Goal: Transaction & Acquisition: Purchase product/service

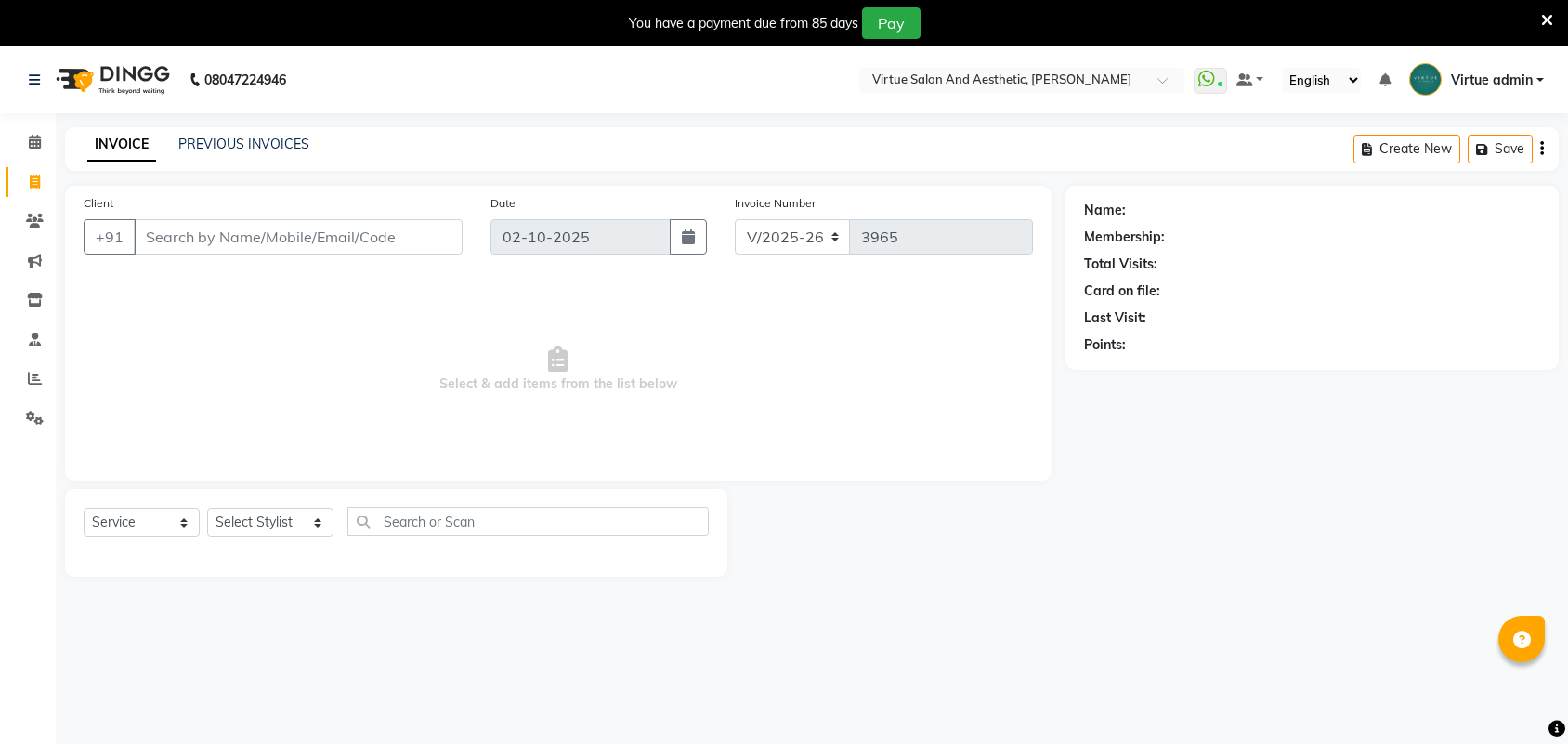
select select "4466"
select select "service"
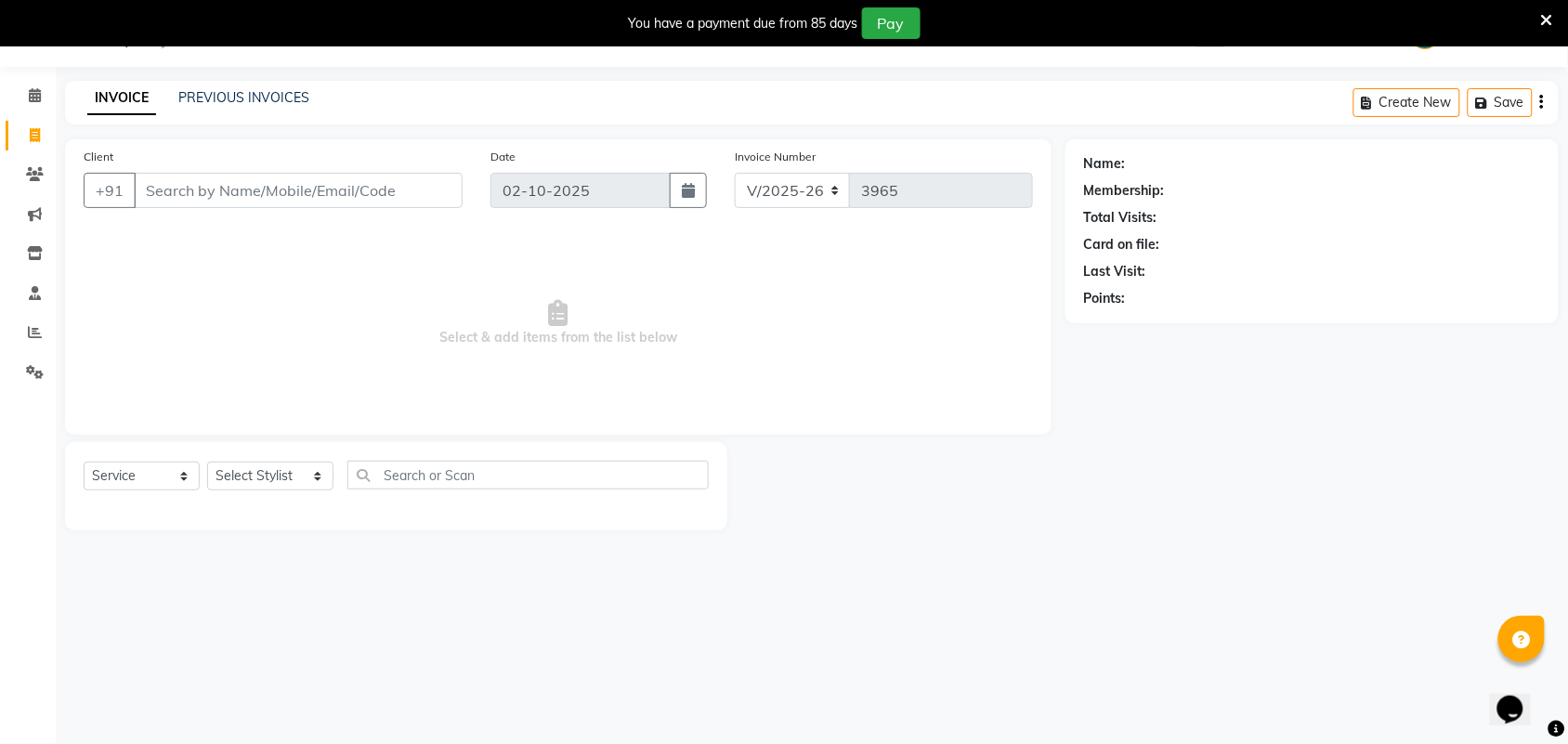
click at [248, 196] on input "Client" at bounding box center [298, 190] width 329 height 35
click at [379, 187] on input "Client" at bounding box center [298, 190] width 329 height 35
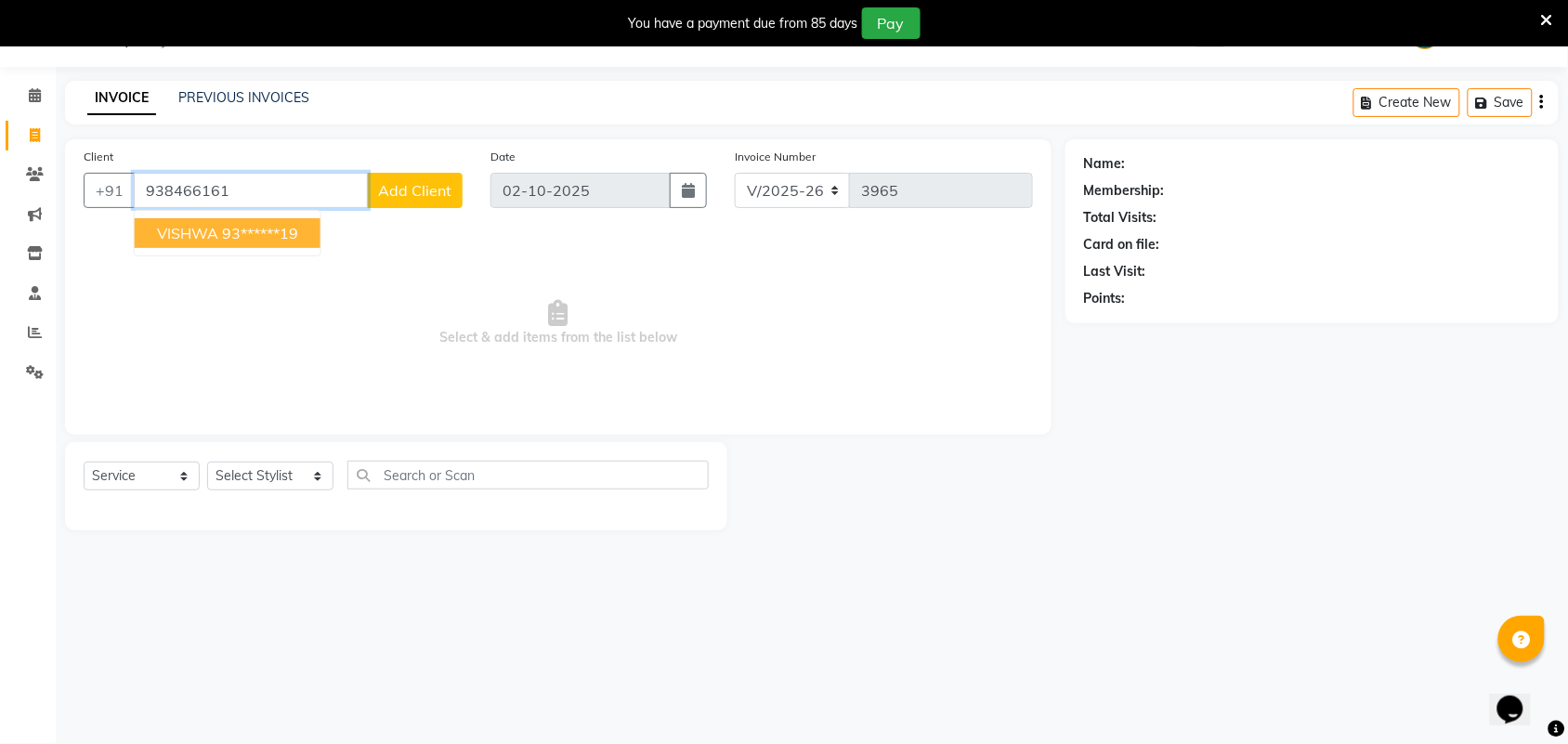
click at [298, 228] on ngb-highlight "93******19" at bounding box center [260, 232] width 76 height 18
type input "93******19"
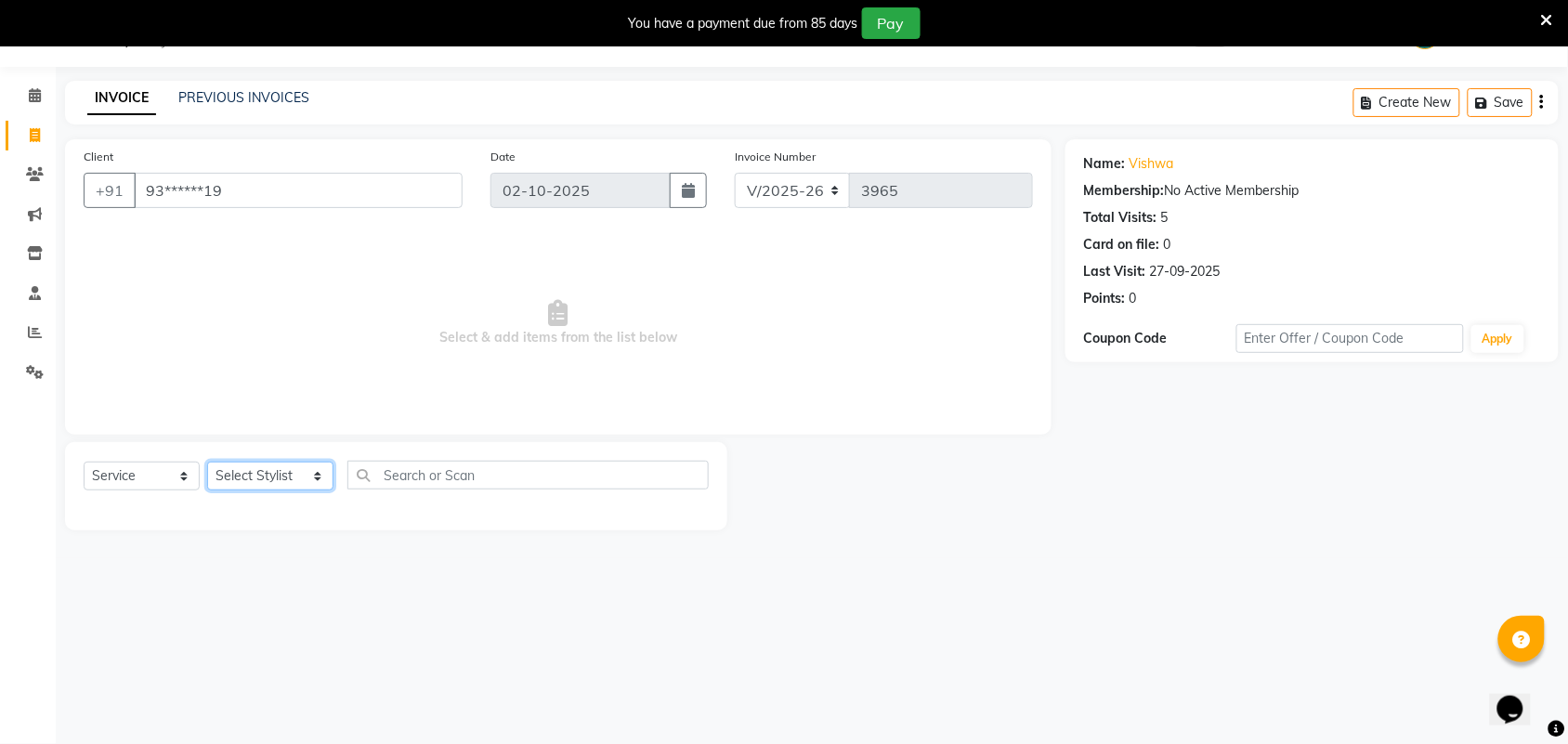
click at [248, 476] on select "Select Stylist Admin ANUSHA Apsu Auditor Ambattur Balaji BANUPRIYA Bharath Bhuv…" at bounding box center [270, 476] width 126 height 29
select select "25074"
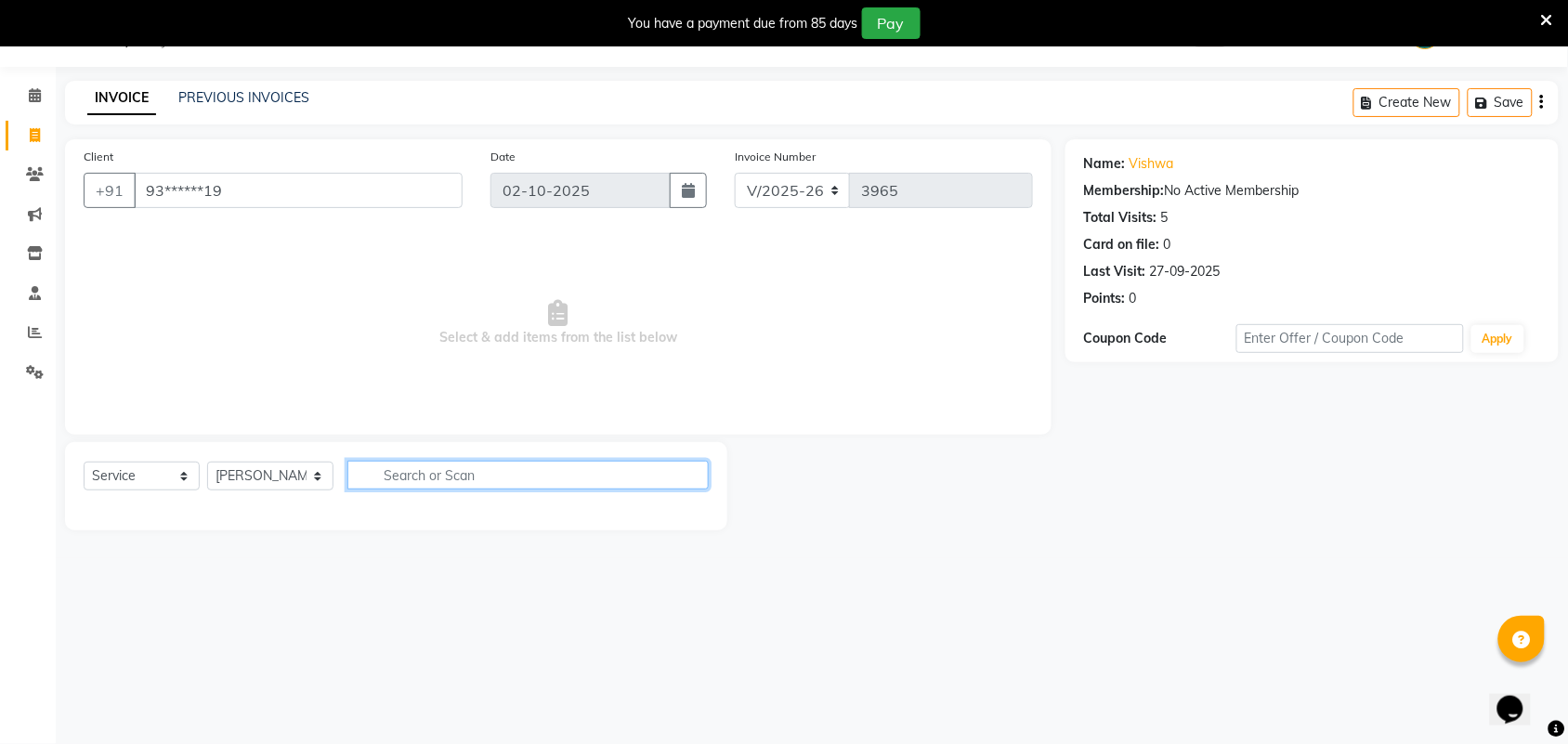
click at [429, 476] on input "text" at bounding box center [528, 475] width 361 height 29
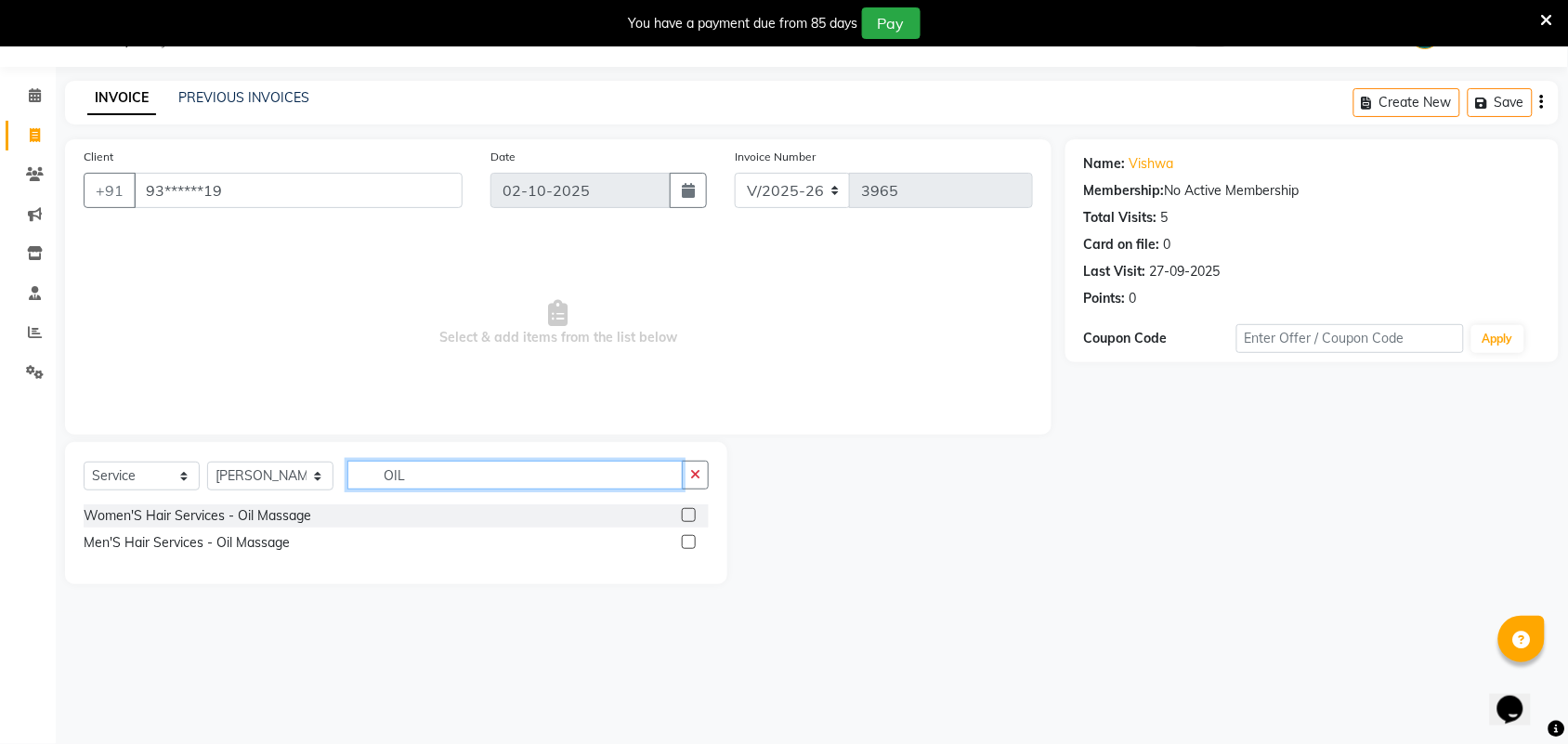
type input "OIL"
click at [688, 543] on label at bounding box center [689, 542] width 14 height 14
click at [688, 543] on input "checkbox" at bounding box center [688, 543] width 12 height 12
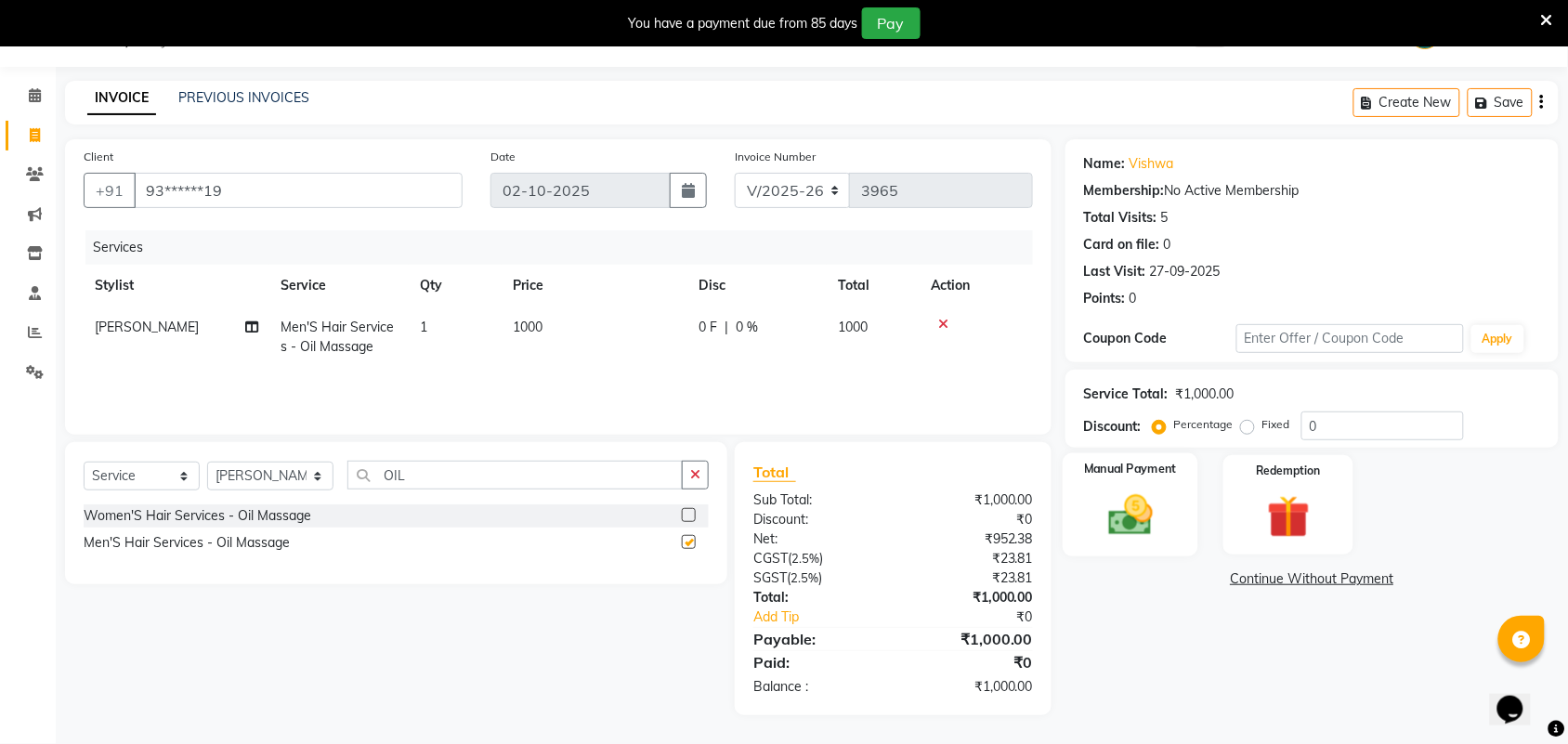
checkbox input "false"
click at [1160, 508] on img at bounding box center [1131, 515] width 73 height 51
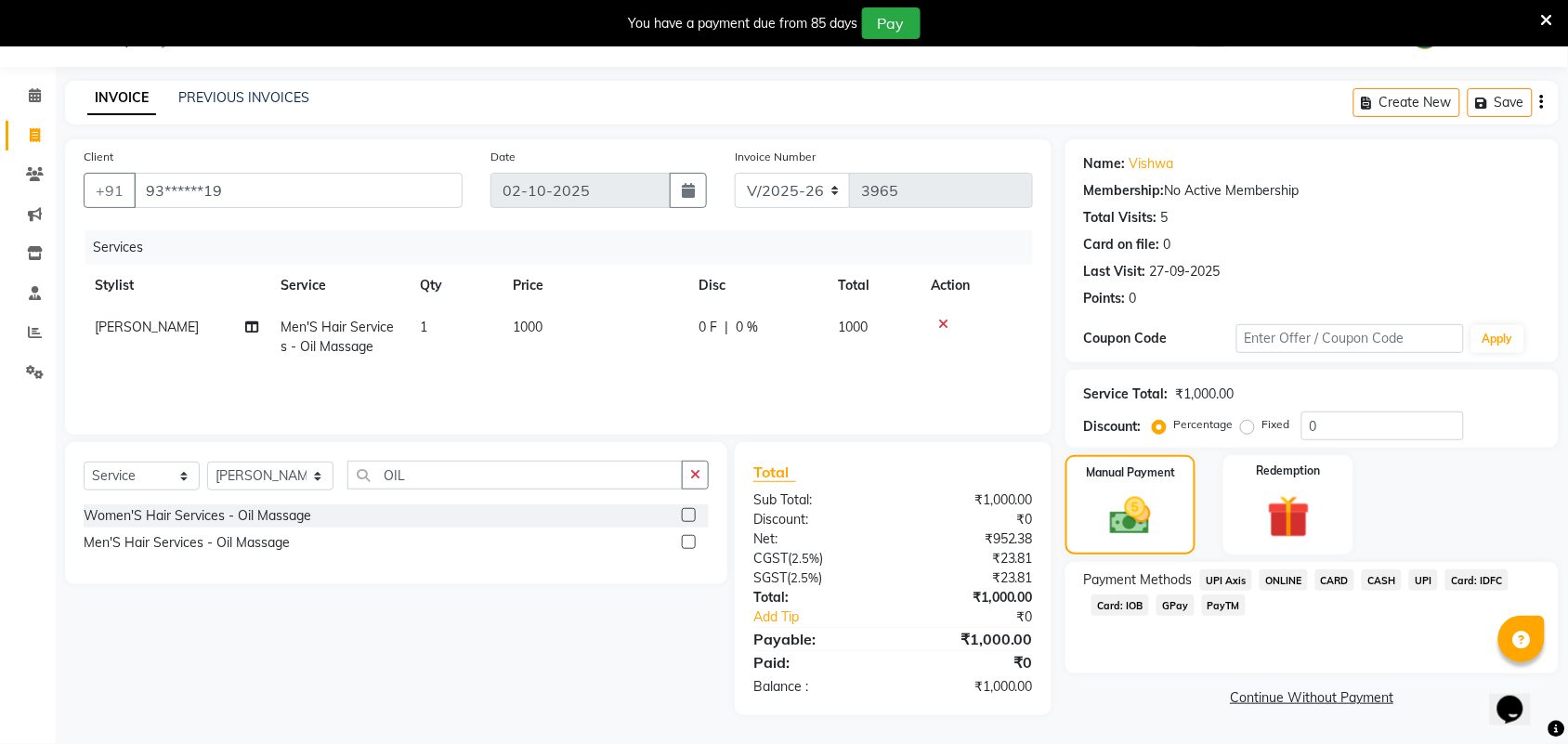
click at [1427, 582] on span "UPI" at bounding box center [1424, 580] width 29 height 21
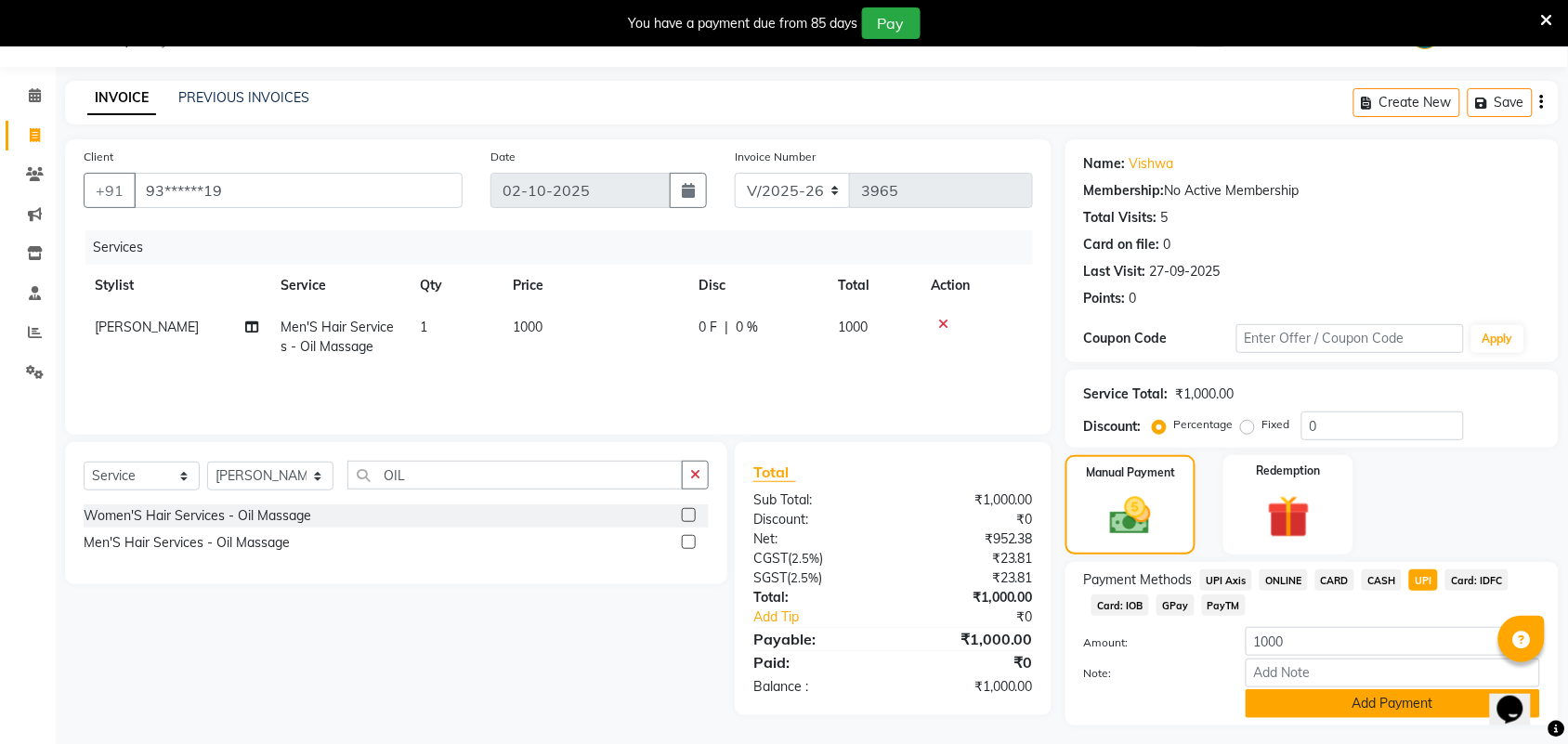
click at [1424, 712] on button "Add Payment" at bounding box center [1393, 704] width 294 height 29
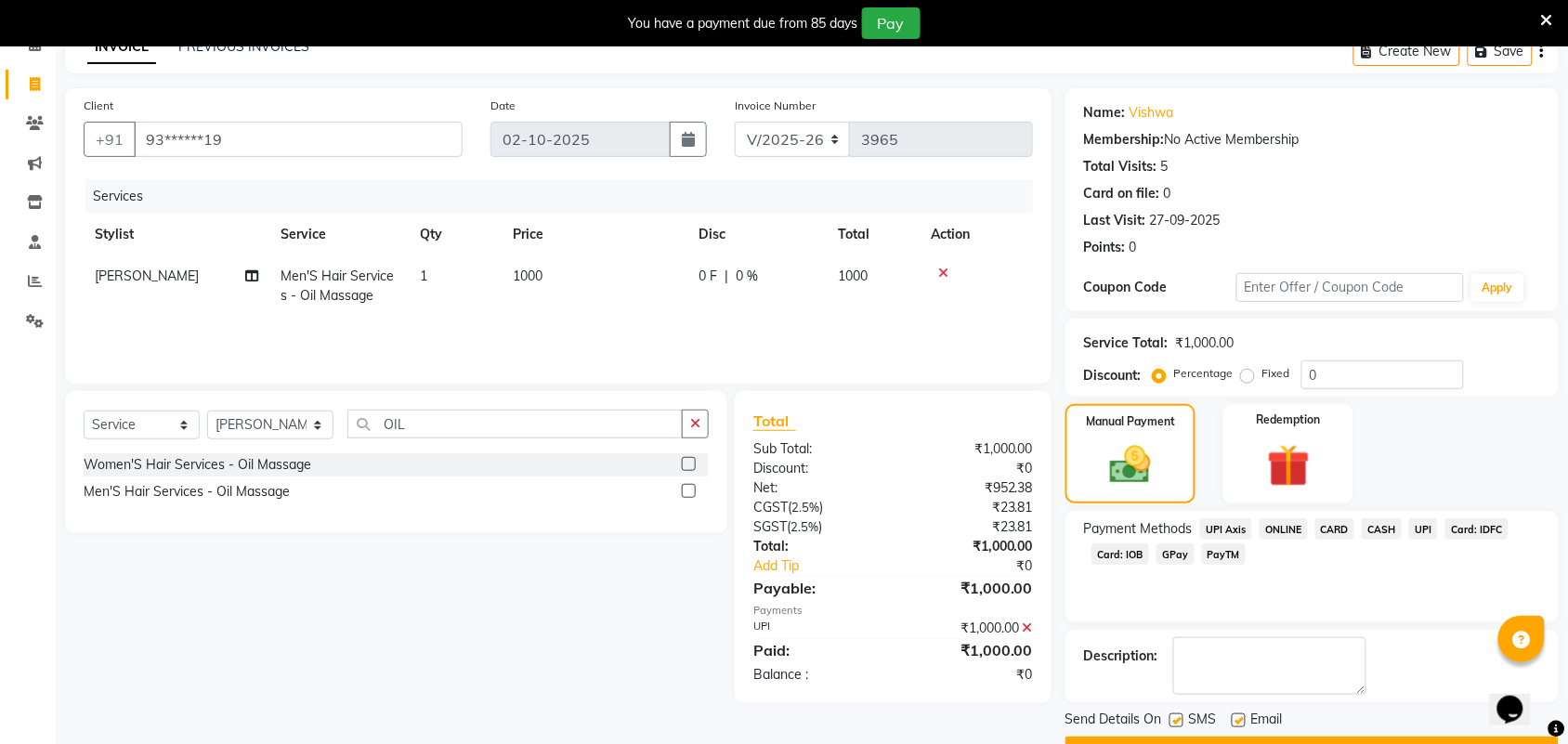
scroll to position [147, 0]
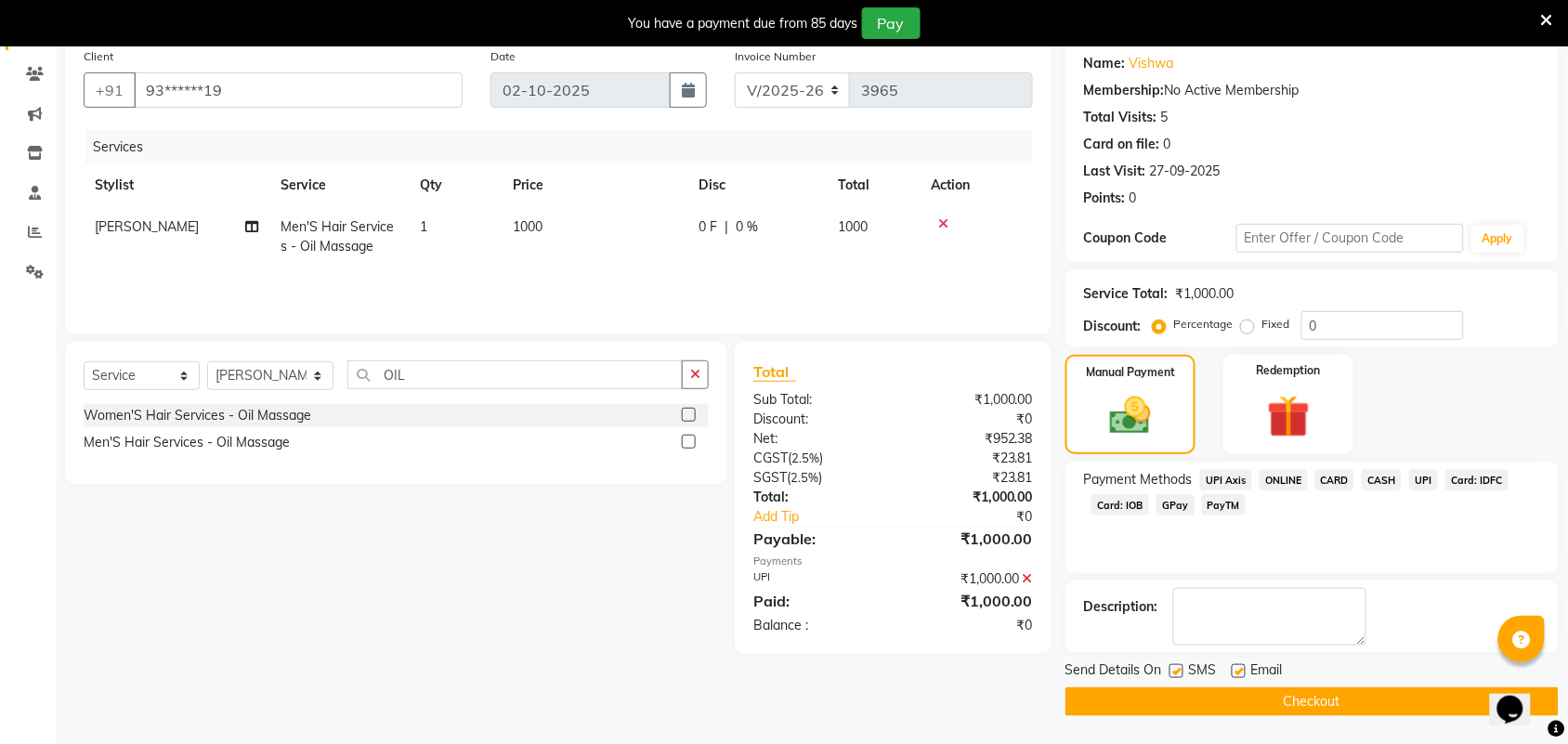
click at [1424, 712] on button "Checkout" at bounding box center [1312, 702] width 494 height 29
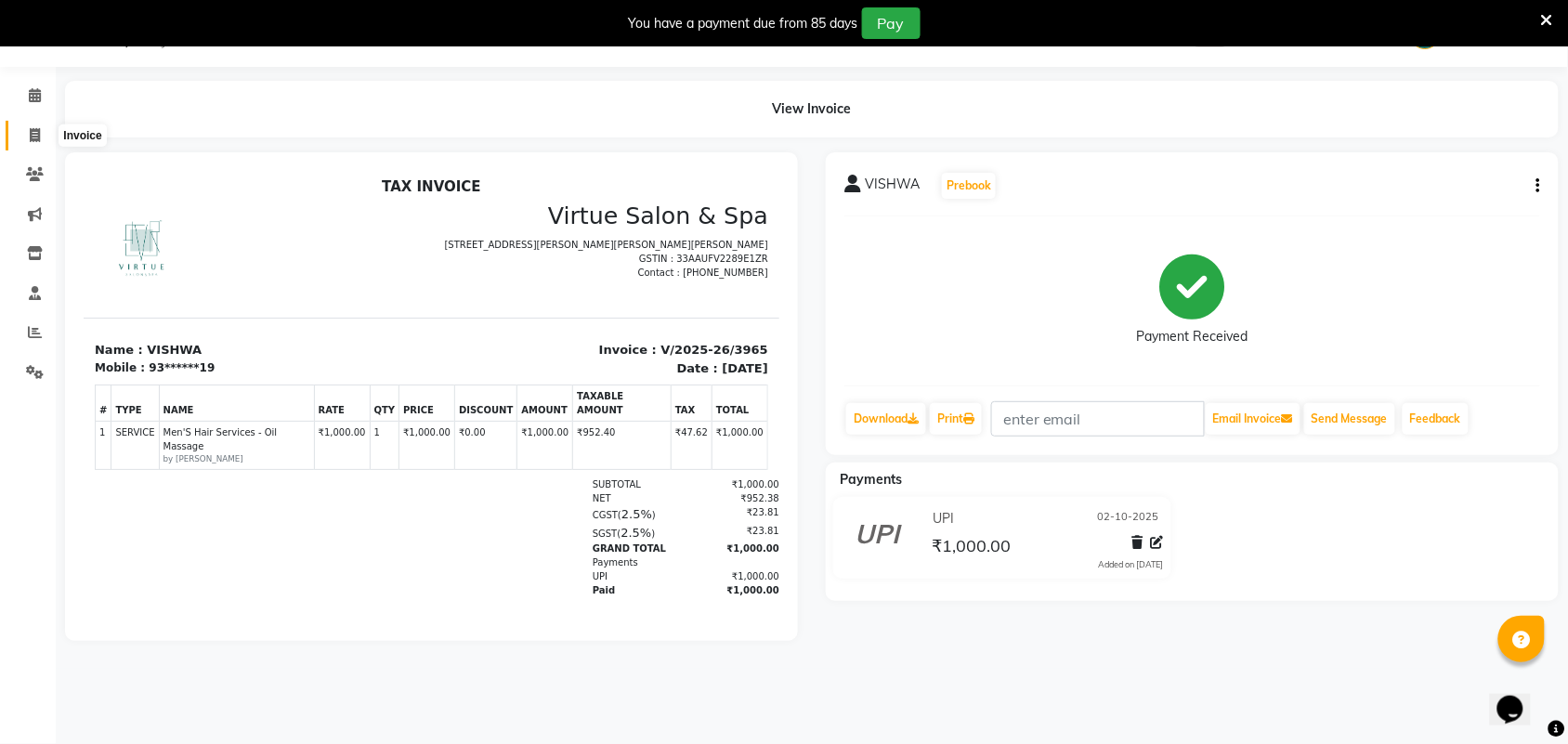
drag, startPoint x: 33, startPoint y: 132, endPoint x: 68, endPoint y: 130, distance: 35.1
click at [33, 131] on icon at bounding box center [35, 135] width 11 height 14
select select "service"
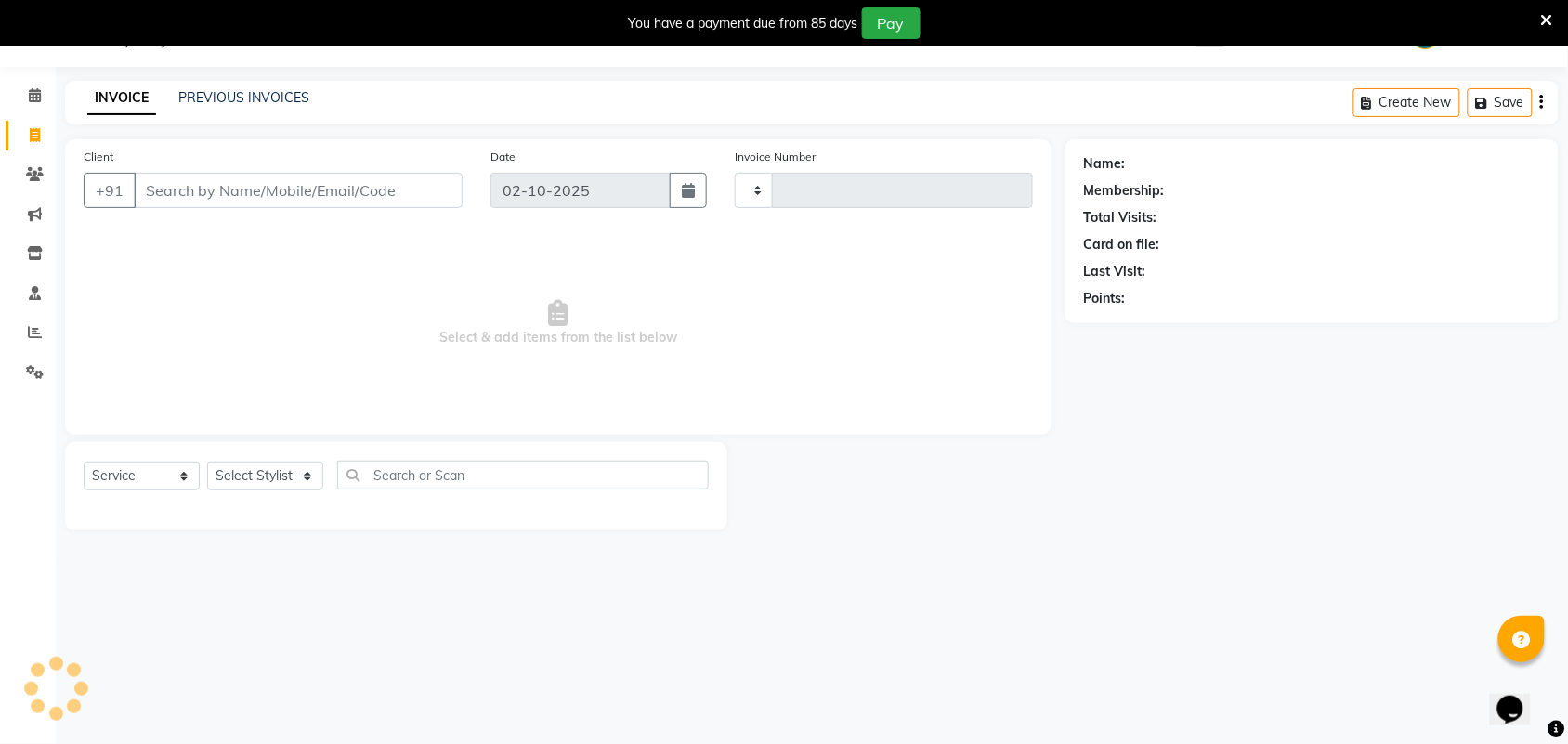
type input "3966"
select select "4466"
click at [244, 193] on input "Client" at bounding box center [298, 190] width 329 height 35
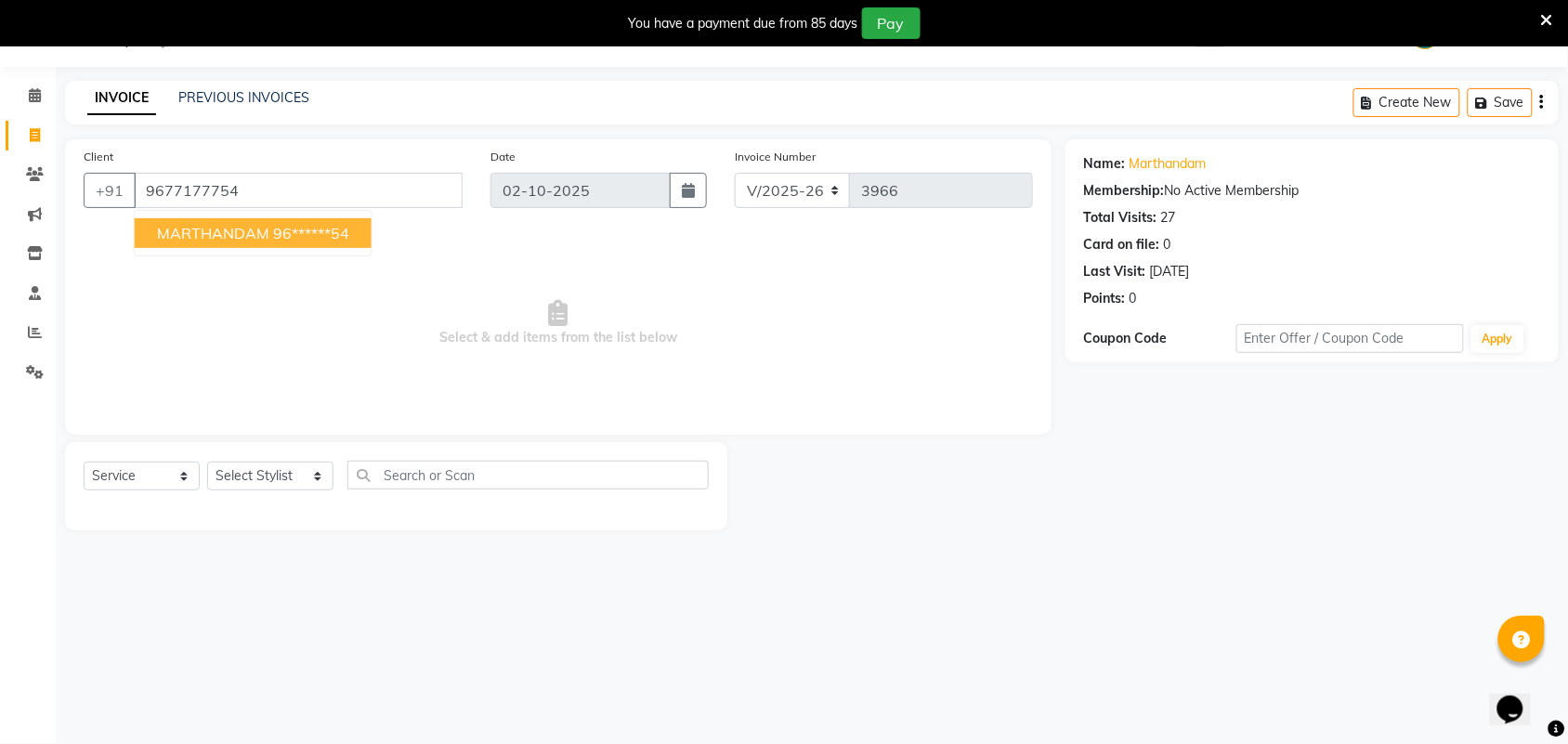
click at [344, 229] on ngb-highlight "96******54" at bounding box center [311, 232] width 76 height 18
type input "96******54"
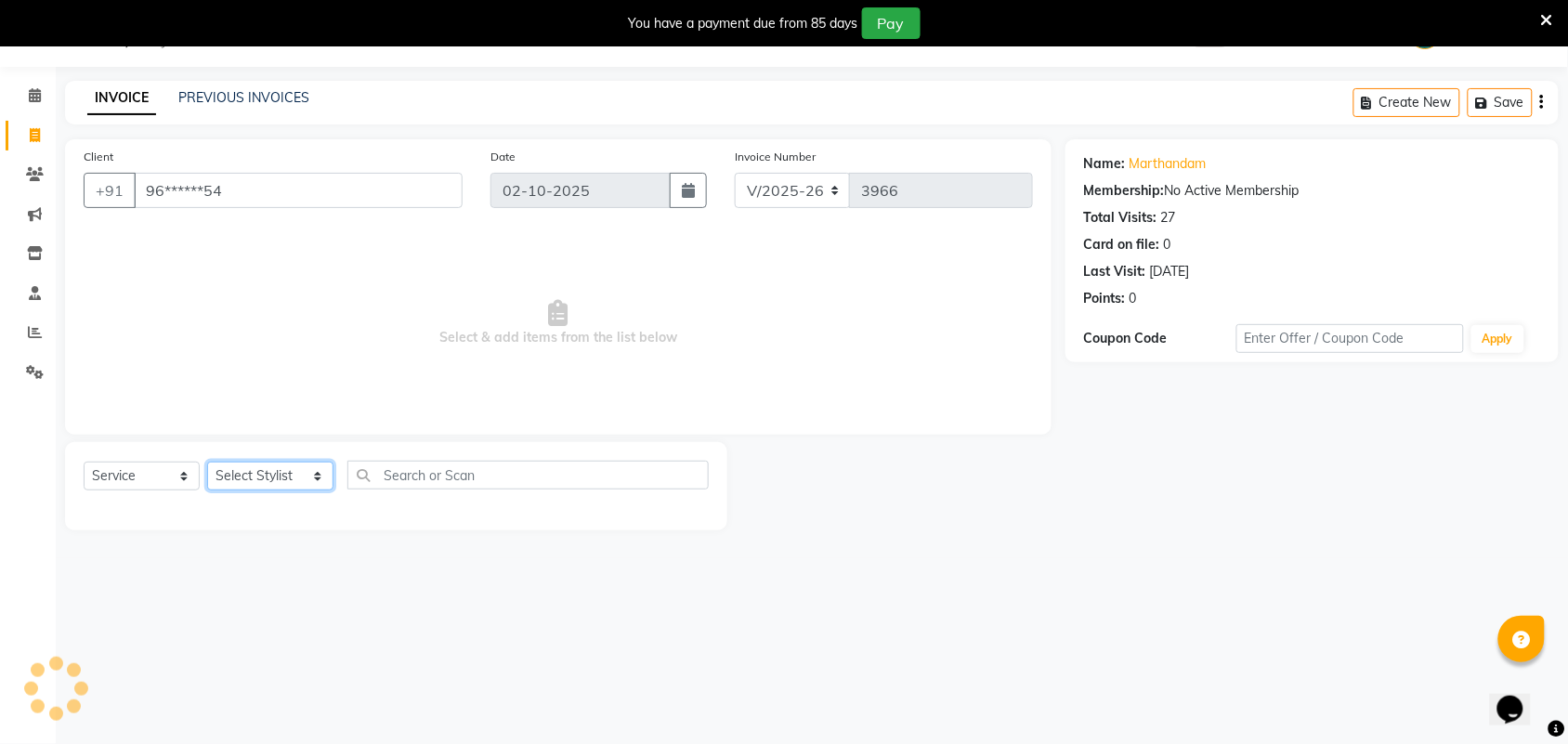
click at [243, 471] on select "Select Stylist Admin [PERSON_NAME] Apsu Auditor Ambattur [PERSON_NAME] Dingg - …" at bounding box center [270, 476] width 126 height 29
select select "25074"
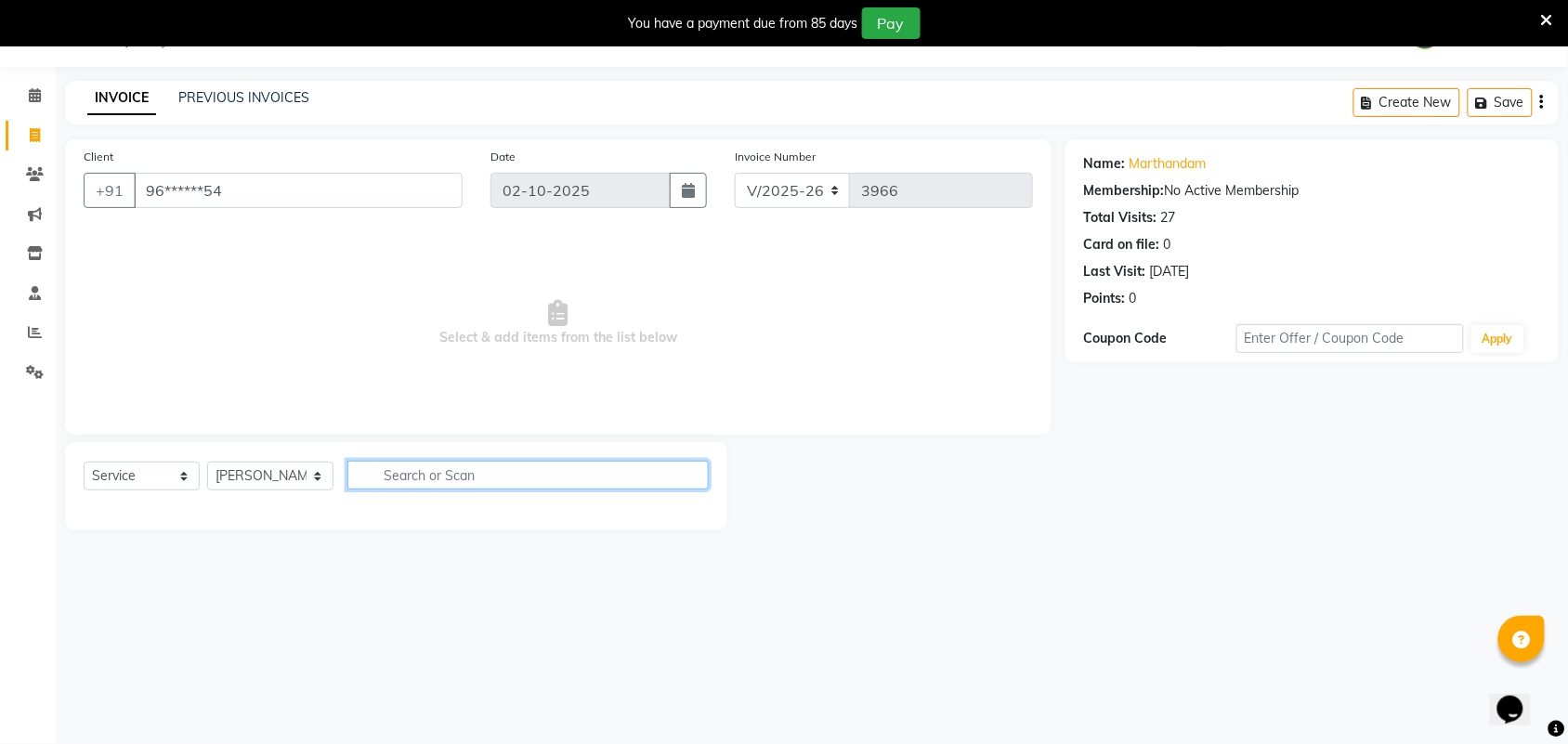
click at [497, 479] on input "text" at bounding box center [528, 475] width 361 height 29
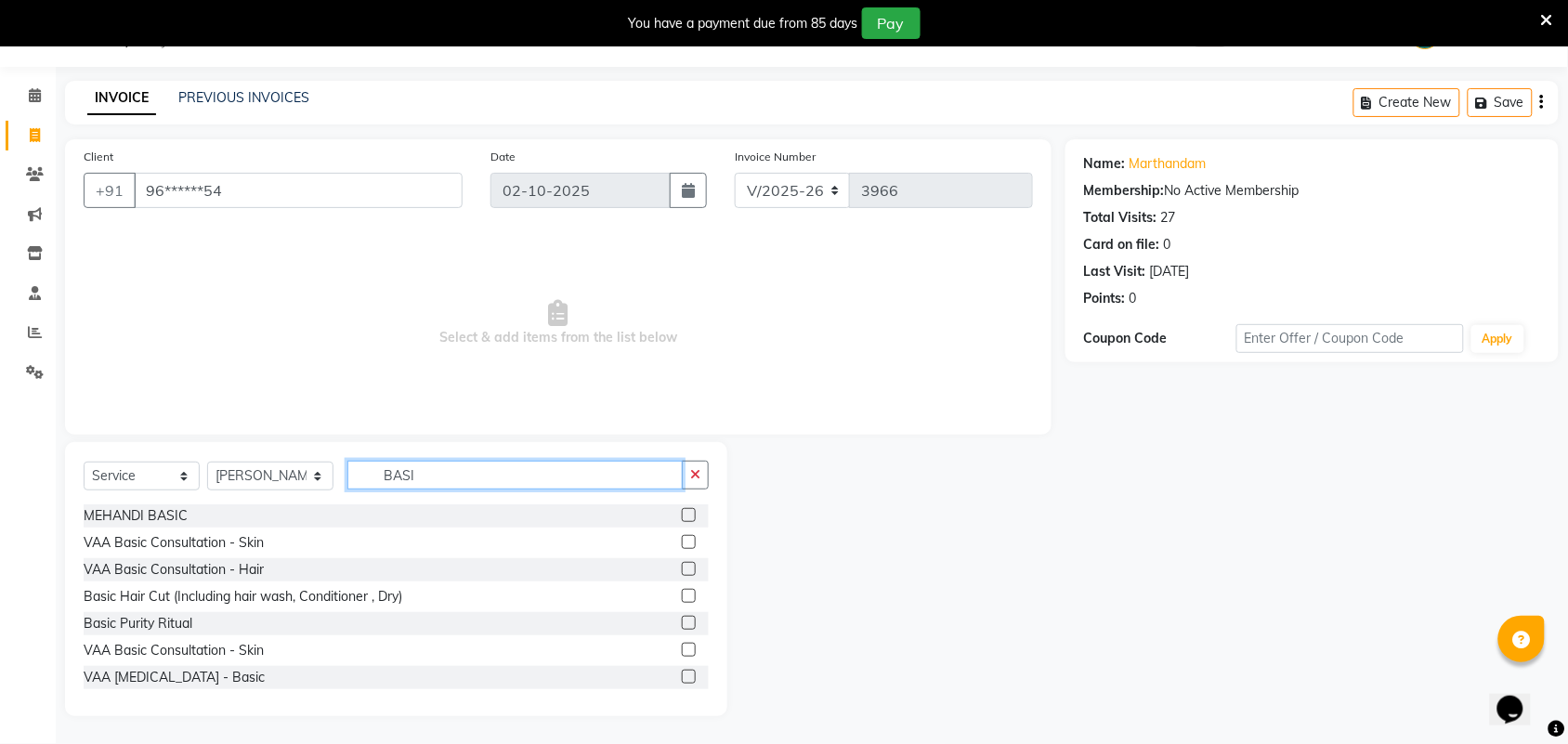
type input "BASI"
click at [682, 592] on label at bounding box center [689, 595] width 14 height 14
click at [682, 592] on input "checkbox" at bounding box center [688, 596] width 12 height 12
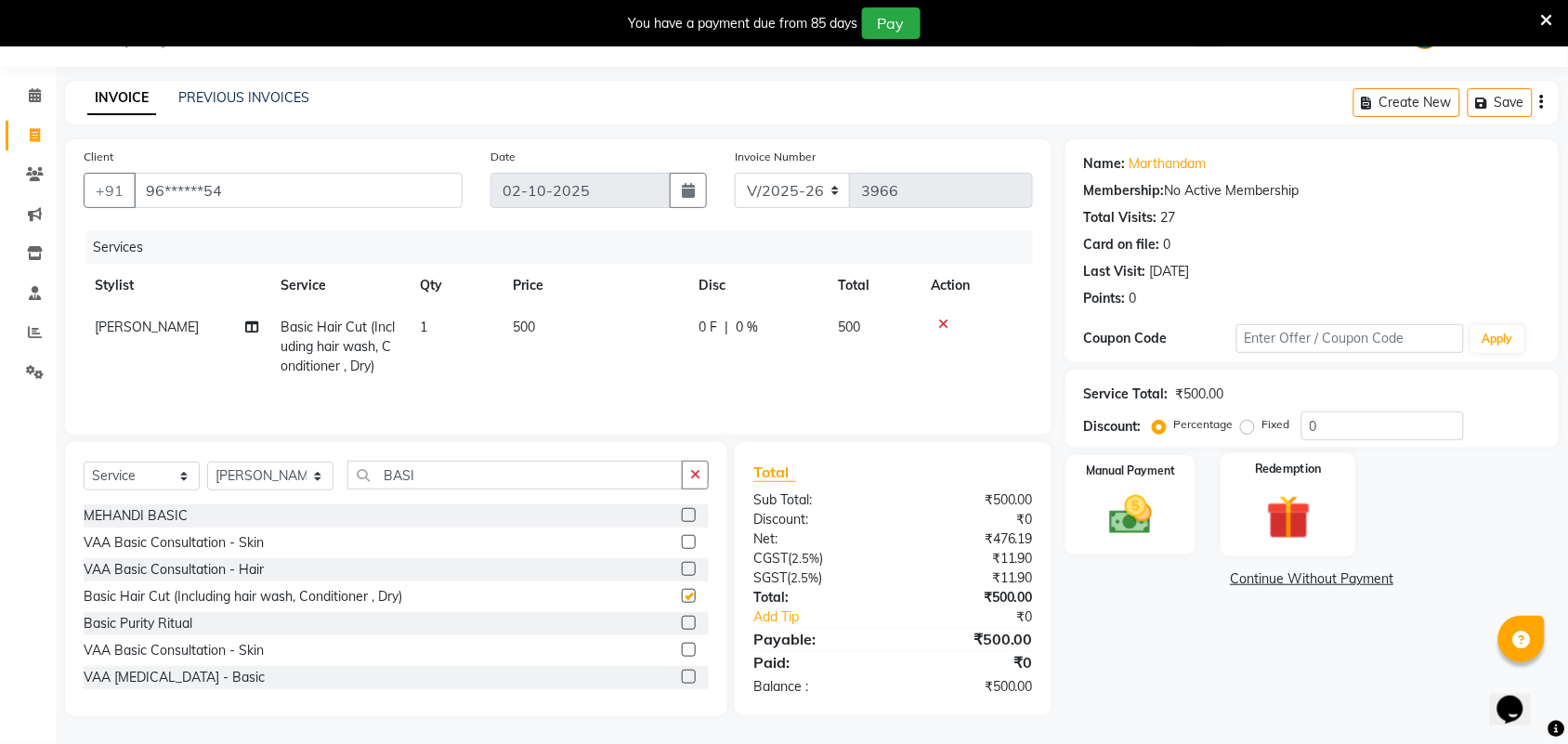
checkbox input "false"
click at [571, 322] on td "500" at bounding box center [594, 347] width 186 height 81
select select "25074"
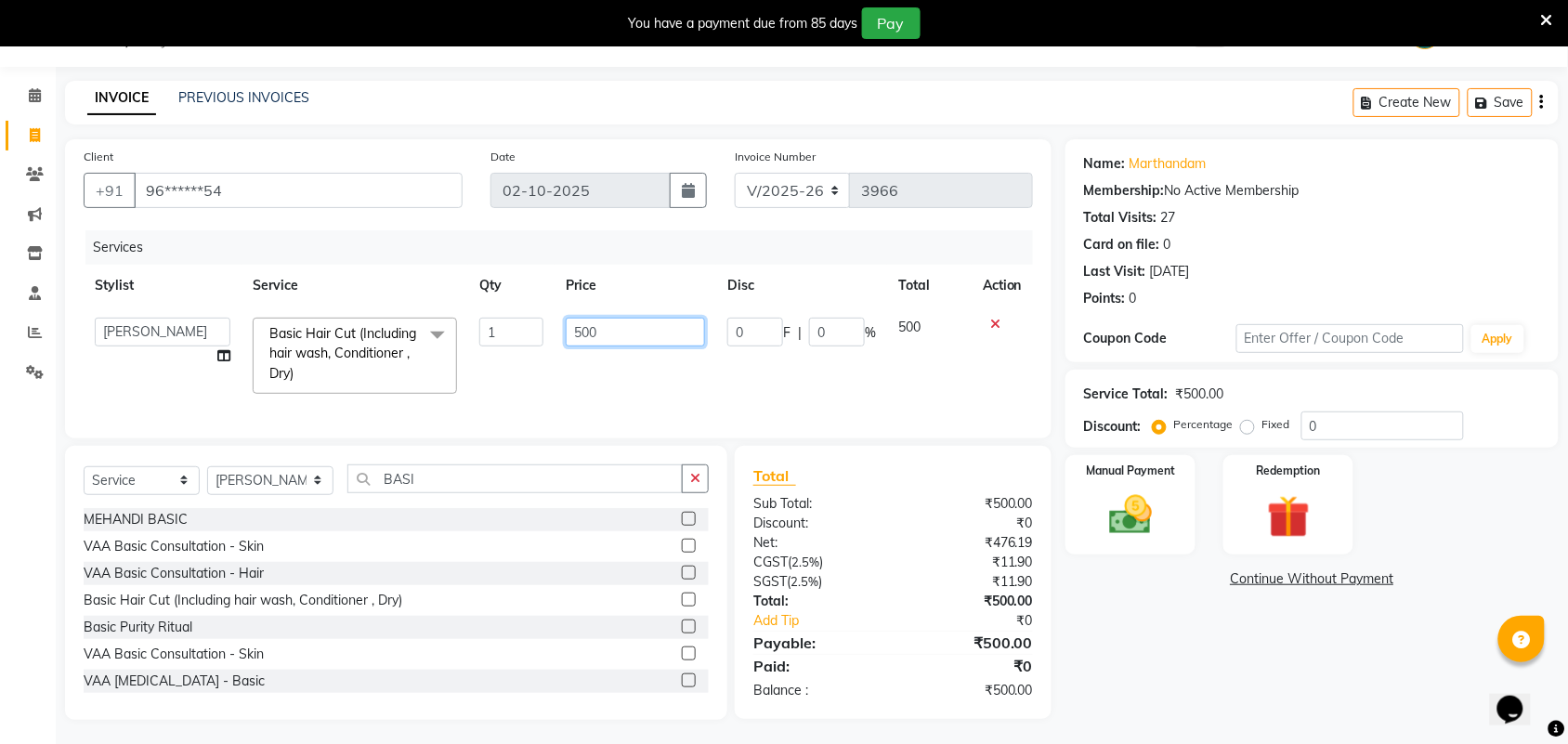
click at [590, 337] on input "500" at bounding box center [634, 332] width 139 height 29
type input "550"
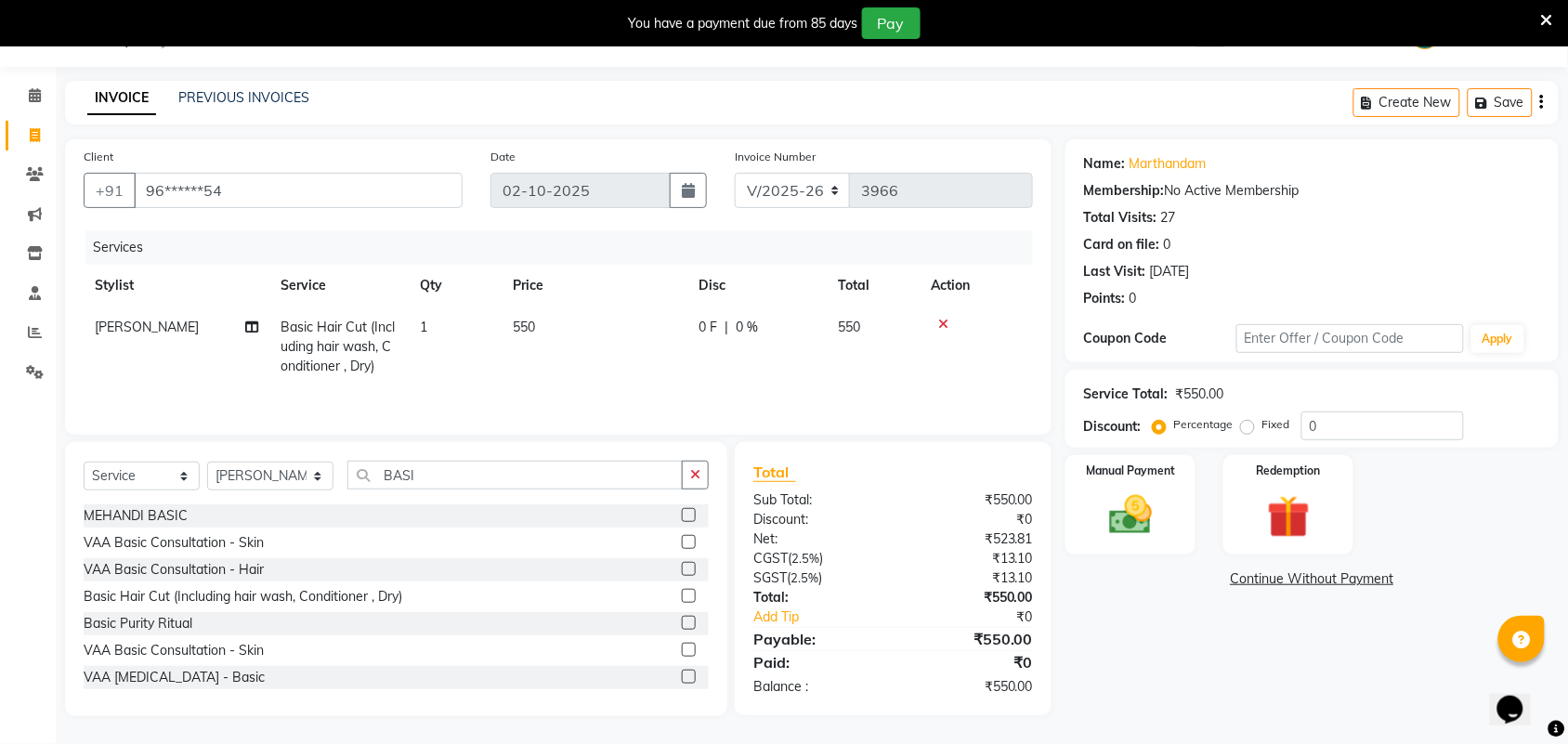
click at [1107, 604] on div "Name: Marthandam Membership: No Active Membership Total Visits: 27 Card on file…" at bounding box center [1319, 427] width 507 height 577
click at [1168, 539] on div "Manual Payment" at bounding box center [1131, 505] width 136 height 104
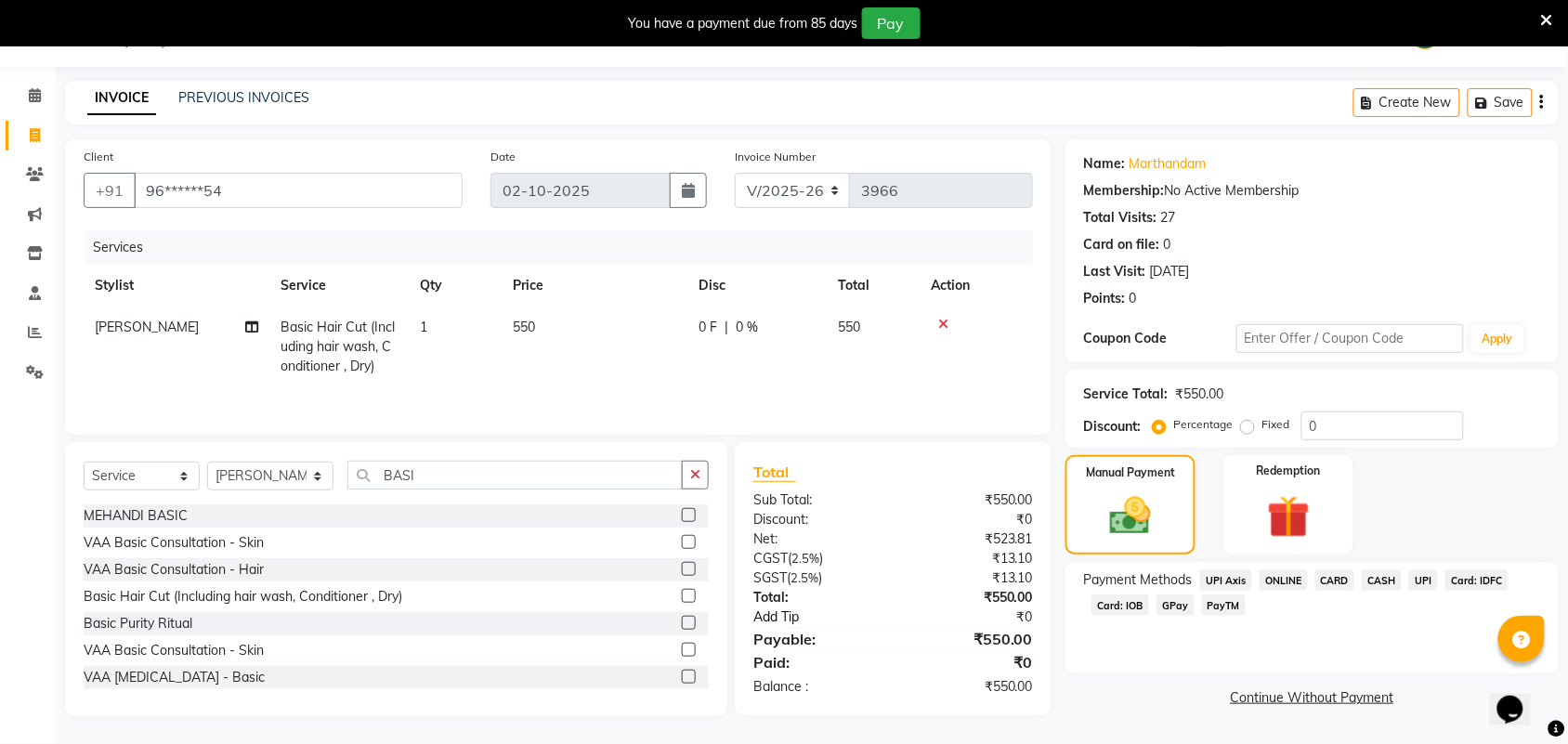
click at [760, 618] on link "Add Tip" at bounding box center [829, 617] width 180 height 19
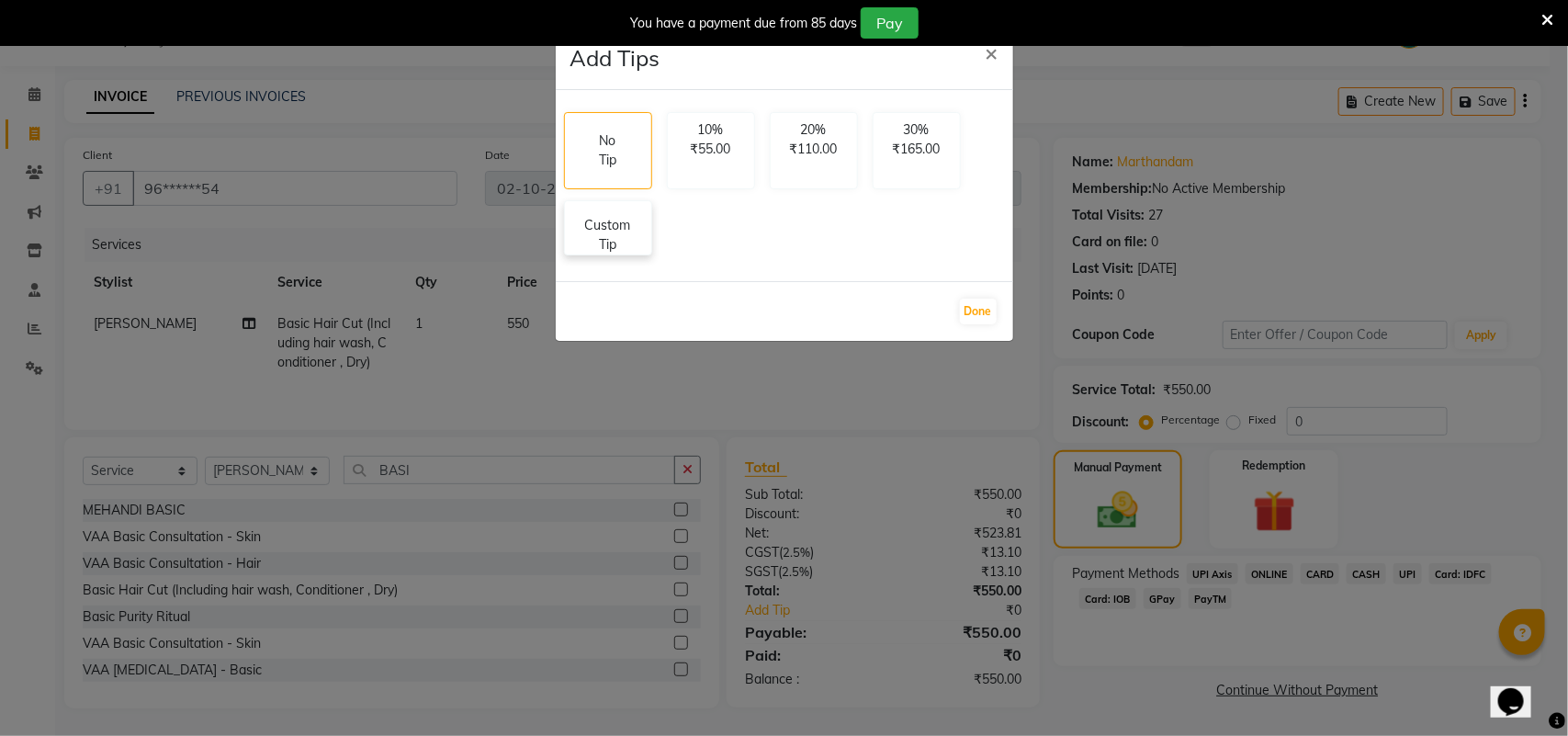
click at [584, 234] on p "Custom Tip" at bounding box center [608, 235] width 64 height 38
select select "25074"
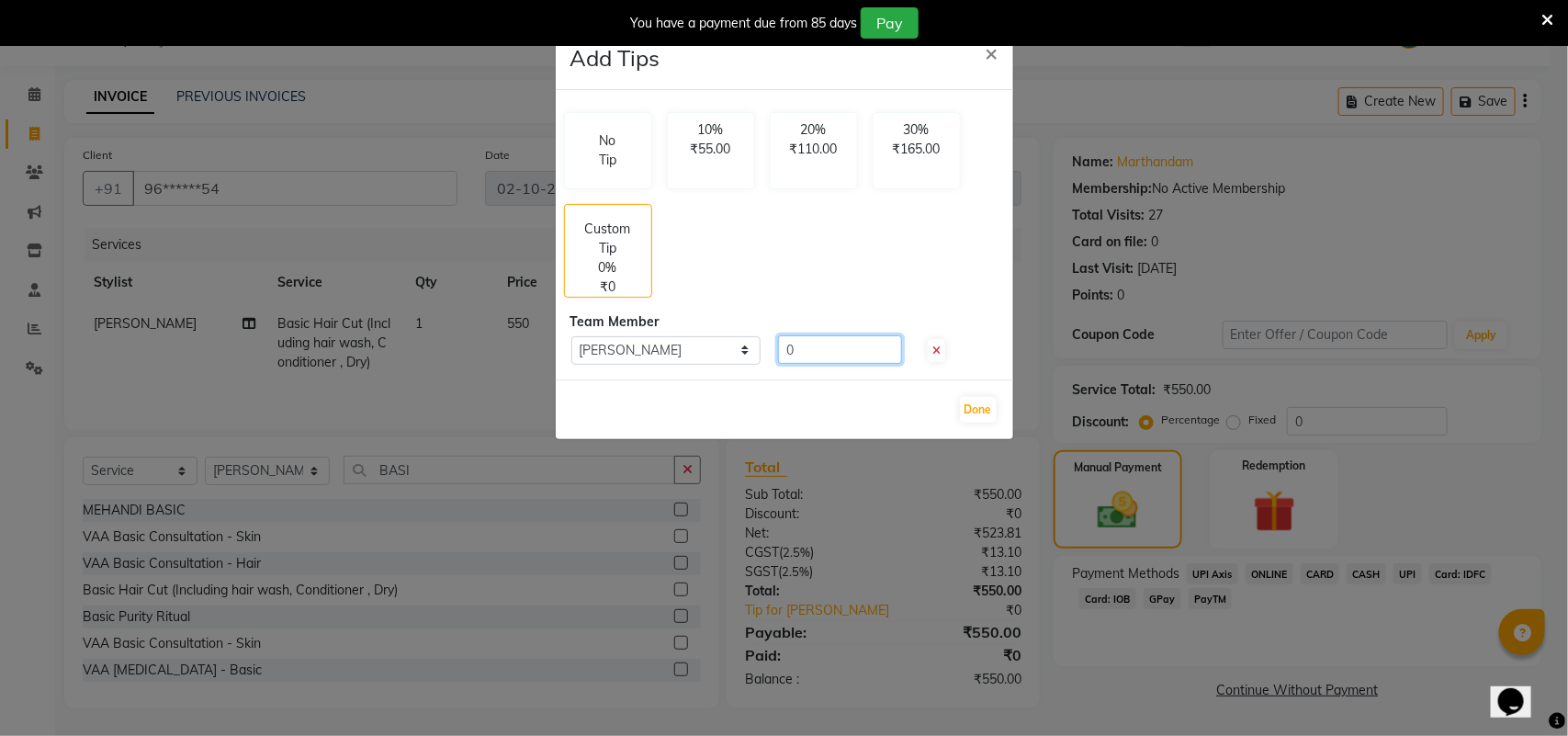
click at [832, 341] on input "0" at bounding box center [839, 350] width 124 height 29
type input "1"
type input "50"
click at [982, 409] on button "Done" at bounding box center [977, 409] width 36 height 26
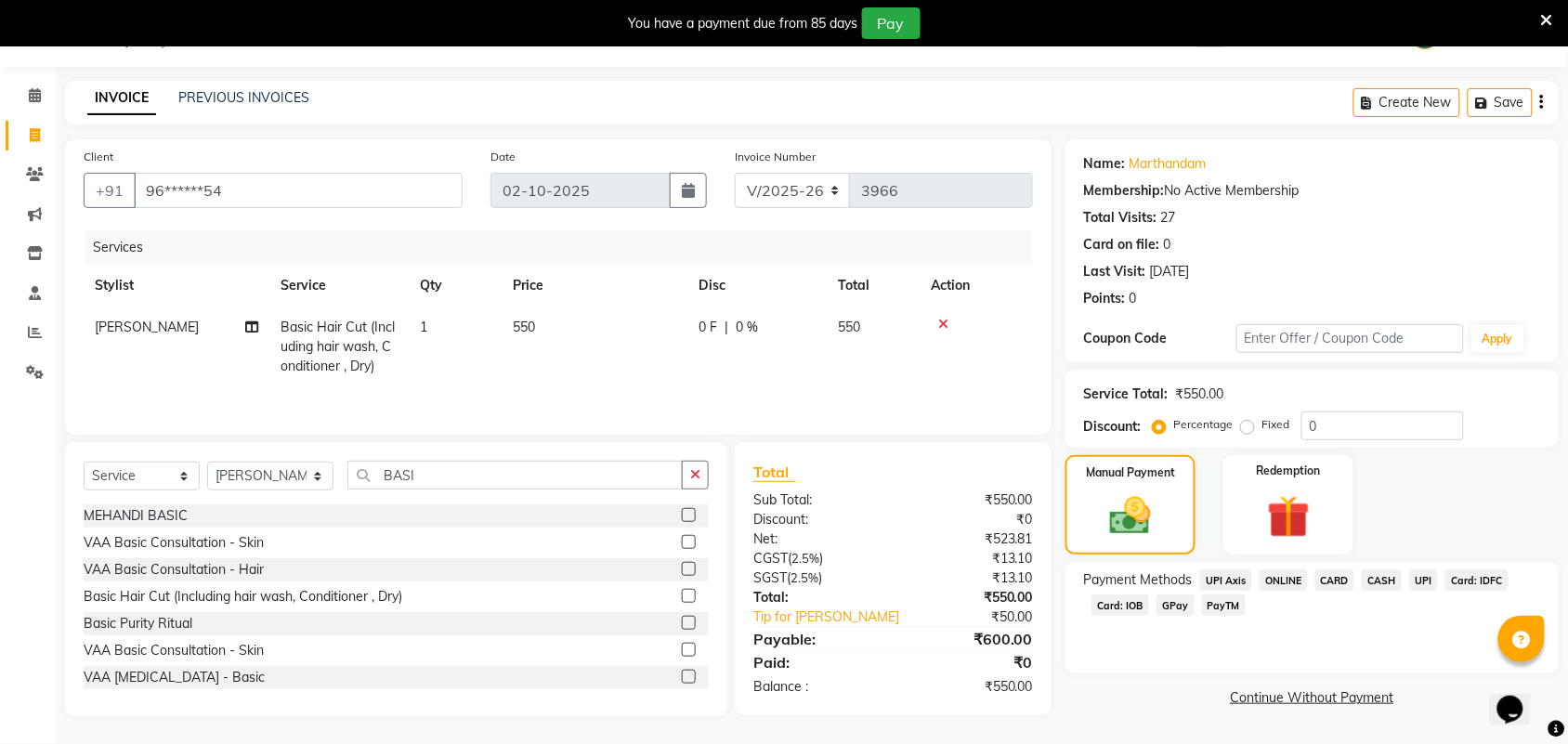
scroll to position [50, 0]
click at [1424, 572] on span "UPI" at bounding box center [1424, 580] width 29 height 21
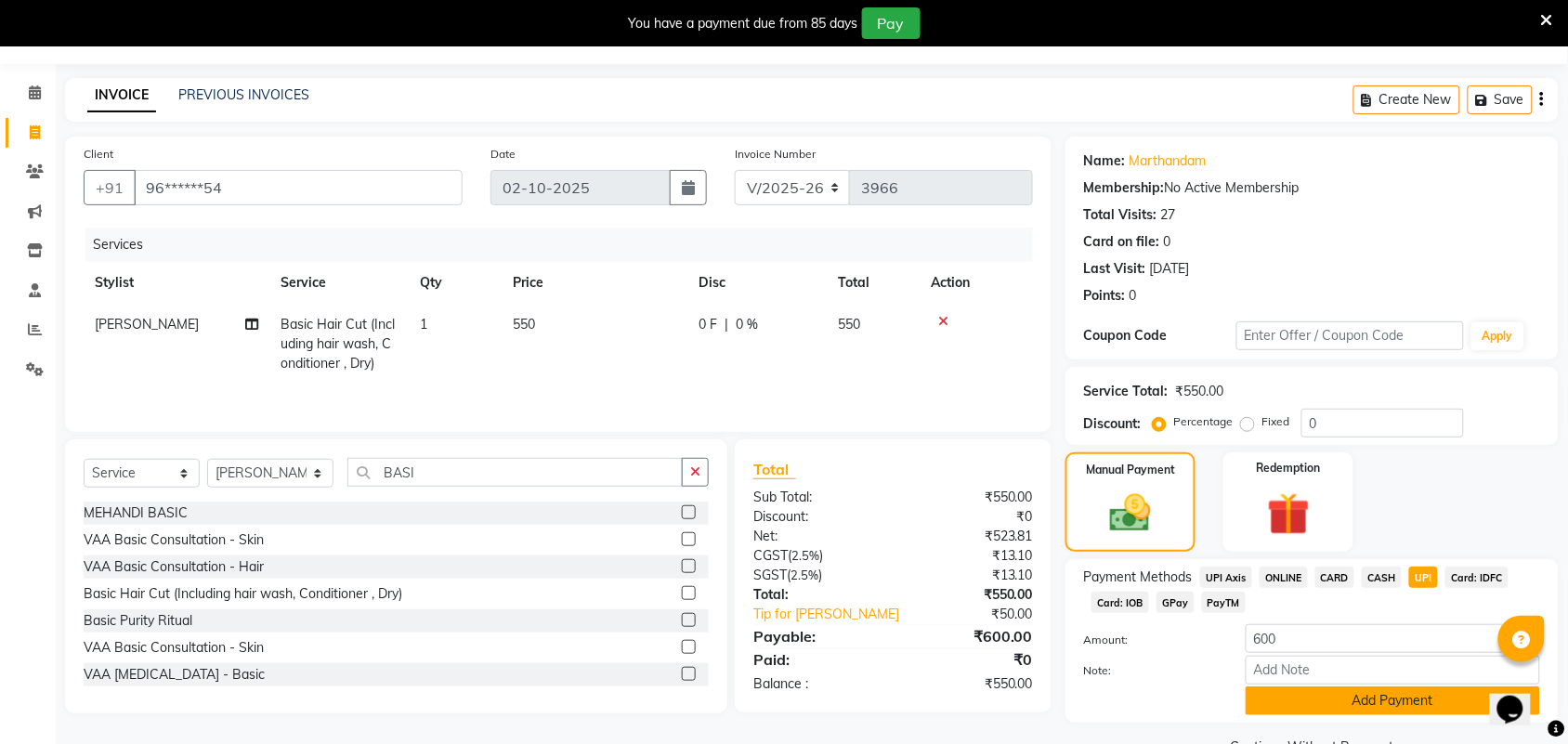
click at [1441, 687] on button "Add Payment" at bounding box center [1393, 701] width 294 height 29
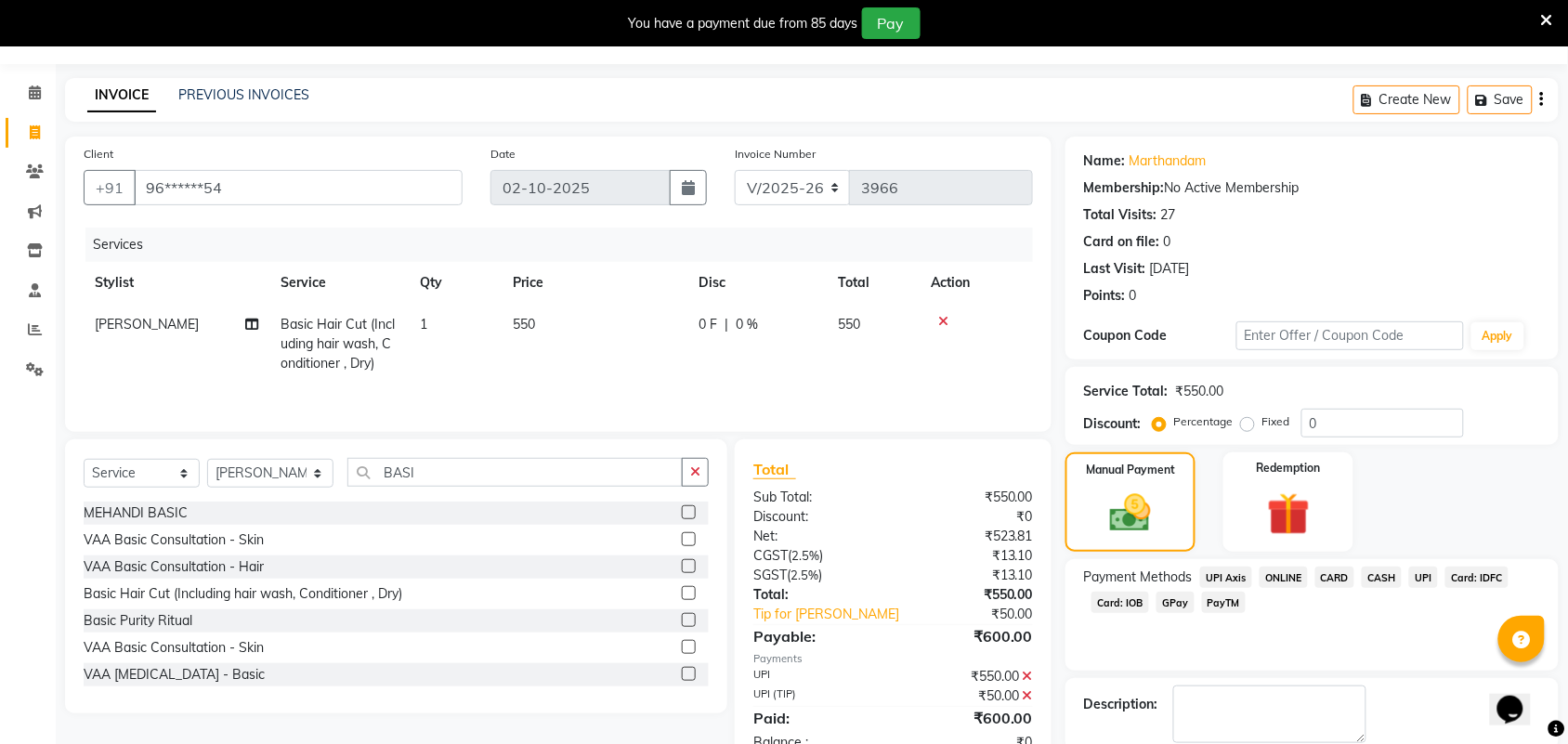
scroll to position [147, 0]
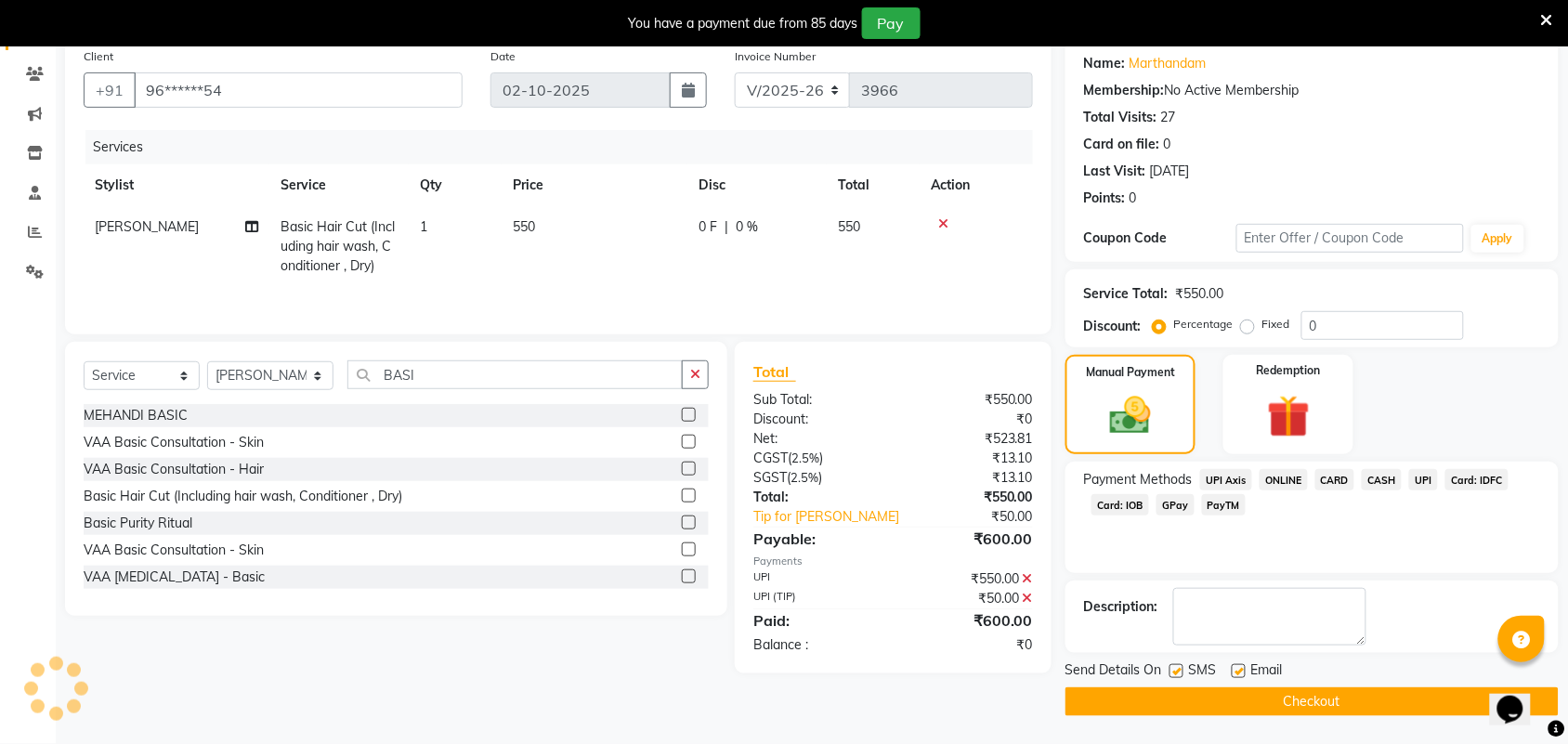
click at [1030, 600] on icon at bounding box center [1028, 597] width 11 height 13
click at [1028, 583] on icon at bounding box center [1028, 578] width 11 height 13
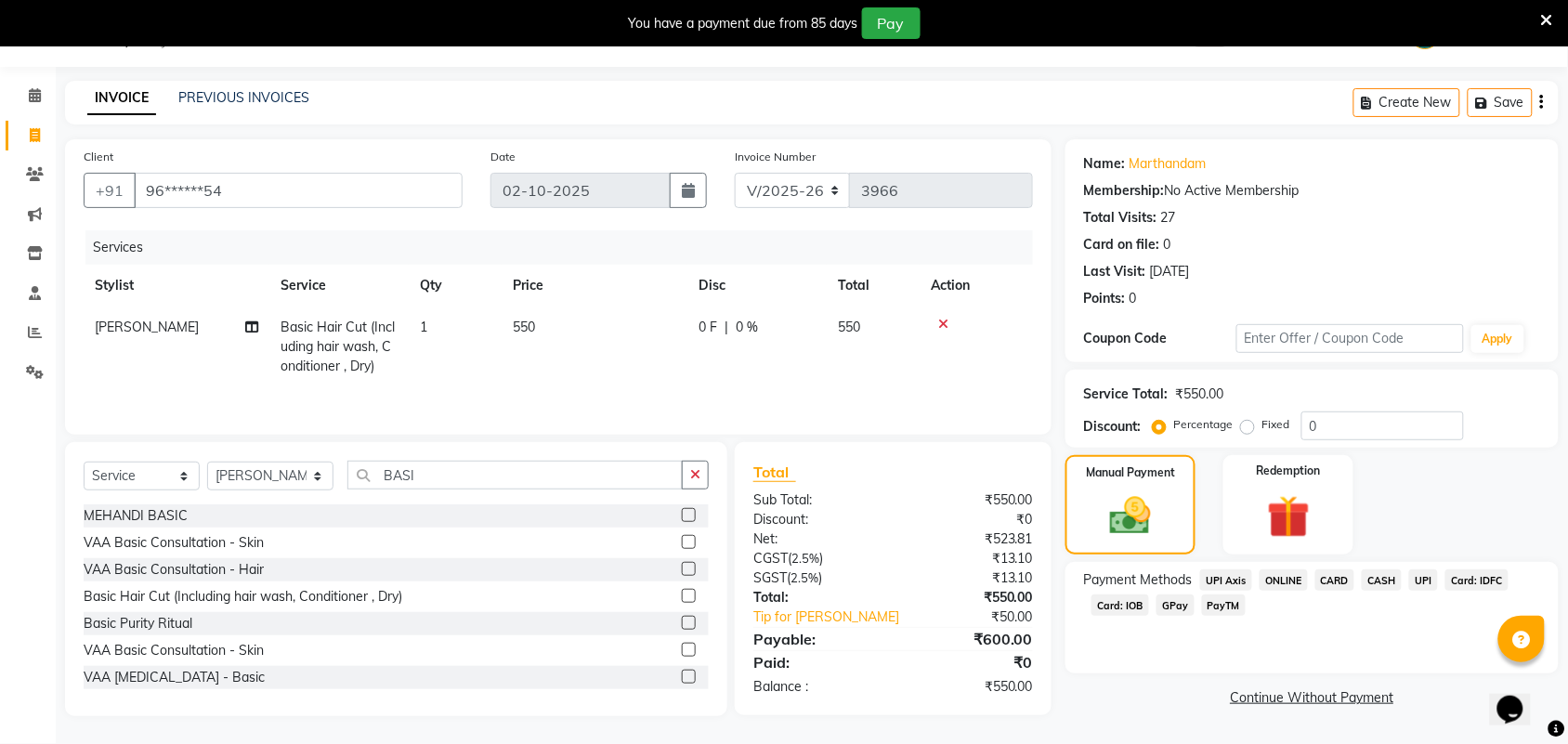
scroll to position [50, 0]
click at [1423, 579] on span "UPI" at bounding box center [1424, 580] width 29 height 21
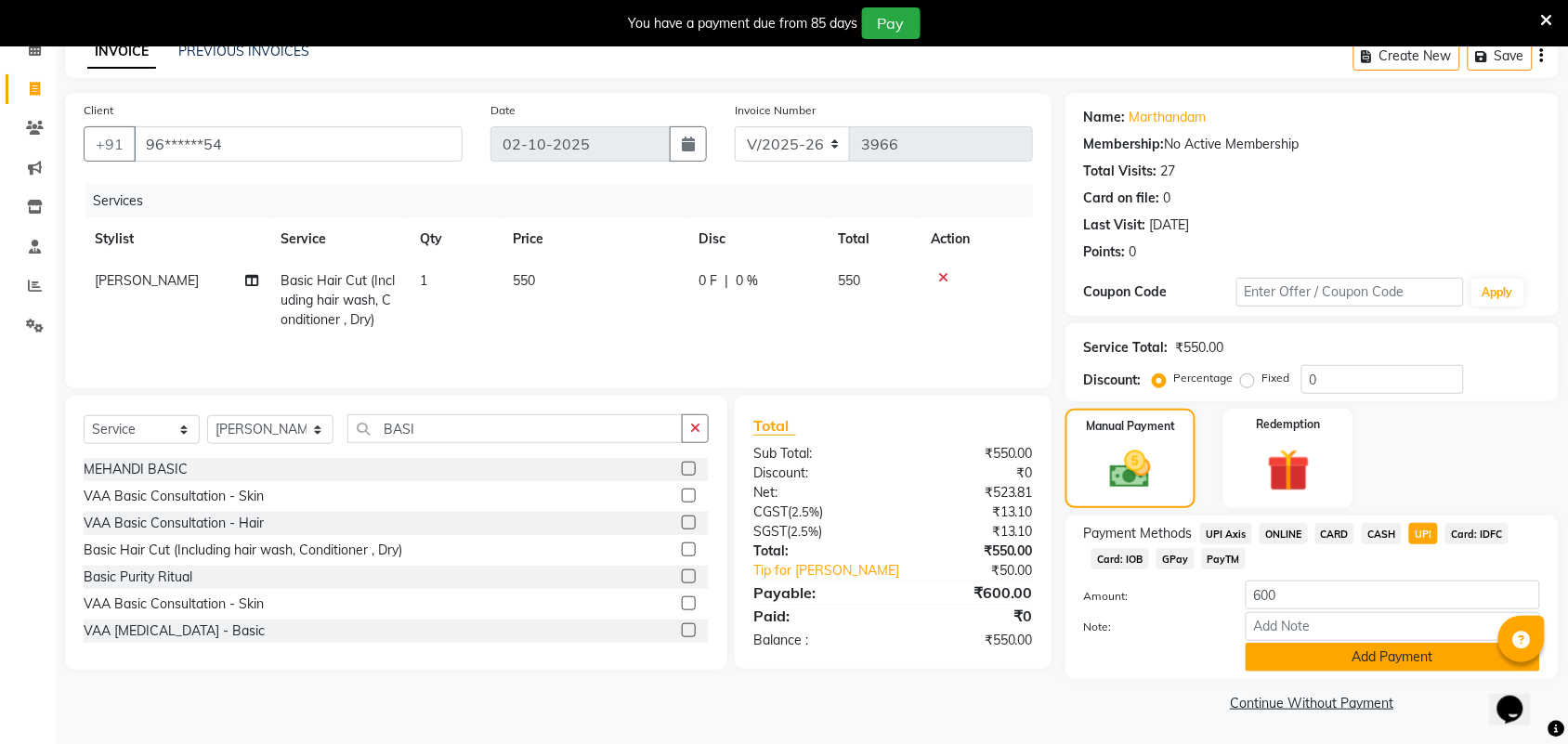
click at [1409, 650] on button "Add Payment" at bounding box center [1393, 658] width 294 height 29
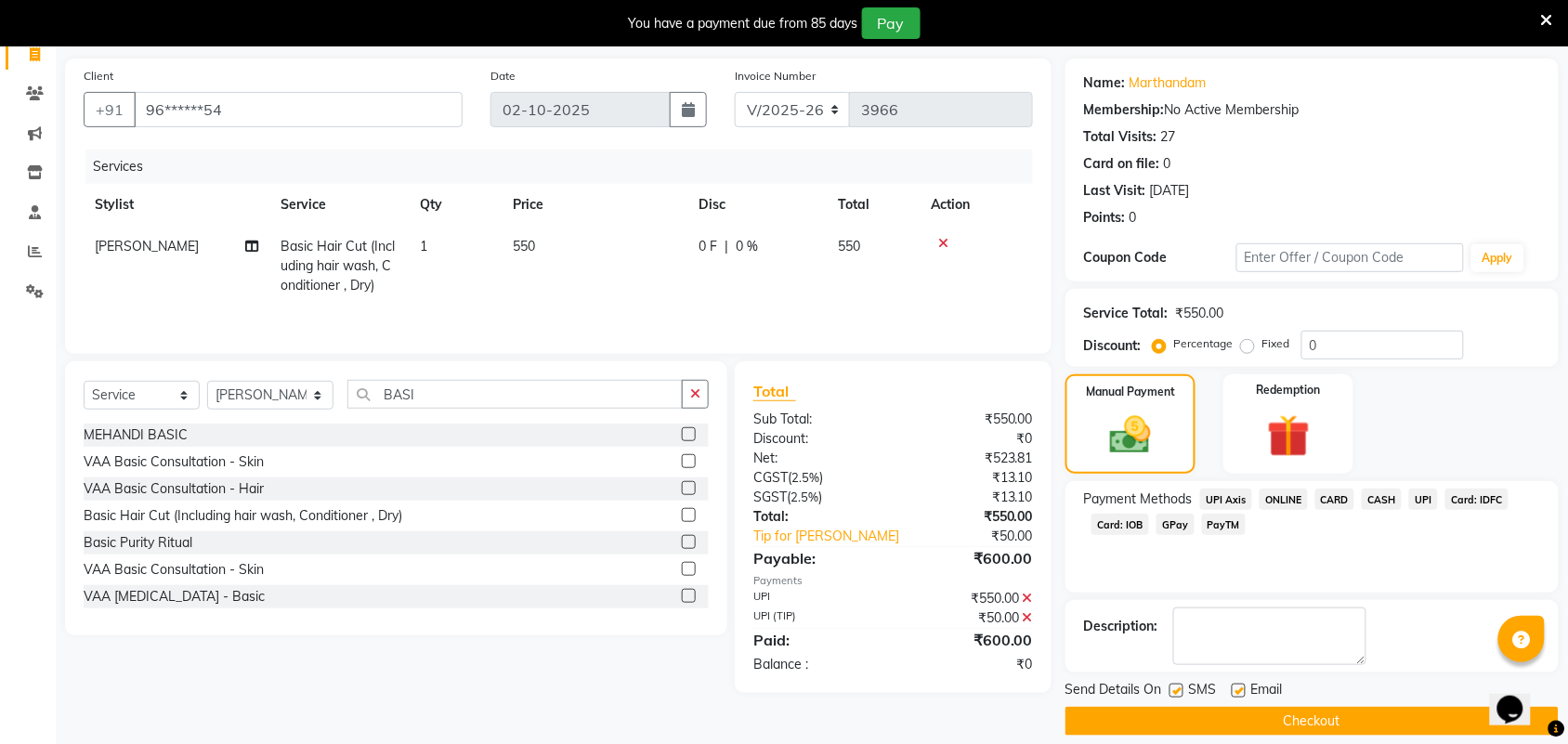
scroll to position [147, 0]
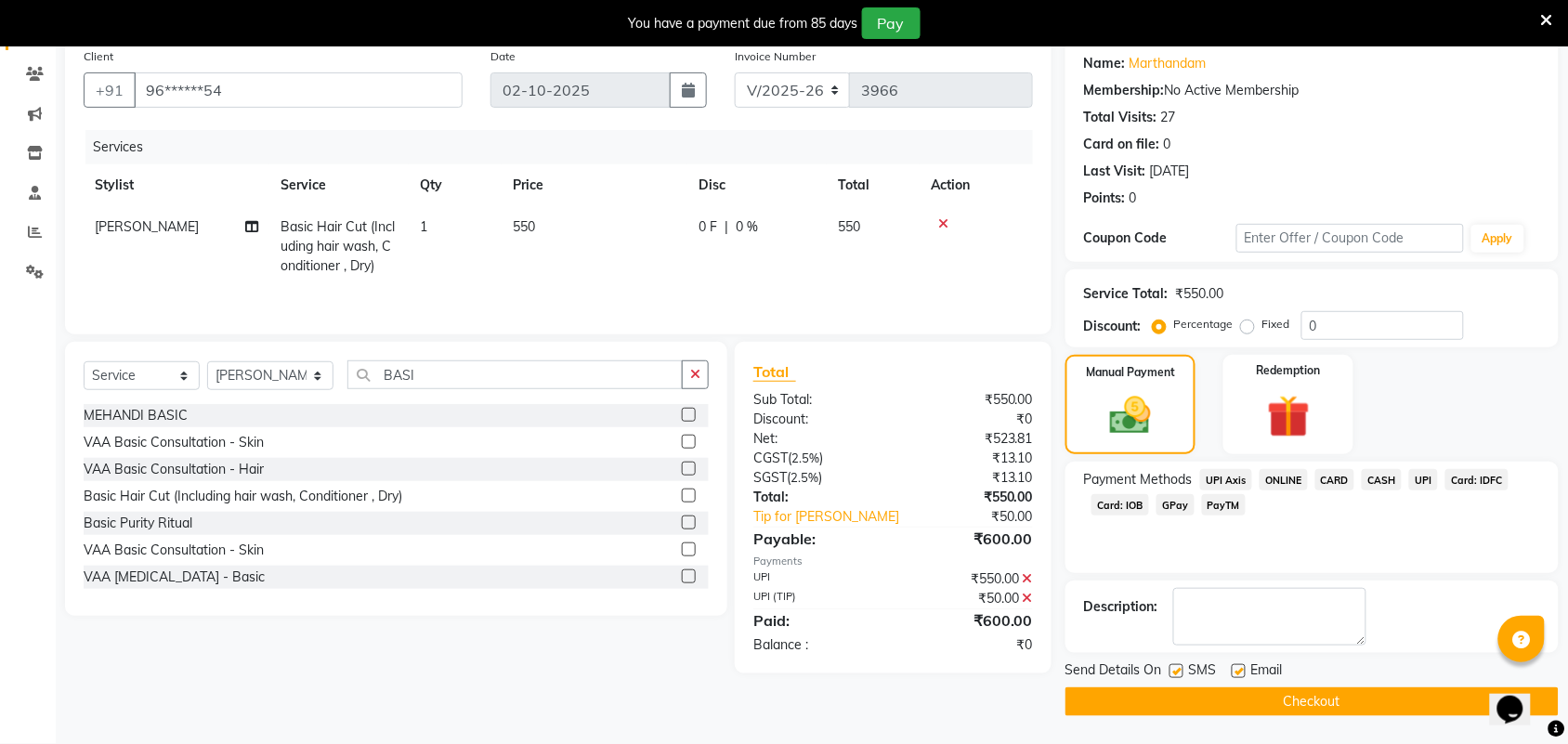
click at [1250, 691] on button "Checkout" at bounding box center [1312, 702] width 494 height 29
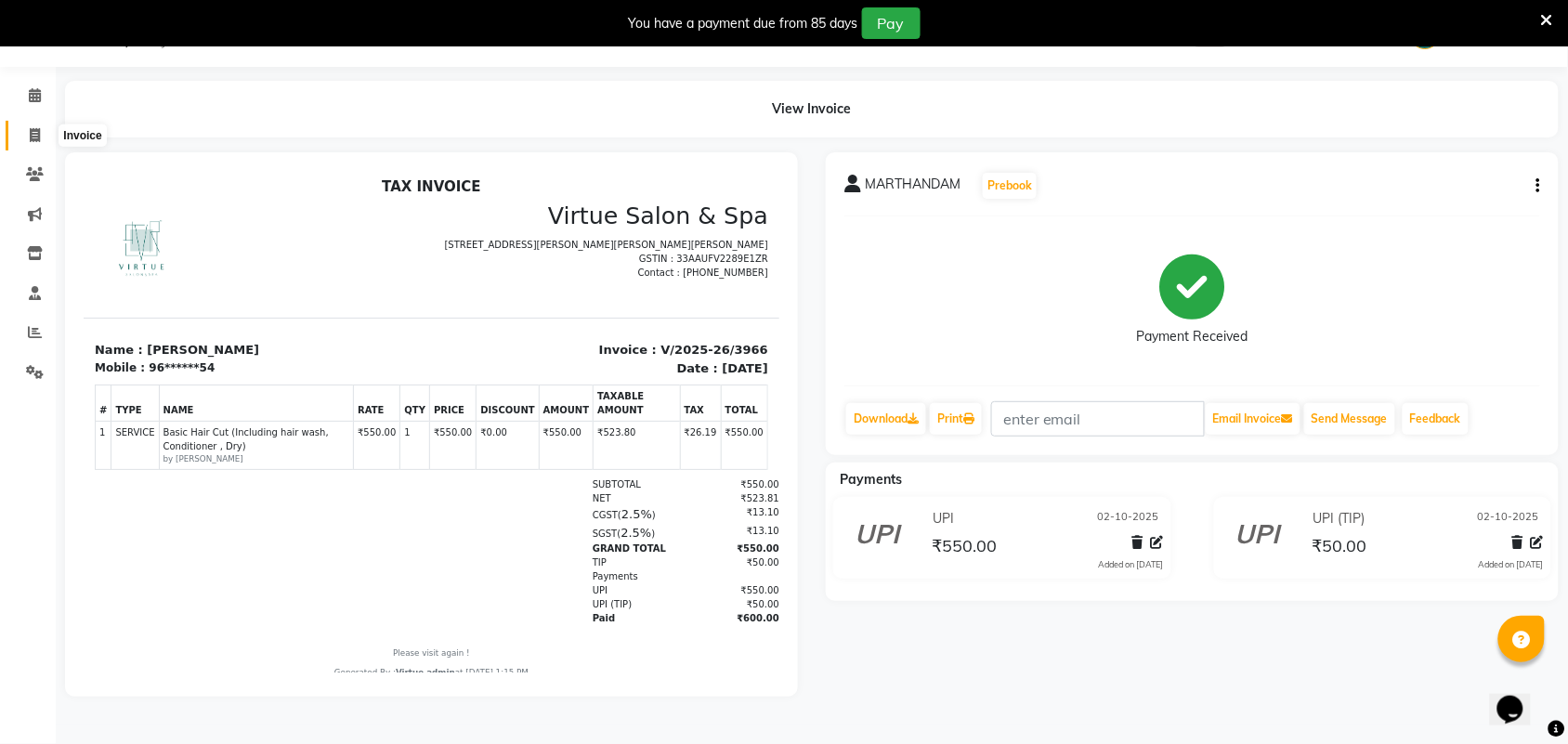
click at [43, 145] on span at bounding box center [34, 136] width 32 height 21
select select "4466"
select select "service"
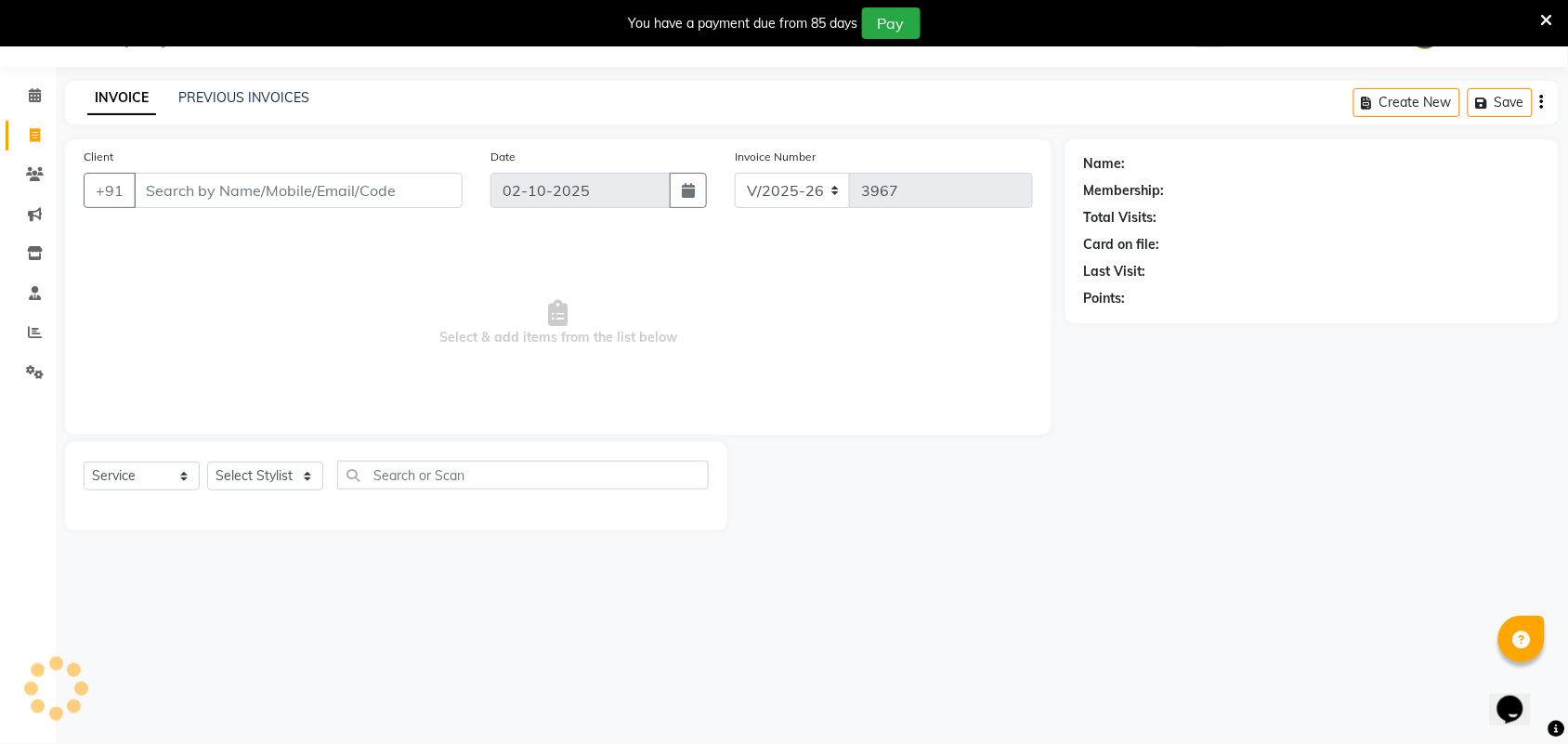
click at [178, 192] on input "Client" at bounding box center [298, 190] width 329 height 35
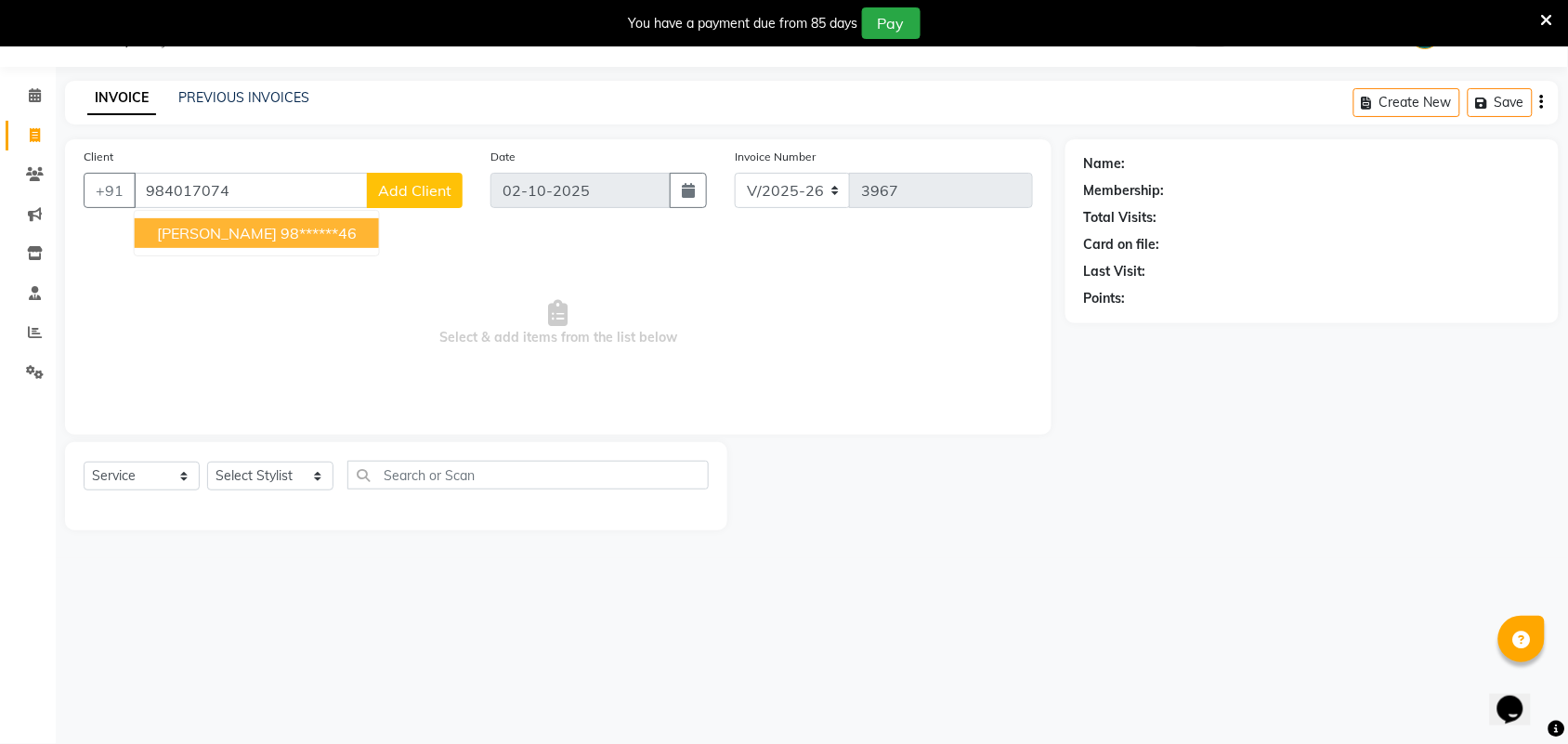
click at [191, 219] on button "sandra 98******46" at bounding box center [257, 233] width 245 height 30
type input "98******46"
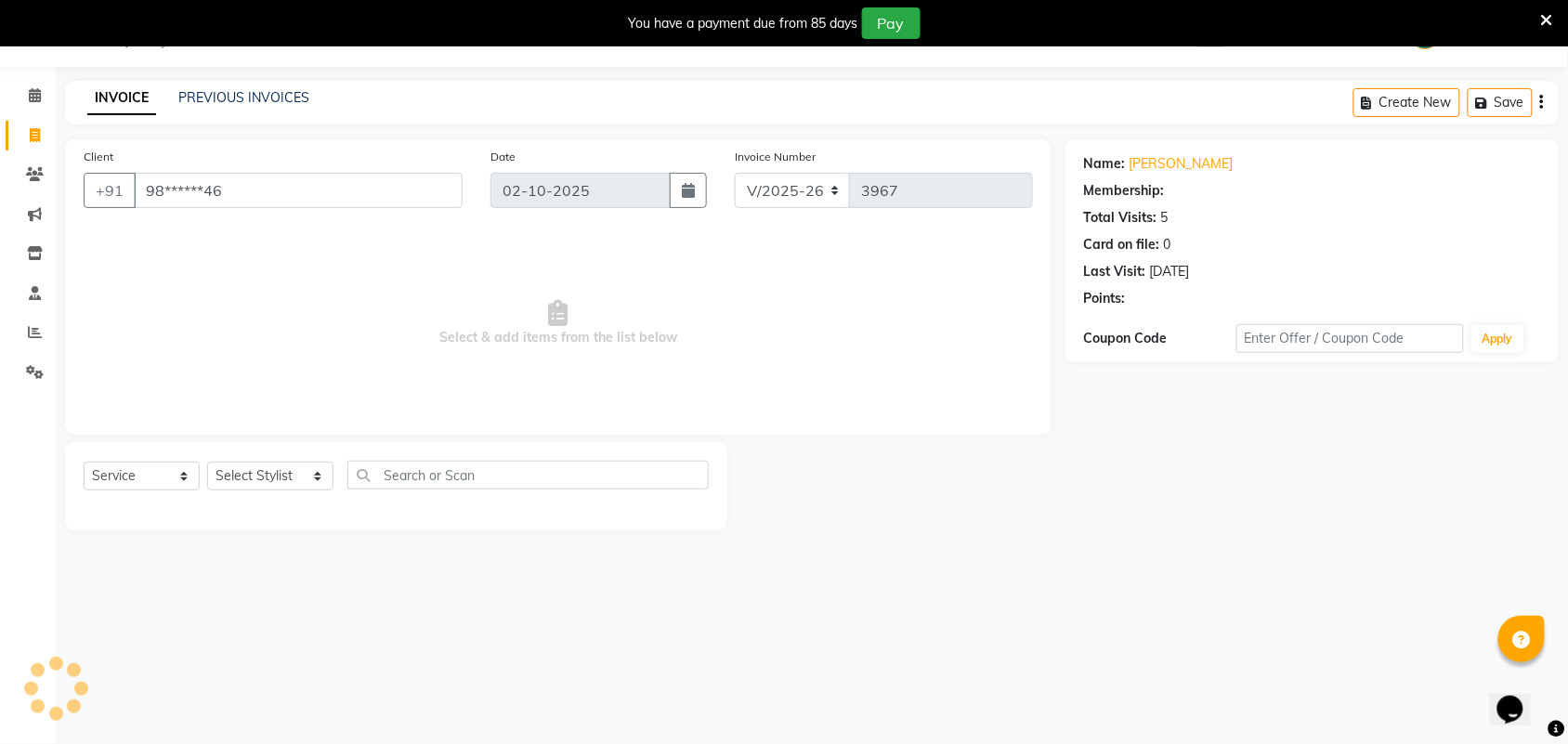
select select "1: Object"
click at [256, 490] on div "Select Service Product Membership Package Voucher Prepaid Gift Card Select Styl…" at bounding box center [396, 482] width 626 height 44
click at [267, 457] on div "Select Service Product Membership Package Voucher Prepaid Gift Card Select Styl…" at bounding box center [396, 486] width 663 height 88
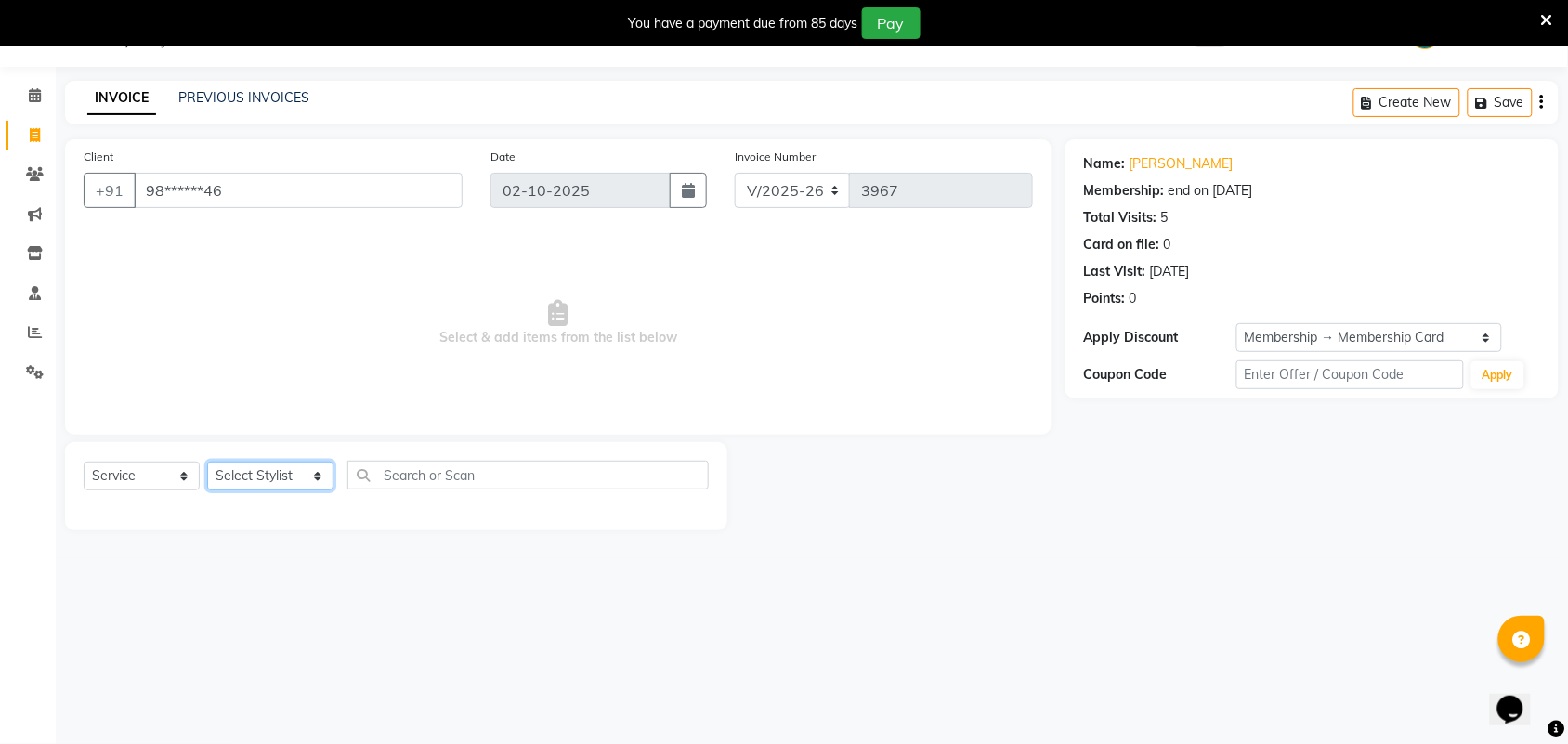
click at [270, 489] on select "Select Stylist Admin [PERSON_NAME] Apsu Auditor Ambattur [PERSON_NAME] Dingg - …" at bounding box center [270, 476] width 126 height 29
select select "40345"
click at [207, 461] on select "Select Stylist Admin [PERSON_NAME] Apsu Auditor Ambattur [PERSON_NAME] Dingg - …" at bounding box center [270, 476] width 126 height 29
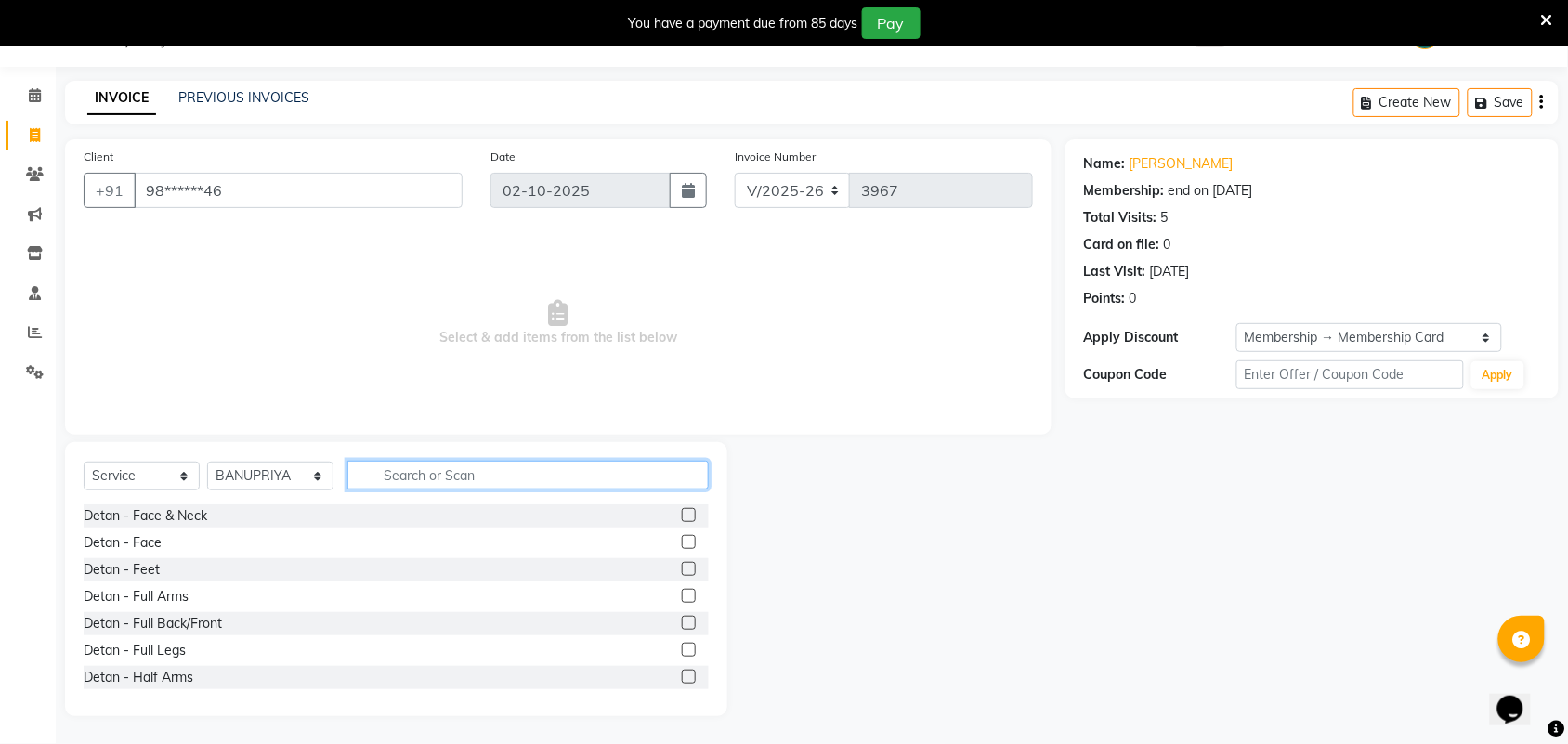
click at [425, 461] on input "text" at bounding box center [528, 475] width 361 height 29
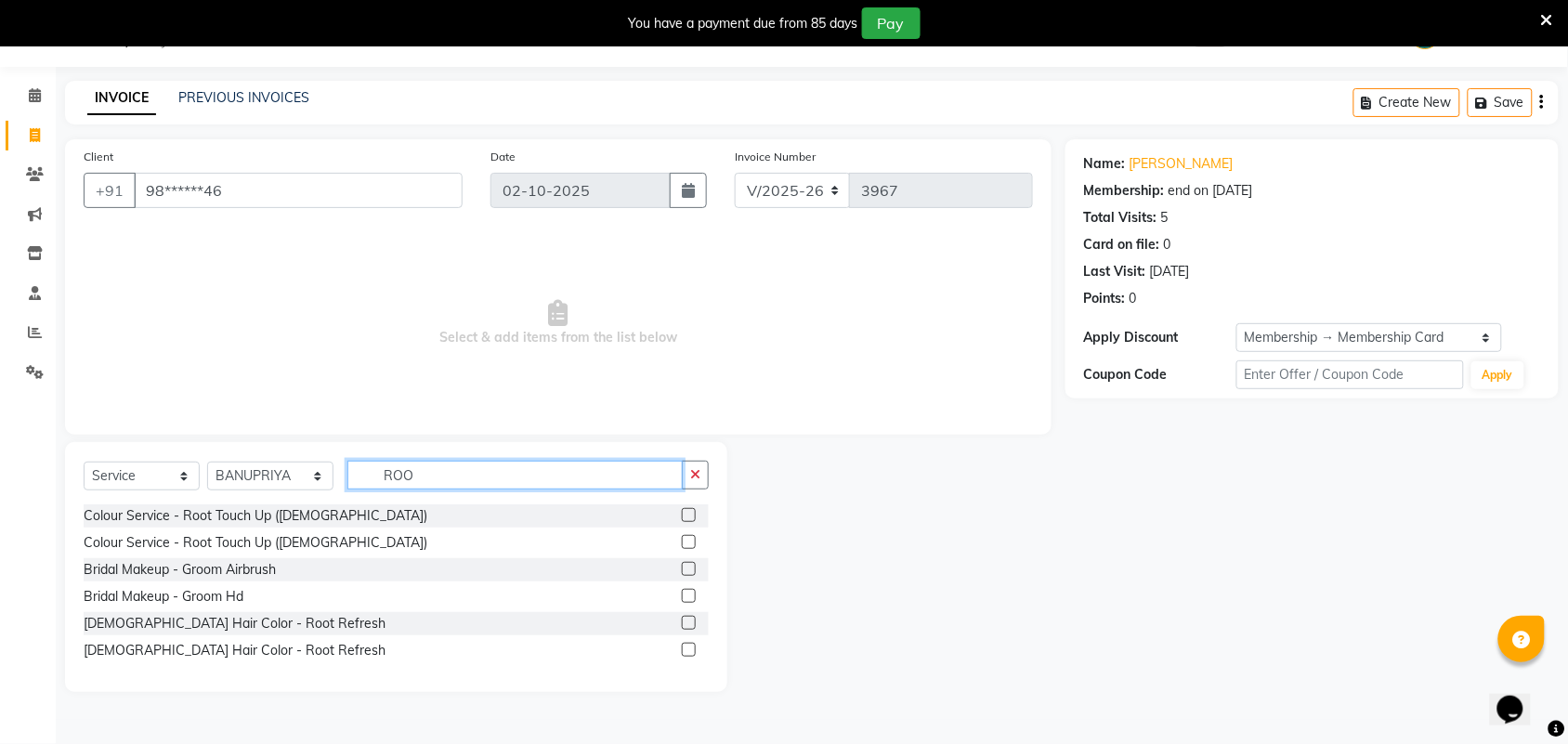
type input "ROO"
click at [684, 518] on label at bounding box center [689, 515] width 14 height 14
click at [684, 518] on input "checkbox" at bounding box center [688, 516] width 12 height 12
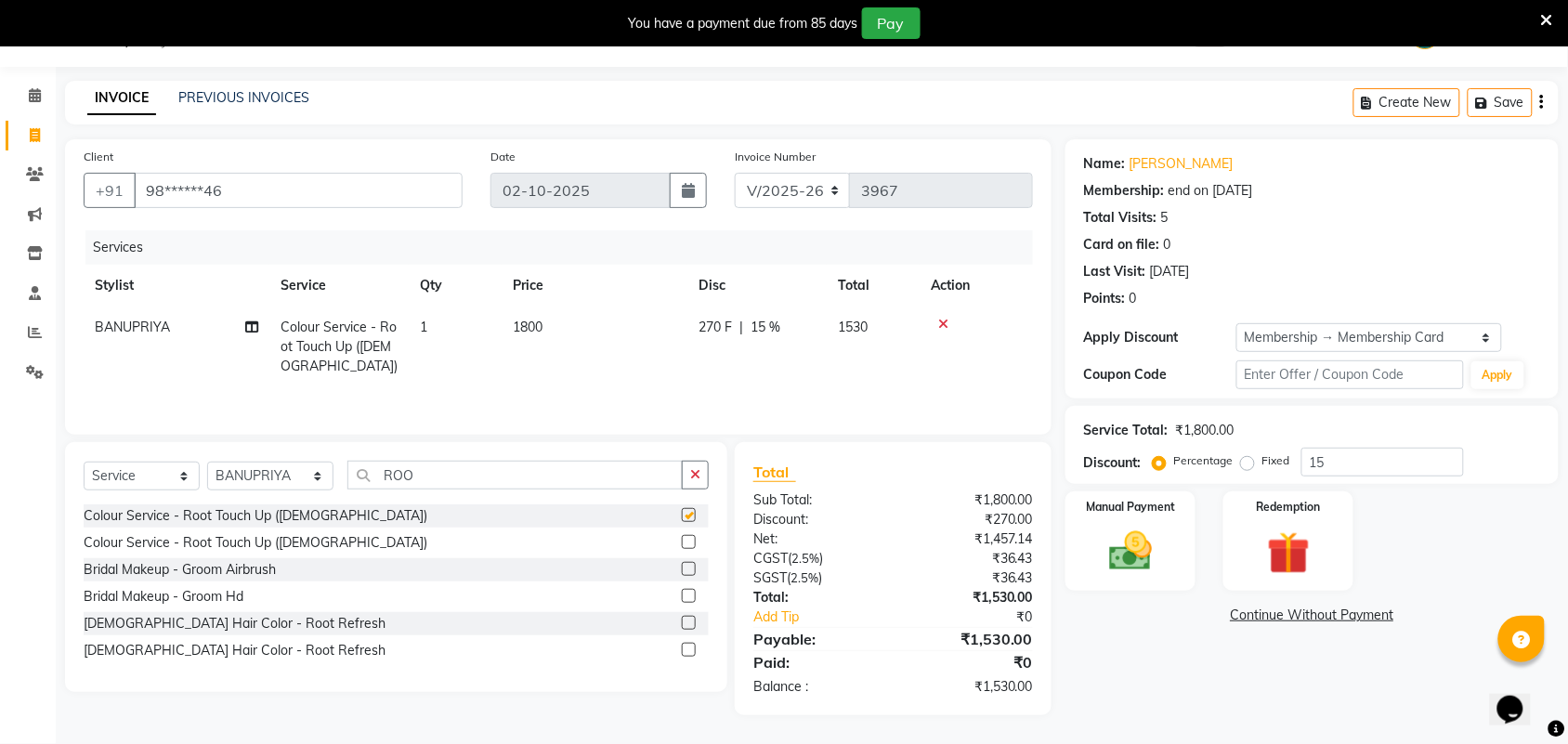
checkbox input "false"
click at [1354, 457] on input "15" at bounding box center [1382, 462] width 162 height 29
type input "1"
click at [1167, 659] on div "Name: Sandra Membership: end on 05-08-2026 Total Visits: 5 Card on file: 0 Last…" at bounding box center [1319, 426] width 507 height 576
click at [694, 475] on icon "button" at bounding box center [696, 474] width 11 height 13
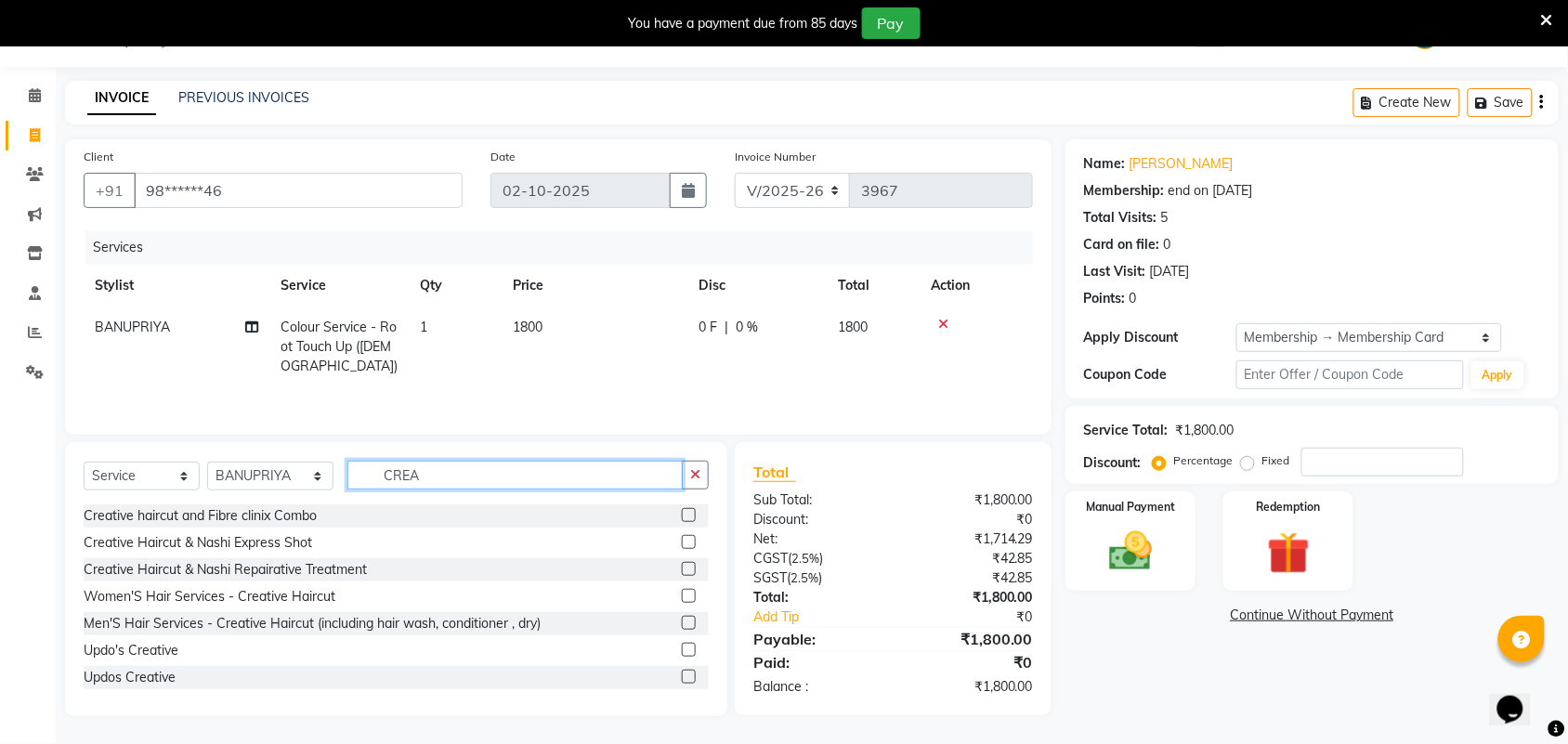
type input "CREA"
click at [682, 596] on label at bounding box center [689, 595] width 14 height 14
click at [682, 596] on input "checkbox" at bounding box center [688, 596] width 12 height 12
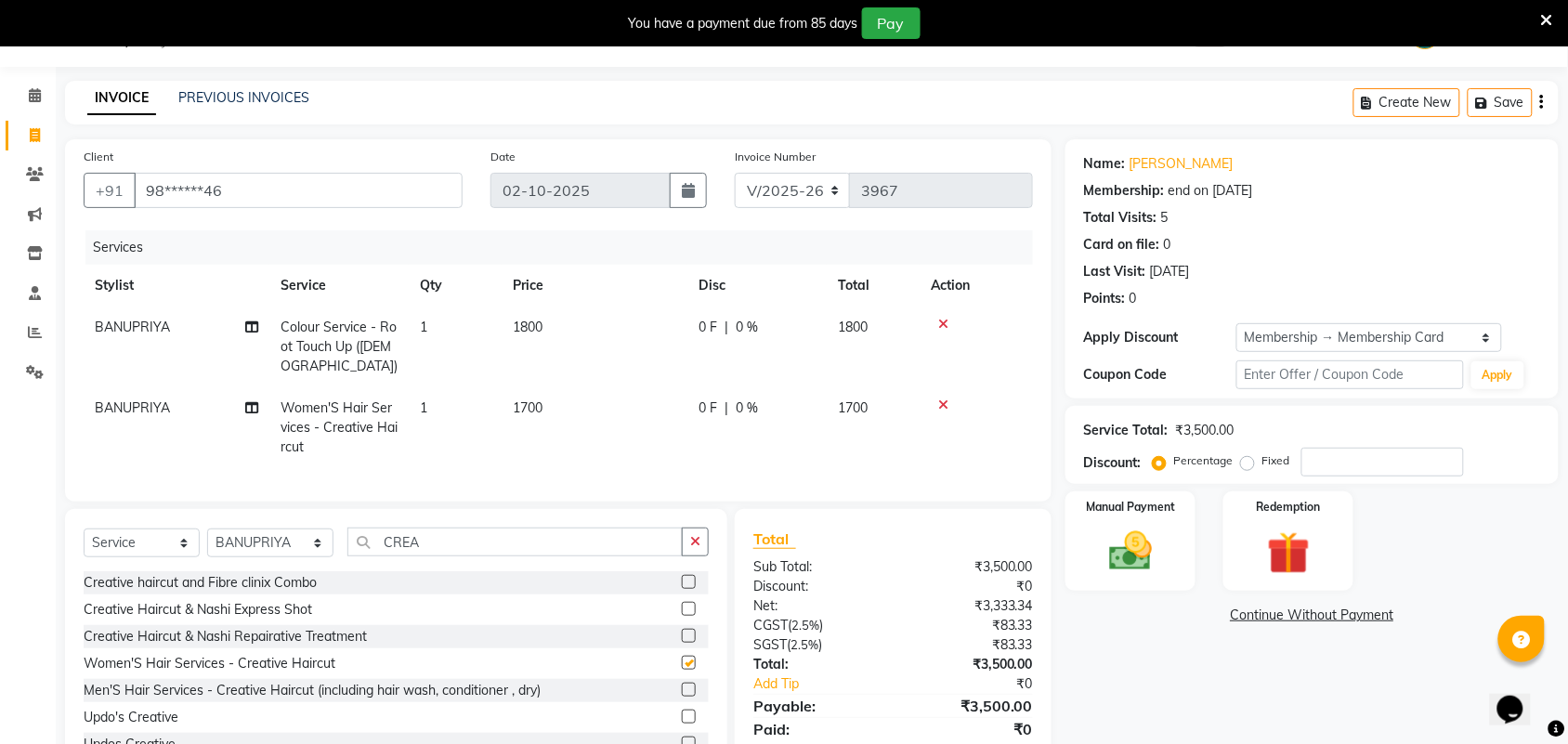
checkbox input "false"
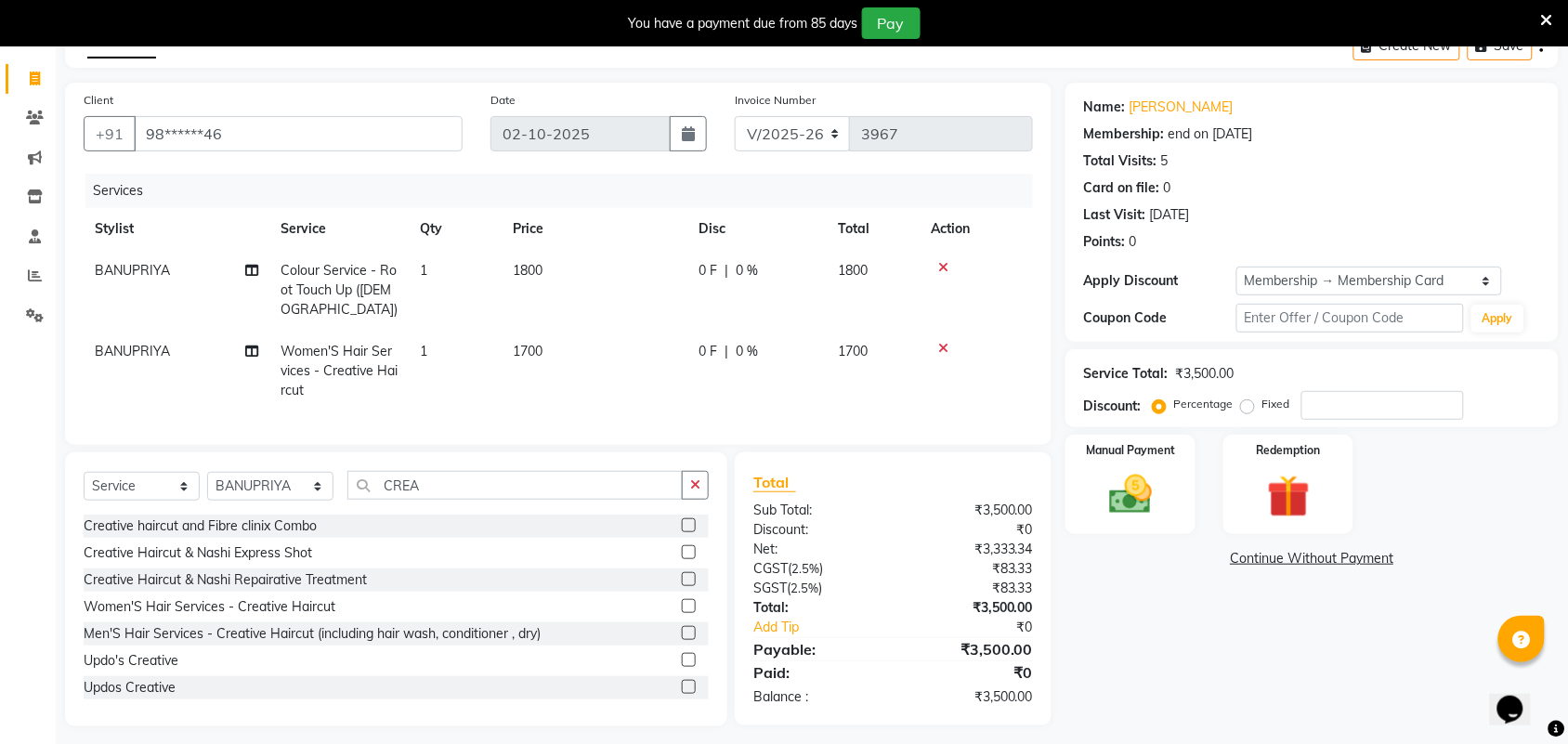
scroll to position [130, 0]
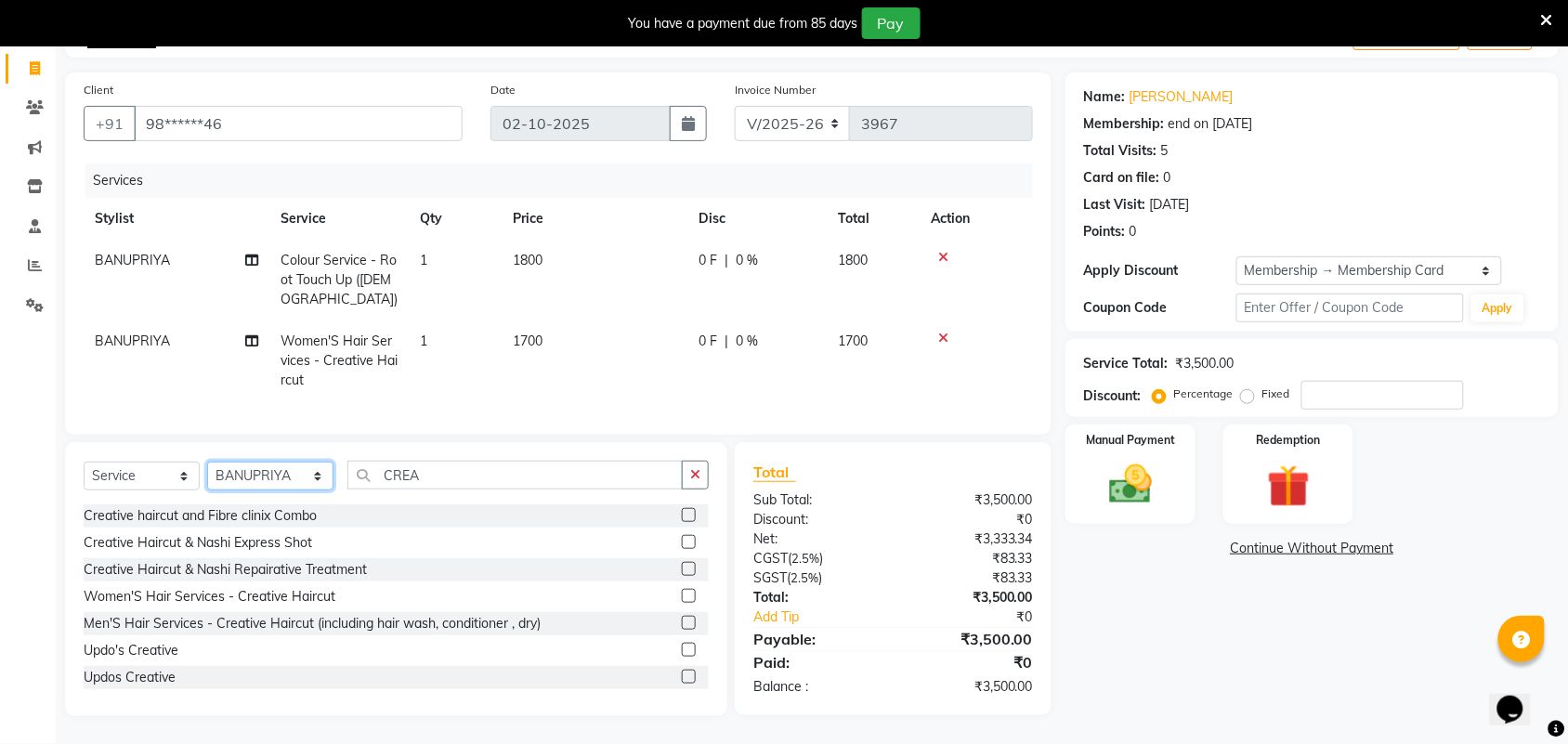
click at [246, 484] on select "Select Stylist Admin [PERSON_NAME] Apsu Auditor Ambattur [PERSON_NAME] Dingg - …" at bounding box center [270, 476] width 126 height 29
select select "59089"
click at [207, 461] on select "Select Stylist Admin [PERSON_NAME] Apsu Auditor Ambattur [PERSON_NAME] Dingg - …" at bounding box center [270, 476] width 126 height 29
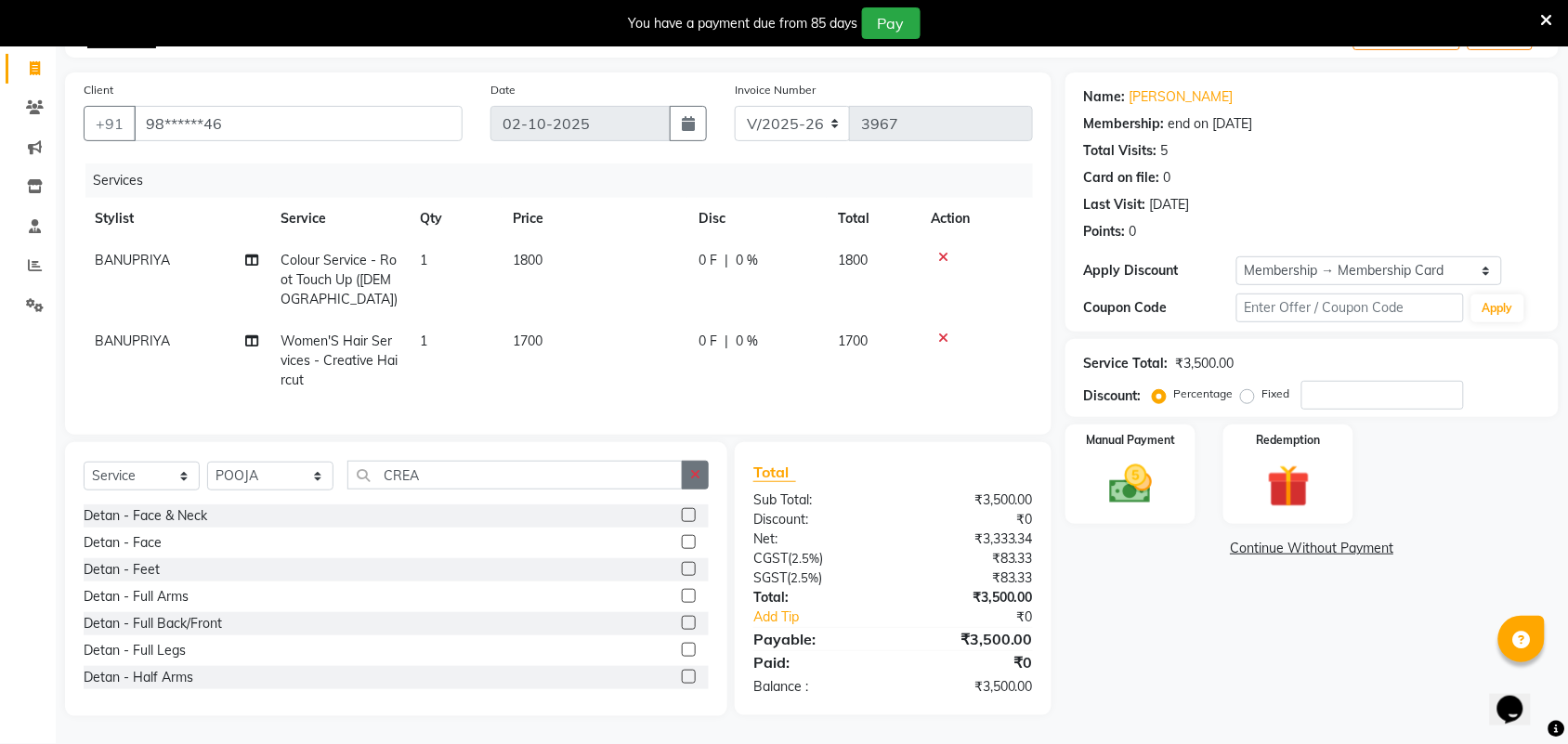
click at [686, 479] on button "button" at bounding box center [696, 475] width 27 height 29
click at [537, 488] on input "text" at bounding box center [528, 475] width 361 height 29
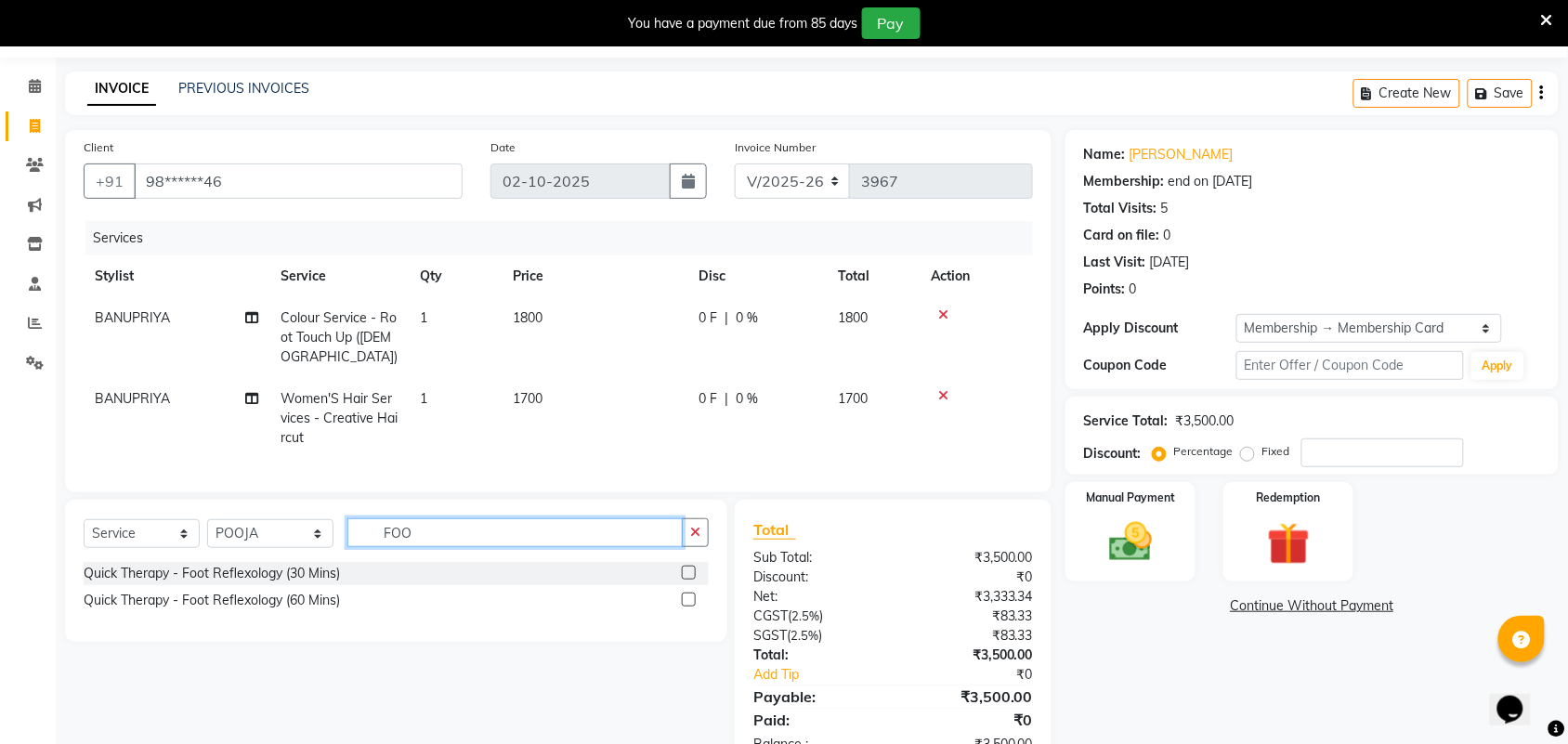
scroll to position [14, 0]
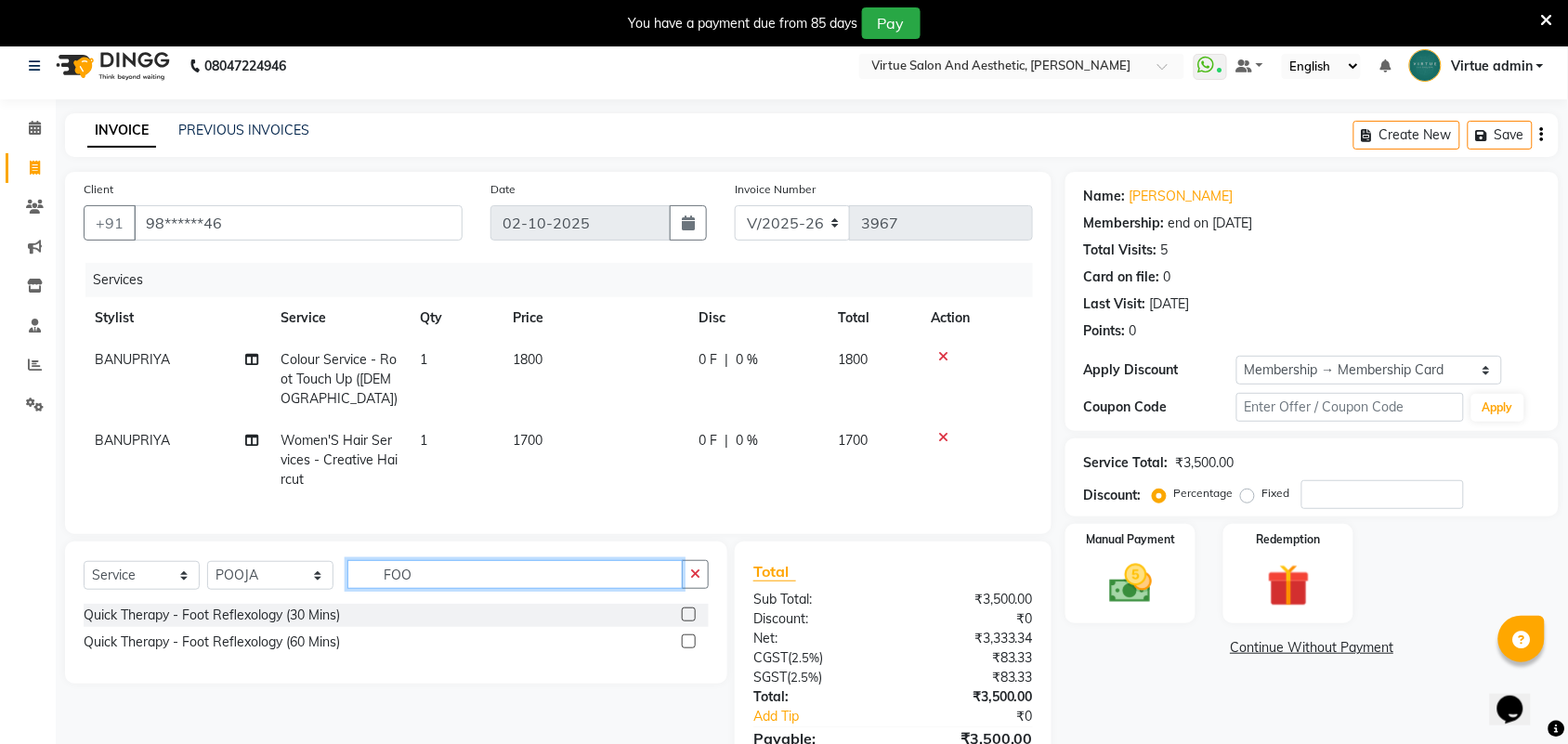
type input "FOO"
drag, startPoint x: 690, startPoint y: 628, endPoint x: 758, endPoint y: 588, distance: 78.9
click at [690, 622] on label at bounding box center [689, 614] width 14 height 14
click at [690, 622] on input "checkbox" at bounding box center [688, 615] width 12 height 12
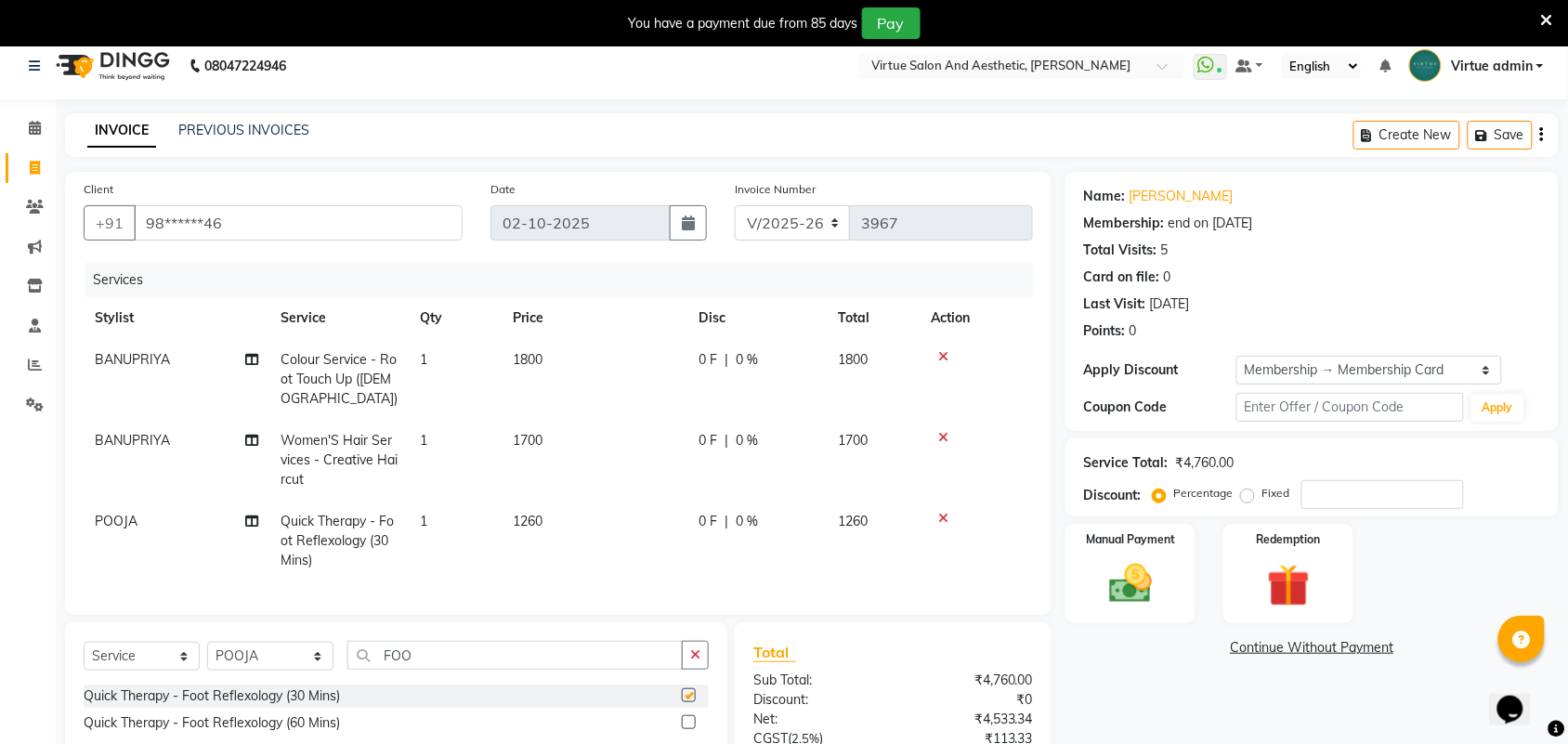
checkbox input "false"
click at [619, 518] on td "1260" at bounding box center [594, 540] width 186 height 81
select select "59089"
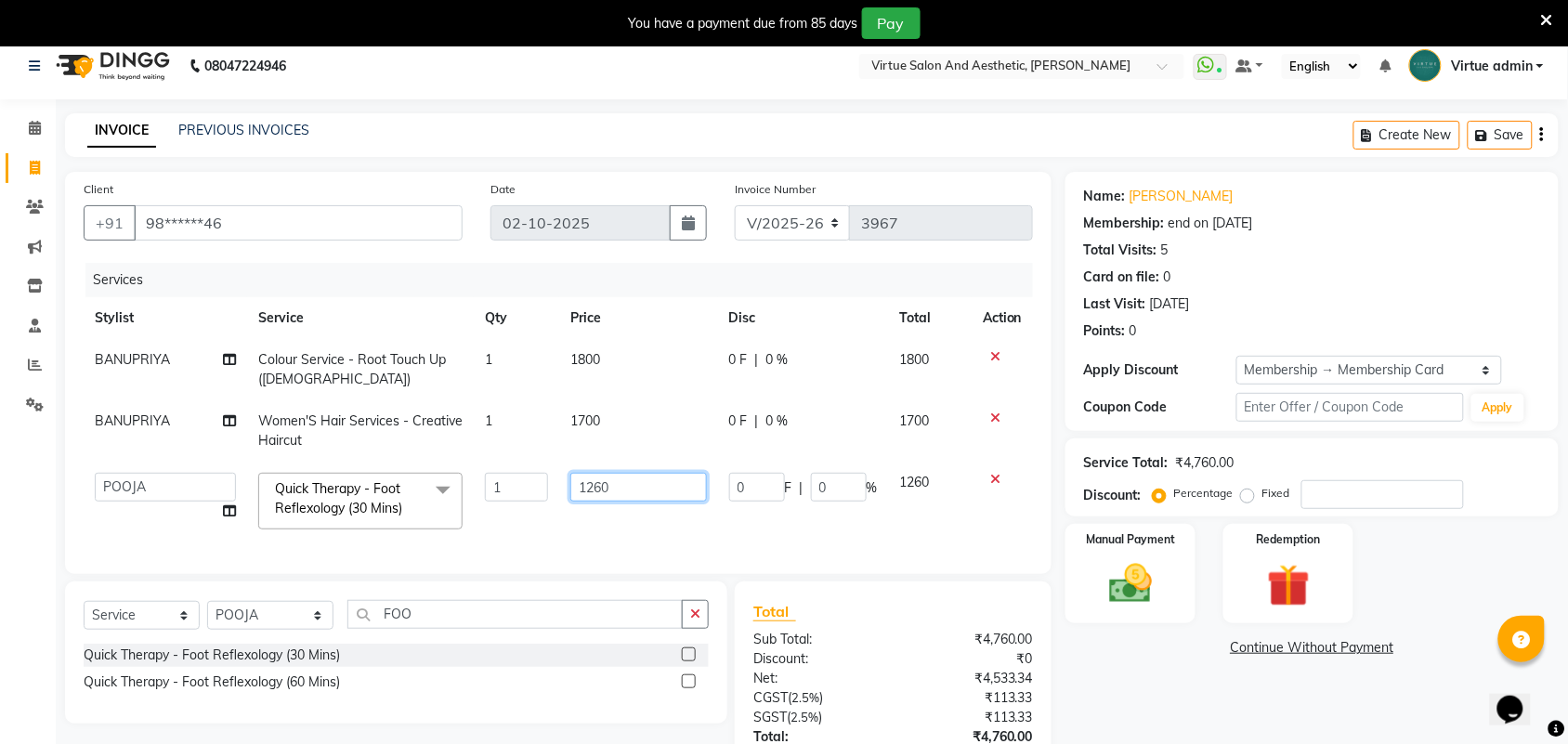
click at [653, 488] on input "1260" at bounding box center [638, 488] width 137 height 29
type input "1"
type input "800"
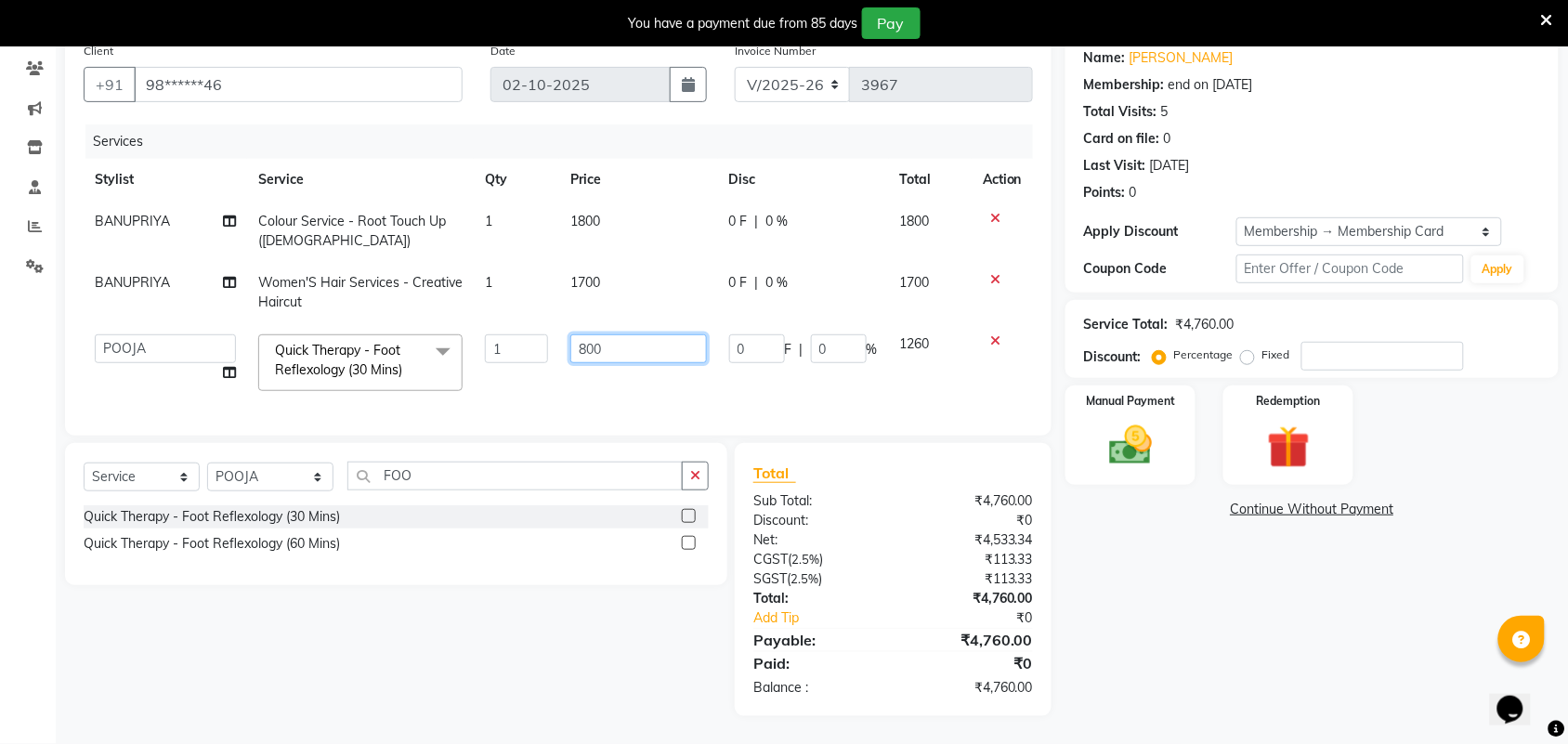
scroll to position [169, 0]
click at [1275, 620] on div "Name: Sandra Membership: end on 05-08-2026 Total Visits: 5 Card on file: 0 Last…" at bounding box center [1319, 374] width 507 height 683
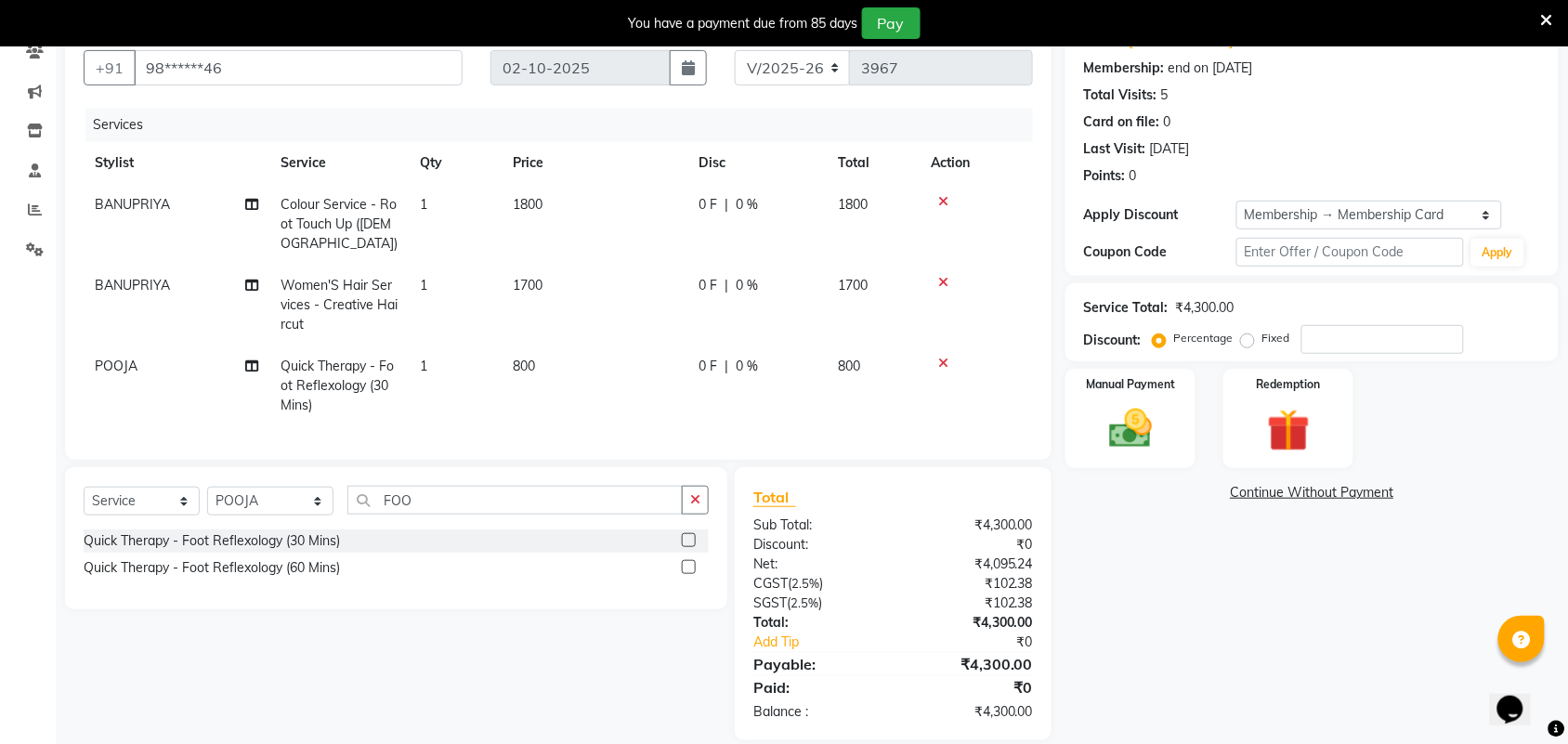
click at [597, 195] on td "1800" at bounding box center [594, 223] width 186 height 81
select select "40345"
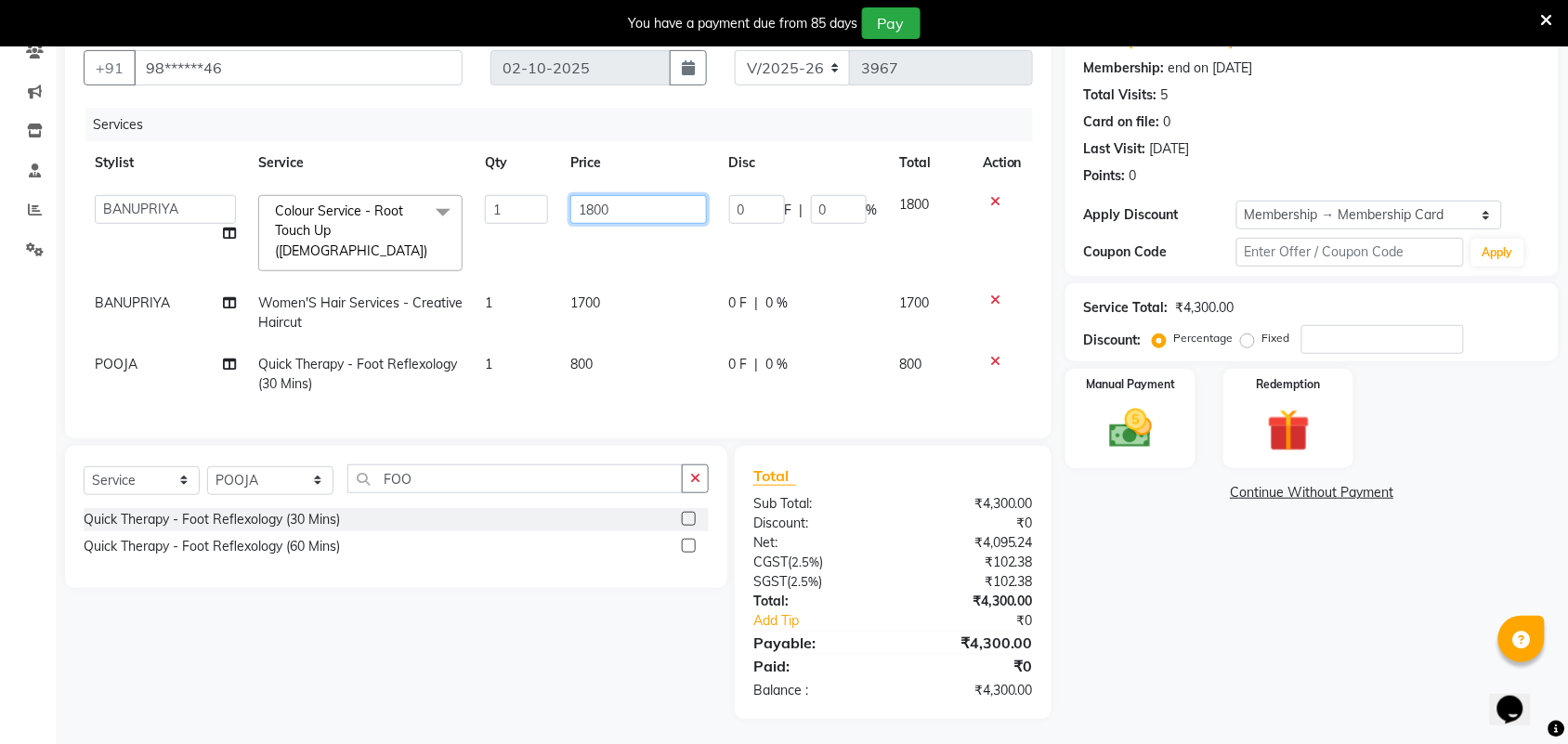
click at [595, 209] on input "1800" at bounding box center [638, 210] width 137 height 29
type input "2200"
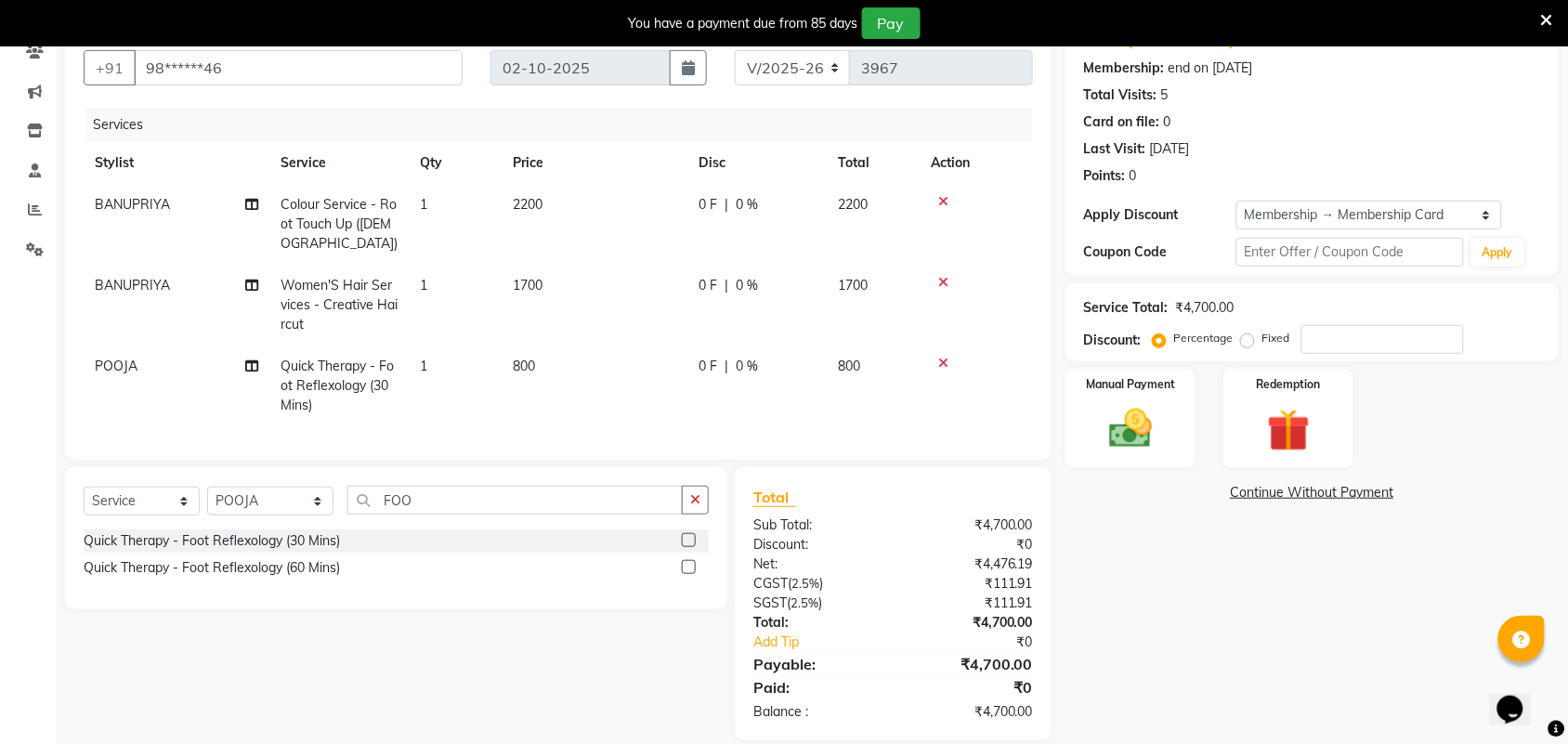
click at [1140, 685] on div "Name: Sandra Membership: end on 05-08-2026 Total Visits: 5 Card on file: 0 Last…" at bounding box center [1319, 378] width 507 height 724
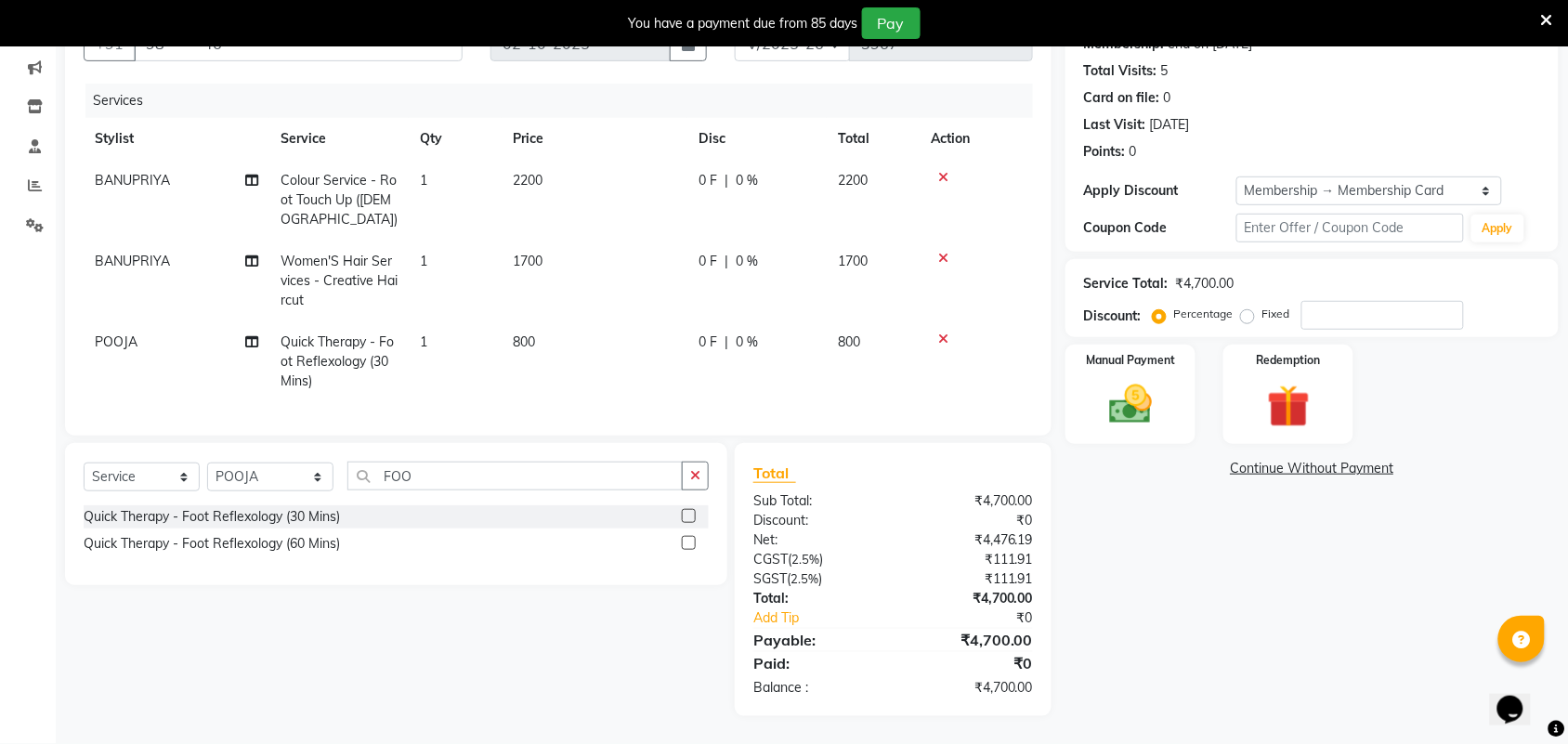
scroll to position [210, 0]
click at [1162, 411] on img at bounding box center [1131, 404] width 73 height 51
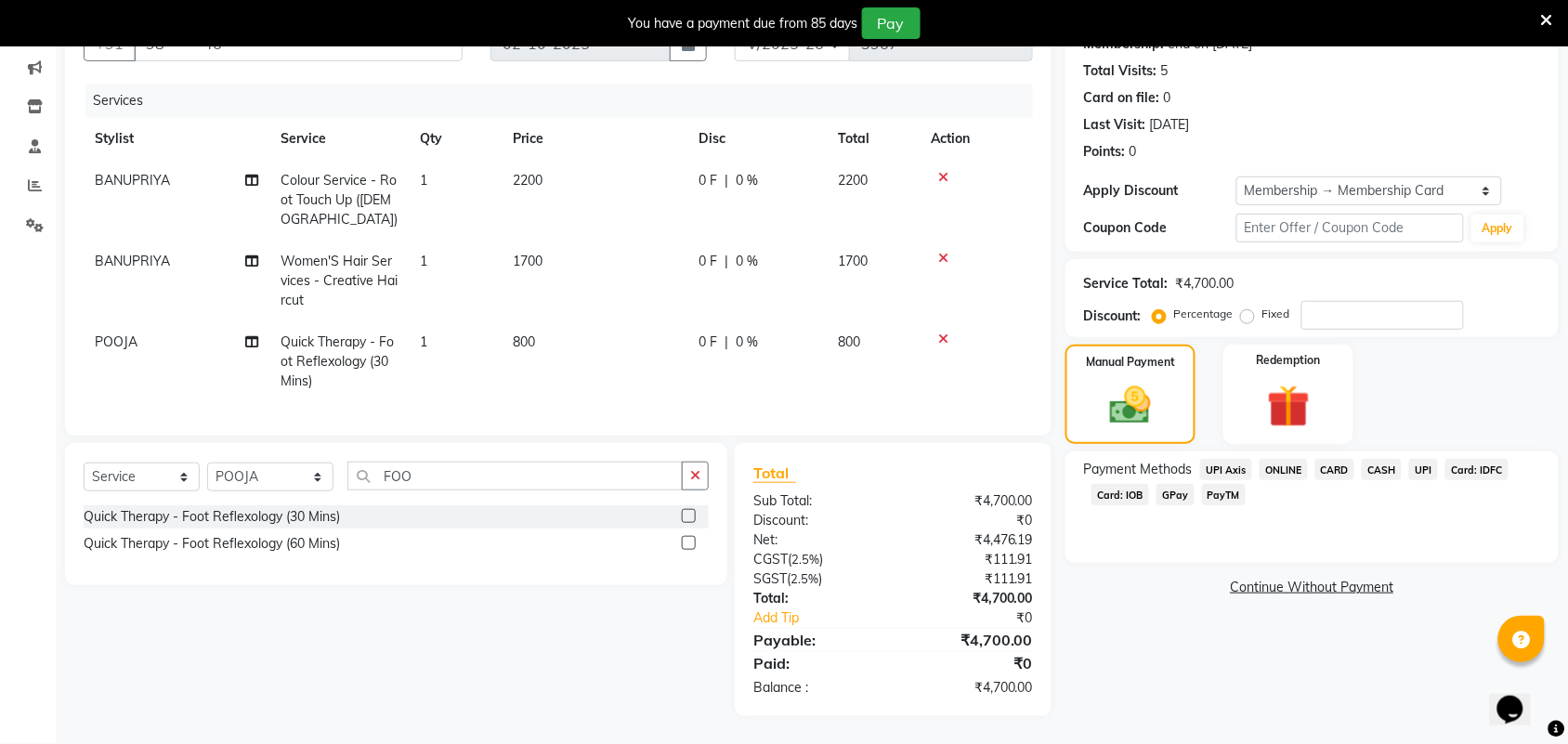
click at [1423, 458] on span "UPI" at bounding box center [1424, 469] width 29 height 21
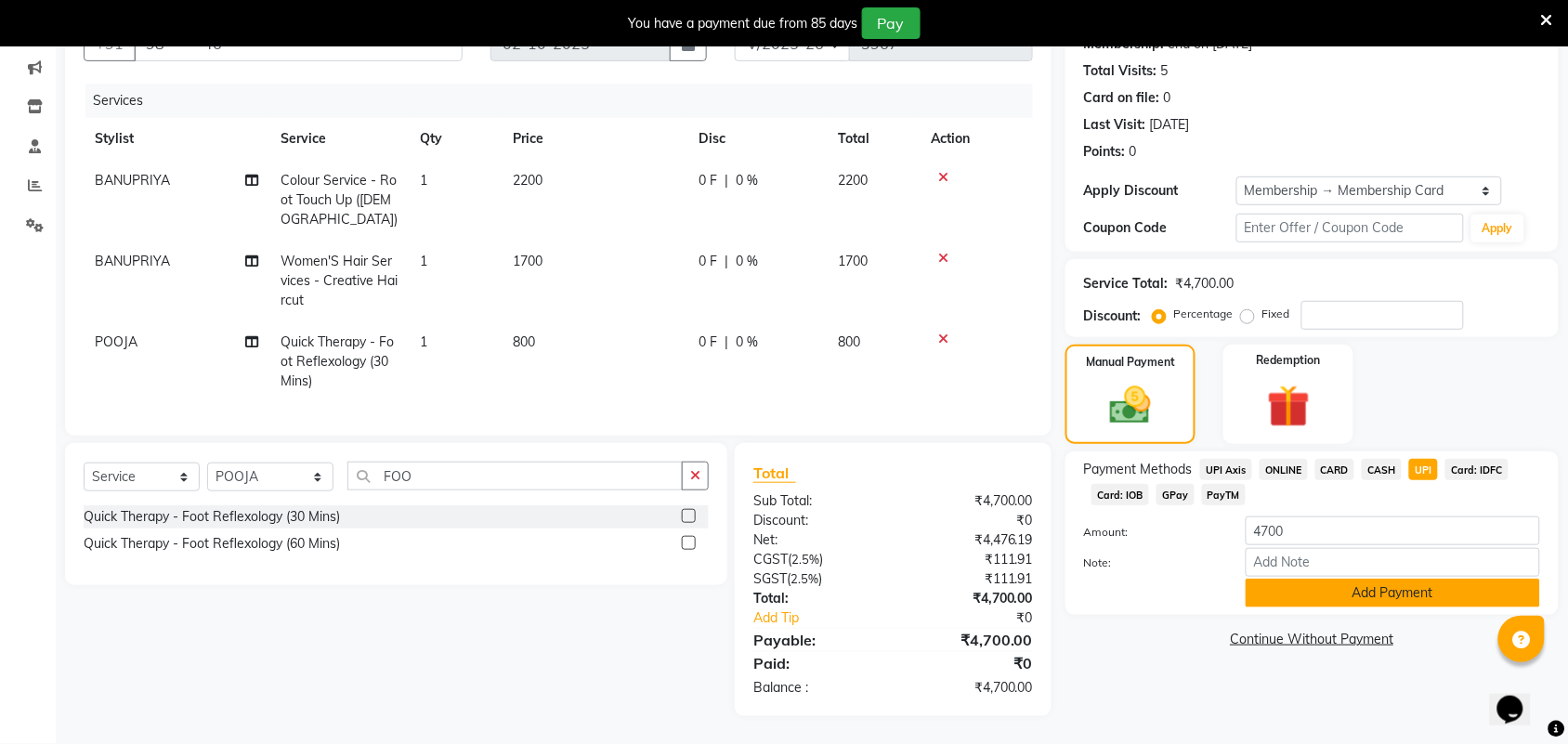
click at [1433, 579] on button "Add Payment" at bounding box center [1393, 593] width 294 height 29
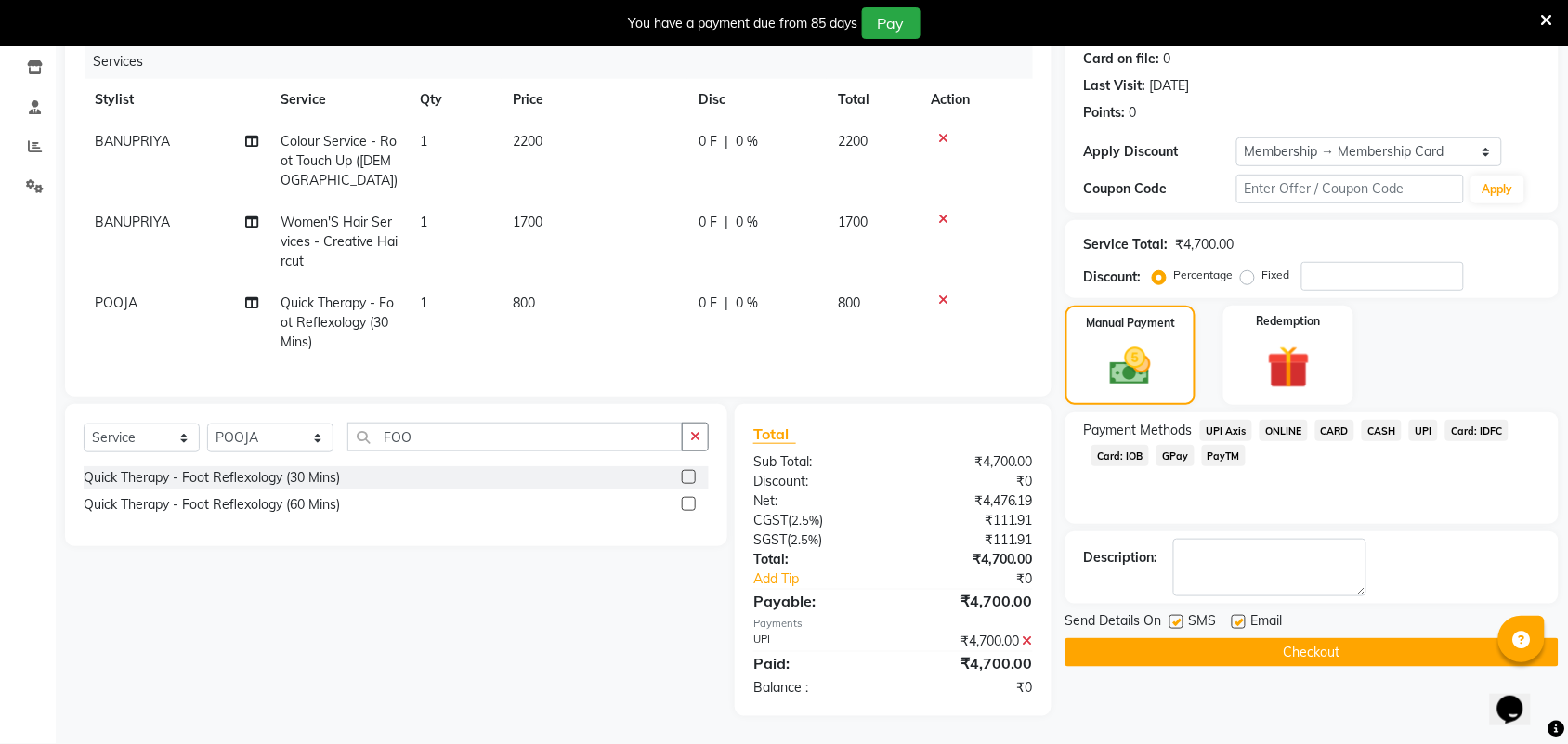
scroll to position [248, 0]
click at [1429, 638] on button "Checkout" at bounding box center [1312, 653] width 494 height 29
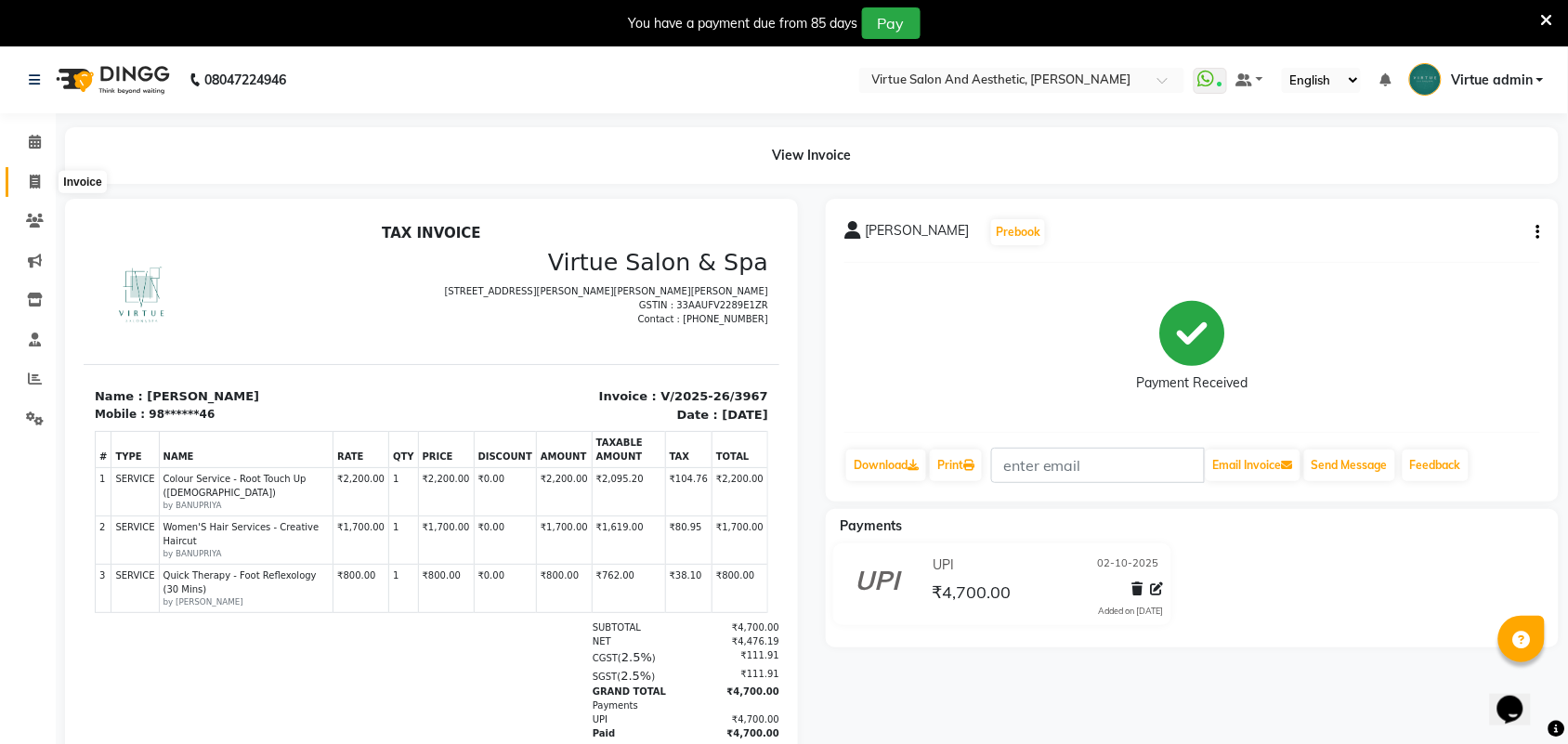
drag, startPoint x: 29, startPoint y: 186, endPoint x: 61, endPoint y: 186, distance: 32.0
click at [30, 186] on icon at bounding box center [35, 182] width 11 height 14
select select "4466"
select select "service"
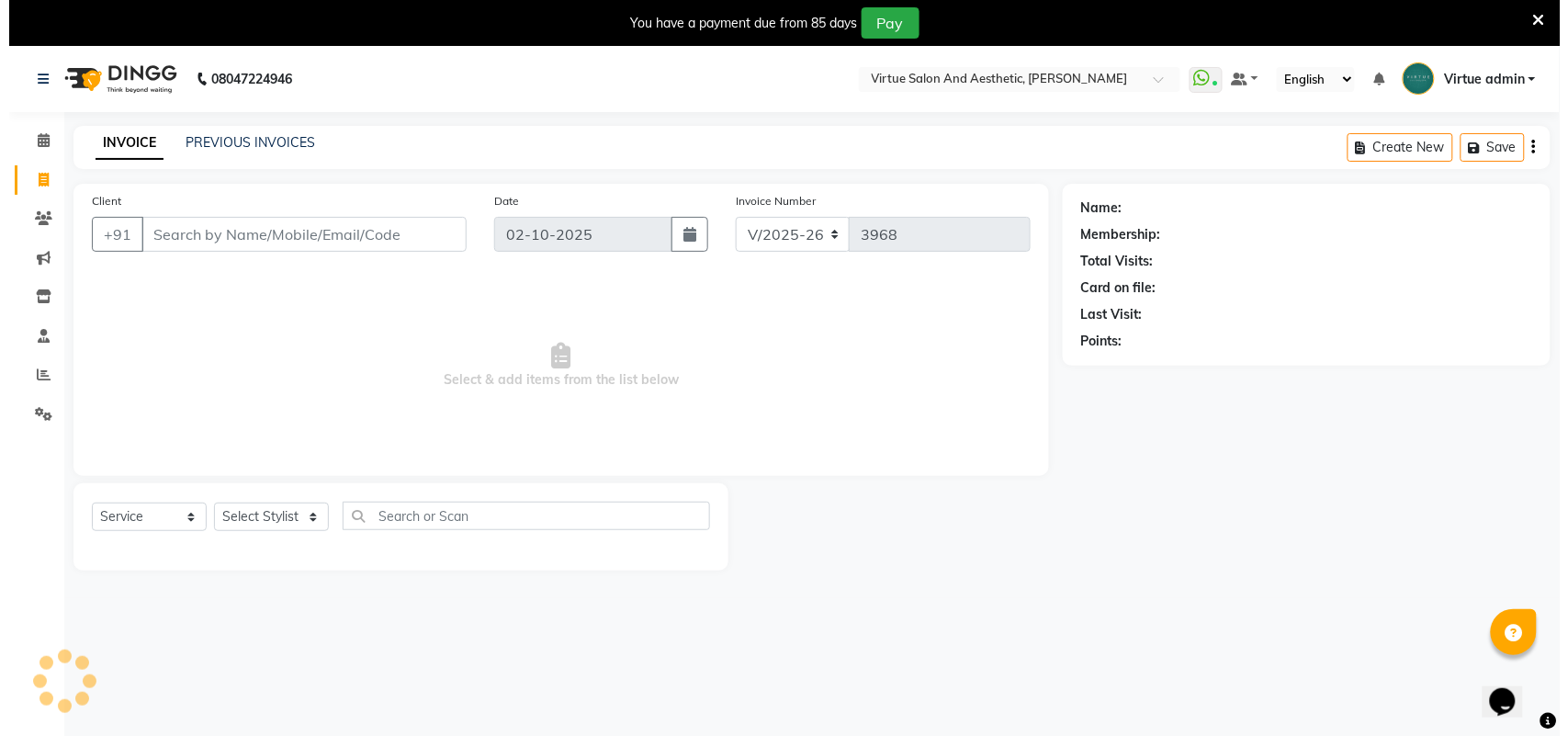
scroll to position [46, 0]
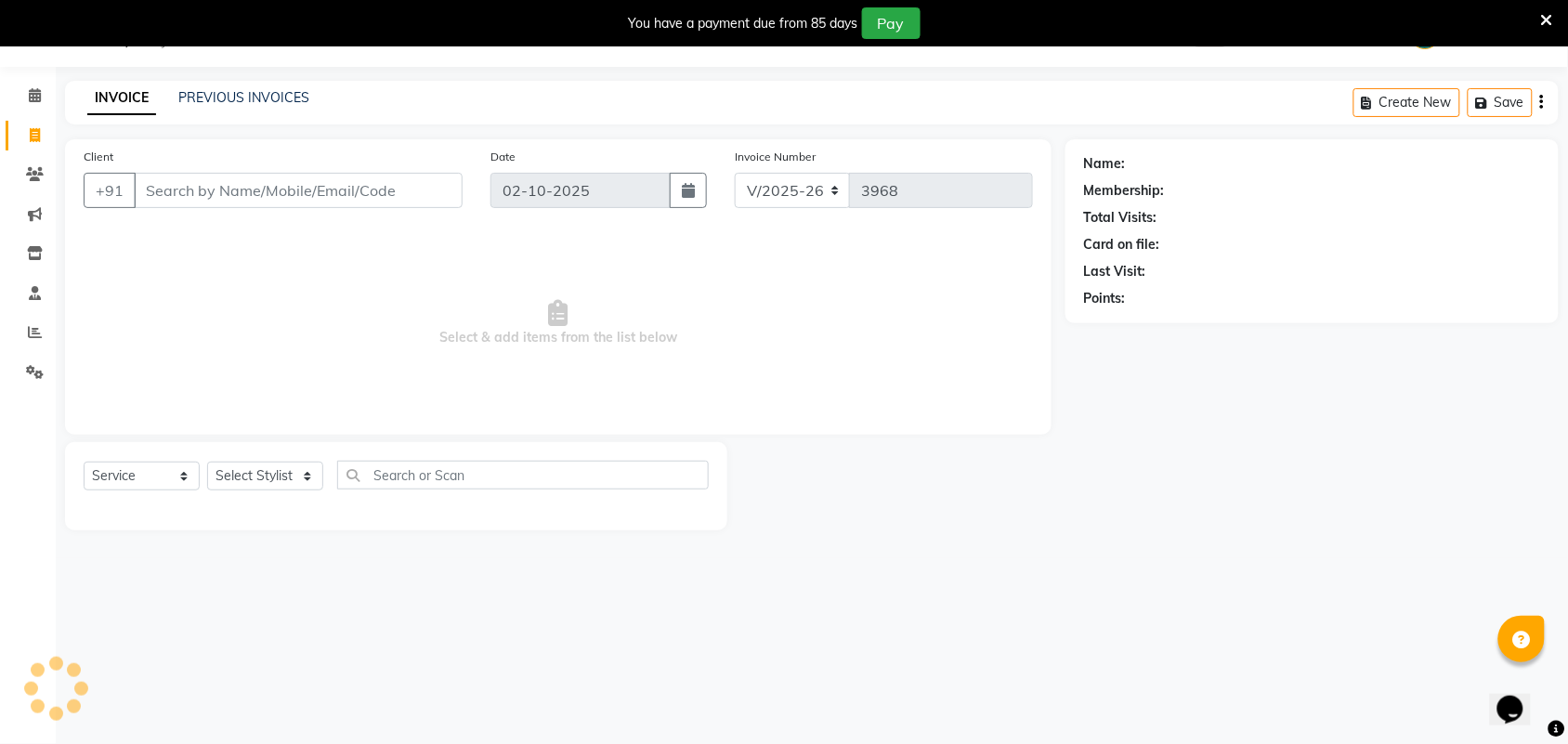
click at [210, 207] on div "Client +91" at bounding box center [273, 185] width 407 height 76
click at [254, 201] on input "Client" at bounding box center [298, 190] width 329 height 35
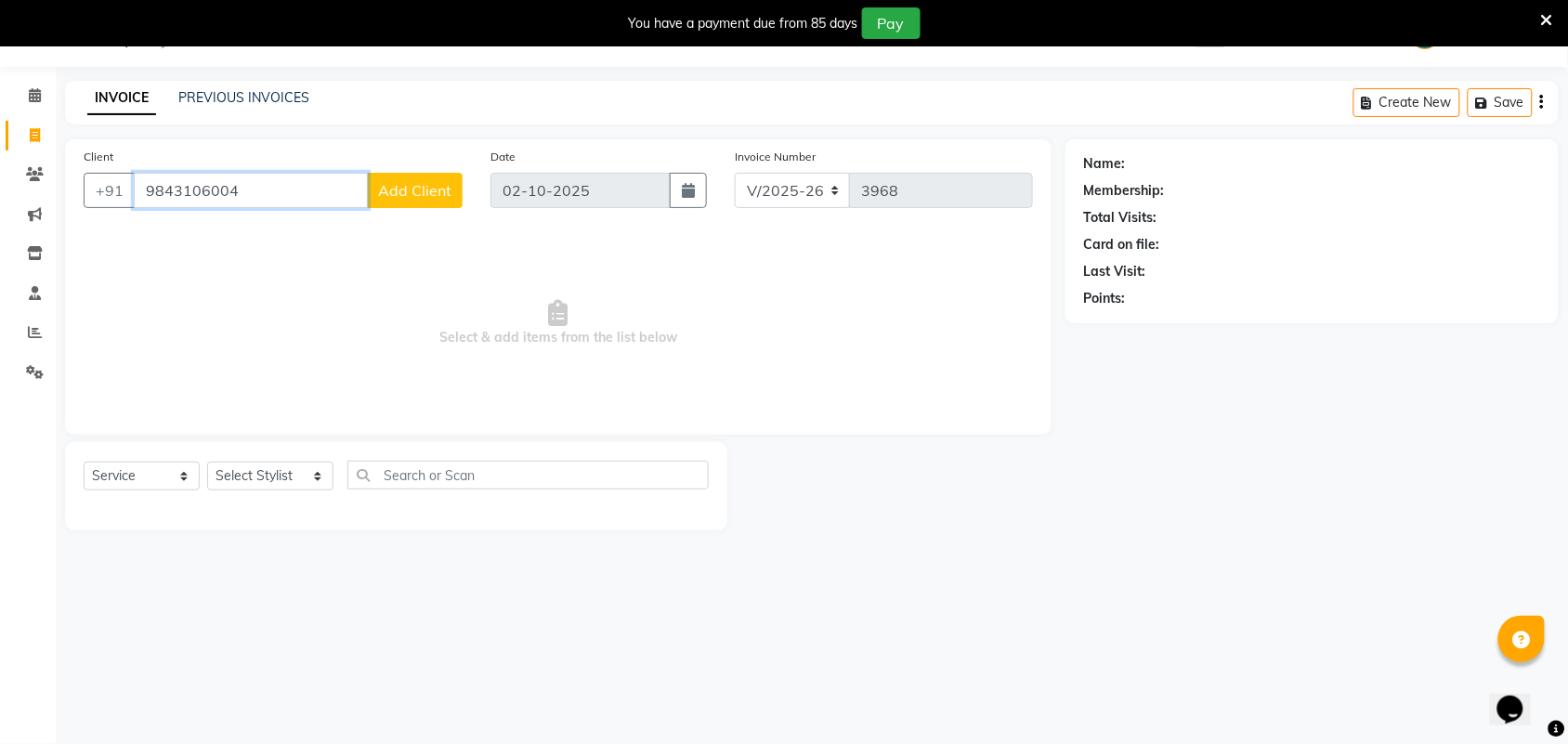
type input "9843106004"
click at [409, 191] on span "Add Client" at bounding box center [415, 189] width 74 height 18
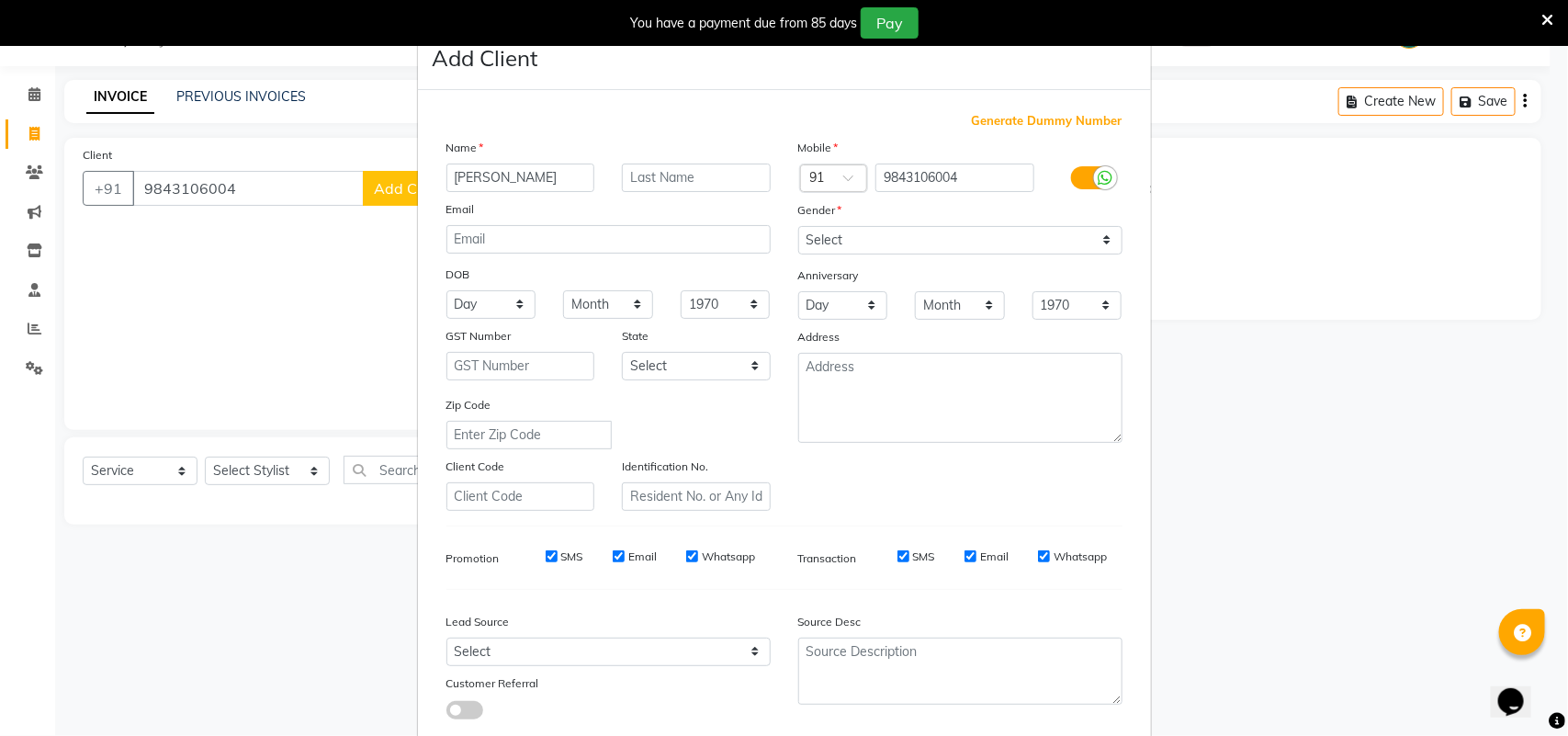
type input "[PERSON_NAME]"
click at [882, 239] on select "Select [DEMOGRAPHIC_DATA] [DEMOGRAPHIC_DATA] Other Prefer Not To Say" at bounding box center [960, 240] width 325 height 29
select select "male"
click at [798, 226] on select "Select [DEMOGRAPHIC_DATA] [DEMOGRAPHIC_DATA] Other Prefer Not To Say" at bounding box center [960, 240] width 325 height 29
drag, startPoint x: 689, startPoint y: 650, endPoint x: 694, endPoint y: 639, distance: 12.1
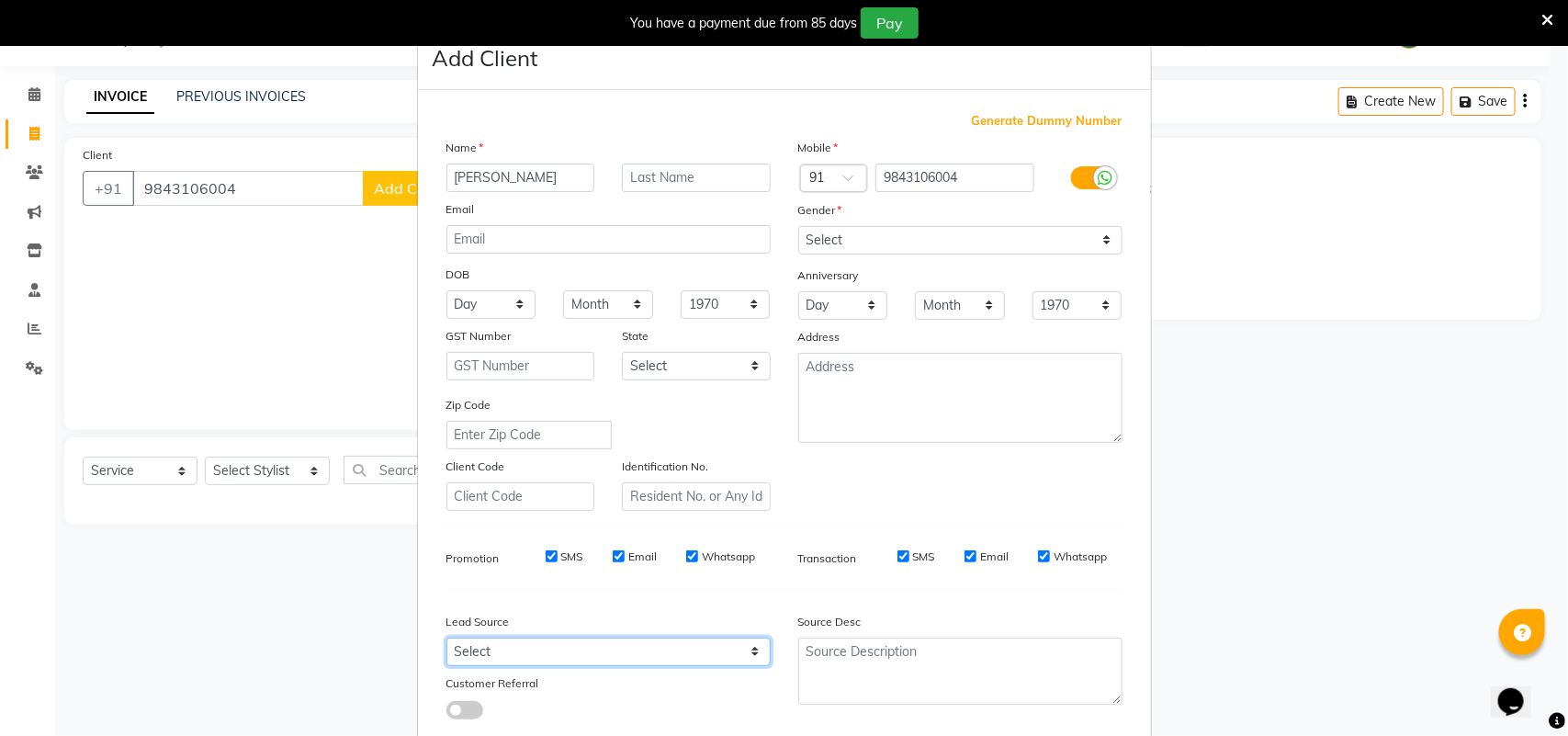
click at [689, 650] on select "Select Walk-in Referral Internet Friend Word of Mouth Advertisement Facebook Ju…" at bounding box center [609, 652] width 325 height 29
select select "30556"
click at [446, 638] on select "Select Walk-in Referral Internet Friend Word of Mouth Advertisement Facebook Ju…" at bounding box center [609, 652] width 325 height 29
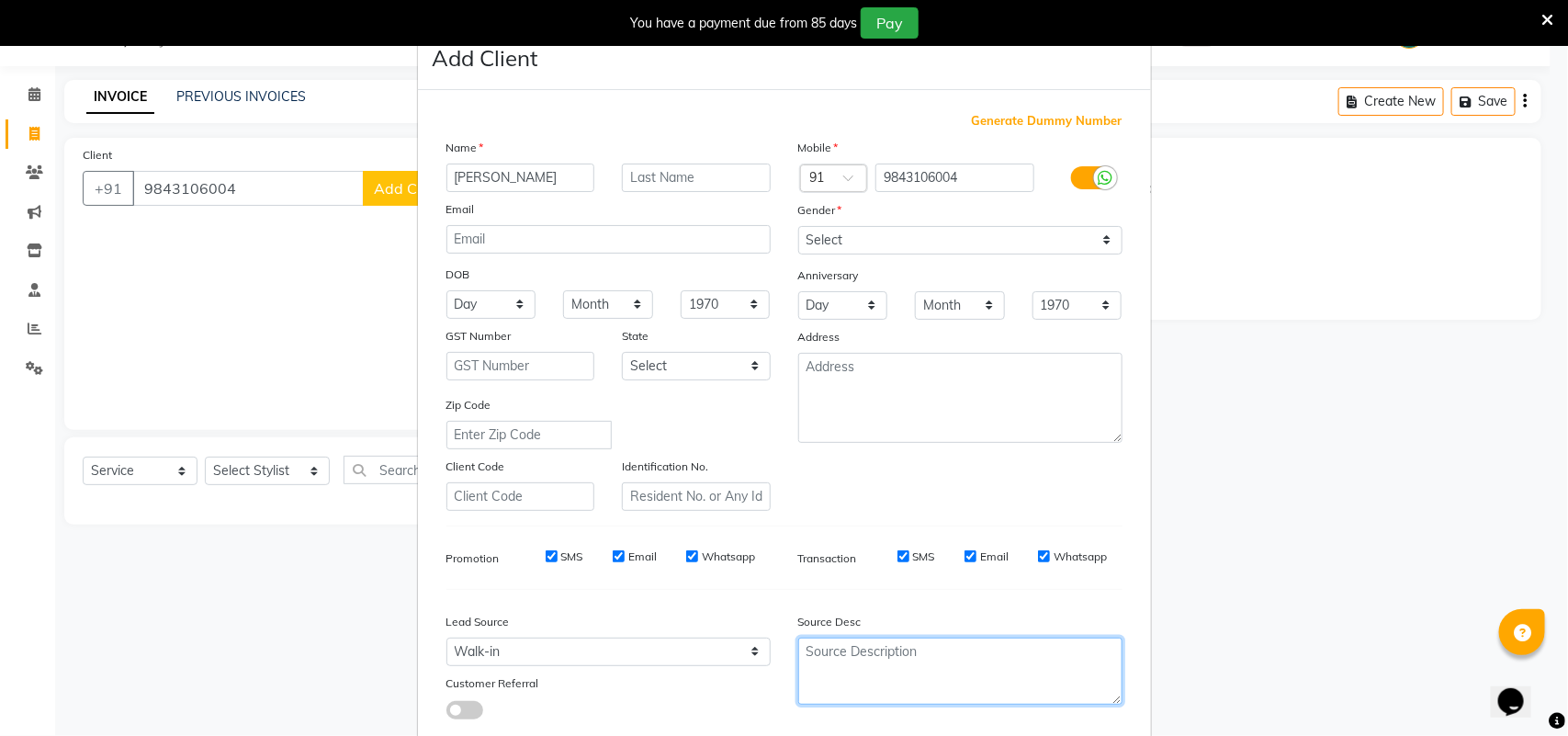
click at [894, 662] on textarea at bounding box center [960, 672] width 325 height 67
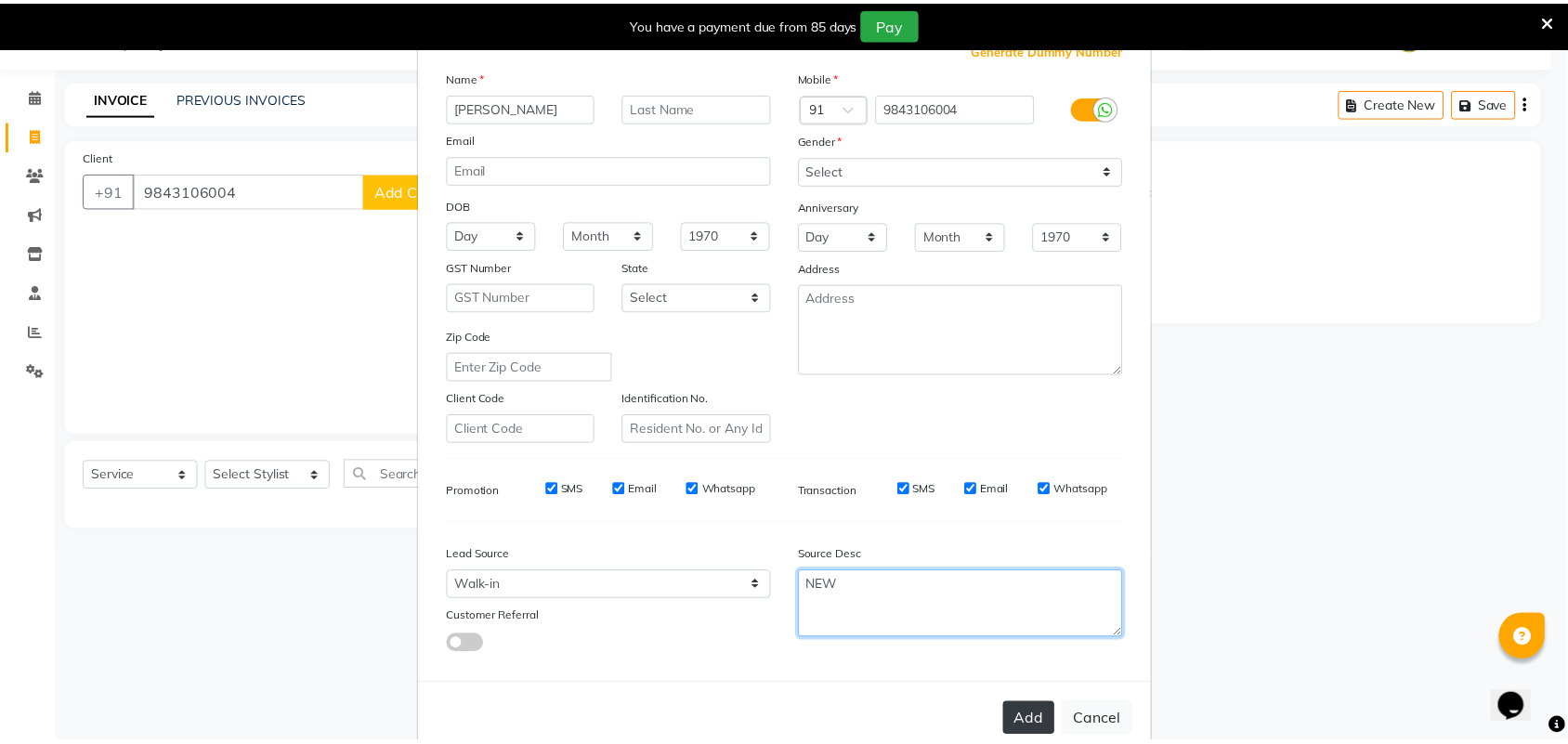
scroll to position [107, 0]
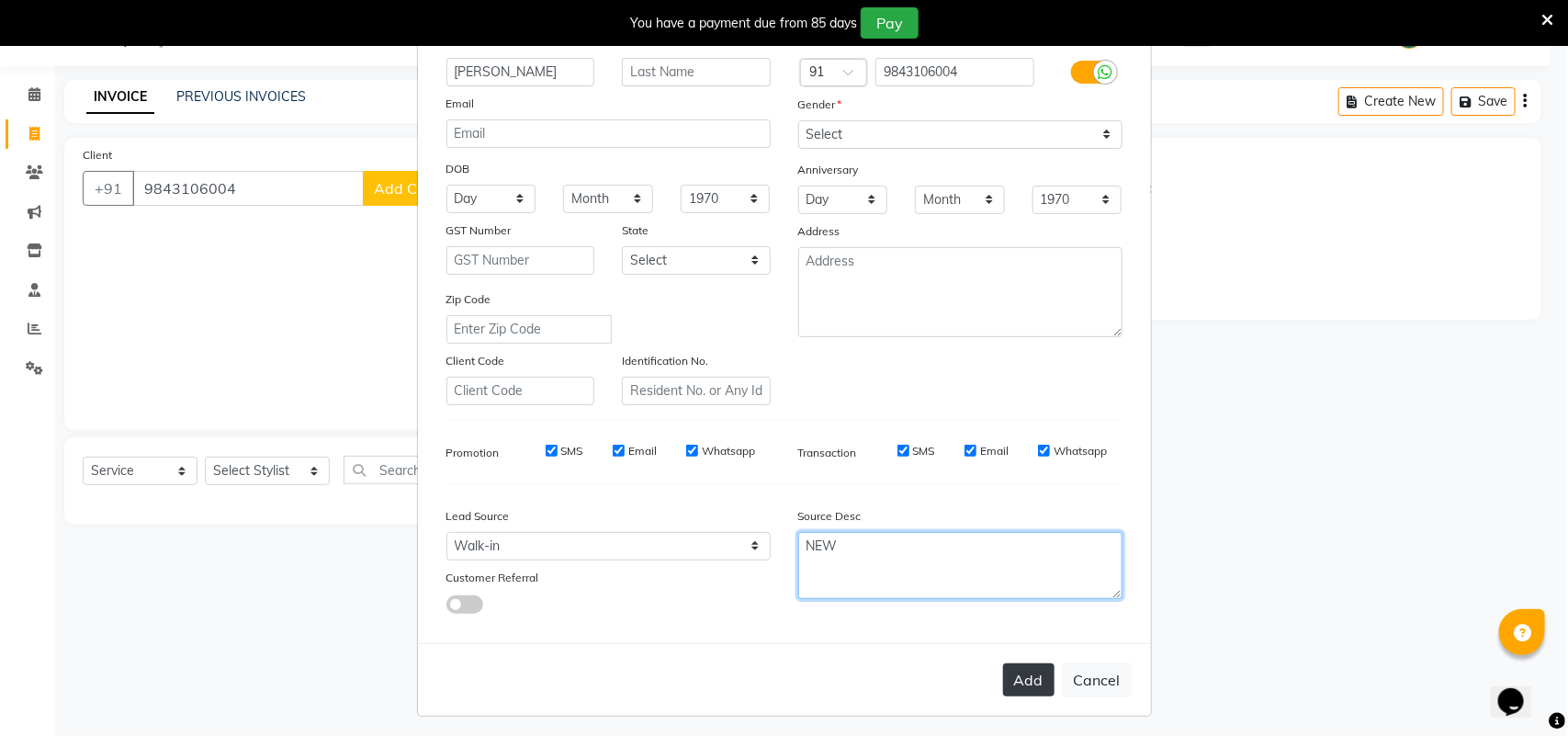
type textarea "NEW"
click at [1024, 671] on button "Add" at bounding box center [1028, 680] width 52 height 33
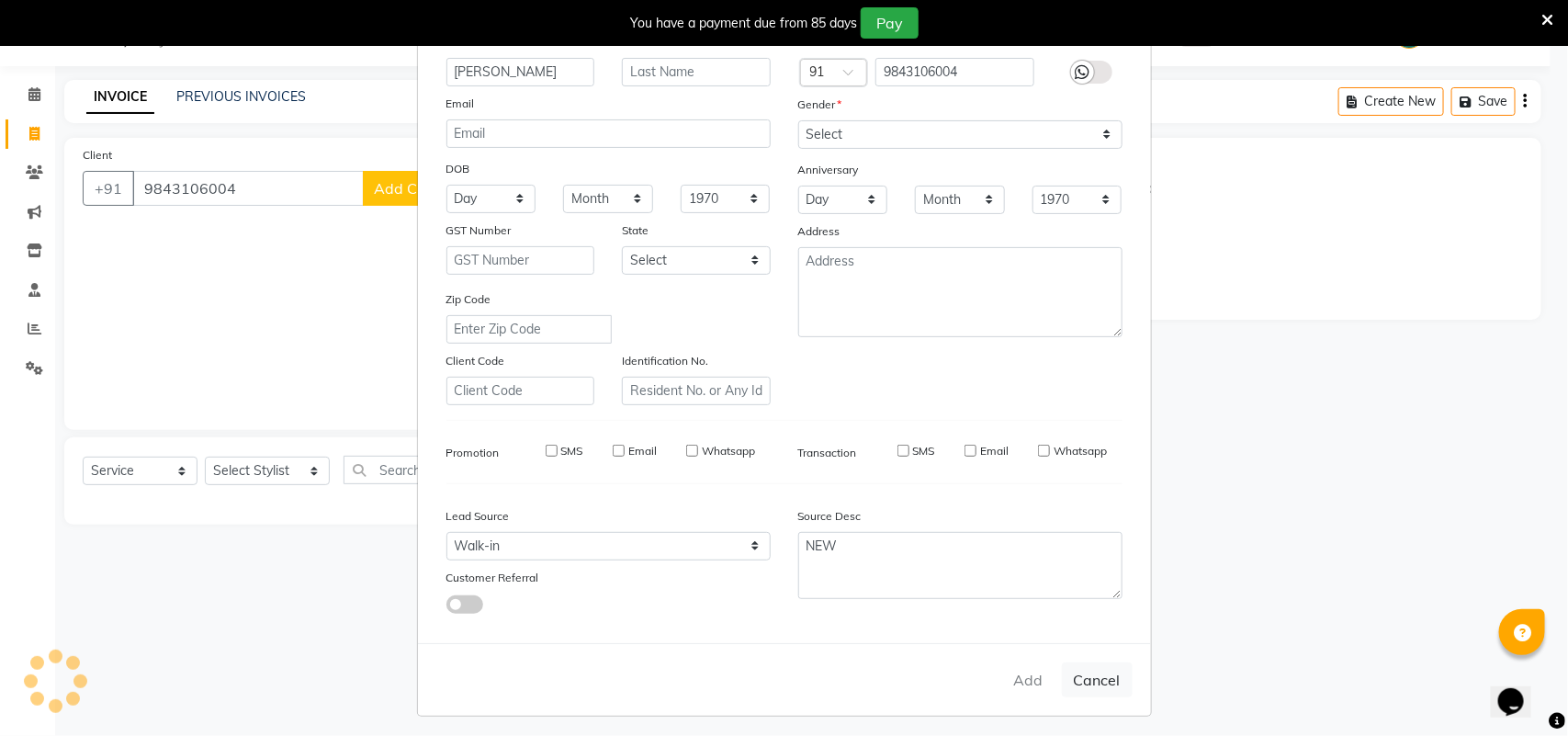
type input "98******04"
select select
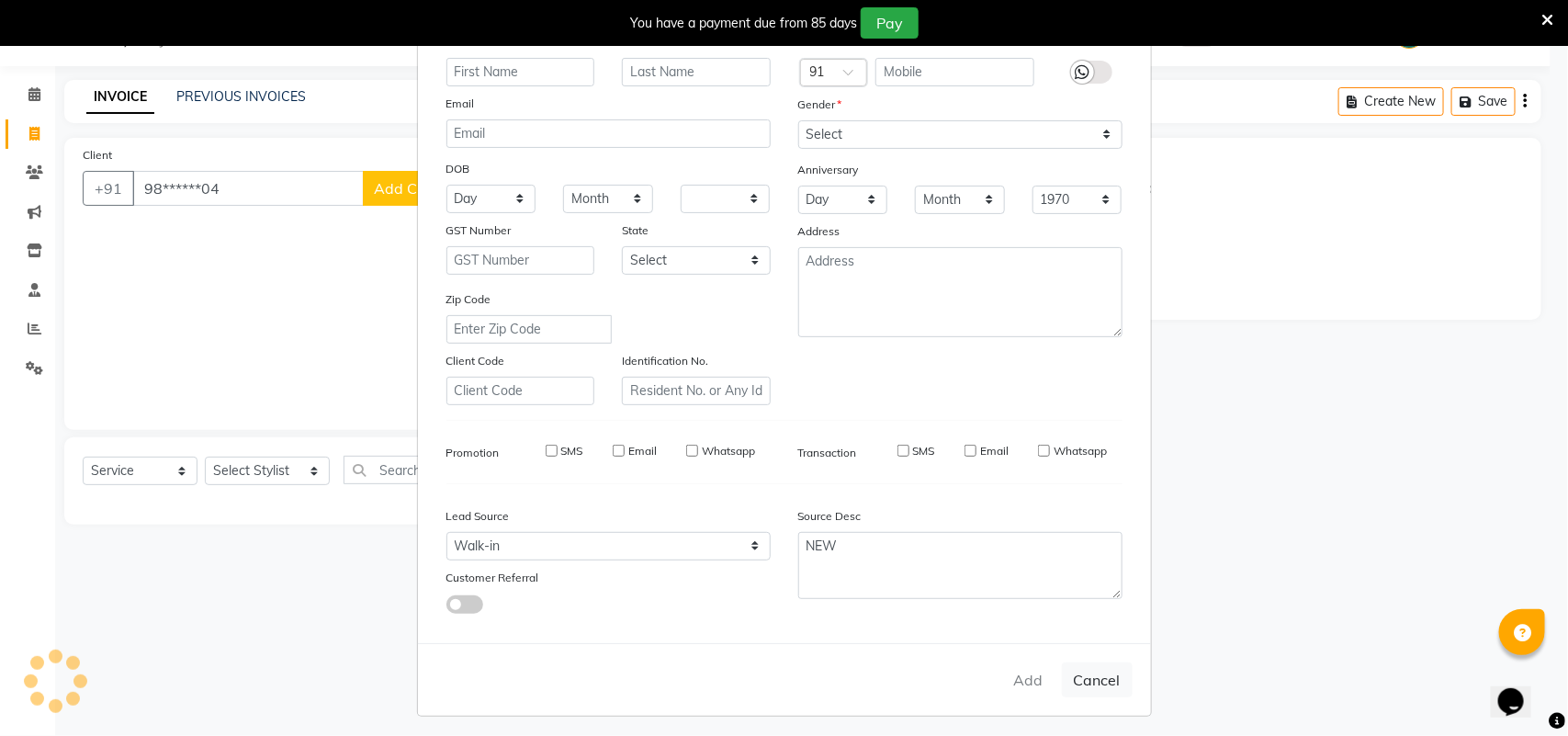
select select
checkbox input "false"
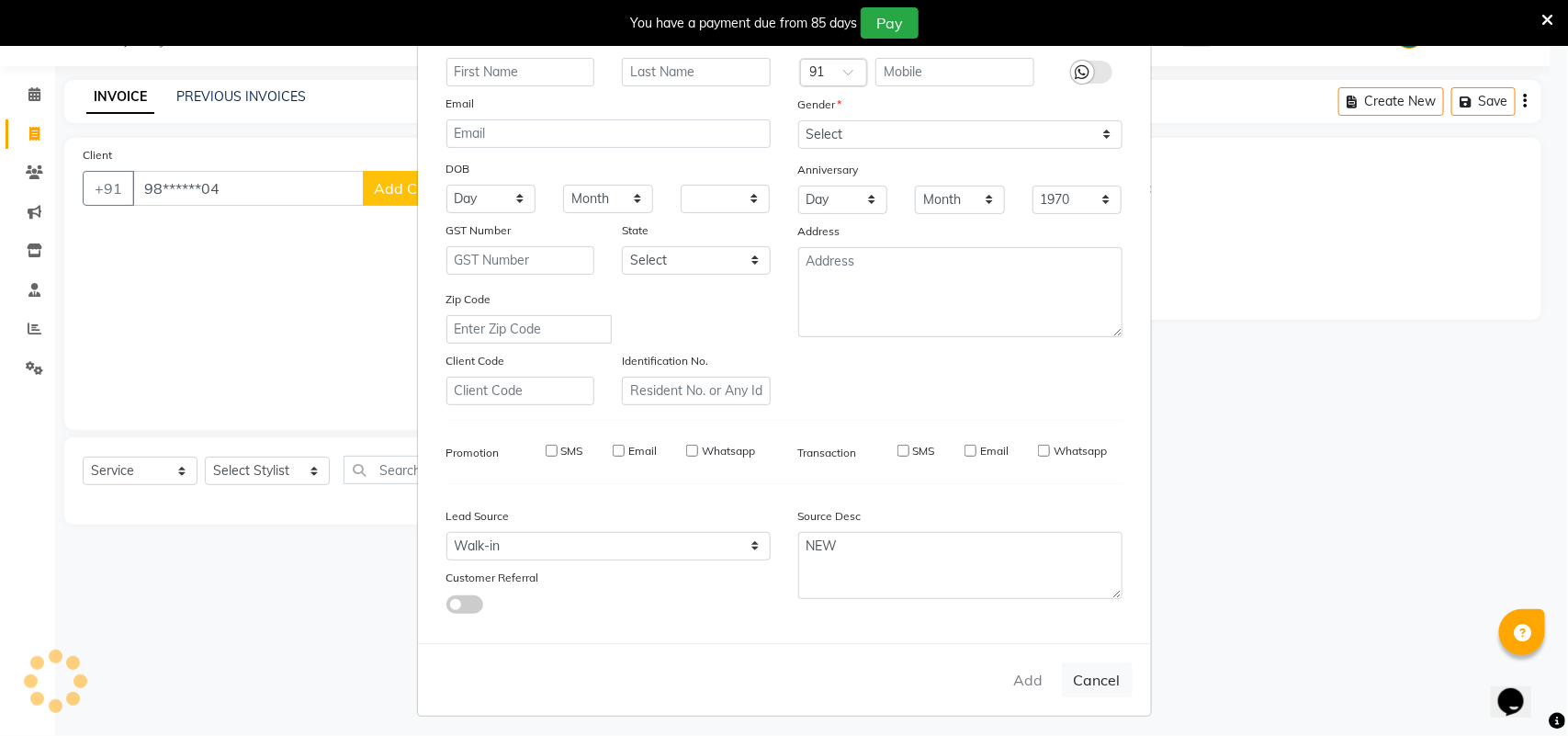
checkbox input "false"
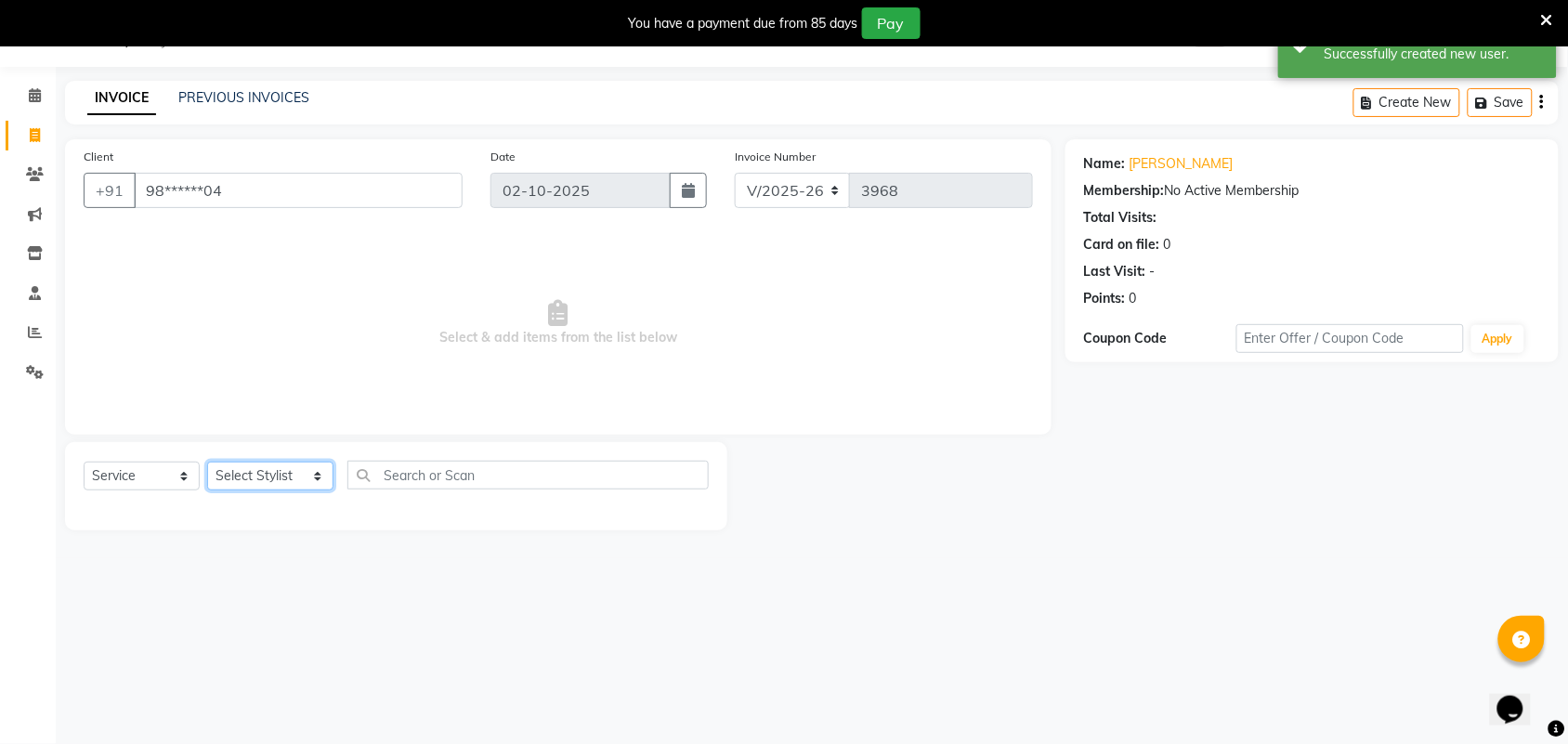
click at [272, 483] on select "Select Stylist Admin [PERSON_NAME] Apsu Auditor Ambattur [PERSON_NAME] Dingg - …" at bounding box center [270, 476] width 126 height 29
select select "73933"
click at [545, 495] on div "Select Service Product Membership Package Voucher Prepaid Gift Card Select Styl…" at bounding box center [396, 482] width 626 height 44
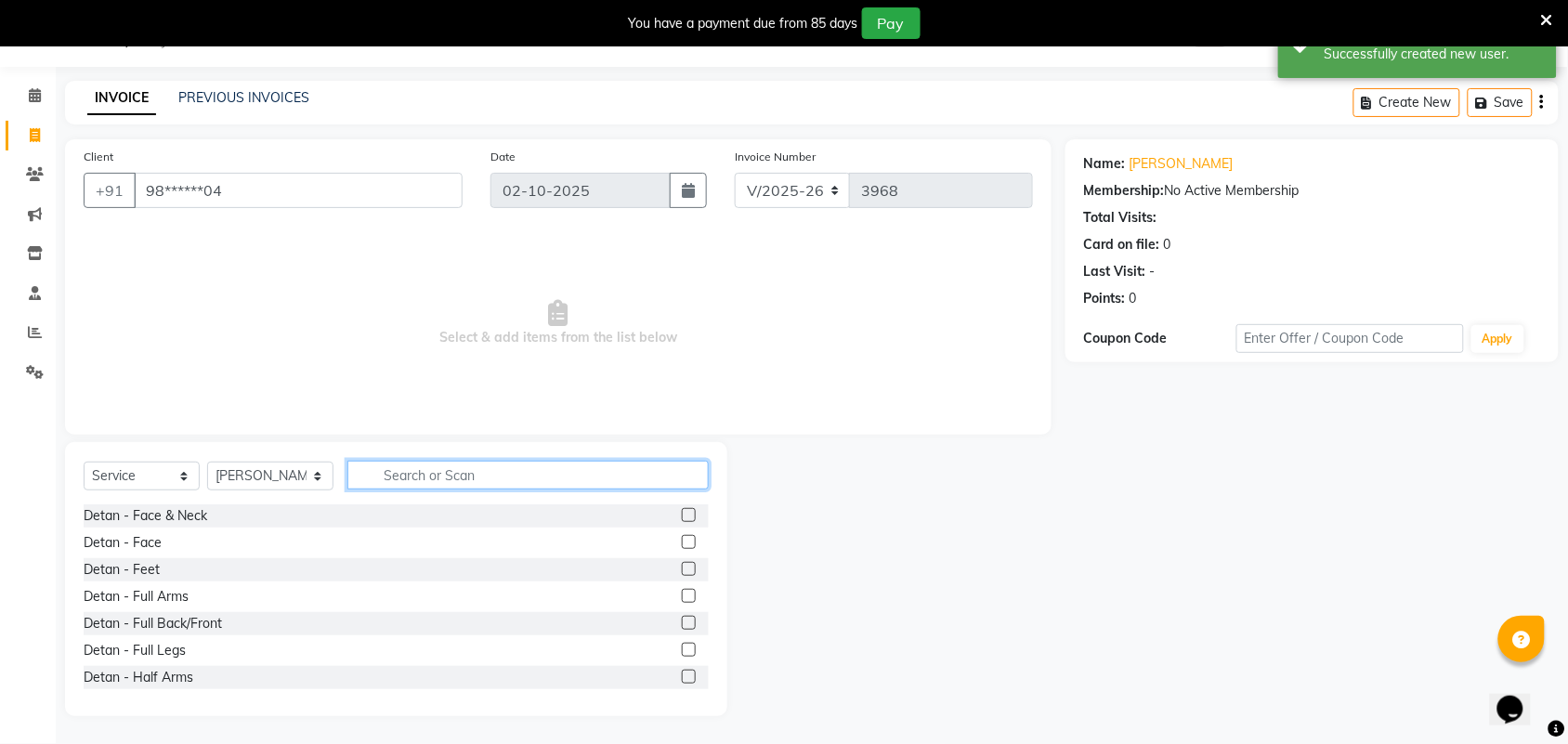
click at [536, 465] on input "text" at bounding box center [528, 475] width 361 height 29
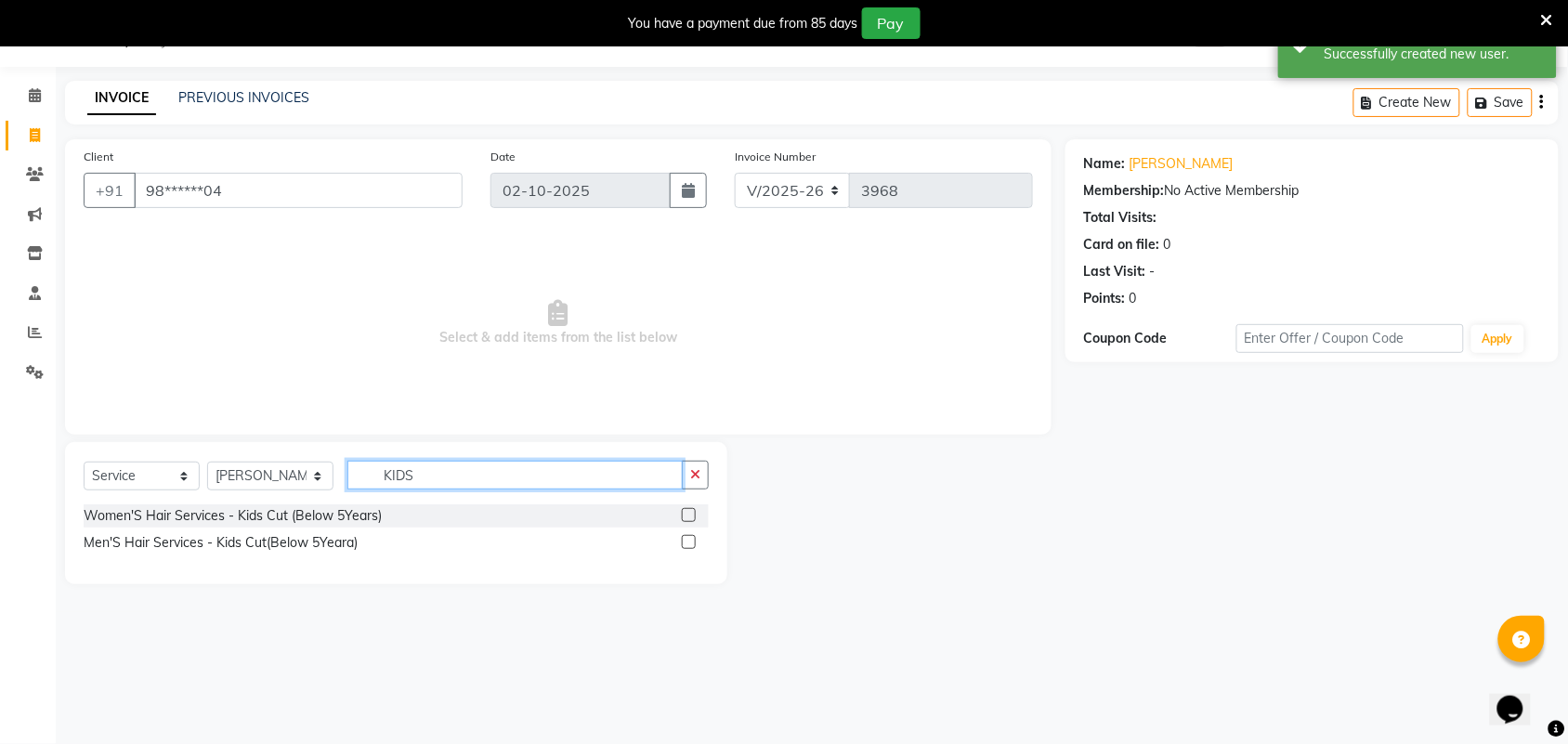
type input "KIDS"
click at [690, 539] on label at bounding box center [689, 542] width 14 height 14
click at [690, 539] on input "checkbox" at bounding box center [688, 543] width 12 height 12
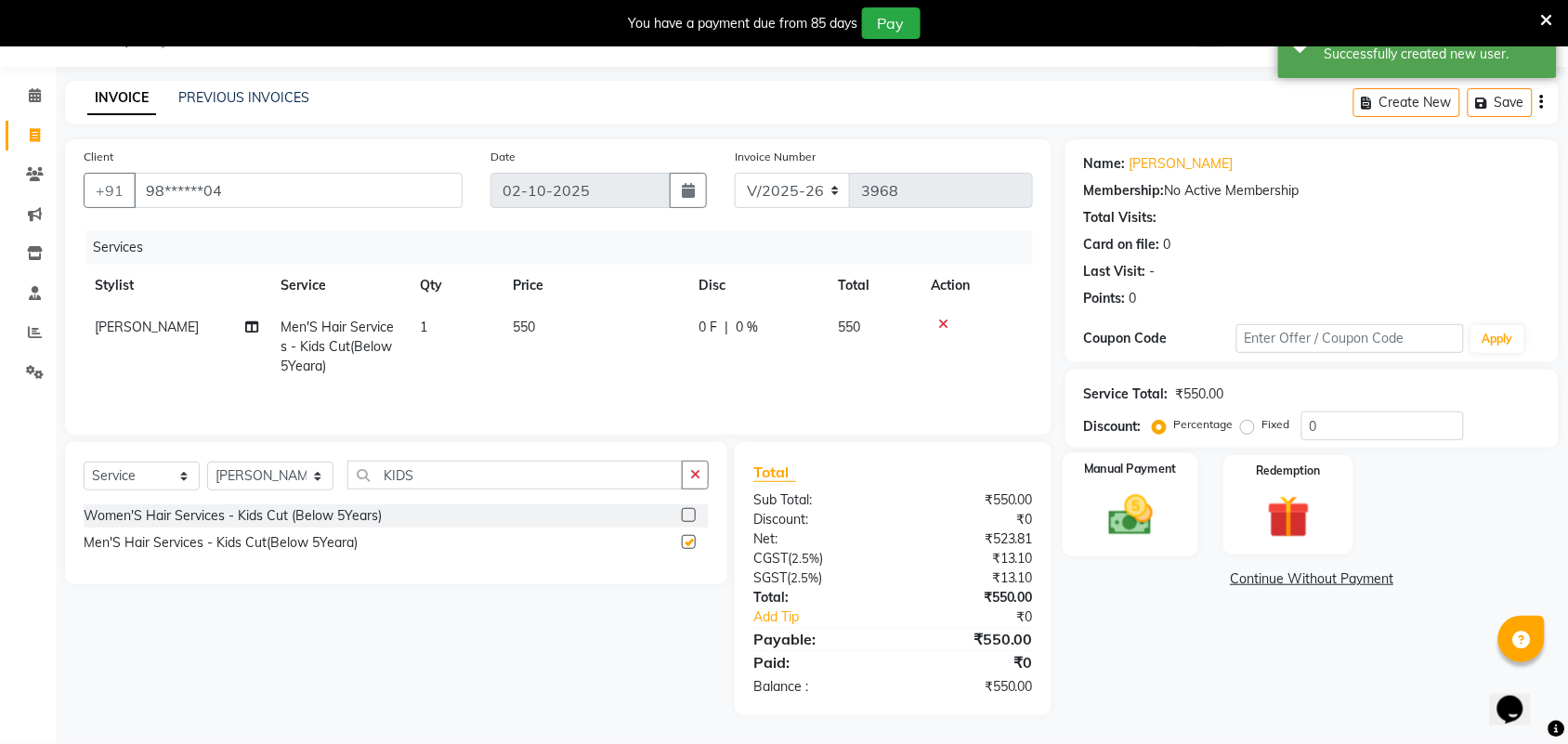
checkbox input "false"
click at [1159, 502] on img at bounding box center [1131, 515] width 73 height 51
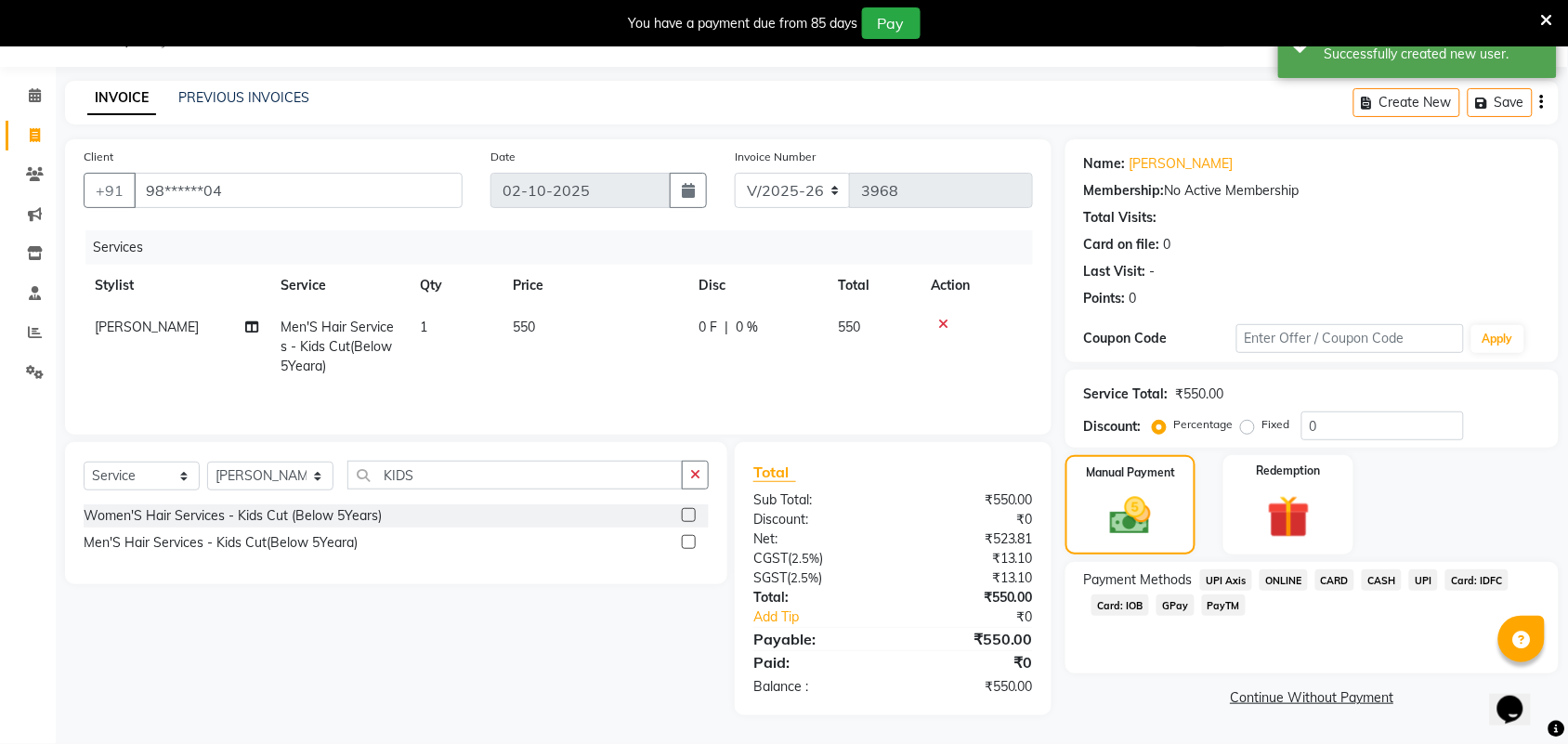
click at [1422, 578] on span "UPI" at bounding box center [1424, 580] width 29 height 21
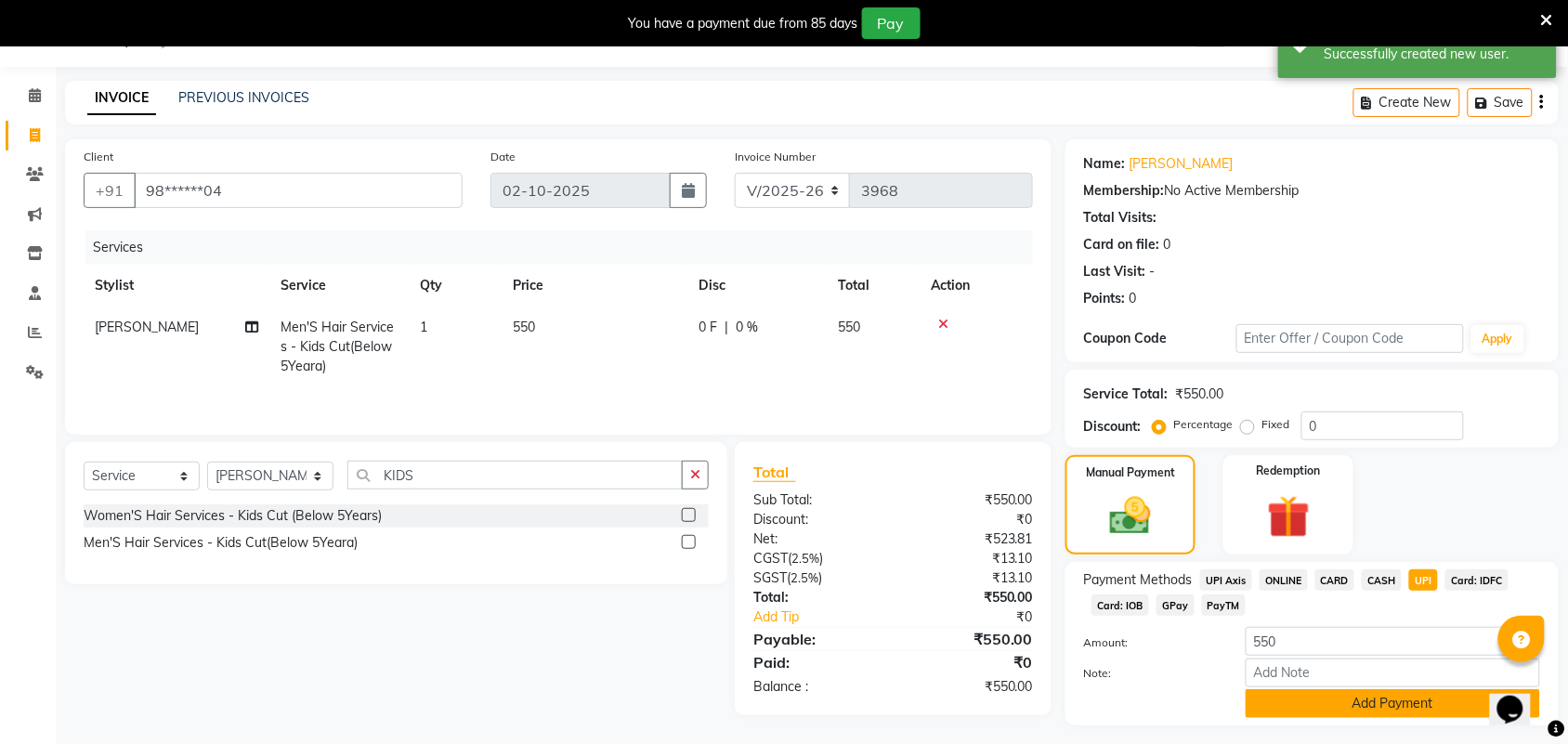
click at [1391, 691] on button "Add Payment" at bounding box center [1393, 704] width 294 height 29
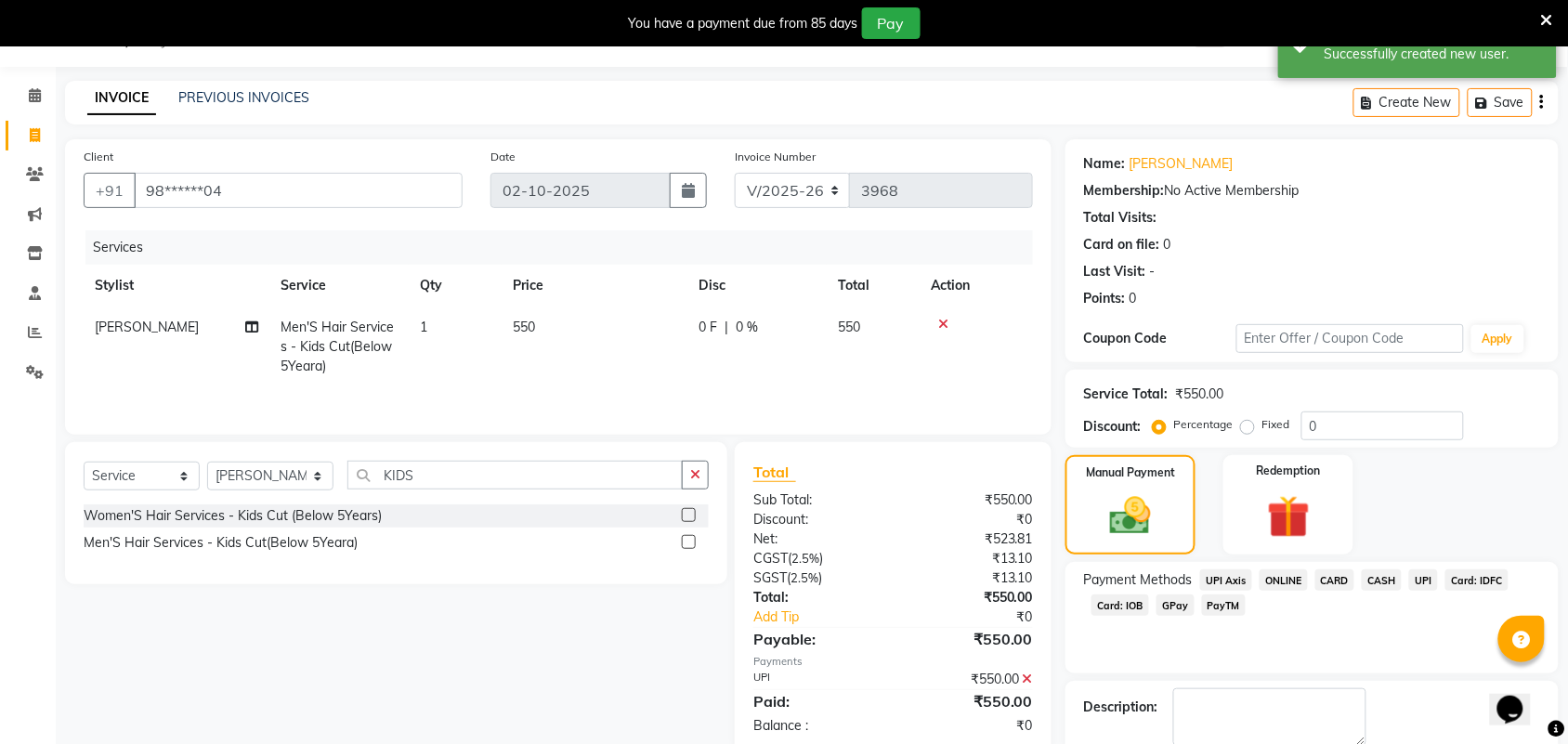
scroll to position [147, 0]
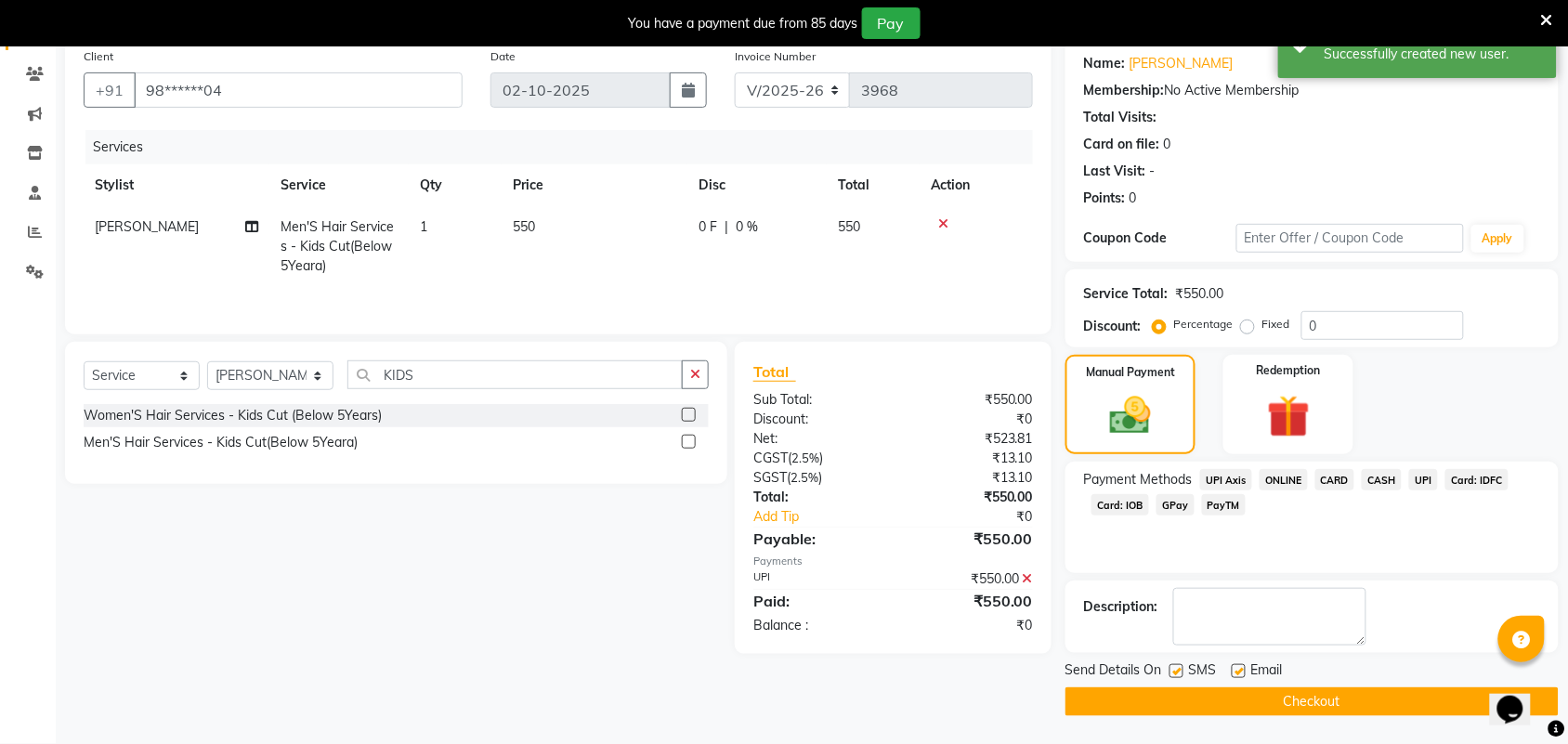
click at [1390, 698] on button "Checkout" at bounding box center [1312, 702] width 494 height 29
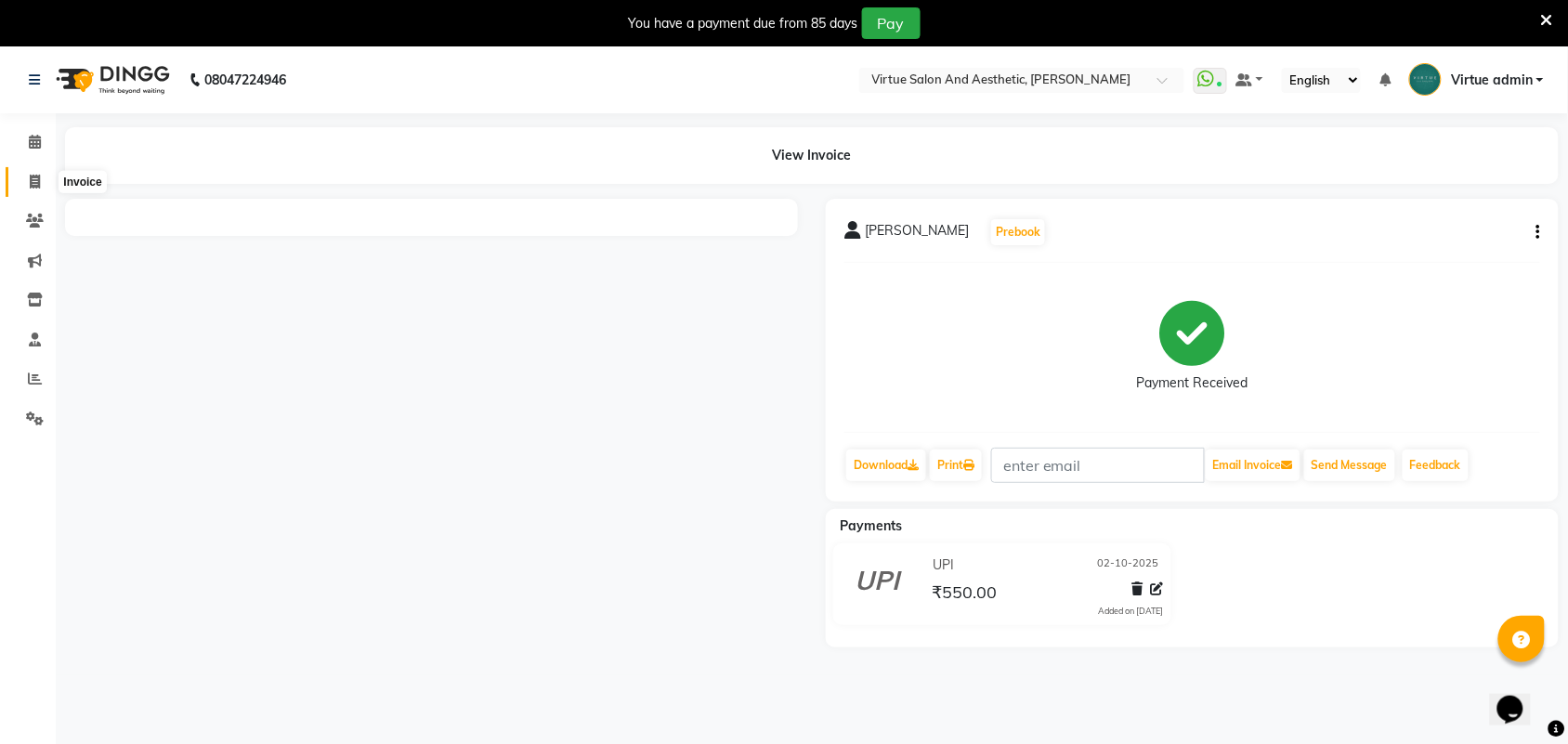
click at [42, 182] on span at bounding box center [34, 183] width 32 height 21
select select "4466"
select select "service"
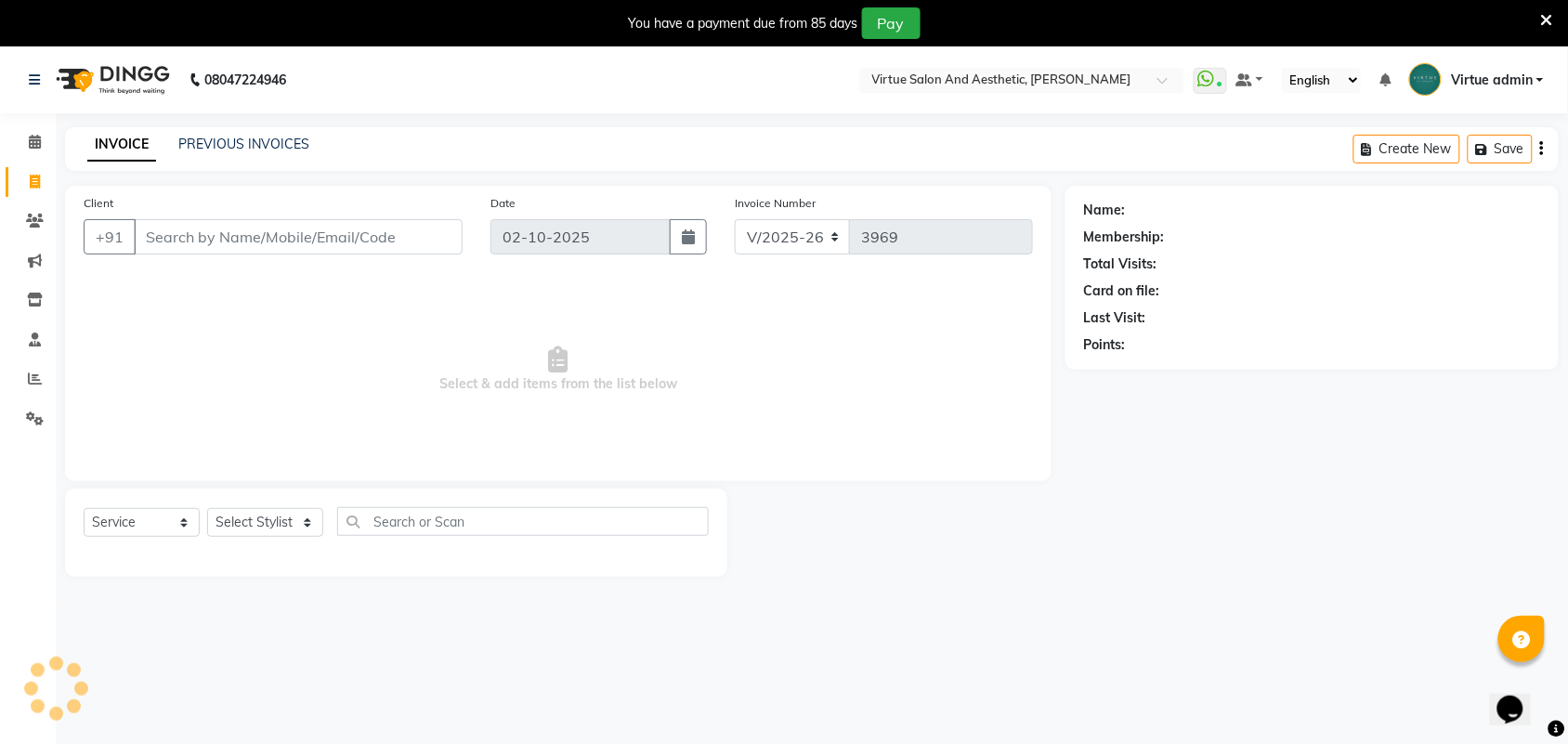
scroll to position [47, 0]
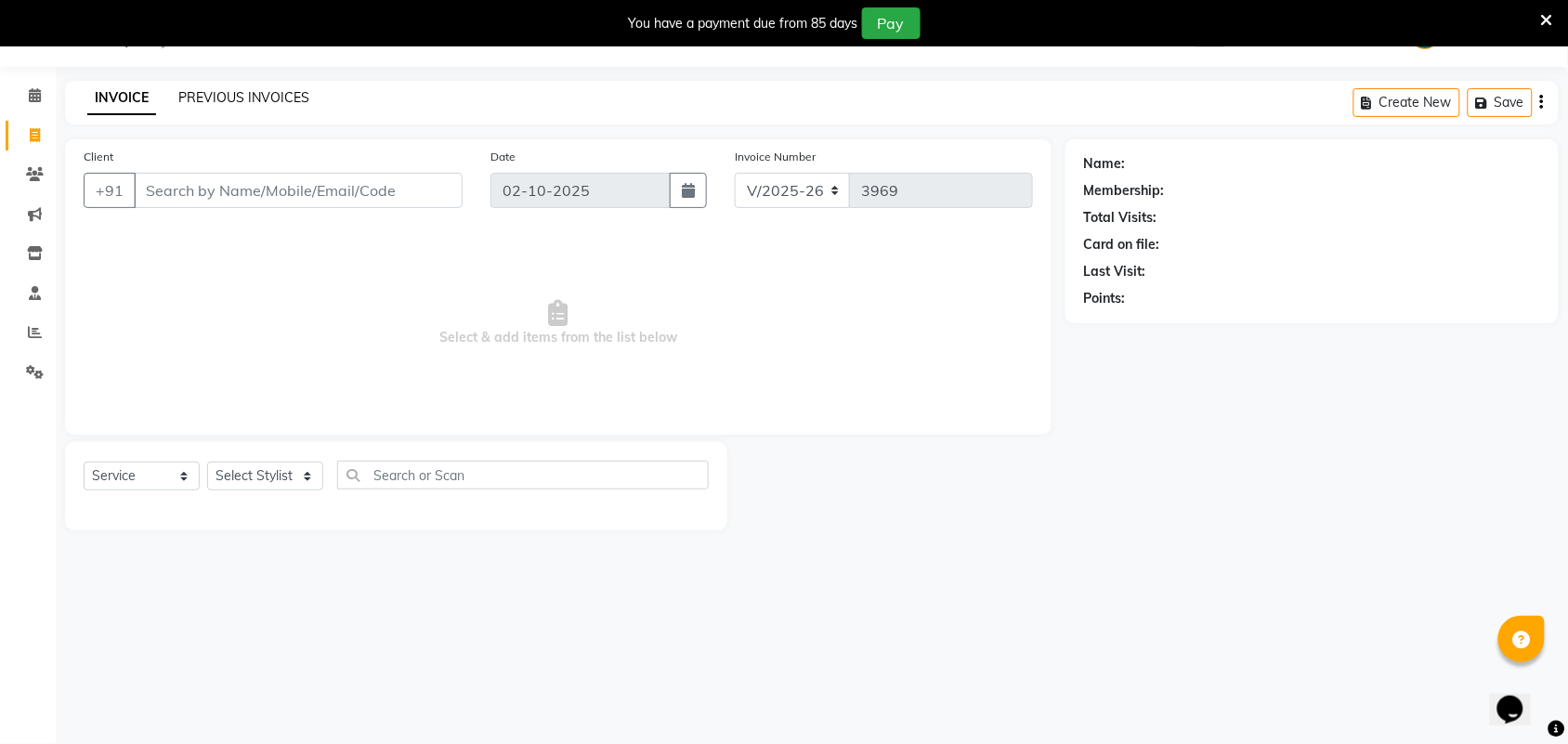
click at [267, 89] on link "PREVIOUS INVOICES" at bounding box center [244, 97] width 131 height 17
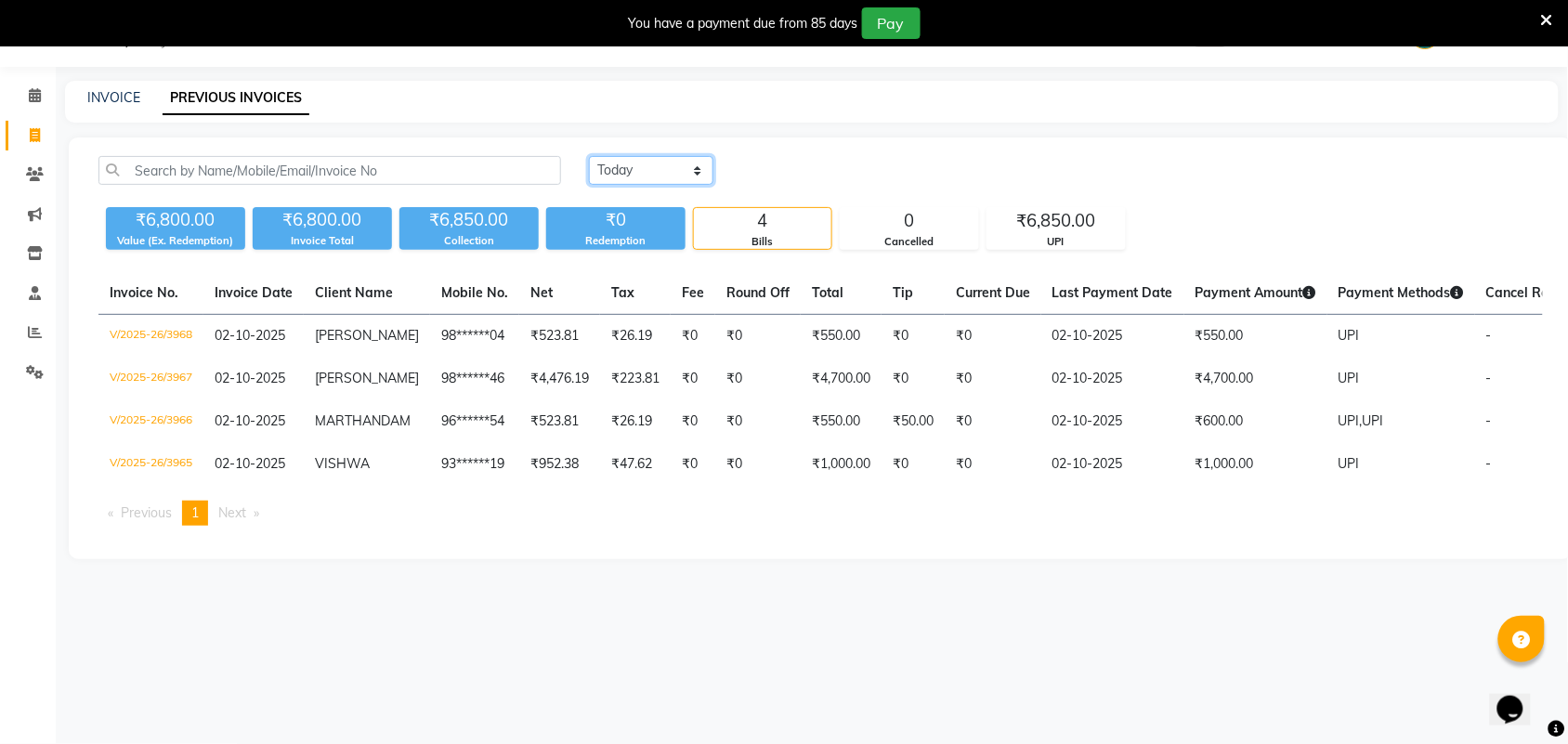
drag, startPoint x: 638, startPoint y: 162, endPoint x: 638, endPoint y: 181, distance: 19.0
click at [638, 162] on select "Today Yesterday Custom Range" at bounding box center [651, 171] width 124 height 29
select select "yesterday"
click at [589, 156] on select "Today Yesterday Custom Range" at bounding box center [651, 171] width 124 height 29
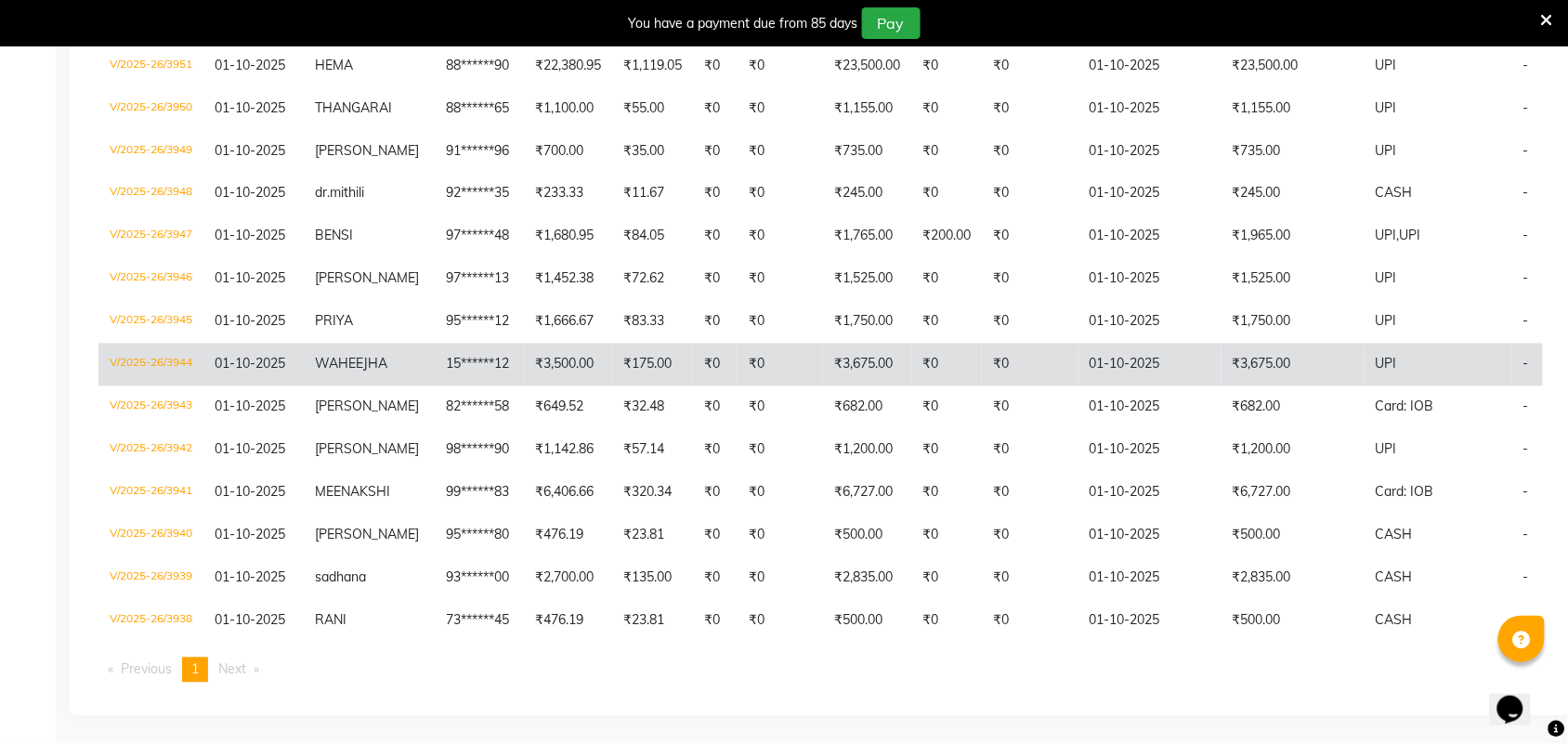
scroll to position [890, 0]
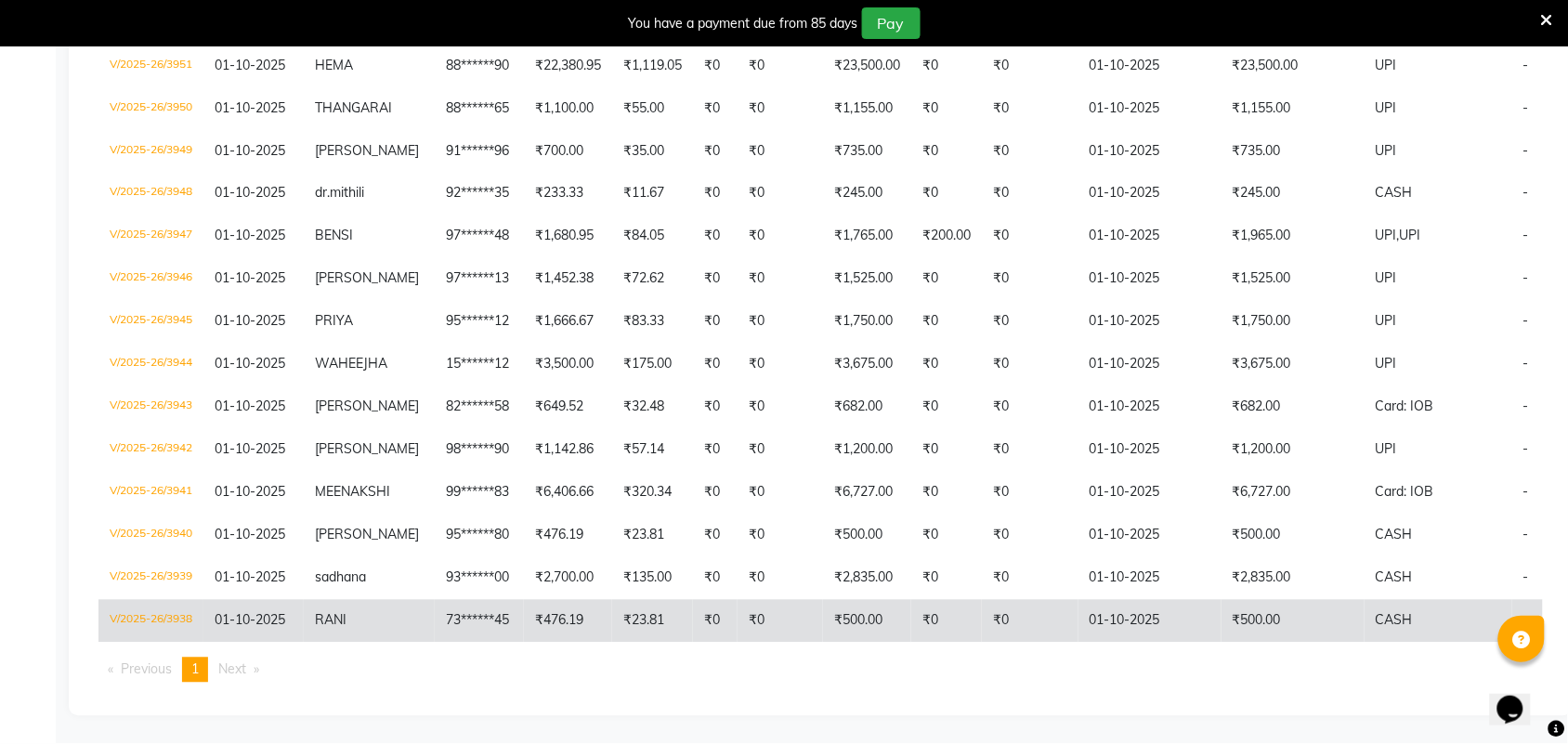
click at [169, 600] on td "V/2025-26/3938" at bounding box center [151, 622] width 105 height 43
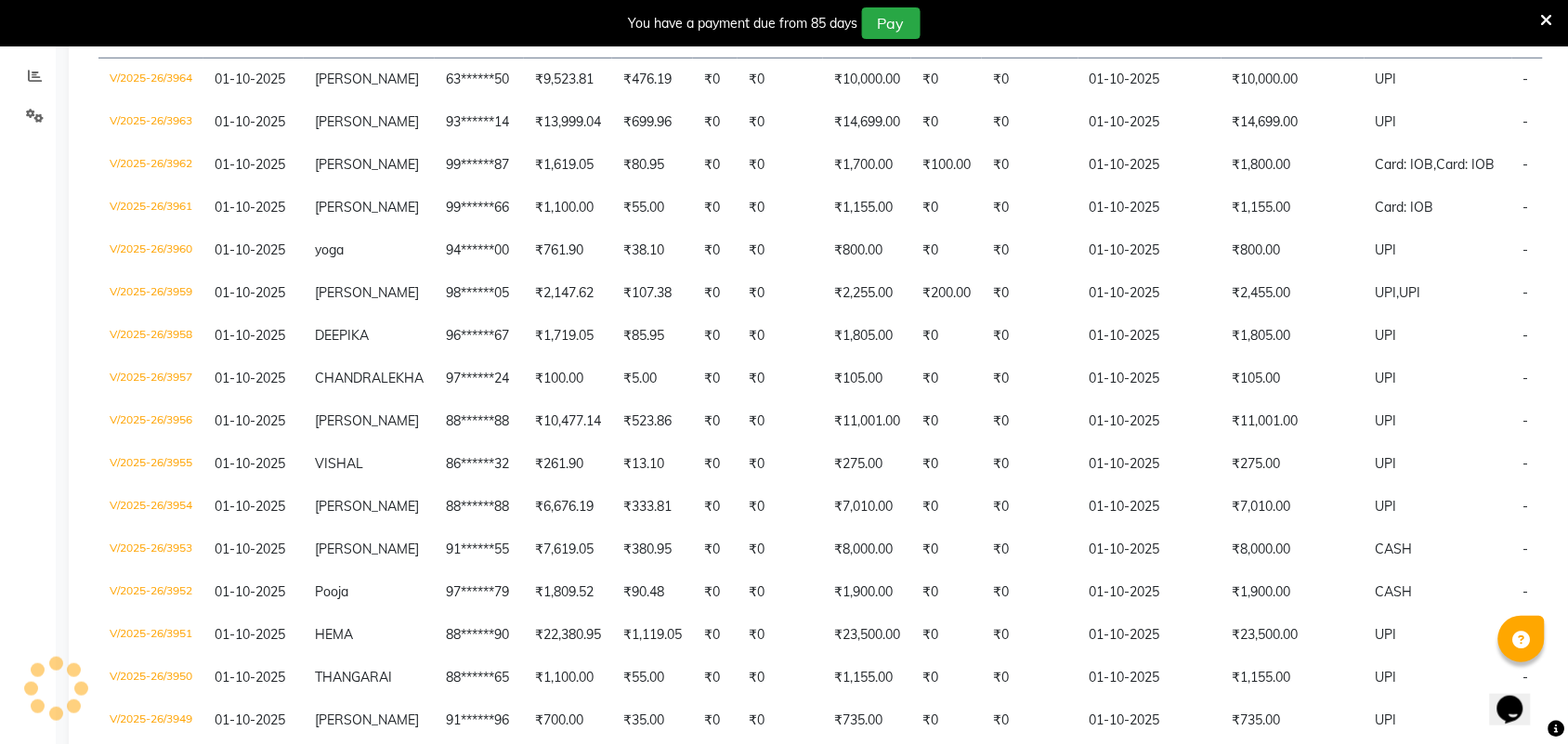
scroll to position [0, 0]
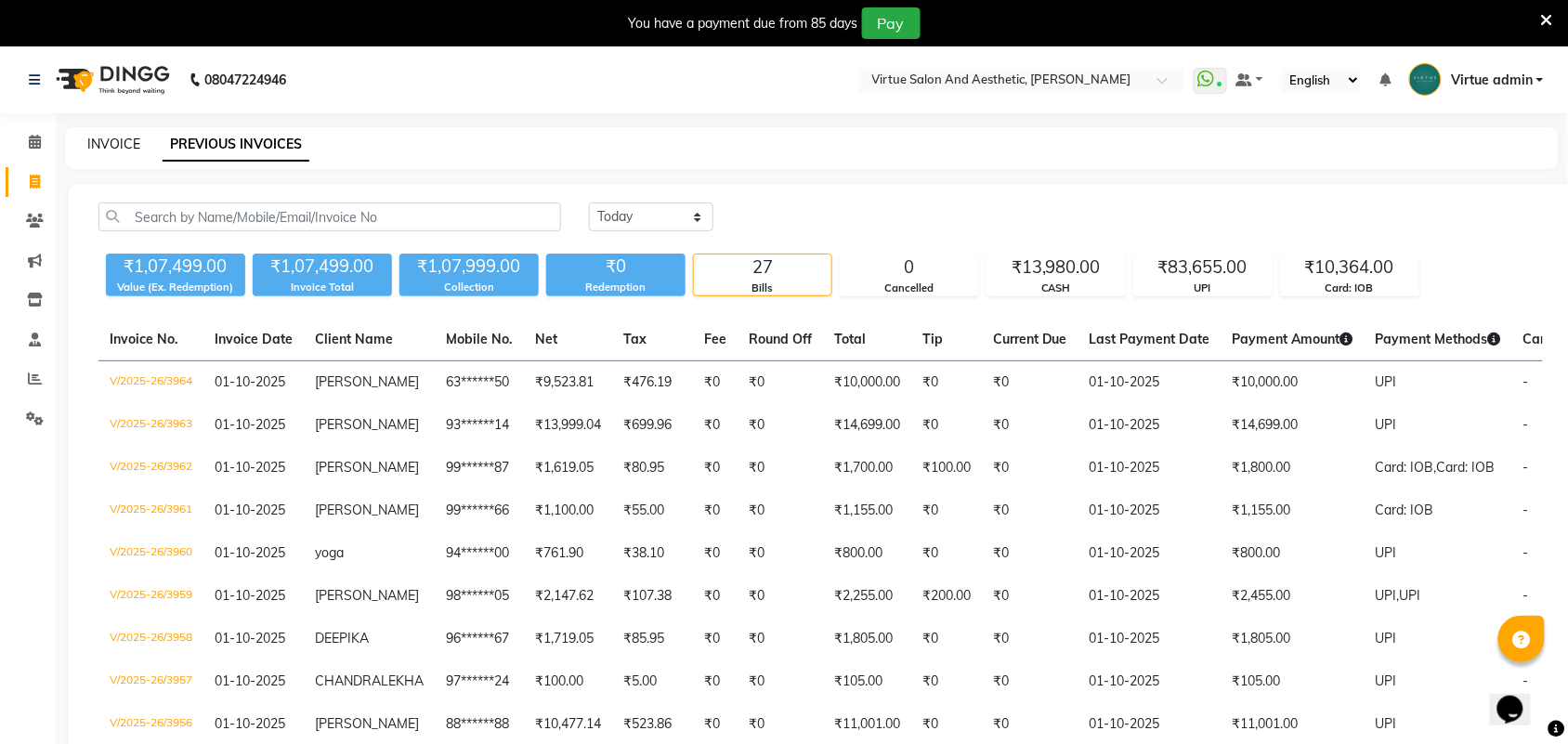
click at [109, 146] on link "INVOICE" at bounding box center [114, 144] width 53 height 17
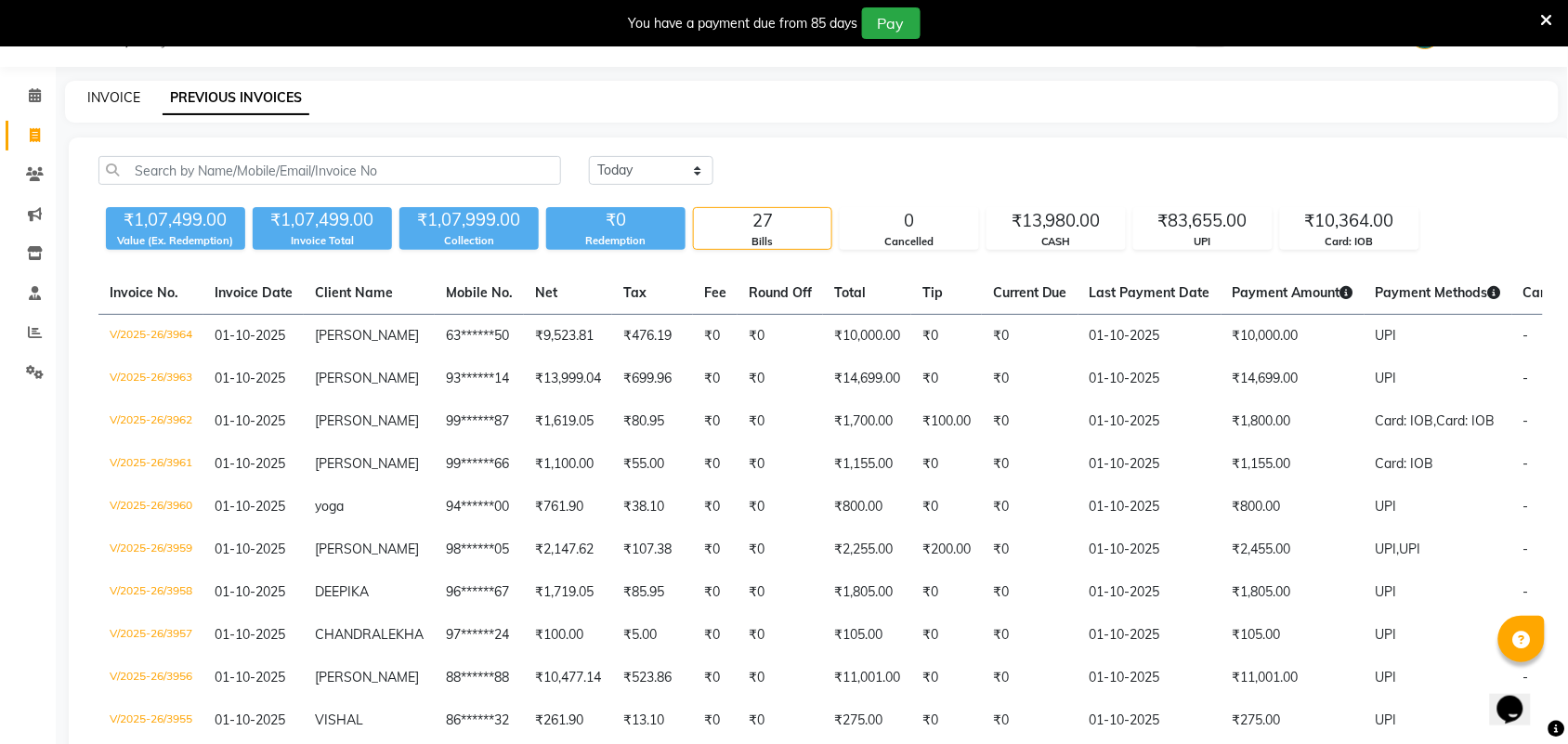
select select "service"
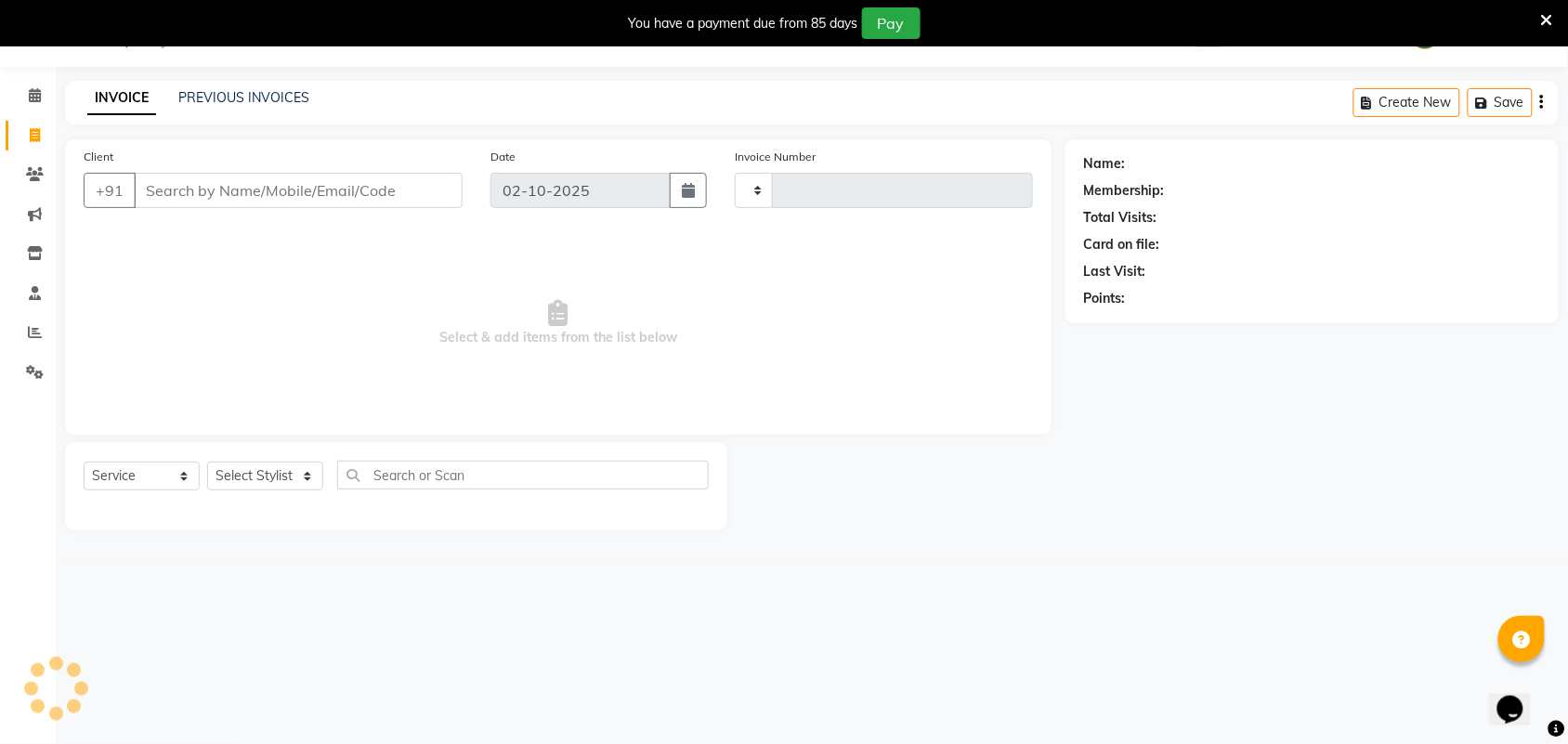
type input "3969"
select select "4466"
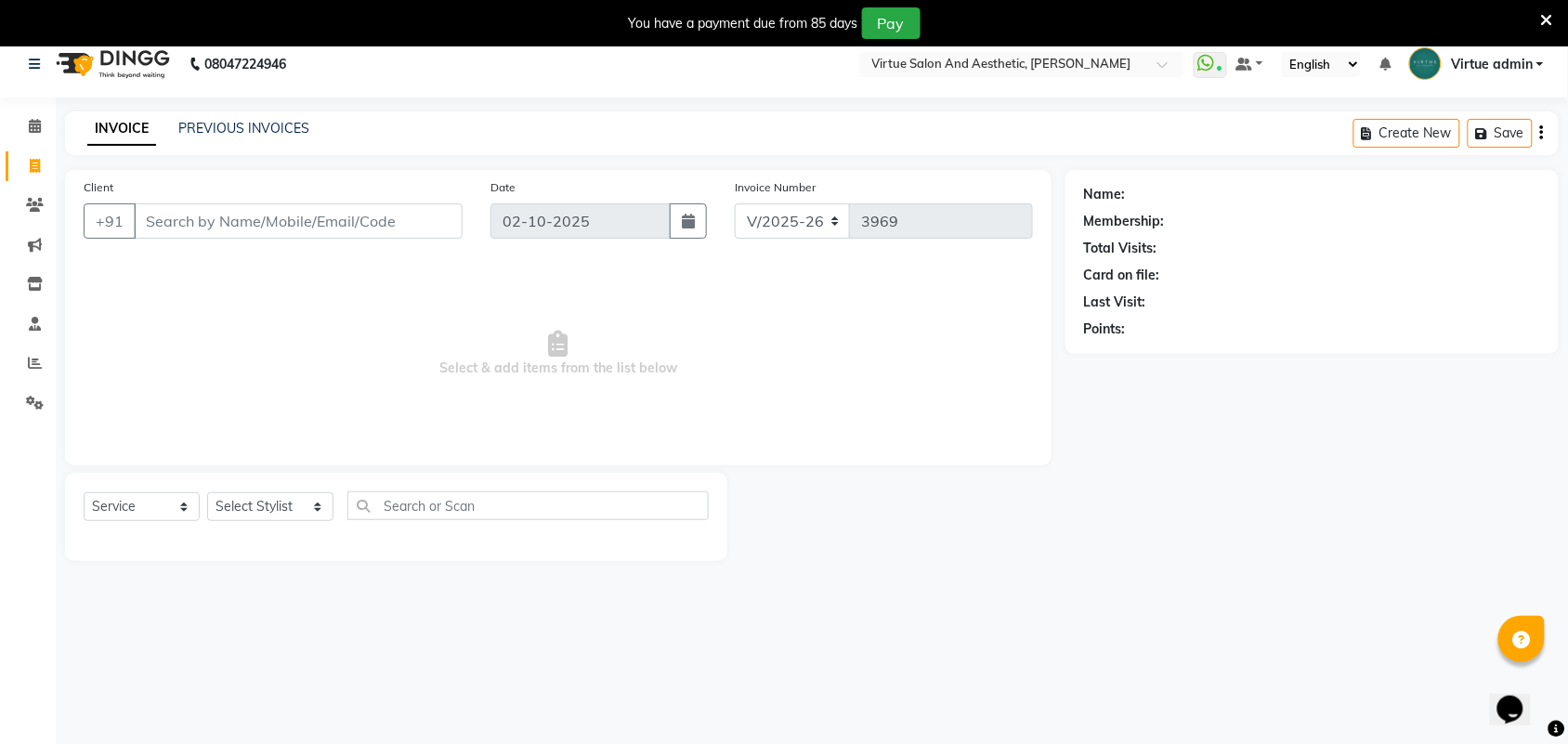
scroll to position [0, 0]
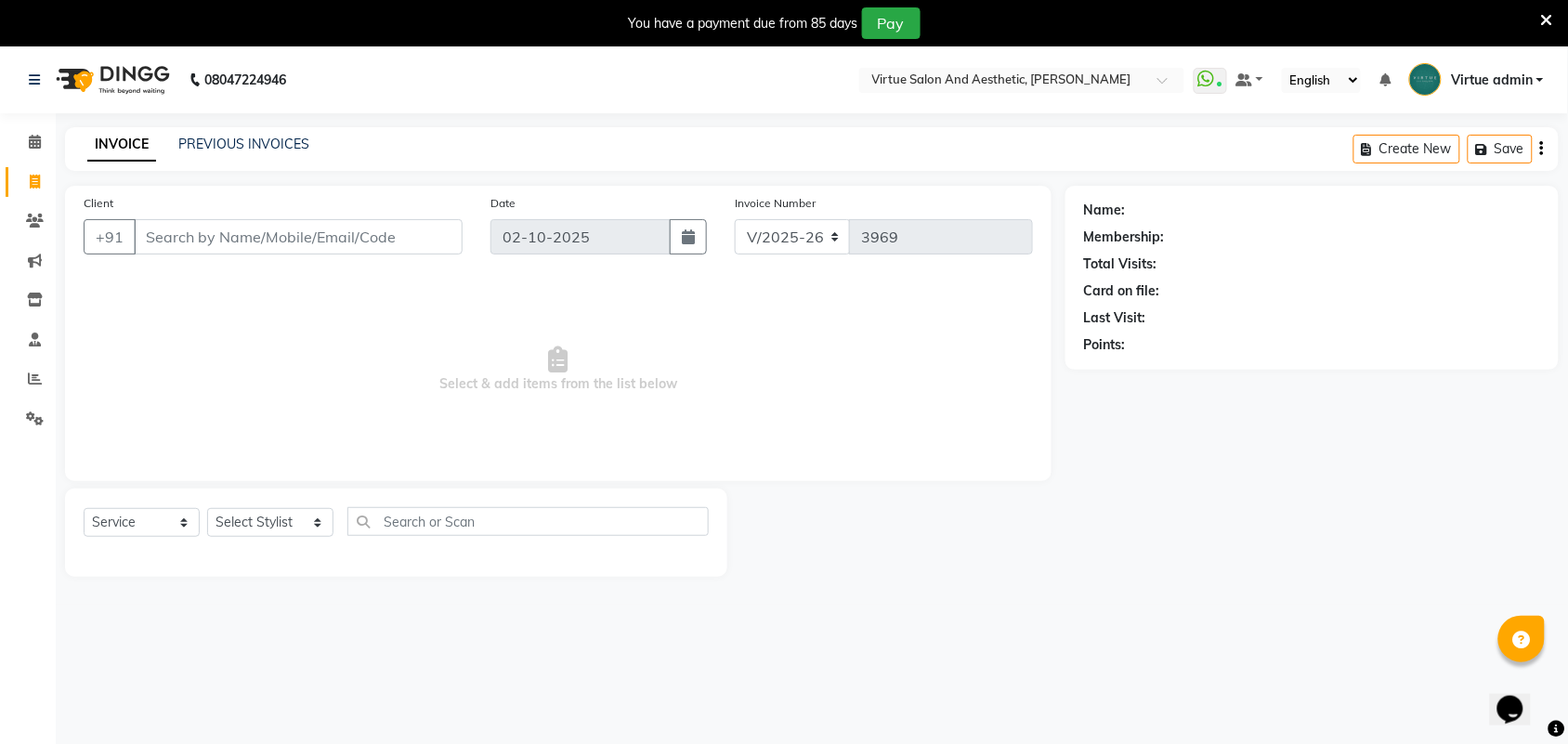
click at [216, 229] on input "Client" at bounding box center [298, 237] width 329 height 35
type input "9"
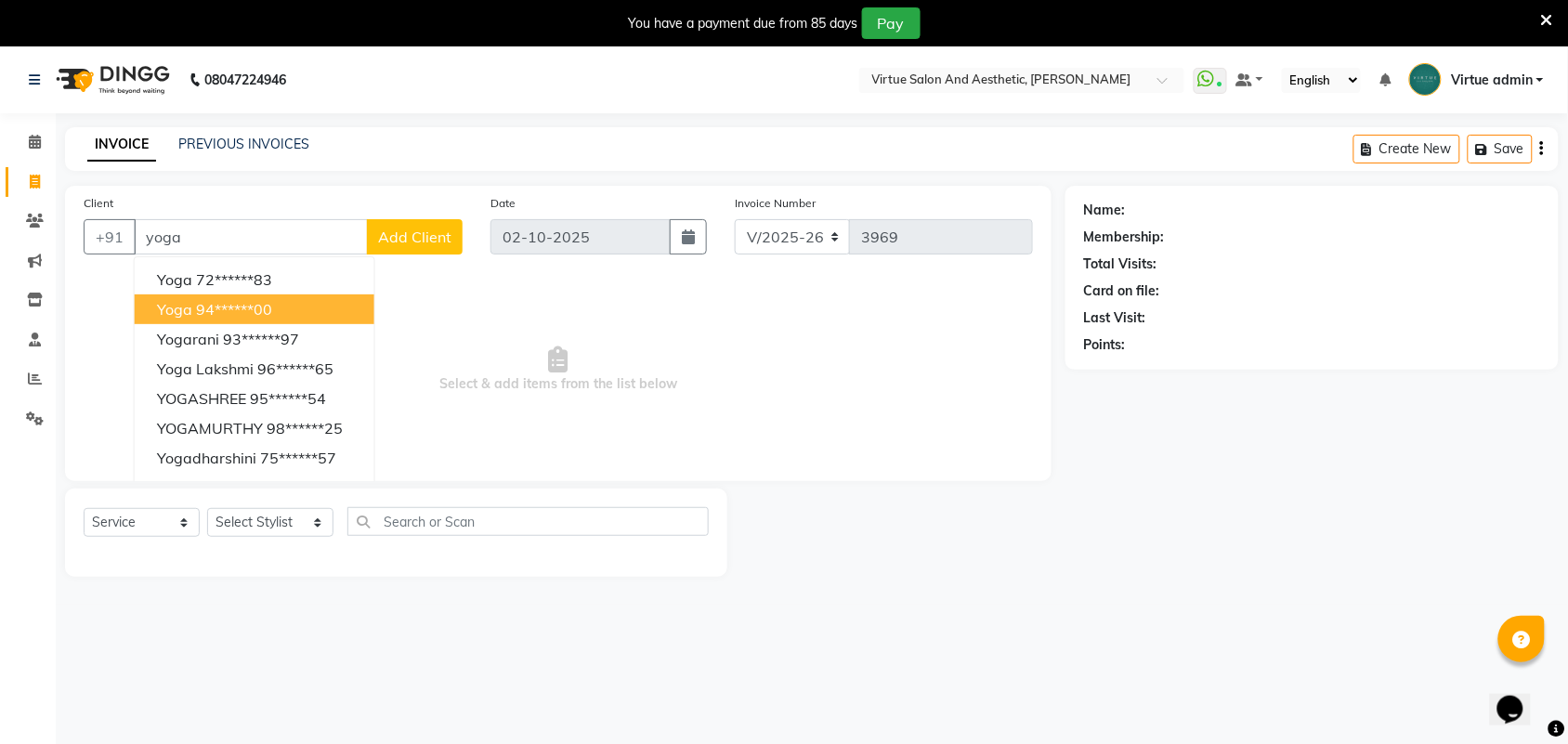
click at [284, 309] on button "yoga 94******00" at bounding box center [255, 309] width 240 height 30
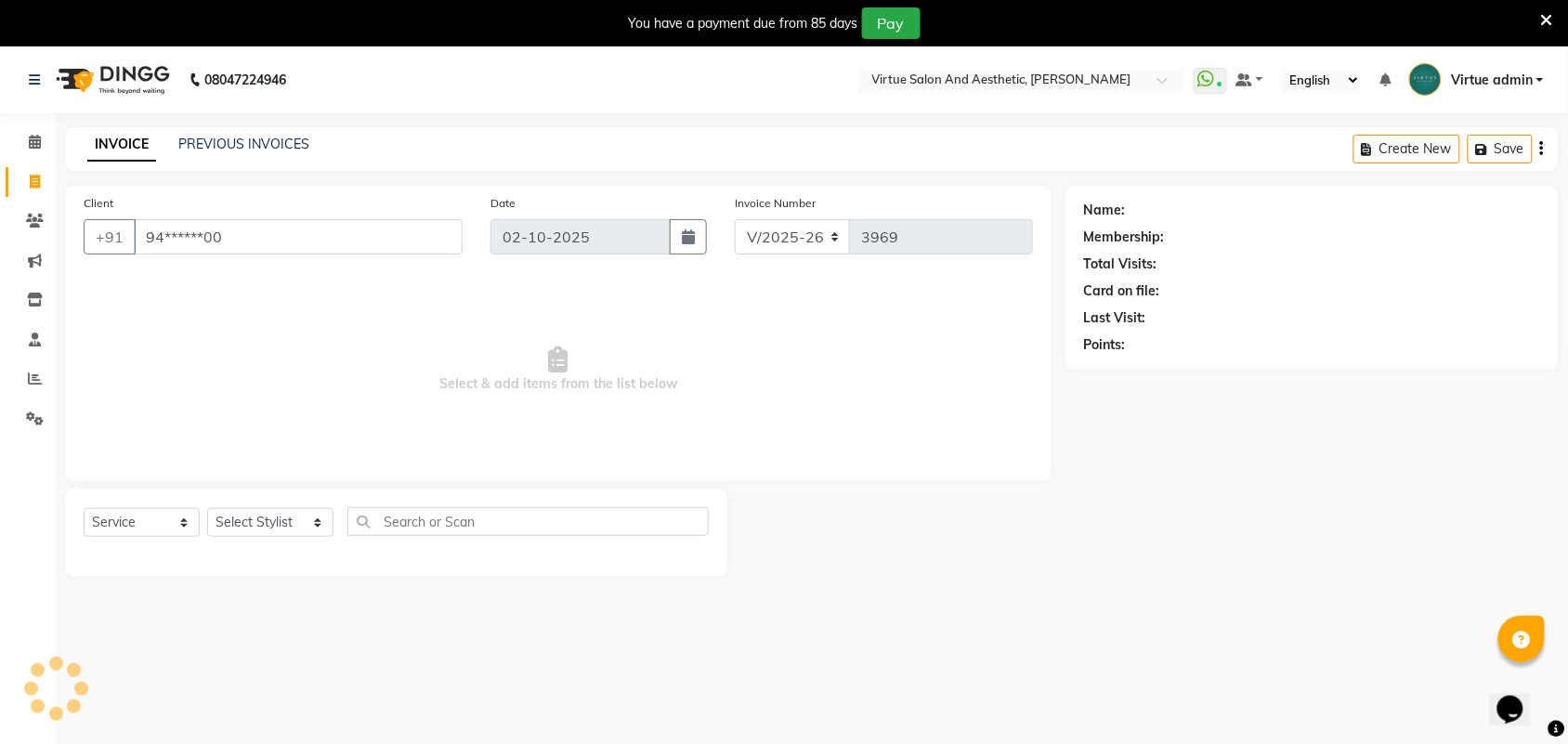
type input "94******00"
select select "1: Object"
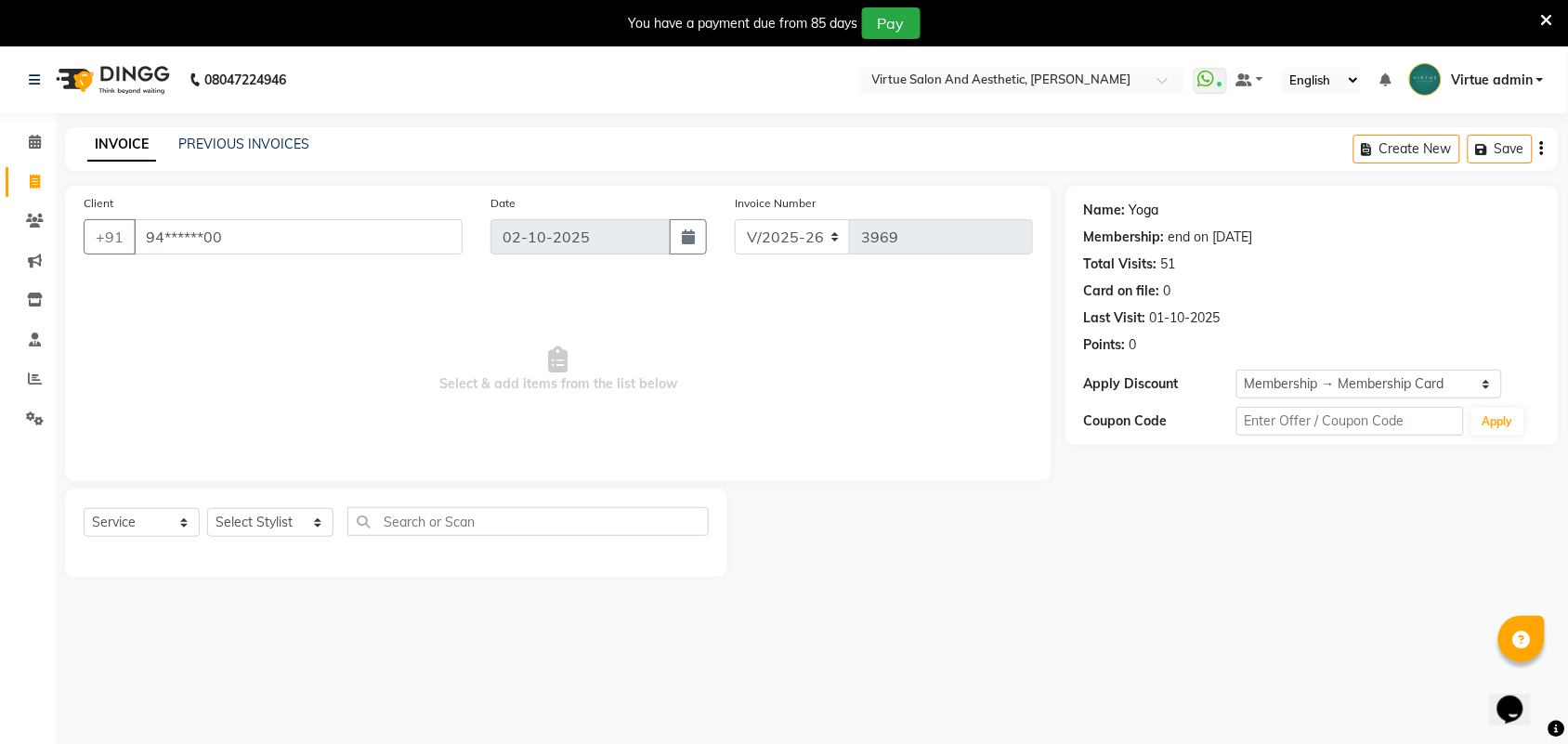
click at [1153, 211] on link "Yoga" at bounding box center [1144, 211] width 30 height 19
click at [270, 522] on select "Select Stylist Admin [PERSON_NAME] Apsu Auditor Ambattur [PERSON_NAME] Dingg - …" at bounding box center [270, 523] width 126 height 29
select select "30103"
click at [458, 509] on input "text" at bounding box center [528, 522] width 361 height 29
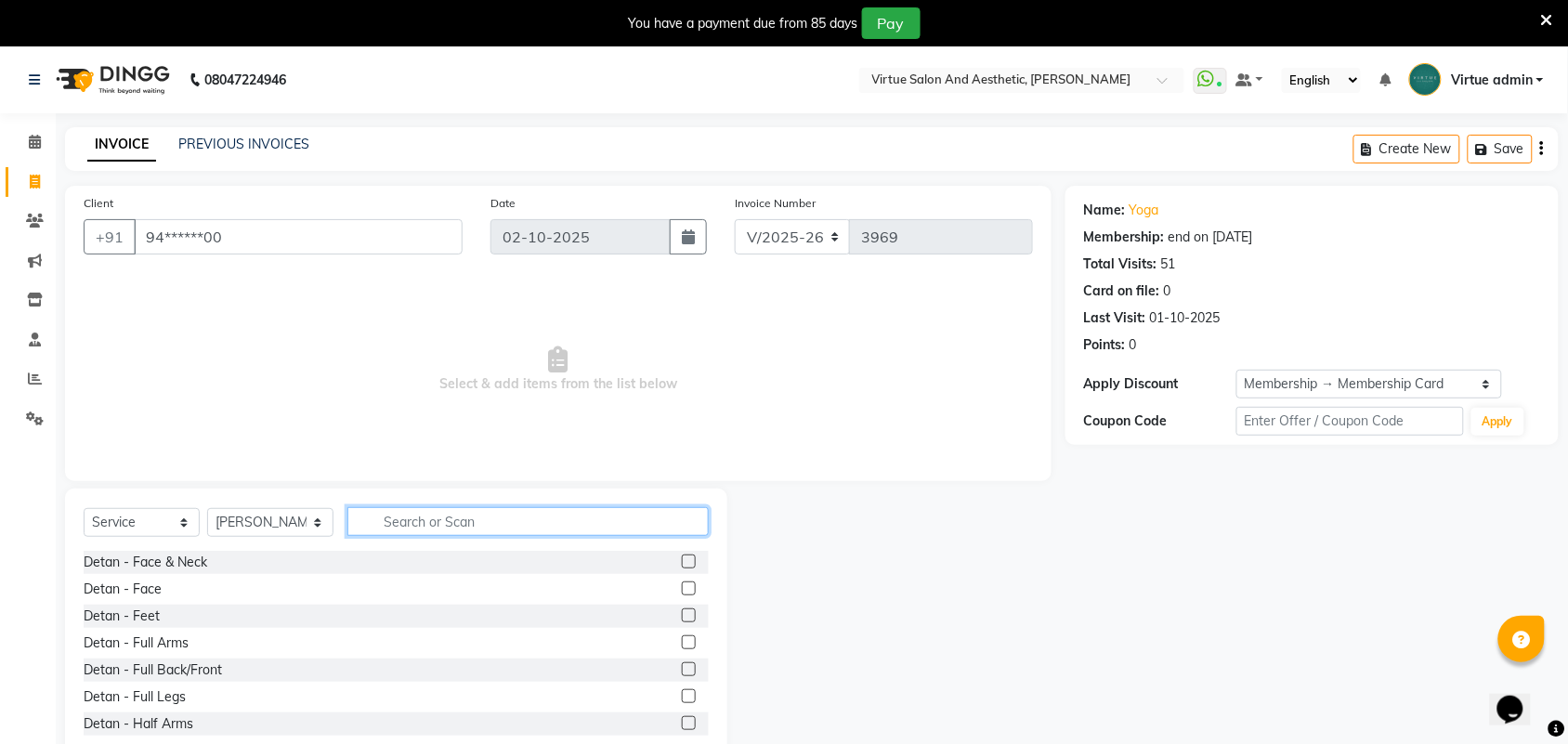
type input "h"
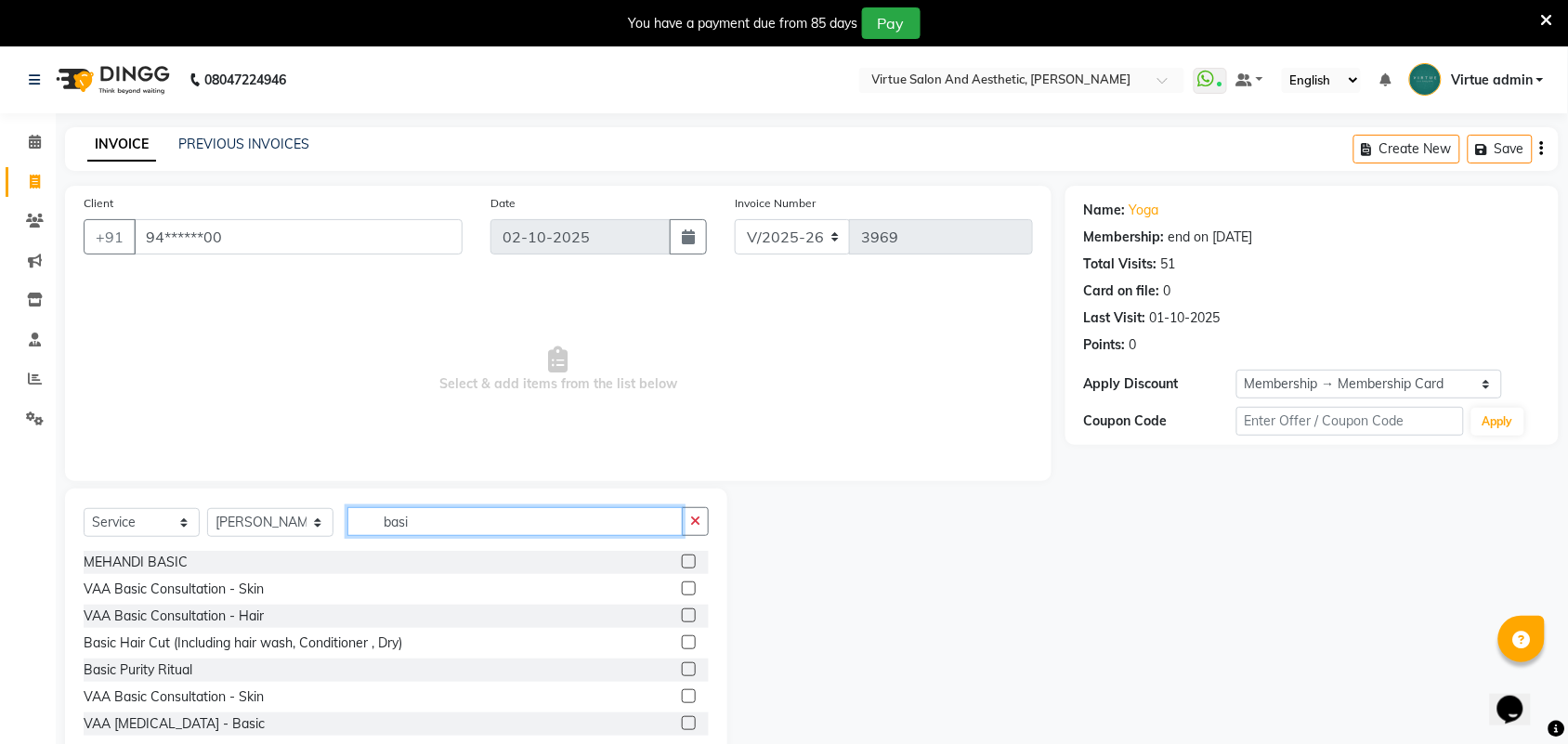
type input "basi"
click at [682, 649] on label at bounding box center [689, 642] width 14 height 14
click at [682, 649] on input "checkbox" at bounding box center [688, 643] width 12 height 12
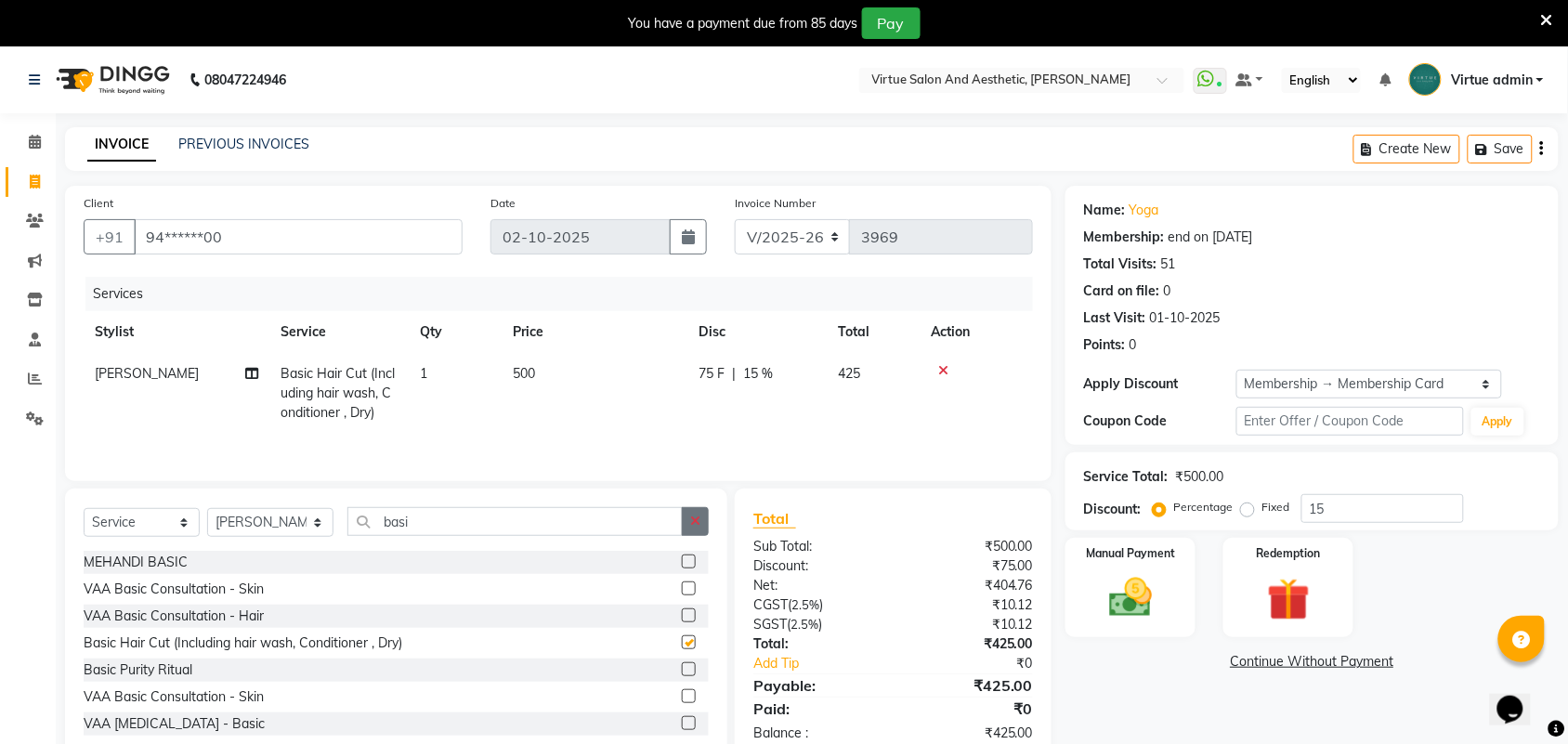
checkbox input "false"
click at [699, 523] on icon "button" at bounding box center [696, 521] width 11 height 13
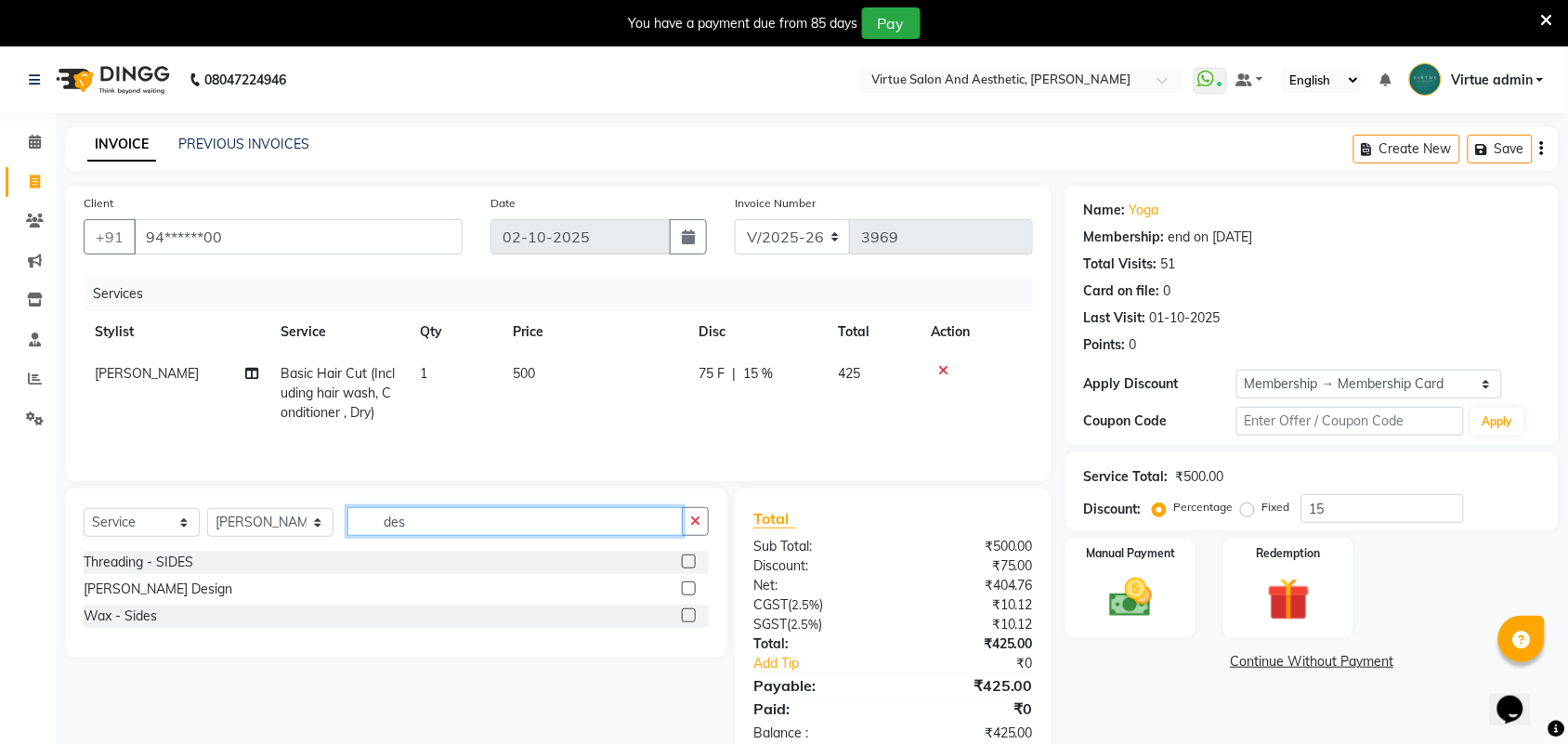
type input "des"
click at [683, 591] on label at bounding box center [689, 589] width 14 height 14
click at [683, 591] on input "checkbox" at bounding box center [688, 590] width 12 height 12
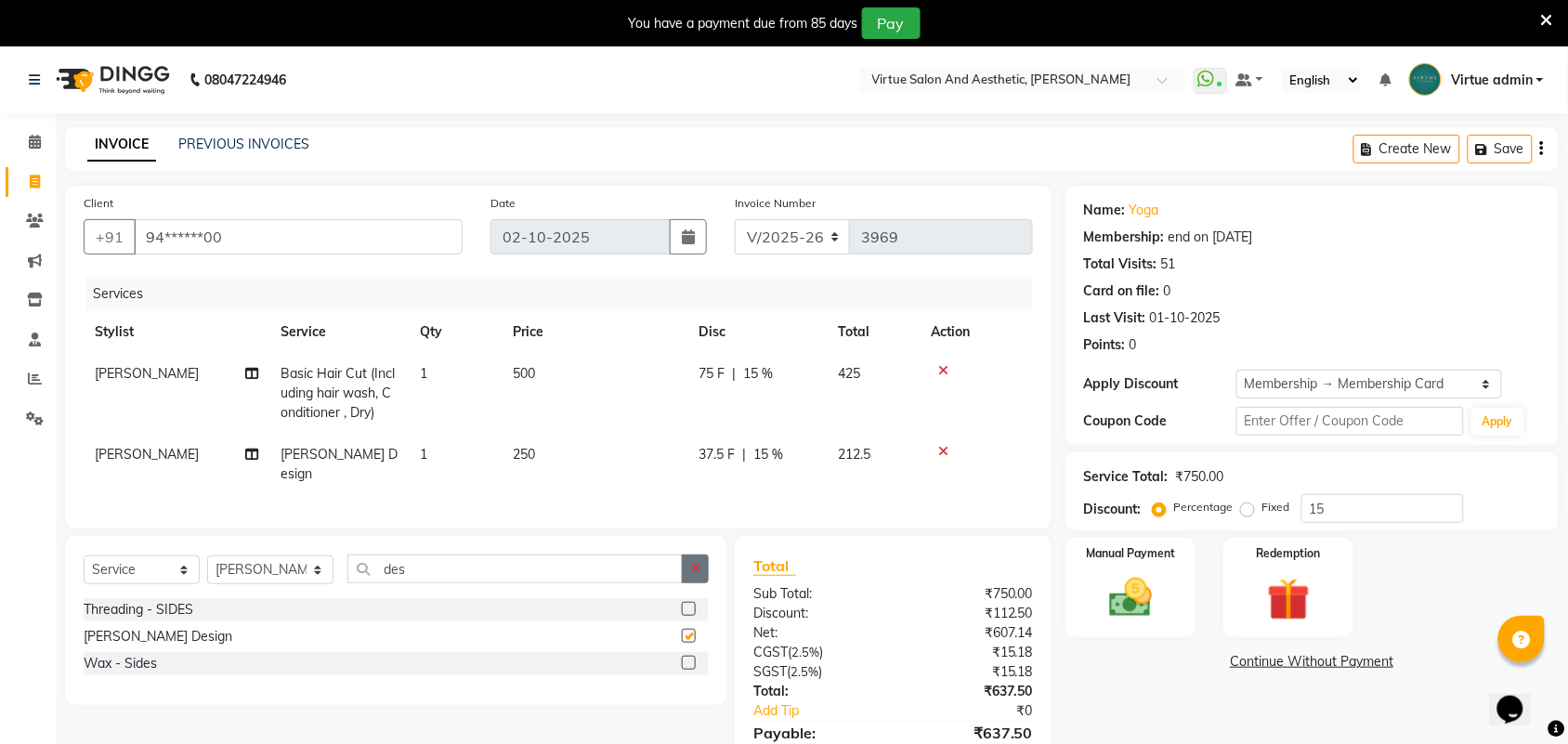
checkbox input "false"
click at [697, 566] on icon "button" at bounding box center [696, 568] width 11 height 13
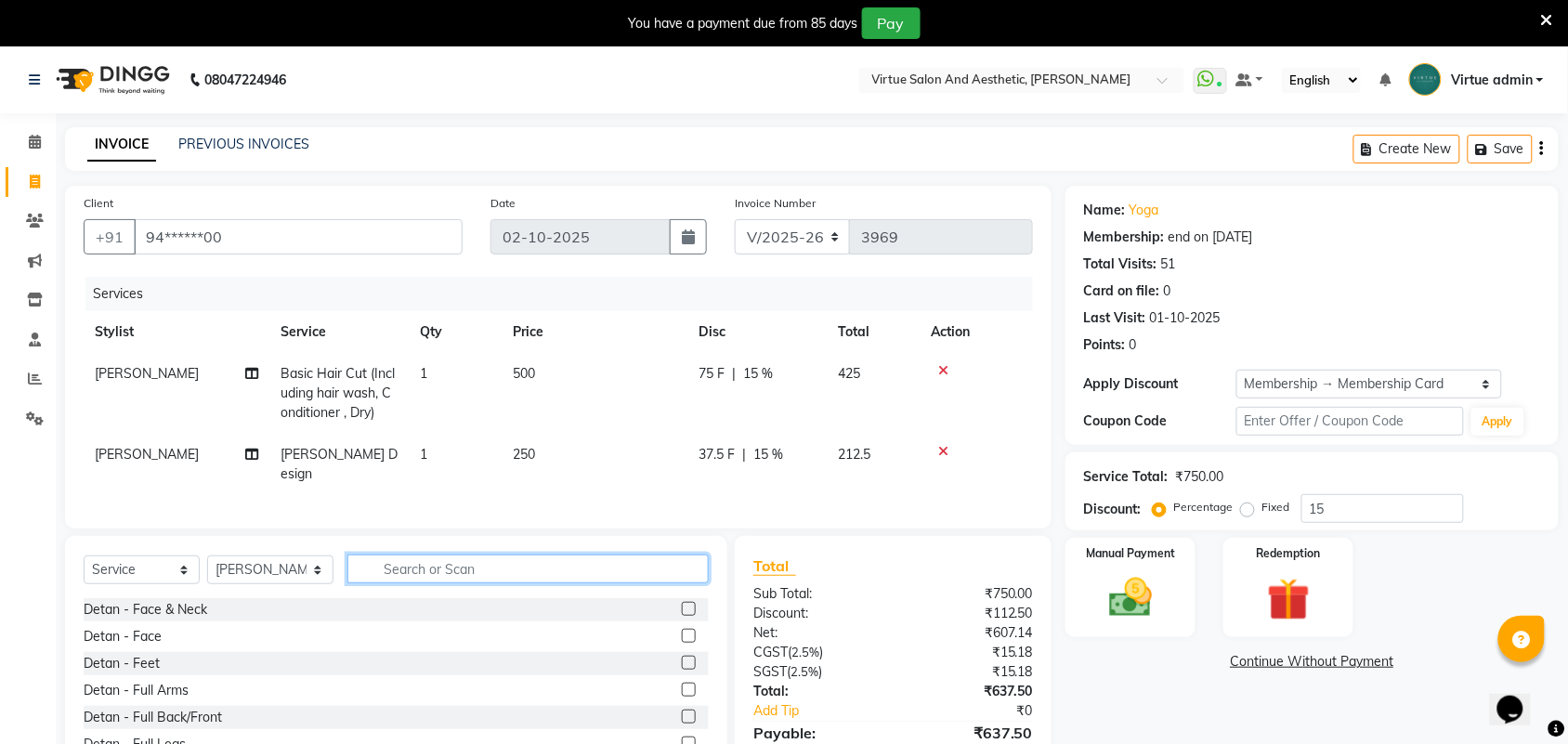
click at [651, 563] on input "text" at bounding box center [528, 569] width 361 height 29
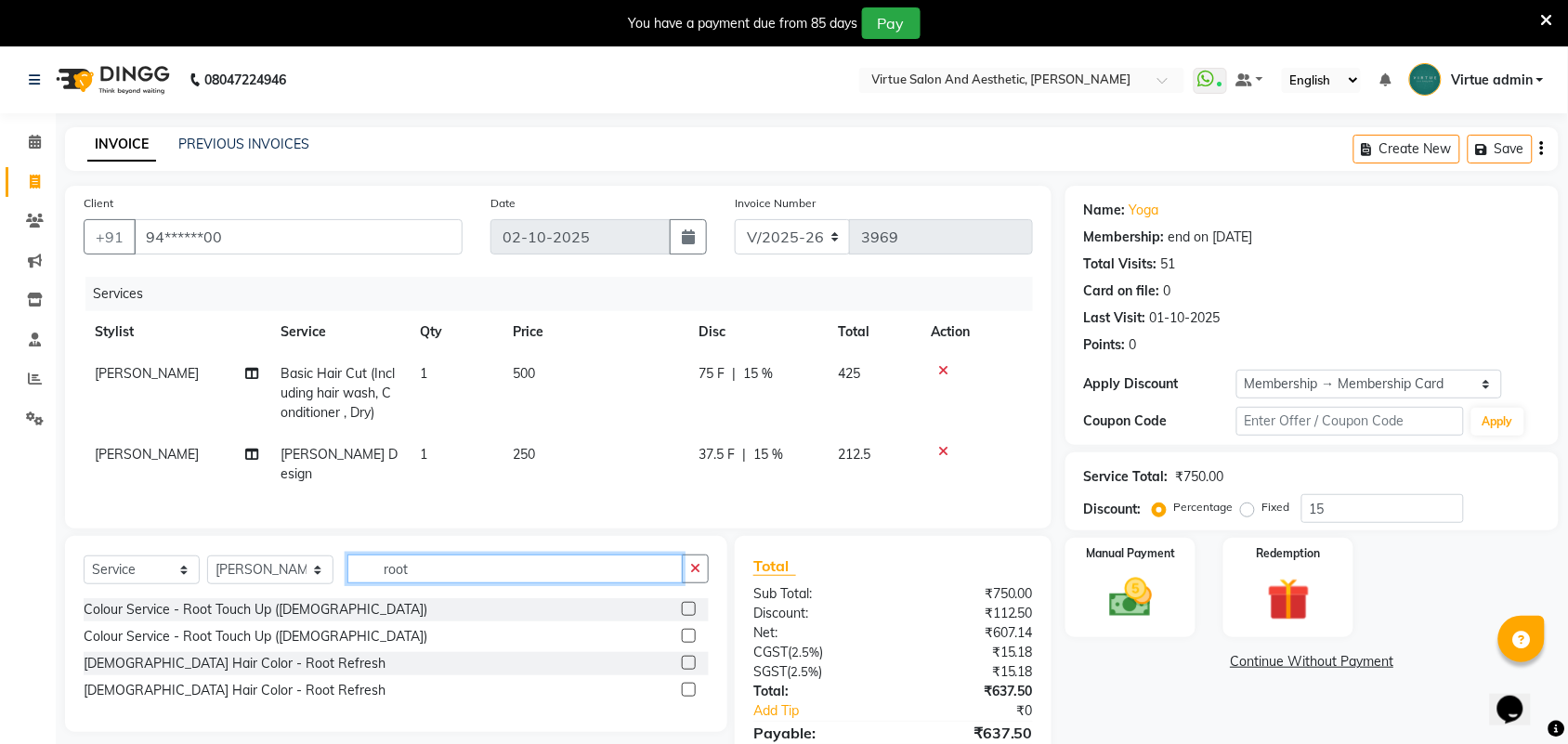
type input "root"
click at [691, 609] on label at bounding box center [689, 609] width 14 height 14
click at [691, 609] on input "checkbox" at bounding box center [688, 610] width 12 height 12
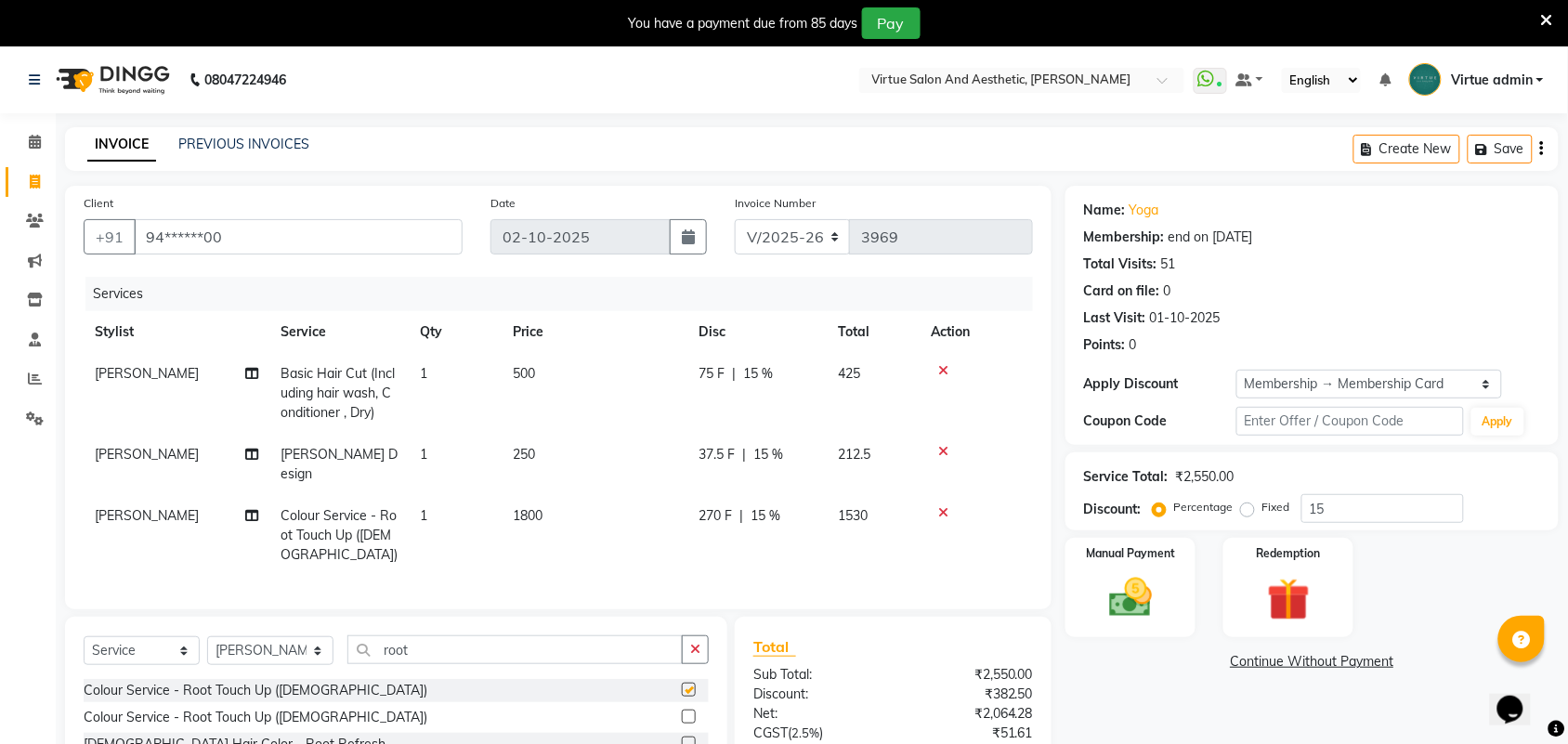
checkbox input "false"
click at [1329, 498] on input "15" at bounding box center [1382, 509] width 162 height 29
type input "1"
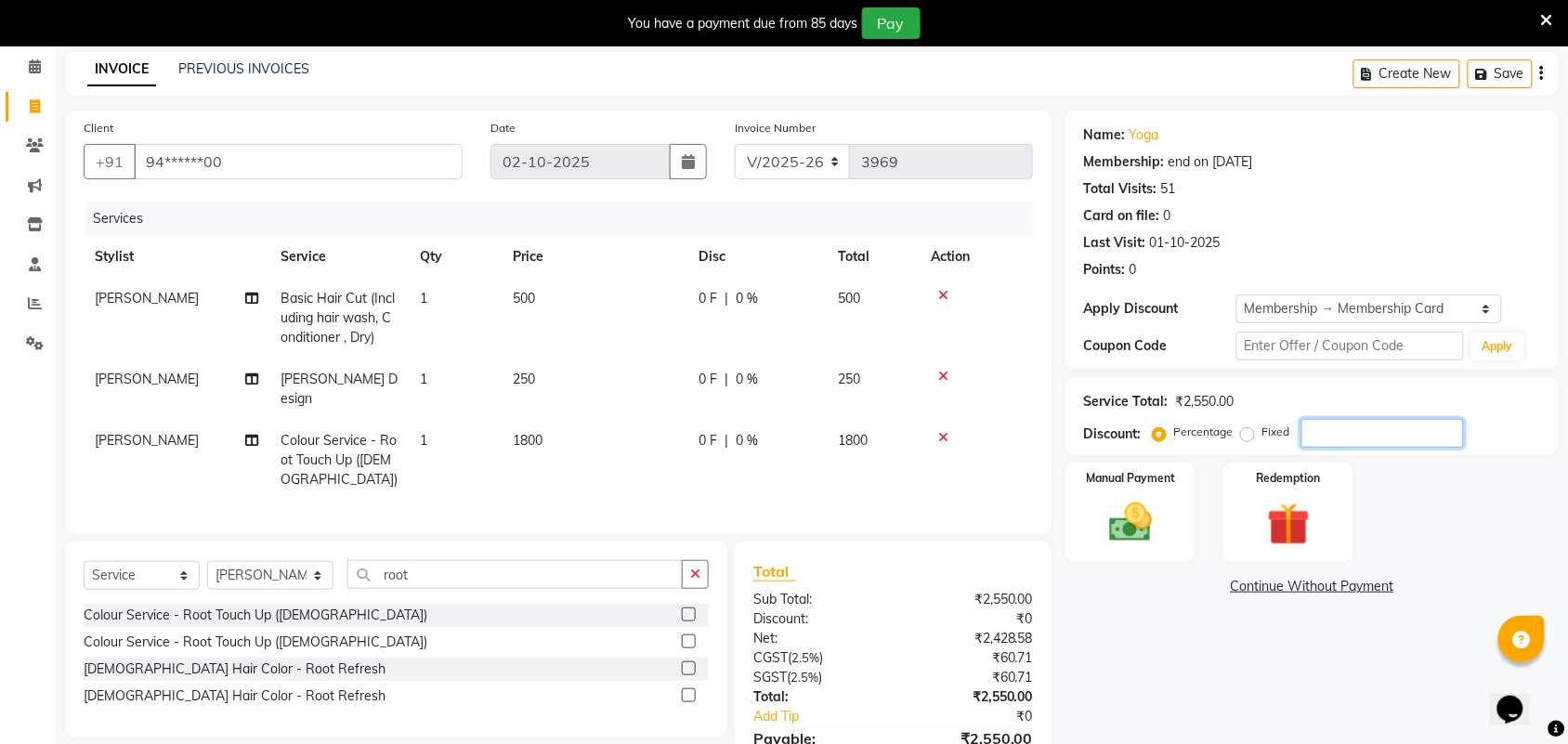
scroll to position [117, 0]
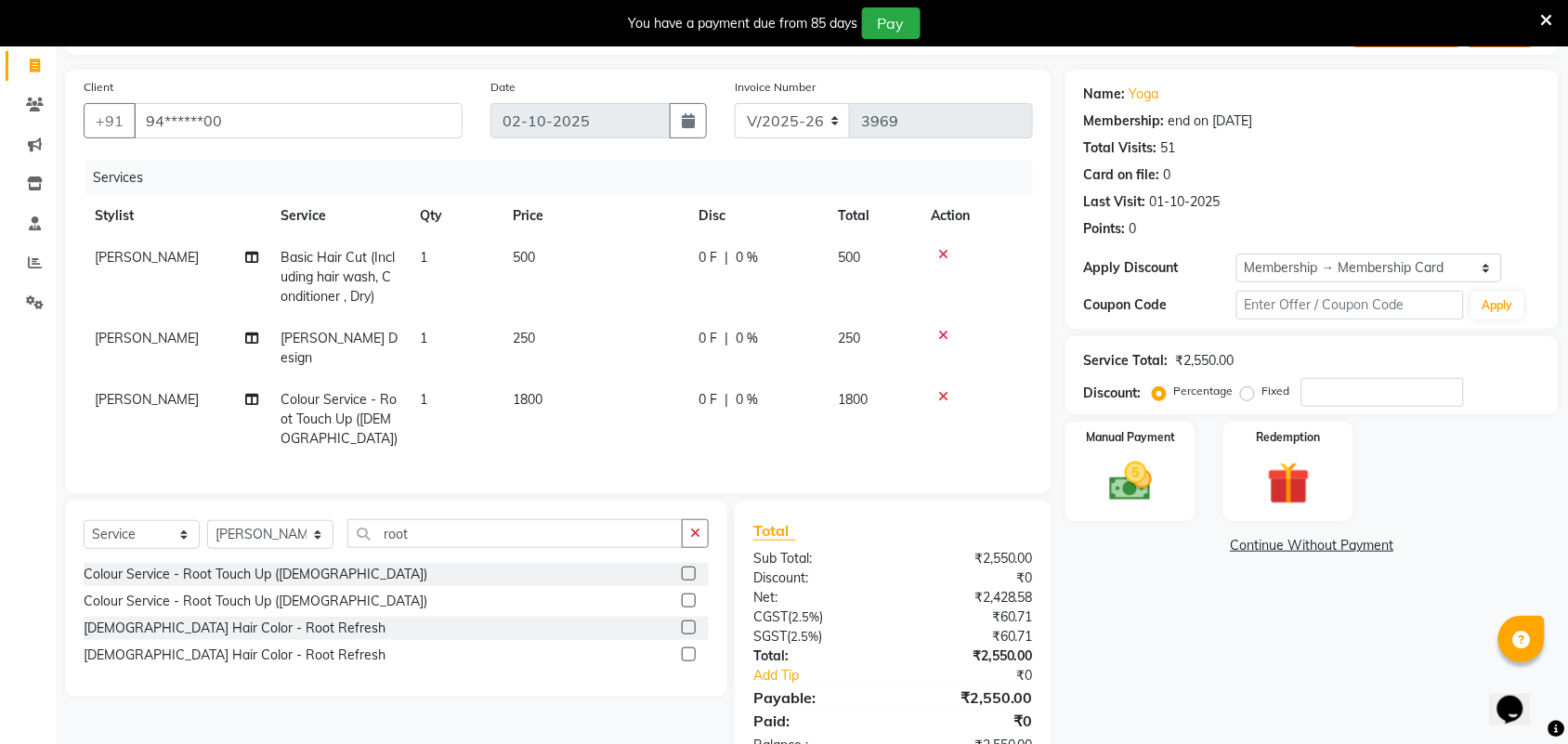
click at [546, 266] on td "500" at bounding box center [594, 277] width 186 height 81
select select "30103"
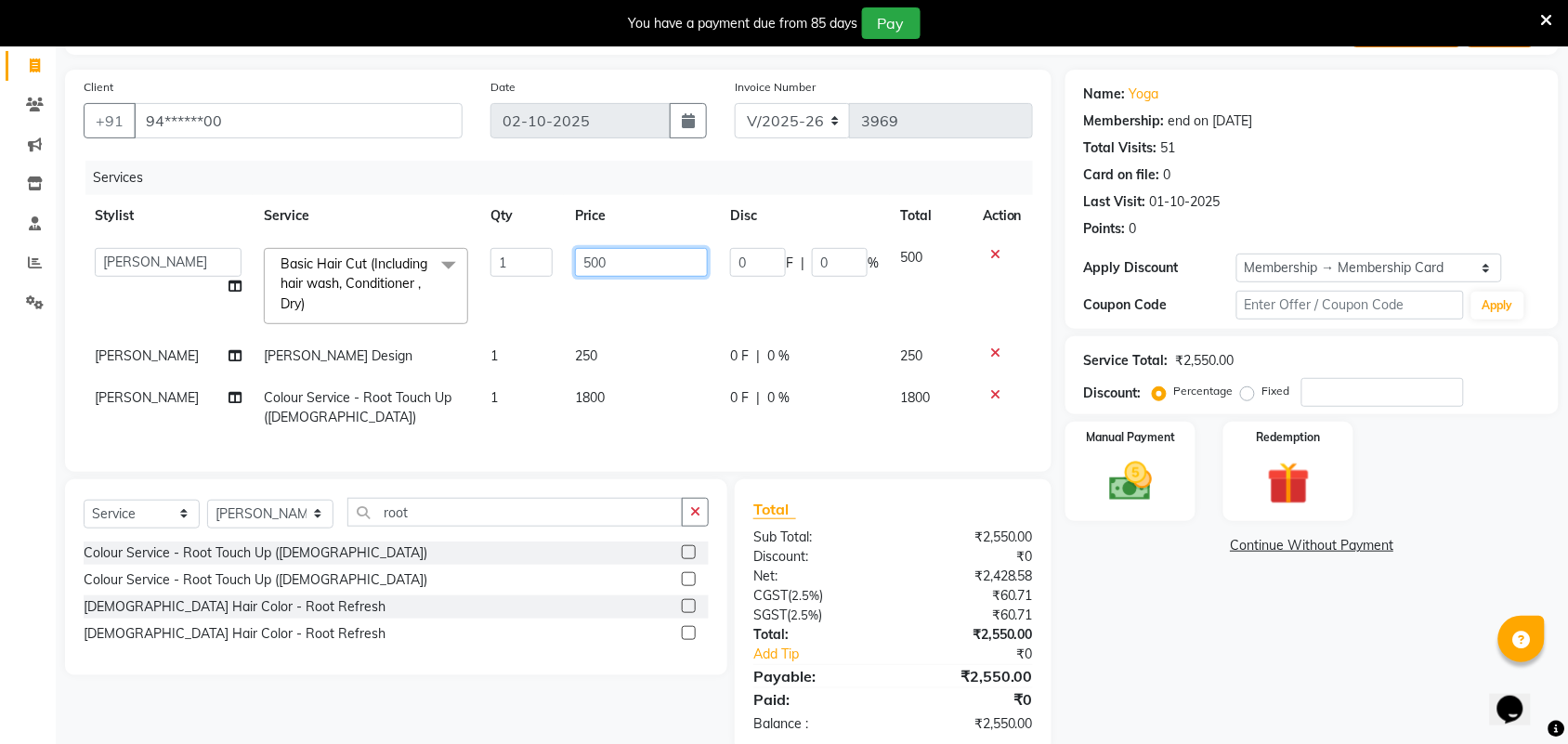
click at [593, 260] on input "500" at bounding box center [641, 262] width 133 height 29
type input "550"
click at [597, 377] on td "1800" at bounding box center [642, 407] width 155 height 61
select select "30103"
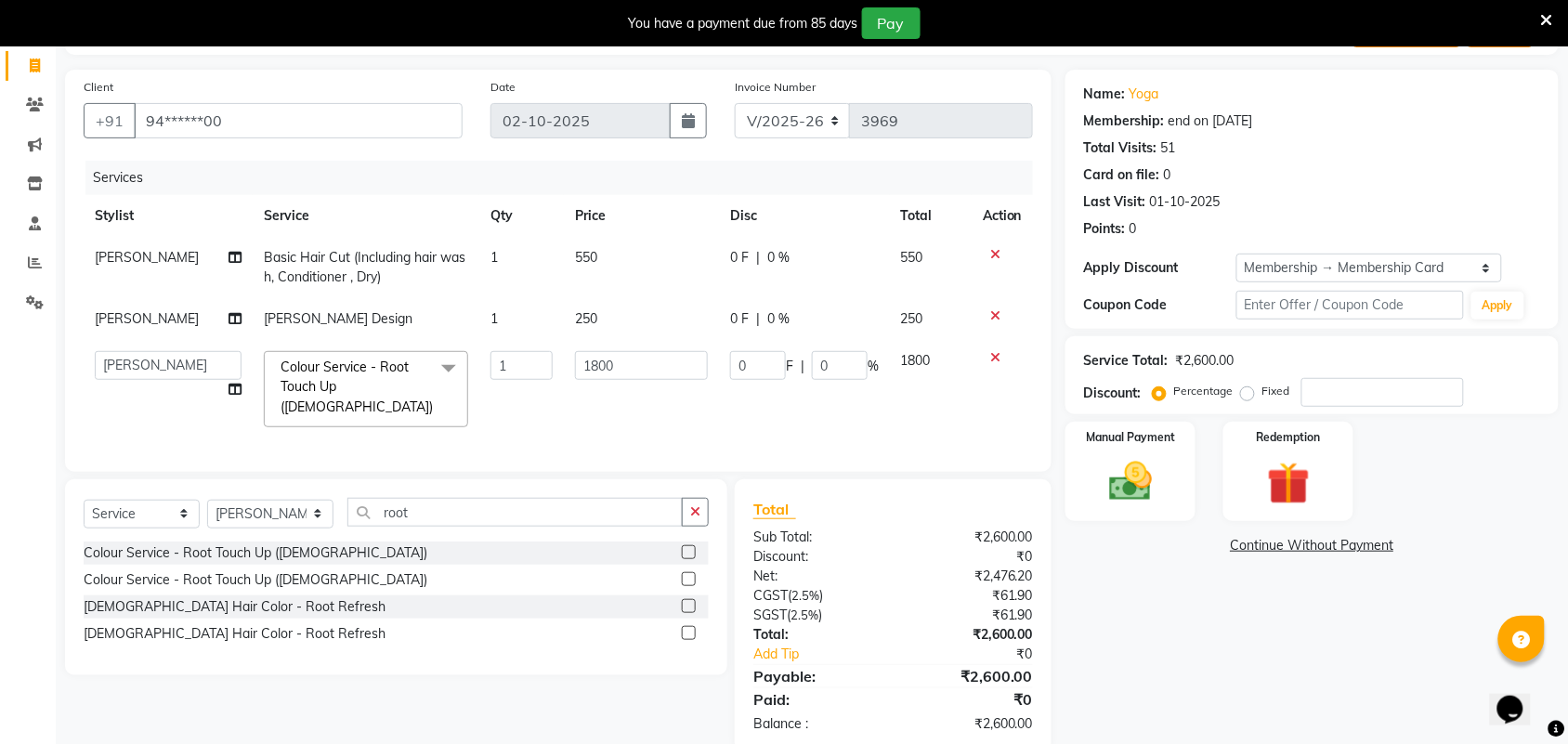
click at [582, 314] on span "250" at bounding box center [586, 318] width 22 height 17
select select "30103"
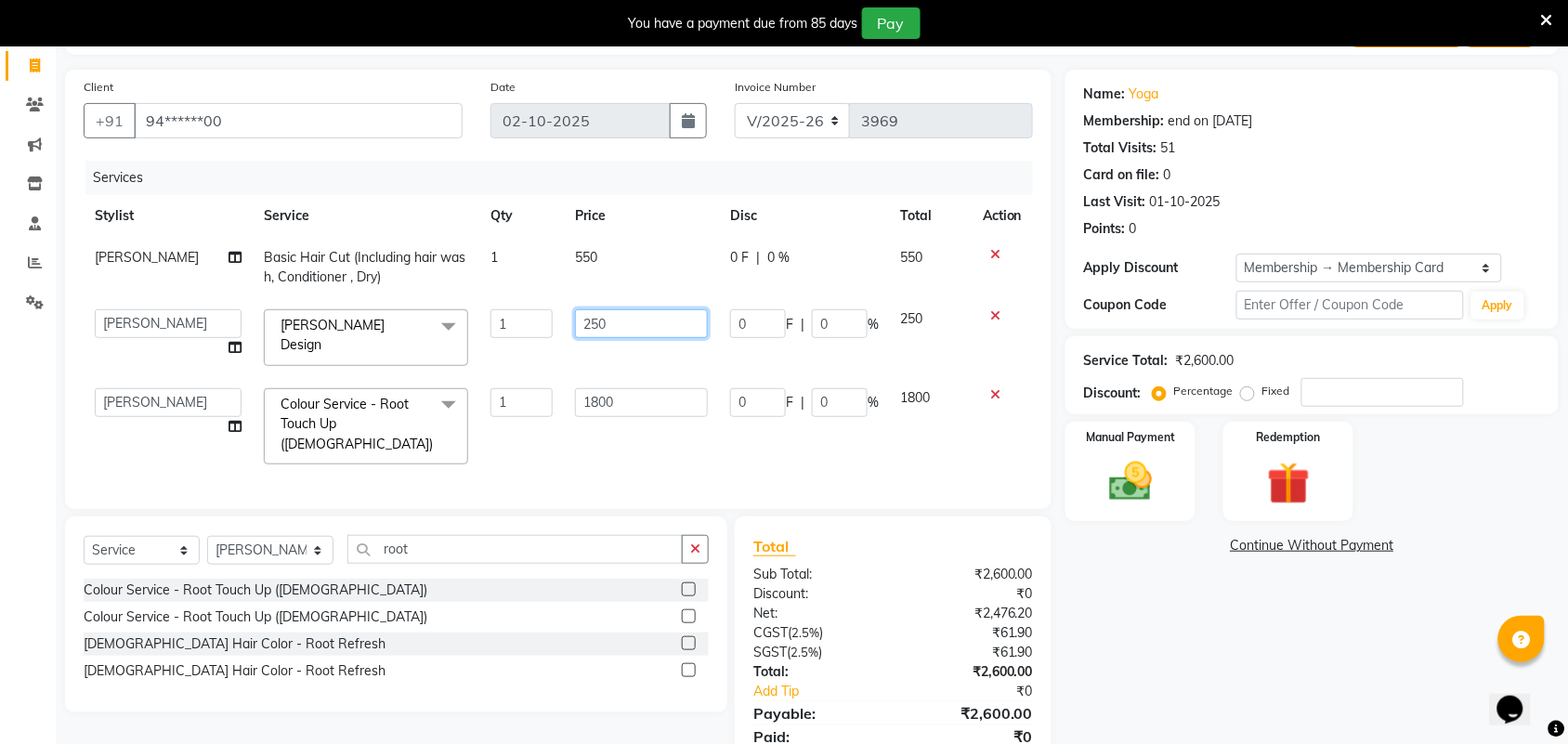
click at [593, 321] on input "250" at bounding box center [641, 323] width 133 height 29
click at [616, 316] on input "250" at bounding box center [641, 323] width 133 height 29
type input "275"
click at [661, 388] on td "1800" at bounding box center [642, 425] width 155 height 98
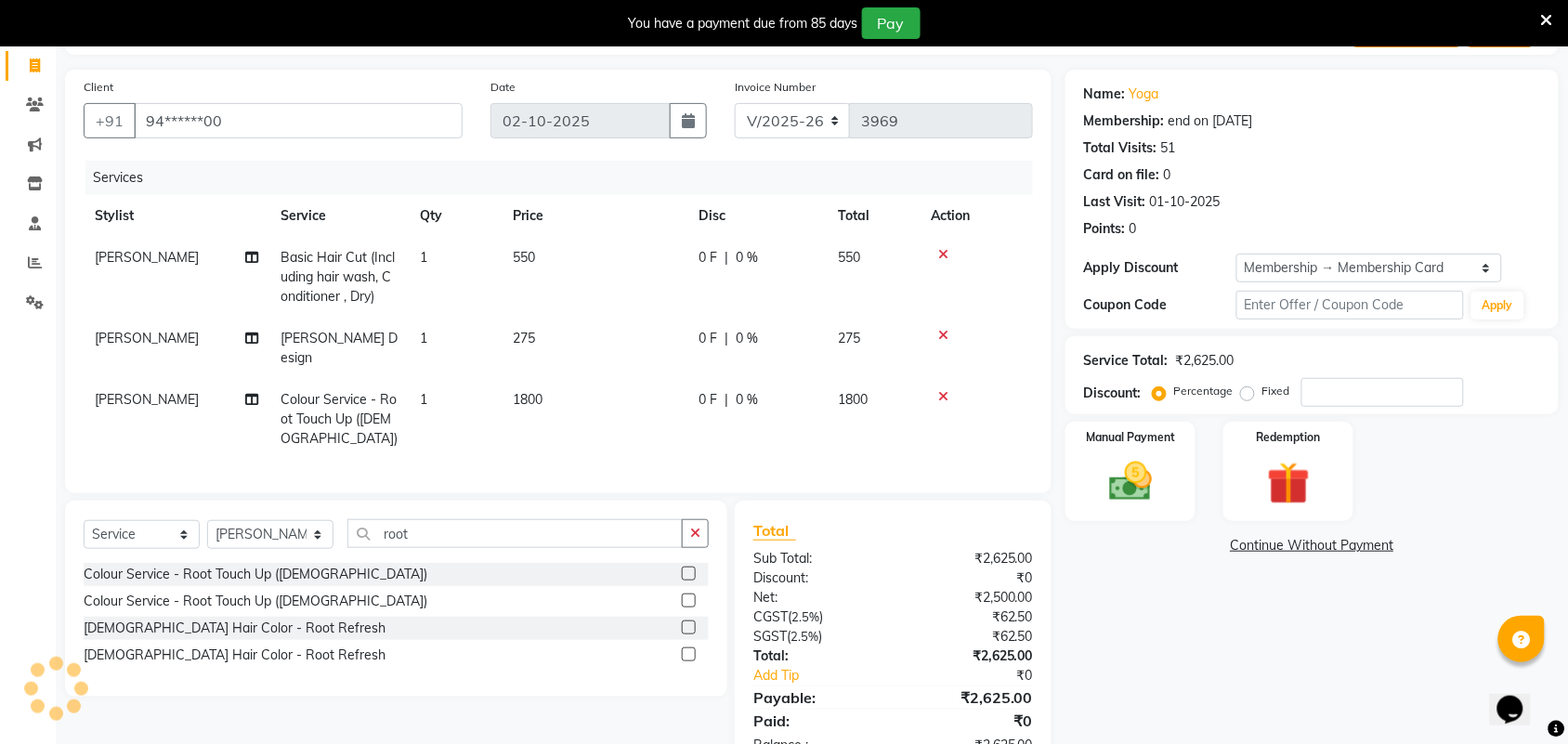
click at [689, 572] on div "Colour Service - Root Touch Up (Female) Colour Service - Root Touch Up (Male) M…" at bounding box center [396, 617] width 626 height 108
click at [689, 599] on label at bounding box center [689, 600] width 14 height 14
click at [689, 599] on input "checkbox" at bounding box center [688, 601] width 12 height 12
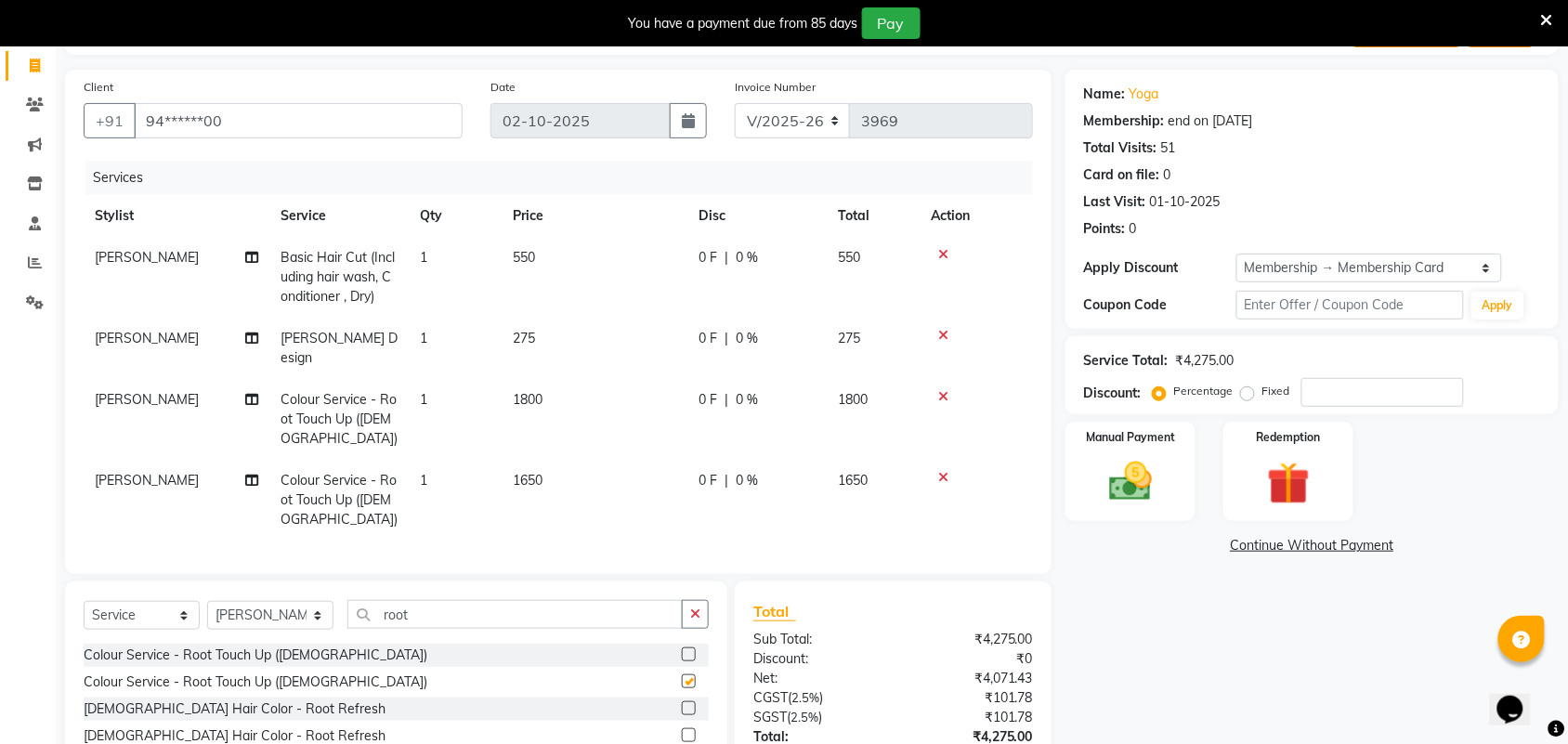
checkbox input "false"
drag, startPoint x: 940, startPoint y: 376, endPoint x: 917, endPoint y: 386, distance: 25.1
click at [941, 390] on icon at bounding box center [943, 396] width 11 height 13
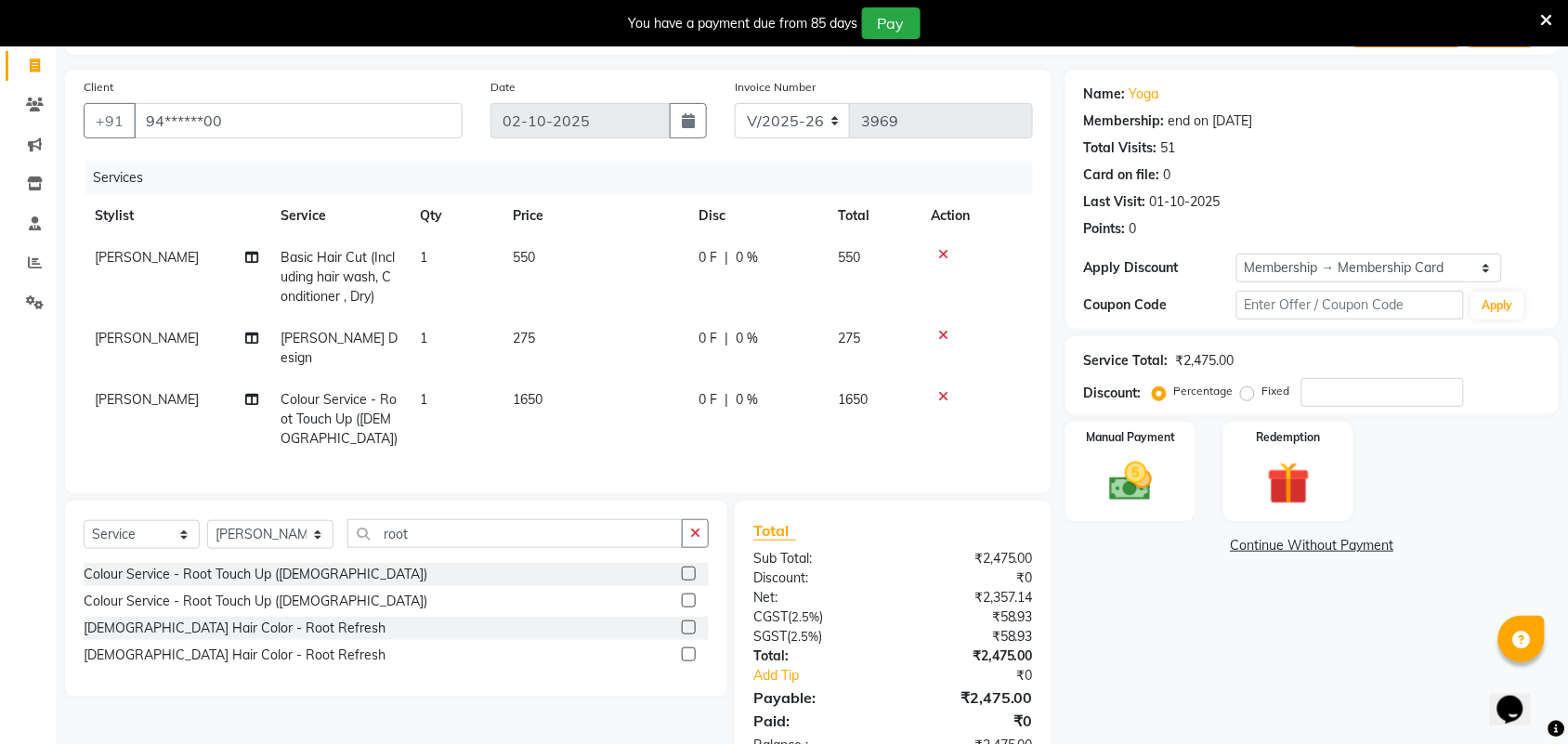
click at [587, 387] on td "1650" at bounding box center [594, 419] width 186 height 81
select select "30103"
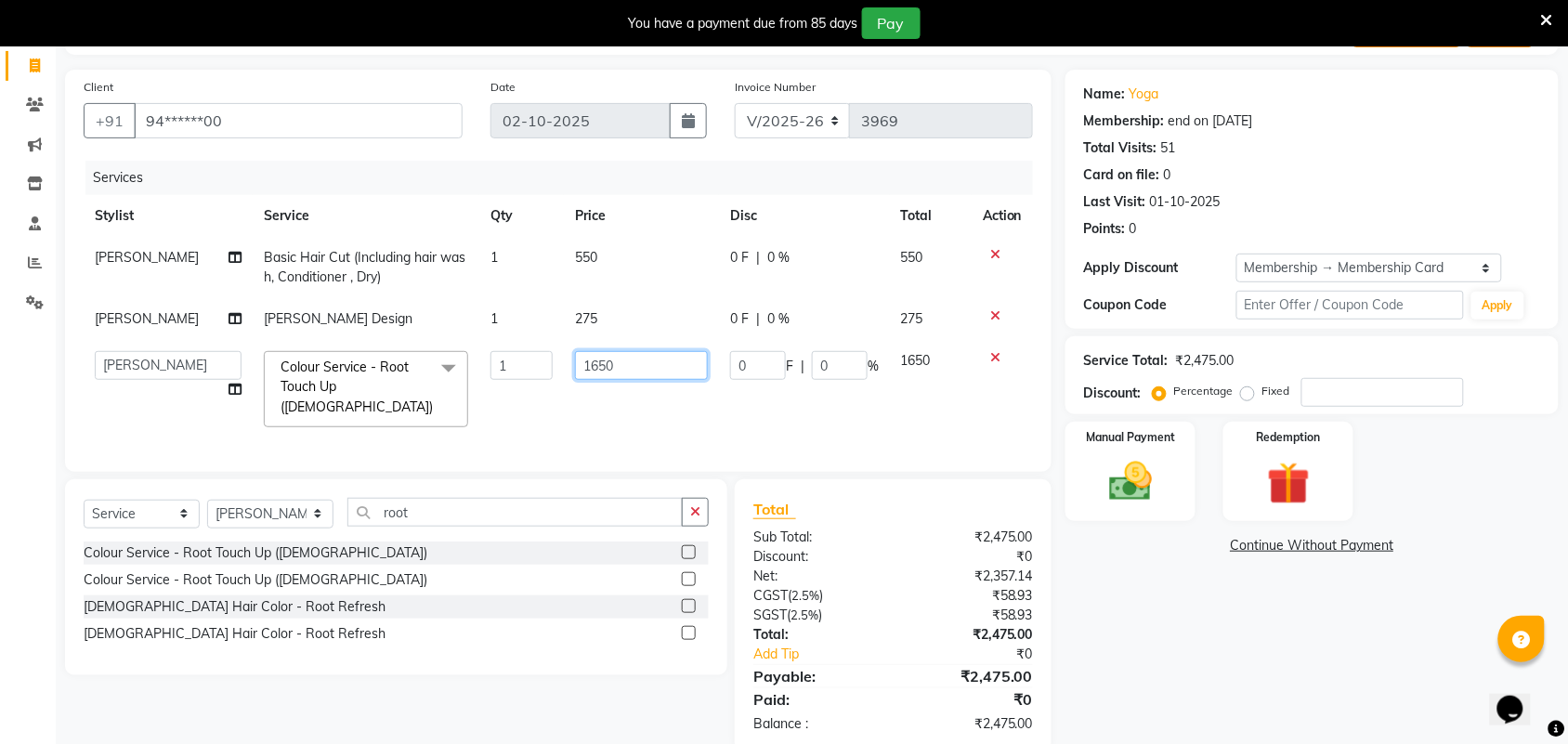
click at [623, 368] on input "1650" at bounding box center [641, 366] width 133 height 29
type input "1"
type input "2070"
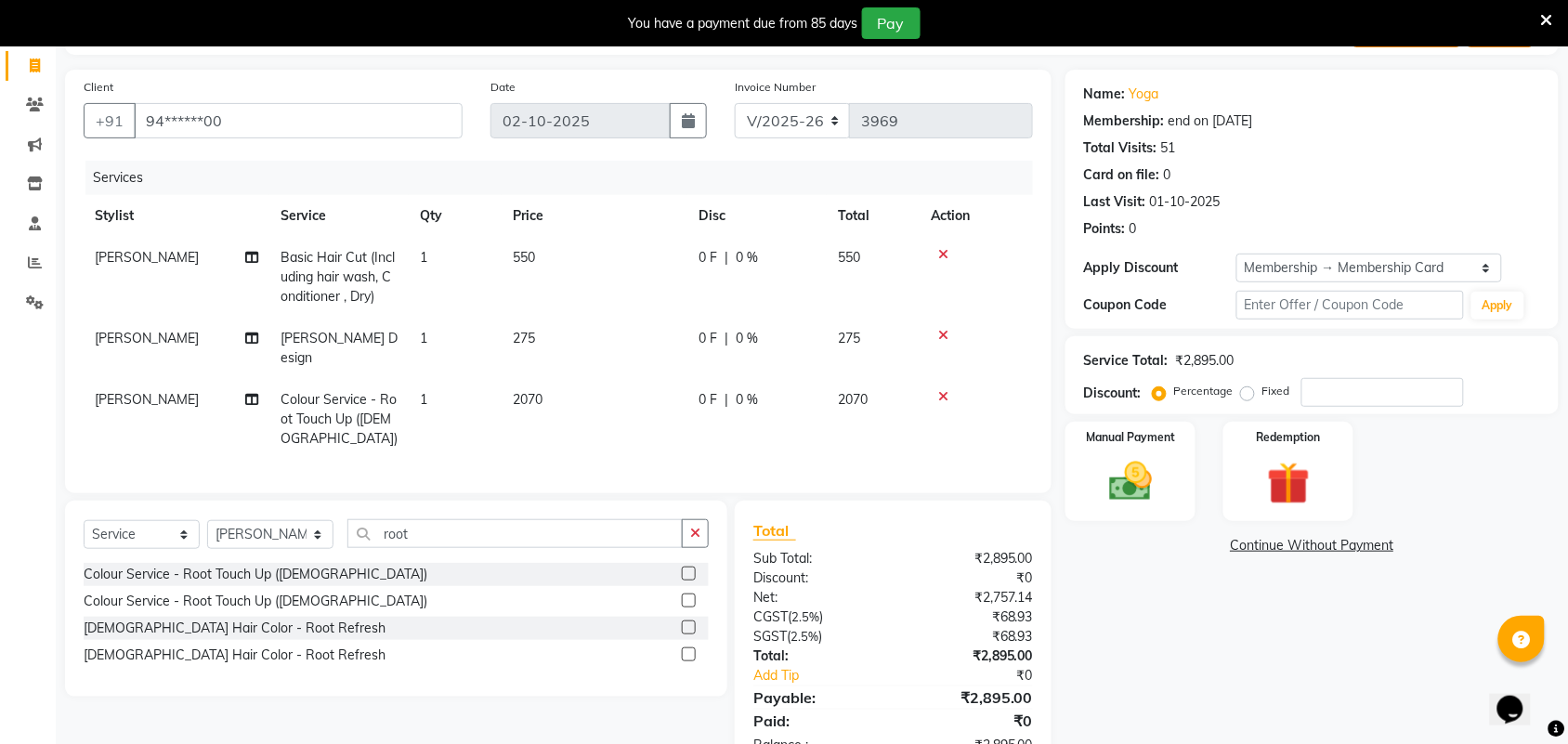
click at [1115, 637] on div "Name: Yoga Membership: end on 14-04-2026 Total Visits: 51 Card on file: 0 Last …" at bounding box center [1319, 422] width 507 height 704
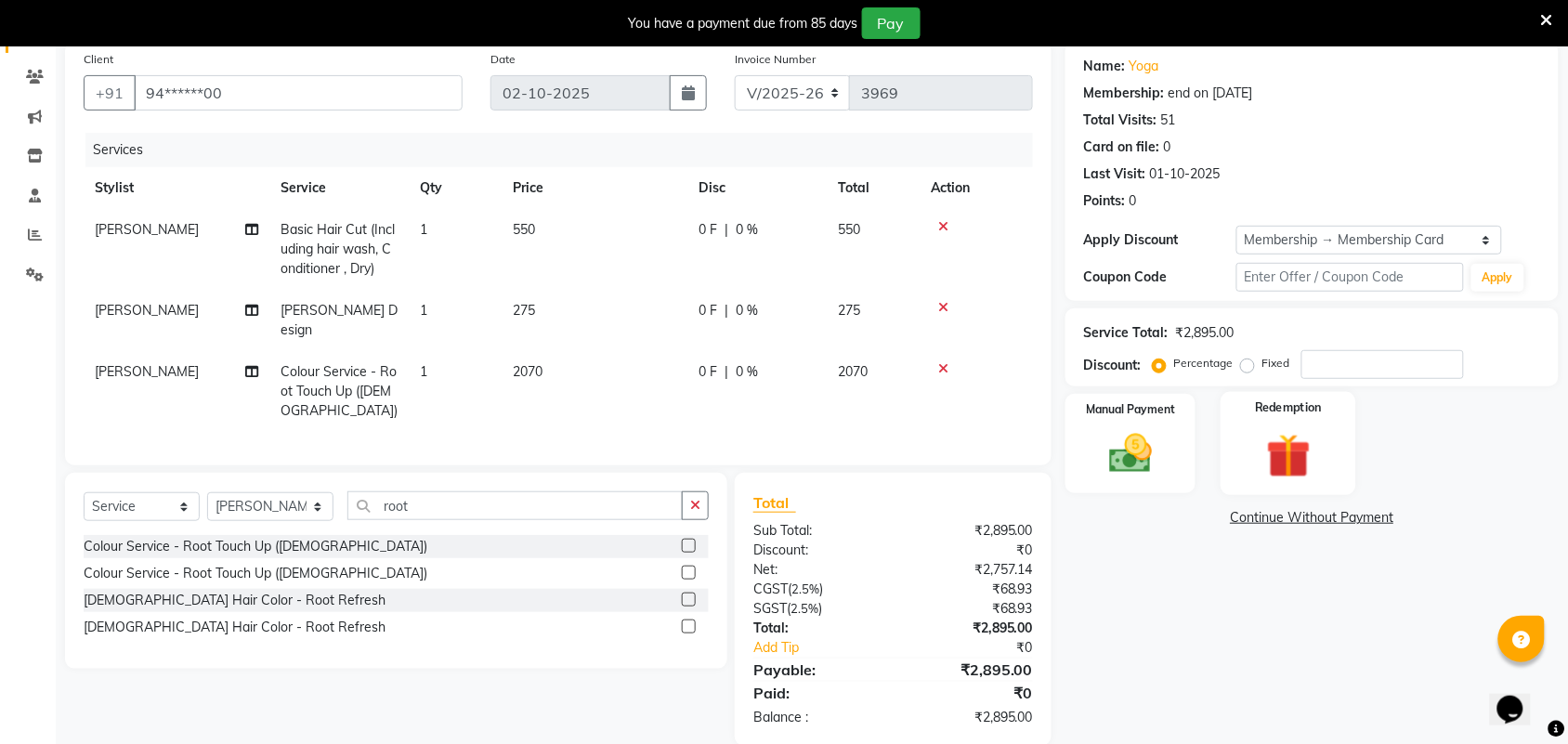
scroll to position [152, 0]
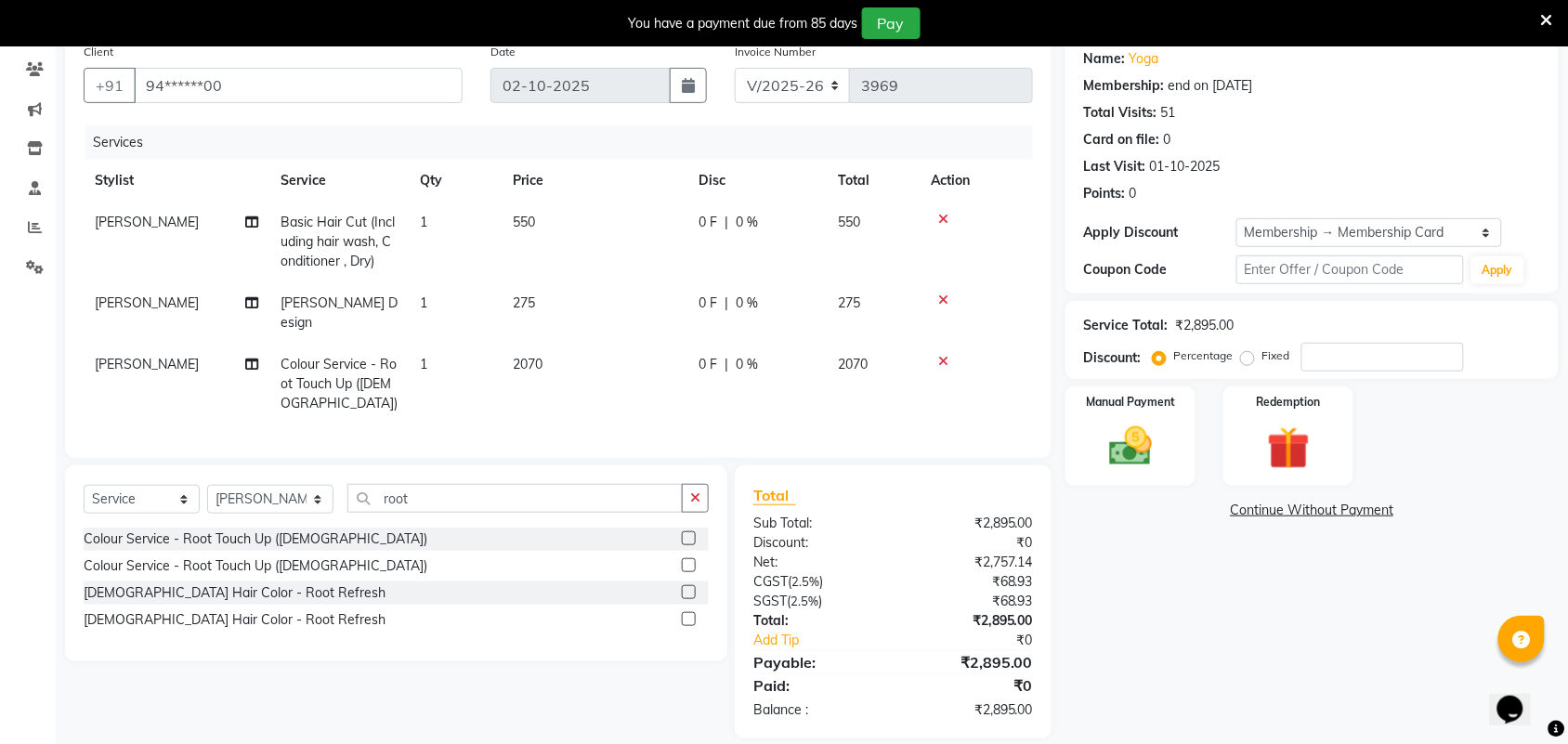
click at [1263, 355] on label "Fixed" at bounding box center [1277, 355] width 28 height 17
click at [1246, 355] on input "Fixed" at bounding box center [1251, 355] width 13 height 13
radio input "true"
click at [1352, 359] on input "number" at bounding box center [1382, 357] width 162 height 29
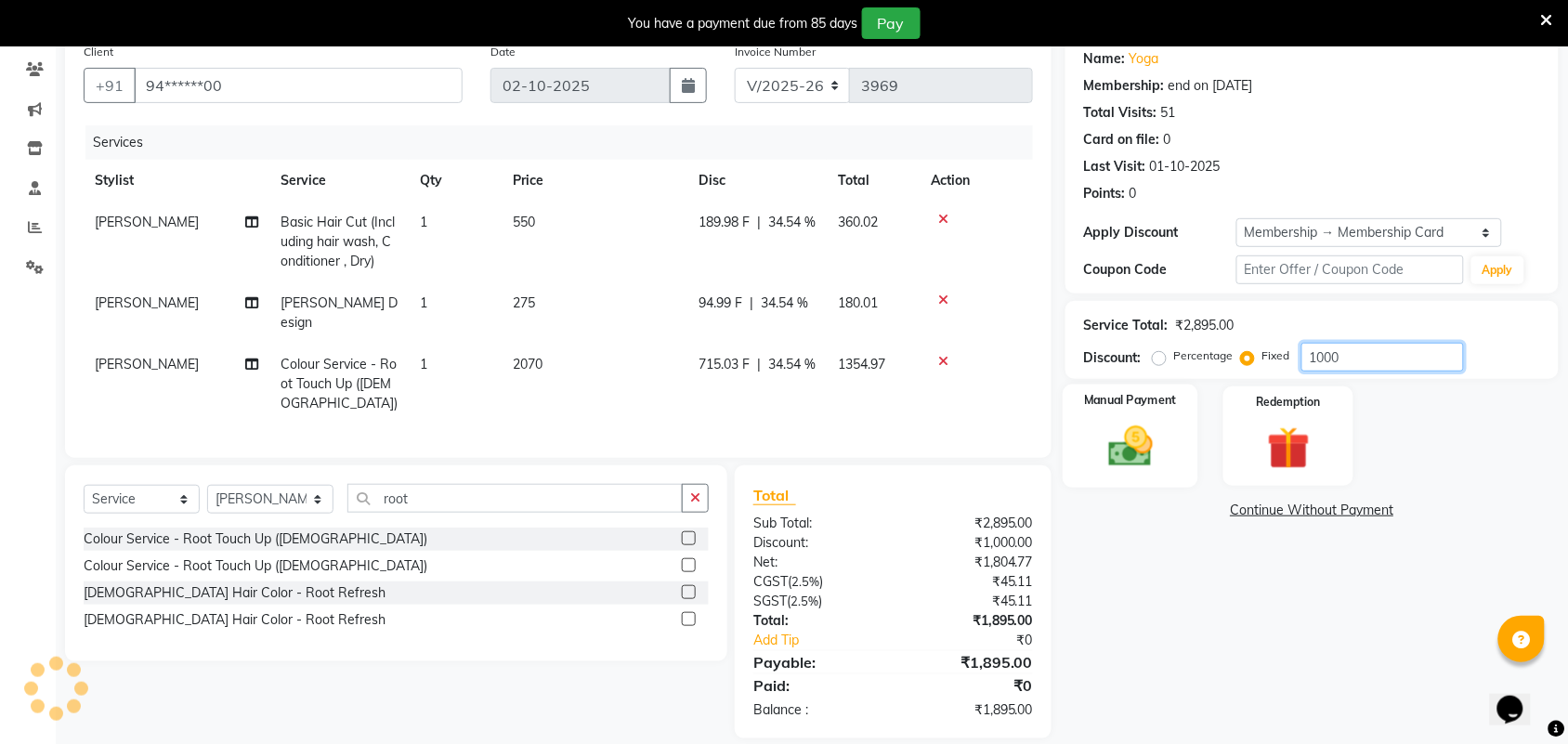
type input "1000"
click at [1173, 451] on div "Manual Payment" at bounding box center [1131, 436] width 136 height 104
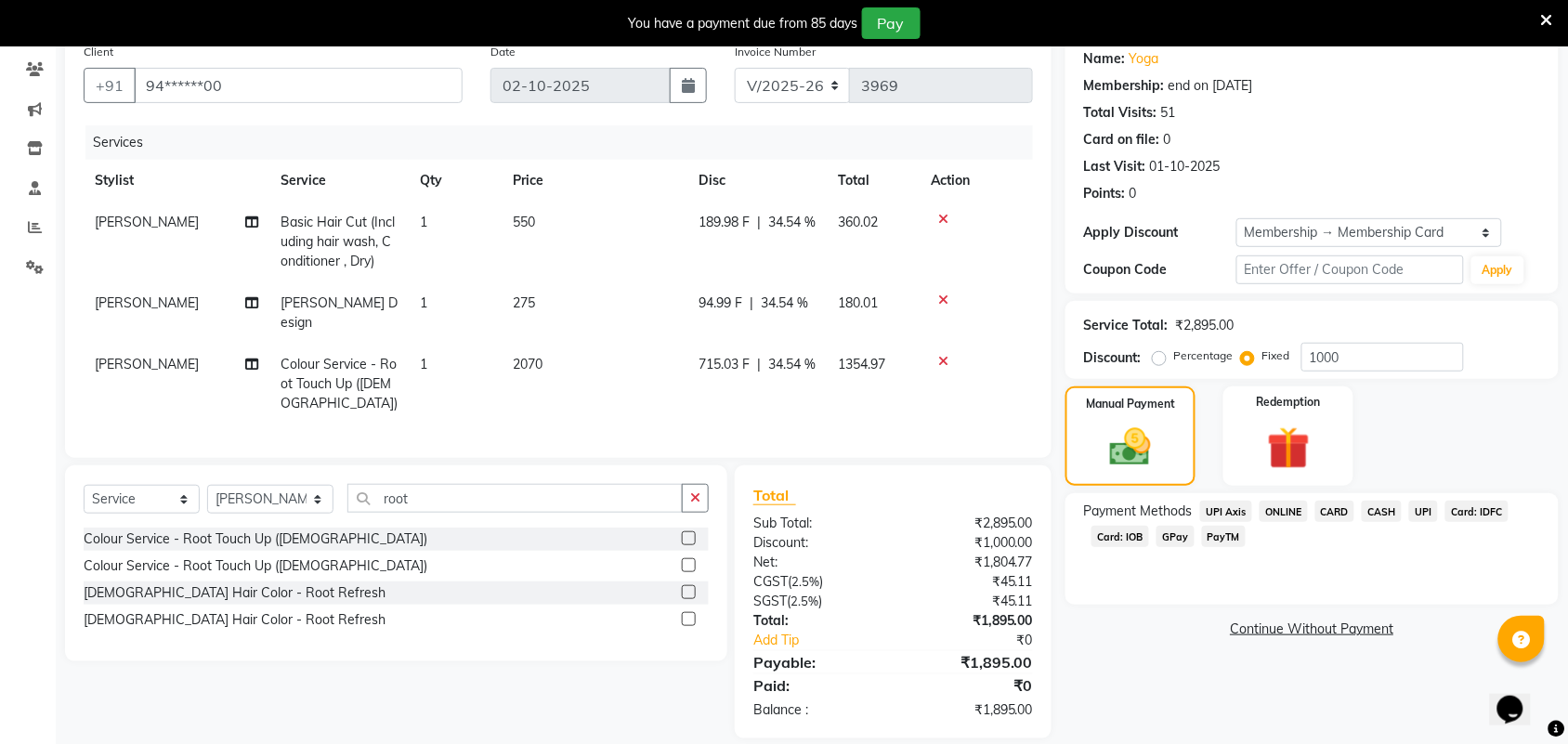
click at [1428, 514] on span "UPI" at bounding box center [1424, 511] width 29 height 21
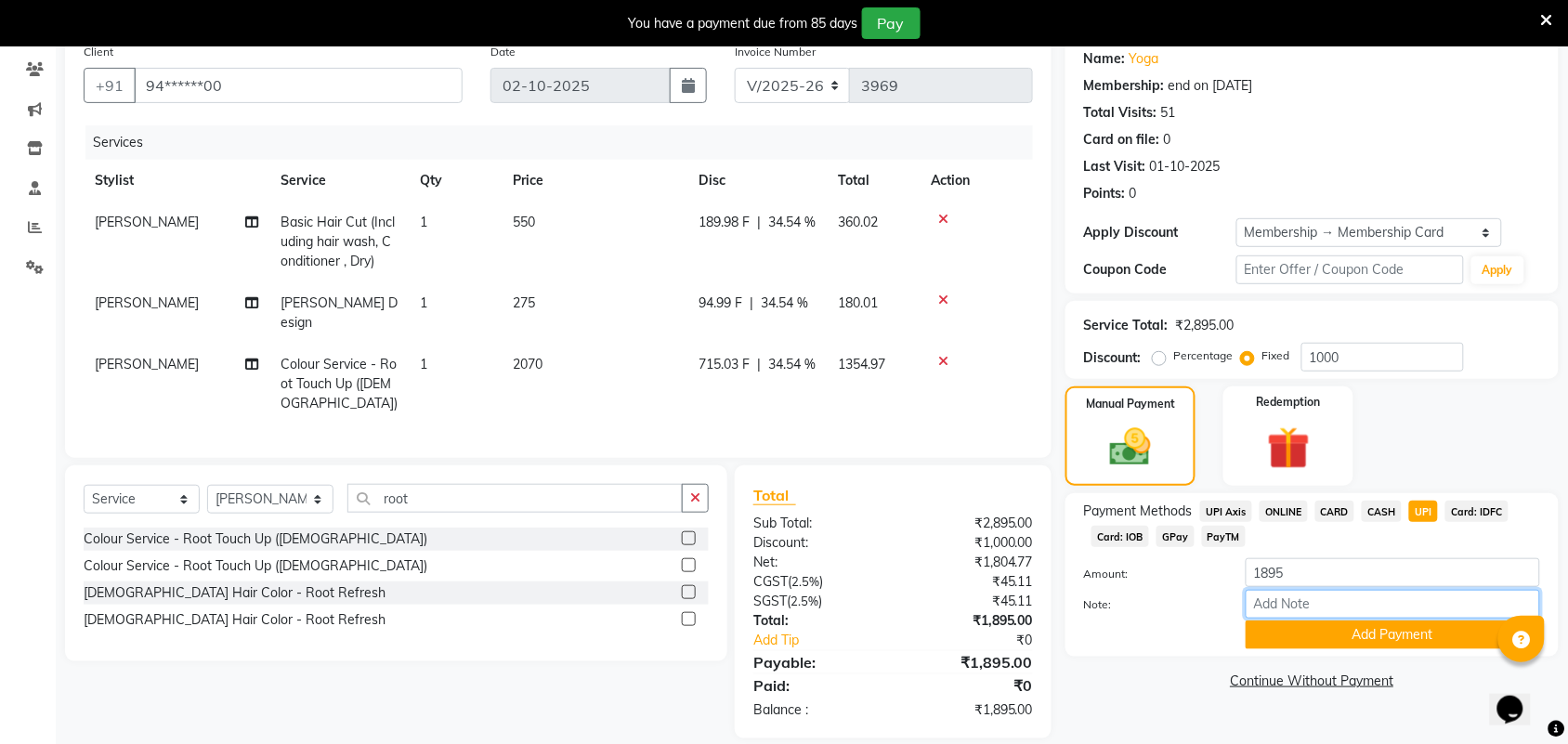
click at [1366, 604] on input "Note:" at bounding box center [1393, 604] width 294 height 29
type input "1000 Membership card"
click at [1461, 628] on button "Add Payment" at bounding box center [1393, 635] width 294 height 29
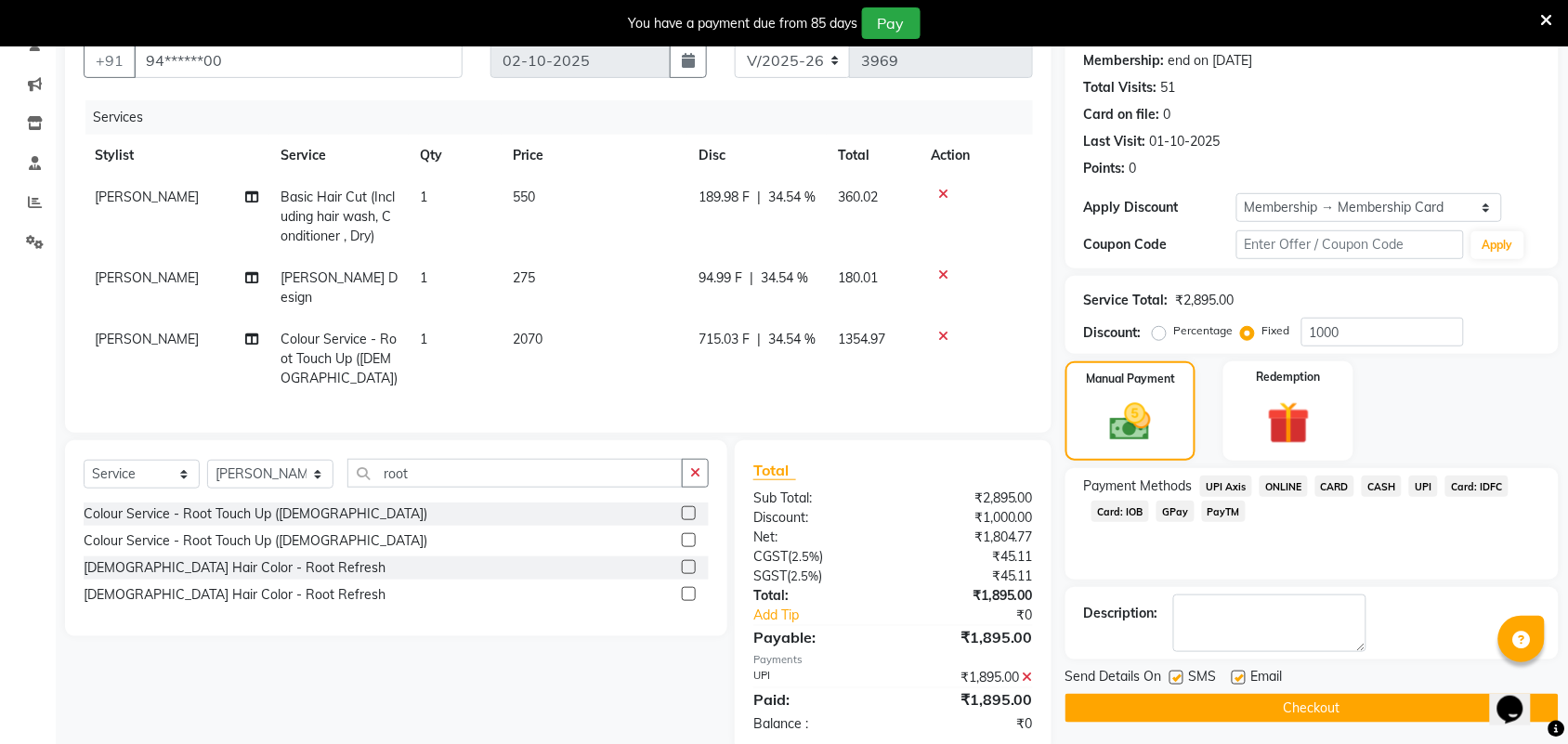
scroll to position [190, 0]
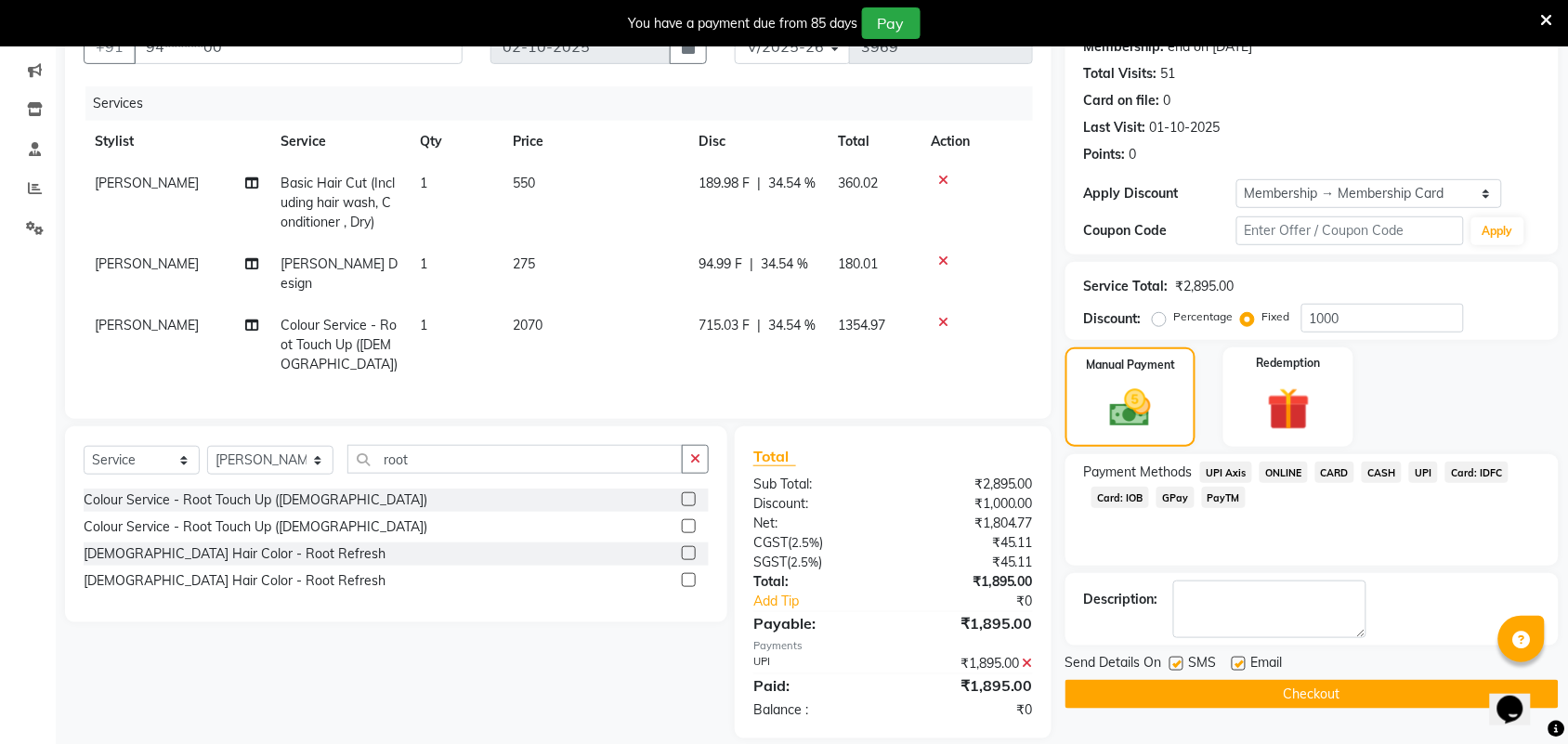
click at [1409, 690] on button "Checkout" at bounding box center [1312, 694] width 494 height 29
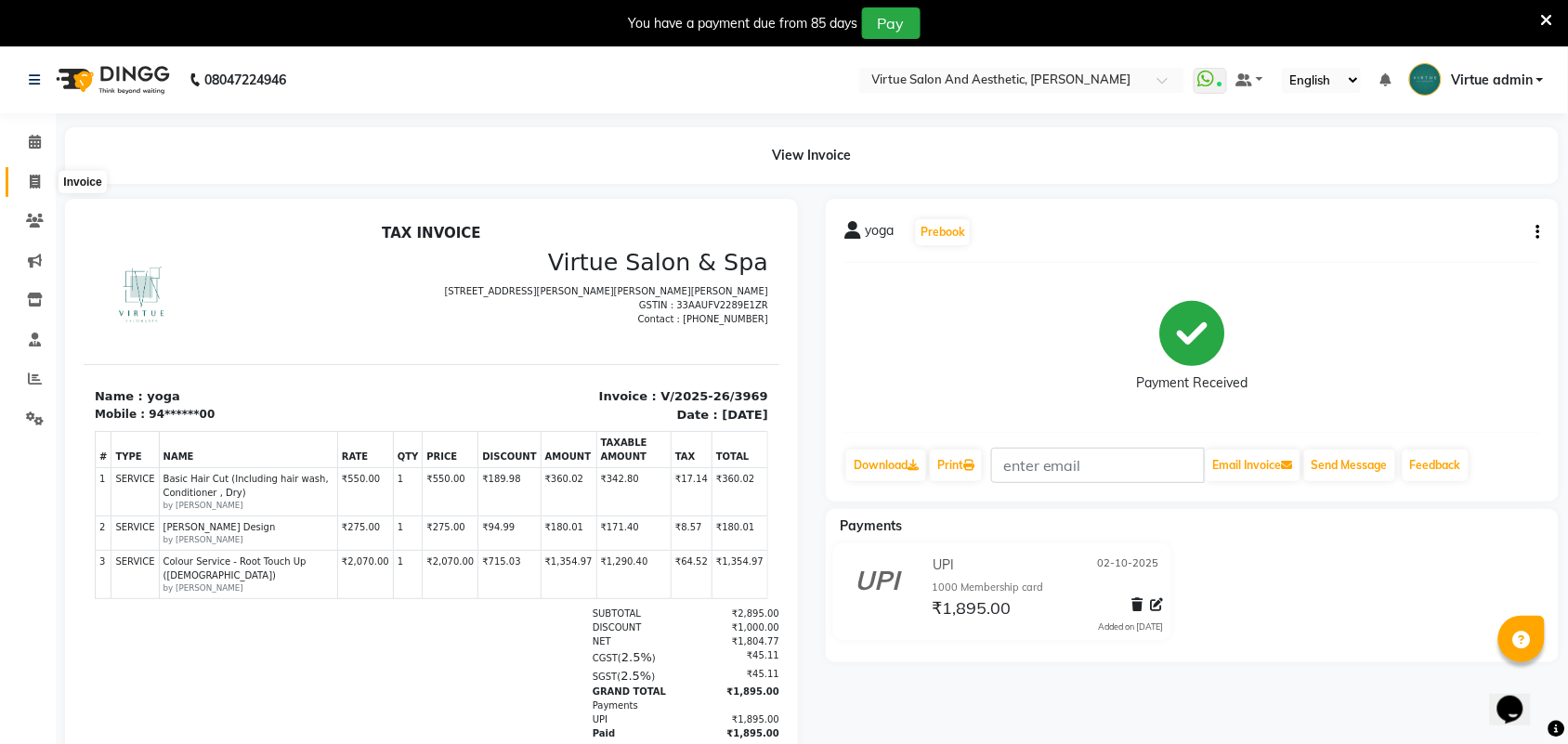
click at [31, 187] on span at bounding box center [34, 183] width 32 height 21
select select "service"
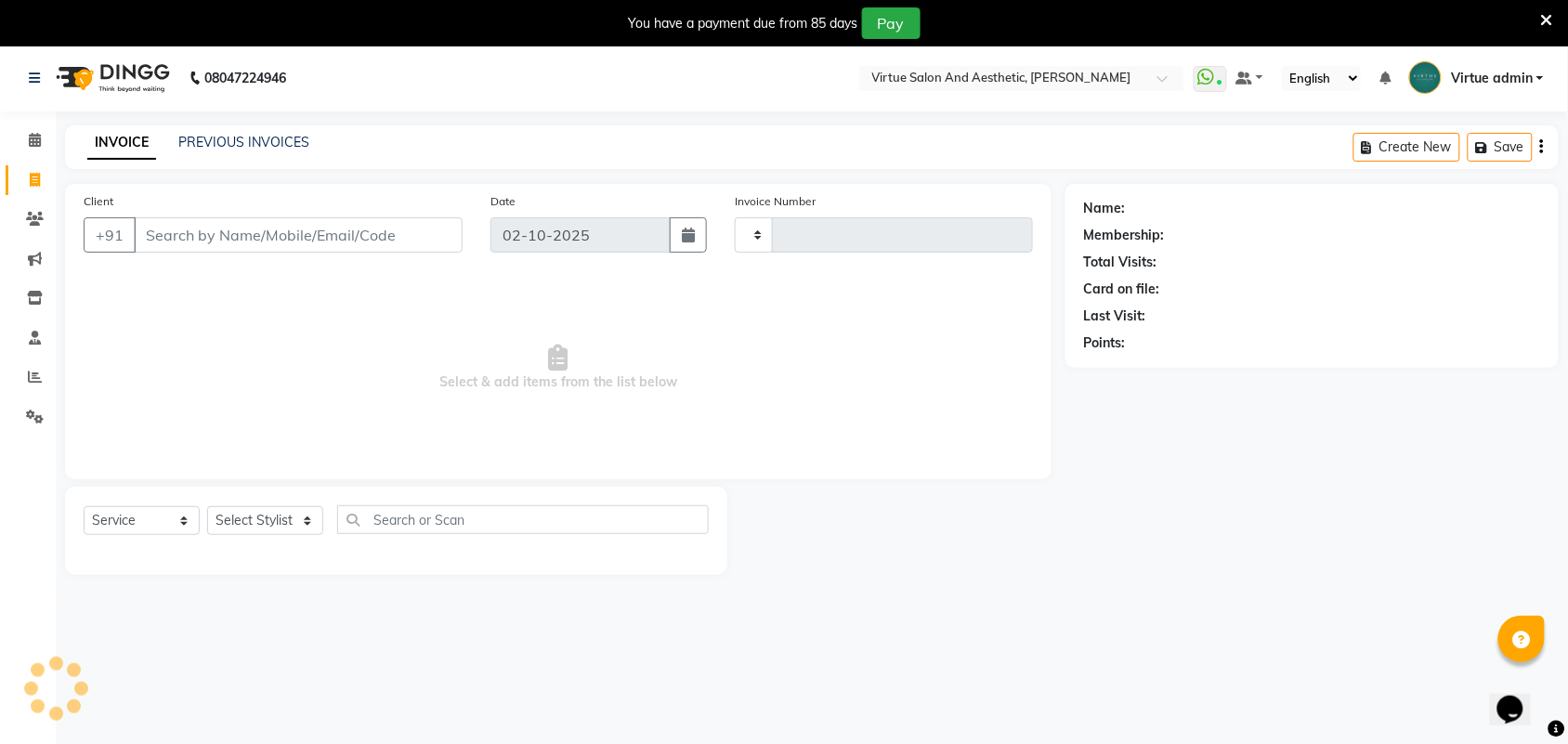
type input "3970"
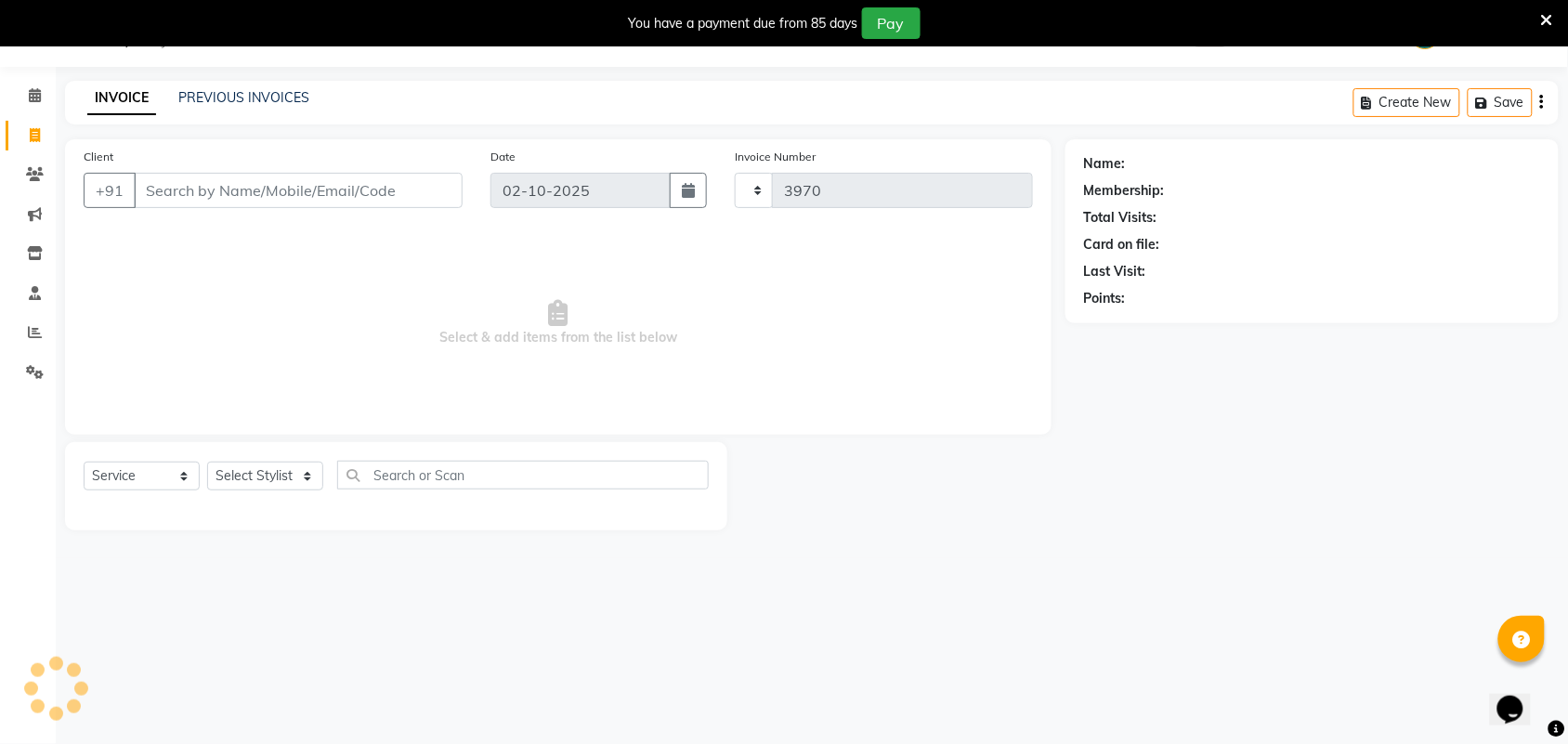
select select "4466"
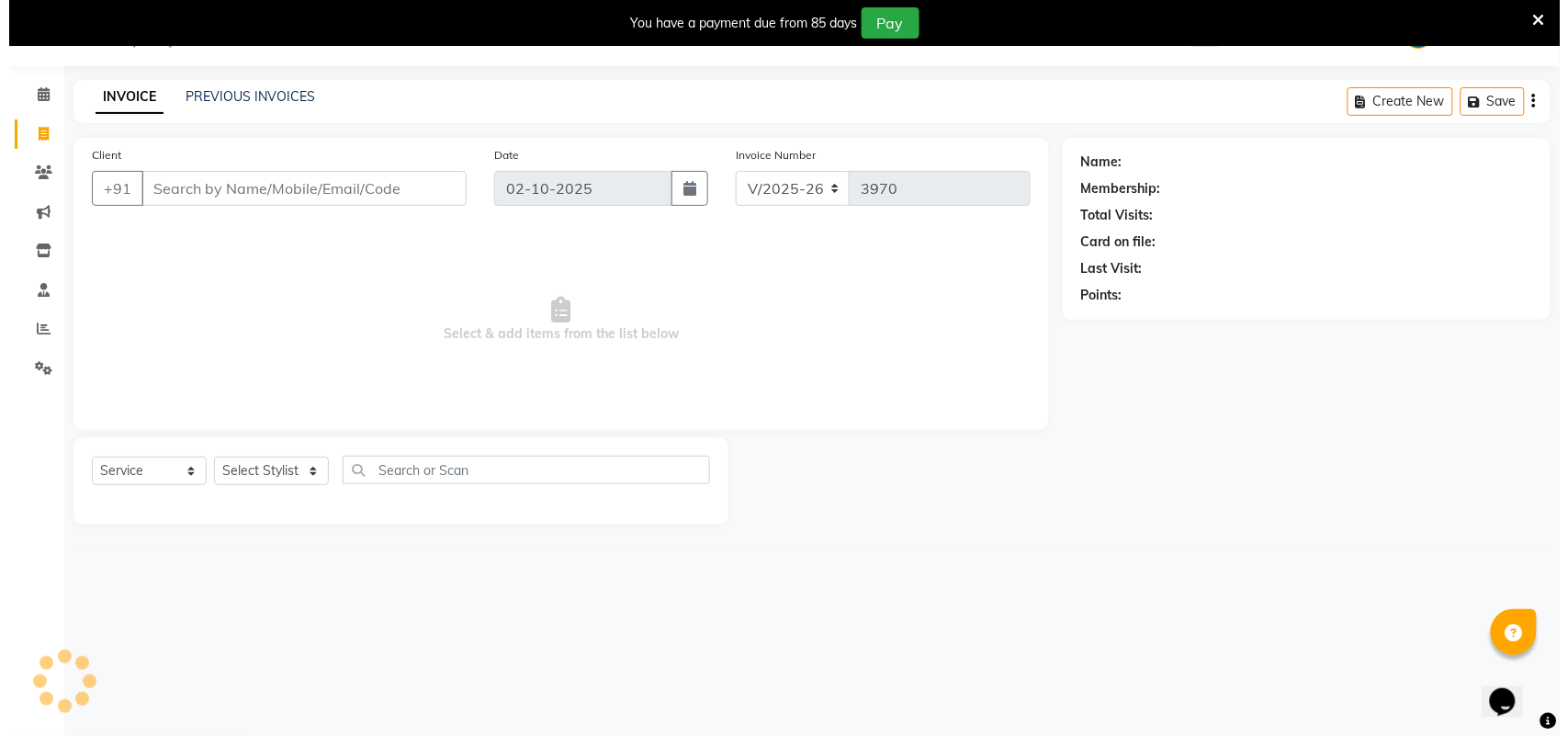
scroll to position [0, 0]
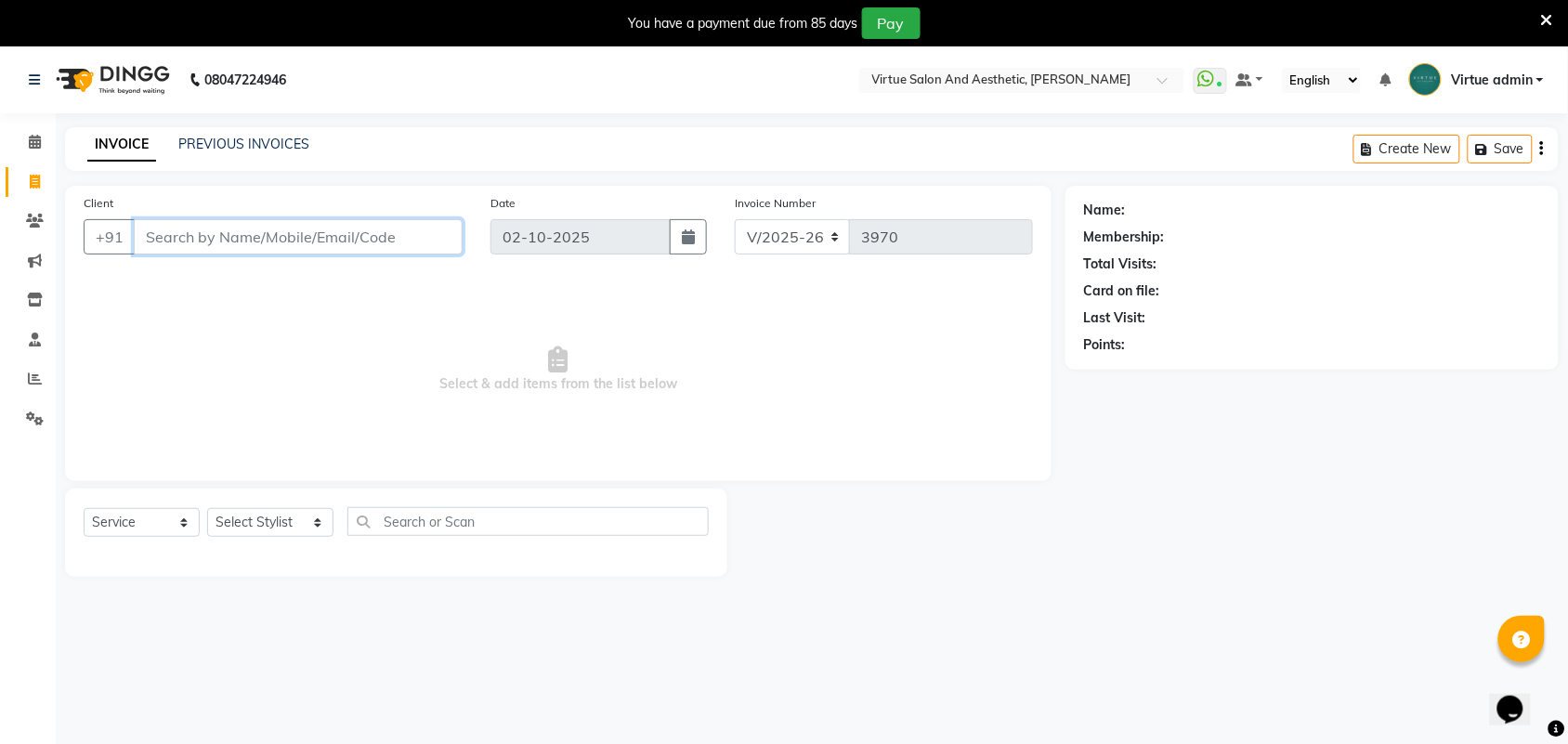
click at [311, 230] on input "Client" at bounding box center [298, 237] width 329 height 35
drag, startPoint x: 186, startPoint y: 237, endPoint x: 223, endPoint y: 257, distance: 42.1
click at [187, 237] on input "9345766182" at bounding box center [251, 237] width 234 height 35
type input "9345266182"
click at [399, 223] on button "Add Client" at bounding box center [415, 237] width 96 height 35
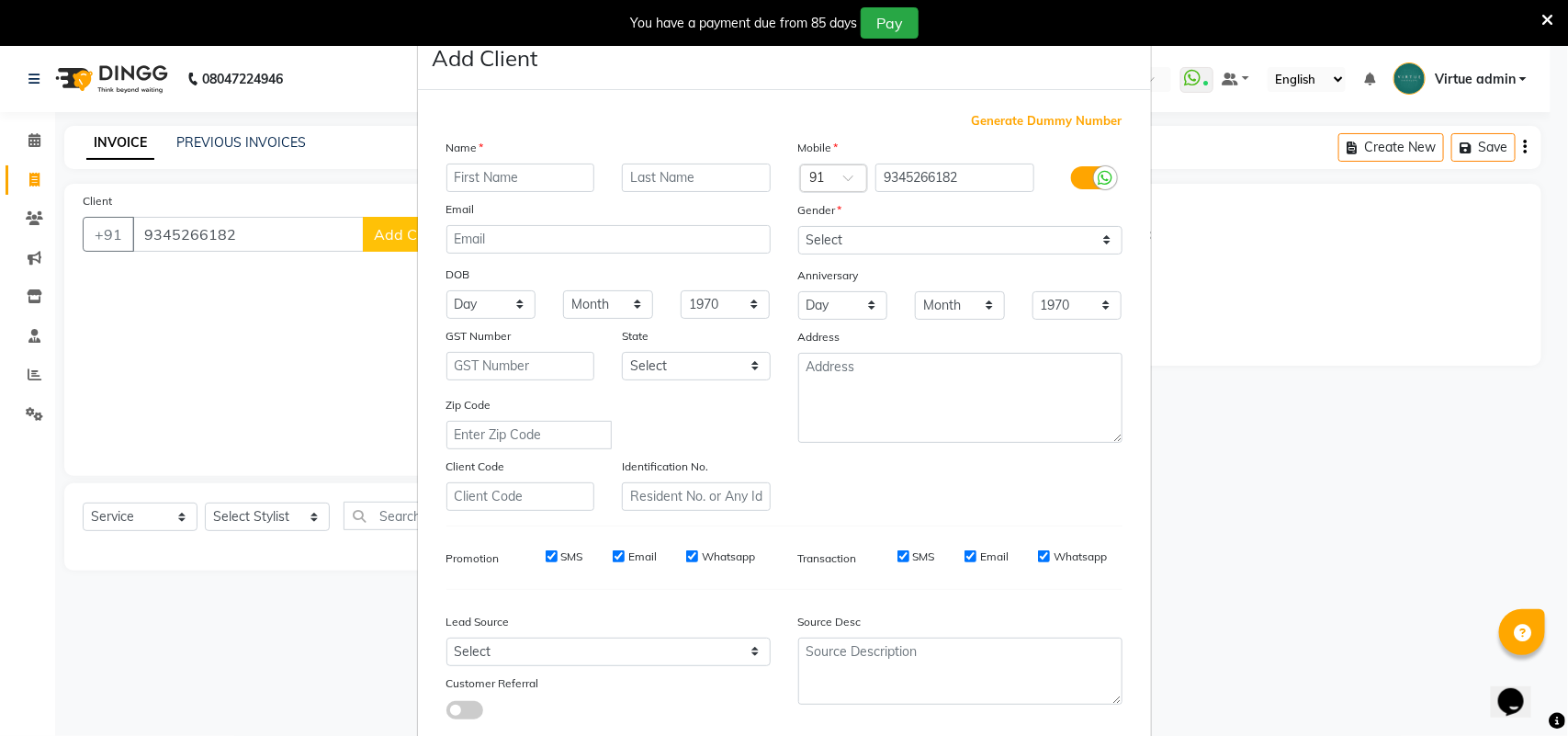
click at [517, 190] on input "text" at bounding box center [520, 178] width 149 height 29
type input "s"
type input "SARIGA"
click at [953, 248] on select "Select Male Female Other Prefer Not To Say" at bounding box center [960, 240] width 325 height 29
select select "[DEMOGRAPHIC_DATA]"
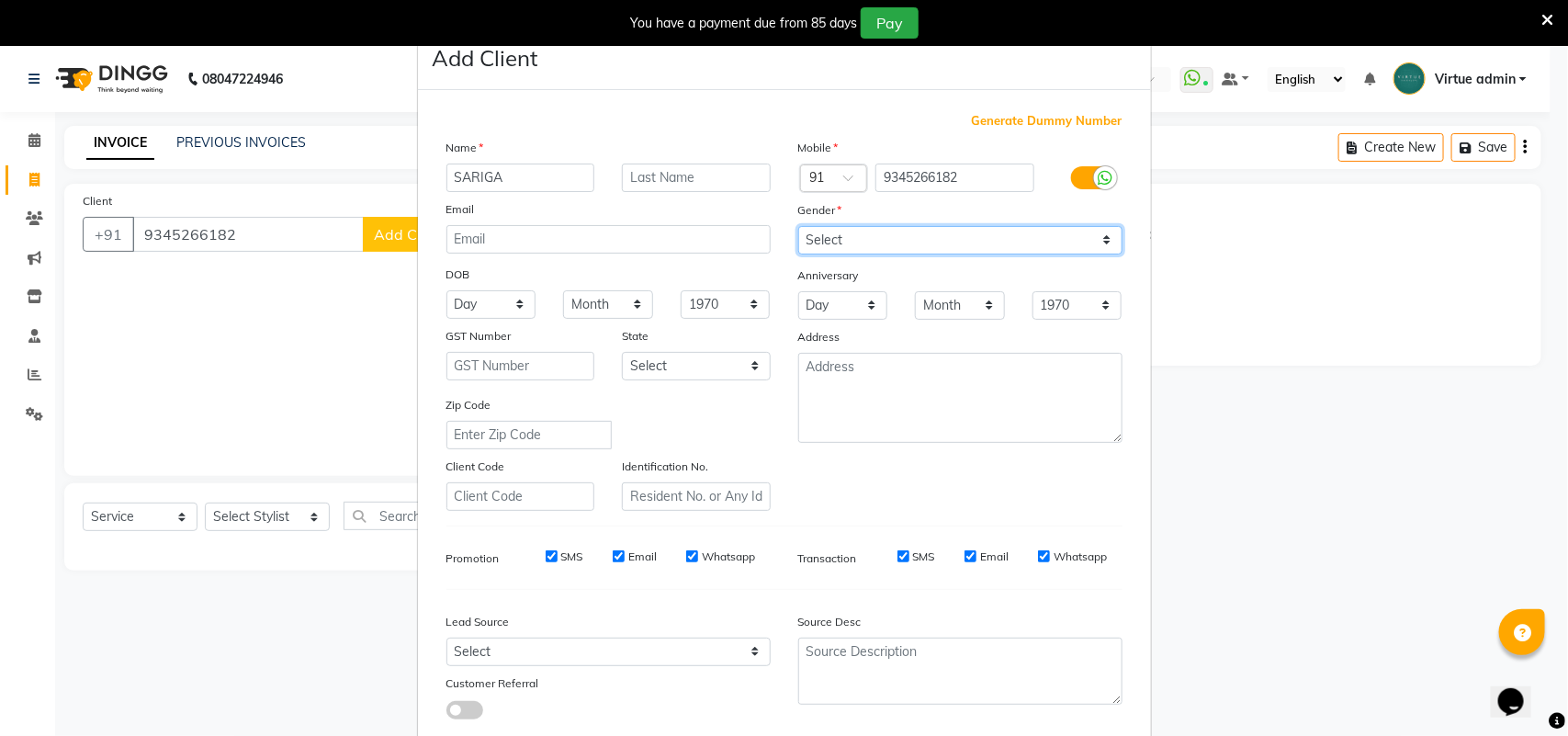
click at [798, 226] on select "Select Male Female Other Prefer Not To Say" at bounding box center [960, 240] width 325 height 29
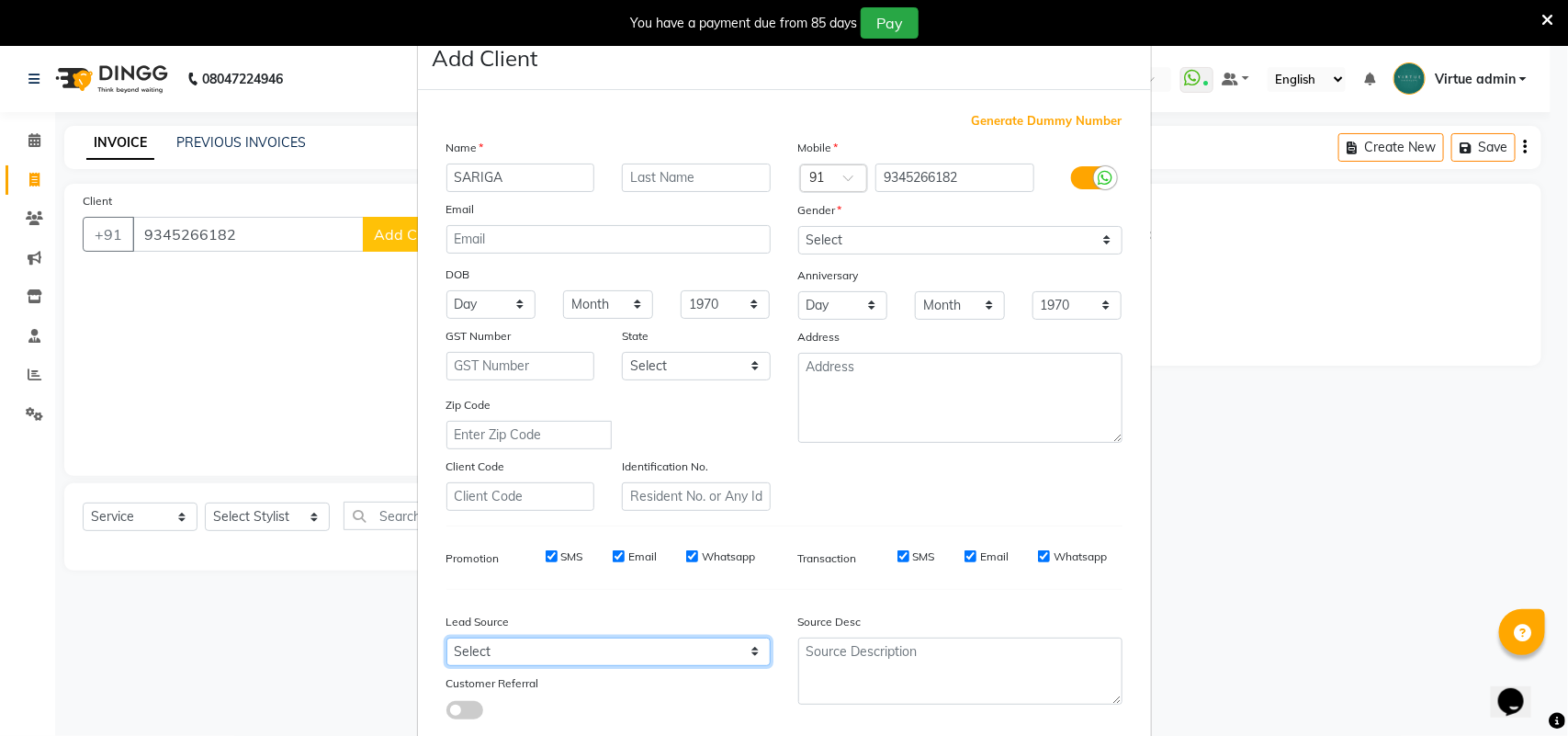
click at [701, 650] on select "Select Walk-in Referral Internet Friend Word of Mouth Advertisement Facebook Ju…" at bounding box center [609, 652] width 325 height 29
select select "30564"
click at [446, 638] on select "Select Walk-in Referral Internet Friend Word of Mouth Advertisement Facebook Ju…" at bounding box center [609, 652] width 325 height 29
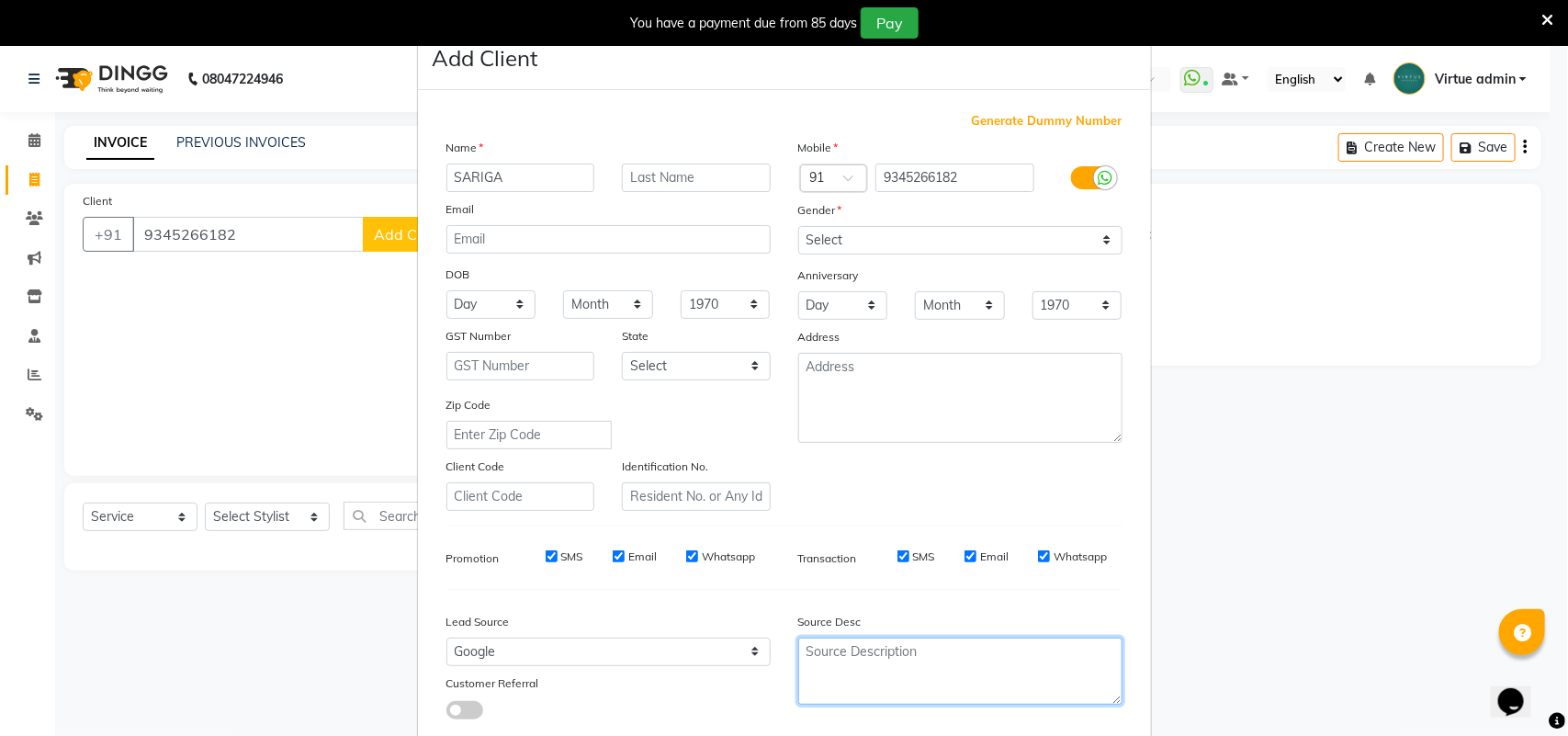
click at [861, 648] on textarea at bounding box center [960, 672] width 325 height 67
type textarea "LEAD"
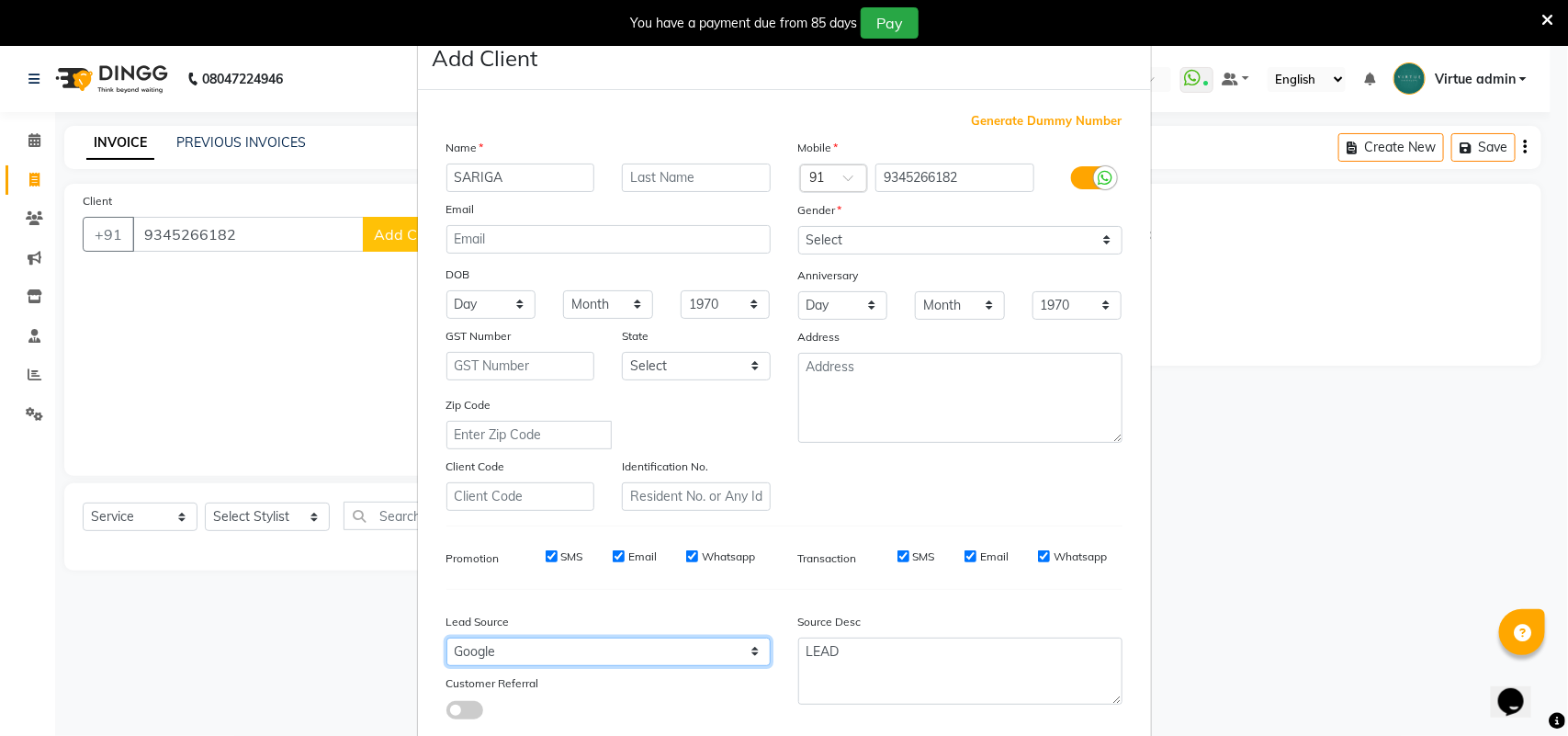
click at [536, 641] on select "Select Walk-in Referral Internet Friend Word of Mouth Advertisement Facebook Ju…" at bounding box center [609, 652] width 325 height 29
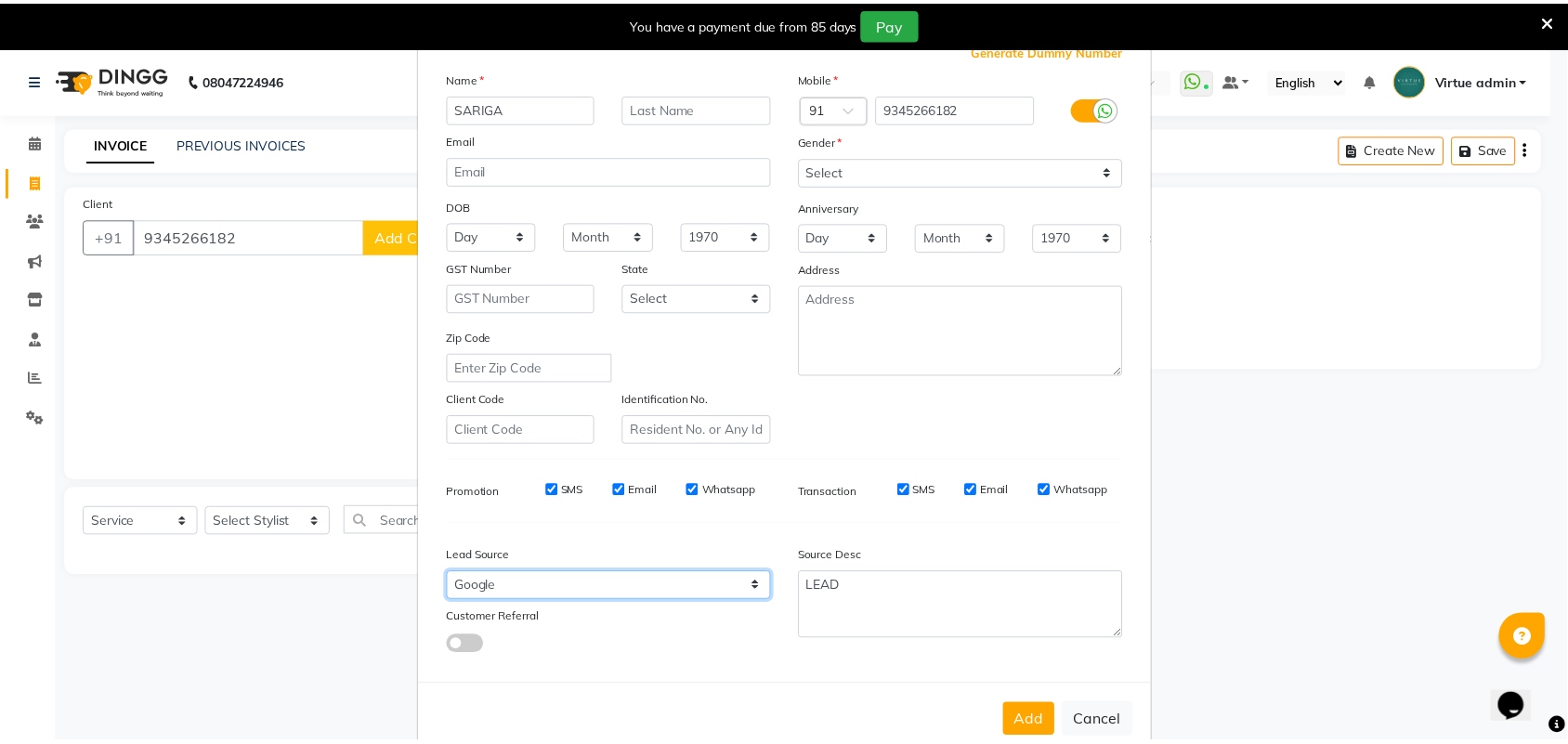
scroll to position [107, 0]
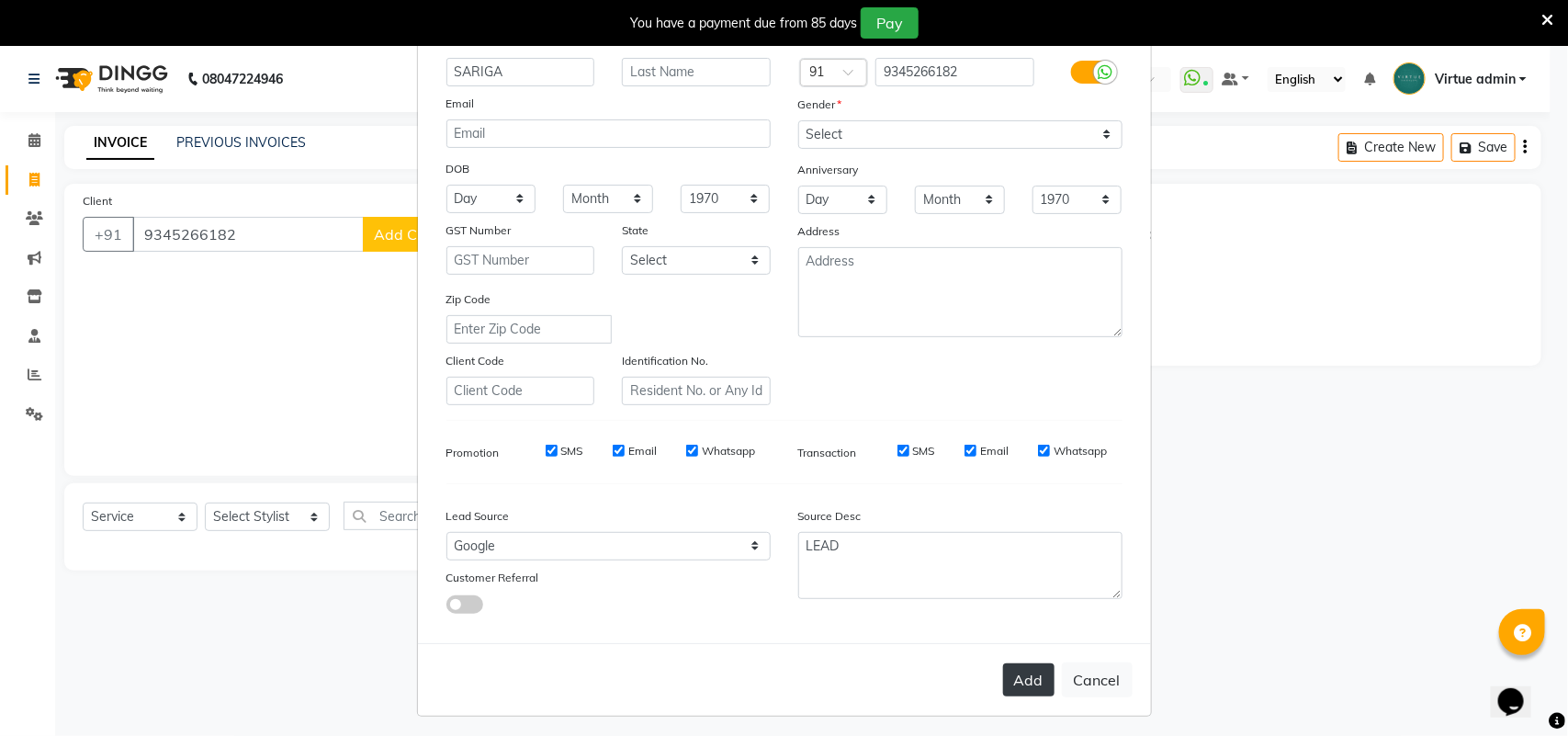
click at [1039, 677] on button "Add" at bounding box center [1028, 680] width 52 height 33
type input "93******82"
select select
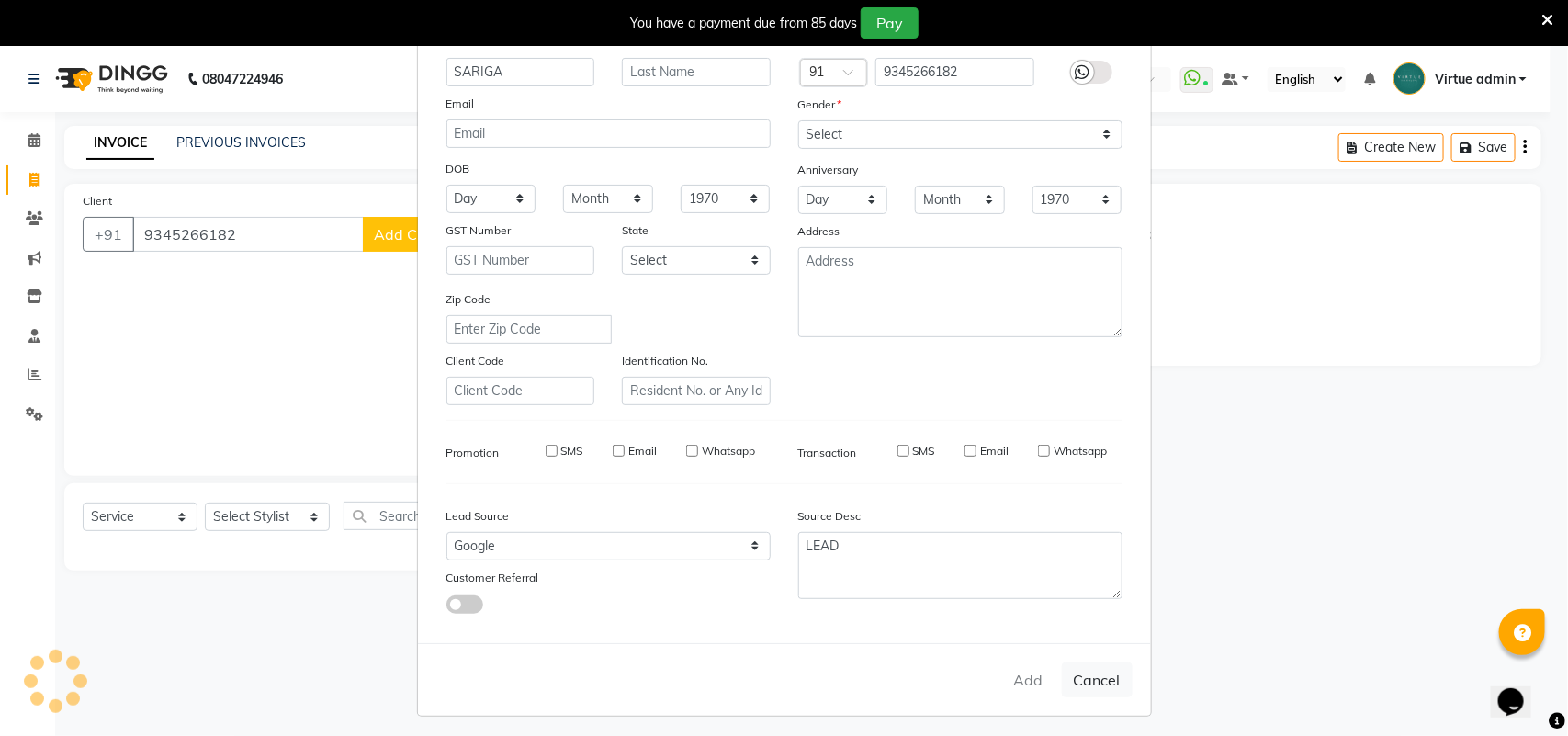
select select
checkbox input "false"
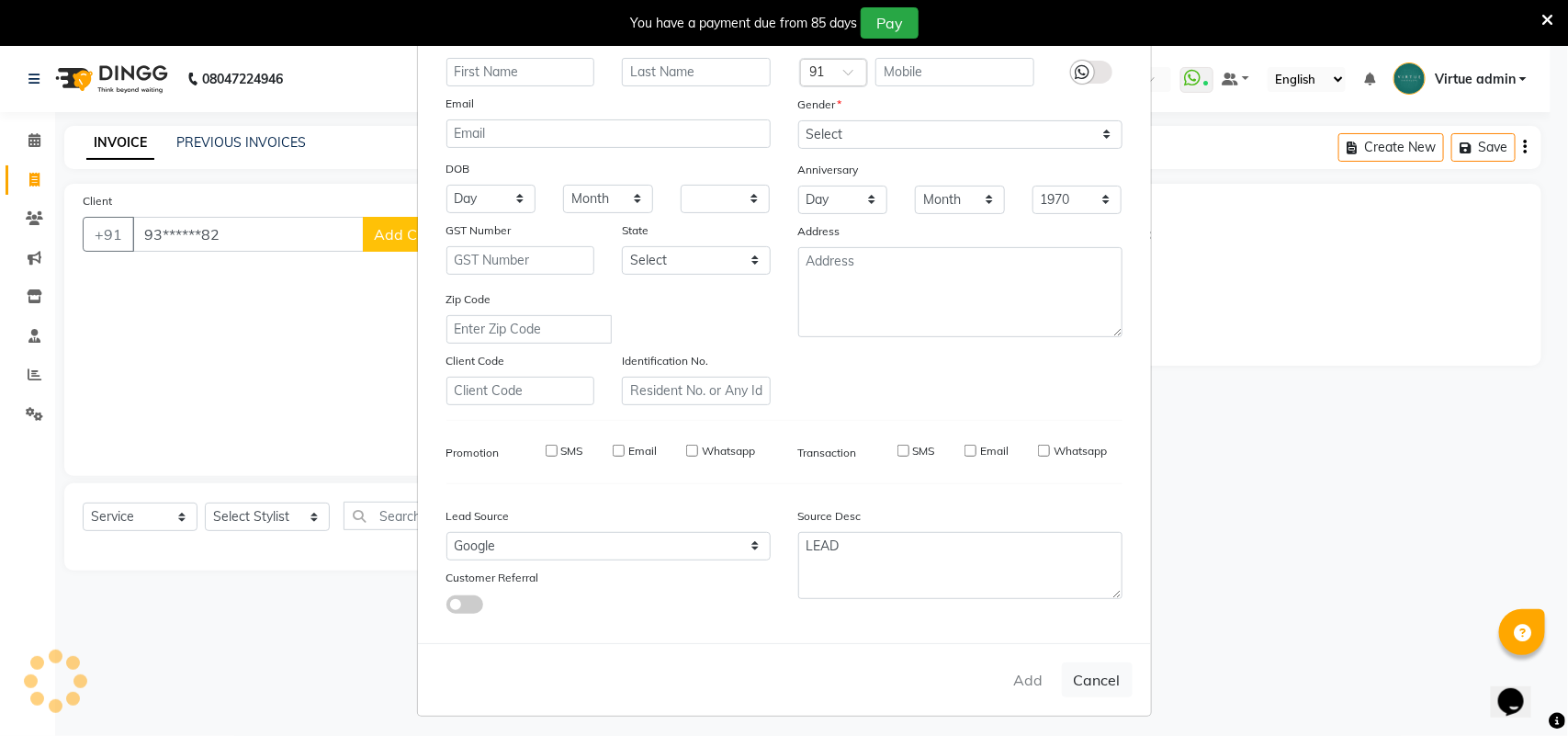
checkbox input "false"
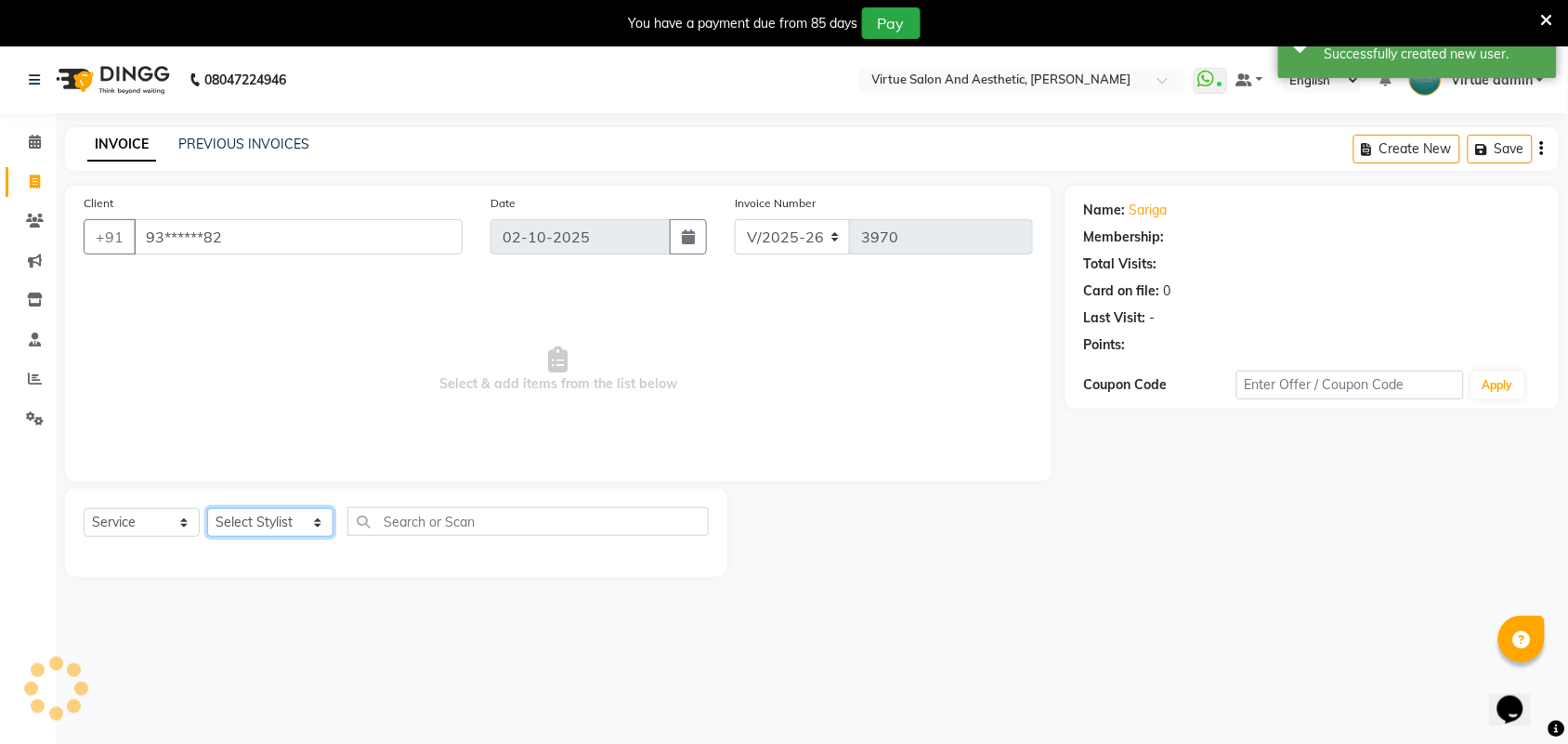
click at [290, 525] on select "Select Stylist Admin ANUSHA Apsu Auditor Ambattur Balaji BANUPRIYA Bharath Bhuv…" at bounding box center [270, 523] width 126 height 29
select select "25074"
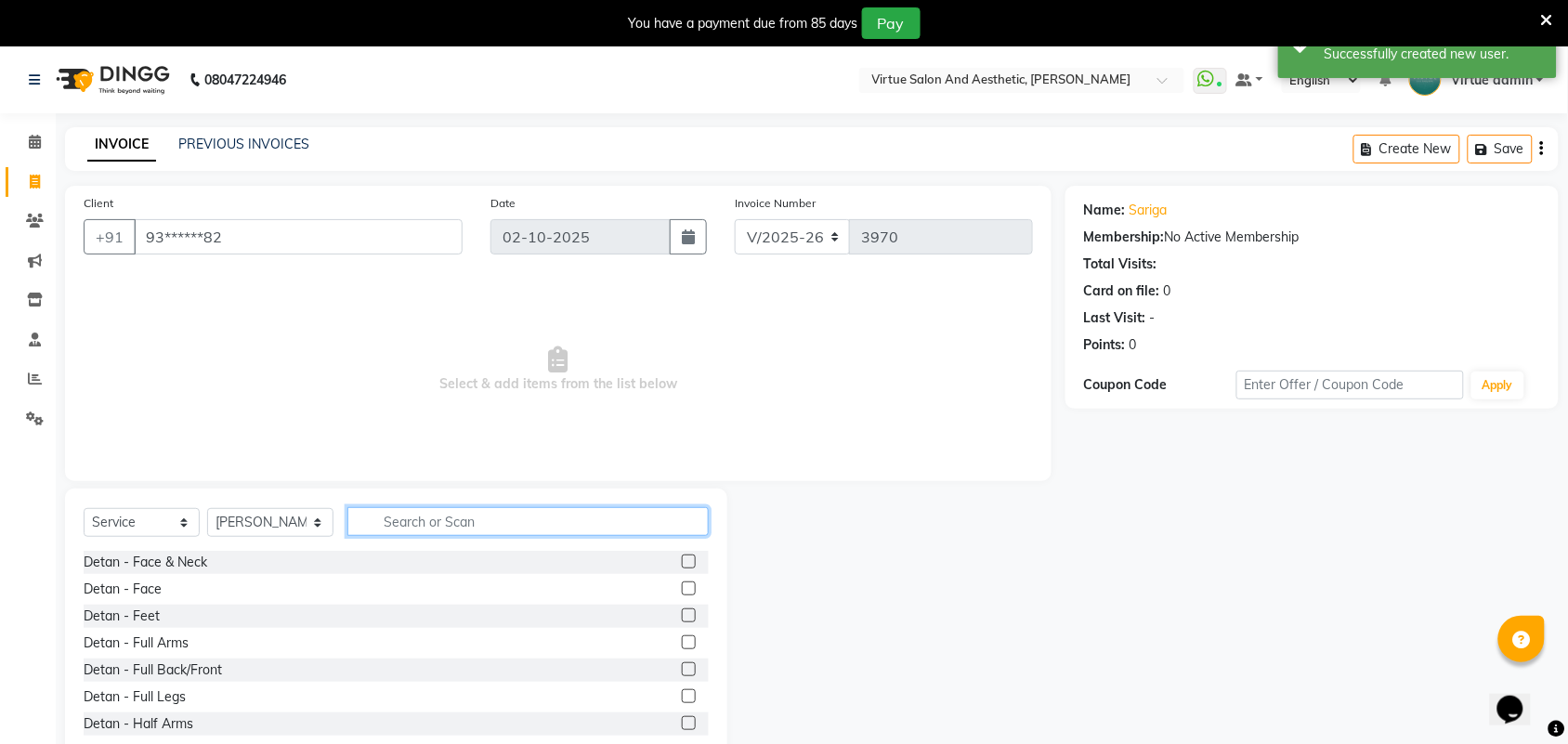
click at [402, 517] on input "text" at bounding box center [528, 522] width 361 height 29
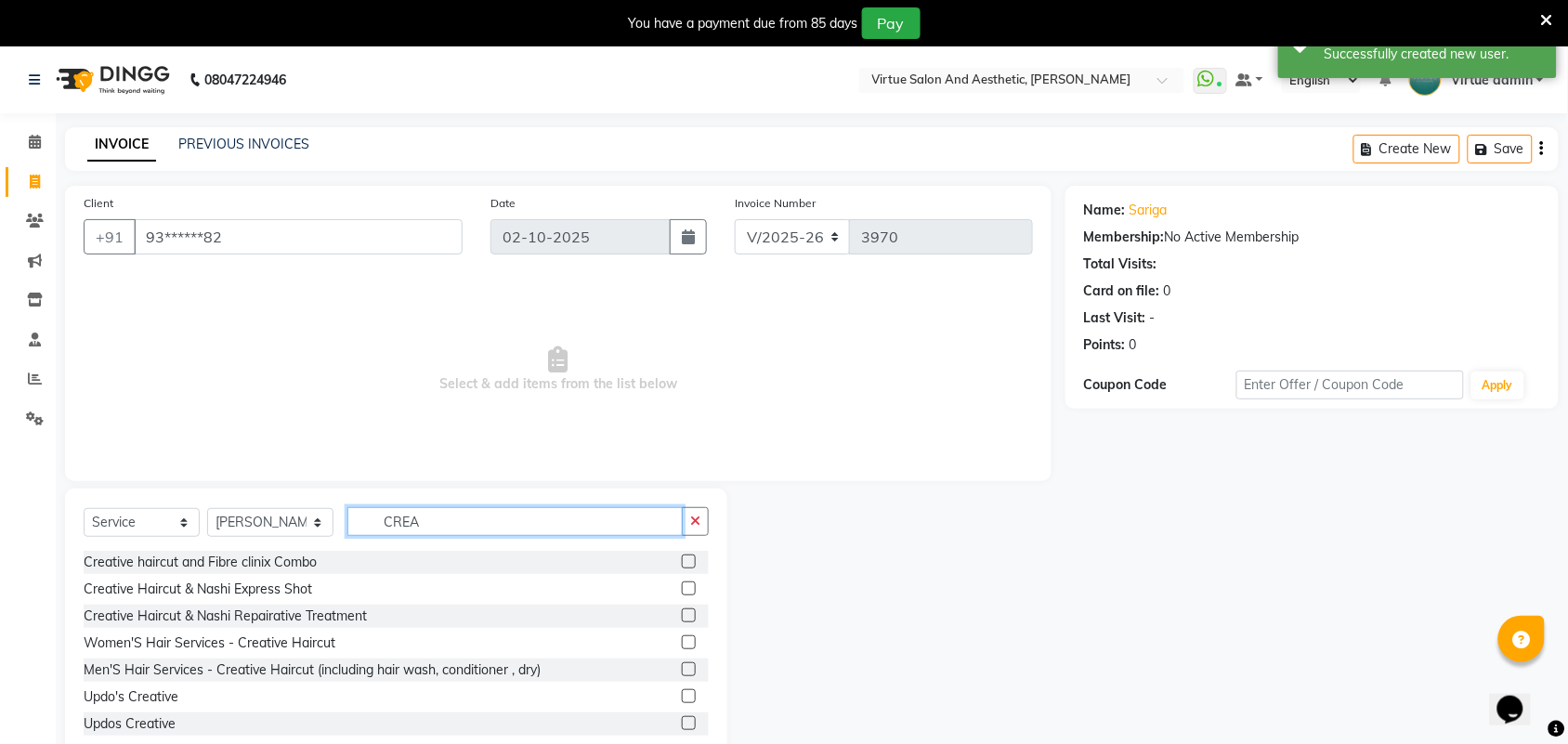
type input "CREA"
click at [682, 641] on label at bounding box center [689, 642] width 14 height 14
click at [682, 641] on input "checkbox" at bounding box center [688, 643] width 12 height 12
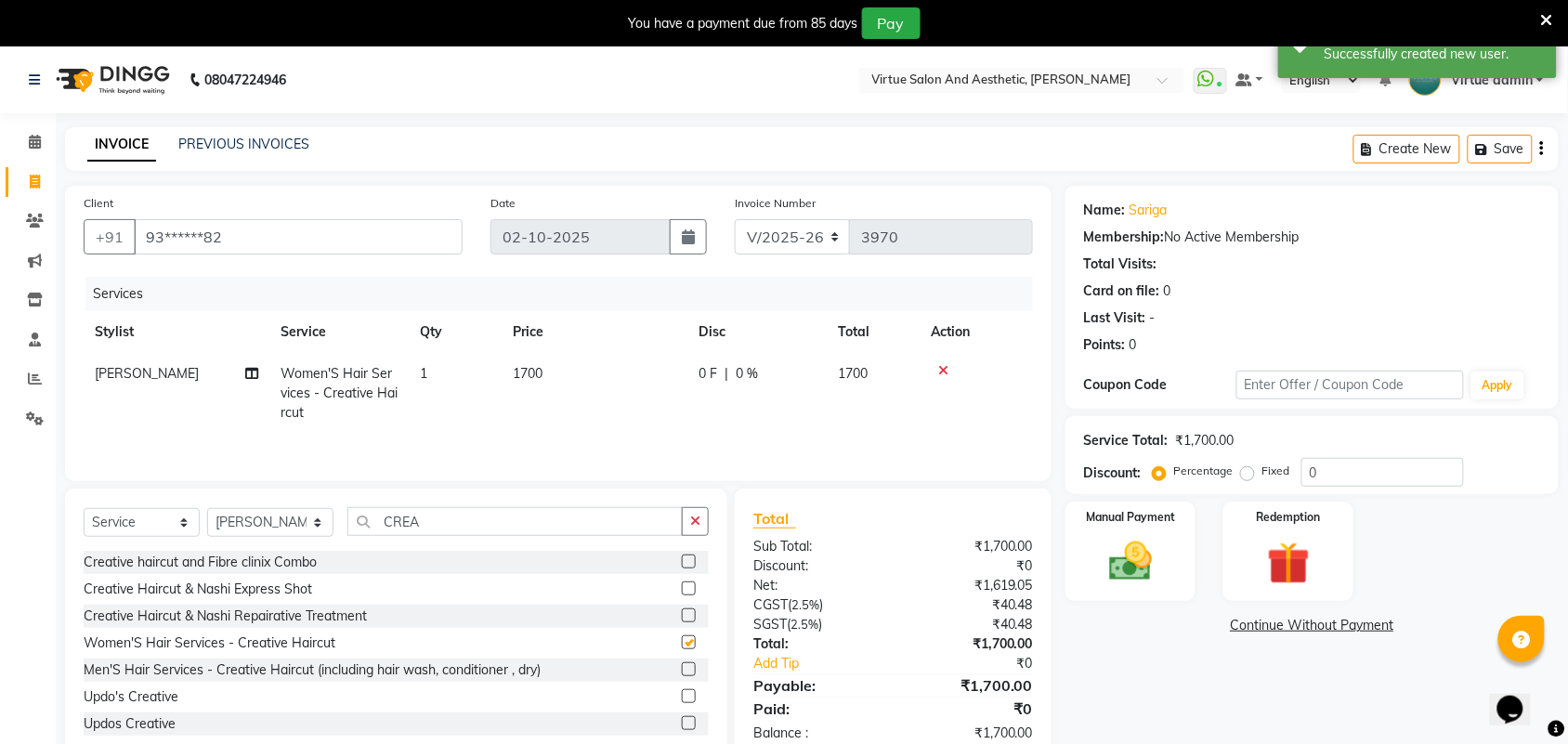
checkbox input "false"
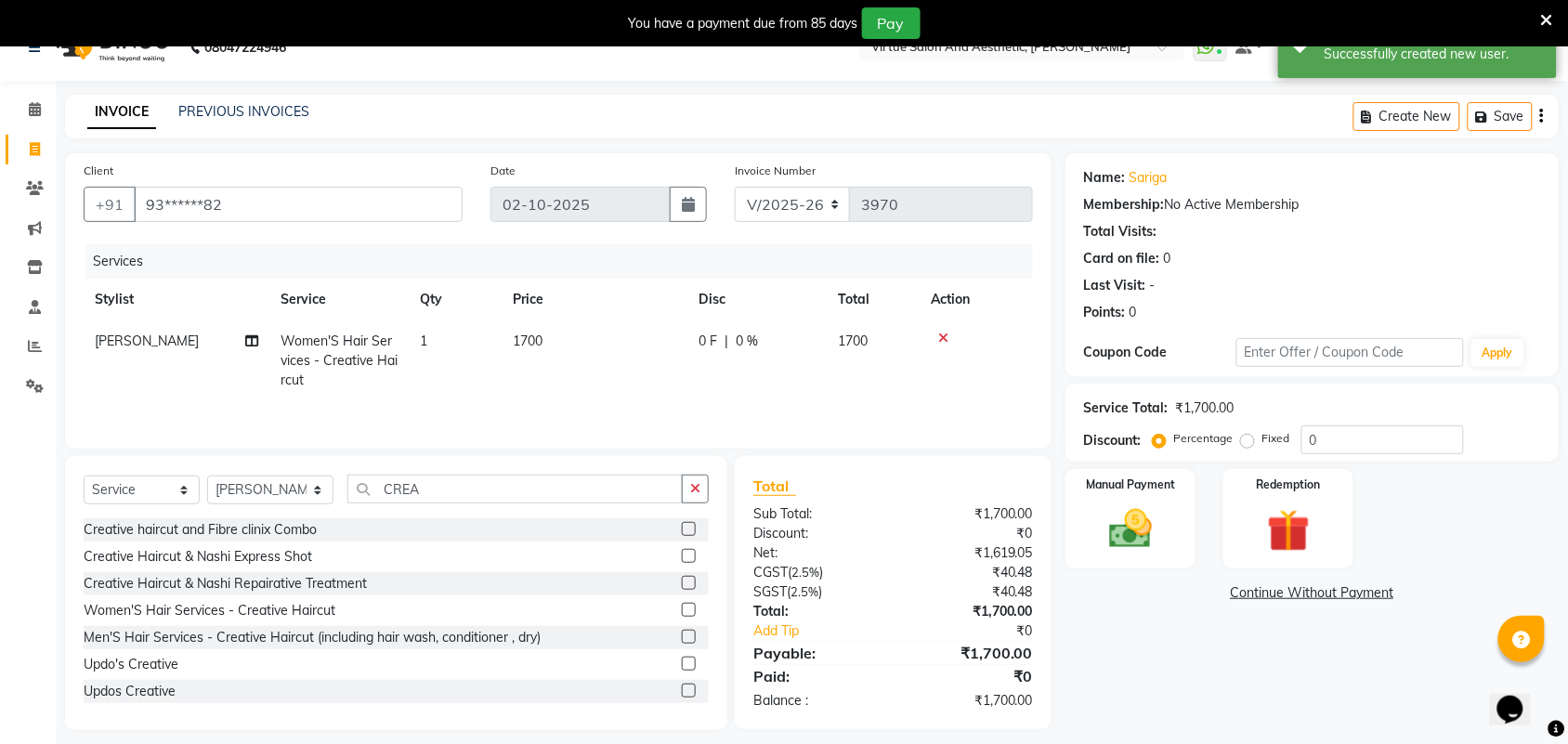
scroll to position [50, 0]
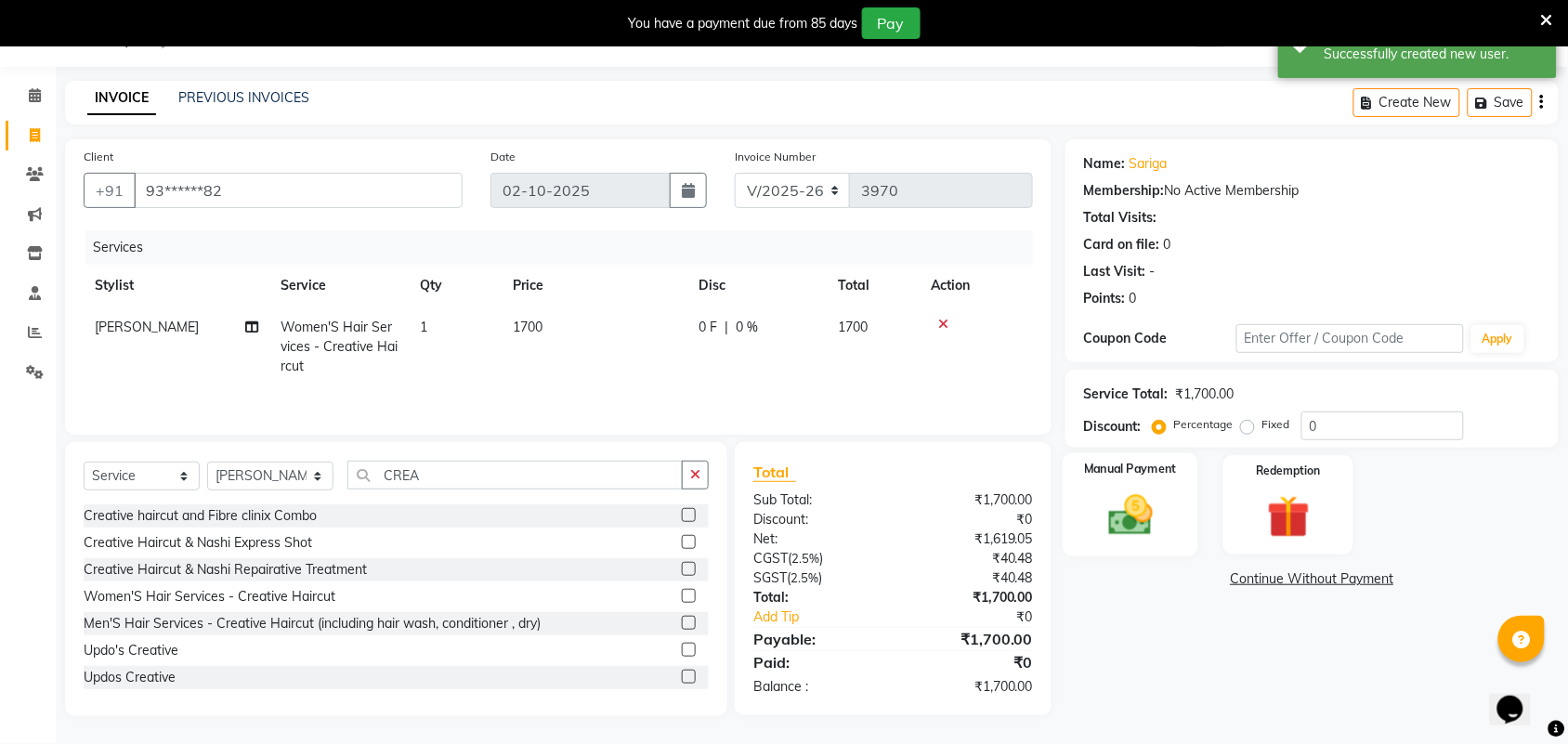
click at [1122, 549] on div "Manual Payment" at bounding box center [1131, 505] width 136 height 104
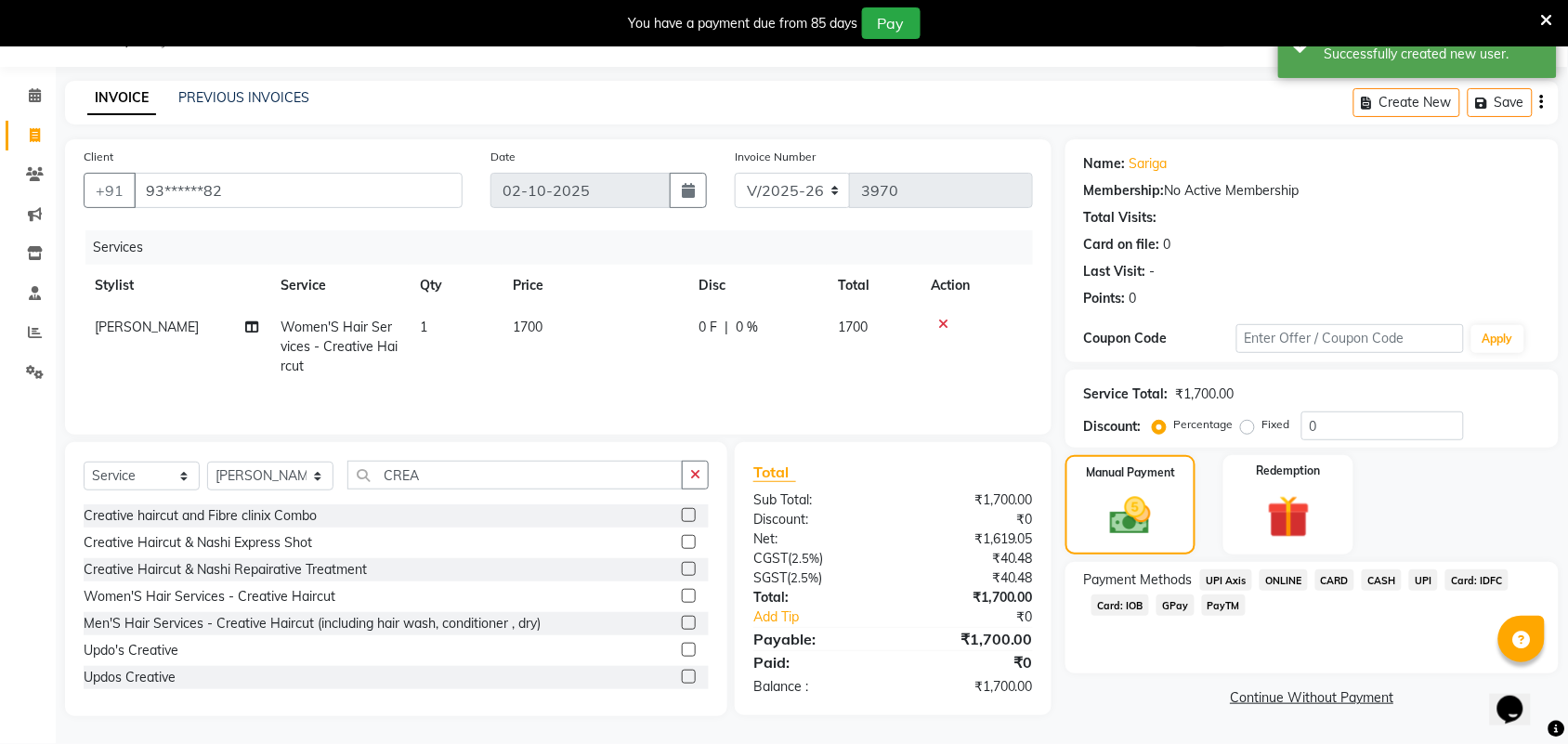
click at [1411, 569] on span "UPI" at bounding box center [1424, 580] width 29 height 21
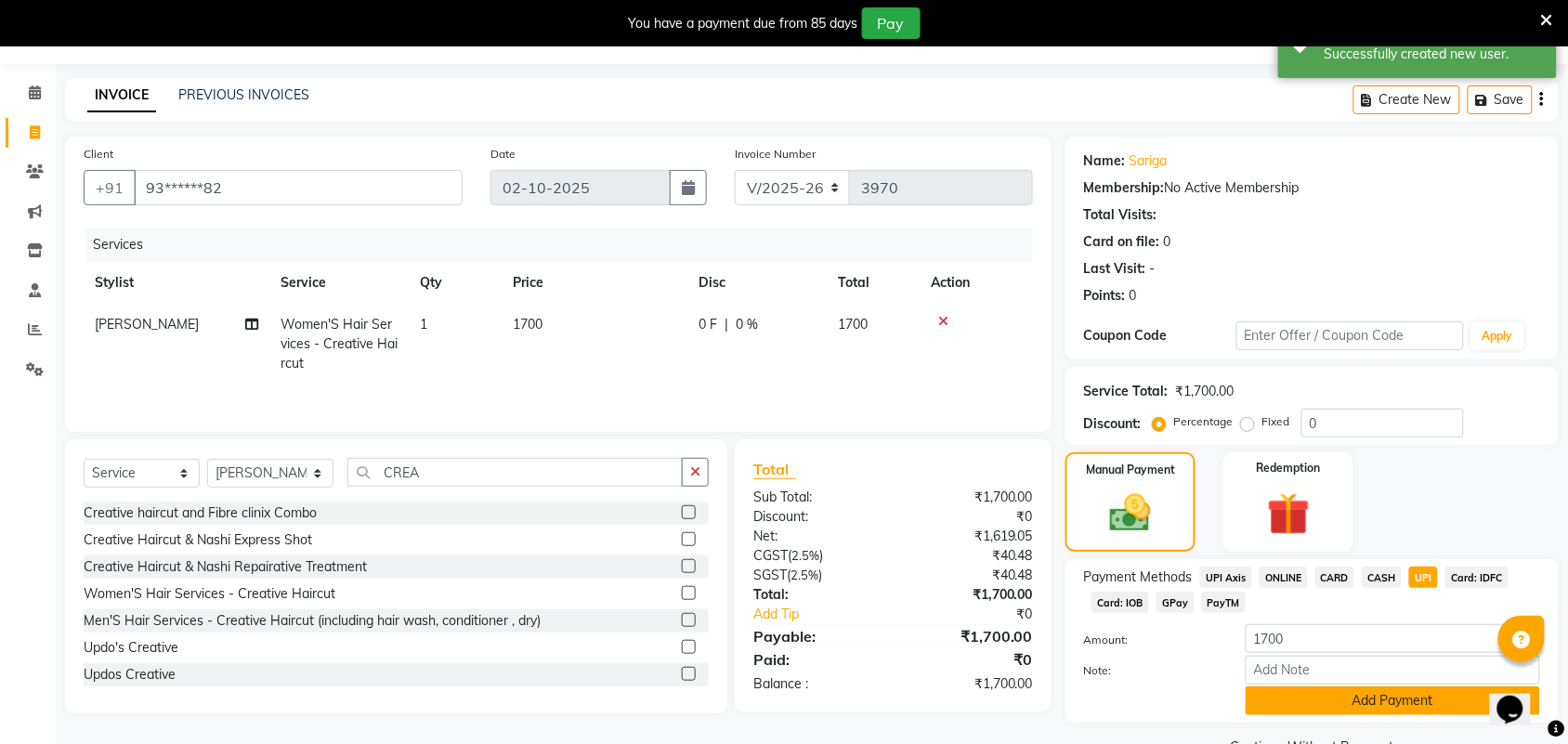
click at [1433, 691] on button "Add Payment" at bounding box center [1393, 701] width 294 height 29
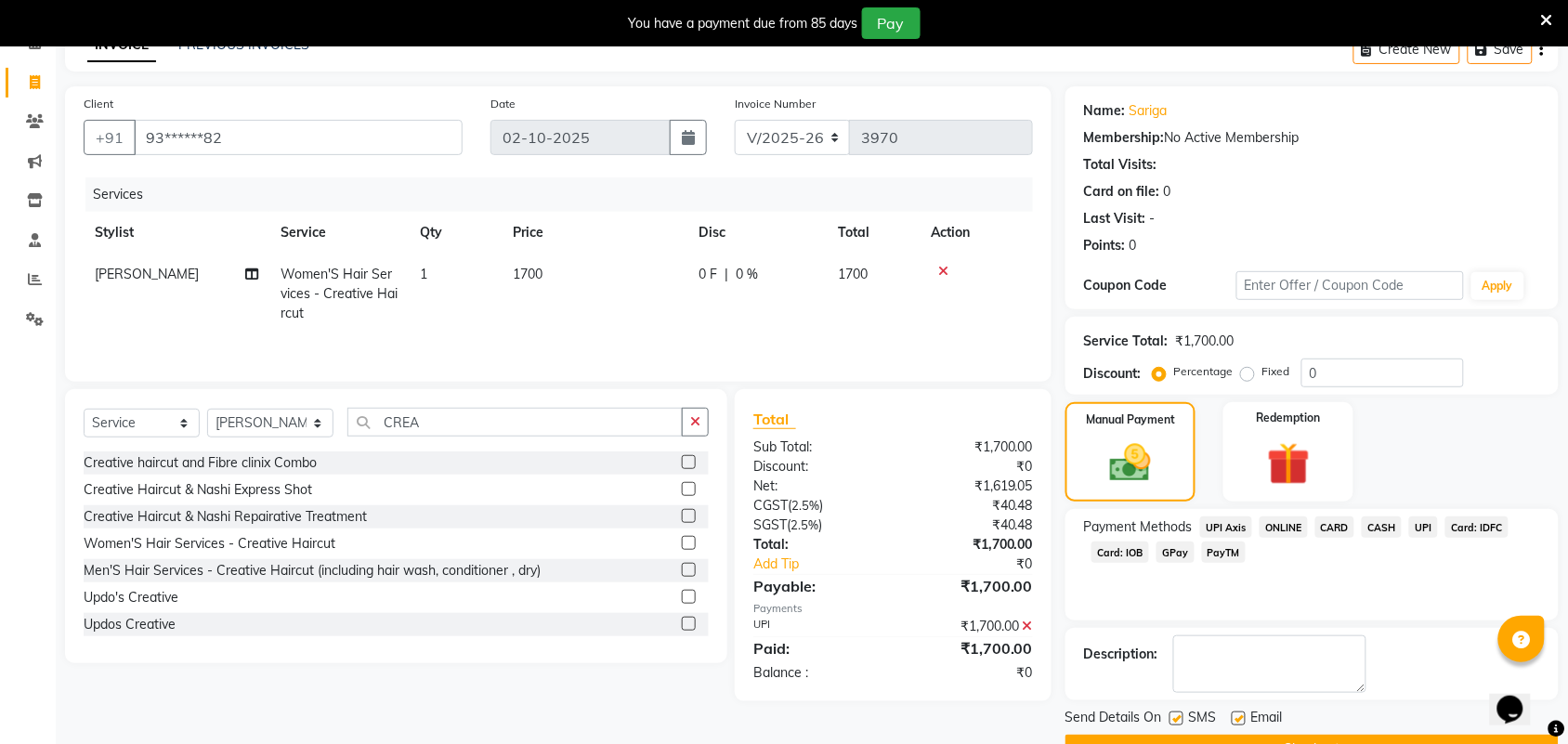
scroll to position [147, 0]
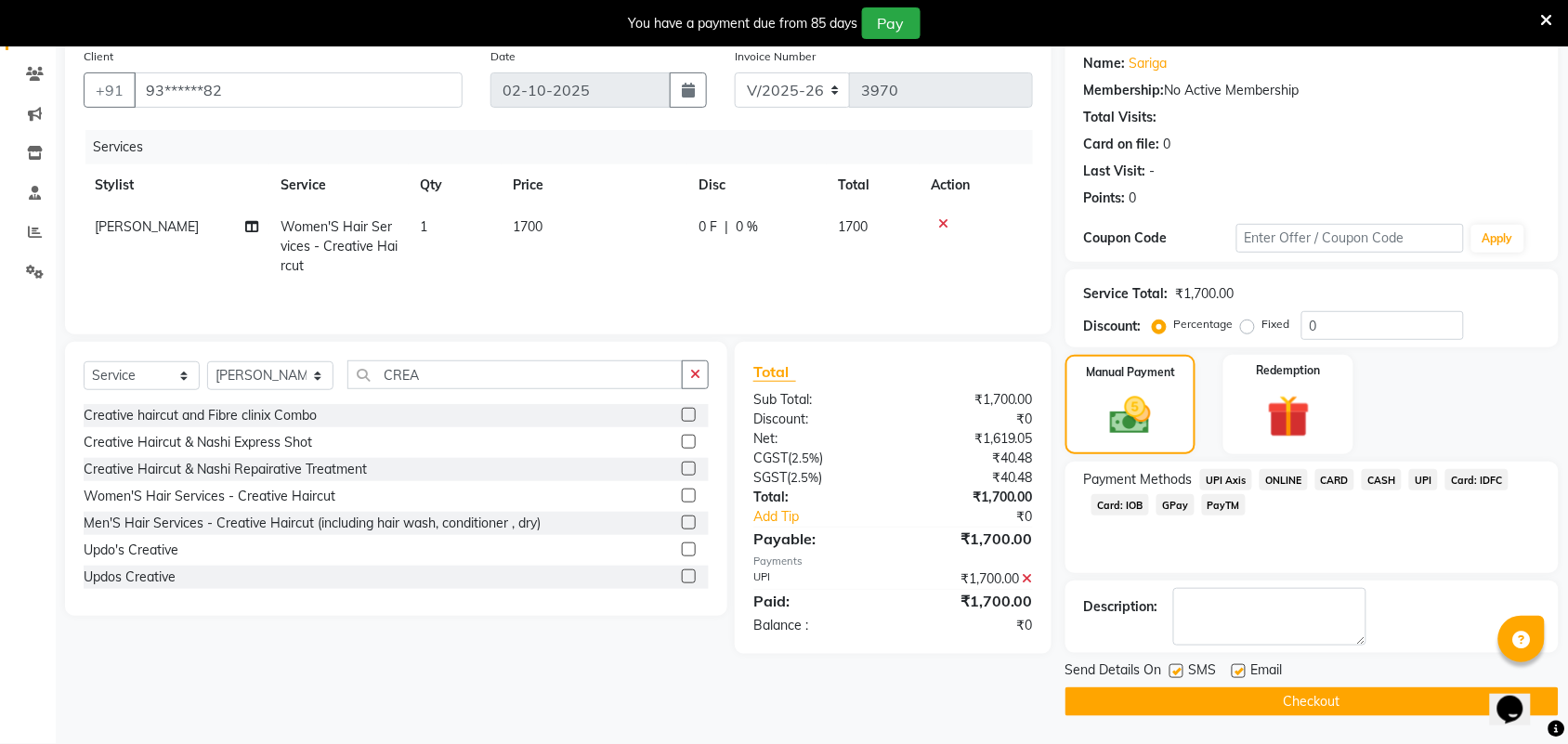
click at [1429, 707] on button "Checkout" at bounding box center [1312, 702] width 494 height 29
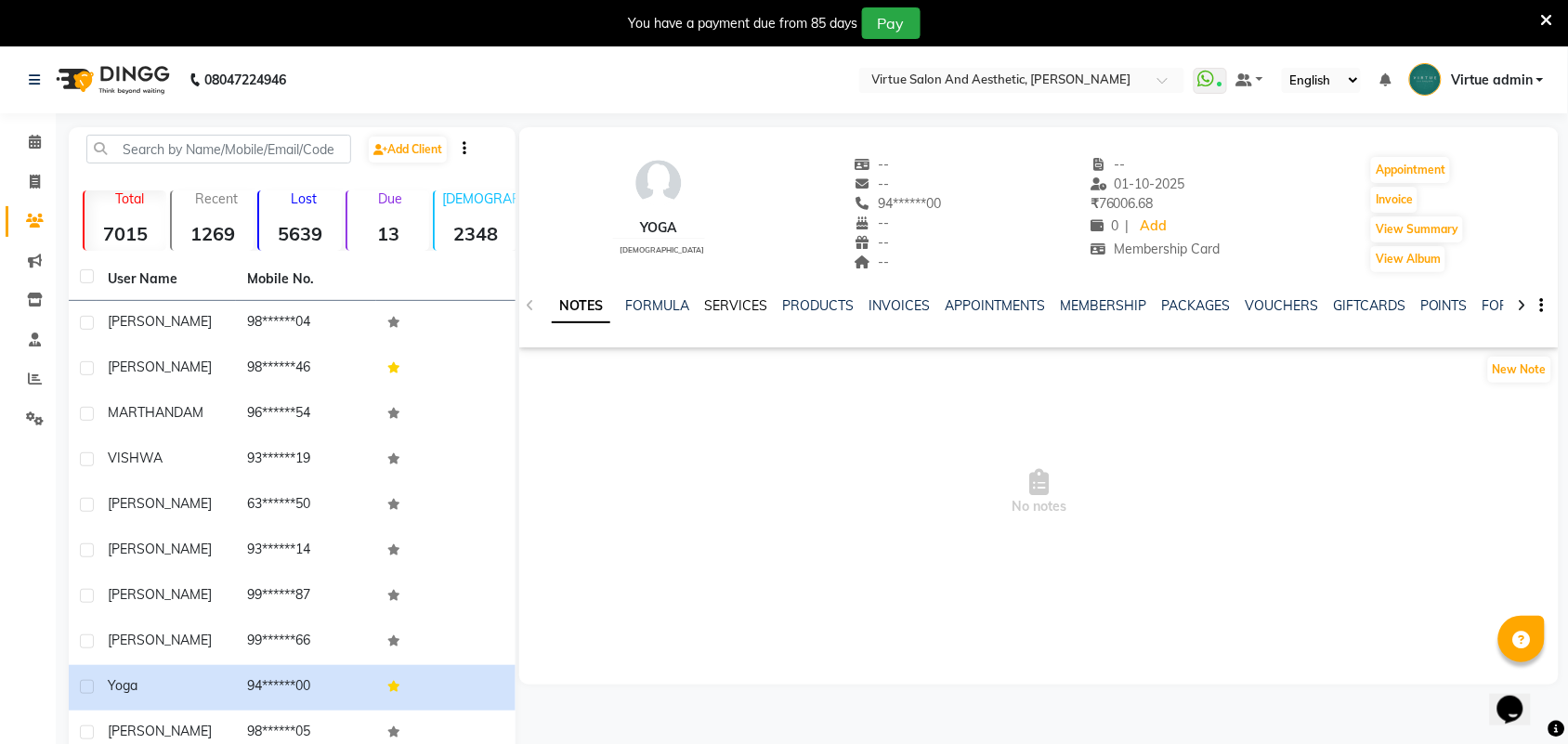
click at [764, 307] on link "SERVICES" at bounding box center [735, 305] width 63 height 17
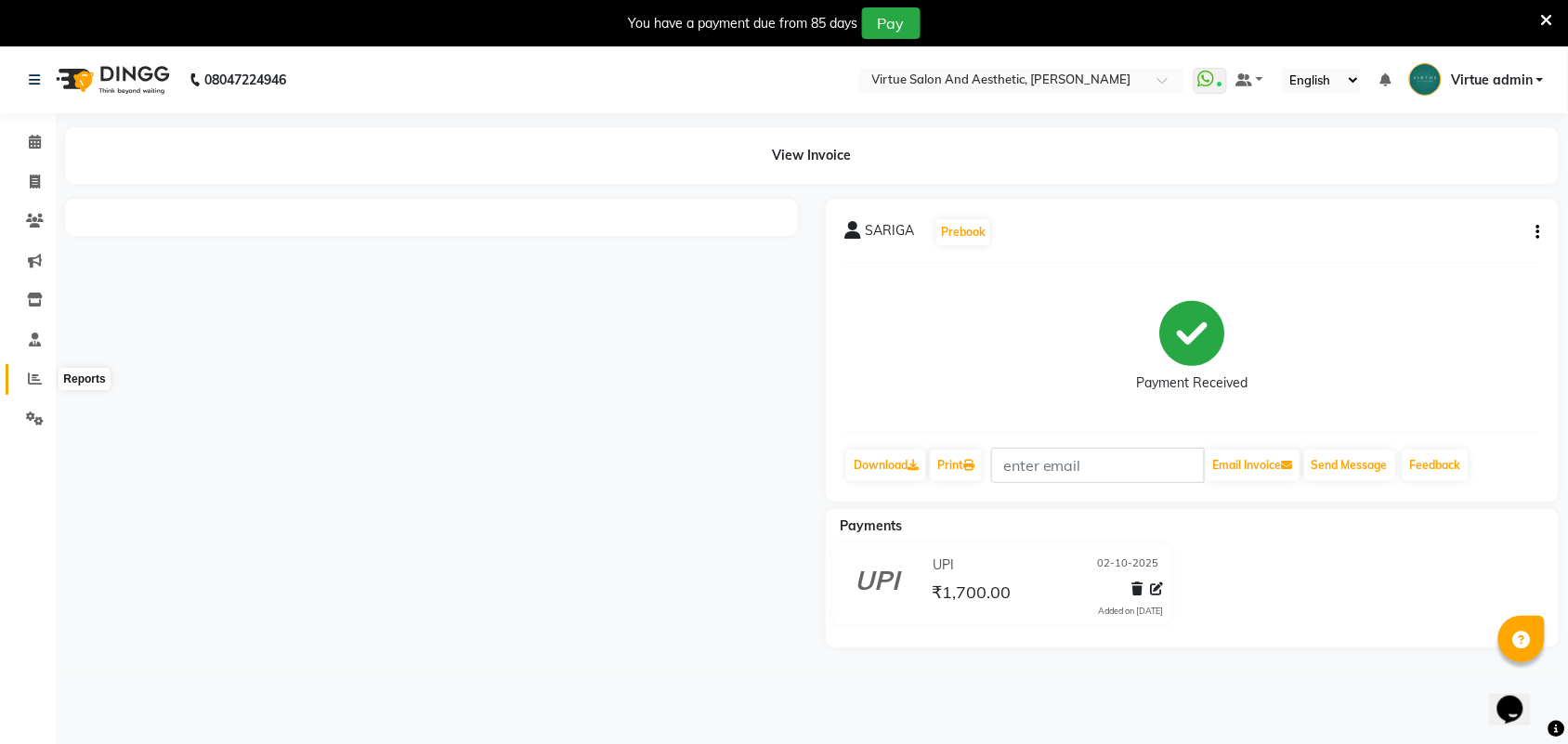
click at [23, 381] on span at bounding box center [34, 380] width 32 height 21
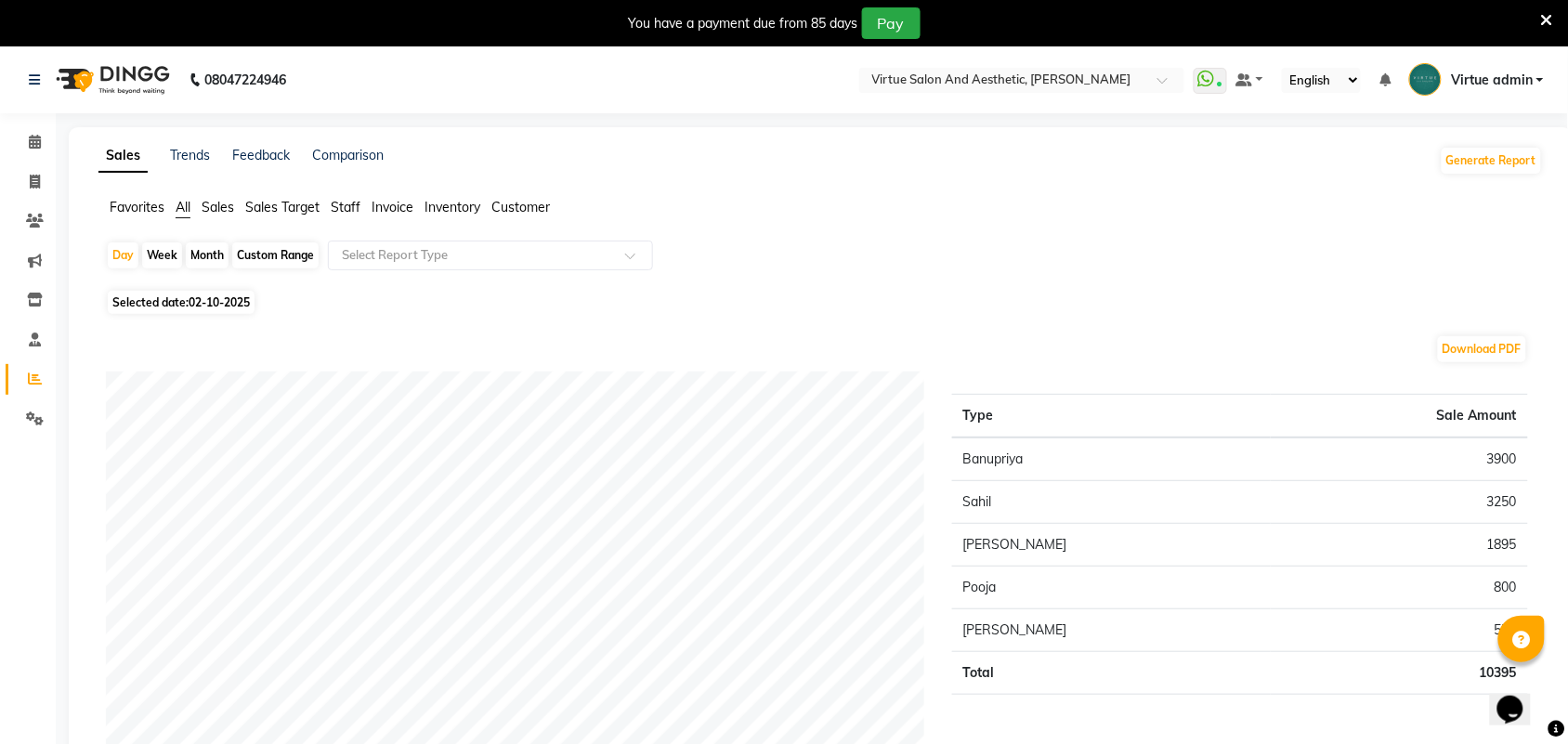
click at [207, 256] on div "Month" at bounding box center [207, 255] width 43 height 26
select select "10"
select select "2025"
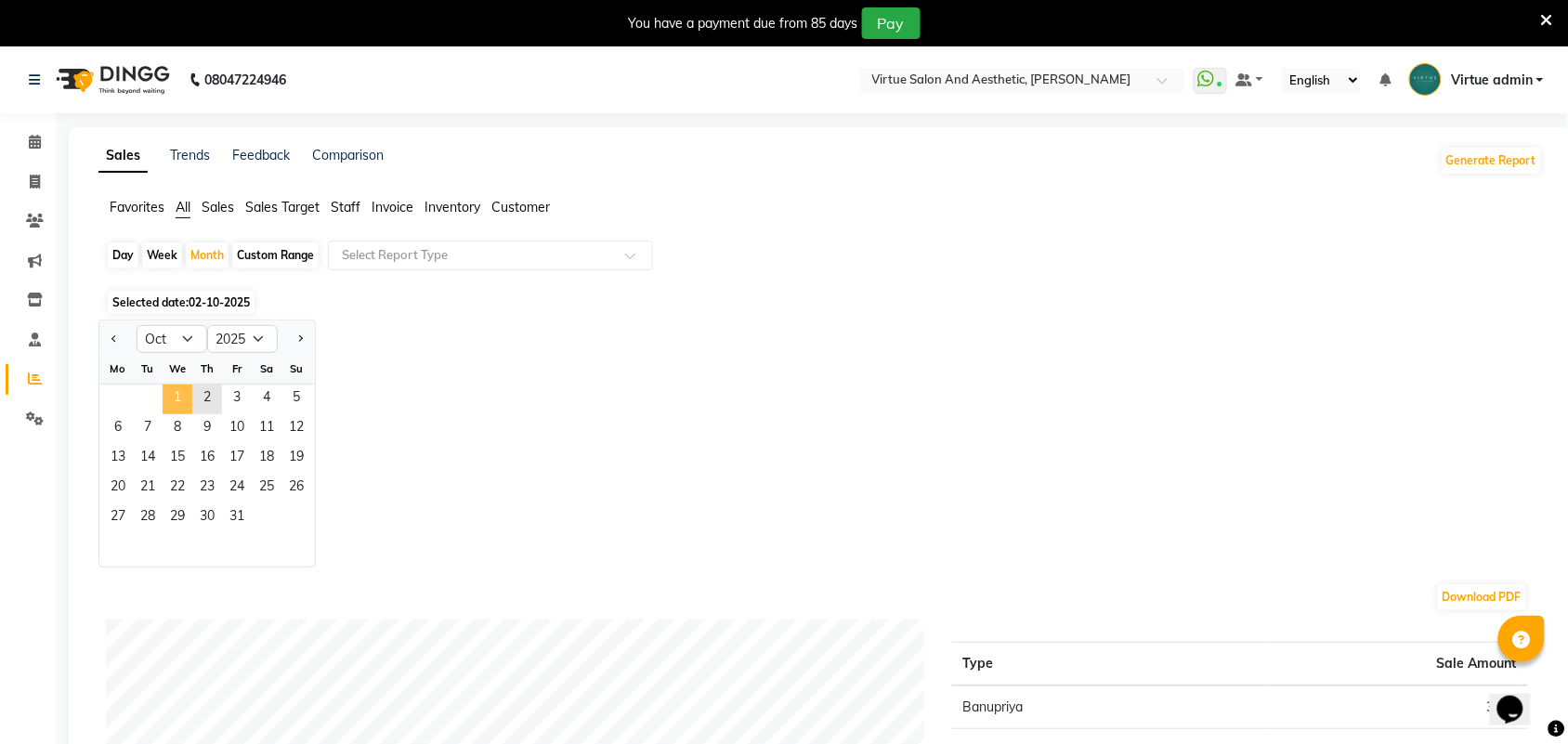
click at [179, 400] on span "1" at bounding box center [177, 399] width 30 height 30
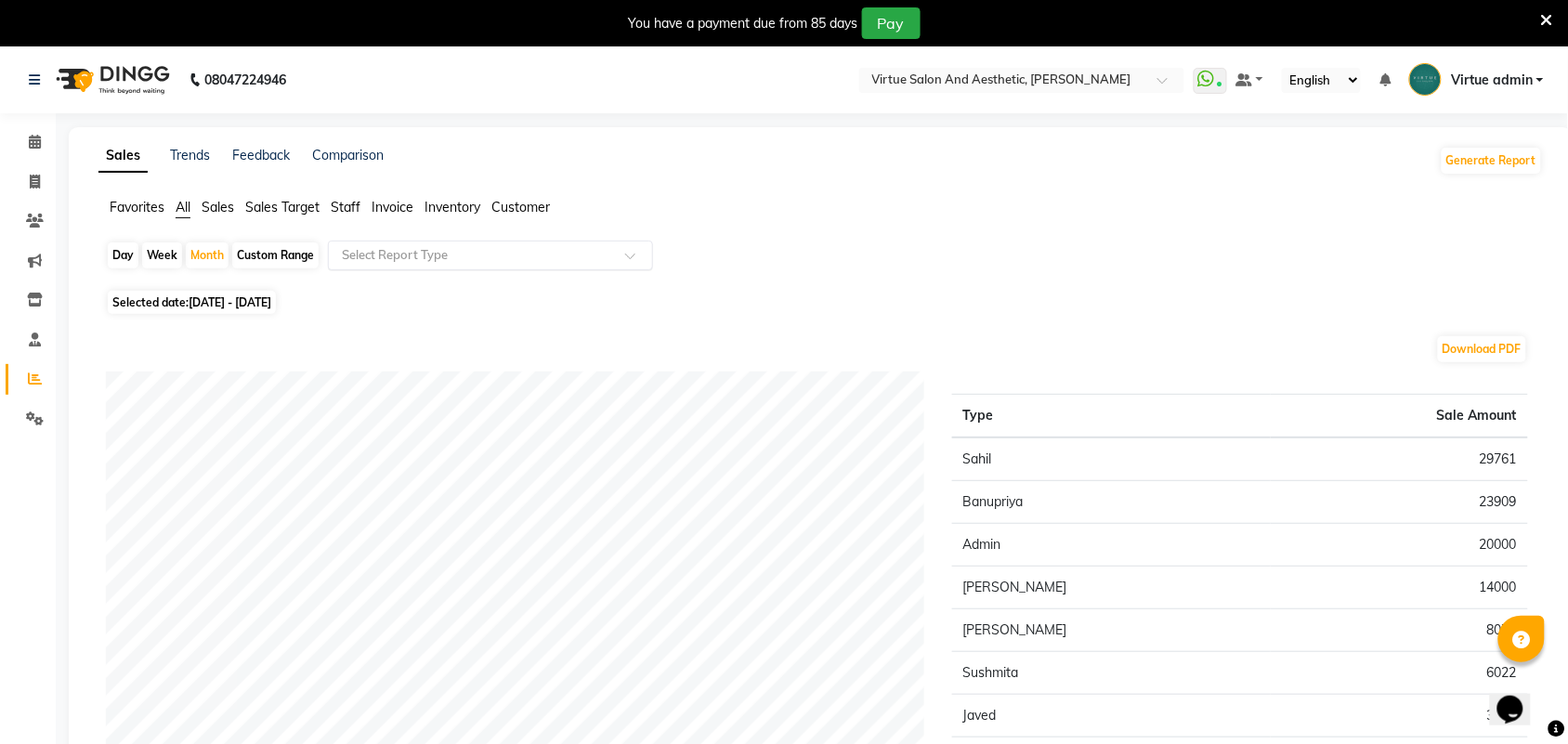
click at [410, 252] on input "text" at bounding box center [471, 254] width 267 height 18
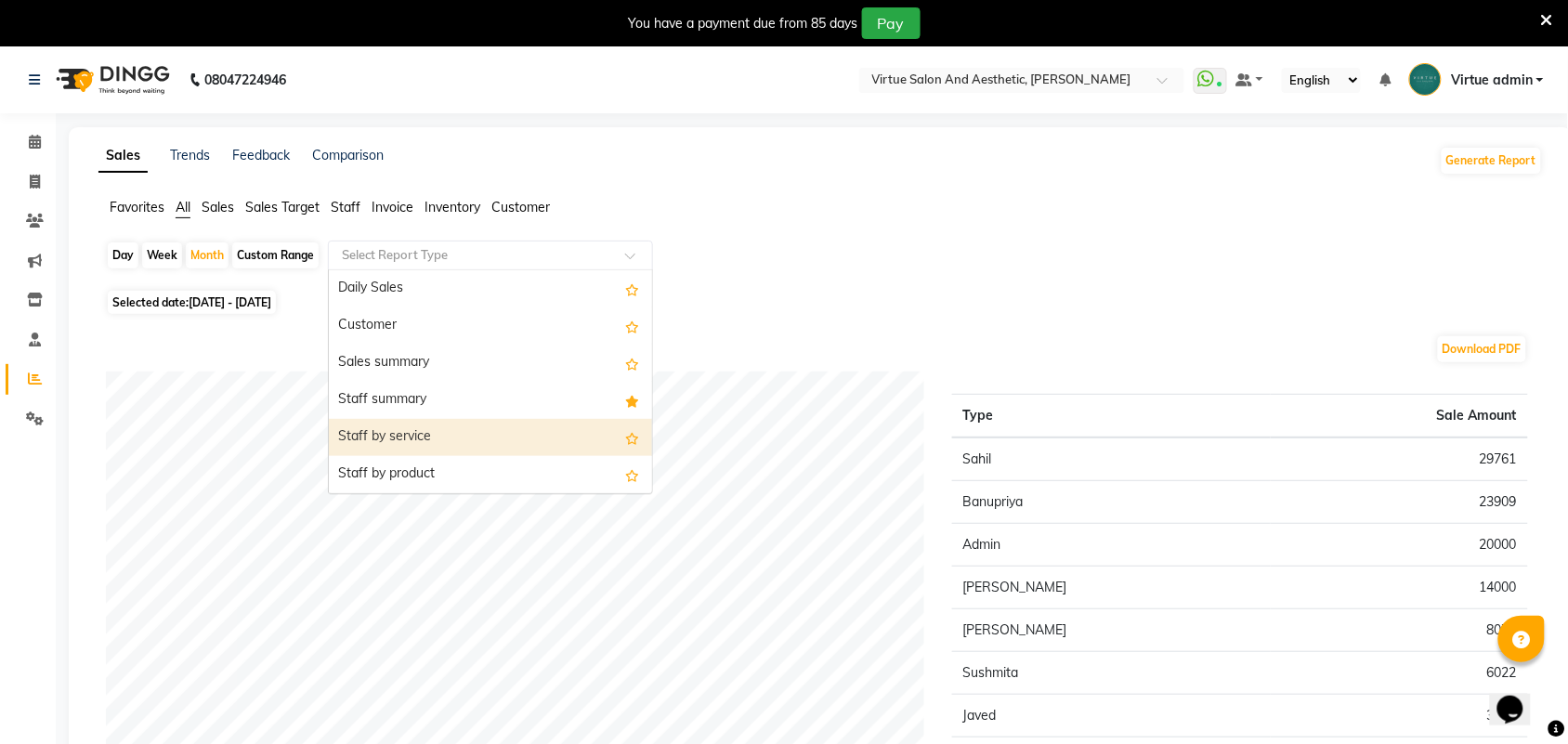
click at [382, 433] on div "Staff by service" at bounding box center [491, 437] width 324 height 37
select select "full_report"
select select "csv"
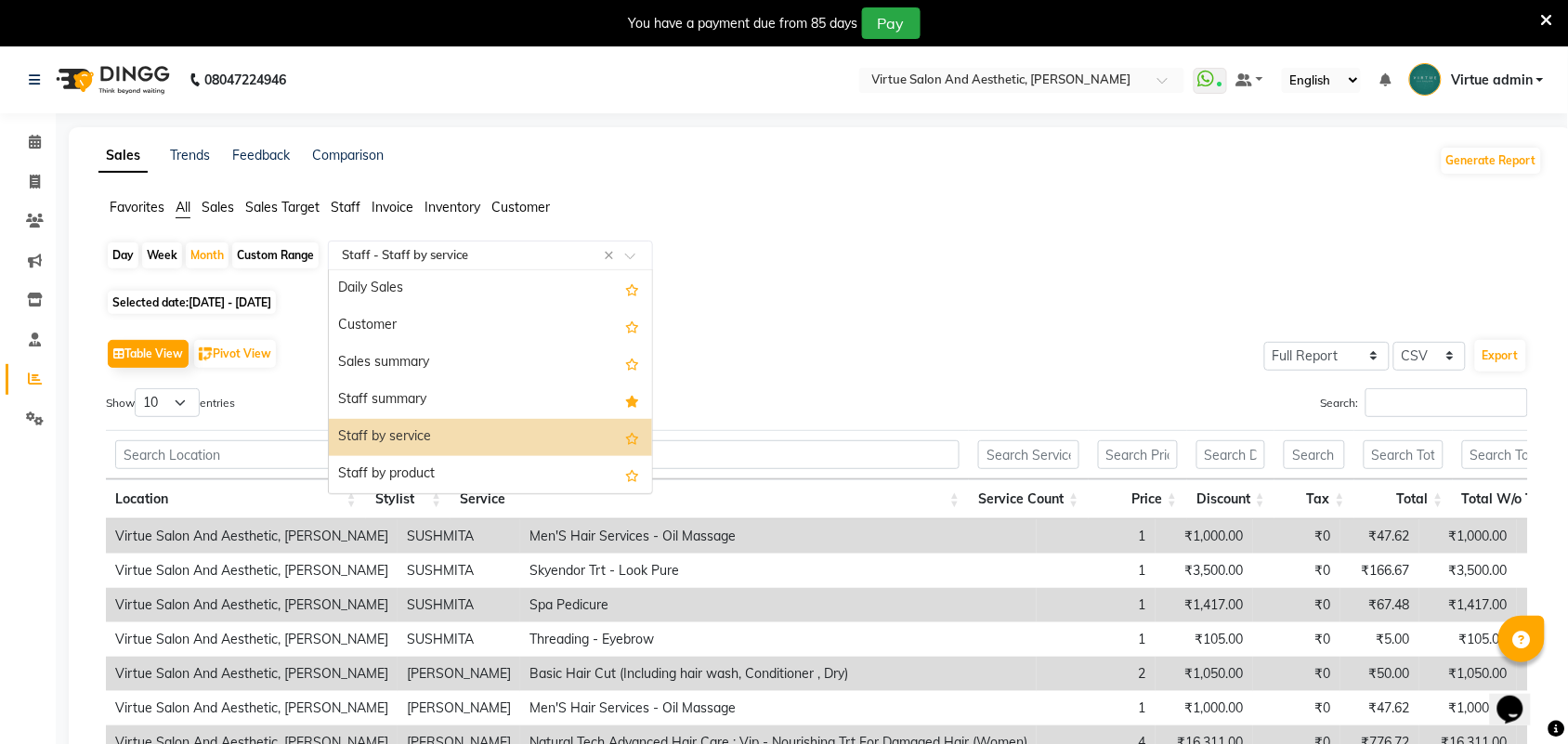
click at [416, 262] on input "text" at bounding box center [471, 254] width 267 height 18
click at [365, 409] on div "Staff summary" at bounding box center [491, 400] width 324 height 37
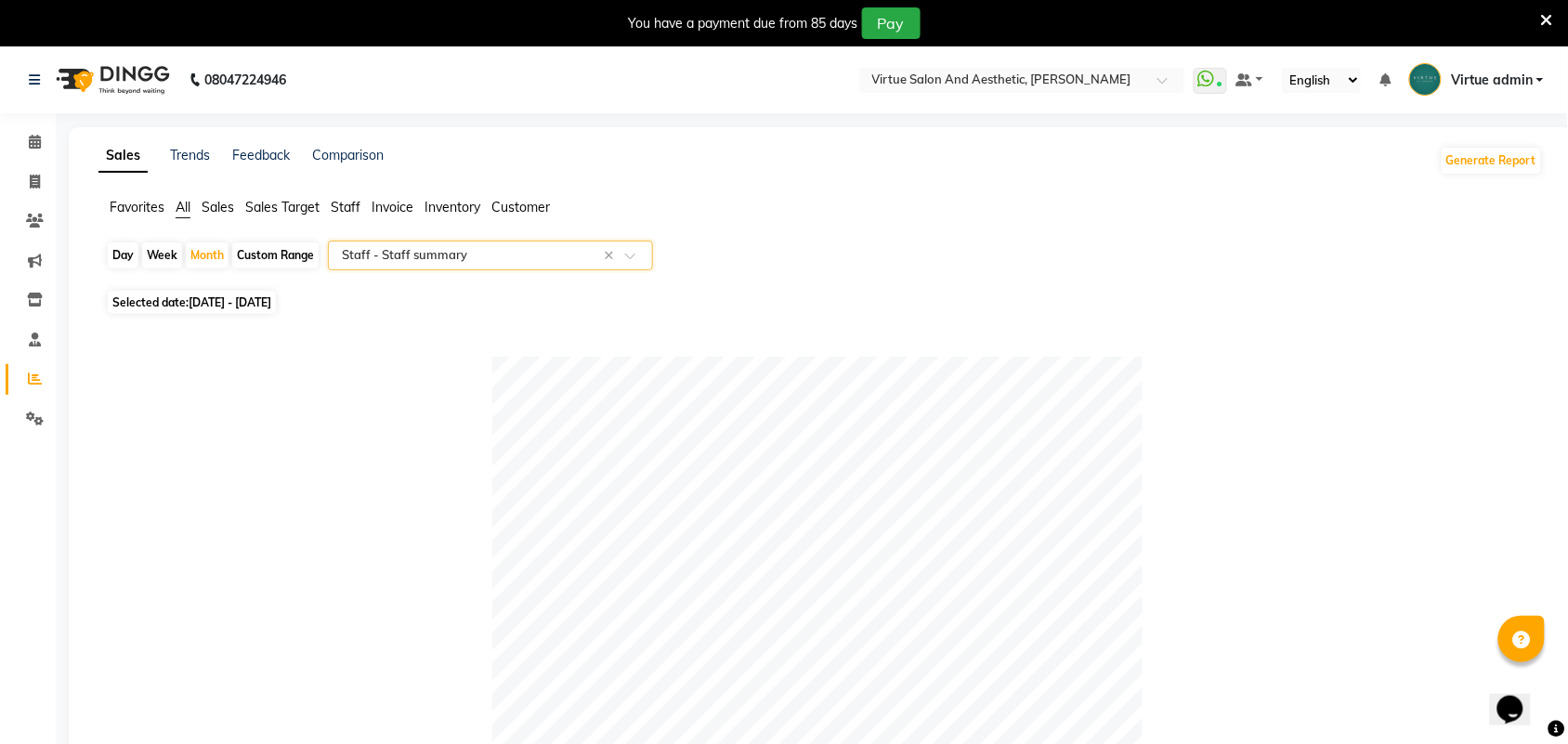
scroll to position [813, 0]
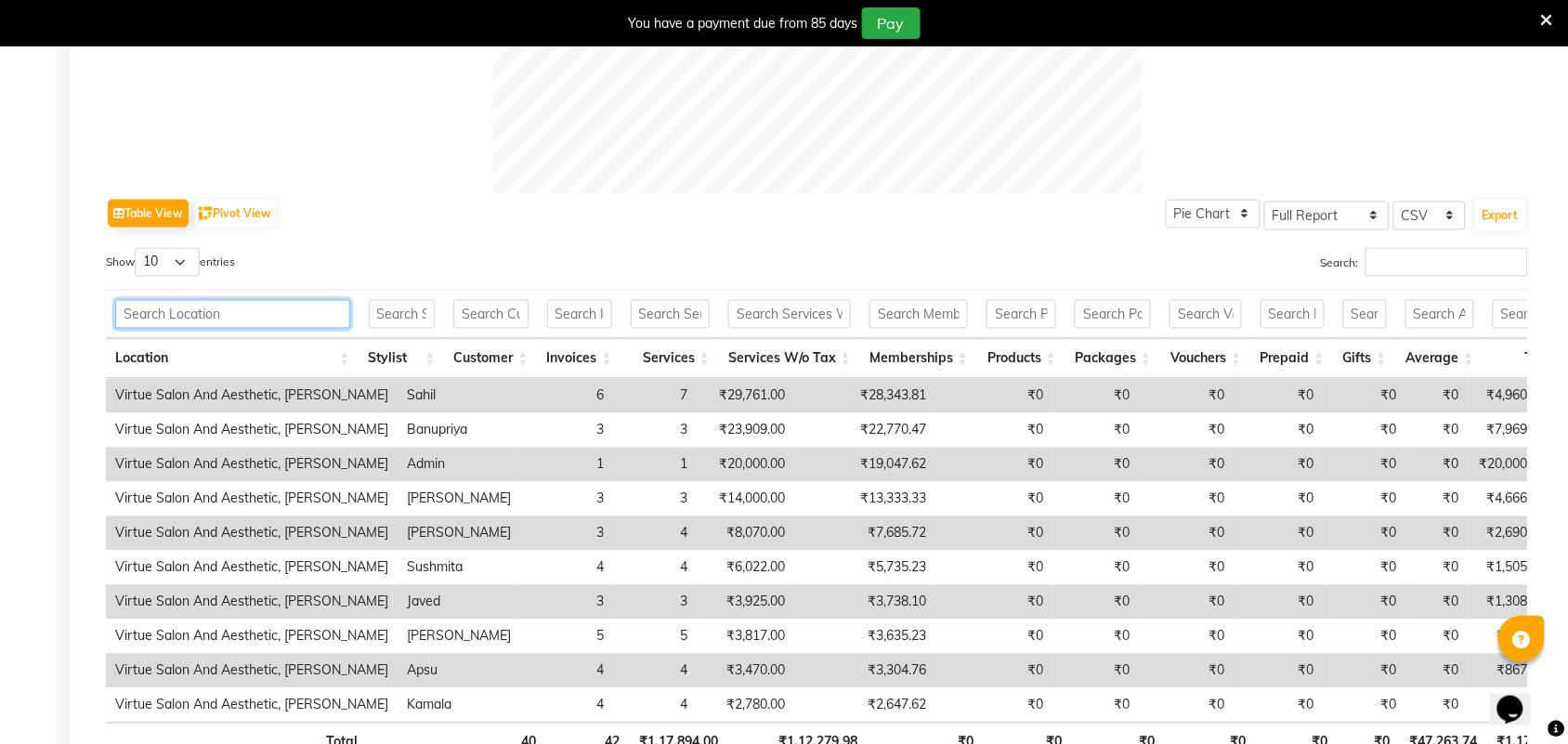
click at [284, 311] on input "text" at bounding box center [233, 315] width 235 height 29
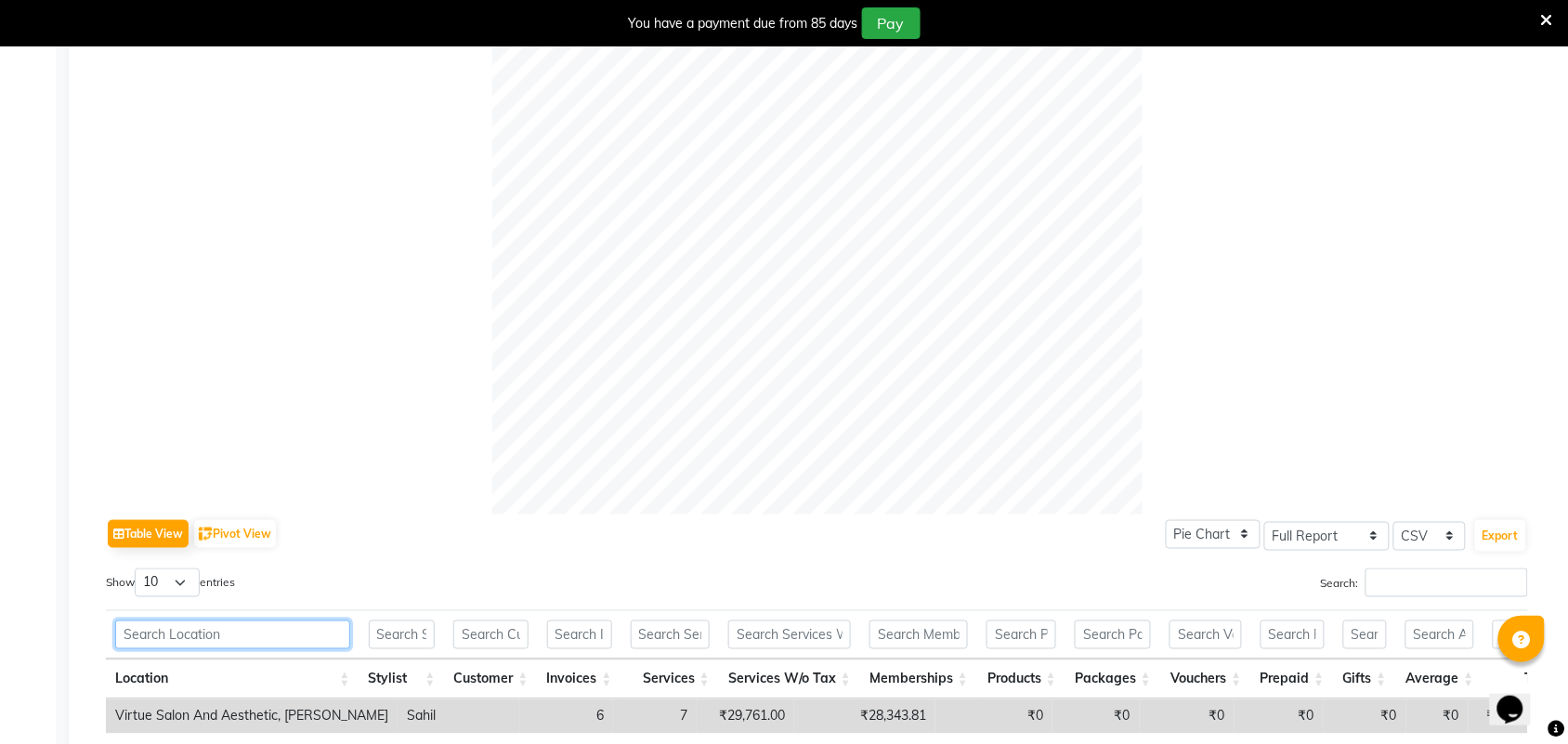
scroll to position [117, 0]
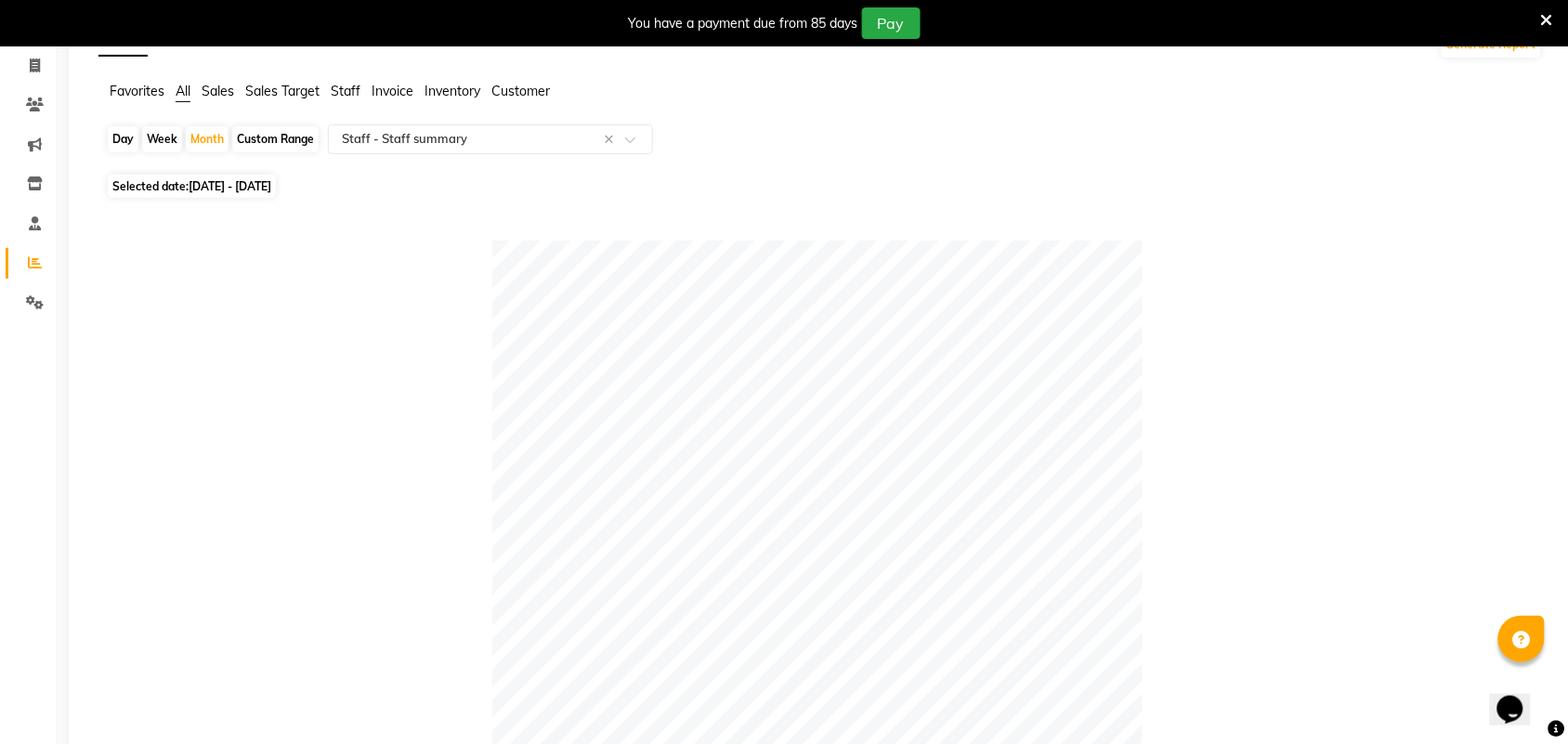
click at [131, 132] on div "Day" at bounding box center [123, 139] width 31 height 26
select select "10"
select select "2025"
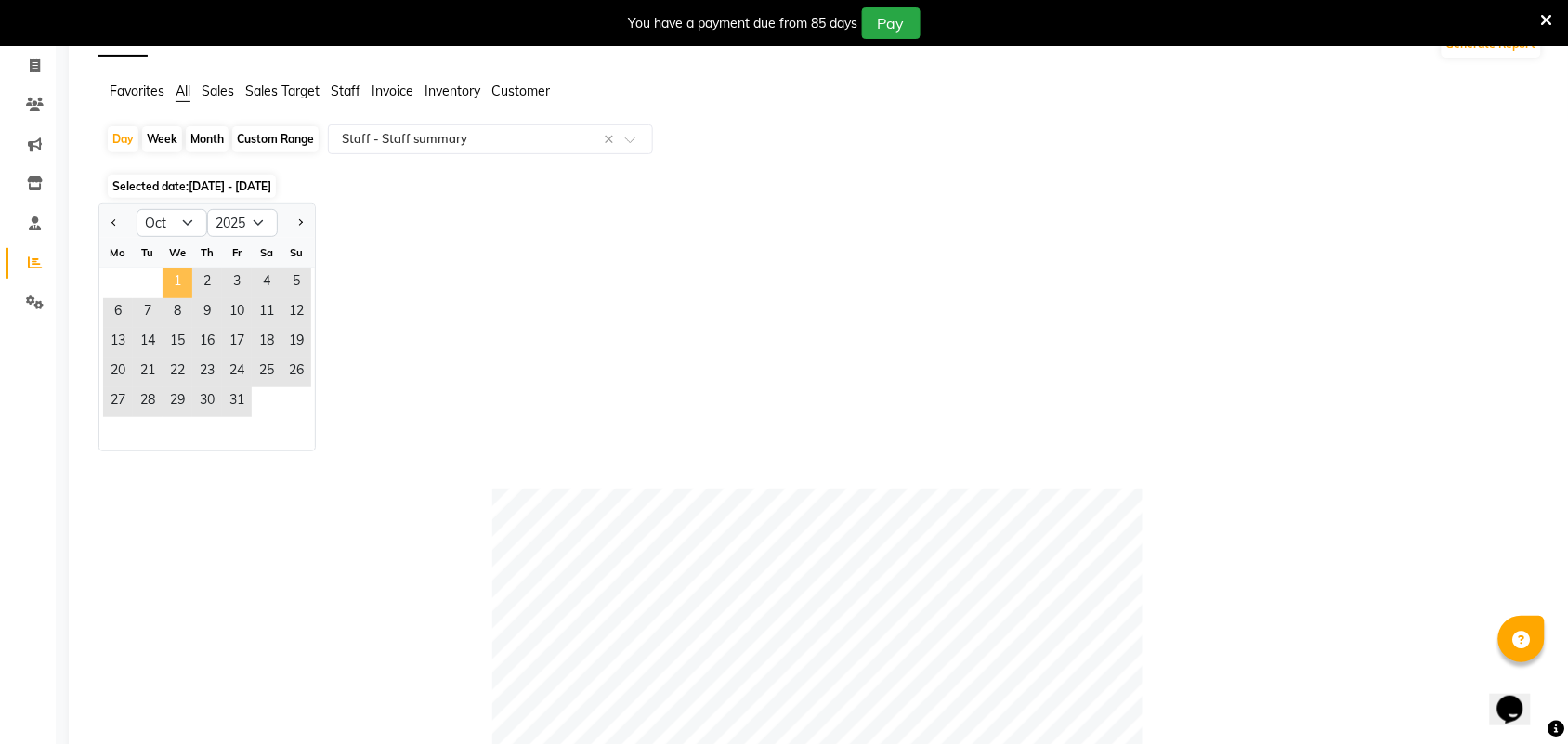
click at [177, 287] on span "1" at bounding box center [177, 283] width 30 height 30
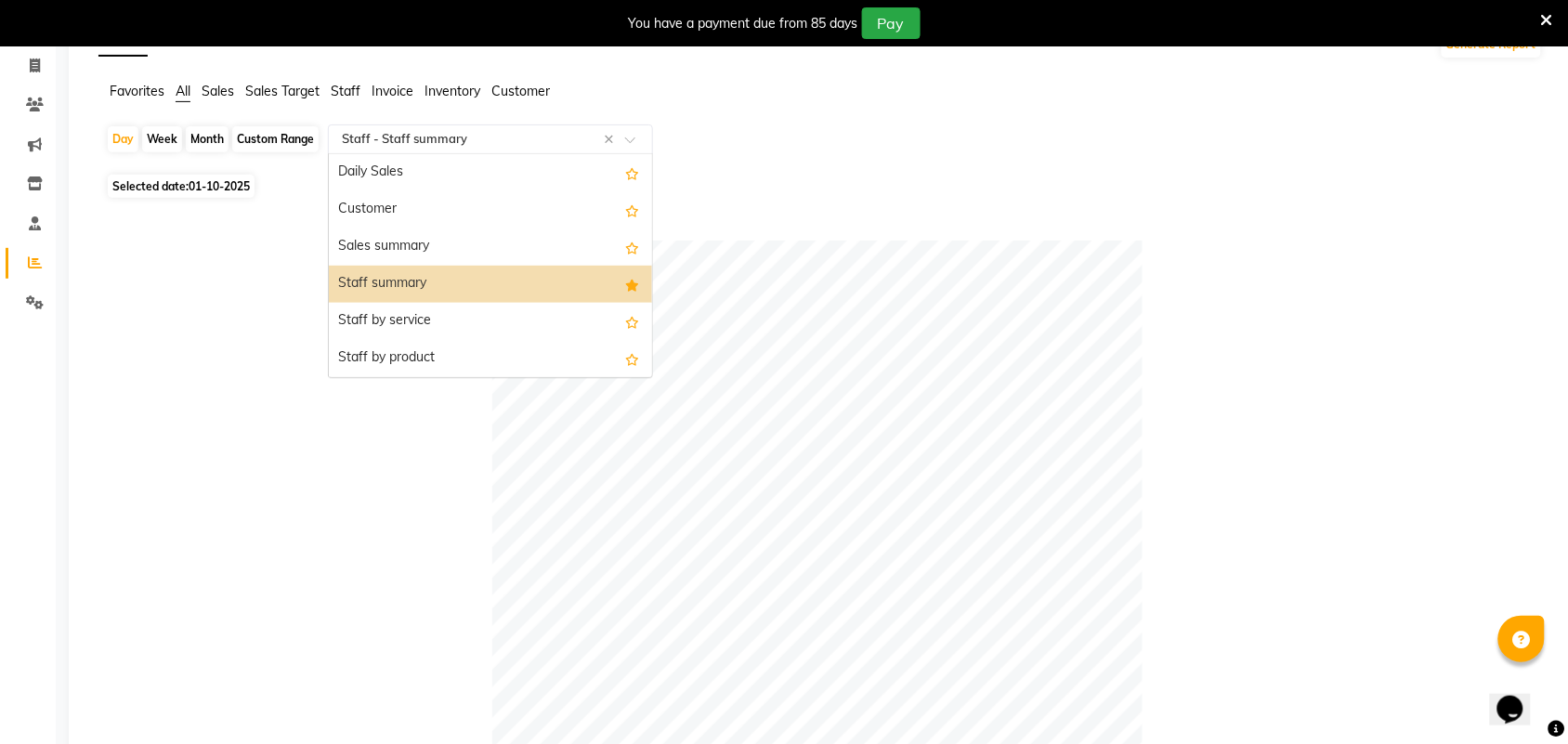
click at [377, 145] on input "text" at bounding box center [471, 139] width 267 height 18
click at [384, 272] on div "Staff summary" at bounding box center [491, 285] width 324 height 37
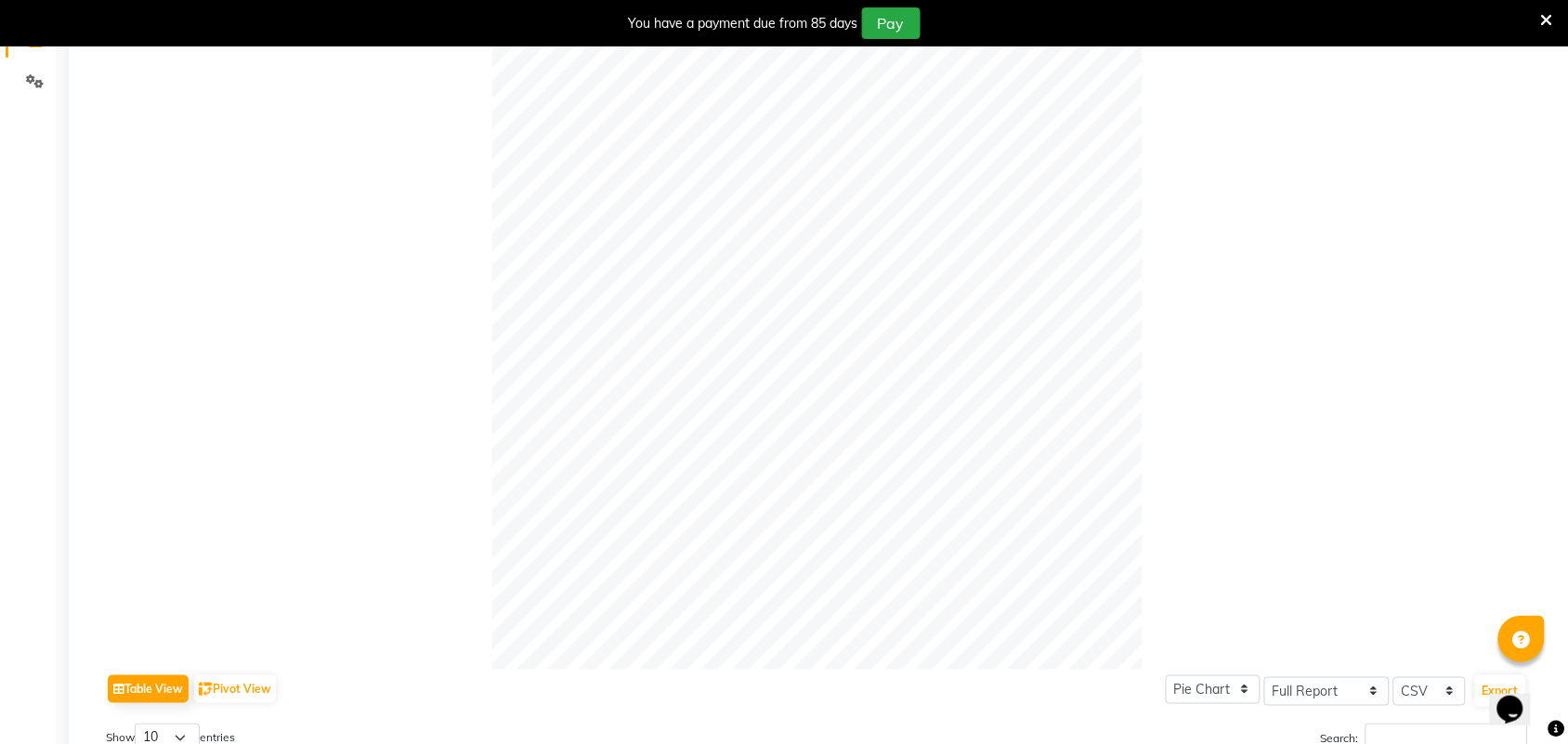
scroll to position [0, 0]
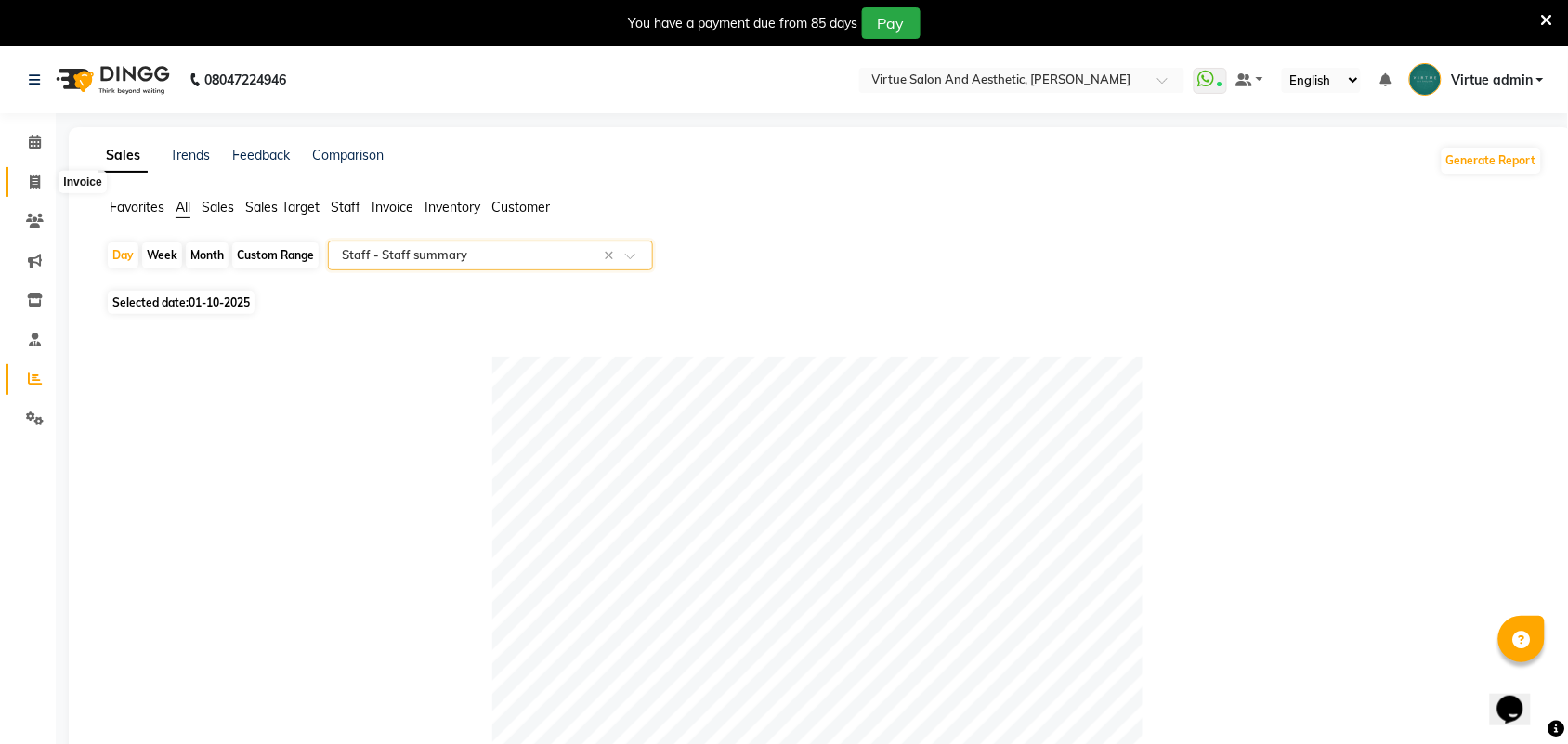
click at [37, 178] on icon at bounding box center [35, 182] width 11 height 14
select select "service"
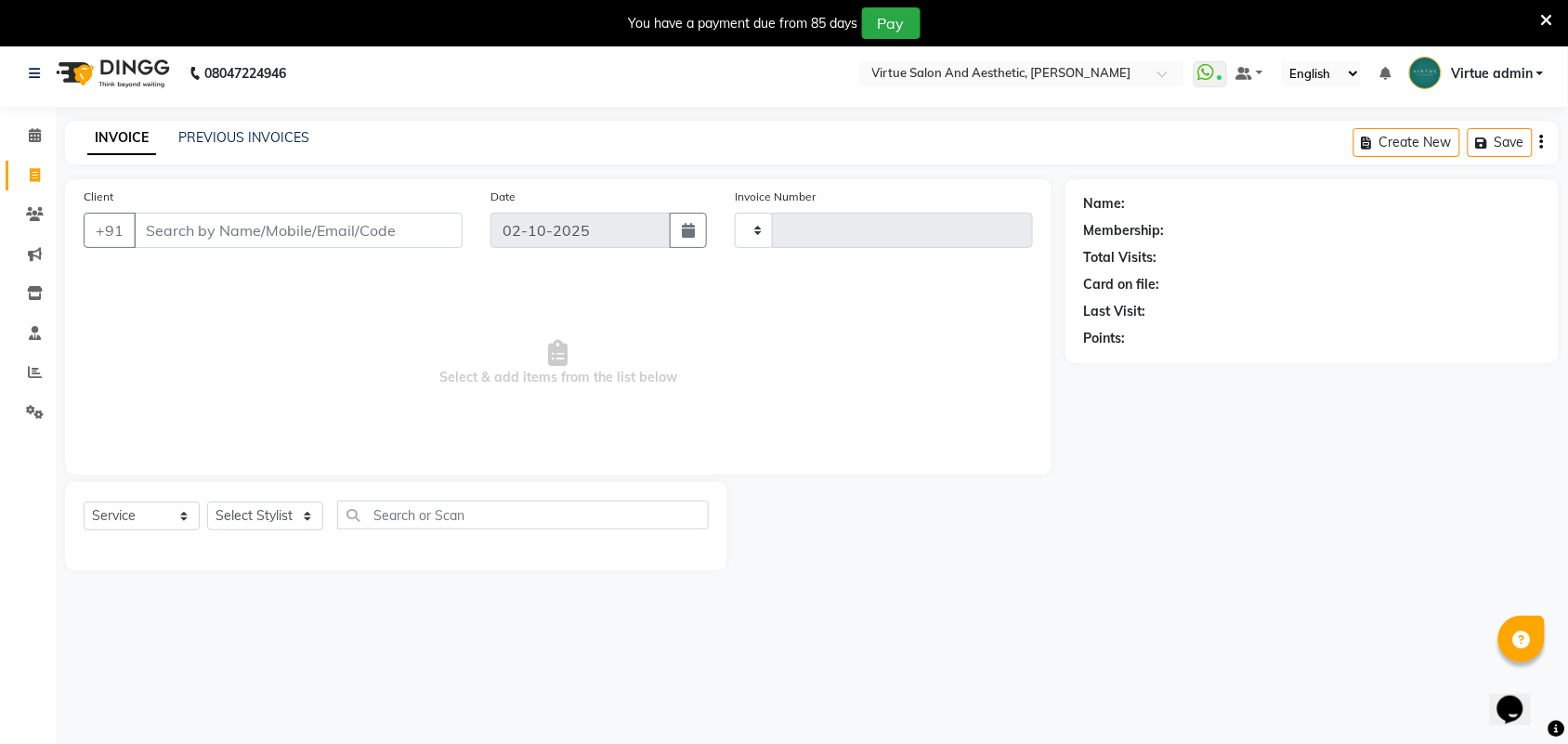
type input "3971"
select select "4466"
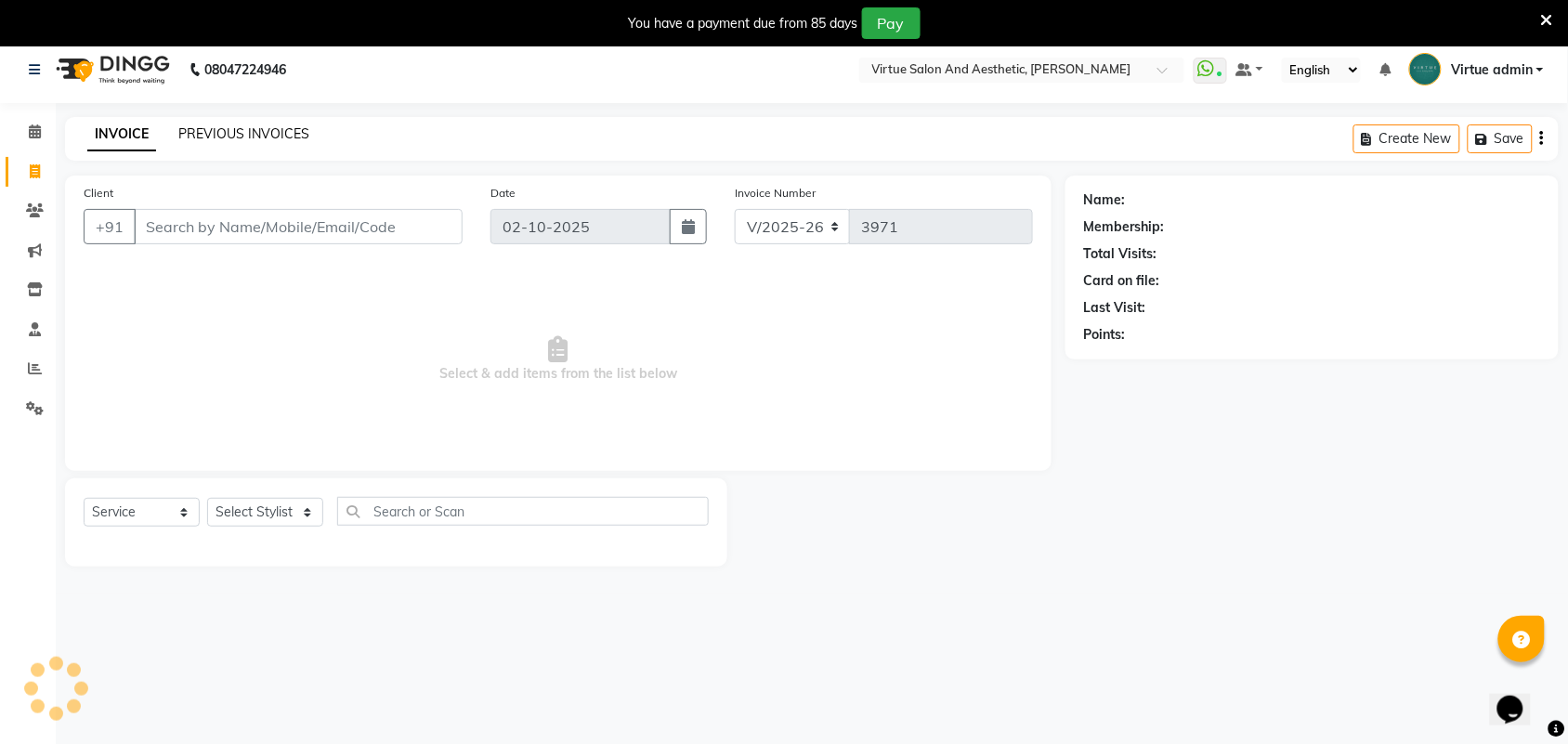
click at [254, 131] on link "PREVIOUS INVOICES" at bounding box center [244, 133] width 131 height 17
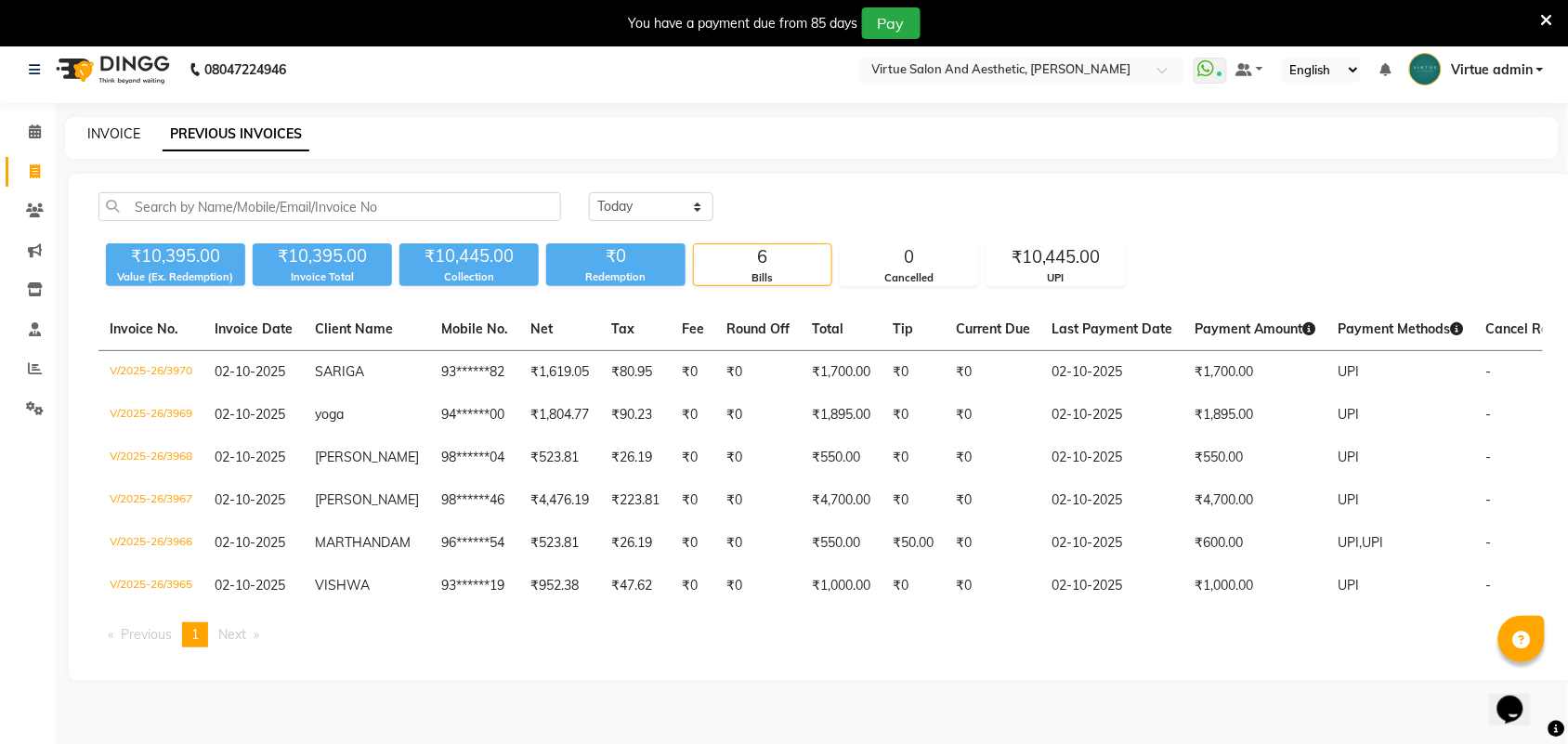
click at [96, 126] on link "INVOICE" at bounding box center [114, 133] width 53 height 17
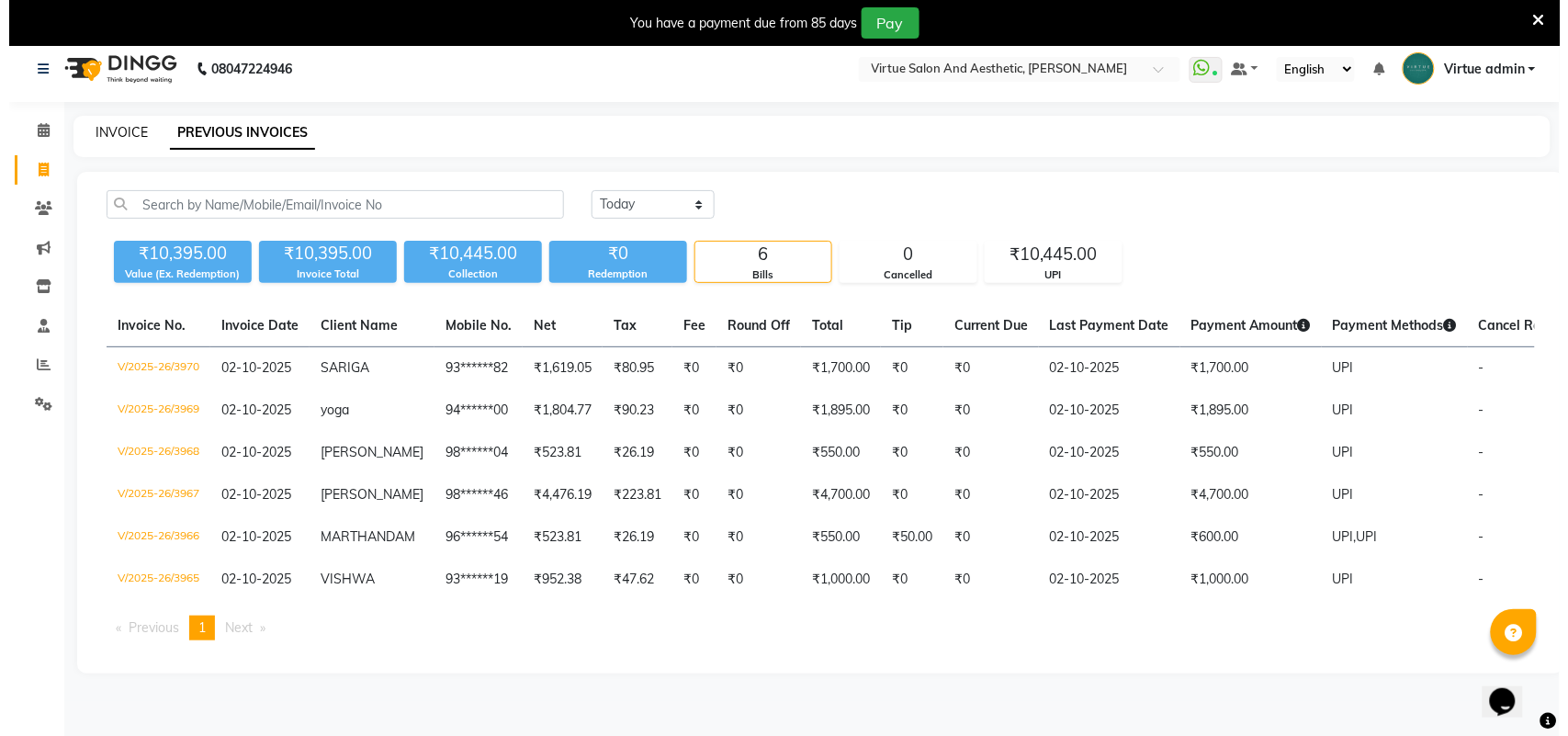
scroll to position [46, 0]
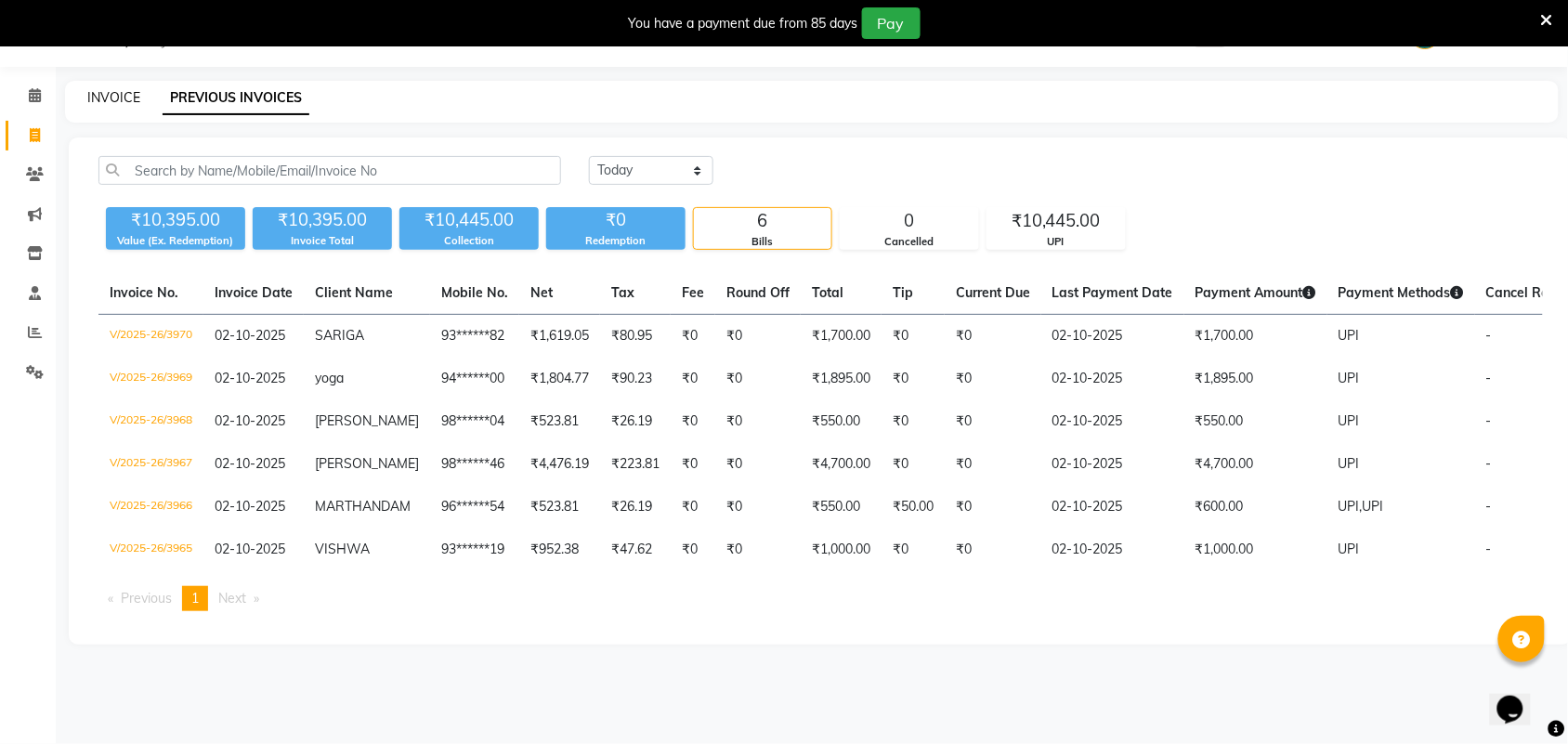
select select "4466"
select select "service"
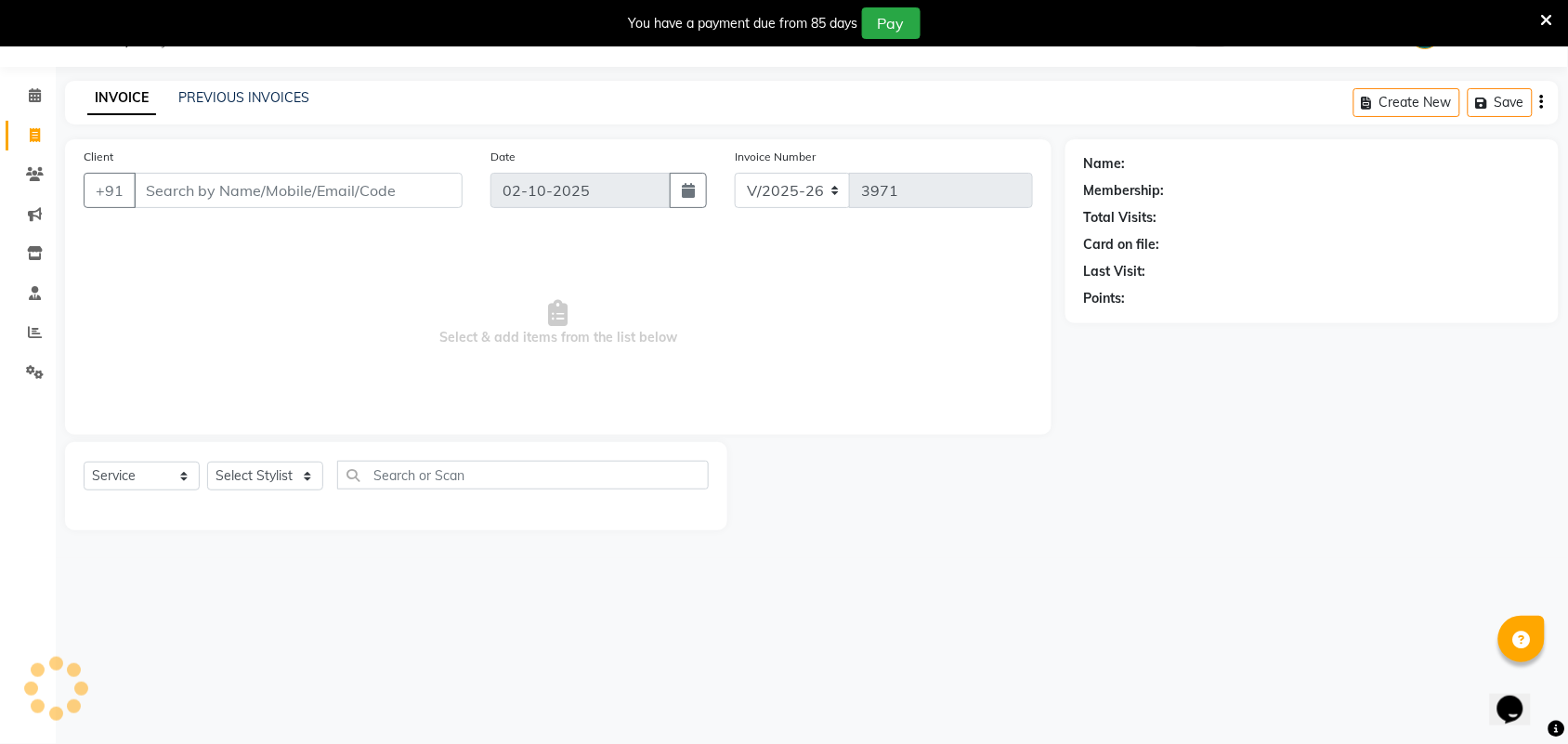
click at [193, 182] on input "Client" at bounding box center [298, 190] width 329 height 35
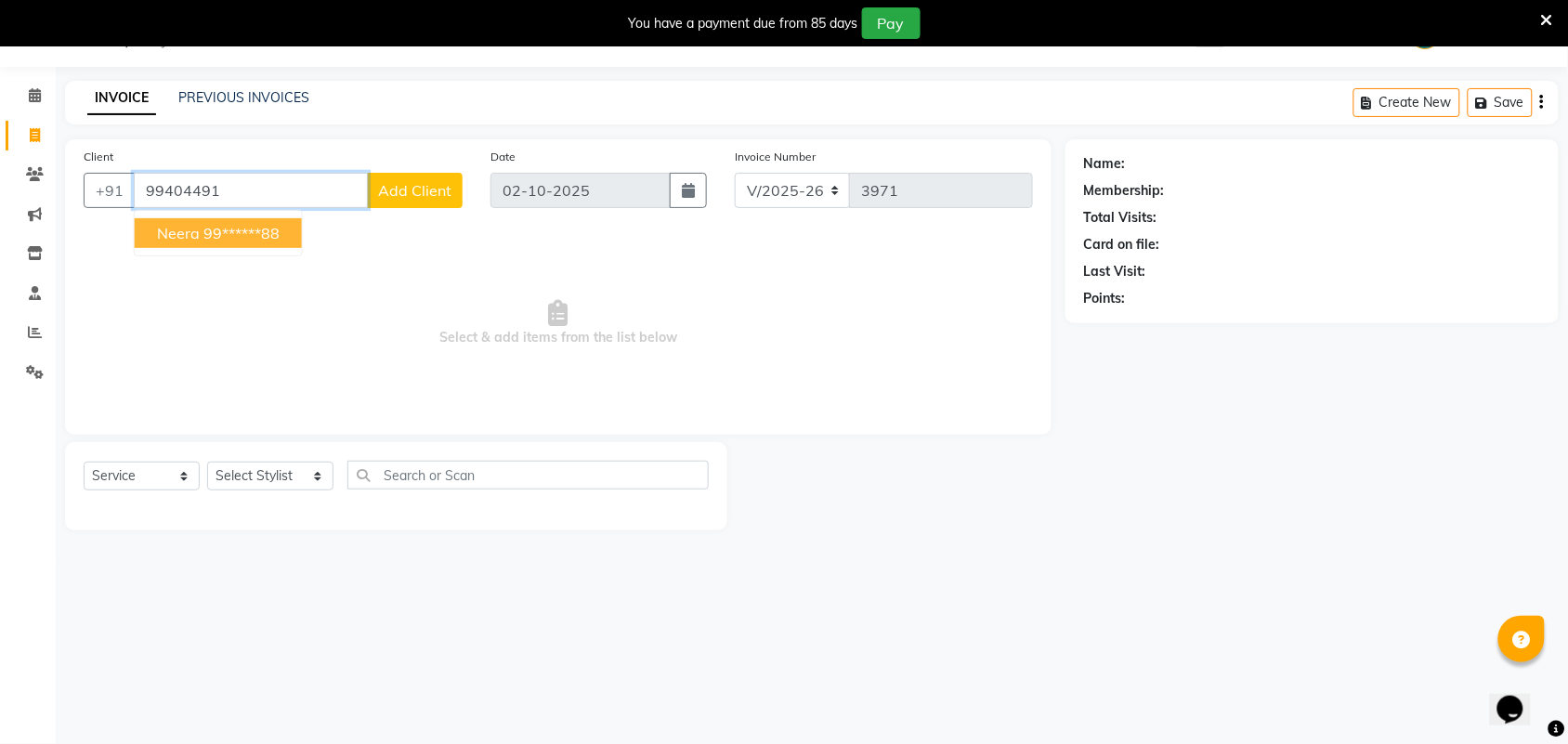
click at [265, 235] on ngb-highlight "99******88" at bounding box center [241, 232] width 76 height 18
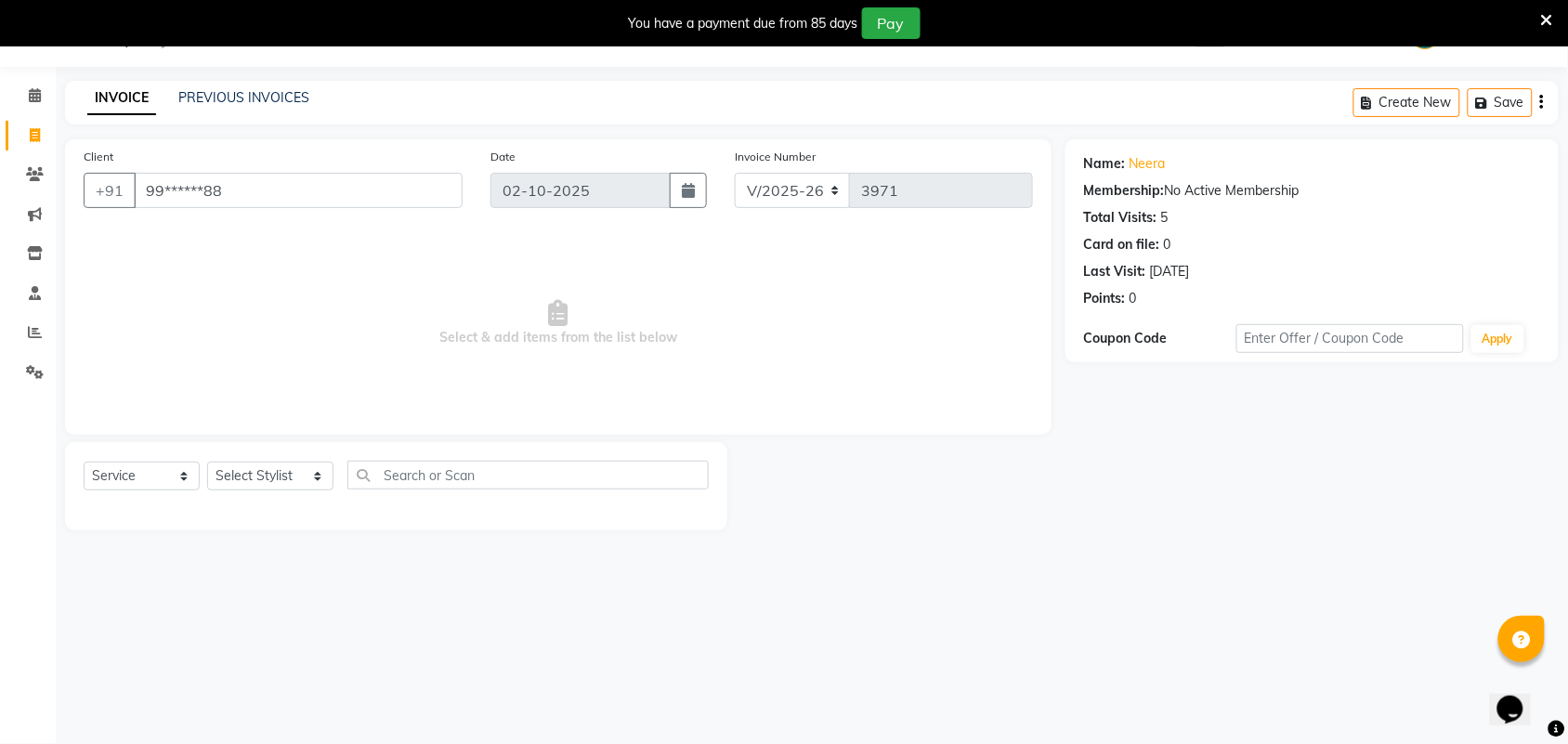
click at [1168, 165] on div "Name: Neera" at bounding box center [1312, 164] width 457 height 19
click at [1134, 163] on link "Neera" at bounding box center [1147, 164] width 36 height 19
drag, startPoint x: 138, startPoint y: 186, endPoint x: 303, endPoint y: 195, distance: 165.2
click at [303, 195] on input "99******88" at bounding box center [298, 190] width 329 height 35
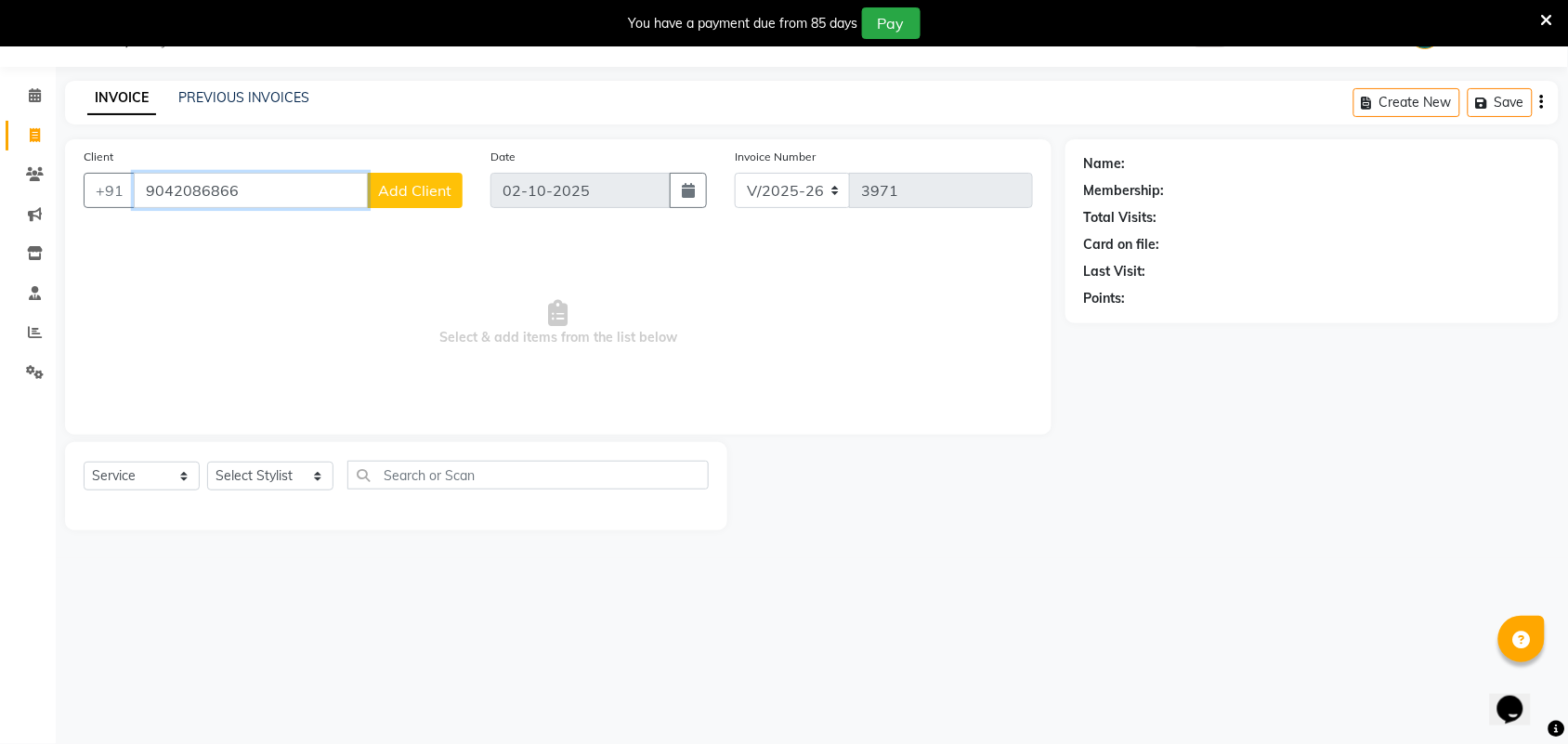
type input "9042086866"
click at [410, 202] on button "Add Client" at bounding box center [415, 190] width 96 height 35
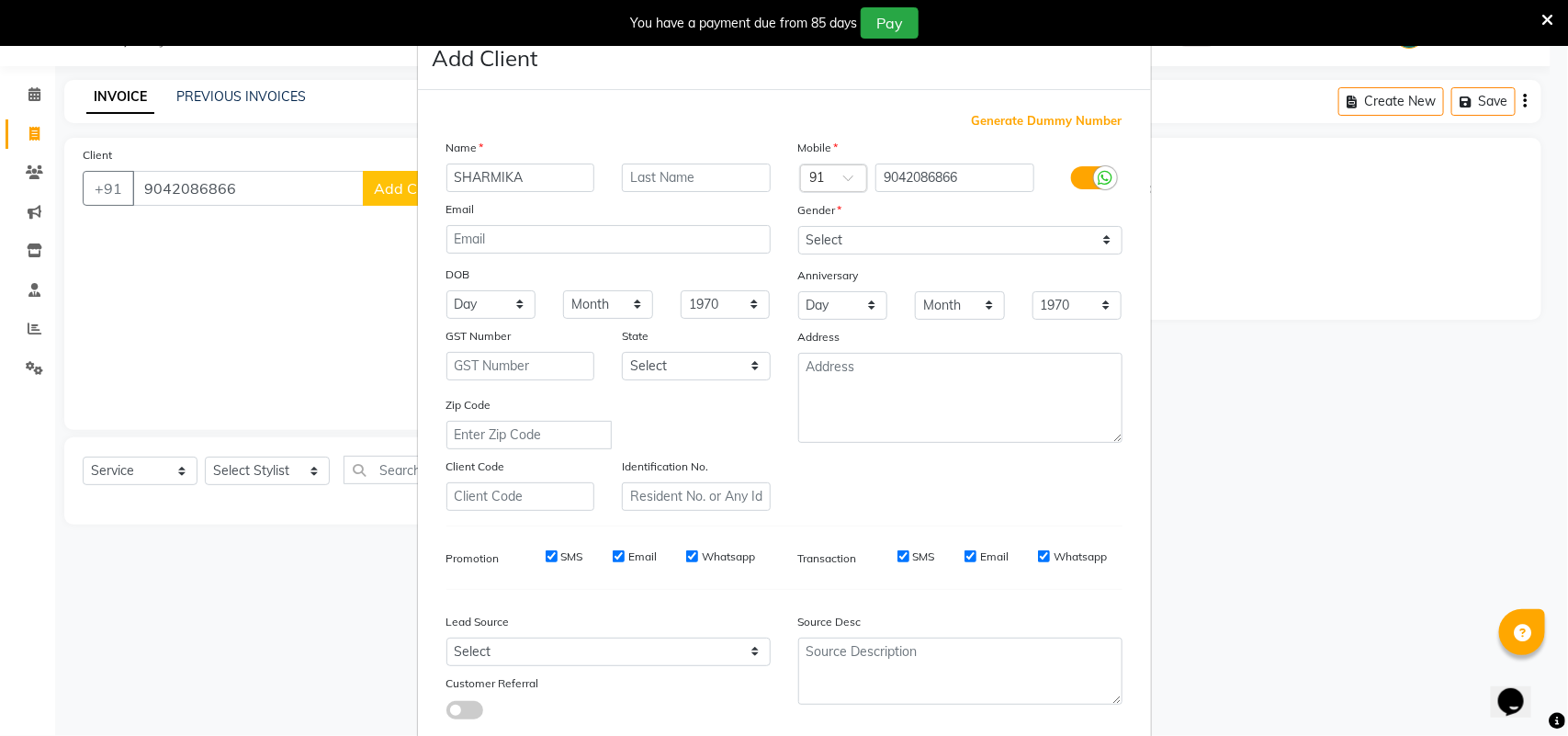
type input "SHARMIKA"
click at [855, 233] on select "Select Male Female Other Prefer Not To Say" at bounding box center [960, 240] width 325 height 29
select select "[DEMOGRAPHIC_DATA]"
click at [798, 226] on select "Select Male Female Other Prefer Not To Say" at bounding box center [960, 240] width 325 height 29
drag, startPoint x: 588, startPoint y: 642, endPoint x: 597, endPoint y: 634, distance: 12.0
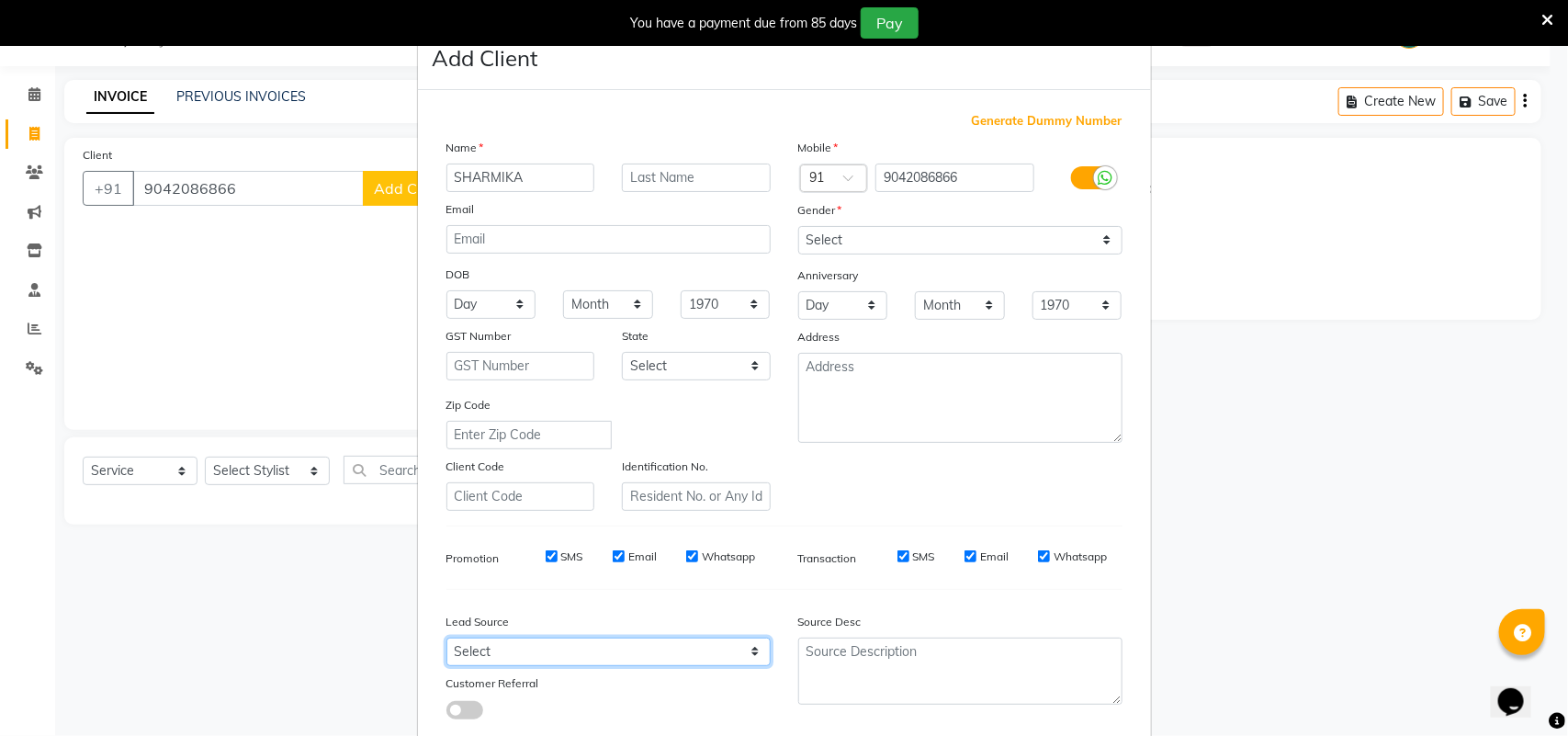
click at [588, 642] on select "Select Walk-in Referral Internet Friend Word of Mouth Advertisement Facebook Ju…" at bounding box center [609, 652] width 325 height 29
select select "30564"
click at [446, 638] on select "Select Walk-in Referral Internet Friend Word of Mouth Advertisement Facebook Ju…" at bounding box center [609, 652] width 325 height 29
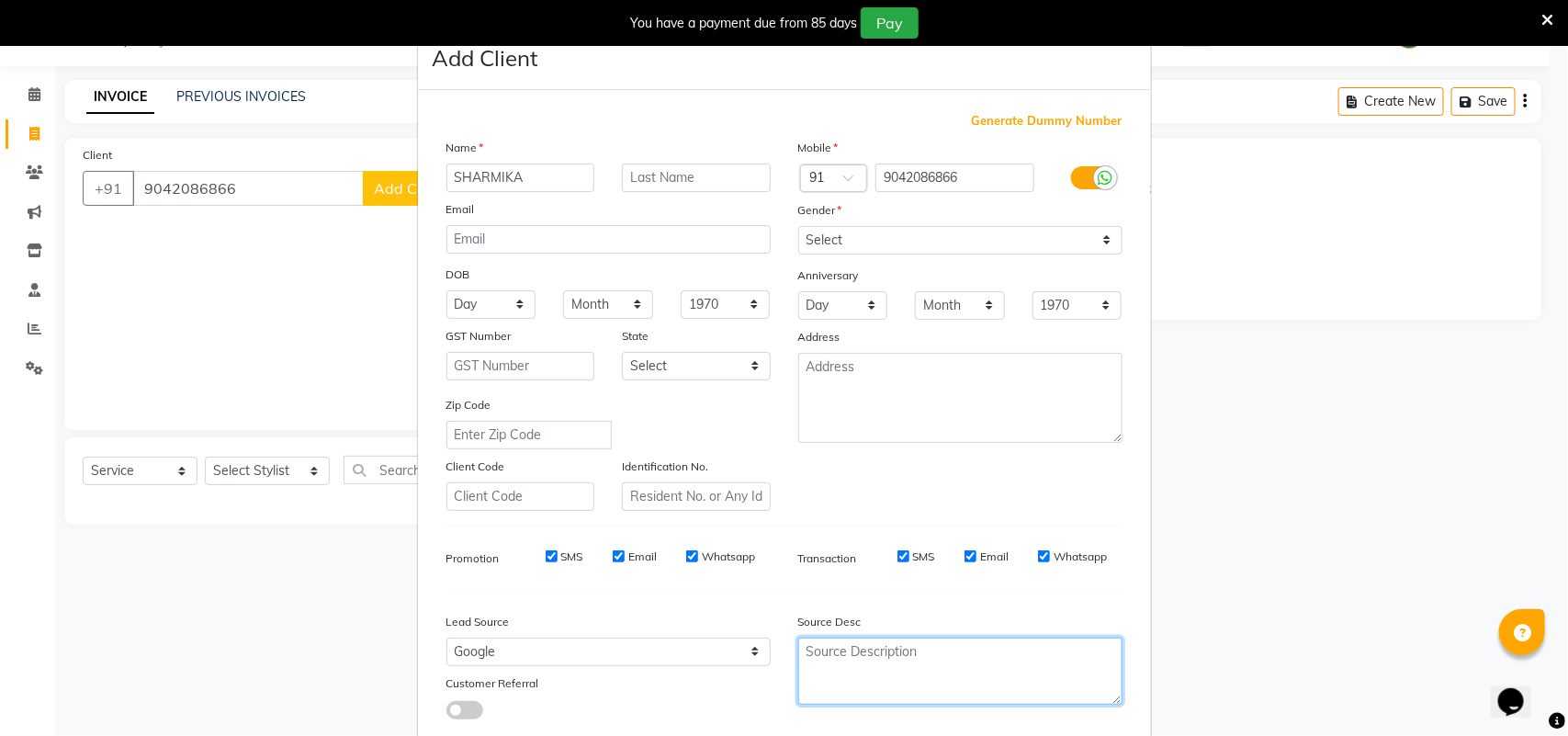
click at [841, 642] on textarea at bounding box center [960, 672] width 325 height 67
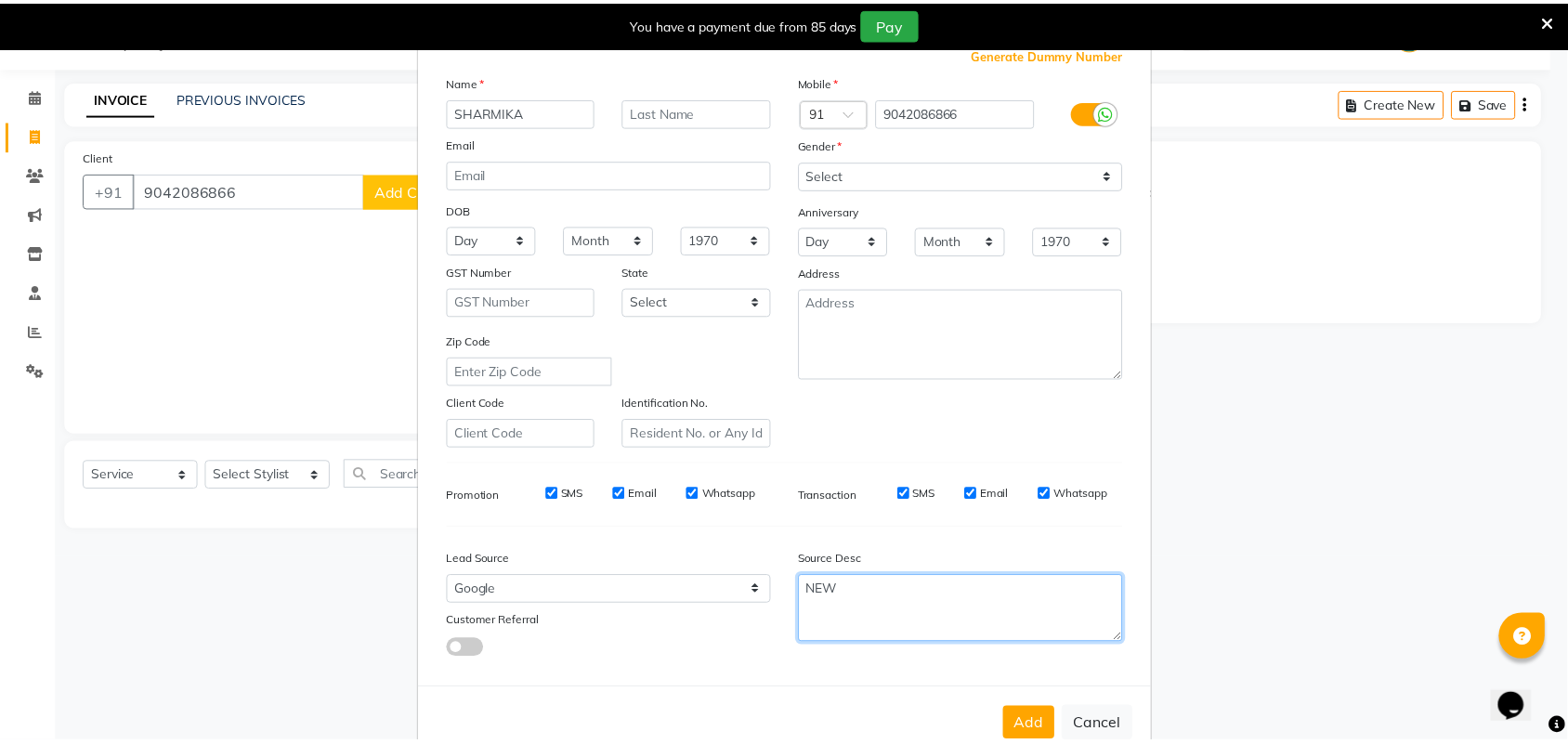
scroll to position [107, 0]
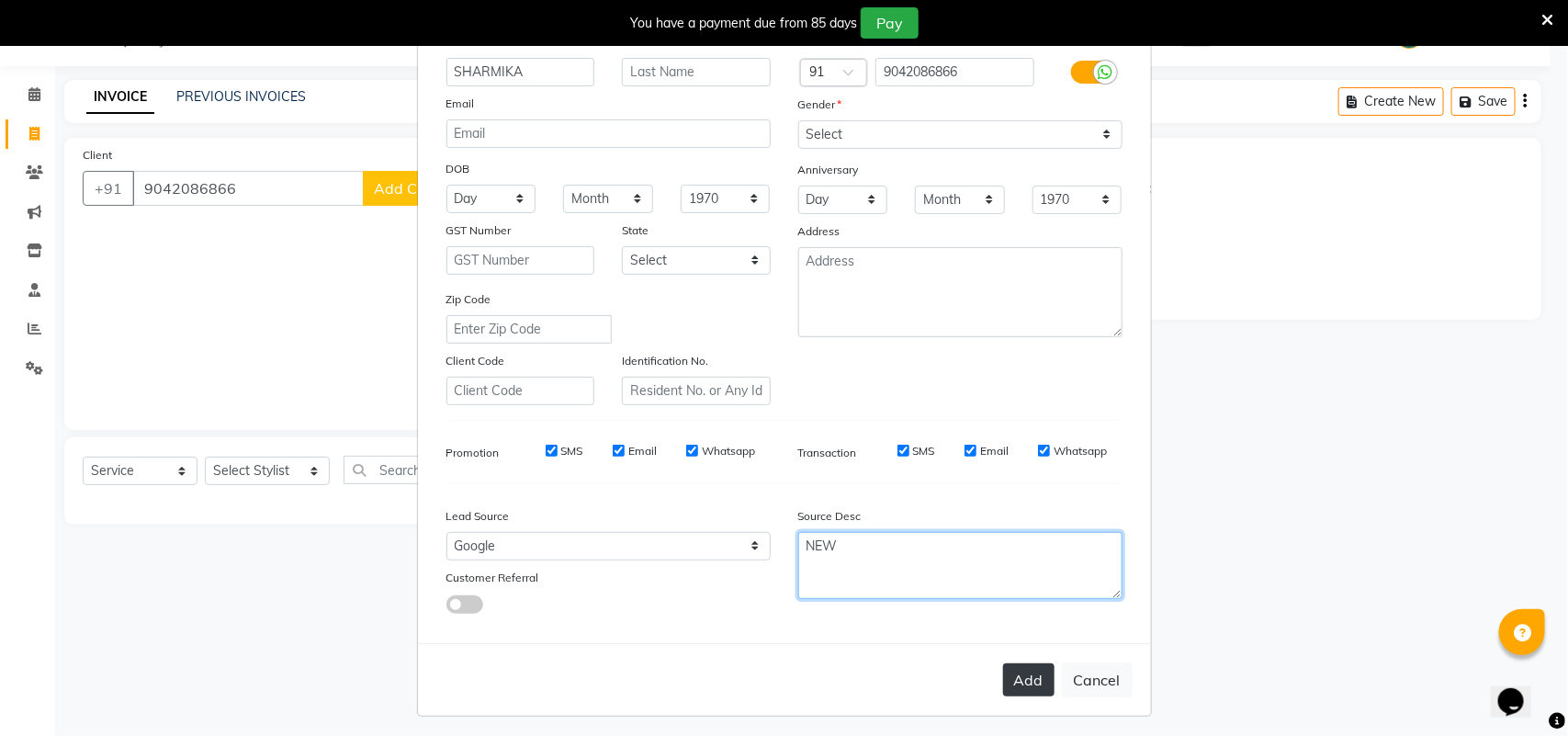
type textarea "NEW"
drag, startPoint x: 1025, startPoint y: 673, endPoint x: 1038, endPoint y: 662, distance: 17.0
click at [1024, 673] on button "Add" at bounding box center [1028, 680] width 52 height 33
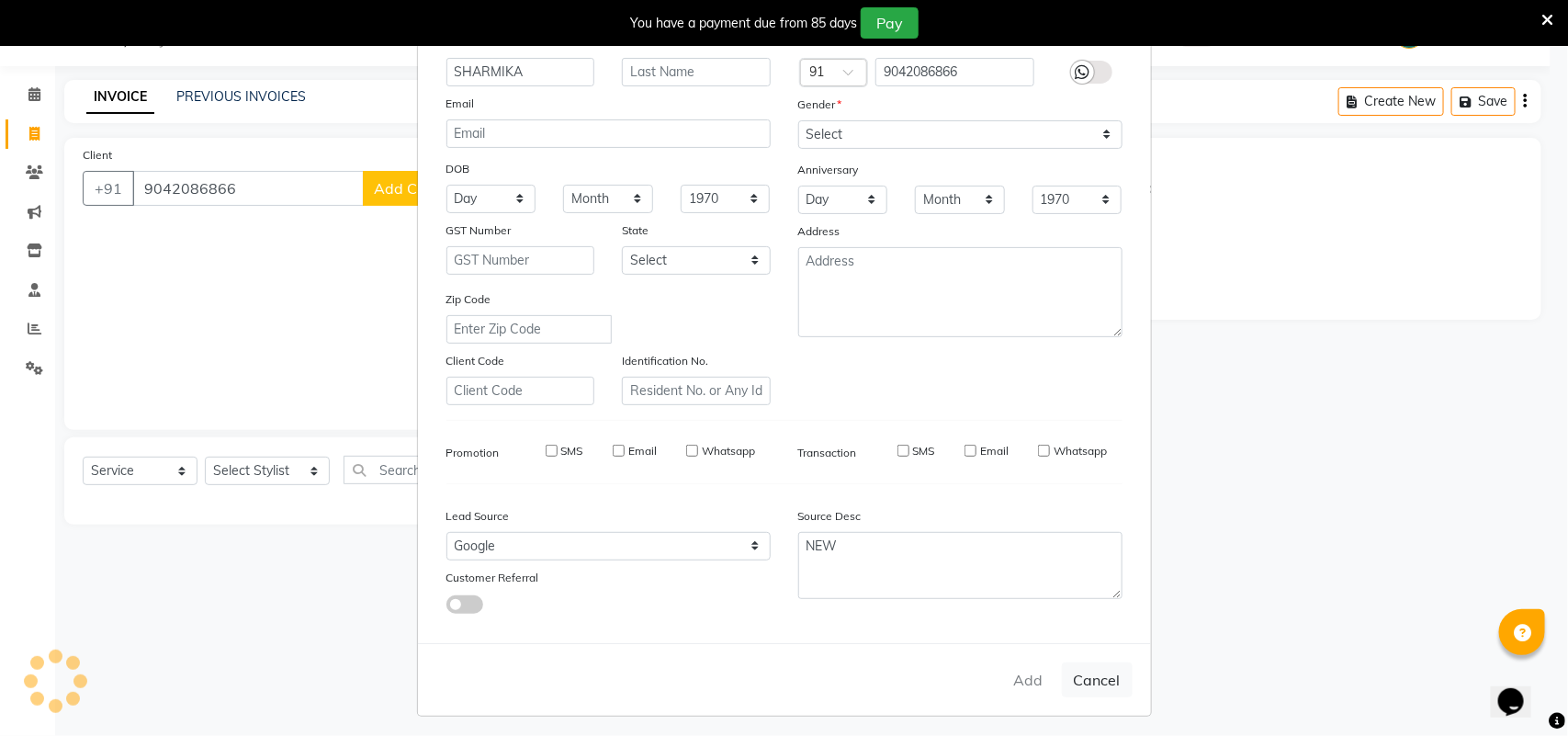
type input "90******66"
select select
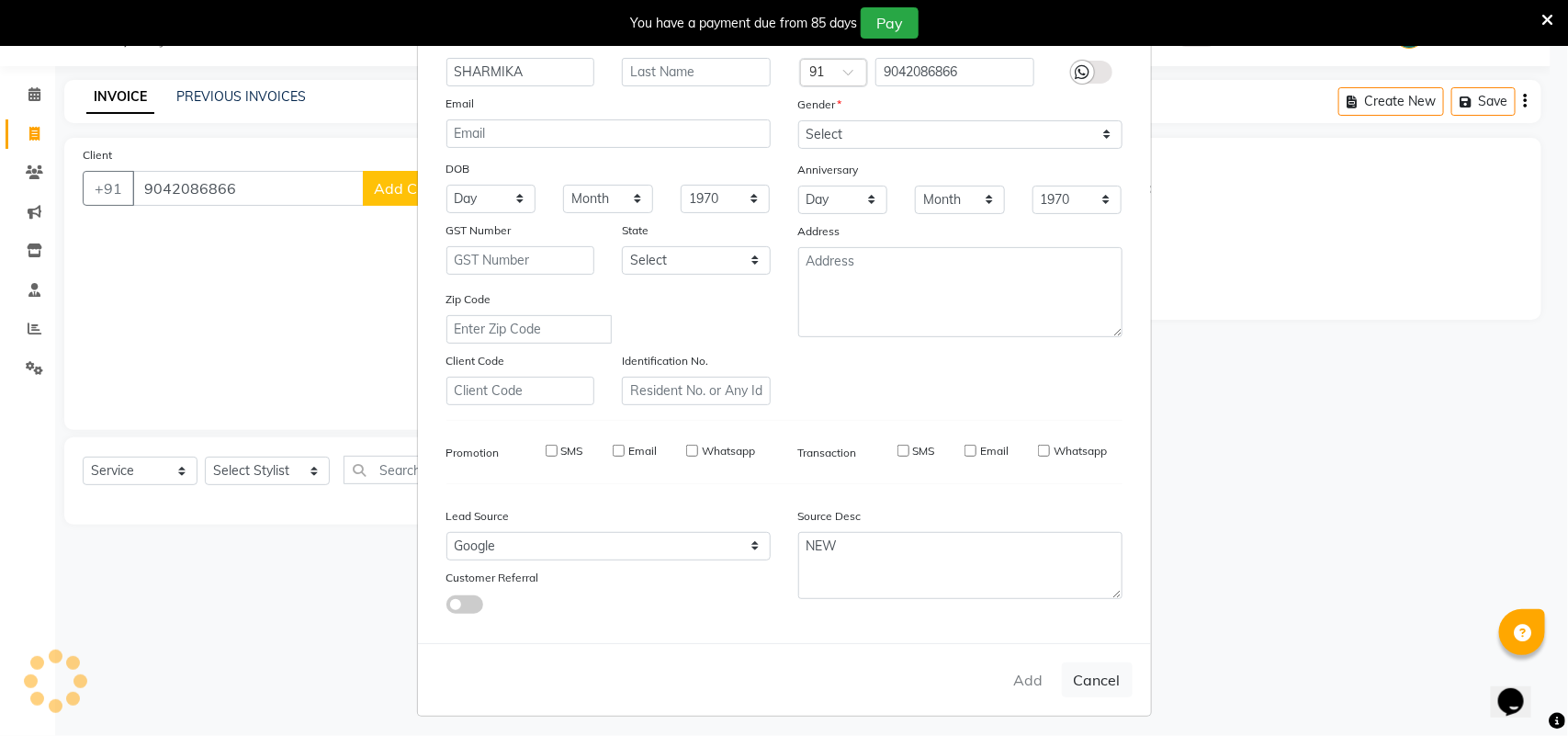
select select
checkbox input "false"
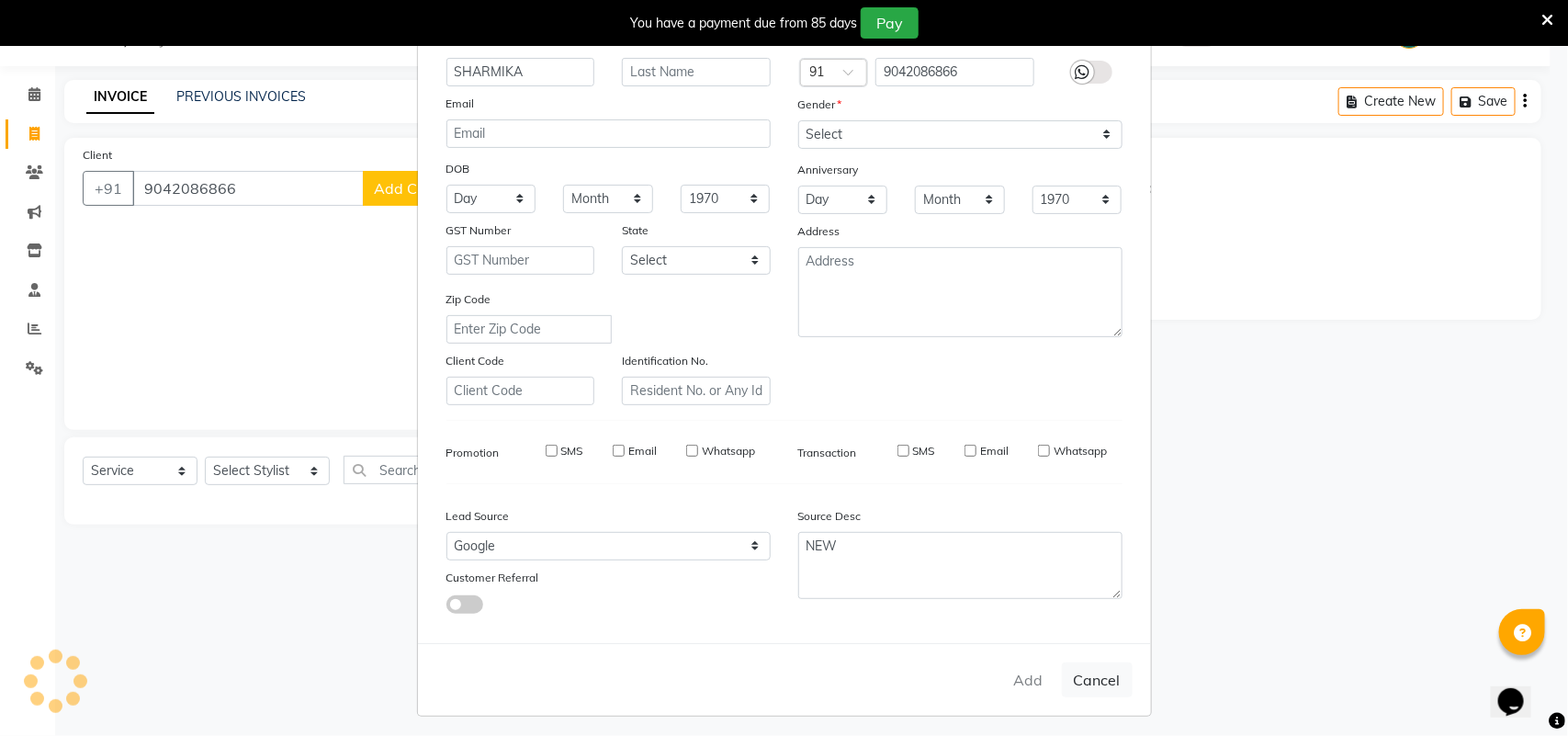
checkbox input "false"
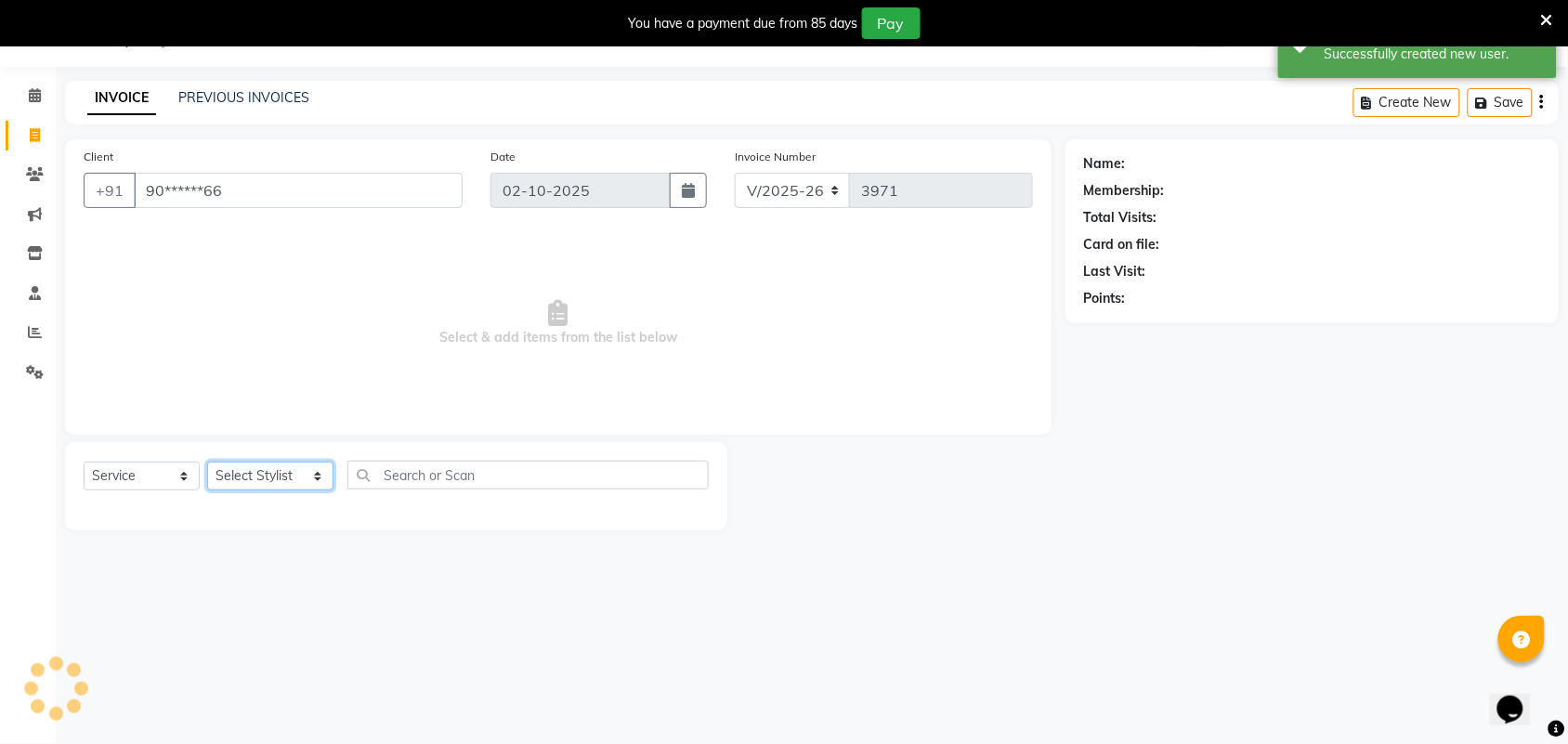
click at [277, 470] on select "Select Stylist Admin ANUSHA Apsu Auditor Ambattur Balaji BANUPRIYA Bharath Bhuv…" at bounding box center [270, 476] width 126 height 29
select select "47999"
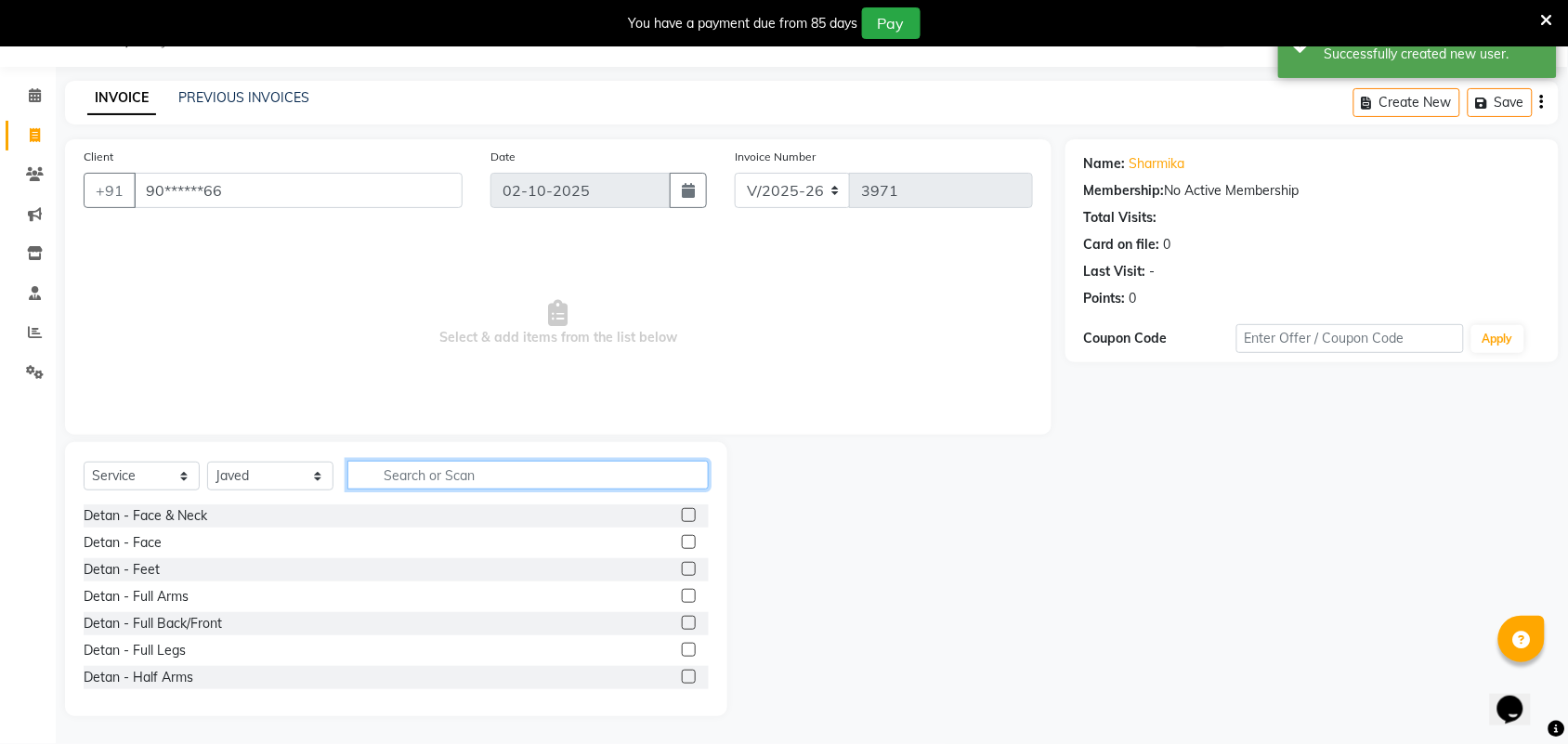
click at [423, 479] on input "text" at bounding box center [528, 475] width 361 height 29
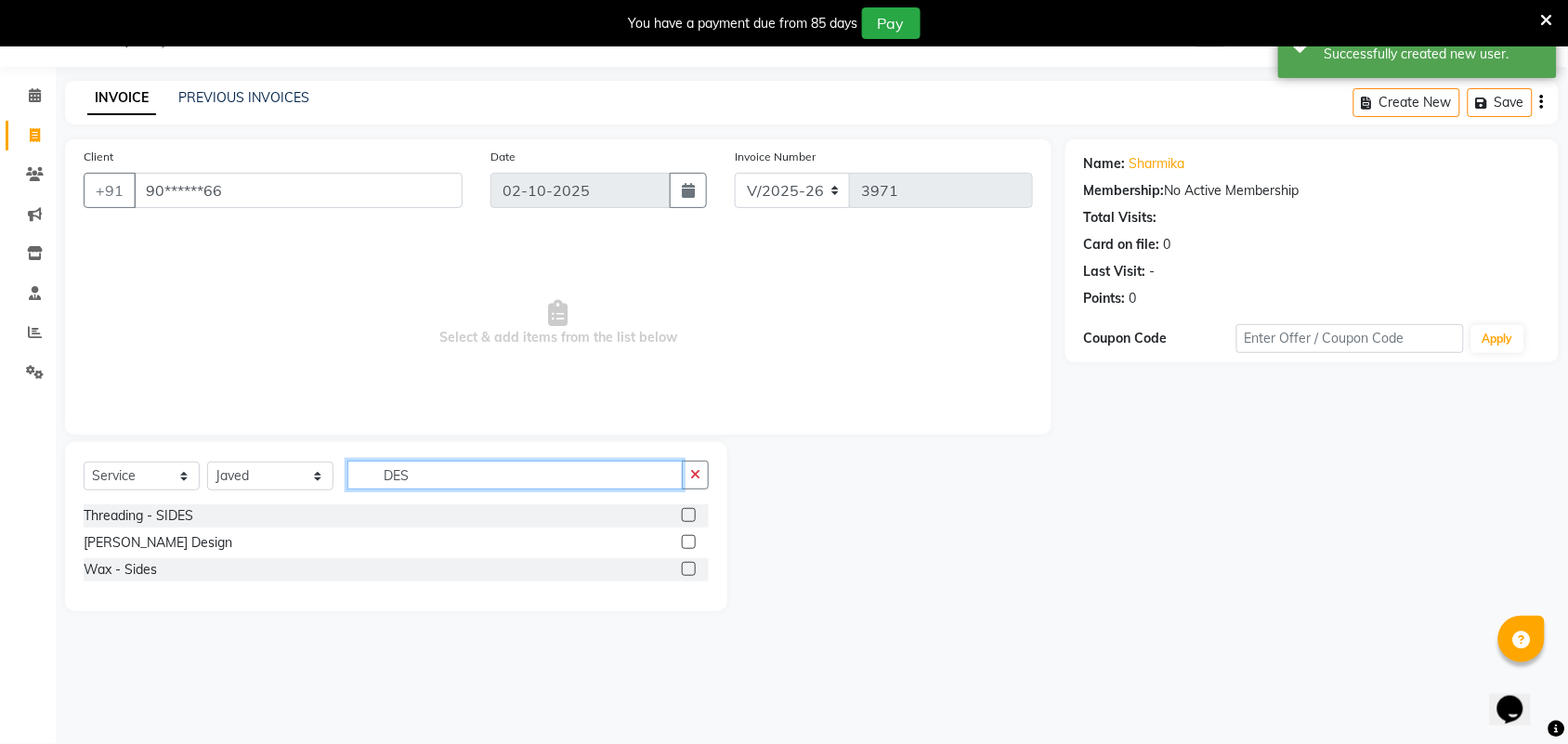
type input "DES"
click at [693, 543] on label at bounding box center [689, 542] width 14 height 14
click at [693, 543] on input "checkbox" at bounding box center [688, 543] width 12 height 12
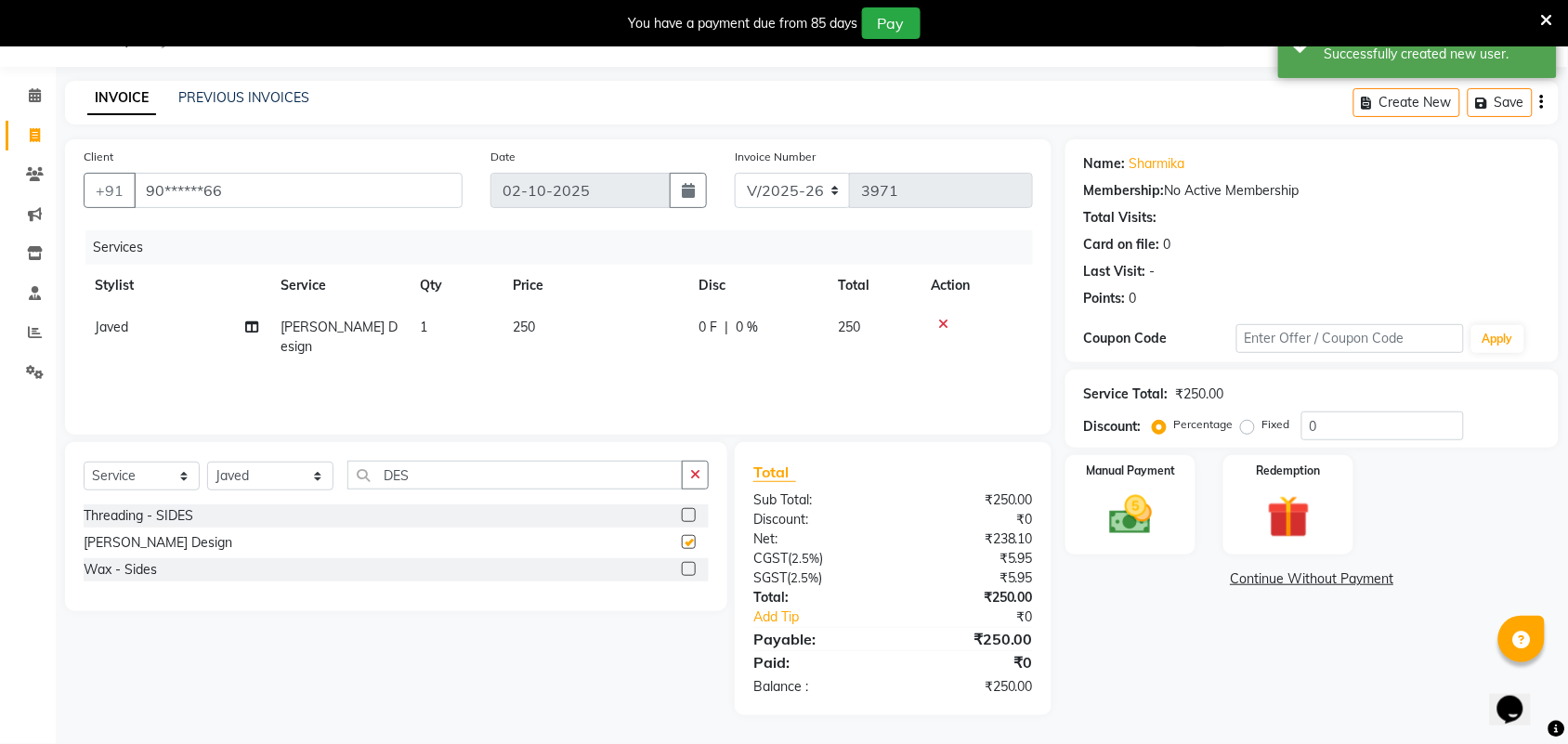
checkbox input "false"
click at [586, 335] on td "250" at bounding box center [594, 337] width 186 height 61
select select "47999"
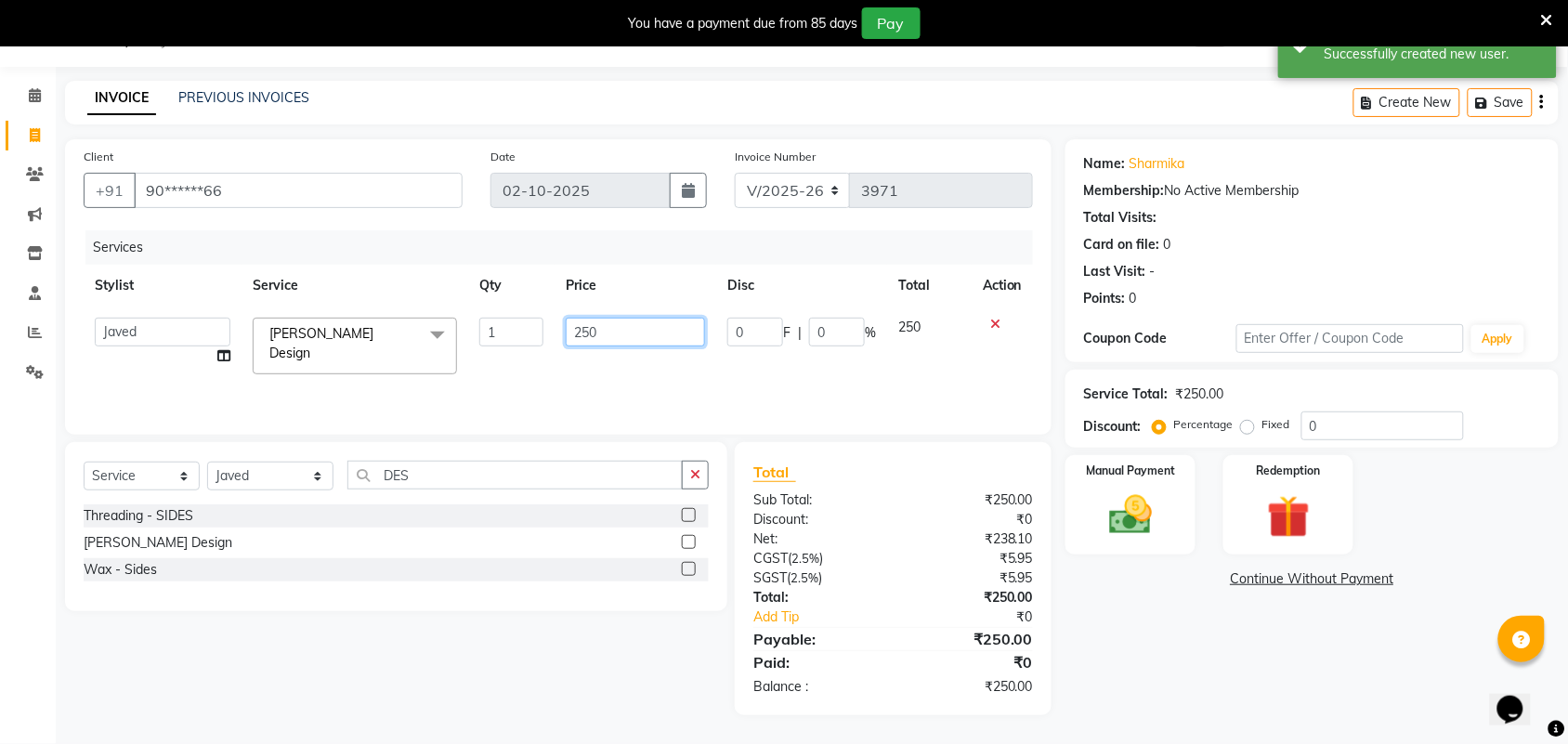
click at [599, 326] on input "250" at bounding box center [634, 332] width 139 height 29
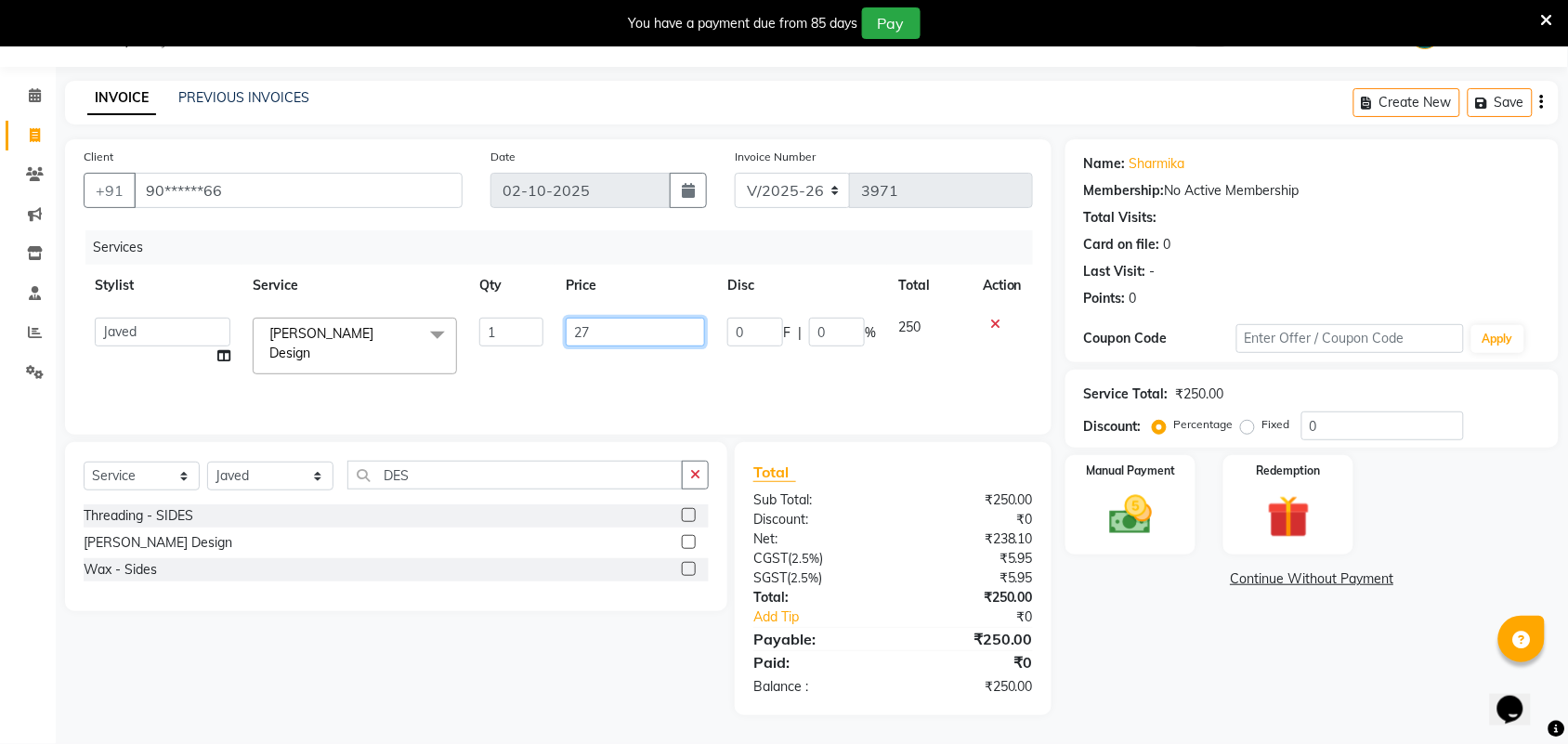
type input "275"
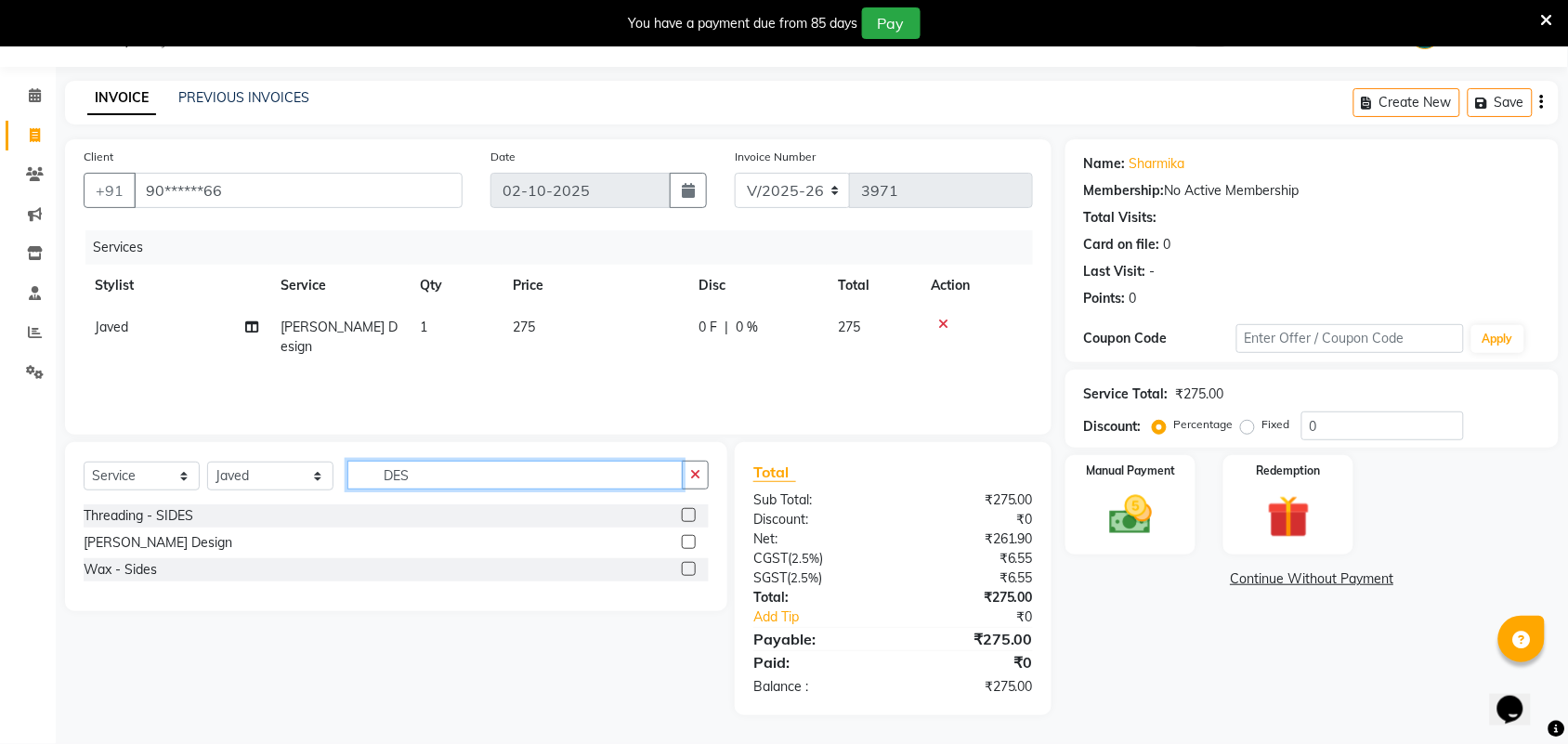
click at [579, 476] on input "DES" at bounding box center [515, 475] width 335 height 29
type input "D"
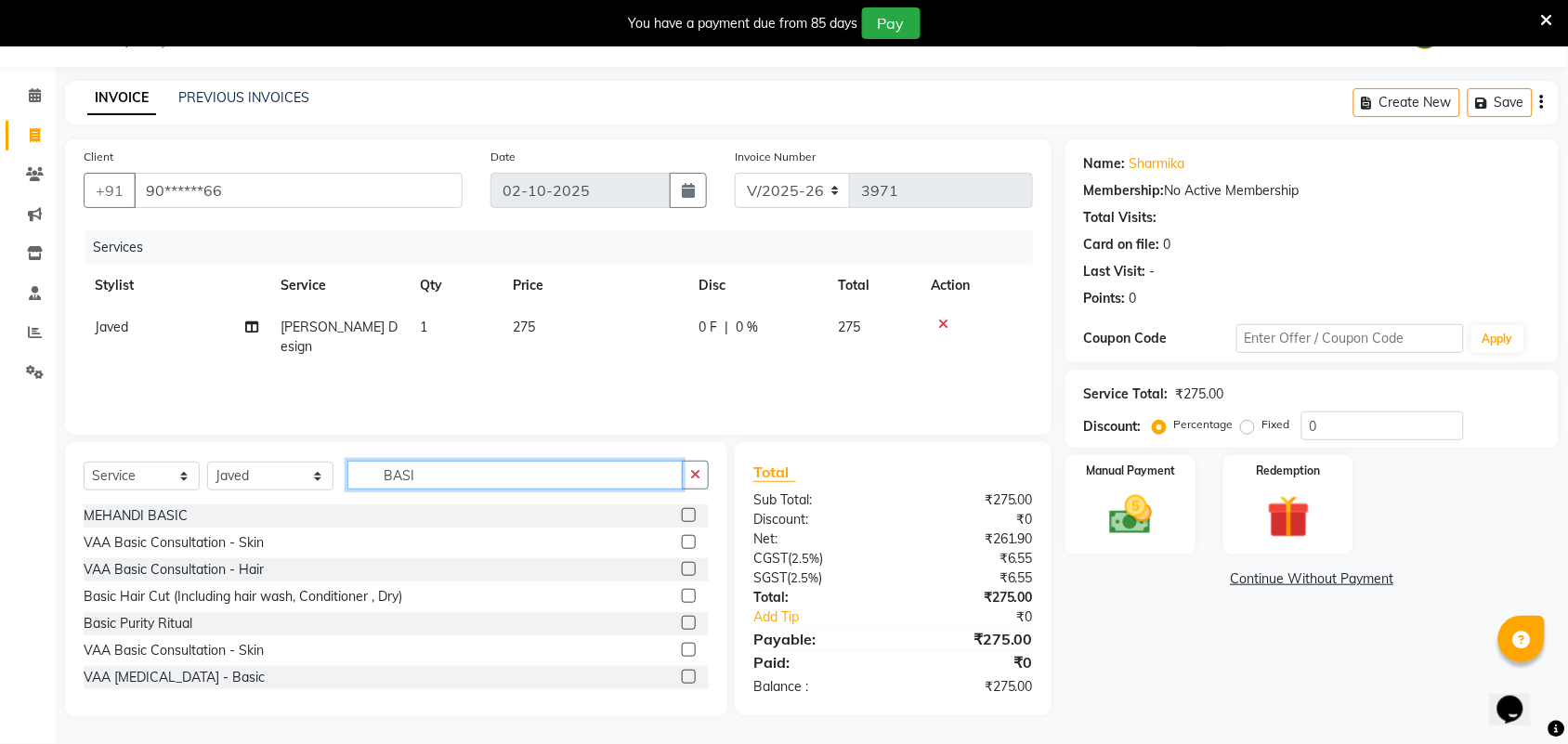
type input "BASI"
click at [682, 592] on label at bounding box center [689, 595] width 14 height 14
click at [682, 592] on input "checkbox" at bounding box center [688, 596] width 12 height 12
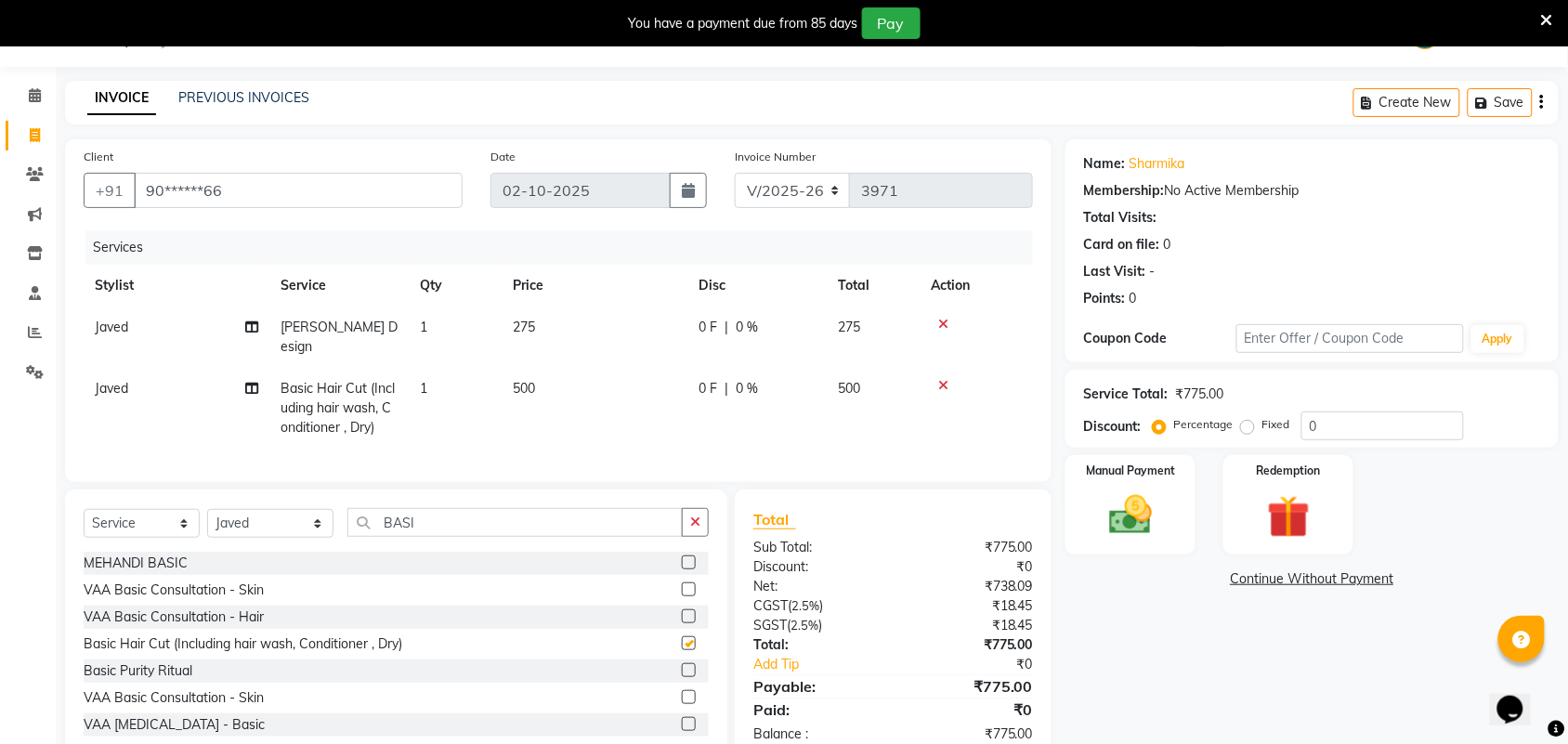
checkbox input "false"
click at [576, 368] on td "500" at bounding box center [594, 408] width 186 height 81
select select "47999"
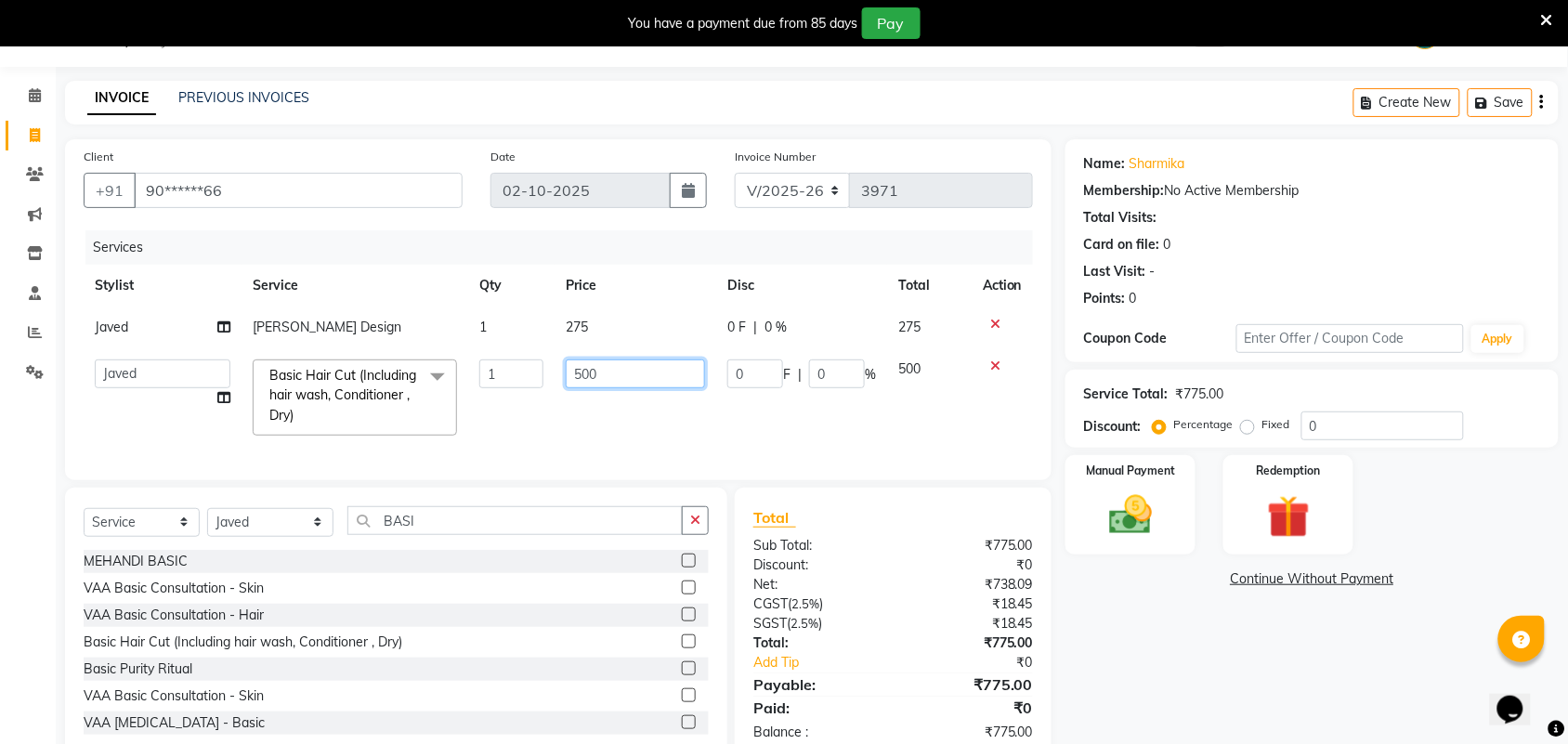
click at [607, 367] on input "500" at bounding box center [634, 374] width 139 height 29
type input "550"
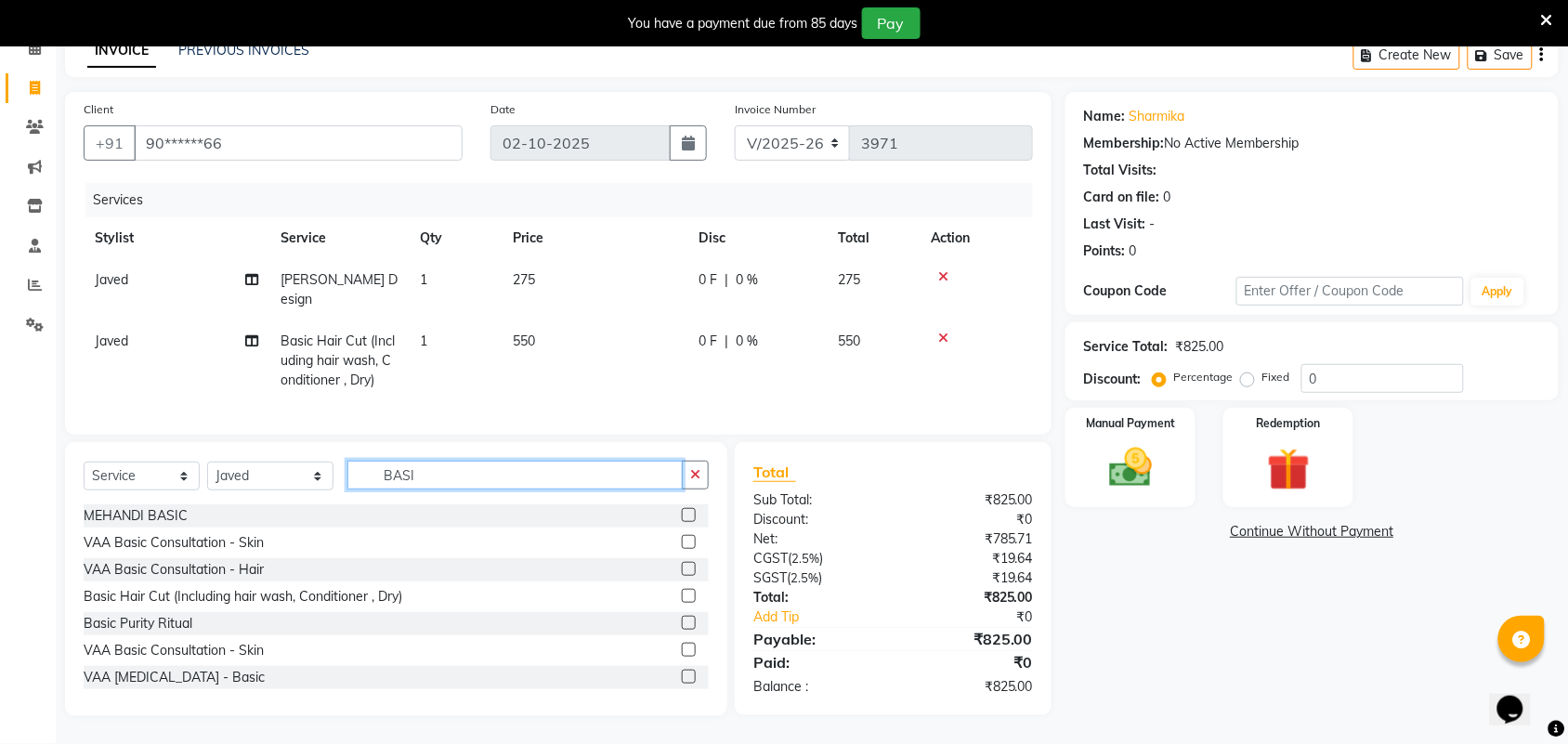
scroll to position [91, 0]
click at [604, 472] on input "BASI" at bounding box center [515, 478] width 335 height 29
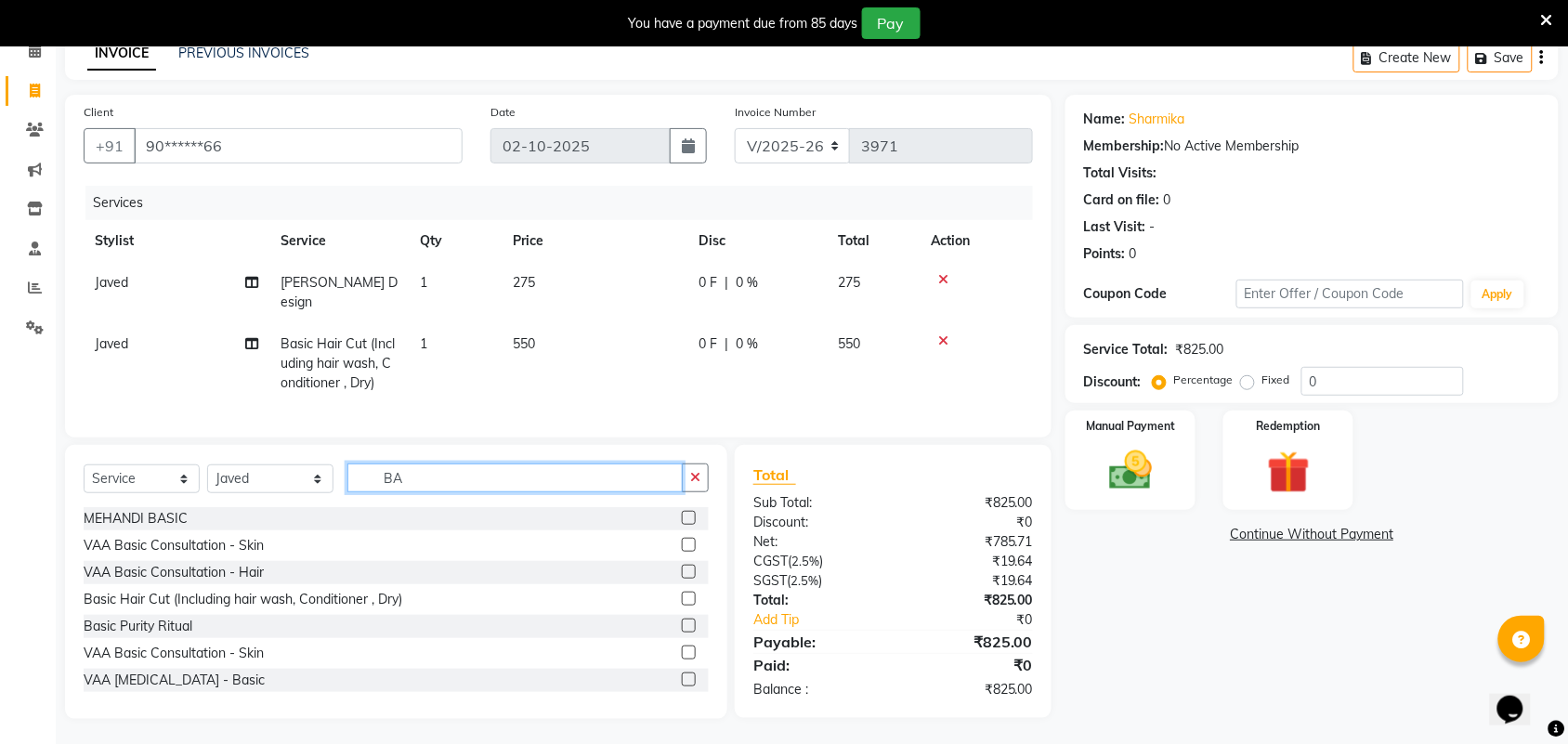
type input "B"
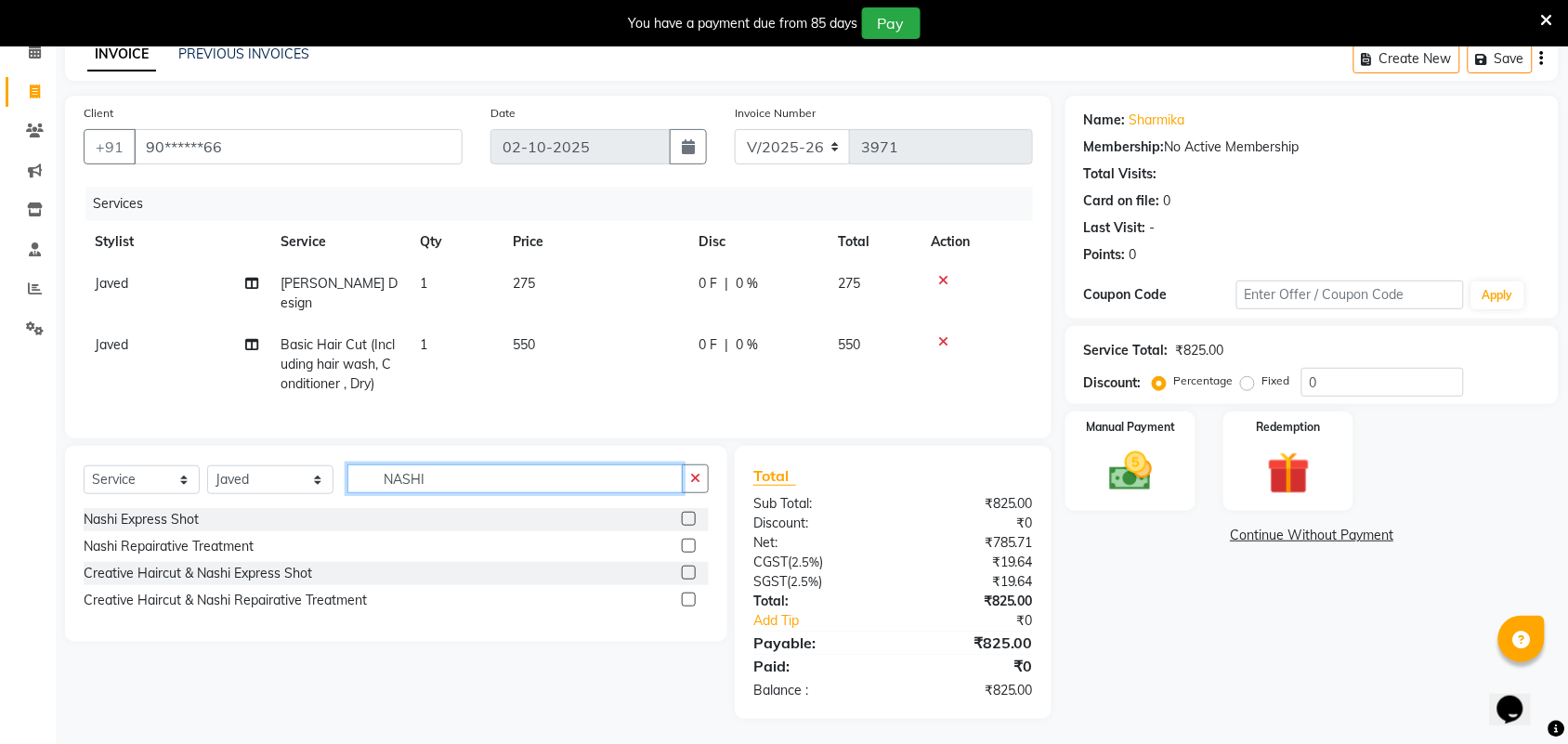
type input "NASHI"
click at [688, 539] on label at bounding box center [689, 546] width 14 height 14
click at [688, 541] on input "checkbox" at bounding box center [688, 547] width 12 height 12
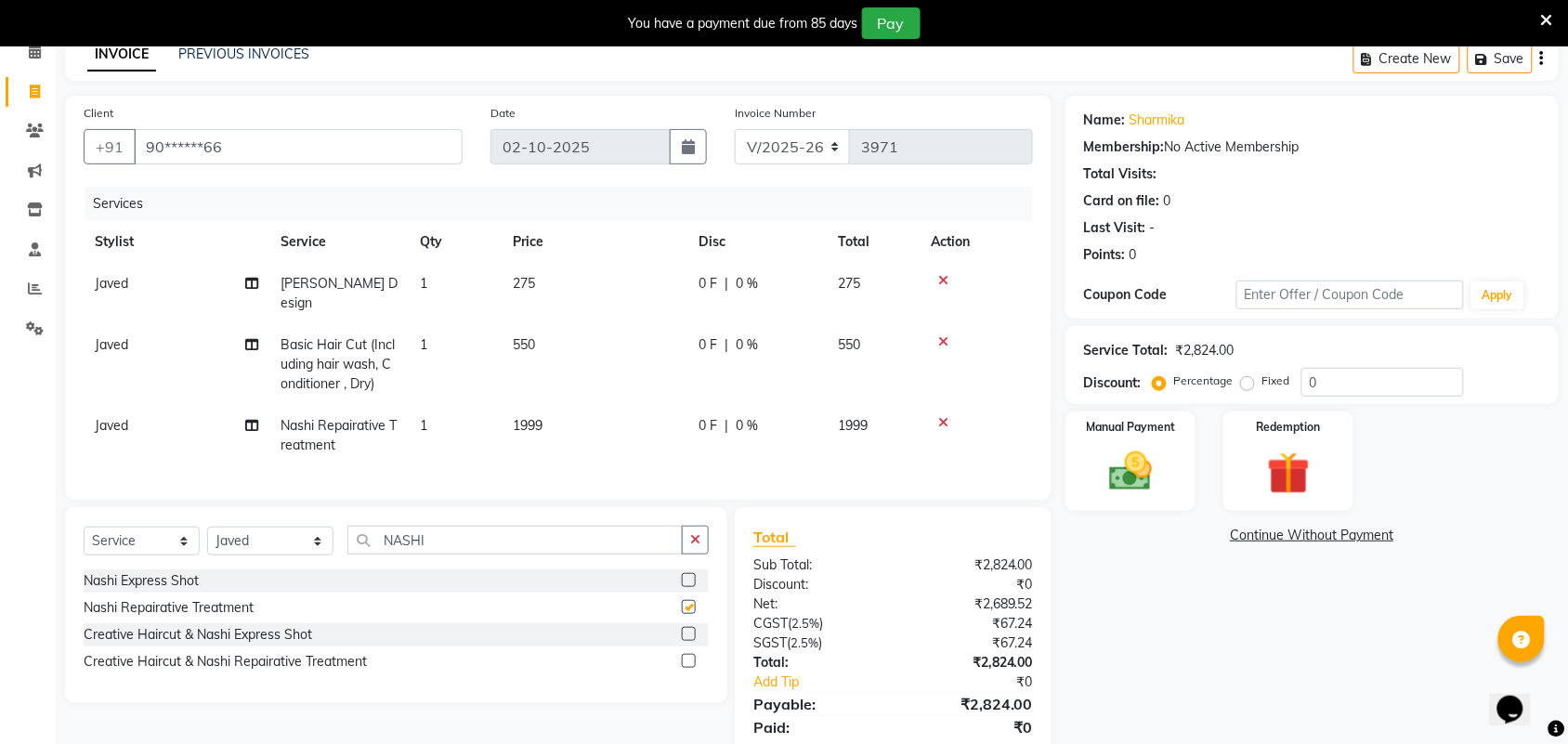
checkbox input "false"
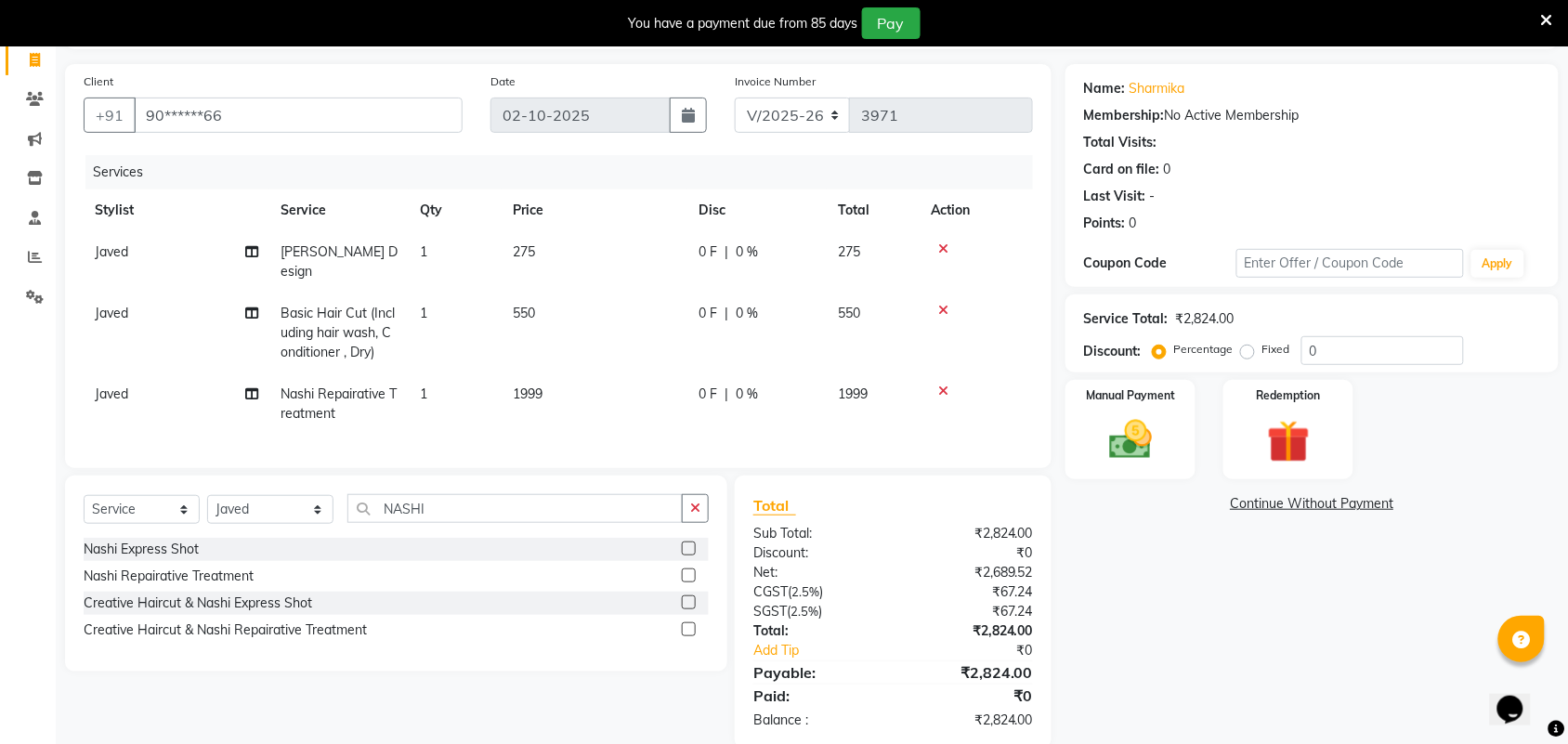
scroll to position [152, 0]
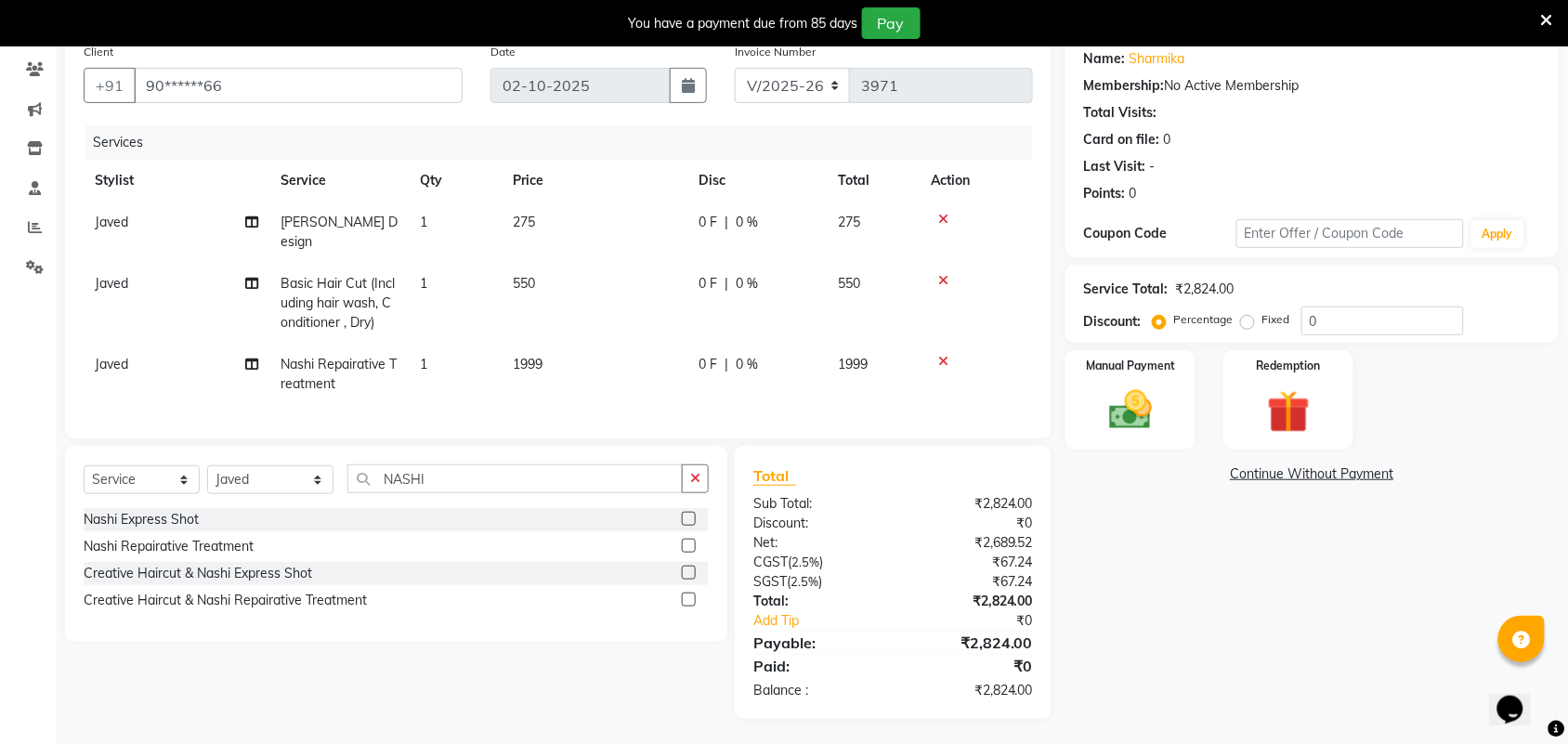
click at [521, 355] on span "1999" at bounding box center [528, 363] width 30 height 17
select select "47999"
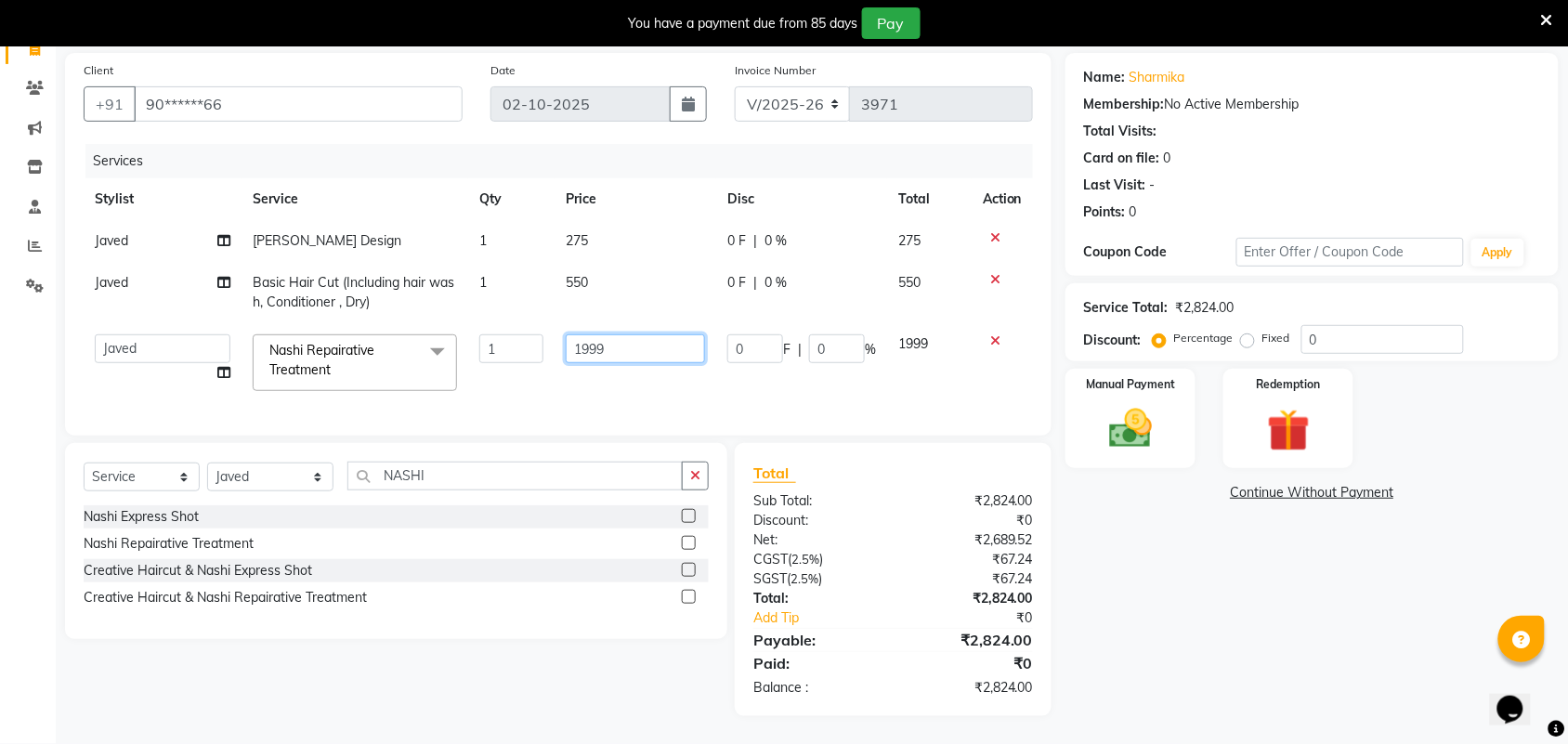
click at [639, 337] on input "1999" at bounding box center [634, 349] width 139 height 29
type input "1"
type input "2360"
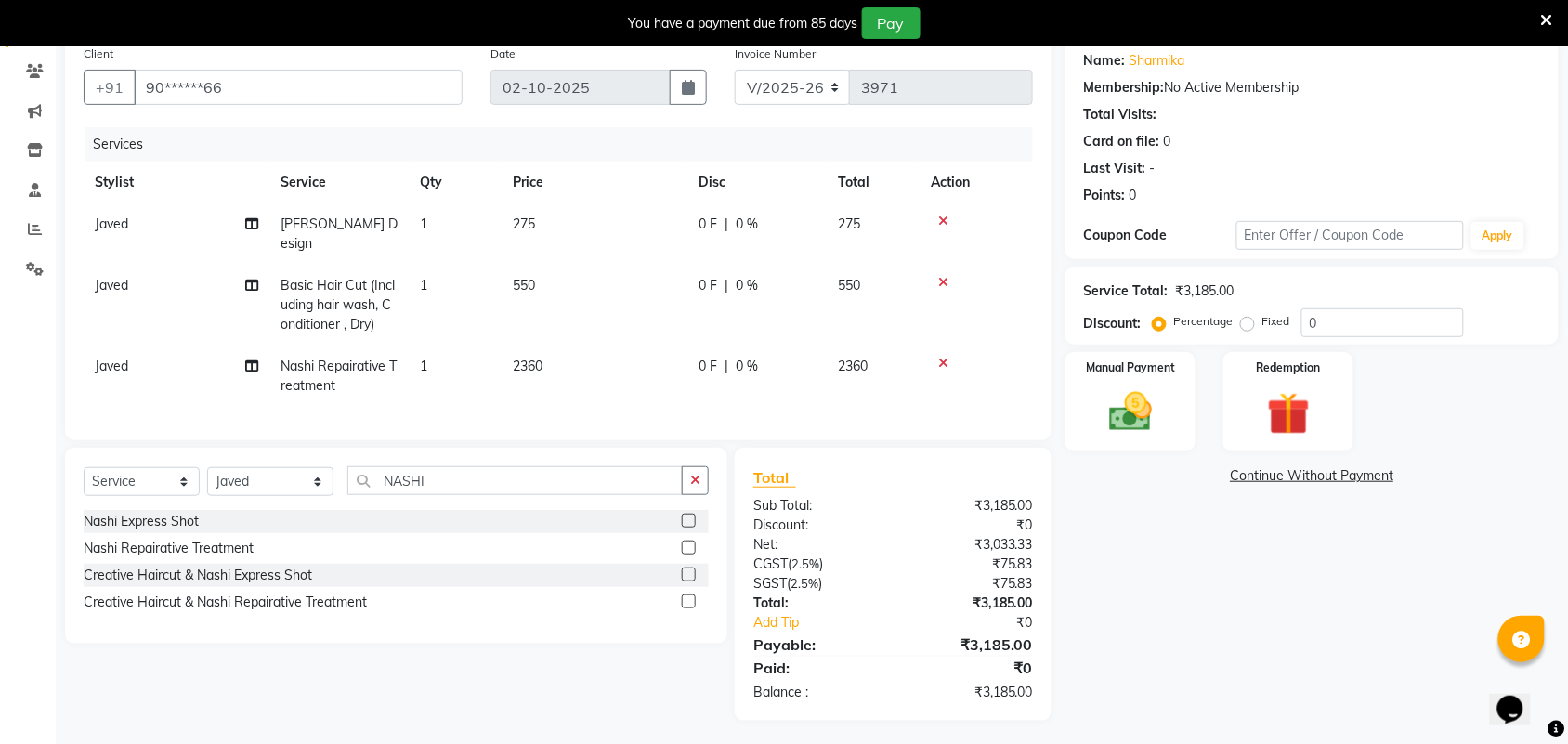
click at [1229, 576] on div "Name: Sharmika Membership: No Active Membership Total Visits: Card on file: 0 L…" at bounding box center [1319, 378] width 507 height 685
click at [625, 346] on td "2360" at bounding box center [594, 376] width 186 height 61
select select "47999"
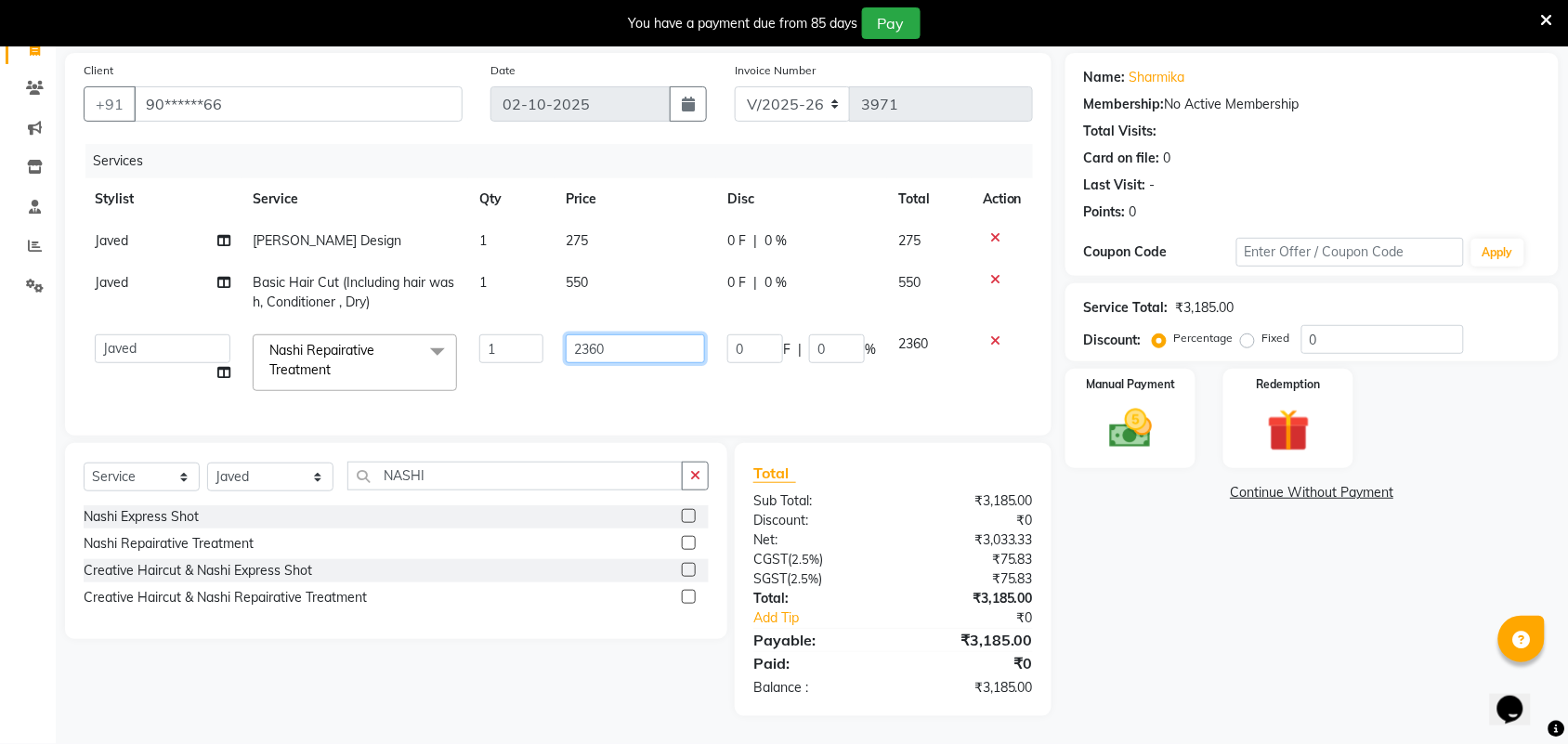
click at [629, 334] on input "2360" at bounding box center [634, 349] width 139 height 29
type input "2200"
click at [1251, 659] on div "Name: Sharmika Membership: No Active Membership Total Visits: Card on file: 0 L…" at bounding box center [1319, 385] width 507 height 663
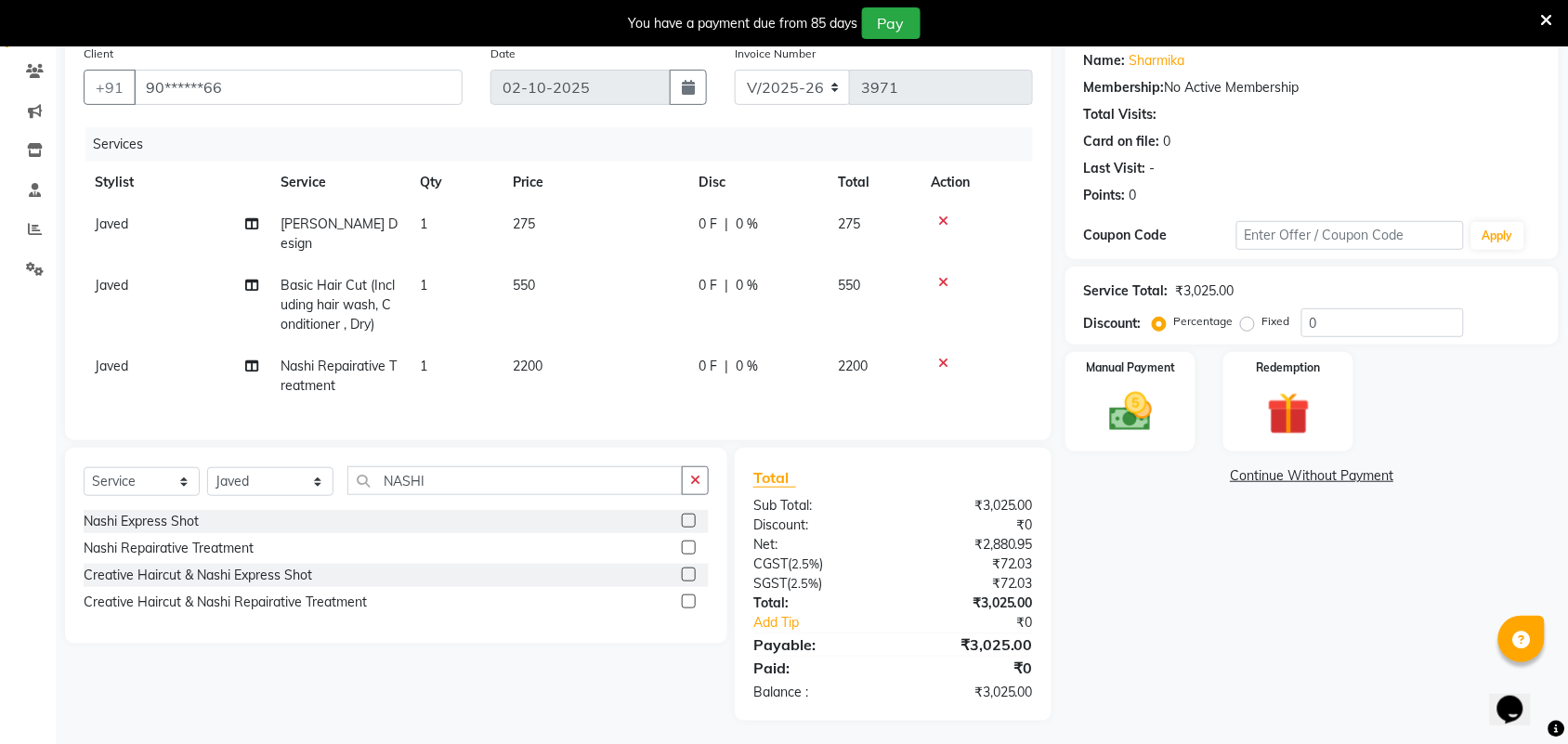
click at [546, 457] on div "Select Service Product Membership Package Voucher Prepaid Gift Card Select Styl…" at bounding box center [396, 546] width 663 height 196
click at [504, 474] on input "NASHI" at bounding box center [515, 481] width 335 height 29
click at [706, 479] on button "button" at bounding box center [696, 481] width 27 height 29
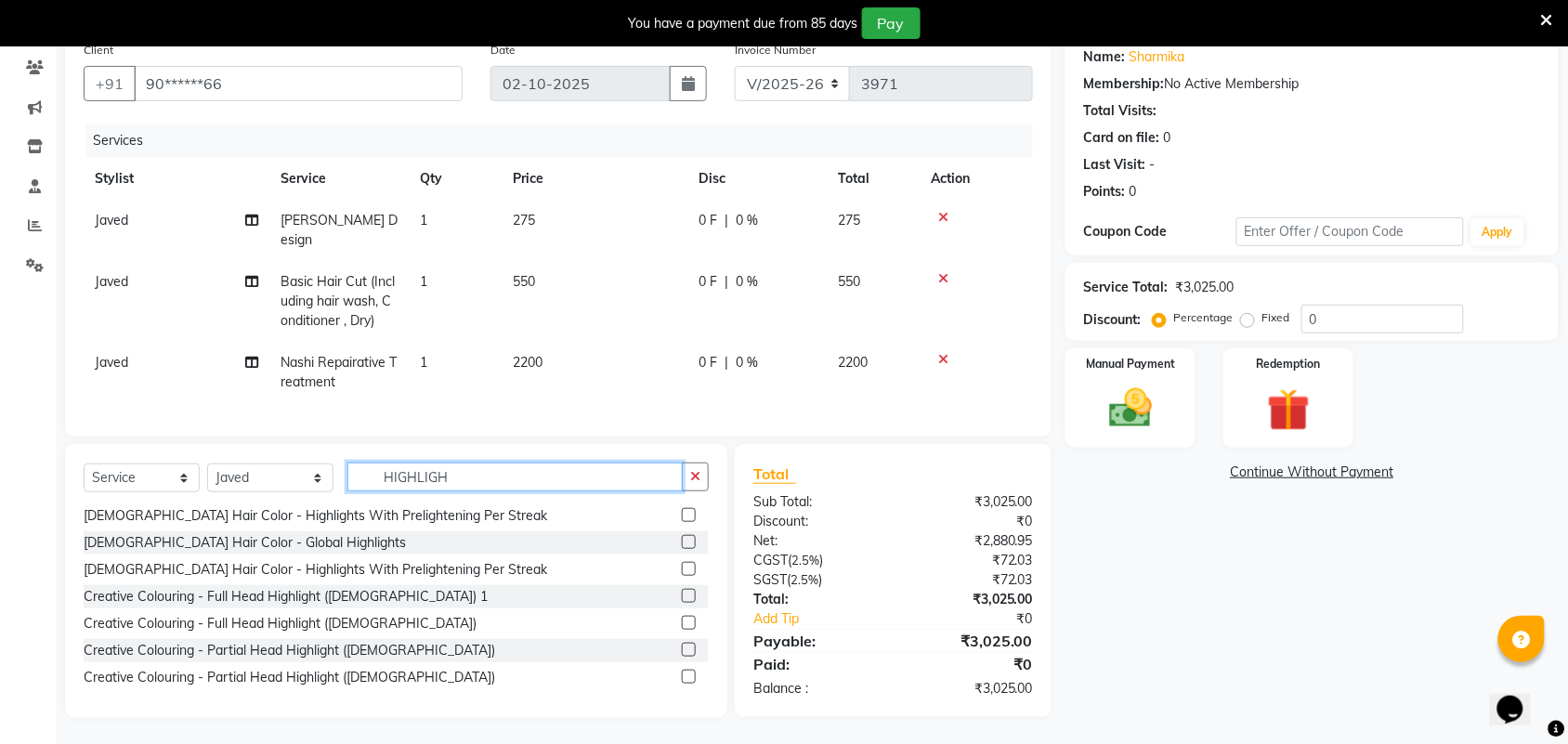
scroll to position [0, 0]
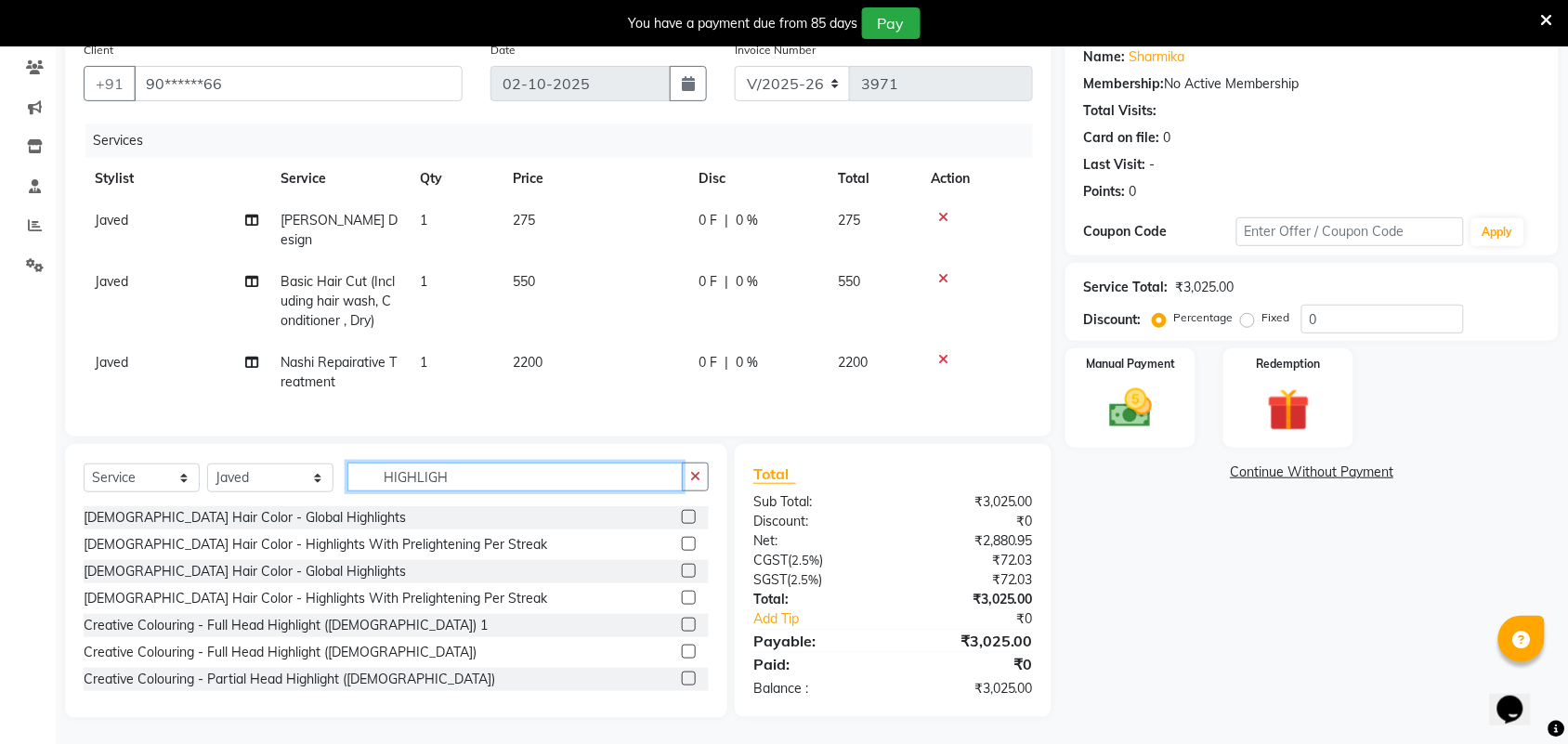
type input "HIGHLIGH"
click at [682, 568] on label at bounding box center [689, 571] width 14 height 14
click at [682, 568] on input "checkbox" at bounding box center [688, 571] width 12 height 12
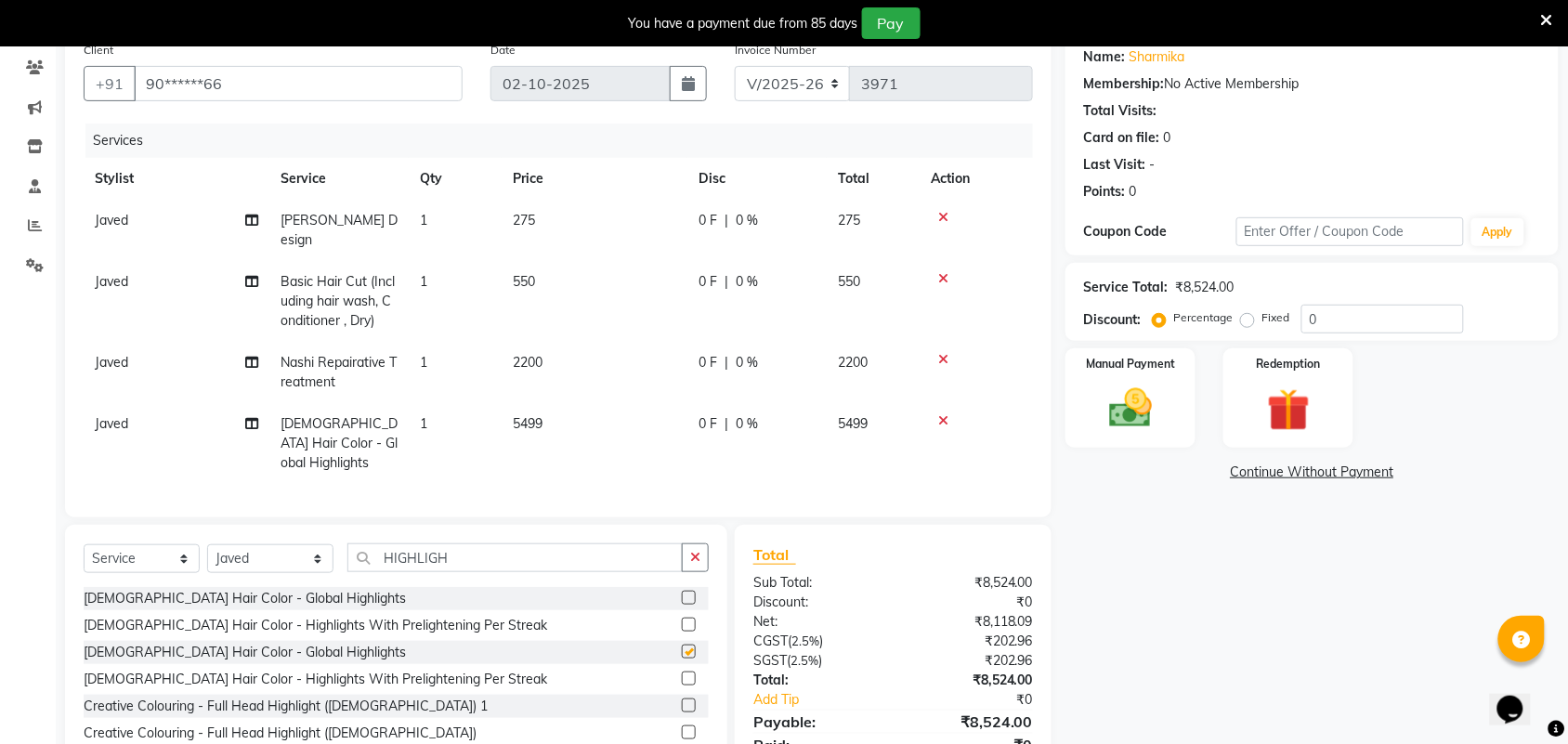
checkbox input "false"
drag, startPoint x: 609, startPoint y: 433, endPoint x: 632, endPoint y: 423, distance: 25.1
click at [611, 433] on td "5499" at bounding box center [594, 443] width 186 height 81
select select "47999"
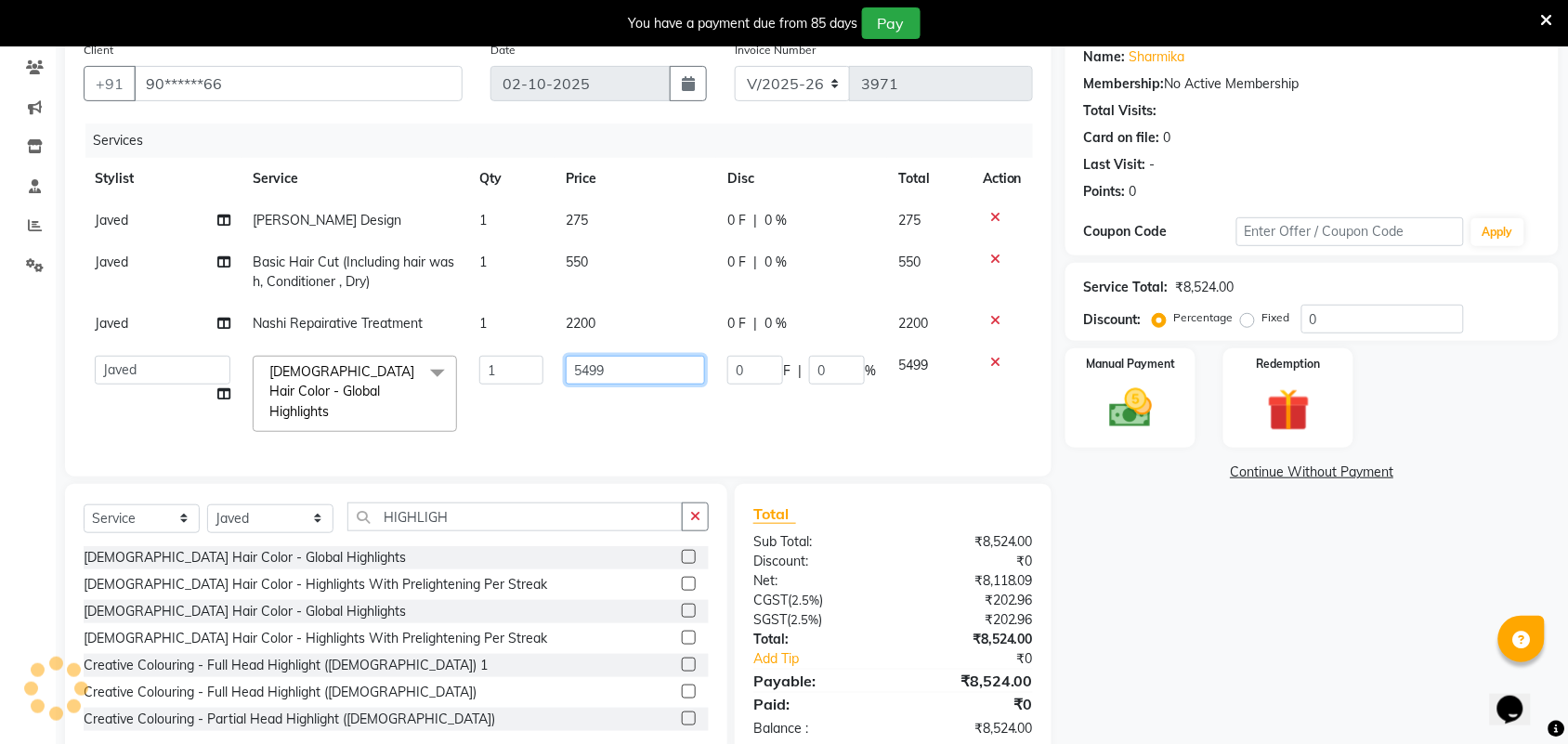
click at [637, 365] on input "5499" at bounding box center [634, 370] width 139 height 29
type input "5"
type input "8400"
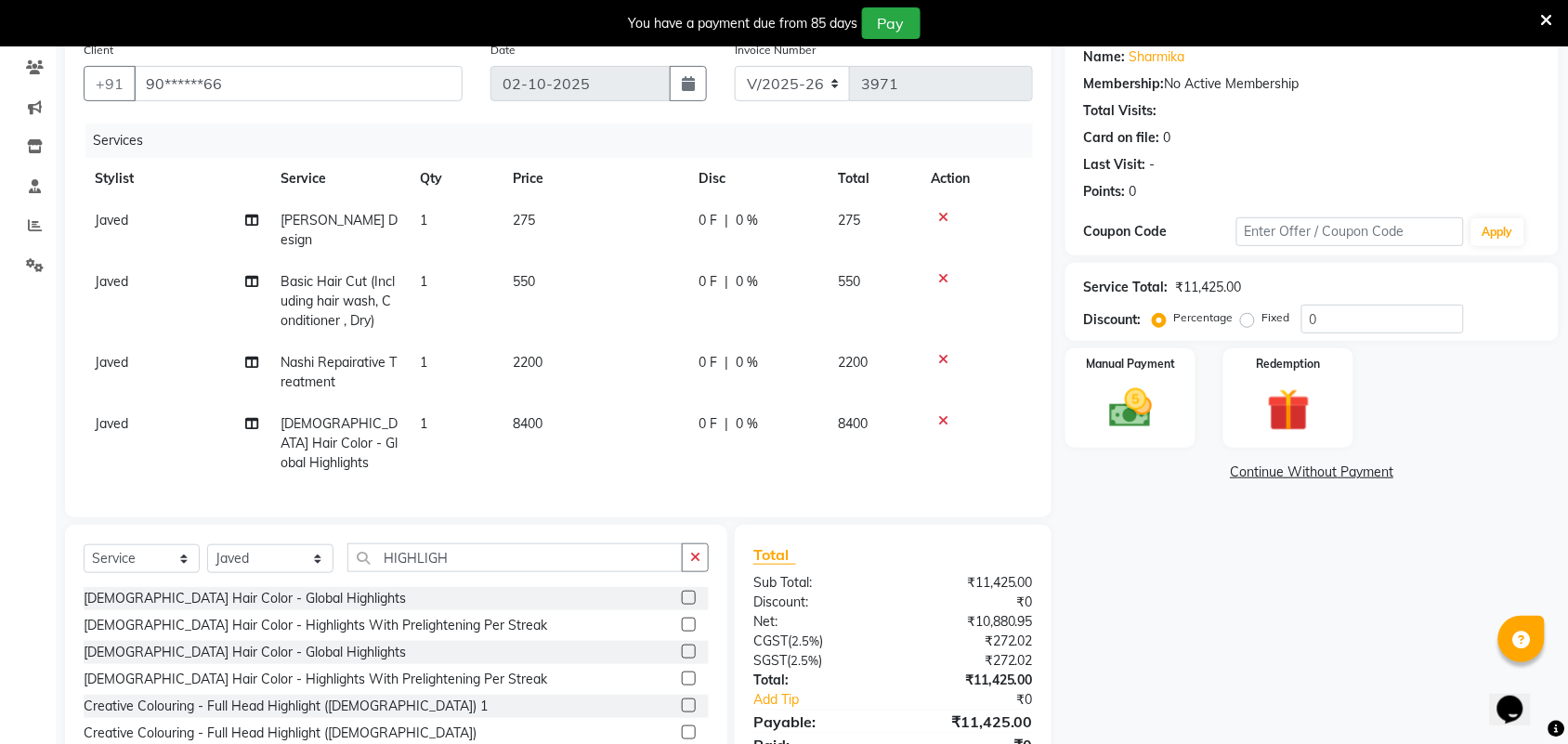
click at [1064, 594] on div "Total Sub Total: ₹11,425.00 Discount: ₹0 Net: ₹10,880.95 CGST ( 2.5% ) ₹272.02 …" at bounding box center [897, 661] width 338 height 274
click at [697, 551] on icon "button" at bounding box center [696, 557] width 11 height 13
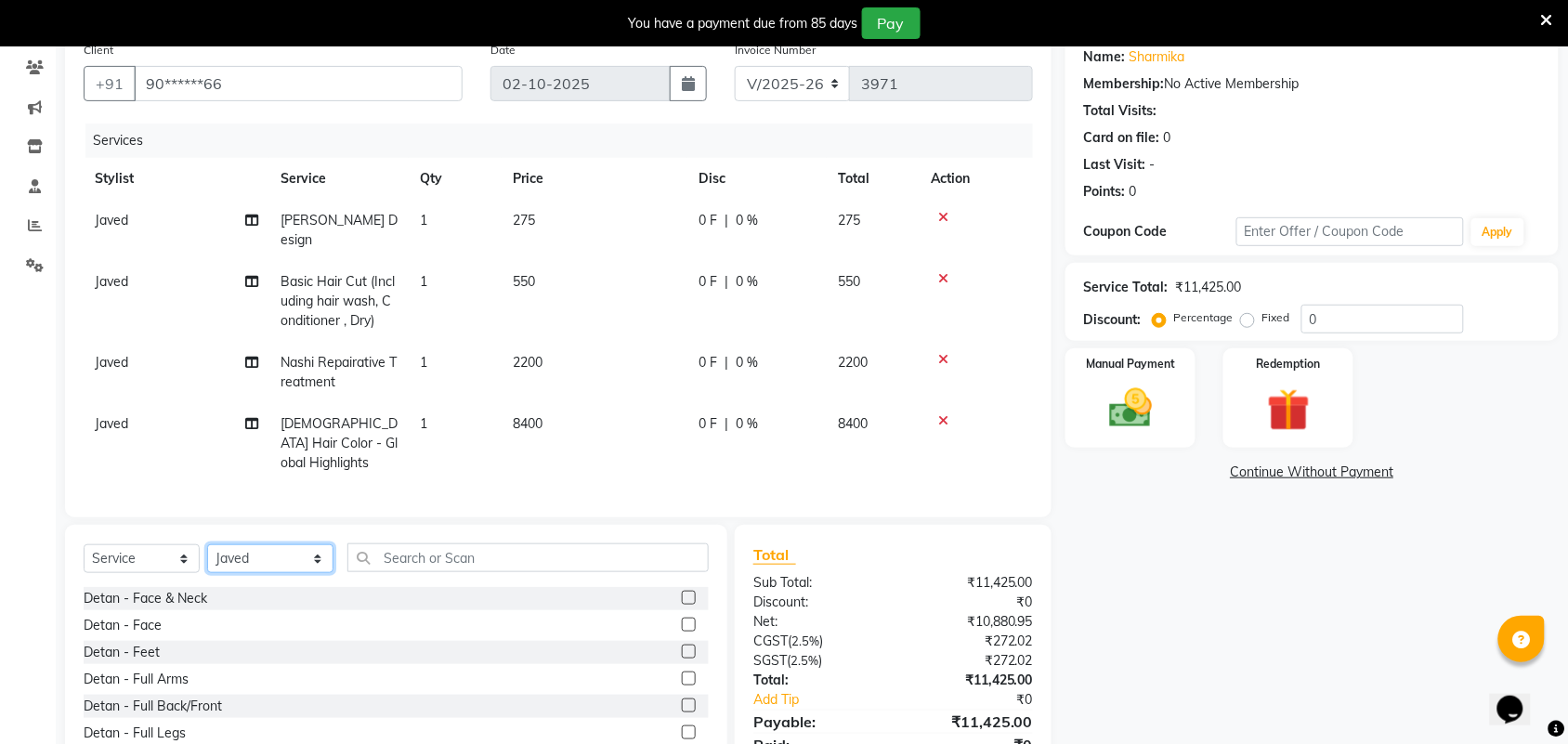
click at [232, 544] on select "Select Stylist Admin [PERSON_NAME] Apsu Auditor Ambattur [PERSON_NAME] Dingg - …" at bounding box center [270, 558] width 126 height 29
select select "71189"
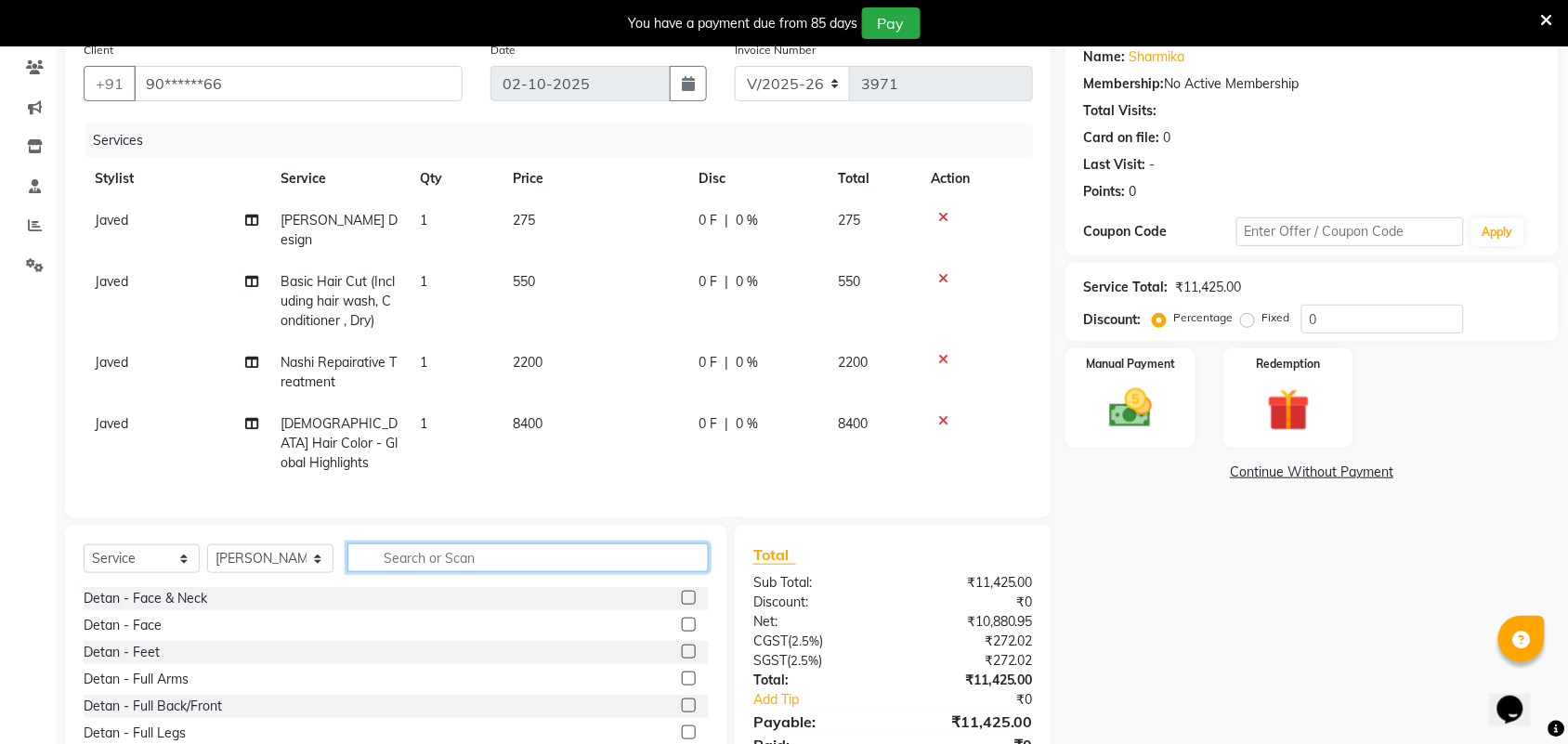
click at [430, 543] on input "text" at bounding box center [528, 558] width 361 height 29
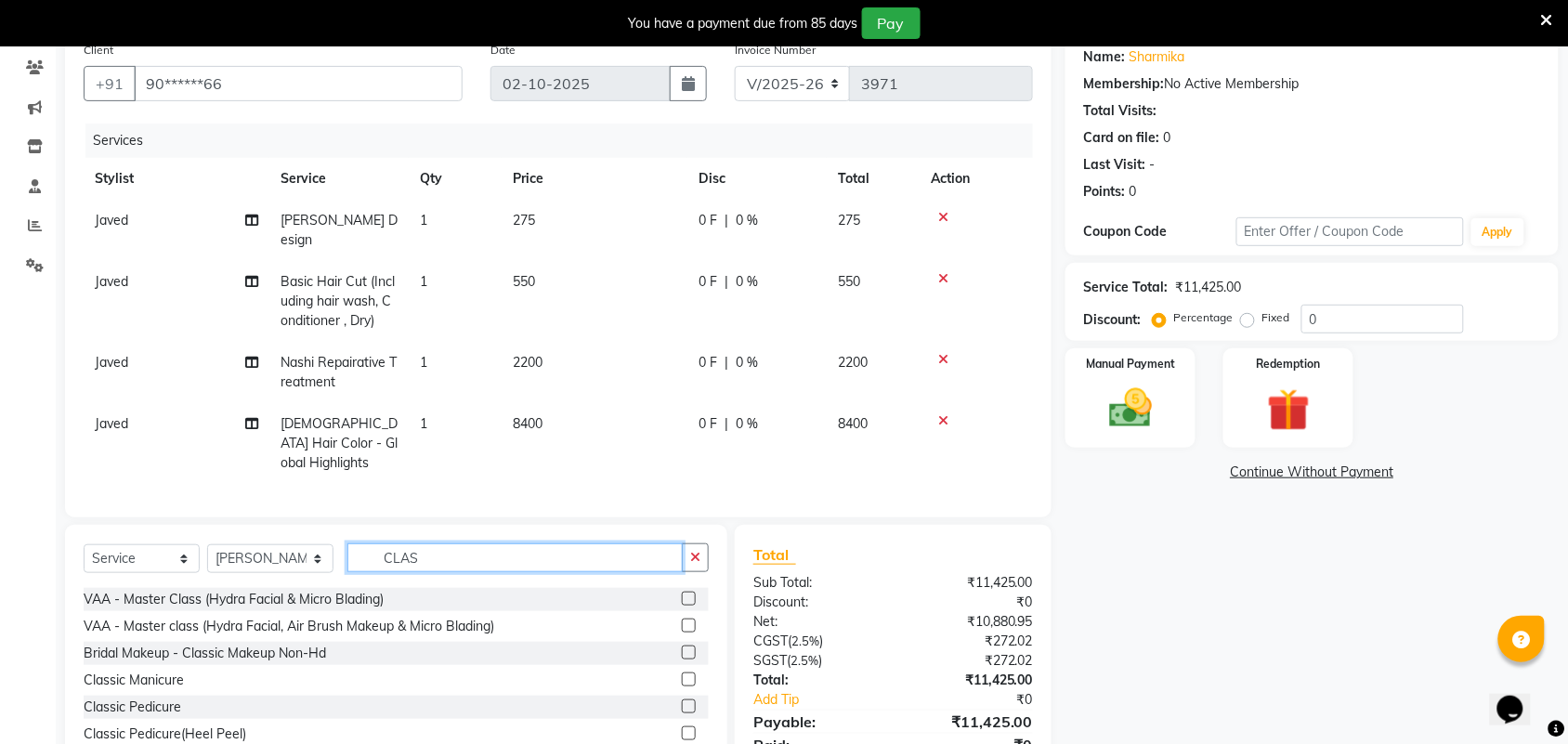
scroll to position [84, 0]
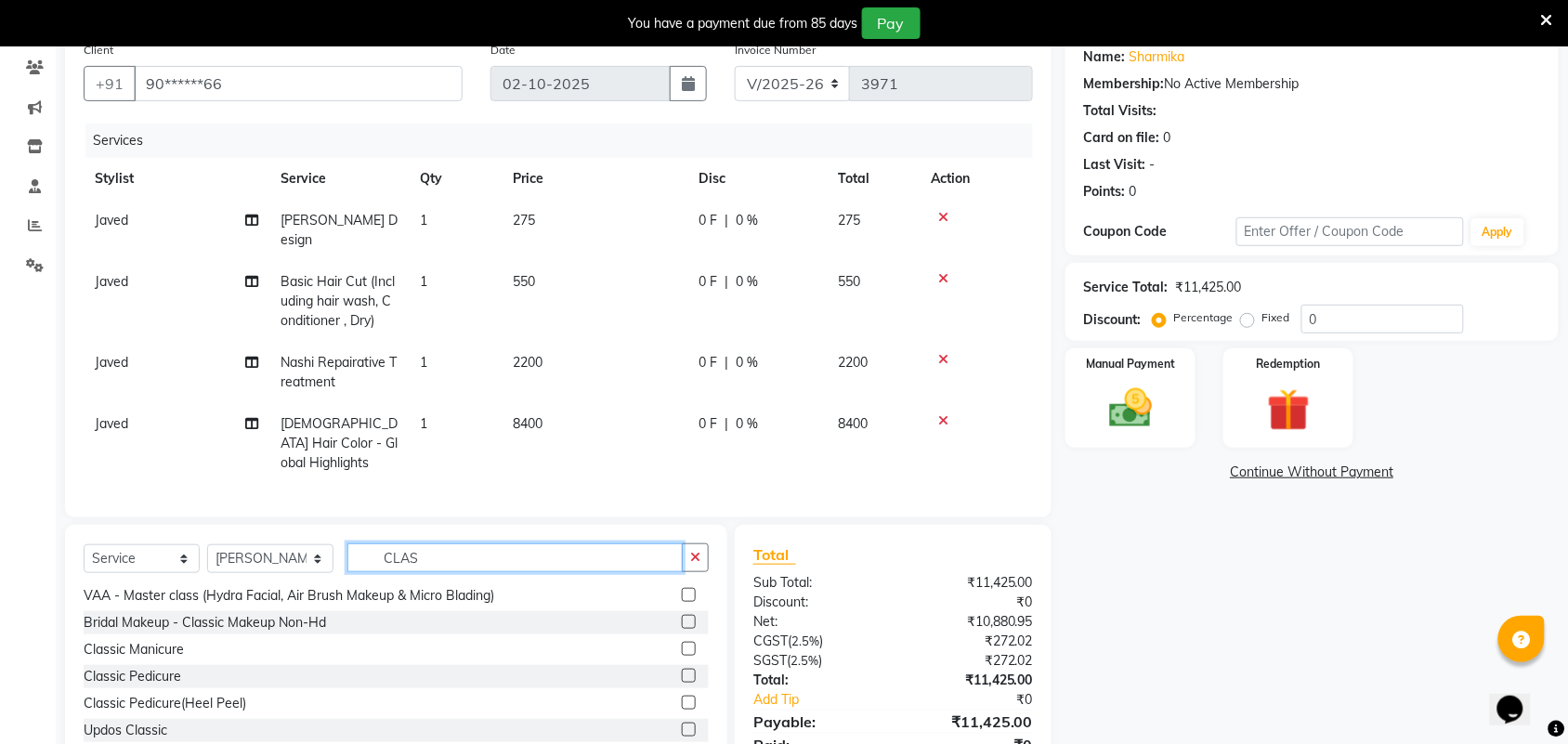
type input "CLAS"
click at [682, 669] on label at bounding box center [689, 676] width 14 height 14
click at [682, 671] on input "checkbox" at bounding box center [688, 677] width 12 height 12
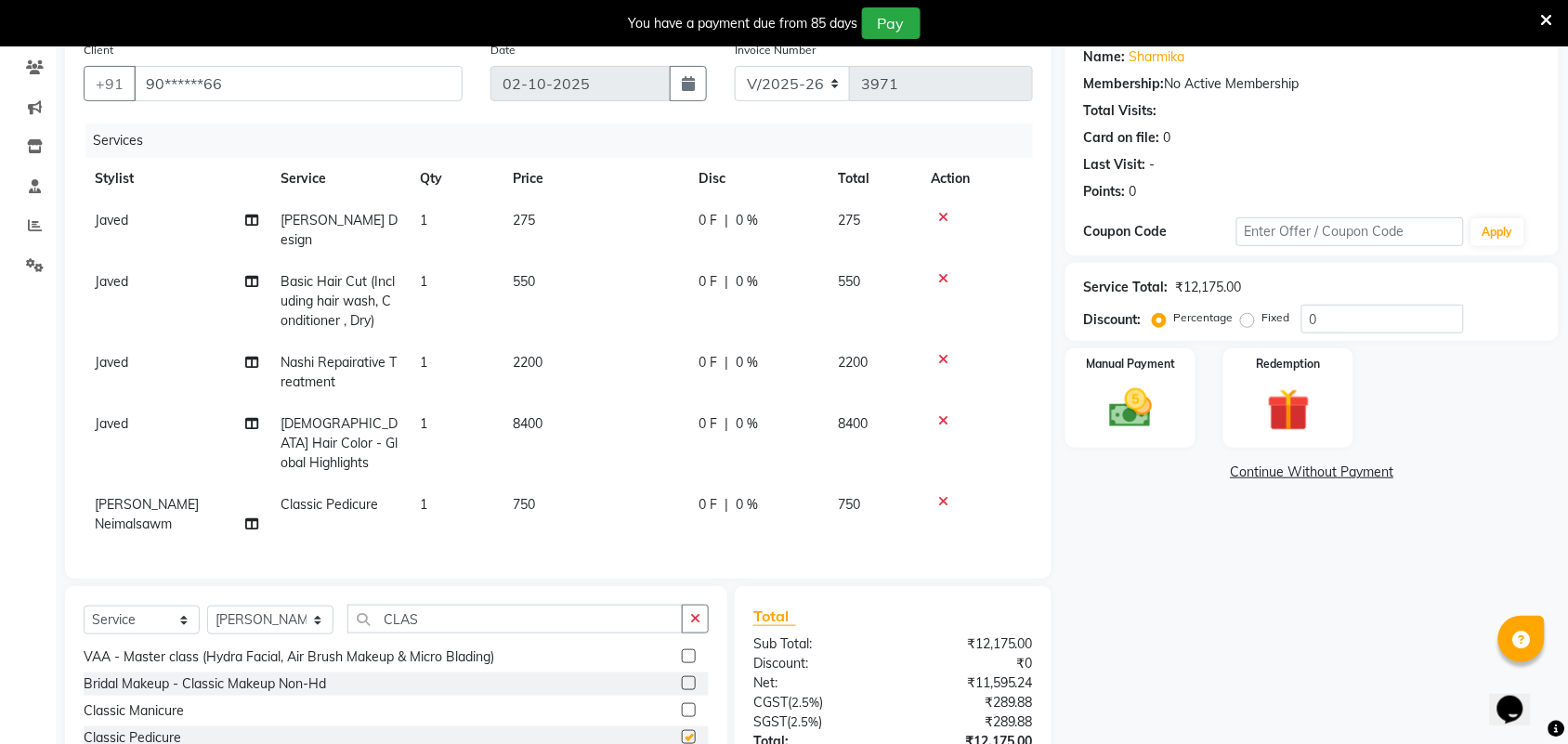
checkbox input "false"
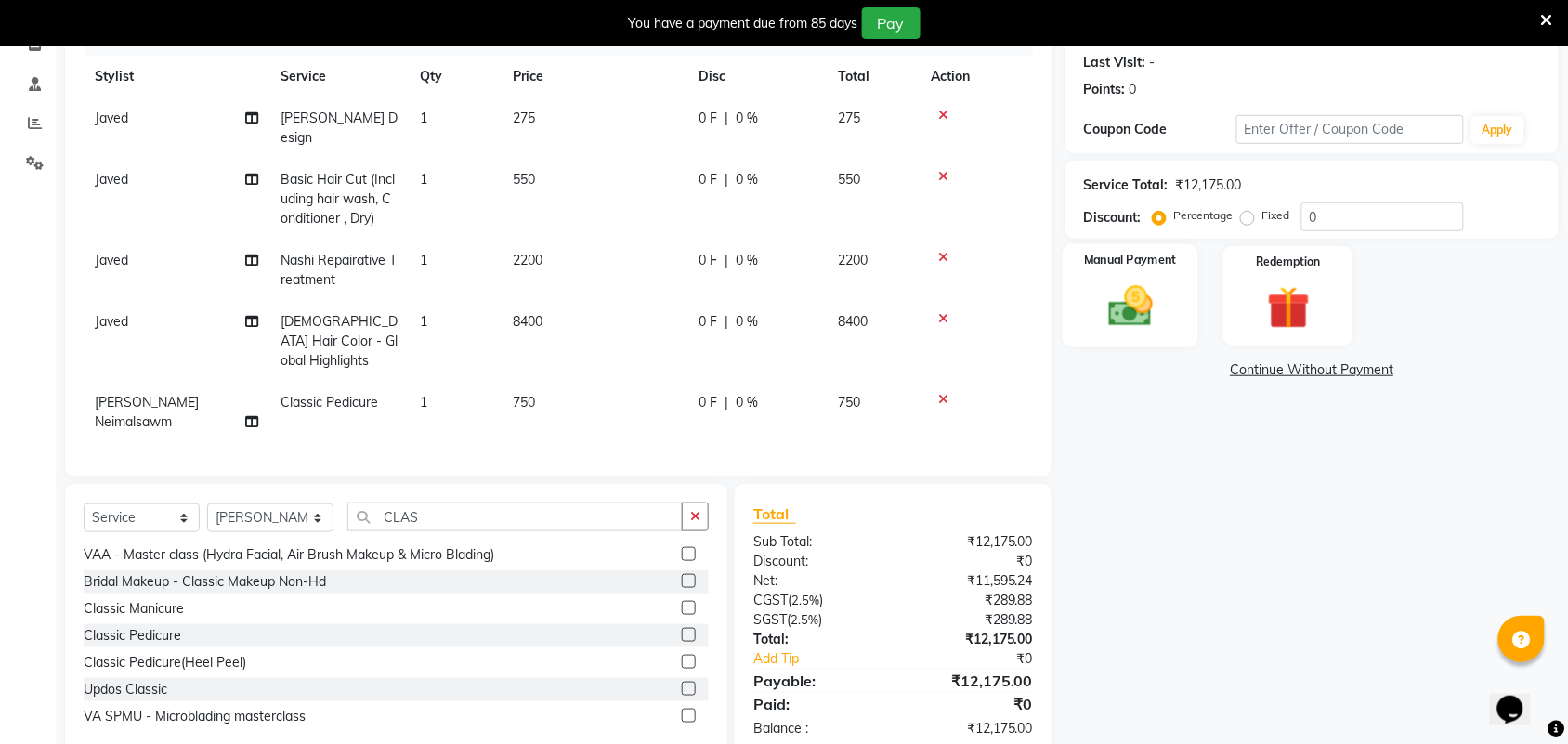
click at [1162, 285] on img at bounding box center [1131, 306] width 73 height 51
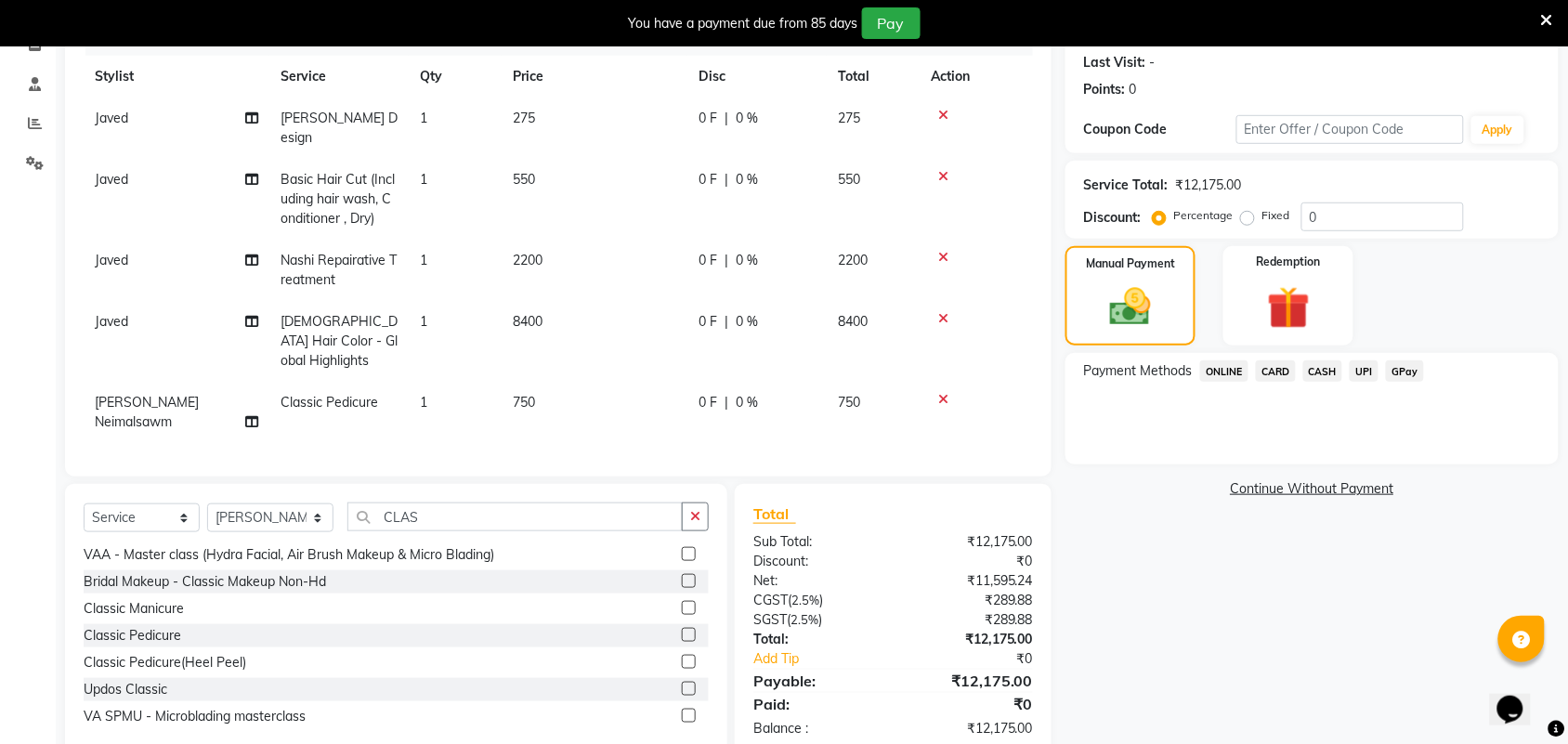
click at [1364, 373] on span "UPI" at bounding box center [1365, 371] width 29 height 21
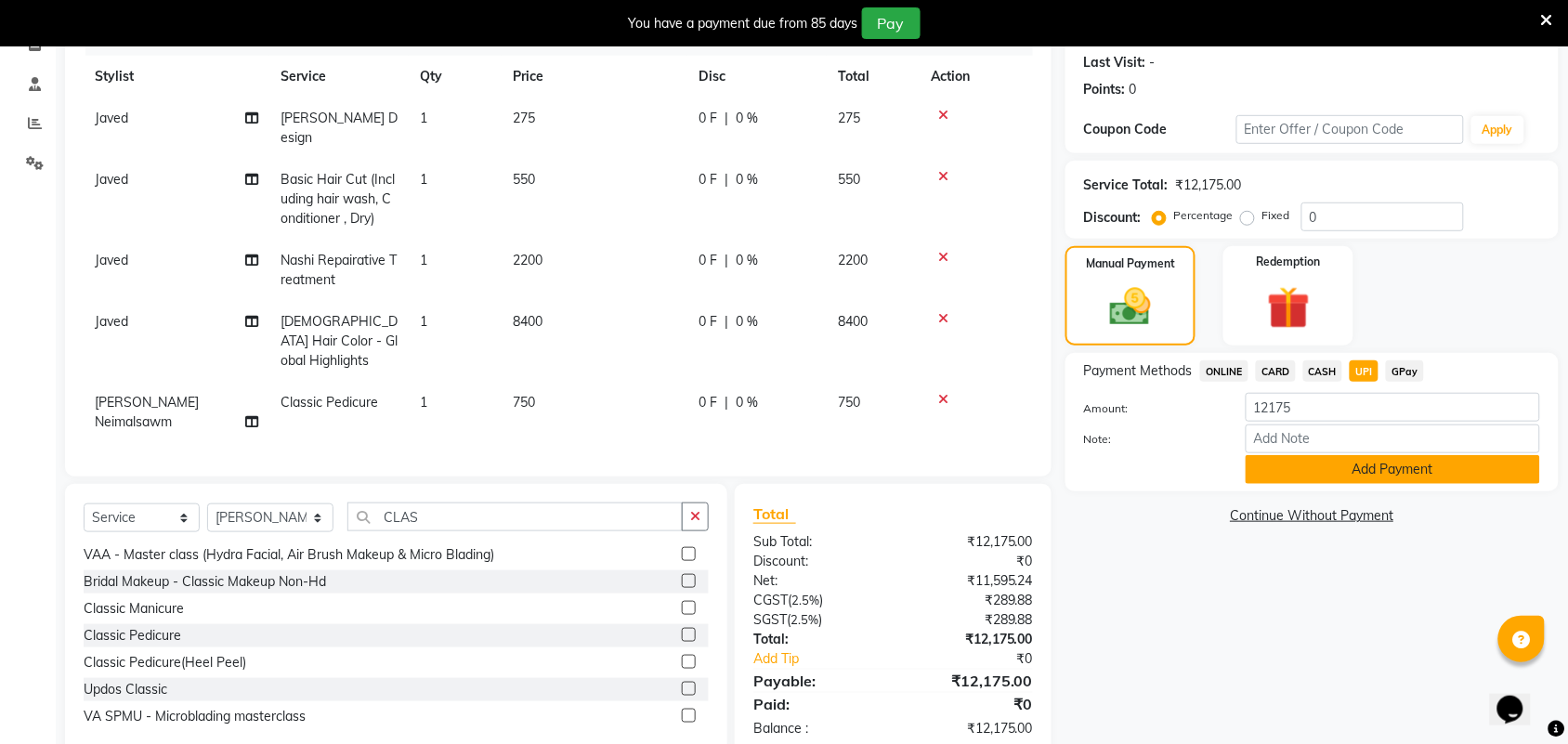
click at [1449, 462] on button "Add Payment" at bounding box center [1393, 470] width 294 height 29
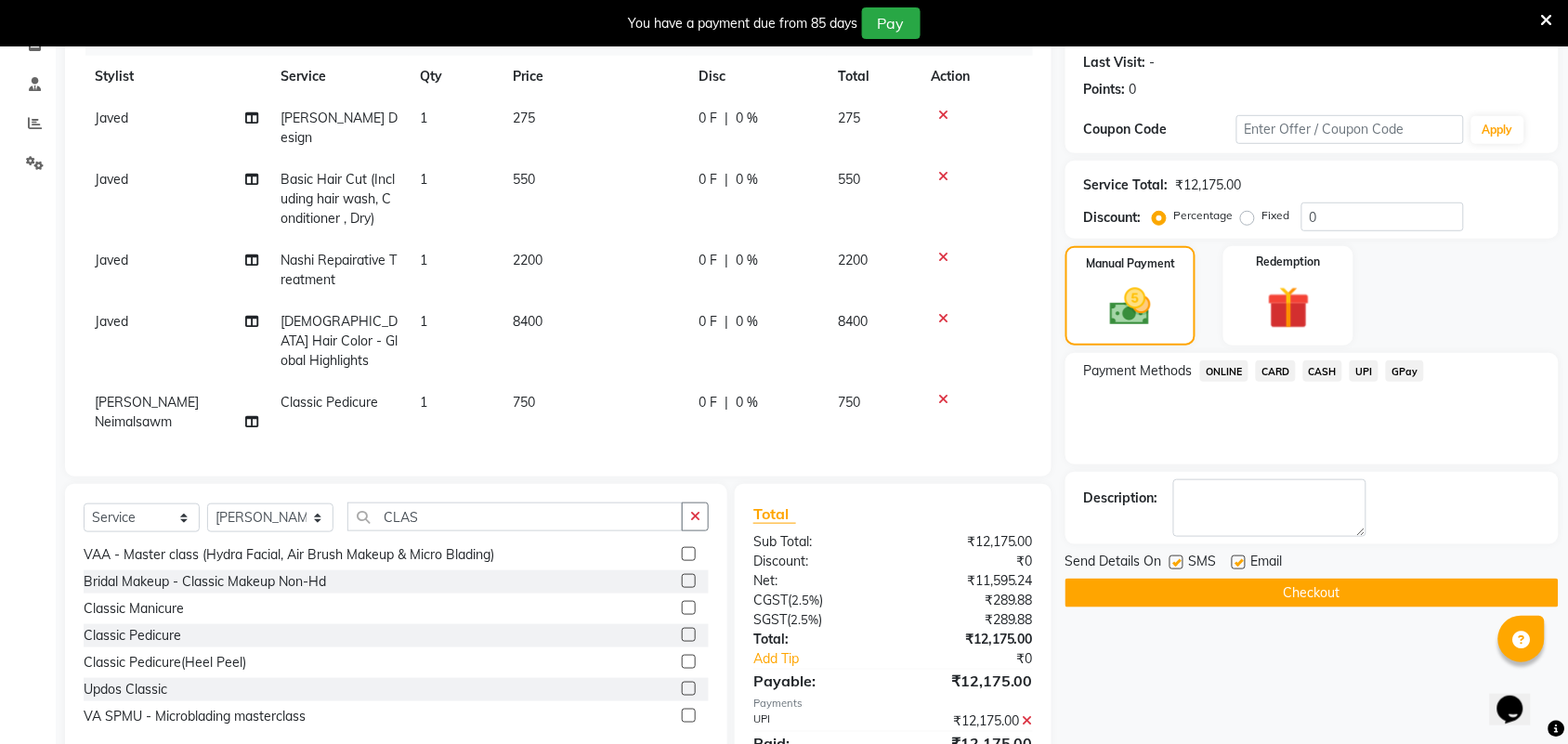
click at [1373, 602] on button "Checkout" at bounding box center [1312, 593] width 494 height 29
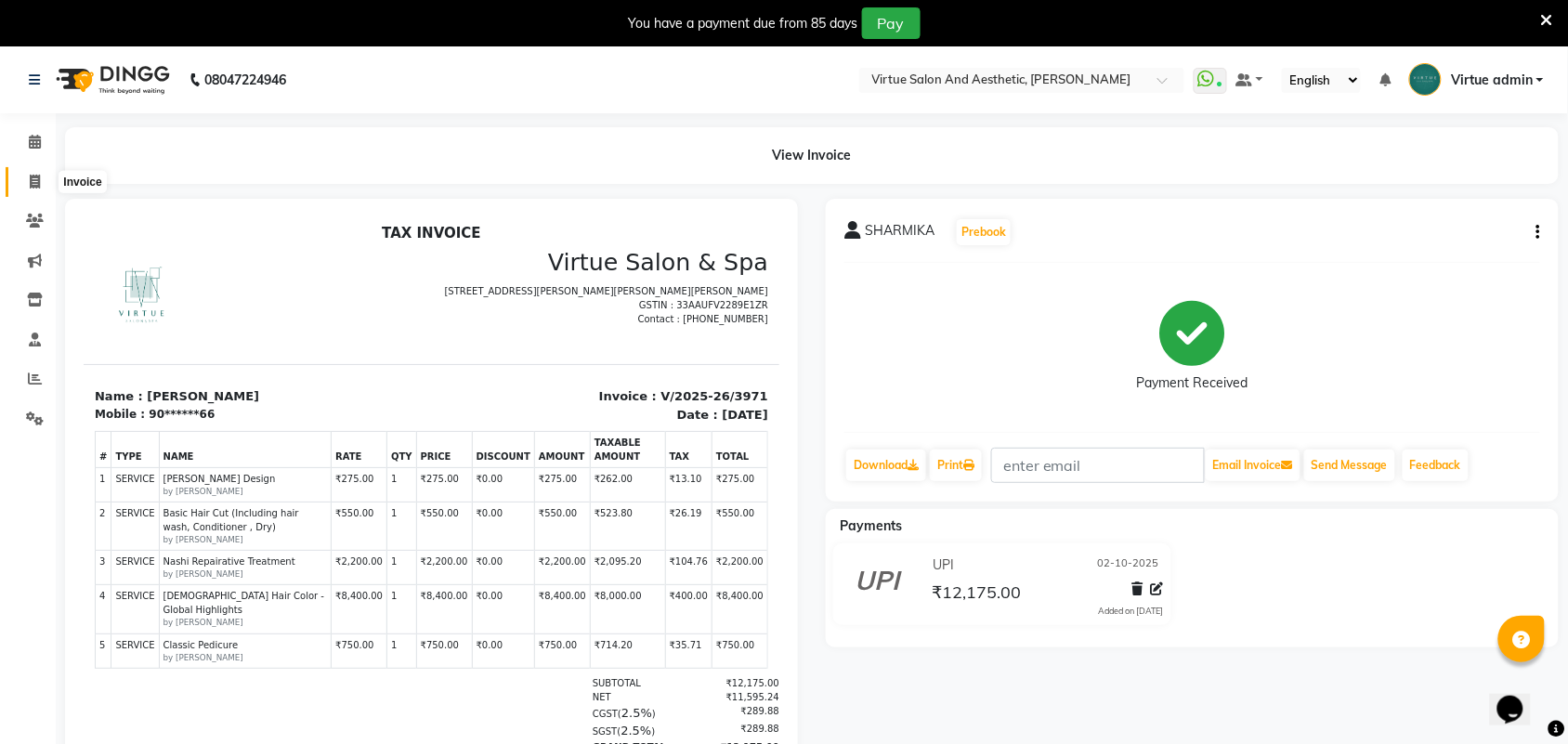
click at [37, 178] on icon at bounding box center [35, 182] width 11 height 14
select select "service"
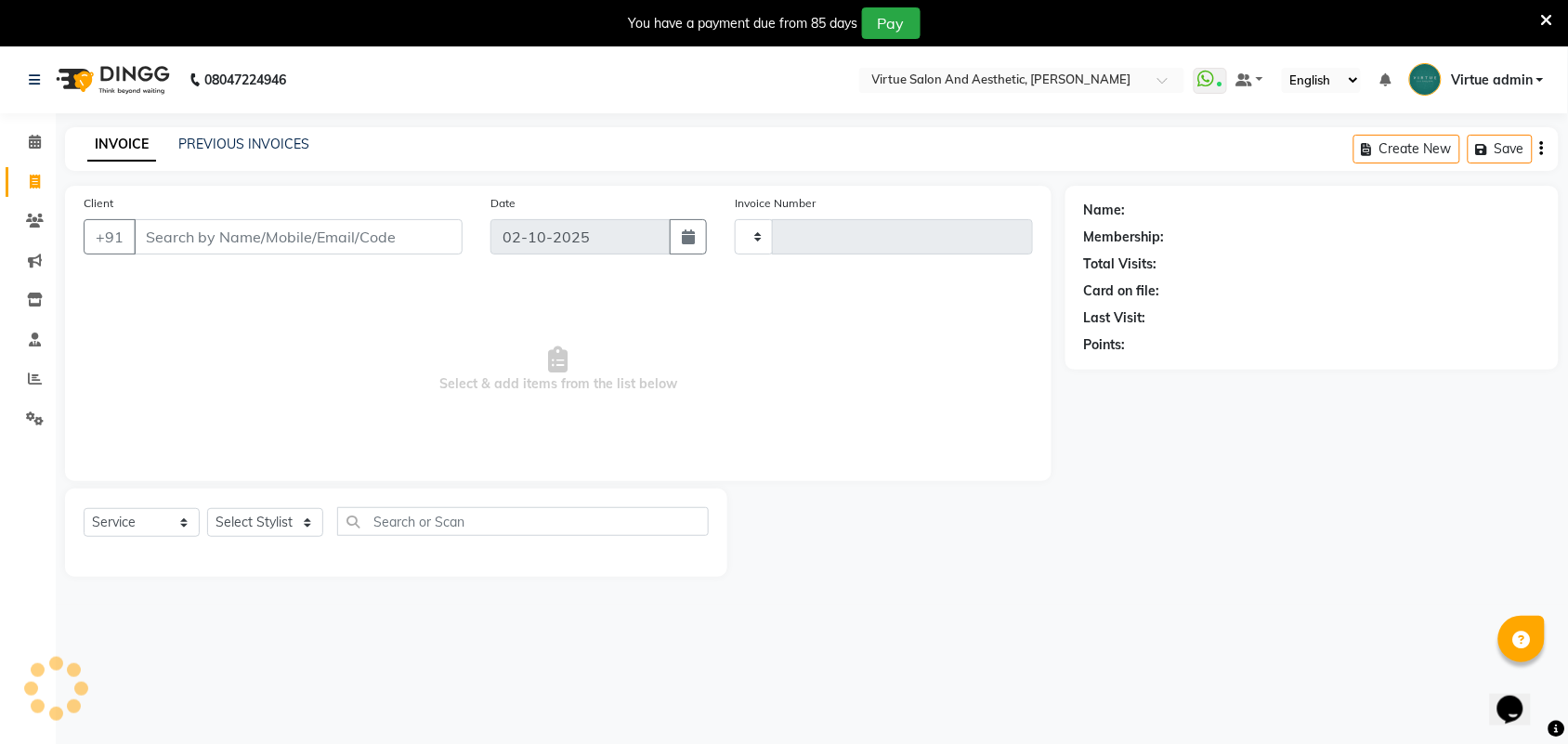
type input "3972"
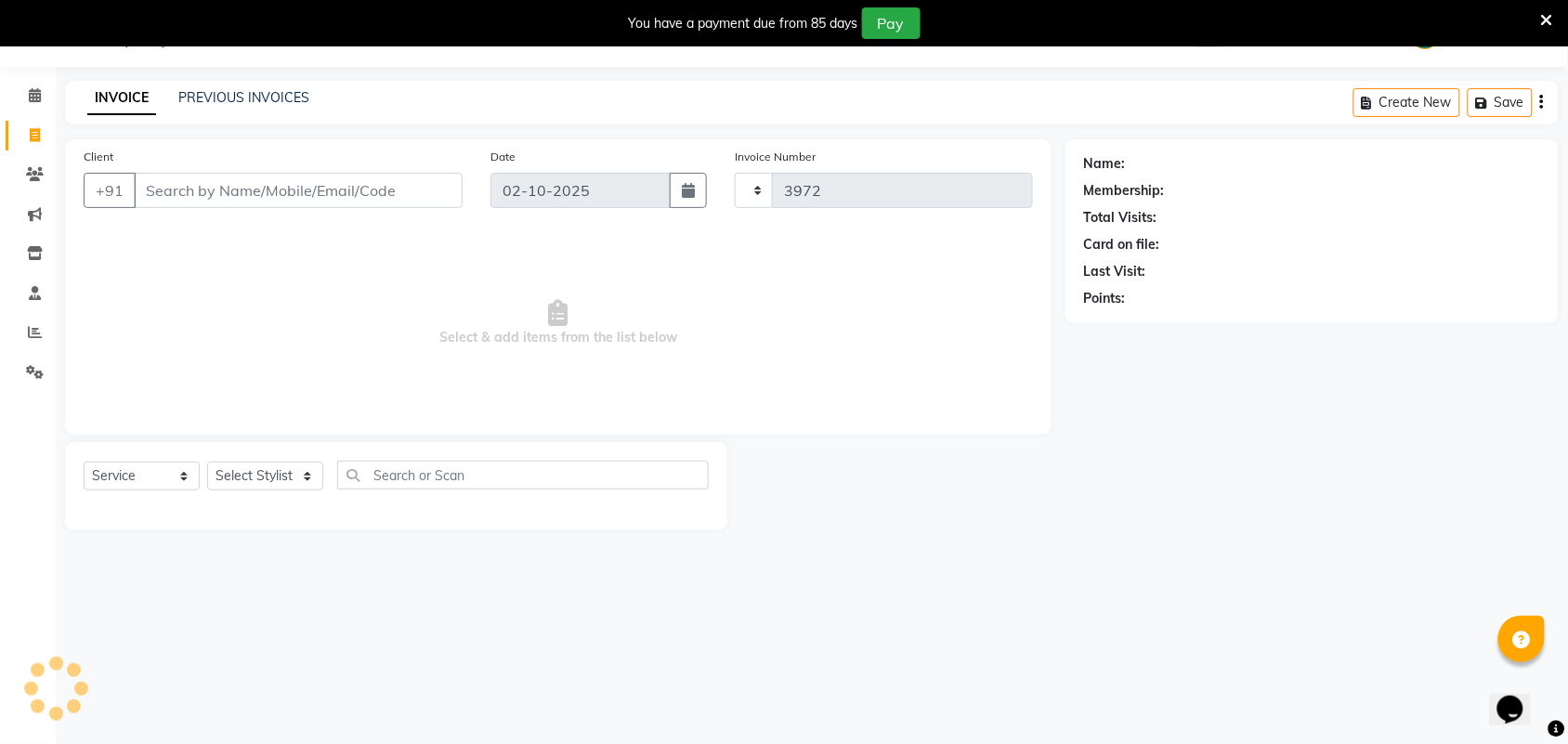
select select "4466"
click at [224, 188] on input "Client" at bounding box center [298, 190] width 329 height 35
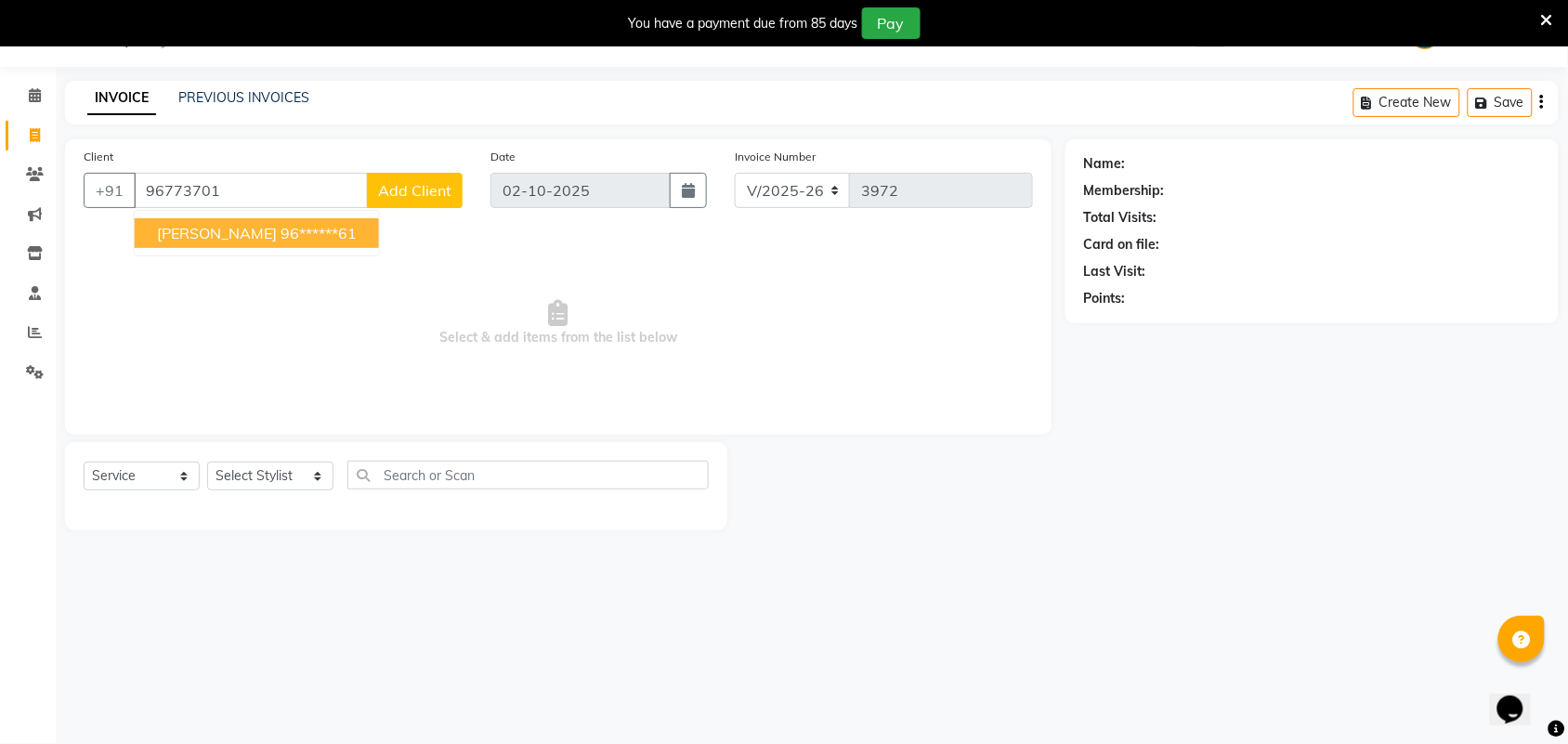
click at [242, 220] on button "NANDHA 96******61" at bounding box center [257, 233] width 245 height 30
type input "96******61"
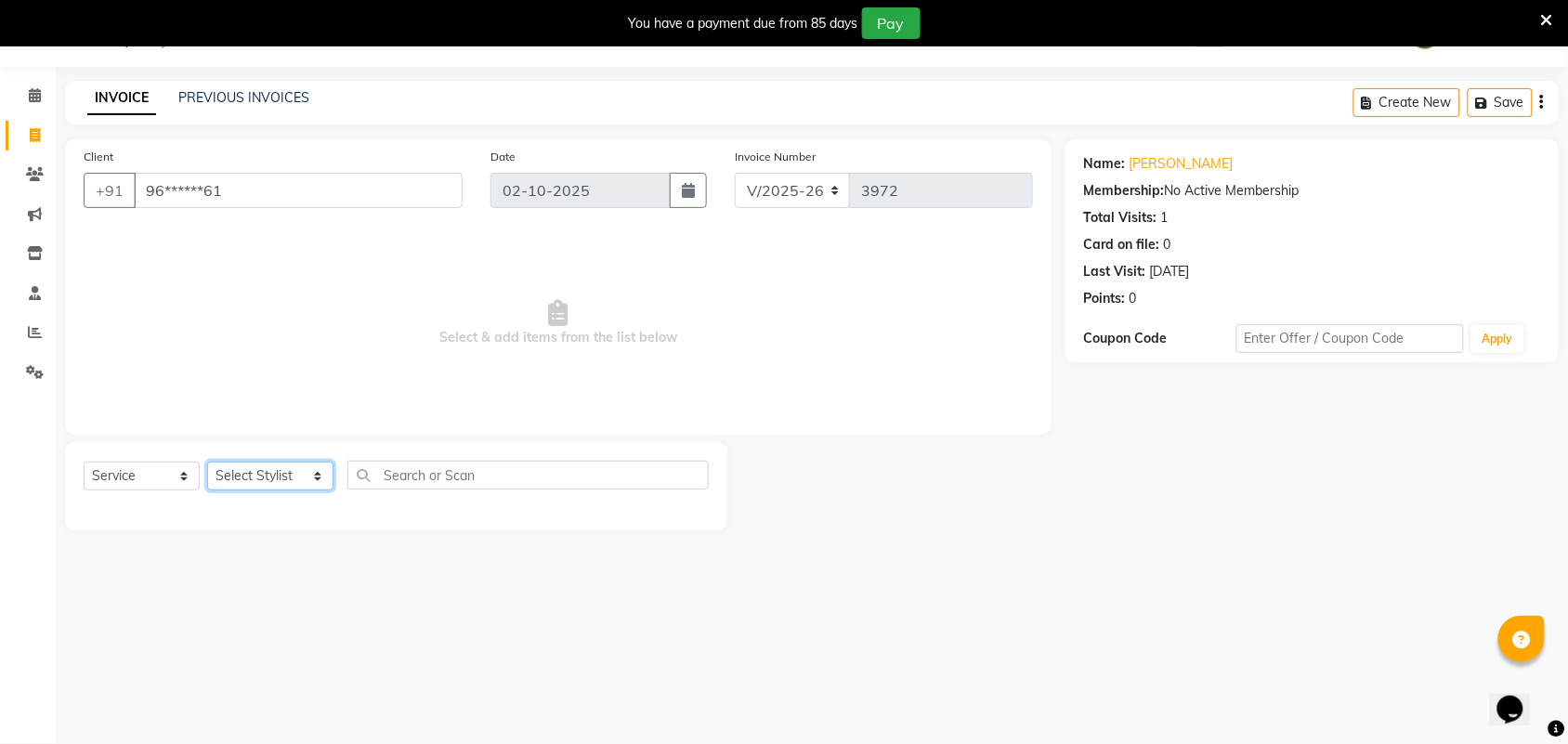
click at [222, 481] on select "Select Stylist Admin [PERSON_NAME] Apsu Auditor Ambattur [PERSON_NAME] Dingg - …" at bounding box center [270, 476] width 126 height 29
select select "73933"
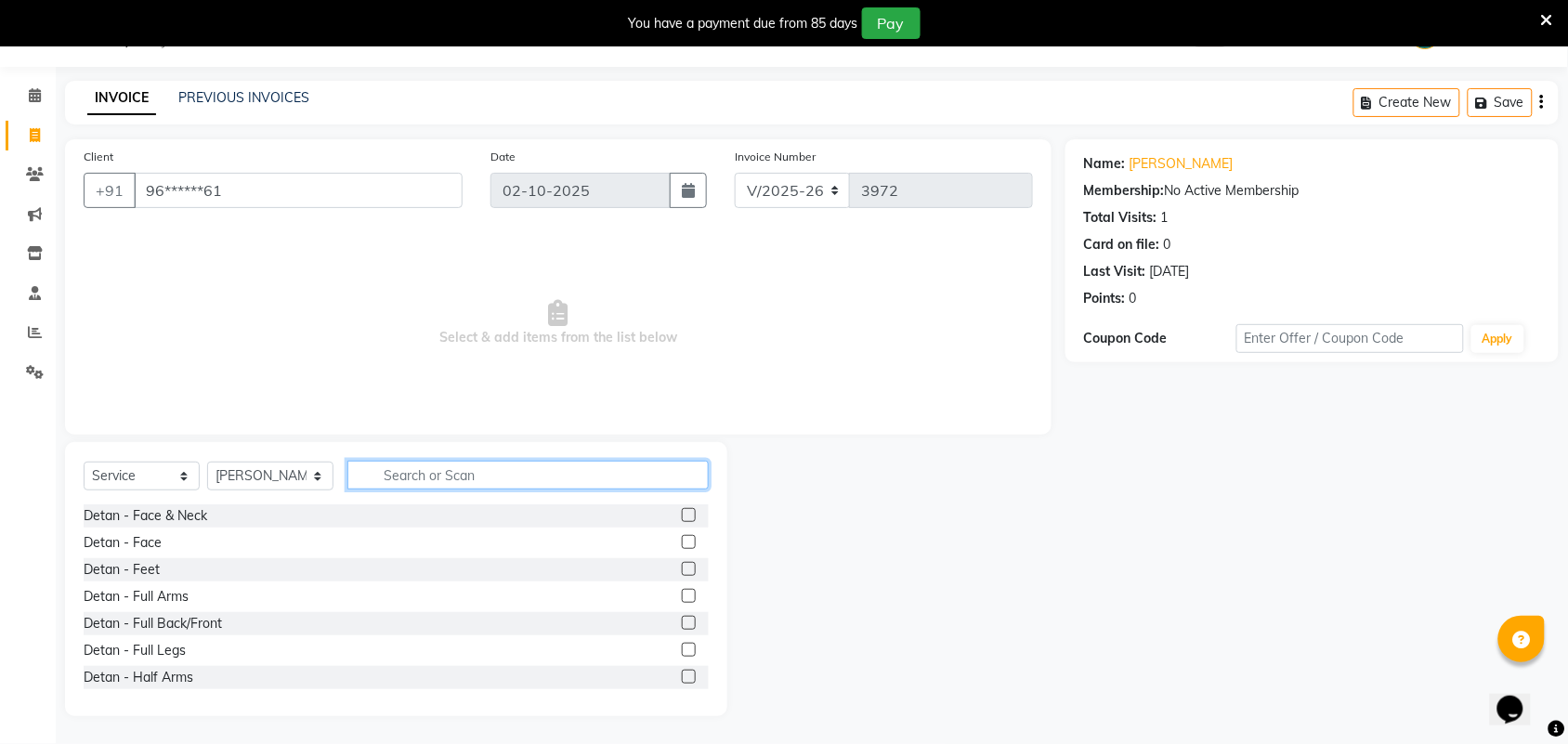
click at [412, 477] on input "text" at bounding box center [528, 475] width 361 height 29
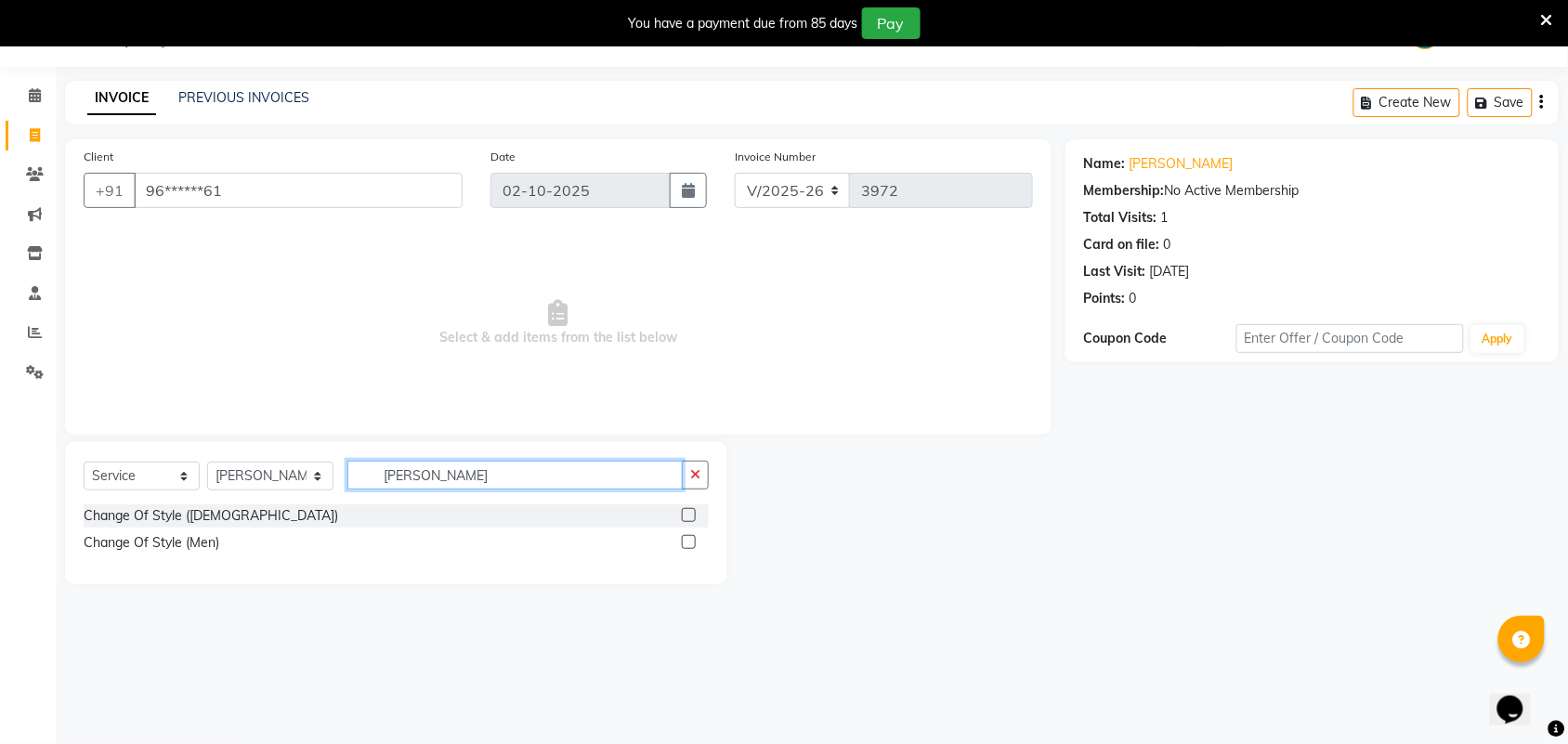
type input "CHANG"
drag, startPoint x: 688, startPoint y: 544, endPoint x: 702, endPoint y: 498, distance: 48.1
click at [689, 544] on label at bounding box center [689, 542] width 14 height 14
click at [689, 544] on input "checkbox" at bounding box center [688, 543] width 12 height 12
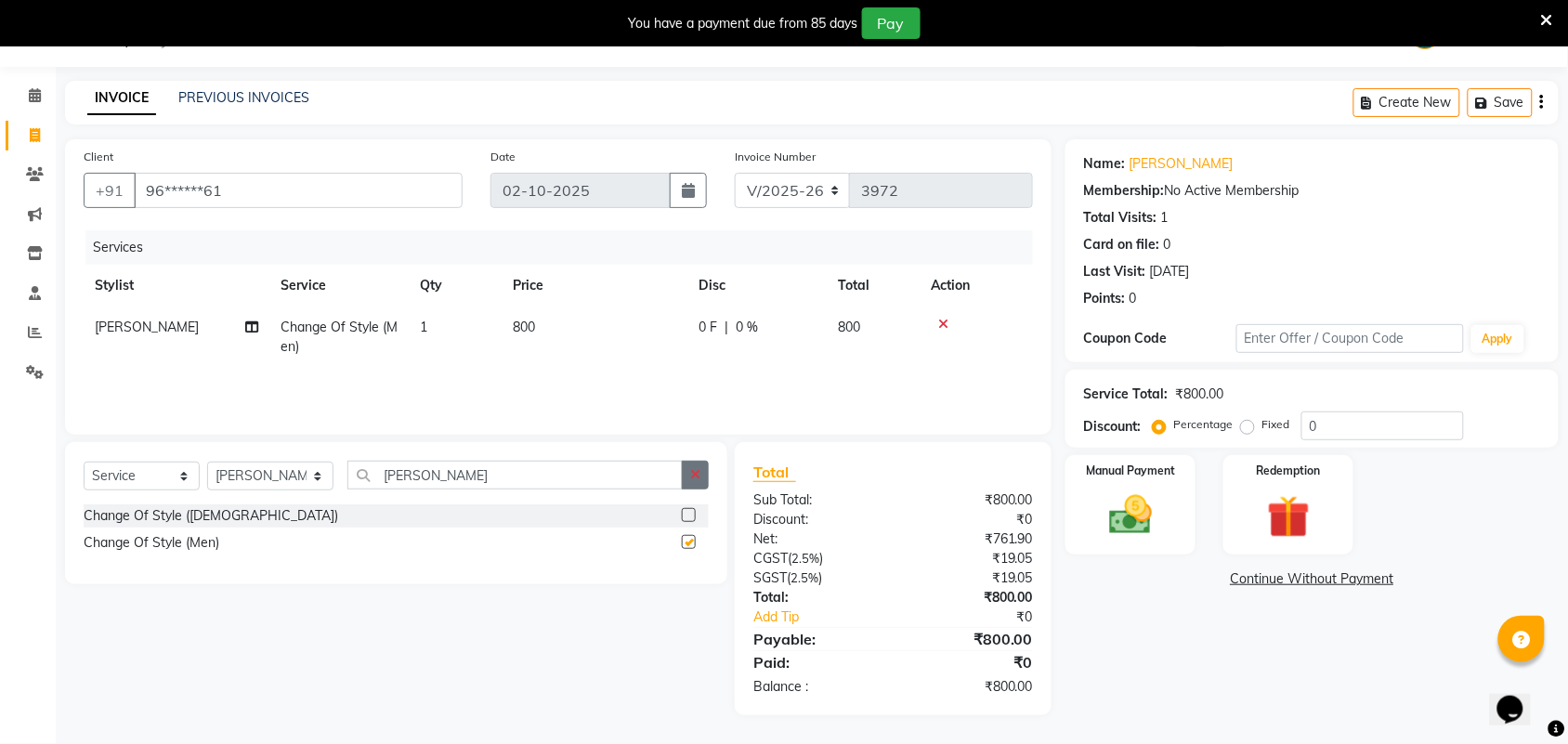
checkbox input "false"
click at [695, 479] on icon "button" at bounding box center [696, 474] width 11 height 13
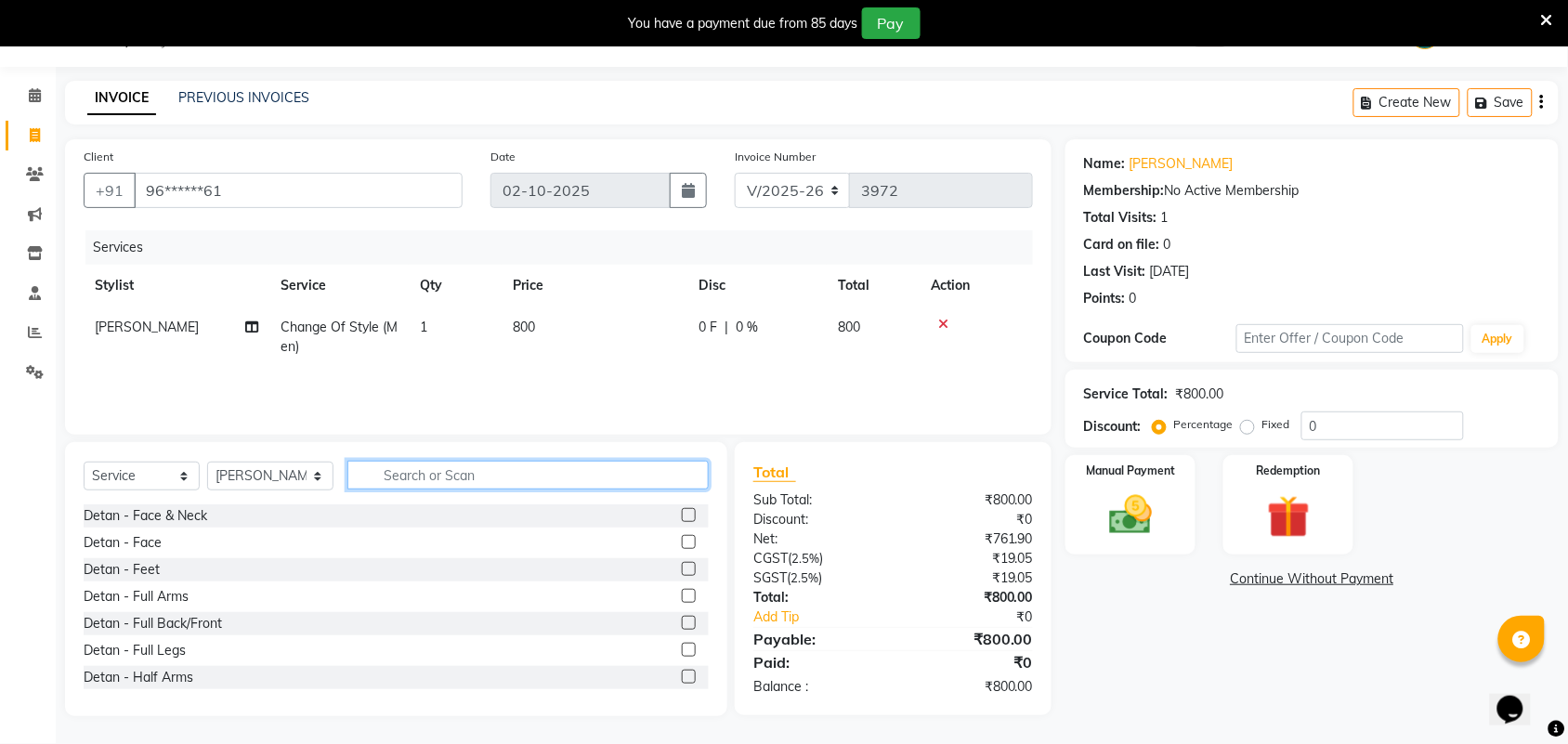
click at [679, 474] on input "text" at bounding box center [528, 475] width 361 height 29
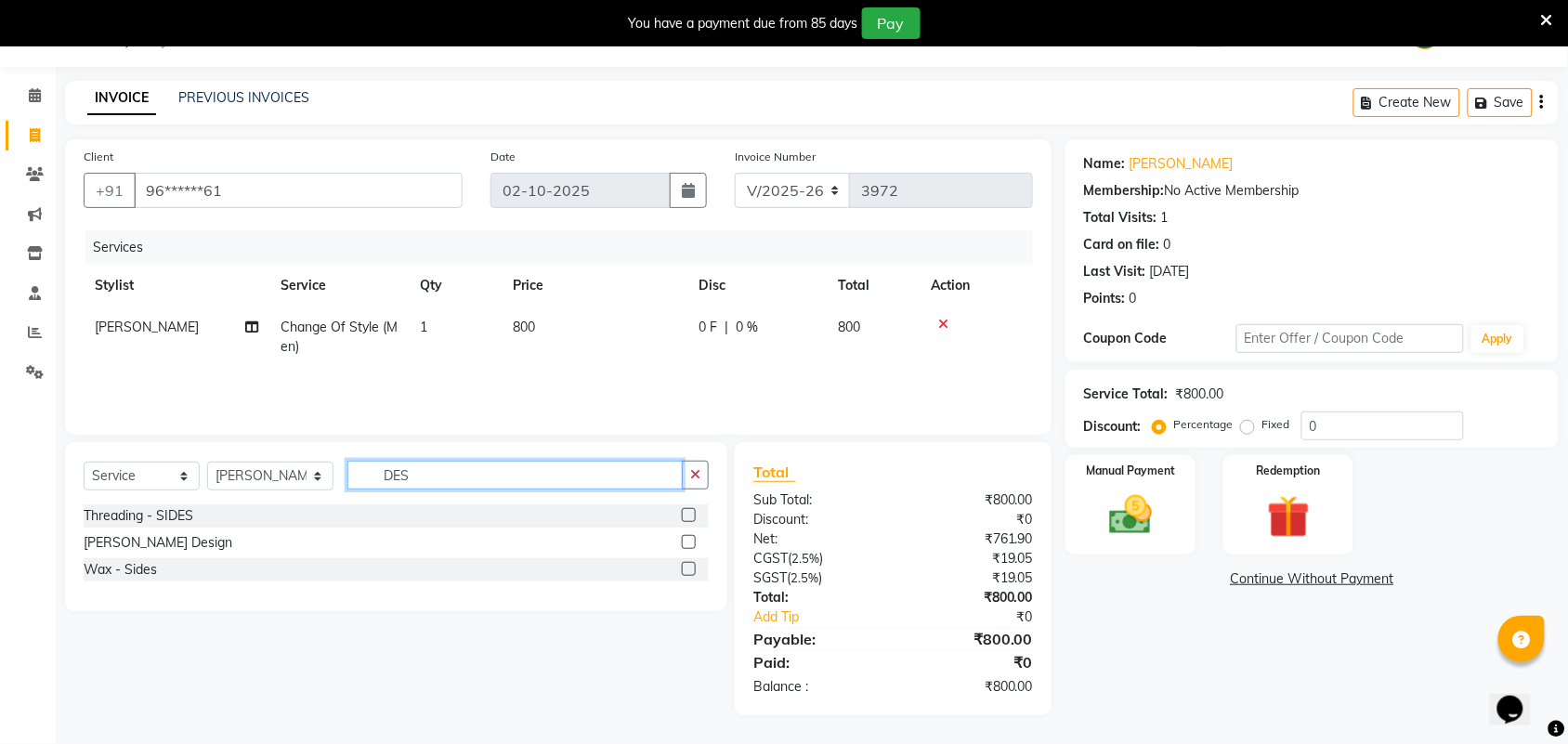
type input "DES"
click at [685, 540] on label at bounding box center [689, 542] width 14 height 14
click at [685, 540] on input "checkbox" at bounding box center [688, 543] width 12 height 12
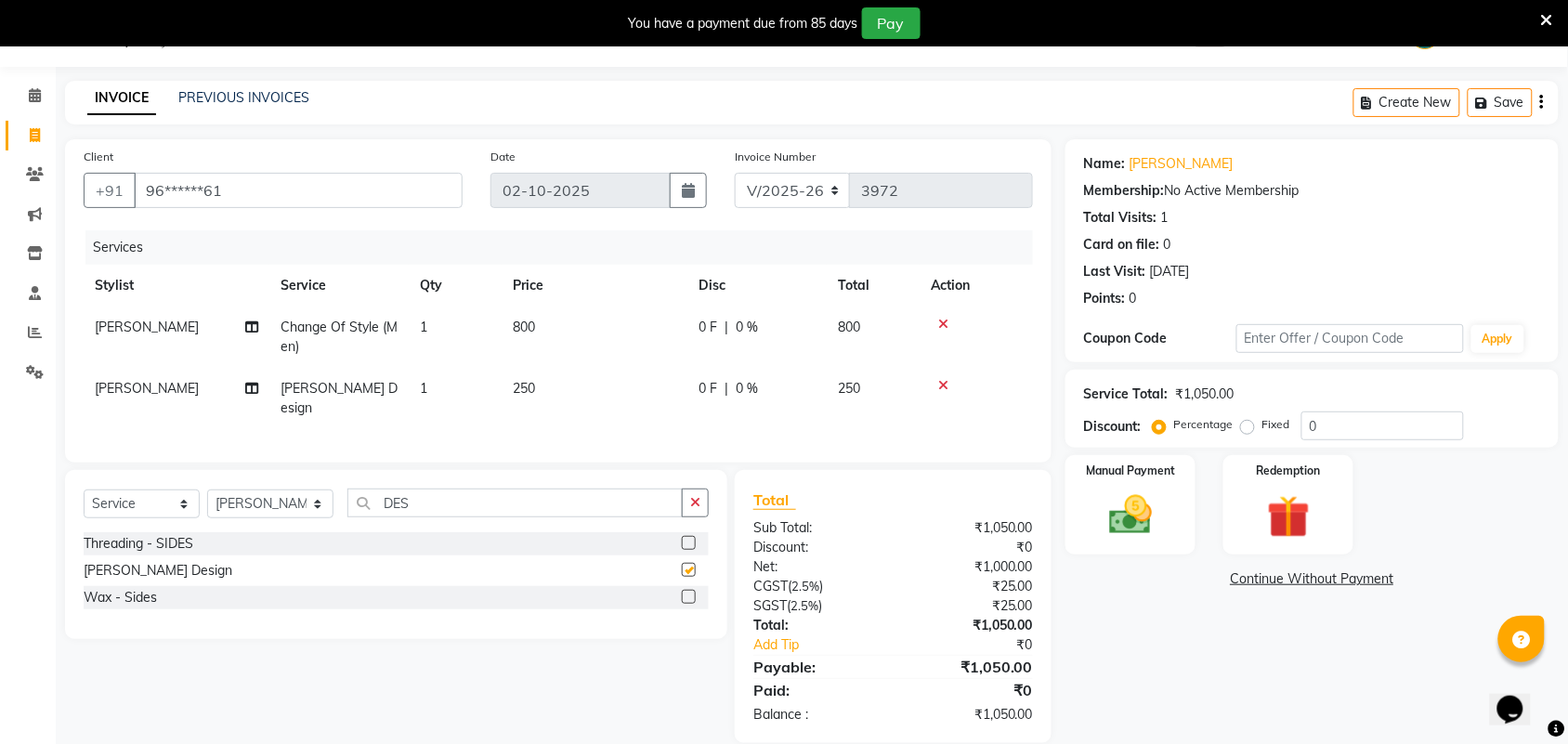
checkbox input "false"
click at [559, 336] on td "800" at bounding box center [594, 337] width 186 height 61
select select "73933"
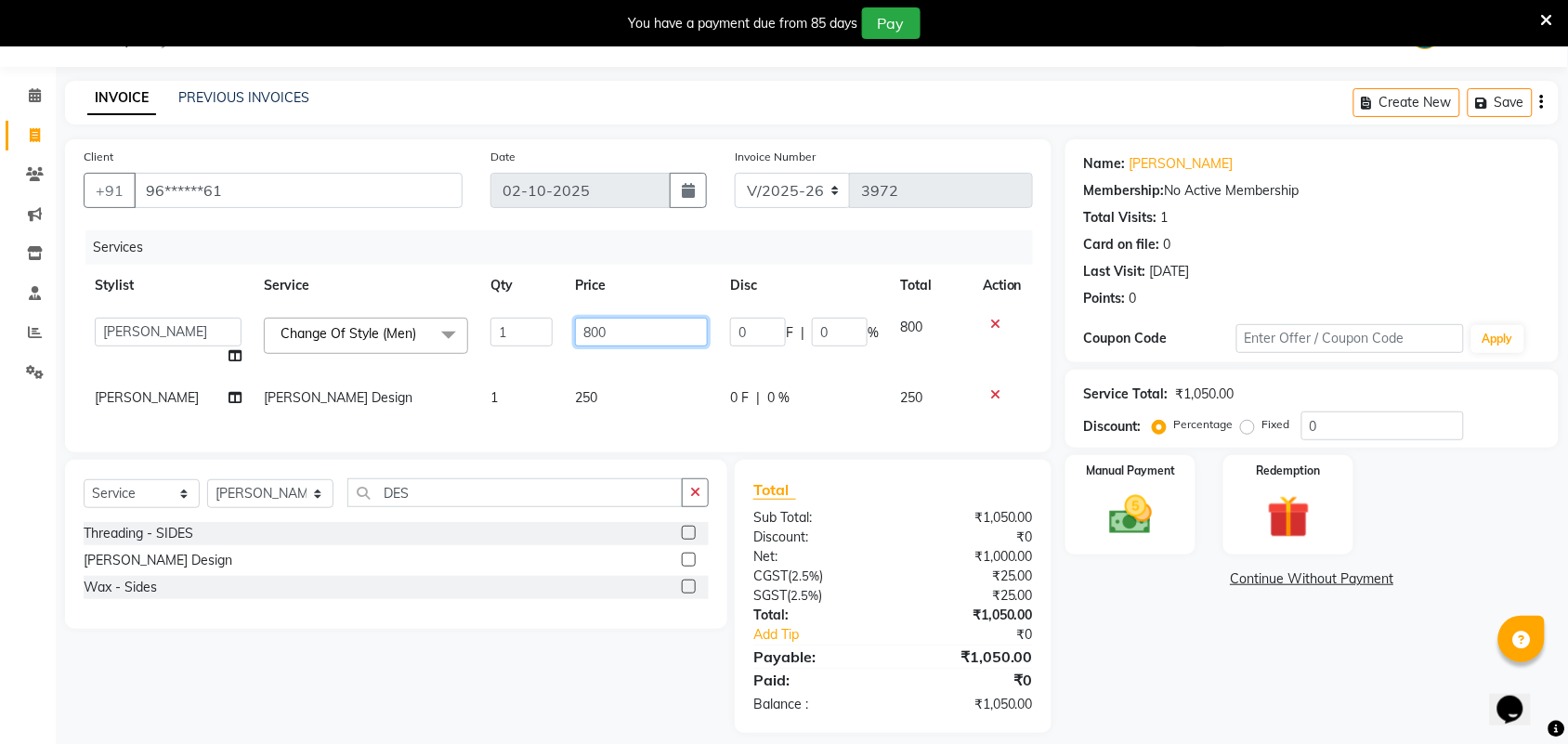
click at [613, 335] on input "800" at bounding box center [641, 332] width 133 height 29
type input "880"
click at [599, 406] on td "250" at bounding box center [642, 397] width 155 height 42
select select "73933"
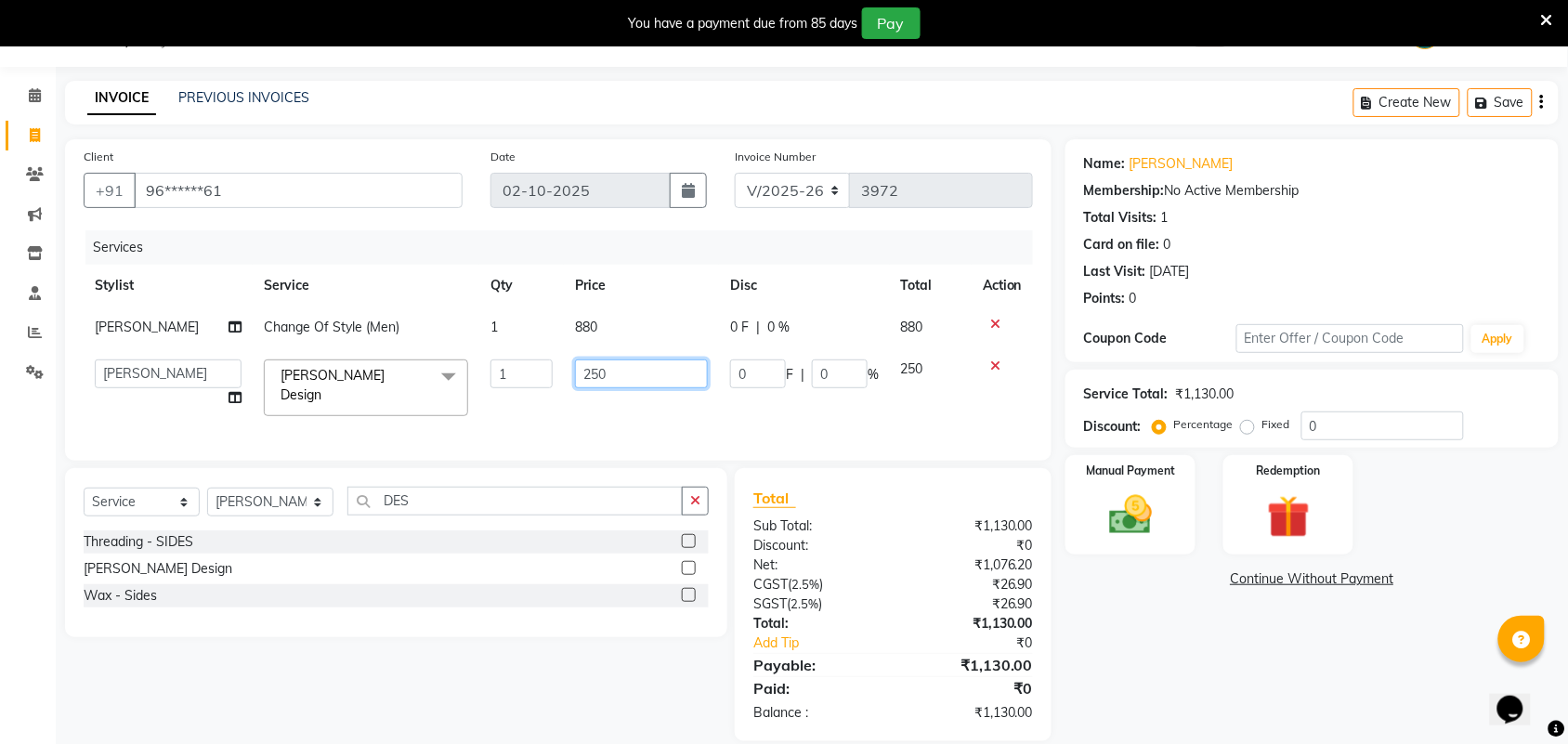
click at [624, 384] on input "250" at bounding box center [641, 374] width 133 height 29
type input "275"
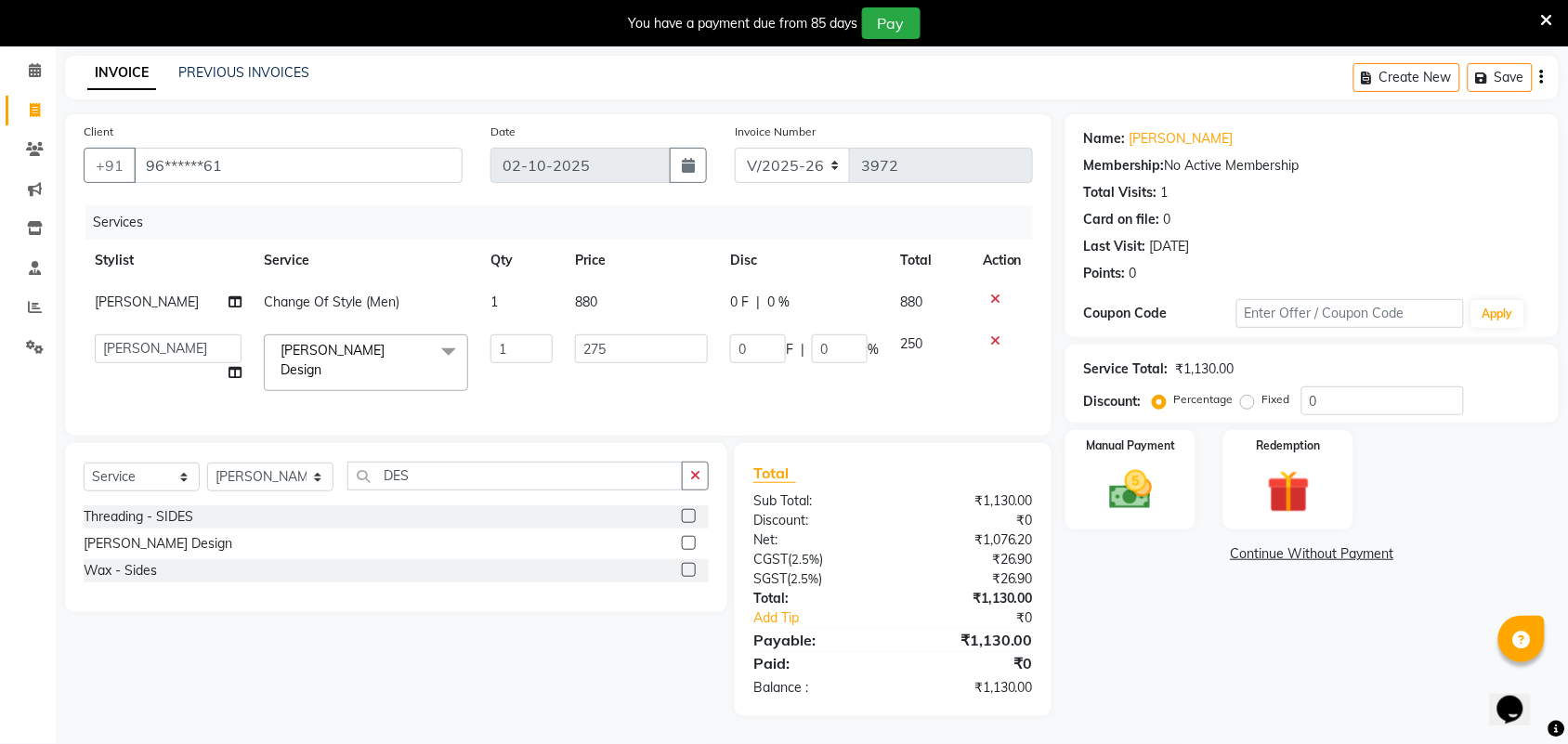
scroll to position [71, 0]
click at [1244, 611] on div "Name: Nandha Membership: No Active Membership Total Visits: 1 Card on file: 0 L…" at bounding box center [1319, 417] width 507 height 602
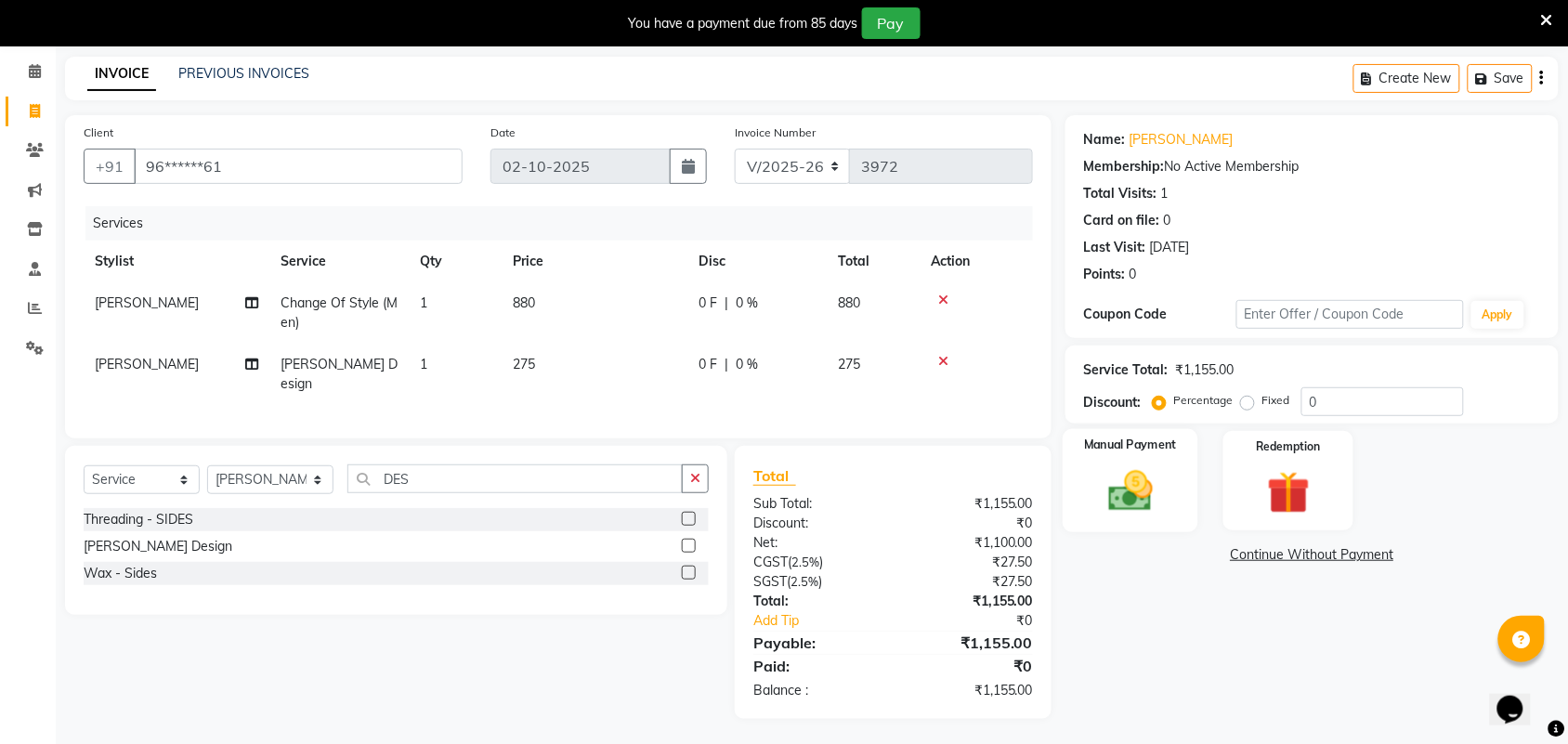
click at [1153, 467] on img at bounding box center [1131, 490] width 73 height 51
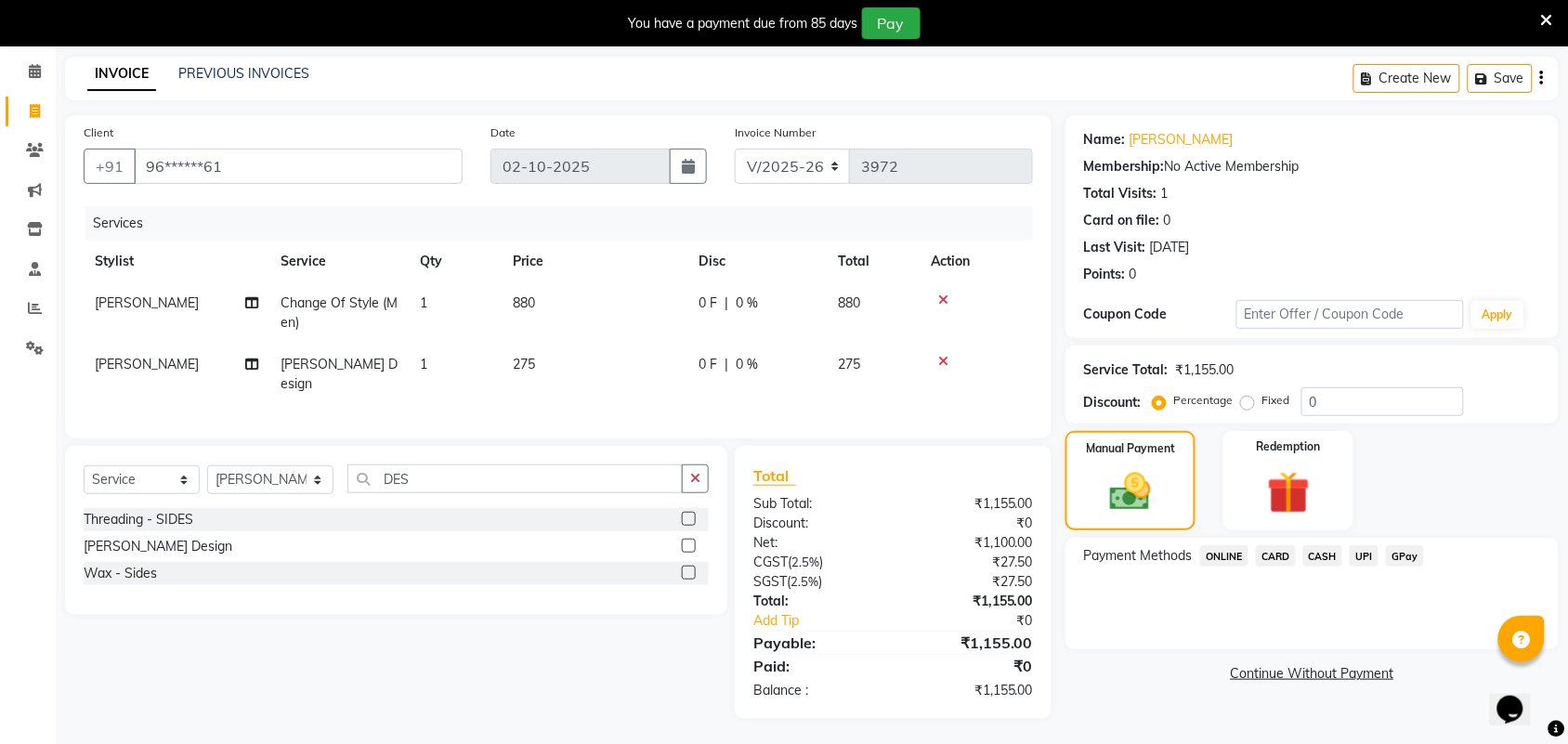
click at [1363, 546] on span "UPI" at bounding box center [1365, 556] width 29 height 21
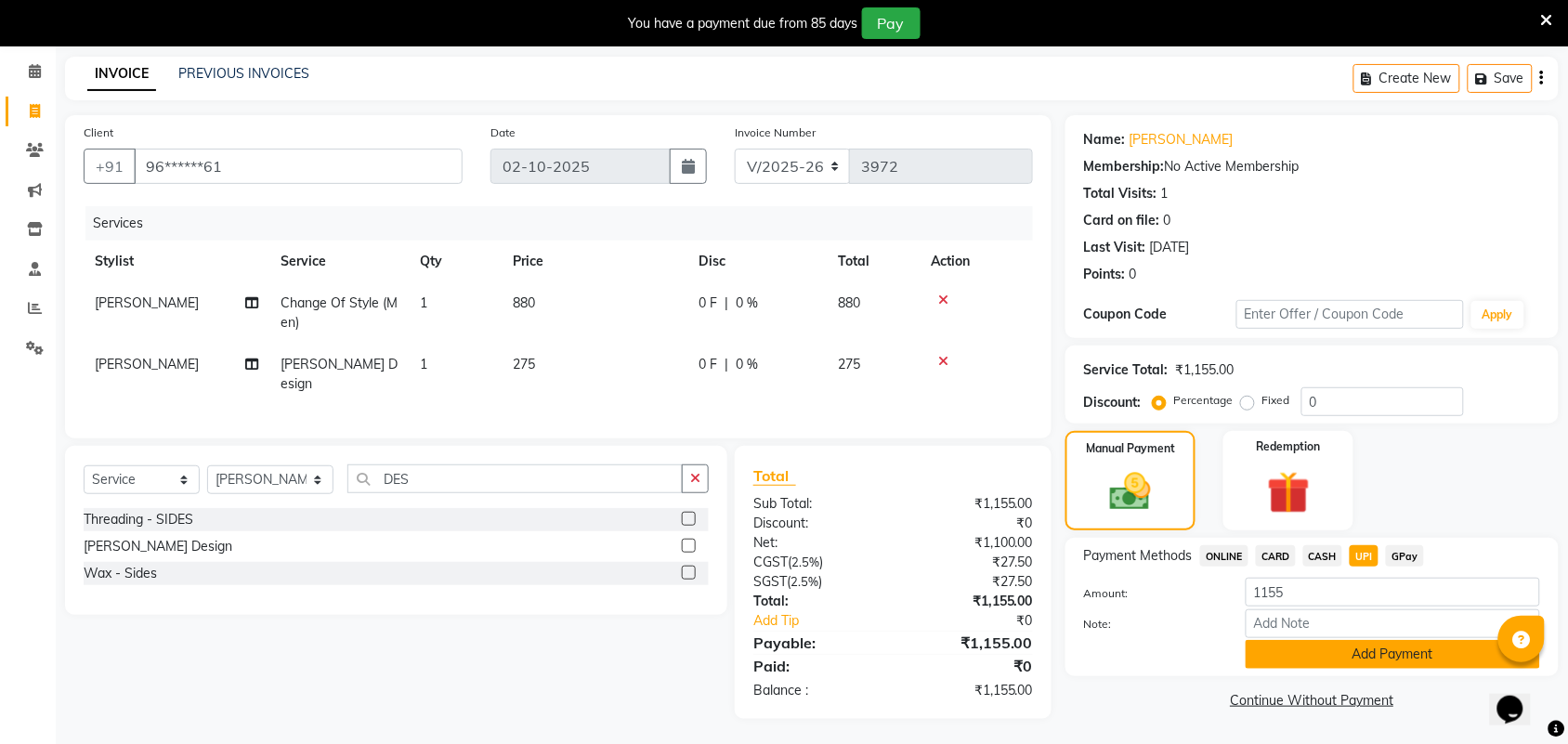
click at [1374, 652] on button "Add Payment" at bounding box center [1393, 655] width 294 height 29
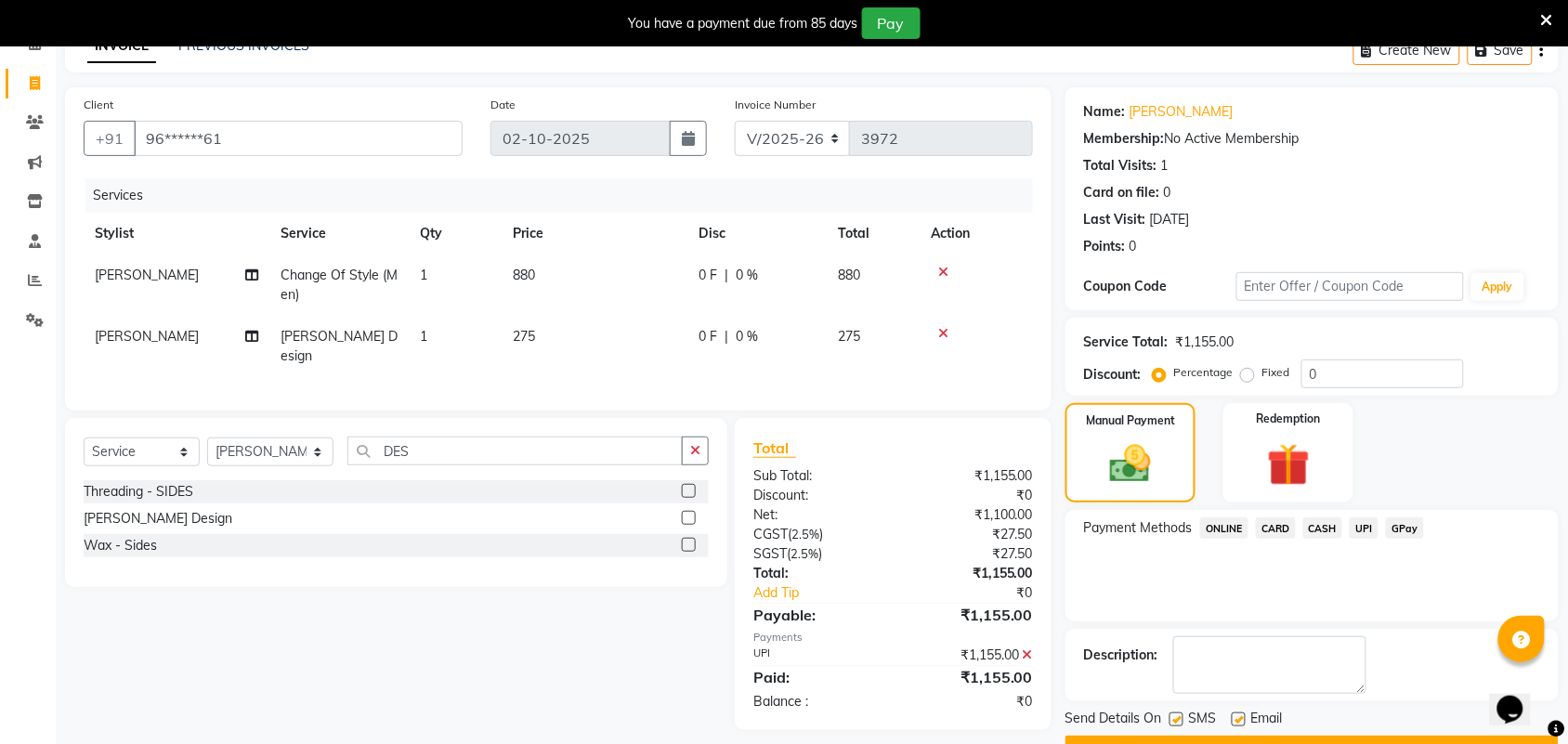
scroll to position [147, 0]
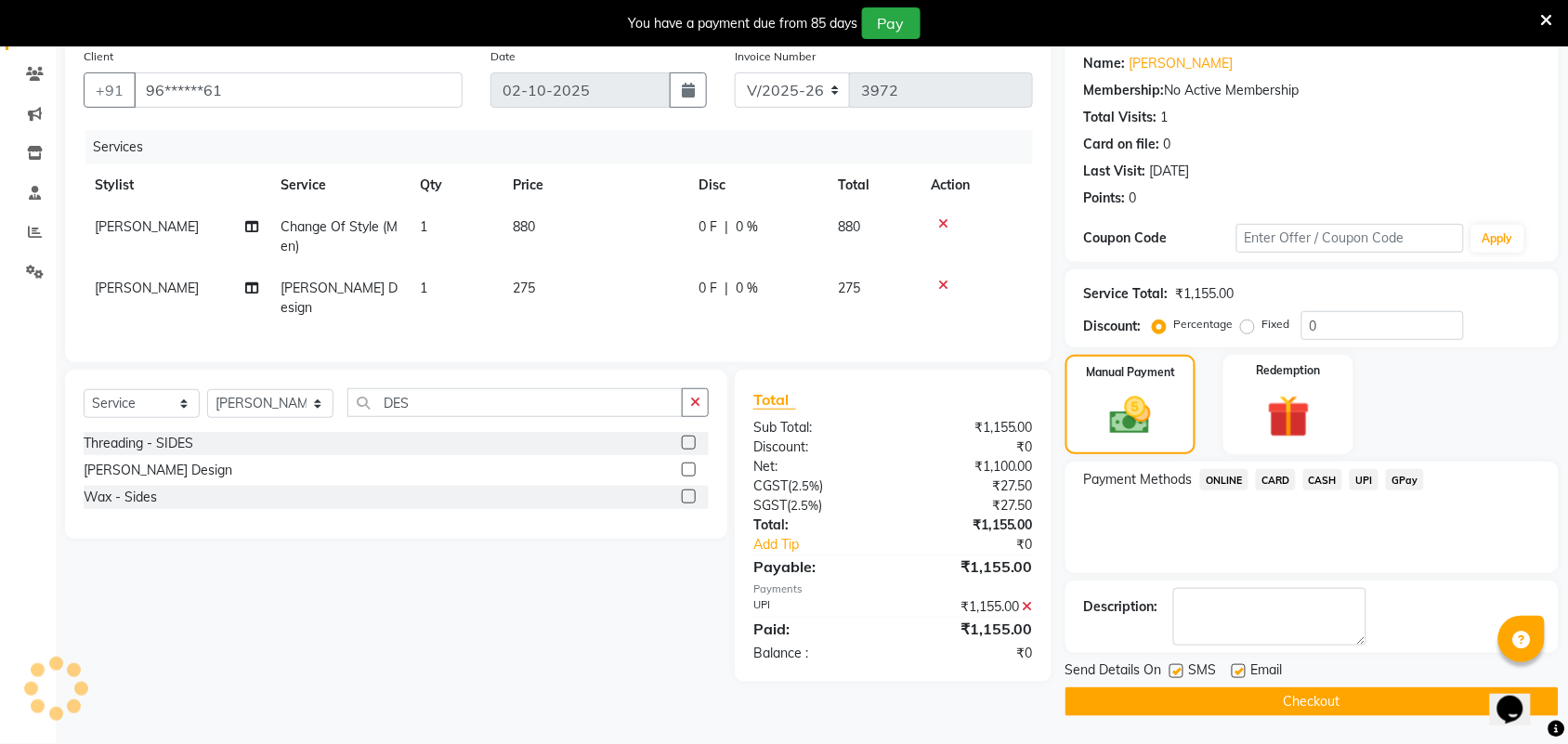
click at [1377, 693] on button "Checkout" at bounding box center [1312, 702] width 494 height 29
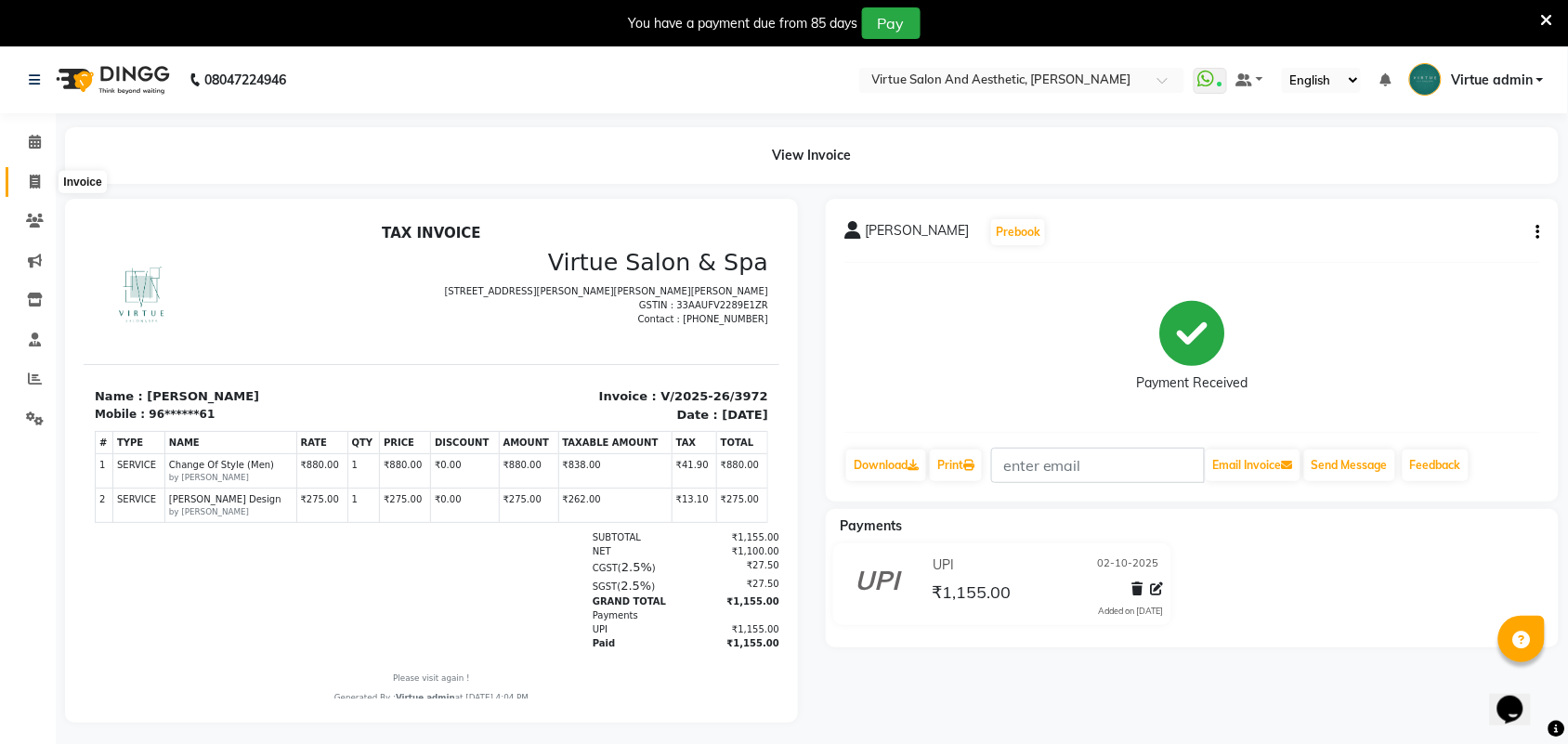
click at [35, 183] on icon at bounding box center [35, 182] width 11 height 14
select select "service"
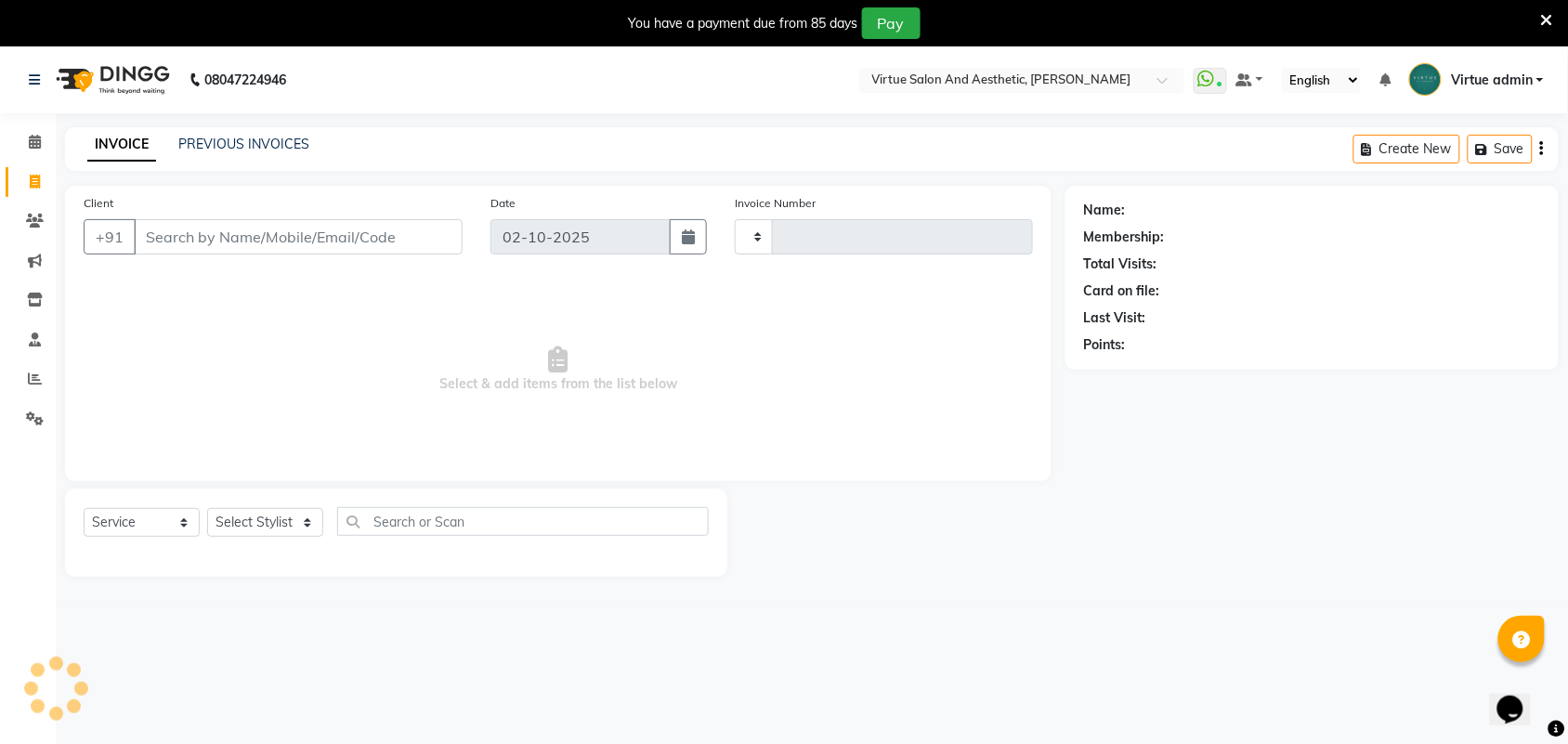
scroll to position [47, 0]
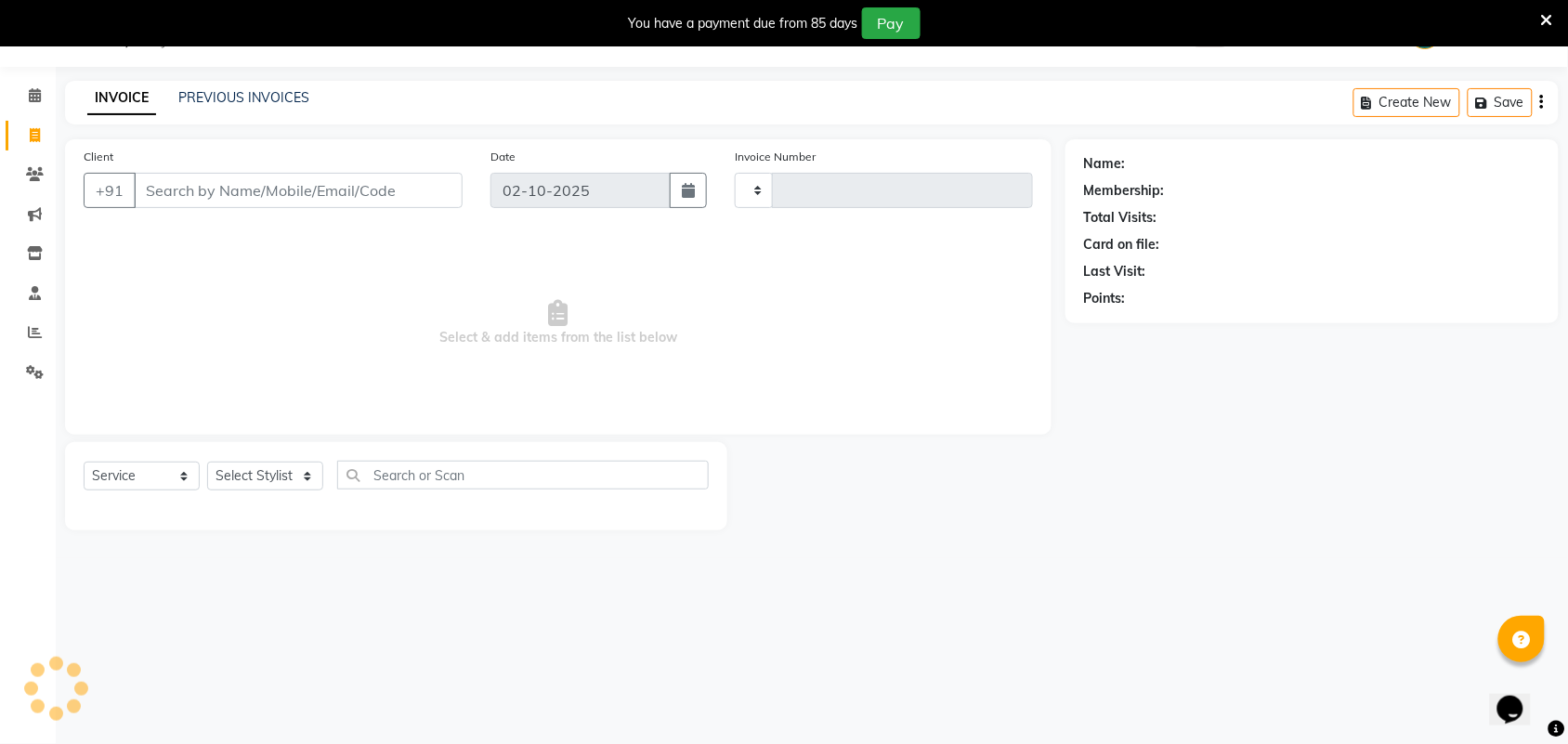
type input "3973"
select select "4466"
click at [202, 201] on input "Client" at bounding box center [298, 190] width 329 height 35
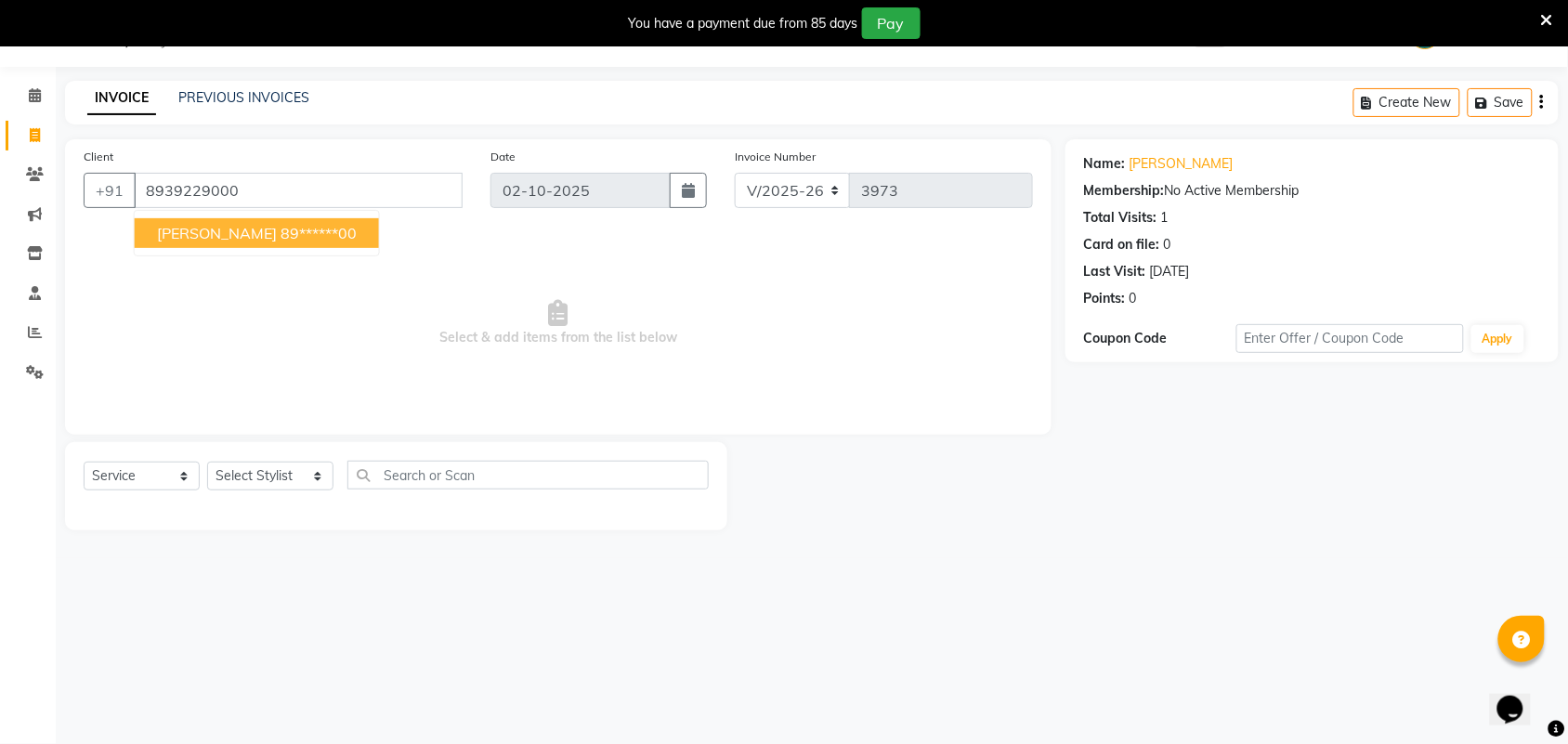
click at [281, 234] on ngb-highlight "89******00" at bounding box center [319, 232] width 76 height 18
type input "89******00"
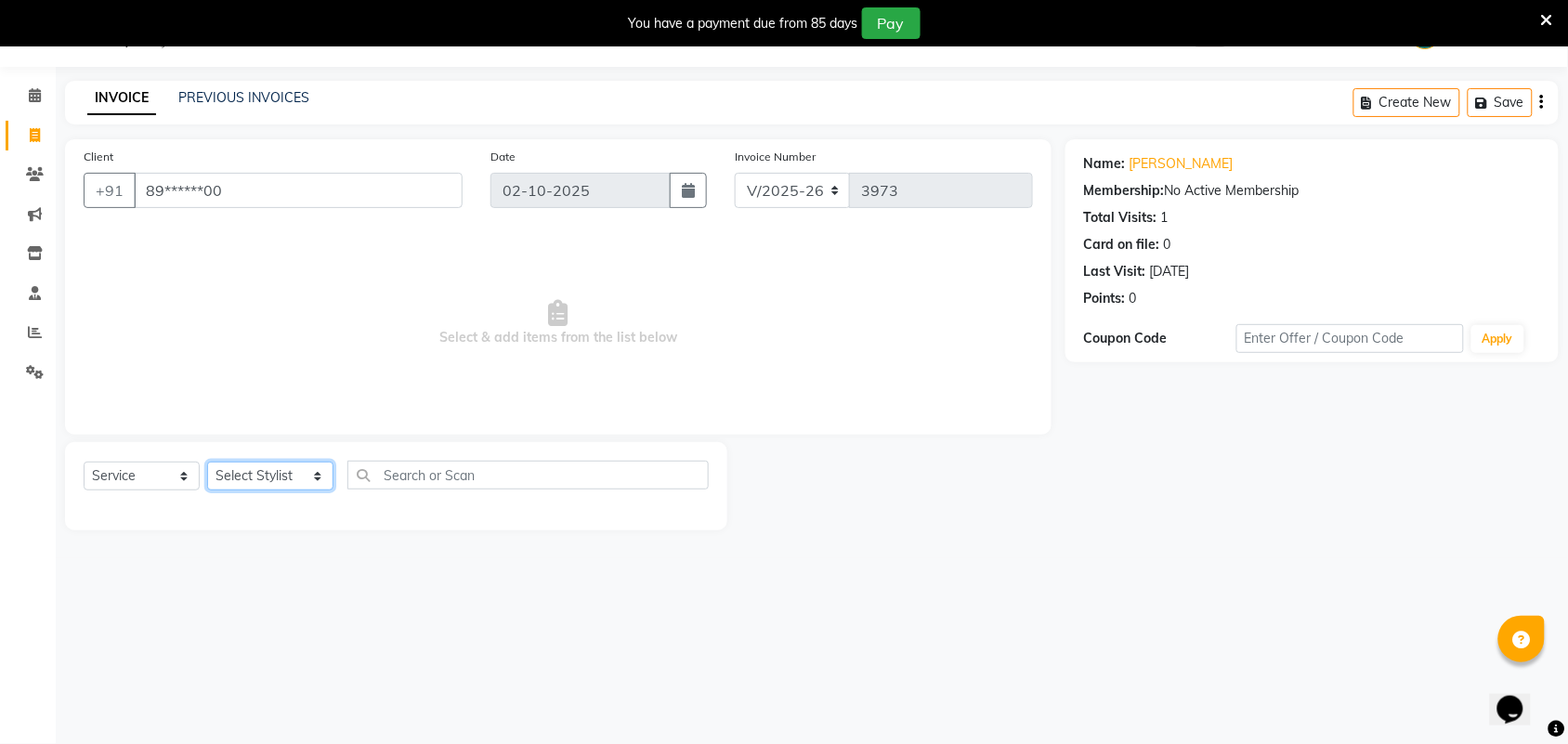
click at [270, 488] on select "Select Stylist Admin [PERSON_NAME] Apsu Auditor Ambattur [PERSON_NAME] Dingg - …" at bounding box center [270, 476] width 126 height 29
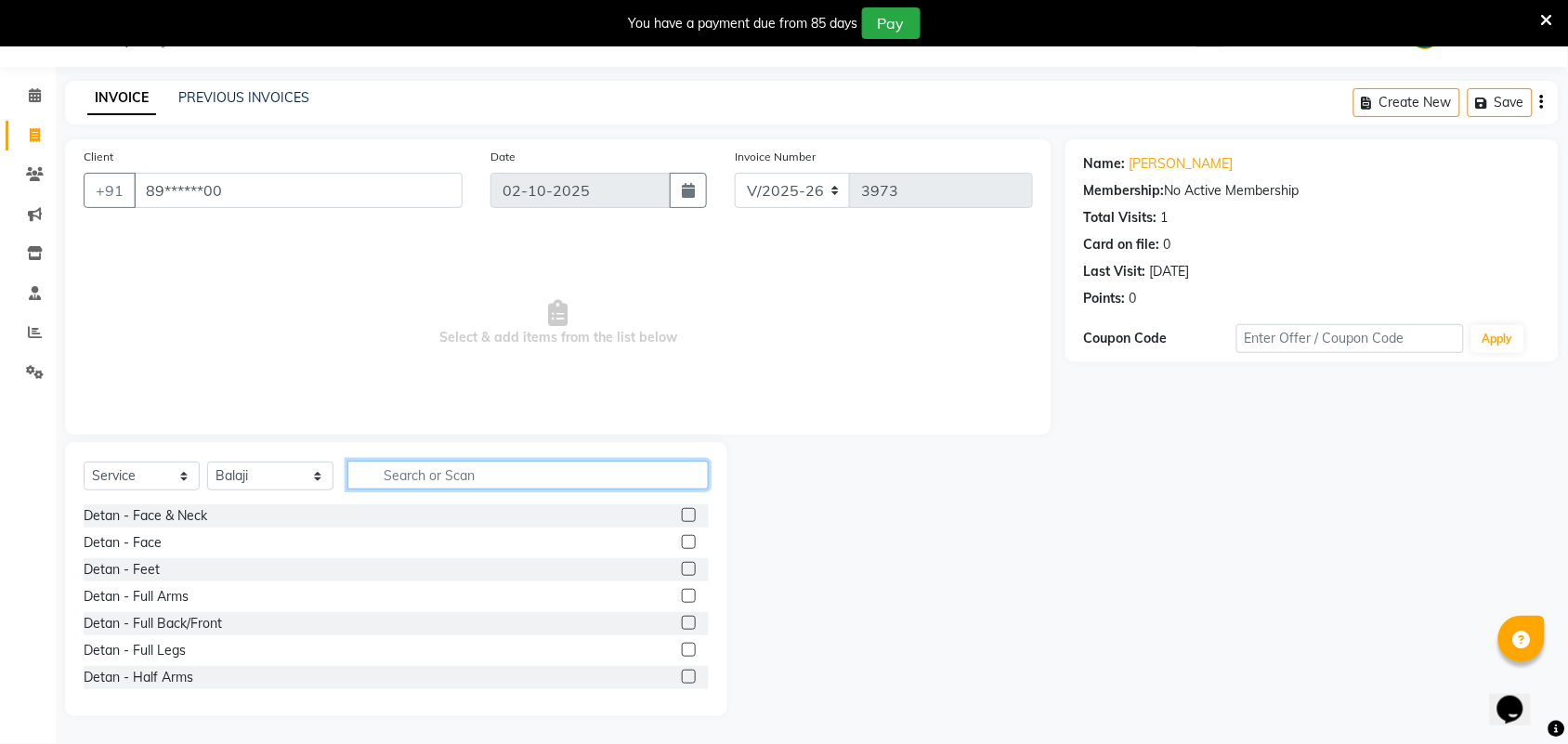
click at [480, 464] on input "text" at bounding box center [528, 475] width 361 height 29
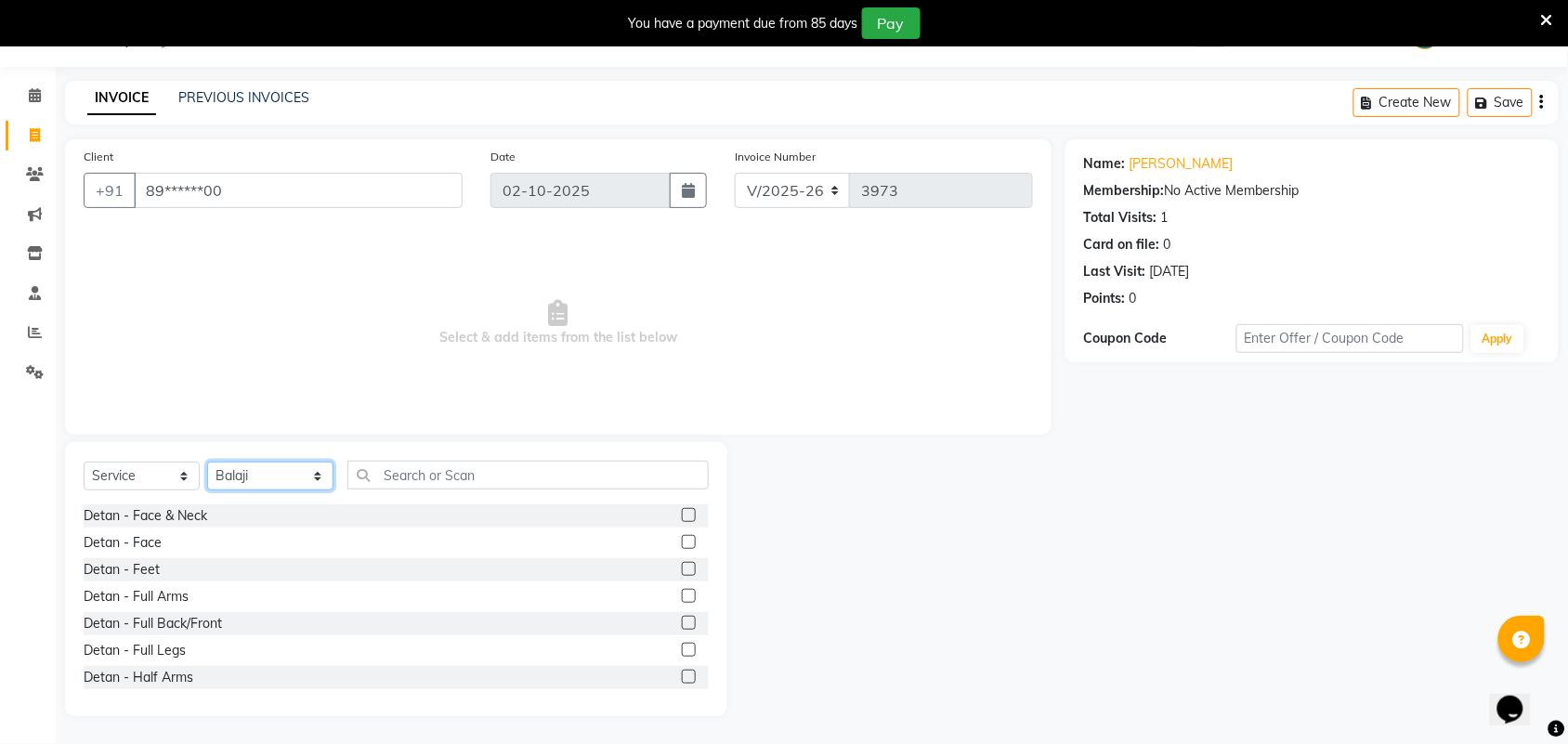
click at [246, 476] on select "Select Stylist Admin [PERSON_NAME] Apsu Auditor Ambattur [PERSON_NAME] Dingg - …" at bounding box center [270, 476] width 126 height 29
select select "40345"
click at [207, 461] on select "Select Stylist Admin [PERSON_NAME] Apsu Auditor Ambattur [PERSON_NAME] Dingg - …" at bounding box center [270, 476] width 126 height 29
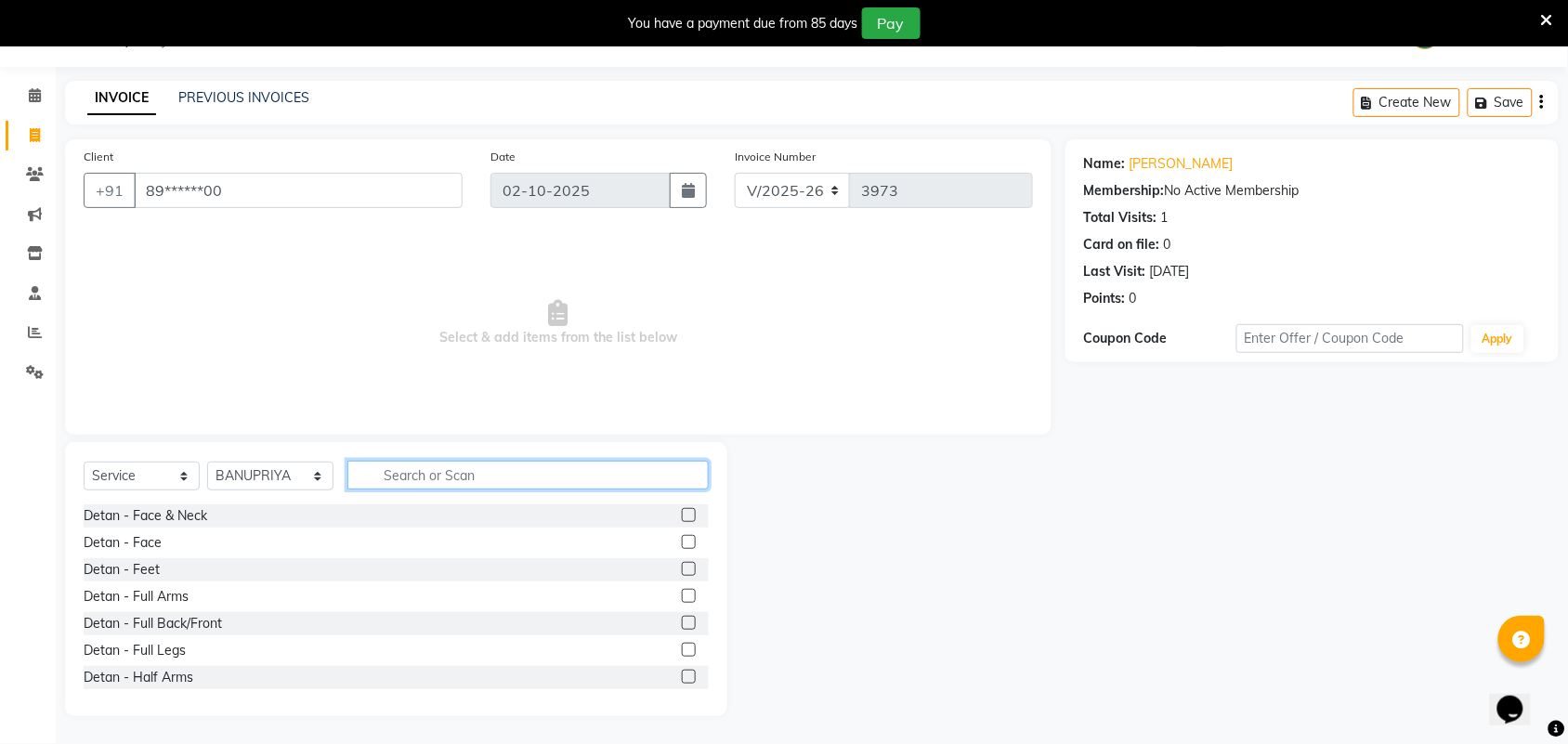
click at [412, 470] on input "text" at bounding box center [528, 475] width 361 height 29
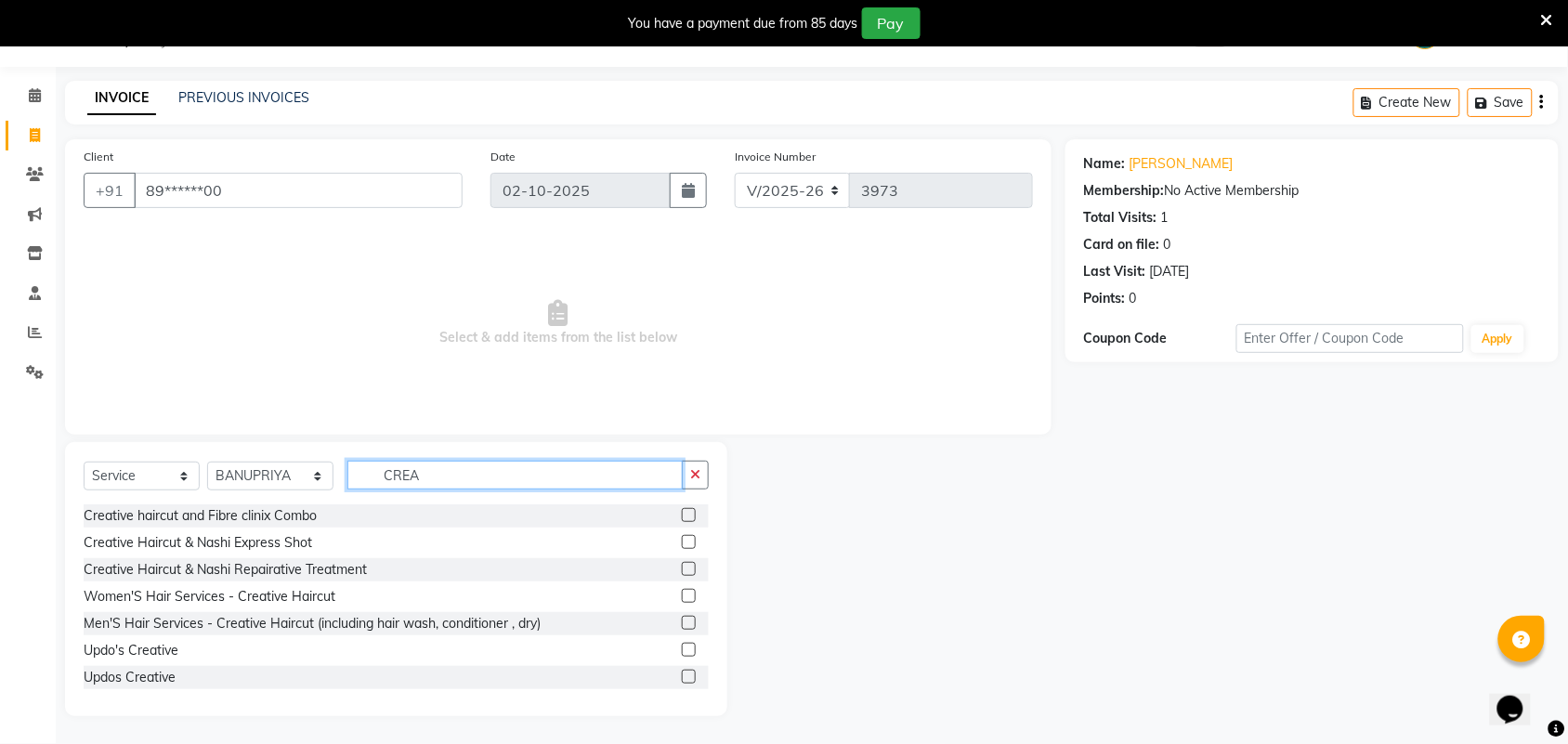
type input "CREA"
click at [682, 597] on label at bounding box center [689, 595] width 14 height 14
click at [682, 597] on input "checkbox" at bounding box center [688, 596] width 12 height 12
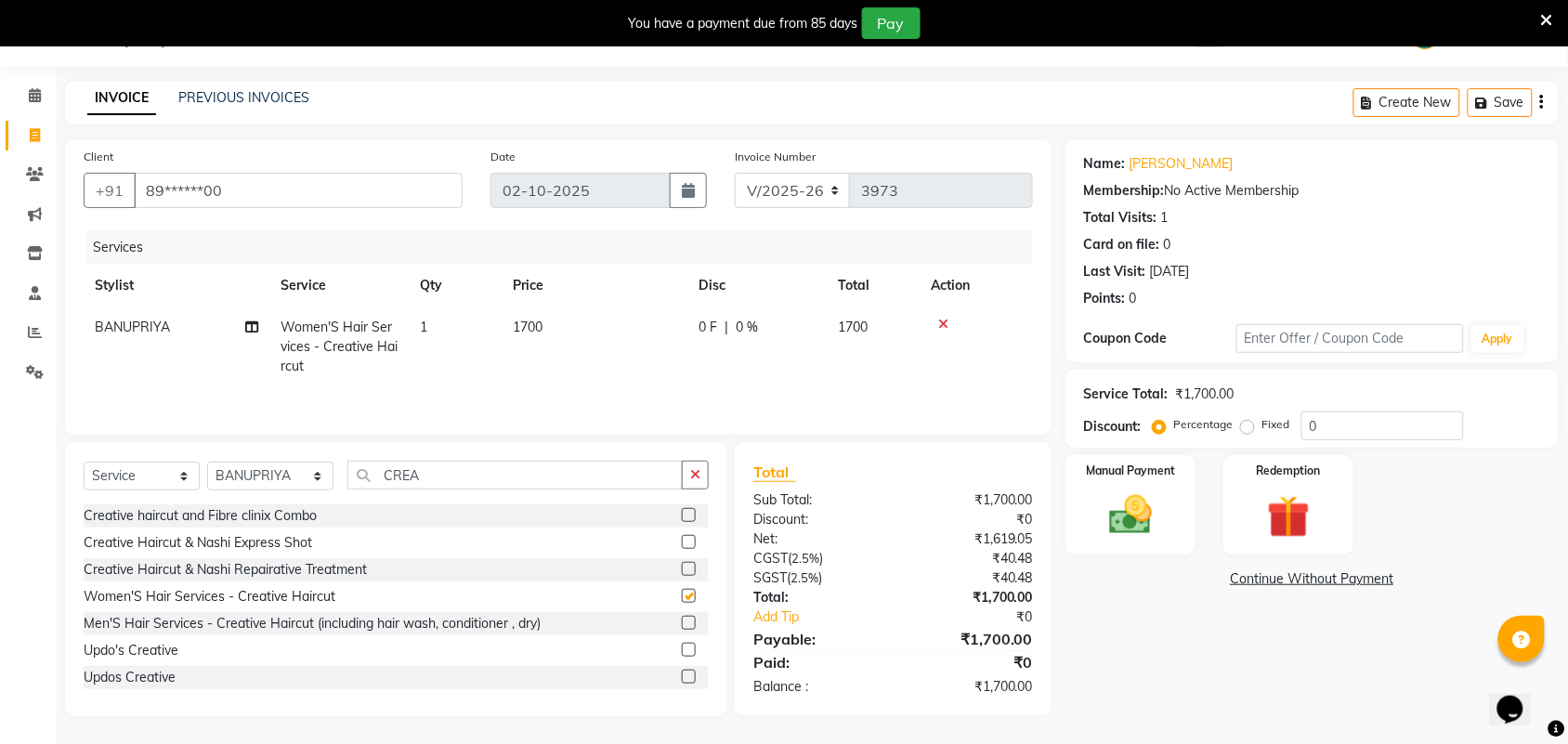
checkbox input "false"
click at [693, 479] on icon "button" at bounding box center [696, 474] width 11 height 13
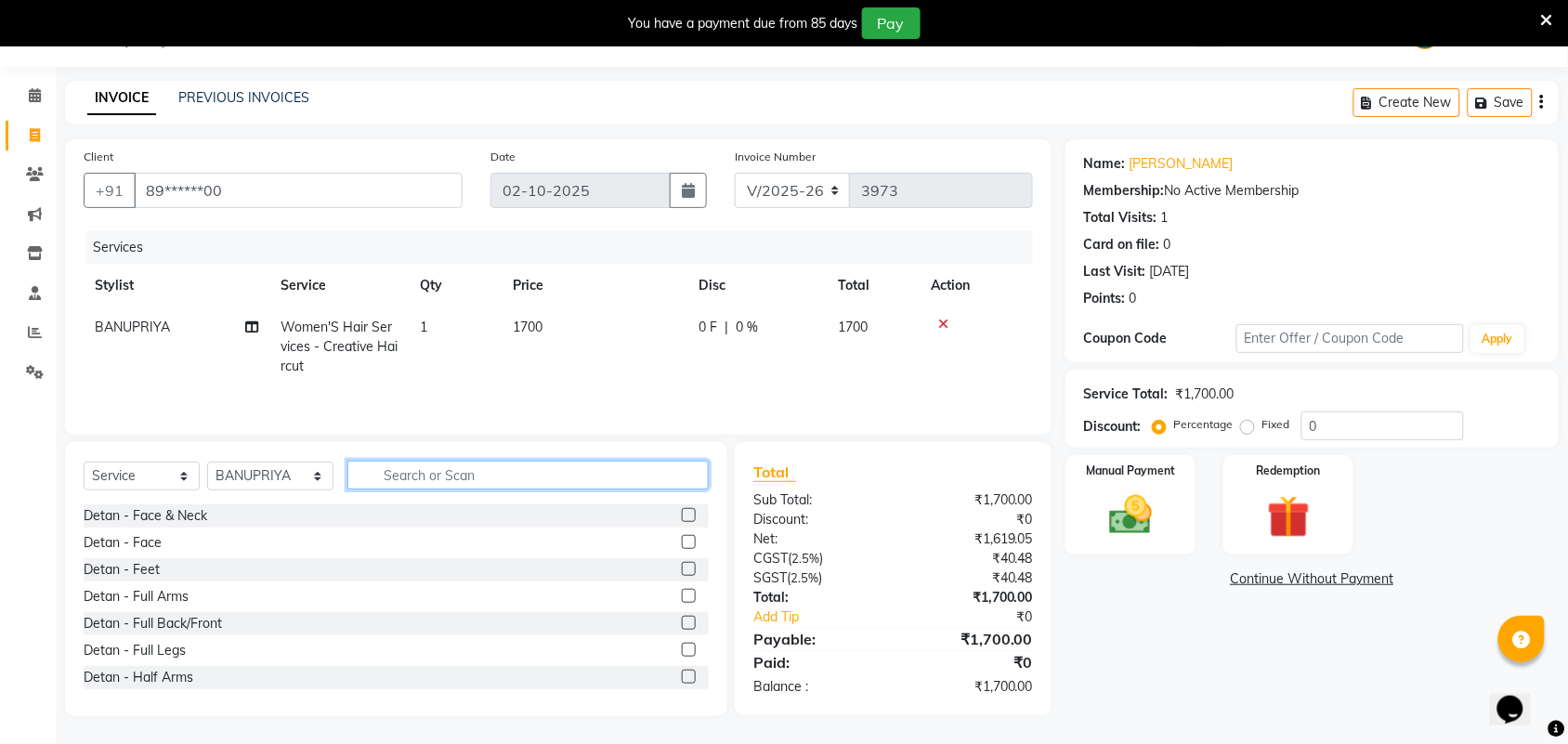
click at [595, 477] on input "text" at bounding box center [528, 475] width 361 height 29
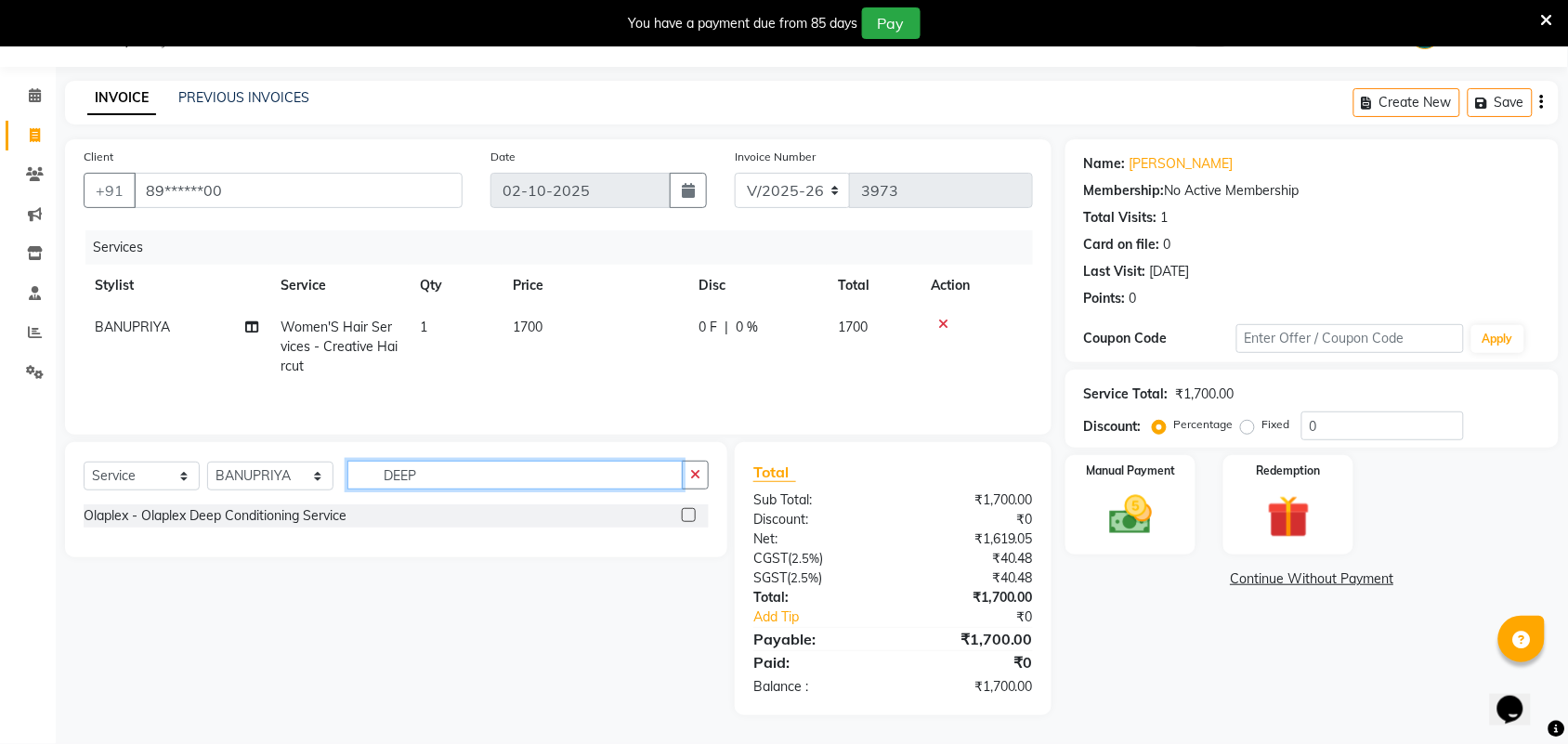
type input "DEEP"
drag, startPoint x: 693, startPoint y: 519, endPoint x: 698, endPoint y: 471, distance: 48.3
click at [693, 519] on label at bounding box center [689, 515] width 14 height 14
click at [693, 519] on input "checkbox" at bounding box center [688, 516] width 12 height 12
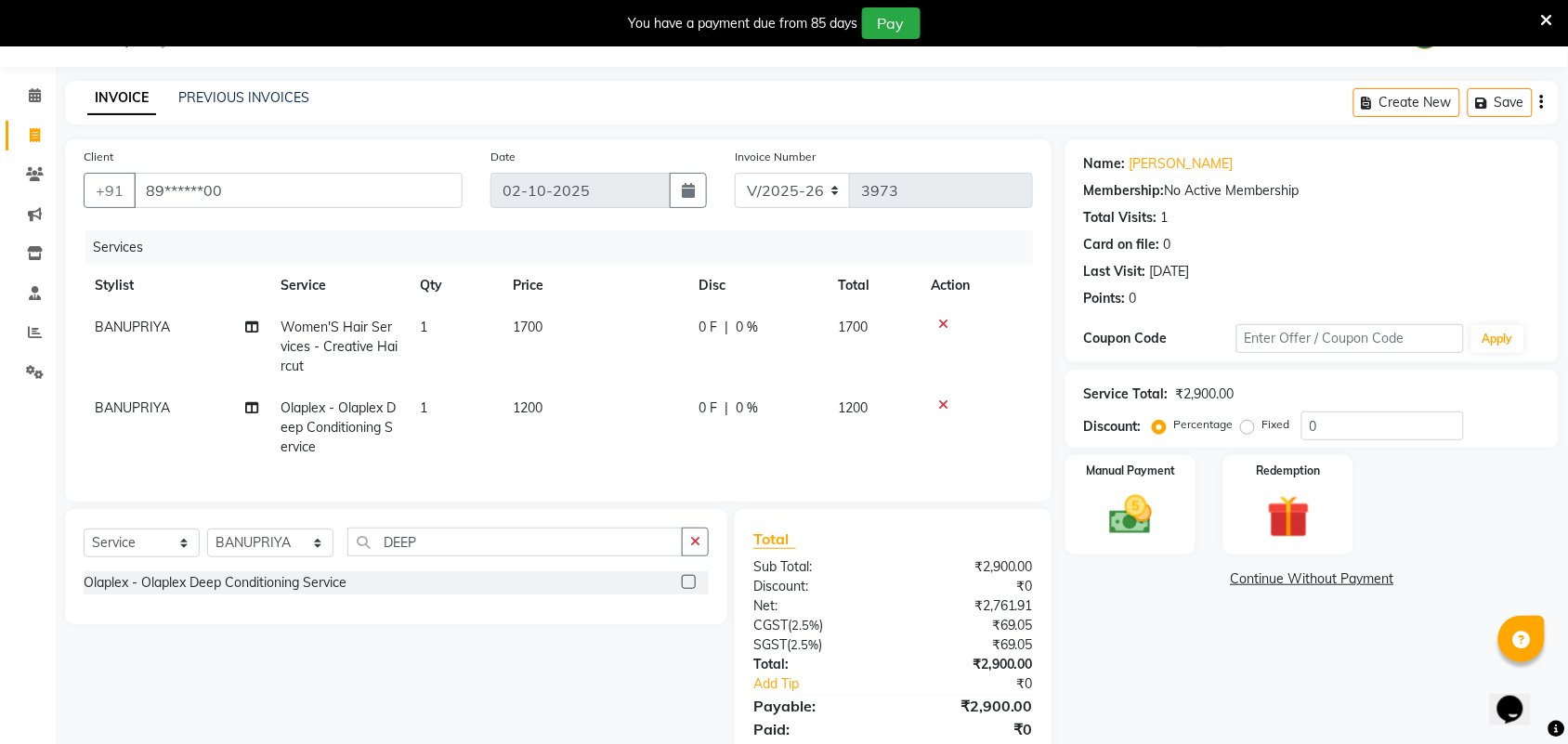
checkbox input "false"
click at [623, 423] on td "1200" at bounding box center [594, 427] width 186 height 81
select select "40345"
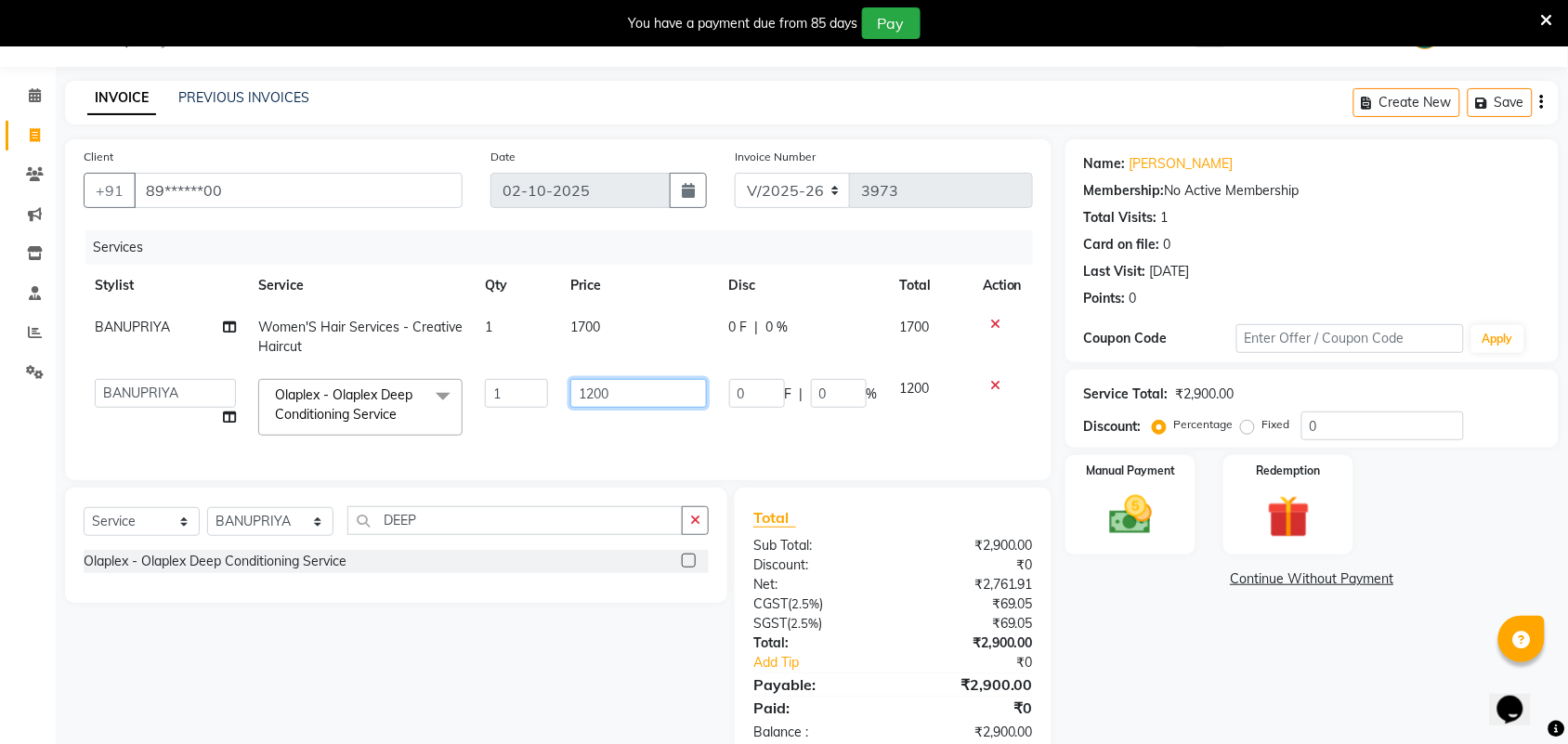
click at [595, 391] on input "1200" at bounding box center [638, 393] width 137 height 29
type input "600"
click at [1129, 653] on div "Name: Supraja Membership: No Active Membership Total Visits: 1 Card on file: 0 …" at bounding box center [1319, 450] width 507 height 622
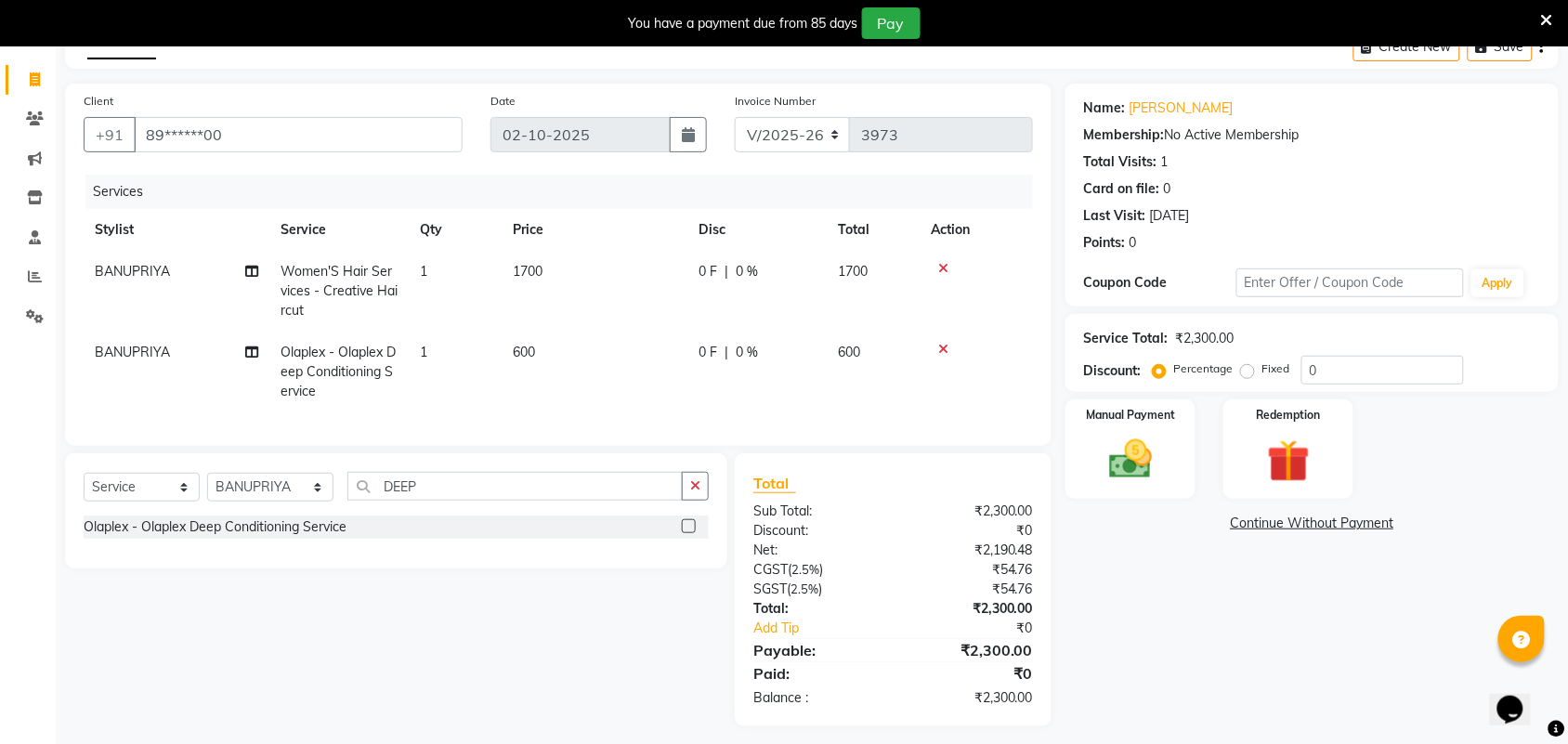
scroll to position [130, 0]
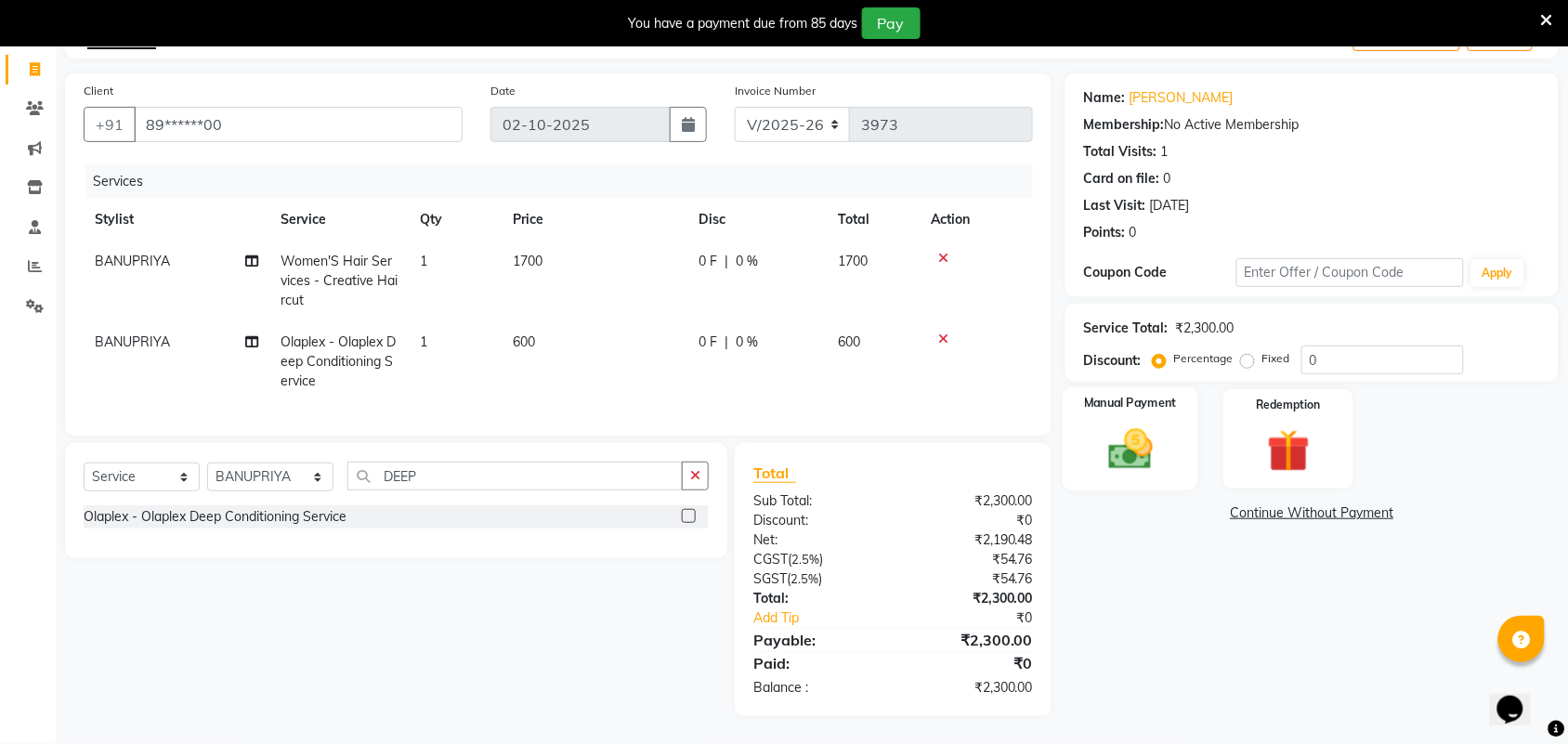
click at [1167, 443] on img at bounding box center [1131, 449] width 73 height 51
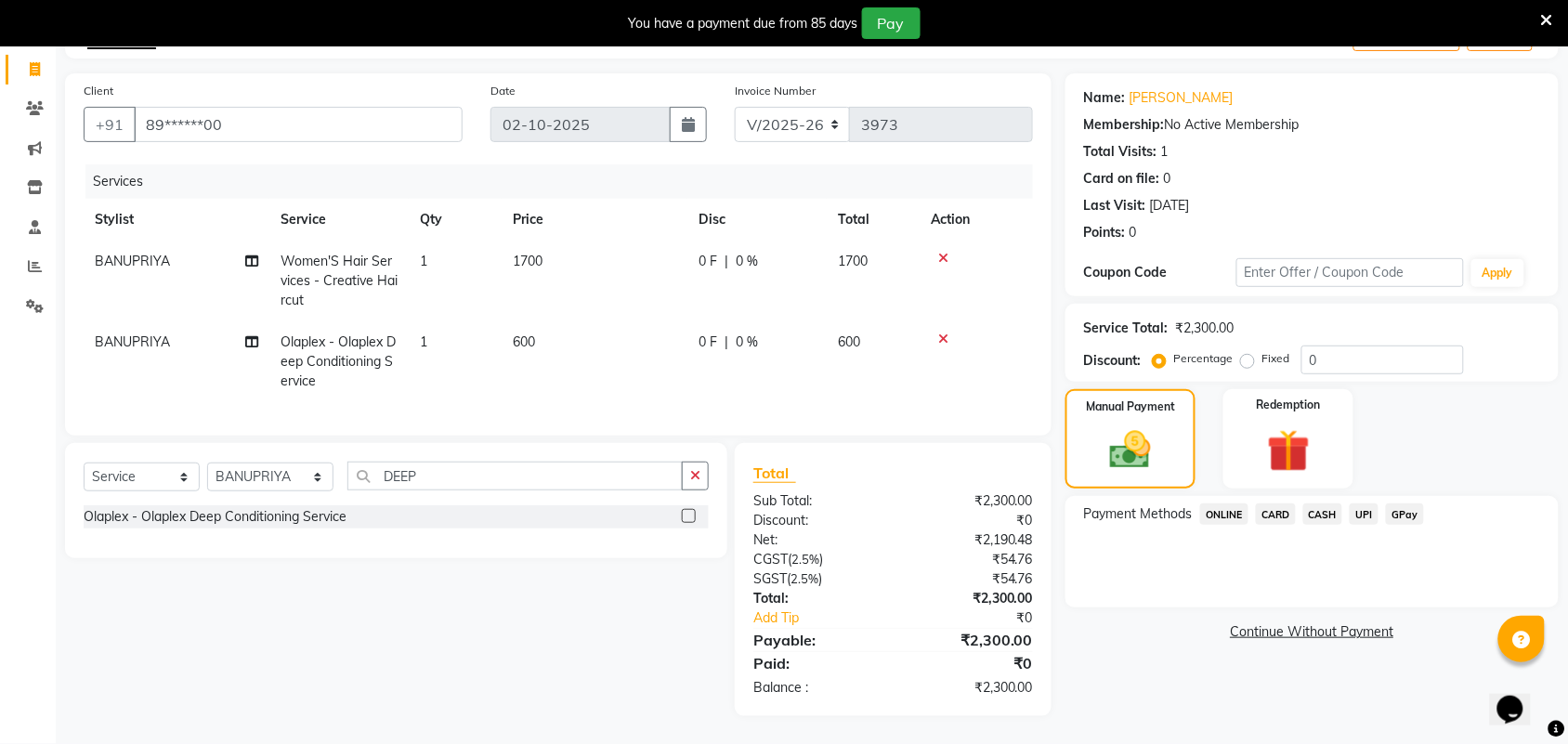
click at [1371, 503] on span "UPI" at bounding box center [1365, 514] width 29 height 21
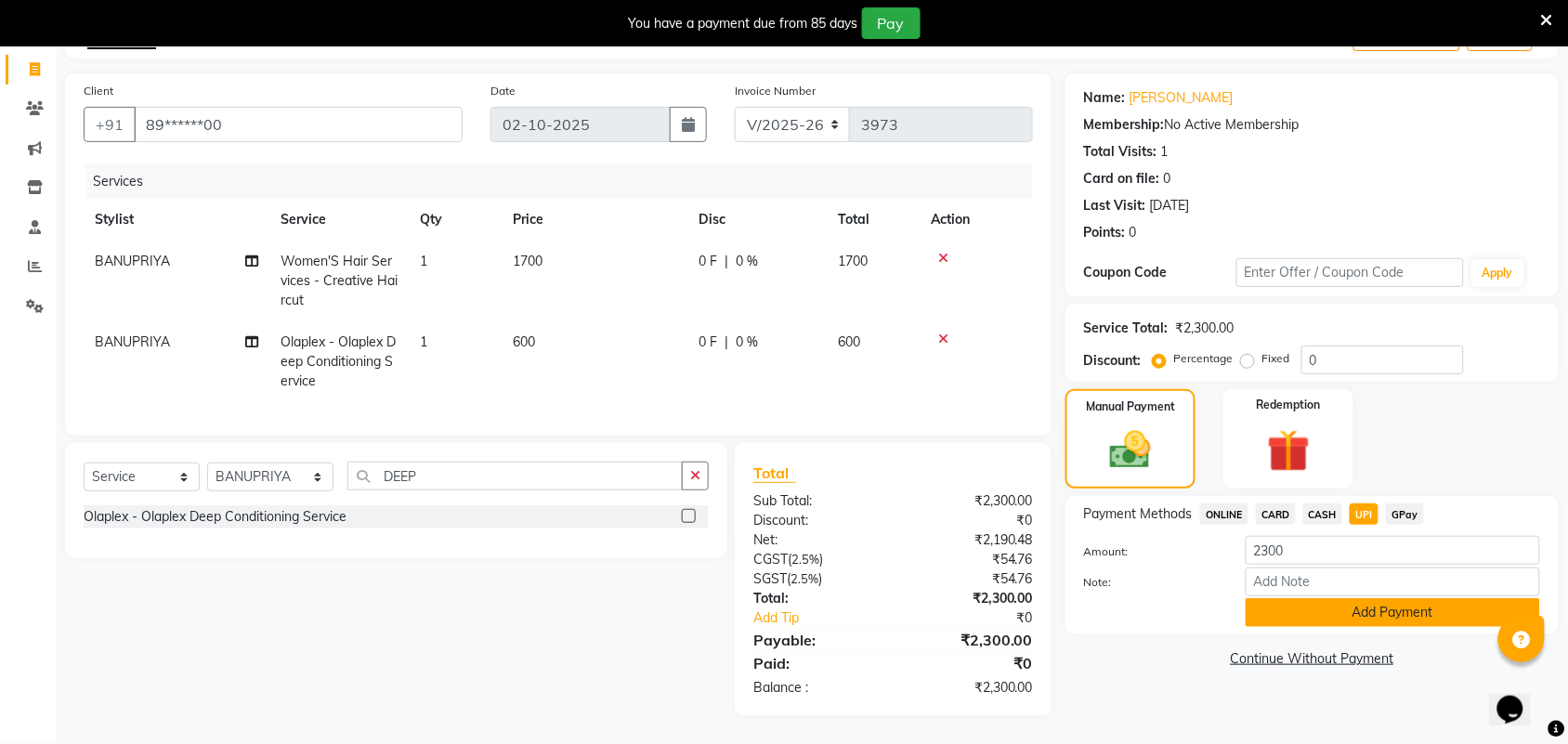
click at [1409, 598] on button "Add Payment" at bounding box center [1393, 613] width 294 height 29
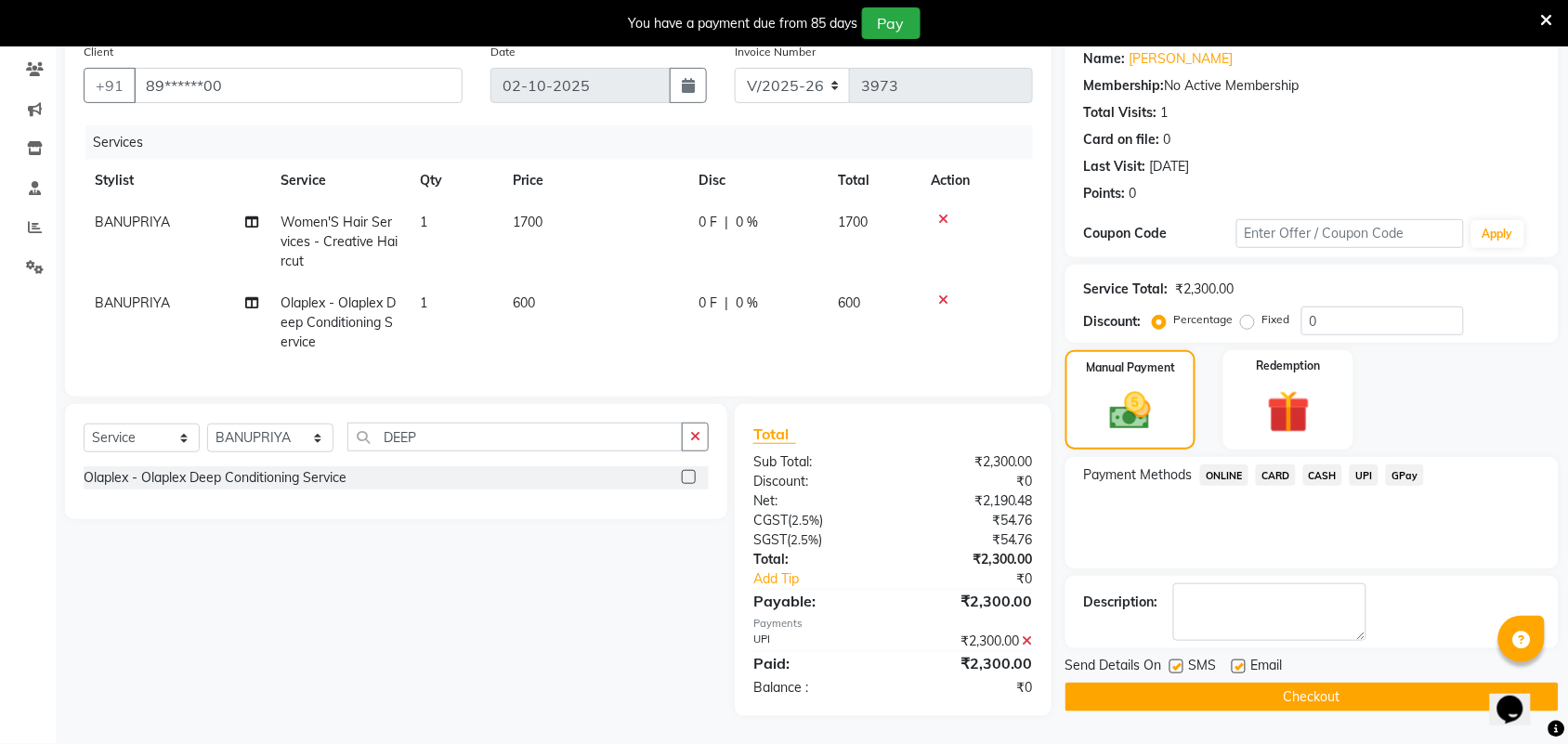
scroll to position [168, 0]
click at [1441, 662] on div "Send Details On SMS Email Checkout" at bounding box center [1312, 683] width 494 height 55
click at [1447, 683] on button "Checkout" at bounding box center [1312, 697] width 494 height 29
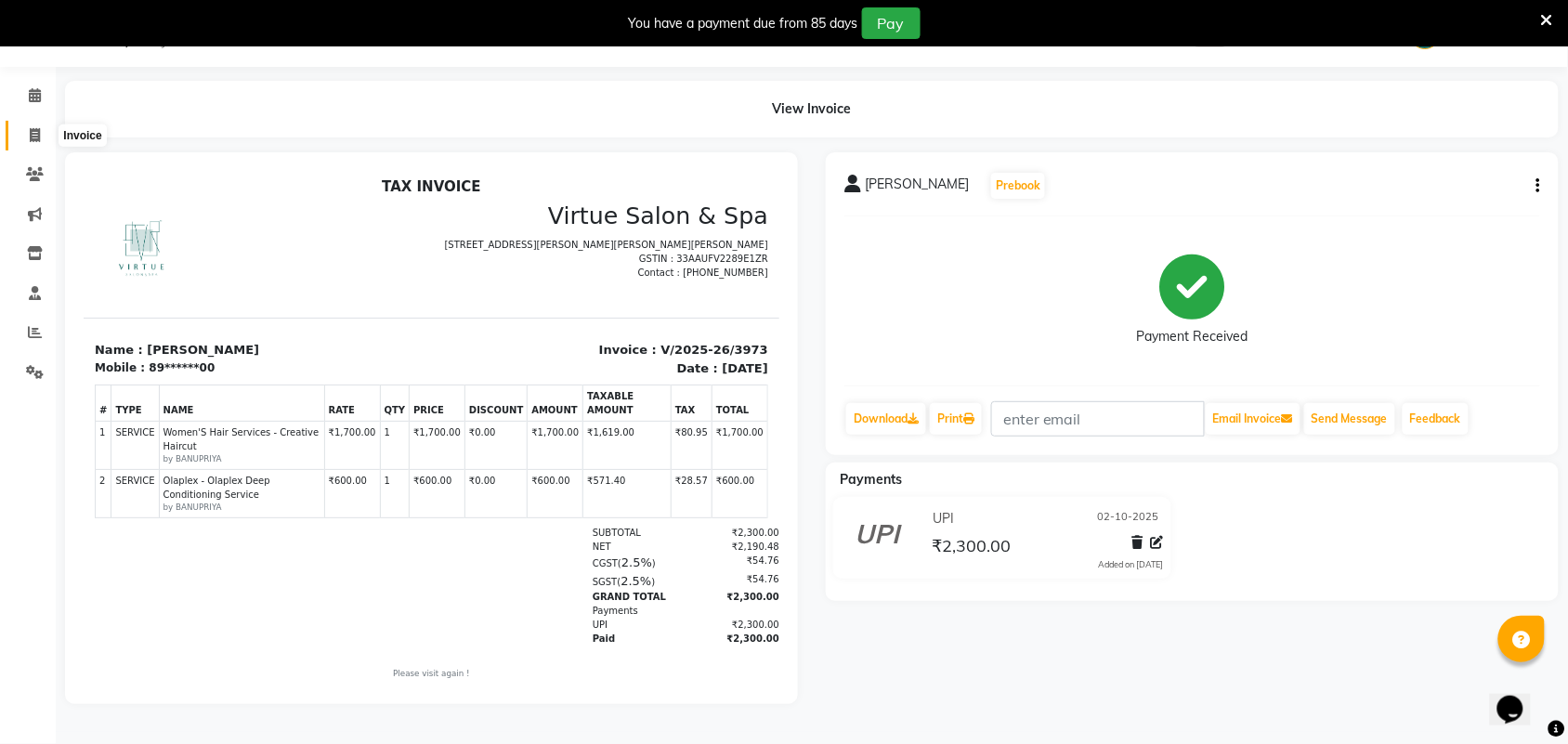
click at [39, 130] on icon at bounding box center [35, 135] width 11 height 14
select select "service"
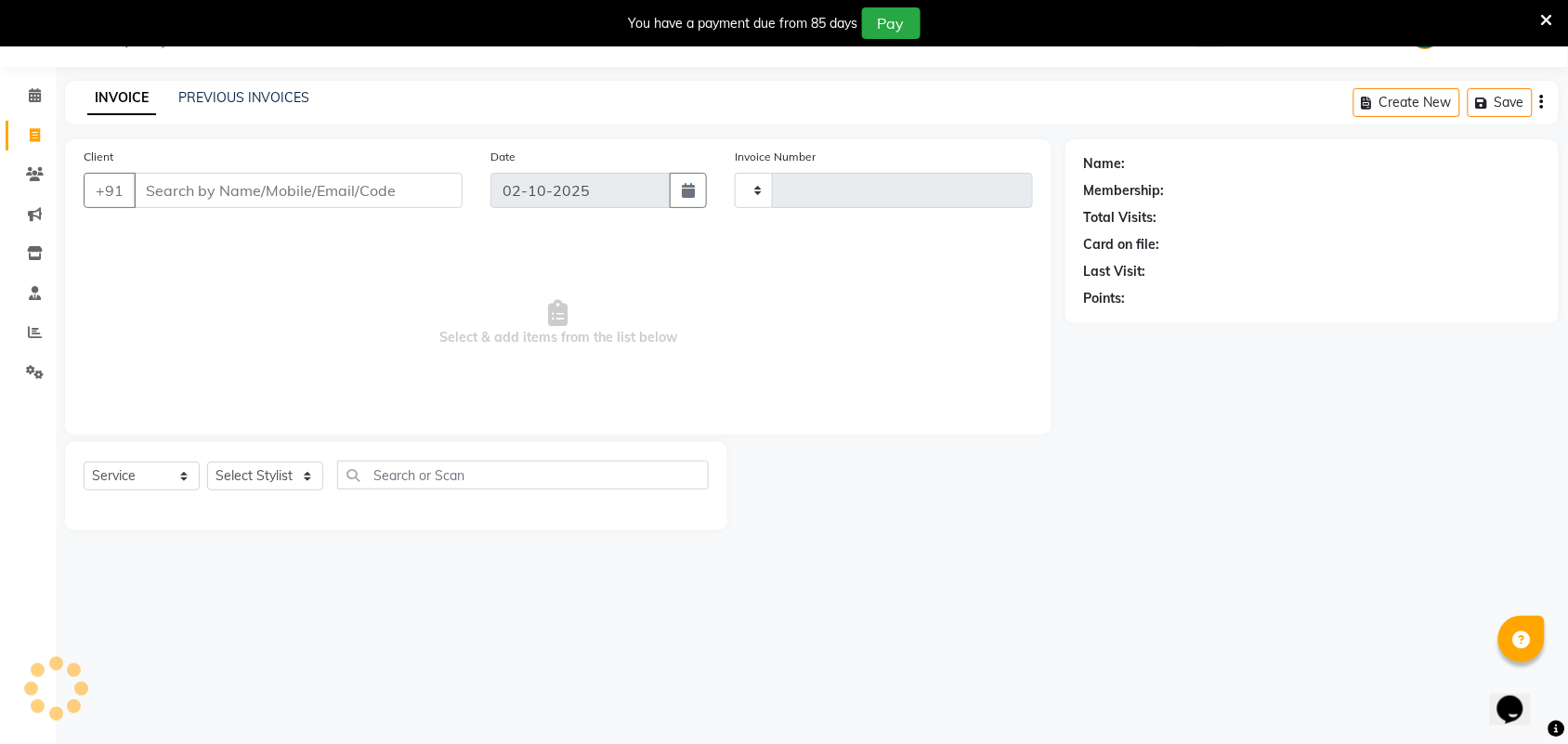
type input "3974"
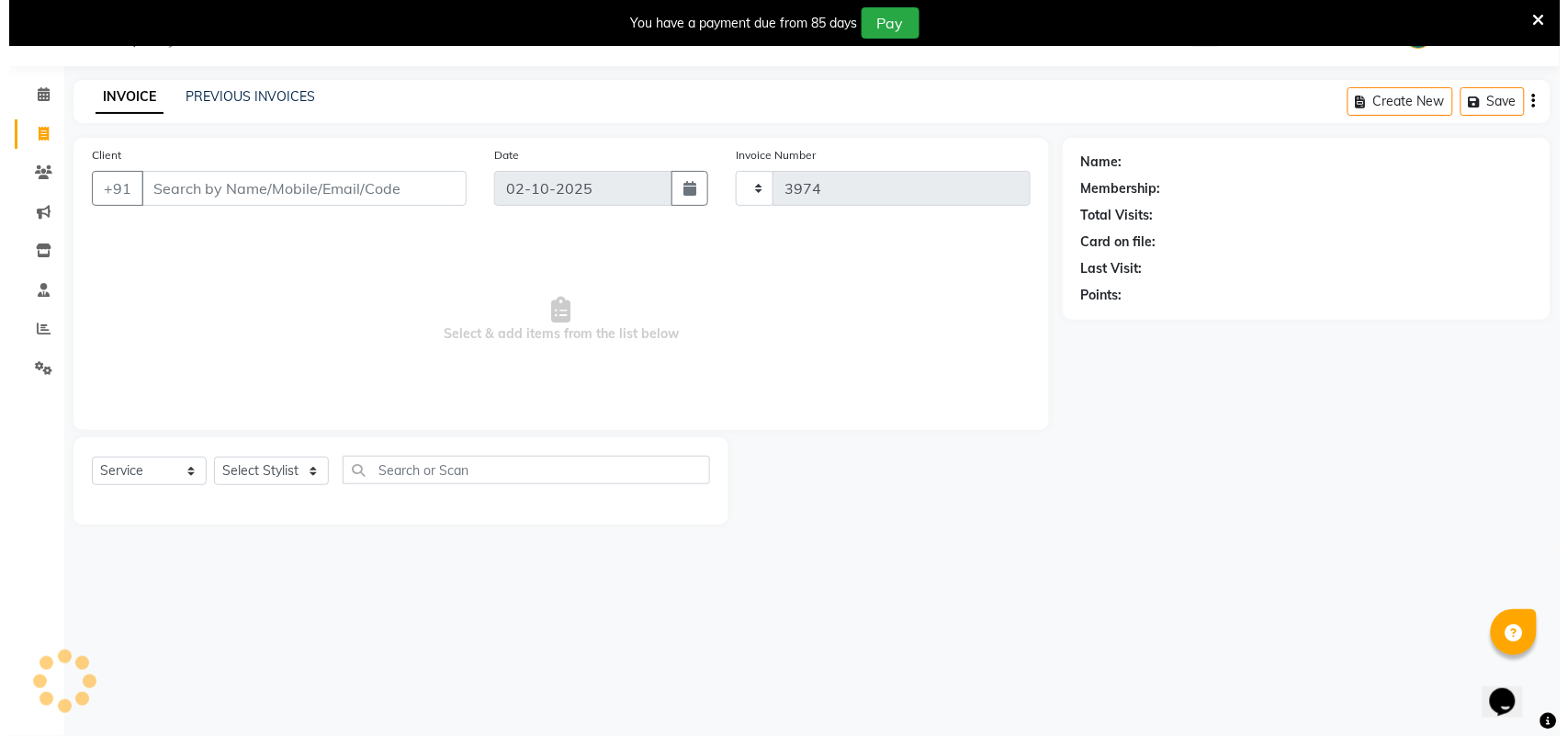
scroll to position [46, 0]
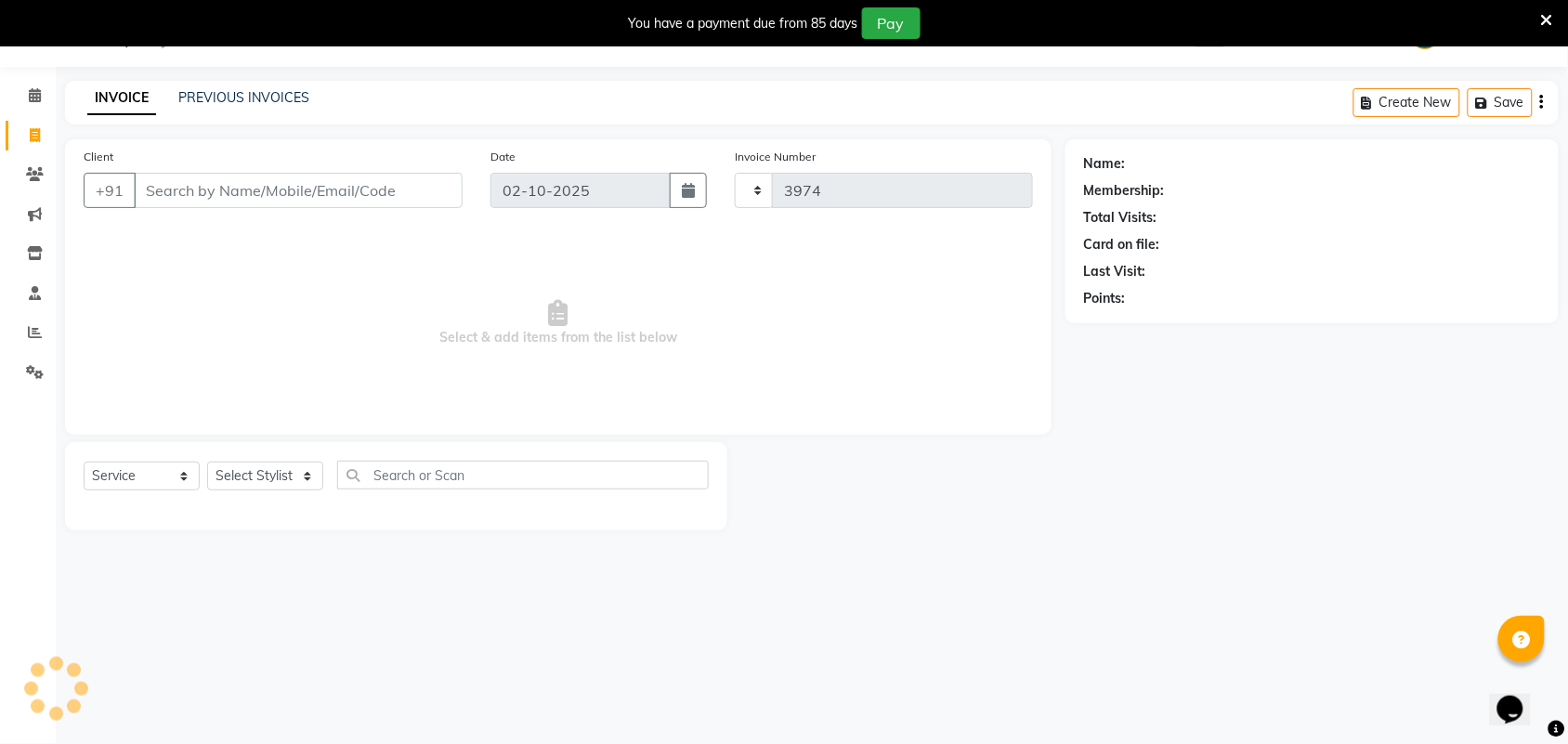
select select "4466"
click at [202, 187] on input "Client" at bounding box center [298, 190] width 329 height 35
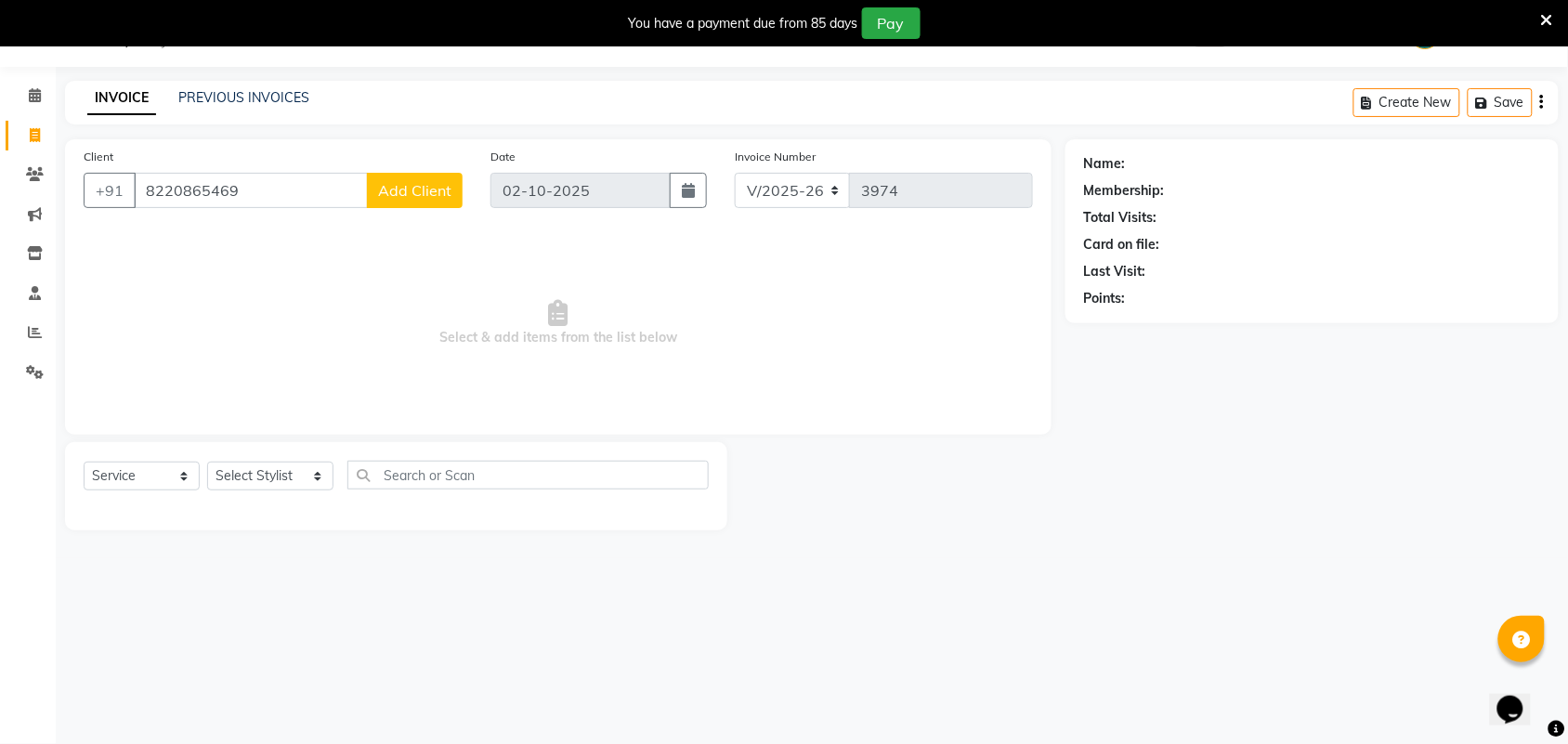
type input "8220865469"
click at [404, 188] on span "Add Client" at bounding box center [415, 189] width 74 height 18
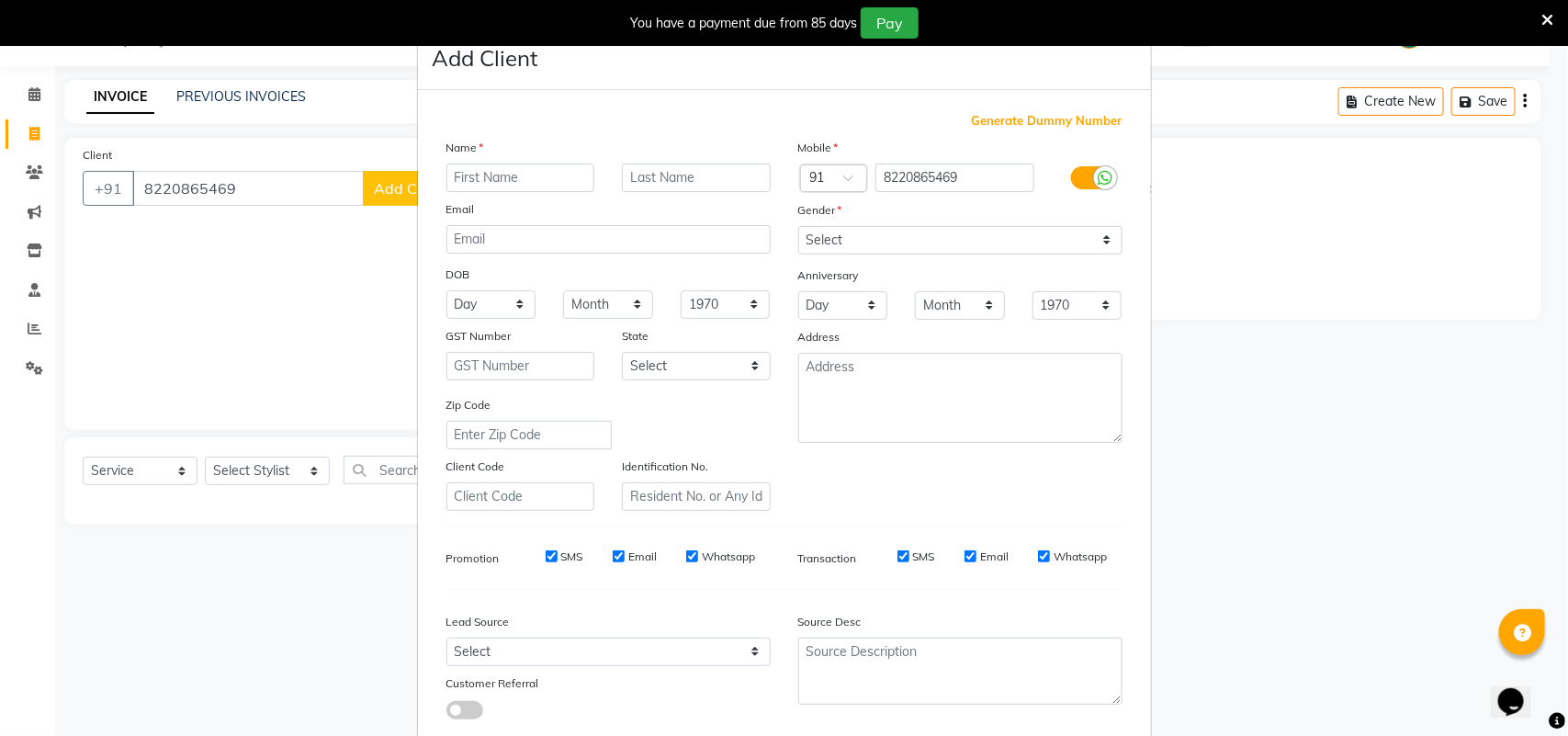
click at [553, 180] on input "text" at bounding box center [520, 178] width 149 height 29
type input "[PERSON_NAME]"
click at [854, 230] on select "Select [DEMOGRAPHIC_DATA] [DEMOGRAPHIC_DATA] Other Prefer Not To Say" at bounding box center [960, 240] width 325 height 29
select select "[DEMOGRAPHIC_DATA]"
click at [798, 226] on select "Select [DEMOGRAPHIC_DATA] [DEMOGRAPHIC_DATA] Other Prefer Not To Say" at bounding box center [960, 240] width 325 height 29
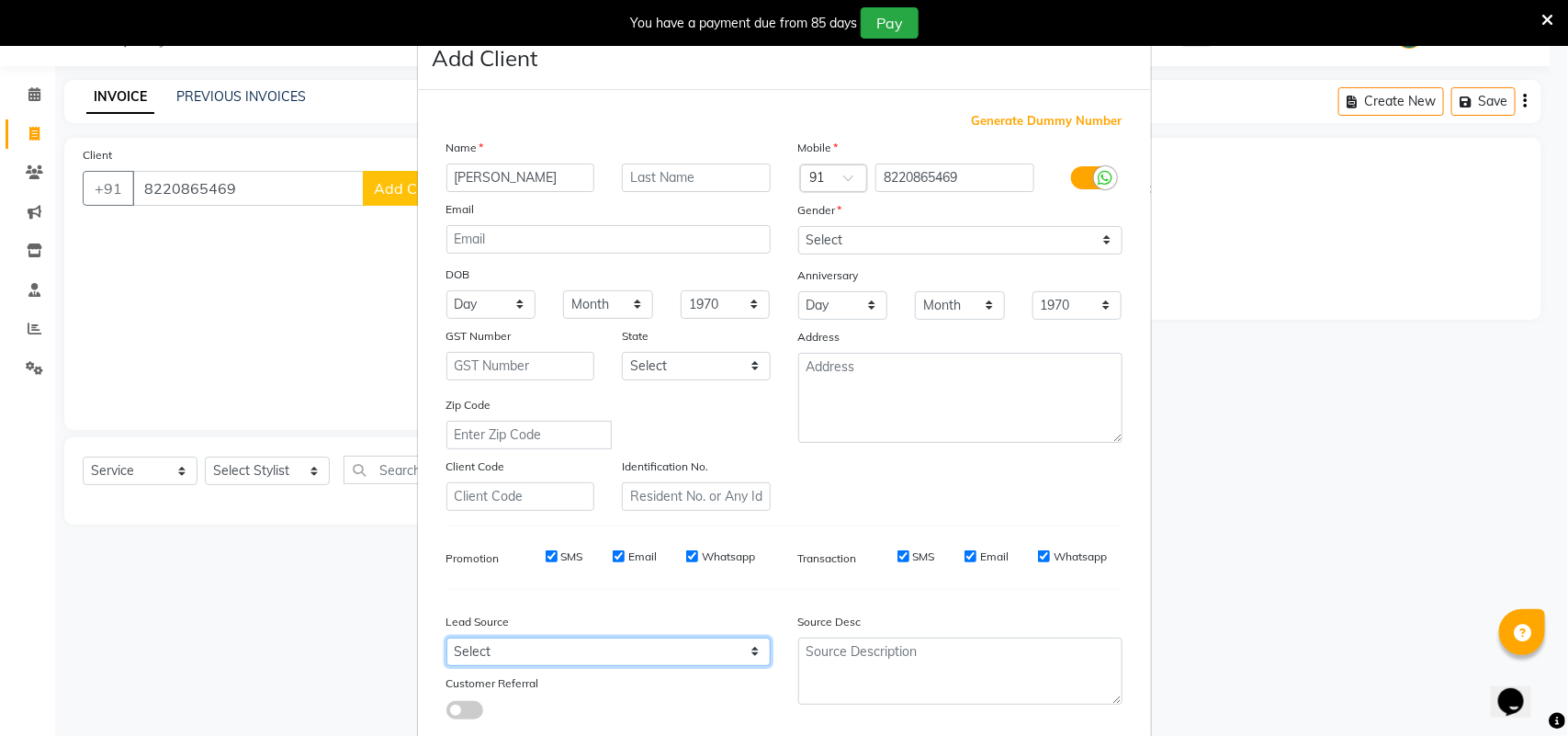
click at [597, 649] on select "Select Walk-in Referral Internet Friend Word of Mouth Advertisement Facebook Ju…" at bounding box center [609, 652] width 325 height 29
select select "30564"
click at [446, 638] on select "Select Walk-in Referral Internet Friend Word of Mouth Advertisement Facebook Ju…" at bounding box center [609, 652] width 325 height 29
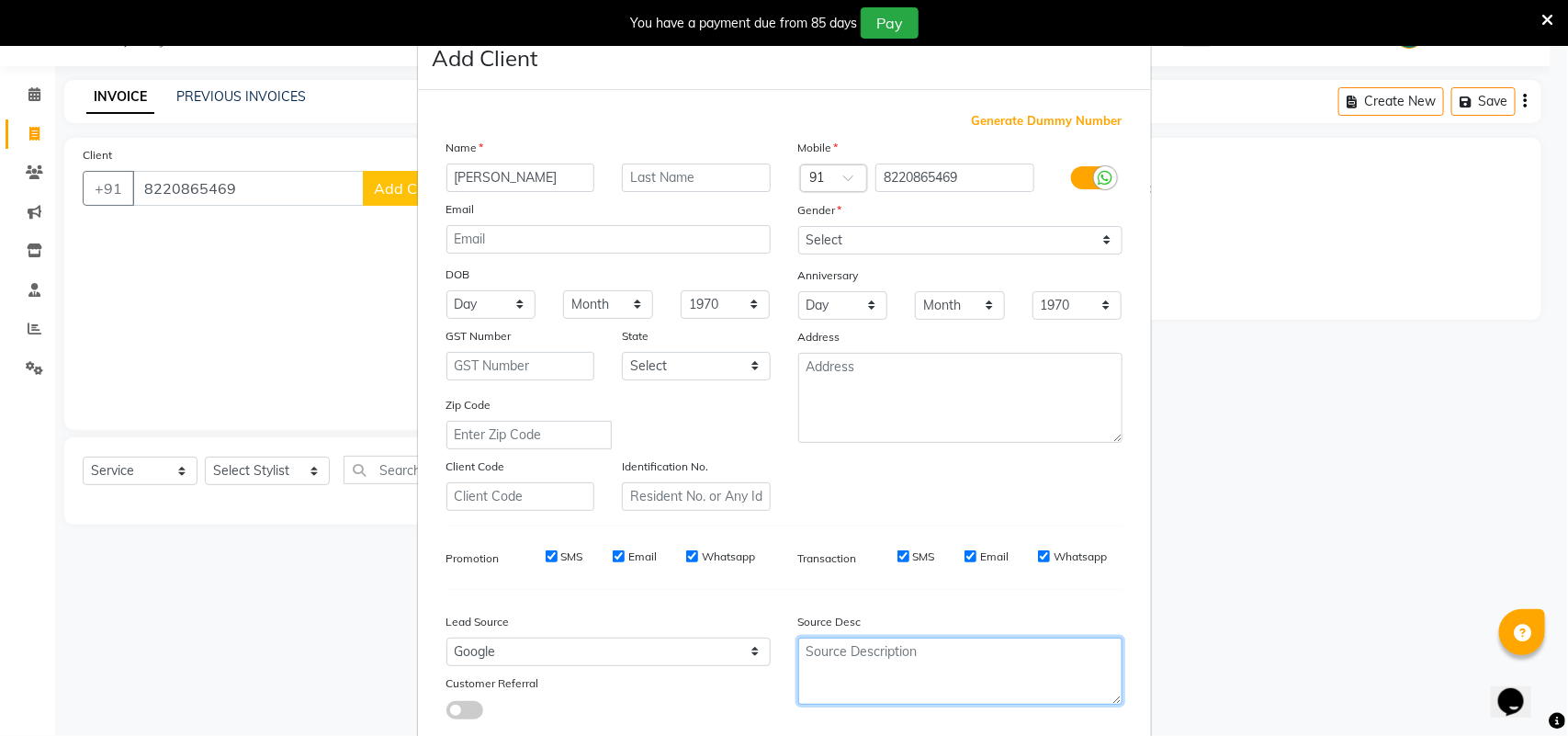
click at [854, 646] on textarea at bounding box center [960, 672] width 325 height 67
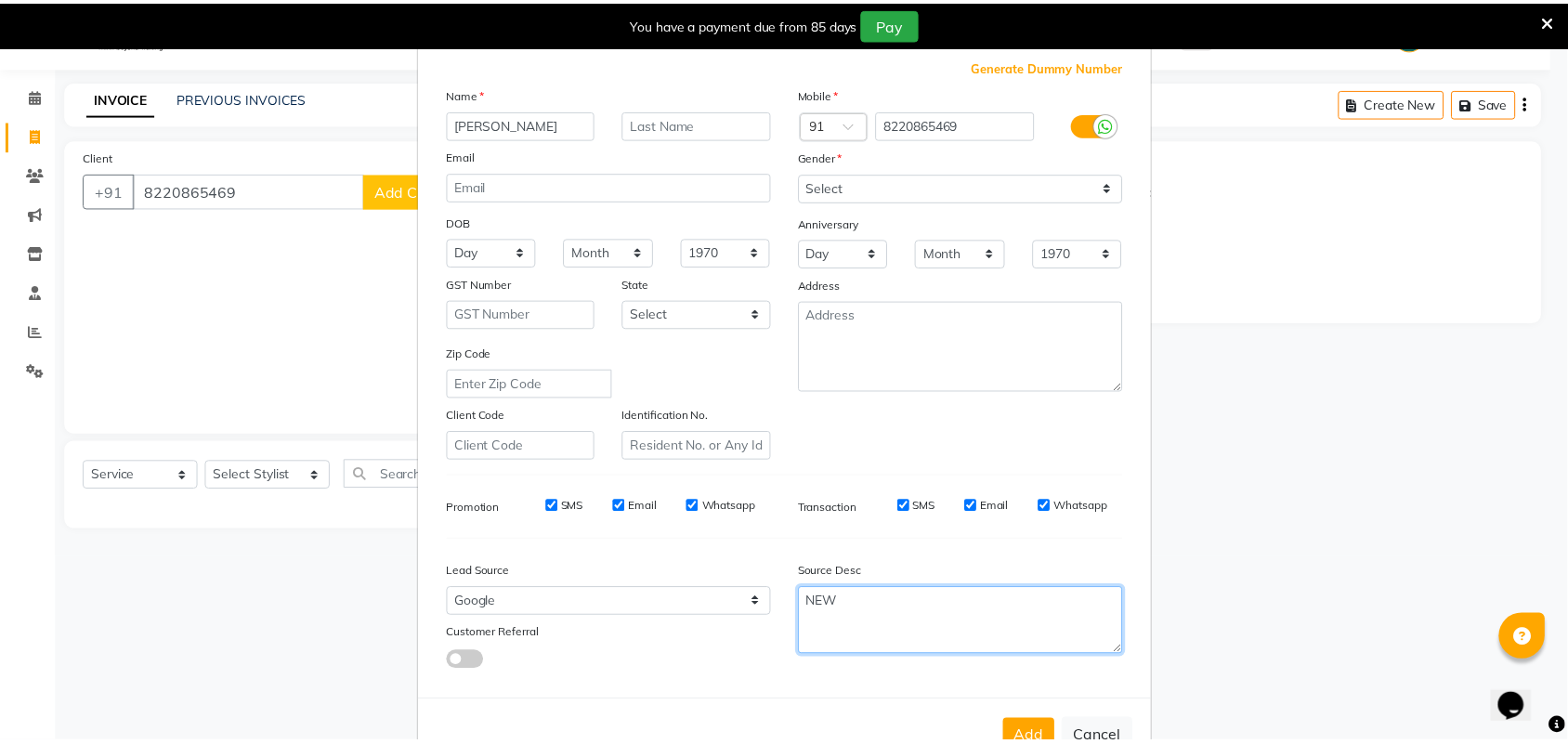
scroll to position [107, 0]
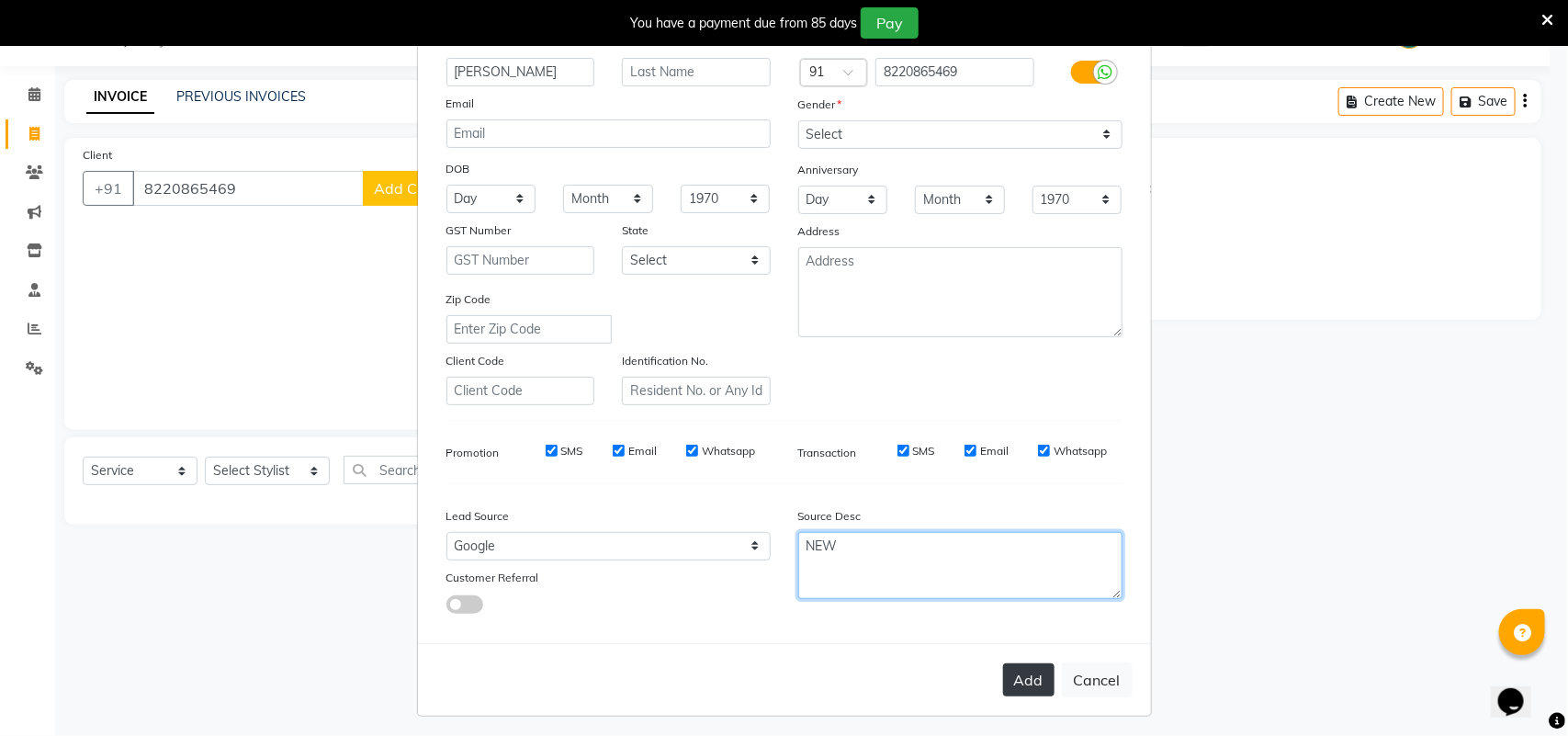
type textarea "NEW"
click at [1034, 682] on button "Add" at bounding box center [1028, 680] width 52 height 33
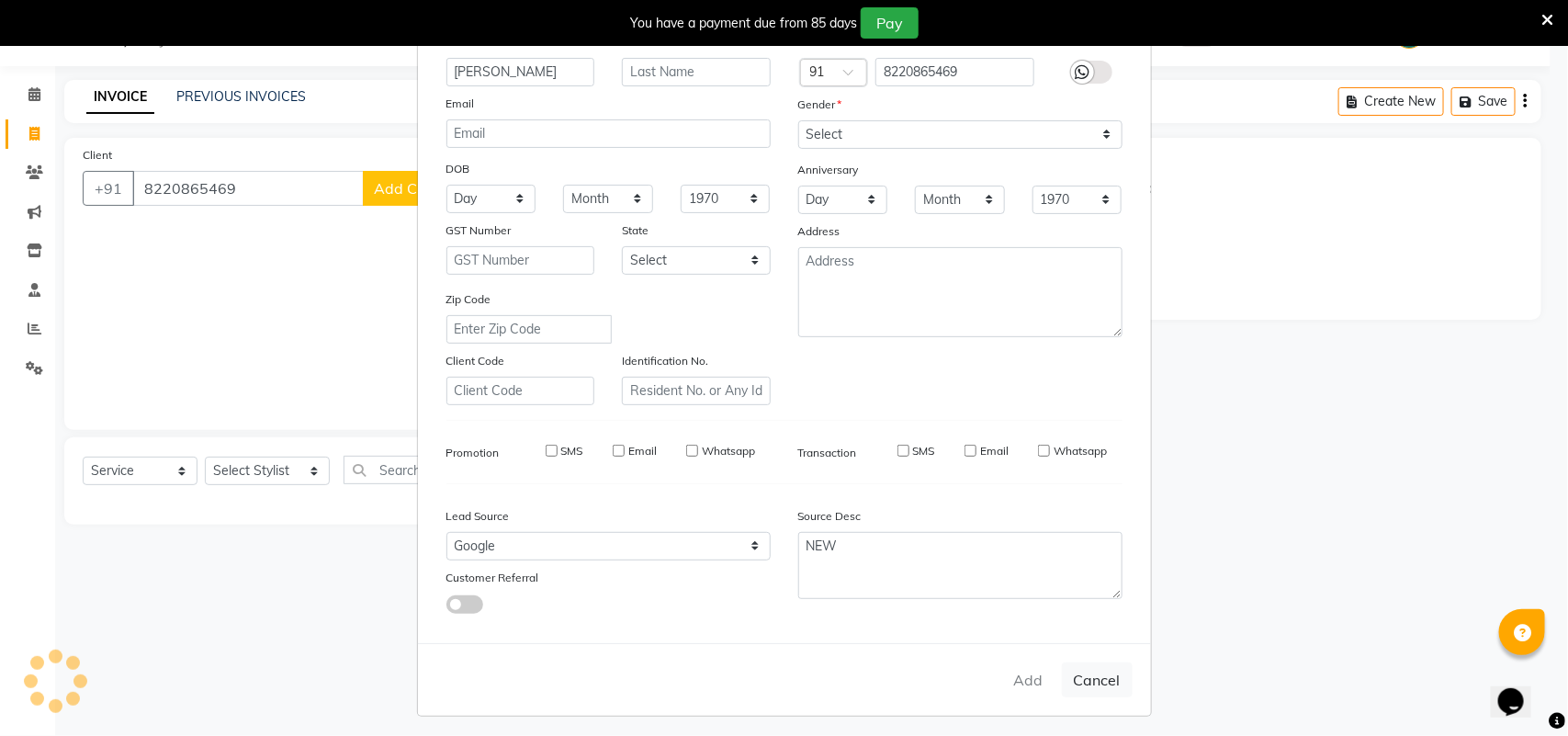
type input "82******69"
select select
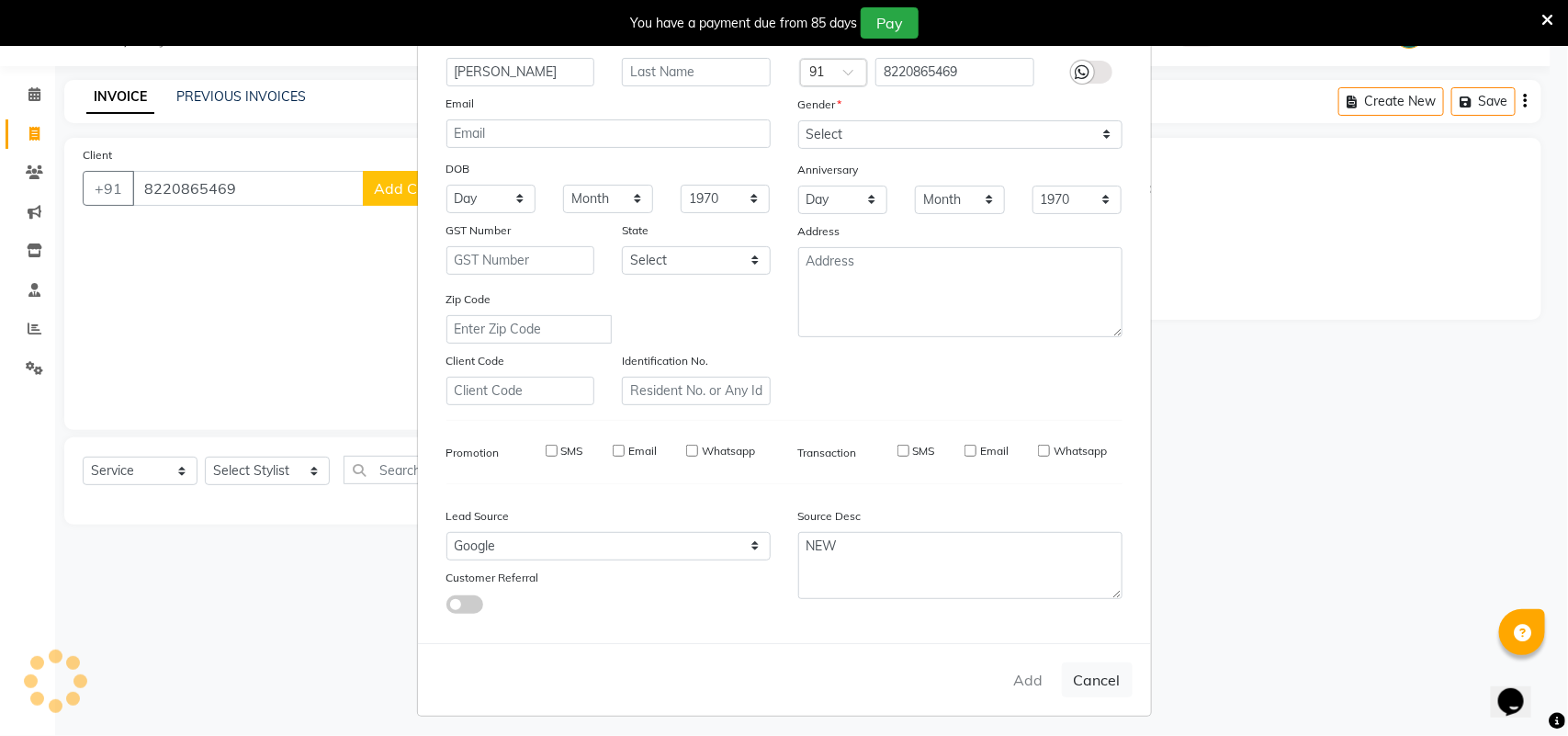
select select
checkbox input "false"
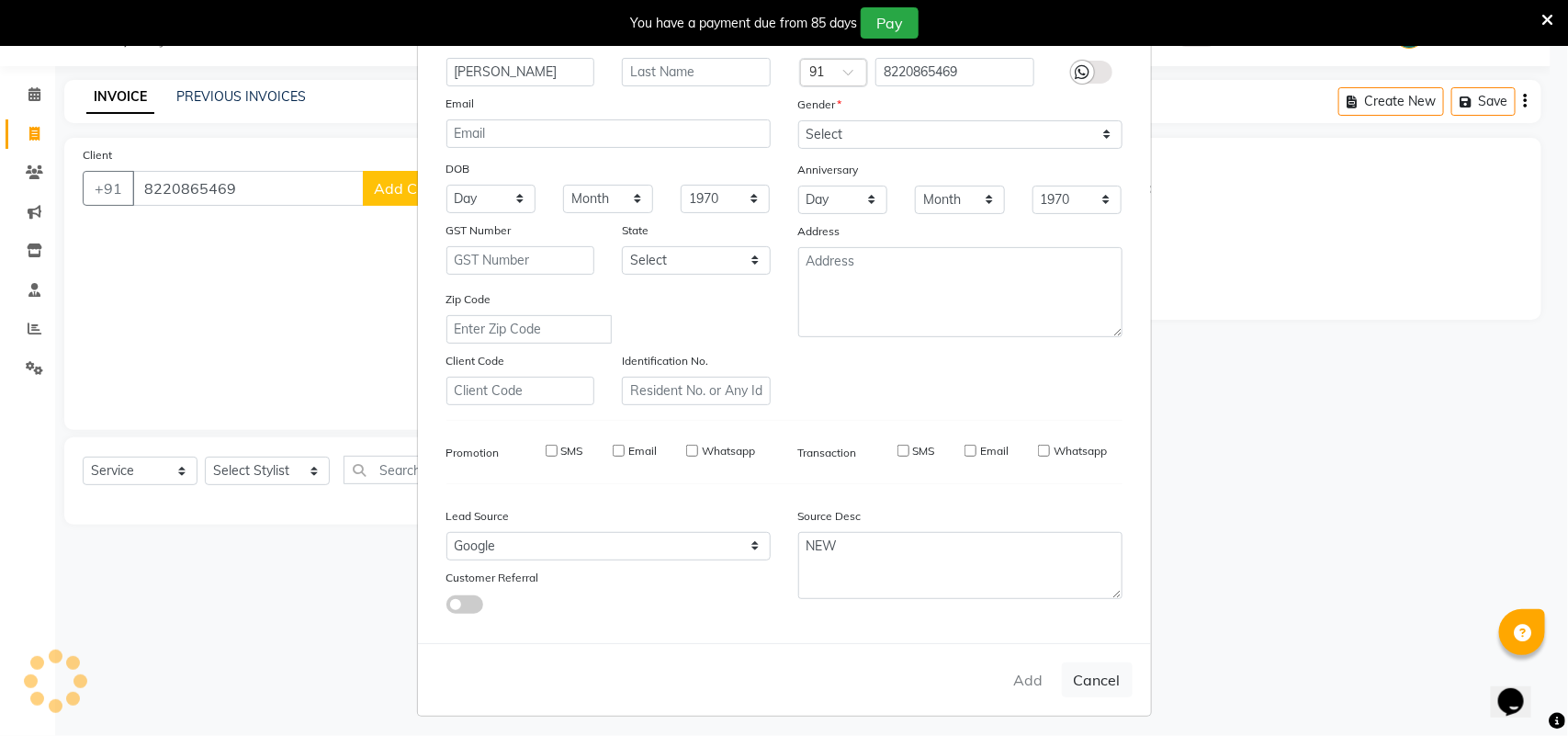
checkbox input "false"
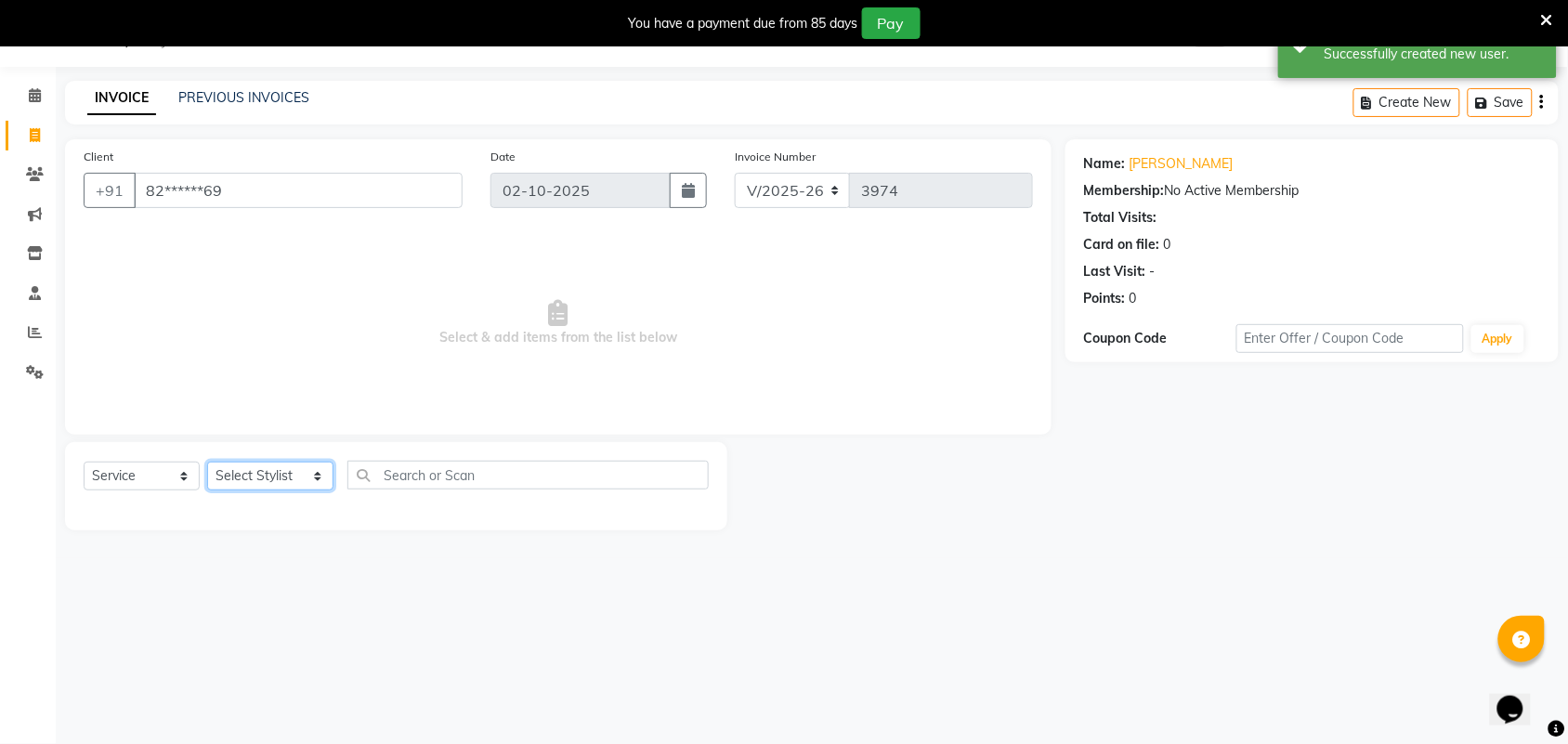
click at [289, 480] on select "Select Stylist Admin [PERSON_NAME] Apsu Auditor Ambattur [PERSON_NAME] Dingg - …" at bounding box center [270, 476] width 126 height 29
select select "59088"
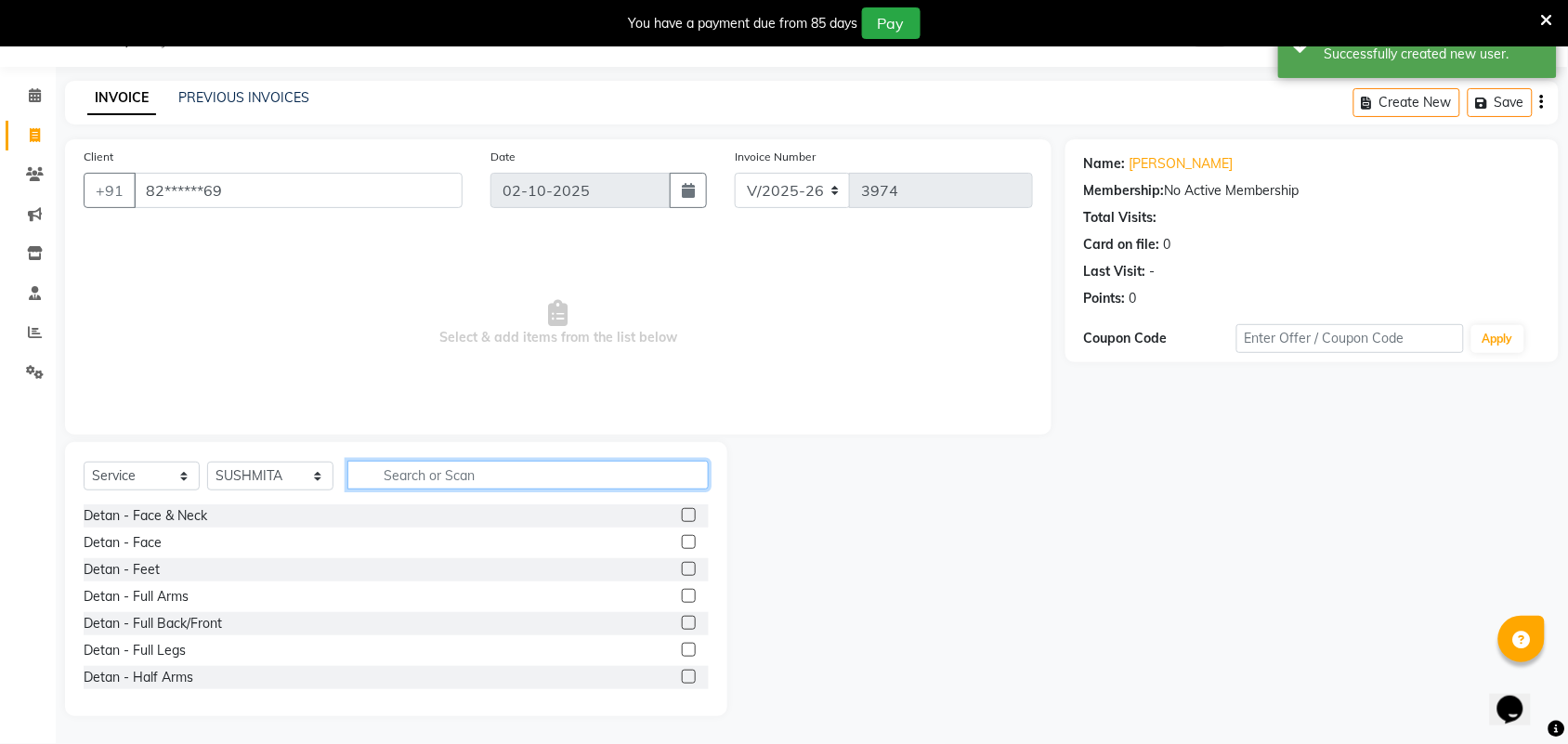
click at [393, 484] on input "text" at bounding box center [528, 475] width 361 height 29
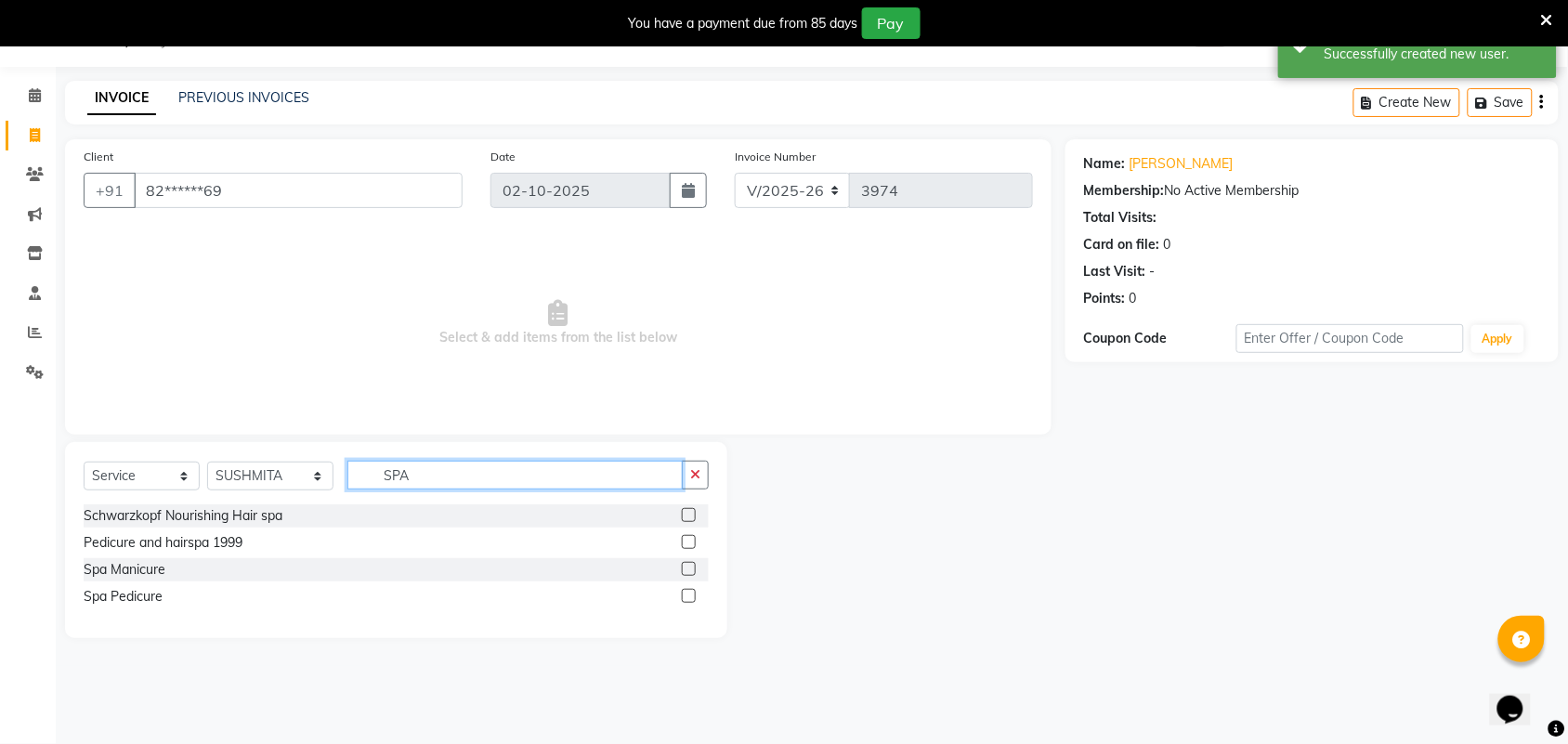
type input "SPA"
click at [691, 599] on label at bounding box center [689, 595] width 14 height 14
click at [691, 599] on input "checkbox" at bounding box center [688, 596] width 12 height 12
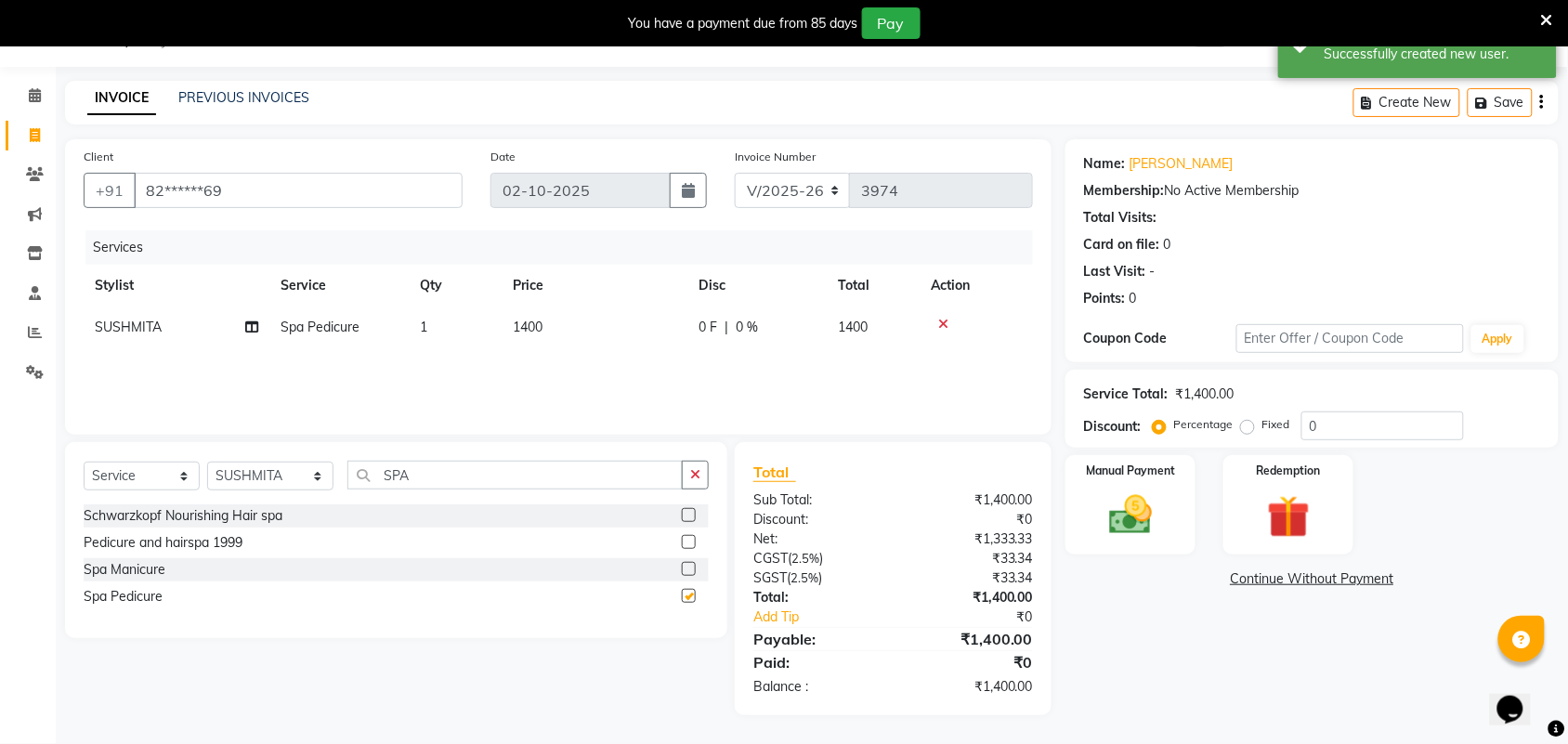
checkbox input "false"
click at [244, 480] on select "Select Stylist Admin [PERSON_NAME] Apsu Auditor Ambattur [PERSON_NAME] Dingg - …" at bounding box center [270, 476] width 126 height 29
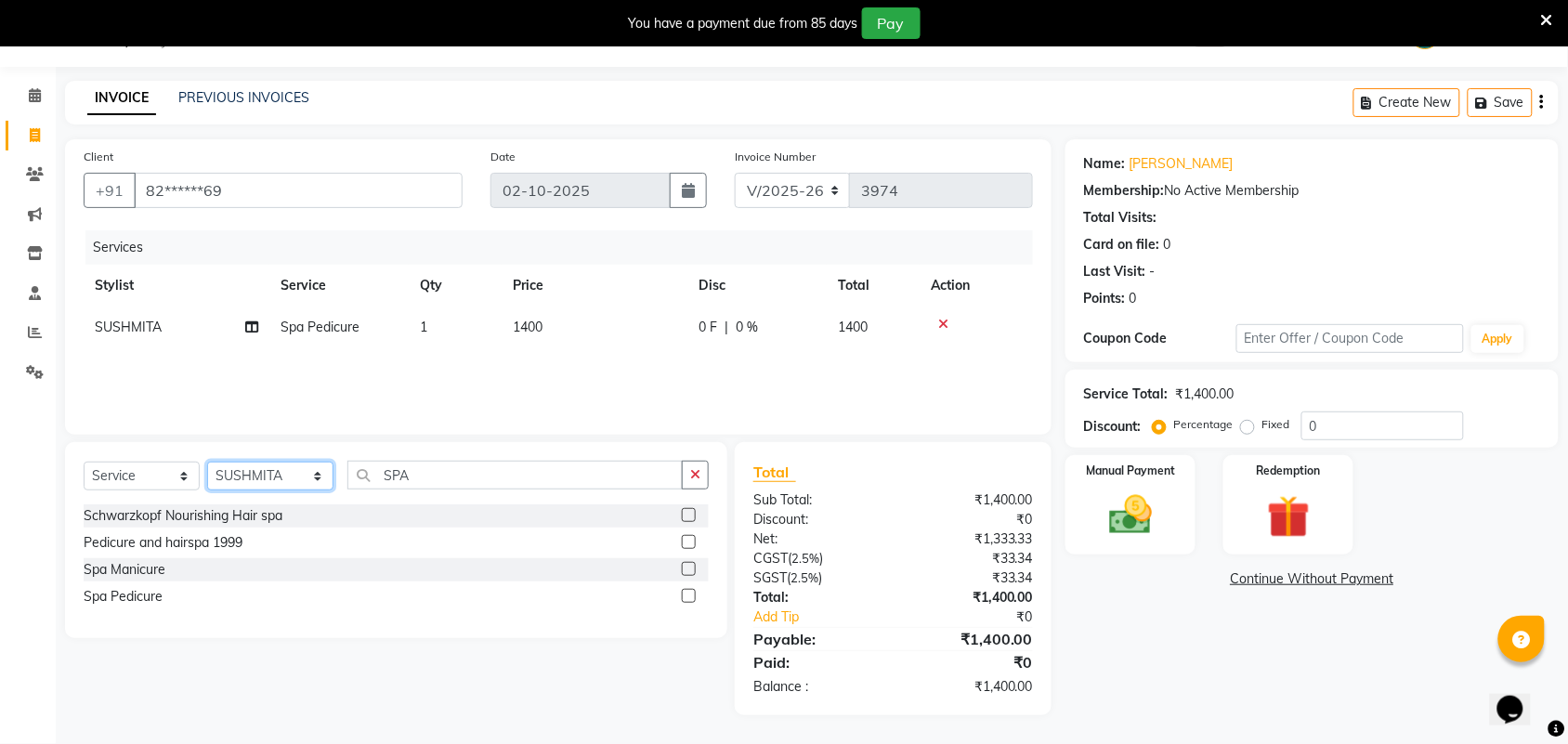
select select "71189"
drag, startPoint x: 519, startPoint y: 470, endPoint x: 544, endPoint y: 476, distance: 25.7
click at [519, 470] on input "SPA" at bounding box center [515, 475] width 335 height 29
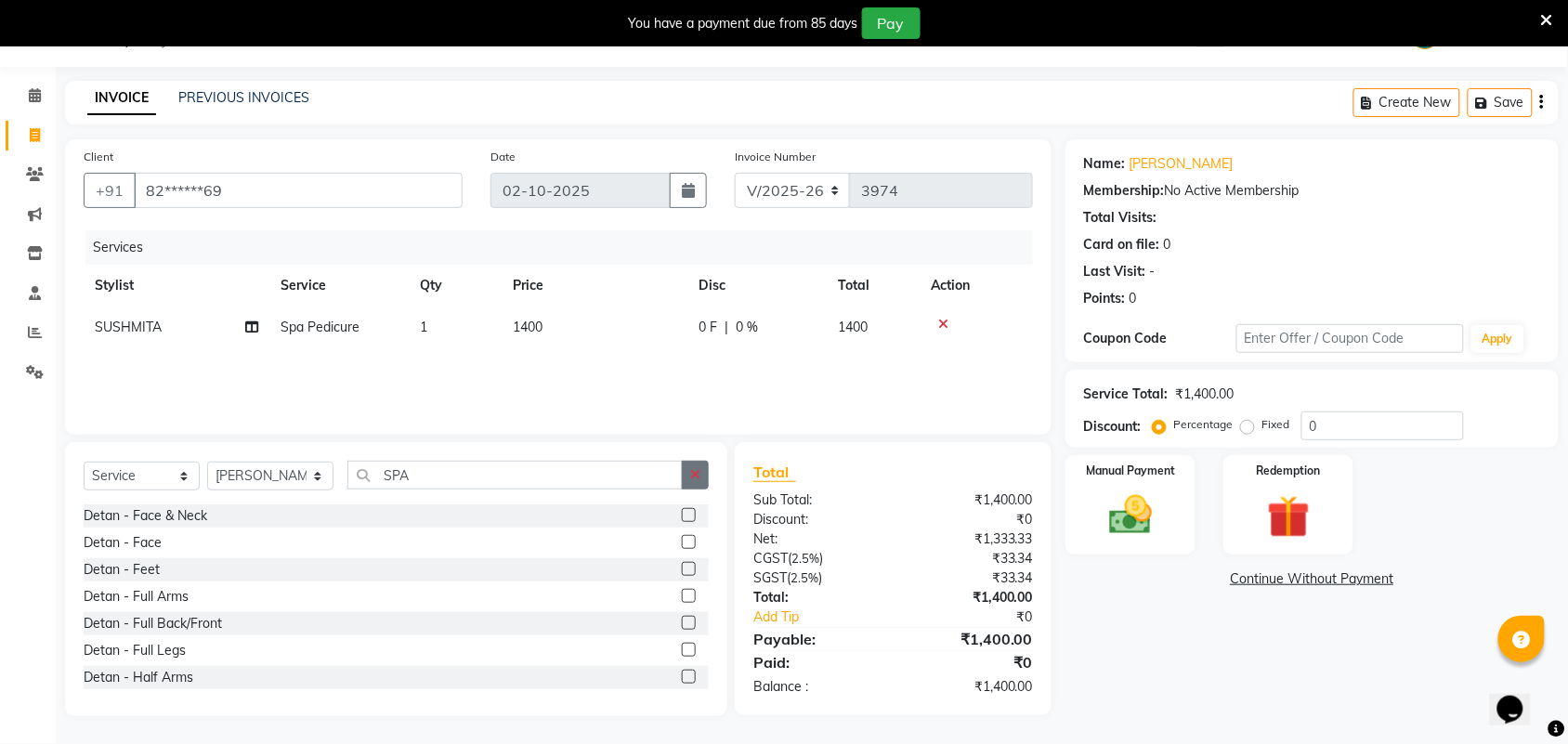
click at [701, 475] on button "button" at bounding box center [696, 475] width 27 height 29
click at [646, 467] on input "text" at bounding box center [528, 475] width 361 height 29
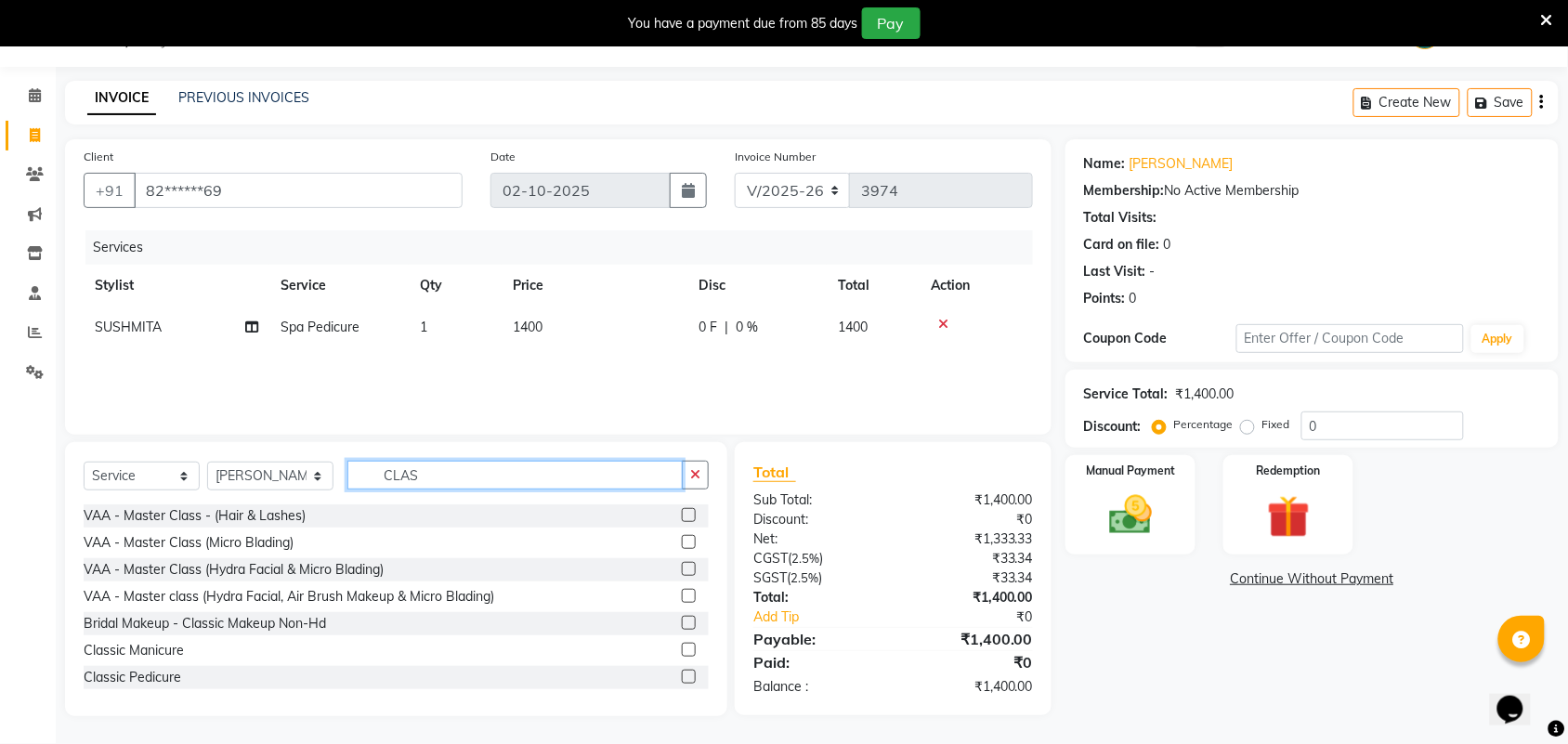
type input "CLAS"
click at [682, 648] on label at bounding box center [689, 650] width 14 height 14
click at [682, 648] on input "checkbox" at bounding box center [688, 651] width 12 height 12
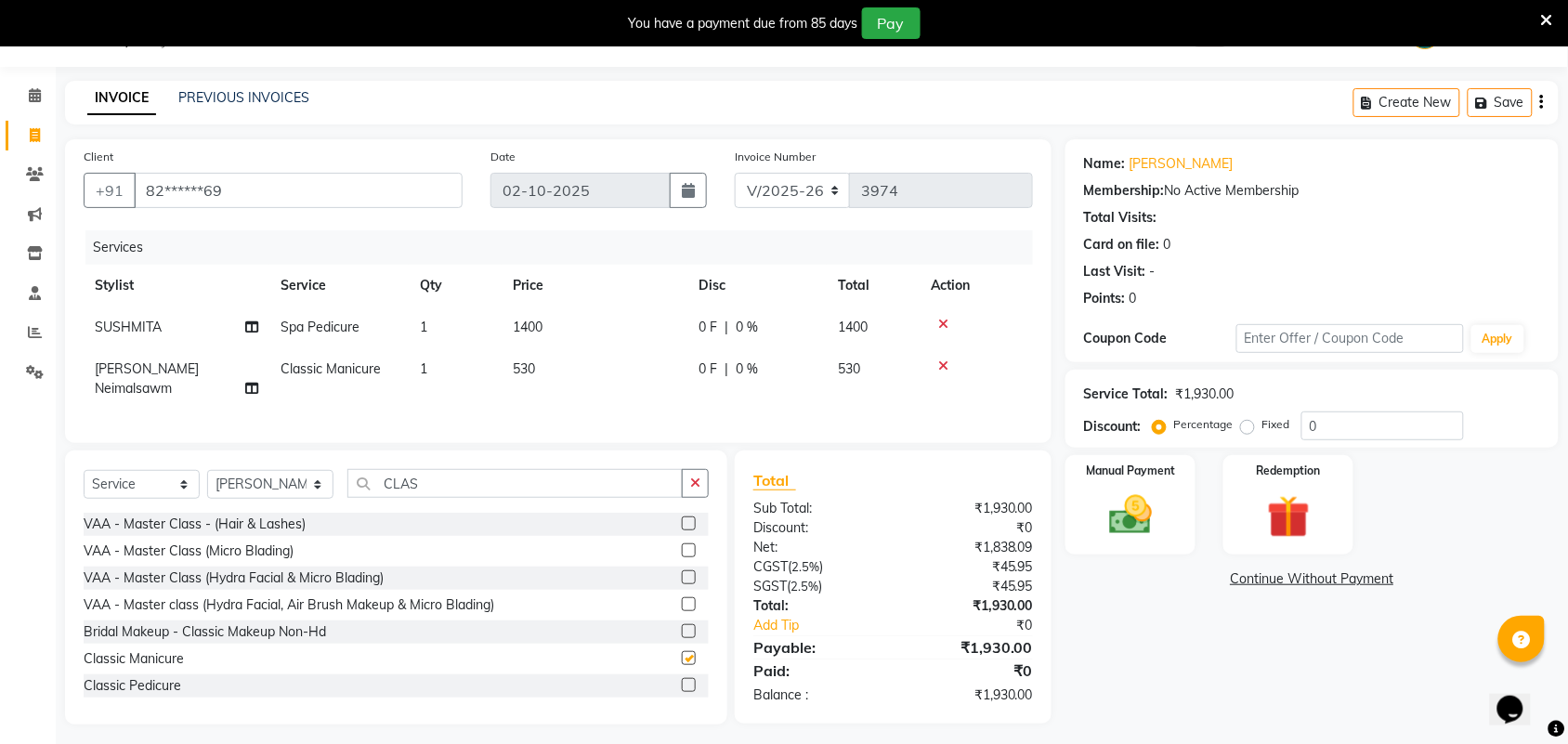
checkbox input "false"
click at [604, 387] on td "530" at bounding box center [594, 379] width 186 height 61
select select "71189"
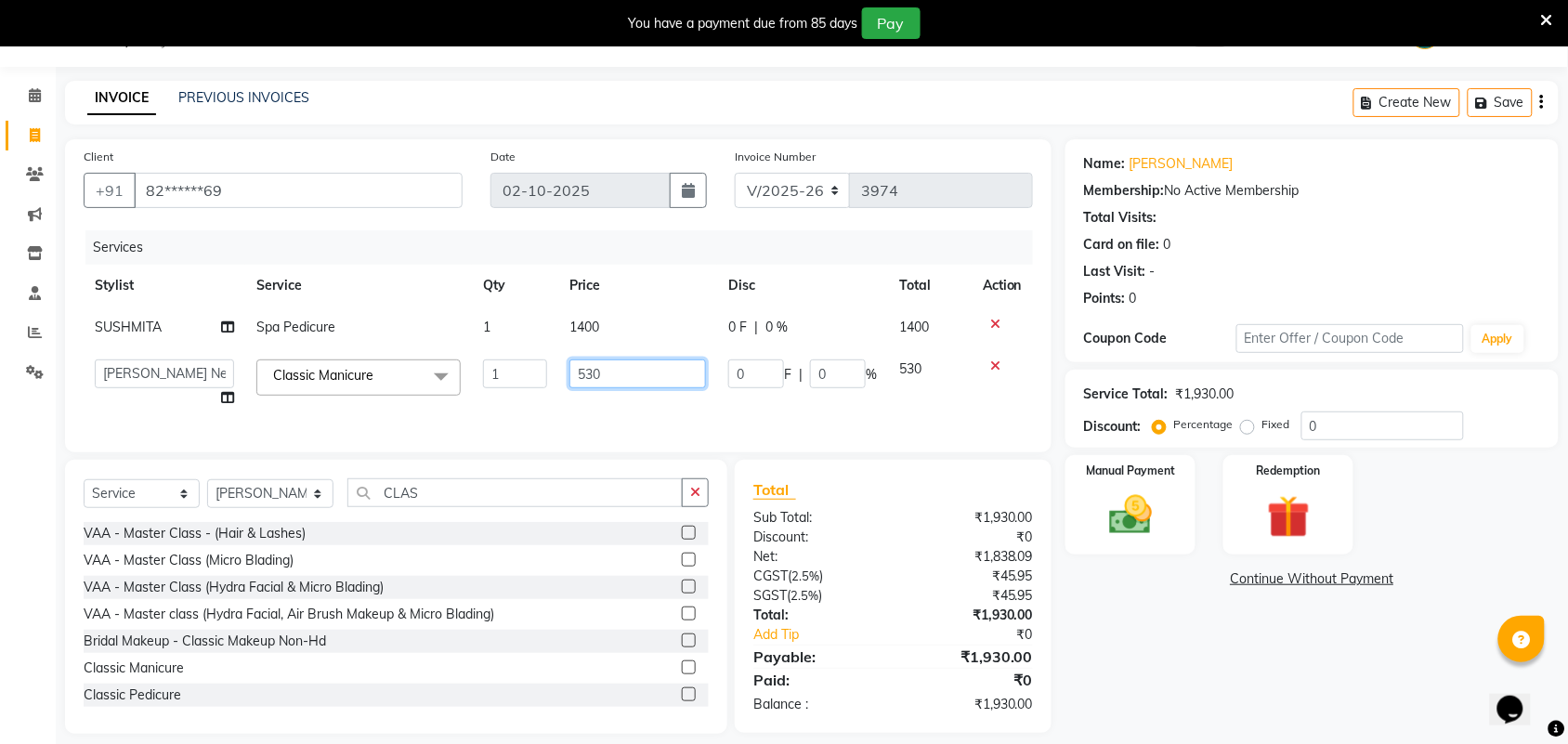
click at [614, 373] on input "530" at bounding box center [637, 374] width 137 height 29
type input "5"
type input "750"
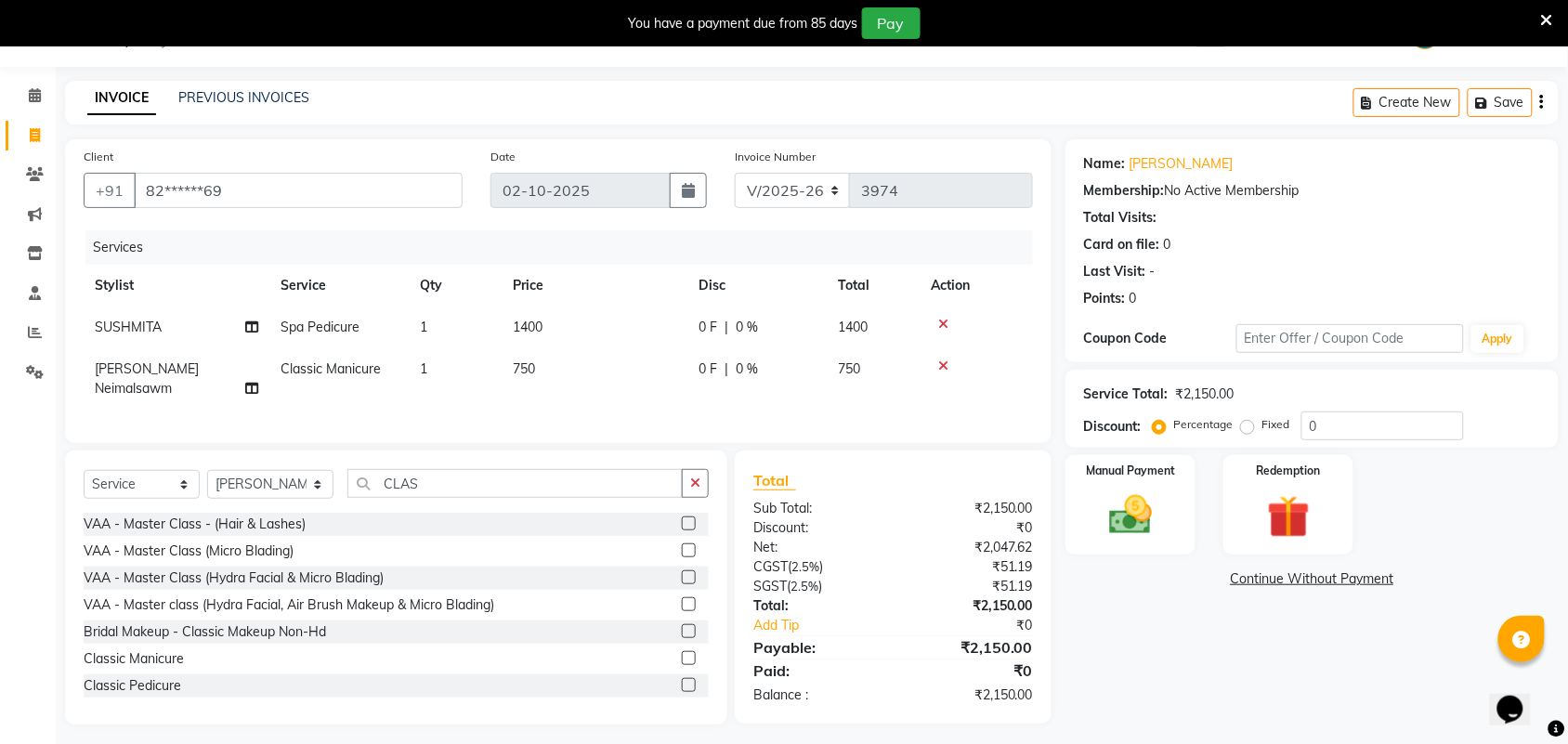
click at [1098, 709] on div "Name: Vinodhini Membership: No Active Membership Total Visits: Card on file: 0 …" at bounding box center [1319, 431] width 507 height 586
click at [1164, 548] on div "Manual Payment" at bounding box center [1131, 505] width 136 height 104
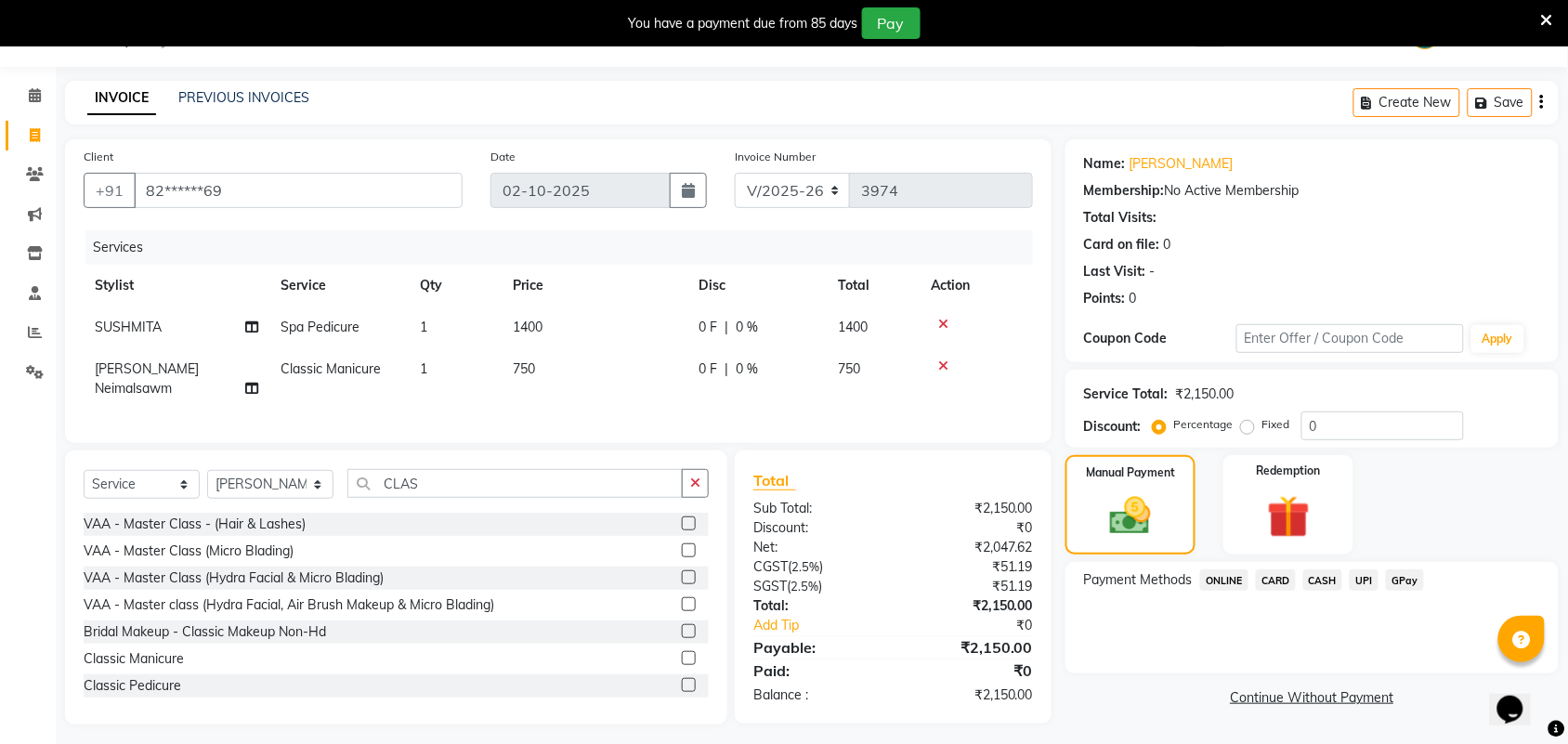
click at [1358, 578] on span "UPI" at bounding box center [1365, 580] width 29 height 21
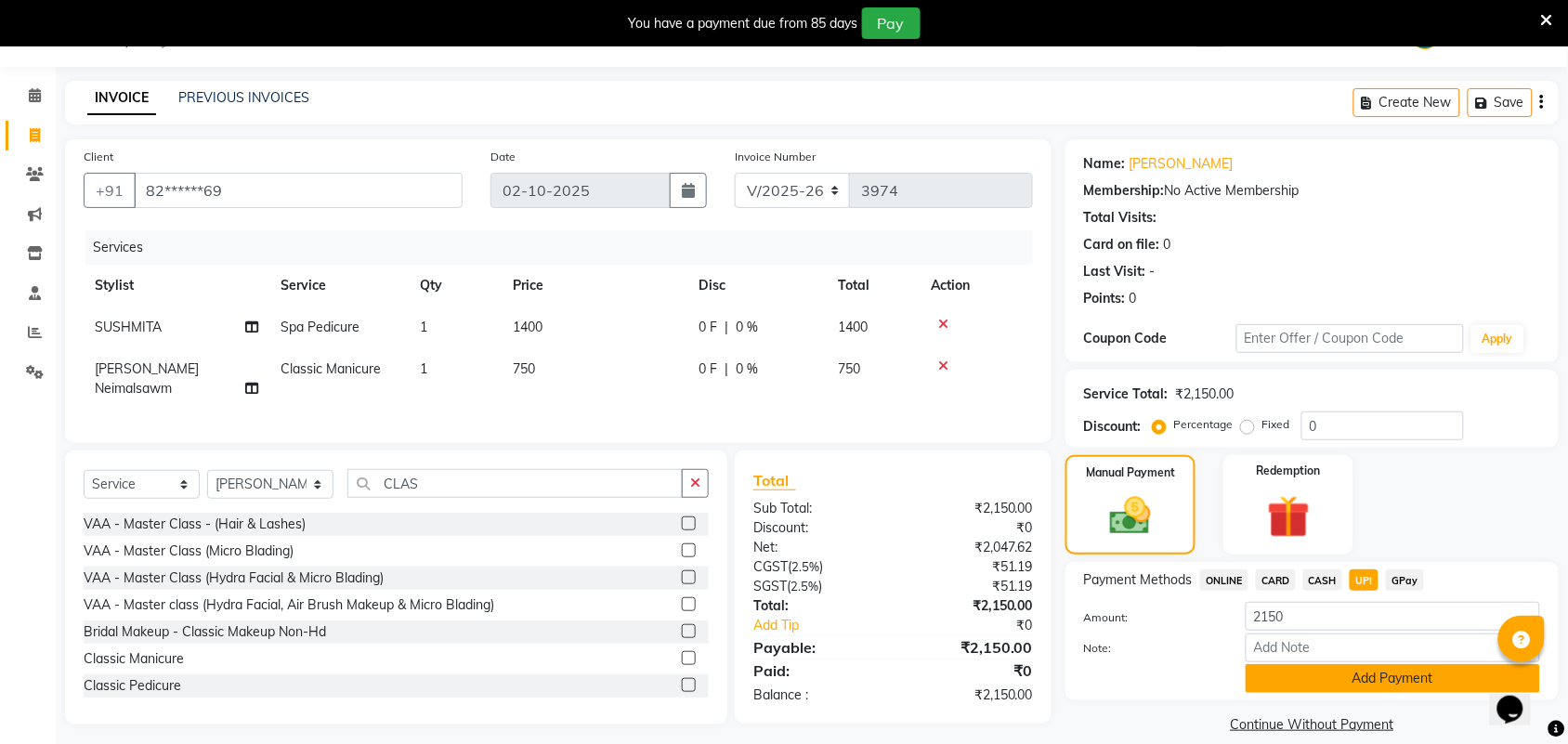
click at [1405, 676] on button "Add Payment" at bounding box center [1393, 679] width 294 height 29
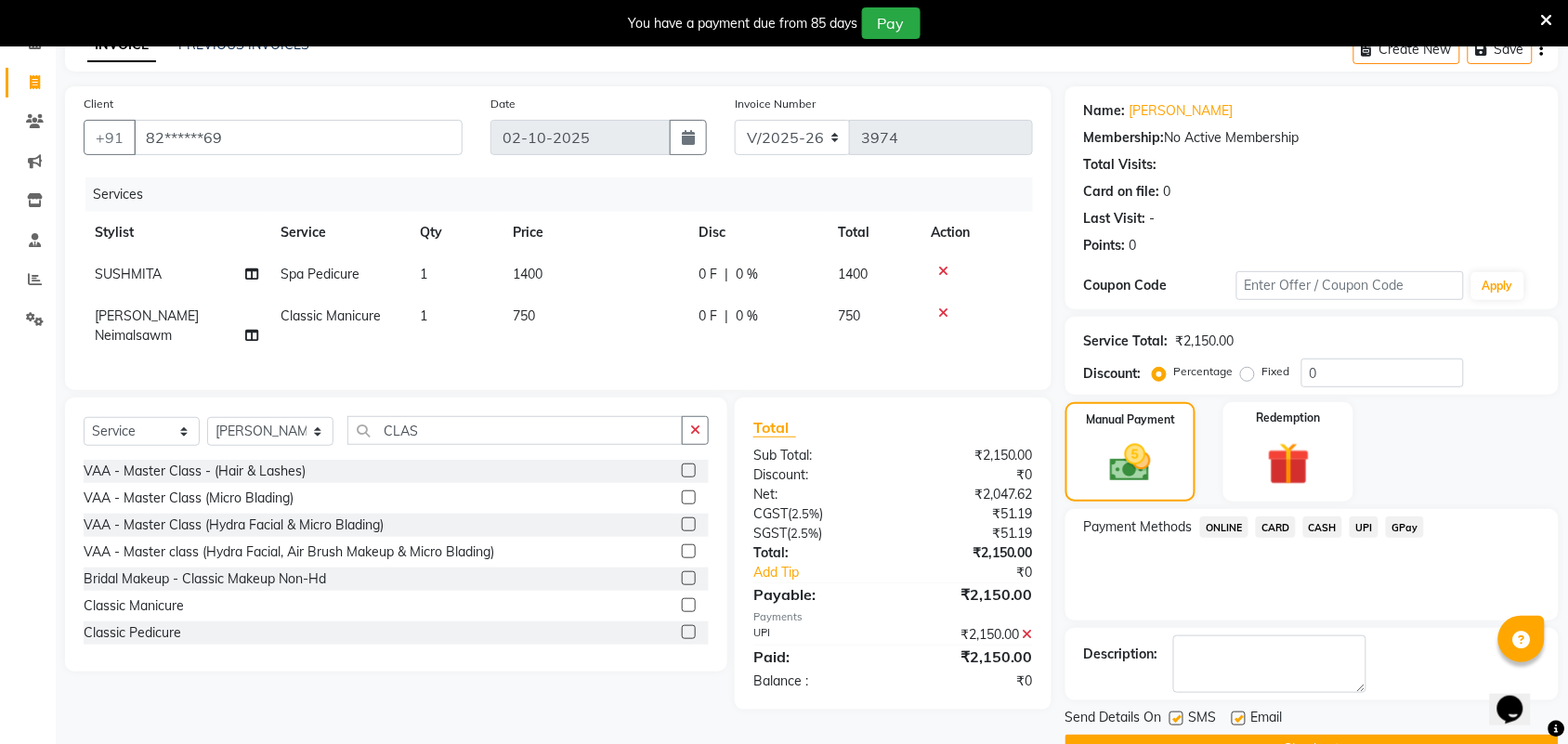
scroll to position [147, 0]
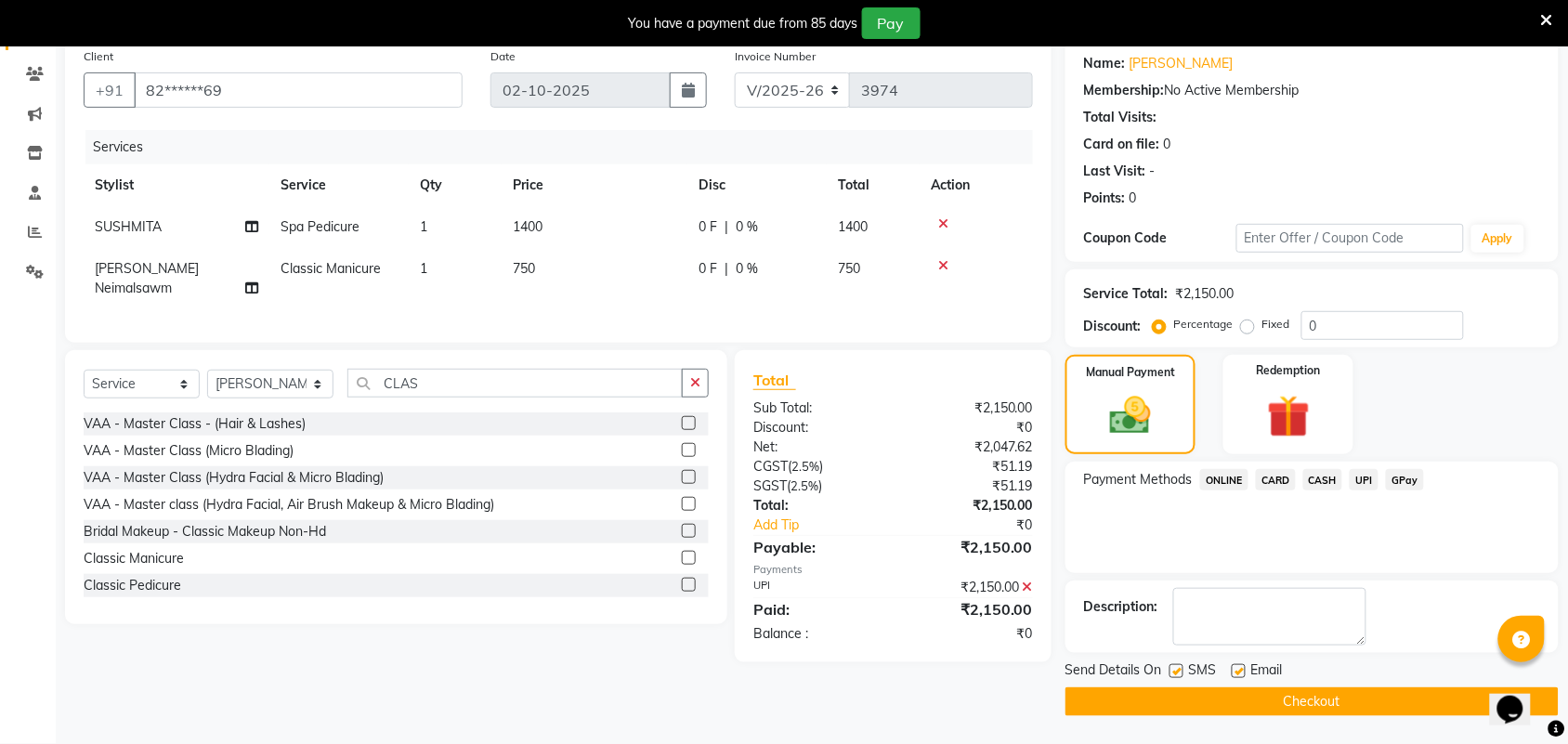
click at [1406, 703] on button "Checkout" at bounding box center [1312, 702] width 494 height 29
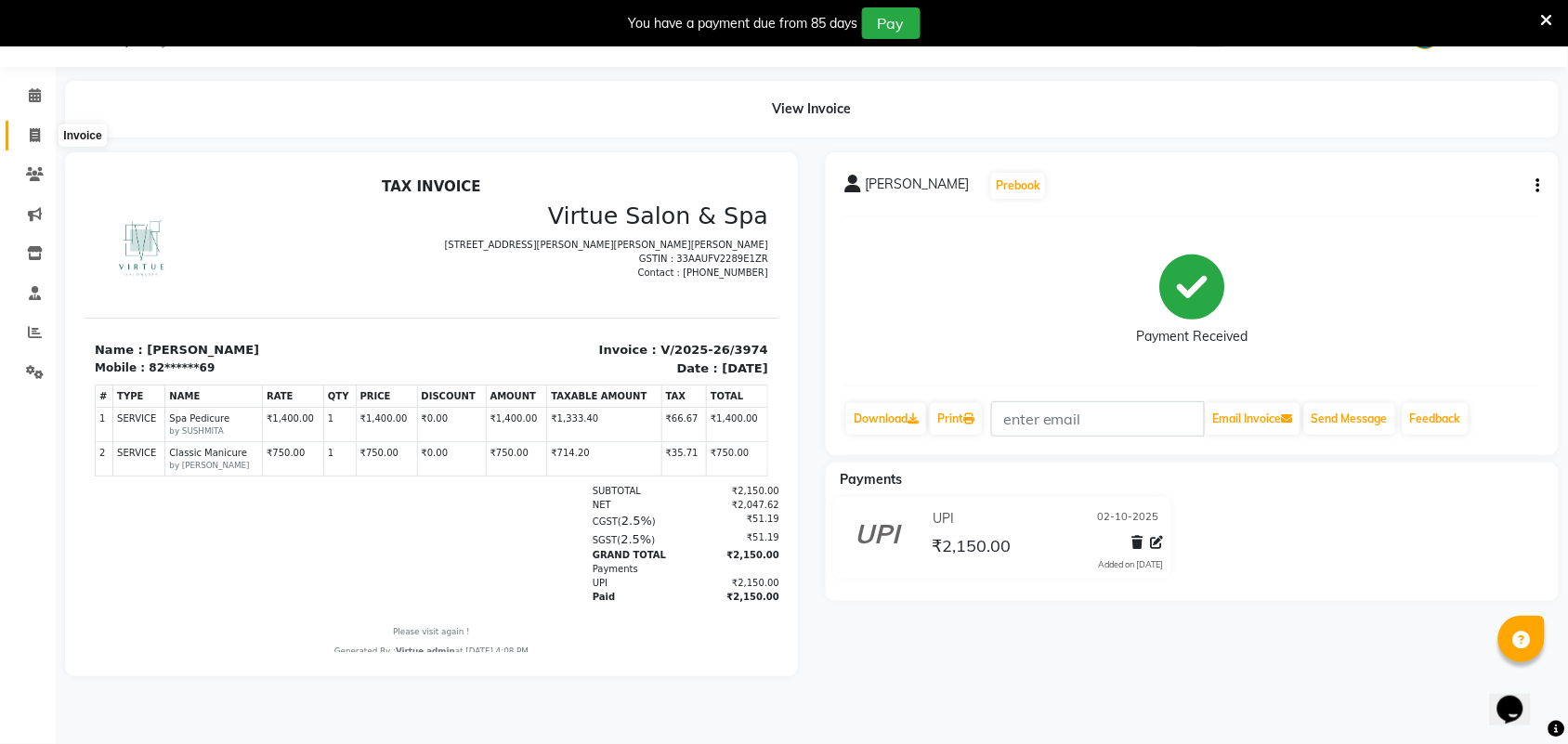
click at [35, 130] on icon at bounding box center [35, 135] width 11 height 14
select select "service"
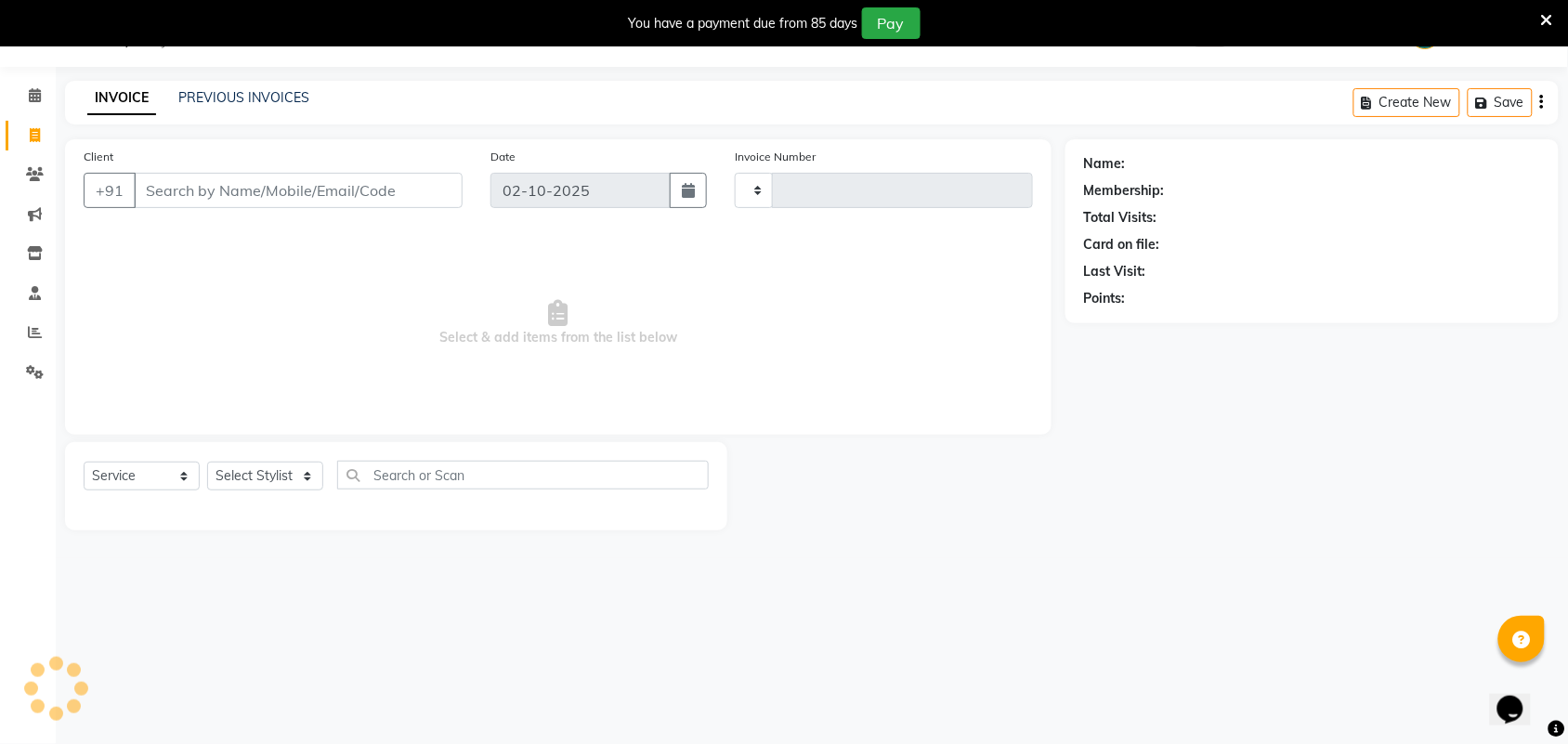
type input "3975"
select select "4466"
click at [193, 180] on input "Client" at bounding box center [298, 190] width 329 height 35
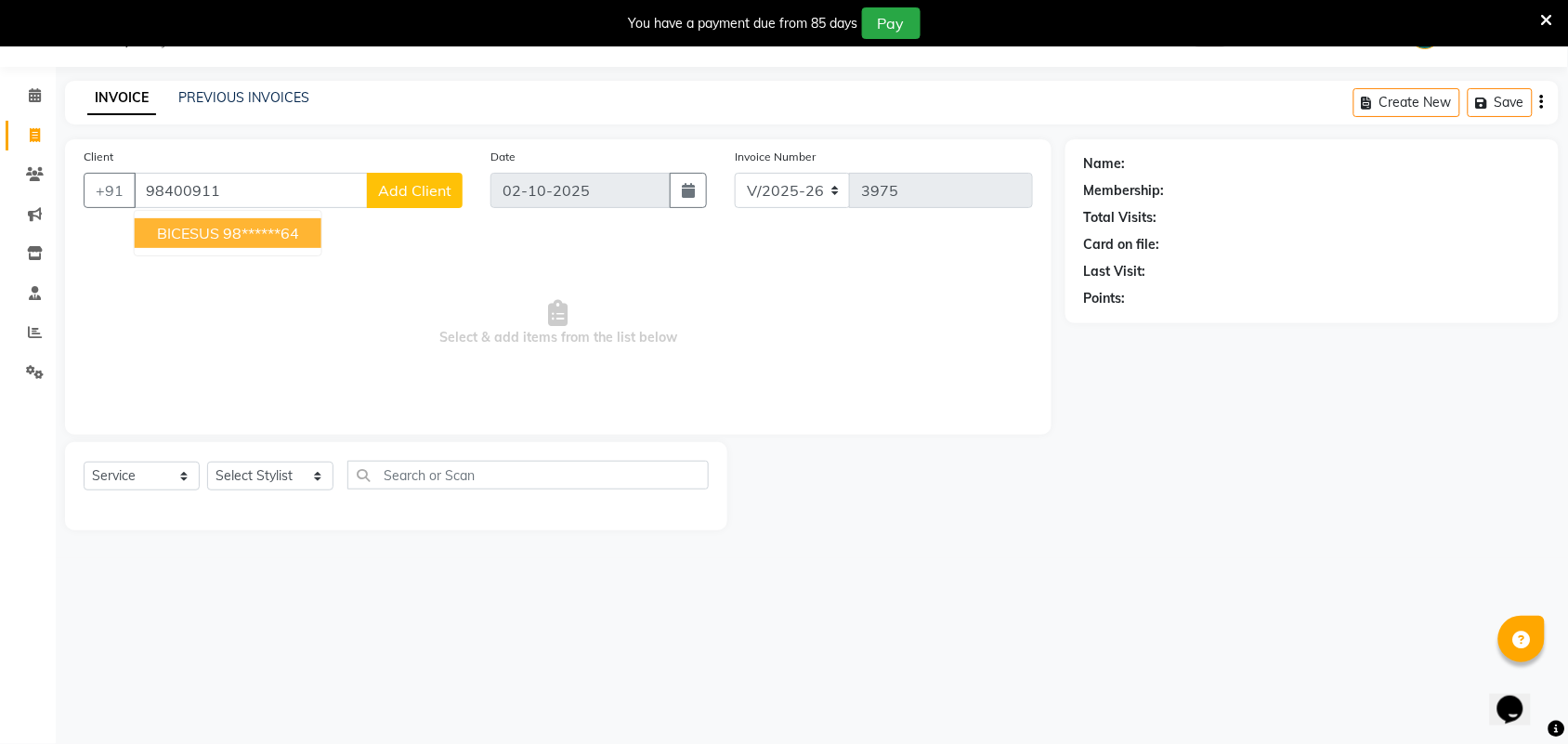
type input "98400911"
click at [252, 88] on div "PREVIOUS INVOICES" at bounding box center [244, 98] width 131 height 19
click at [202, 103] on link "PREVIOUS INVOICES" at bounding box center [244, 97] width 131 height 17
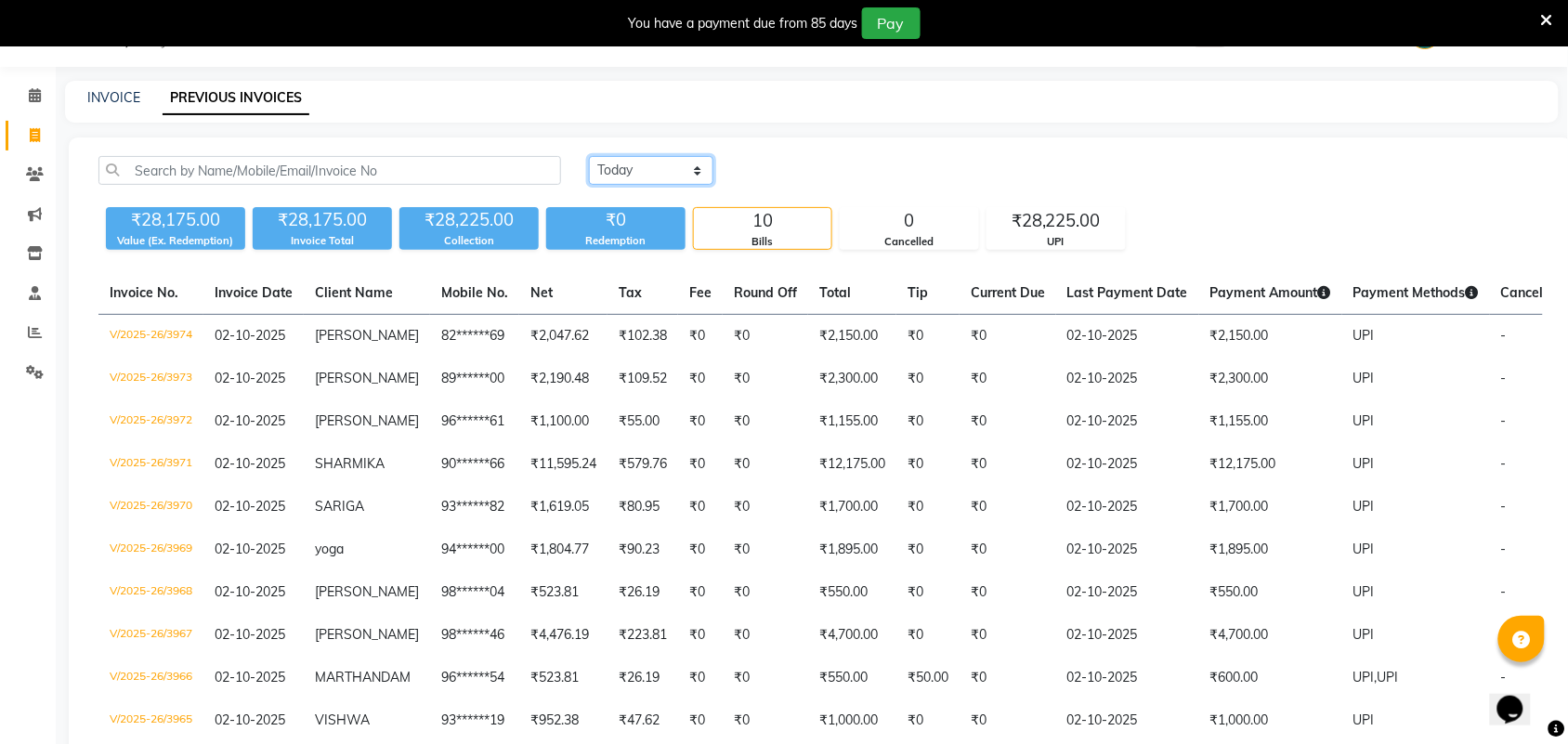
drag, startPoint x: 678, startPoint y: 169, endPoint x: 679, endPoint y: 181, distance: 12.0
click at [678, 169] on select "Today Yesterday Custom Range" at bounding box center [651, 171] width 124 height 29
select select "yesterday"
click at [589, 156] on select "Today Yesterday Custom Range" at bounding box center [651, 171] width 124 height 29
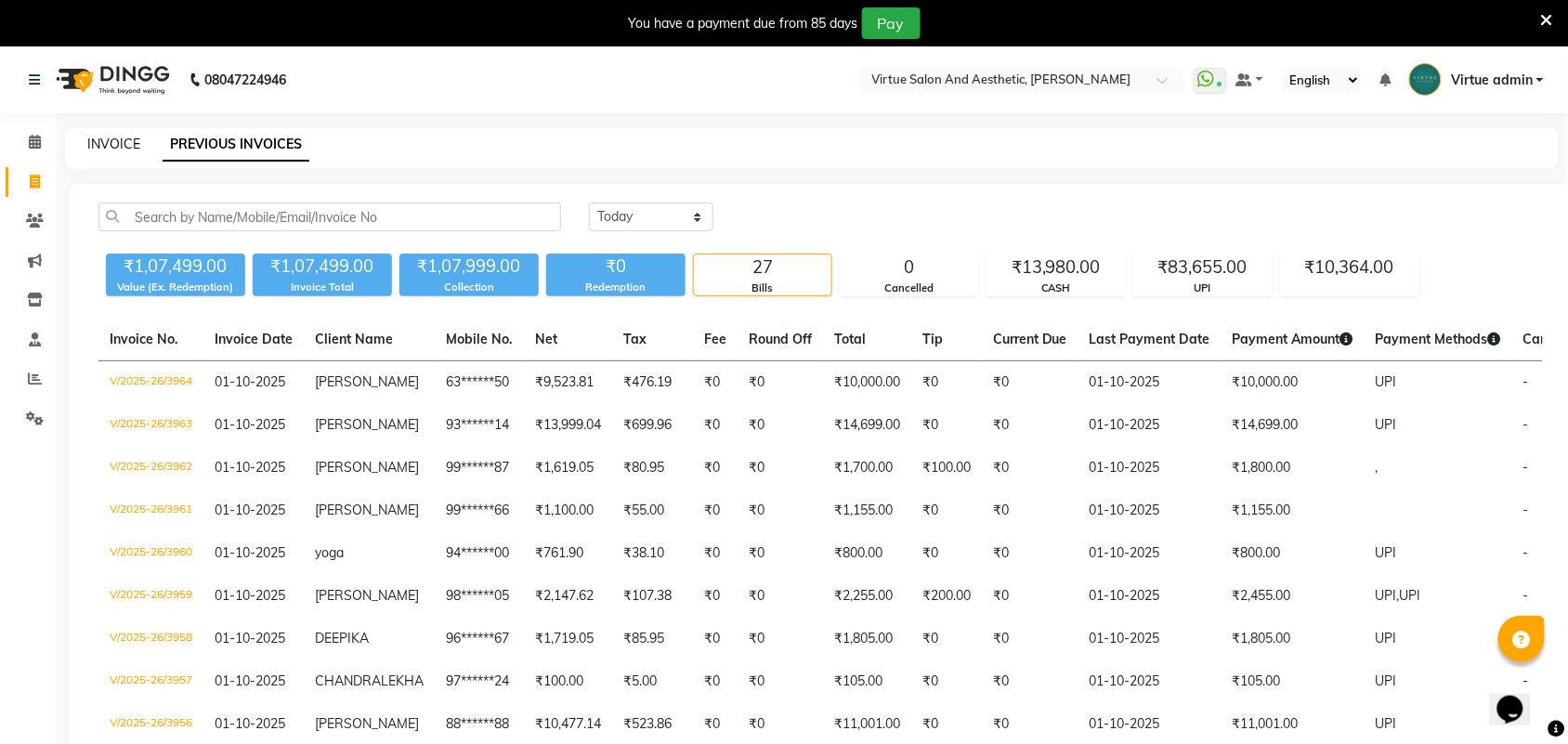
click at [108, 150] on link "INVOICE" at bounding box center [114, 144] width 53 height 17
select select "service"
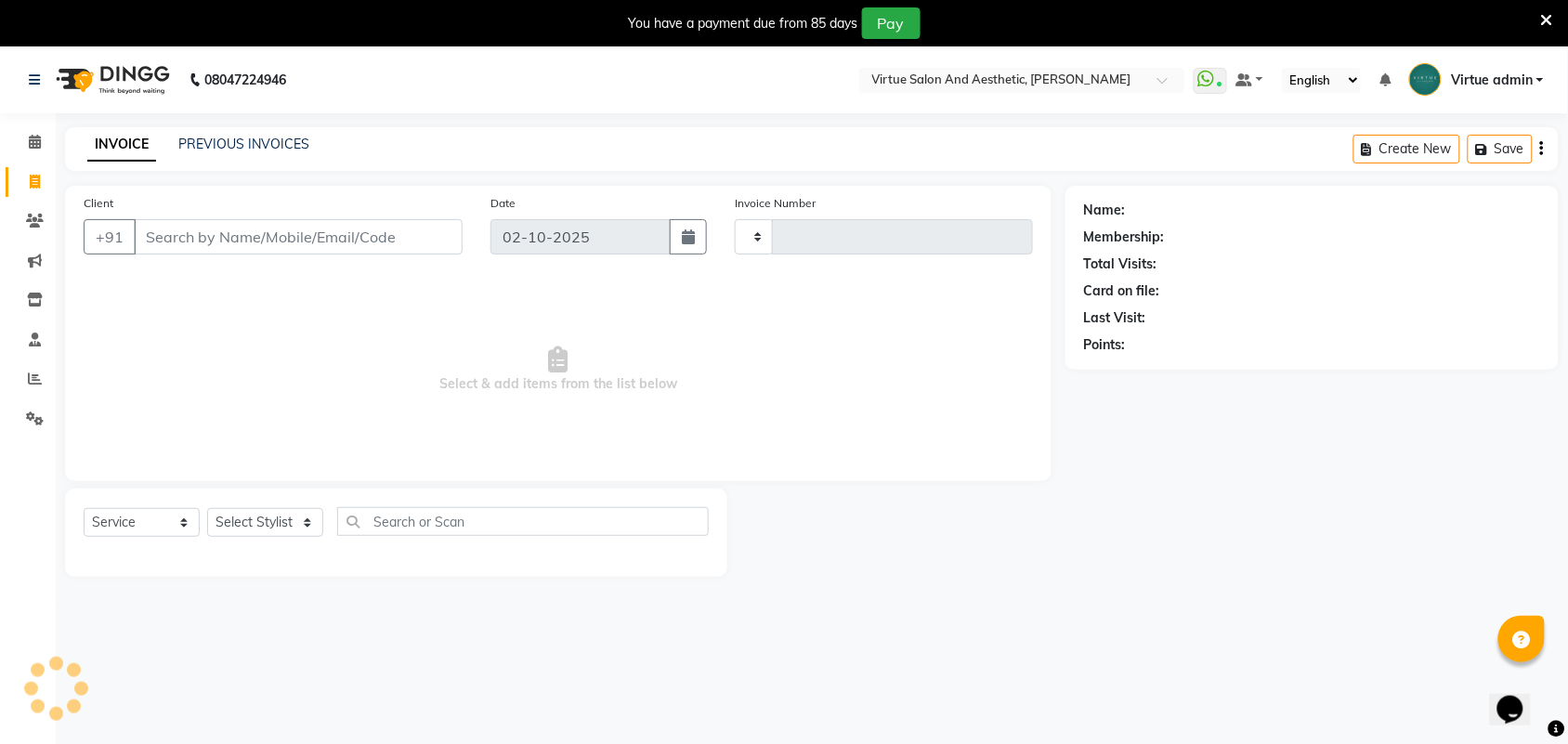
scroll to position [47, 0]
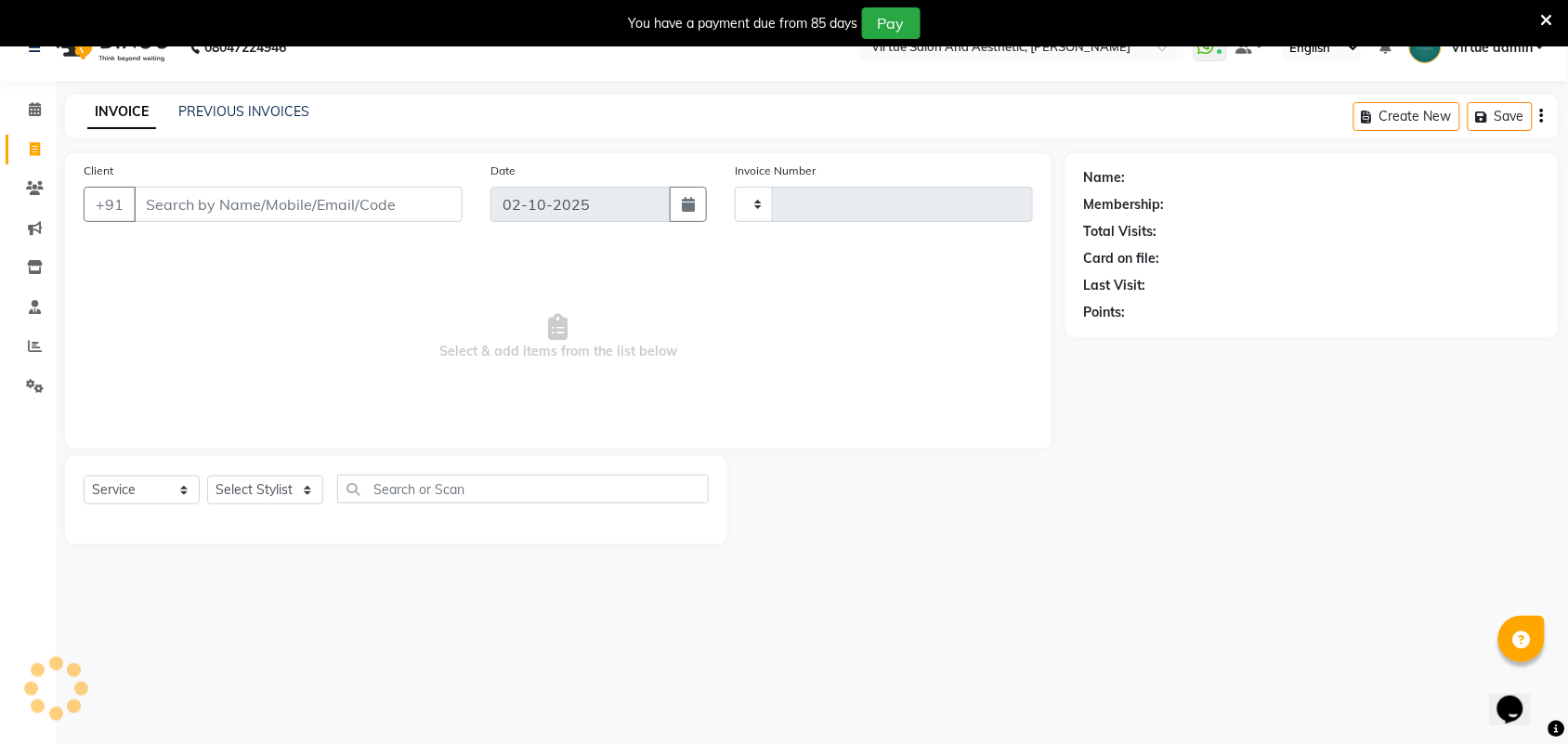
type input "3975"
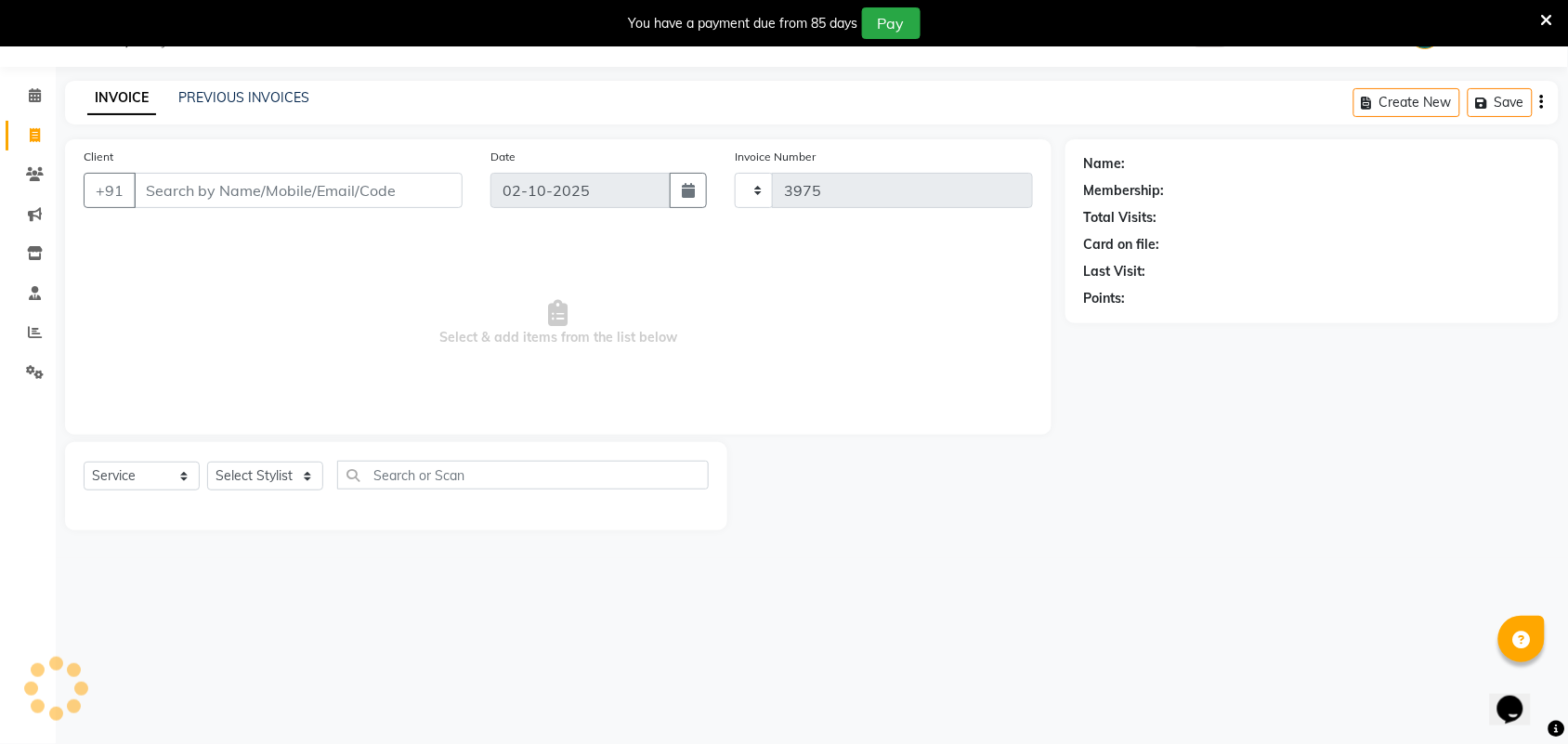
select select "4466"
click at [165, 196] on input "Client" at bounding box center [298, 190] width 329 height 35
type input "8"
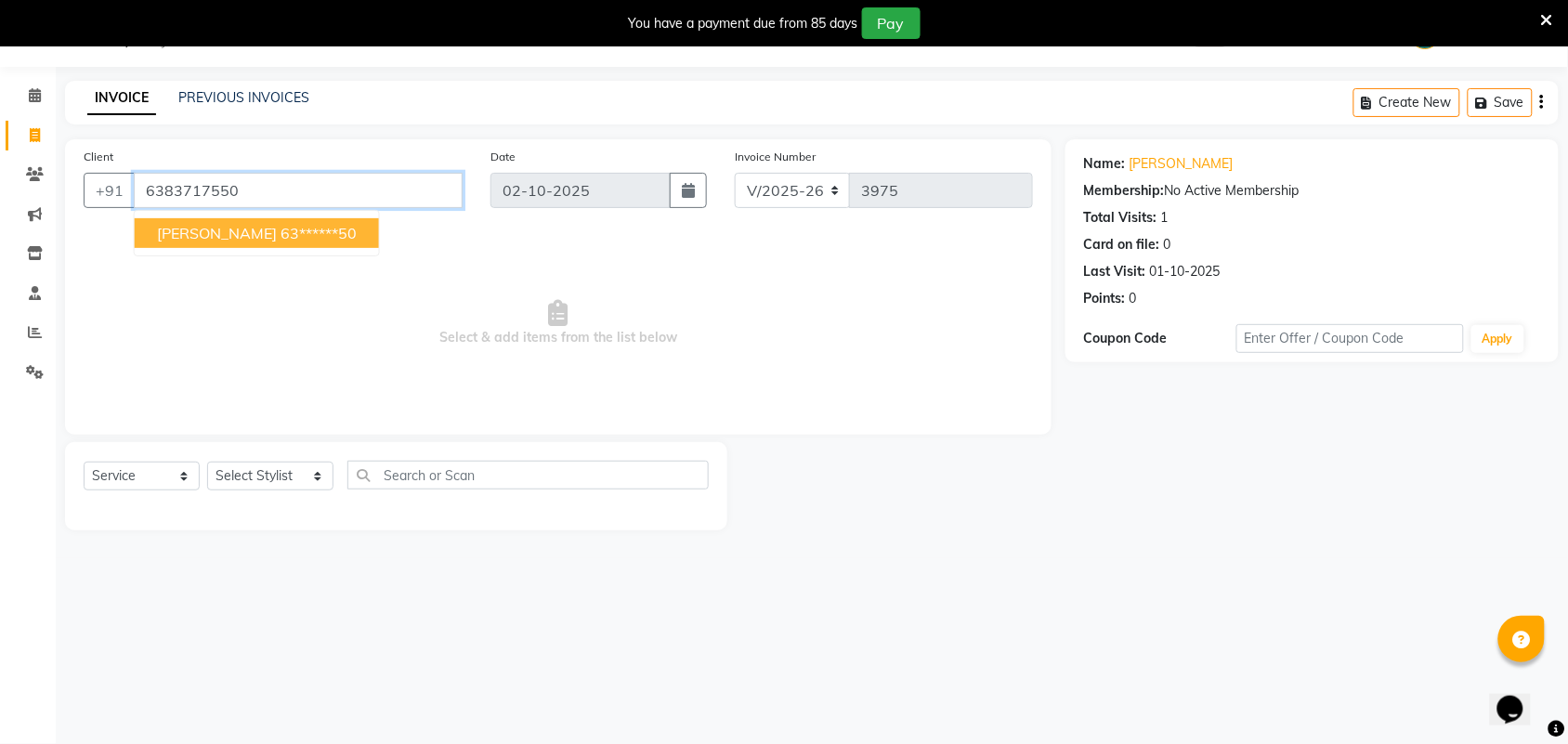
drag, startPoint x: 139, startPoint y: 195, endPoint x: 265, endPoint y: 183, distance: 126.6
click at [265, 183] on input "6383717550" at bounding box center [298, 190] width 329 height 35
click at [214, 228] on ngb-highlight "99******80" at bounding box center [242, 232] width 76 height 18
type input "99******80"
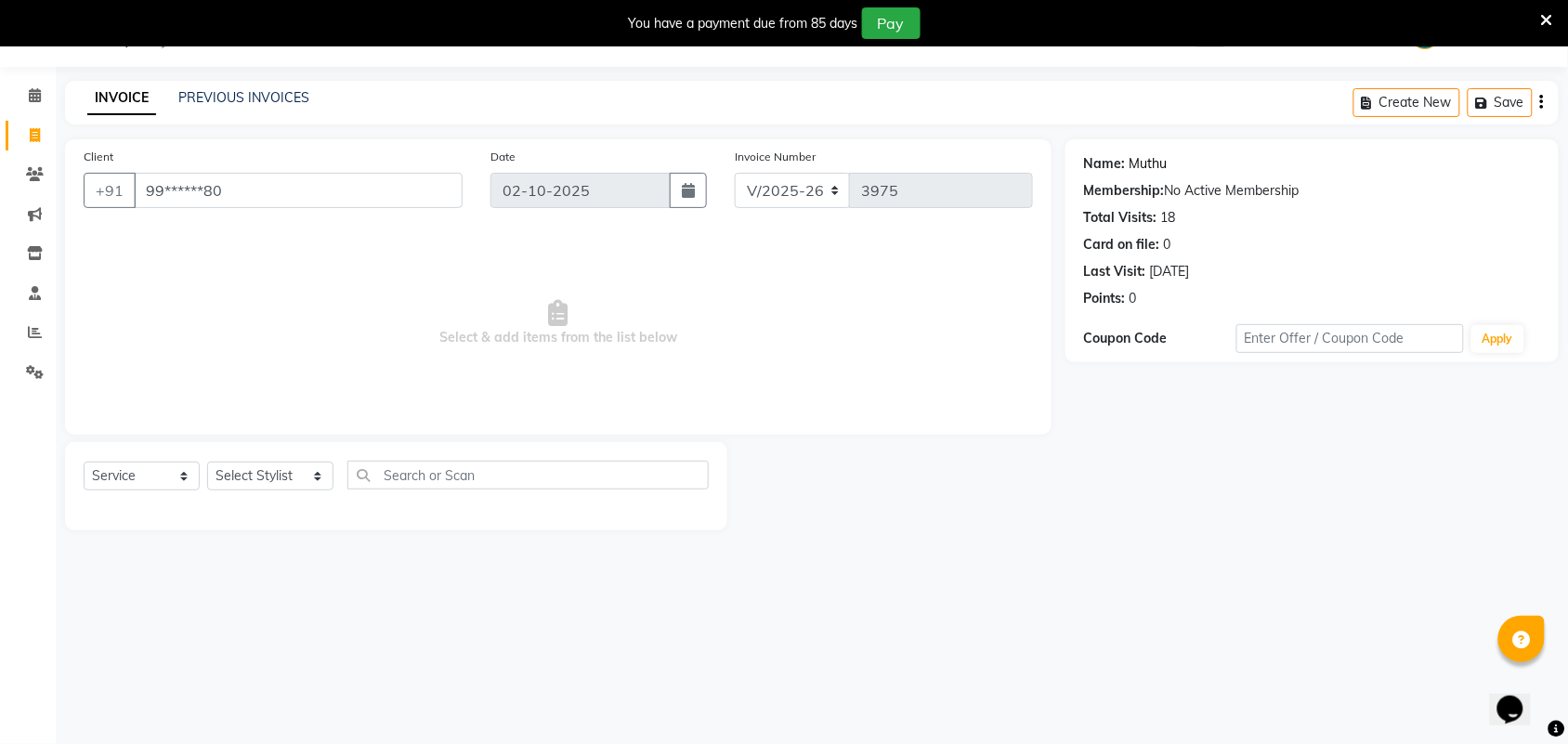
click at [1145, 159] on link "Muthu" at bounding box center [1148, 164] width 38 height 19
click at [244, 475] on select "Select Stylist Admin [PERSON_NAME] Apsu Auditor Ambattur [PERSON_NAME] Dingg - …" at bounding box center [270, 476] width 126 height 29
select select "30103"
click at [387, 486] on input "text" at bounding box center [528, 475] width 361 height 29
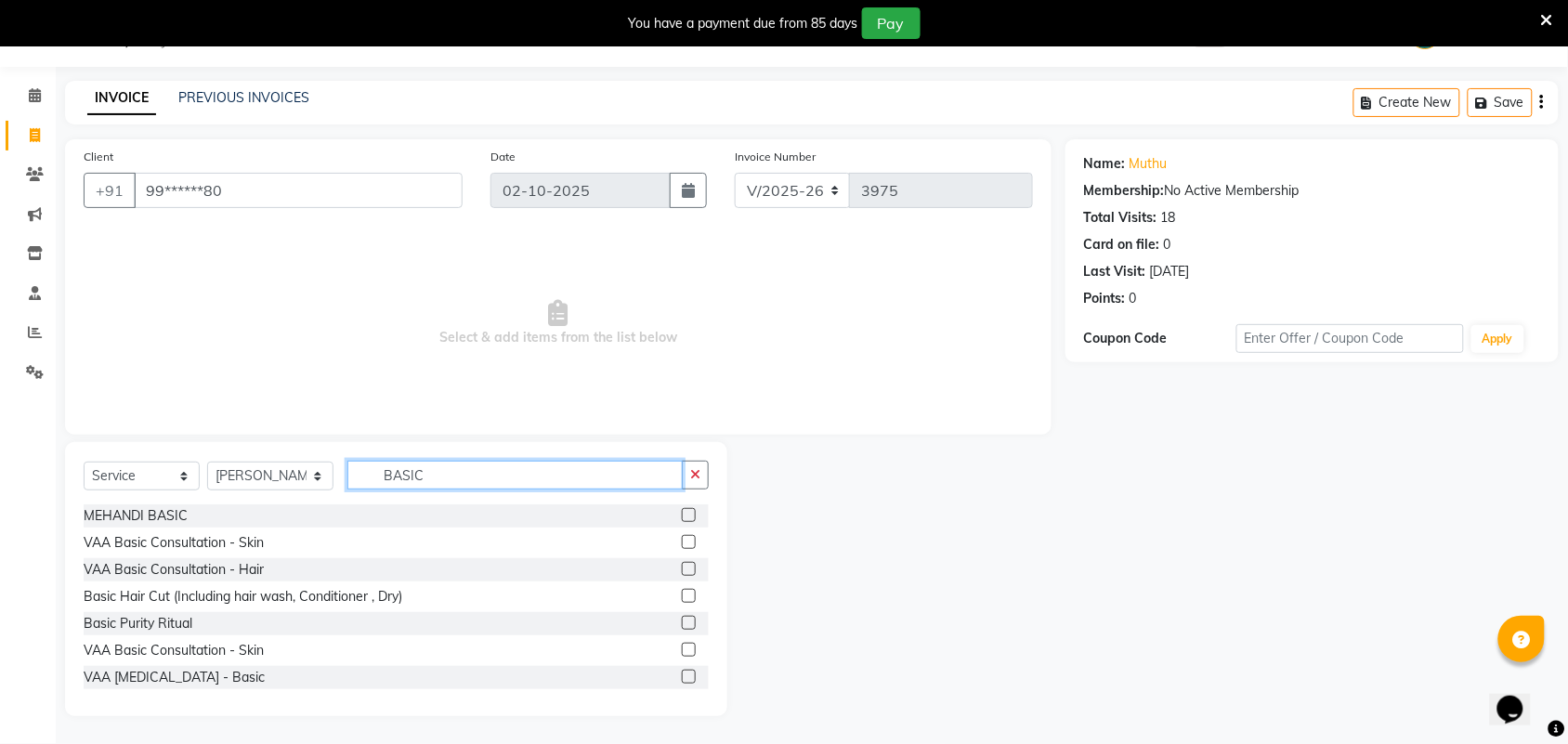
type input "BASIC"
click at [682, 599] on label at bounding box center [689, 595] width 14 height 14
click at [682, 599] on input "checkbox" at bounding box center [688, 596] width 12 height 12
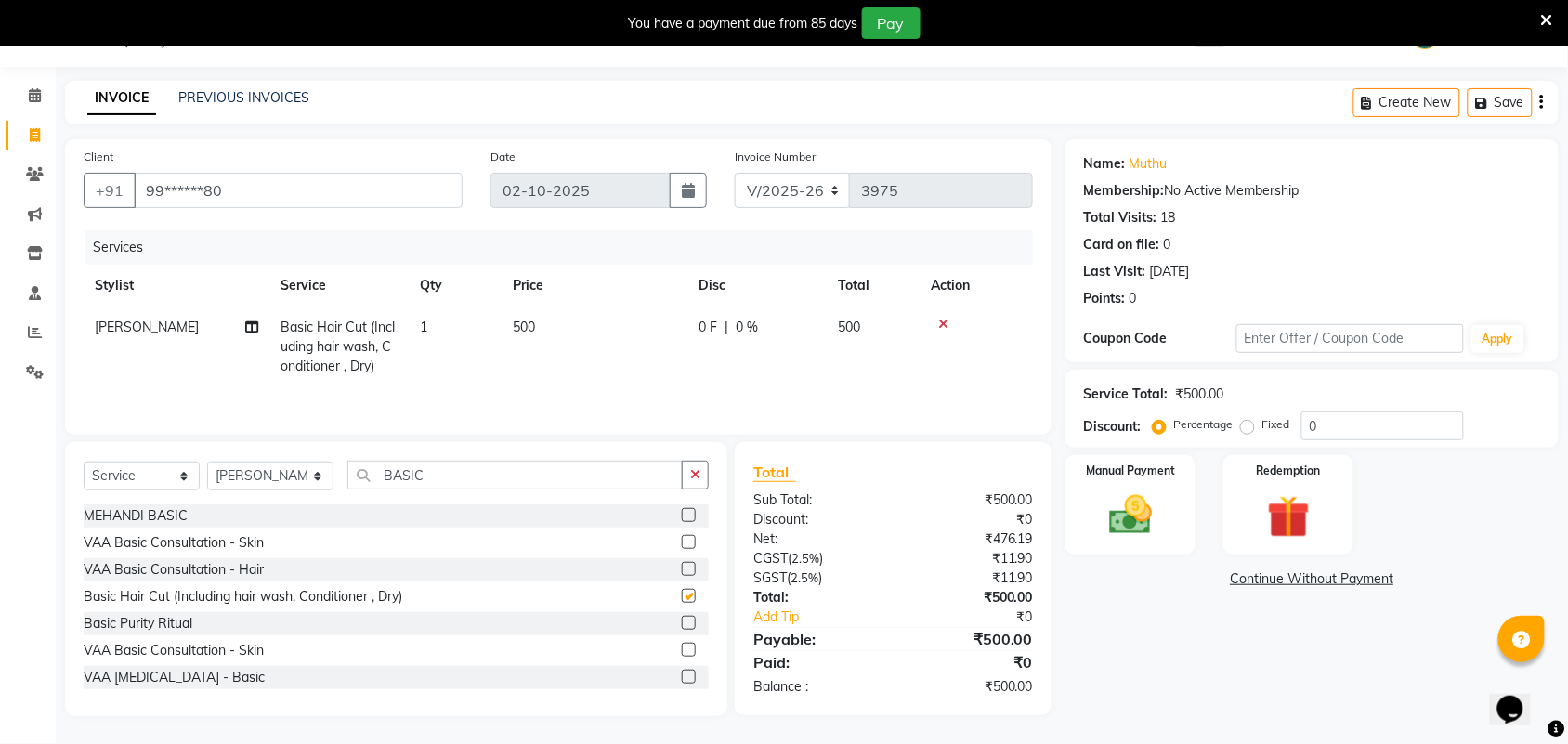
checkbox input "false"
click at [563, 326] on td "500" at bounding box center [594, 347] width 186 height 81
select select "30103"
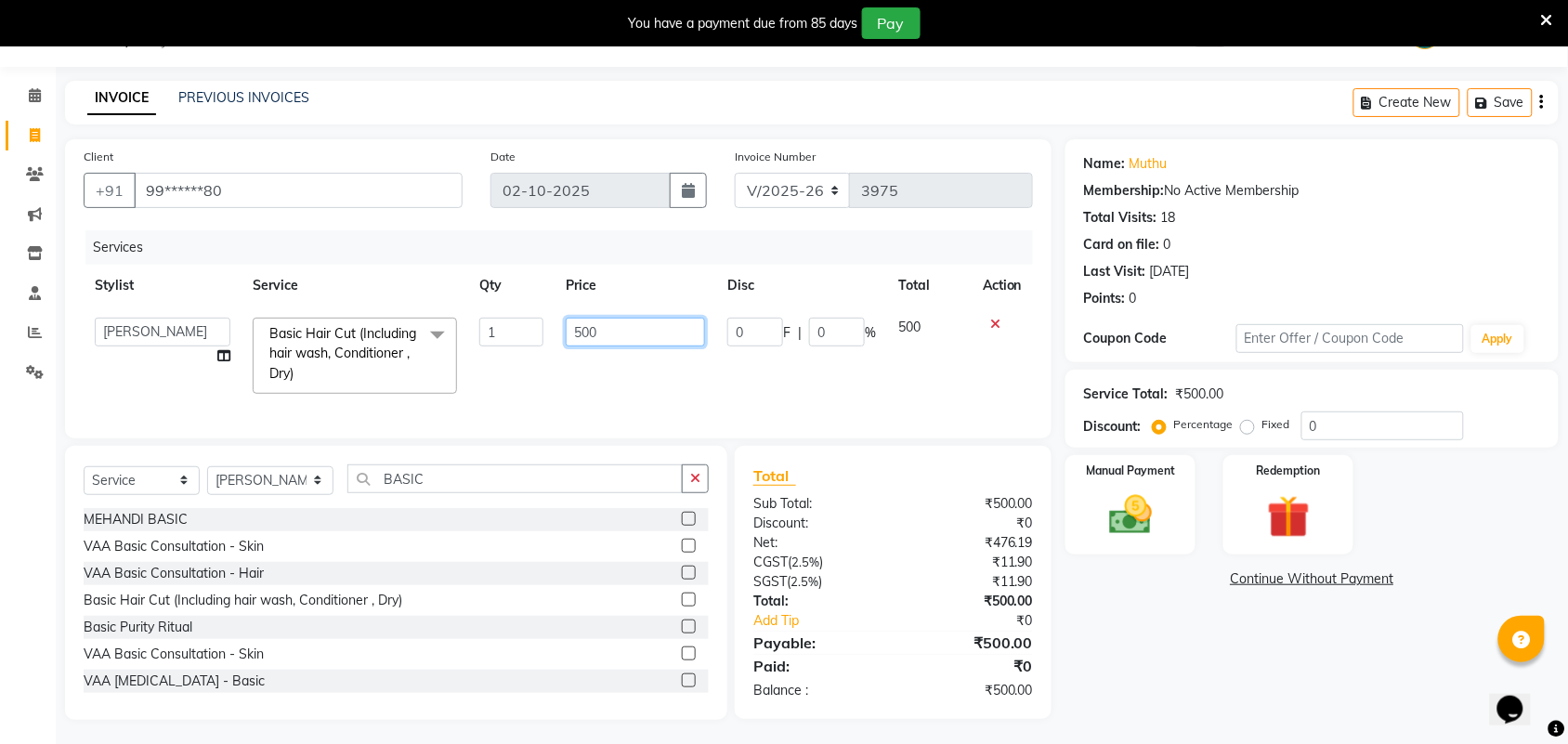
click at [584, 323] on input "500" at bounding box center [634, 332] width 139 height 29
click at [587, 330] on input "500" at bounding box center [634, 332] width 139 height 29
type input "550"
click at [1254, 686] on div "Name: Muthu Membership: No Active Membership Total Visits: 18 Card on file: 0 L…" at bounding box center [1319, 429] width 507 height 581
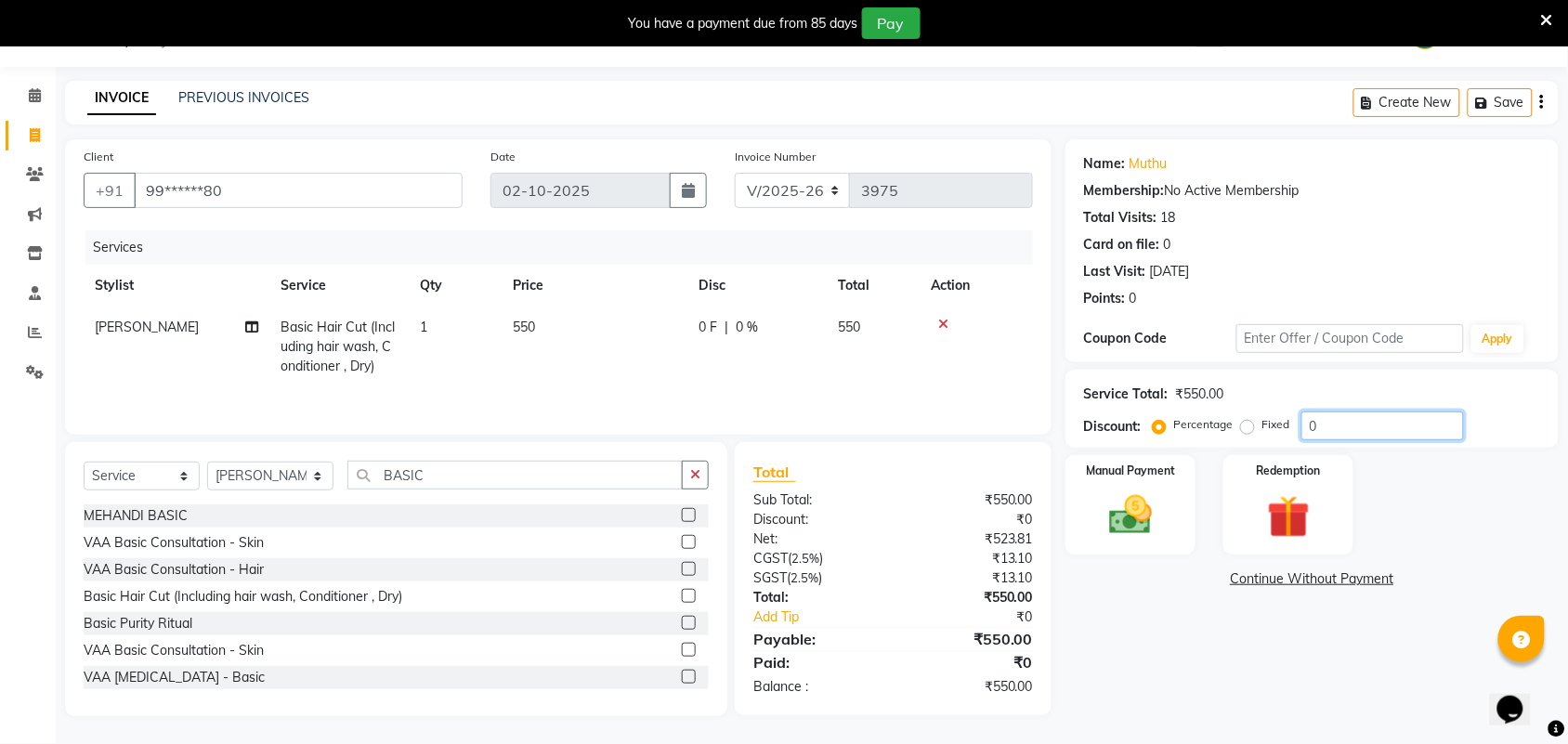
click at [1321, 418] on input "0" at bounding box center [1382, 426] width 162 height 29
type input "20"
click at [1135, 541] on img at bounding box center [1131, 515] width 73 height 51
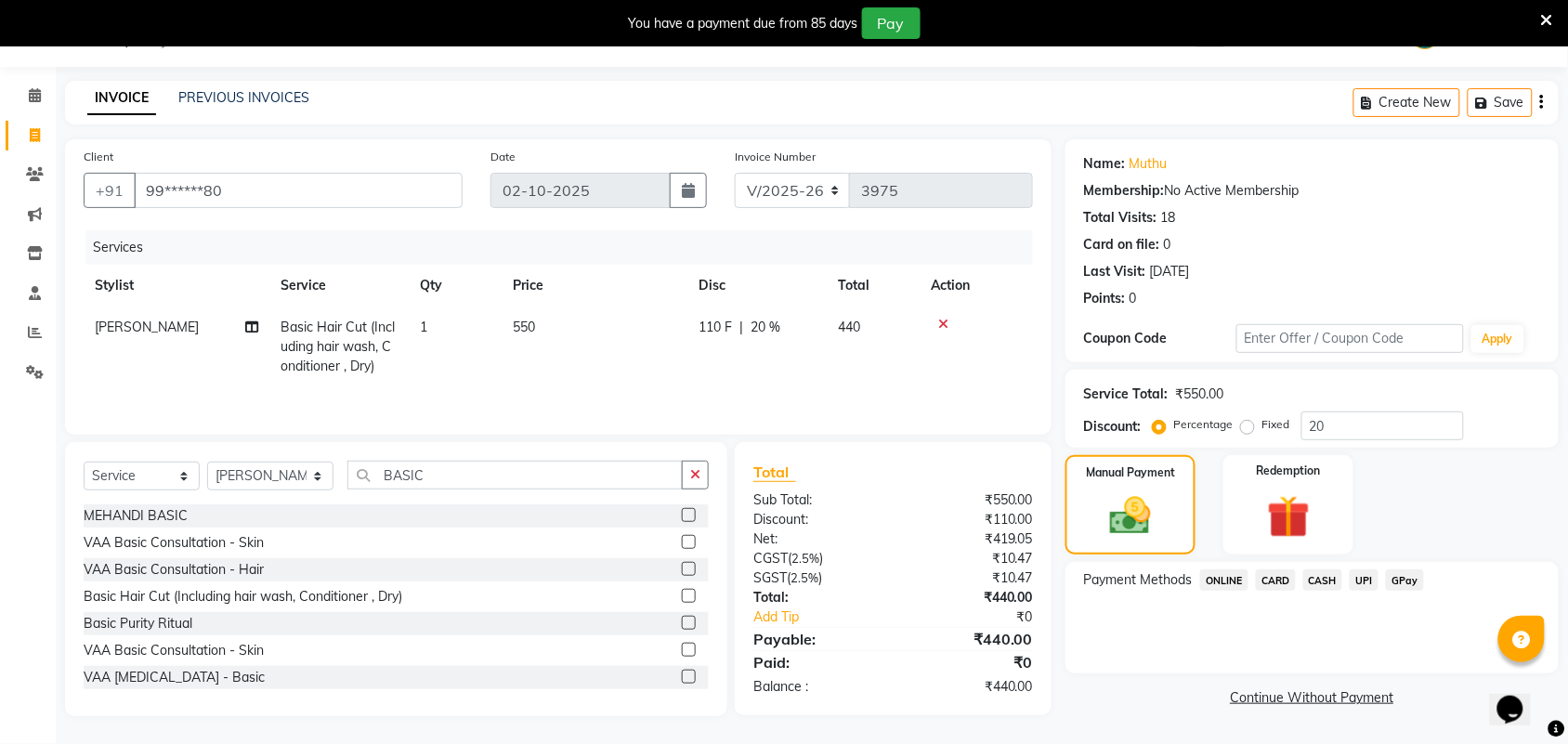
click at [1369, 586] on span "UPI" at bounding box center [1365, 580] width 29 height 21
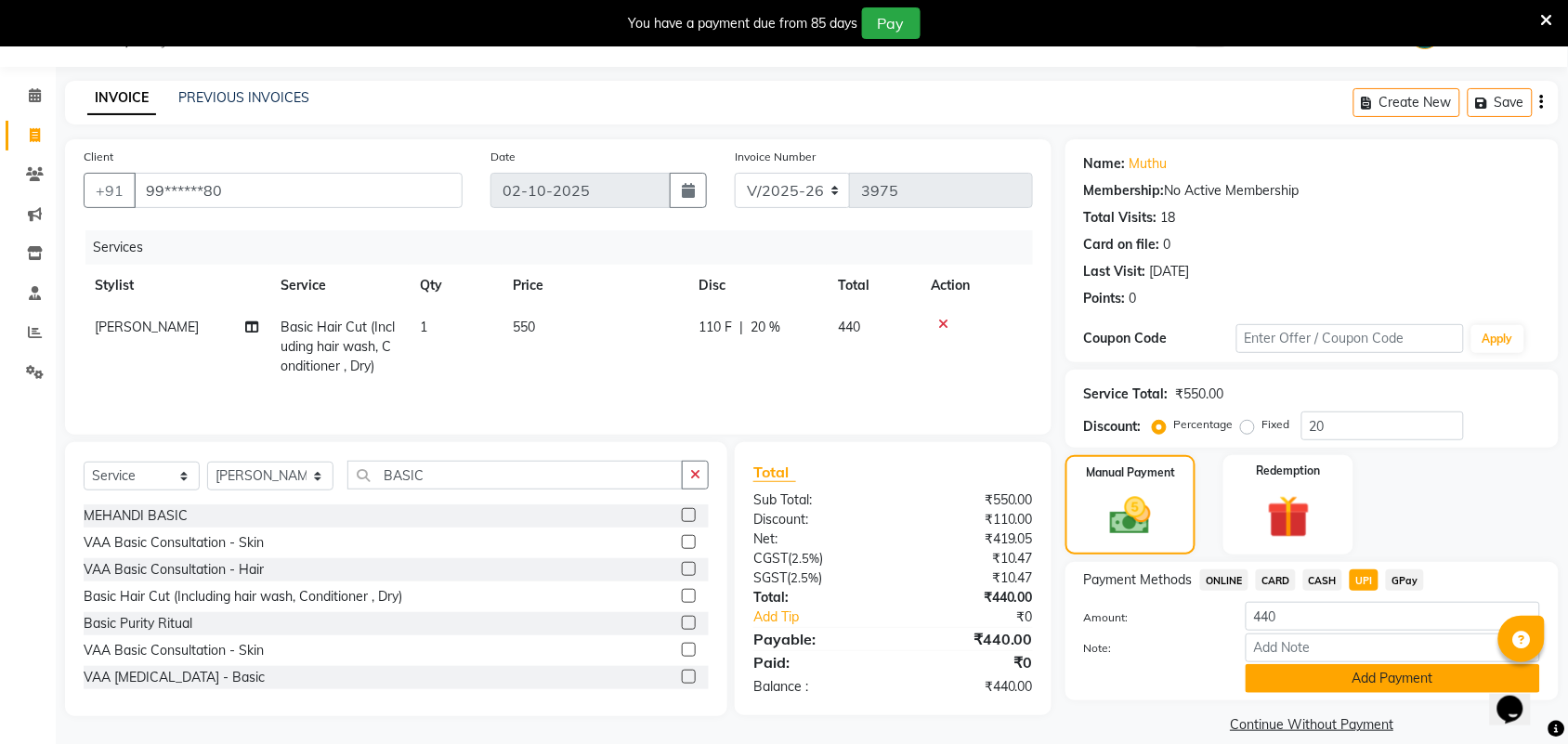
click at [1364, 667] on button "Add Payment" at bounding box center [1393, 679] width 294 height 29
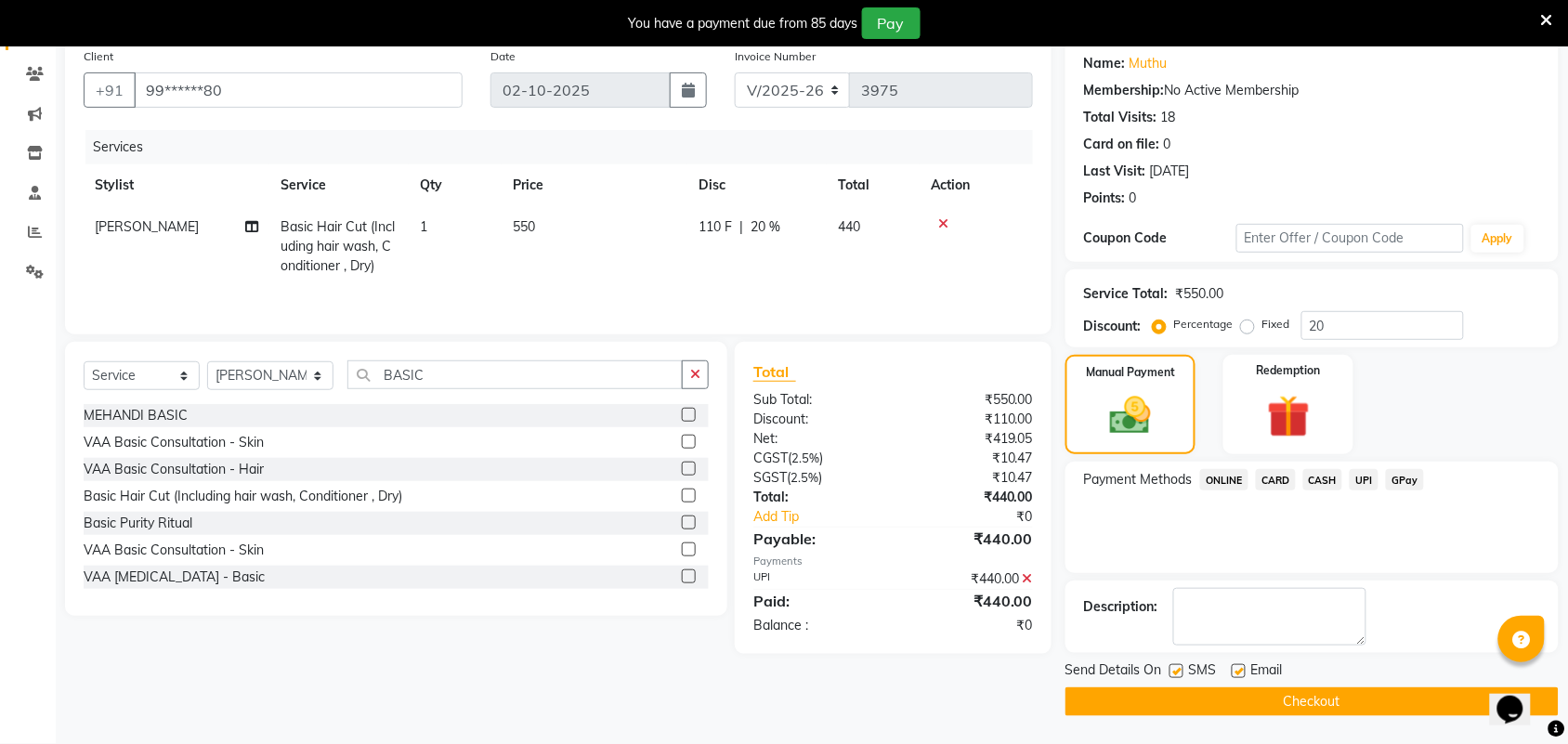
click at [1364, 690] on button "Checkout" at bounding box center [1312, 702] width 494 height 29
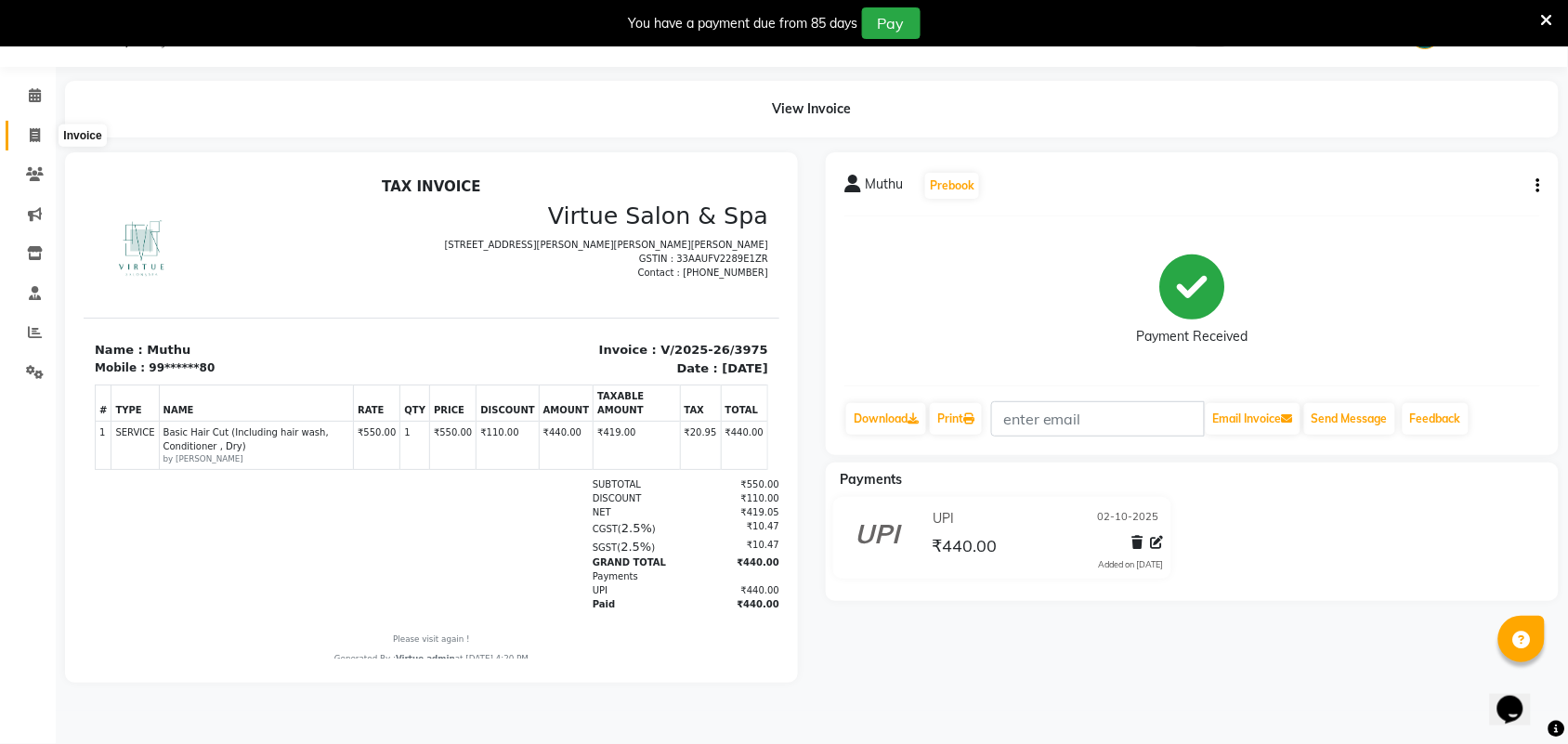
click at [32, 128] on icon at bounding box center [35, 135] width 11 height 14
select select "service"
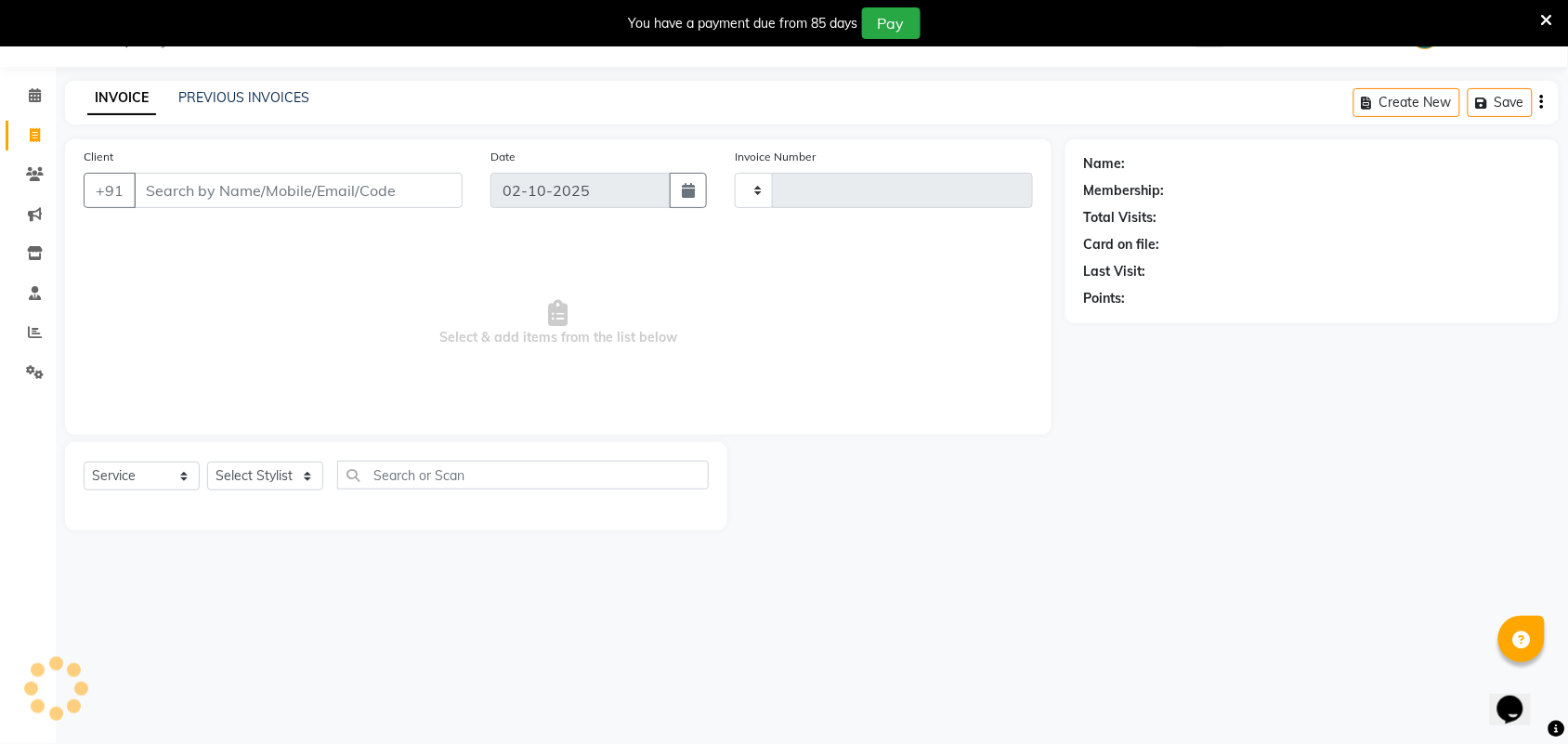
type input "3976"
select select "4466"
click at [175, 206] on input "Client" at bounding box center [298, 190] width 329 height 35
click at [179, 200] on input "Client" at bounding box center [298, 190] width 329 height 35
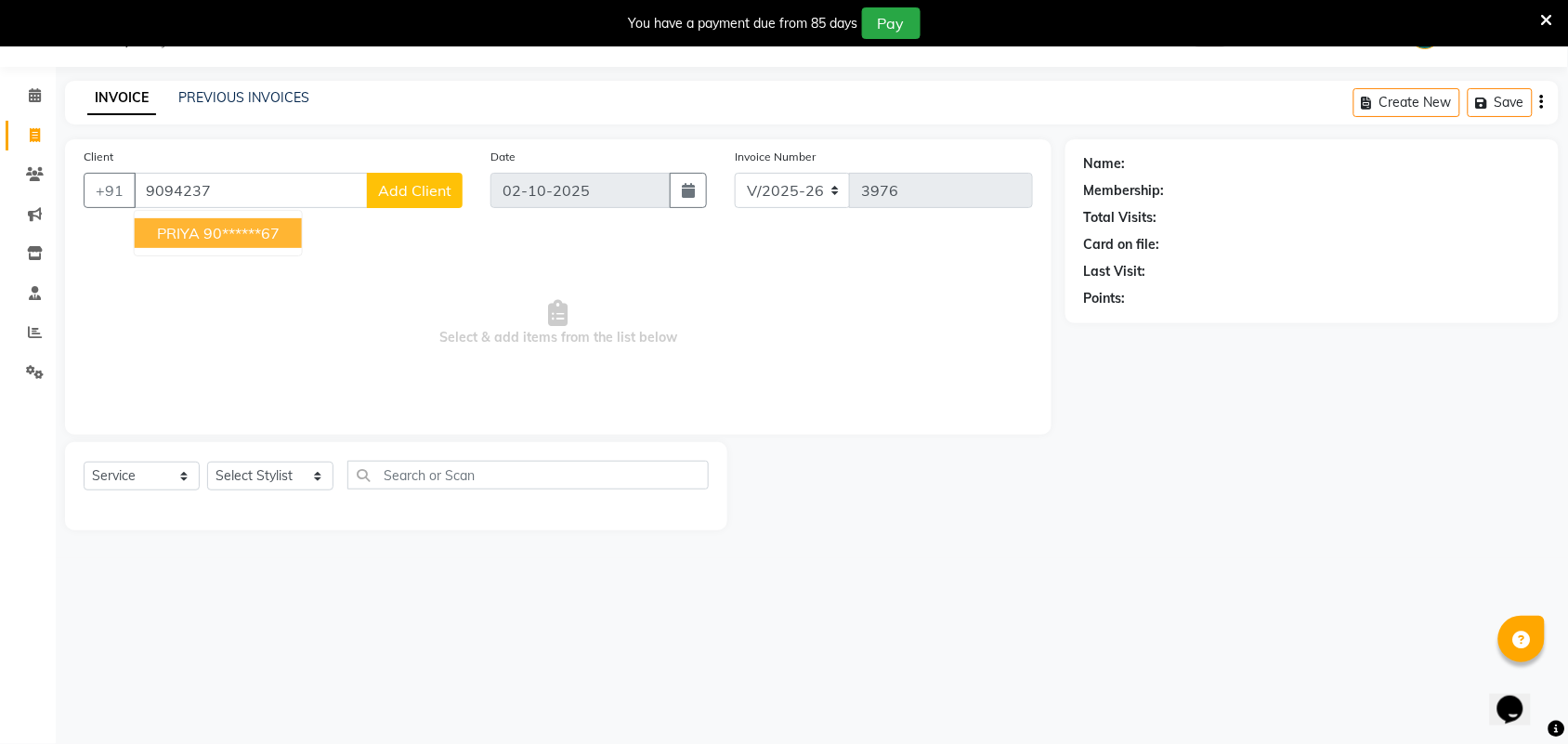
click at [234, 228] on ngb-highlight "90******67" at bounding box center [241, 232] width 76 height 18
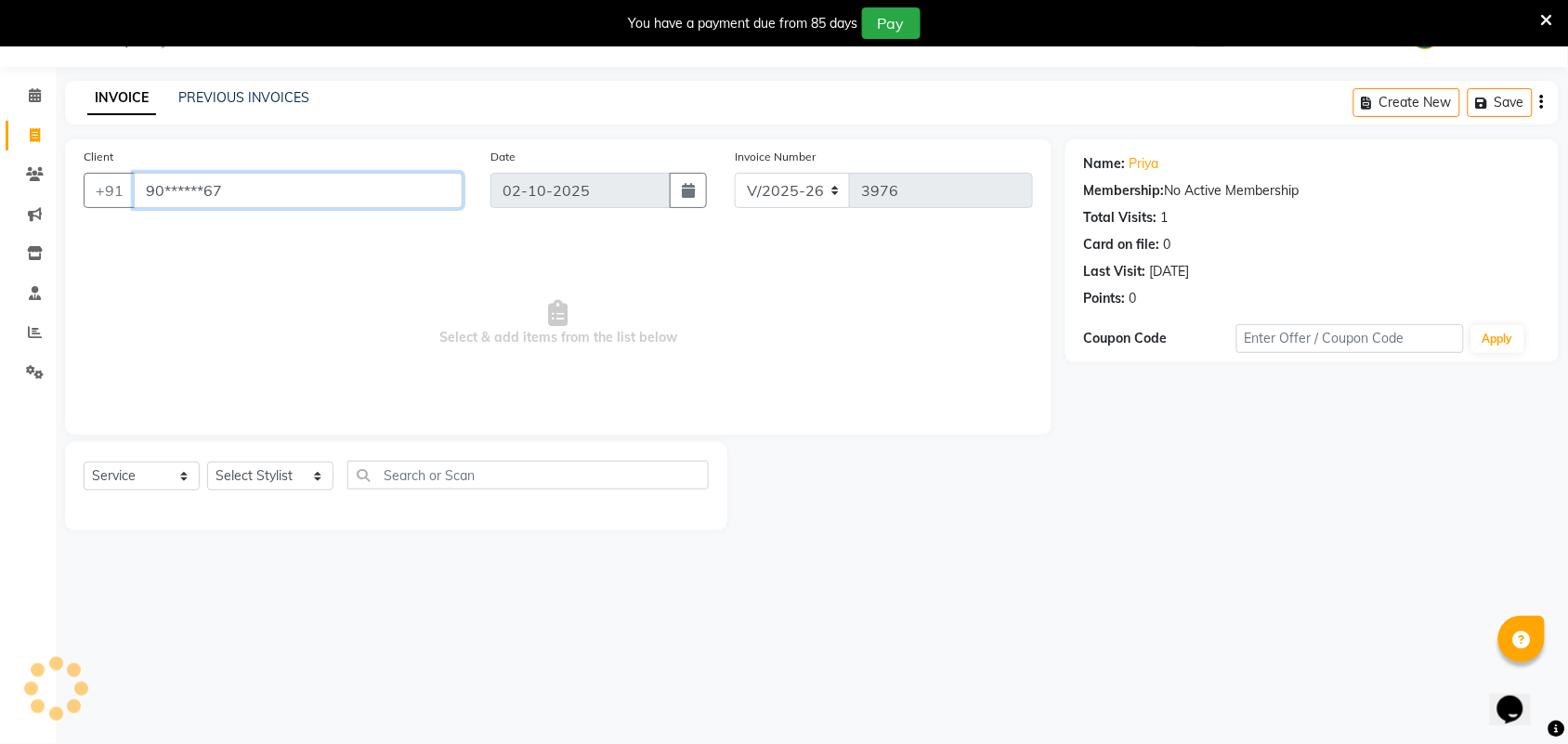
drag, startPoint x: 144, startPoint y: 183, endPoint x: 341, endPoint y: 217, distance: 199.9
click at [341, 217] on div "Client +91 90******67" at bounding box center [273, 185] width 407 height 76
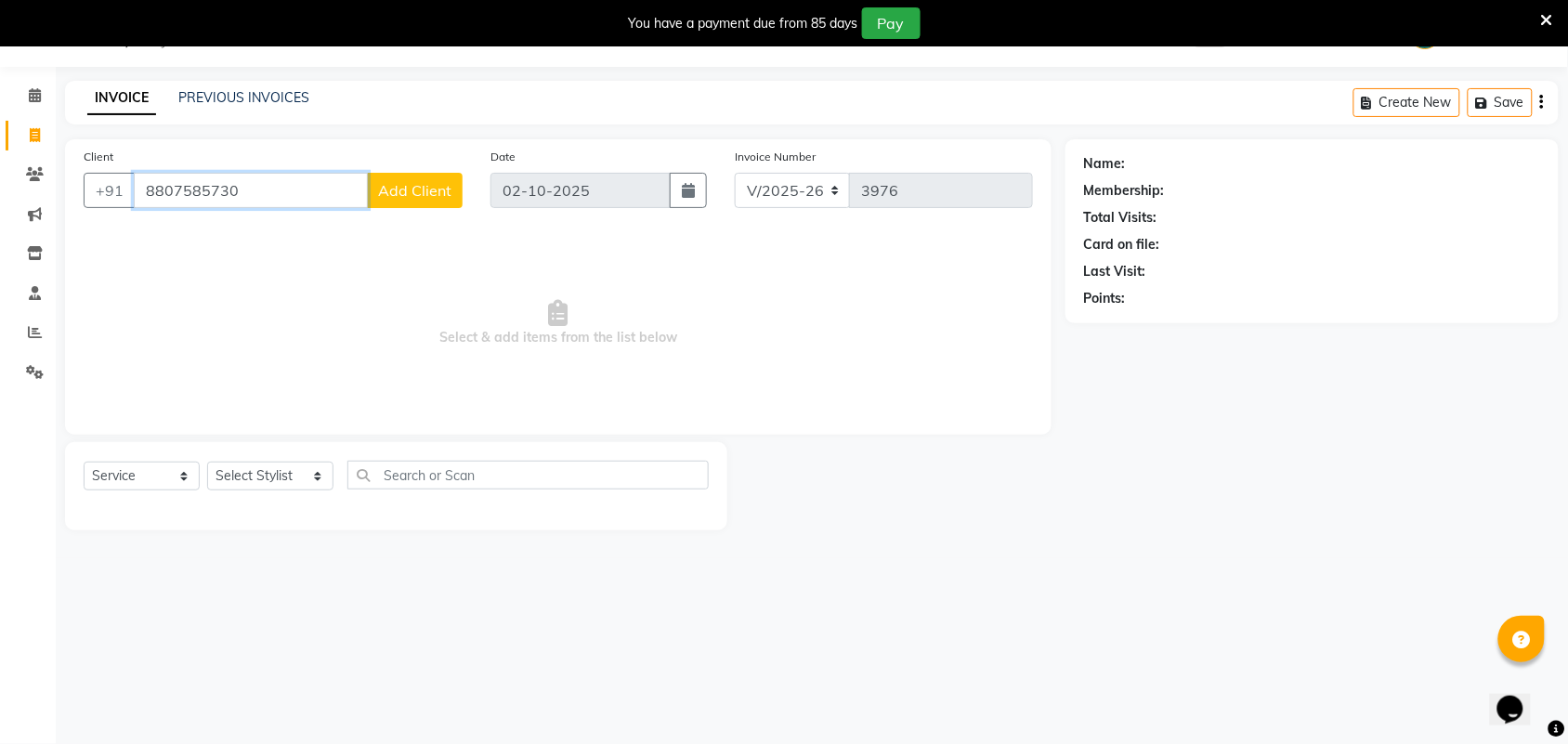
type input "8807585730"
click at [395, 147] on div "Client +91 8807585730 Add Client" at bounding box center [273, 185] width 407 height 76
click at [24, 332] on span at bounding box center [34, 333] width 32 height 21
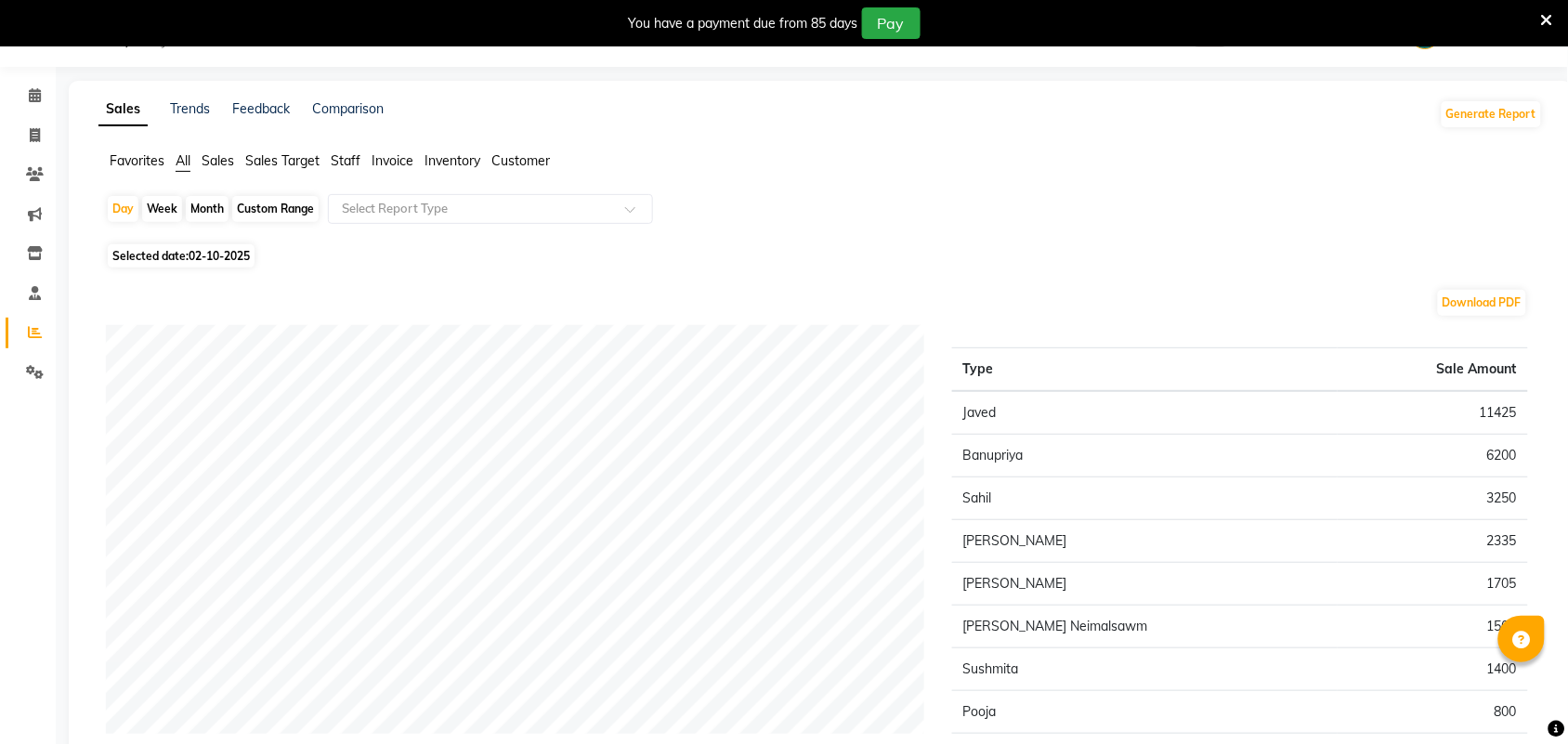
click at [344, 159] on span "Staff" at bounding box center [345, 160] width 30 height 17
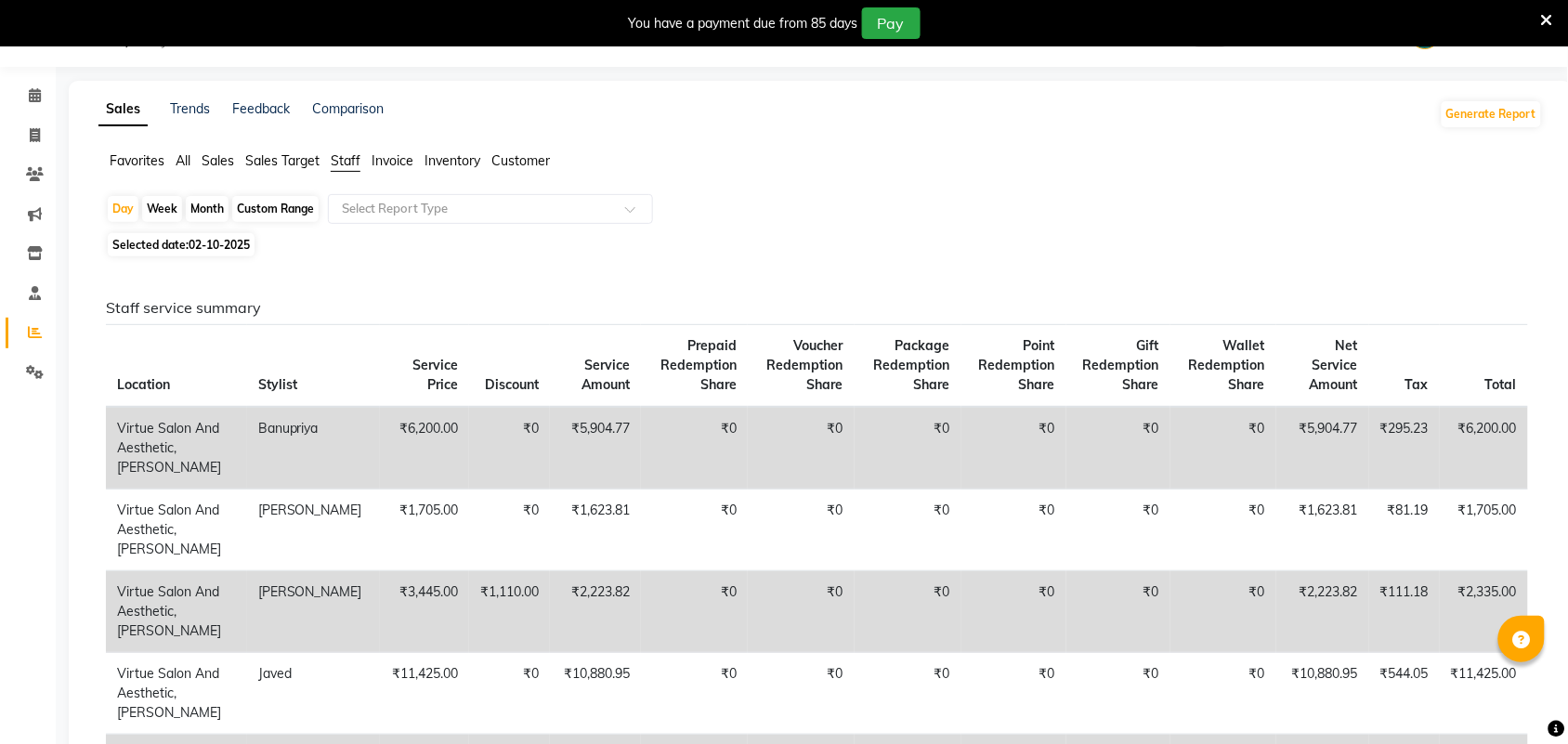
click at [266, 206] on div "Custom Range" at bounding box center [275, 209] width 86 height 26
select select "10"
select select "2025"
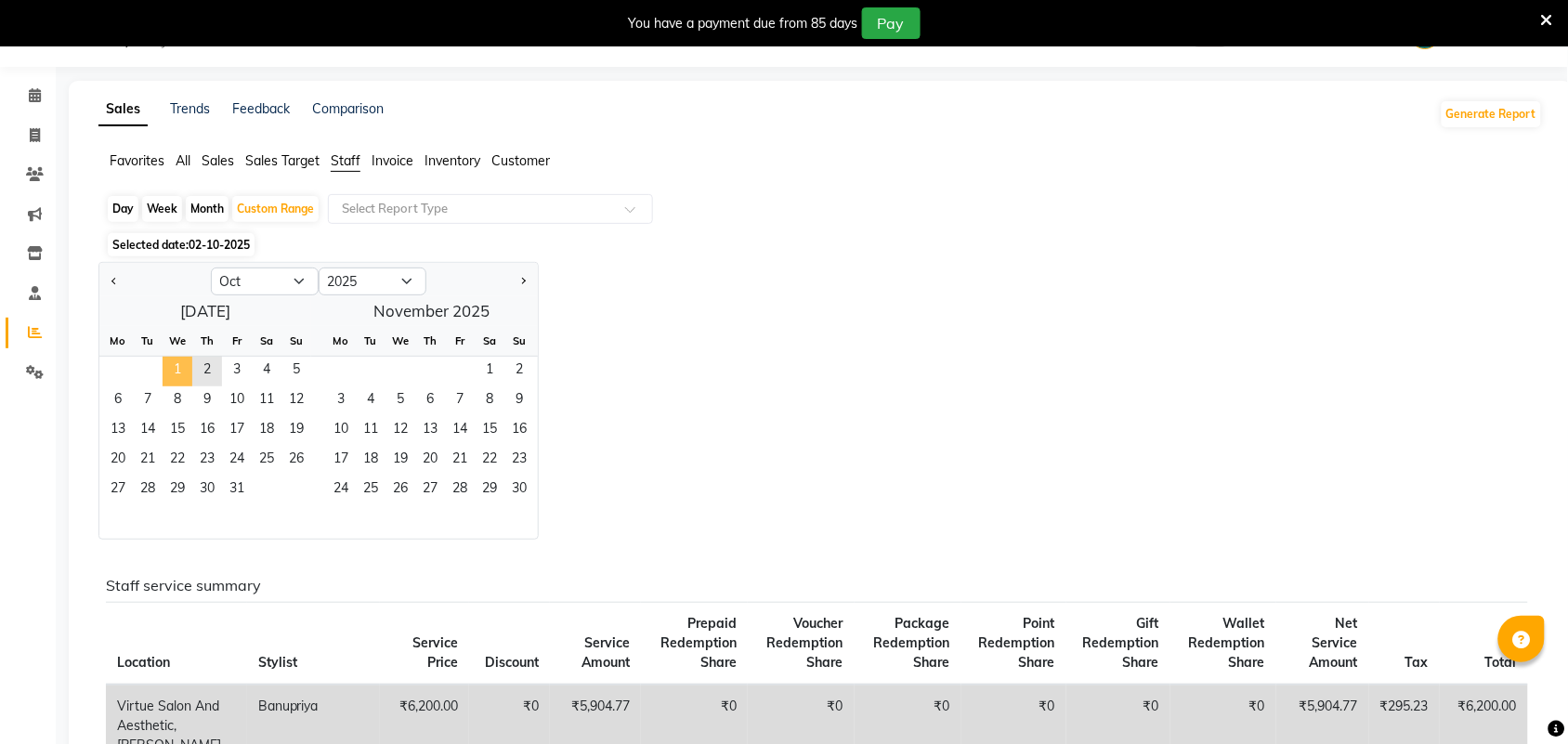
click at [180, 377] on span "1" at bounding box center [177, 371] width 30 height 30
click at [392, 204] on input "text" at bounding box center [471, 209] width 267 height 18
click at [174, 373] on span "1" at bounding box center [177, 371] width 30 height 30
click at [126, 210] on div "Day" at bounding box center [123, 209] width 31 height 26
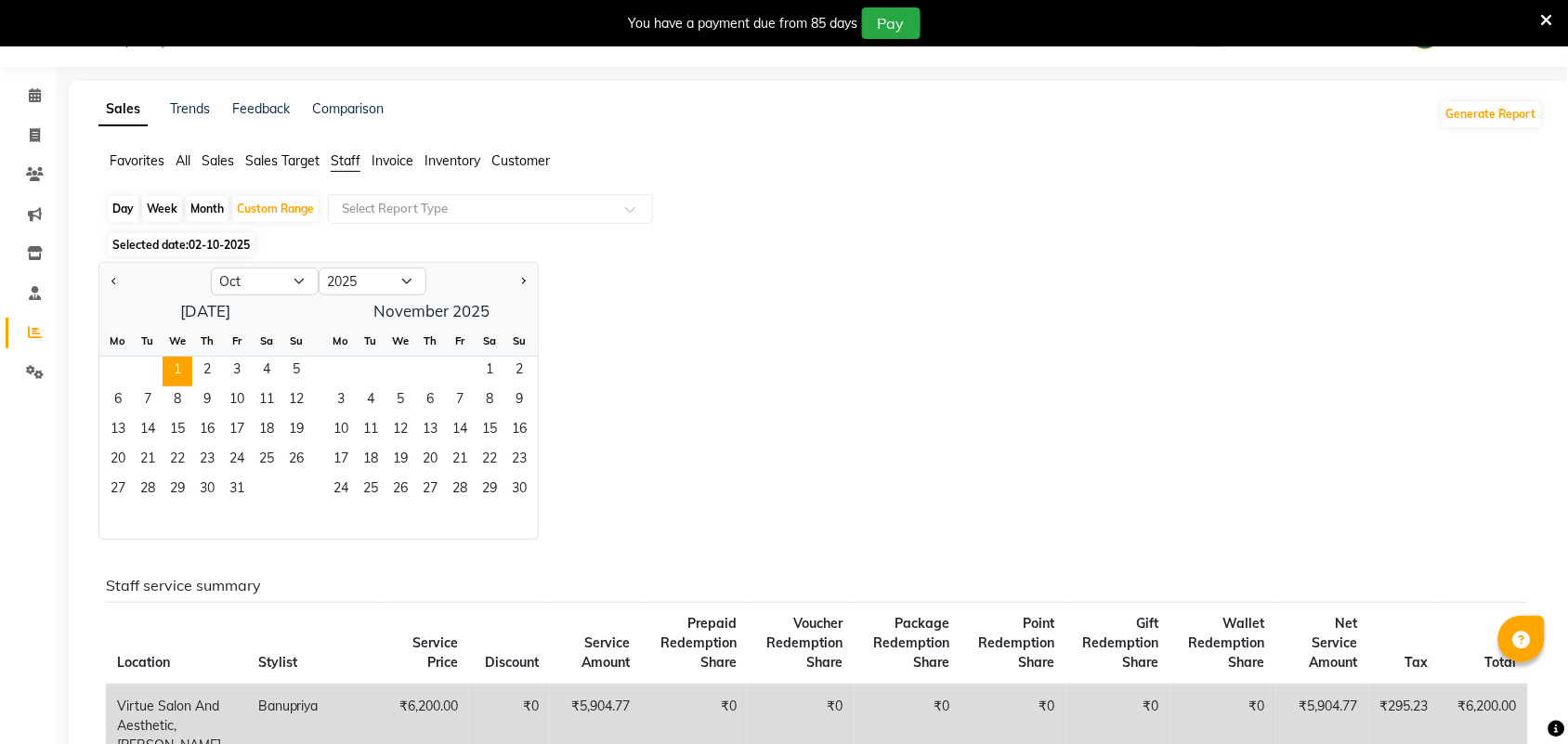
select select "10"
select select "2025"
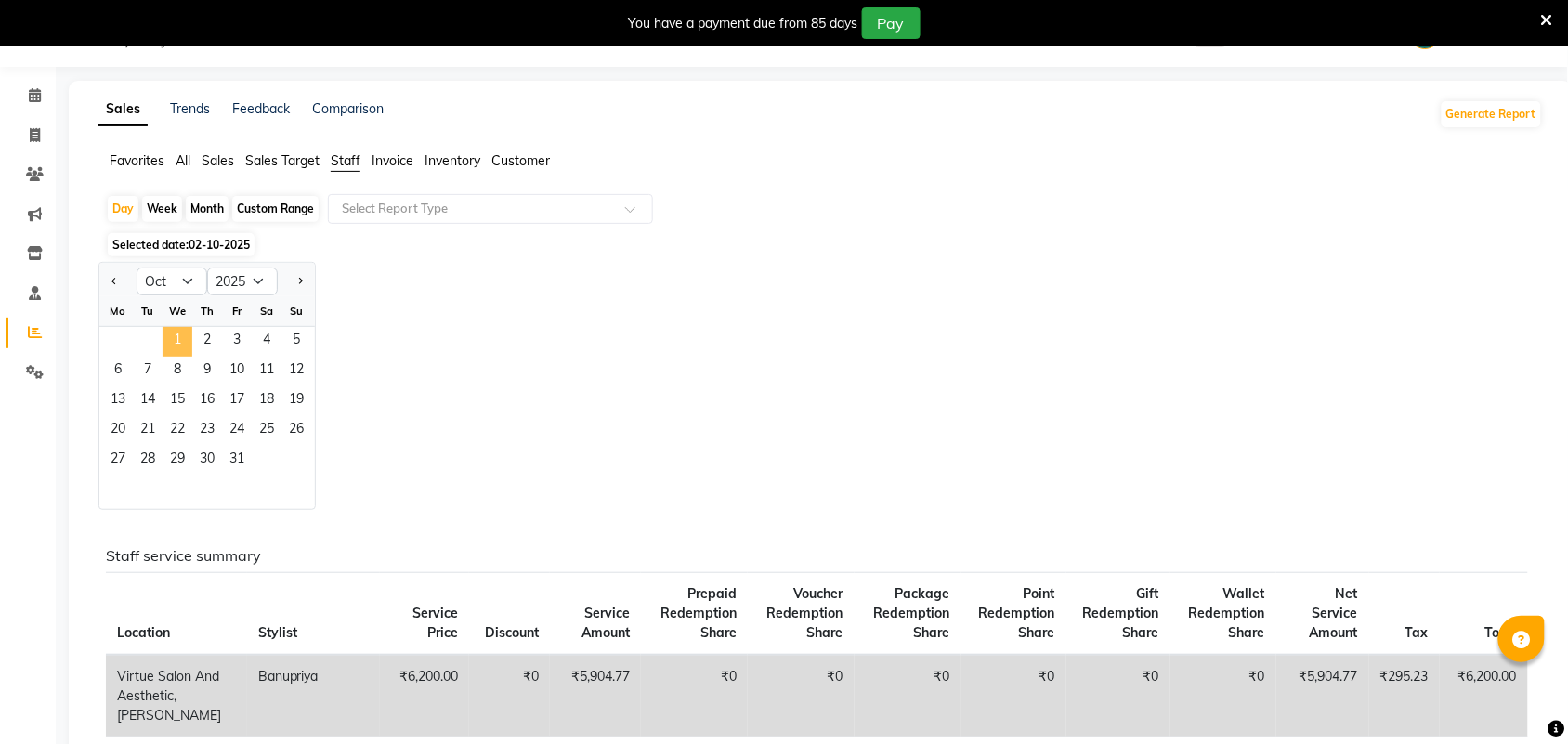
click at [184, 332] on span "1" at bounding box center [177, 342] width 30 height 30
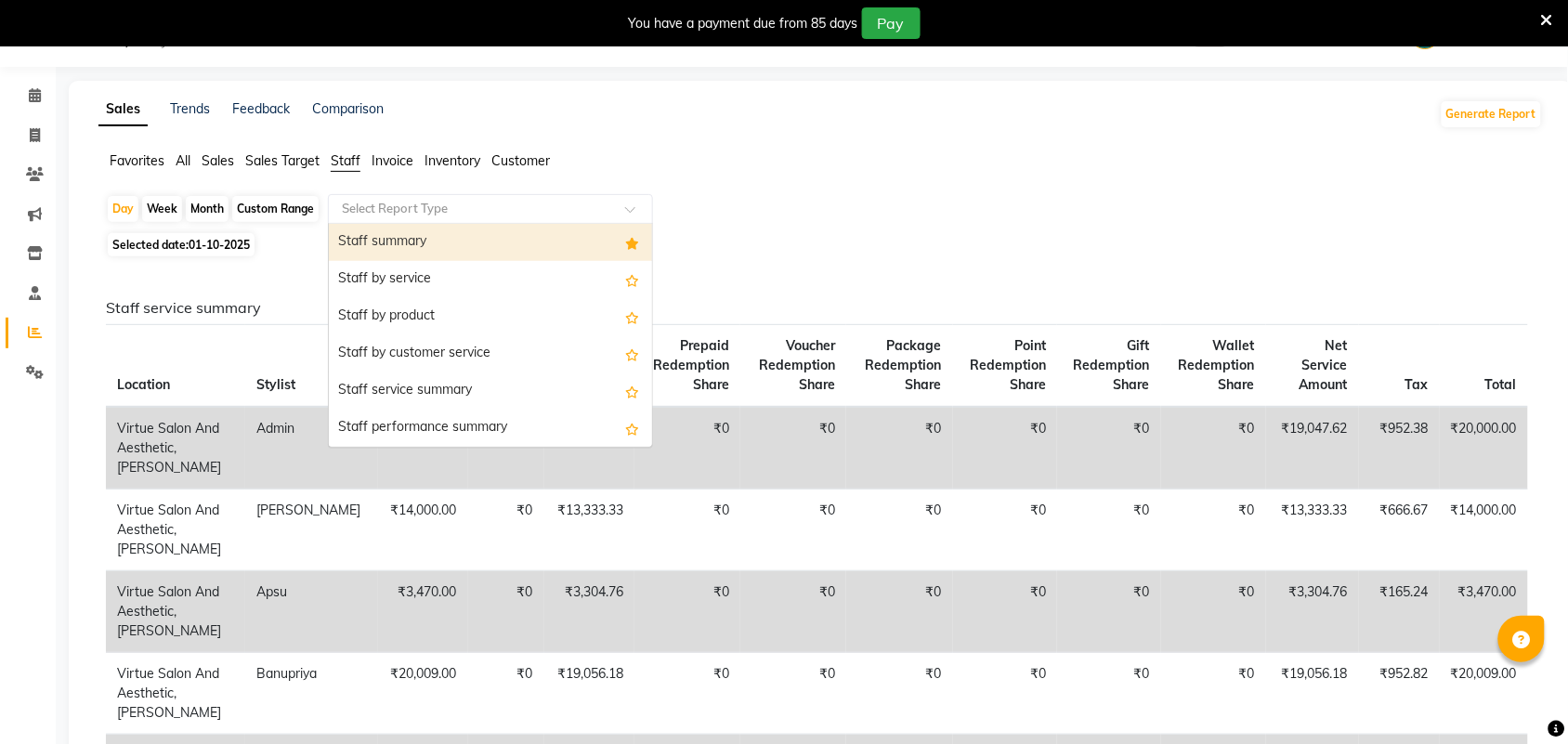
click at [356, 210] on input "text" at bounding box center [471, 209] width 267 height 18
click at [396, 239] on div "Staff summary" at bounding box center [491, 242] width 324 height 37
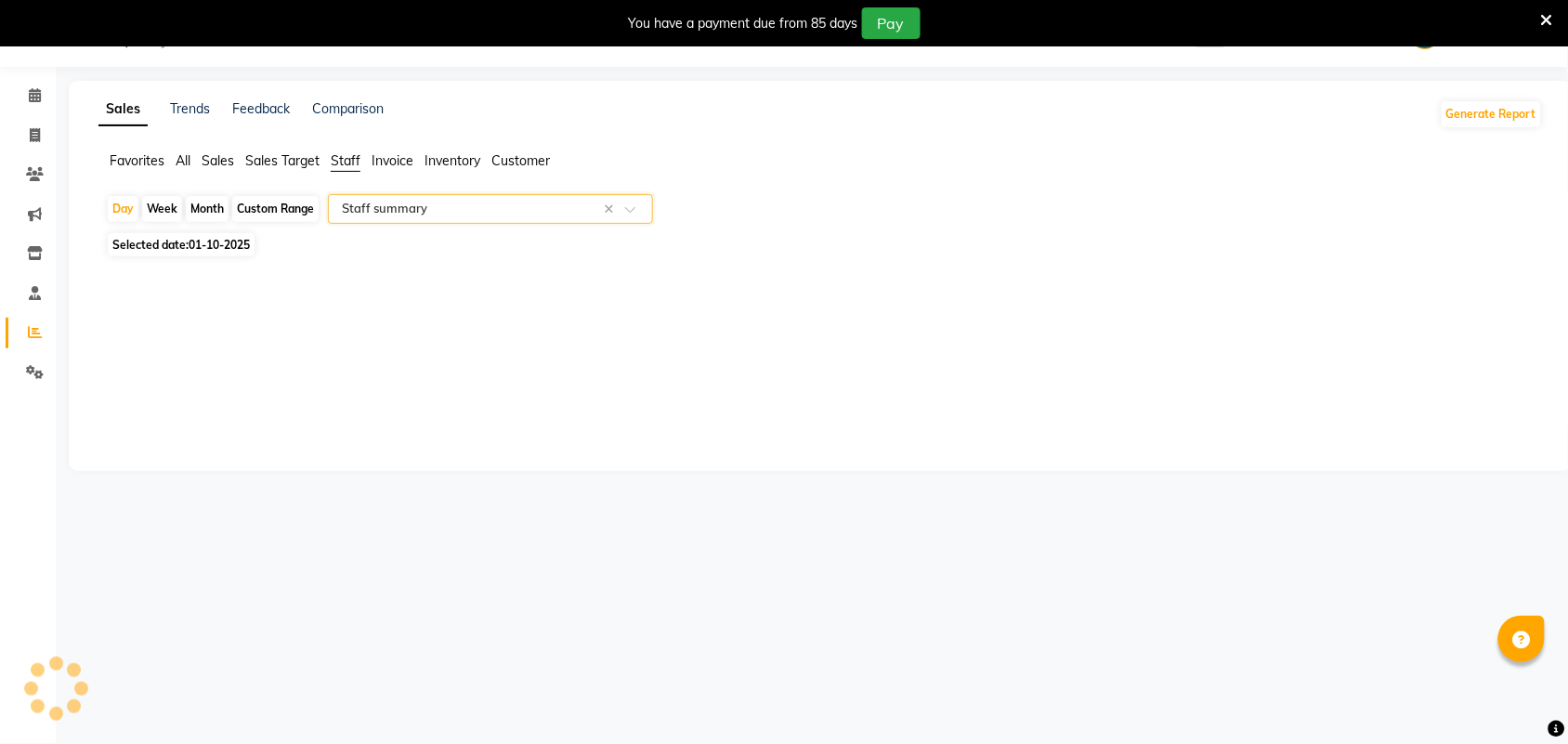
select select "full_report"
select select "csv"
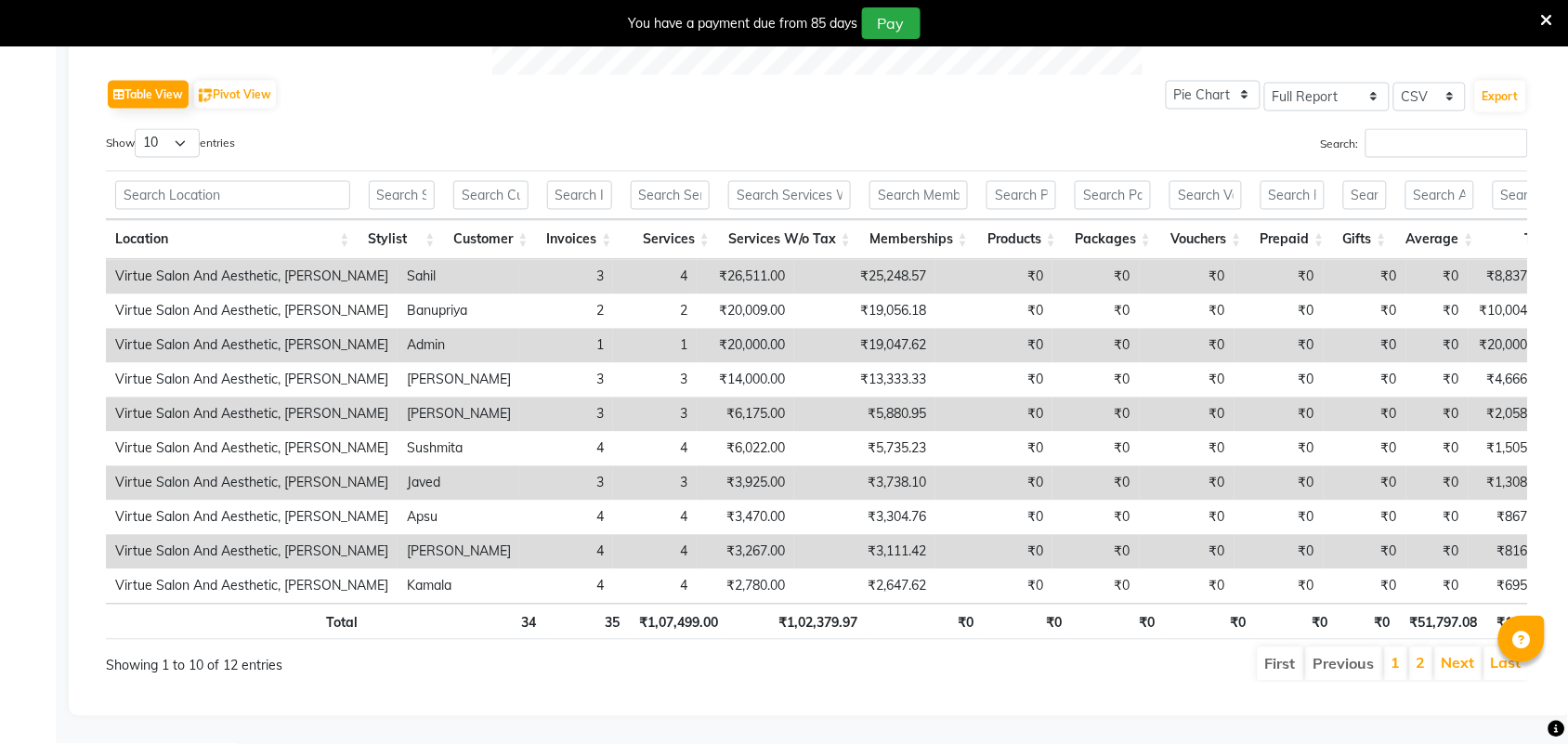
scroll to position [958, 0]
click at [1496, 654] on link "Last" at bounding box center [1507, 662] width 31 height 18
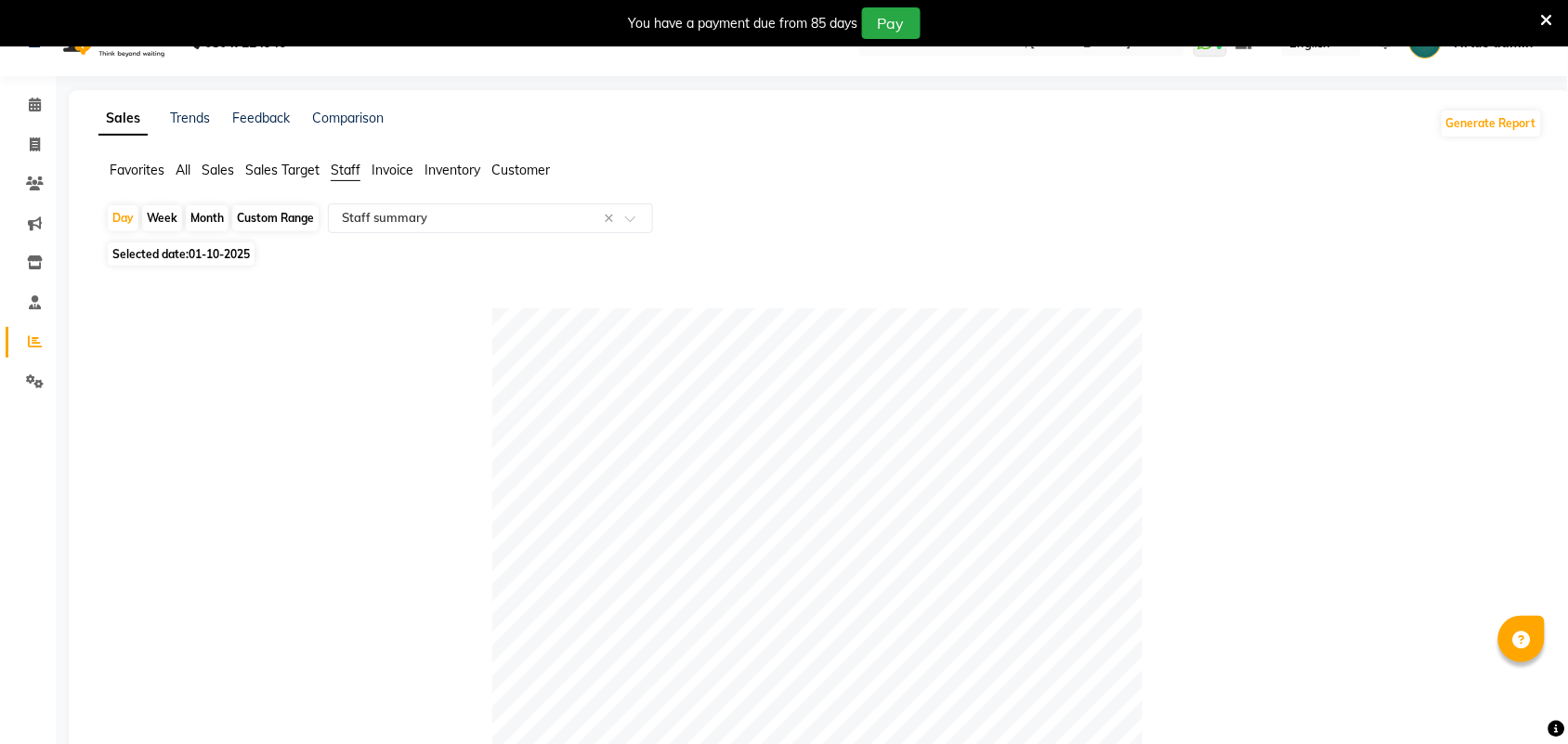
scroll to position [0, 0]
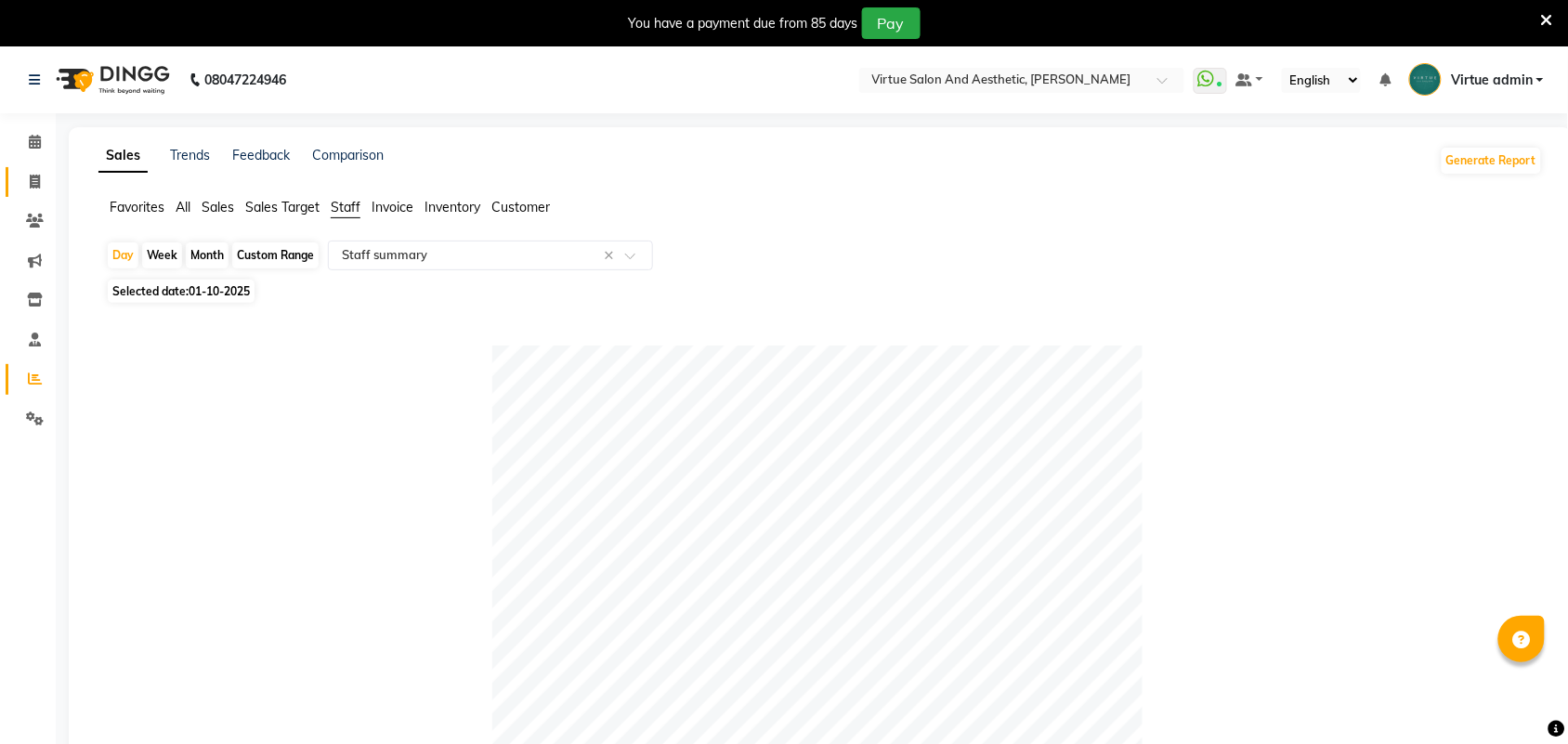
click at [14, 184] on link "Invoice" at bounding box center [28, 183] width 45 height 31
select select "service"
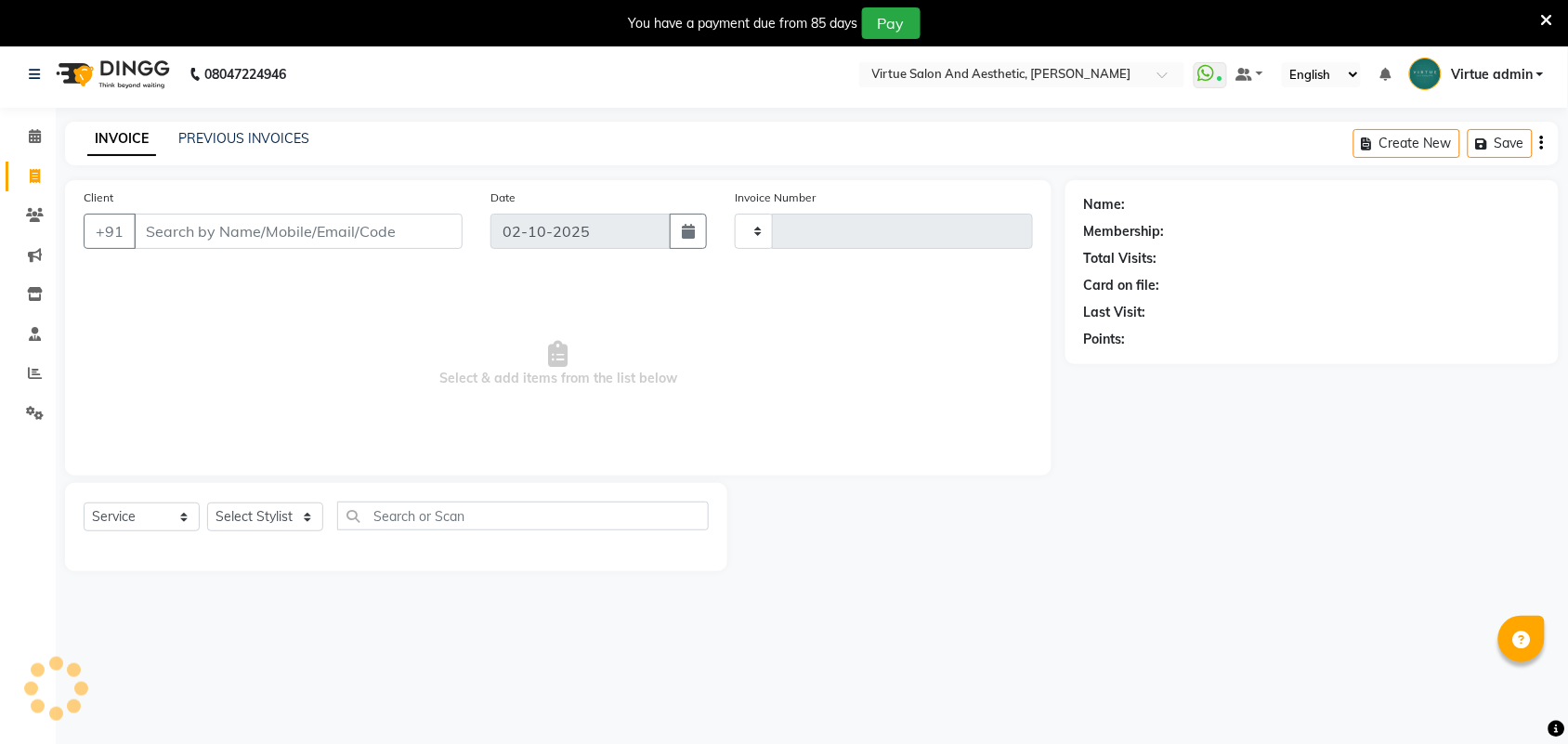
type input "3976"
select select "4466"
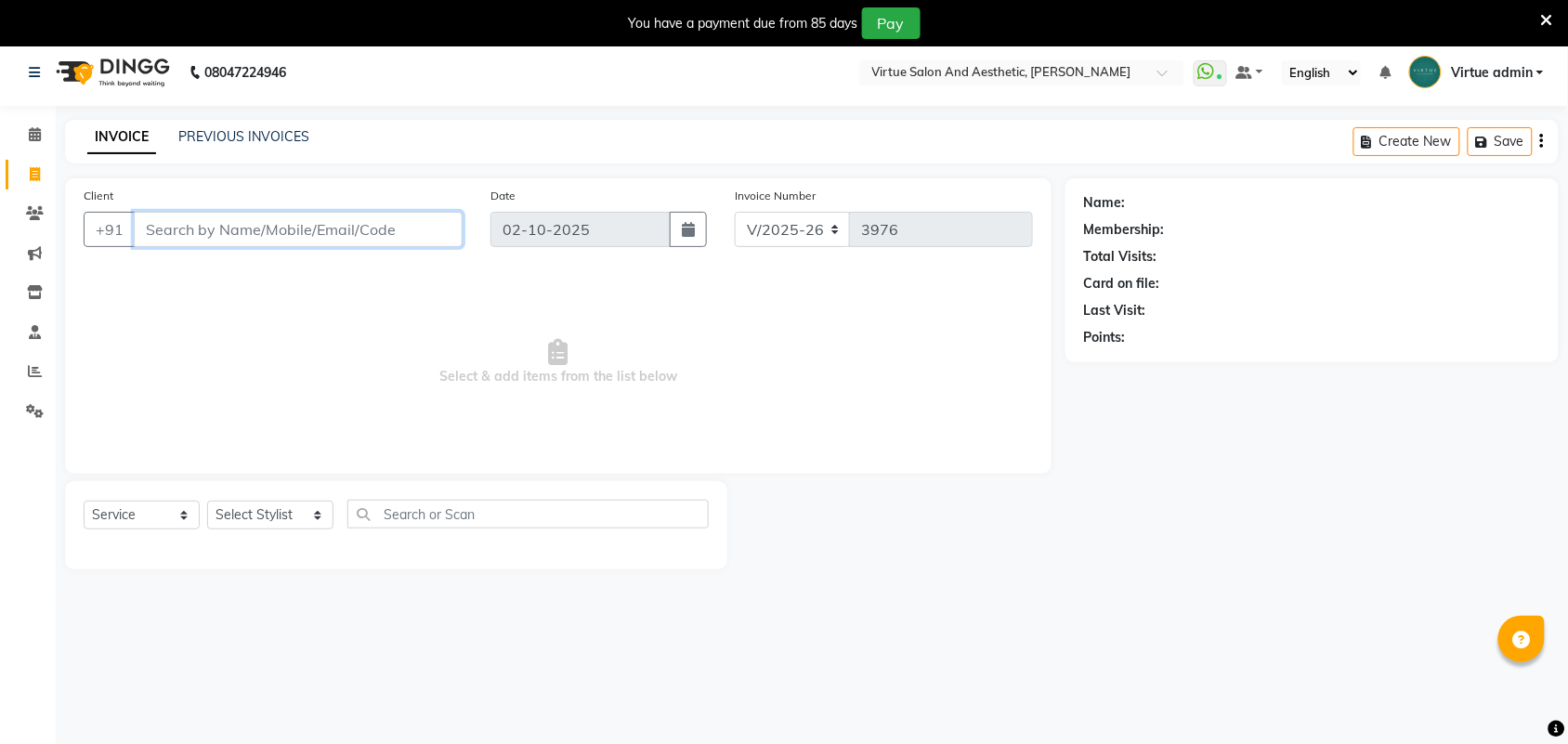
click at [358, 229] on input "Client" at bounding box center [298, 229] width 329 height 35
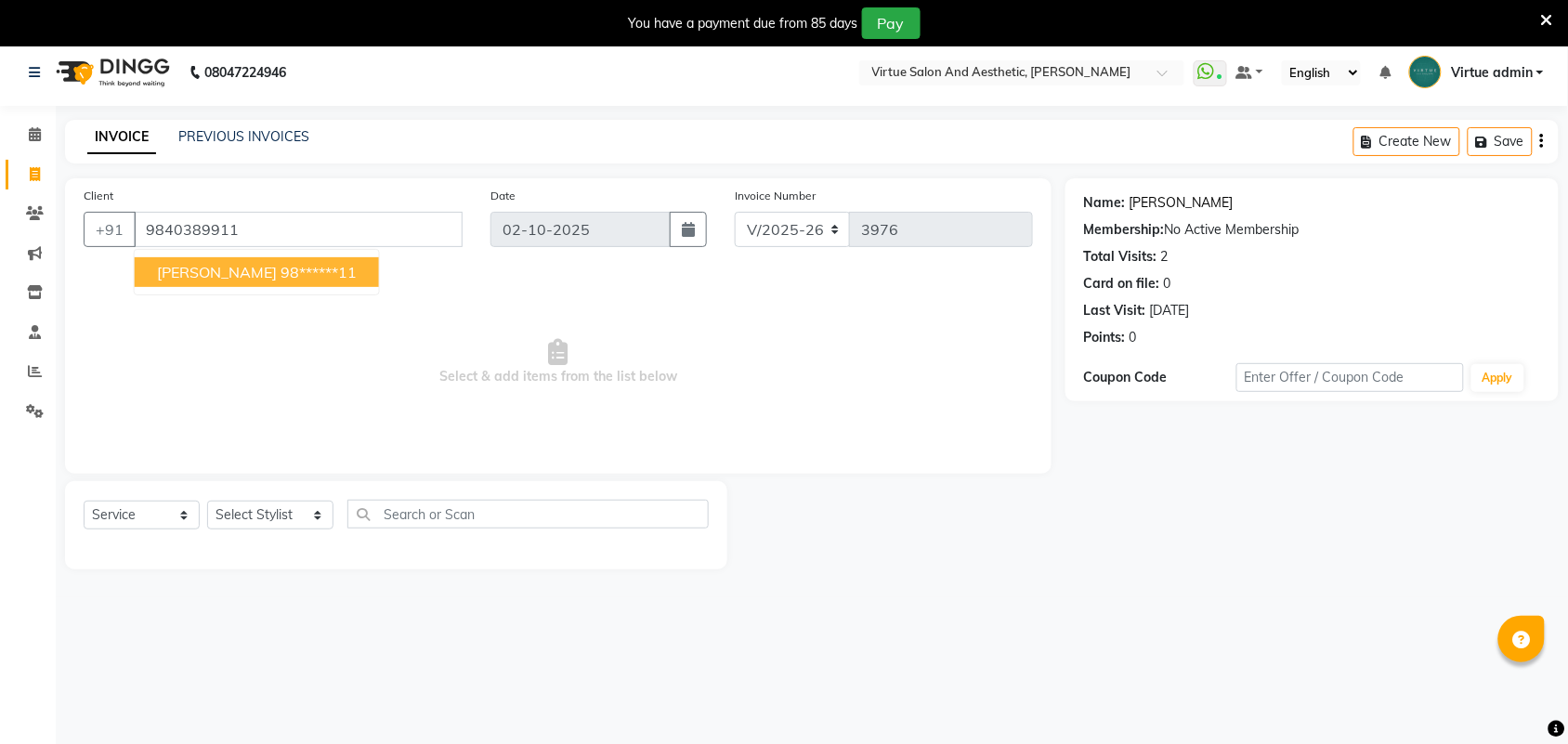
click at [1155, 195] on link "[PERSON_NAME]" at bounding box center [1181, 203] width 104 height 19
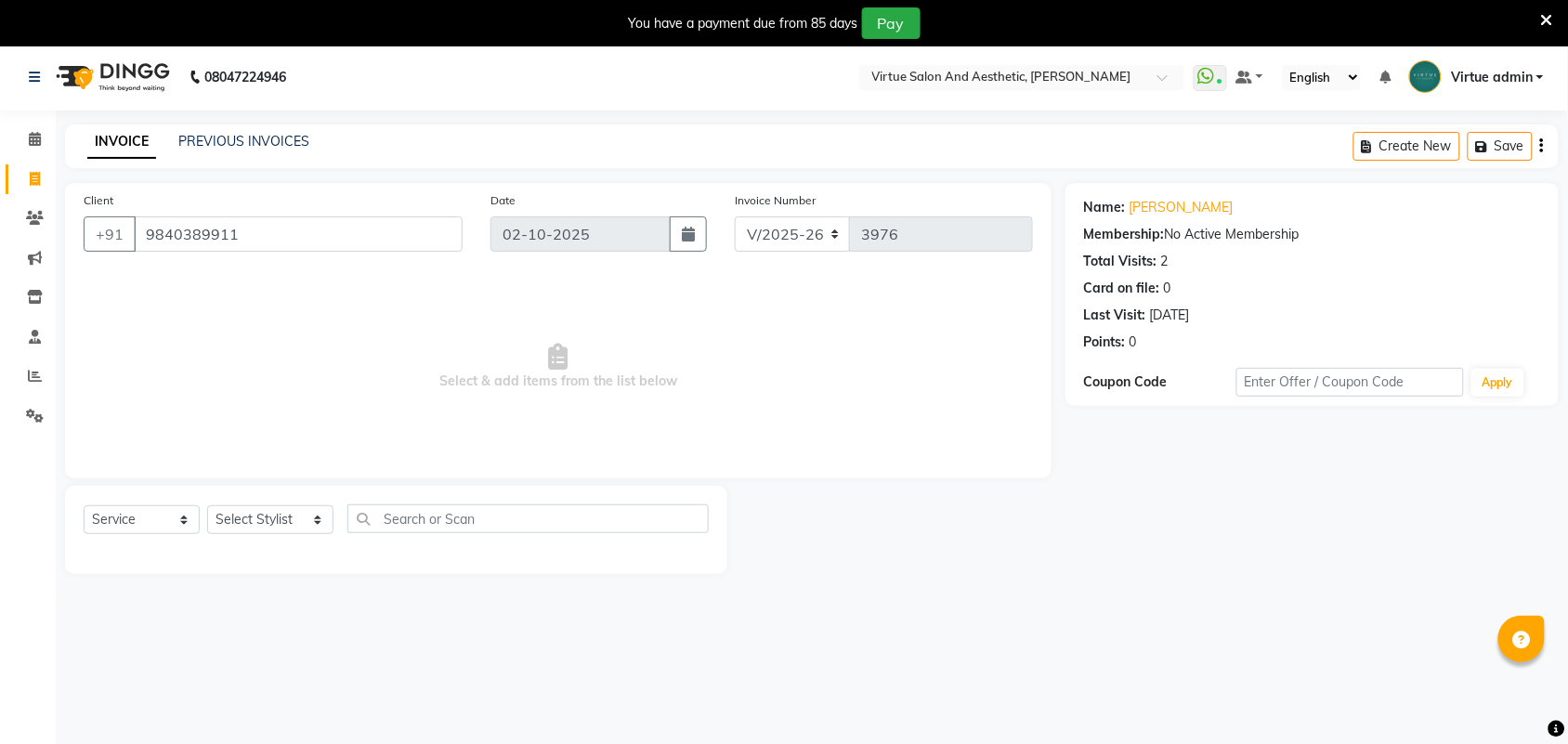
scroll to position [0, 0]
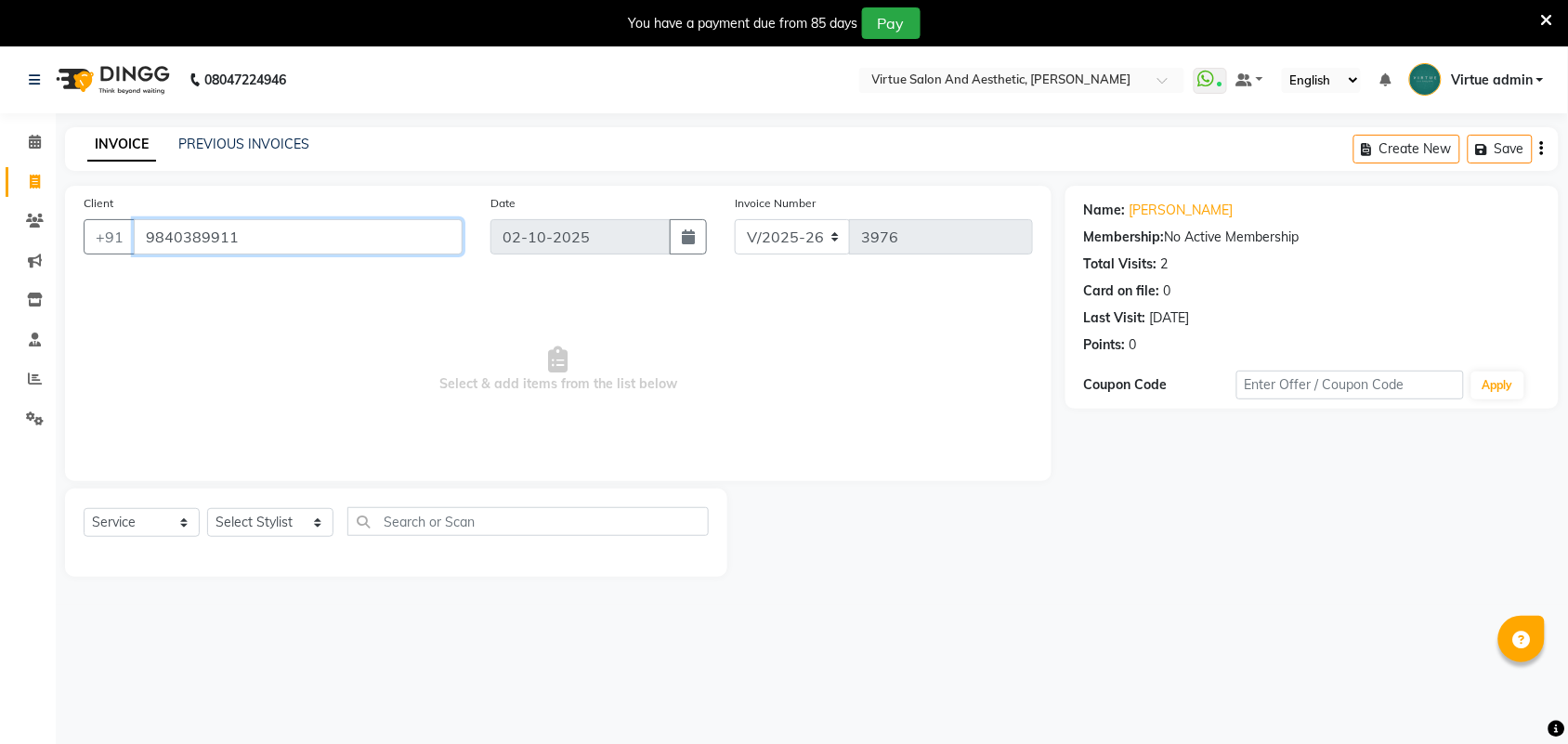
drag, startPoint x: 141, startPoint y: 234, endPoint x: 309, endPoint y: 254, distance: 169.2
click at [309, 254] on div "+91 9840389911" at bounding box center [273, 237] width 379 height 35
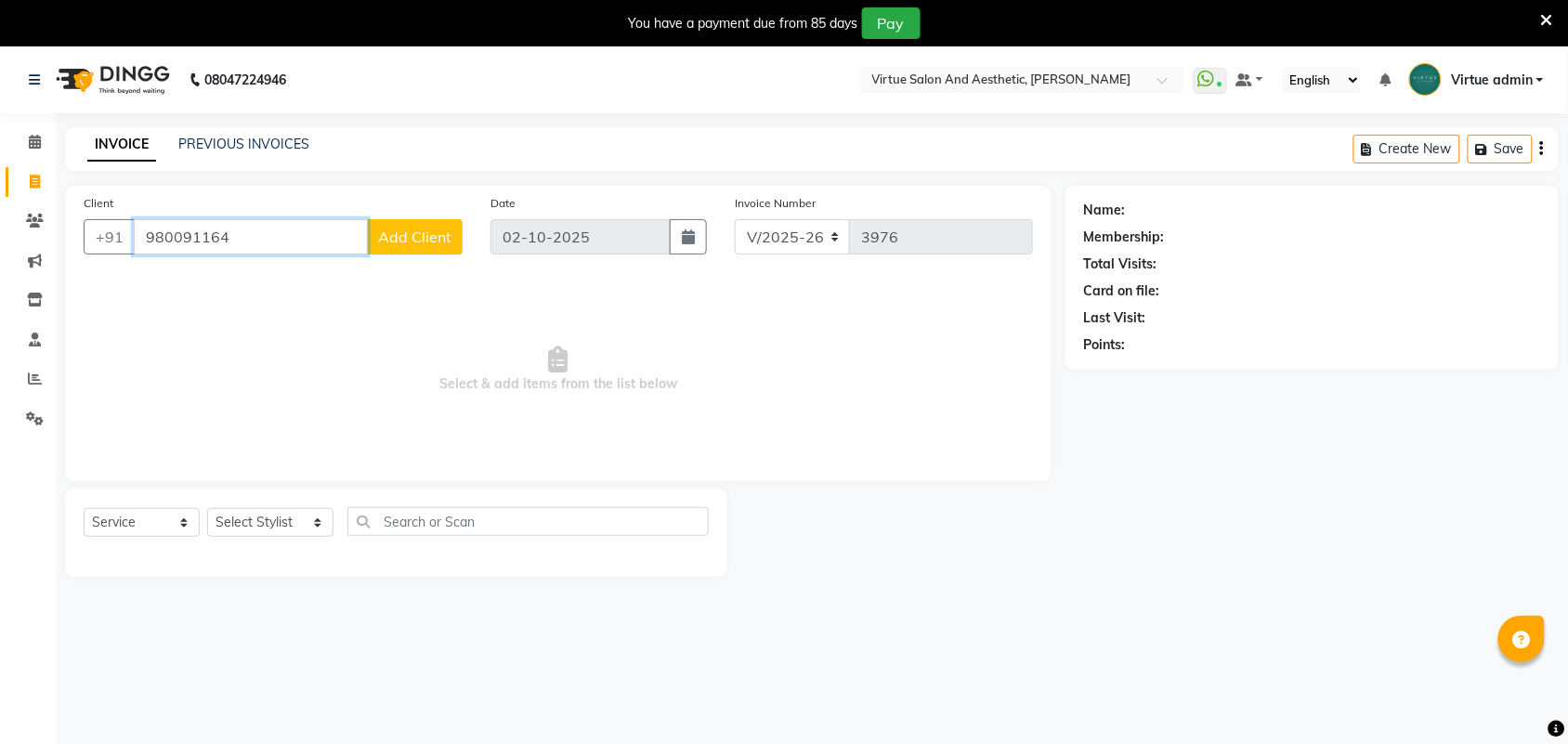
click at [160, 240] on input "980091164" at bounding box center [251, 237] width 234 height 35
type input "9840091164"
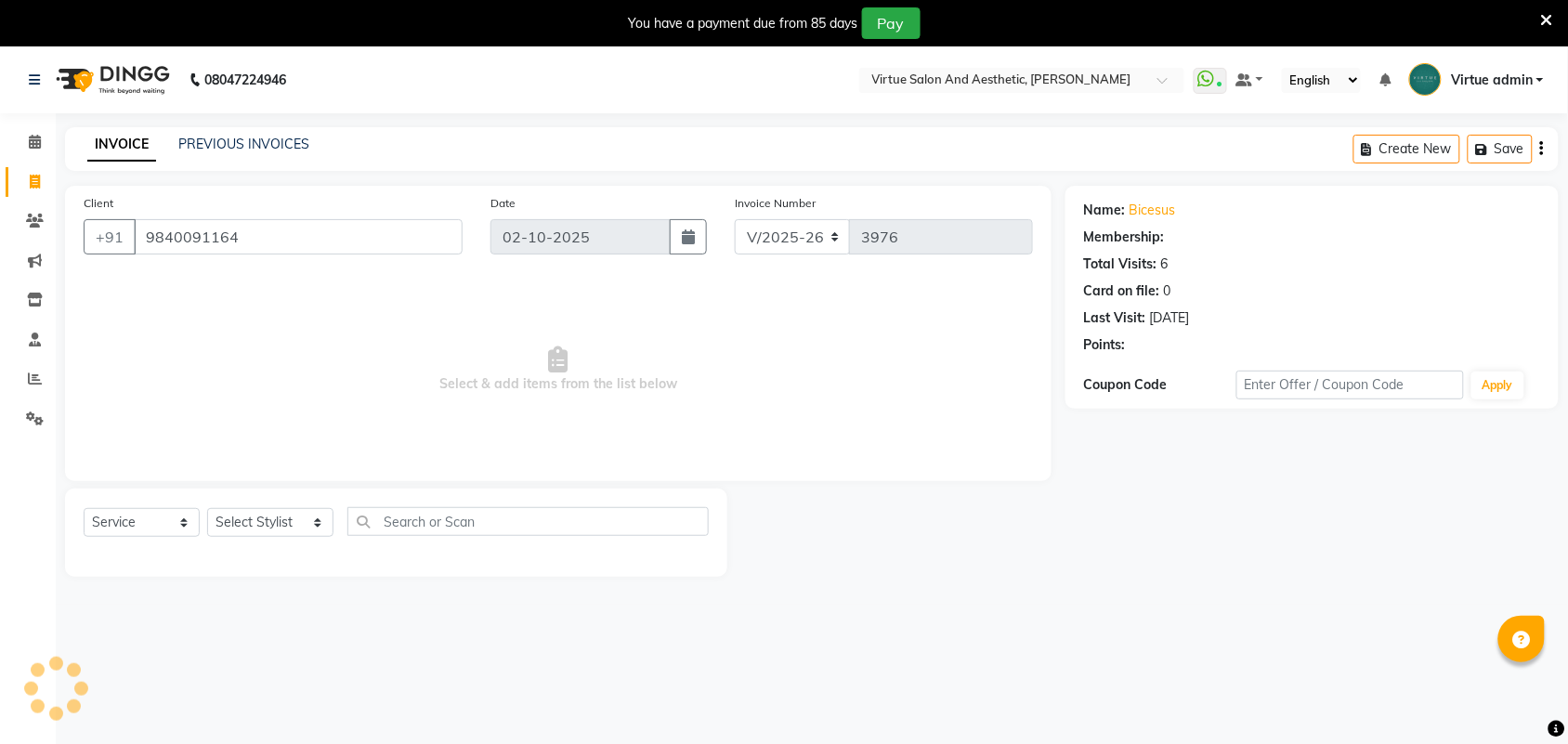
select select "1: Object"
click at [1132, 211] on link "Bicesus" at bounding box center [1153, 211] width 47 height 19
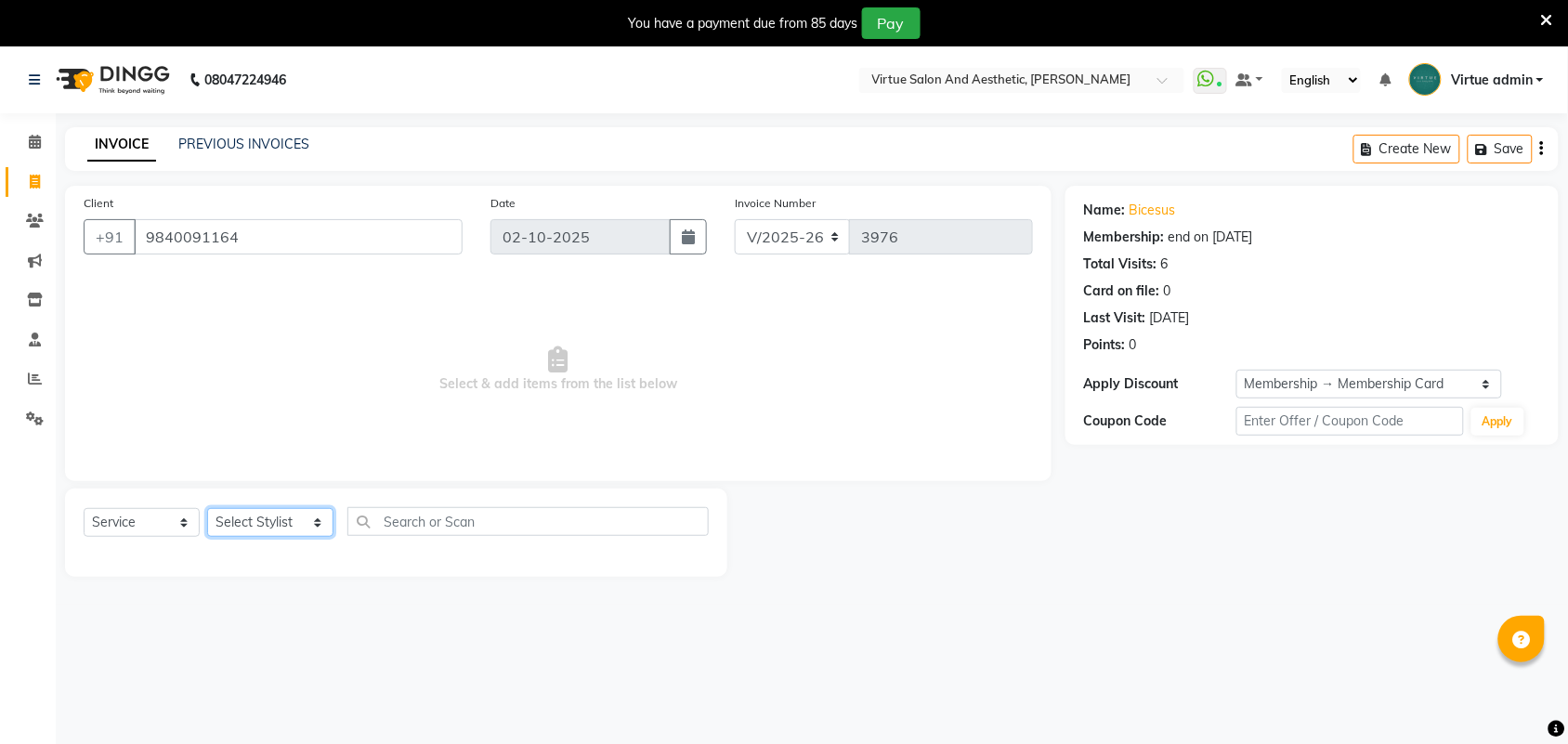
click at [274, 525] on select "Select Stylist Admin [PERSON_NAME] Apsu Auditor Ambattur [PERSON_NAME] Dingg - …" at bounding box center [270, 523] width 126 height 29
select select "25074"
click at [379, 519] on input "text" at bounding box center [528, 522] width 361 height 29
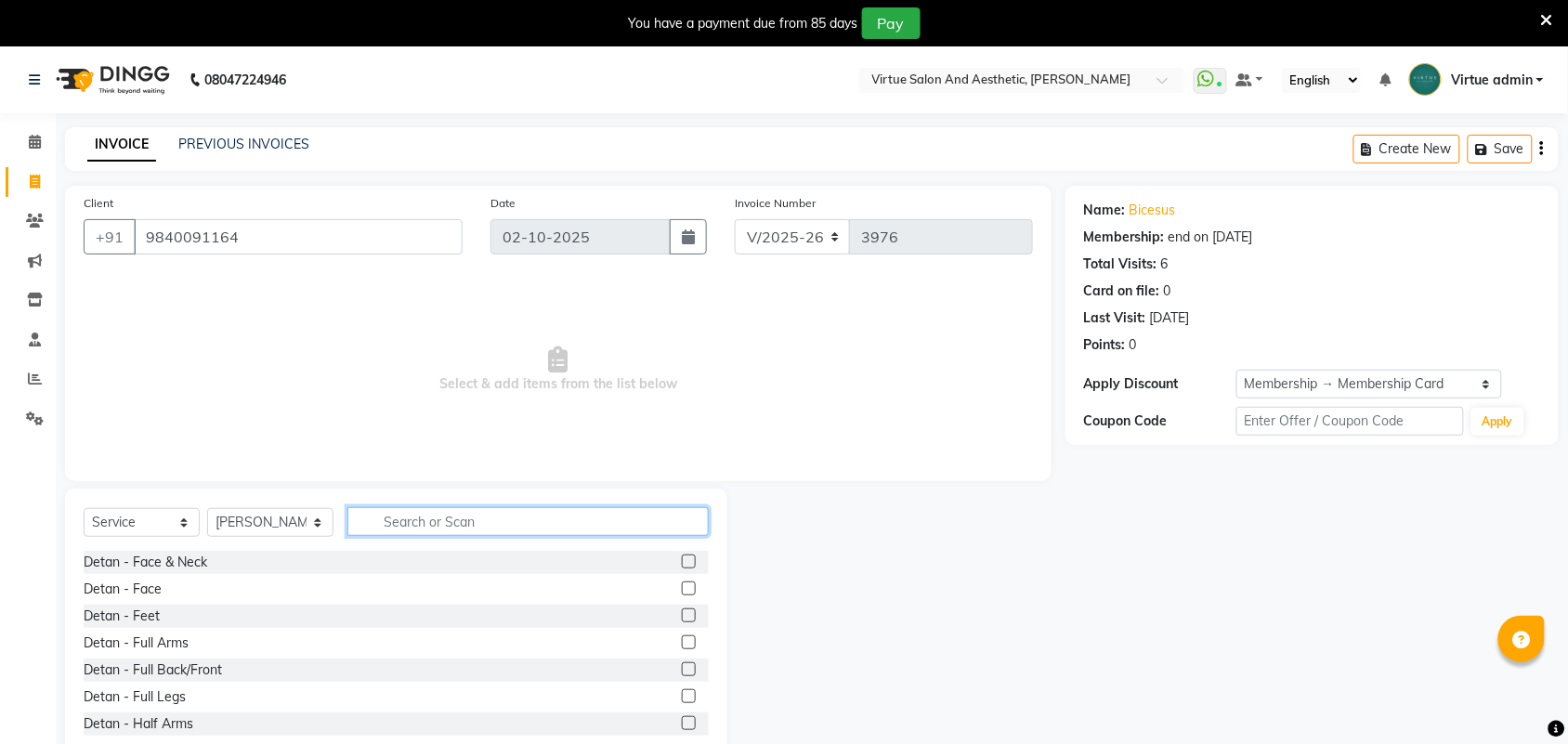
type input "C"
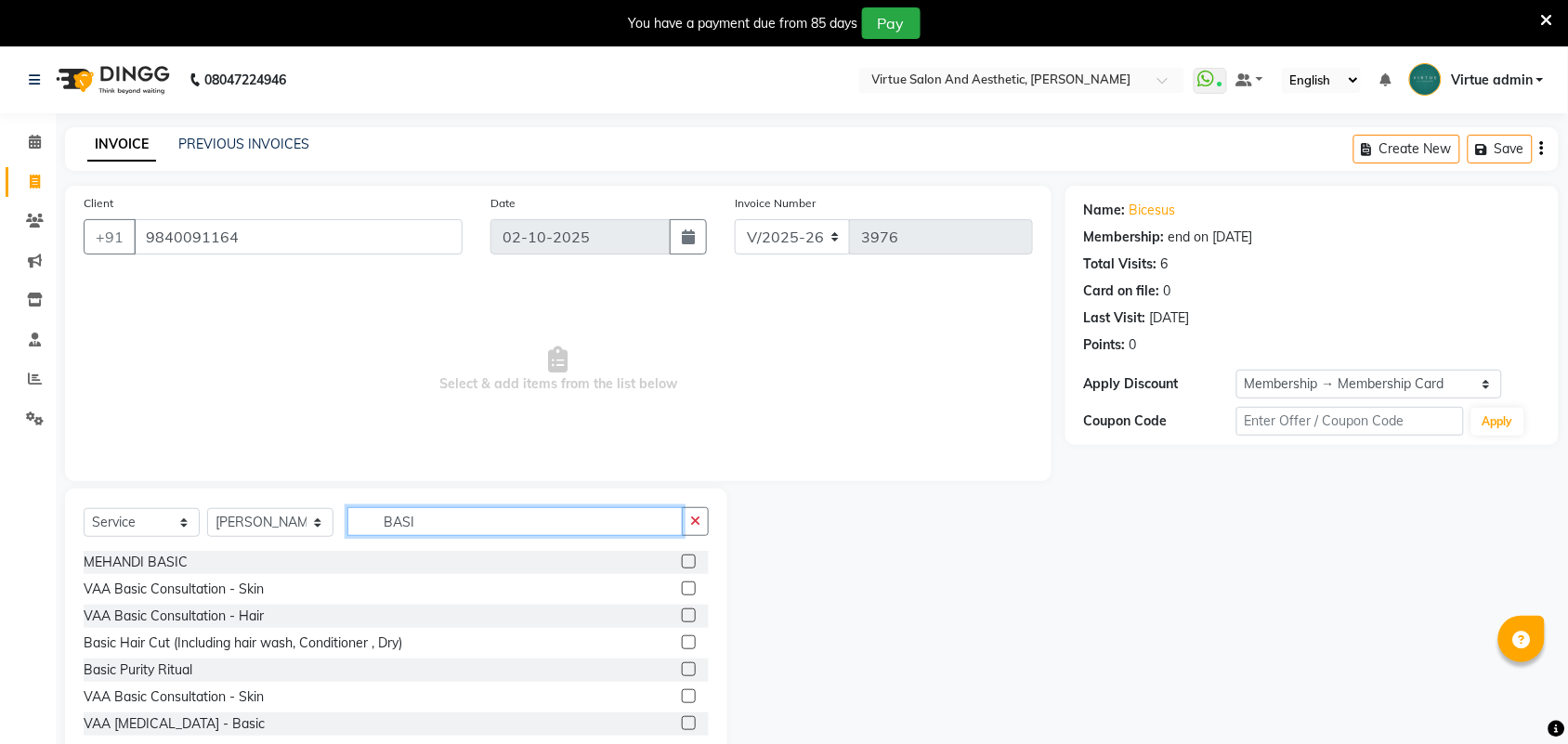
type input "BASI"
click at [682, 641] on label at bounding box center [689, 642] width 14 height 14
click at [682, 641] on input "checkbox" at bounding box center [688, 643] width 12 height 12
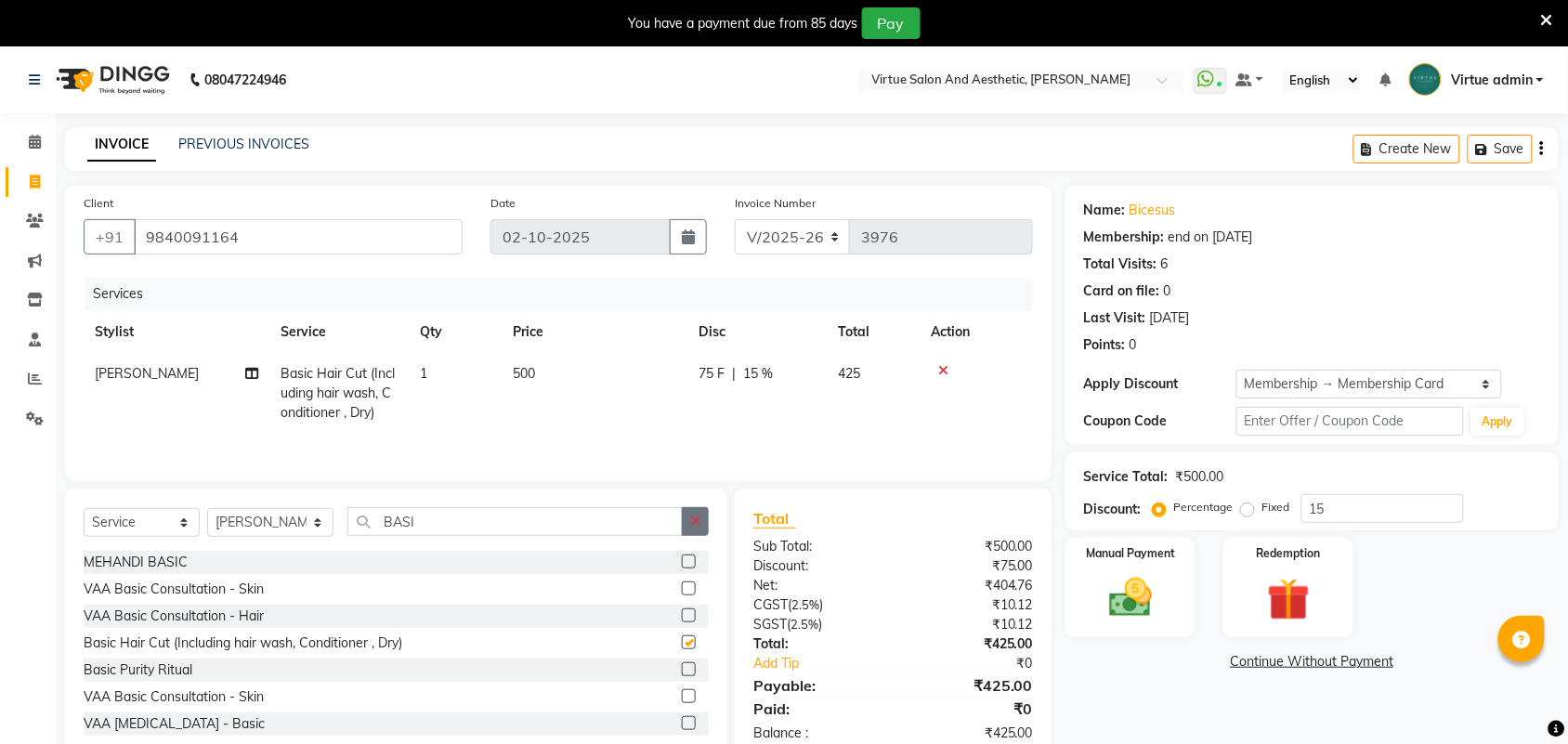
checkbox input "false"
click at [691, 526] on icon "button" at bounding box center [696, 521] width 11 height 13
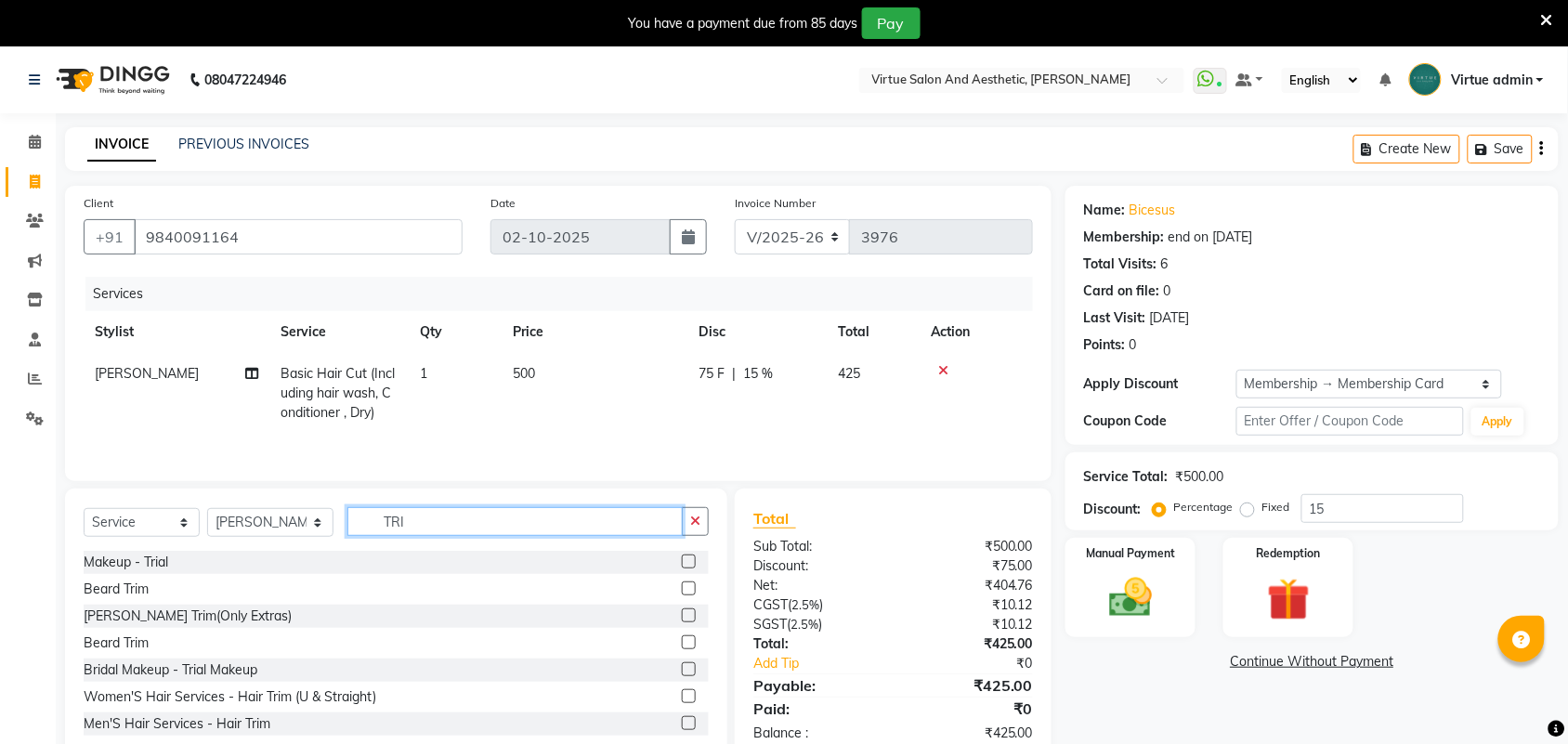
type input "TRI"
click at [682, 588] on label at bounding box center [689, 589] width 14 height 14
click at [682, 588] on input "checkbox" at bounding box center [688, 590] width 12 height 12
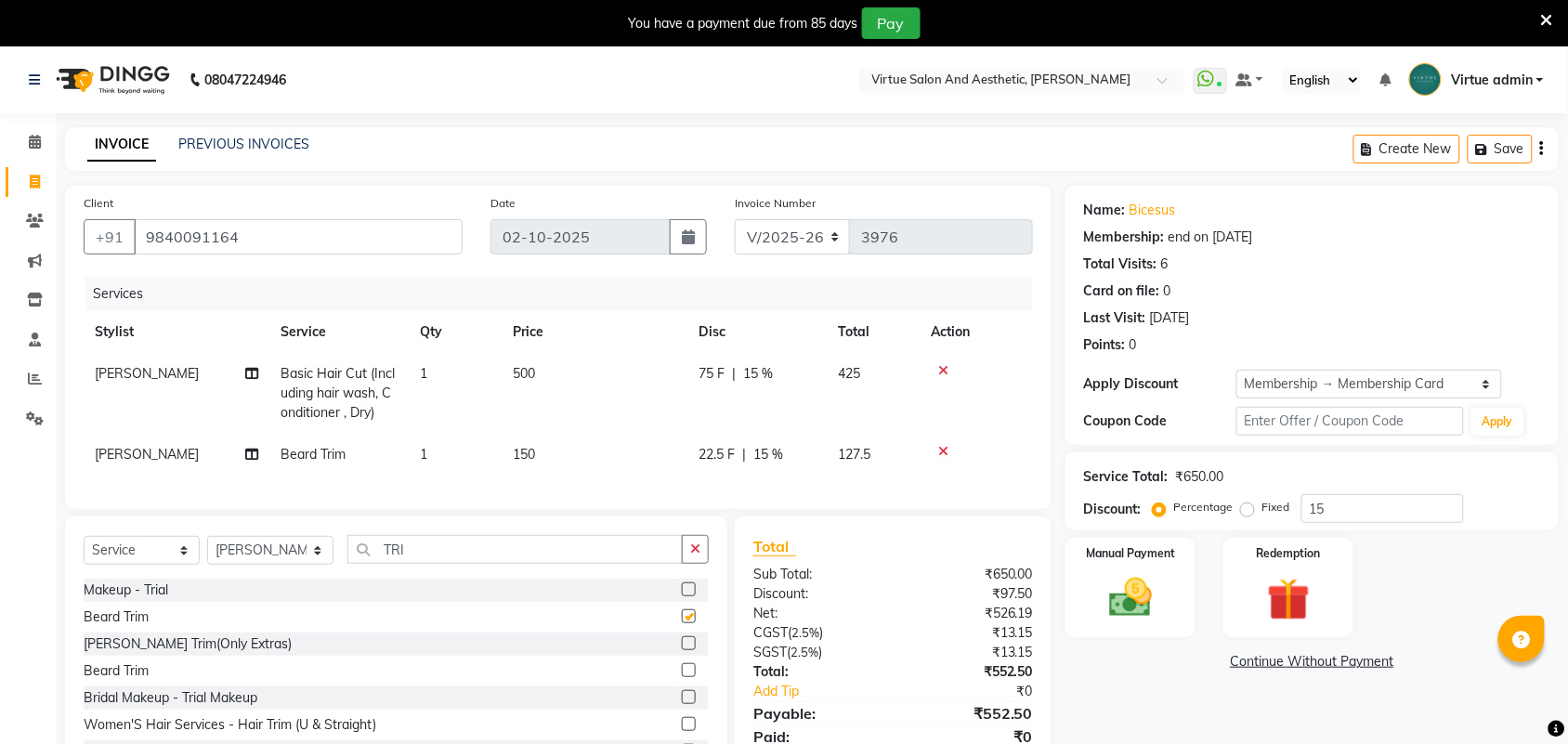
checkbox input "false"
click at [1354, 513] on input "15" at bounding box center [1382, 509] width 162 height 29
type input "1"
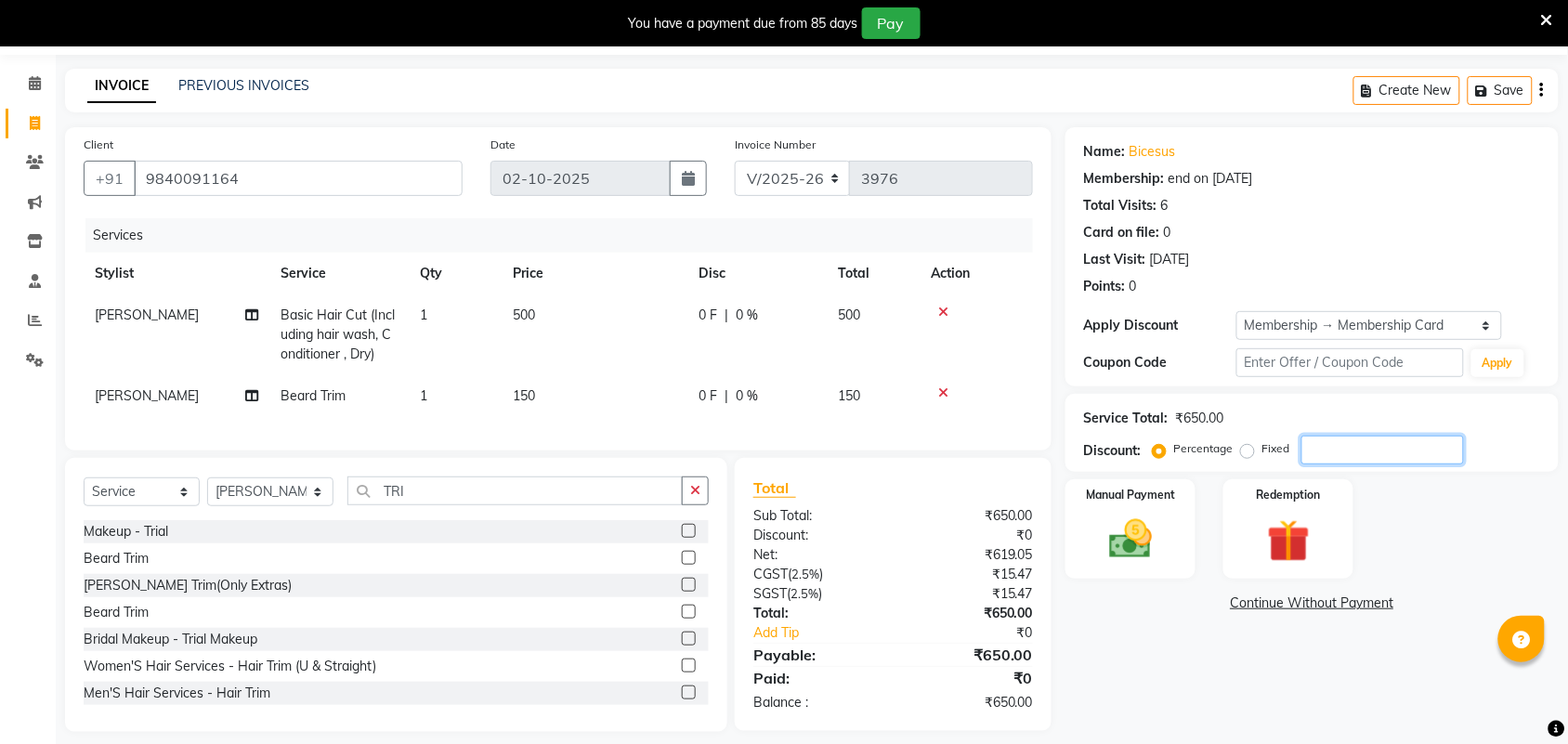
scroll to position [91, 0]
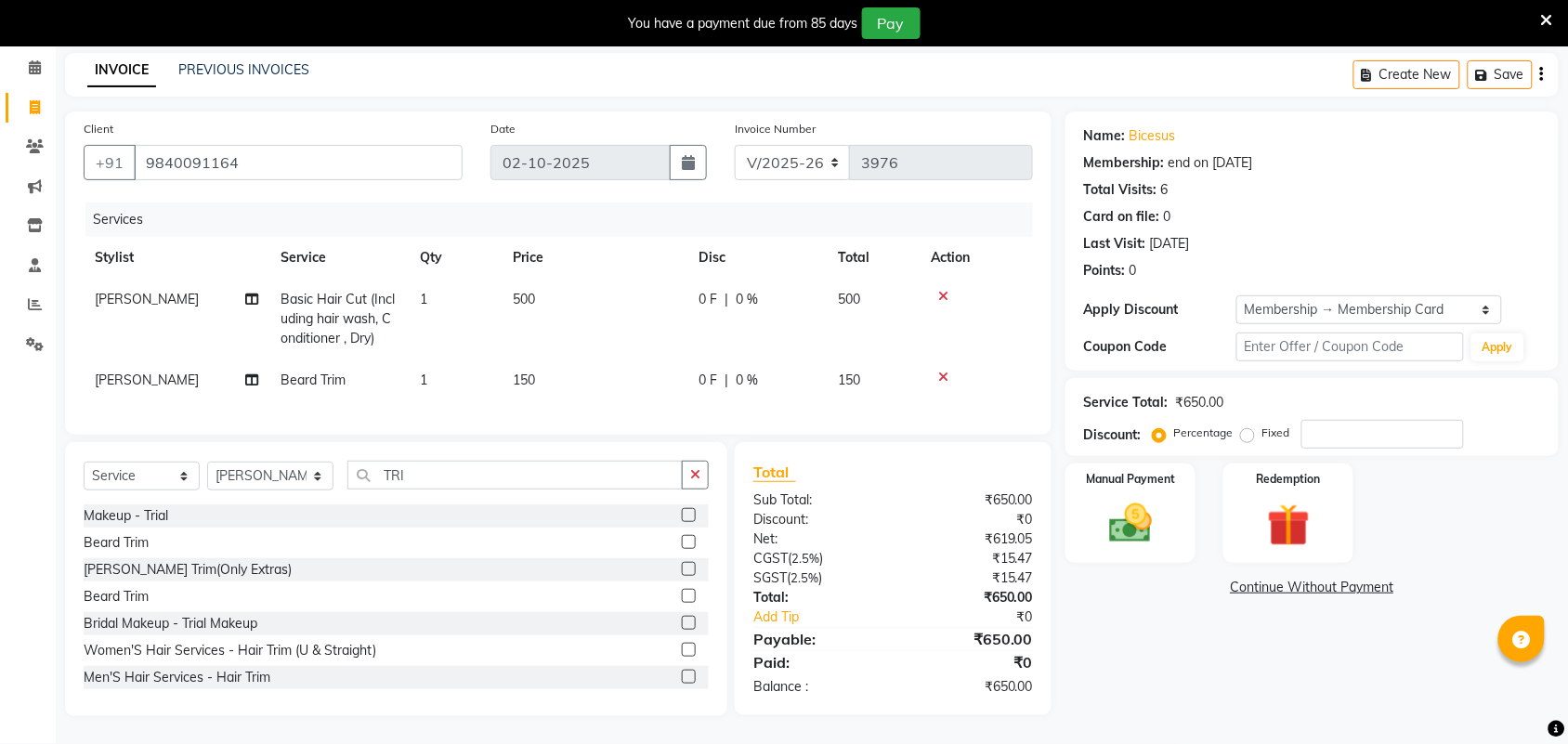
click at [581, 309] on td "500" at bounding box center [594, 319] width 186 height 81
select select "25074"
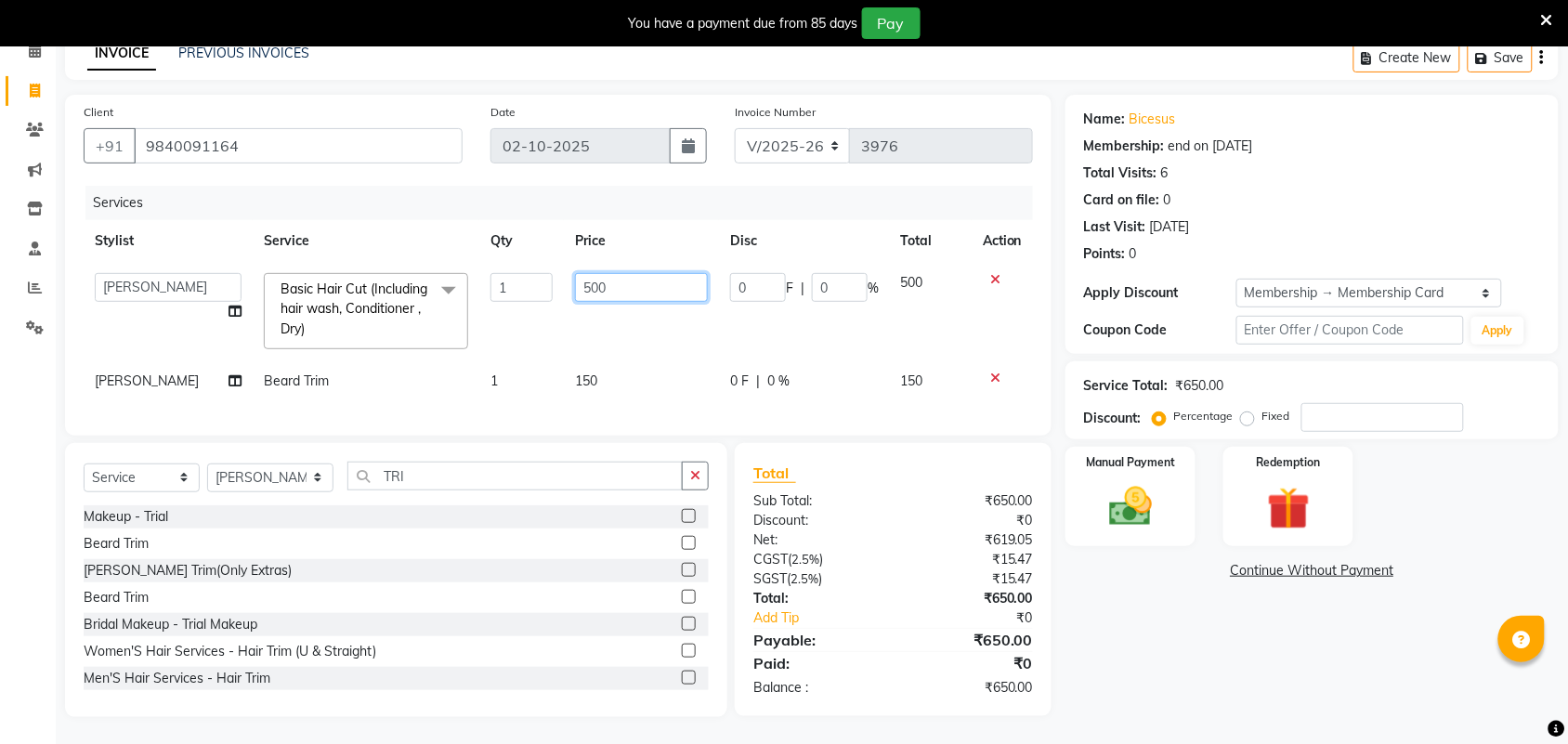
drag, startPoint x: 592, startPoint y: 287, endPoint x: 607, endPoint y: 289, distance: 15.1
click at [607, 288] on input "500" at bounding box center [641, 287] width 133 height 29
click at [610, 290] on input "500" at bounding box center [641, 287] width 133 height 29
type input "550"
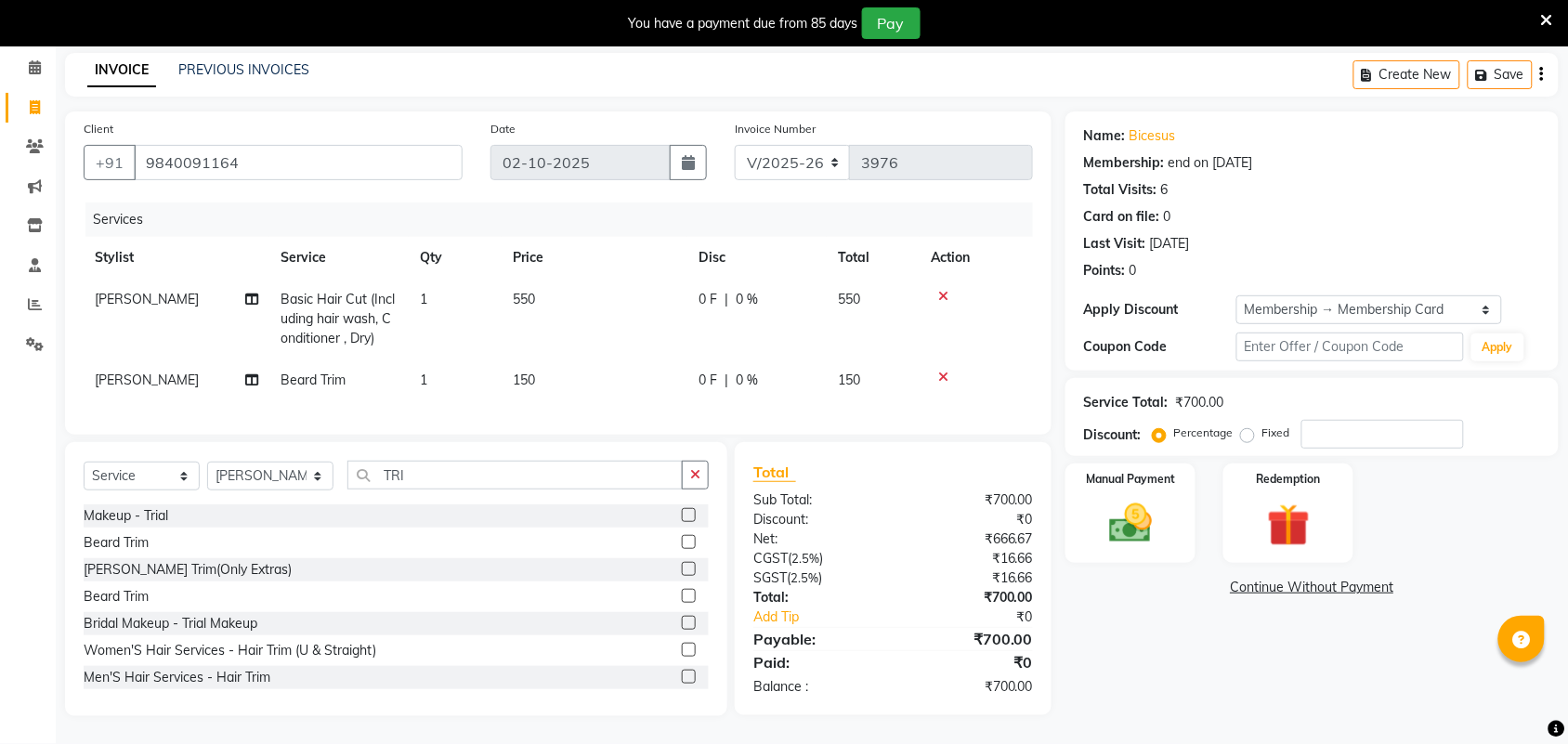
drag, startPoint x: 376, startPoint y: 391, endPoint x: 378, endPoint y: 381, distance: 10.2
click at [376, 390] on div "Services Stylist Service Qty Price Disc Total Action SAHIL Basic Hair Cut (Incl…" at bounding box center [558, 309] width 949 height 214
click at [370, 367] on td "Beard Trim" at bounding box center [338, 380] width 139 height 42
select select "25074"
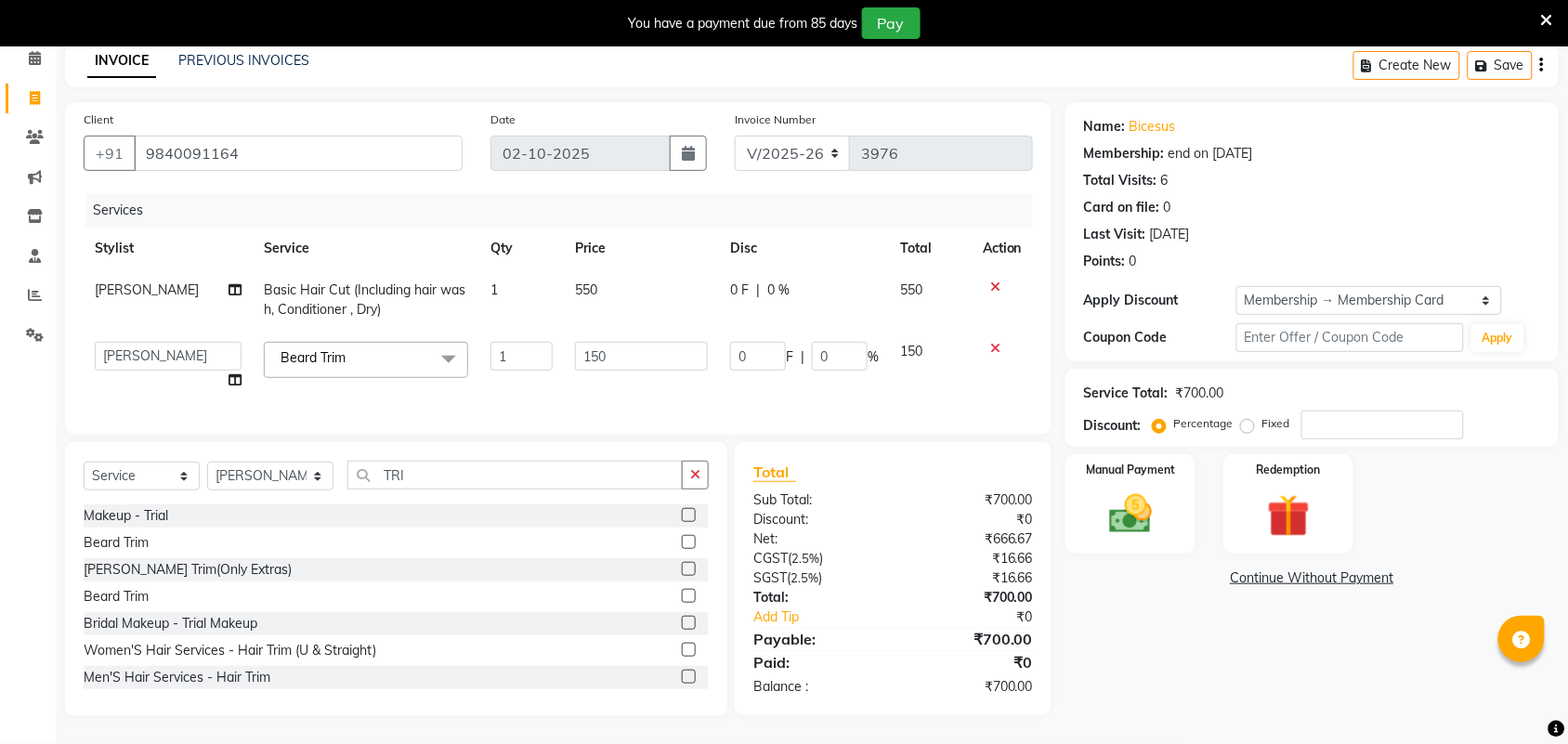
click at [374, 364] on span "Beard Trim x" at bounding box center [366, 359] width 204 height 36
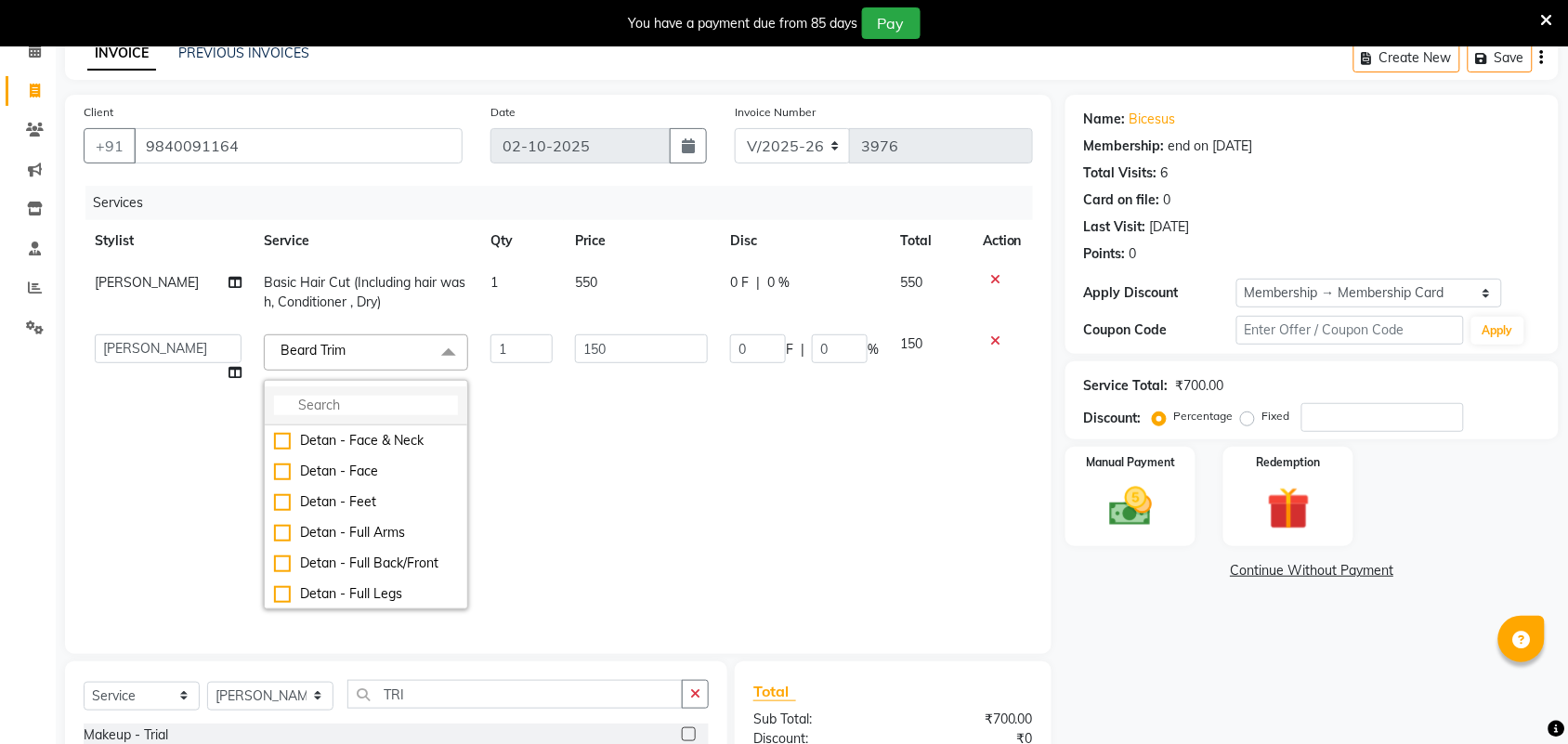
click at [370, 395] on input "multiselect-search" at bounding box center [365, 405] width 184 height 19
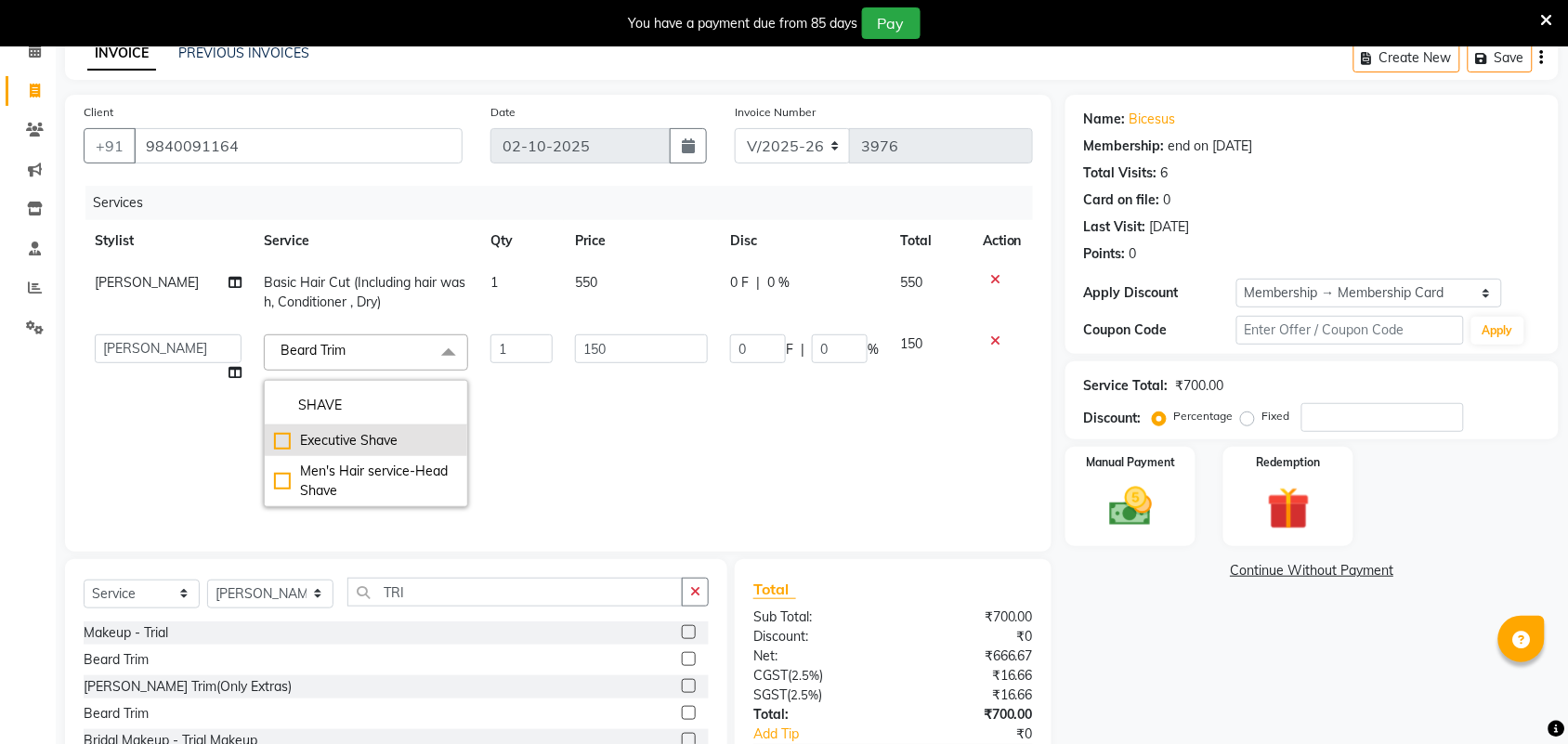
type input "SHAVE"
click at [409, 446] on div "Executive Shave" at bounding box center [365, 441] width 184 height 19
checkbox input "true"
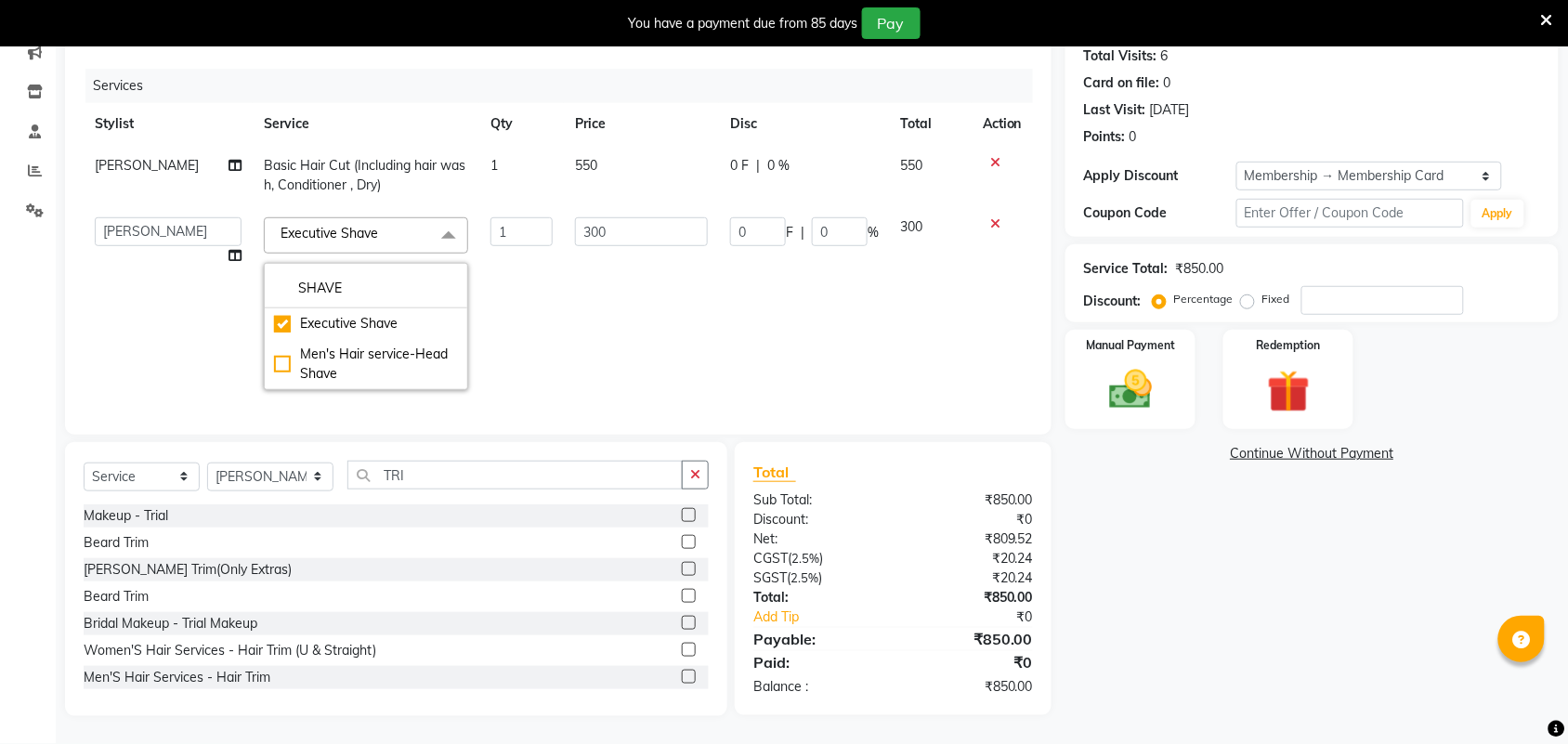
click at [1182, 541] on div "Name: Bicesus Membership: end on 20-03-2026 Total Visits: 6 Card on file: 0 Las…" at bounding box center [1319, 347] width 507 height 738
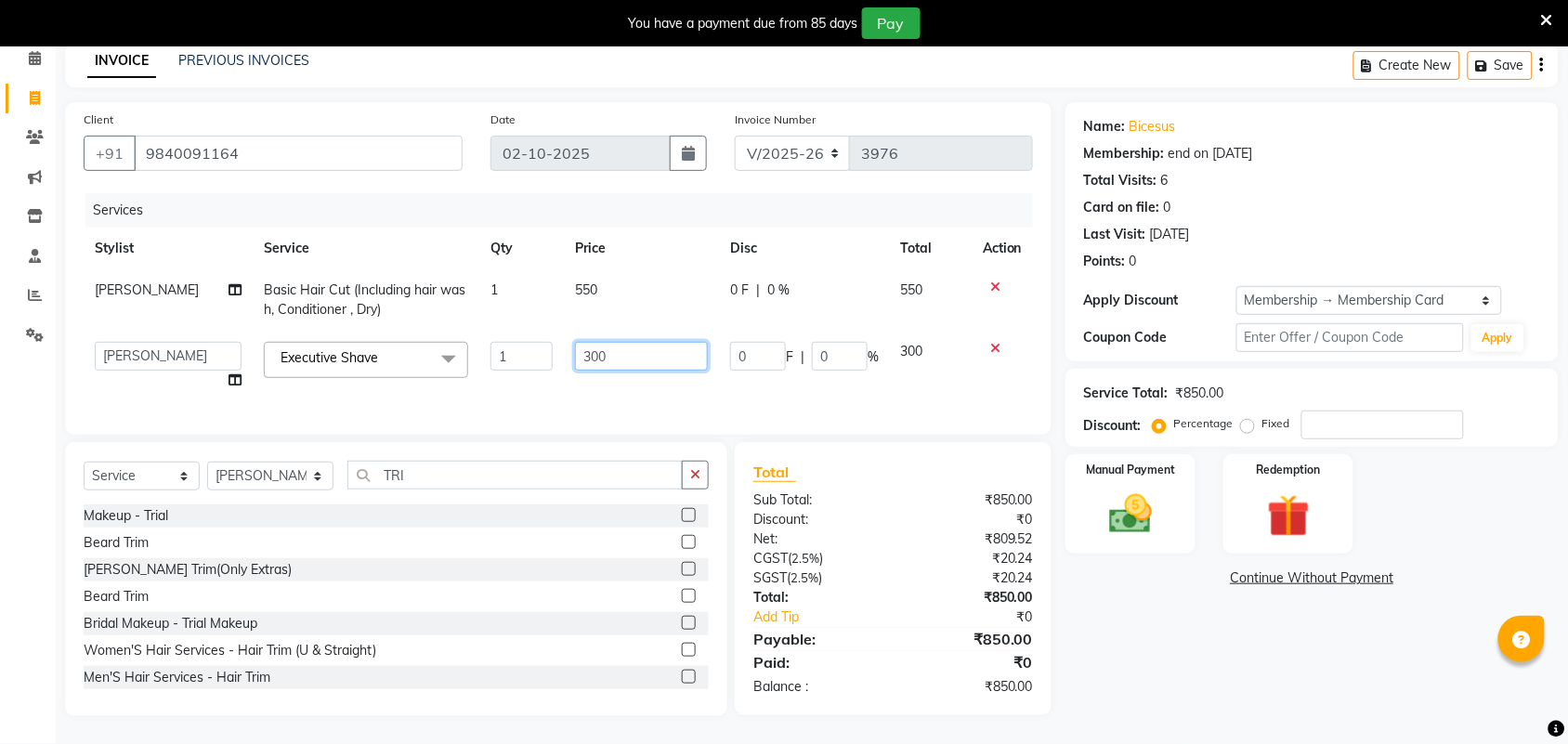
click at [646, 344] on input "300" at bounding box center [641, 356] width 133 height 29
type input "330"
click at [1159, 613] on div "Name: Bicesus Membership: end on 20-03-2026 Total Visits: 6 Card on file: 0 Las…" at bounding box center [1319, 409] width 507 height 614
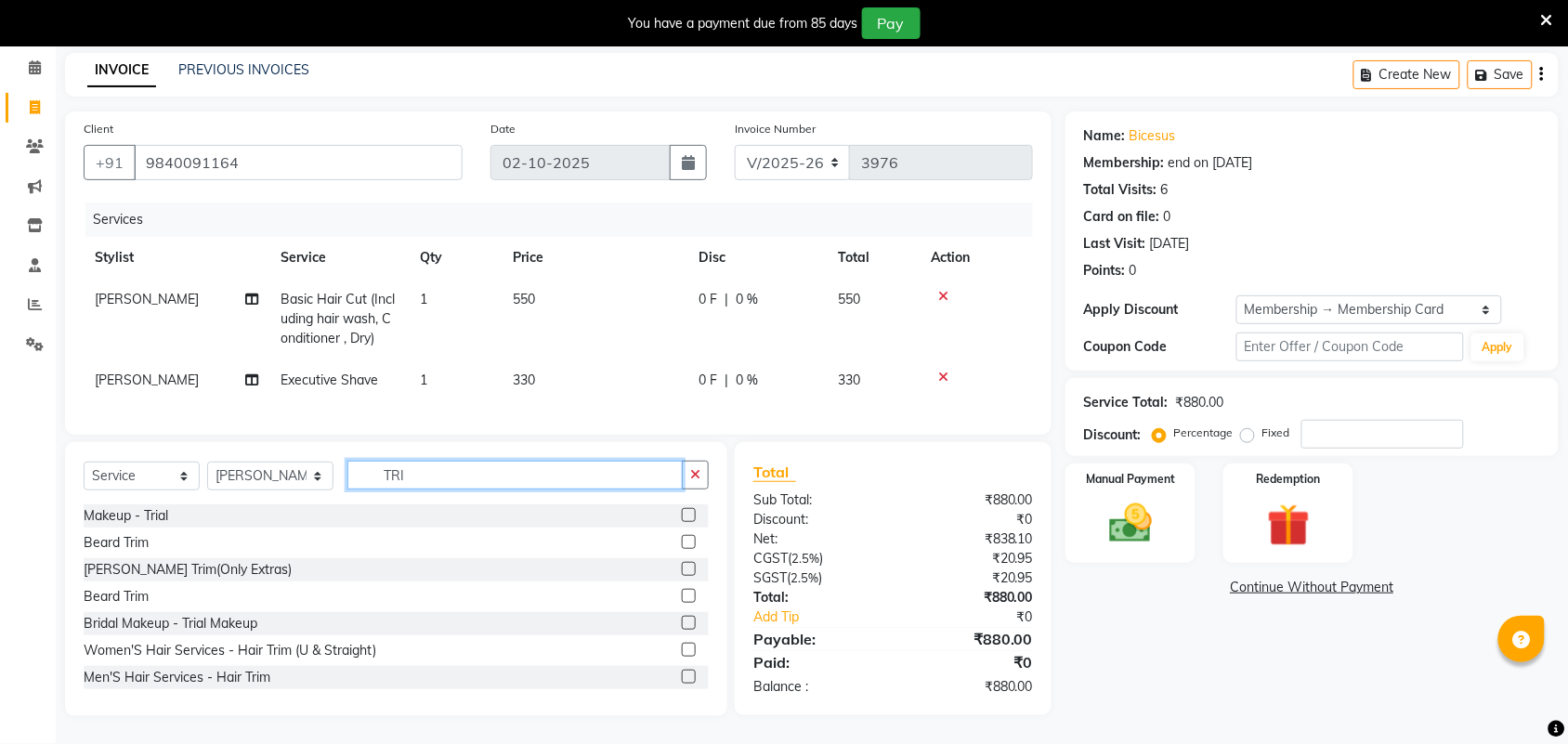
click at [479, 488] on input "TRI" at bounding box center [515, 475] width 335 height 29
drag, startPoint x: 688, startPoint y: 470, endPoint x: 676, endPoint y: 472, distance: 12.2
click at [689, 470] on button "button" at bounding box center [696, 475] width 27 height 29
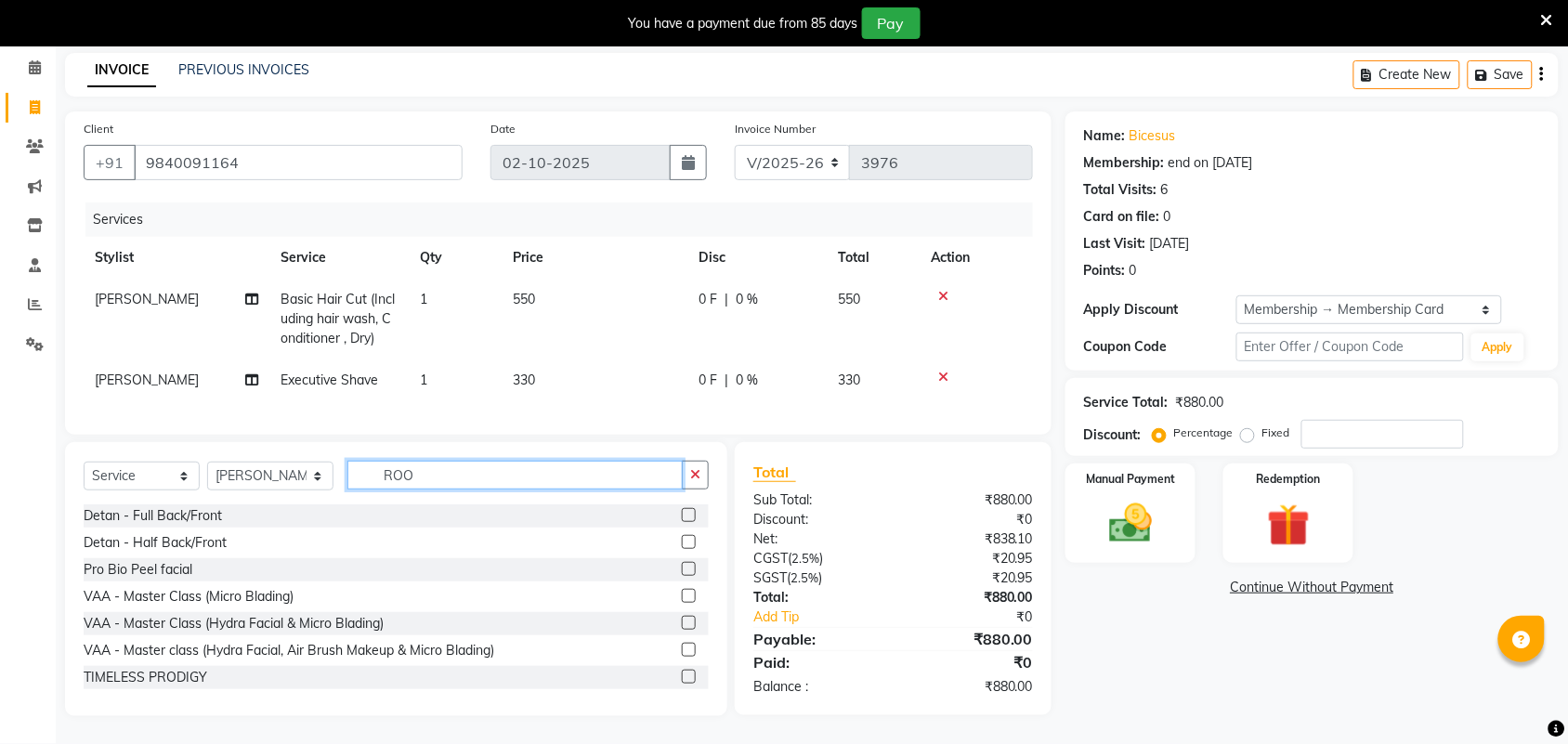
scroll to position [90, 0]
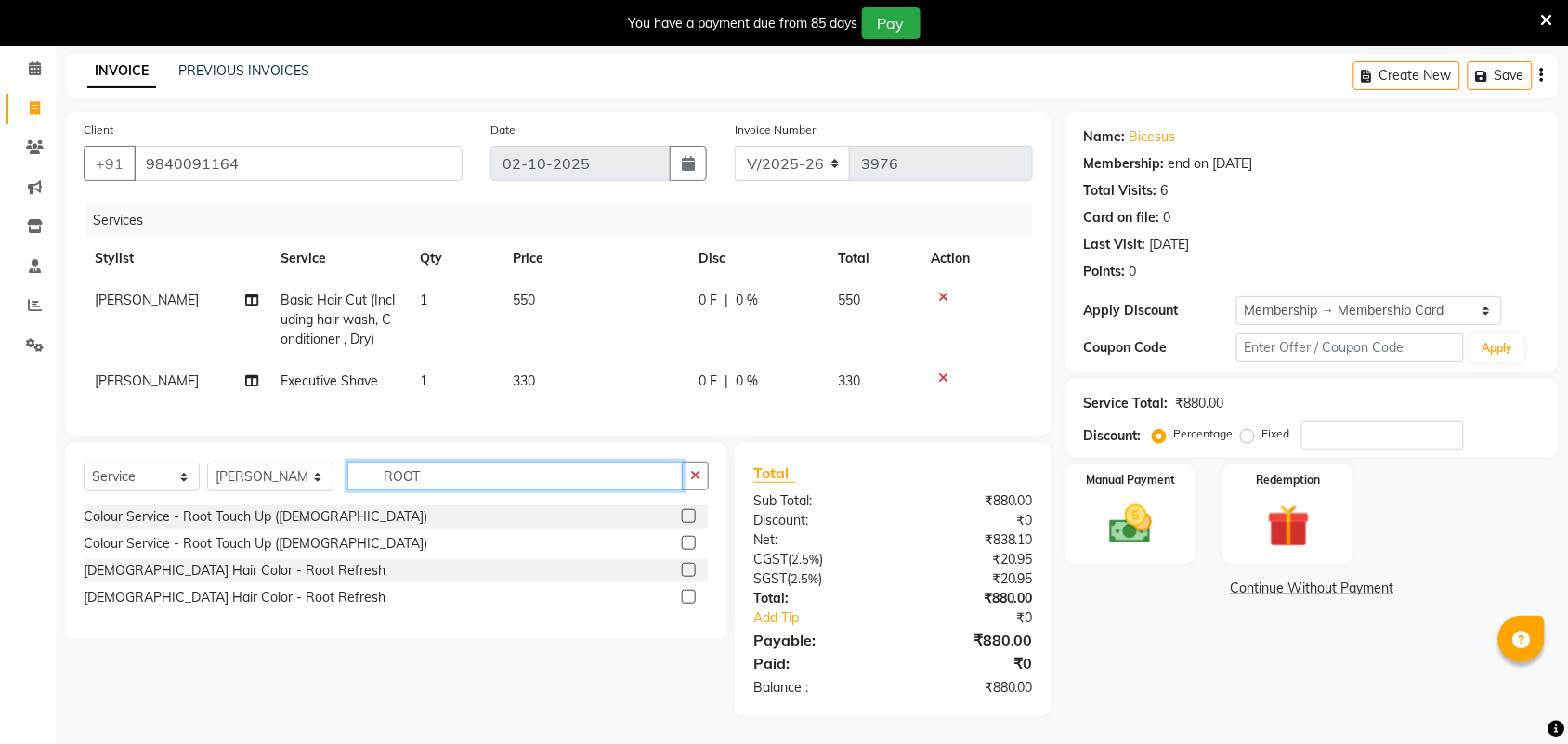
type input "ROOT"
click at [693, 545] on label at bounding box center [689, 543] width 14 height 14
click at [693, 545] on input "checkbox" at bounding box center [688, 544] width 12 height 12
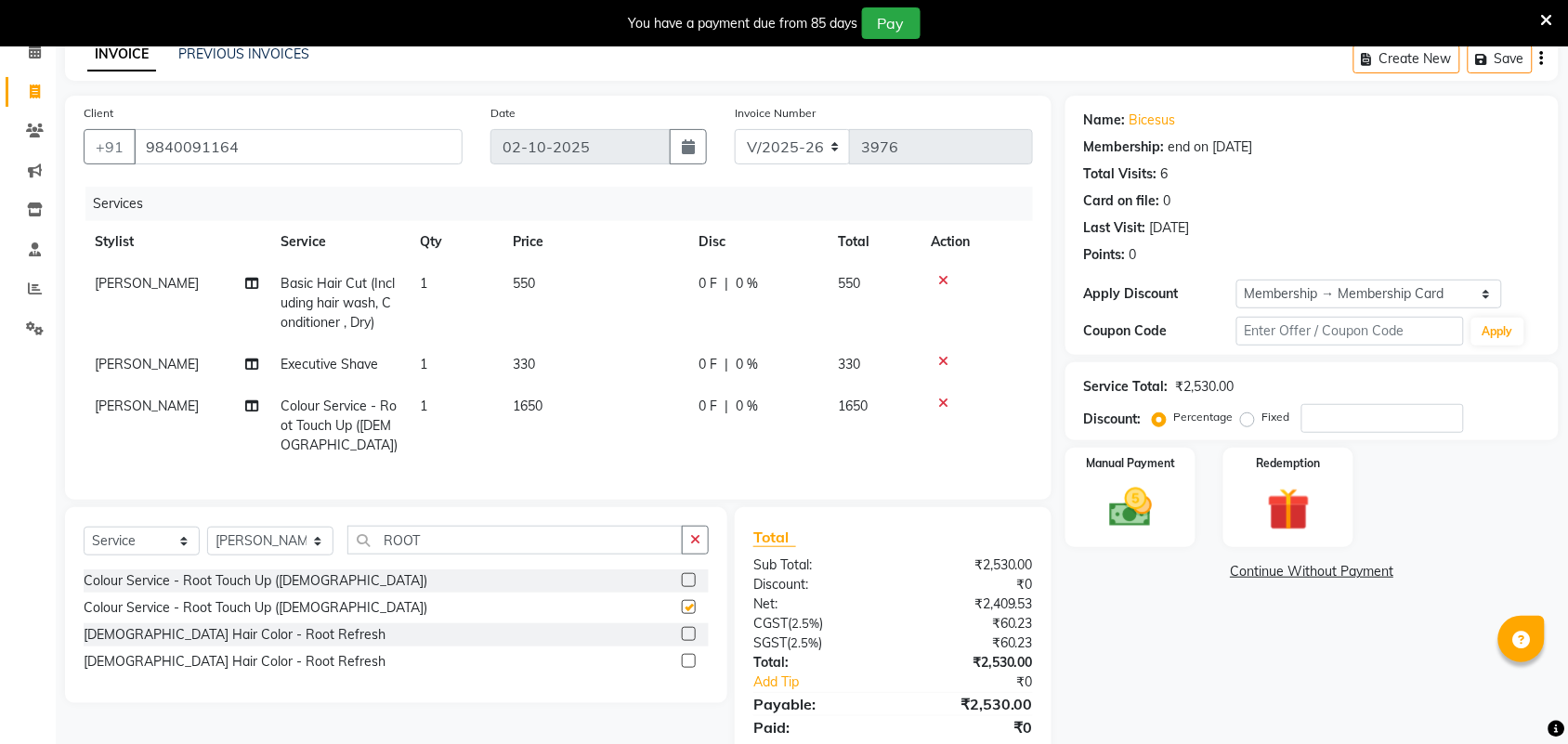
checkbox input "false"
click at [587, 406] on td "1650" at bounding box center [594, 425] width 186 height 81
select select "25074"
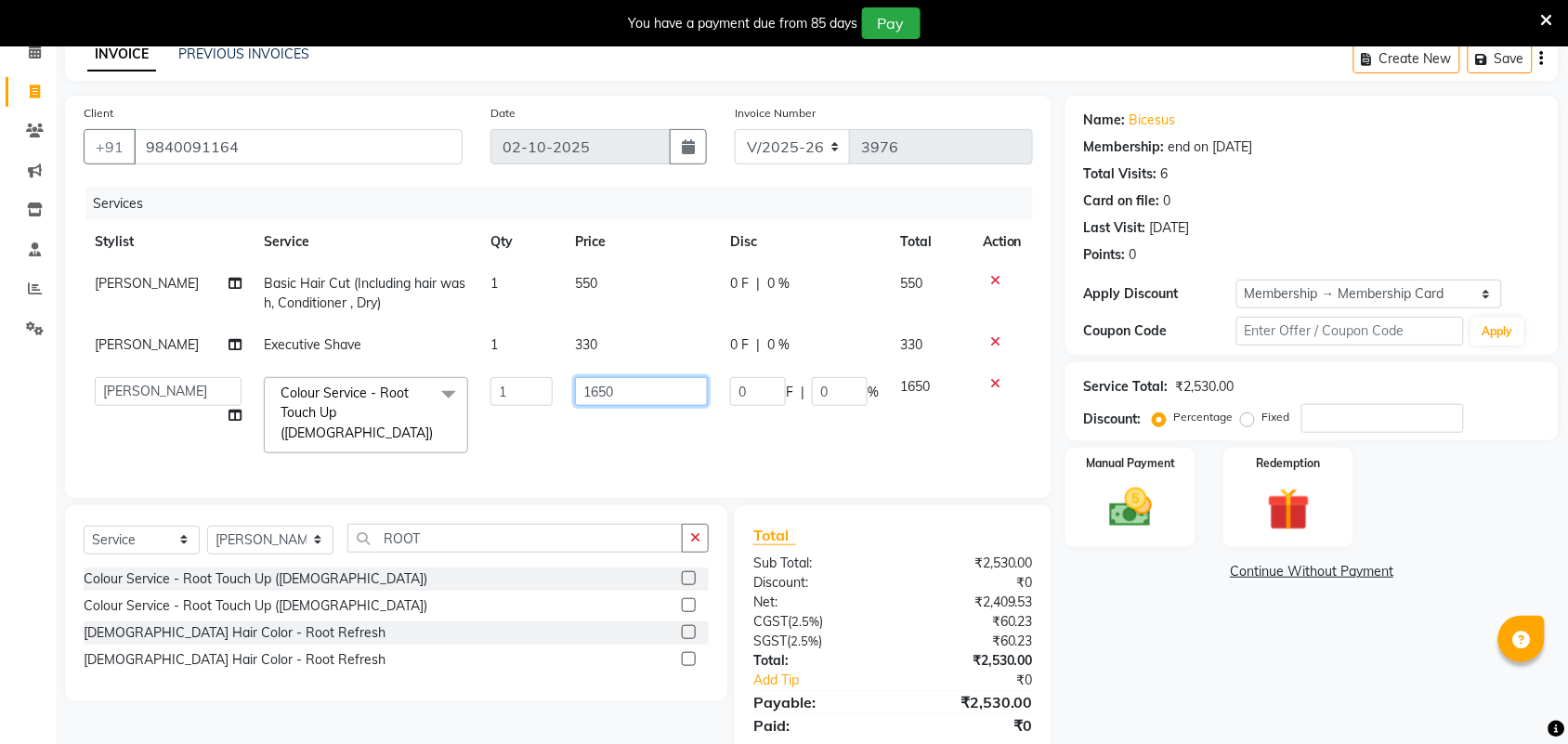
click at [637, 386] on input "1650" at bounding box center [641, 391] width 133 height 29
type input "1"
type input "2070"
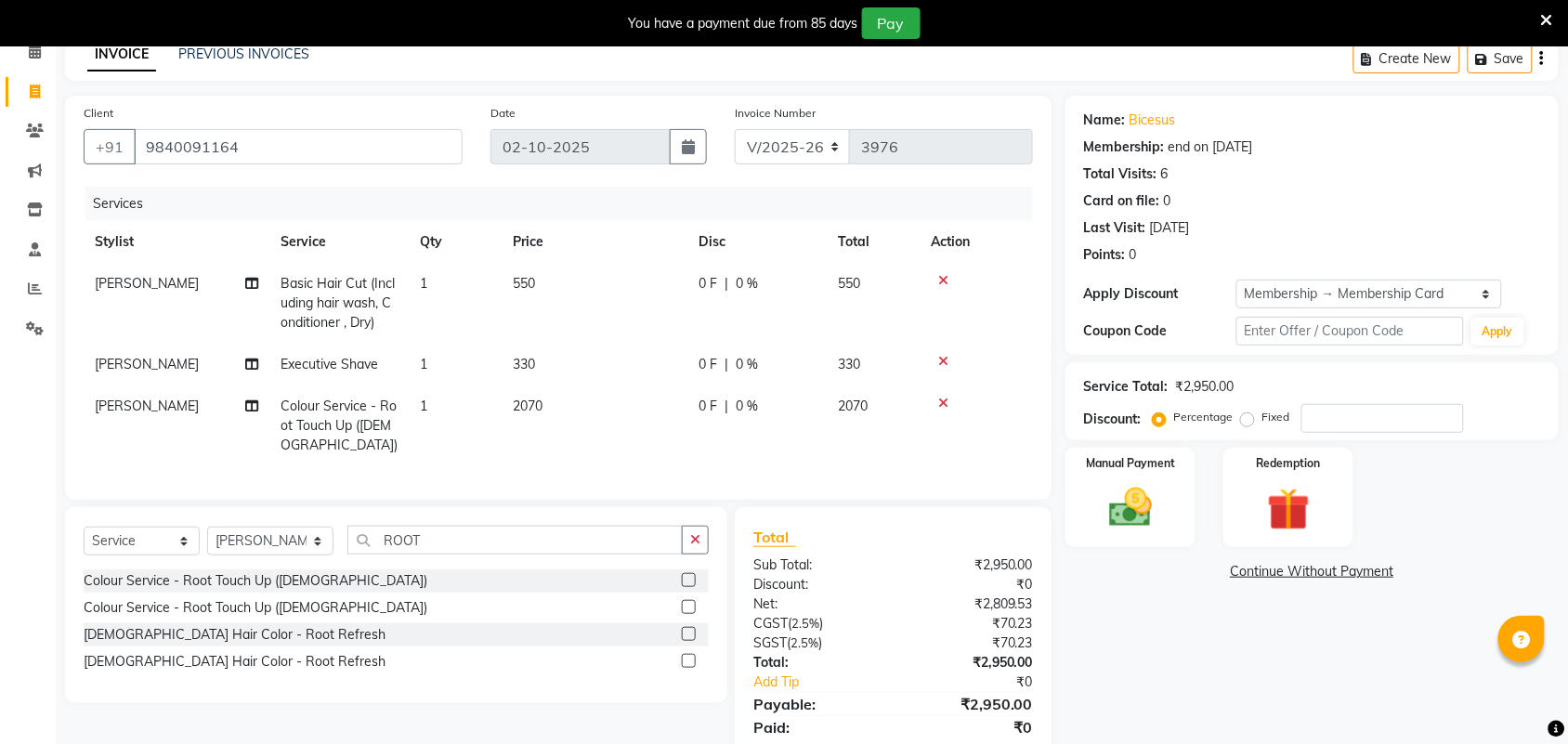
click at [1113, 644] on div "Name: Bicesus Membership: end on 20-03-2026 Total Visits: 6 Card on file: 0 Las…" at bounding box center [1319, 438] width 507 height 685
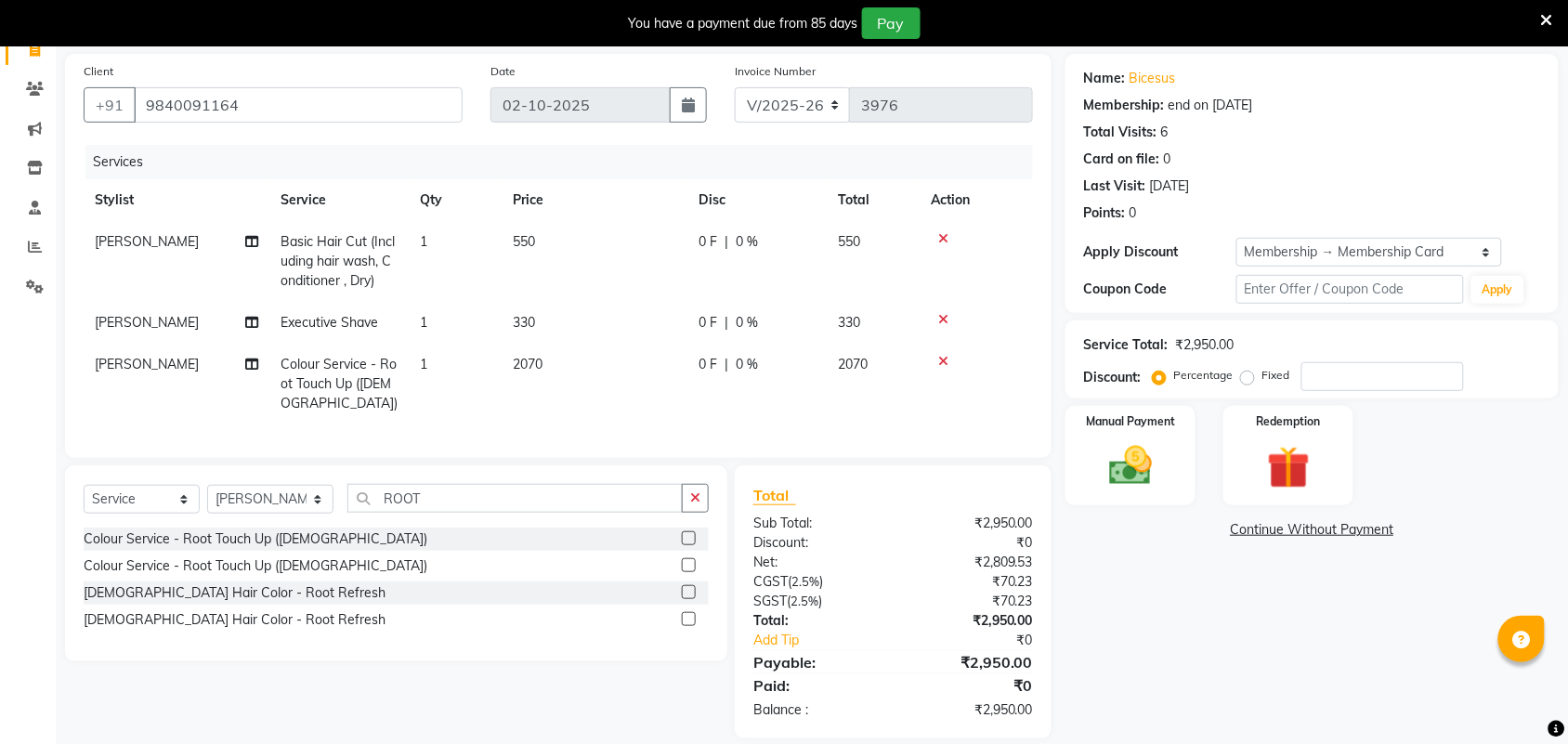
scroll to position [152, 0]
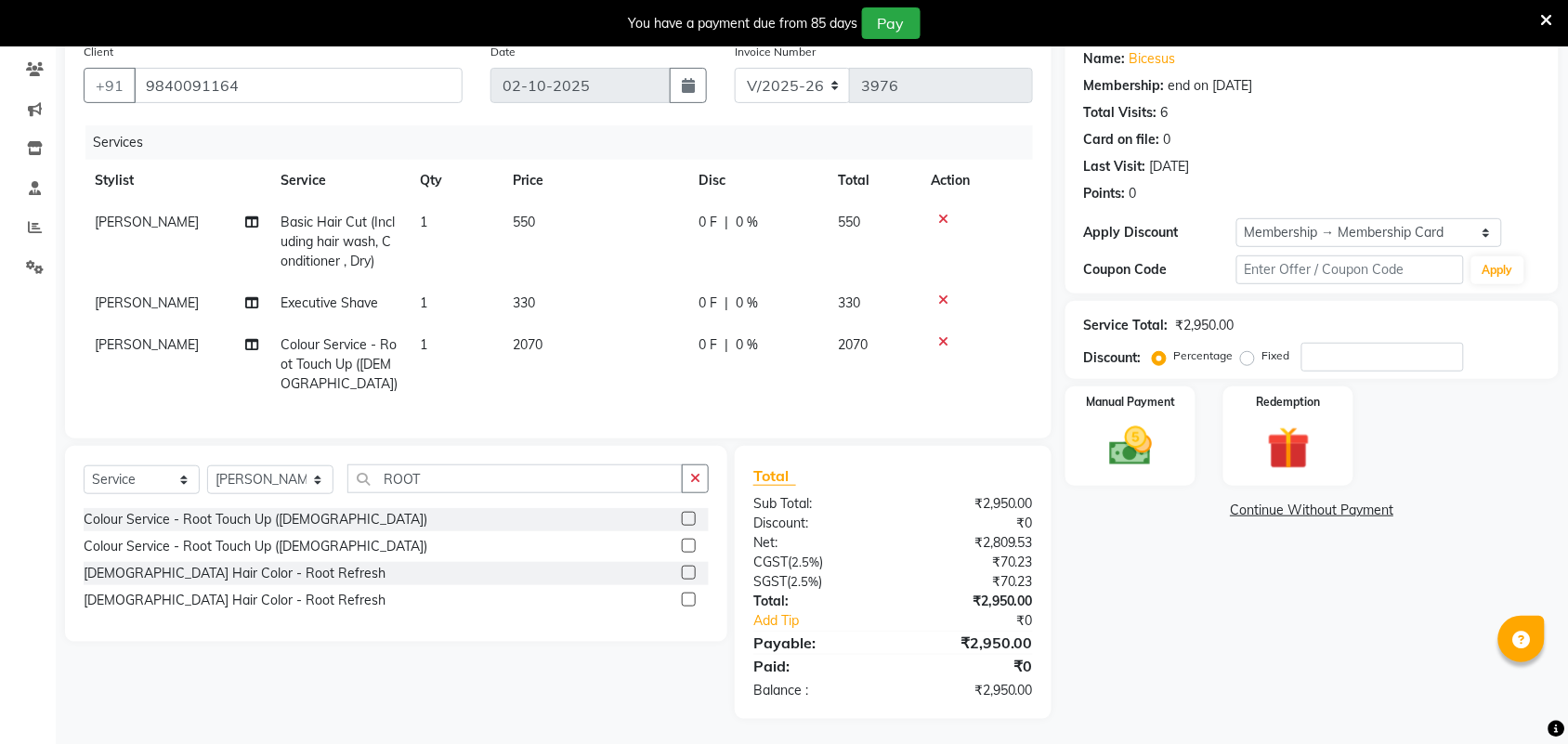
click at [1263, 358] on label "Fixed" at bounding box center [1277, 355] width 28 height 17
click at [1245, 358] on input "Fixed" at bounding box center [1251, 355] width 13 height 13
radio input "true"
click at [1339, 360] on input "number" at bounding box center [1382, 357] width 162 height 29
type input "1000"
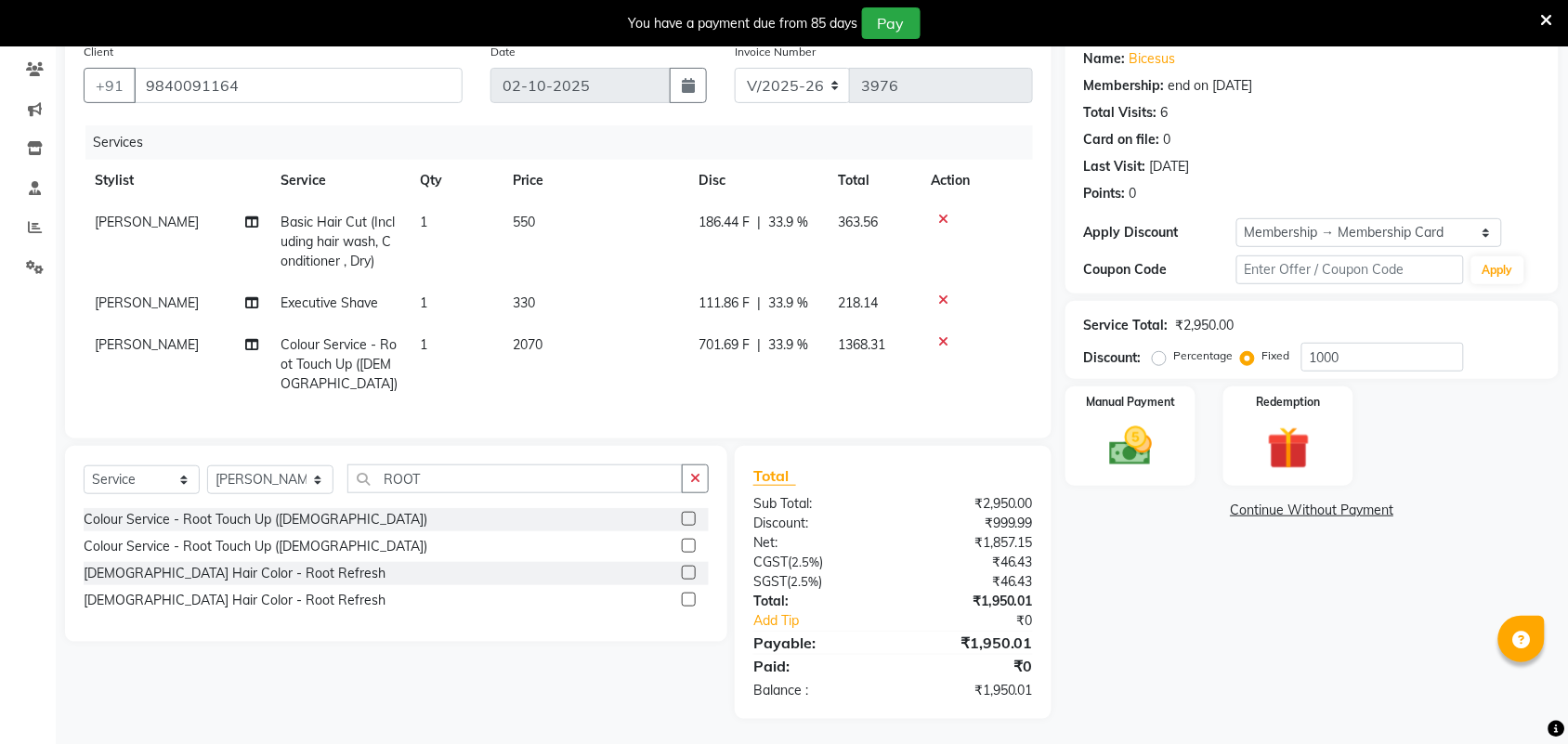
click at [1194, 624] on div "Name: Bicesus Membership: end on 20-03-2026 Total Visits: 6 Card on file: 0 Las…" at bounding box center [1319, 376] width 507 height 685
click at [1184, 460] on div "Manual Payment" at bounding box center [1131, 436] width 136 height 104
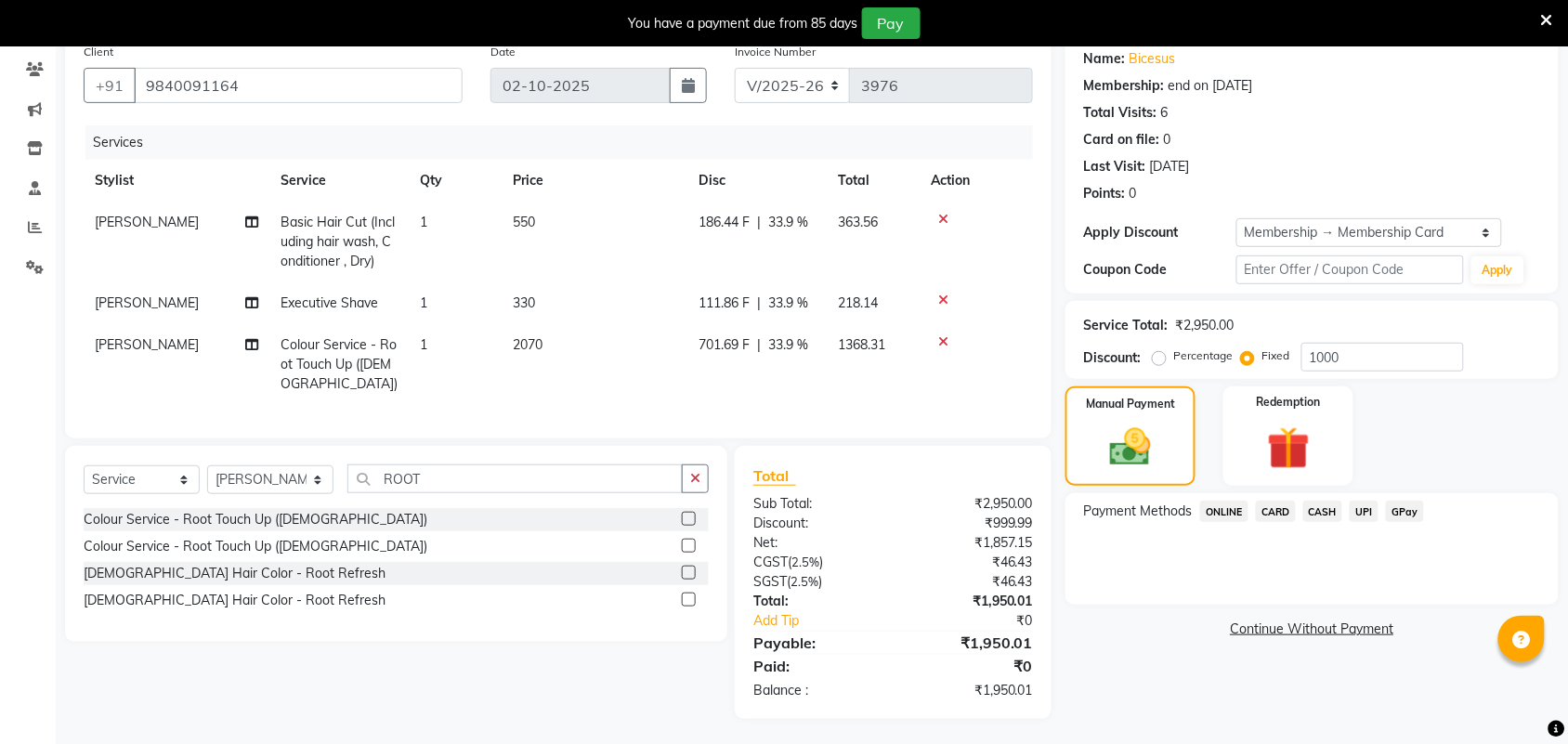
drag, startPoint x: 1325, startPoint y: 508, endPoint x: 1343, endPoint y: 526, distance: 25.5
click at [1326, 508] on span "CASH" at bounding box center [1323, 511] width 40 height 21
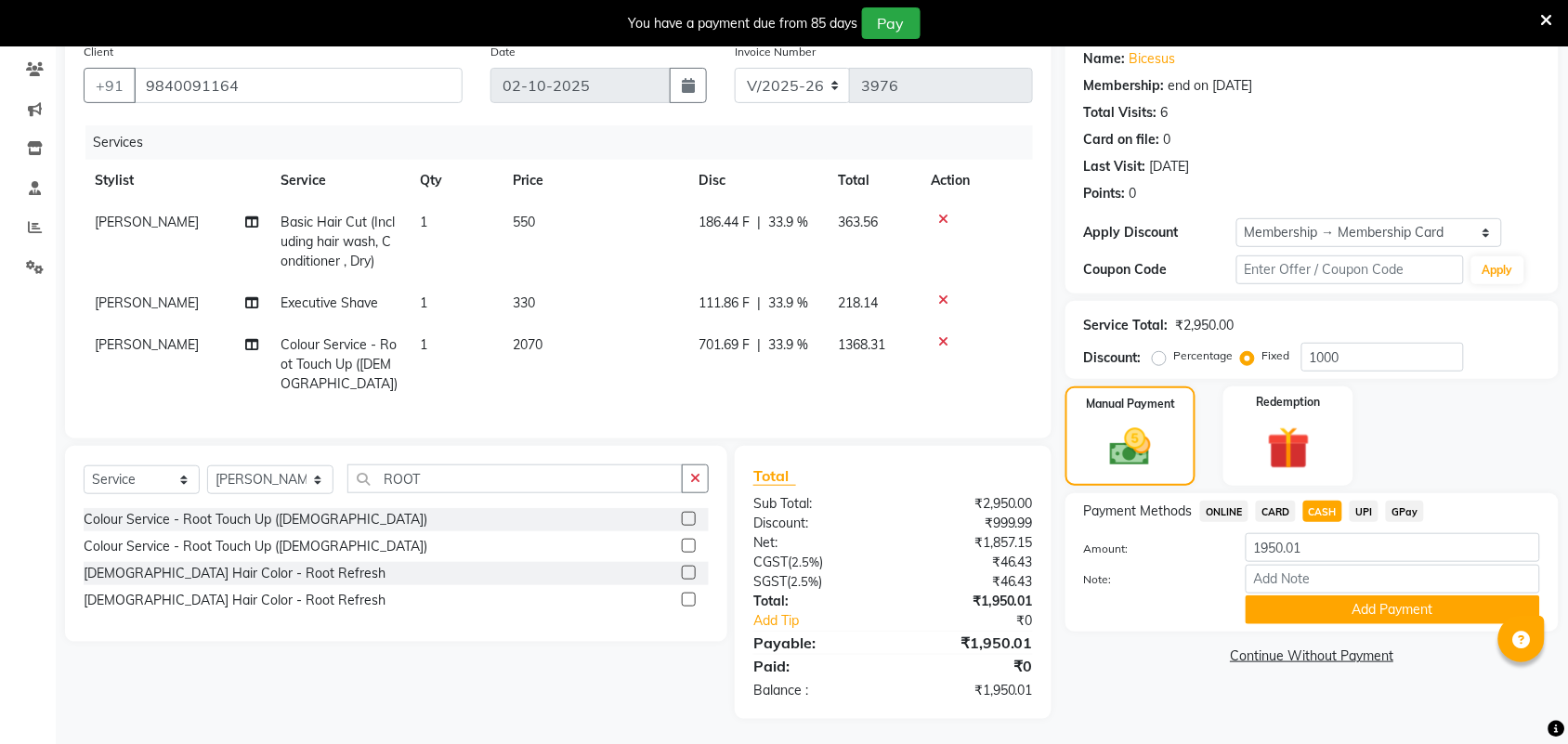
click at [1411, 595] on button "Add Payment" at bounding box center [1393, 610] width 294 height 29
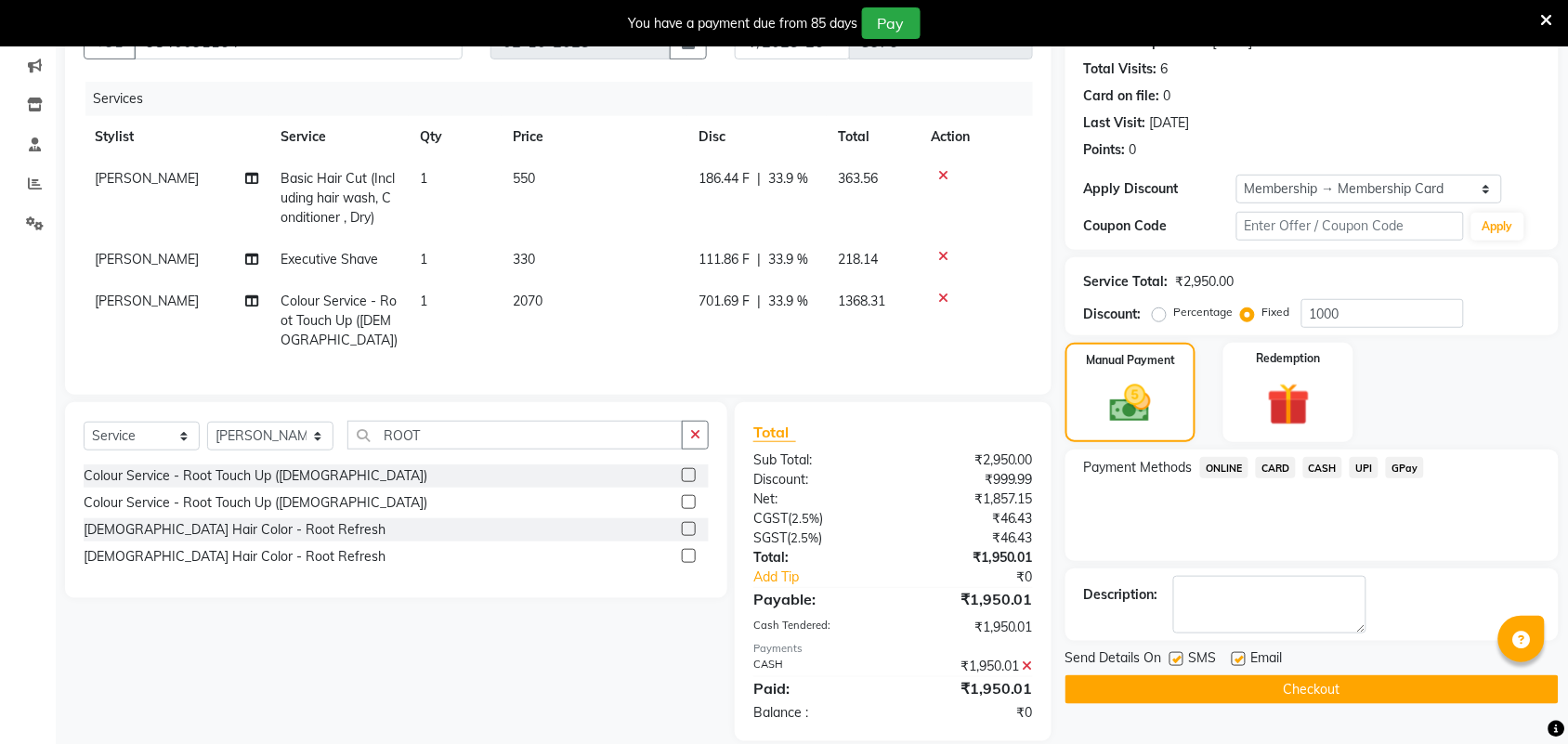
scroll to position [217, 0]
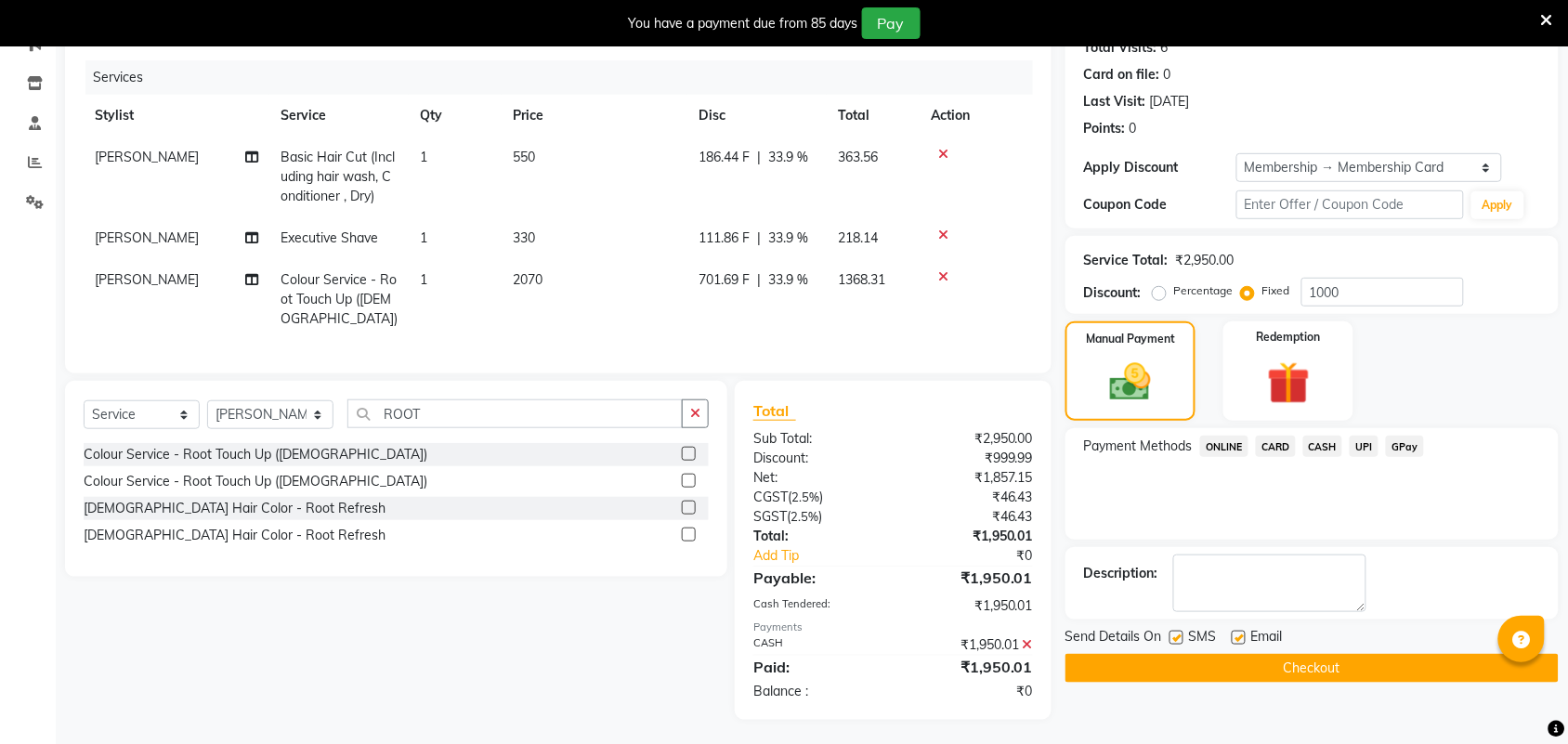
click at [1471, 673] on button "Checkout" at bounding box center [1312, 668] width 494 height 29
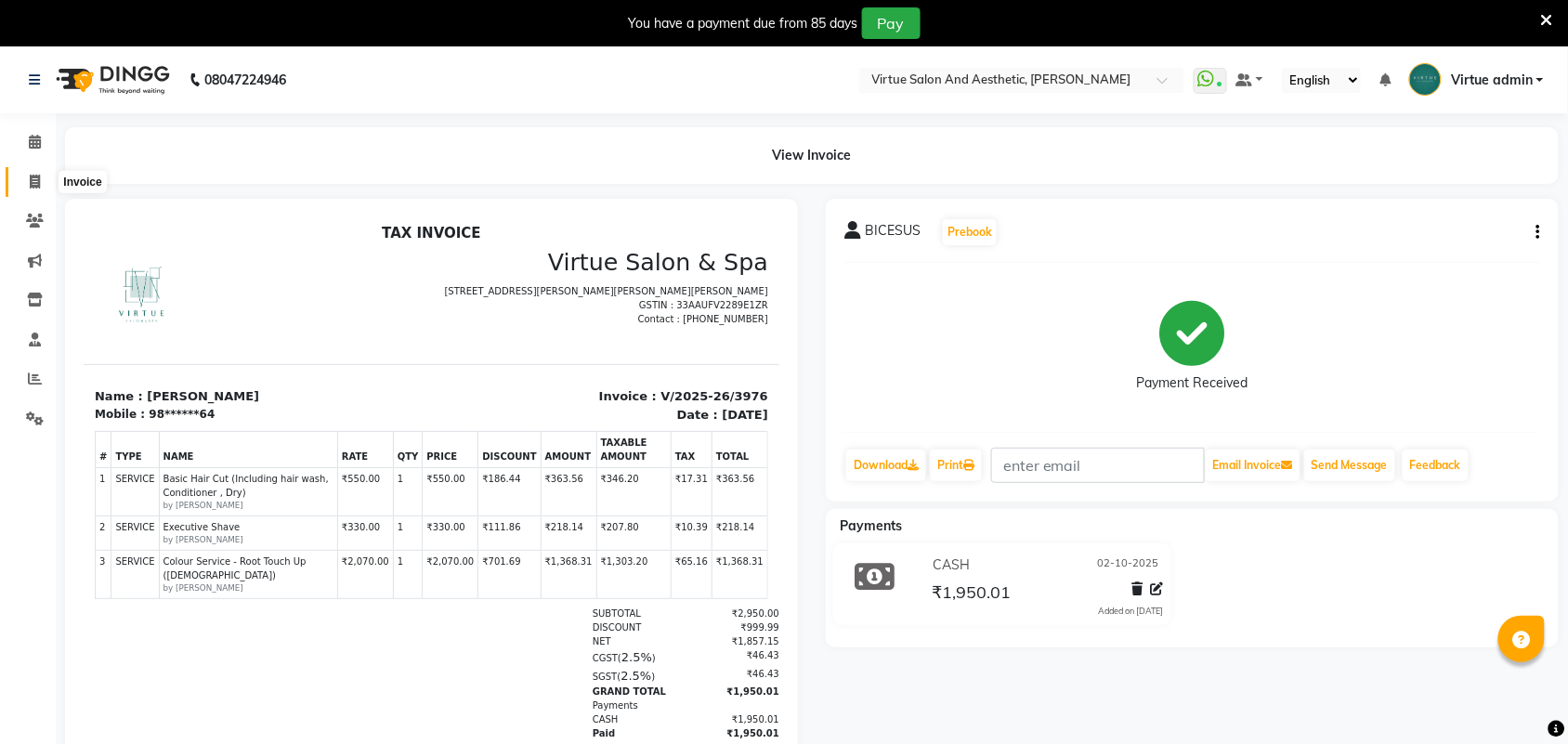
click at [30, 186] on icon at bounding box center [35, 182] width 11 height 14
select select "service"
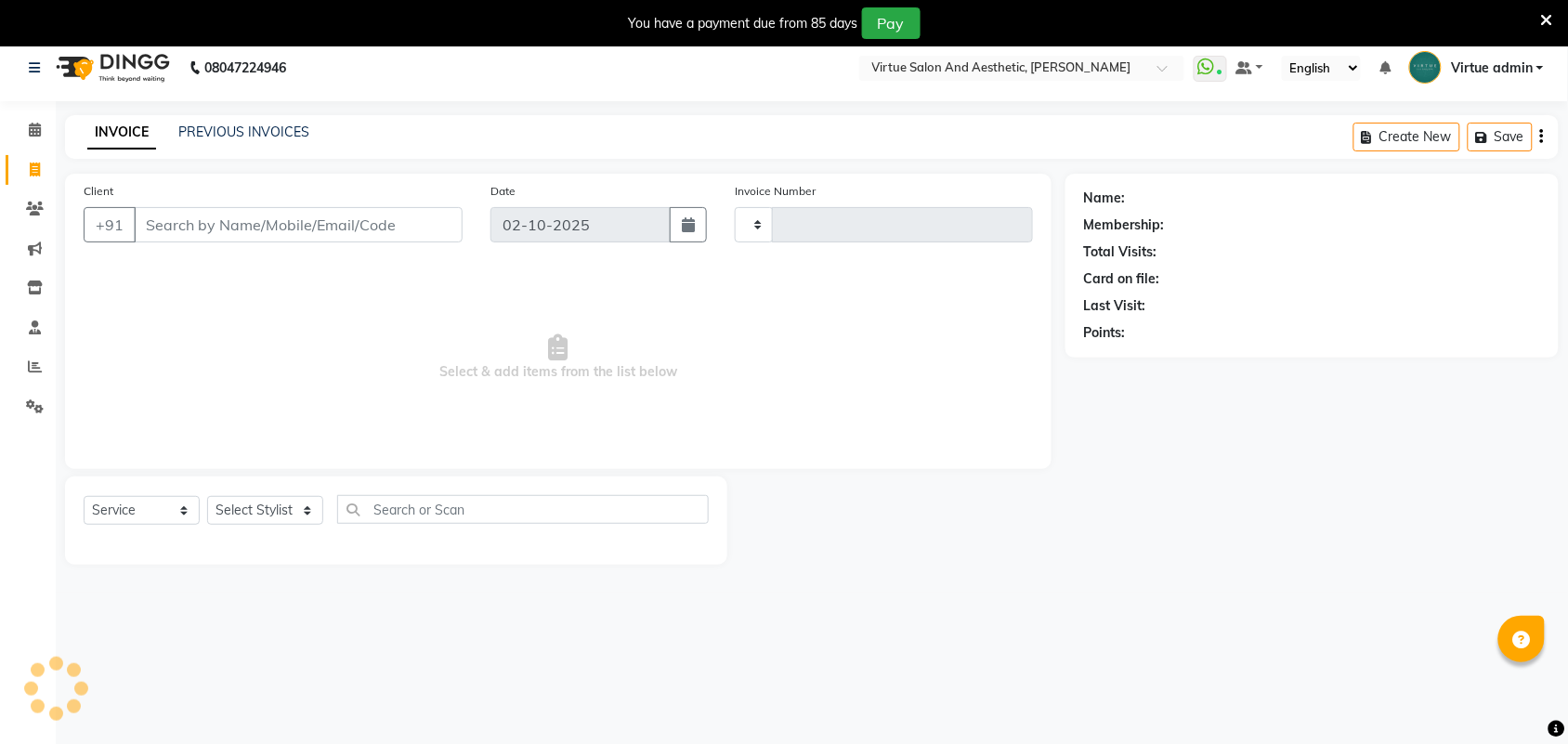
type input "3977"
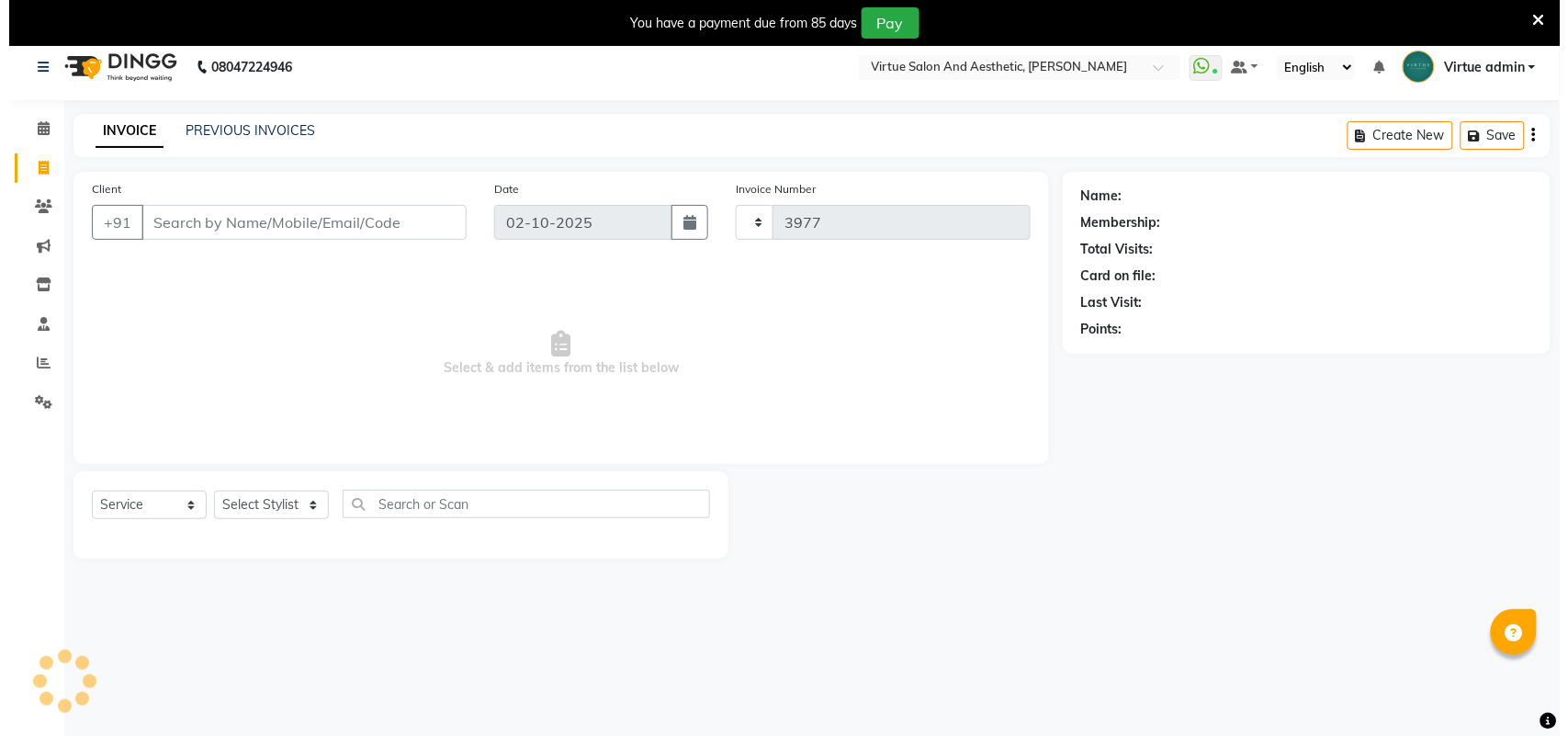
scroll to position [46, 0]
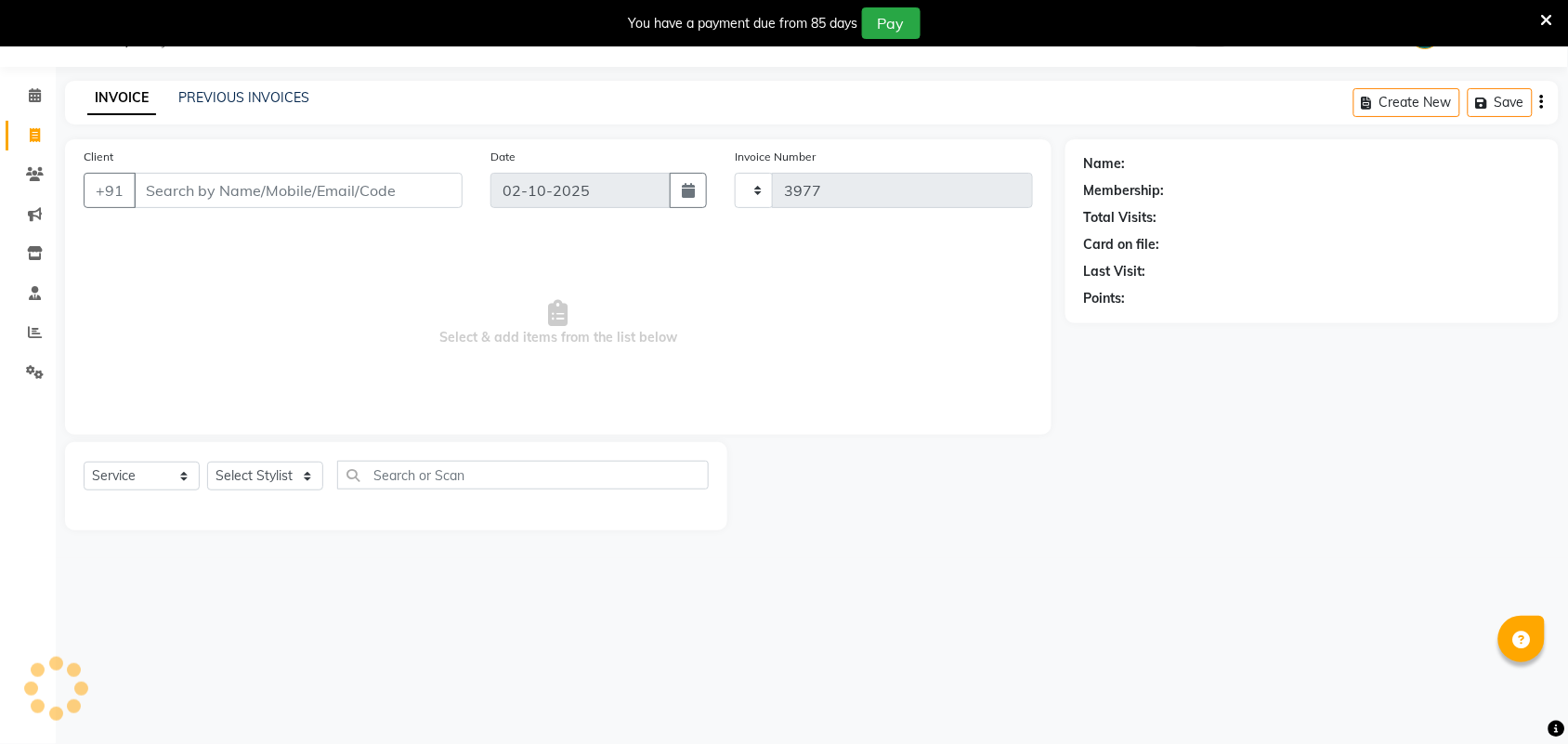
select select "4466"
click at [330, 196] on input "Client" at bounding box center [298, 190] width 329 height 35
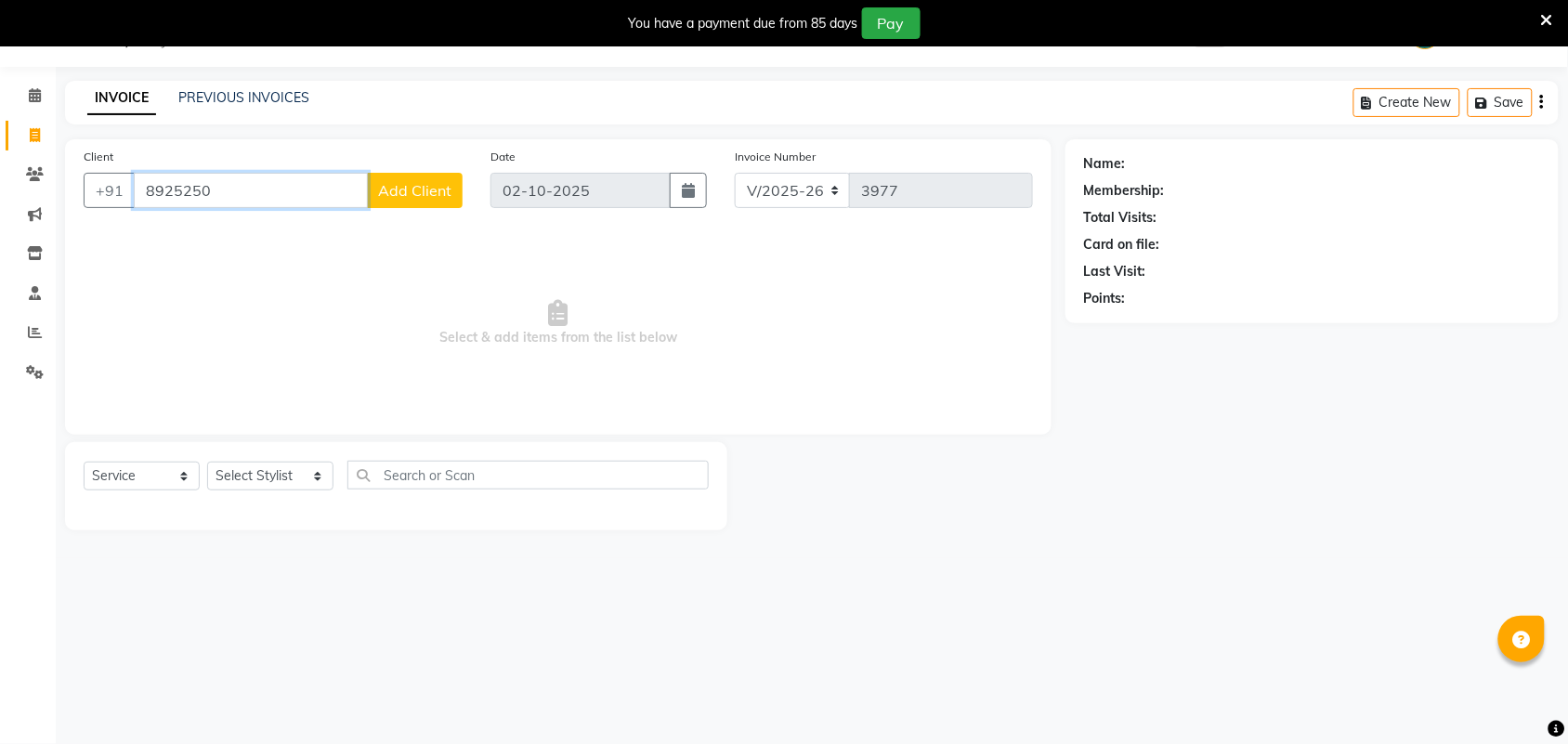
drag, startPoint x: 135, startPoint y: 175, endPoint x: 331, endPoint y: 181, distance: 196.1
click at [331, 181] on input "8925250" at bounding box center [251, 190] width 234 height 35
type input "9790185957"
click at [429, 195] on span "Add Client" at bounding box center [415, 189] width 74 height 18
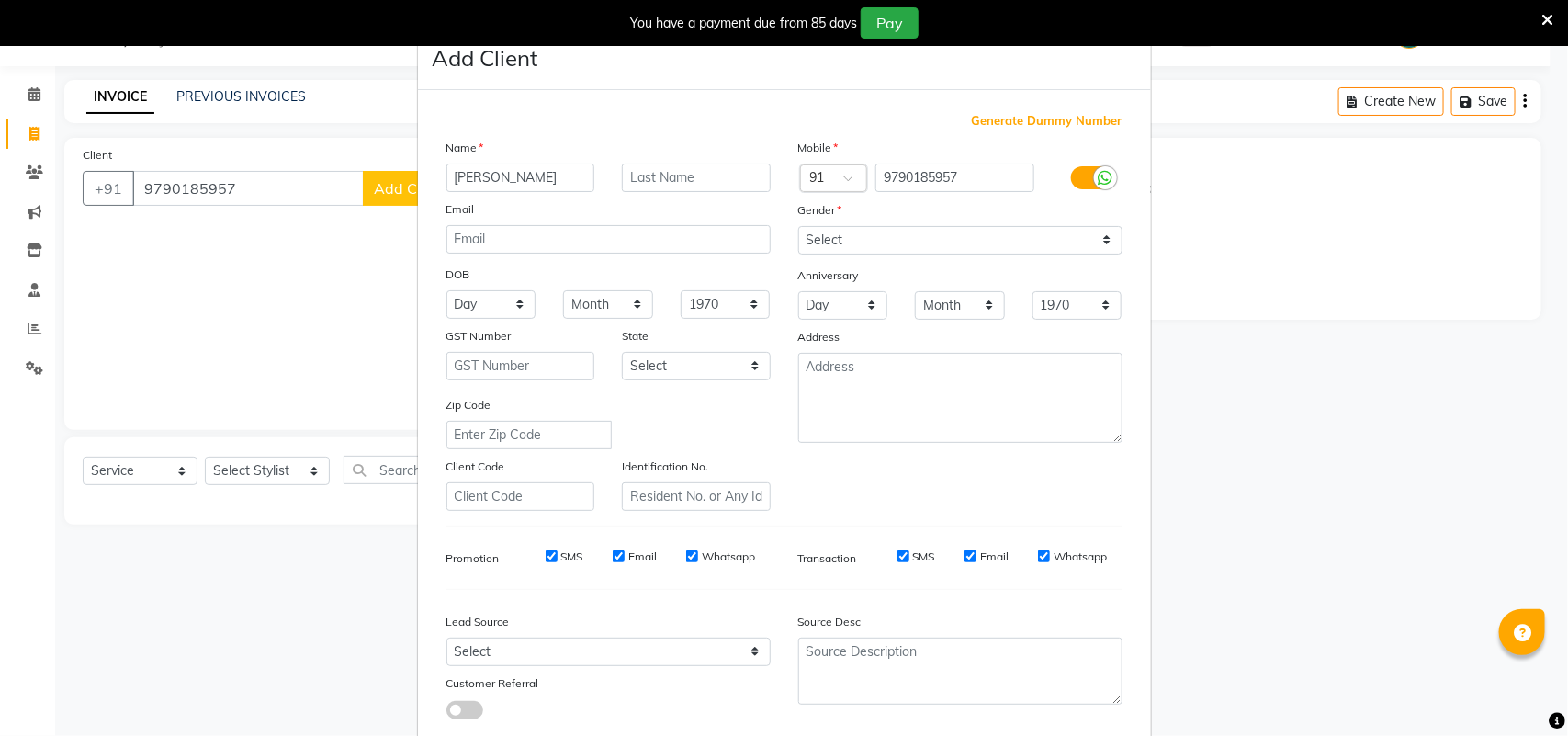
type input "[PERSON_NAME]"
click at [882, 241] on select "Select [DEMOGRAPHIC_DATA] [DEMOGRAPHIC_DATA] Other Prefer Not To Say" at bounding box center [960, 240] width 325 height 29
select select "[DEMOGRAPHIC_DATA]"
click at [798, 226] on select "Select [DEMOGRAPHIC_DATA] [DEMOGRAPHIC_DATA] Other Prefer Not To Say" at bounding box center [960, 240] width 325 height 29
click at [676, 650] on select "Select Walk-in Referral Internet Friend Word of Mouth Advertisement Facebook Ju…" at bounding box center [609, 652] width 325 height 29
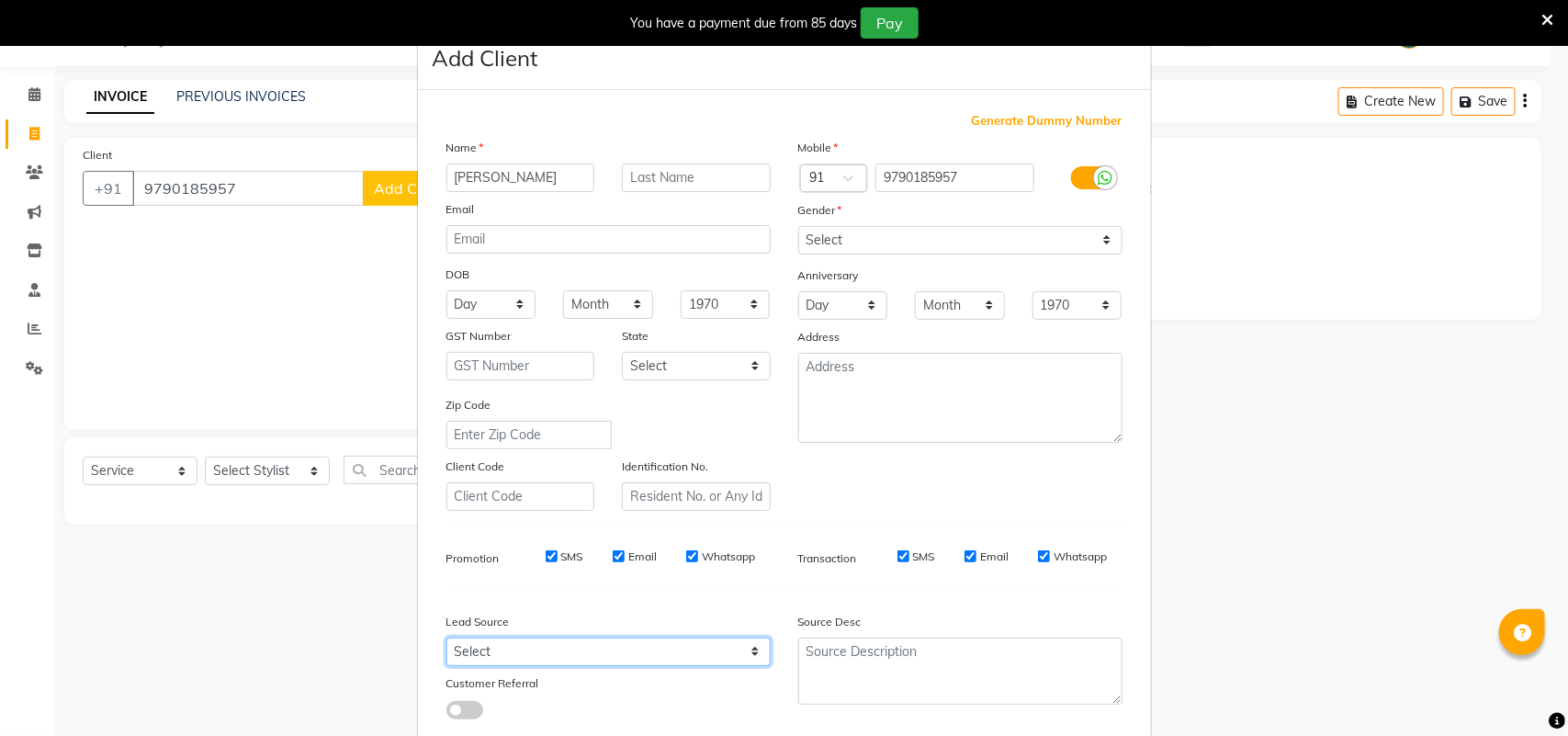
select select "30564"
click at [446, 638] on select "Select Walk-in Referral Internet Friend Word of Mouth Advertisement Facebook Ju…" at bounding box center [609, 652] width 325 height 29
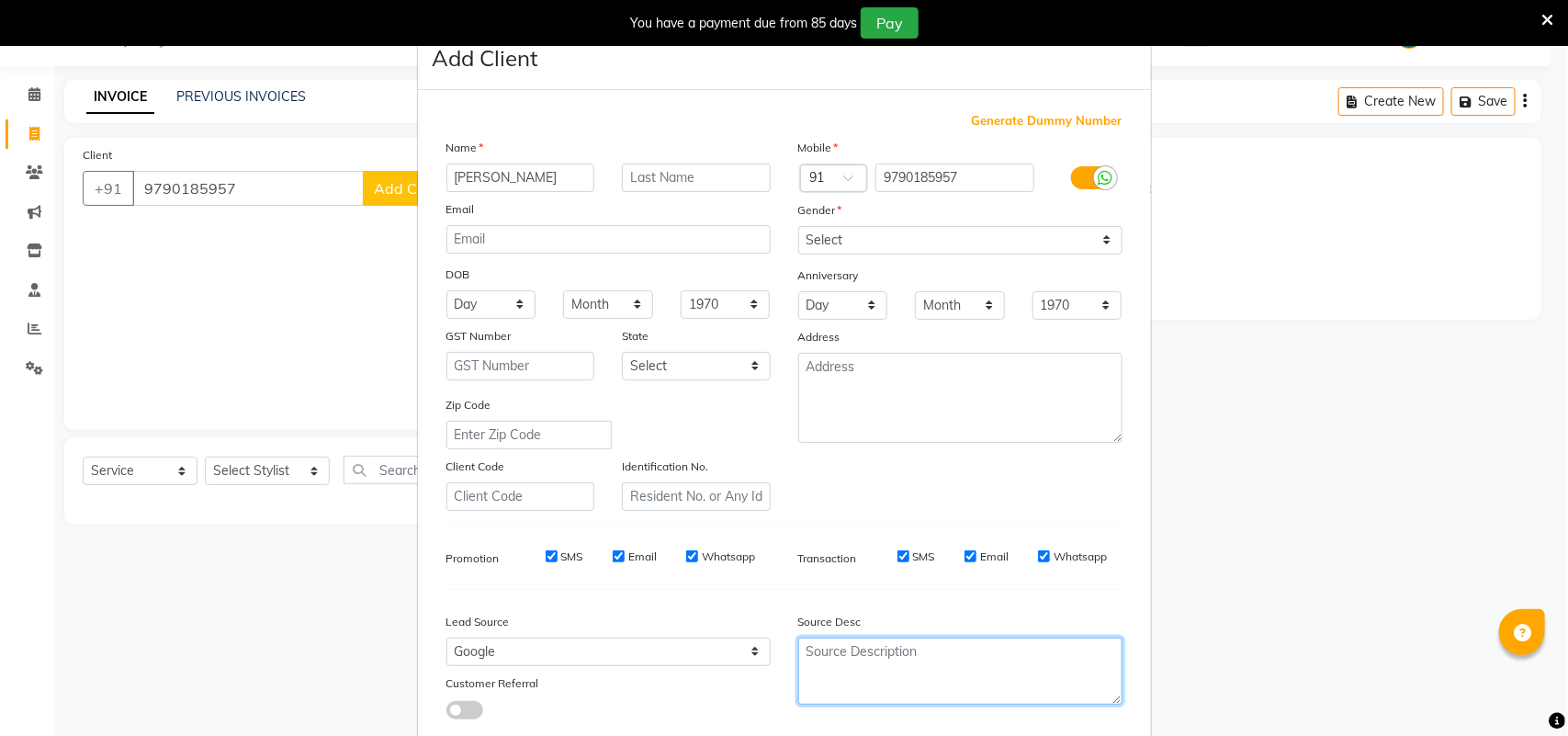
click at [972, 669] on textarea at bounding box center [960, 672] width 325 height 67
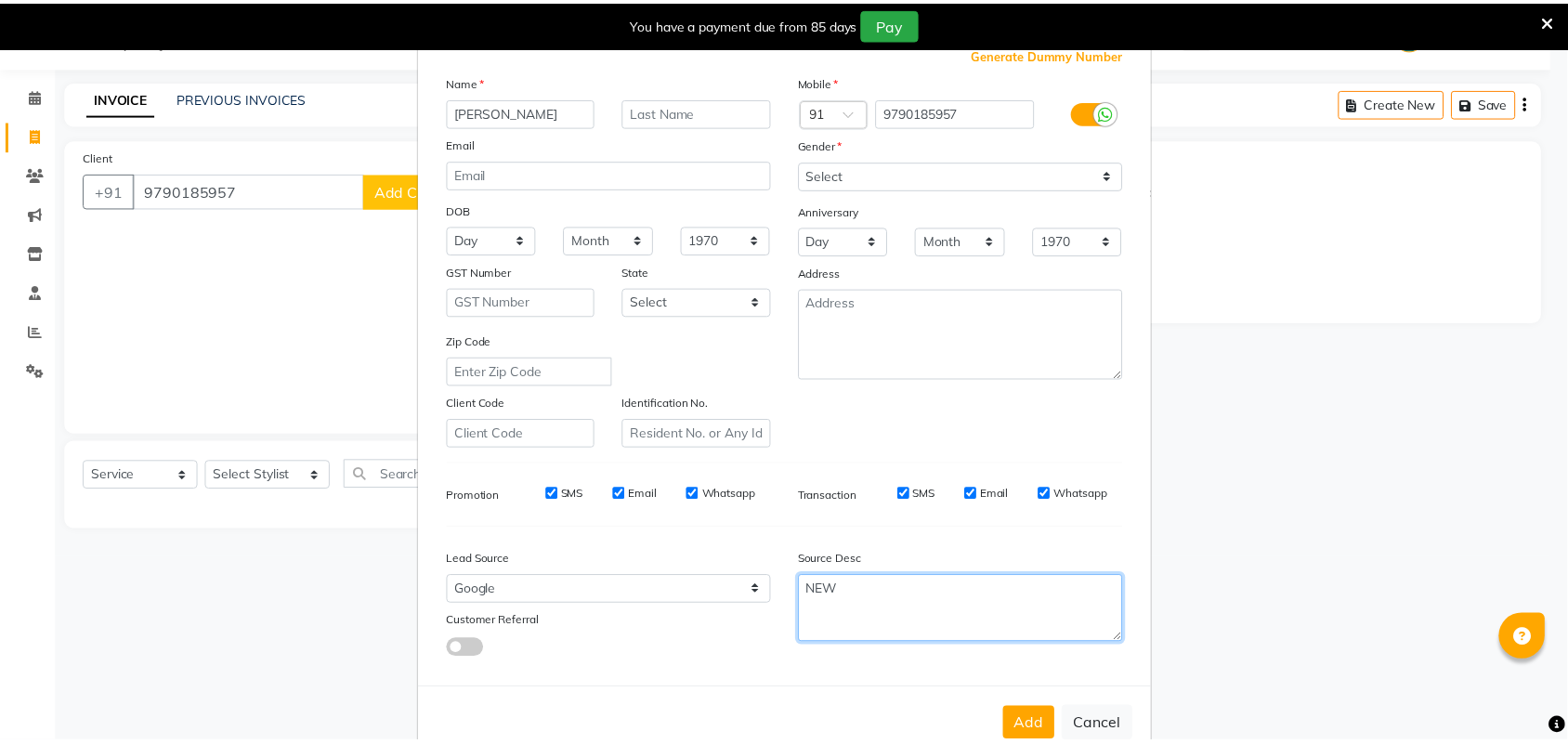
scroll to position [107, 0]
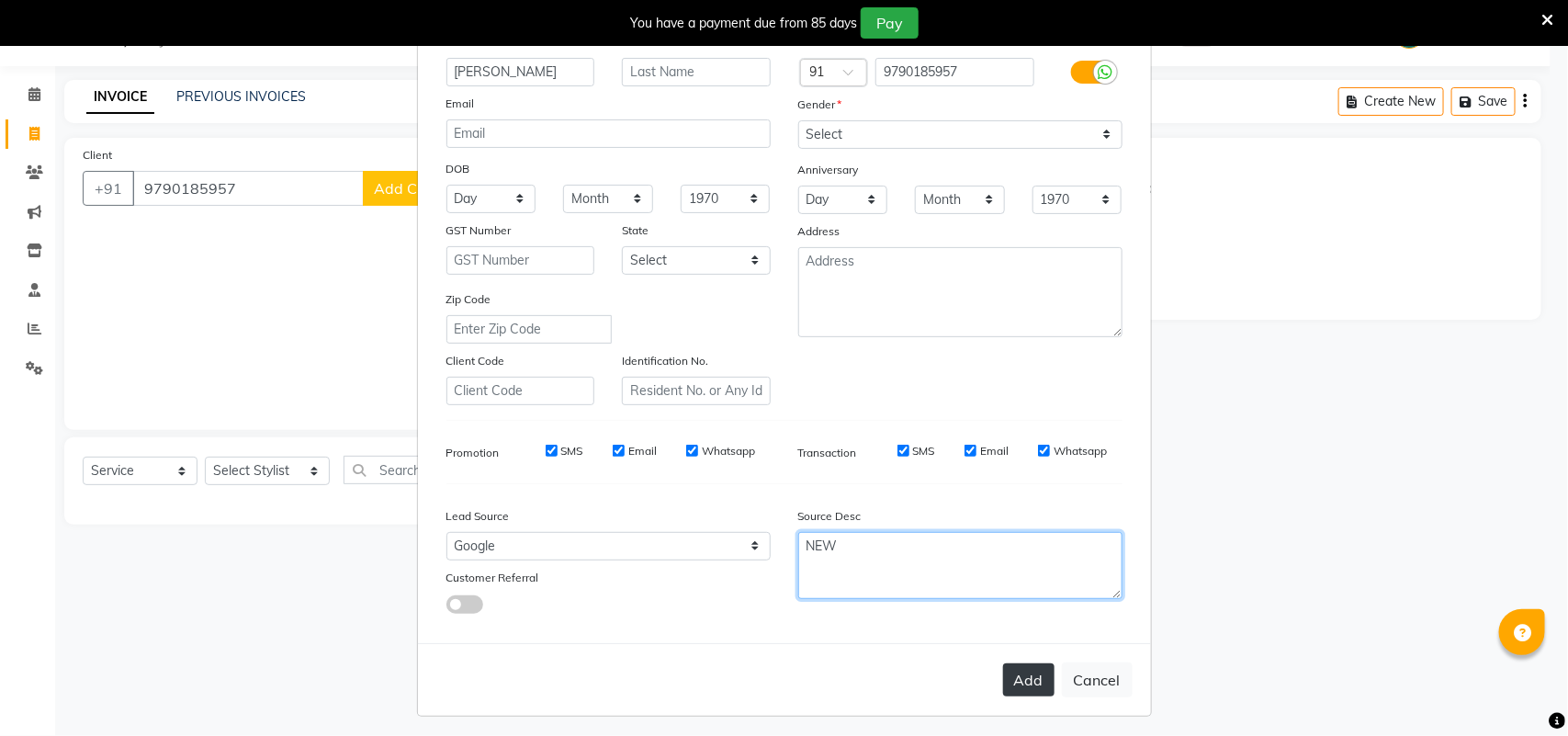
type textarea "NEW"
click at [1012, 664] on button "Add" at bounding box center [1028, 680] width 52 height 33
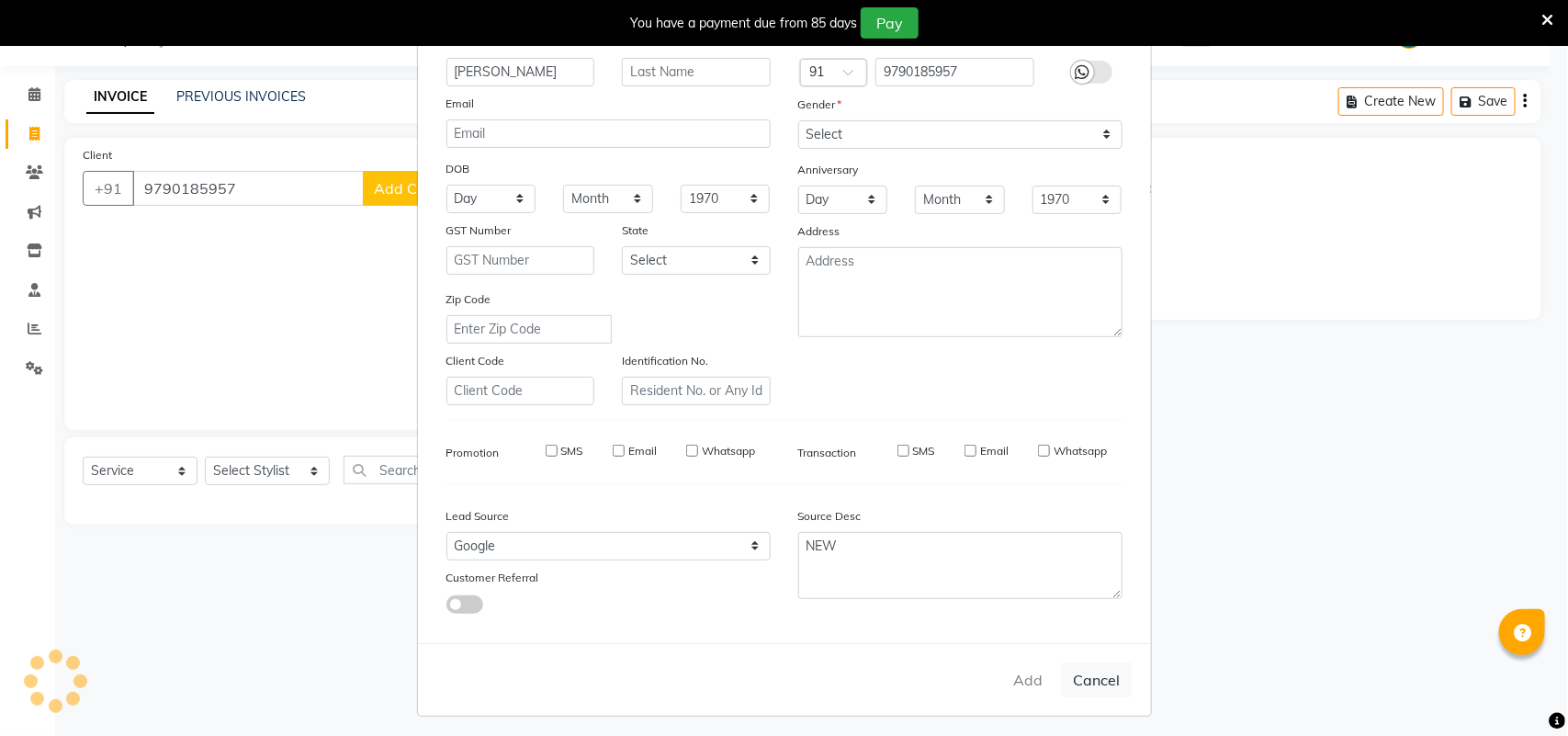
type input "97******57"
select select
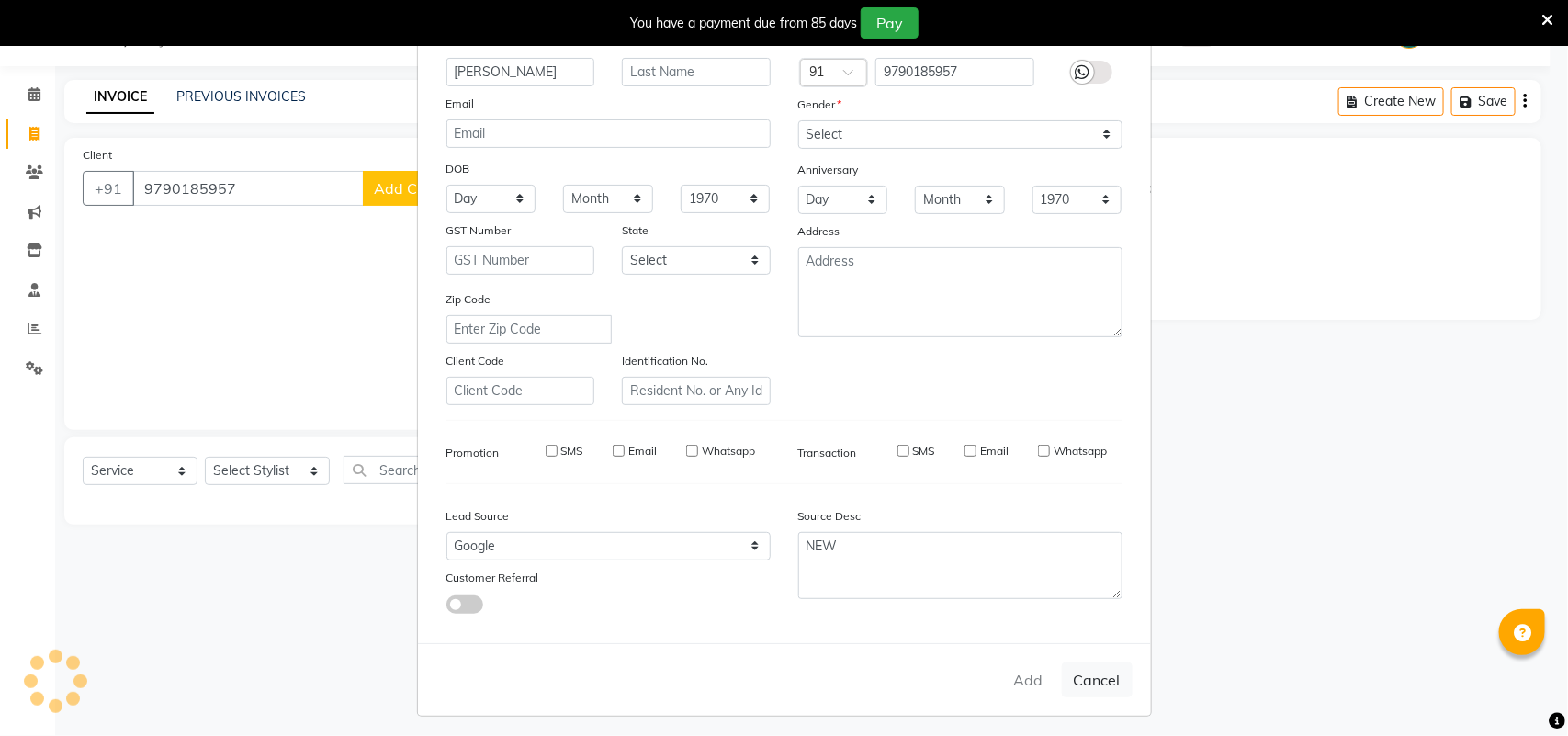
select select
checkbox input "false"
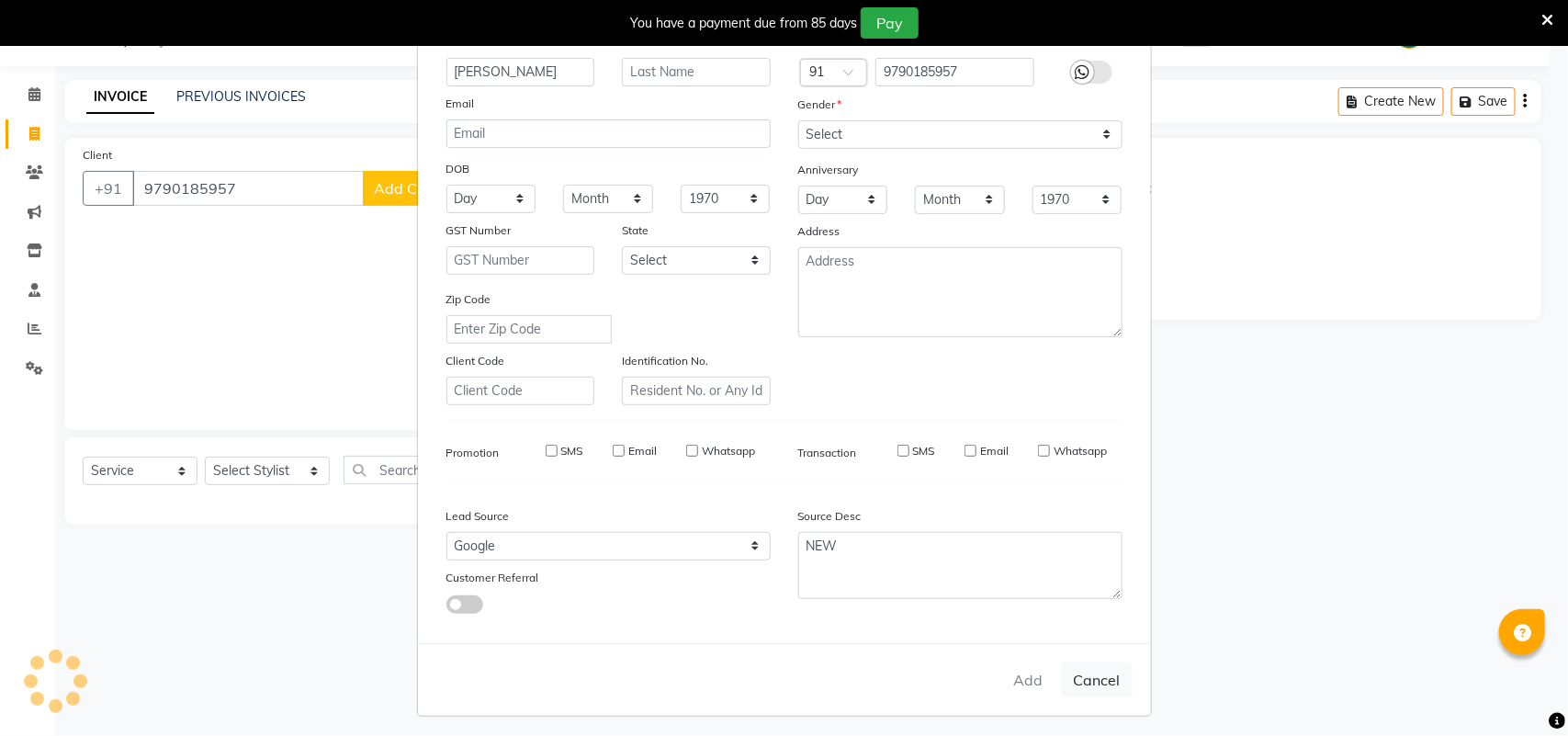
checkbox input "false"
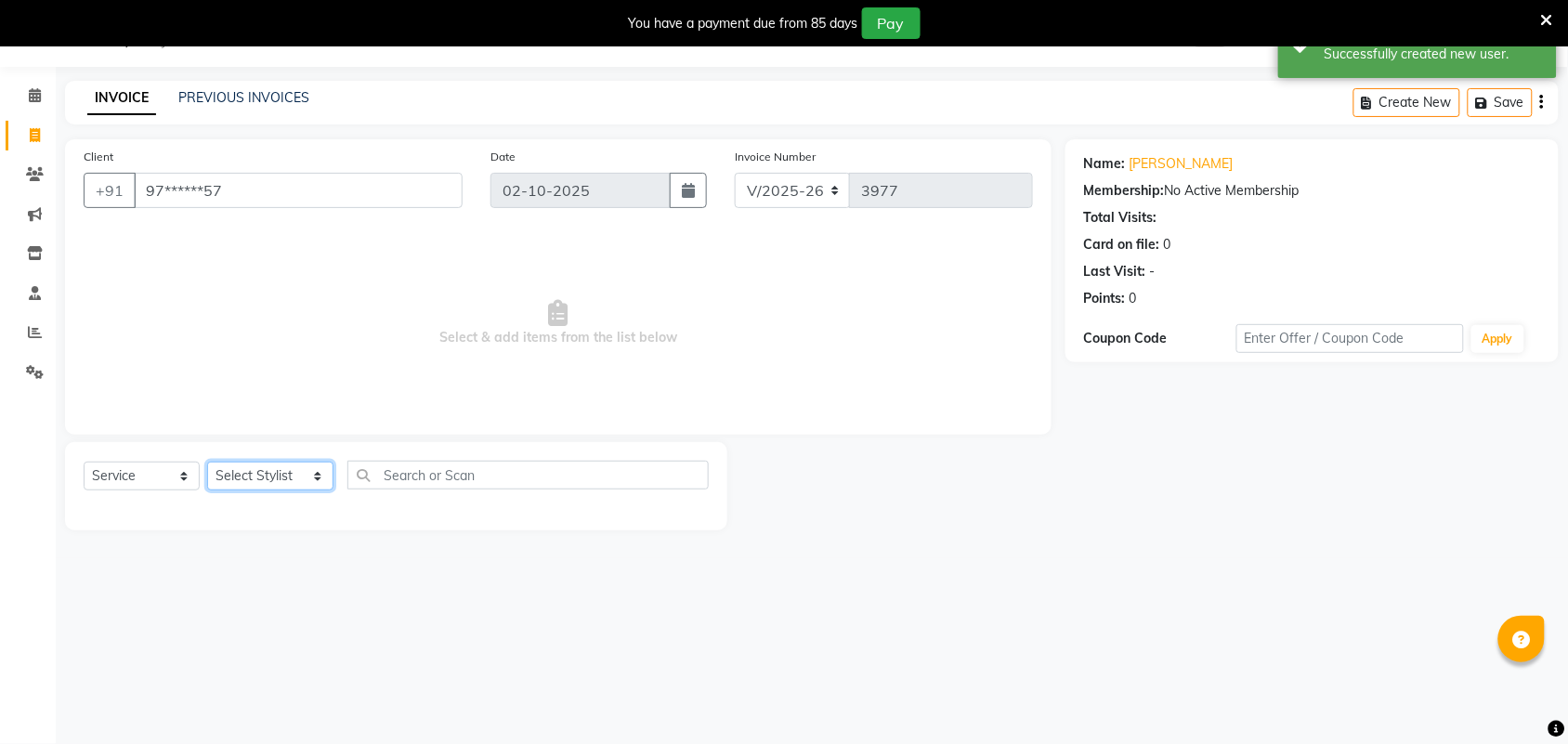
click at [275, 485] on select "Select Stylist Admin [PERSON_NAME] Apsu Auditor Ambattur [PERSON_NAME] Dingg - …" at bounding box center [270, 476] width 126 height 29
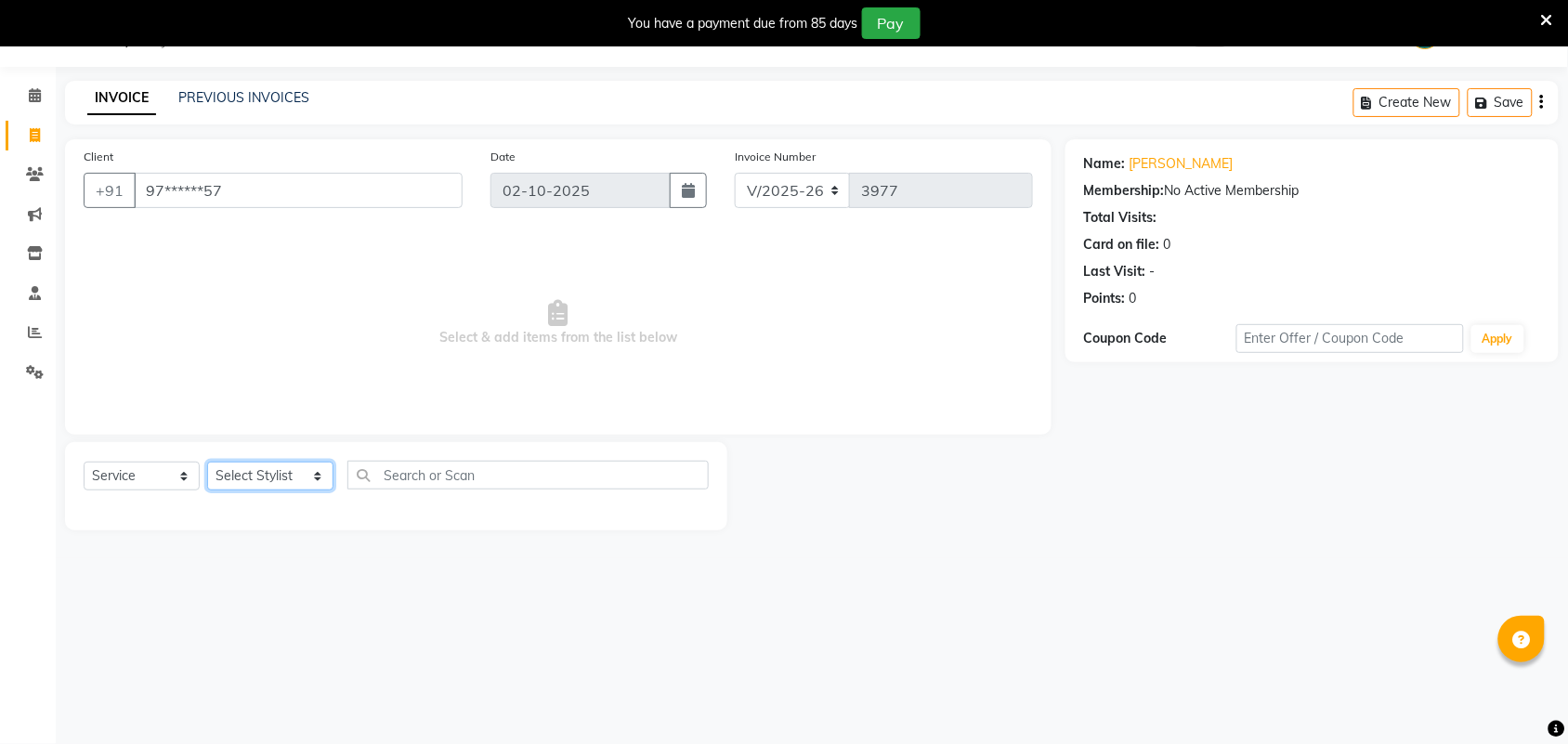
select select "25078"
click at [207, 461] on select "Select Stylist Admin [PERSON_NAME] Apsu Auditor Ambattur [PERSON_NAME] Dingg - …" at bounding box center [270, 476] width 126 height 29
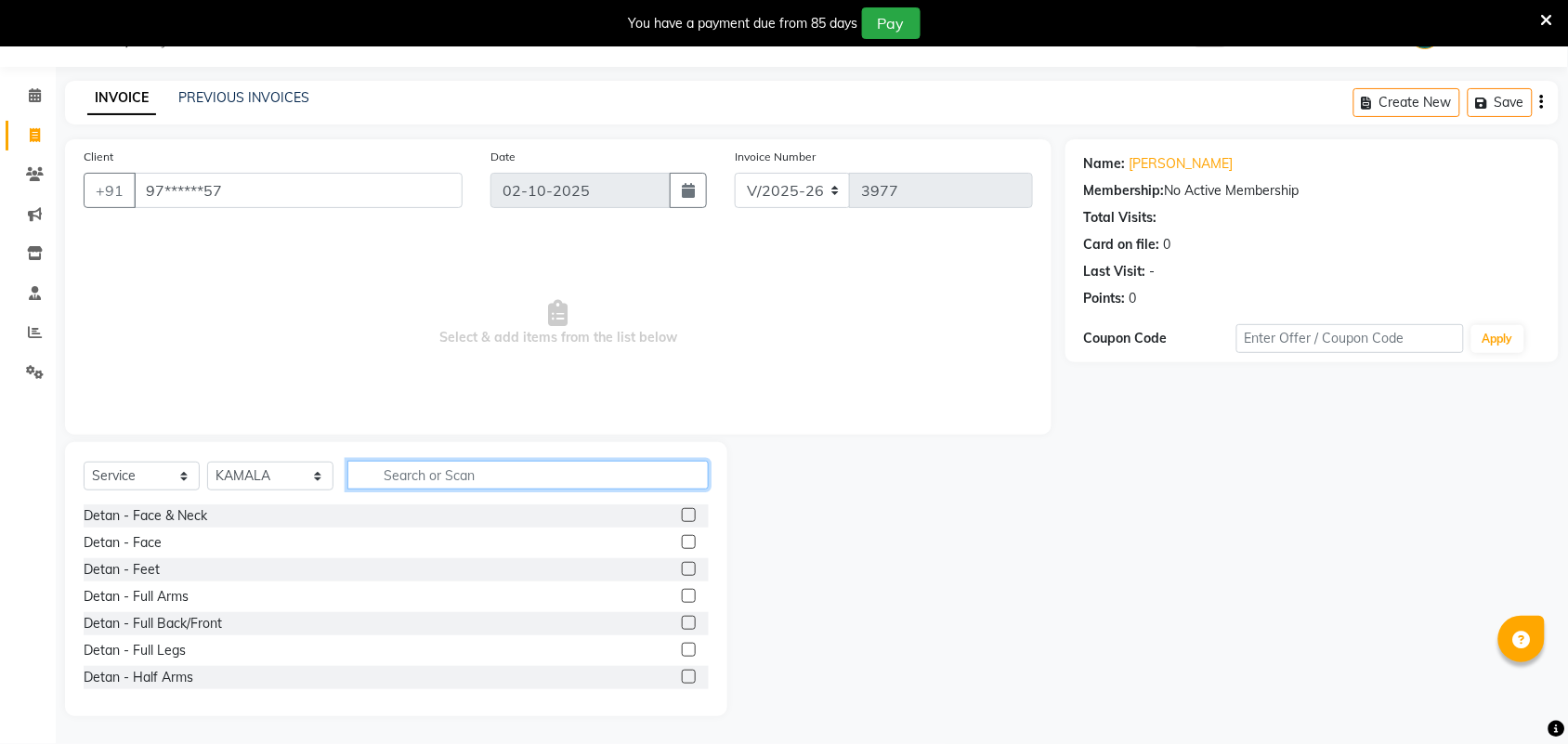
click at [419, 490] on div "Select Service Product Membership Package Voucher Prepaid Gift Card Select Styl…" at bounding box center [396, 482] width 626 height 44
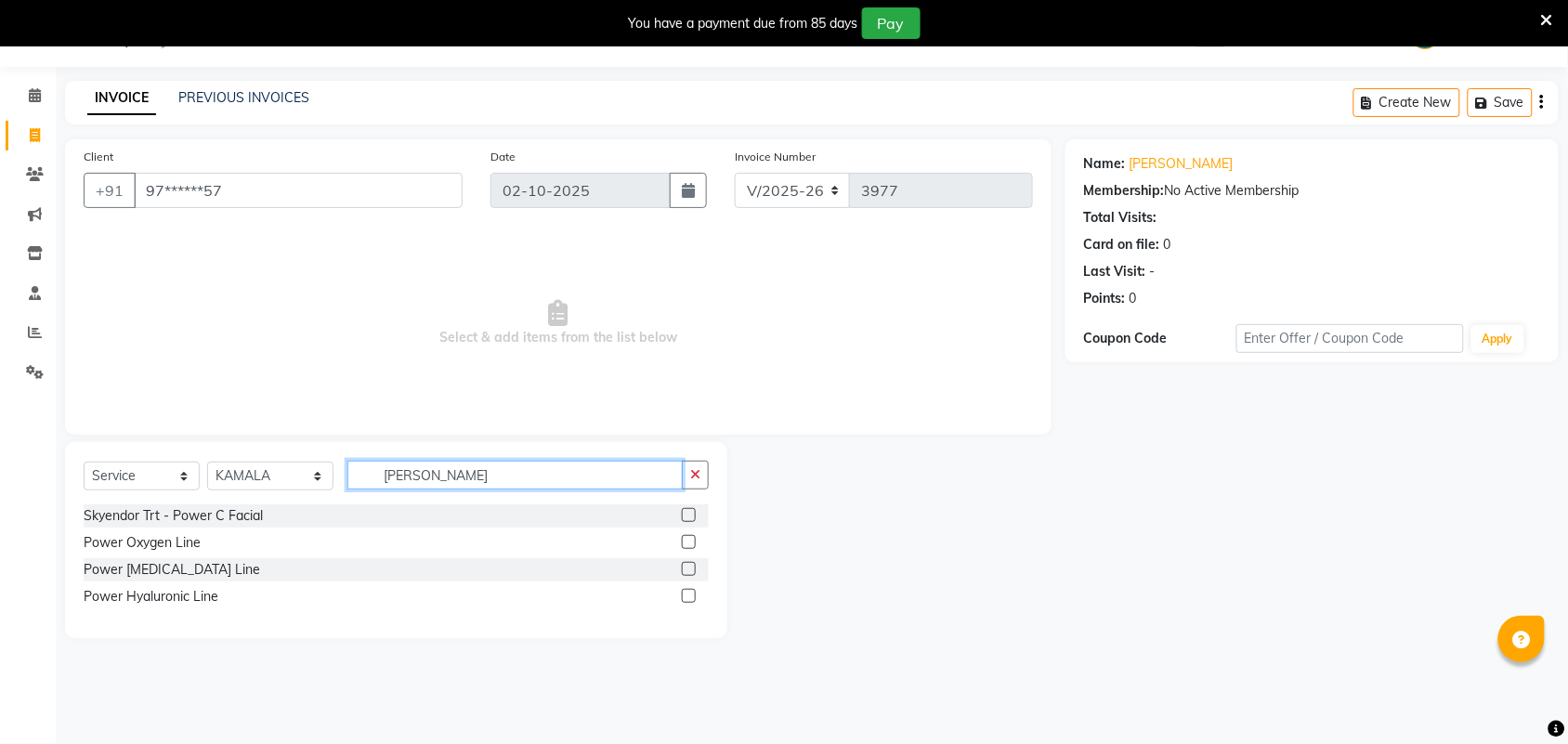
type input "POWE"
click at [681, 508] on div "Skyendor Trt - Power C Facial" at bounding box center [396, 516] width 626 height 23
click at [689, 517] on label at bounding box center [689, 515] width 14 height 14
click at [689, 517] on input "checkbox" at bounding box center [688, 516] width 12 height 12
checkbox input "true"
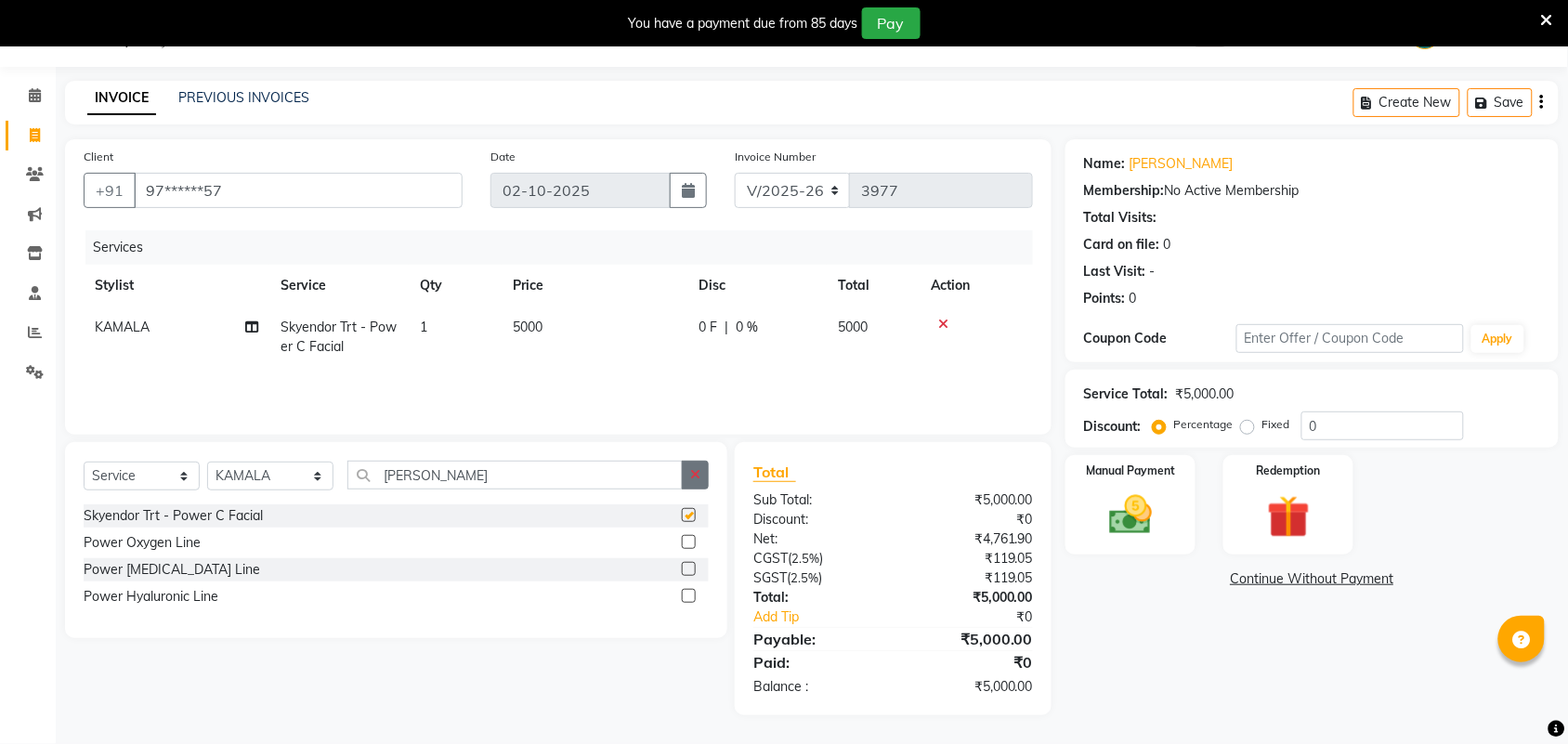
click at [698, 472] on icon "button" at bounding box center [696, 474] width 11 height 13
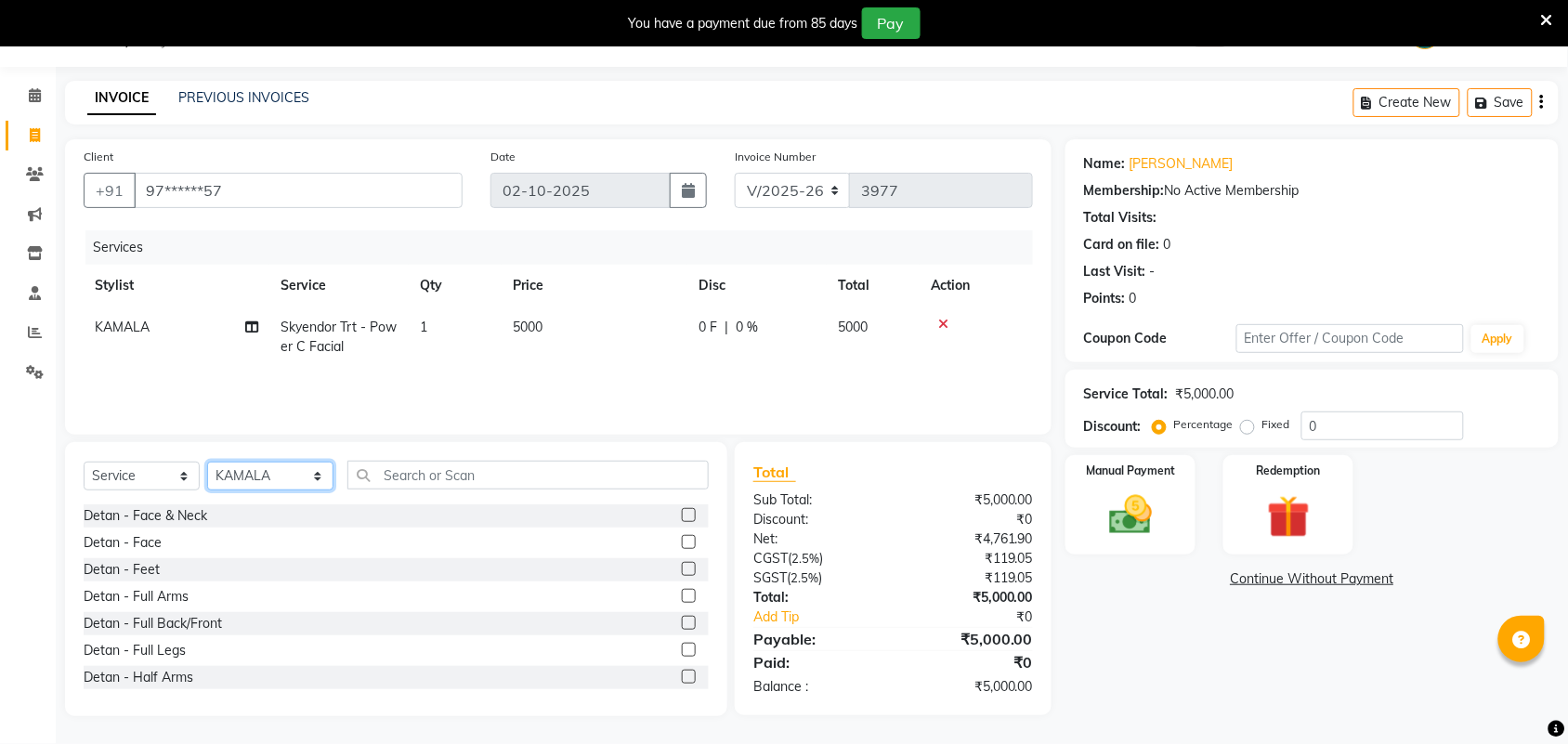
click at [288, 481] on select "Select Stylist Admin [PERSON_NAME] Apsu Auditor Ambattur [PERSON_NAME] Dingg - …" at bounding box center [270, 476] width 126 height 29
select select "73933"
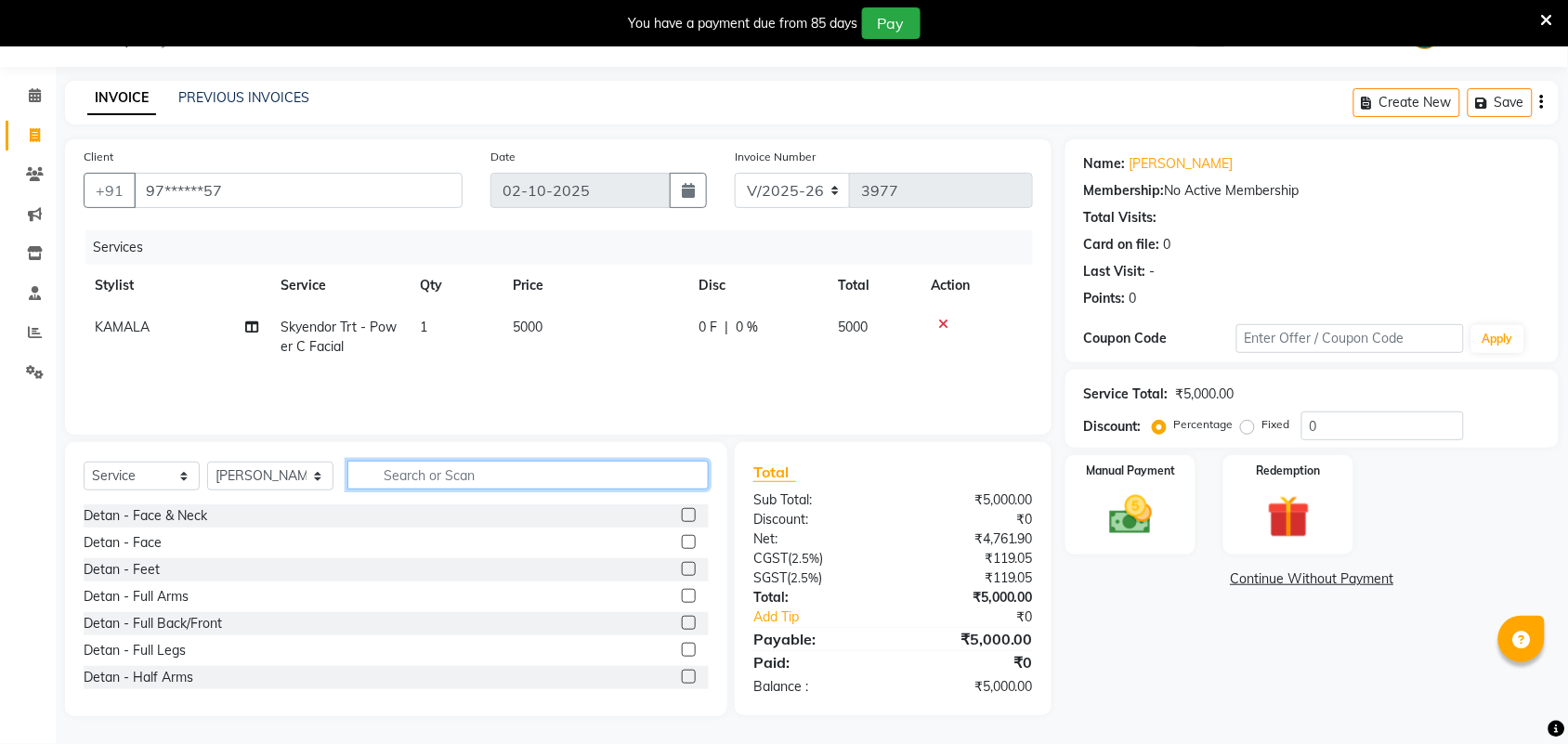
click at [447, 474] on input "text" at bounding box center [528, 475] width 361 height 29
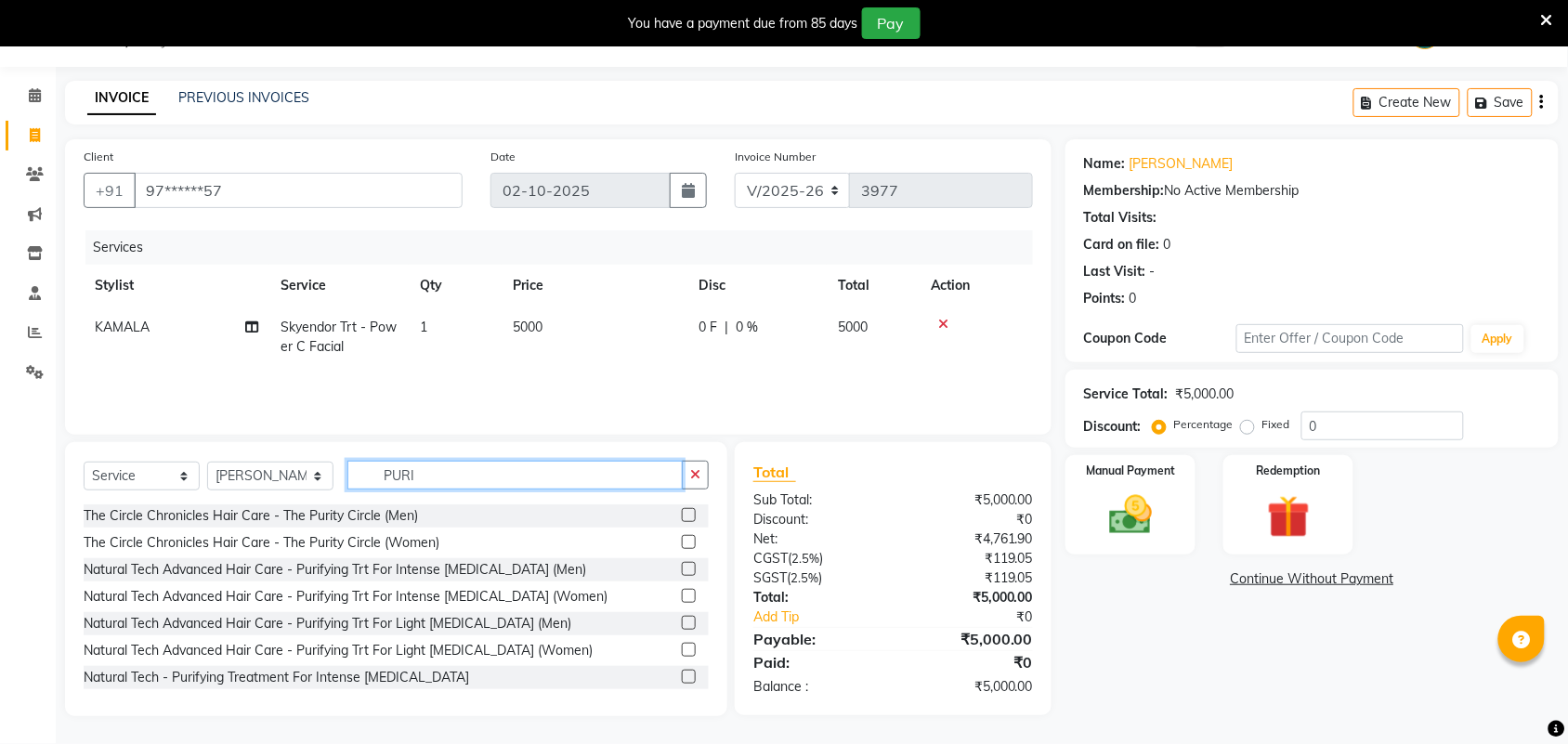
type input "PURI"
click at [682, 592] on label at bounding box center [689, 595] width 14 height 14
click at [682, 592] on input "checkbox" at bounding box center [688, 596] width 12 height 12
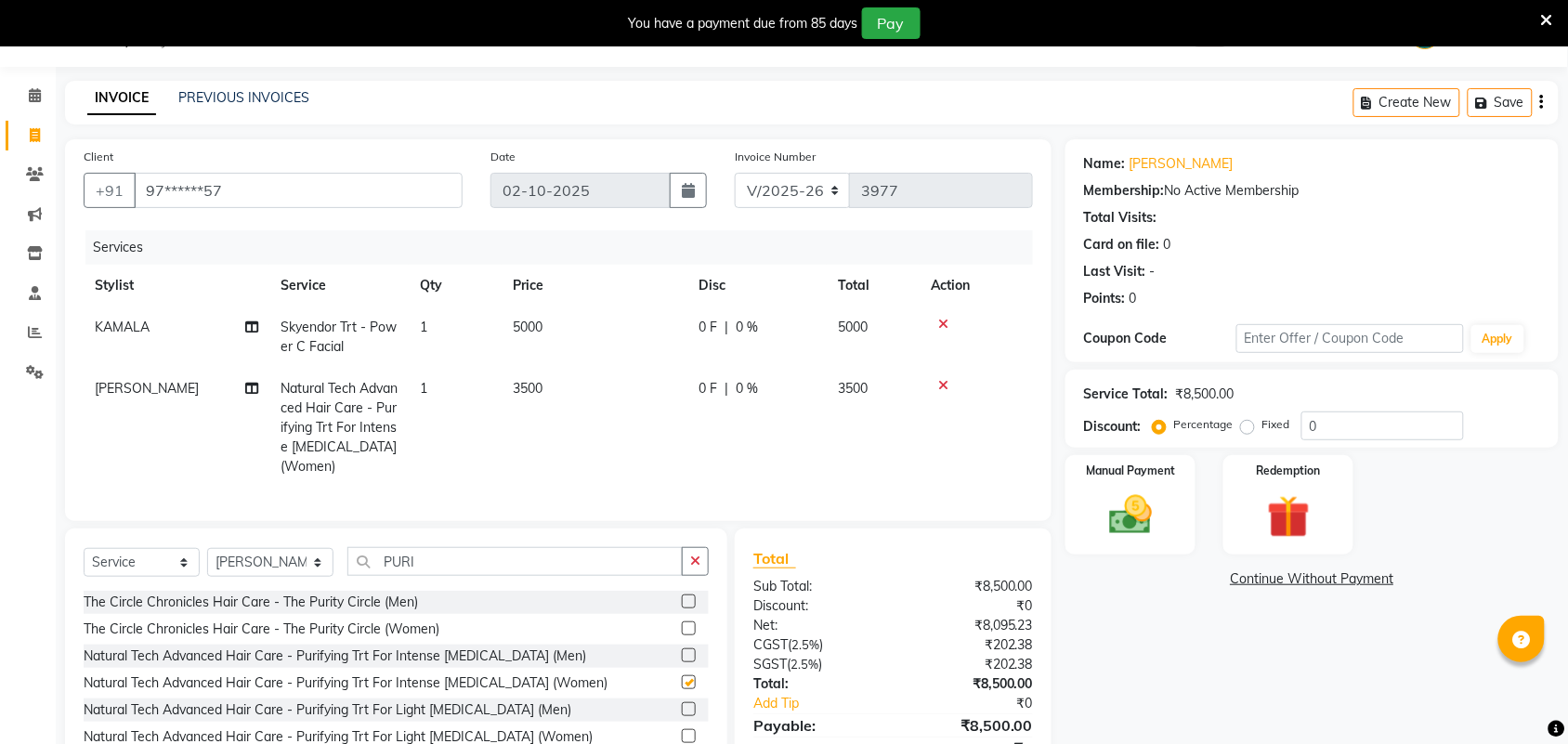
checkbox input "false"
click at [545, 388] on td "3500" at bounding box center [594, 427] width 186 height 119
select select "73933"
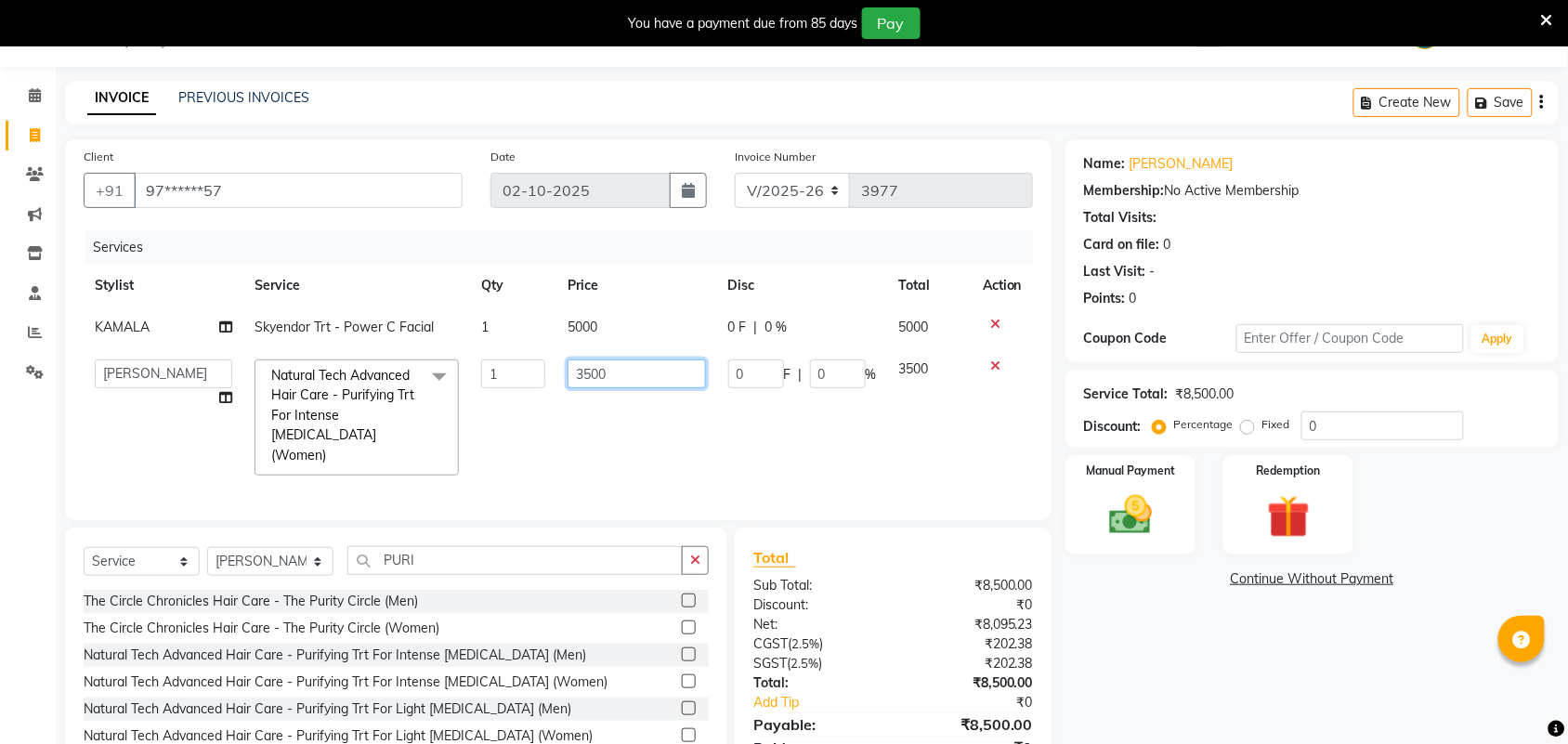
click at [592, 374] on input "3500" at bounding box center [636, 374] width 139 height 29
type input "2700"
click at [1256, 690] on div "Name: Catherin Membership: No Active Membership Total Visits: Card on file: 0 L…" at bounding box center [1319, 470] width 507 height 662
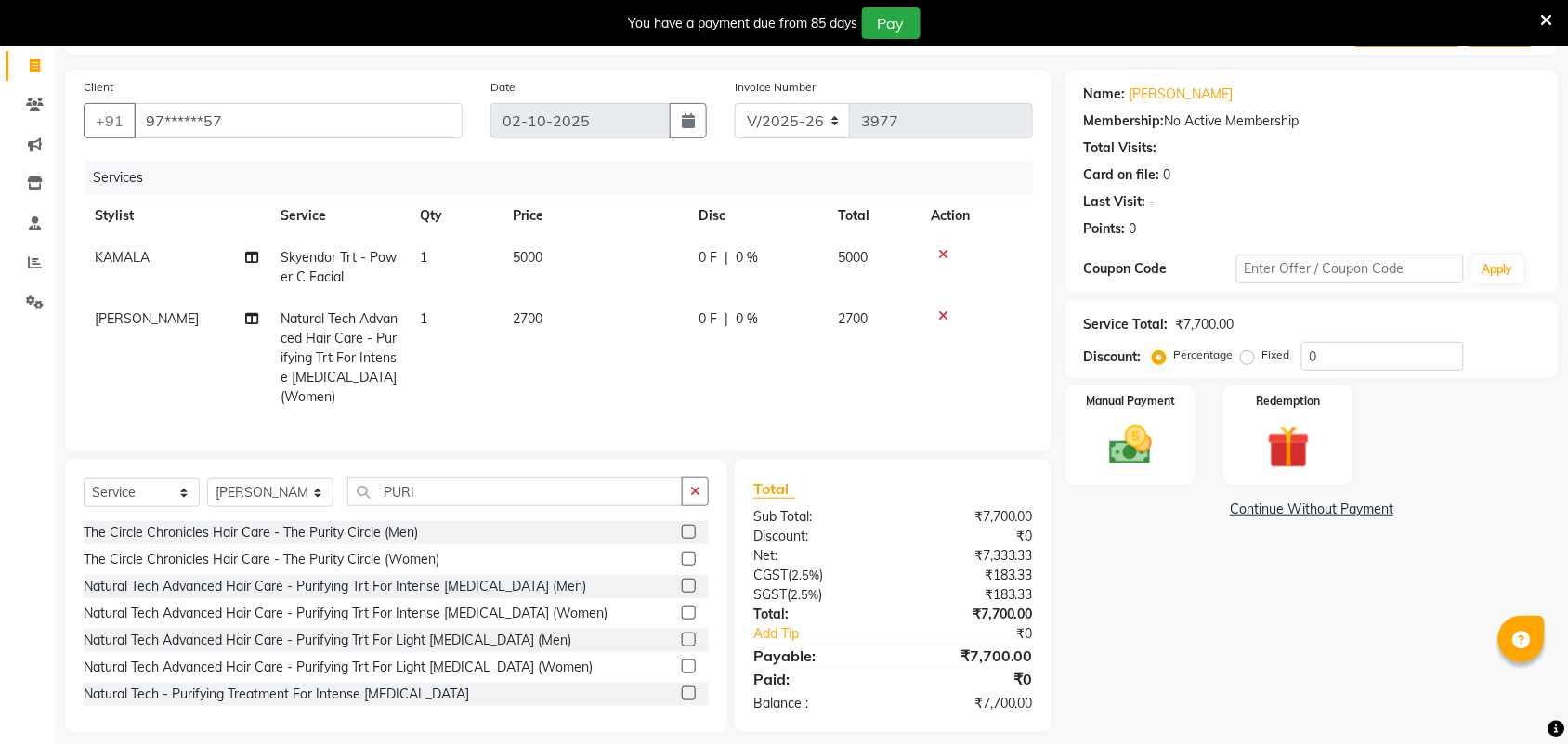
scroll to position [150, 0]
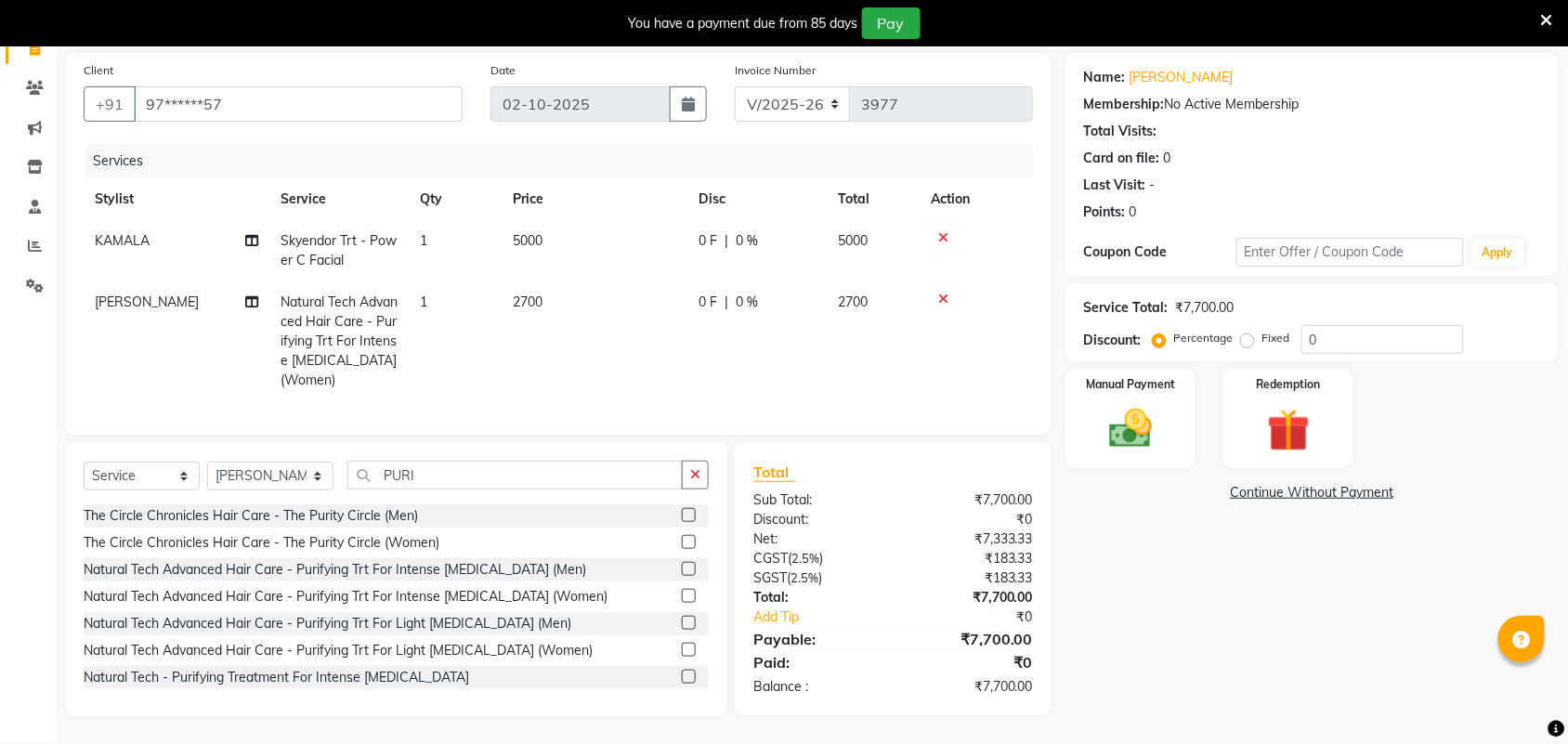
click at [555, 229] on td "5000" at bounding box center [594, 251] width 186 height 61
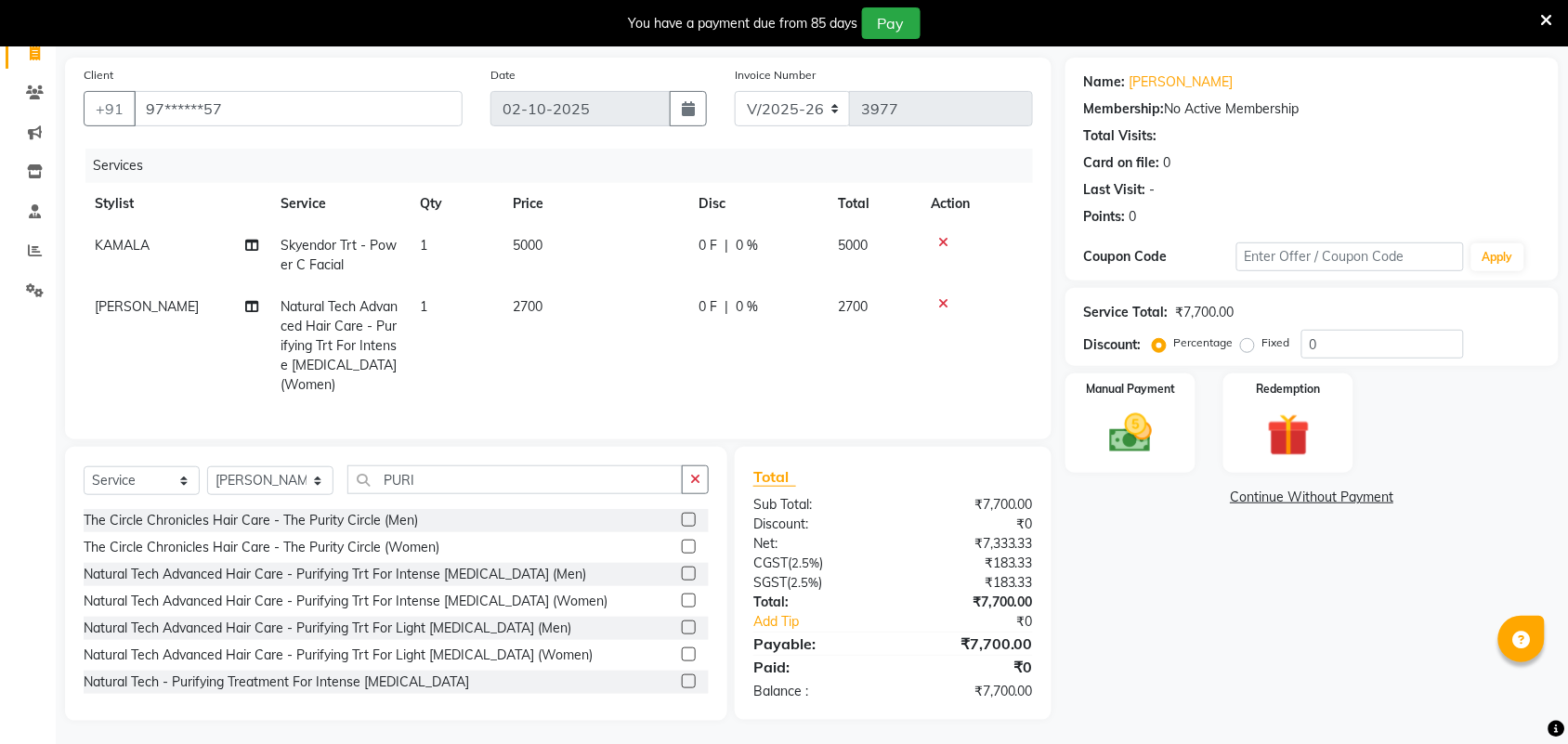
select select "25078"
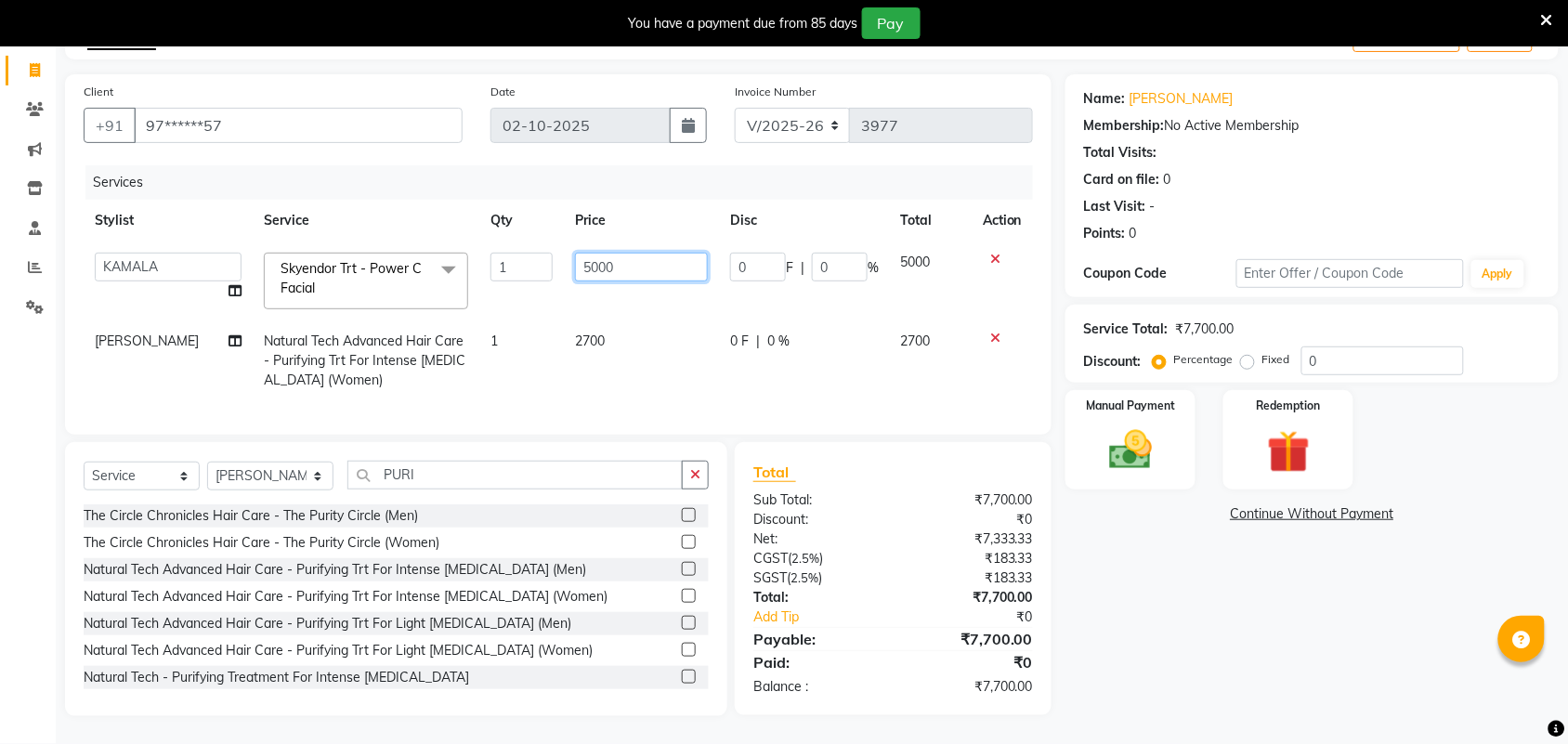
click at [592, 253] on input "5000" at bounding box center [641, 267] width 133 height 29
type input "5900"
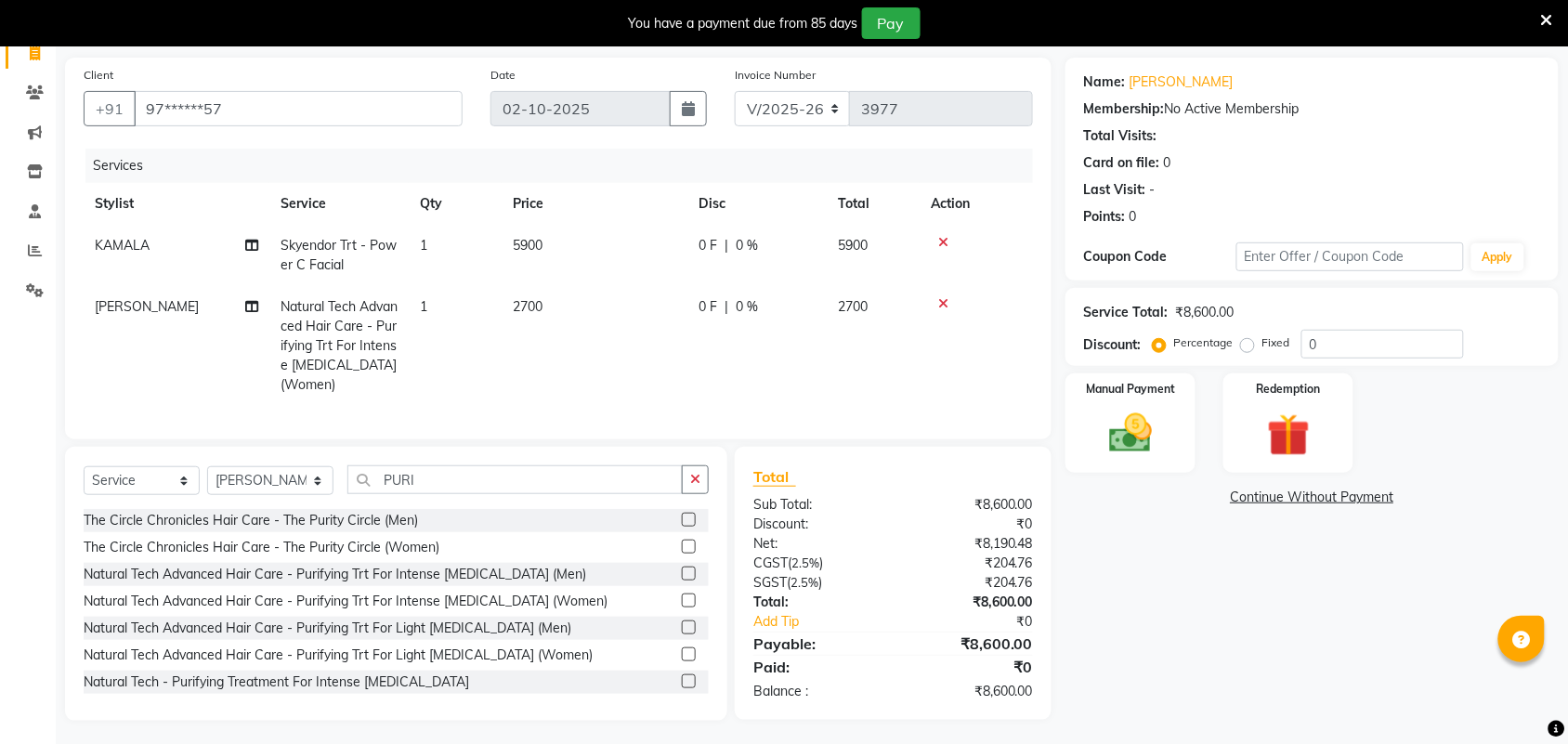
click at [1182, 586] on div "Name: Catherin Membership: No Active Membership Total Visits: Card on file: 0 L…" at bounding box center [1319, 389] width 507 height 663
drag, startPoint x: 544, startPoint y: 314, endPoint x: 568, endPoint y: 309, distance: 24.5
click at [546, 314] on td "2700" at bounding box center [594, 346] width 186 height 119
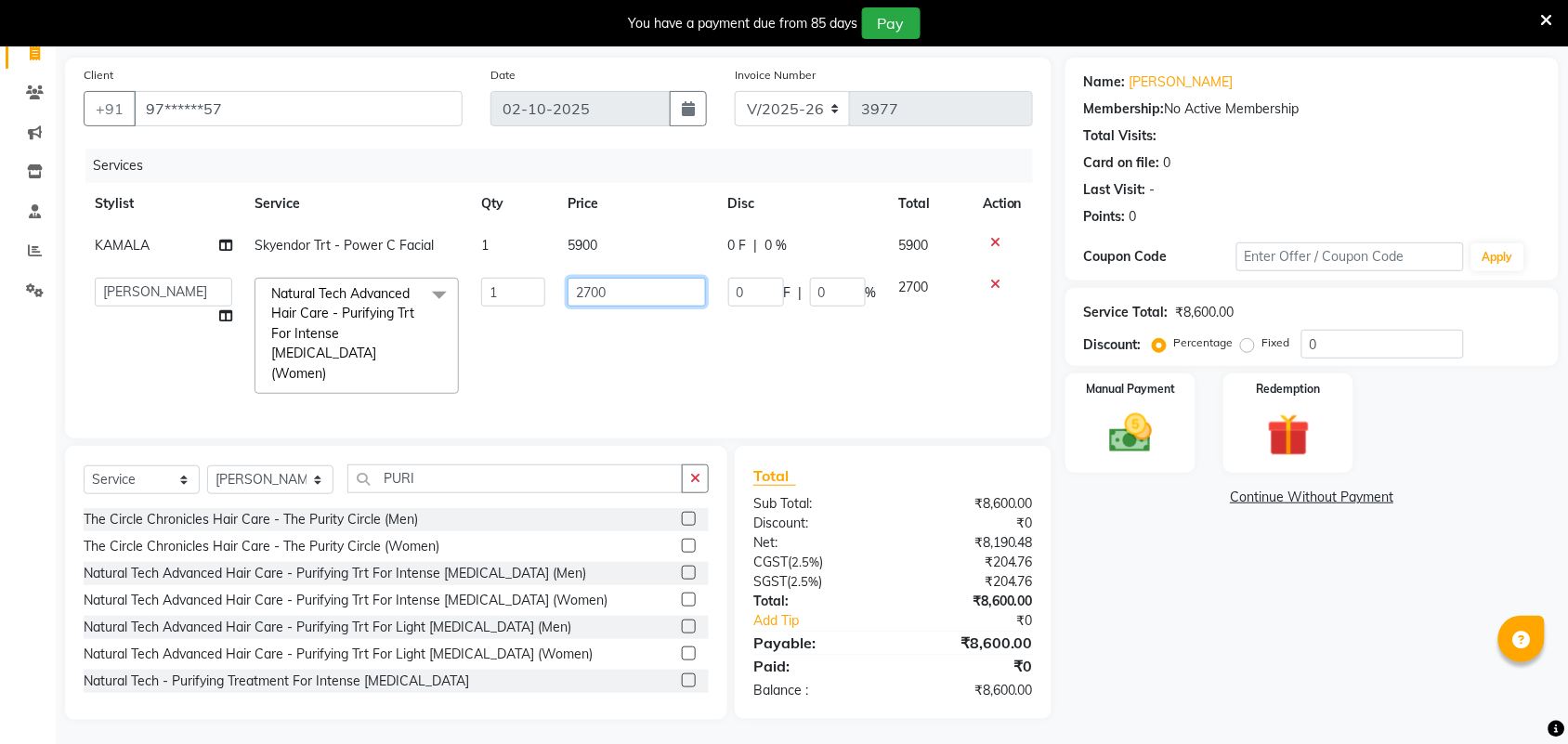
click at [597, 294] on input "2700" at bounding box center [636, 292] width 139 height 29
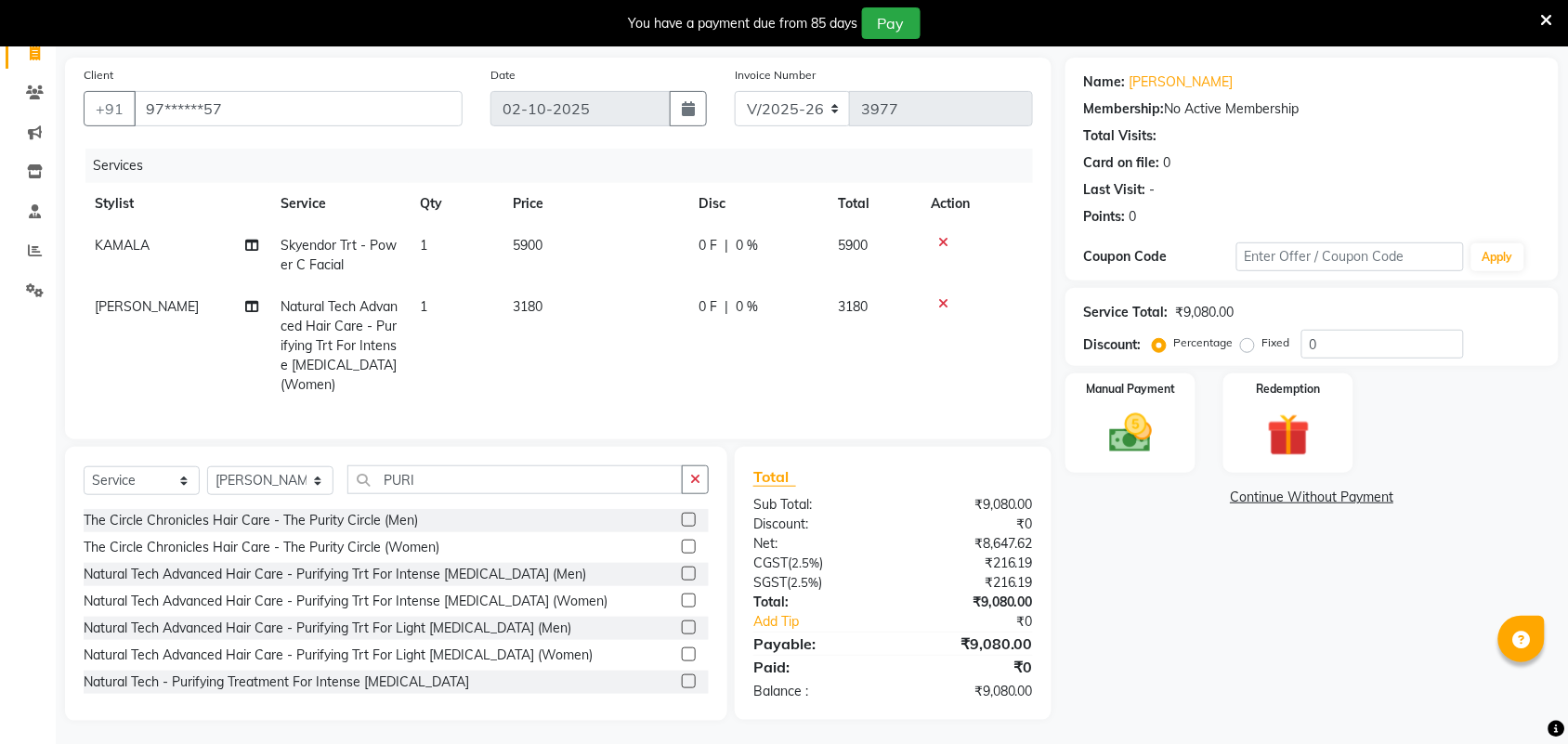
click at [1148, 600] on div "Name: Catherin Membership: No Active Membership Total Visits: Card on file: 0 L…" at bounding box center [1319, 389] width 507 height 663
click at [628, 308] on td "3180" at bounding box center [594, 346] width 186 height 119
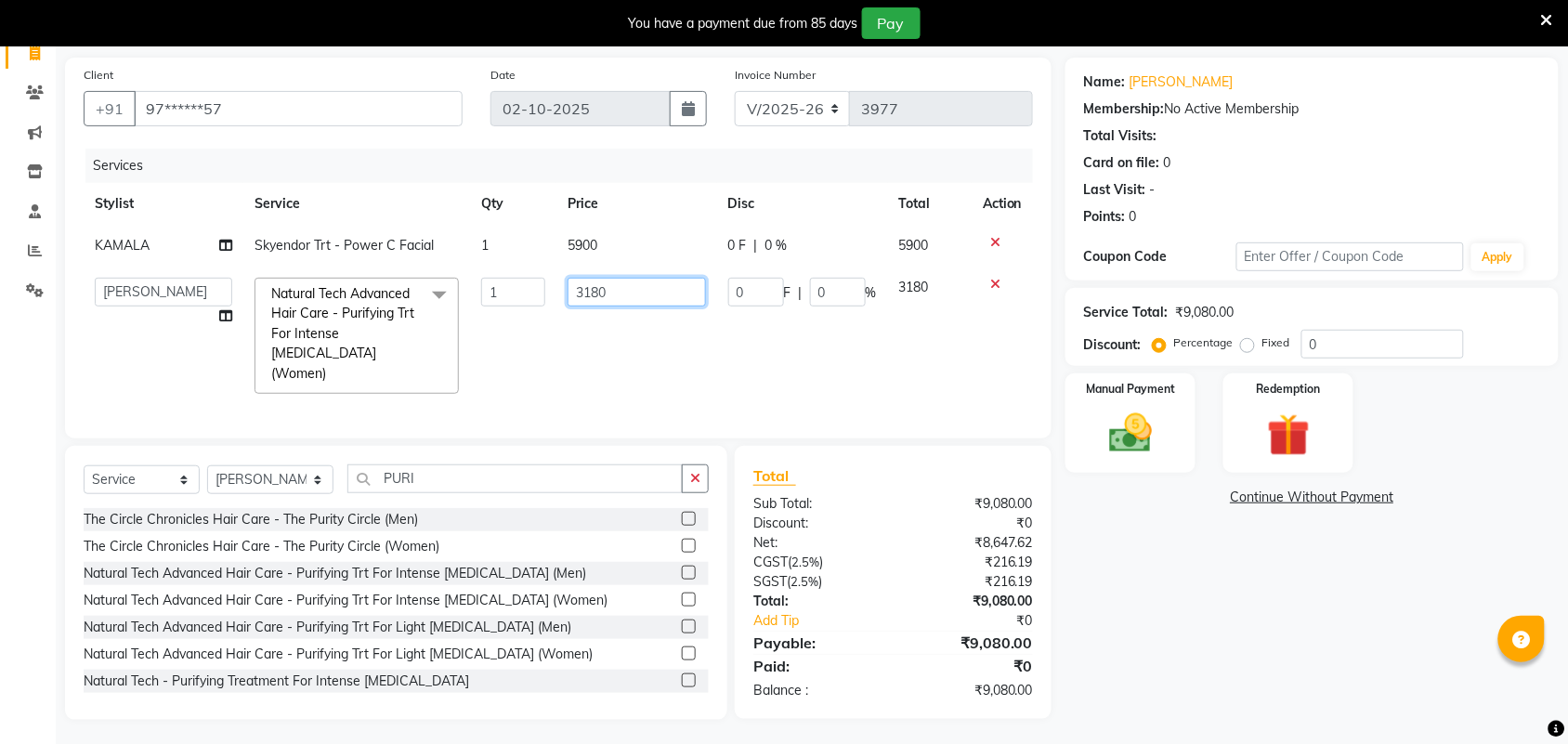
click at [639, 303] on input "3180" at bounding box center [636, 292] width 139 height 29
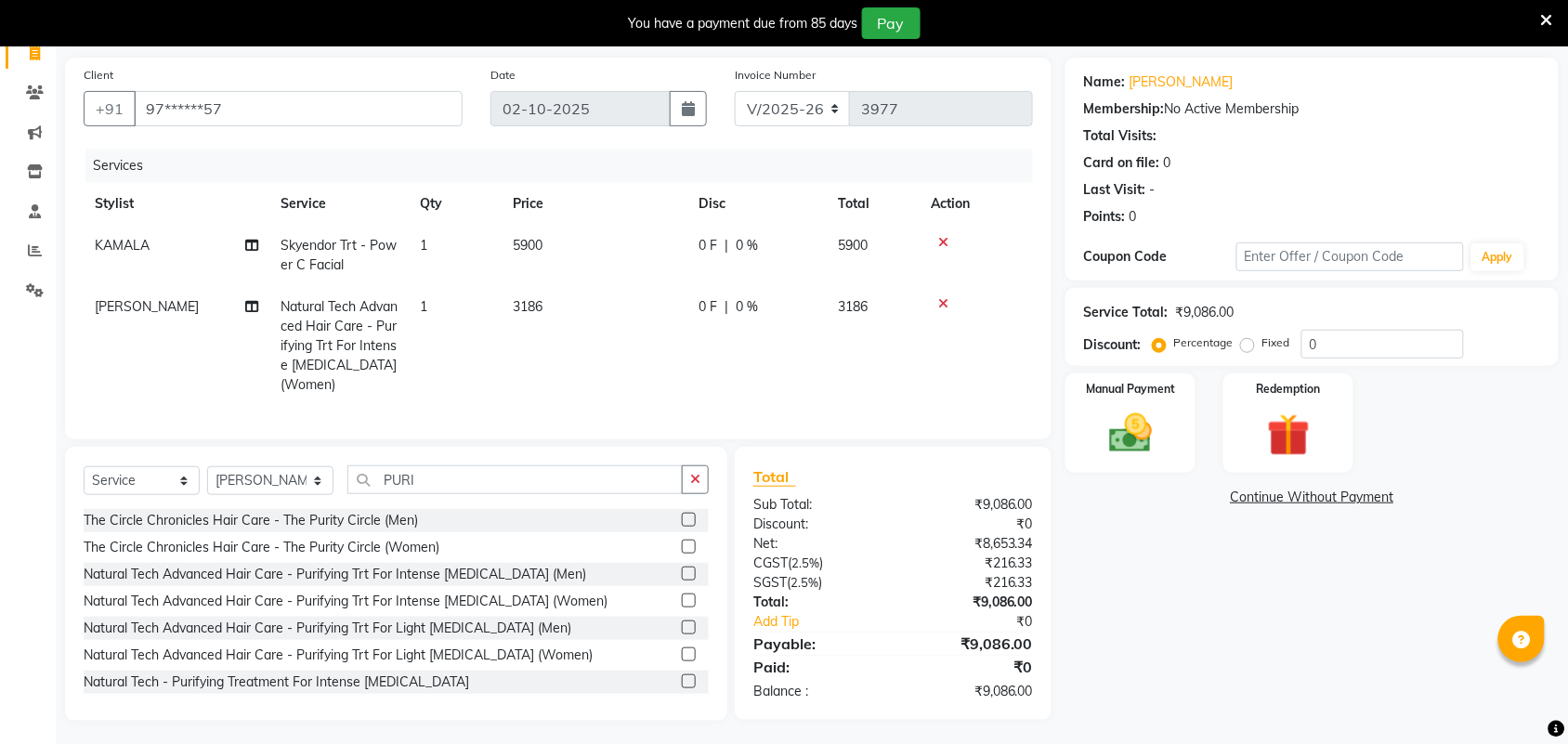
click at [1181, 637] on div "Name: Catherin Membership: No Active Membership Total Visits: Card on file: 0 L…" at bounding box center [1319, 389] width 507 height 663
click at [1121, 409] on img at bounding box center [1131, 433] width 73 height 51
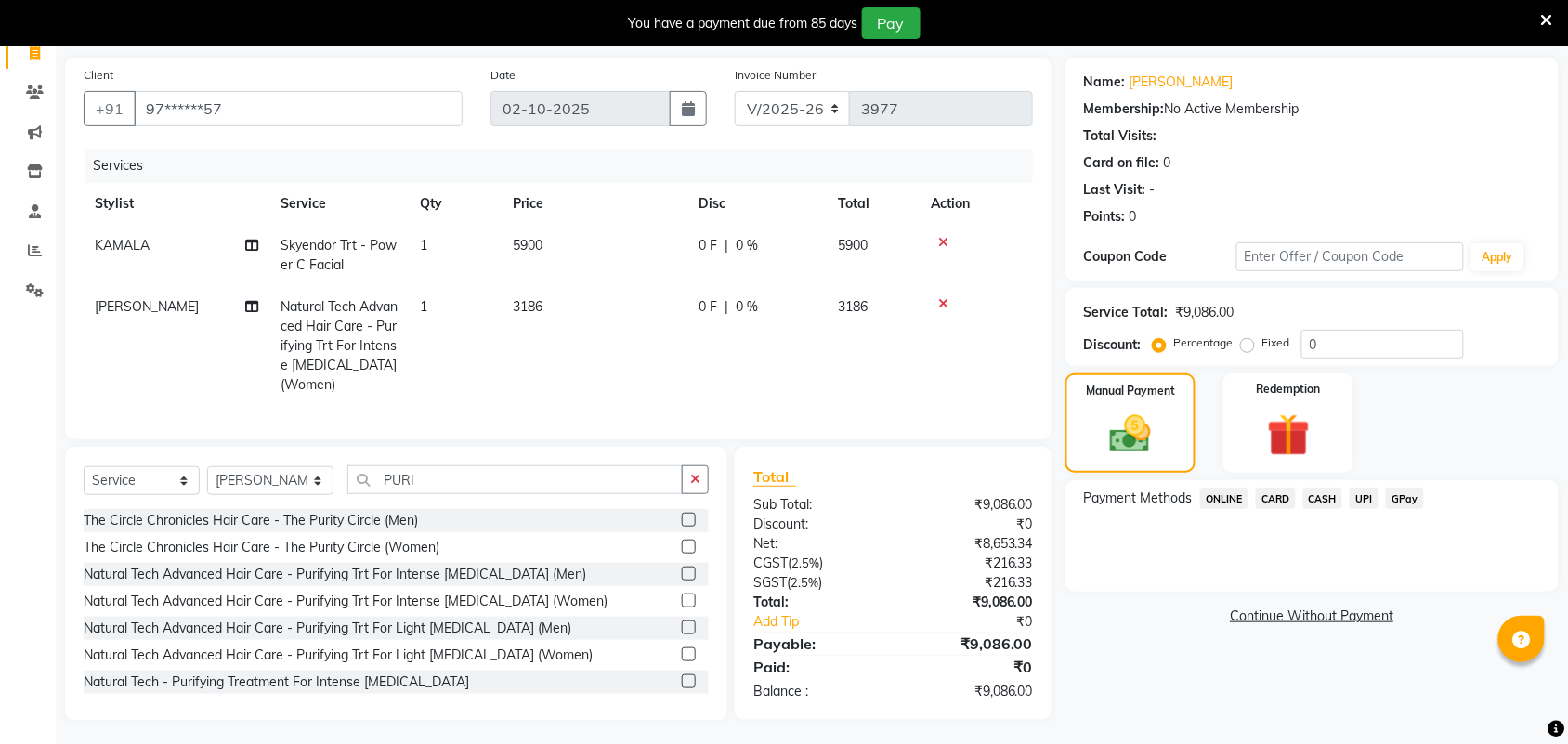
click at [1366, 495] on span "UPI" at bounding box center [1365, 498] width 29 height 21
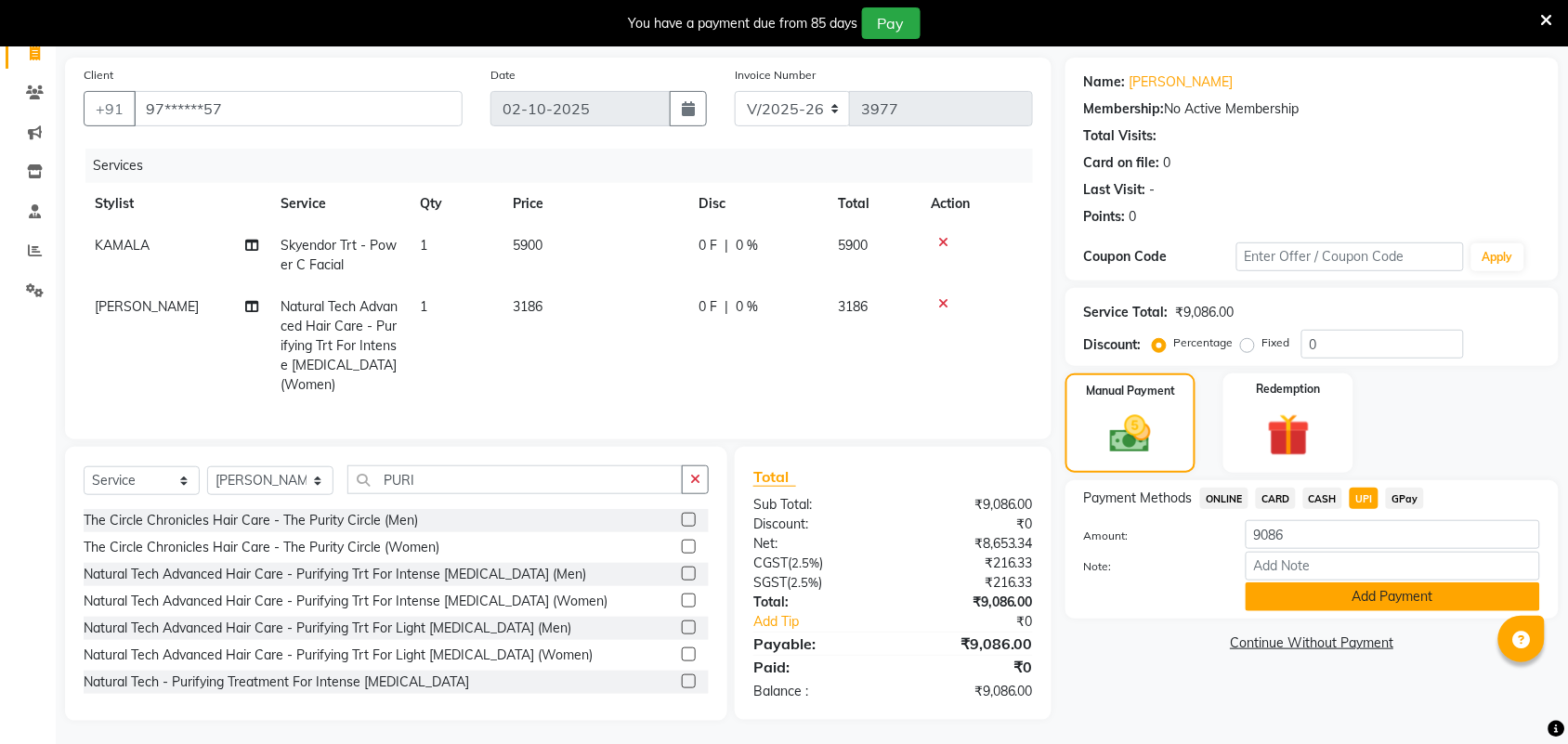
click at [1395, 599] on button "Add Payment" at bounding box center [1393, 597] width 294 height 29
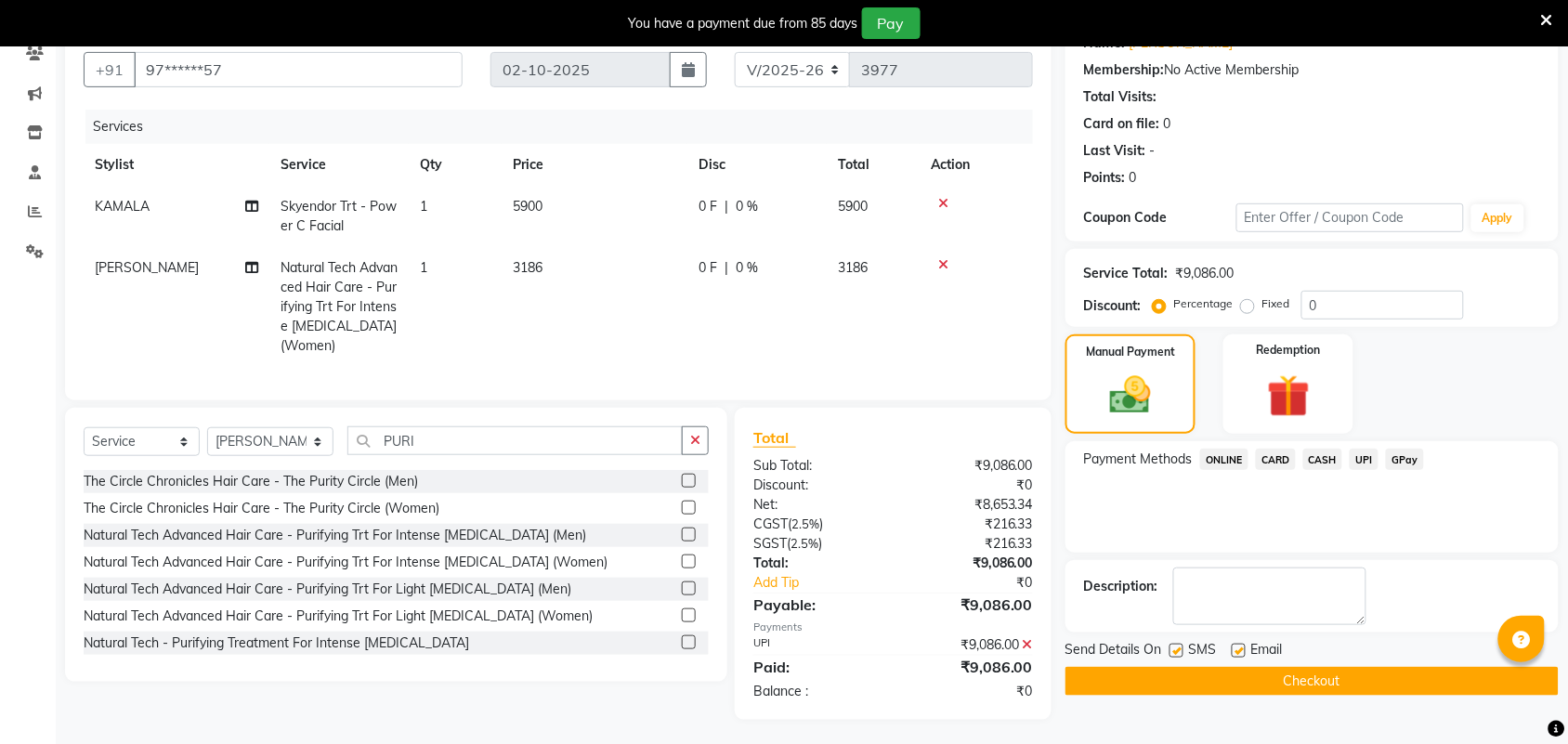
scroll to position [187, 0]
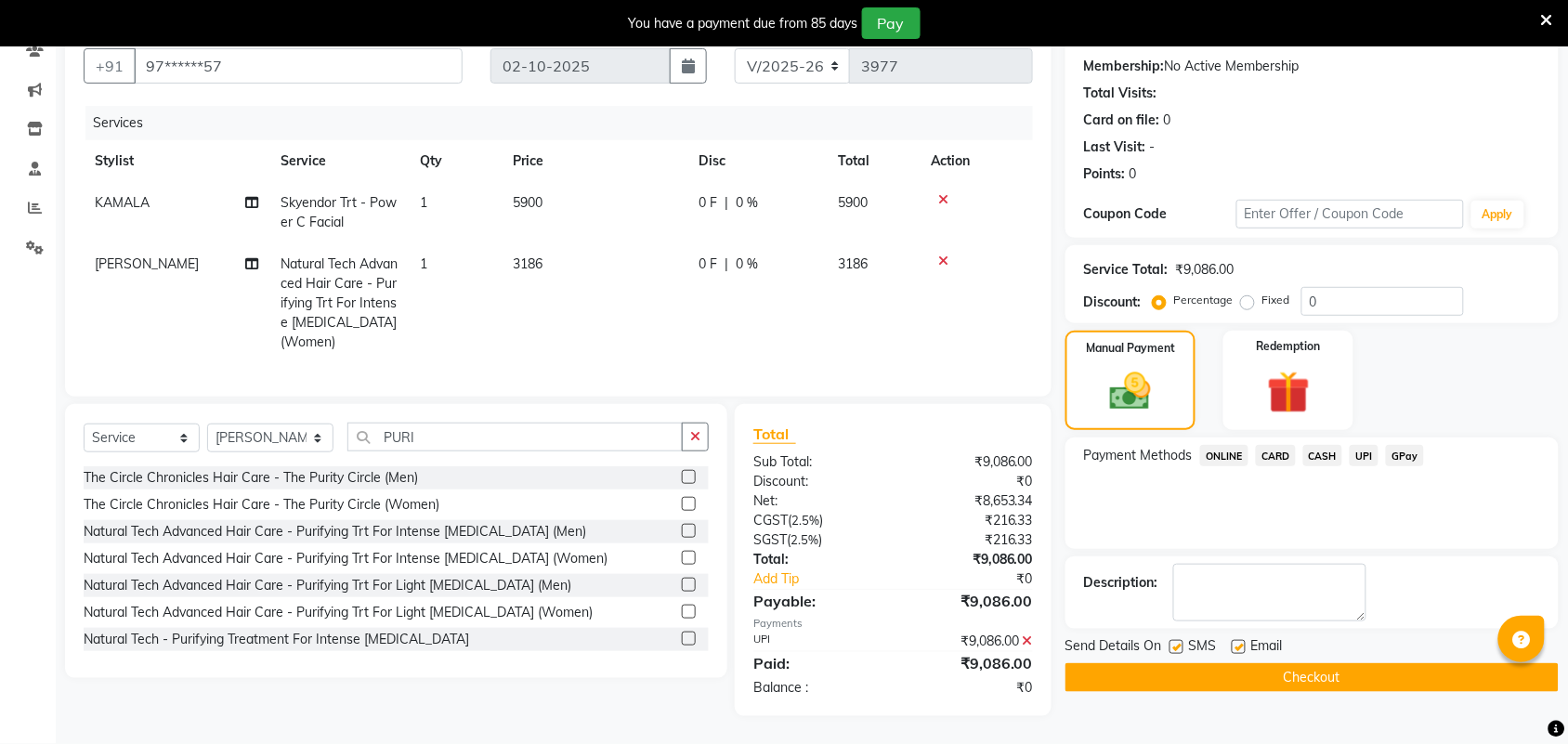
click at [1371, 680] on div "Name: Catherin Membership: No Active Membership Total Visits: Card on file: 0 L…" at bounding box center [1319, 365] width 507 height 701
click at [1375, 667] on button "Checkout" at bounding box center [1312, 678] width 494 height 29
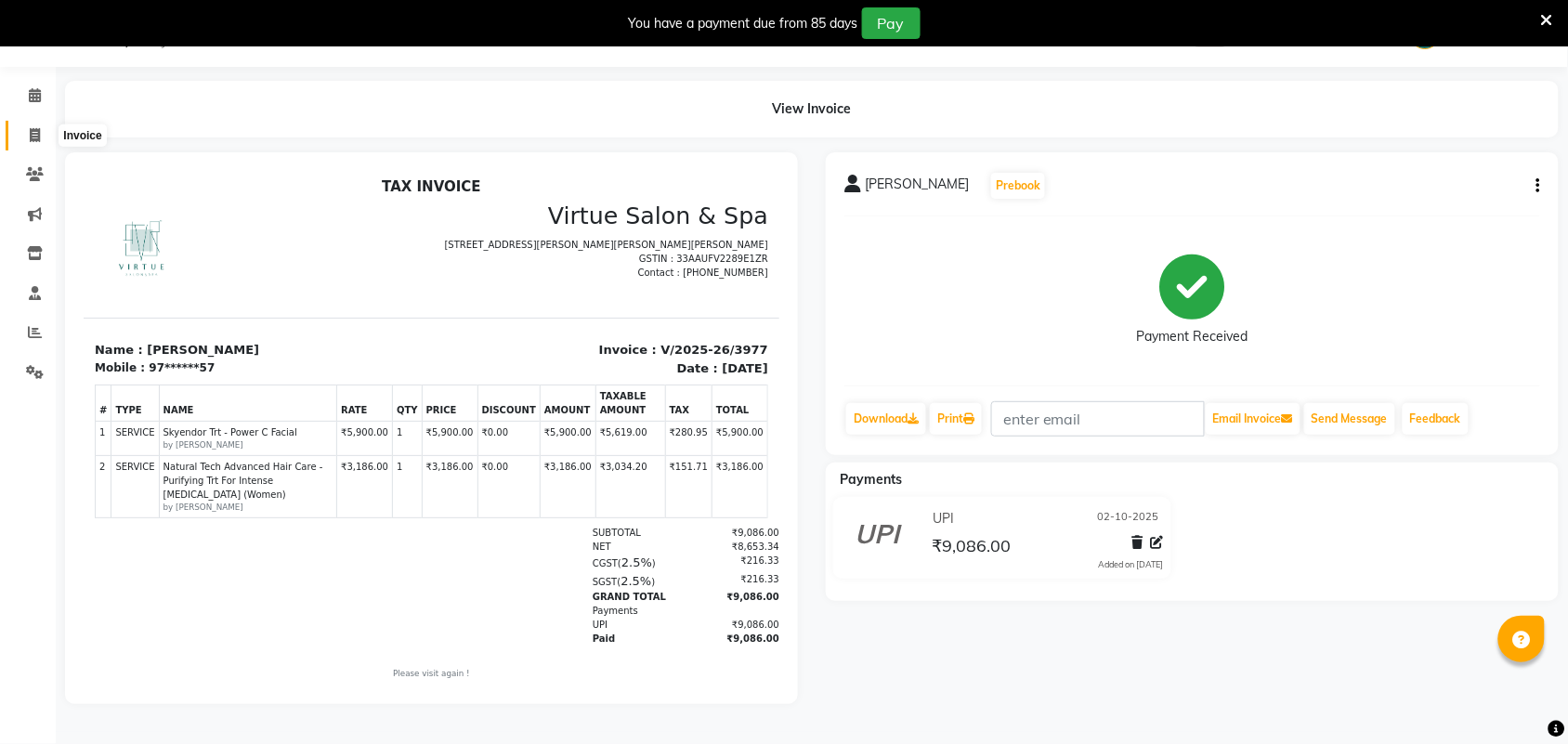
click at [40, 133] on span at bounding box center [34, 136] width 32 height 21
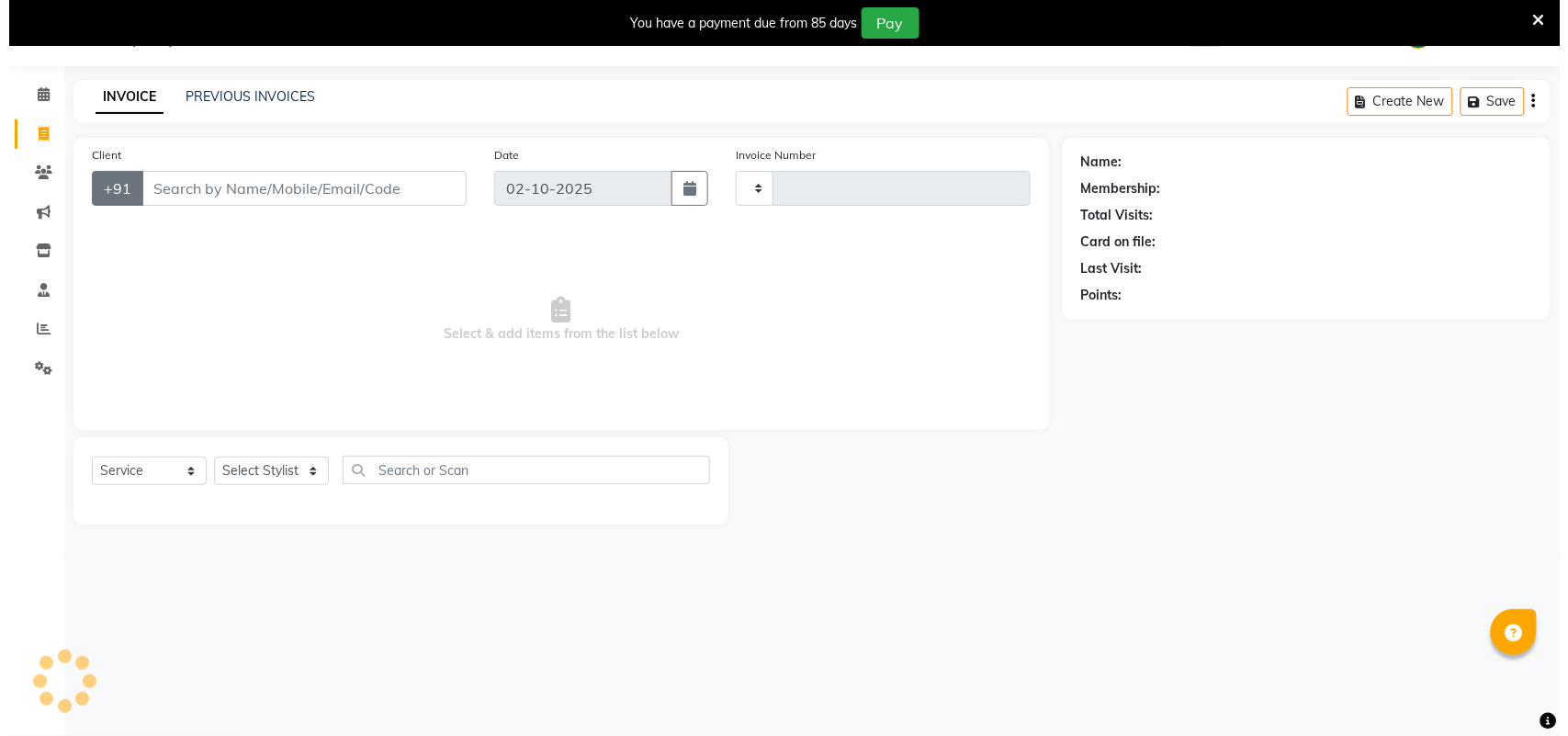
scroll to position [46, 0]
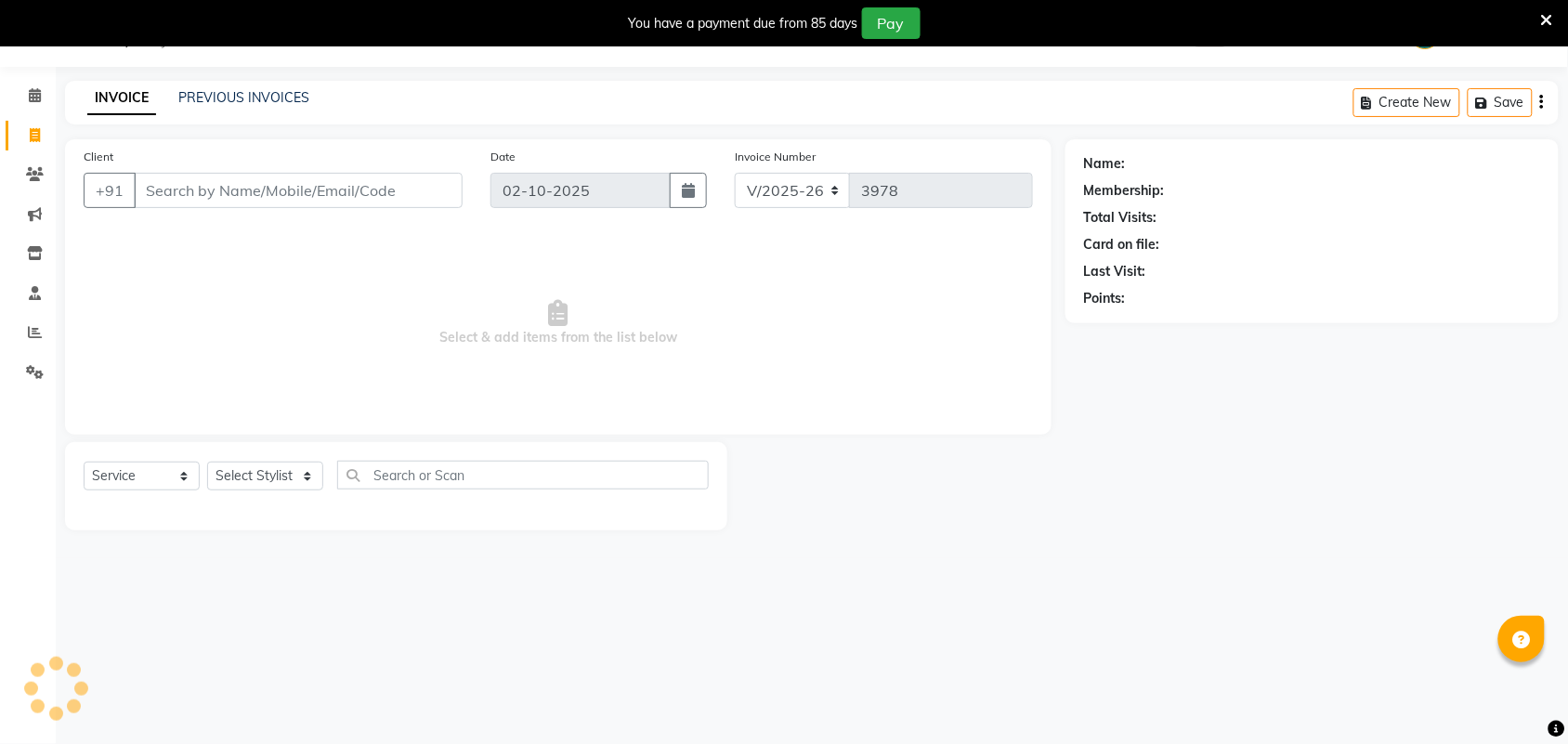
click at [152, 205] on input "Client" at bounding box center [298, 190] width 329 height 35
click at [388, 190] on span "Add Client" at bounding box center [415, 189] width 74 height 18
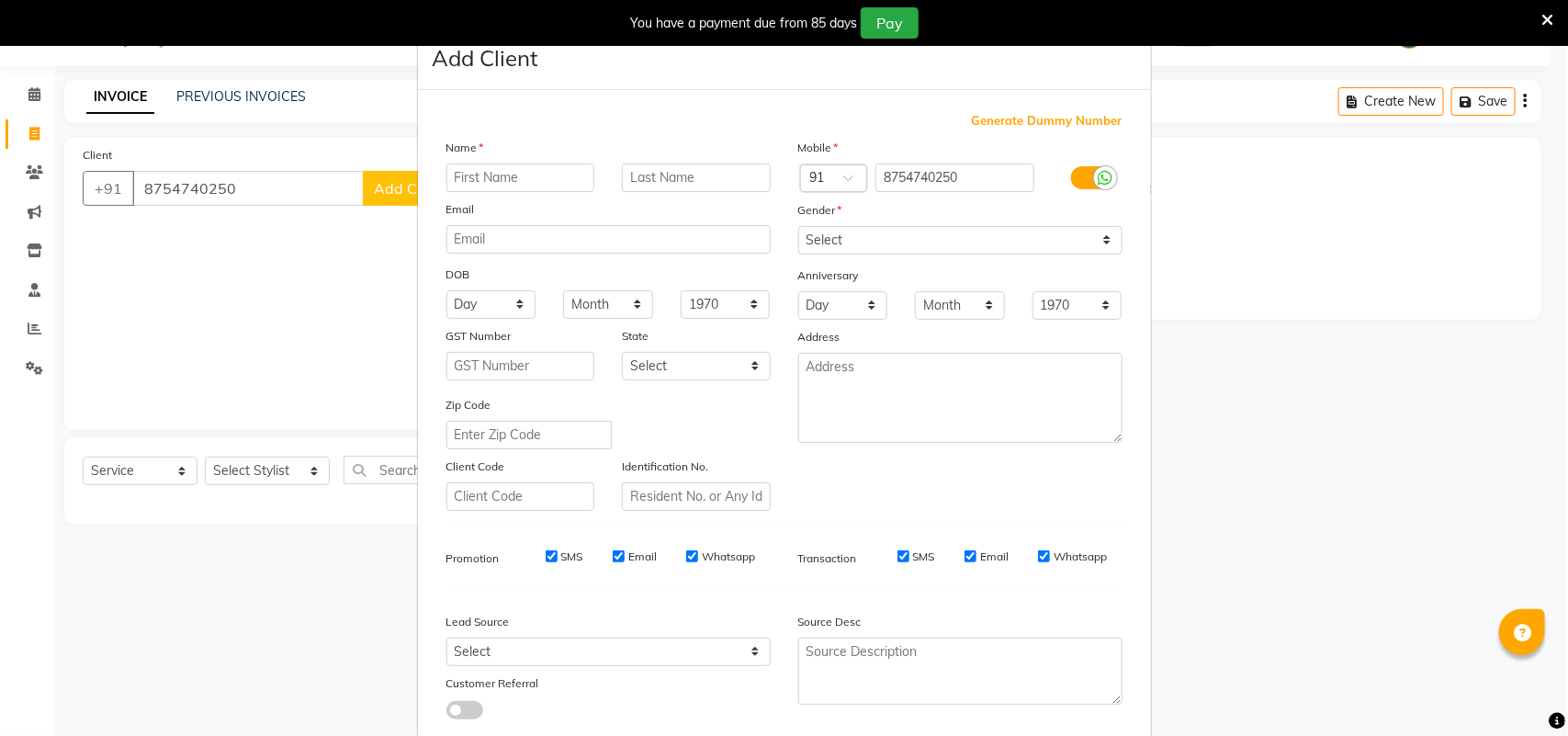
click at [464, 185] on input "text" at bounding box center [520, 178] width 149 height 29
click at [934, 242] on select "Select [DEMOGRAPHIC_DATA] [DEMOGRAPHIC_DATA] Other Prefer Not To Say" at bounding box center [960, 240] width 325 height 29
click at [798, 226] on select "Select [DEMOGRAPHIC_DATA] [DEMOGRAPHIC_DATA] Other Prefer Not To Say" at bounding box center [960, 240] width 325 height 29
click at [581, 642] on select "Select Walk-in Referral Internet Friend Word of Mouth Advertisement Facebook Ju…" at bounding box center [609, 652] width 325 height 29
click at [446, 638] on select "Select Walk-in Referral Internet Friend Word of Mouth Advertisement Facebook Ju…" at bounding box center [609, 652] width 325 height 29
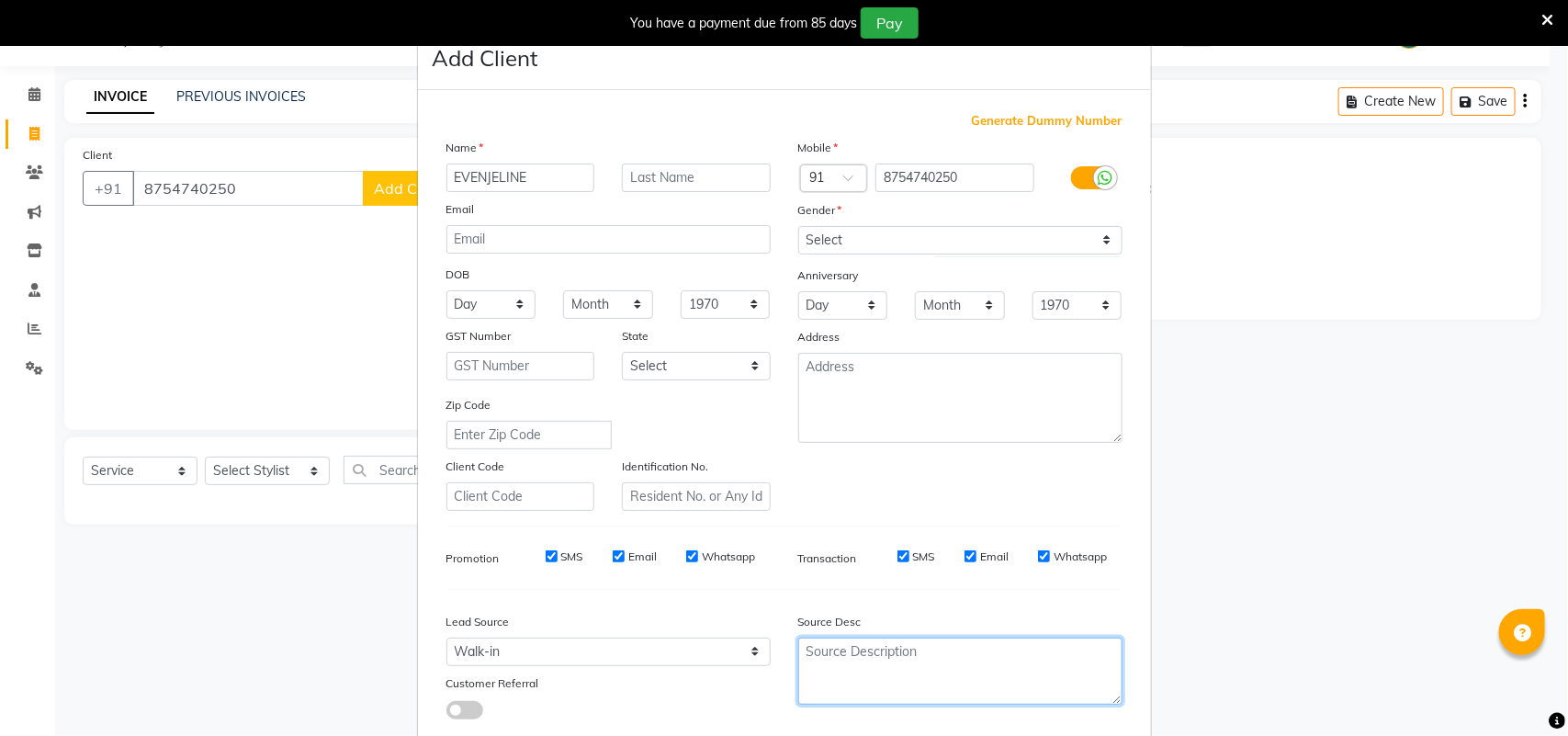
click at [851, 649] on textarea at bounding box center [960, 672] width 325 height 67
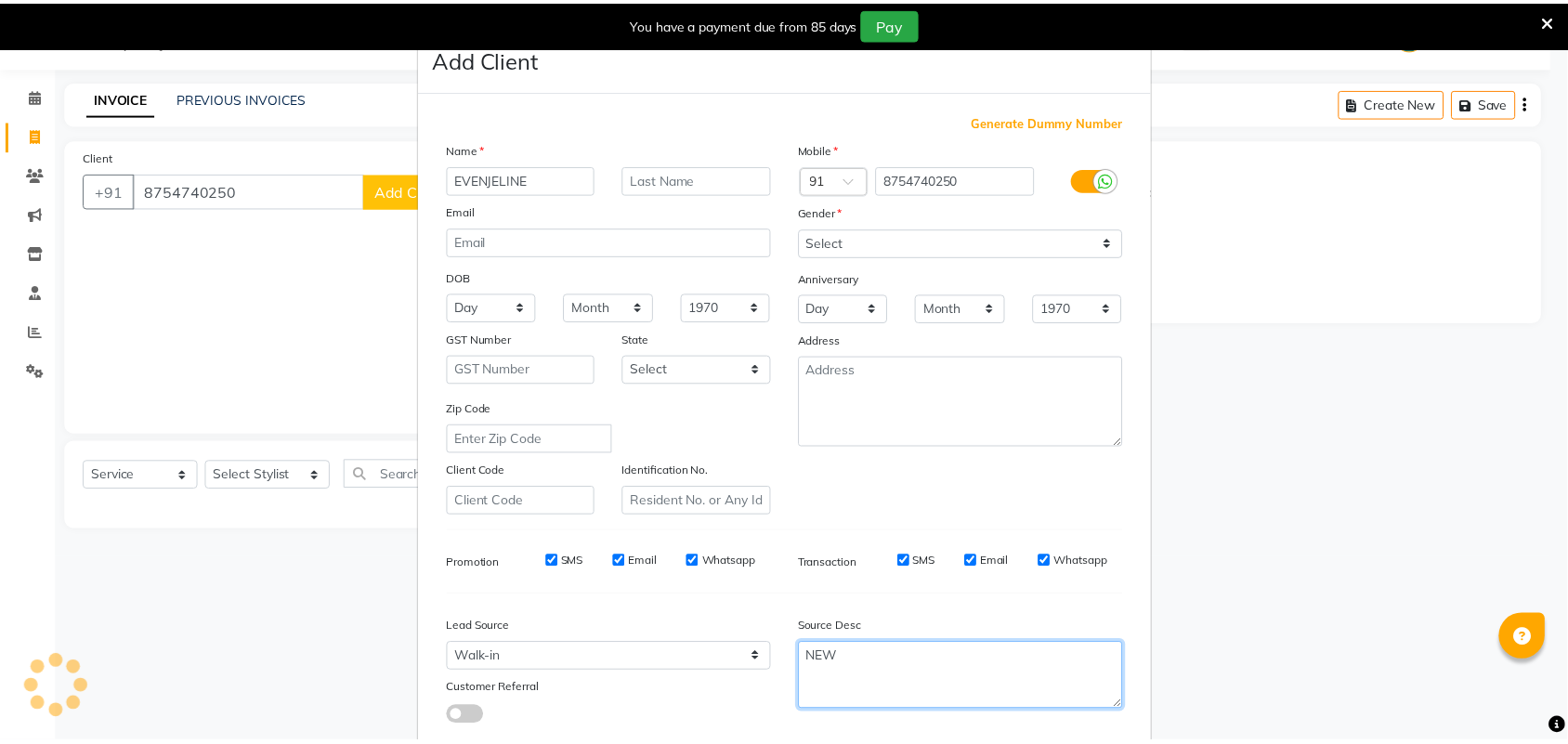
scroll to position [107, 0]
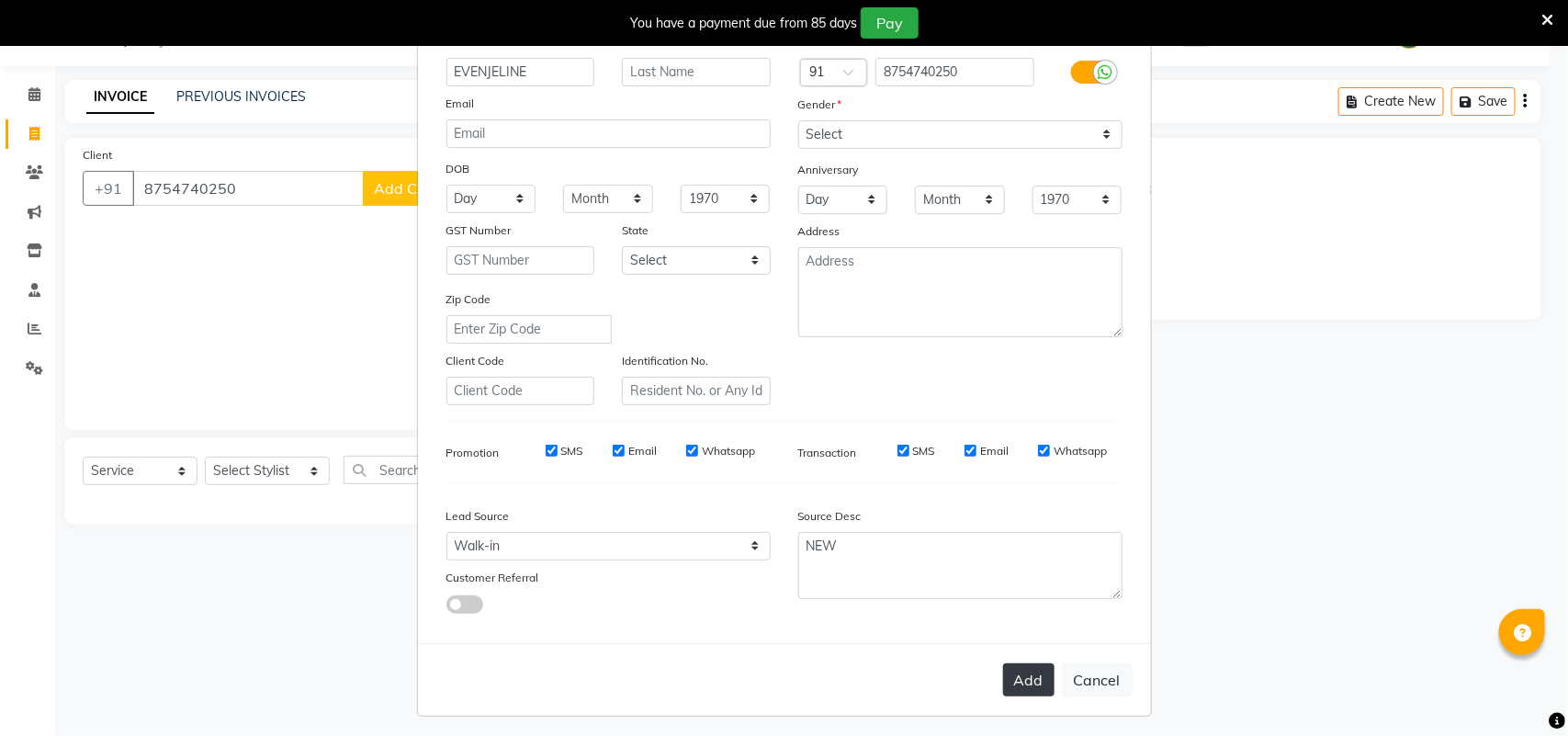
click at [1002, 672] on button "Add" at bounding box center [1028, 680] width 52 height 33
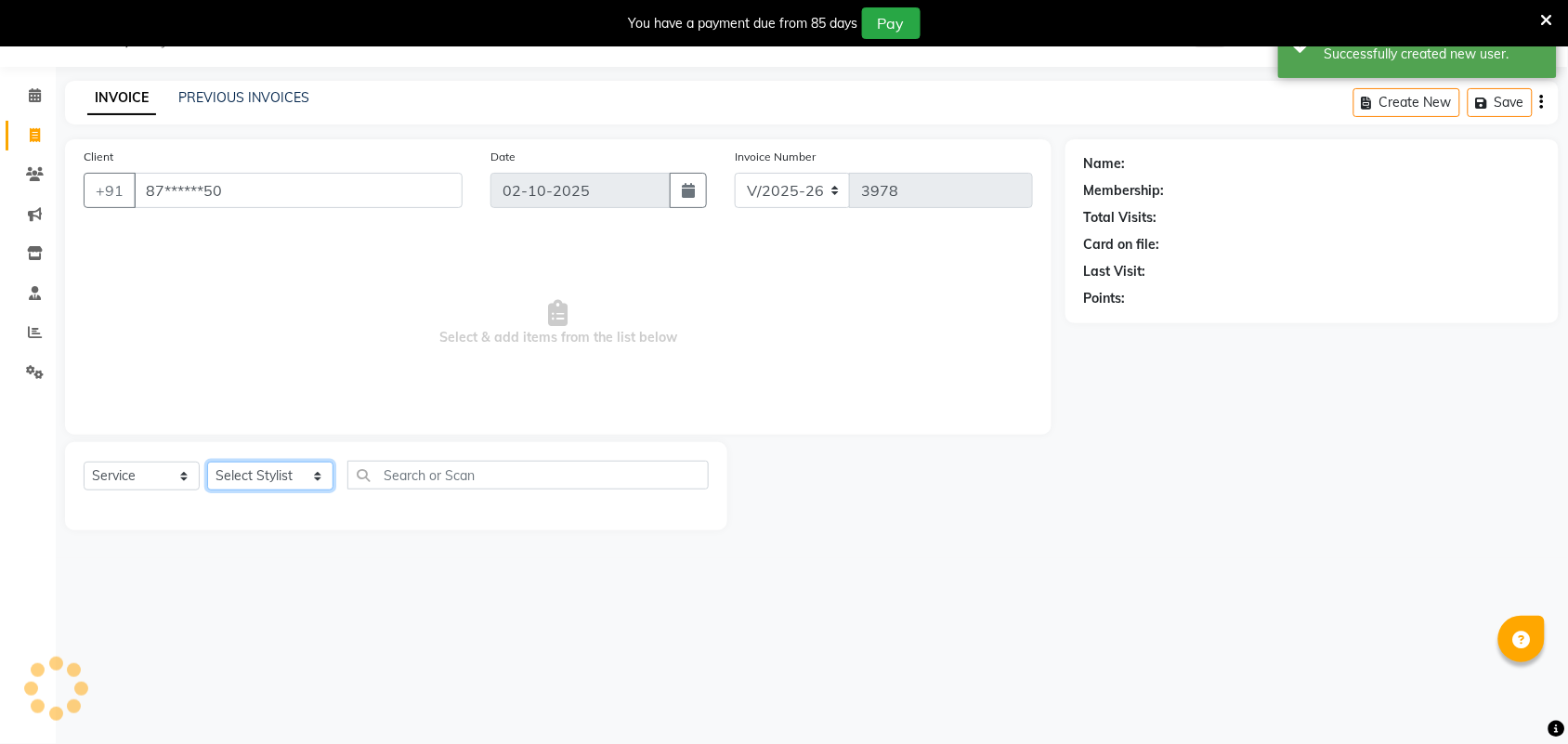
click at [258, 486] on select "Select Stylist Admin [PERSON_NAME] Apsu Auditor Ambattur [PERSON_NAME] Dingg - …" at bounding box center [270, 476] width 126 height 29
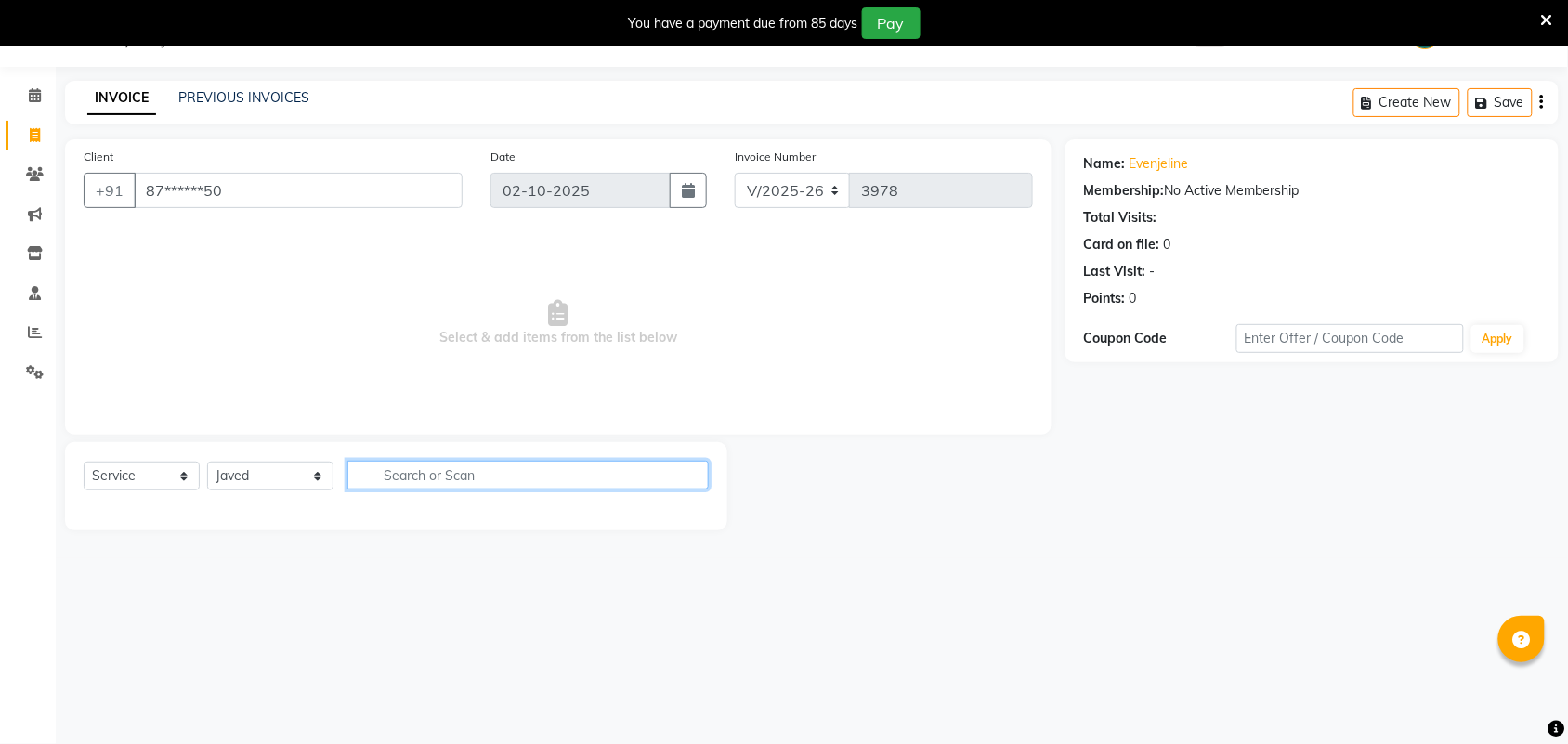
click at [509, 469] on input "text" at bounding box center [528, 475] width 361 height 29
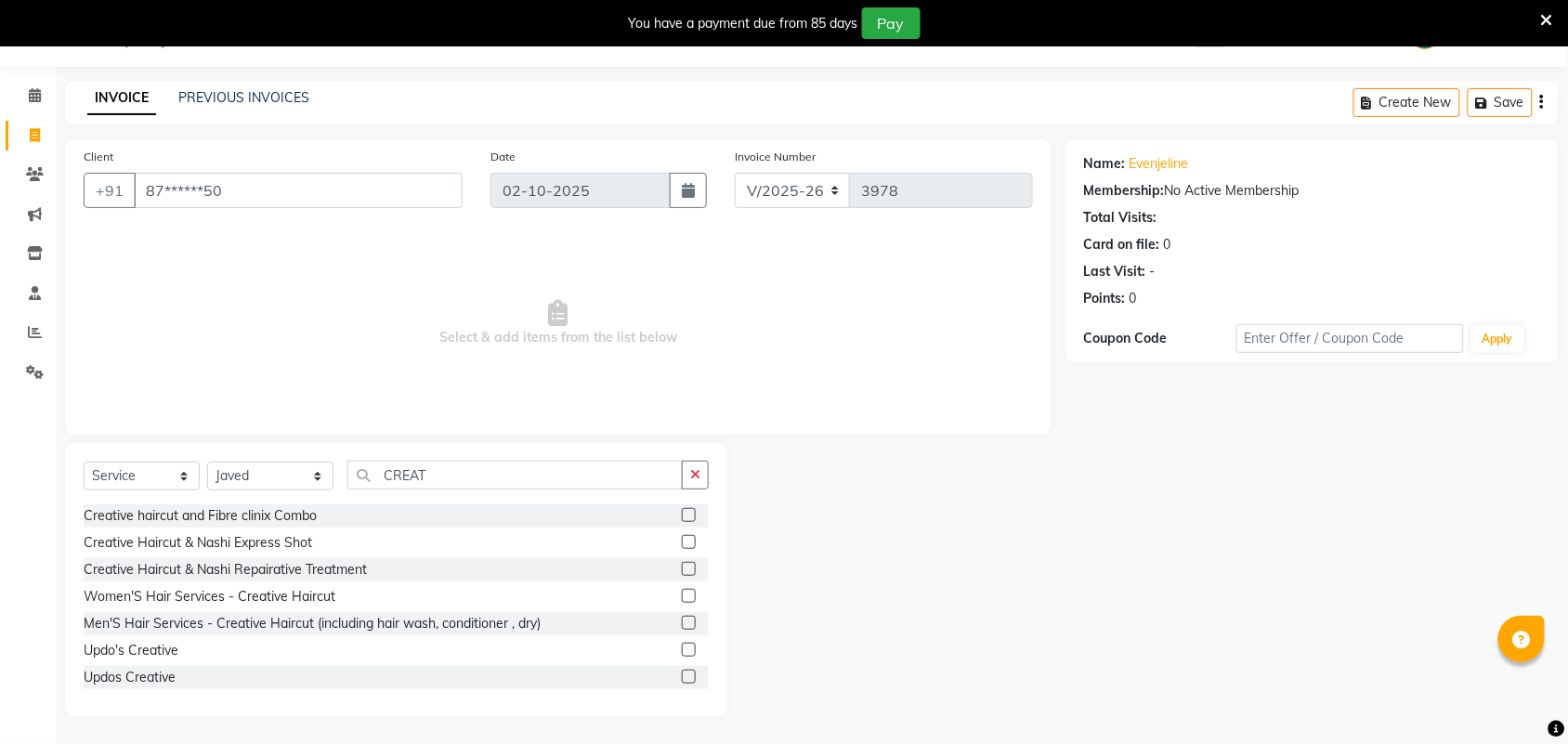
click at [682, 590] on label at bounding box center [689, 595] width 14 height 14
click at [682, 591] on input "checkbox" at bounding box center [688, 596] width 12 height 12
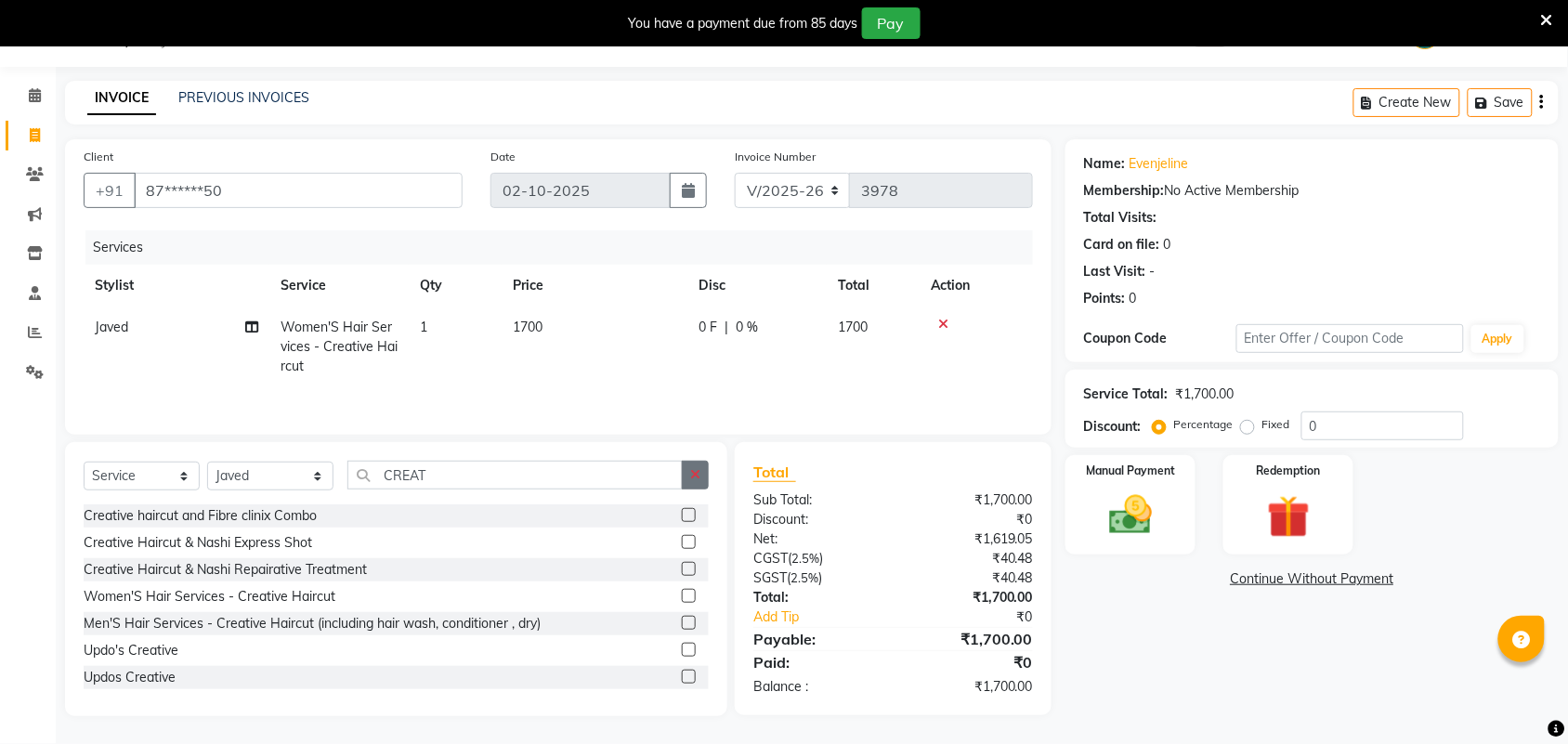
click at [691, 485] on button "button" at bounding box center [696, 475] width 27 height 29
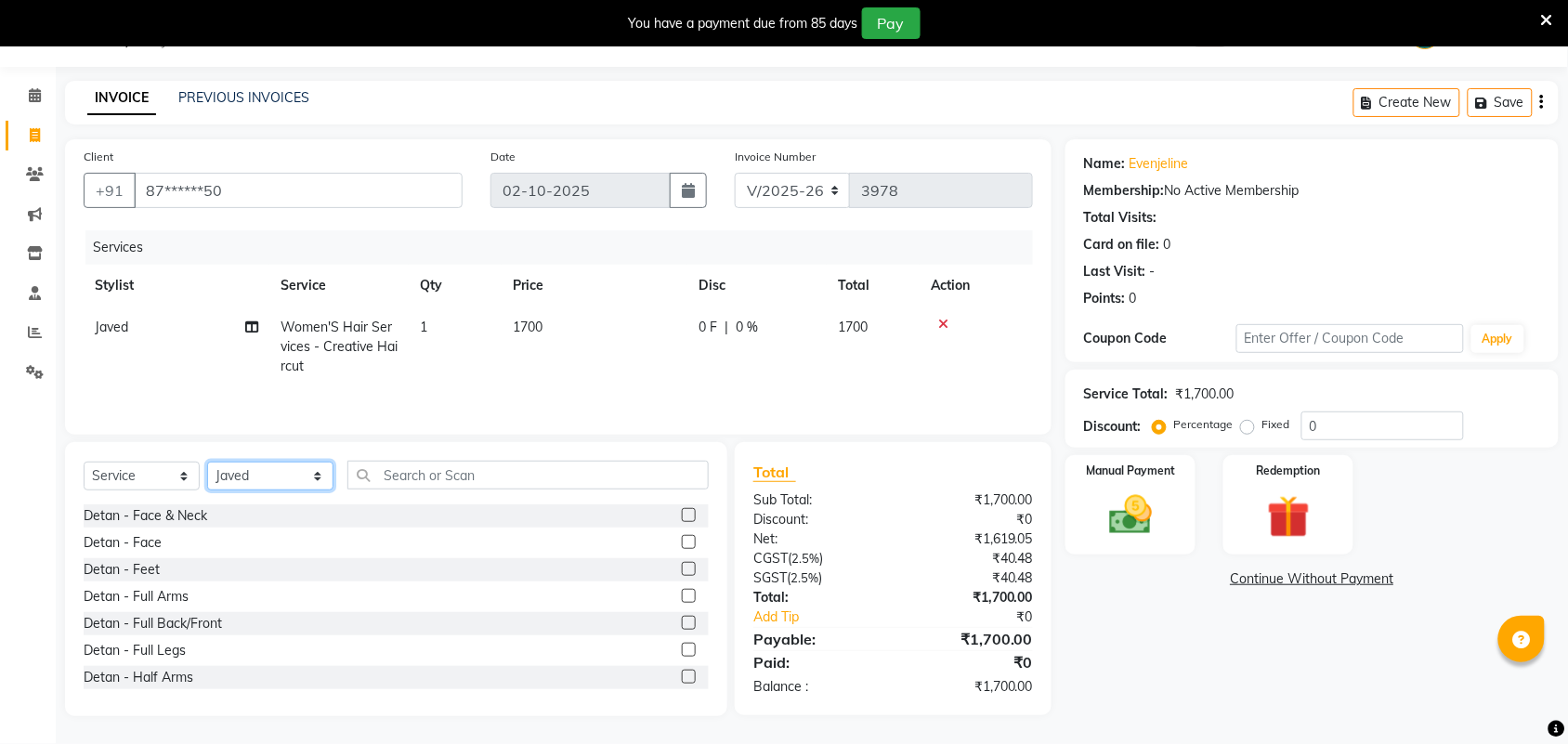
click at [257, 470] on select "Select Stylist Admin [PERSON_NAME] Apsu Auditor Ambattur [PERSON_NAME] Dingg - …" at bounding box center [270, 476] width 126 height 29
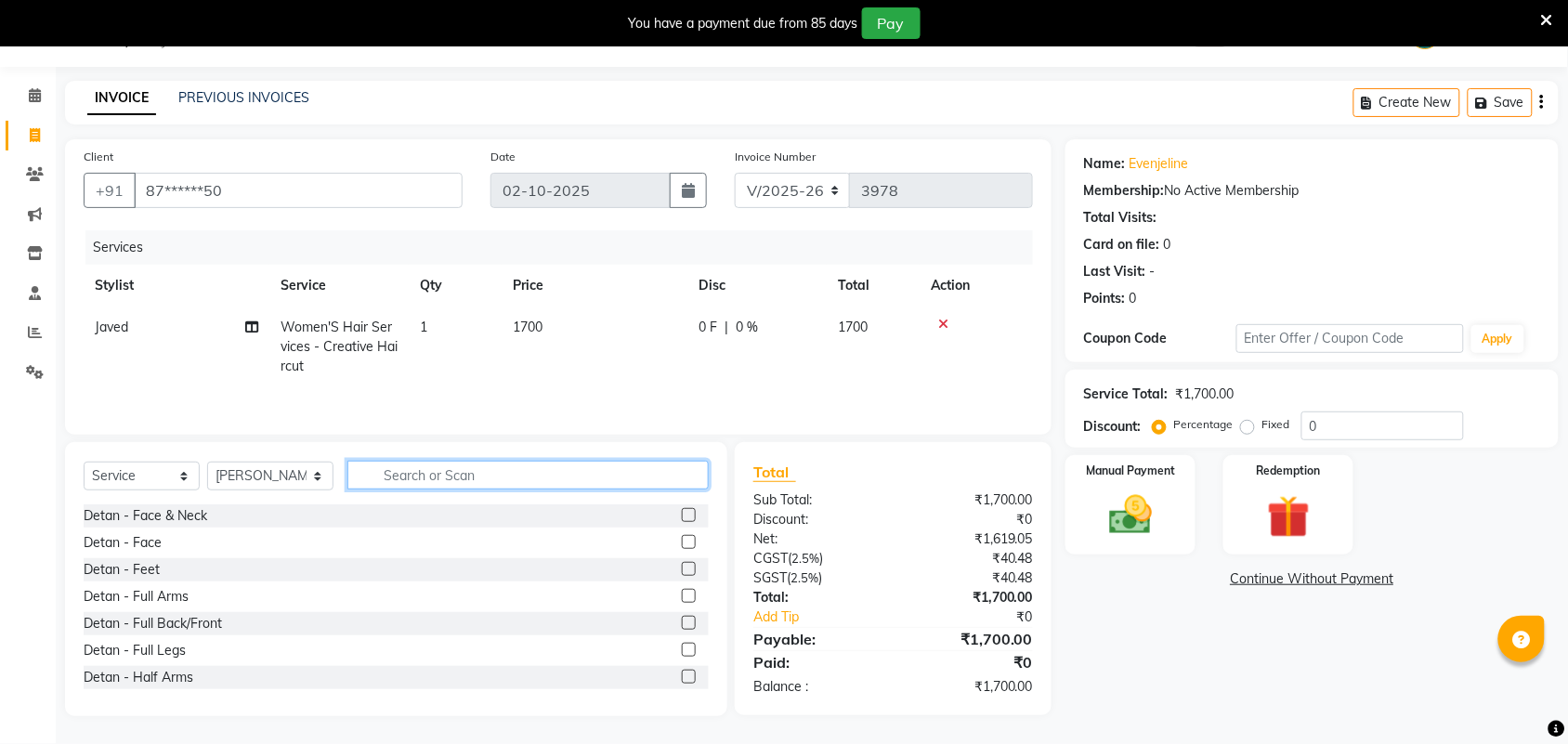
click at [438, 483] on input "text" at bounding box center [528, 475] width 361 height 29
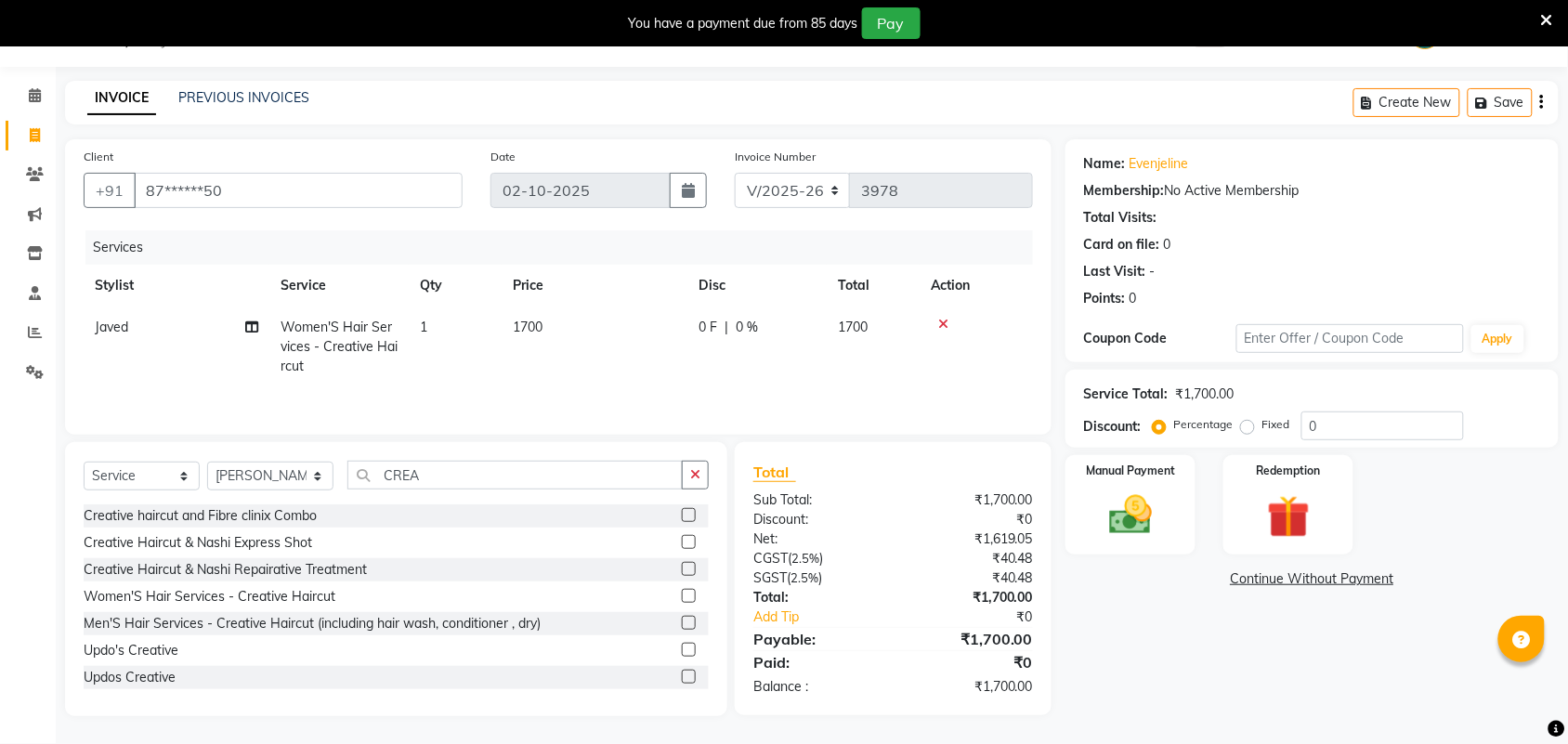
click at [682, 602] on label at bounding box center [689, 595] width 14 height 14
click at [682, 602] on input "checkbox" at bounding box center [688, 596] width 12 height 12
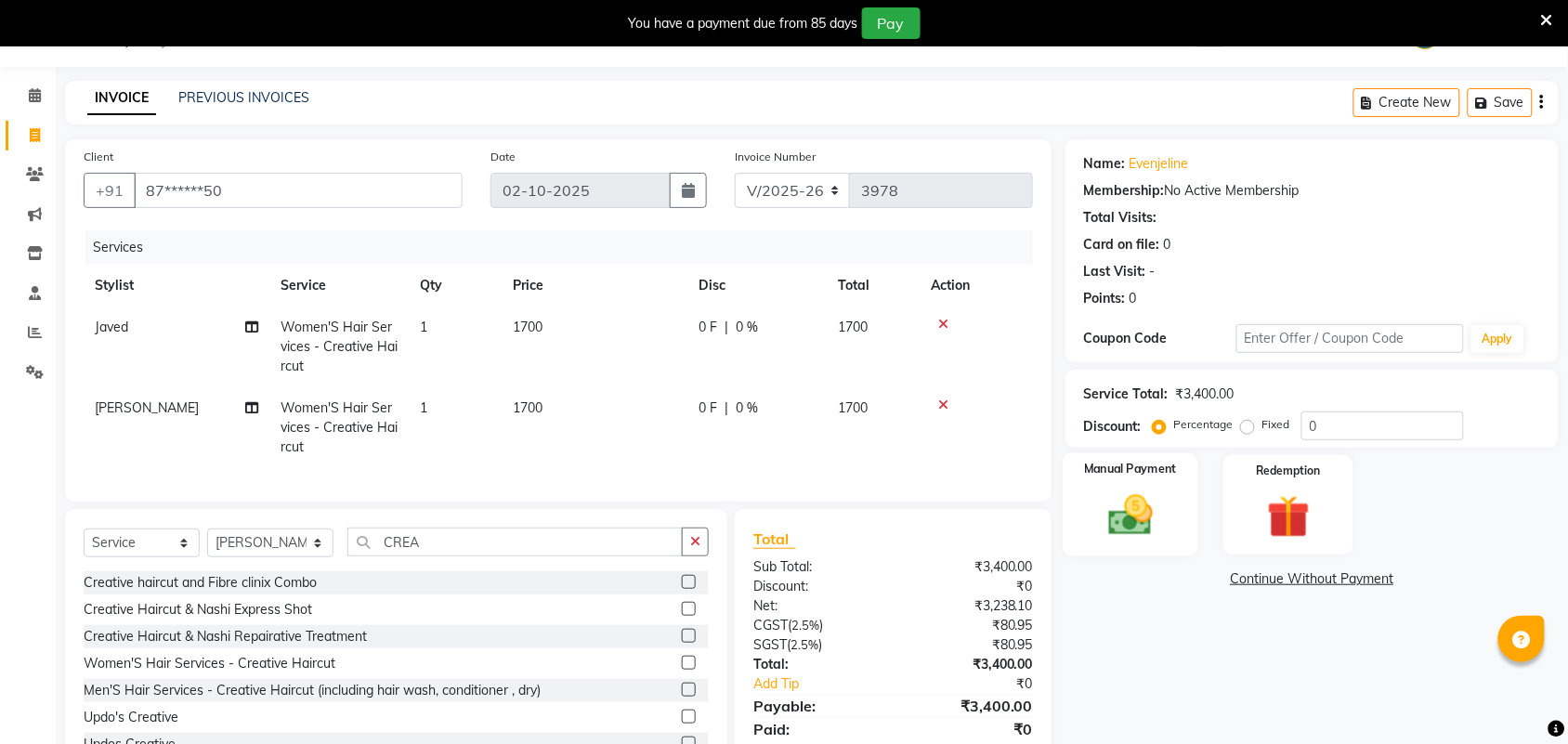
click at [1118, 530] on img at bounding box center [1131, 515] width 73 height 51
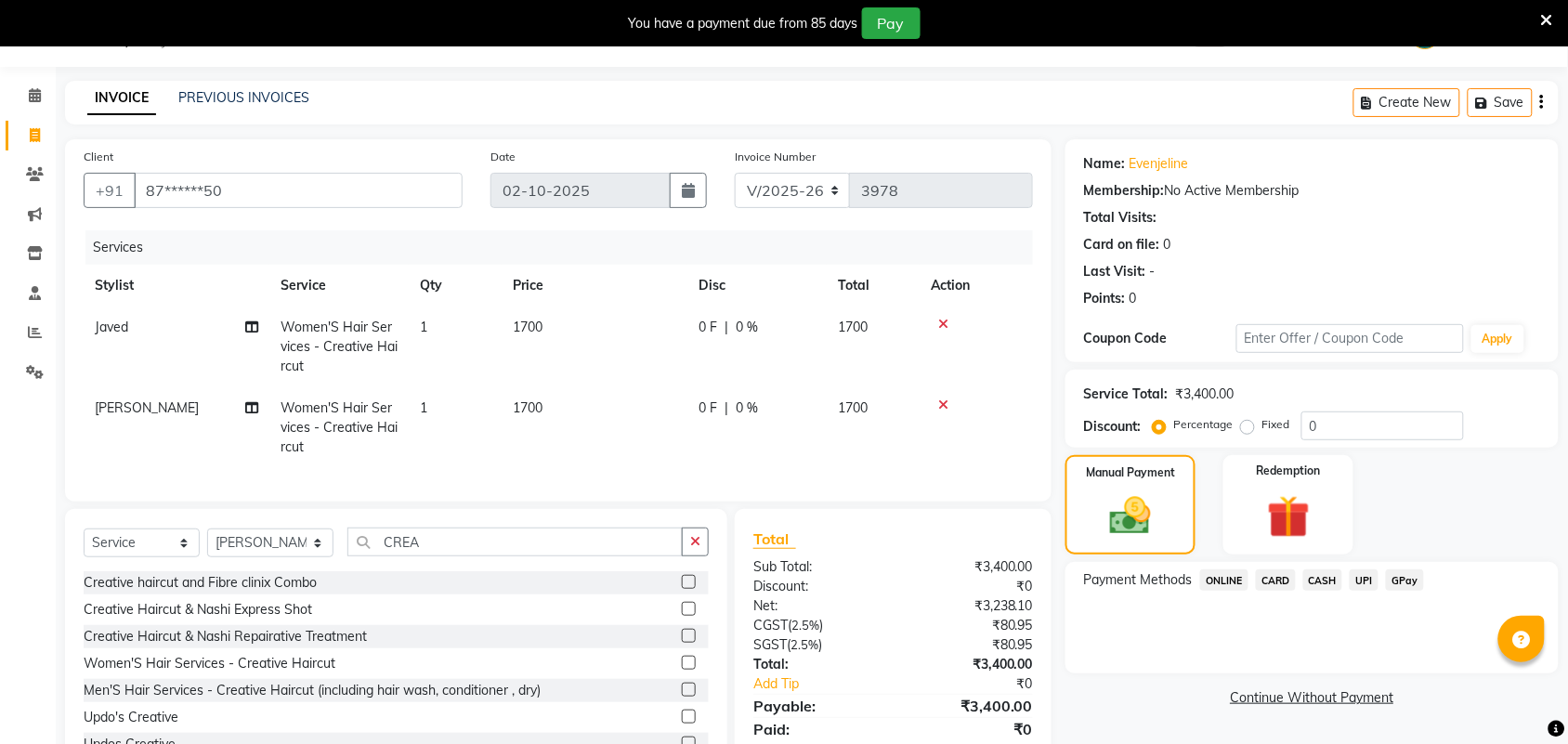
click at [1367, 582] on span "UPI" at bounding box center [1365, 580] width 29 height 21
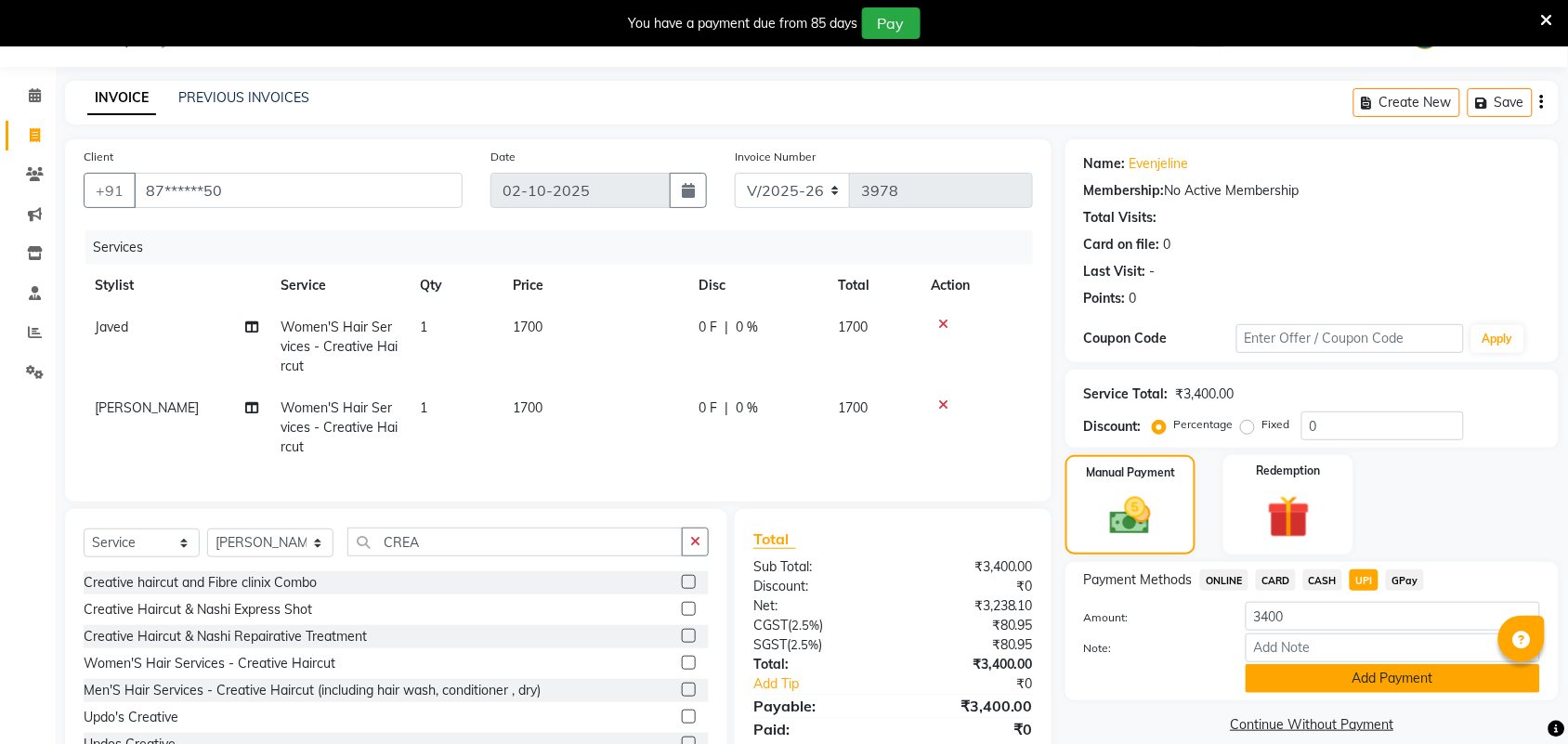
click at [1371, 674] on button "Add Payment" at bounding box center [1393, 679] width 294 height 29
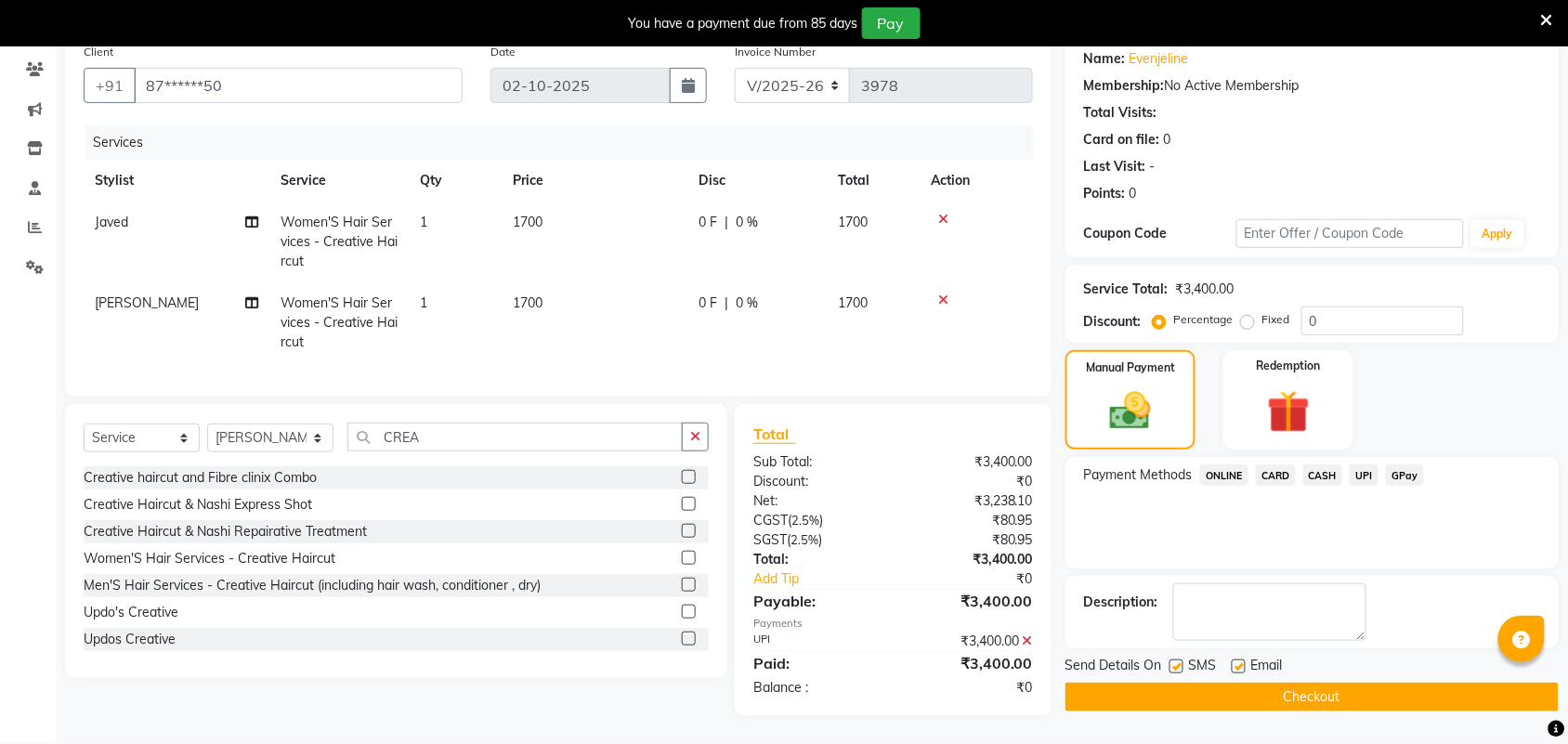
scroll to position [168, 0]
click at [1374, 684] on button "Checkout" at bounding box center [1312, 697] width 494 height 29
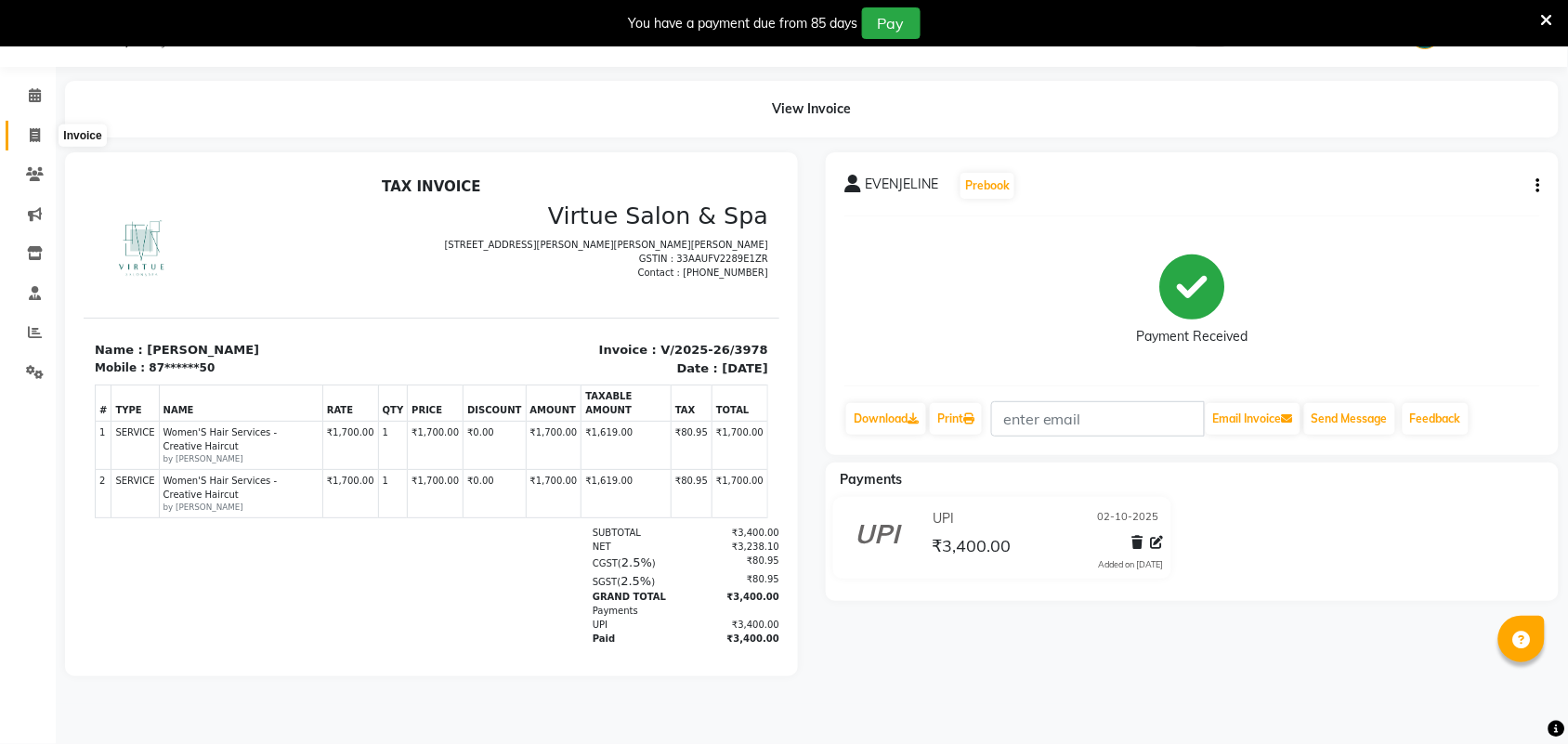
click at [33, 136] on icon at bounding box center [35, 135] width 11 height 14
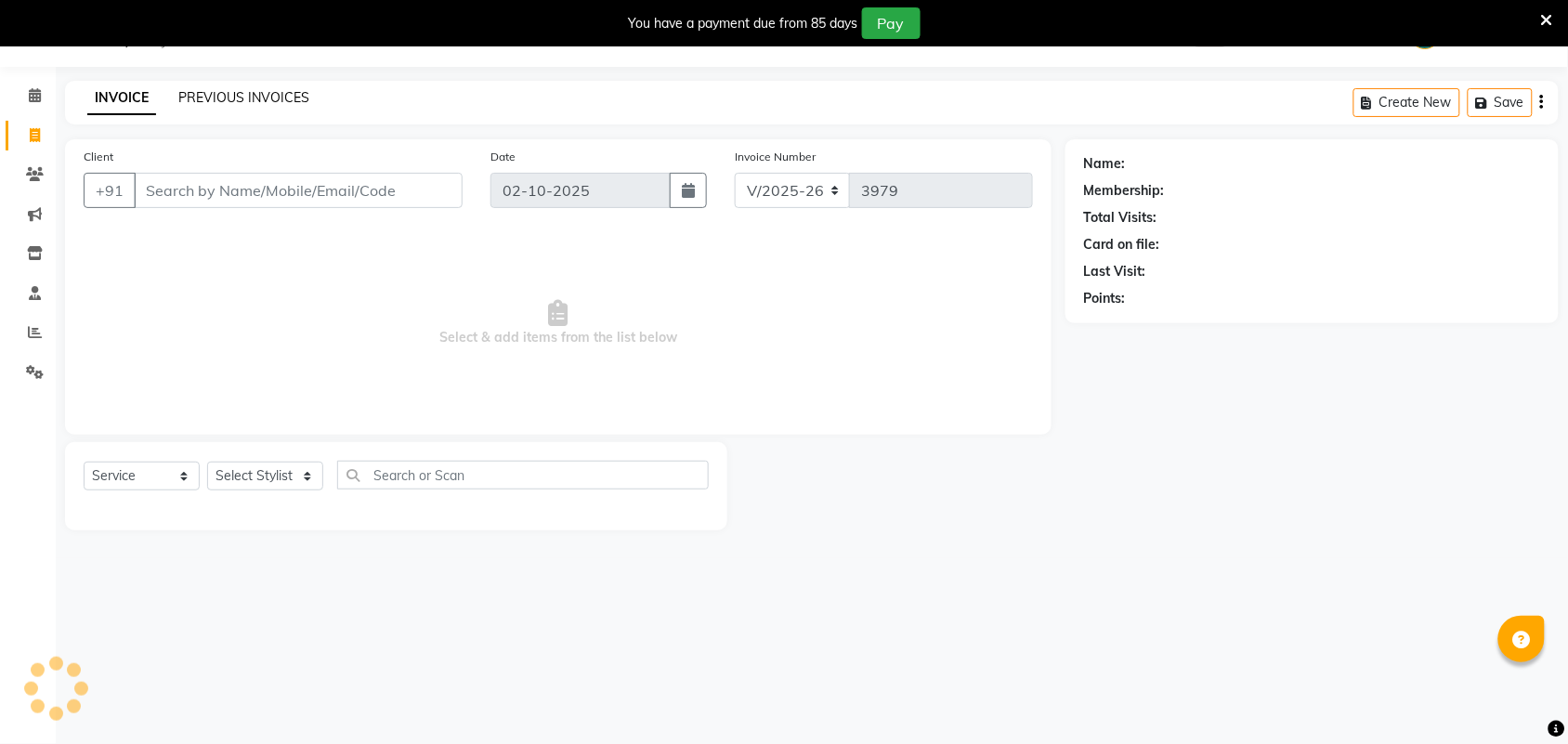
click at [201, 97] on link "PREVIOUS INVOICES" at bounding box center [244, 97] width 131 height 17
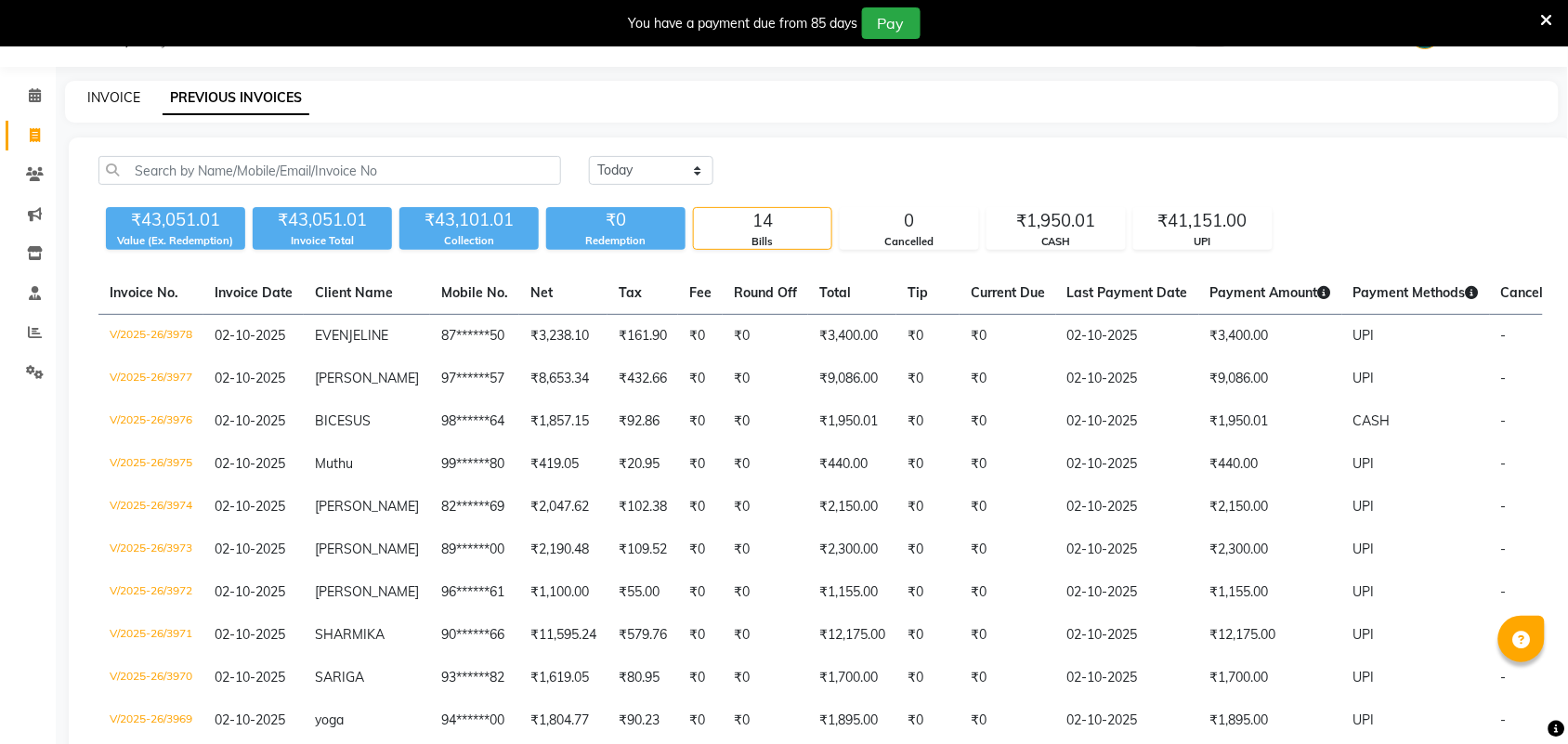
click at [119, 90] on link "INVOICE" at bounding box center [114, 97] width 53 height 17
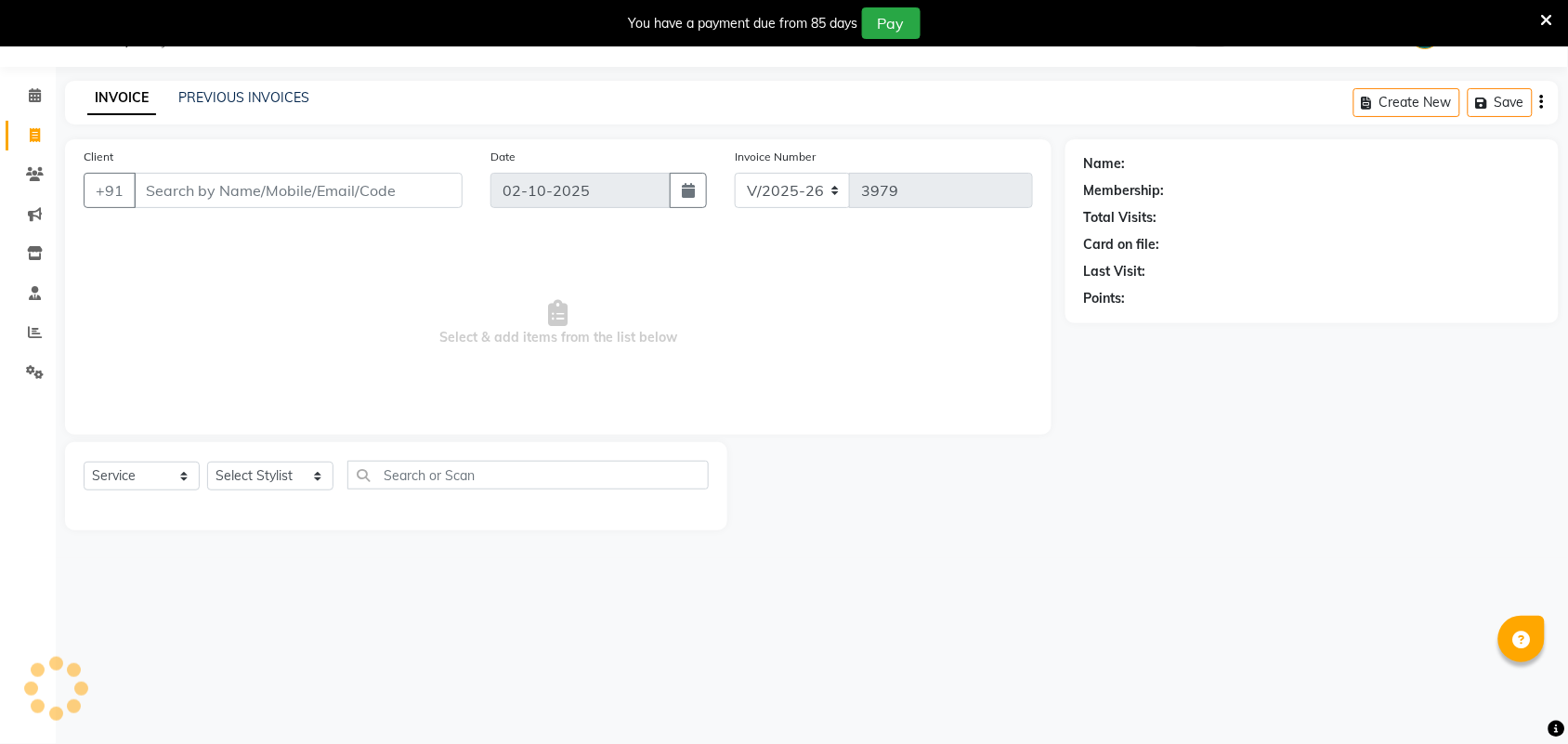
click at [232, 85] on div "INVOICE PREVIOUS INVOICES Create New Save" at bounding box center [812, 102] width 1494 height 44
click at [234, 97] on link "PREVIOUS INVOICES" at bounding box center [244, 97] width 131 height 17
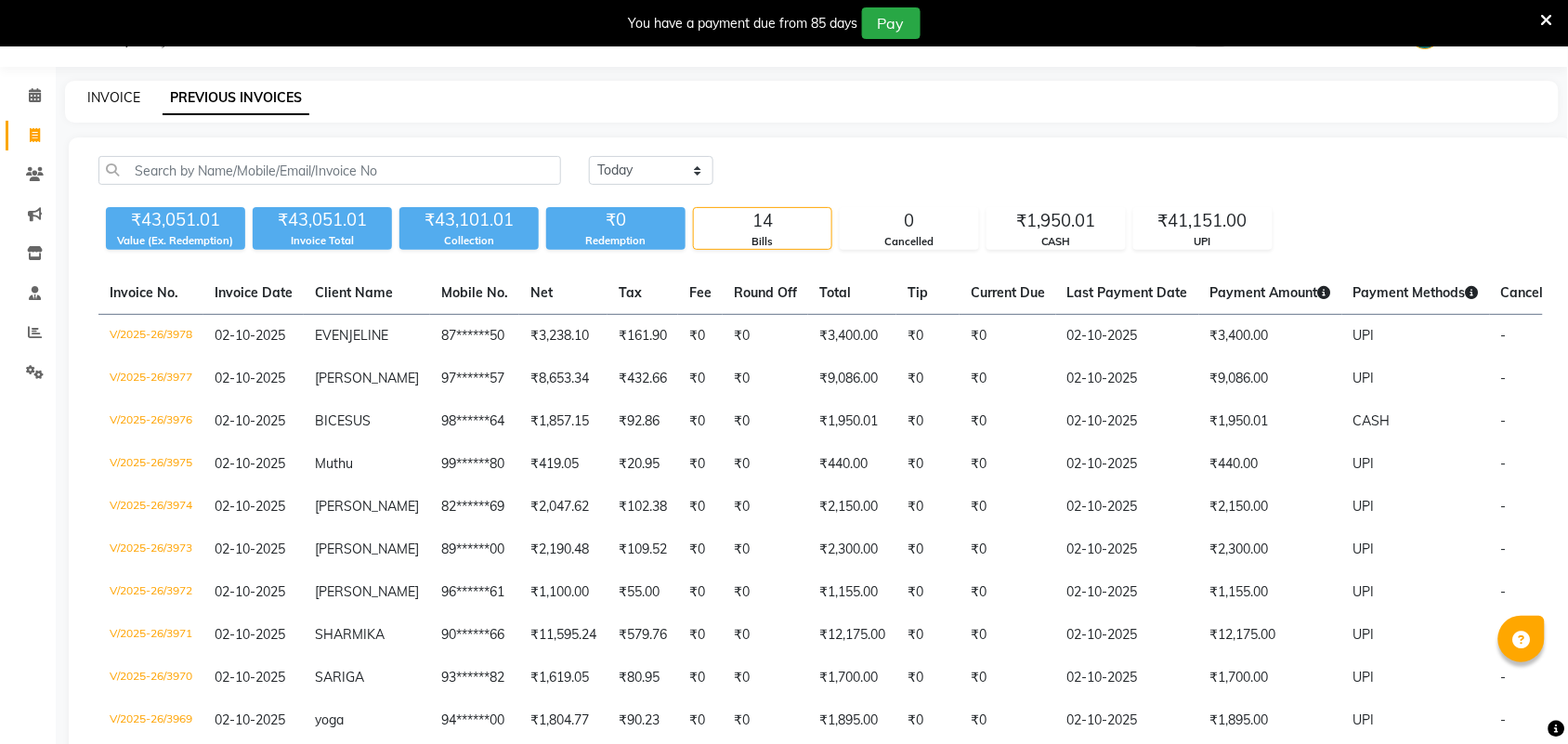
click at [107, 97] on link "INVOICE" at bounding box center [114, 97] width 53 height 17
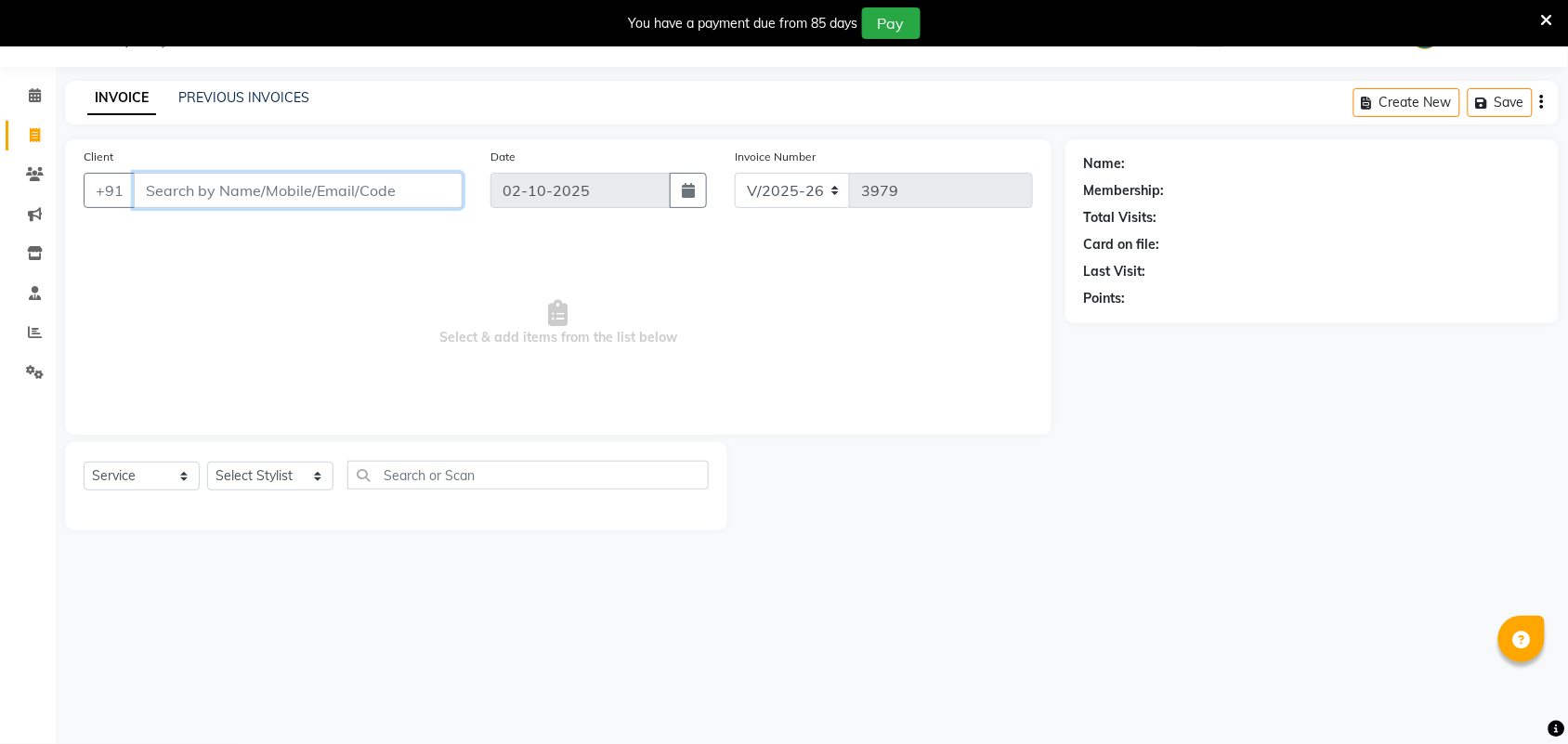
click at [327, 181] on input "Client" at bounding box center [298, 190] width 329 height 35
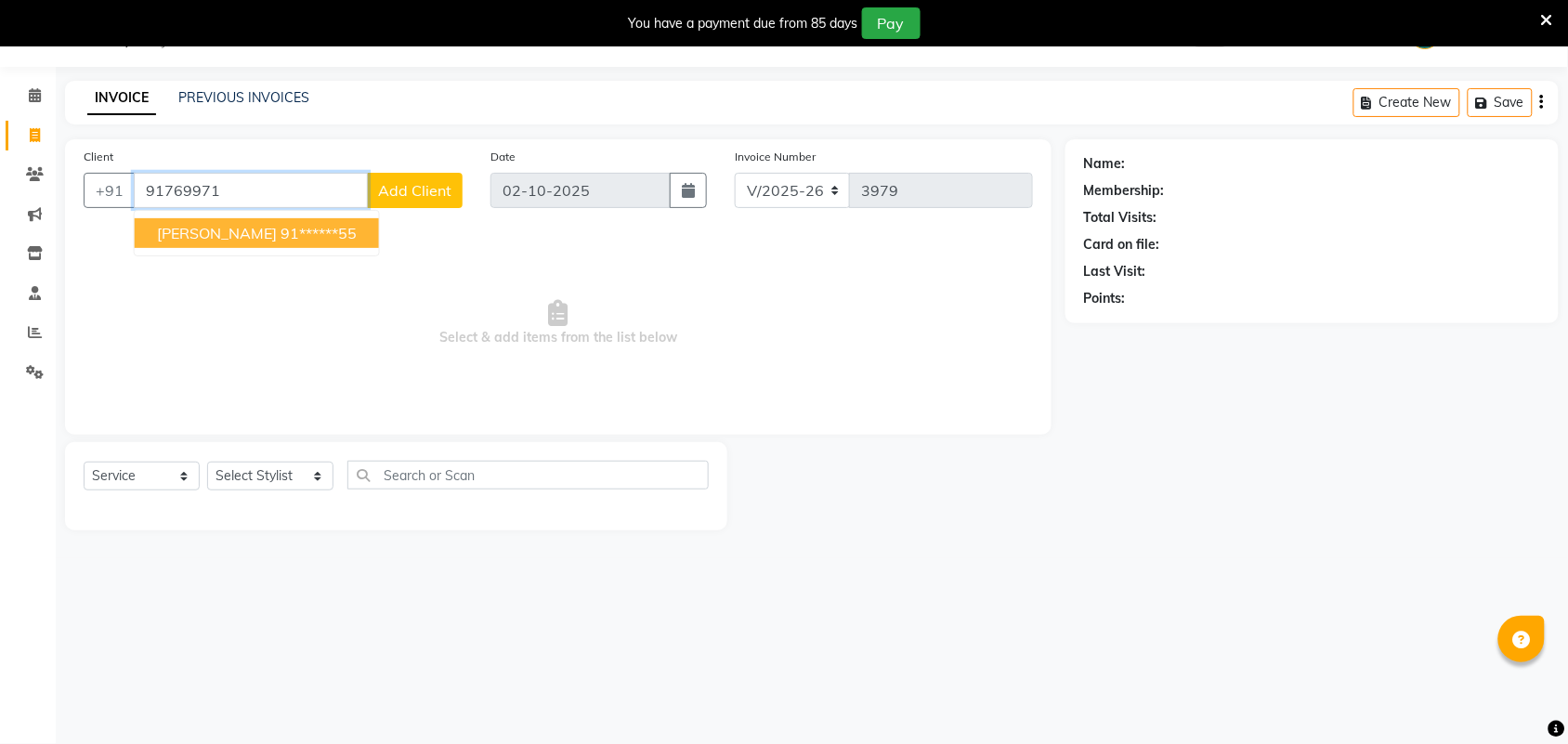
click at [300, 240] on ngb-highlight "91******55" at bounding box center [319, 232] width 76 height 18
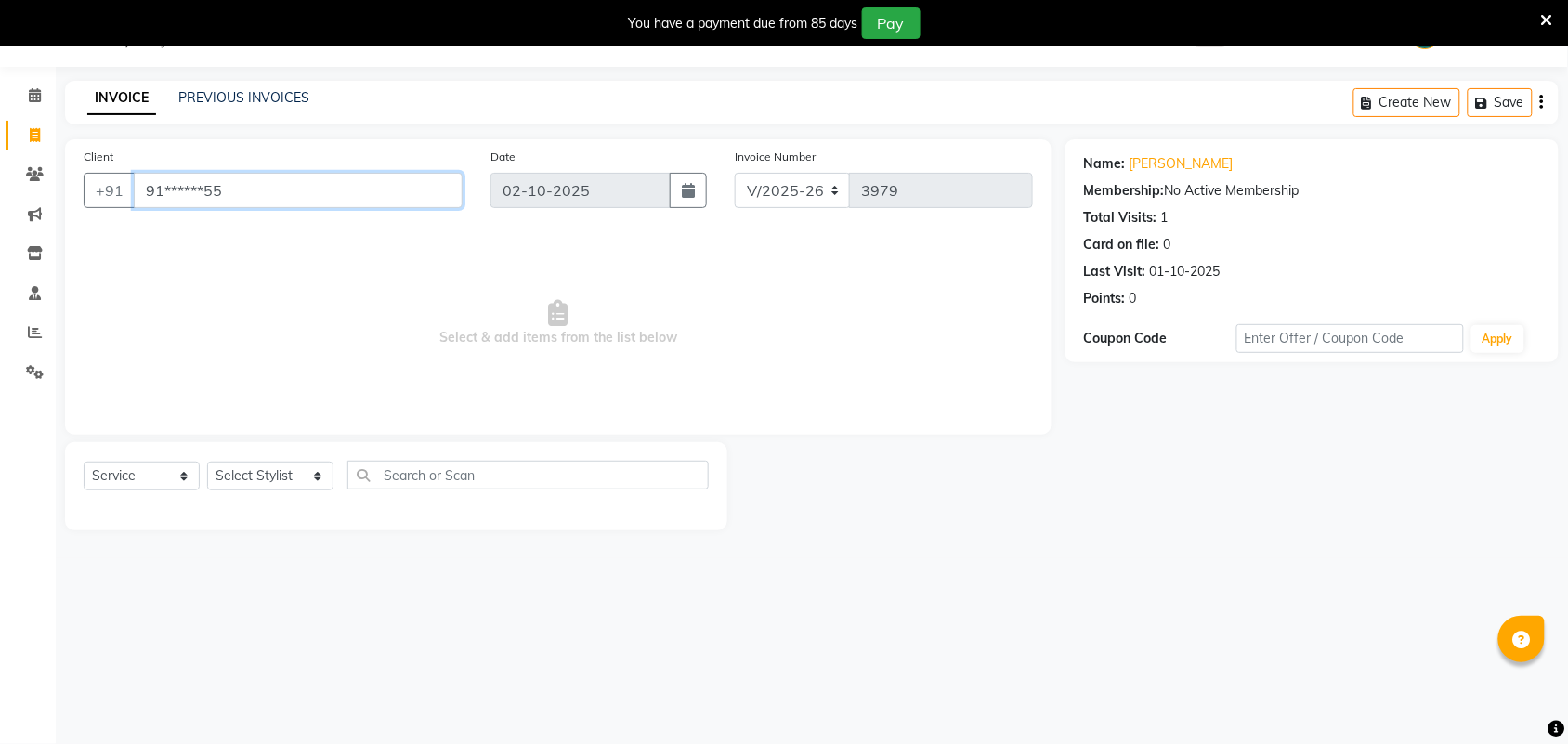
drag, startPoint x: 144, startPoint y: 196, endPoint x: 257, endPoint y: 205, distance: 113.4
click at [257, 205] on input "91******55" at bounding box center [298, 190] width 329 height 35
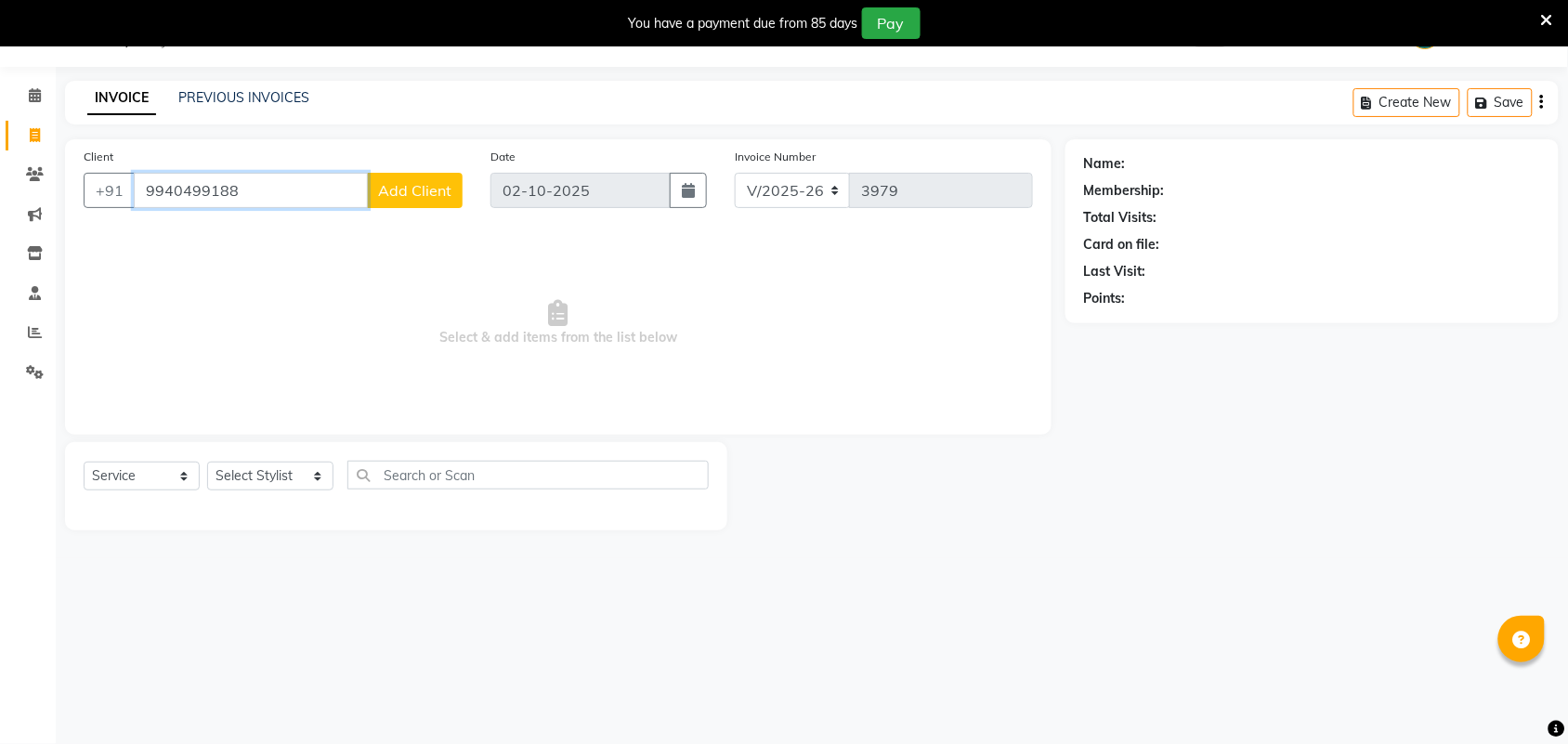
click at [202, 193] on input "9940499188" at bounding box center [251, 190] width 234 height 35
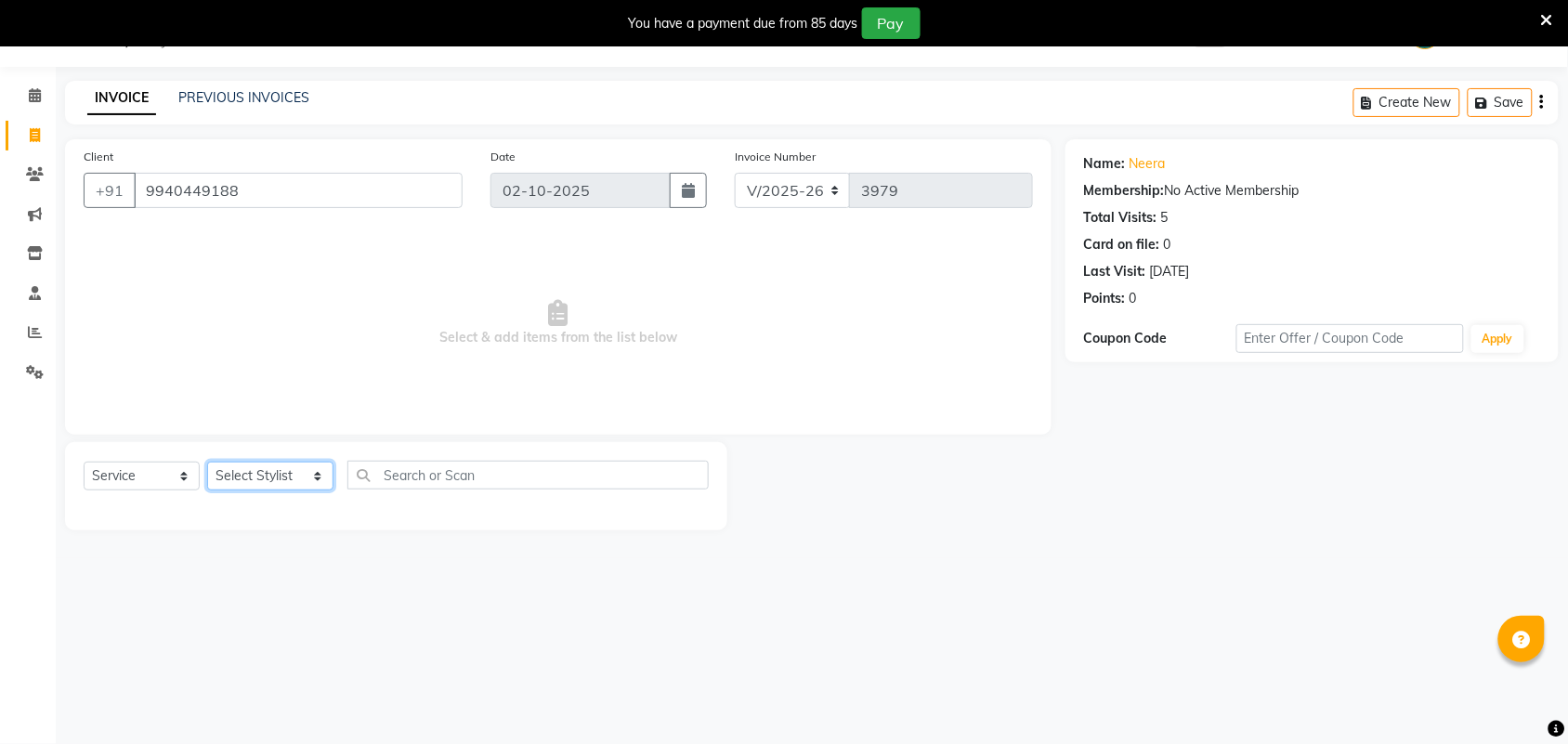
click at [252, 477] on select "Select Stylist Admin [PERSON_NAME] Apsu Auditor Ambattur [PERSON_NAME] Dingg - …" at bounding box center [270, 476] width 126 height 29
click at [207, 461] on select "Select Stylist Admin [PERSON_NAME] Apsu Auditor Ambattur [PERSON_NAME] Dingg - …" at bounding box center [270, 476] width 126 height 29
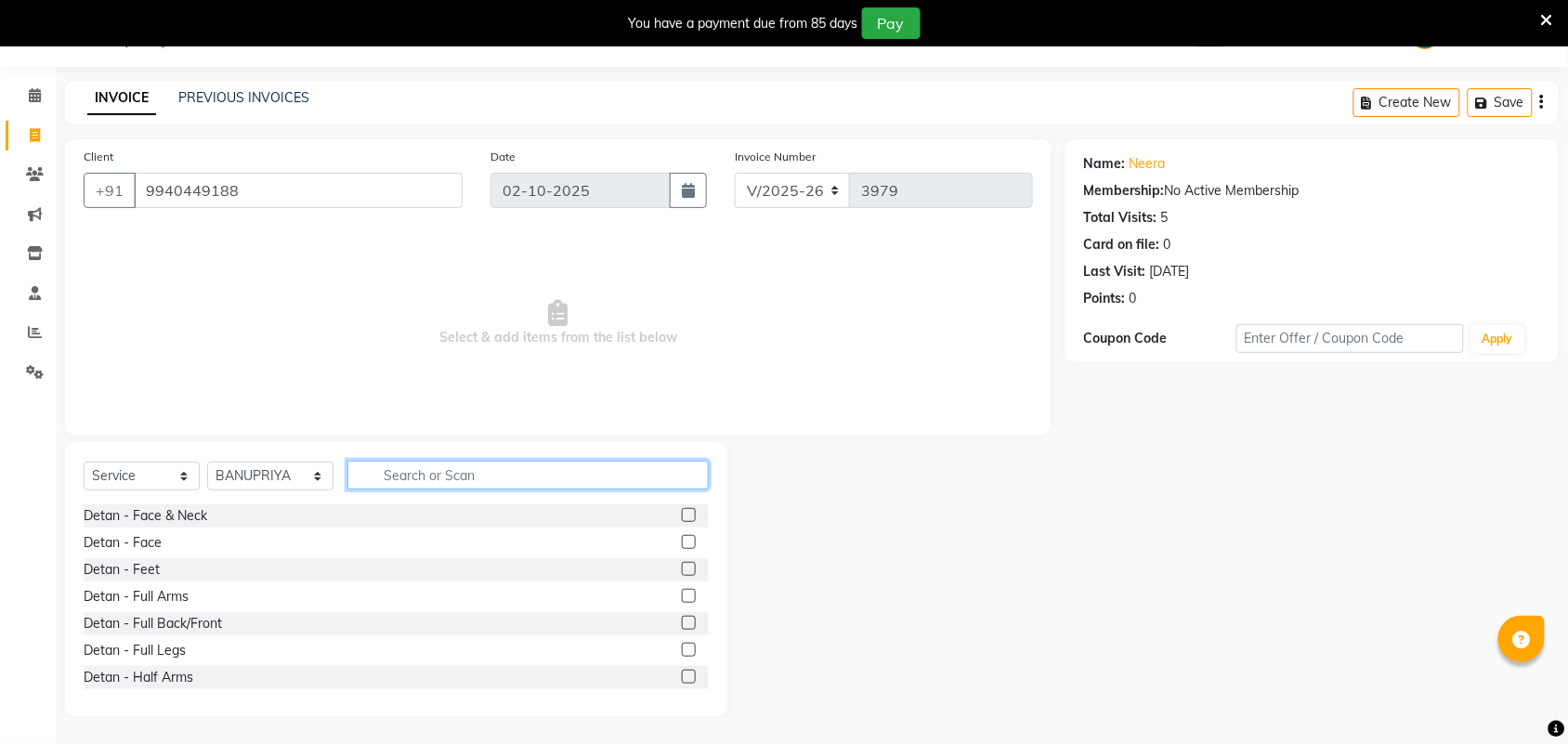
click at [559, 470] on input "text" at bounding box center [528, 475] width 361 height 29
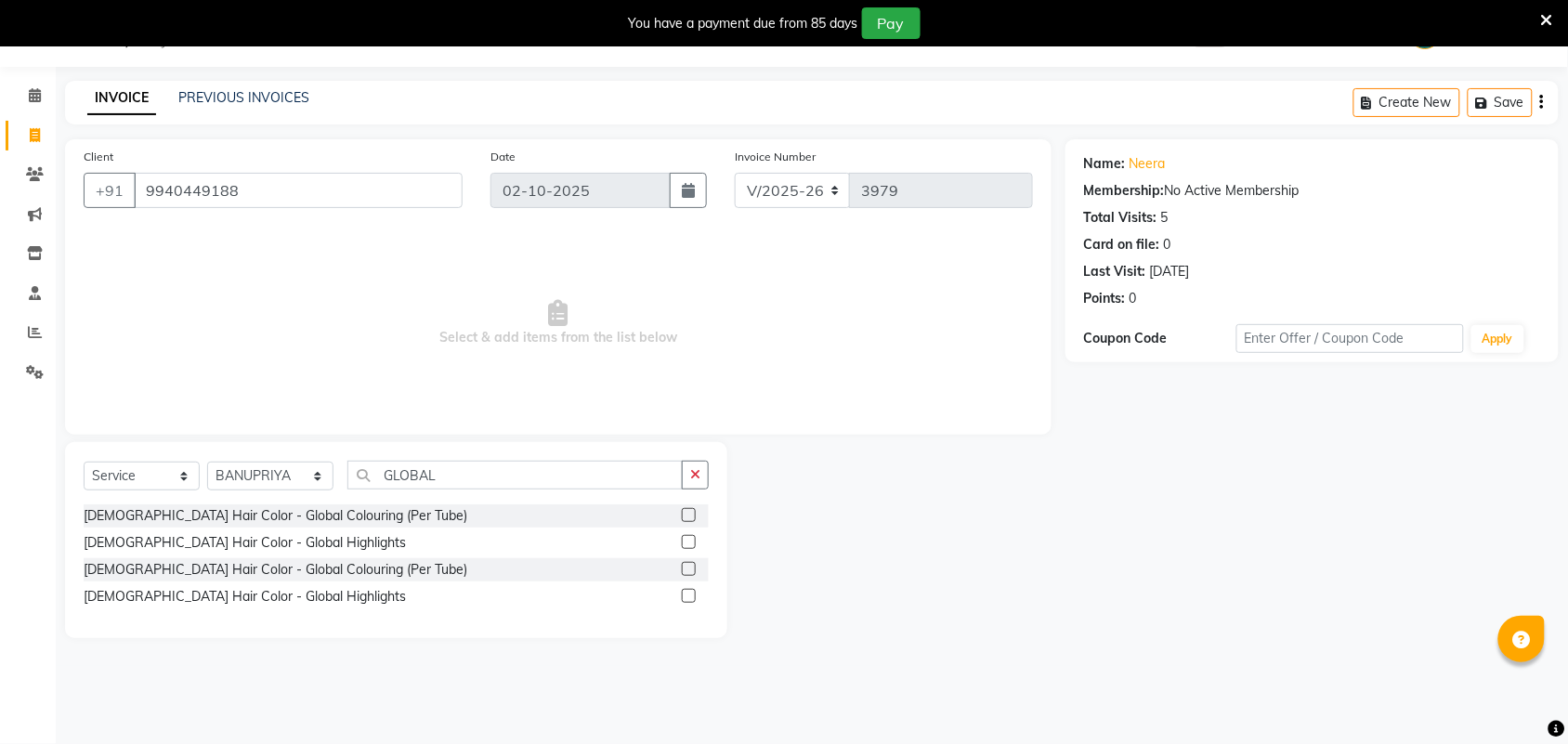
click at [691, 571] on label at bounding box center [689, 569] width 14 height 14
click at [691, 571] on input "checkbox" at bounding box center [688, 570] width 12 height 12
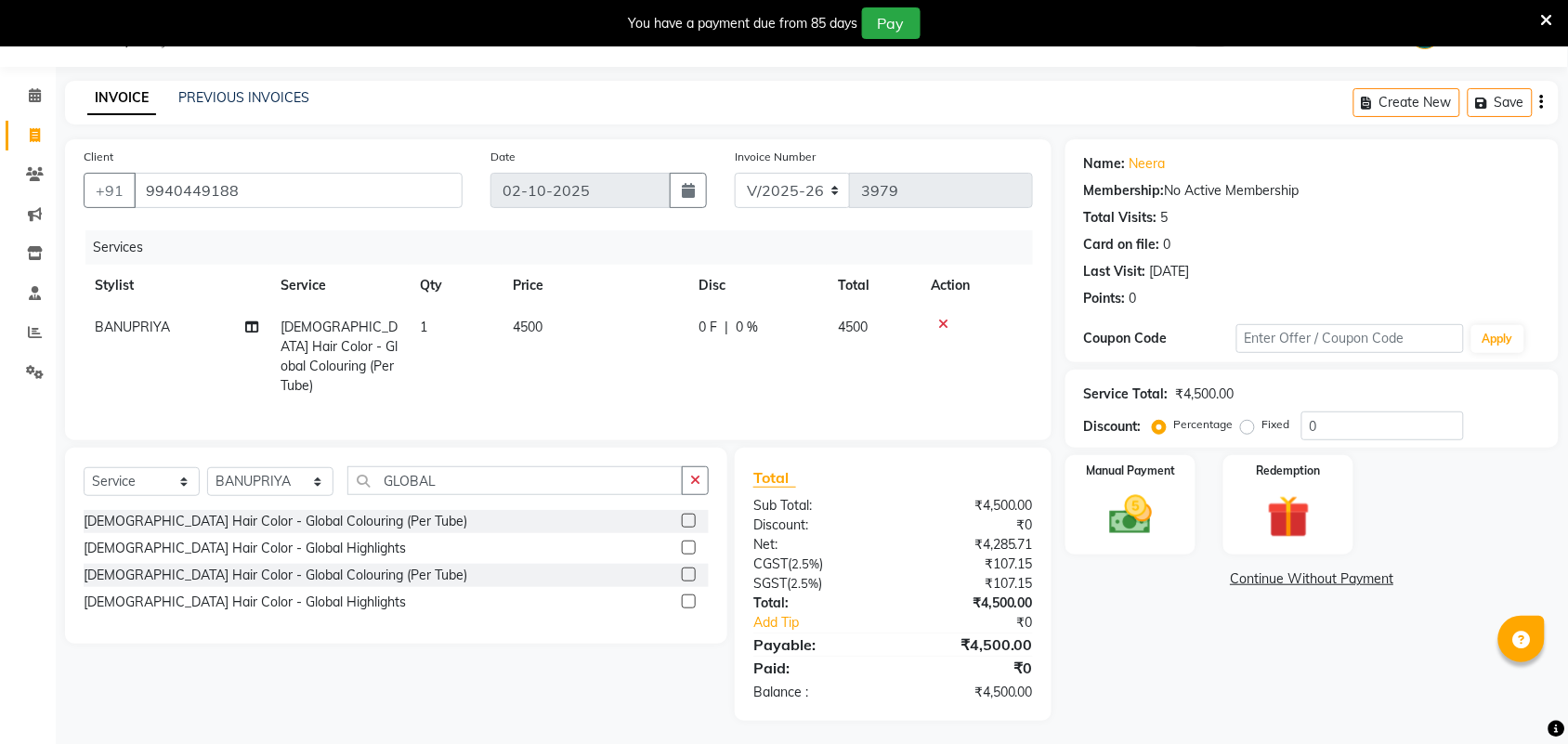
click at [564, 336] on td "4500" at bounding box center [594, 356] width 186 height 100
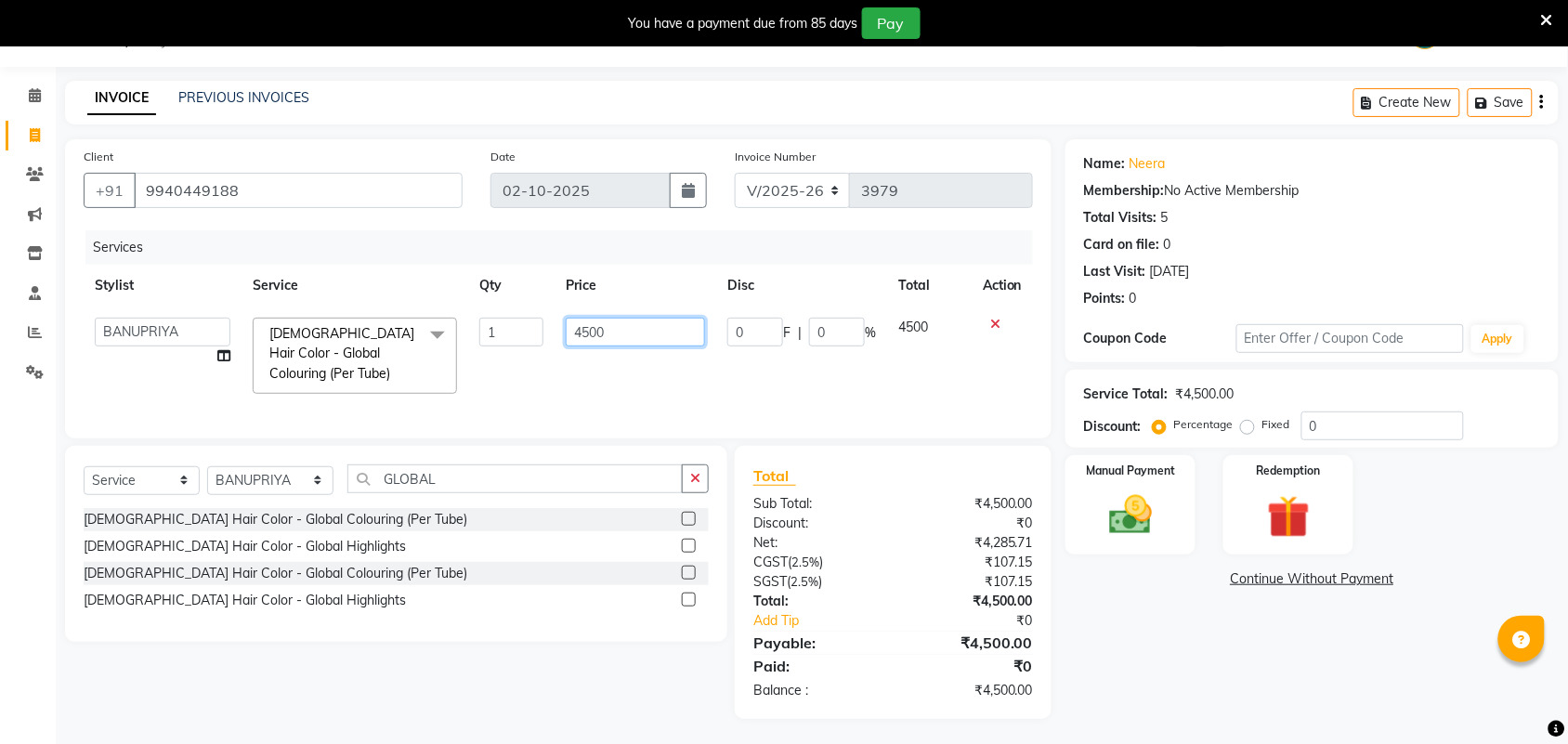
click at [621, 327] on input "4500" at bounding box center [634, 332] width 139 height 29
click at [1282, 701] on div "Name: Neera Membership: No Active Membership Total Visits: 5 Card on file: 0 La…" at bounding box center [1319, 428] width 507 height 580
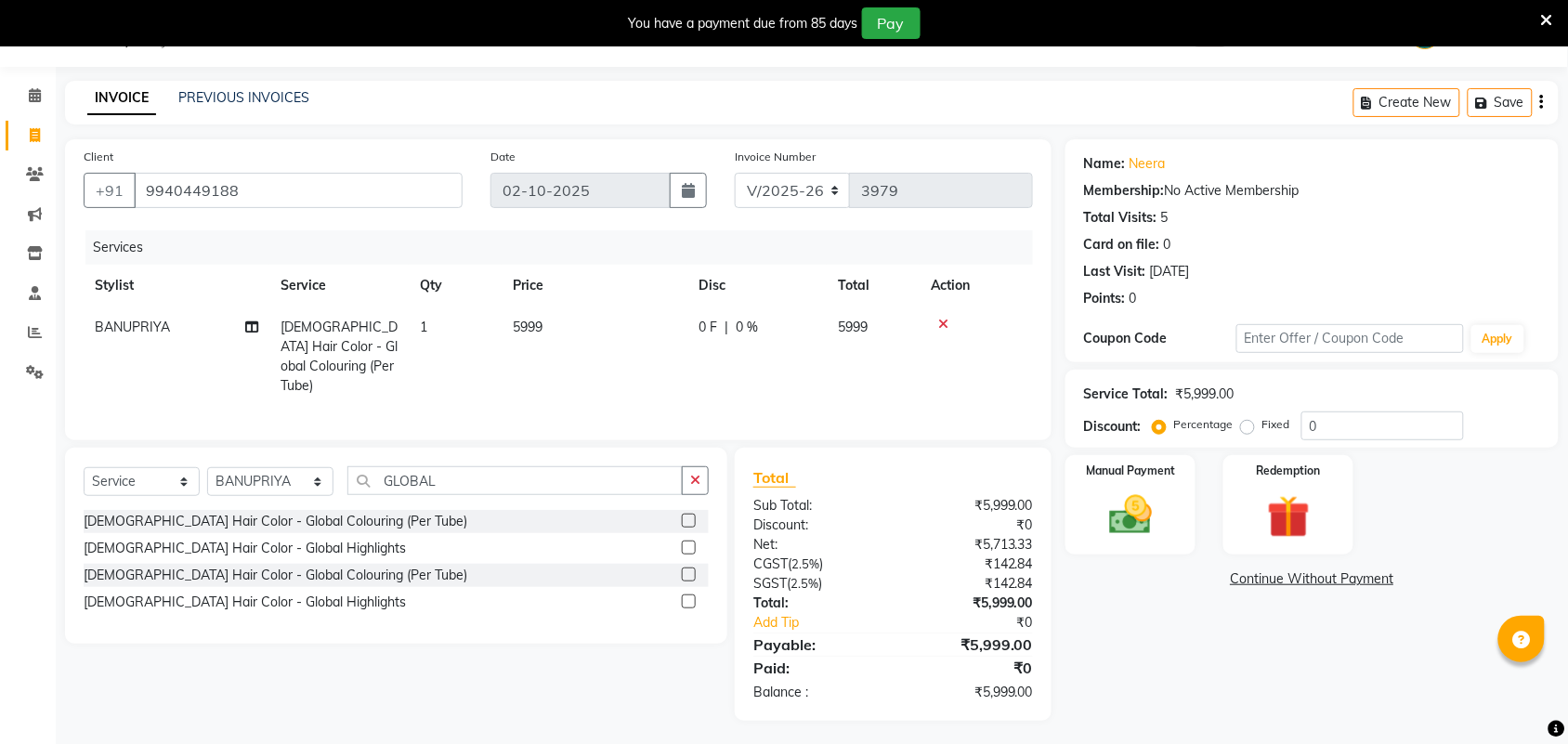
click at [695, 486] on button "button" at bounding box center [696, 481] width 27 height 29
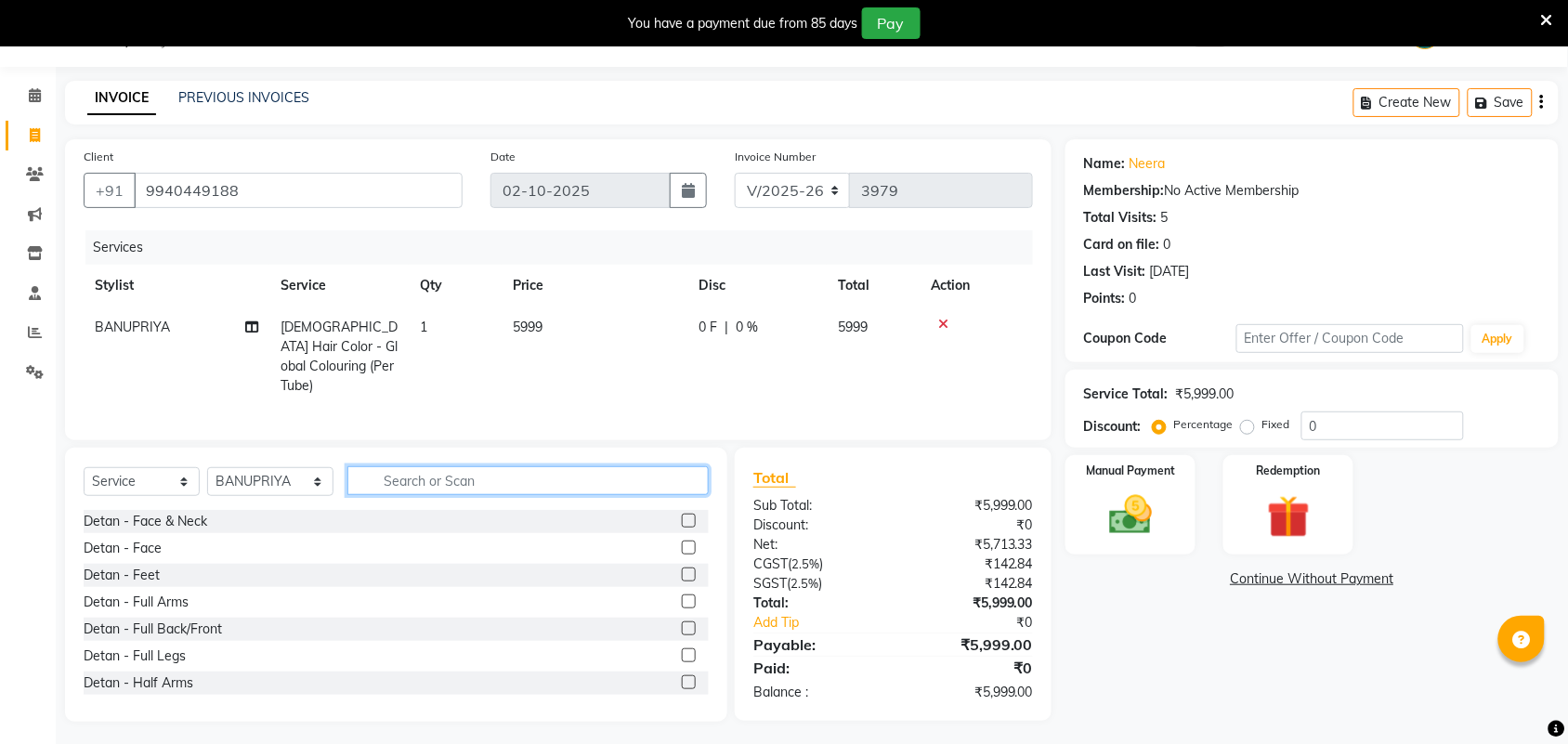
click at [629, 469] on input "text" at bounding box center [528, 481] width 361 height 29
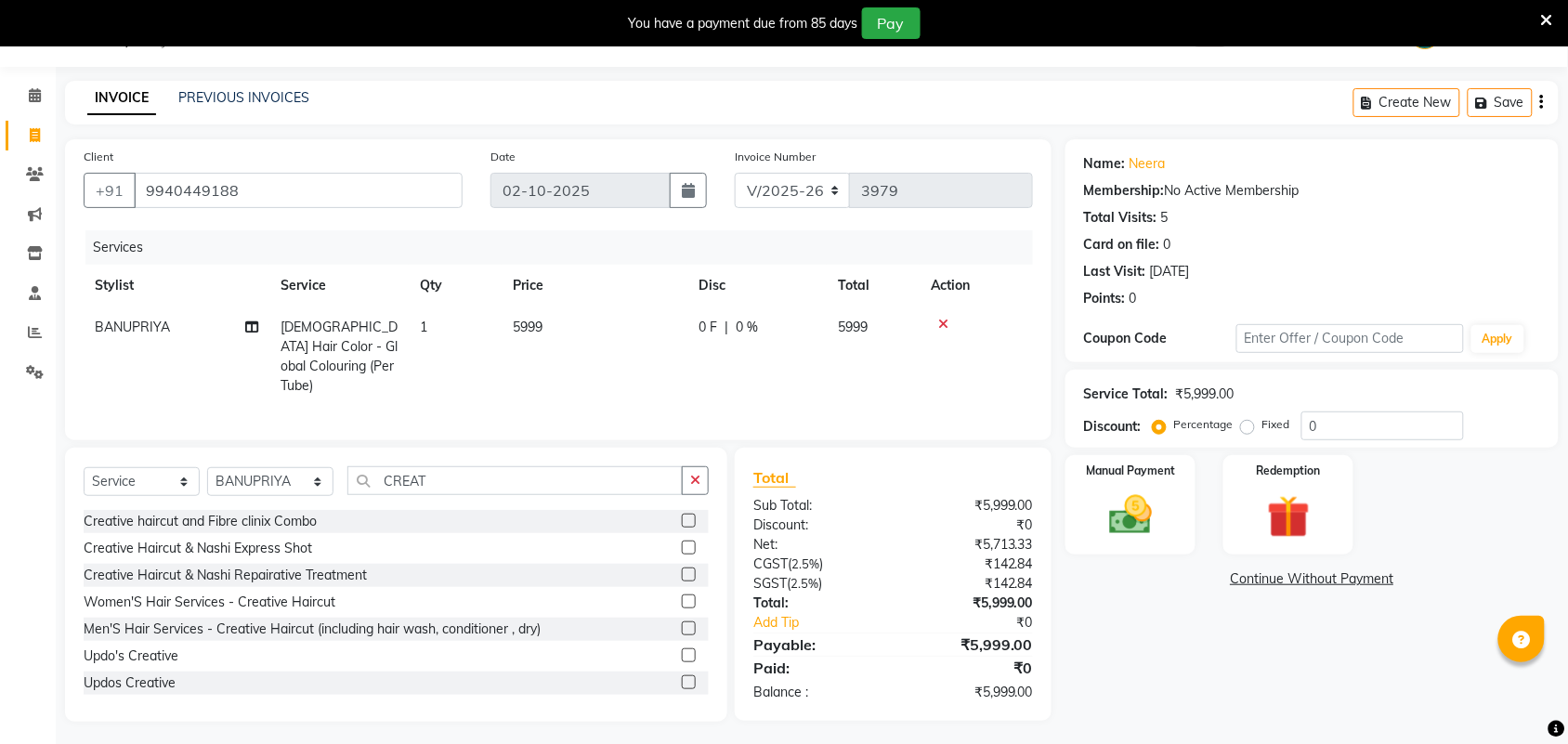
click at [682, 599] on label at bounding box center [689, 601] width 14 height 14
click at [682, 599] on input "checkbox" at bounding box center [688, 602] width 12 height 12
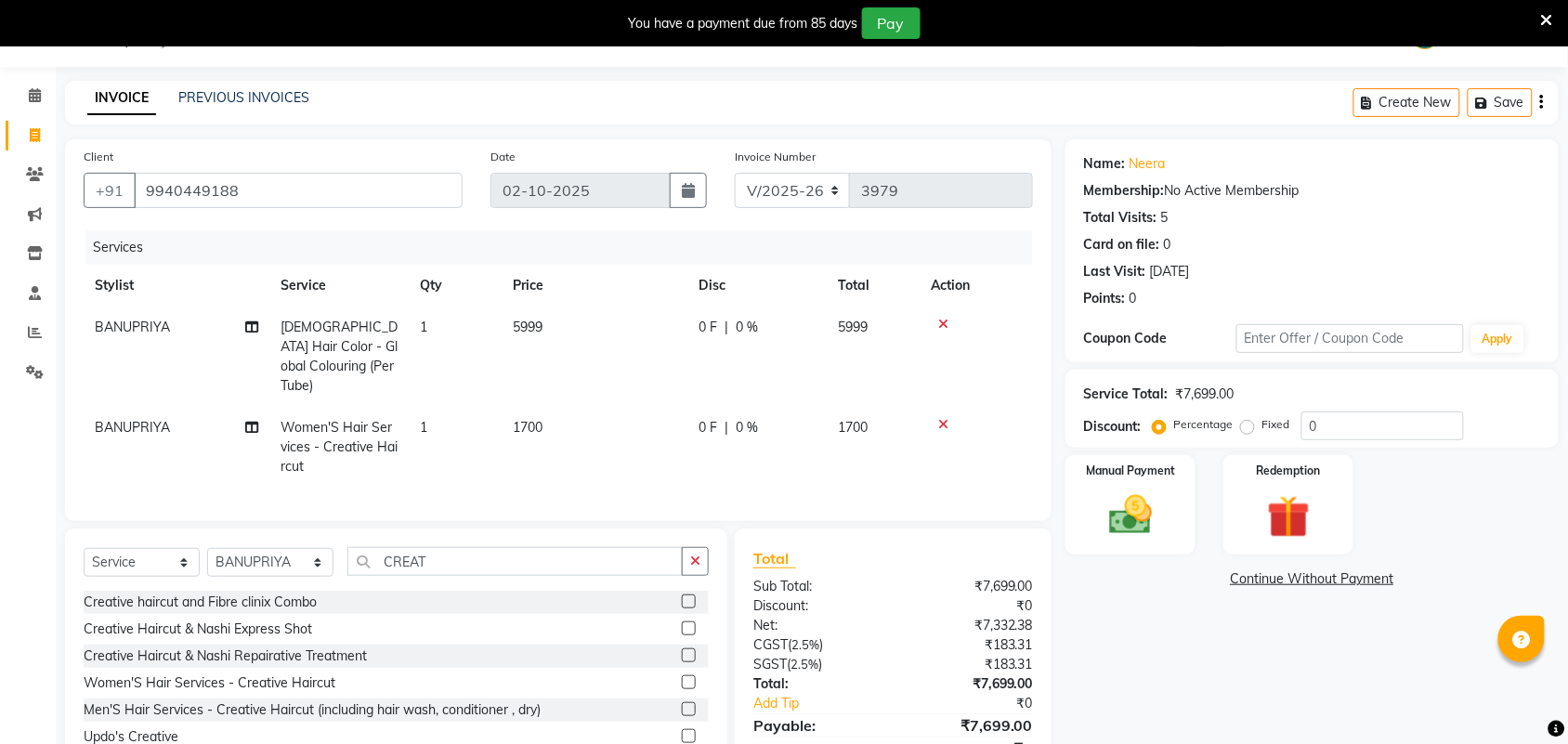
click at [1270, 678] on div "Name: Neera Membership: No Active Membership Total Visits: 5 Card on file: 0 La…" at bounding box center [1319, 470] width 507 height 663
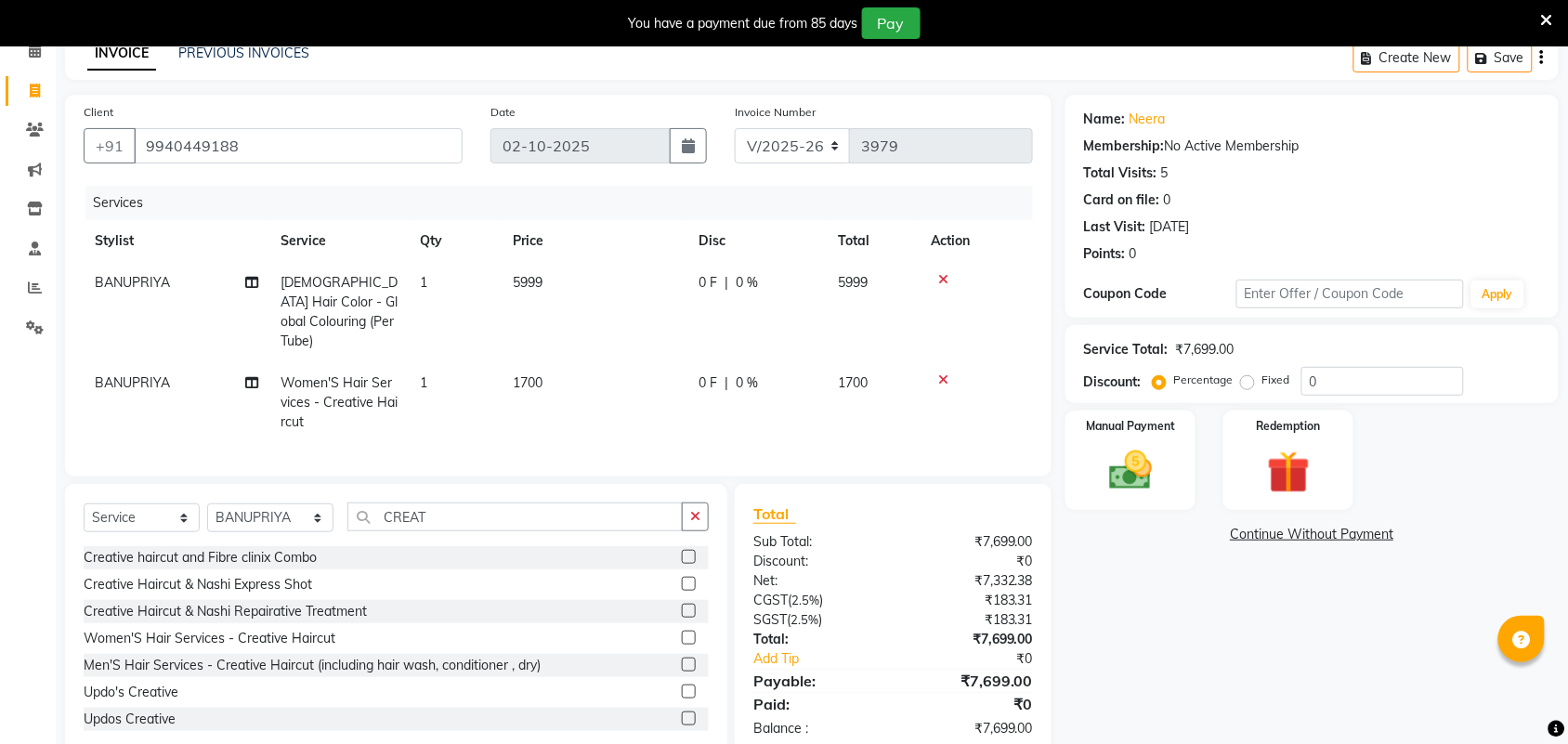
scroll to position [130, 0]
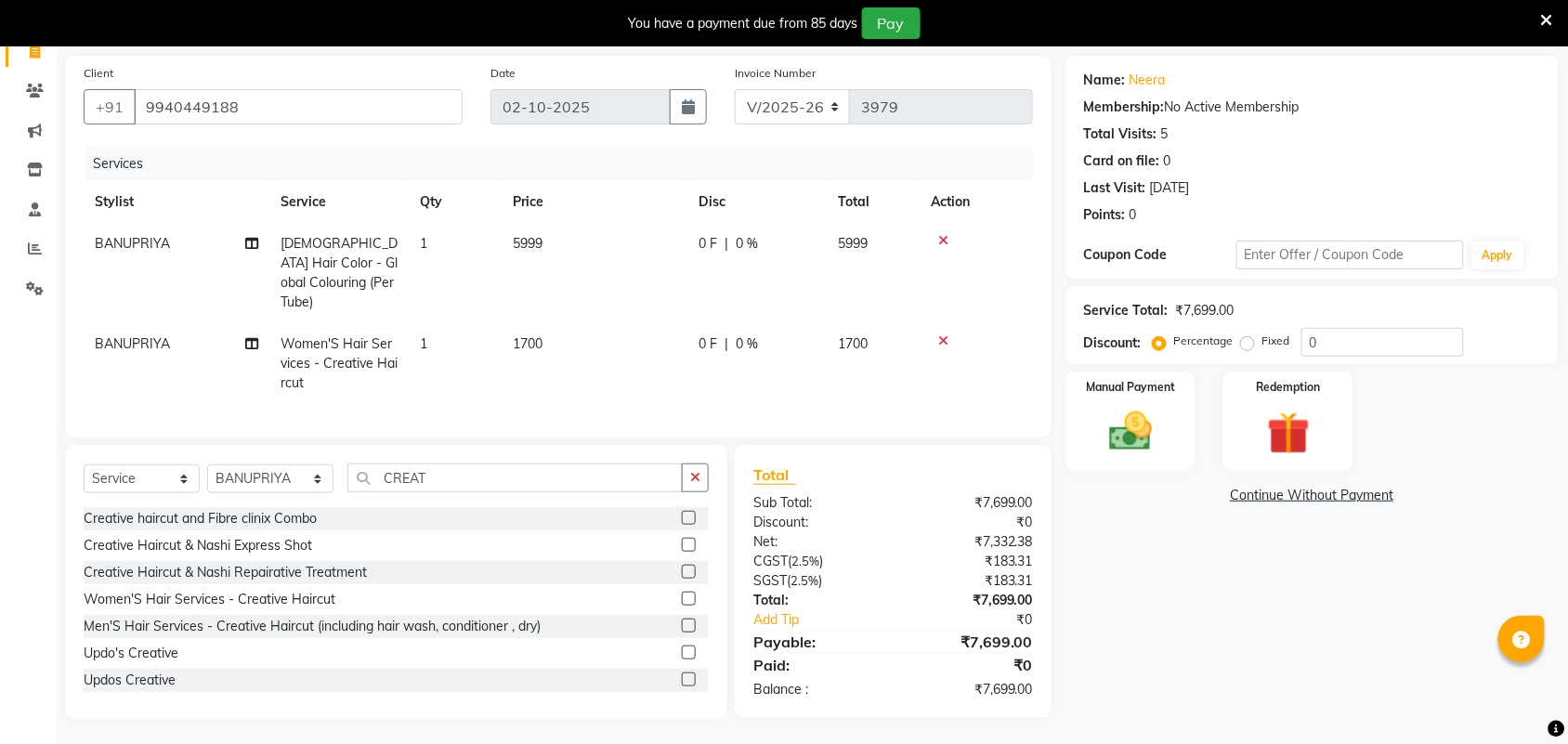
click at [795, 249] on div "0 F | 0 %" at bounding box center [757, 244] width 118 height 19
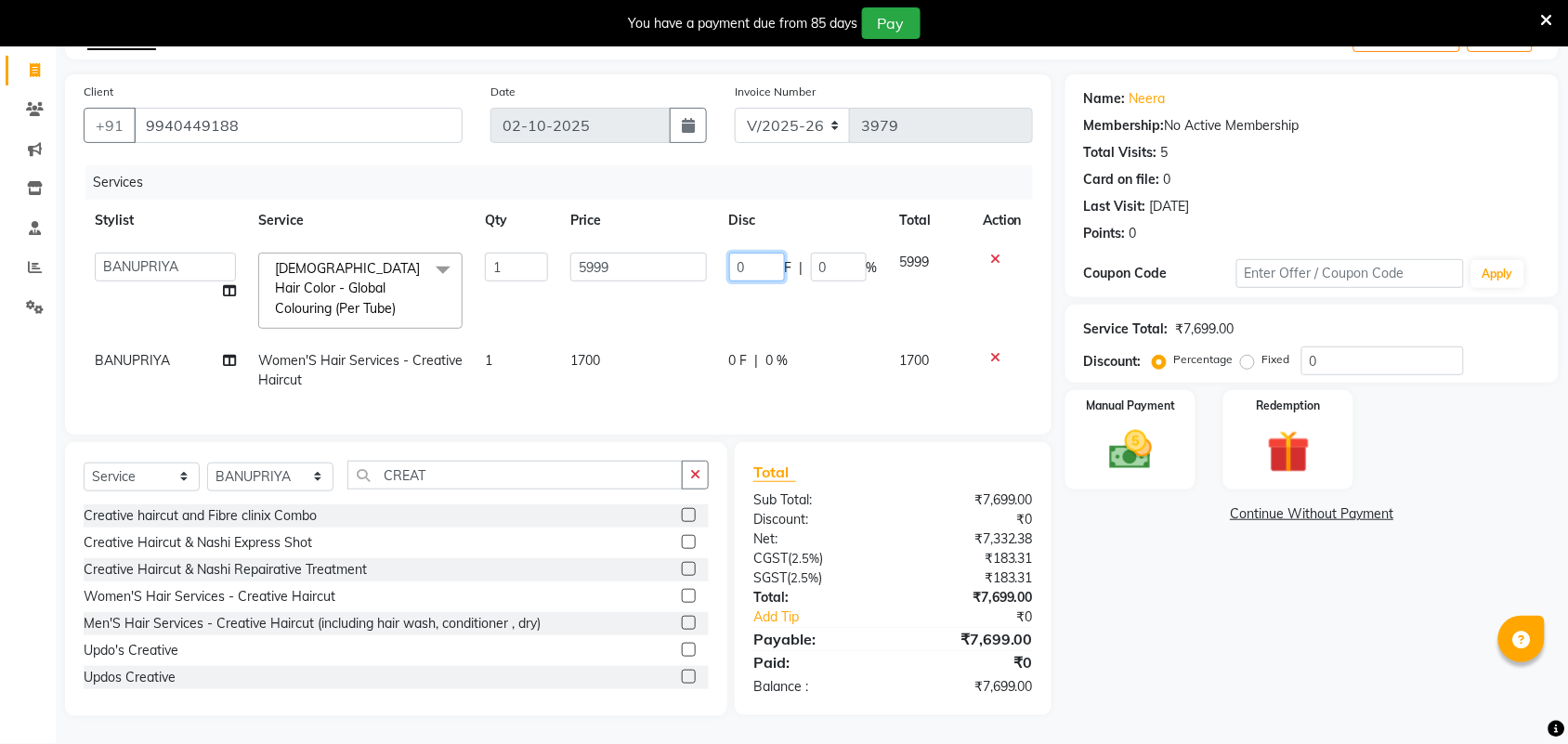
click at [757, 253] on input "0" at bounding box center [757, 267] width 55 height 29
click at [1209, 693] on div "Name: Neera Membership: No Active Membership Total Visits: 5 Card on file: 0 La…" at bounding box center [1319, 395] width 507 height 642
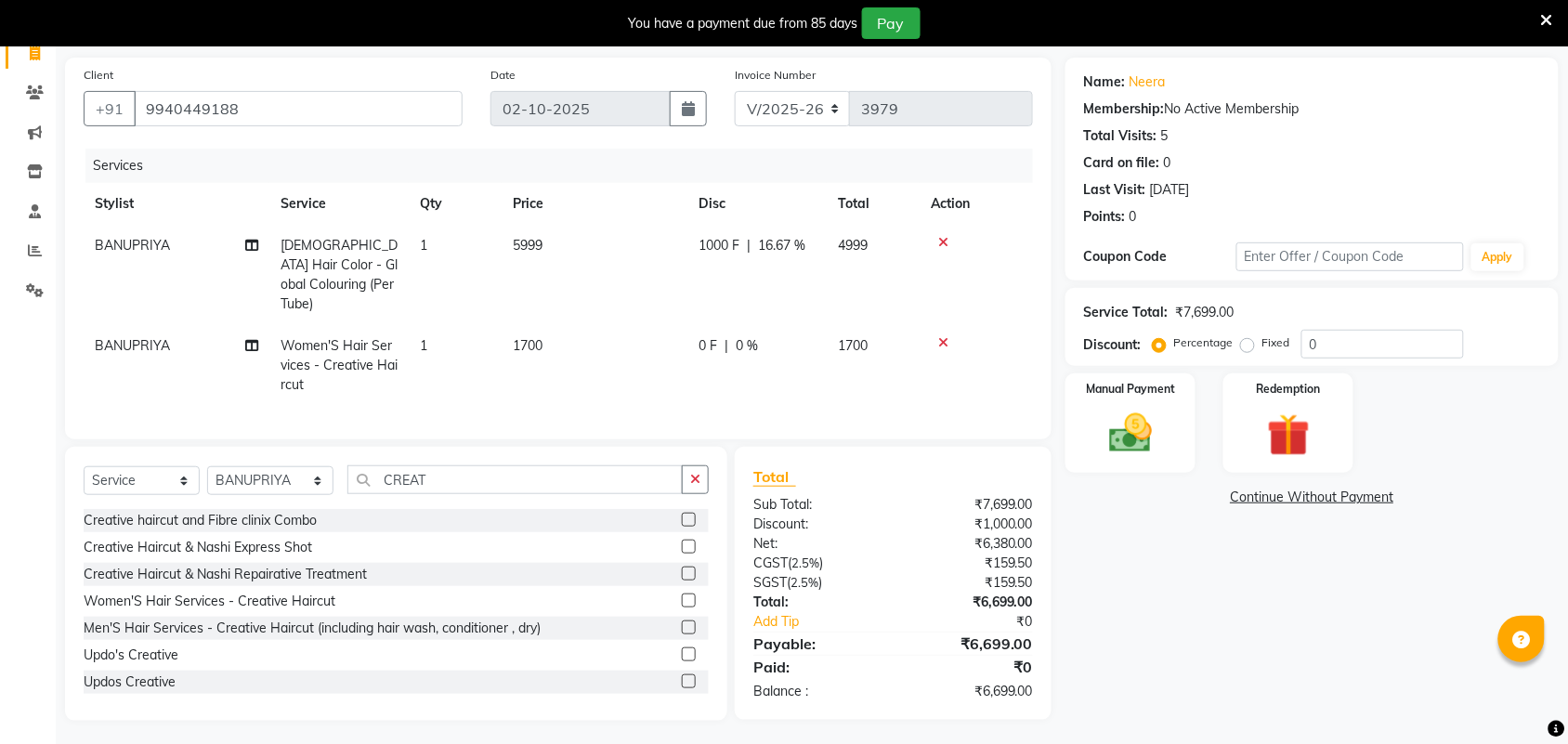
scroll to position [130, 0]
click at [578, 244] on td "5999" at bounding box center [594, 273] width 186 height 100
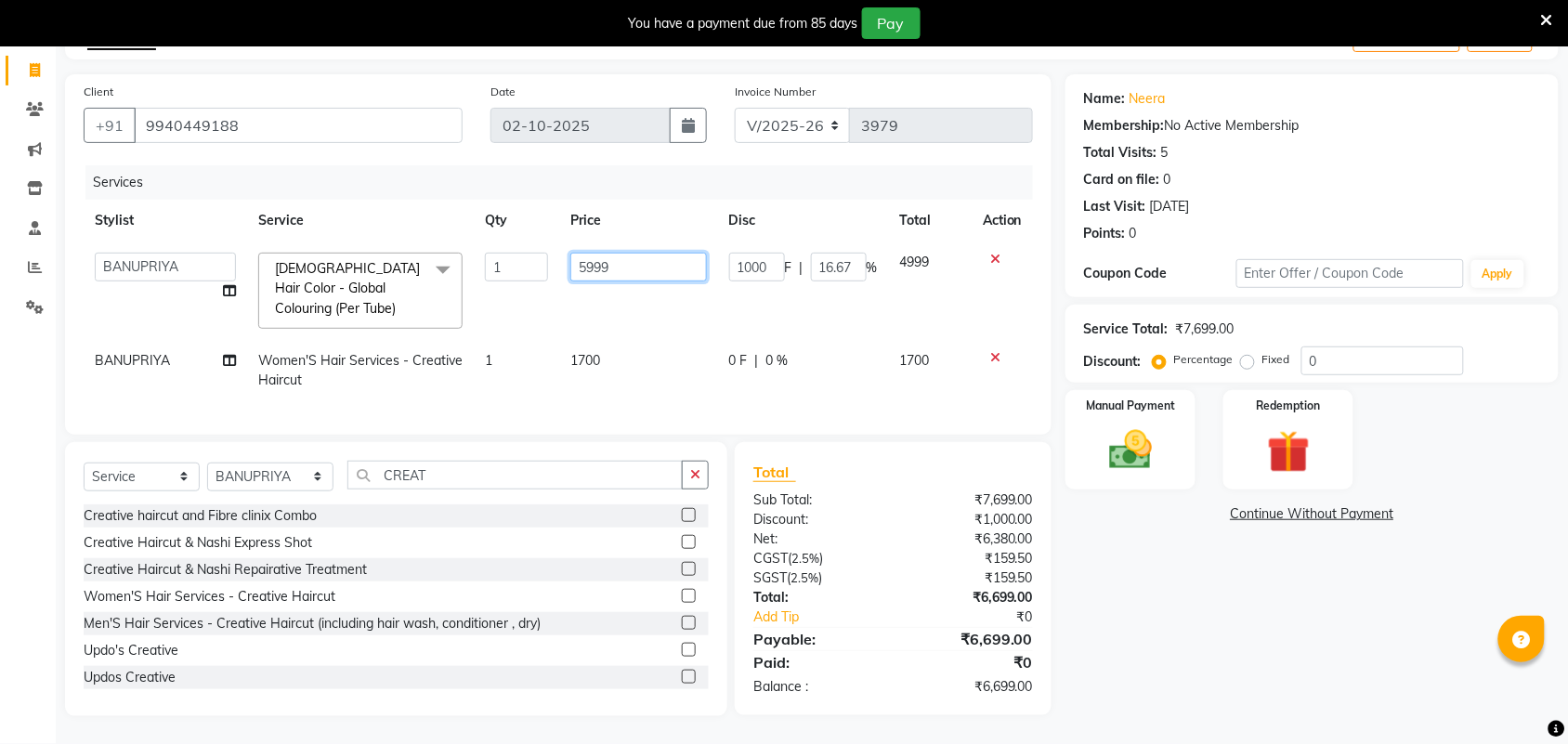
click at [614, 253] on input "5999" at bounding box center [638, 267] width 137 height 29
click at [1143, 706] on div "Name: Neera Membership: No Active Membership Total Visits: 5 Card on file: 0 La…" at bounding box center [1319, 395] width 507 height 642
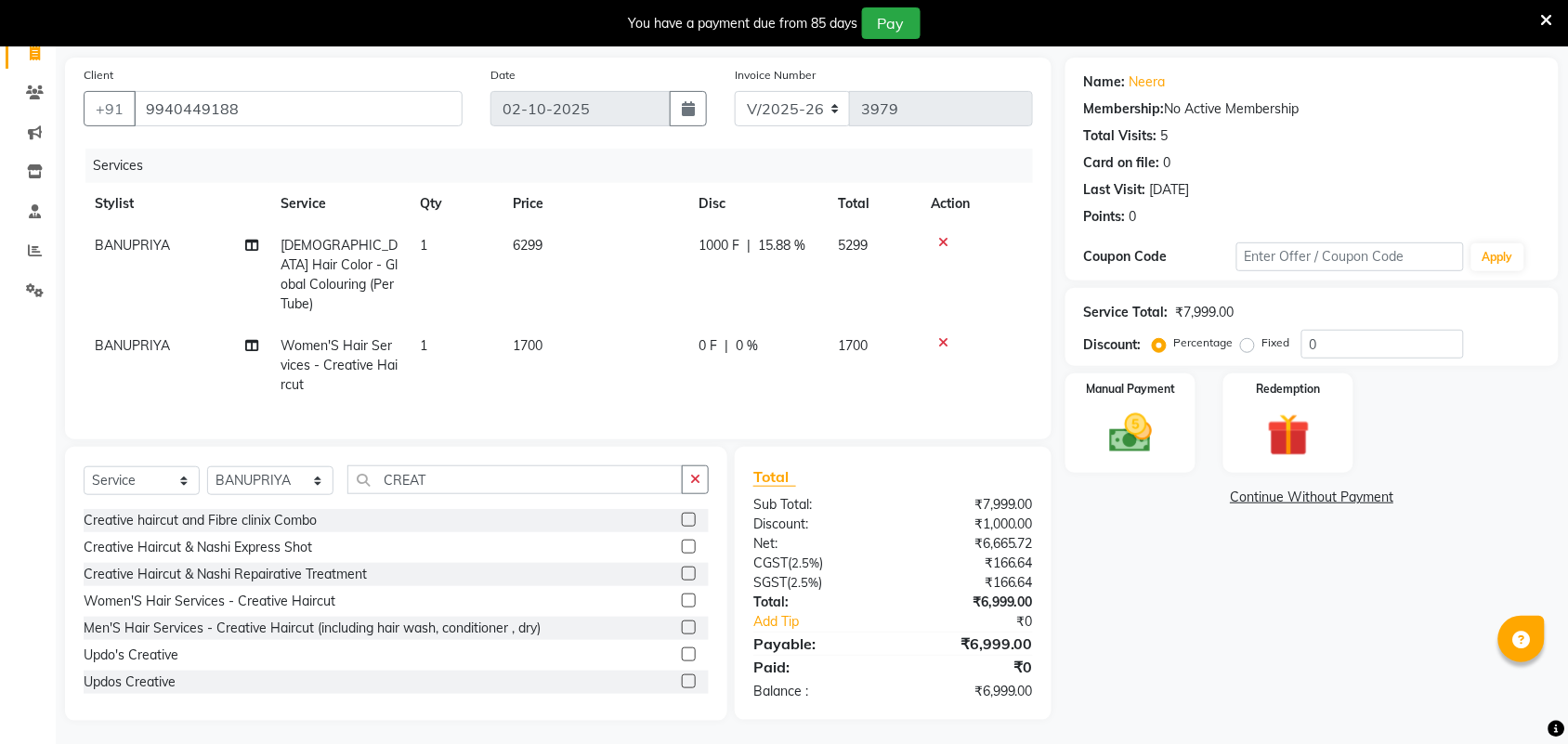
scroll to position [130, 0]
click at [1129, 451] on img at bounding box center [1131, 431] width 73 height 51
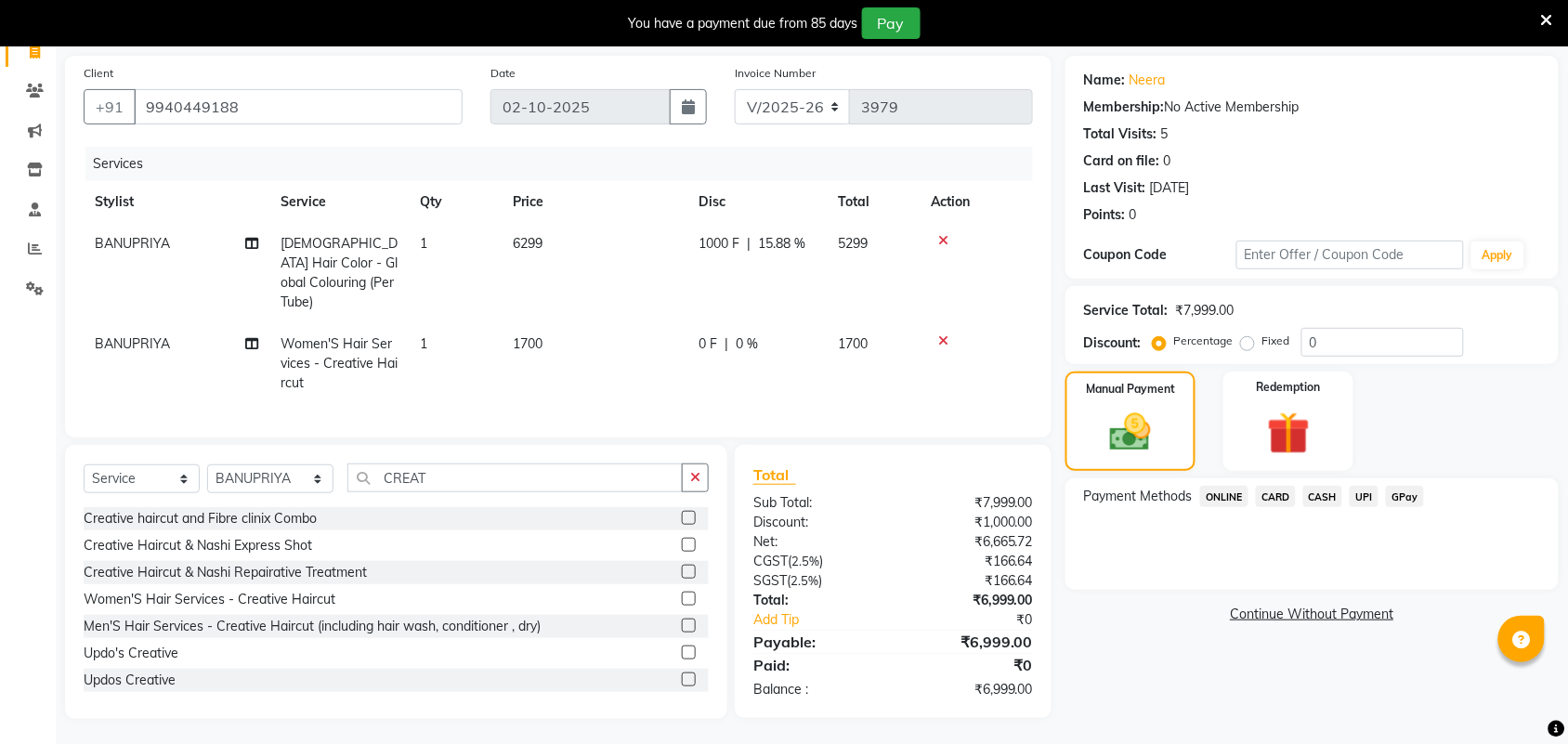
click at [1276, 490] on span "CARD" at bounding box center [1276, 496] width 40 height 21
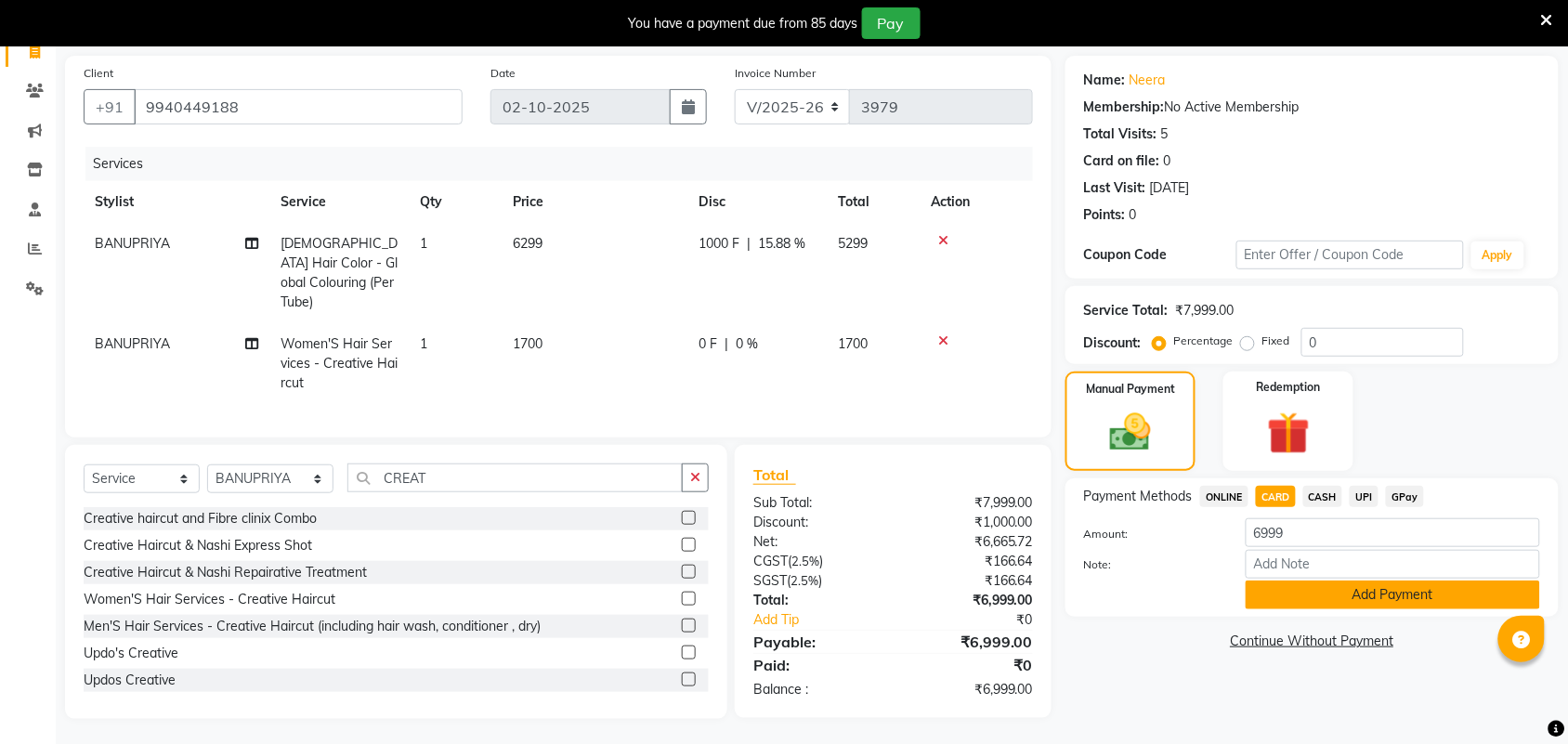
click at [1319, 604] on button "Add Payment" at bounding box center [1393, 595] width 294 height 29
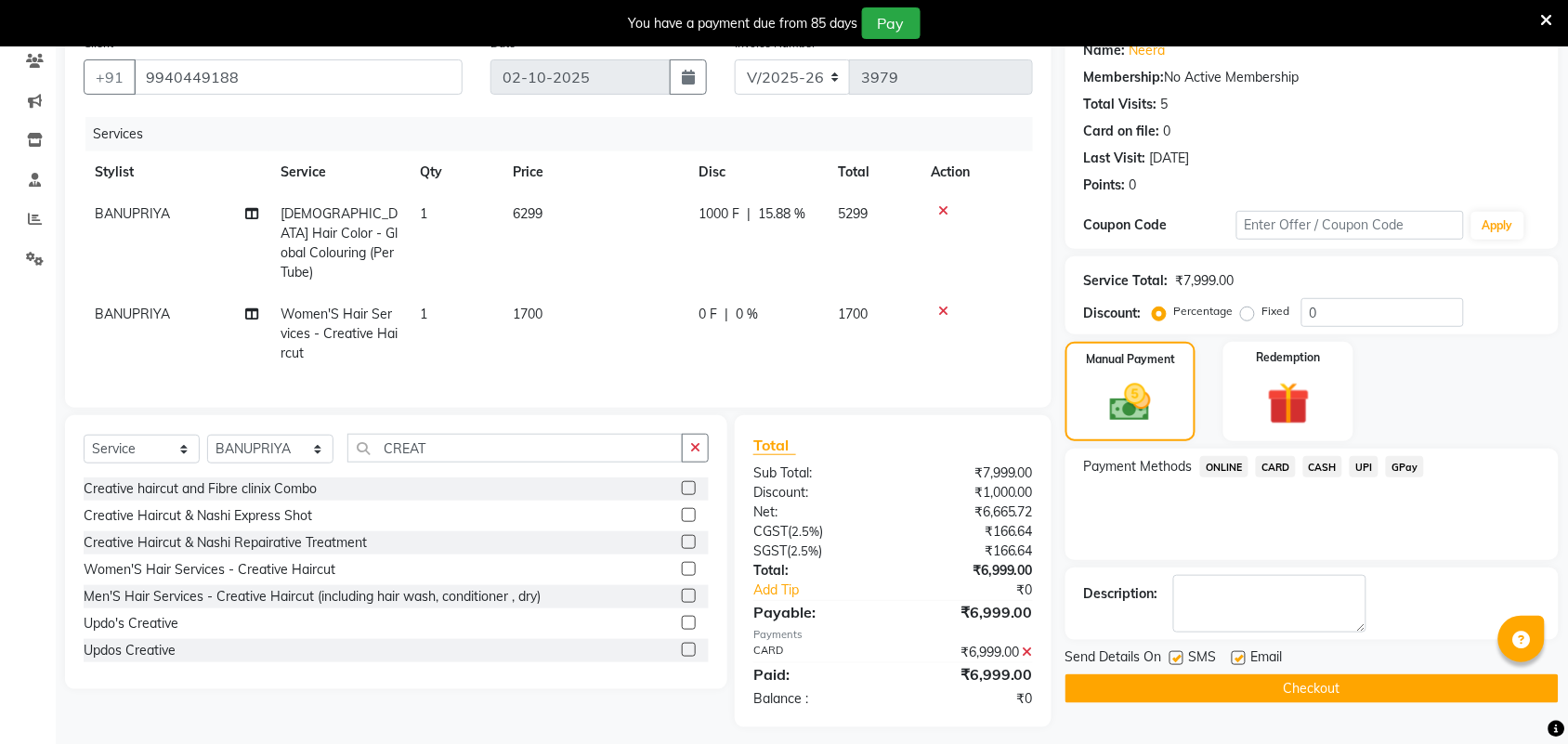
scroll to position [168, 0]
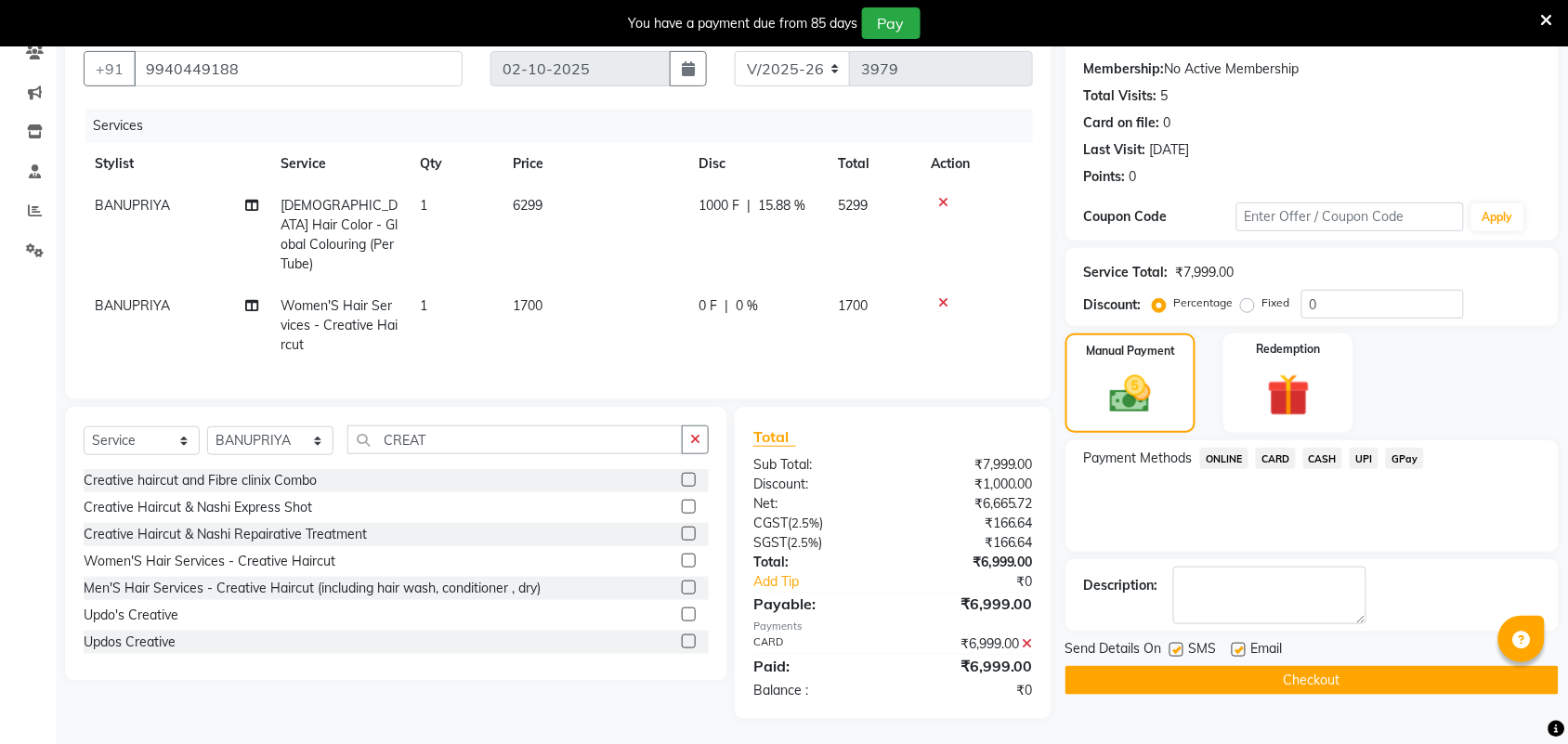
click at [1335, 681] on button "Checkout" at bounding box center [1312, 681] width 494 height 29
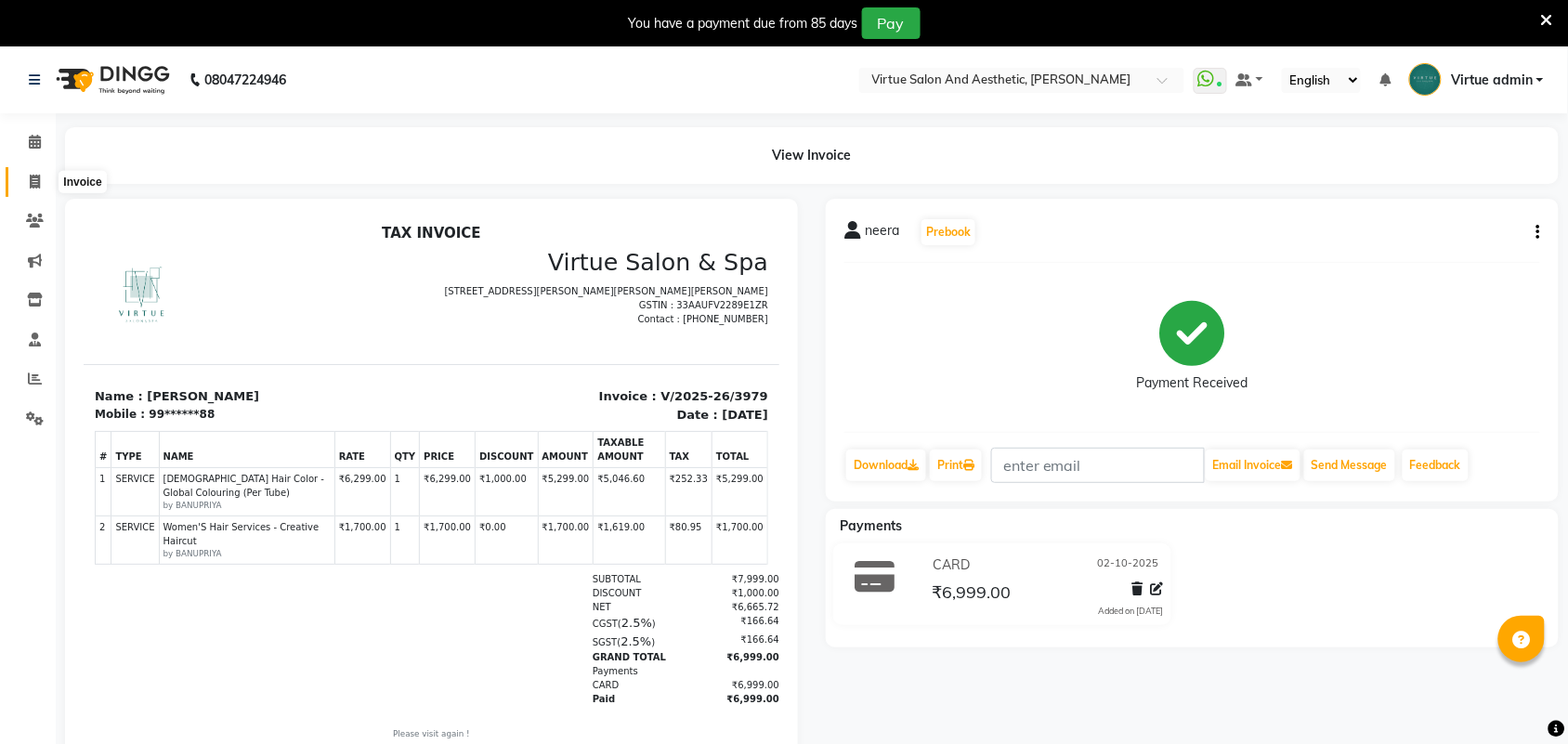
click at [43, 181] on span at bounding box center [34, 183] width 32 height 21
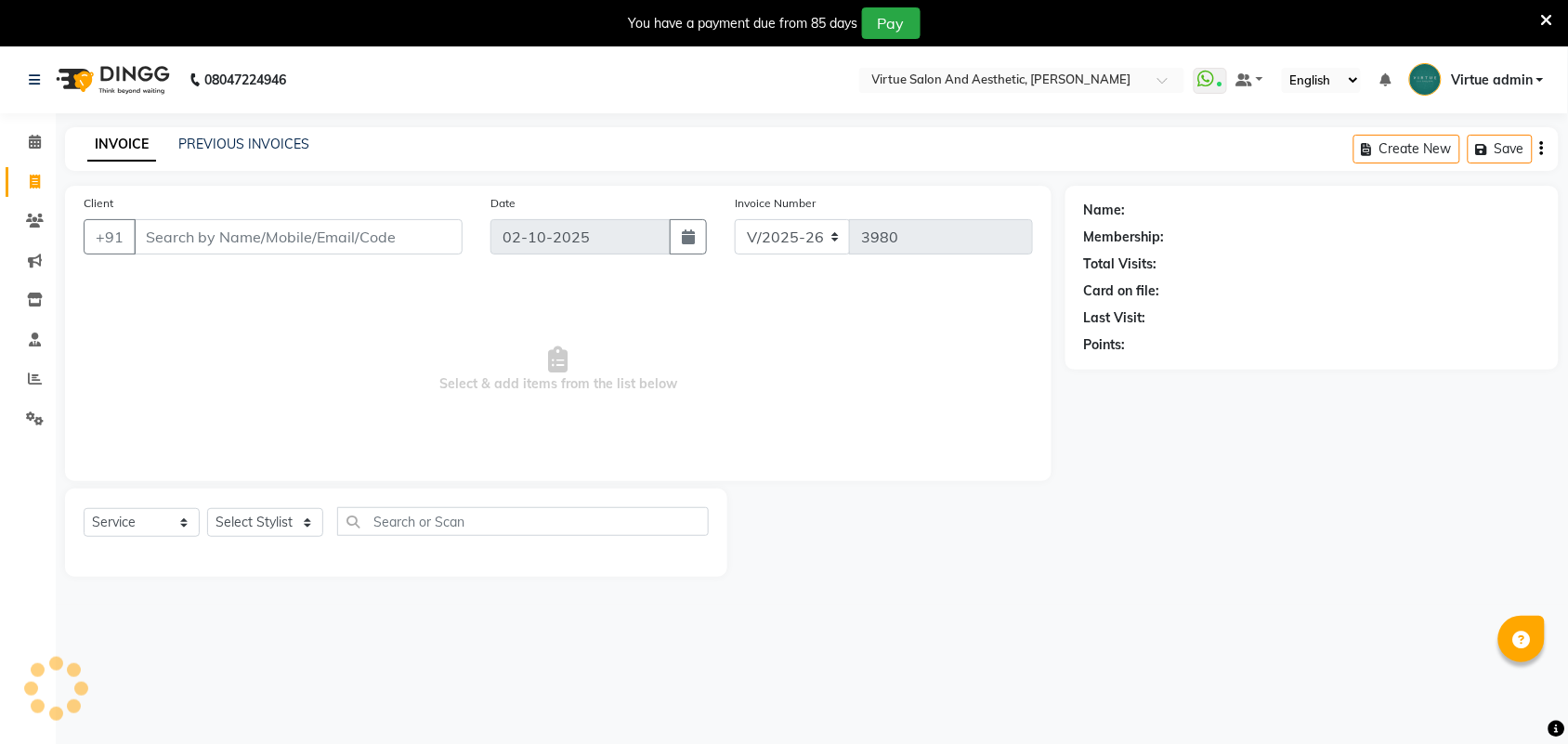
scroll to position [47, 0]
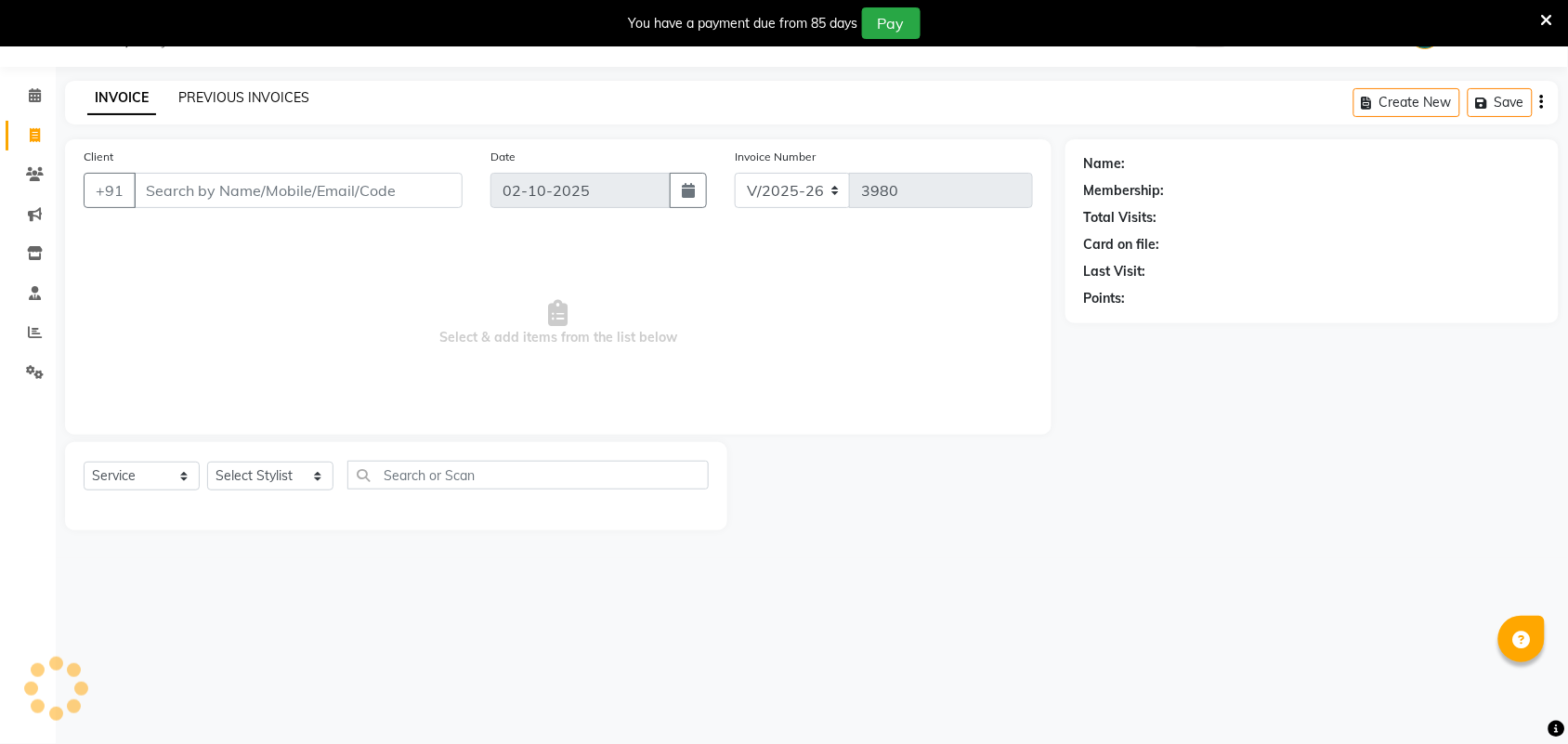
click at [234, 96] on link "PREVIOUS INVOICES" at bounding box center [244, 97] width 131 height 17
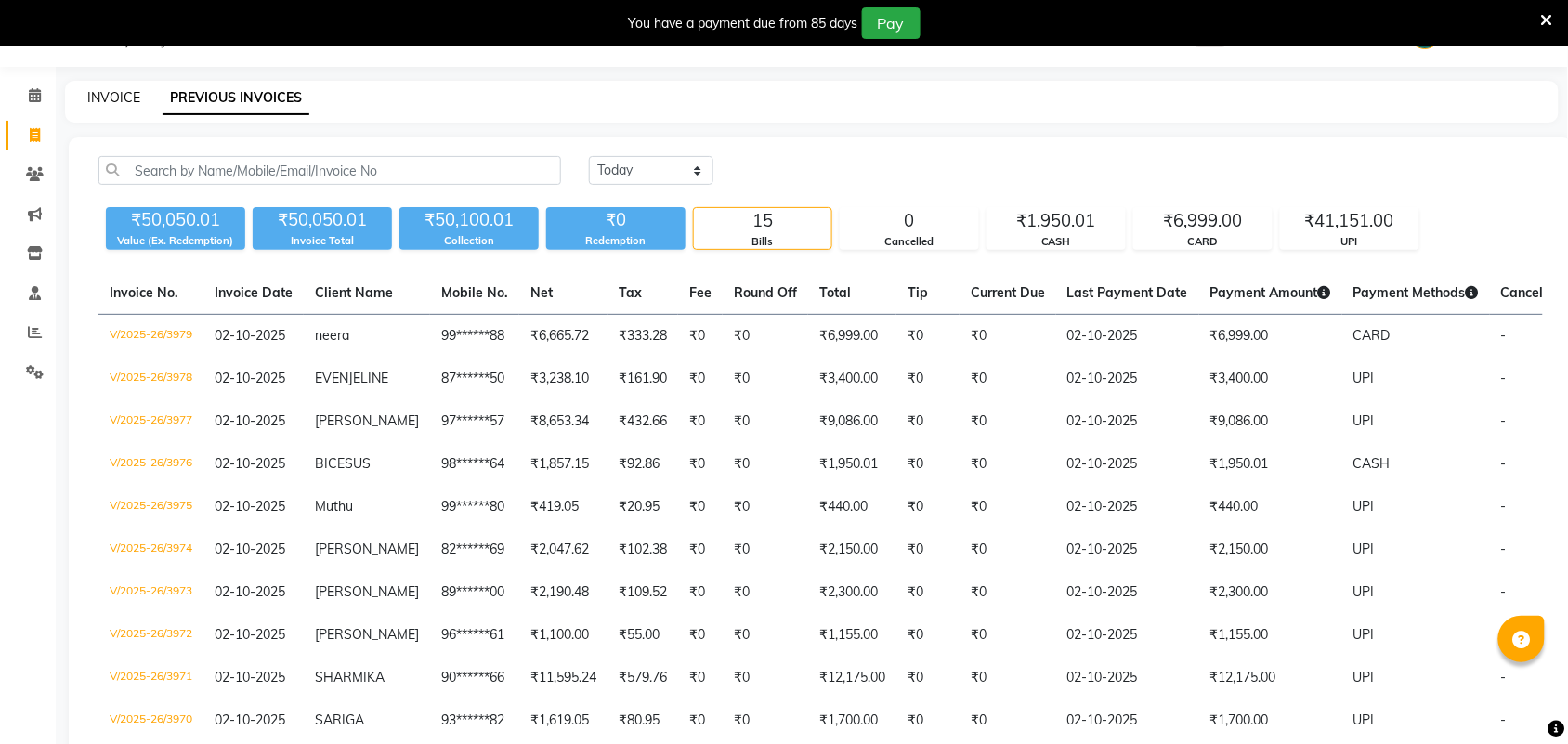
click at [122, 95] on link "INVOICE" at bounding box center [114, 97] width 53 height 17
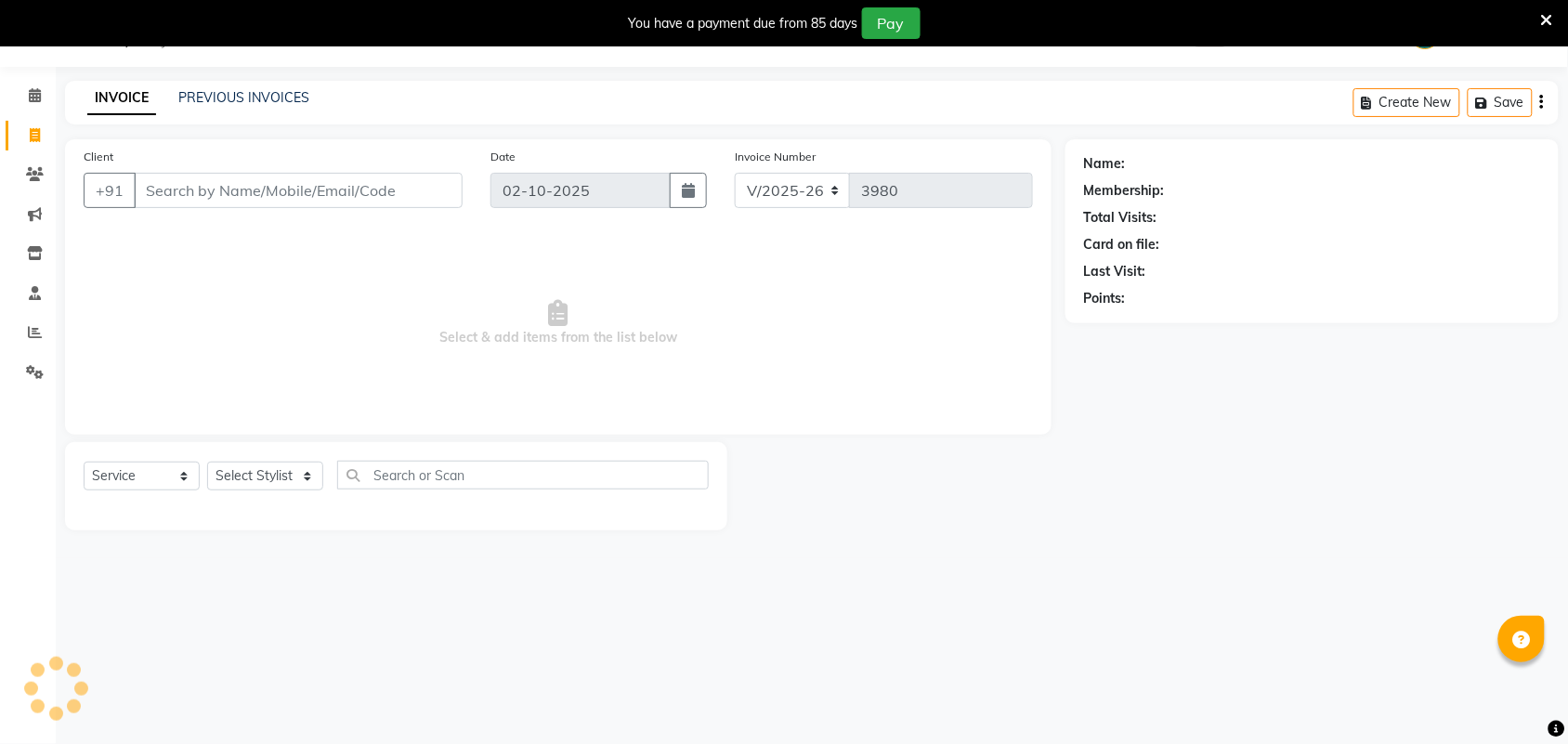
click at [219, 193] on input "Client" at bounding box center [298, 190] width 329 height 35
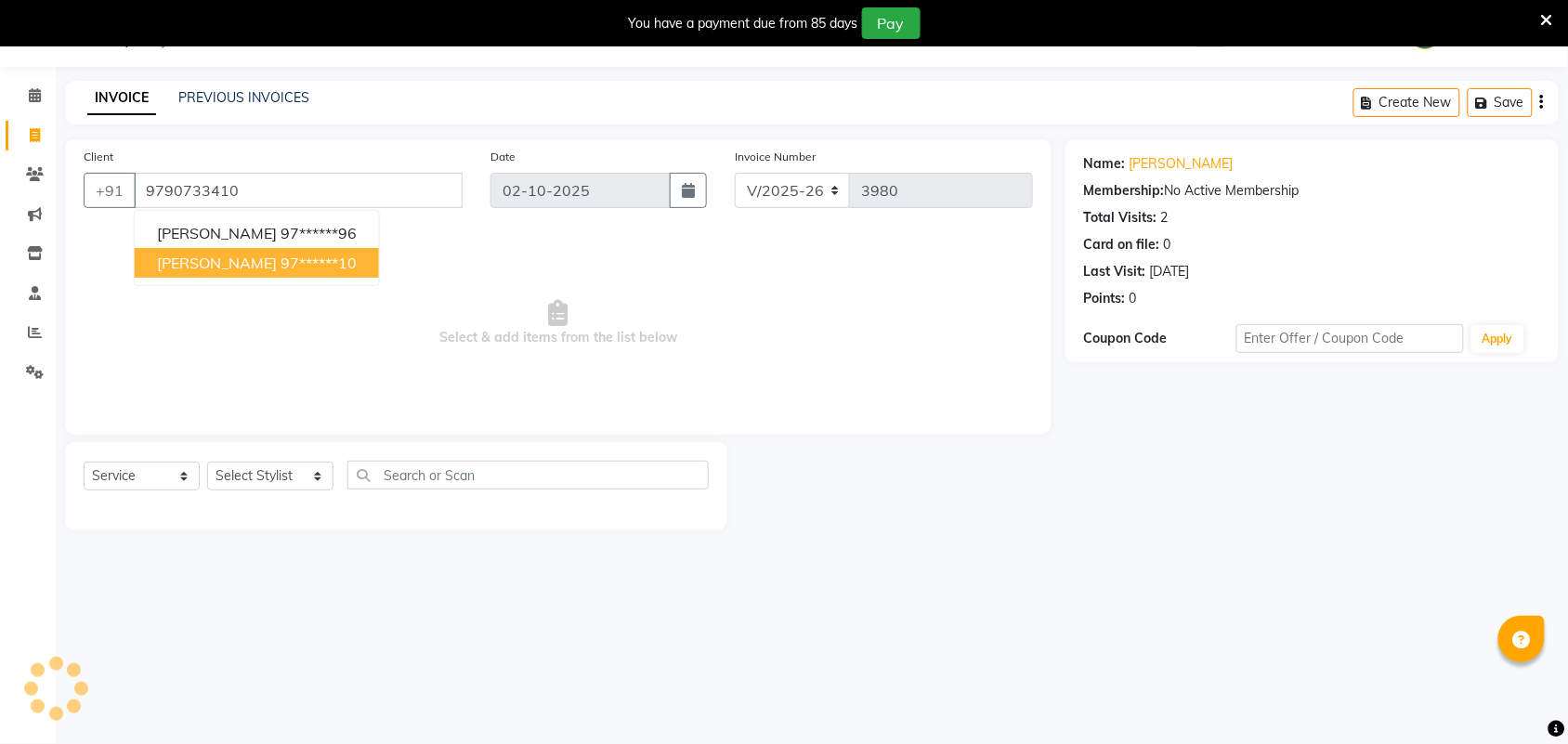
click at [281, 266] on ngb-highlight "97******10" at bounding box center [319, 262] width 76 height 18
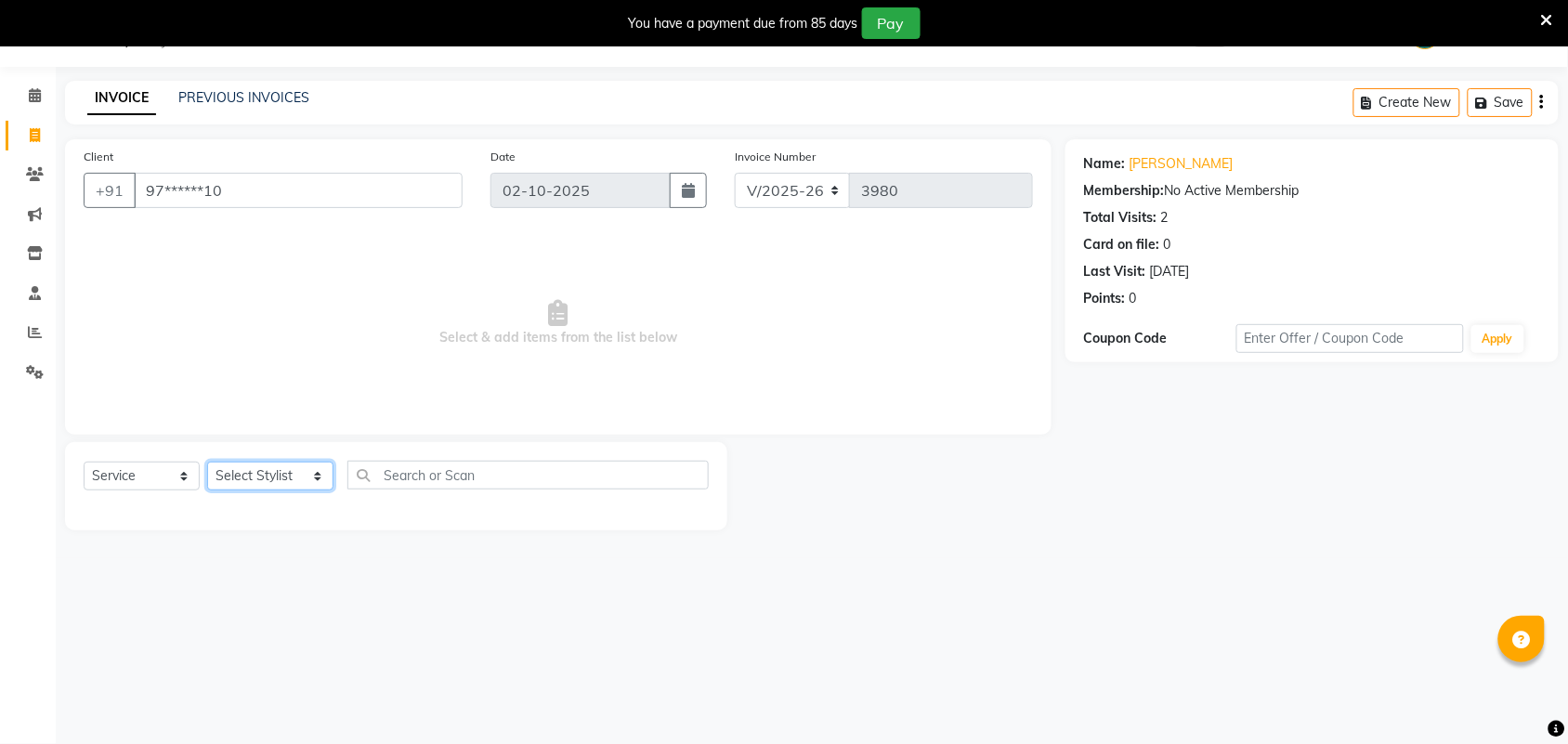
click at [265, 480] on select "Select Stylist Admin [PERSON_NAME] Apsu Auditor Ambattur [PERSON_NAME] Dingg - …" at bounding box center [270, 476] width 126 height 29
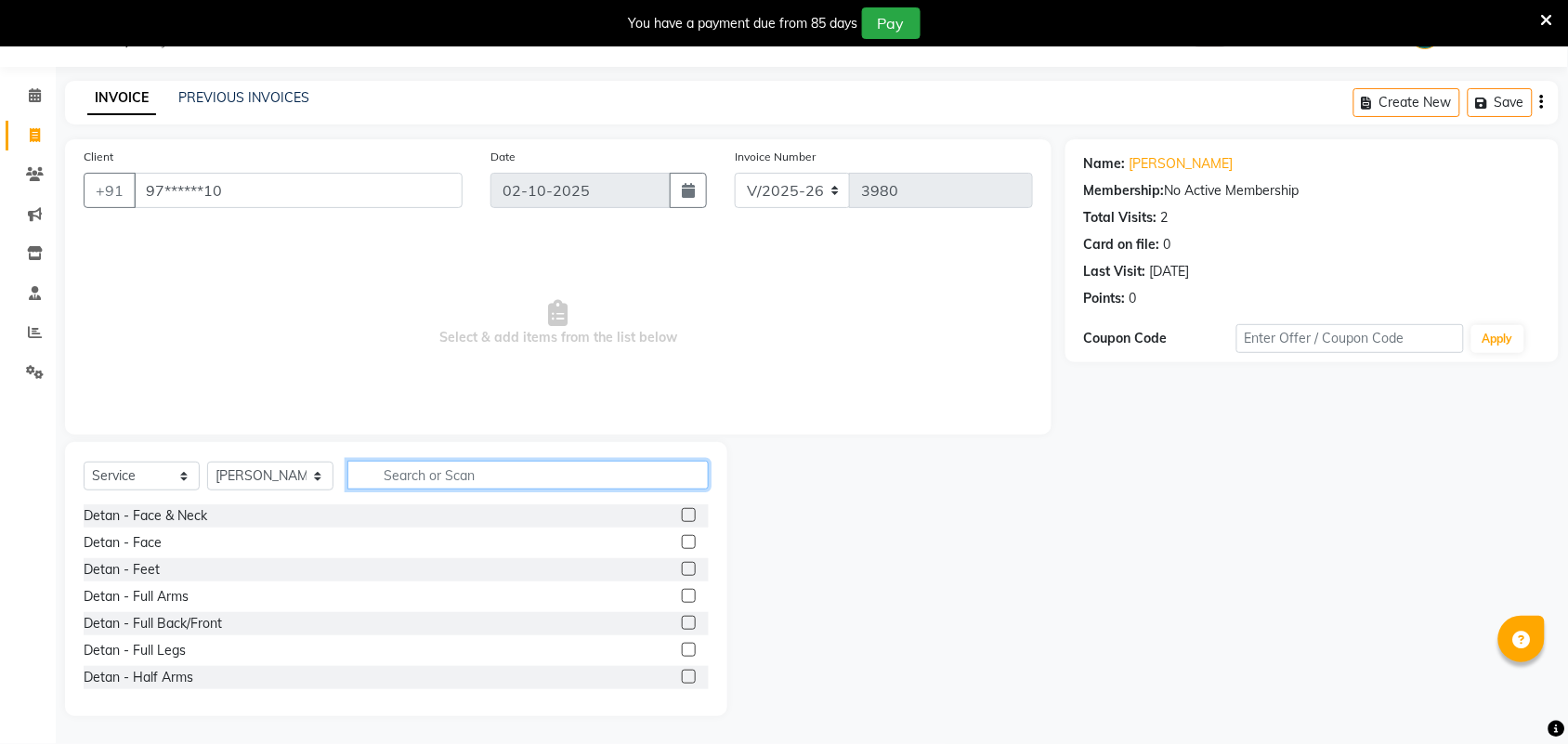
click at [395, 479] on input "text" at bounding box center [528, 475] width 361 height 29
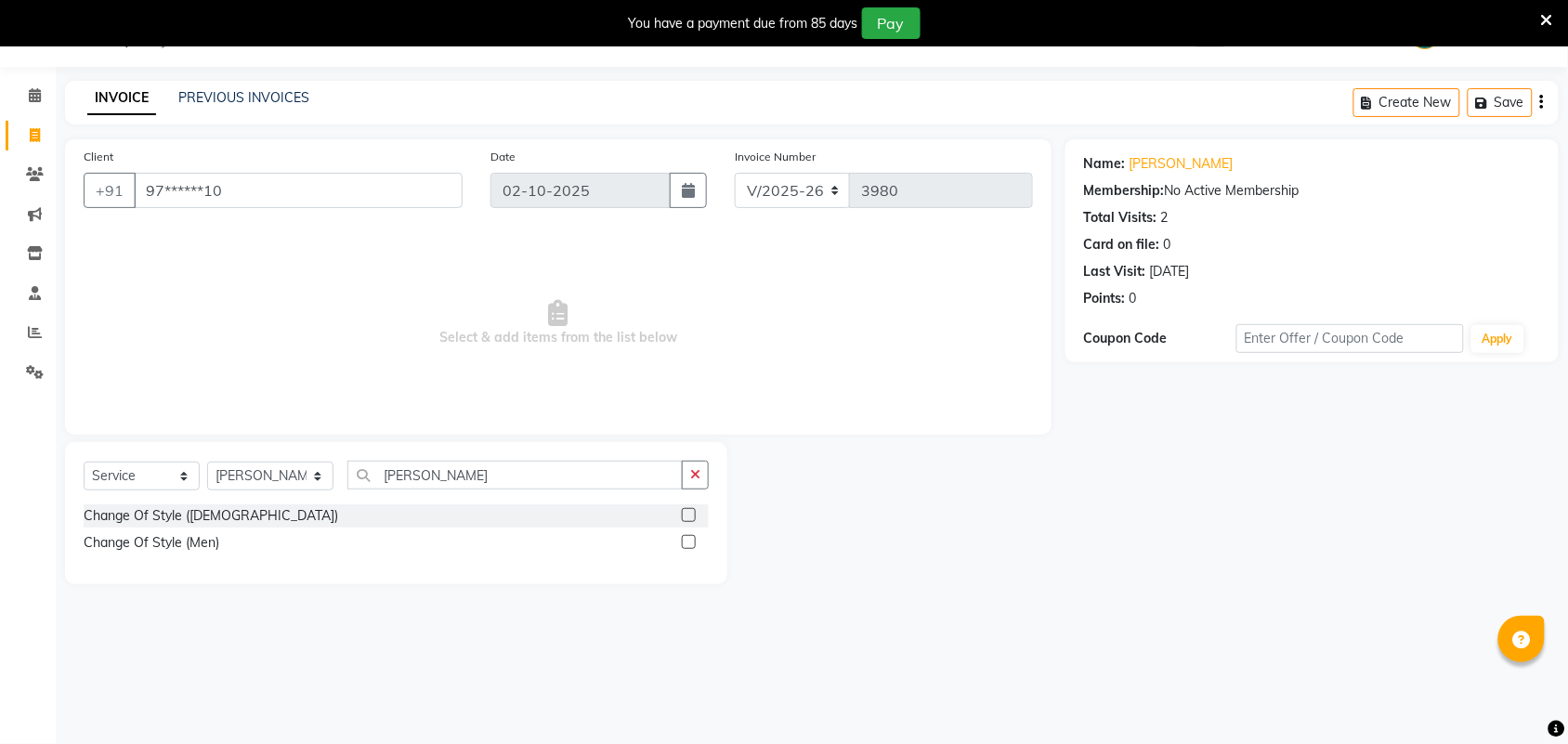
click at [686, 544] on label at bounding box center [689, 542] width 14 height 14
click at [686, 544] on input "checkbox" at bounding box center [688, 543] width 12 height 12
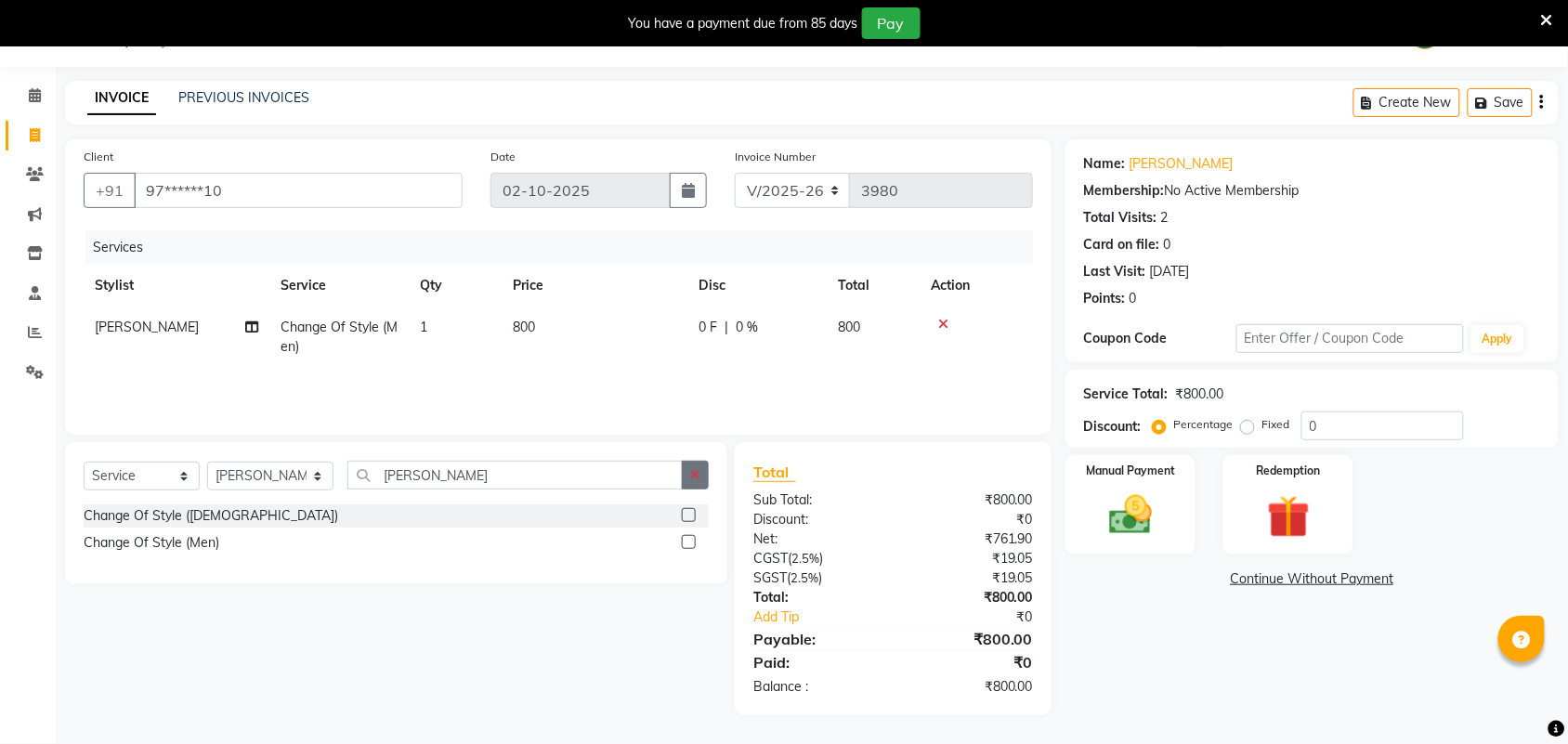
click at [703, 474] on button "button" at bounding box center [696, 475] width 27 height 29
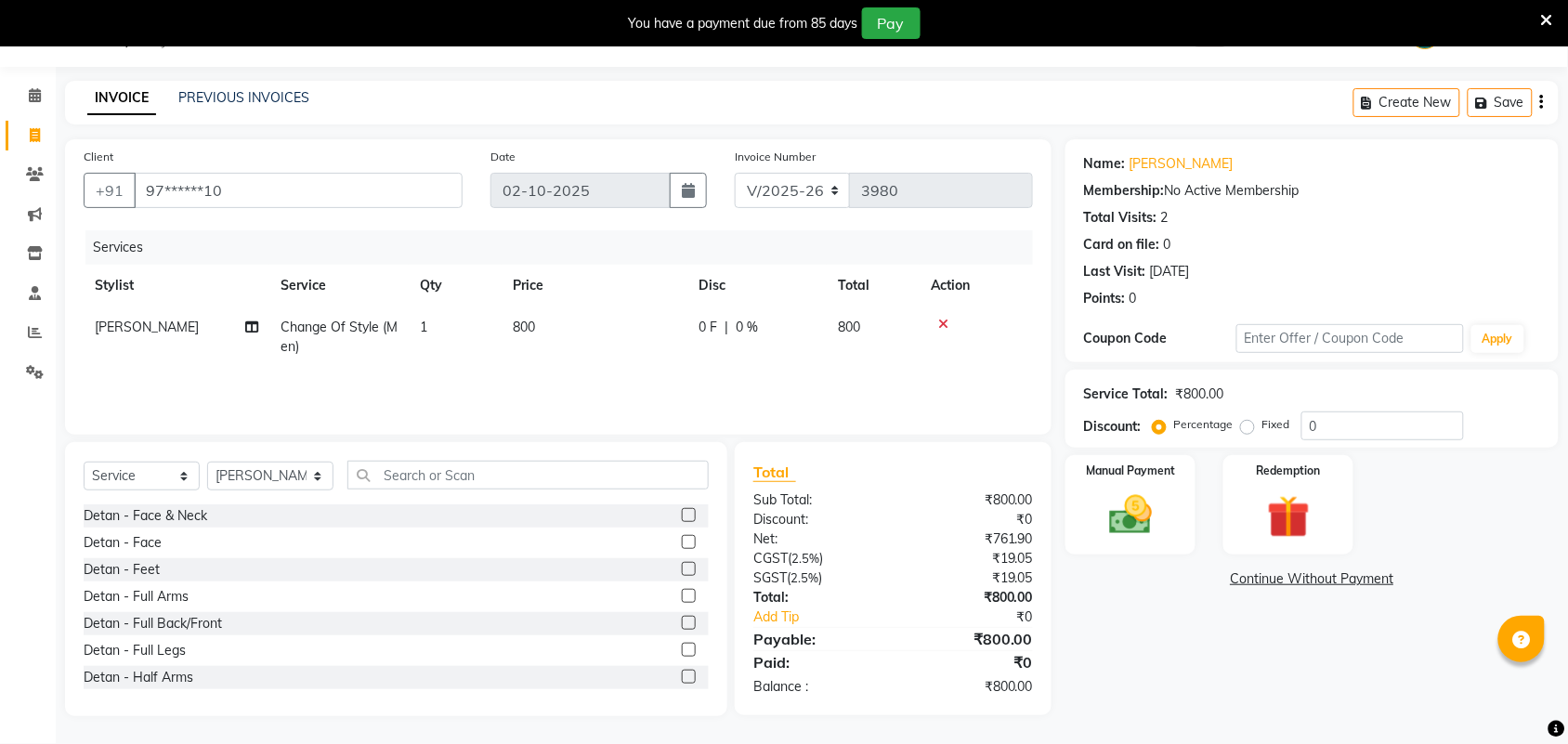
click at [550, 327] on td "800" at bounding box center [594, 337] width 186 height 61
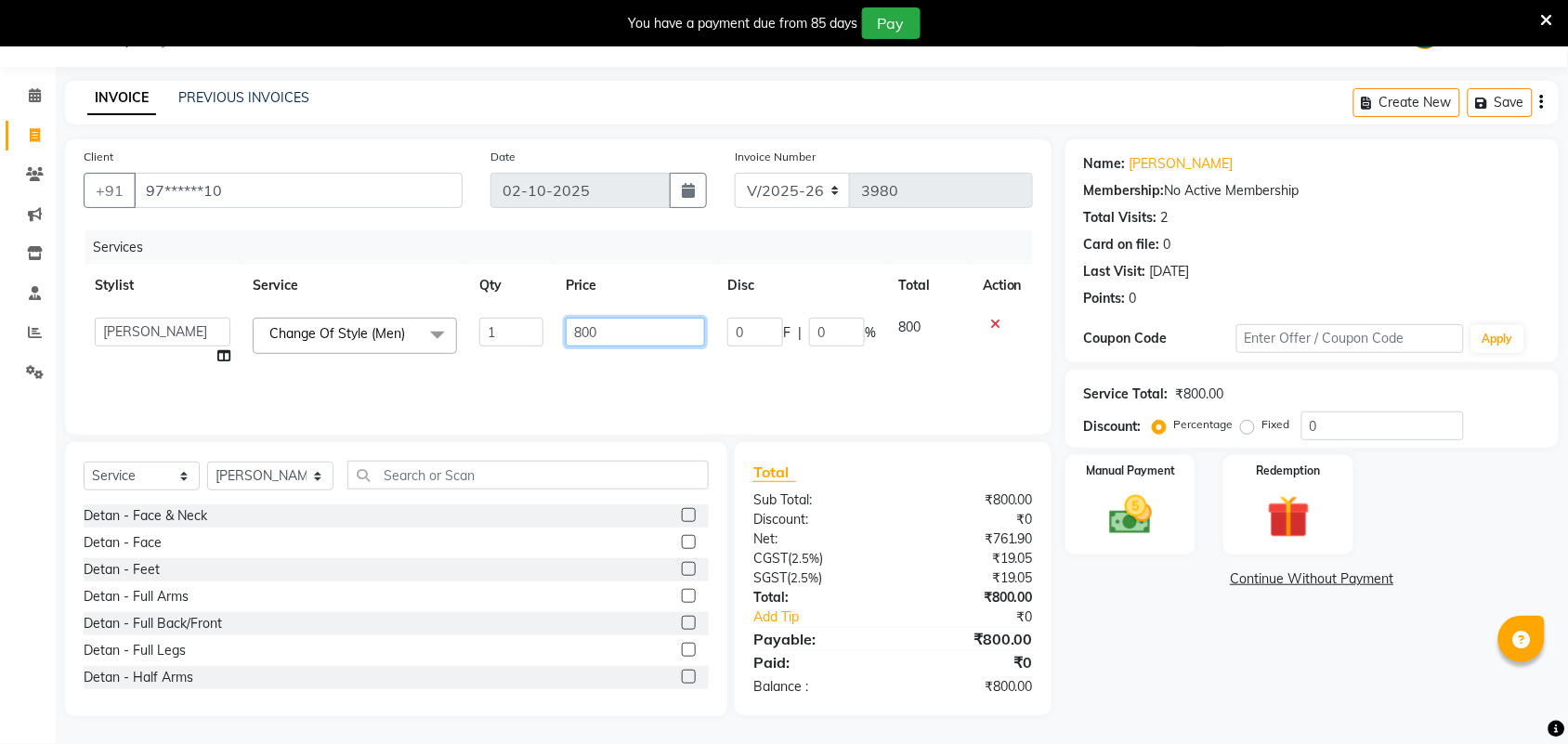
click at [593, 336] on input "800" at bounding box center [634, 332] width 139 height 29
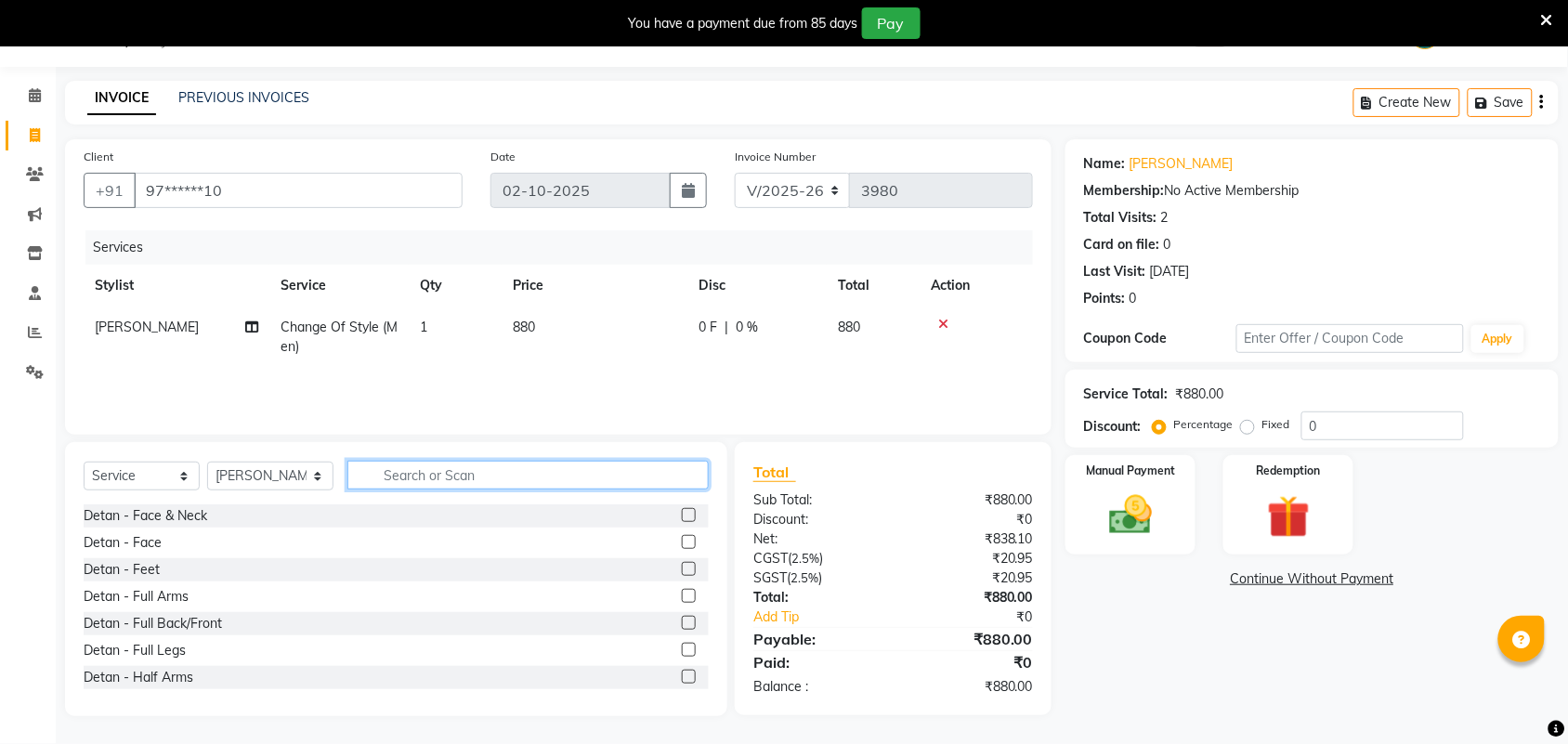
click at [542, 466] on input "text" at bounding box center [528, 475] width 361 height 29
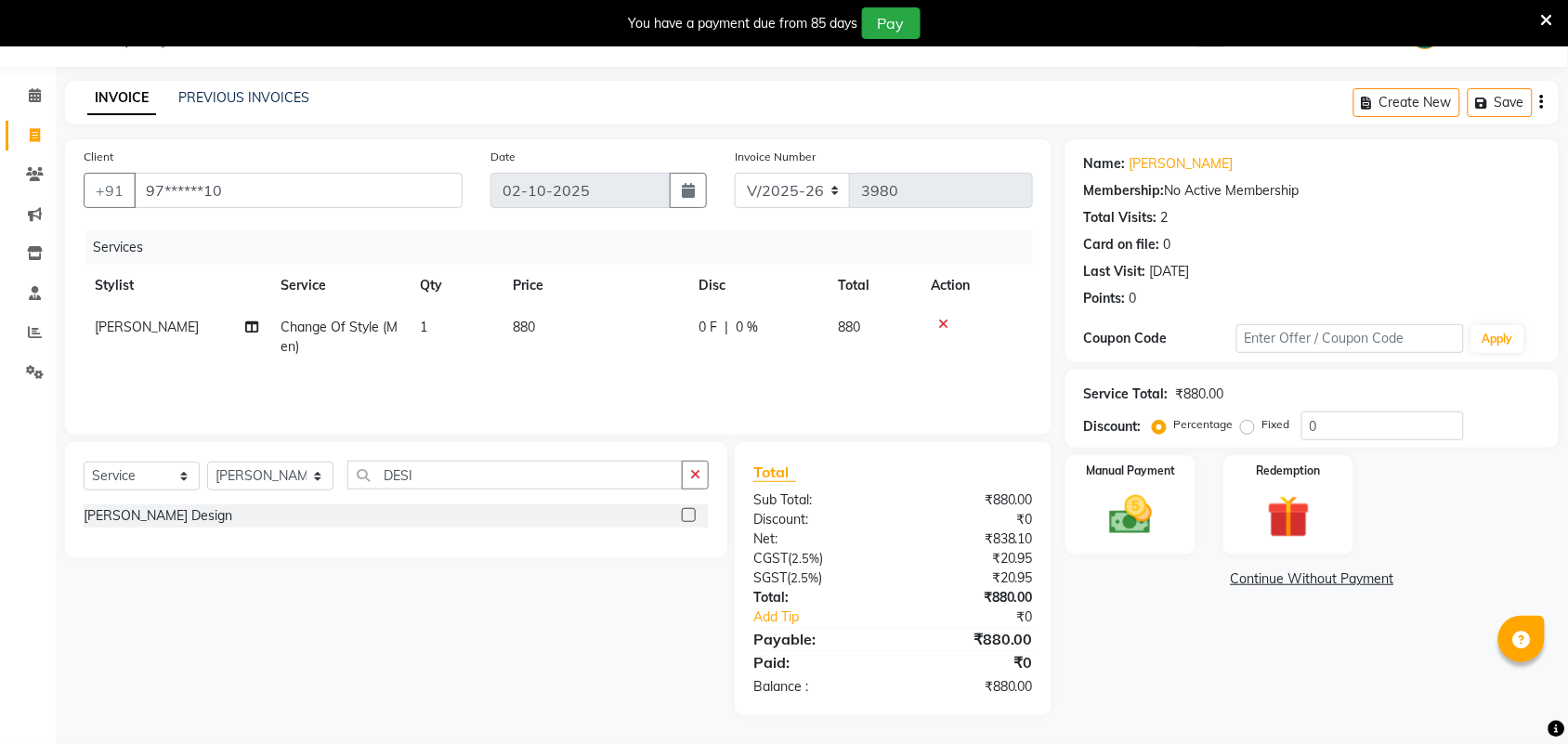
click at [686, 518] on label at bounding box center [689, 515] width 14 height 14
click at [686, 518] on input "checkbox" at bounding box center [688, 516] width 12 height 12
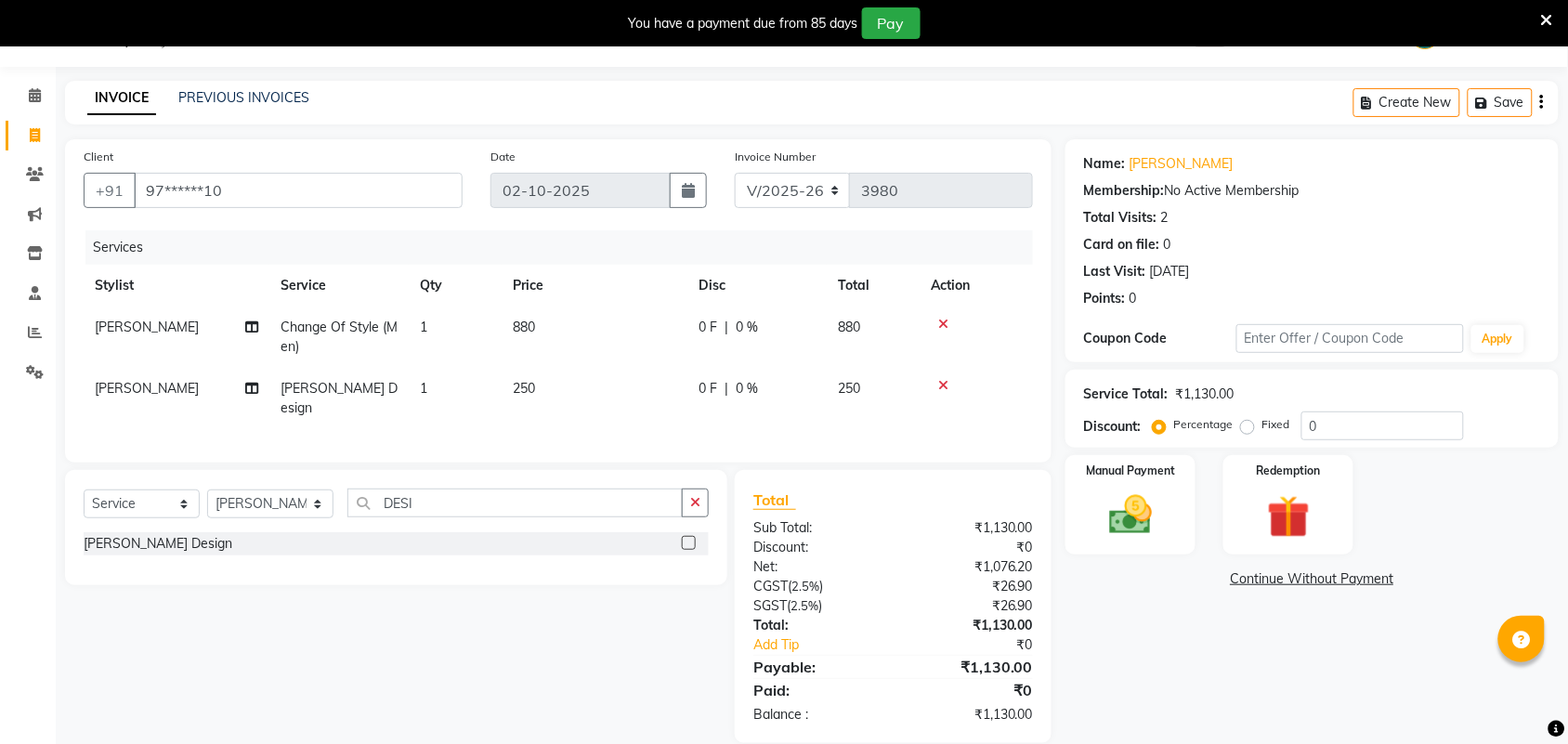
click at [529, 387] on span "250" at bounding box center [524, 388] width 22 height 17
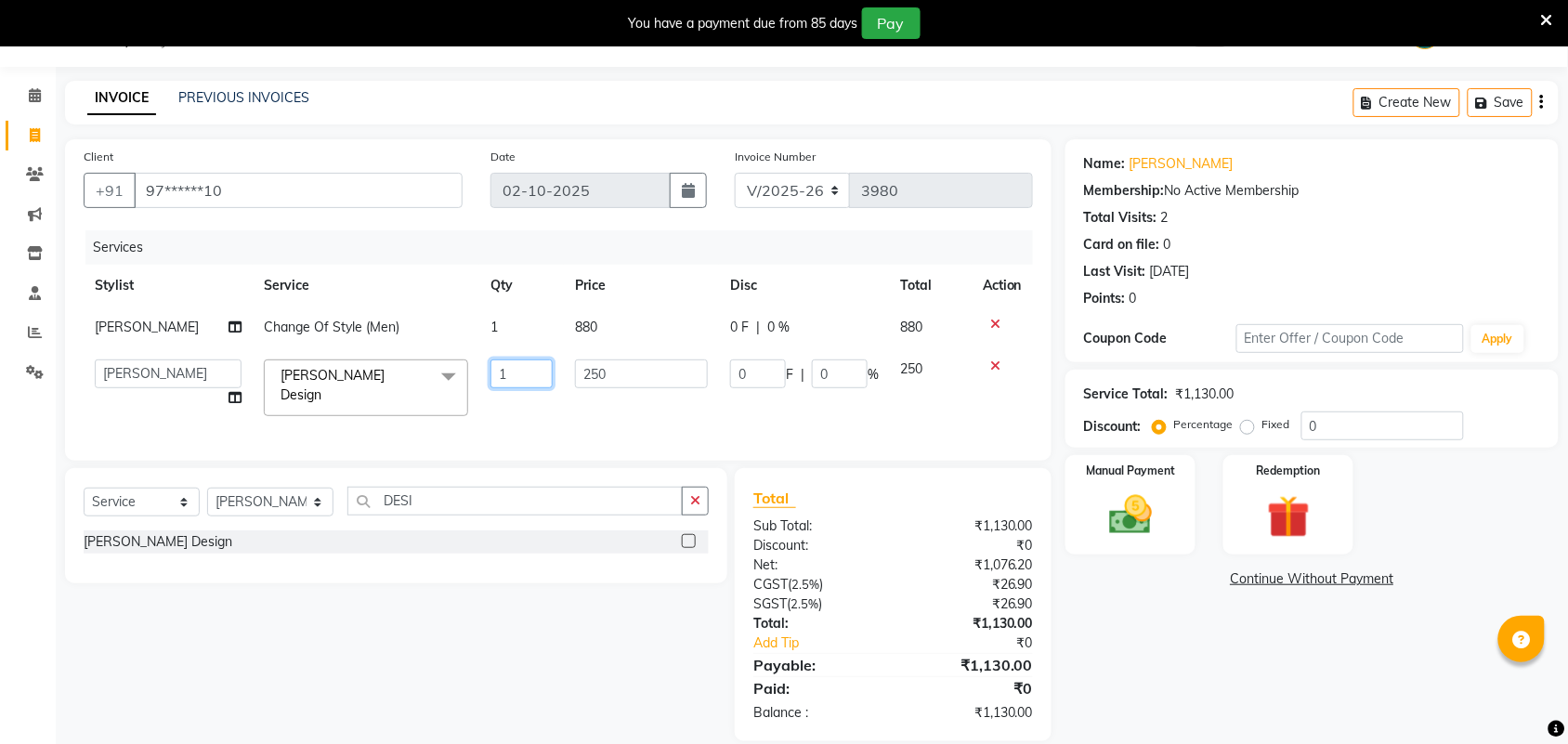
click at [529, 387] on input "1" at bounding box center [522, 374] width 62 height 29
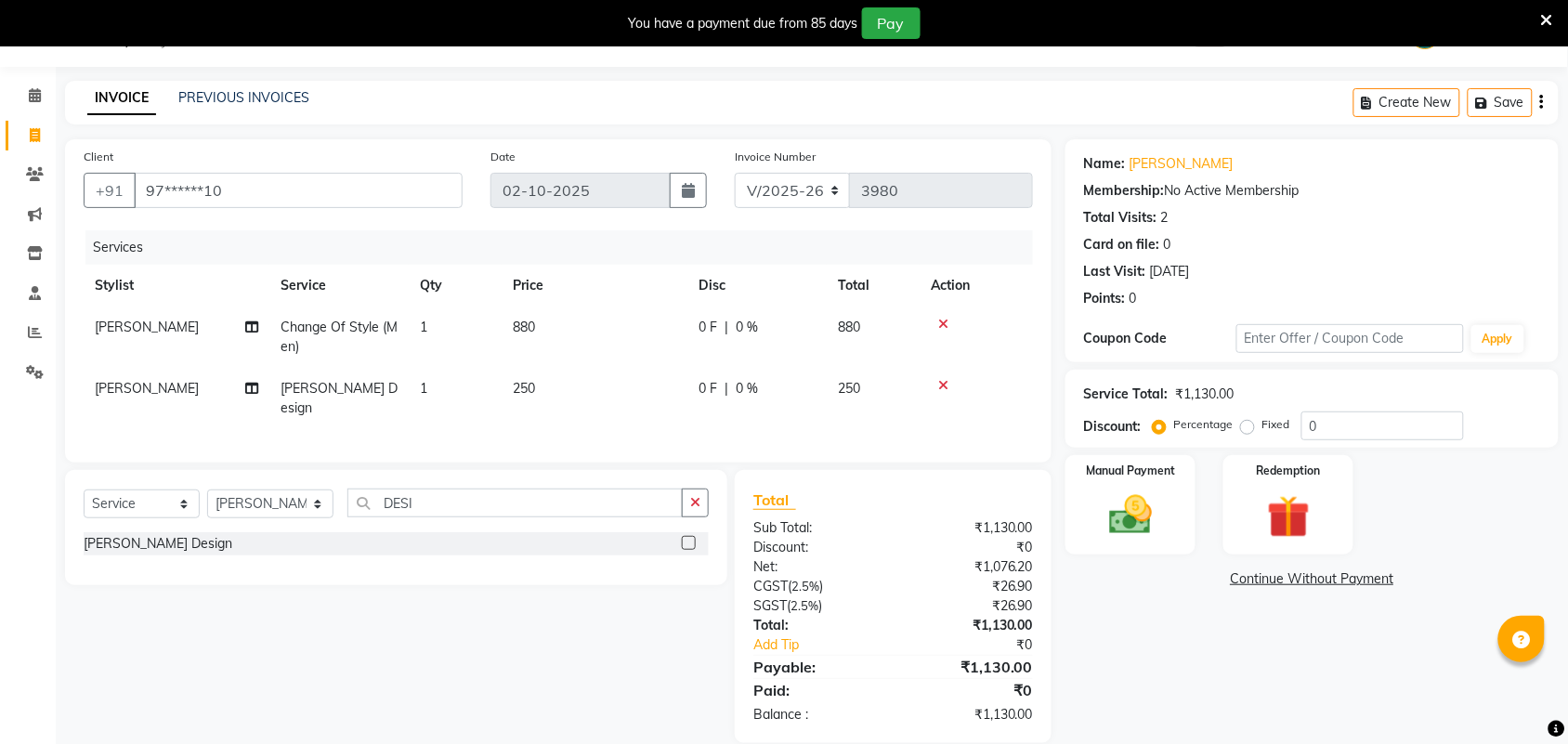
click at [564, 401] on td "250" at bounding box center [594, 398] width 186 height 61
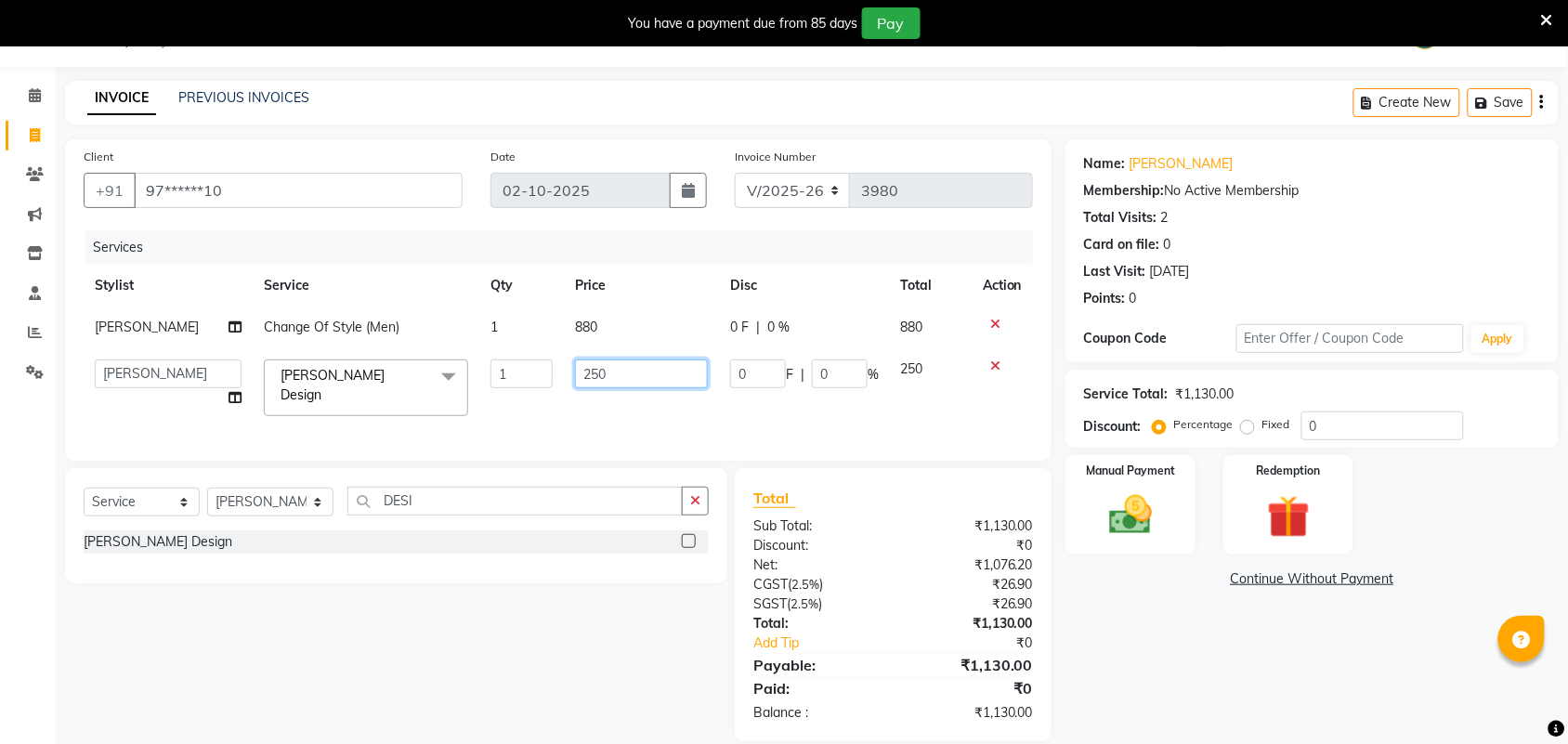
click at [595, 373] on input "250" at bounding box center [641, 374] width 133 height 29
click at [688, 504] on button "button" at bounding box center [696, 501] width 27 height 29
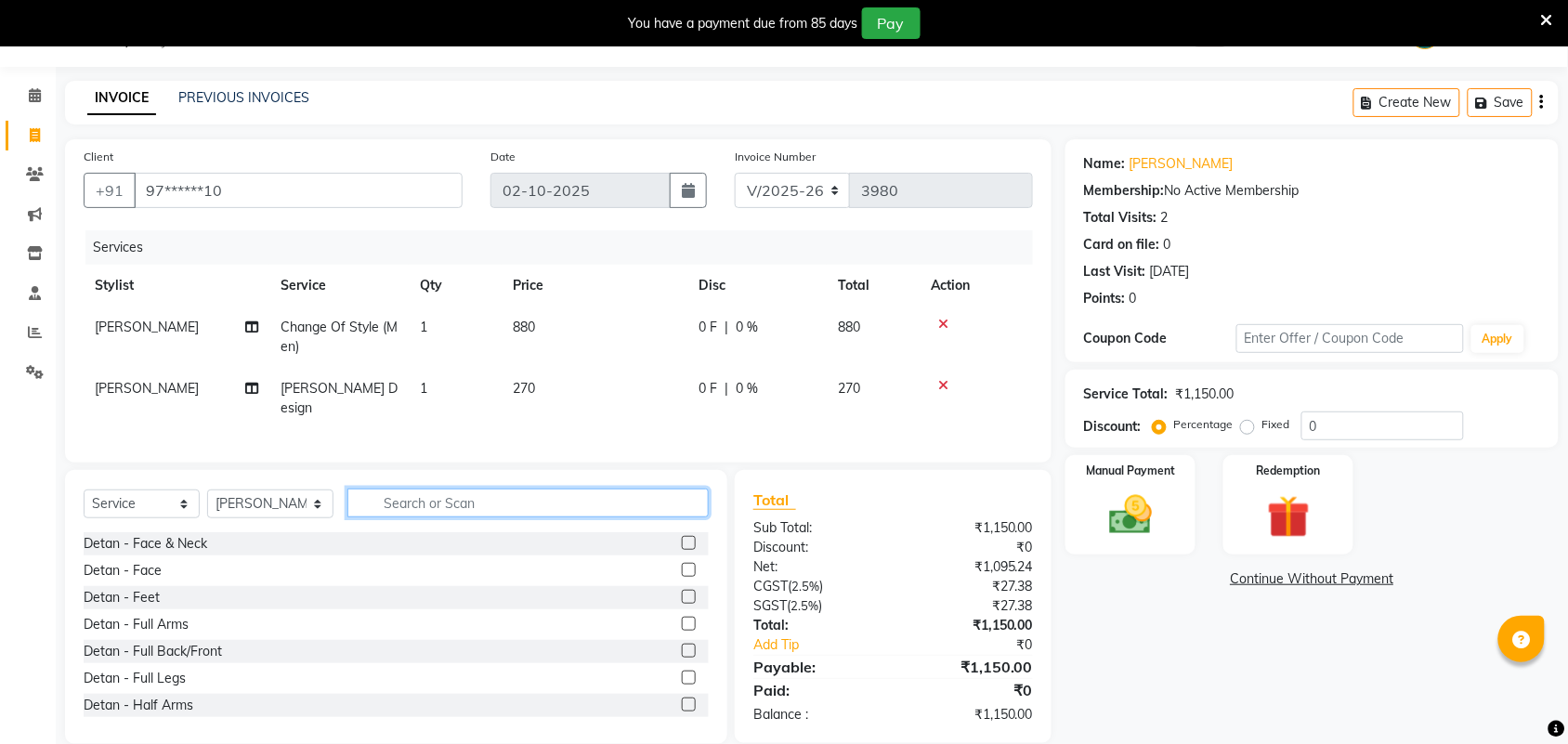
click at [582, 490] on input "text" at bounding box center [528, 503] width 361 height 29
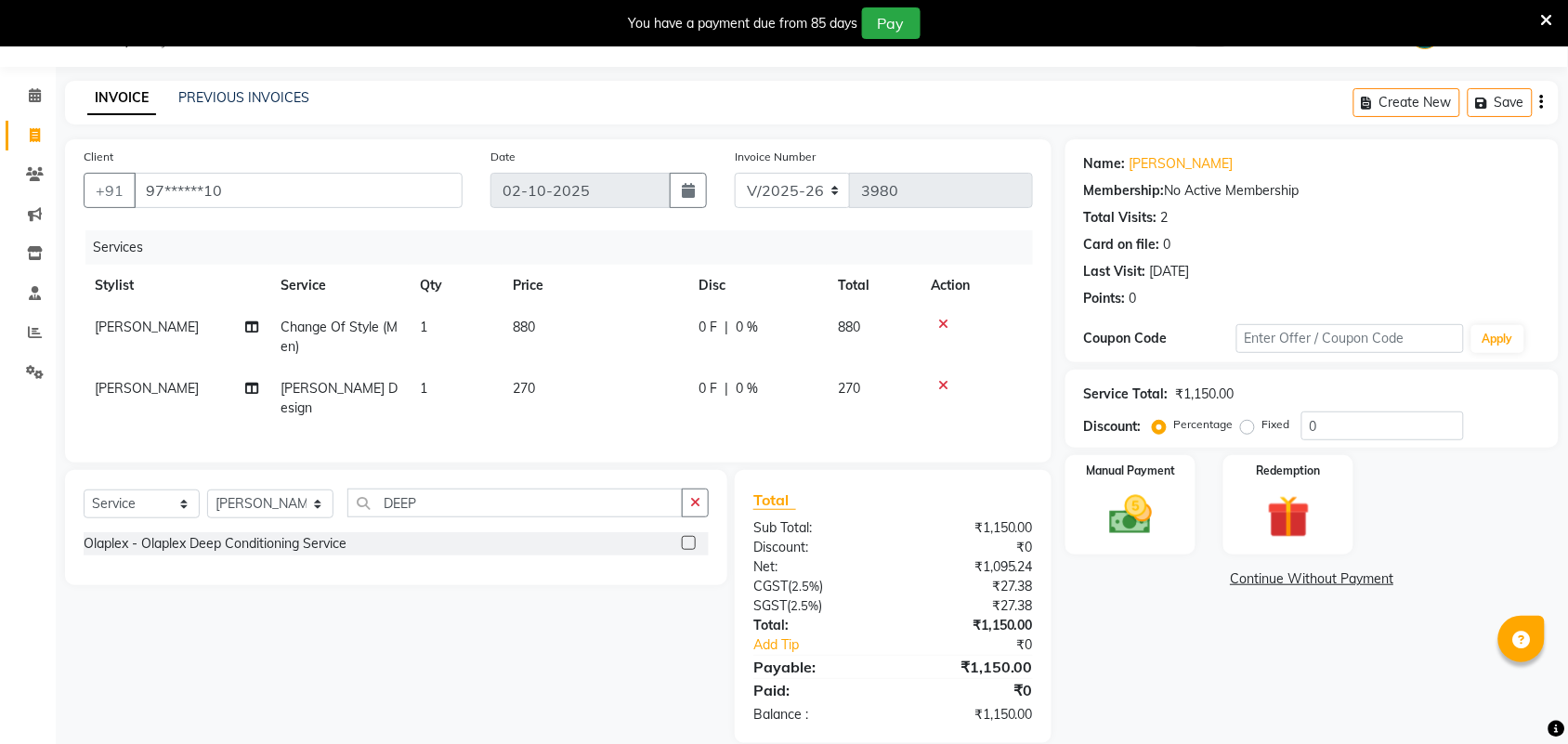
click at [689, 539] on label at bounding box center [689, 543] width 14 height 14
click at [689, 539] on input "checkbox" at bounding box center [688, 544] width 12 height 12
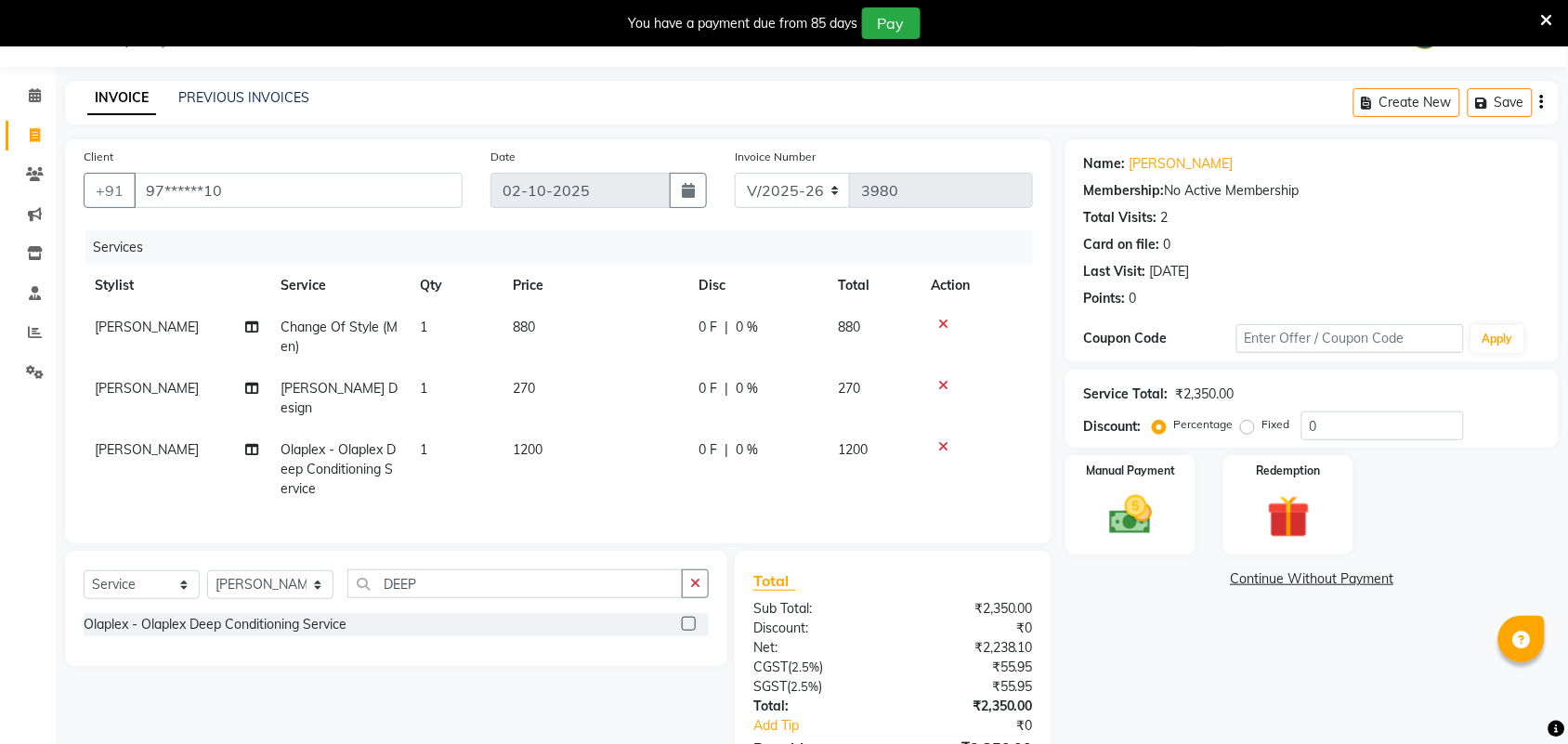
click at [574, 429] on td "1200" at bounding box center [594, 469] width 186 height 81
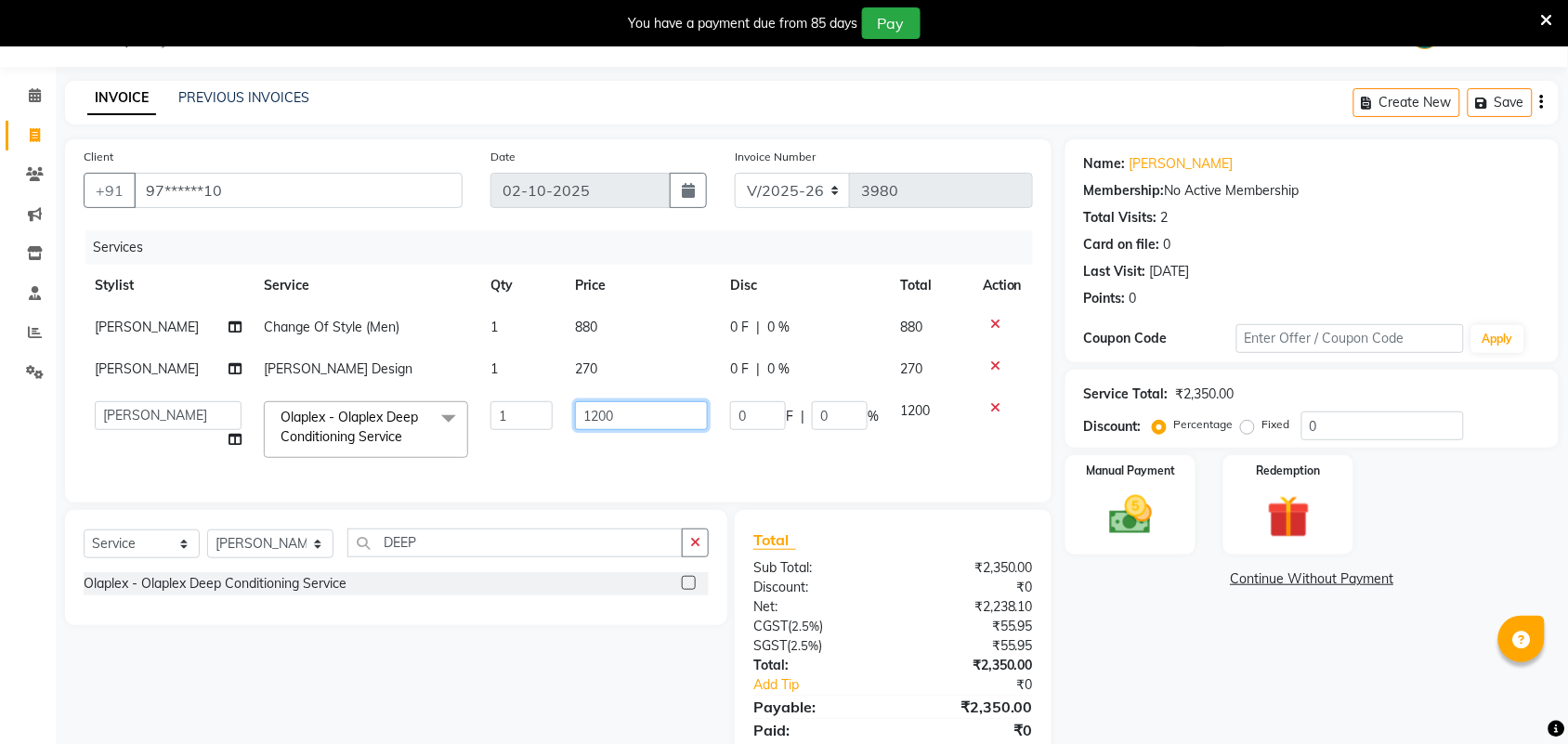
click at [601, 423] on input "1200" at bounding box center [641, 416] width 133 height 29
click at [613, 421] on input "1200" at bounding box center [641, 416] width 133 height 29
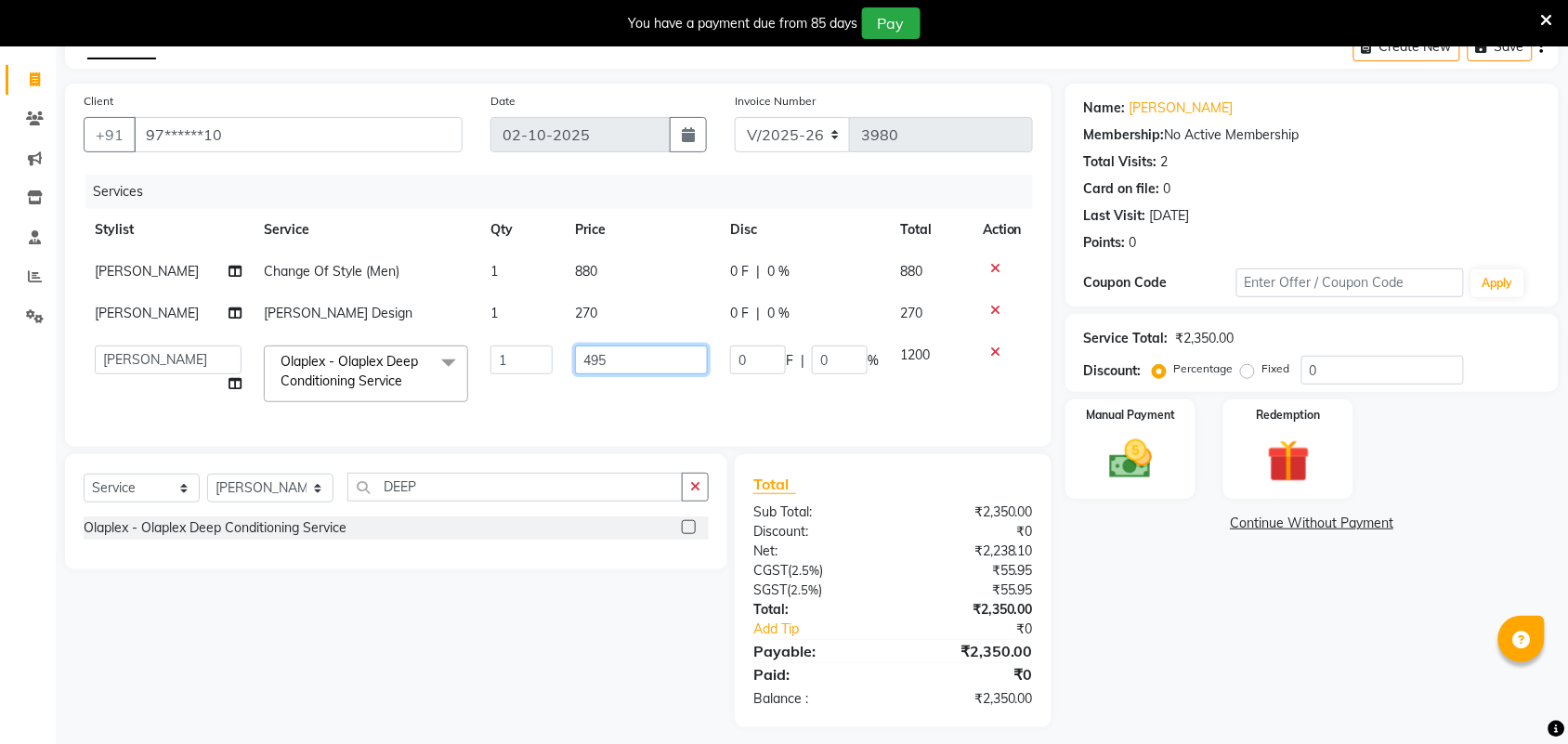
scroll to position [131, 0]
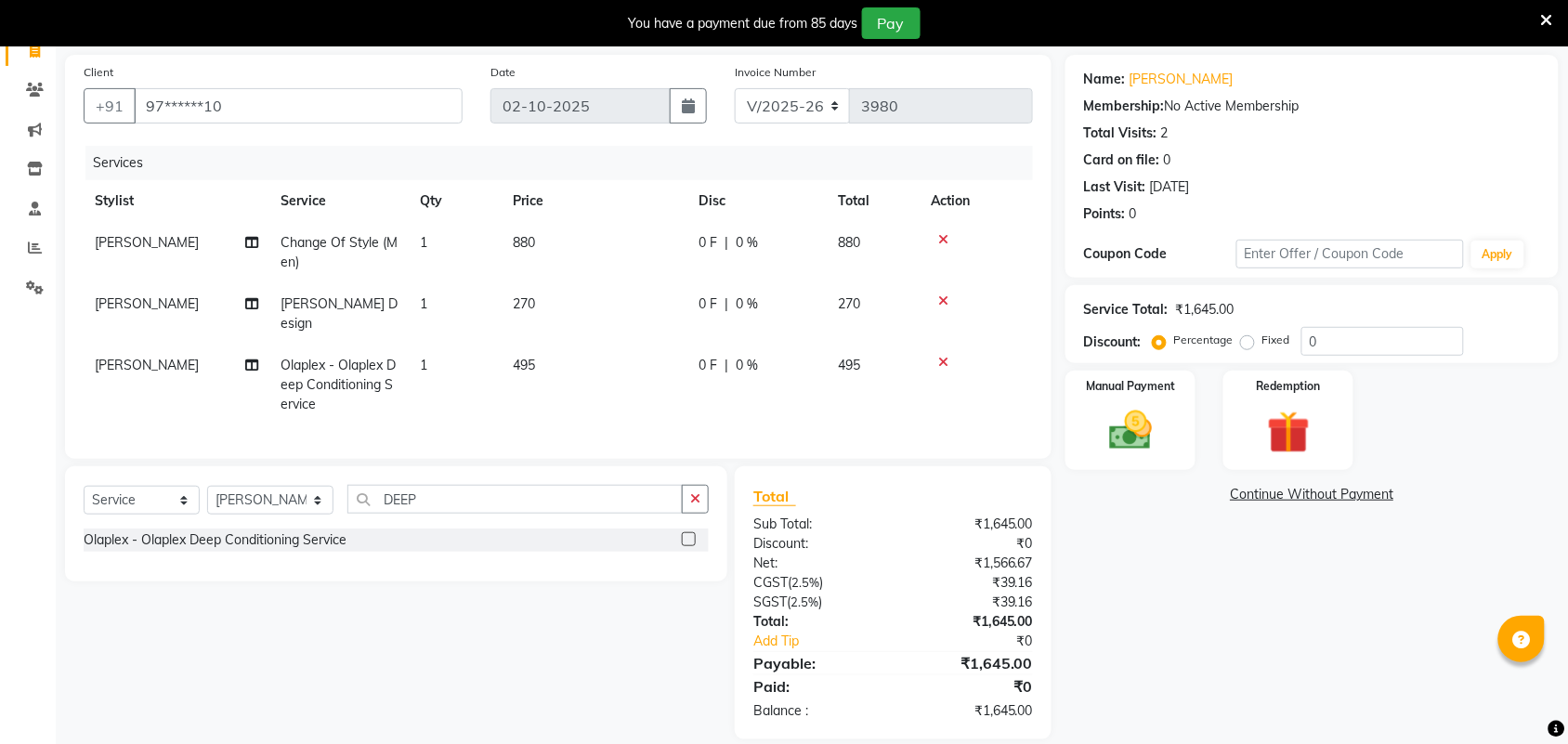
click at [1168, 621] on div "Name: Sri Ram Membership: No Active Membership Total Visits: 2 Card on file: 0 …" at bounding box center [1319, 396] width 507 height 685
click at [1263, 339] on label "Fixed" at bounding box center [1277, 339] width 28 height 17
click at [1245, 339] on input "Fixed" at bounding box center [1251, 339] width 13 height 13
click at [1344, 351] on input "0" at bounding box center [1382, 342] width 162 height 29
click at [568, 308] on td "270" at bounding box center [594, 314] width 186 height 61
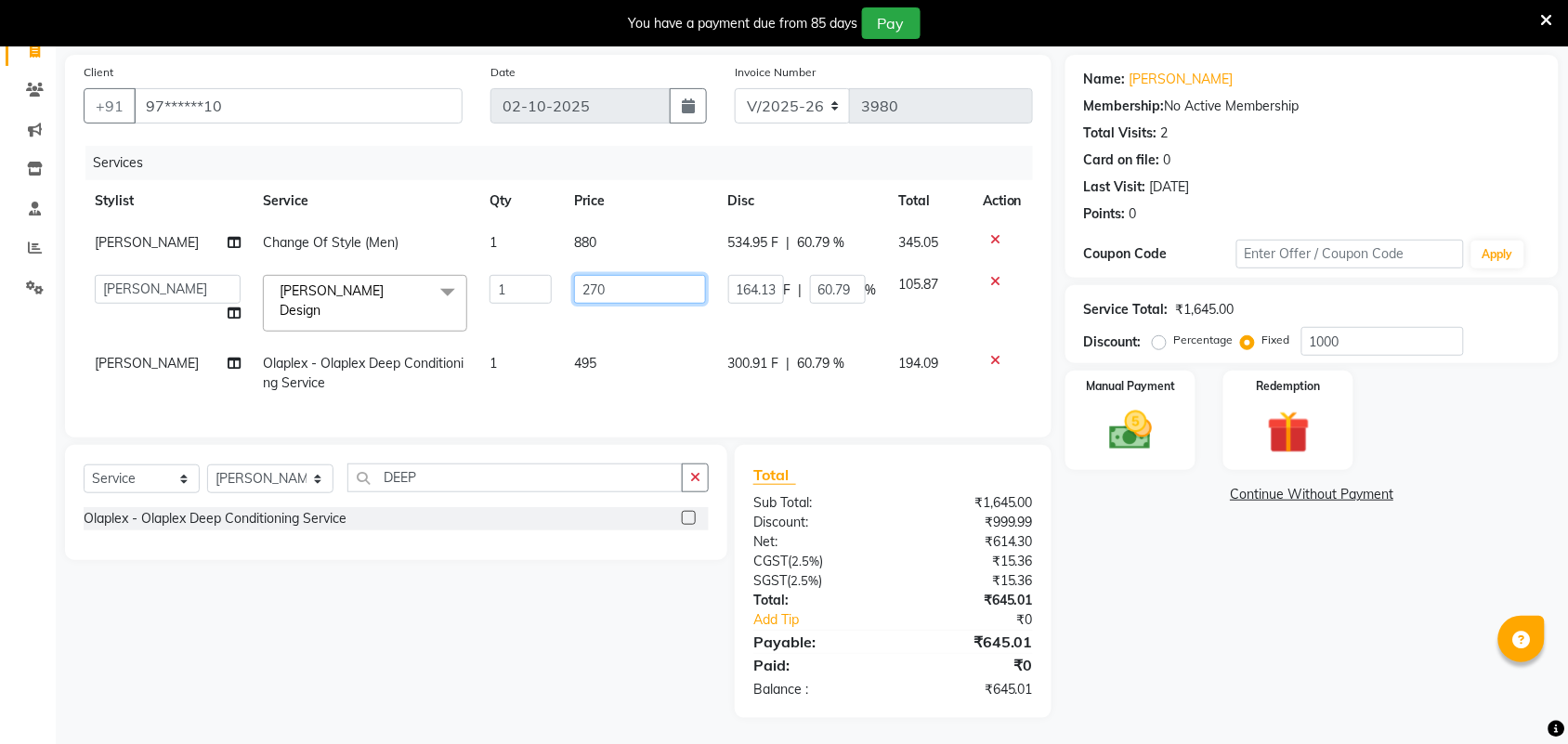
click at [623, 287] on input "270" at bounding box center [640, 289] width 132 height 29
click at [1312, 615] on div "Name: Sri Ram Membership: No Active Membership Total Visits: 2 Card on file: 0 …" at bounding box center [1319, 386] width 507 height 663
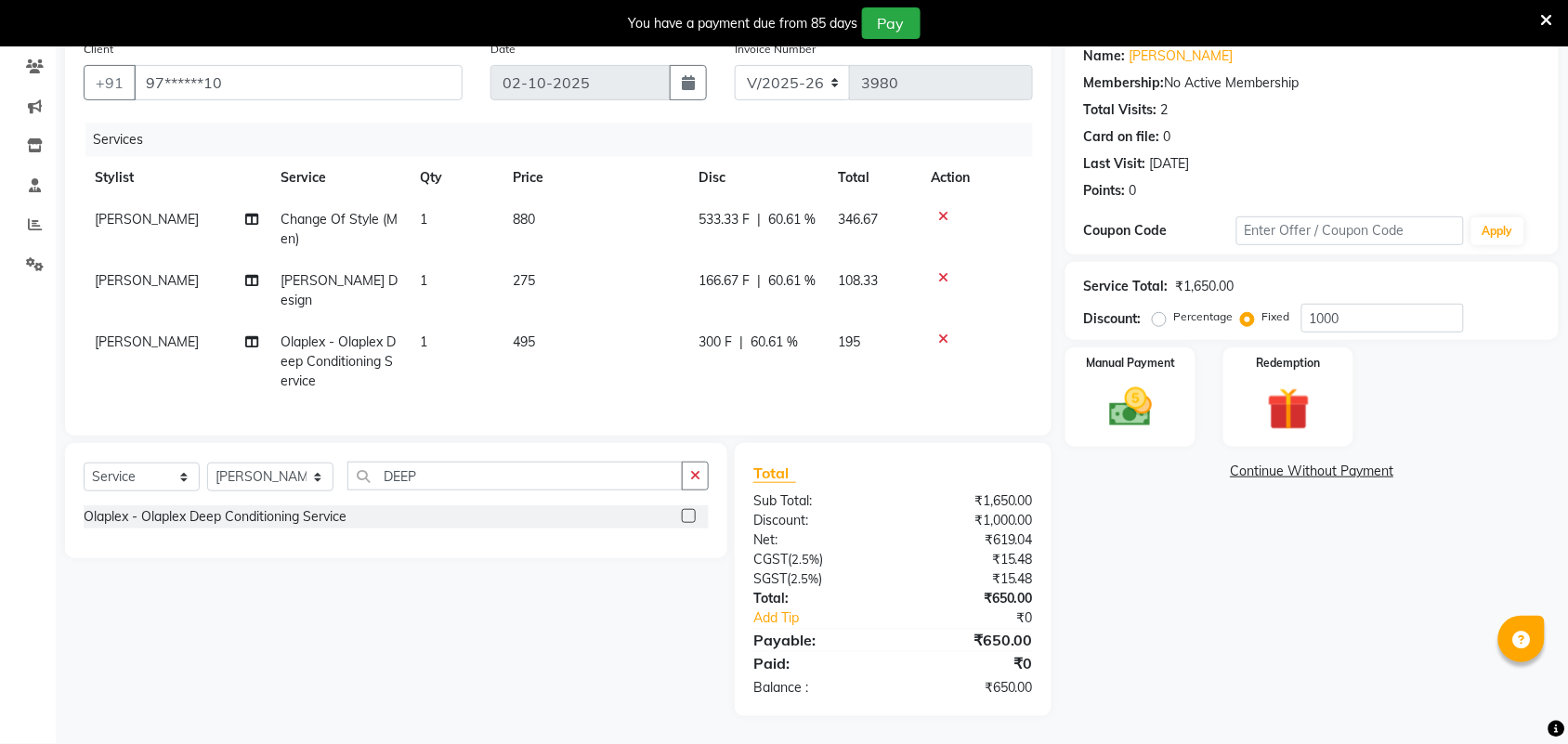
scroll to position [170, 0]
click at [1154, 412] on img at bounding box center [1131, 407] width 73 height 51
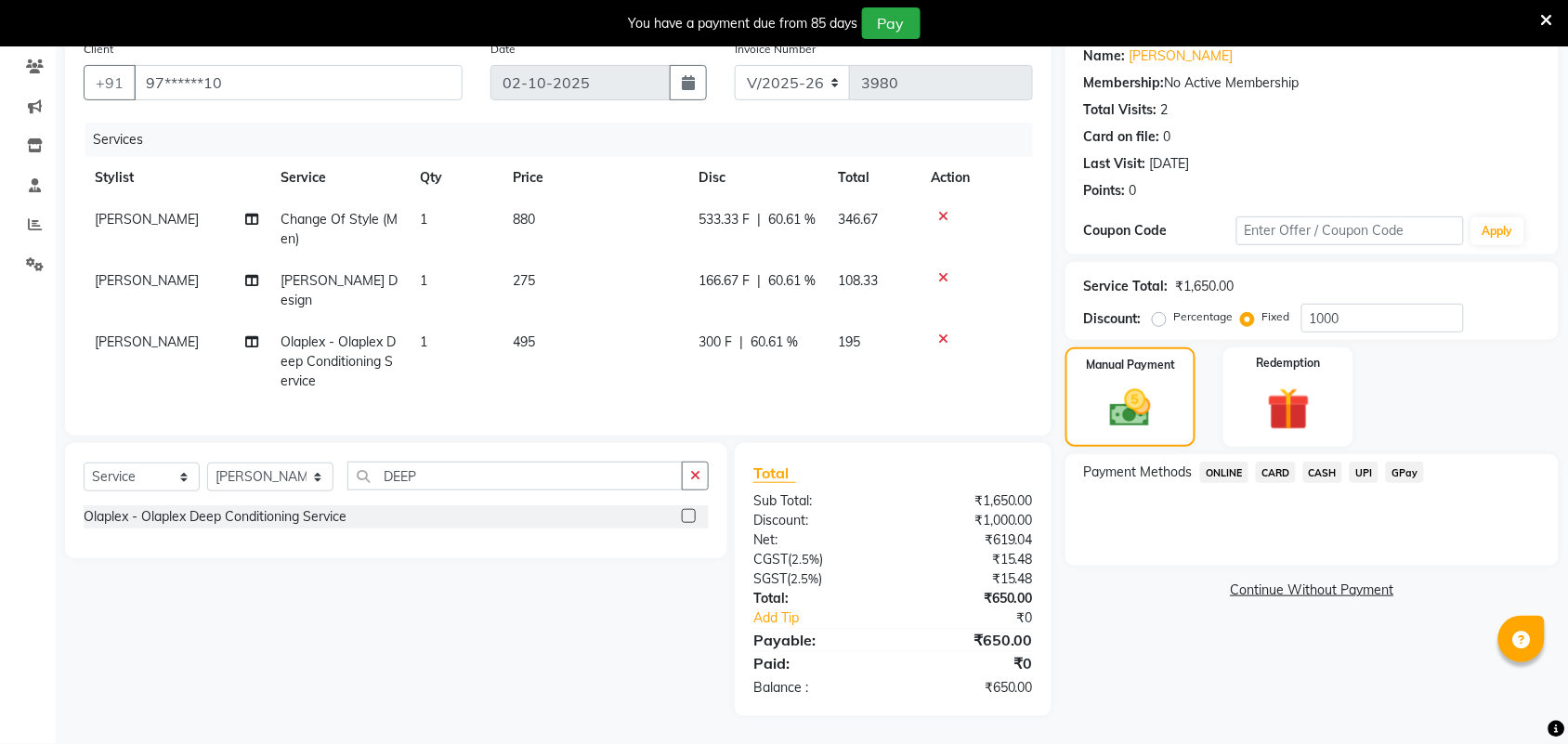
click at [1372, 461] on span "UPI" at bounding box center [1365, 472] width 29 height 21
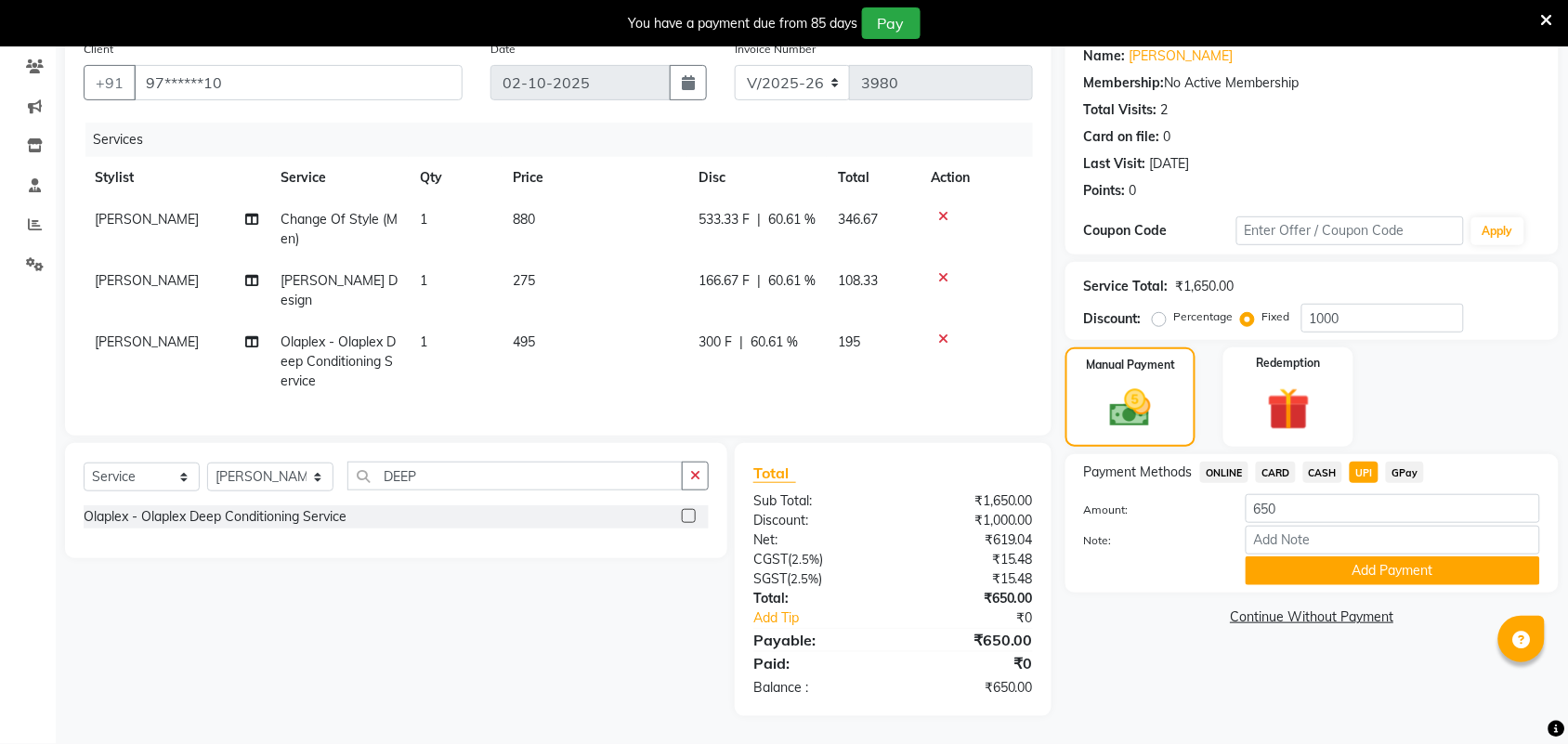
click at [1352, 557] on button "Add Payment" at bounding box center [1393, 571] width 294 height 29
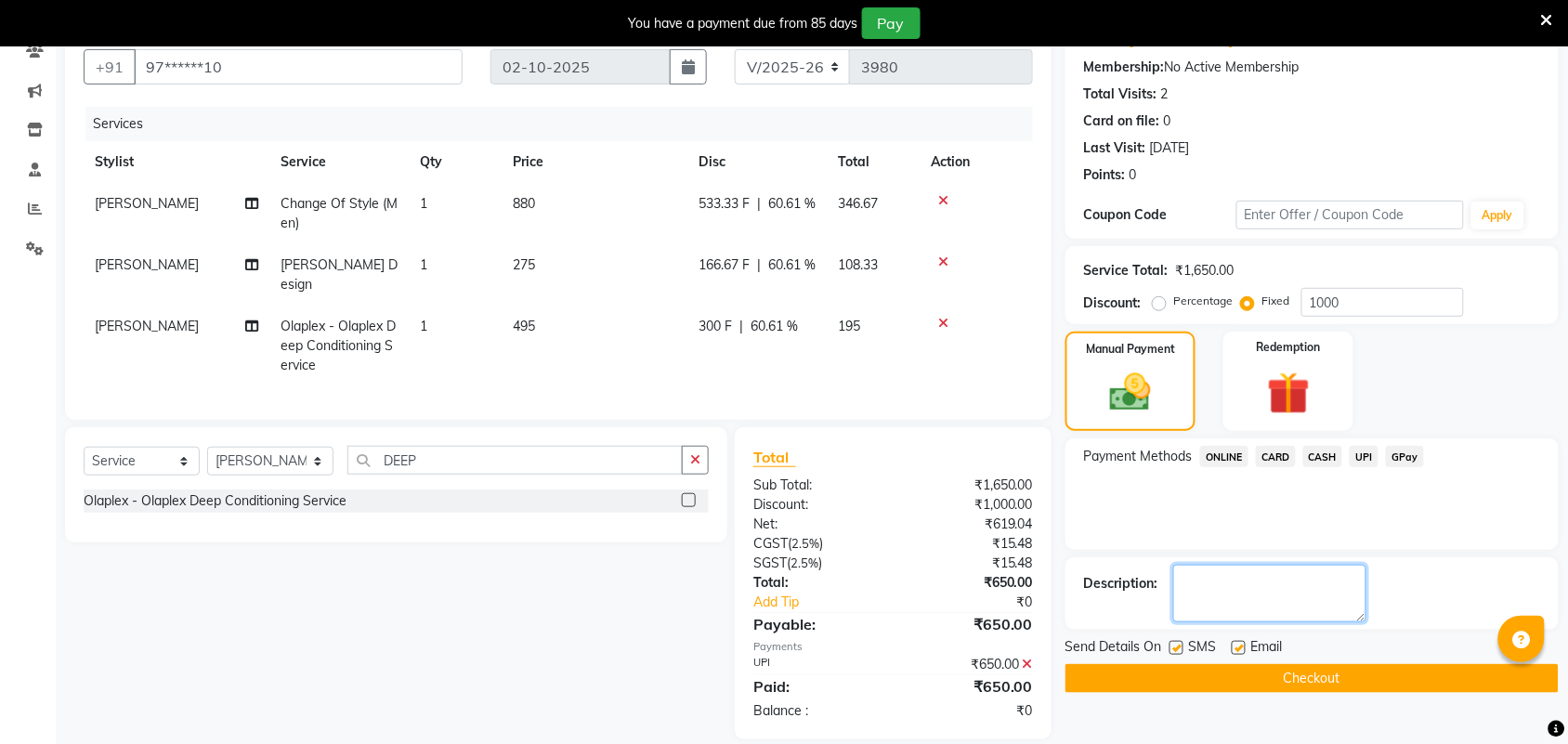
click at [1273, 606] on textarea at bounding box center [1270, 592] width 193 height 57
click at [1278, 679] on button "Checkout" at bounding box center [1312, 679] width 494 height 29
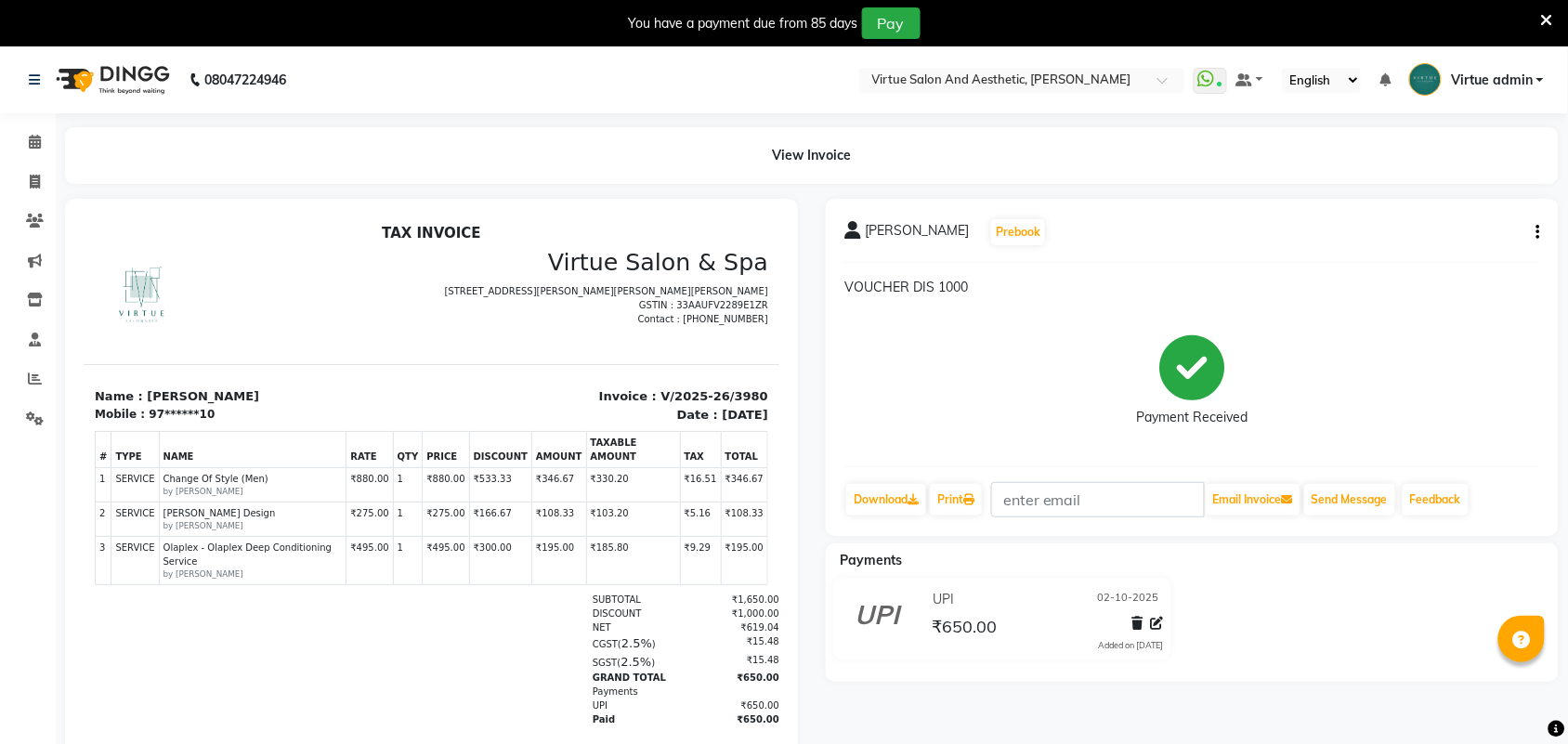
click at [1541, 228] on div "SRI RAM Prebook VOUCHER DIS 1000 Payment Received Download Print Email Invoice …" at bounding box center [1192, 367] width 733 height 337
click at [1535, 234] on button "button" at bounding box center [1534, 233] width 11 height 19
click at [1405, 255] on div "Edit Invoice" at bounding box center [1446, 256] width 127 height 23
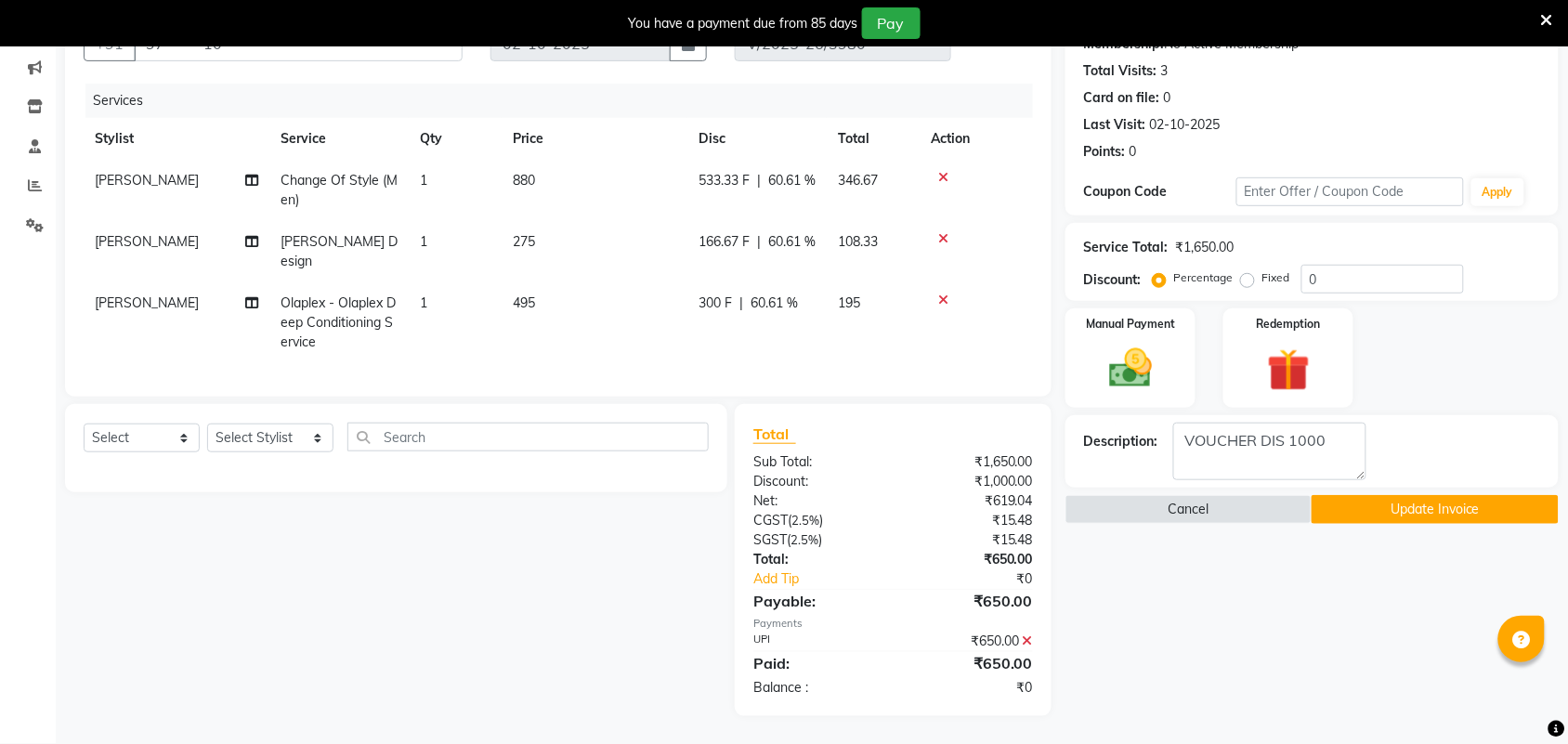
scroll to position [210, 0]
click at [1025, 641] on icon at bounding box center [1028, 640] width 11 height 13
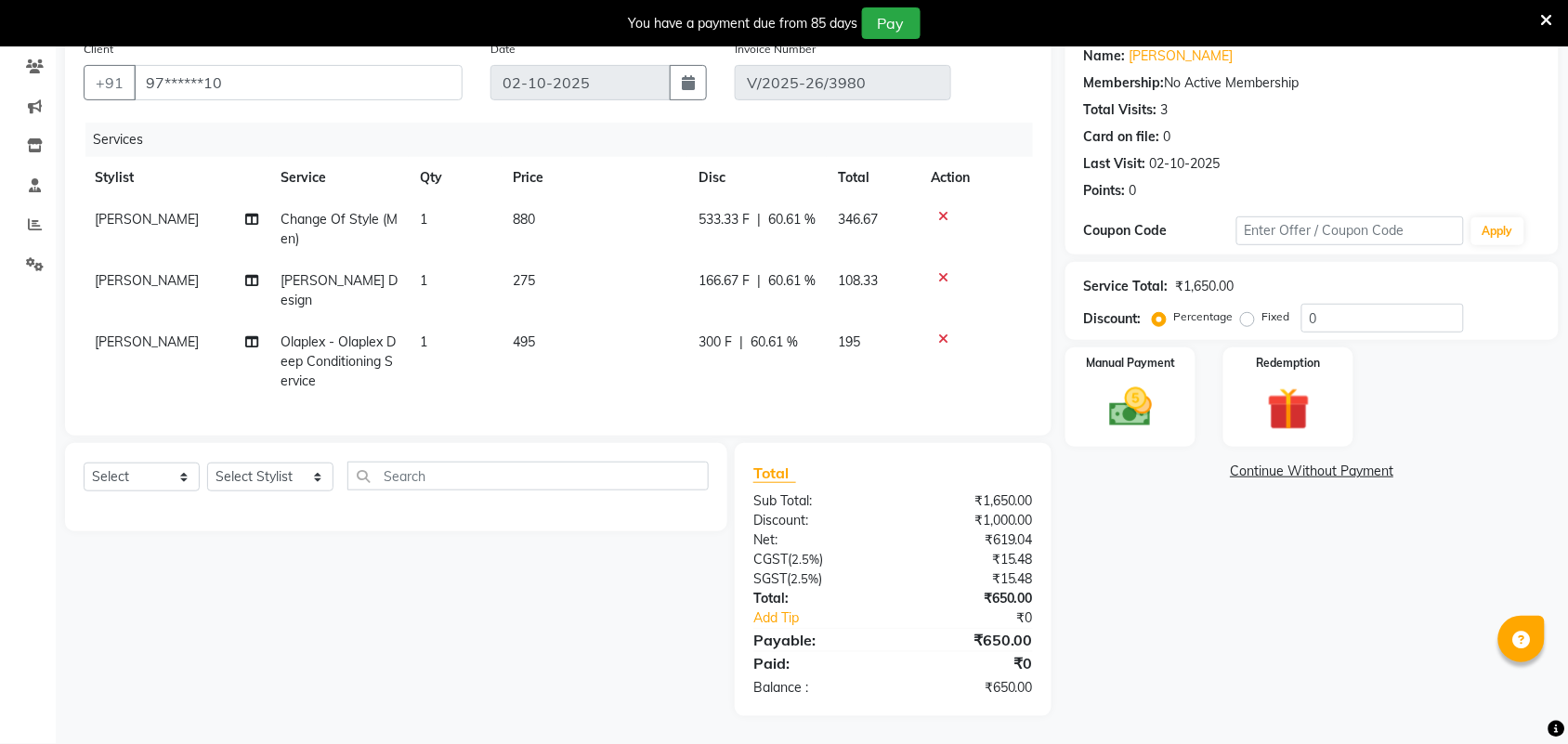
click at [1263, 309] on label "Fixed" at bounding box center [1277, 317] width 28 height 17
click at [1245, 310] on input "Fixed" at bounding box center [1251, 316] width 13 height 13
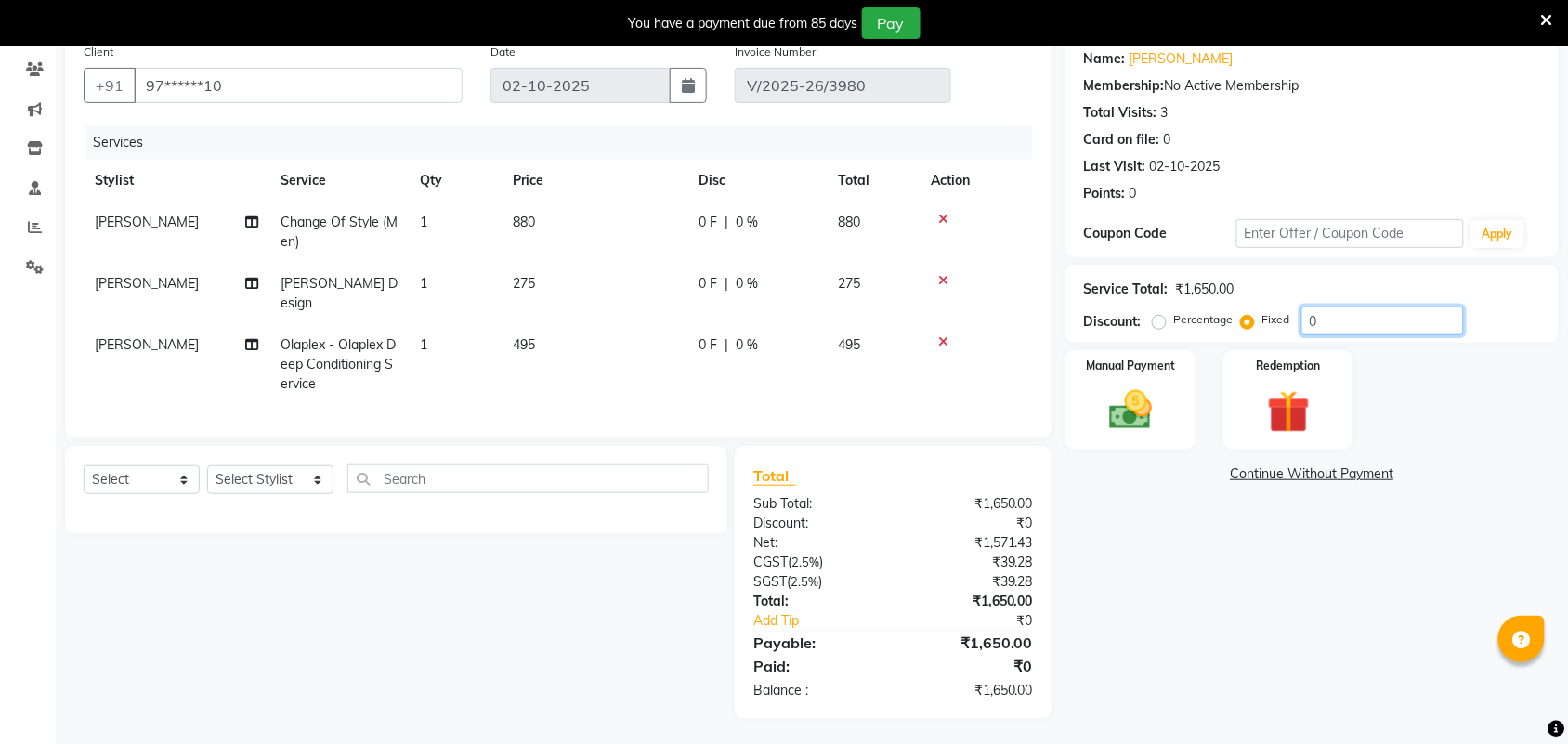
click at [1331, 318] on input "0" at bounding box center [1382, 321] width 162 height 29
click at [1152, 405] on img at bounding box center [1131, 410] width 73 height 51
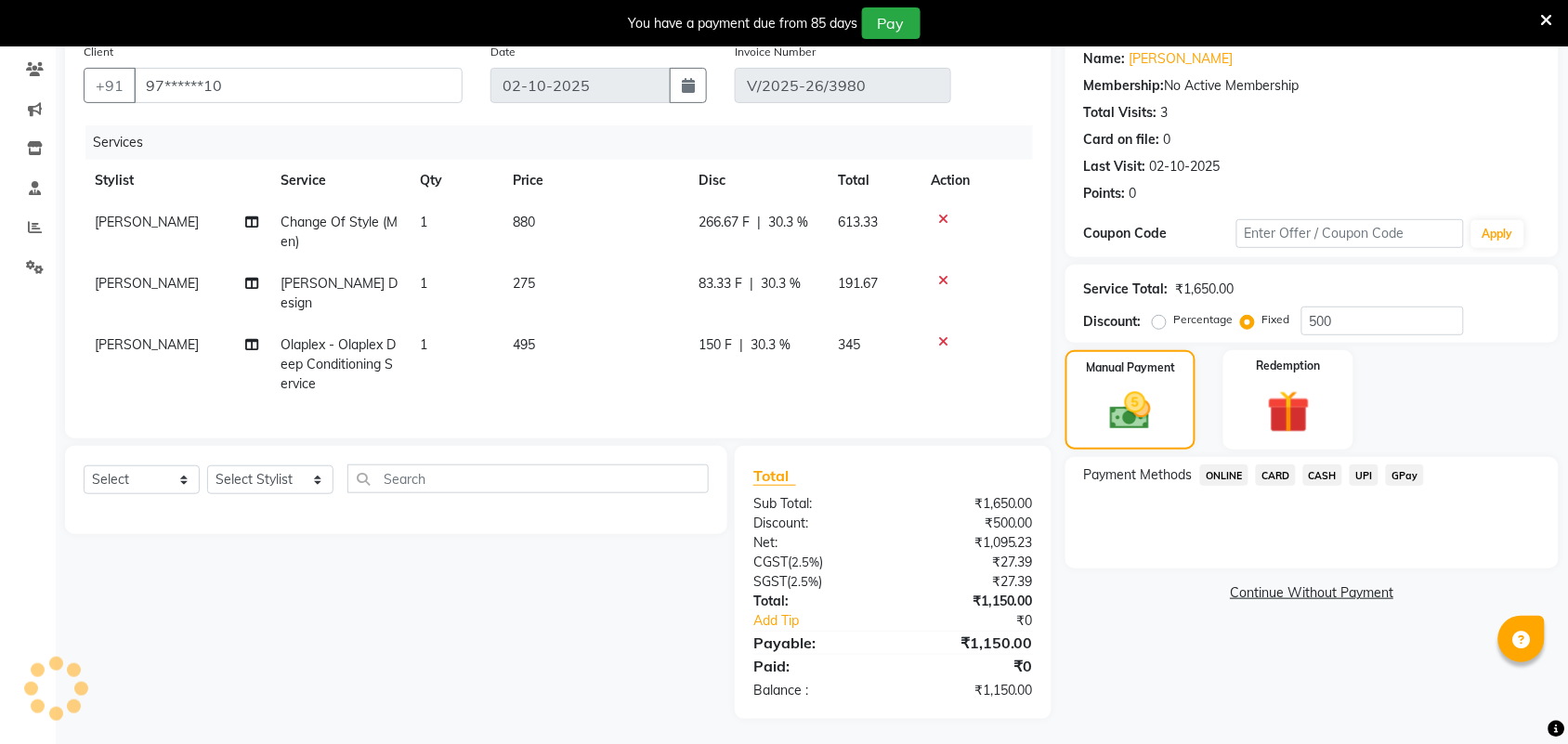
click at [1369, 479] on span "UPI" at bounding box center [1365, 475] width 29 height 21
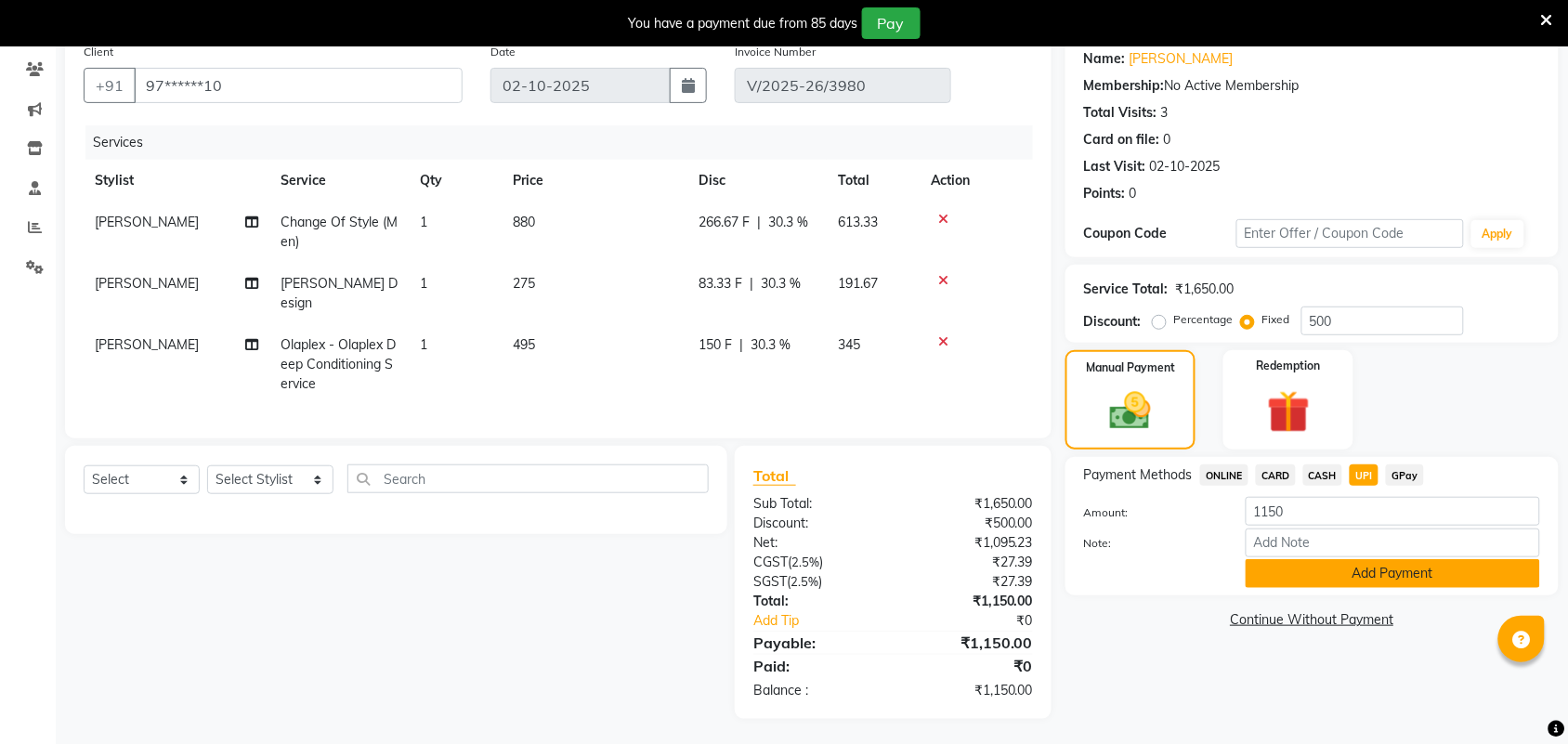
click at [1372, 564] on button "Add Payment" at bounding box center [1393, 574] width 294 height 29
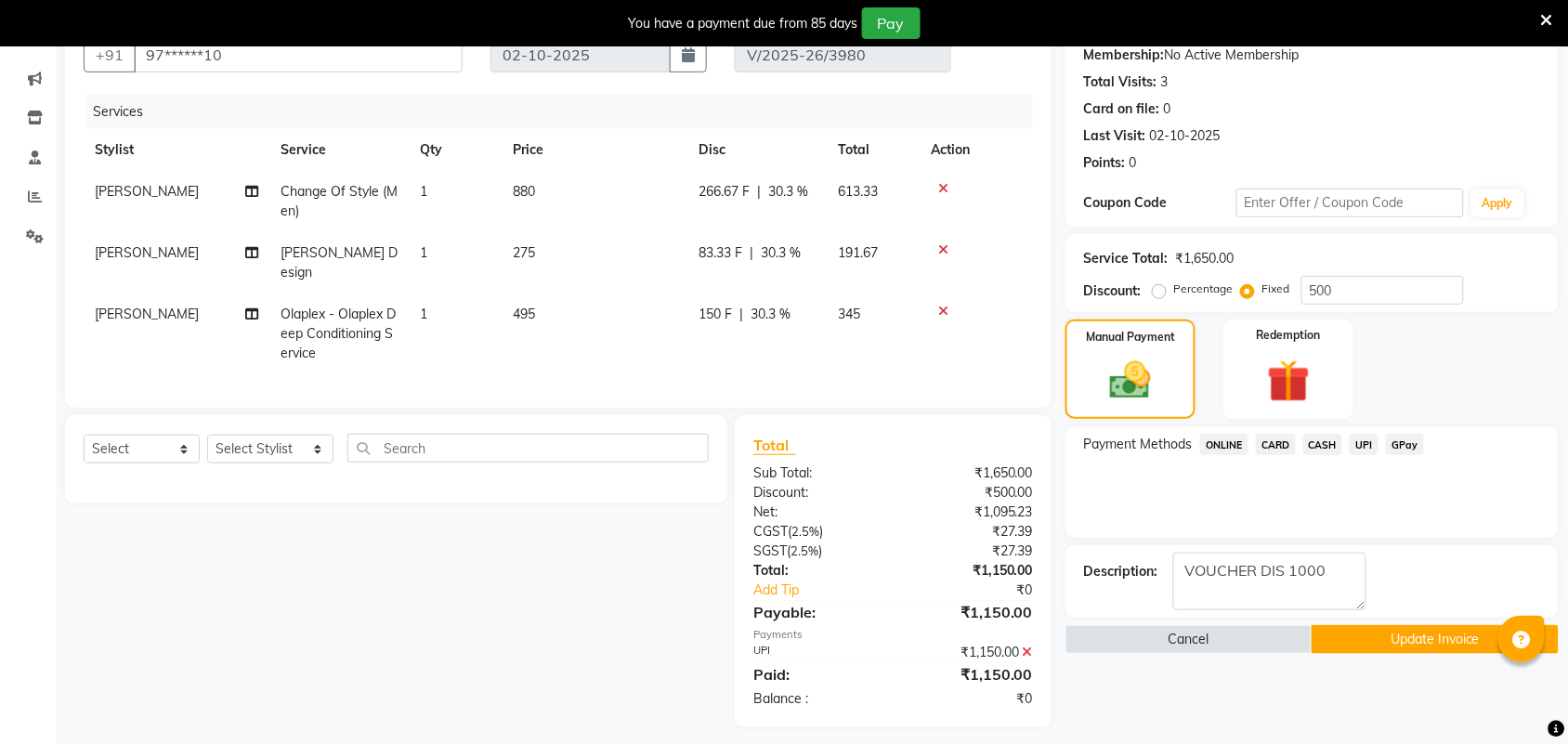
scroll to position [190, 0]
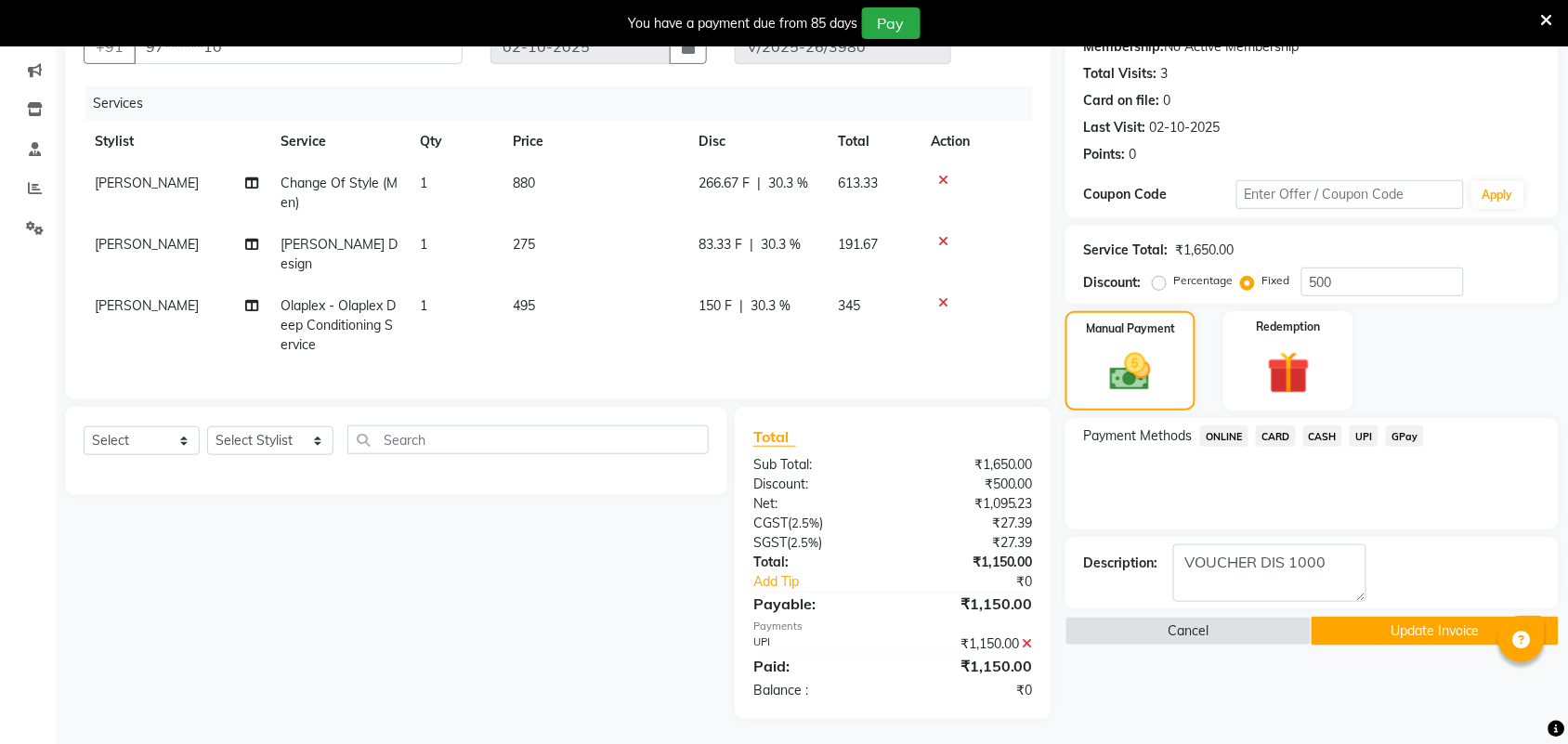
click at [1357, 624] on button "Update Invoice" at bounding box center [1434, 631] width 246 height 29
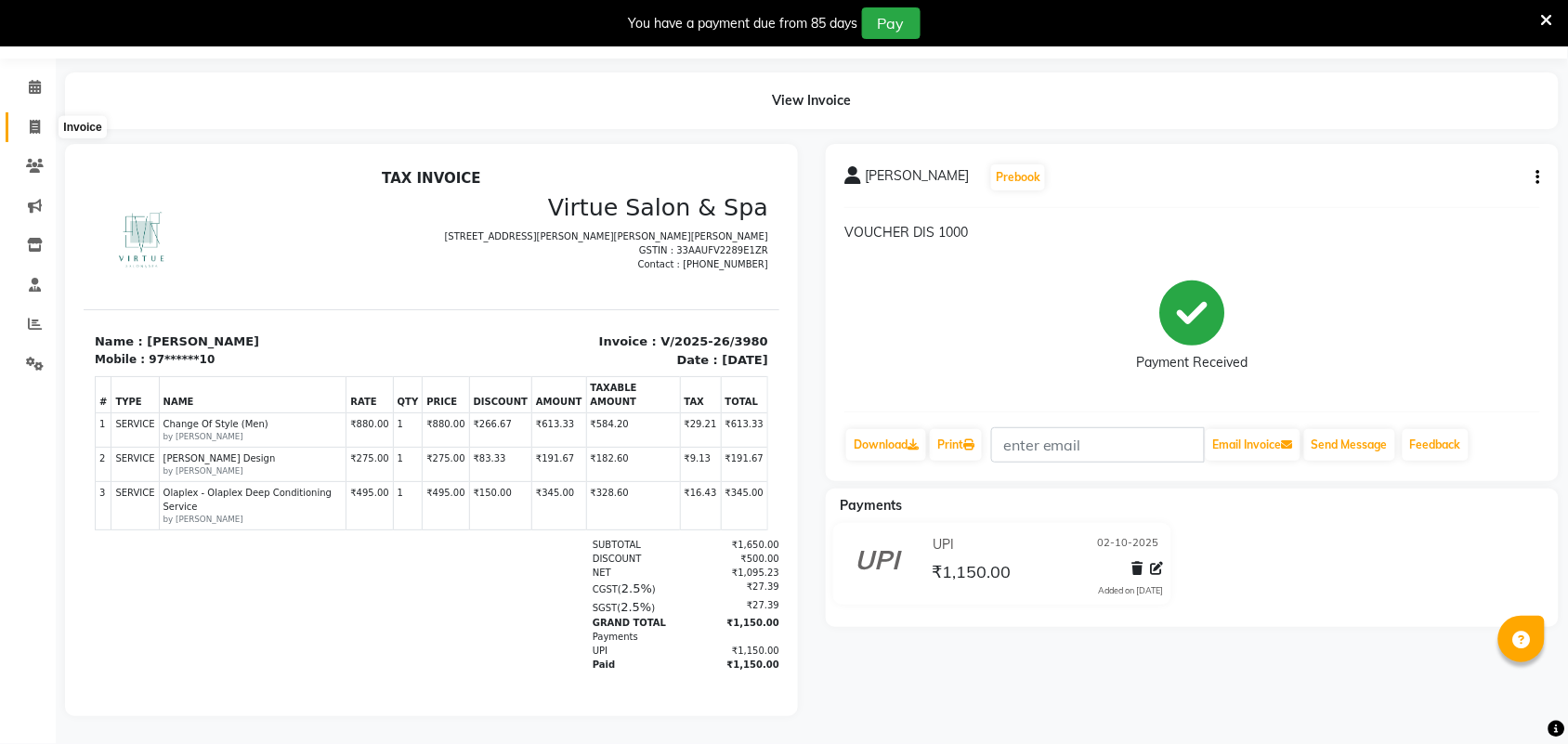
click at [35, 118] on span at bounding box center [34, 128] width 32 height 21
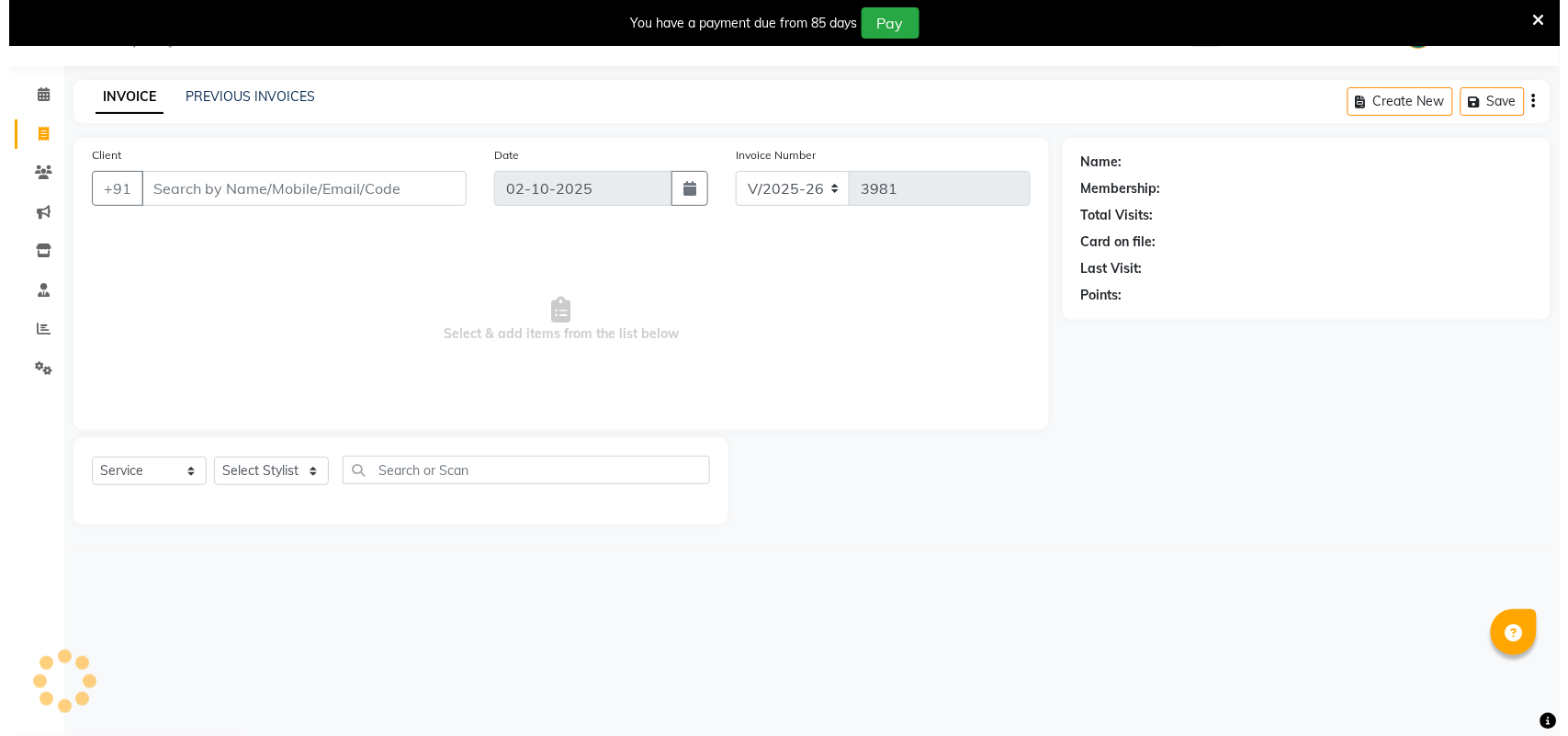
scroll to position [46, 0]
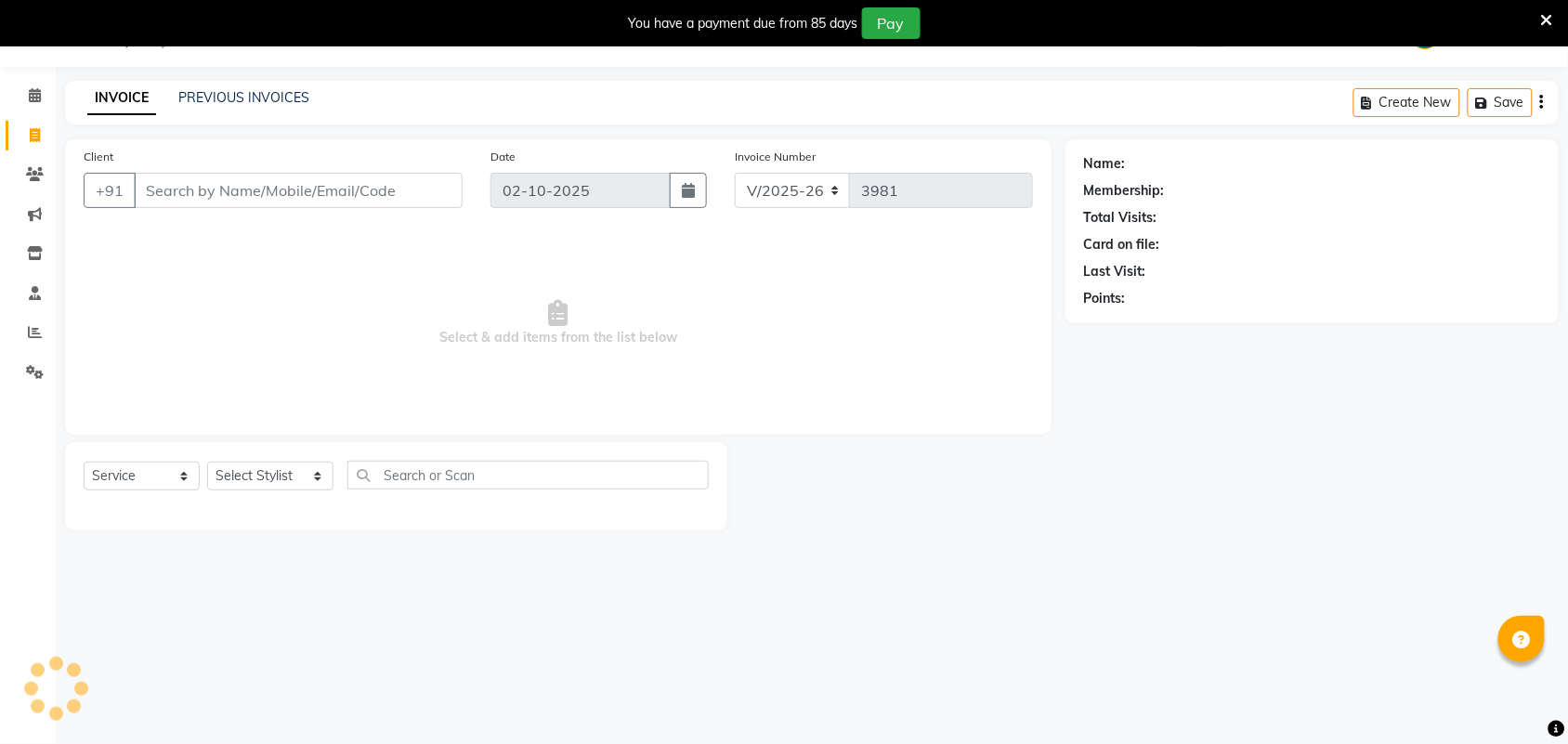
click at [167, 183] on input "Client" at bounding box center [298, 190] width 329 height 35
click at [394, 187] on span "Add Client" at bounding box center [415, 189] width 74 height 18
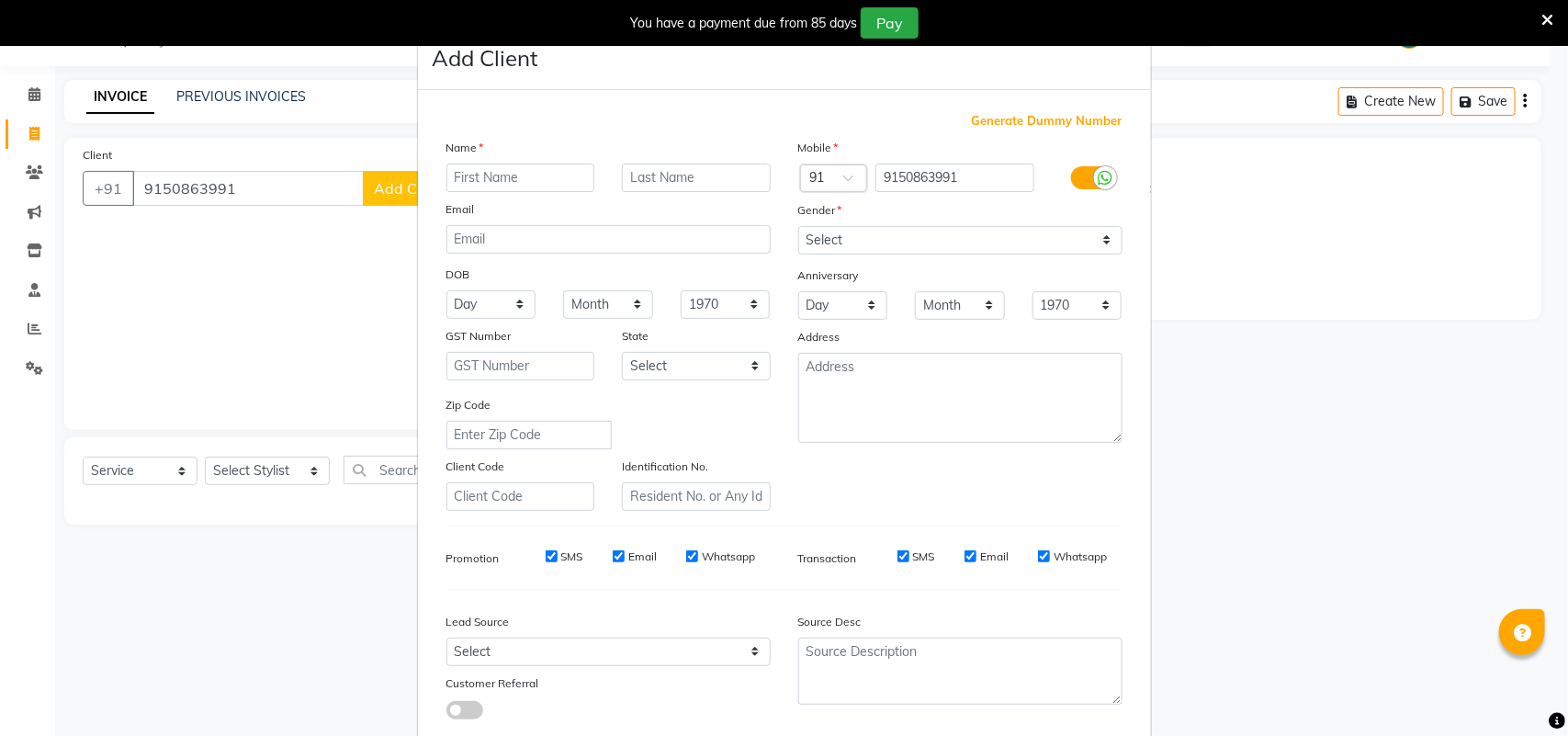
click at [473, 182] on input "text" at bounding box center [520, 178] width 149 height 29
click at [855, 244] on select "Select [DEMOGRAPHIC_DATA] [DEMOGRAPHIC_DATA] Other Prefer Not To Say" at bounding box center [960, 240] width 325 height 29
click at [798, 226] on select "Select [DEMOGRAPHIC_DATA] [DEMOGRAPHIC_DATA] Other Prefer Not To Say" at bounding box center [960, 240] width 325 height 29
click at [639, 645] on select "Select Walk-in Referral Internet Friend Word of Mouth Advertisement Facebook Ju…" at bounding box center [609, 652] width 325 height 29
click at [446, 638] on select "Select Walk-in Referral Internet Friend Word of Mouth Advertisement Facebook Ju…" at bounding box center [609, 652] width 325 height 29
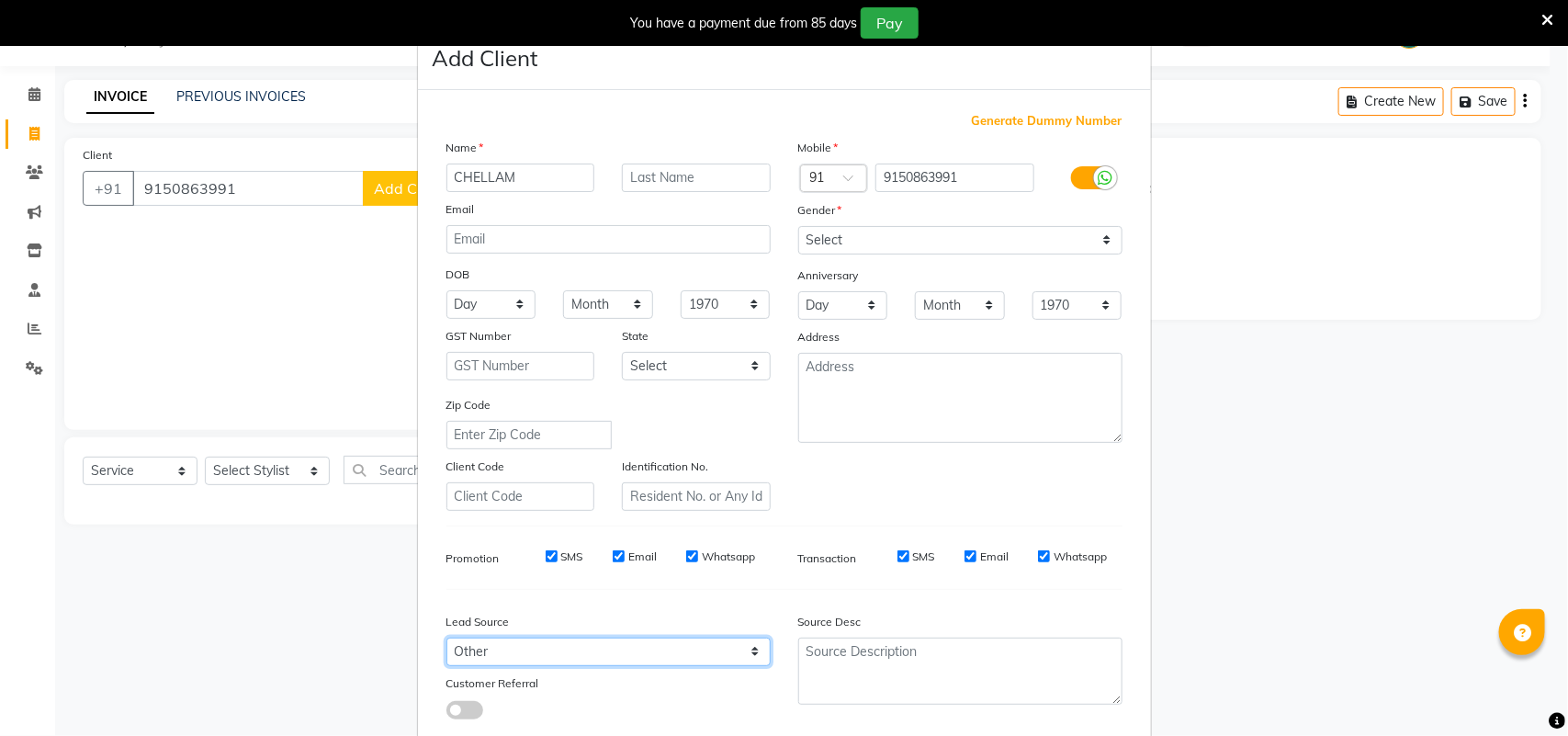
drag, startPoint x: 567, startPoint y: 648, endPoint x: 571, endPoint y: 639, distance: 9.8
click at [567, 648] on select "Select Walk-in Referral Internet Friend Word of Mouth Advertisement Facebook Ju…" at bounding box center [609, 652] width 325 height 29
click at [446, 638] on select "Select Walk-in Referral Internet Friend Word of Mouth Advertisement Facebook Ju…" at bounding box center [609, 652] width 325 height 29
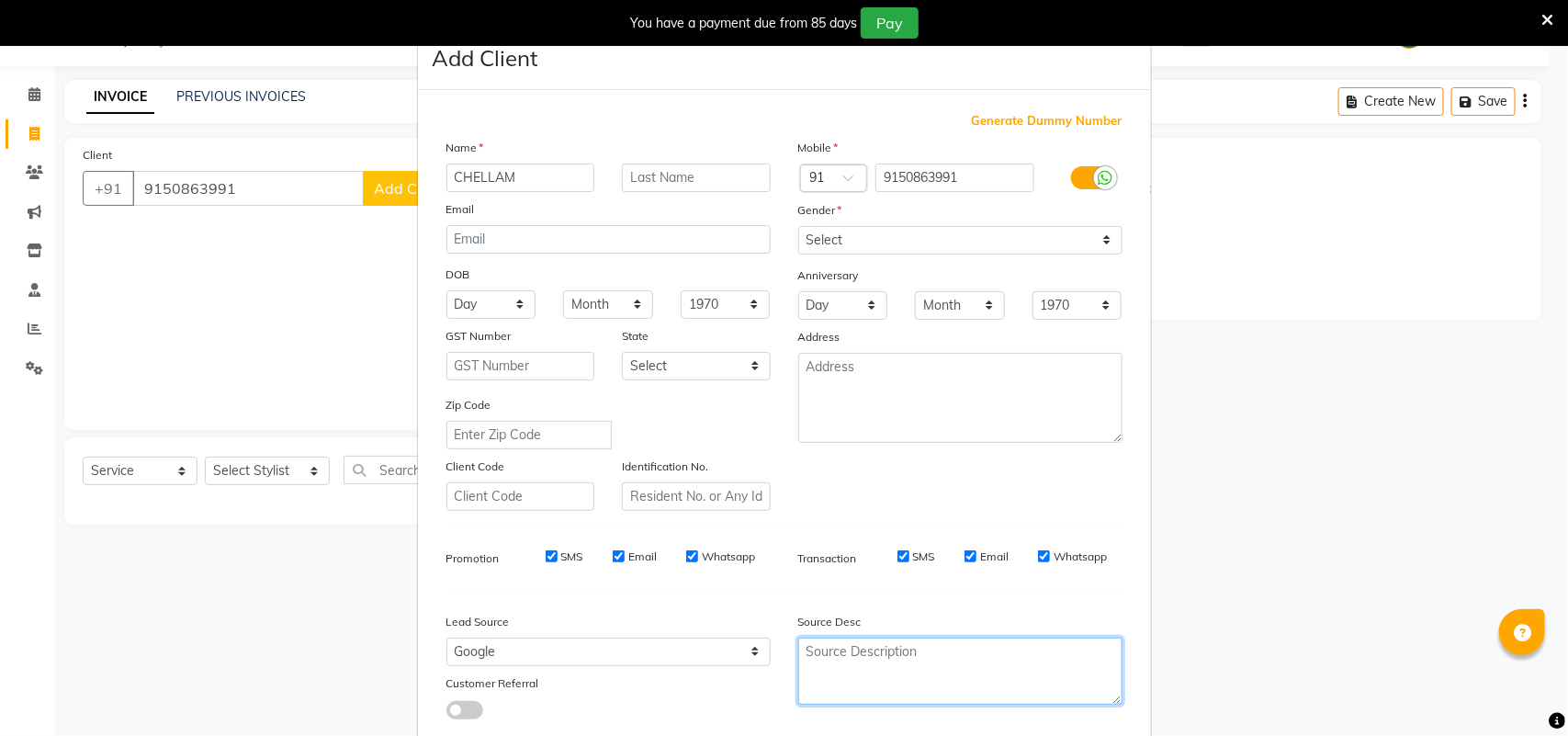
click at [824, 662] on textarea at bounding box center [960, 672] width 325 height 67
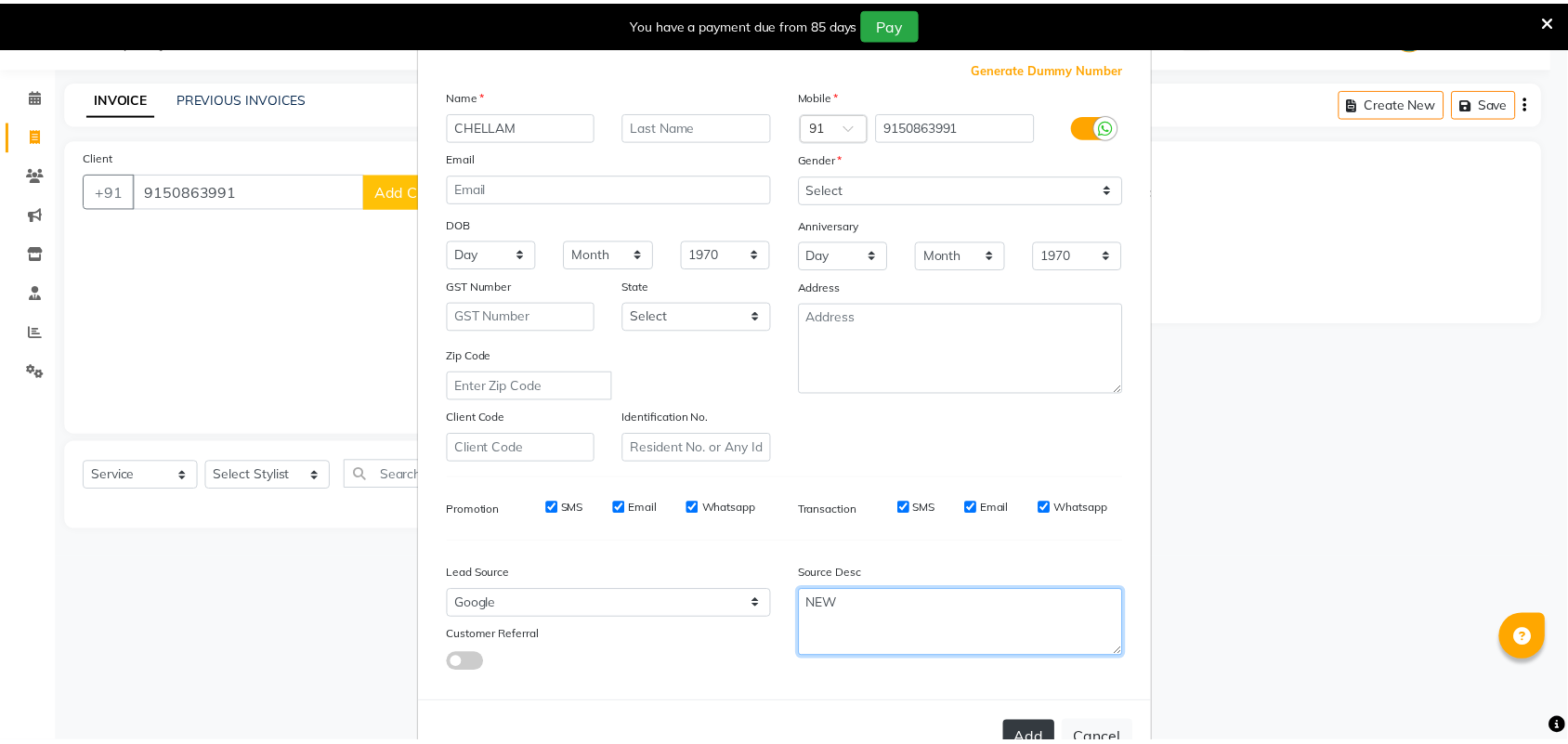
scroll to position [107, 0]
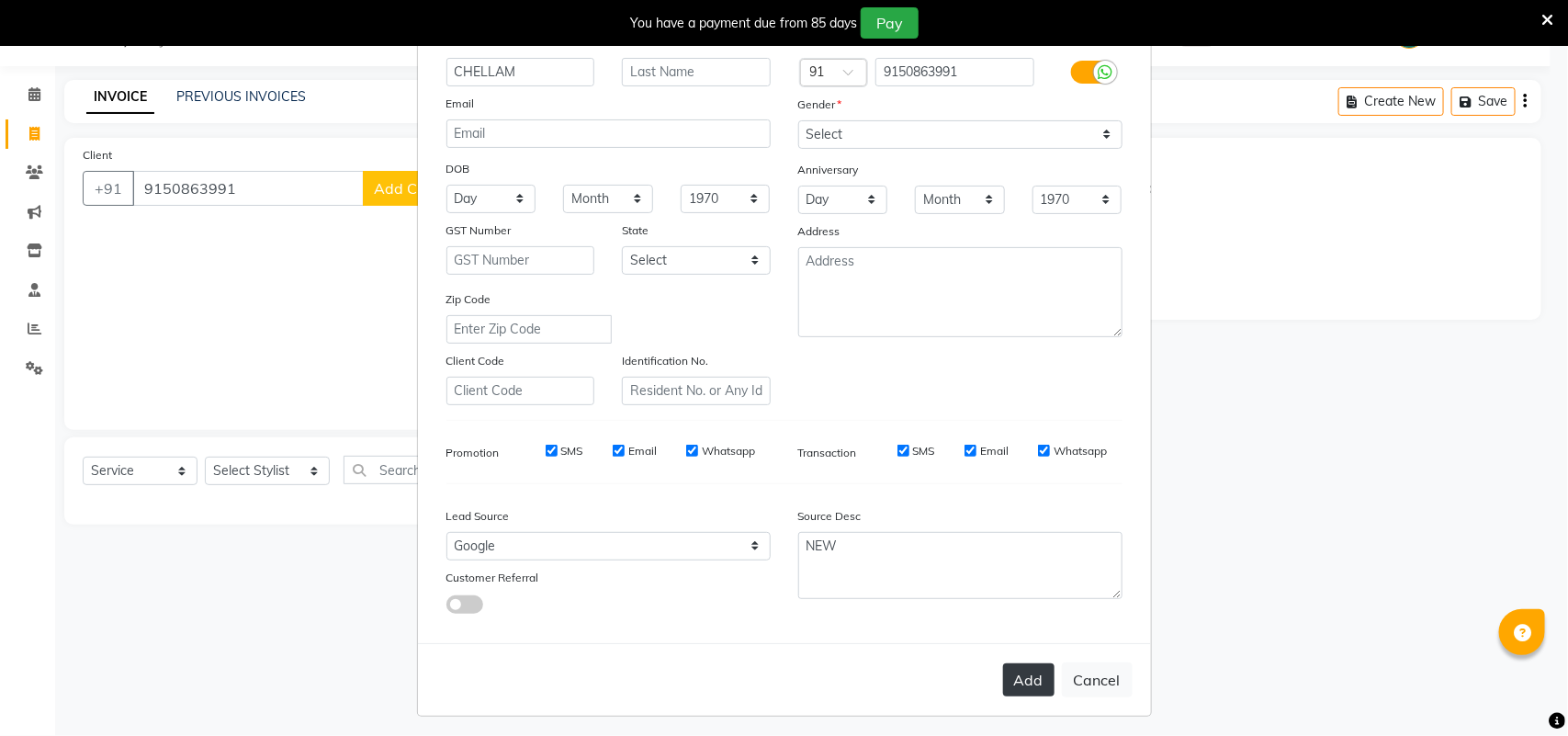
click at [1006, 675] on button "Add" at bounding box center [1028, 680] width 52 height 33
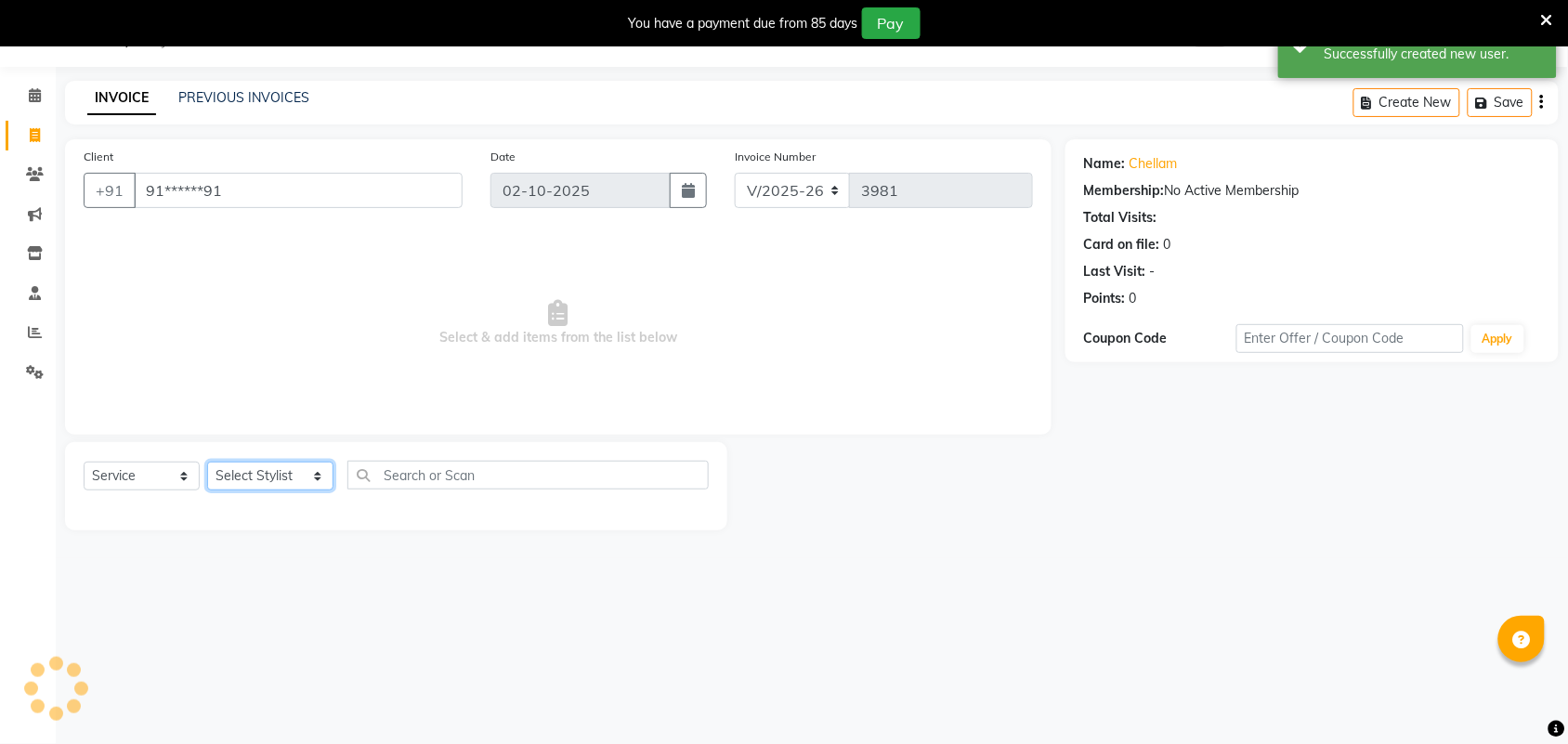
click at [279, 464] on select "Select Stylist Admin [PERSON_NAME] Apsu Auditor Ambattur [PERSON_NAME] Dingg - …" at bounding box center [270, 476] width 126 height 29
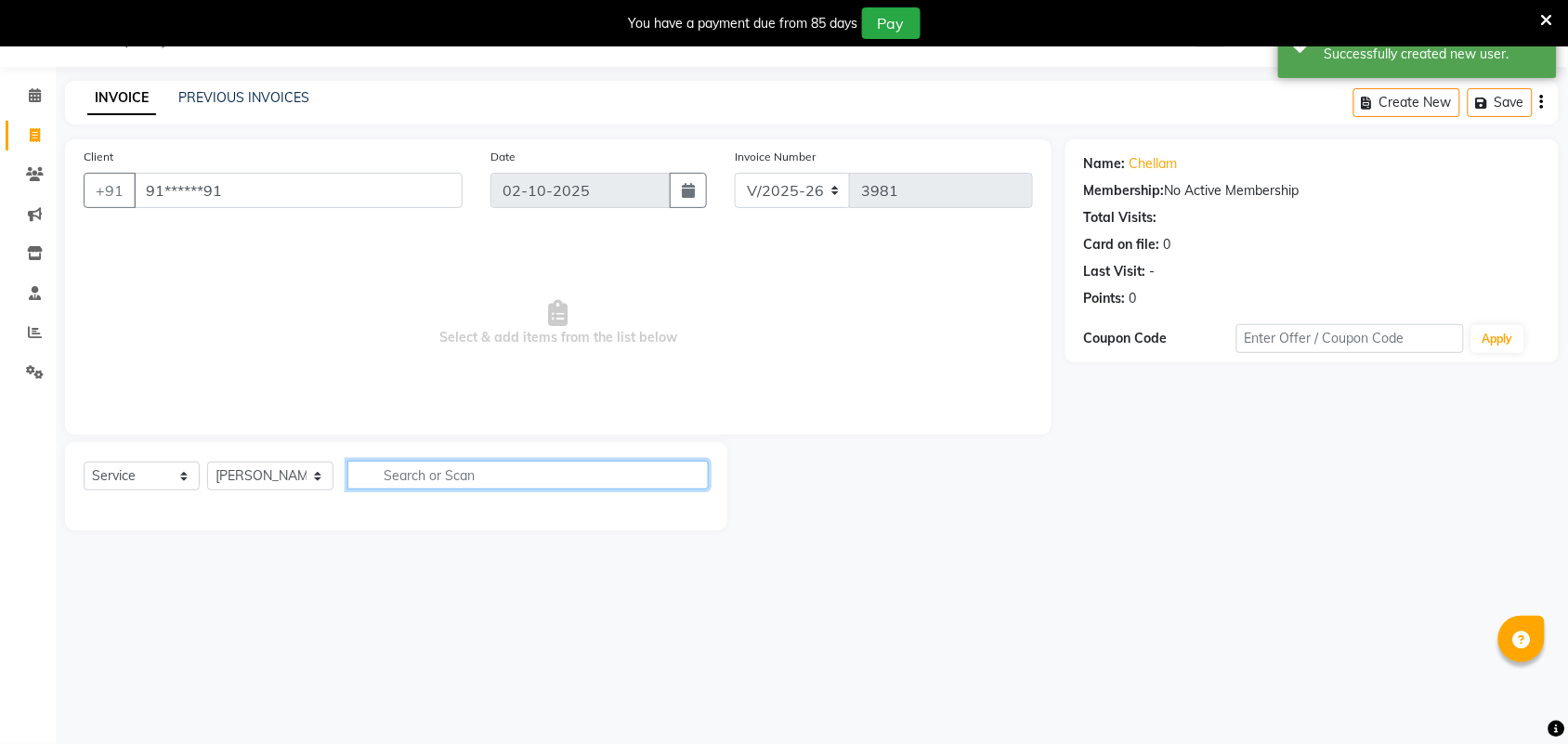
click at [399, 479] on input "text" at bounding box center [528, 475] width 361 height 29
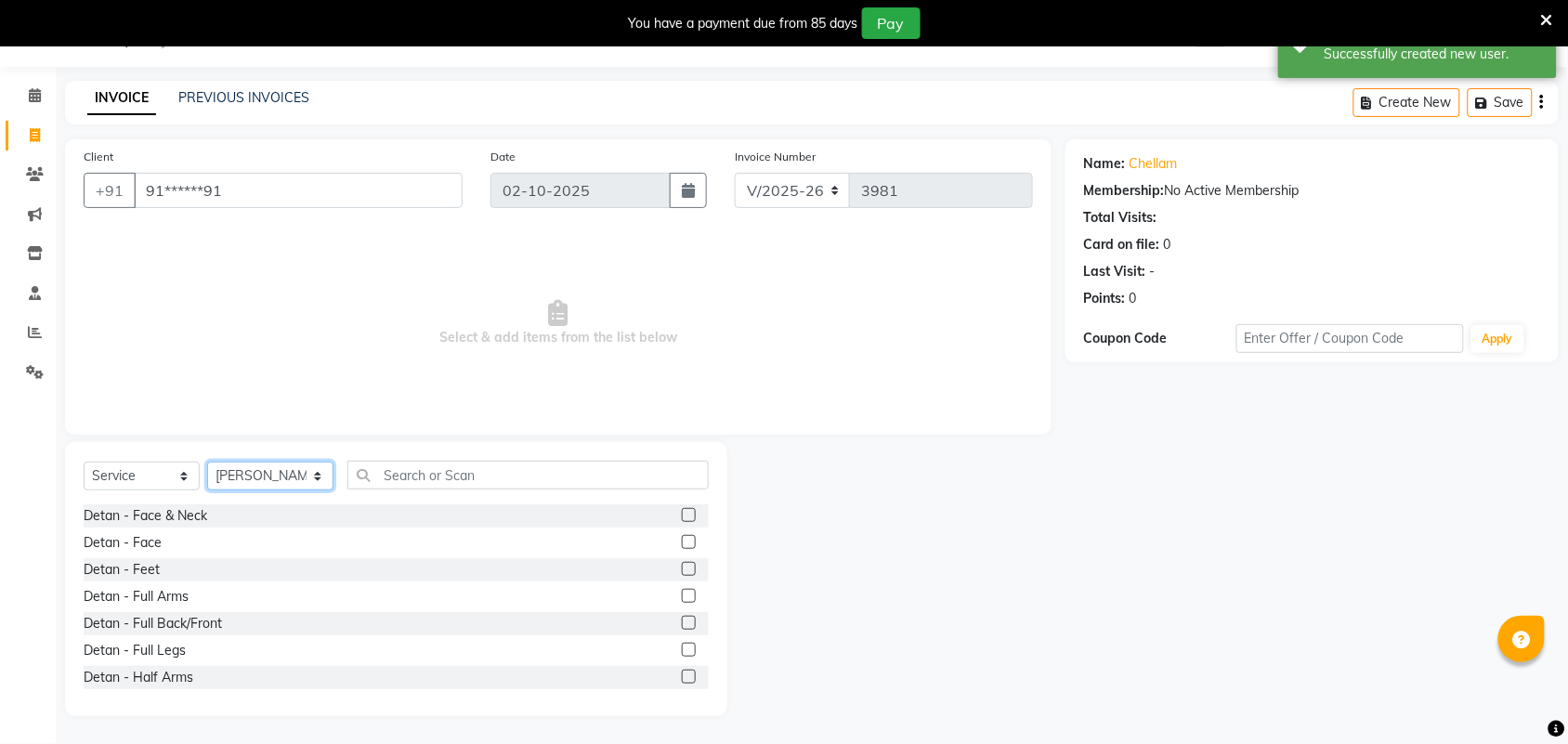
click at [284, 476] on select "Select Stylist Admin [PERSON_NAME] Apsu Auditor Ambattur [PERSON_NAME] Dingg - …" at bounding box center [270, 476] width 126 height 29
click at [207, 461] on select "Select Stylist Admin [PERSON_NAME] Apsu Auditor Ambattur [PERSON_NAME] Dingg - …" at bounding box center [270, 476] width 126 height 29
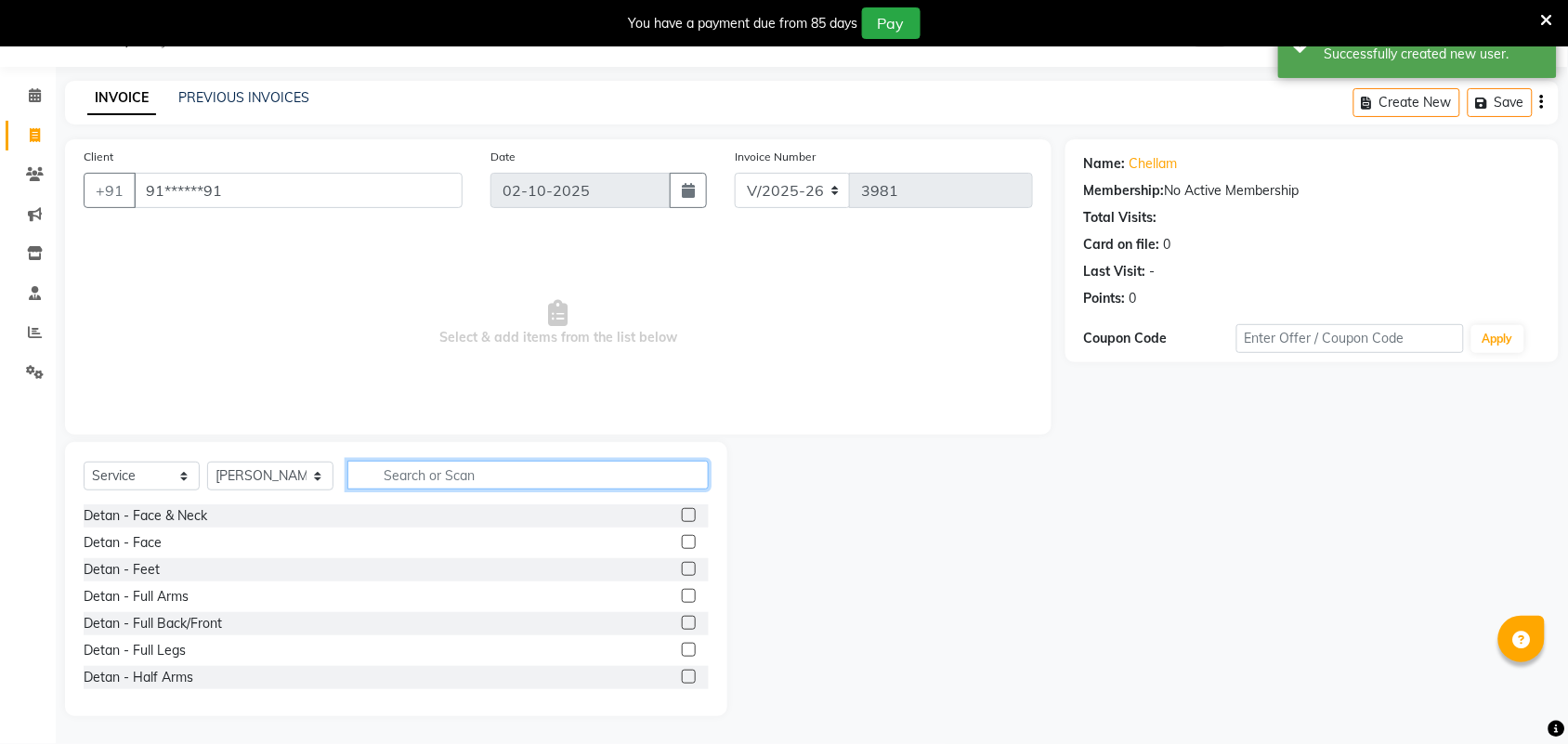
click at [411, 467] on input "text" at bounding box center [528, 475] width 361 height 29
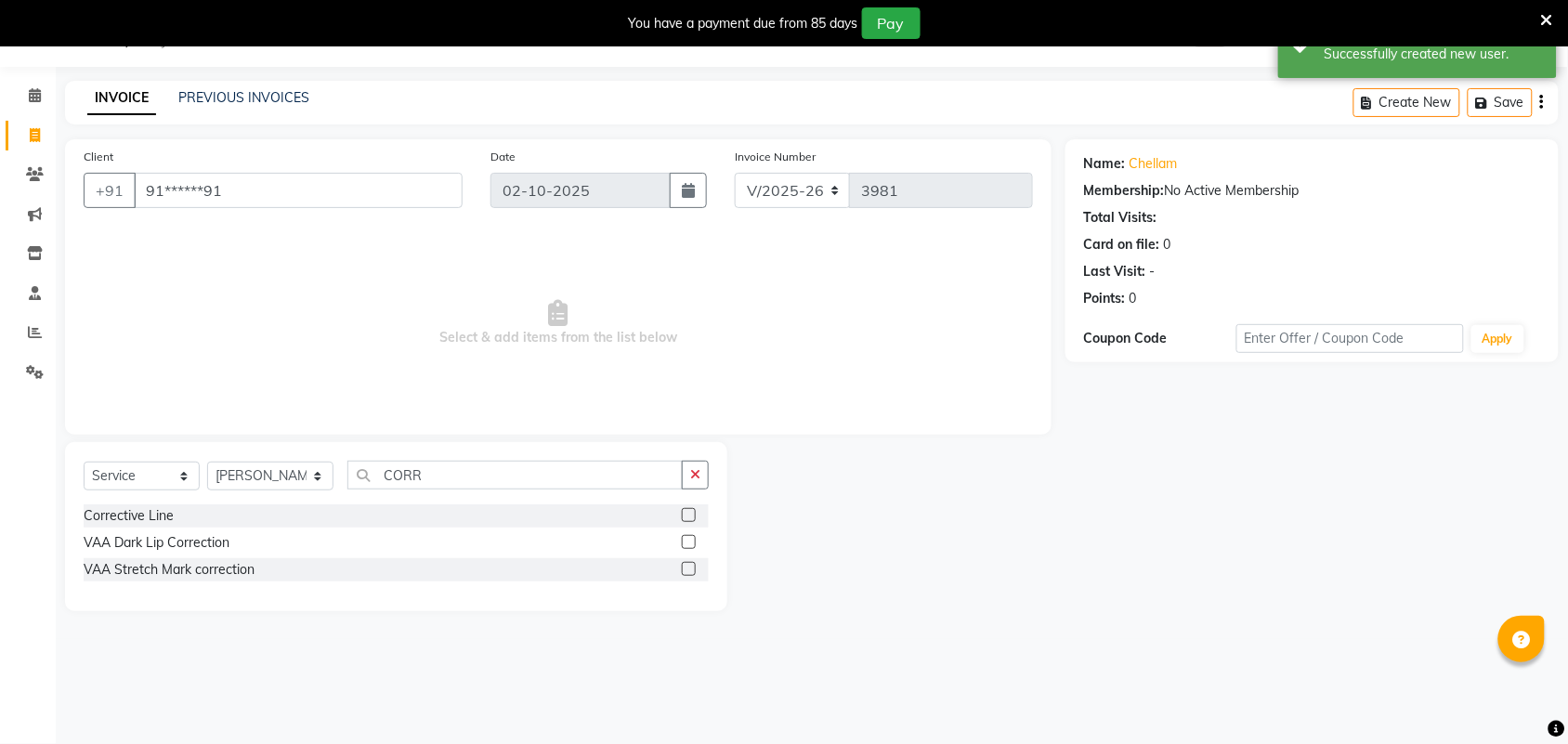
drag, startPoint x: 689, startPoint y: 519, endPoint x: 703, endPoint y: 507, distance: 18.4
click at [689, 521] on label at bounding box center [689, 515] width 14 height 14
click at [689, 521] on input "checkbox" at bounding box center [688, 516] width 12 height 12
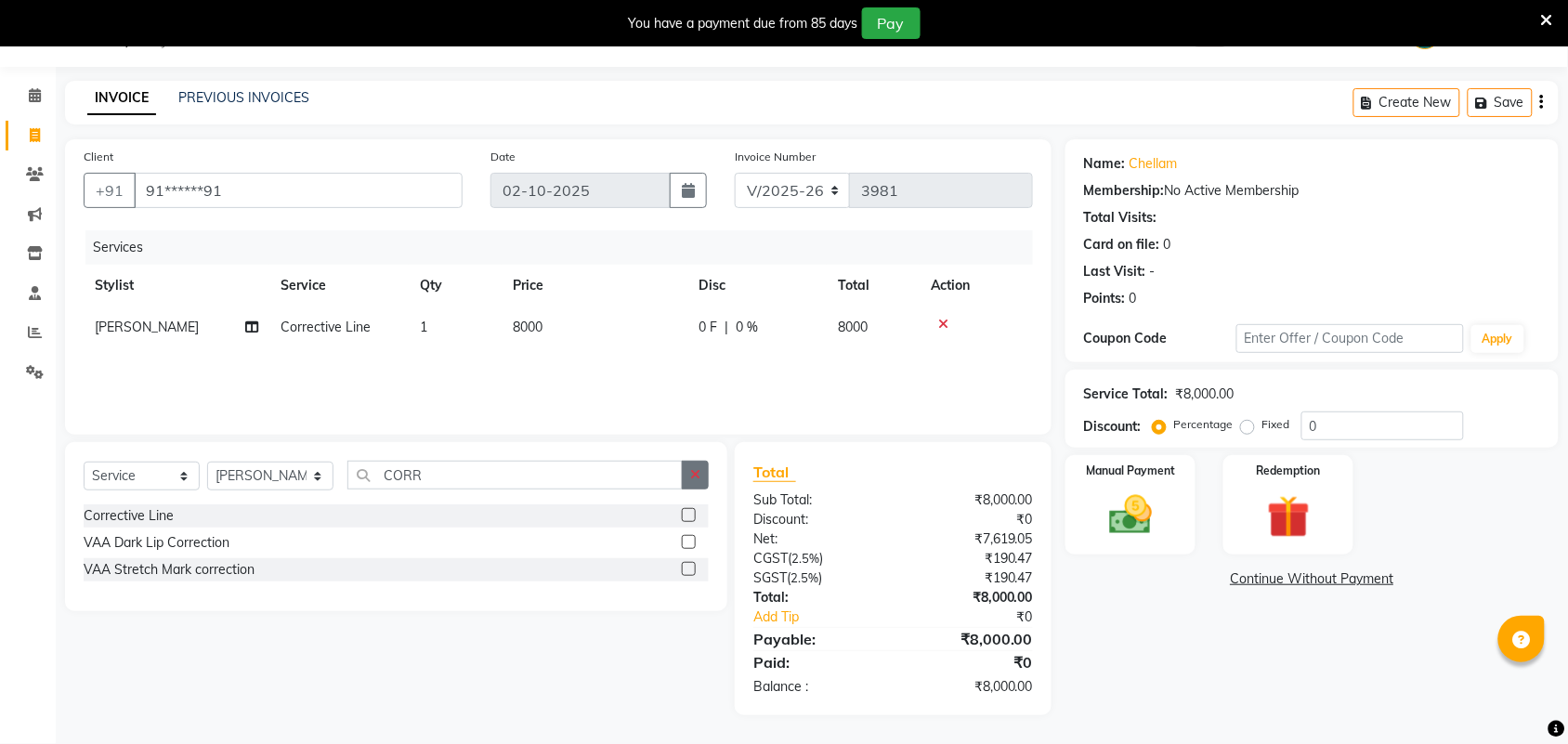
click at [697, 481] on button "button" at bounding box center [696, 475] width 27 height 29
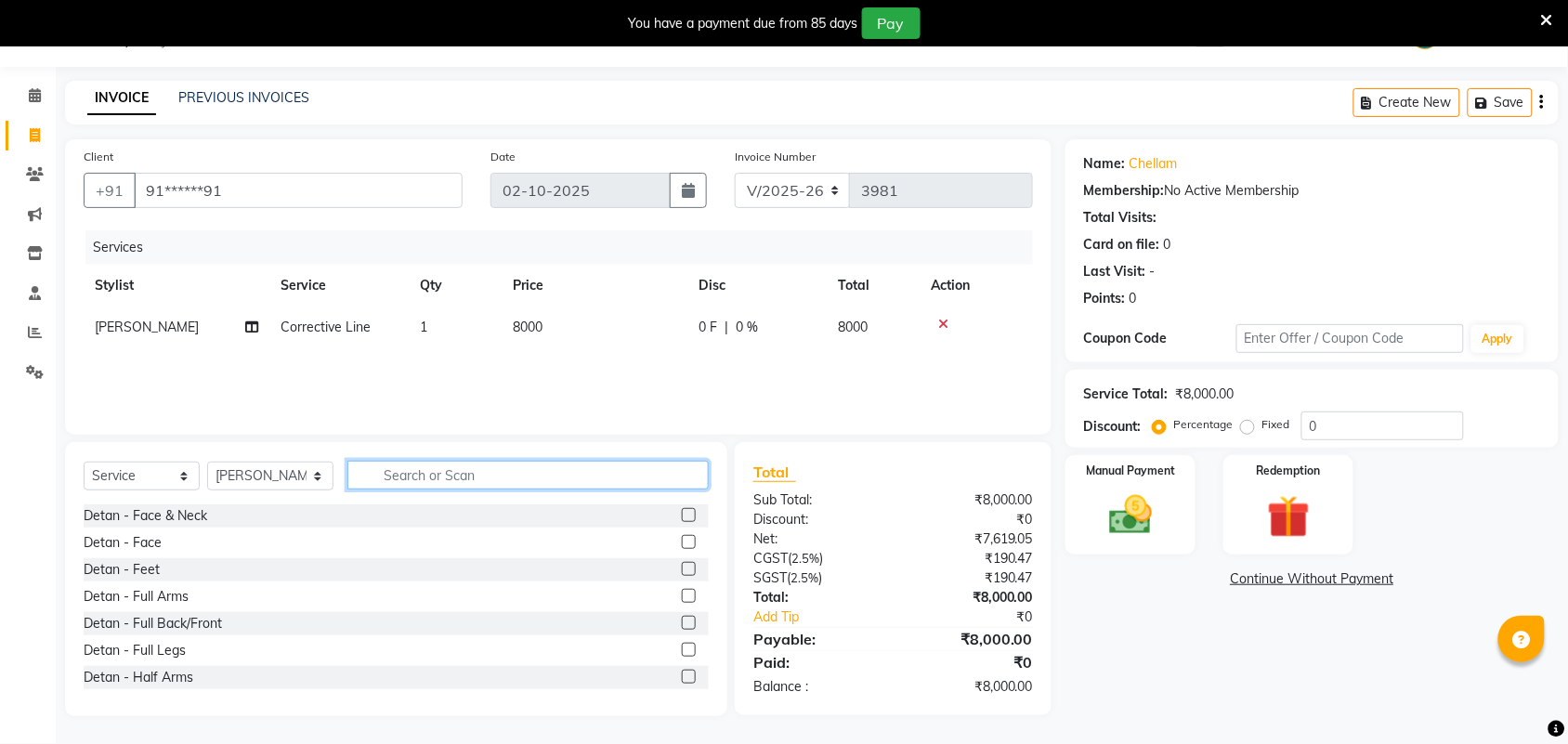
click at [648, 477] on input "text" at bounding box center [528, 475] width 361 height 29
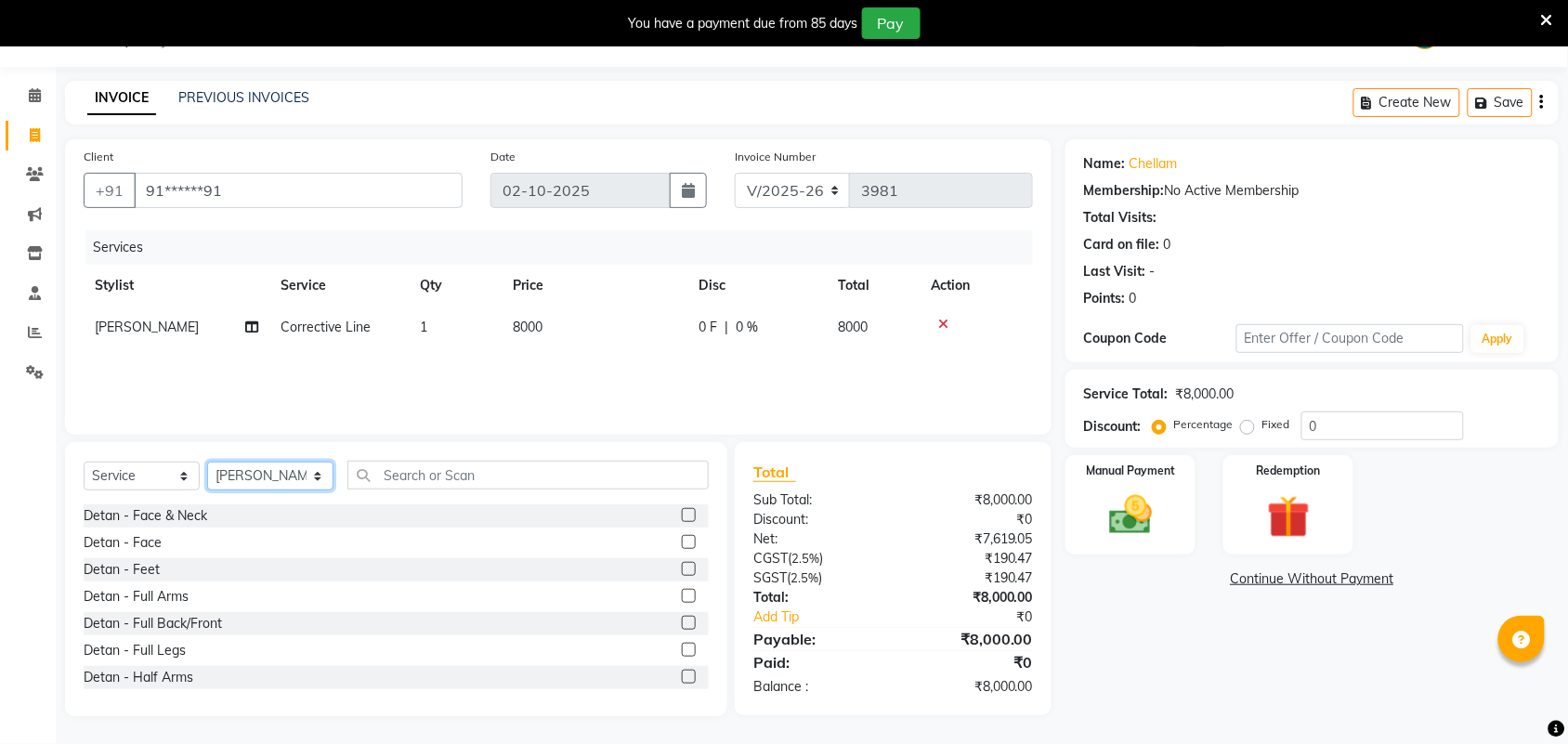
click at [272, 475] on select "Select Stylist Admin [PERSON_NAME] Apsu Auditor Ambattur [PERSON_NAME] Dingg - …" at bounding box center [270, 476] width 126 height 29
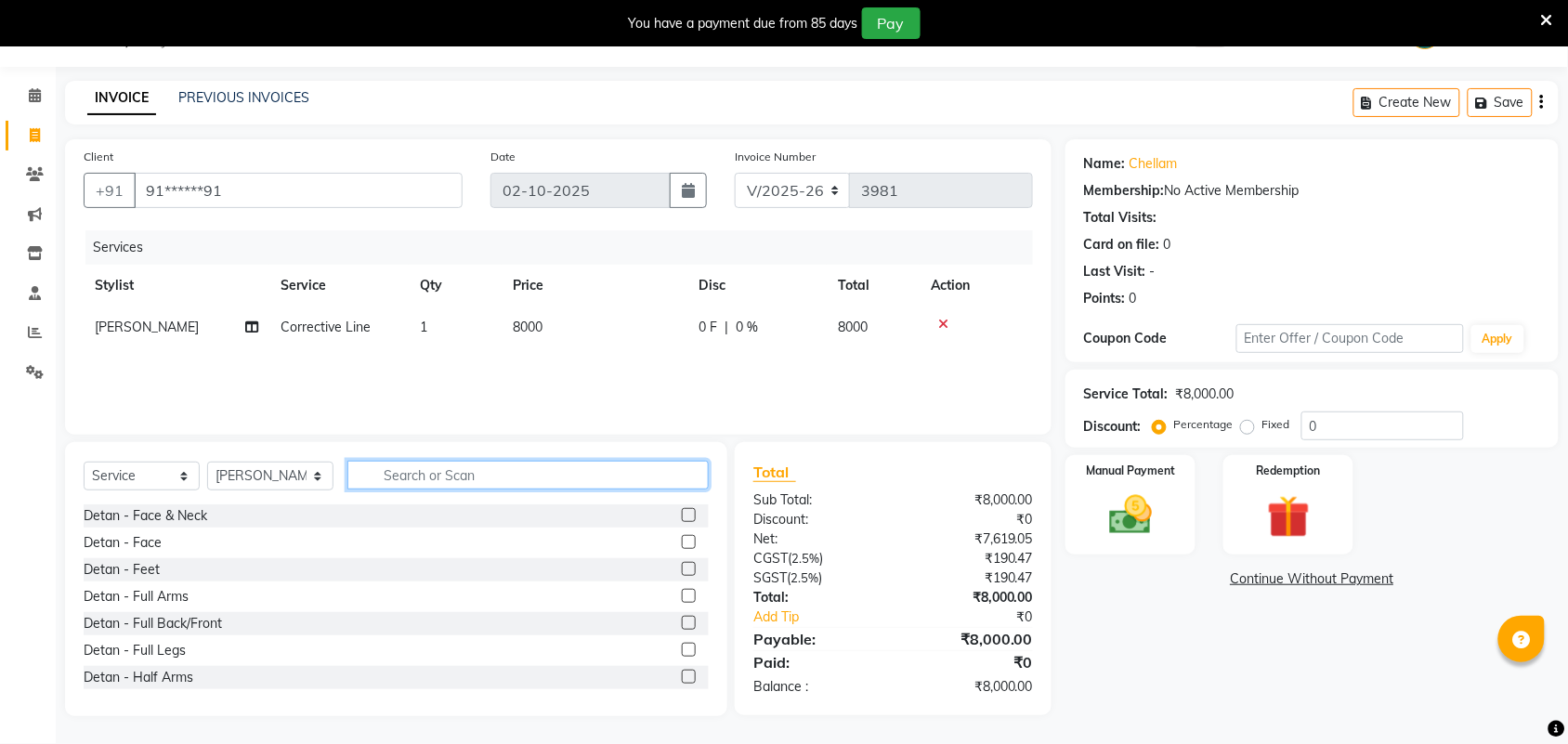
click at [411, 479] on input "text" at bounding box center [528, 475] width 361 height 29
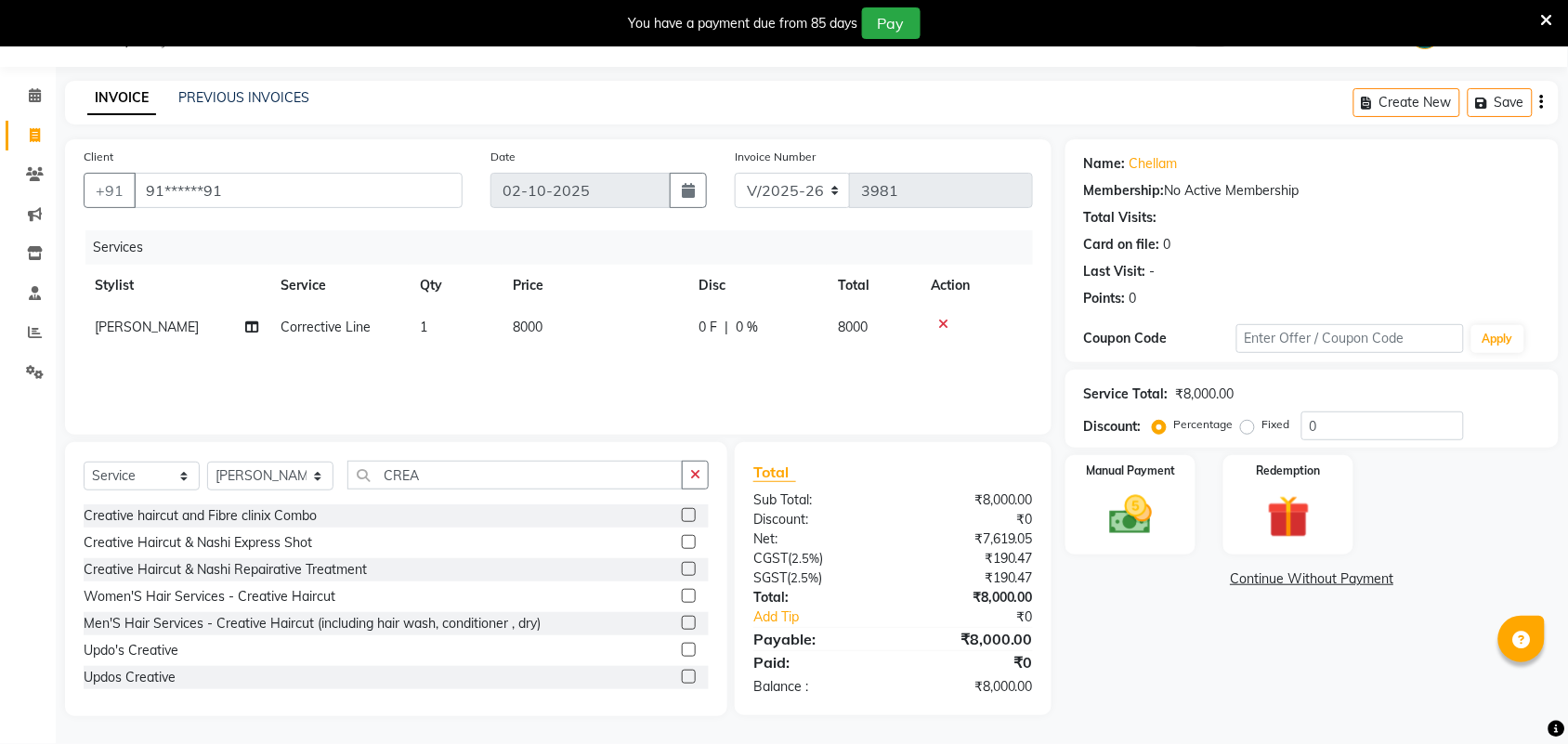
click at [682, 596] on label at bounding box center [689, 595] width 14 height 14
click at [682, 596] on input "checkbox" at bounding box center [688, 596] width 12 height 12
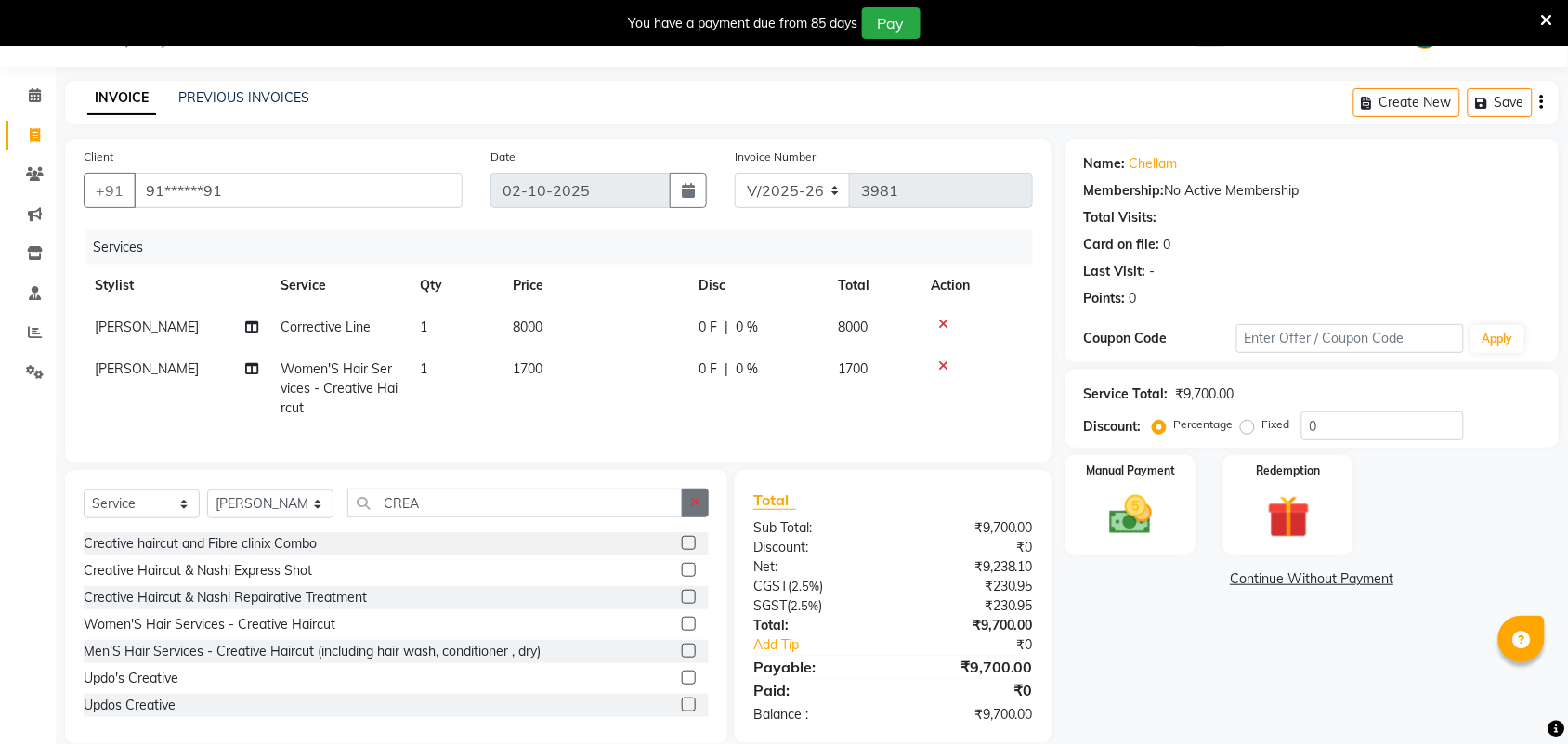
click at [691, 509] on icon "button" at bounding box center [696, 502] width 11 height 13
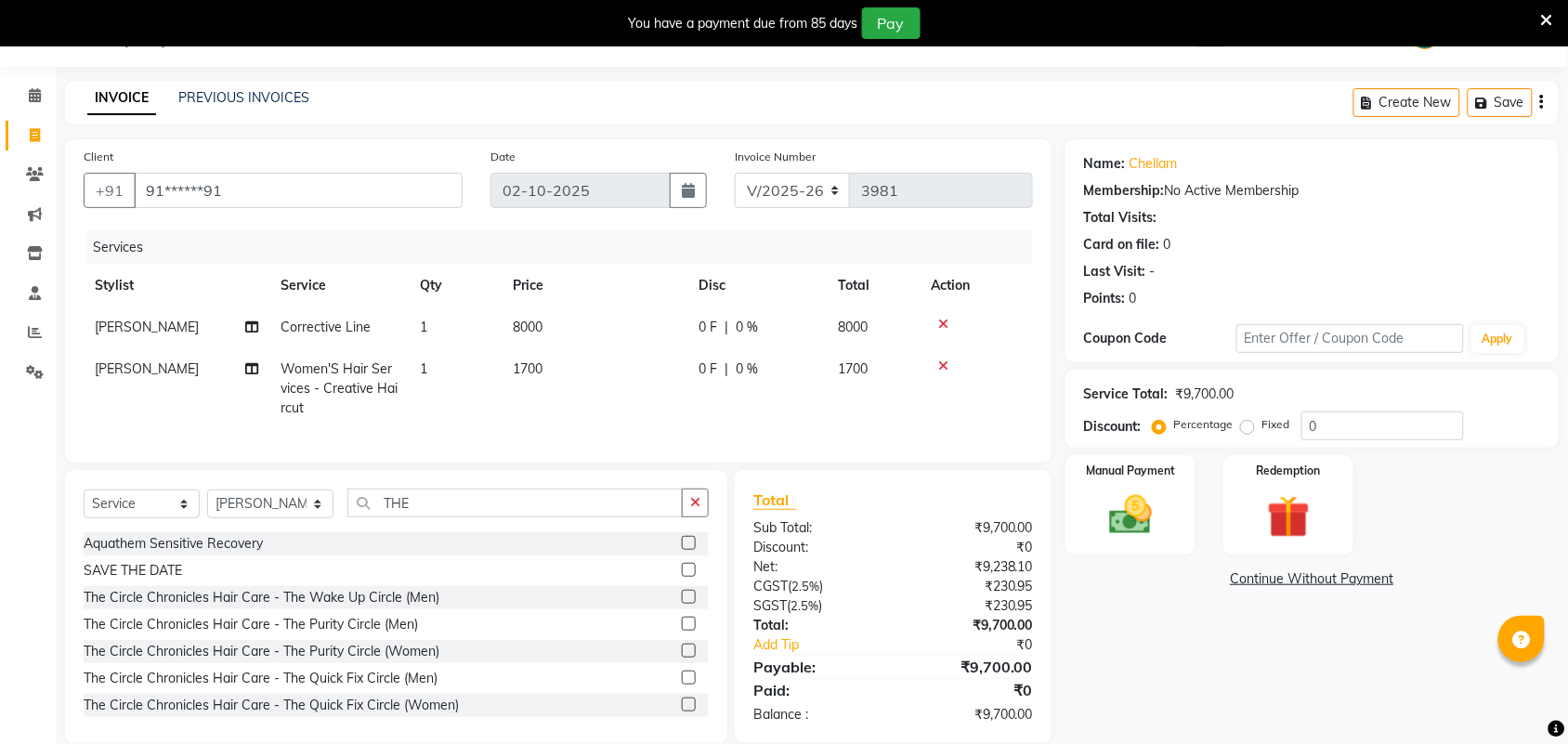
click at [682, 658] on label at bounding box center [689, 651] width 14 height 14
click at [682, 658] on input "checkbox" at bounding box center [688, 652] width 12 height 12
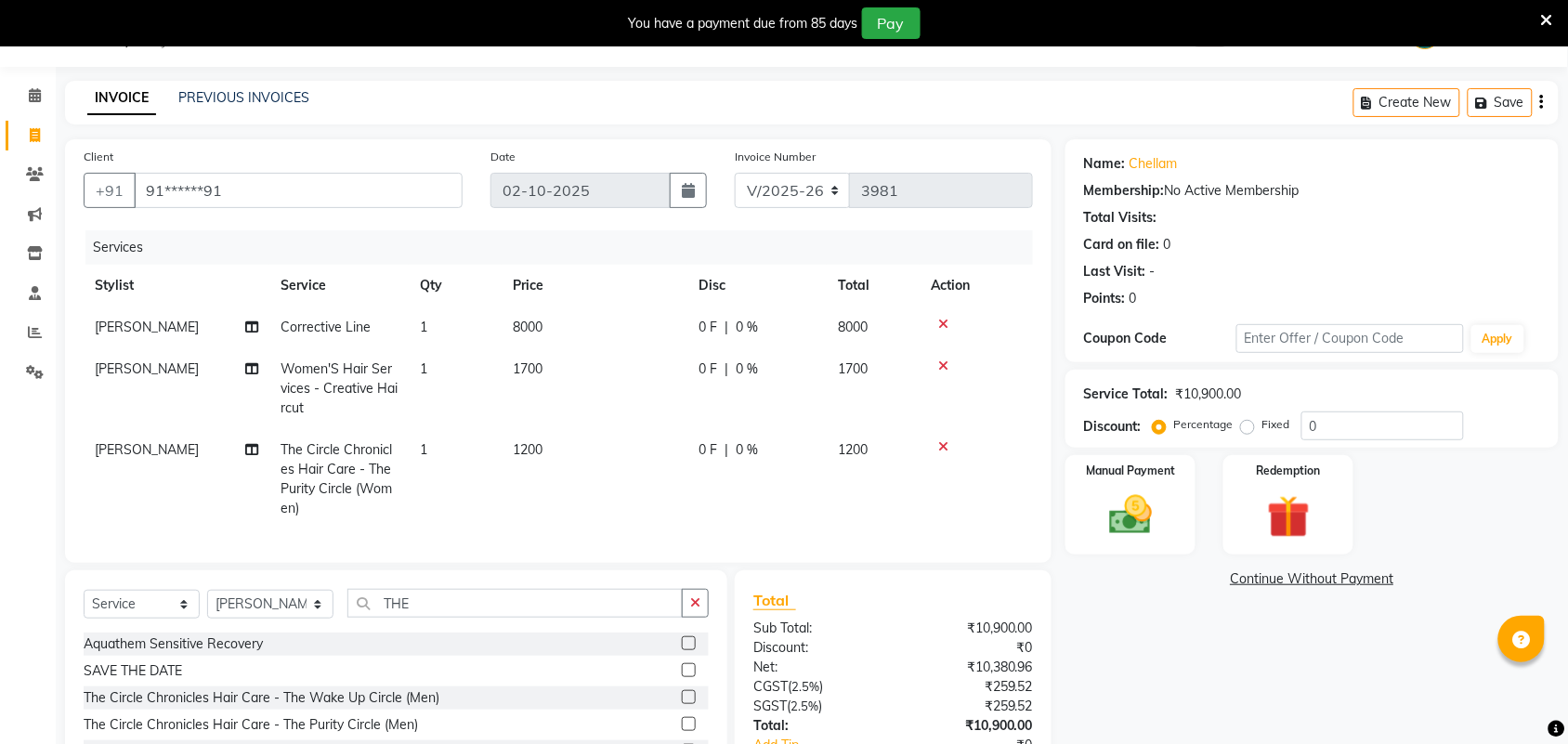
click at [595, 474] on td "1200" at bounding box center [594, 479] width 186 height 100
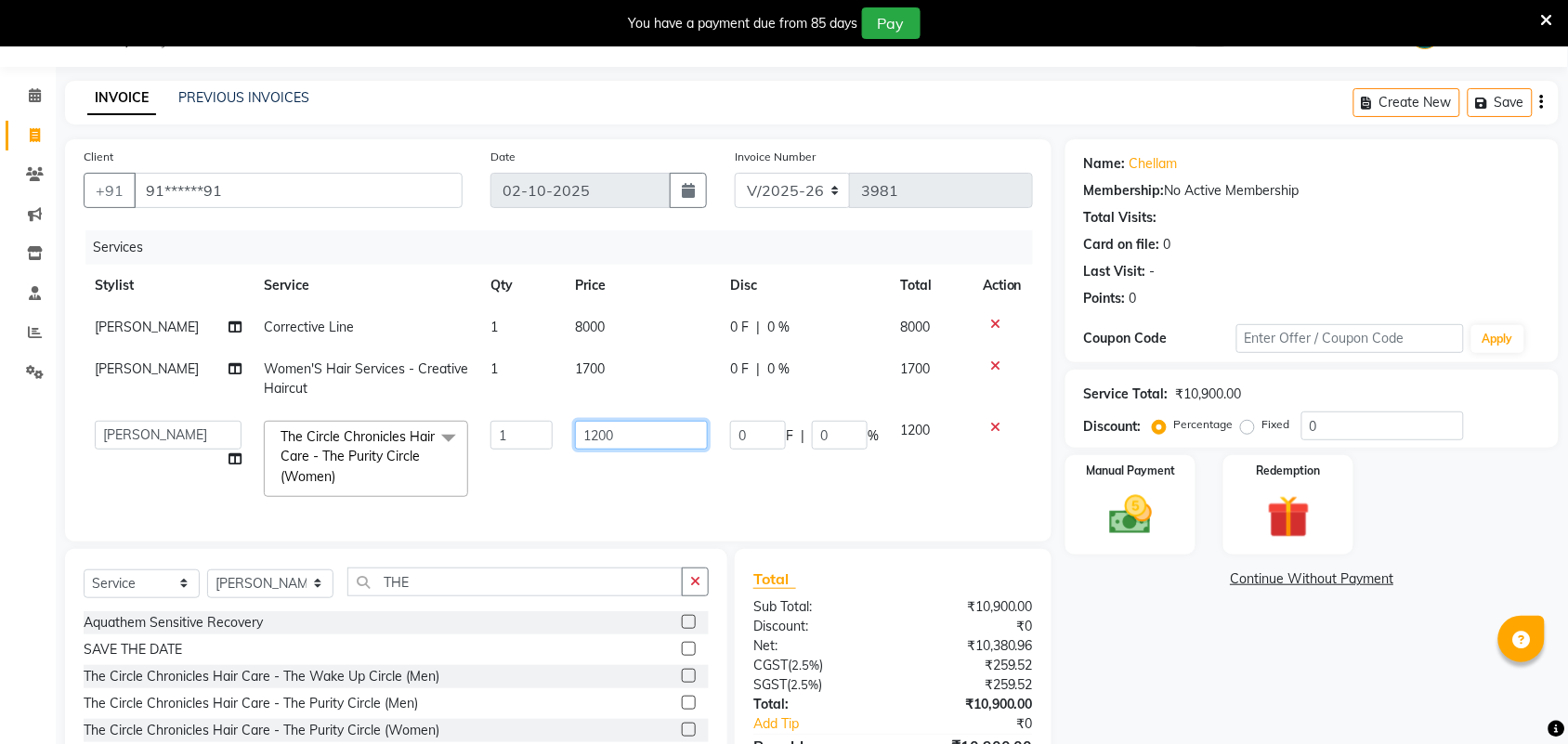
click at [592, 444] on input "1200" at bounding box center [641, 435] width 133 height 29
click at [637, 428] on input "2500" at bounding box center [641, 435] width 133 height 29
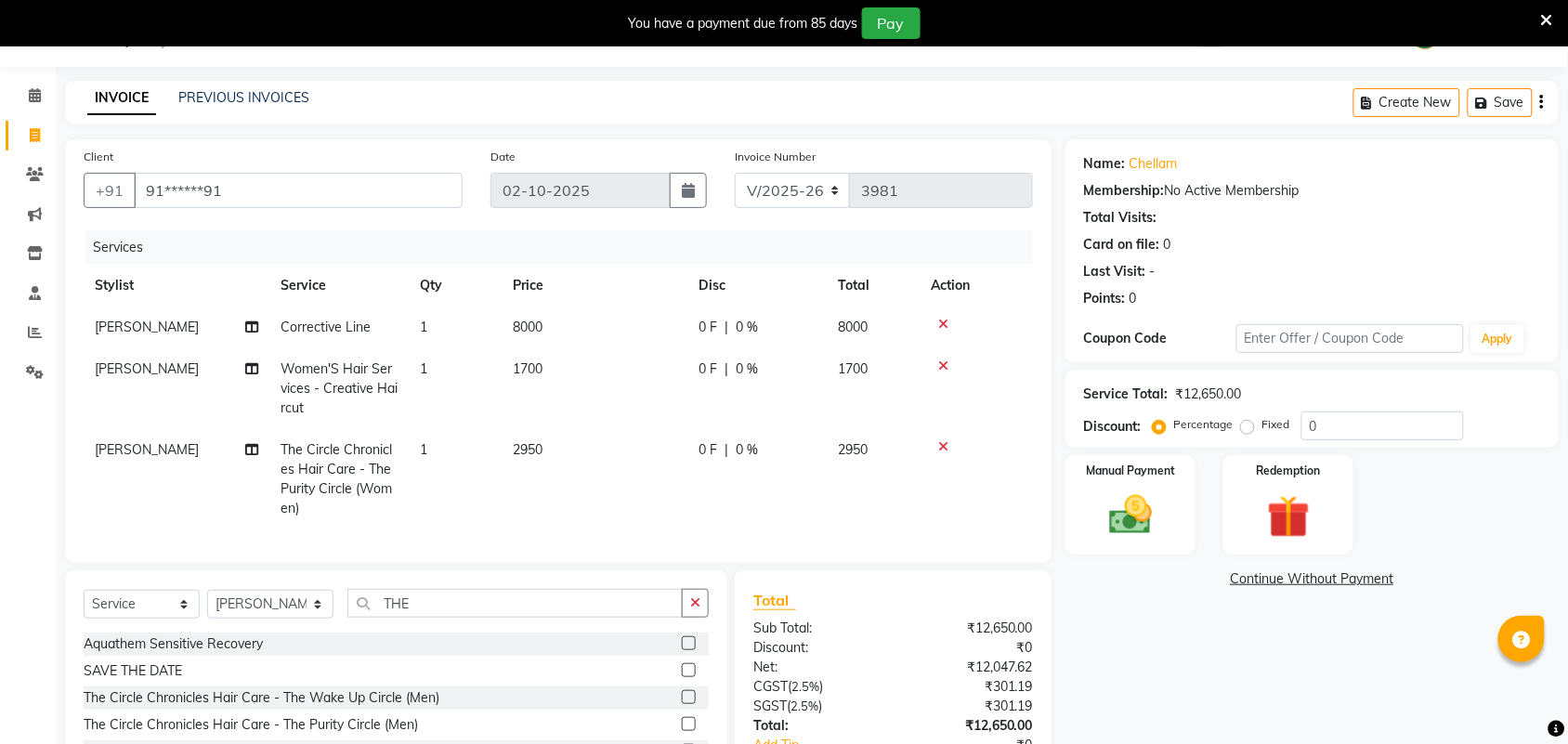
click at [602, 307] on td "8000" at bounding box center [594, 327] width 186 height 42
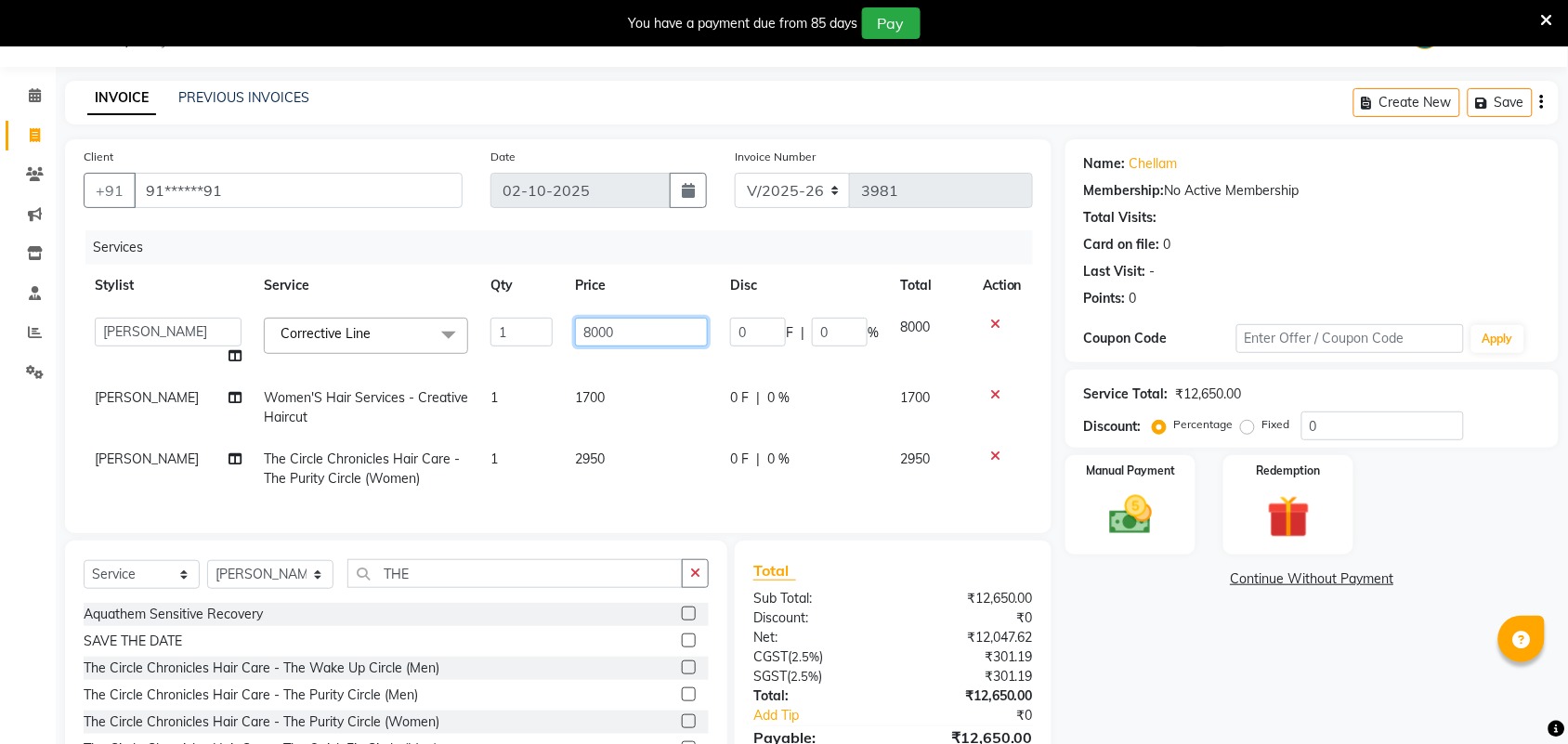
click at [591, 331] on input "8000" at bounding box center [641, 332] width 133 height 29
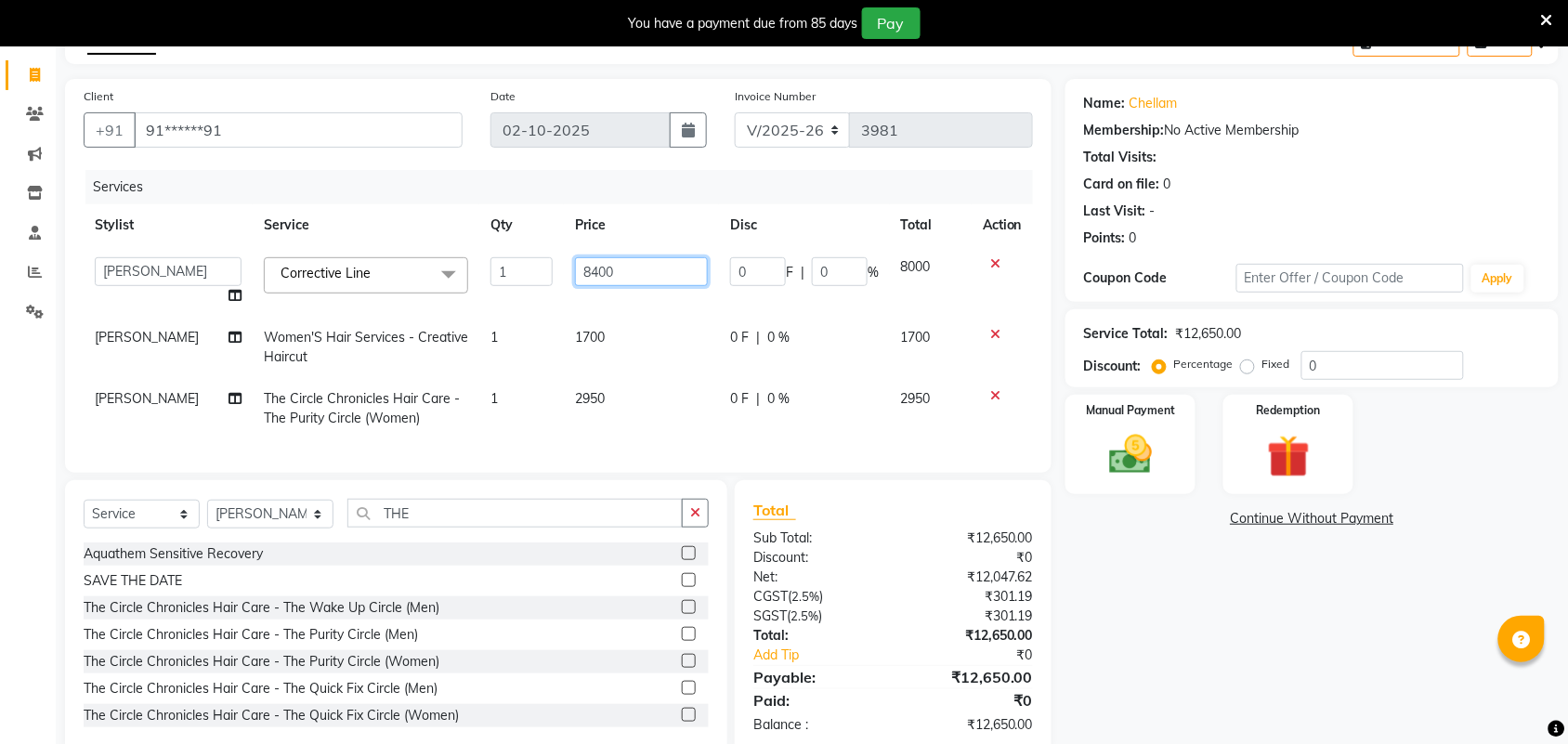
scroll to position [162, 0]
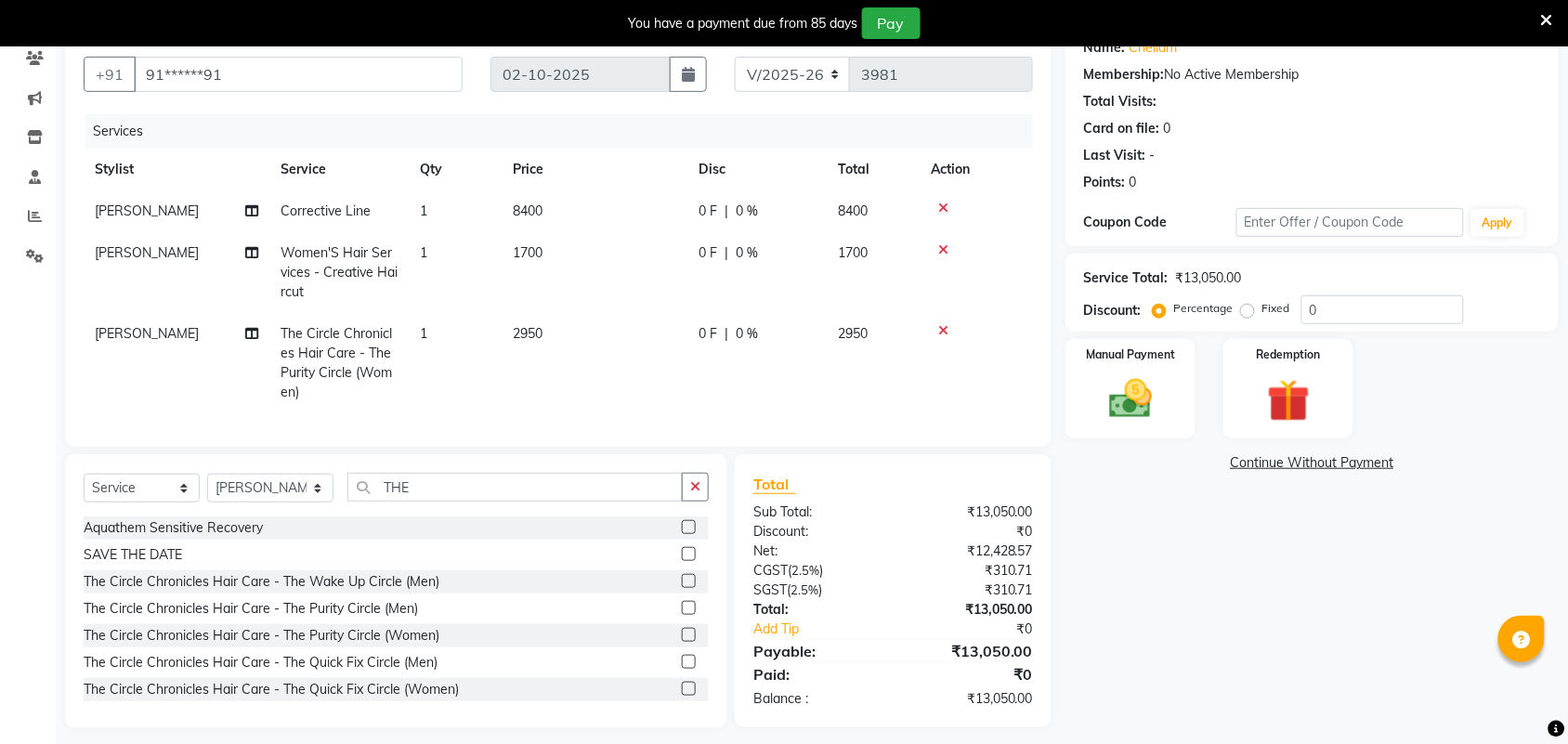
click at [1236, 671] on div "Name: Chellam Membership: No Active Membership Total Visits: Card on file: 0 La…" at bounding box center [1319, 376] width 507 height 705
click at [1150, 402] on img at bounding box center [1131, 398] width 73 height 51
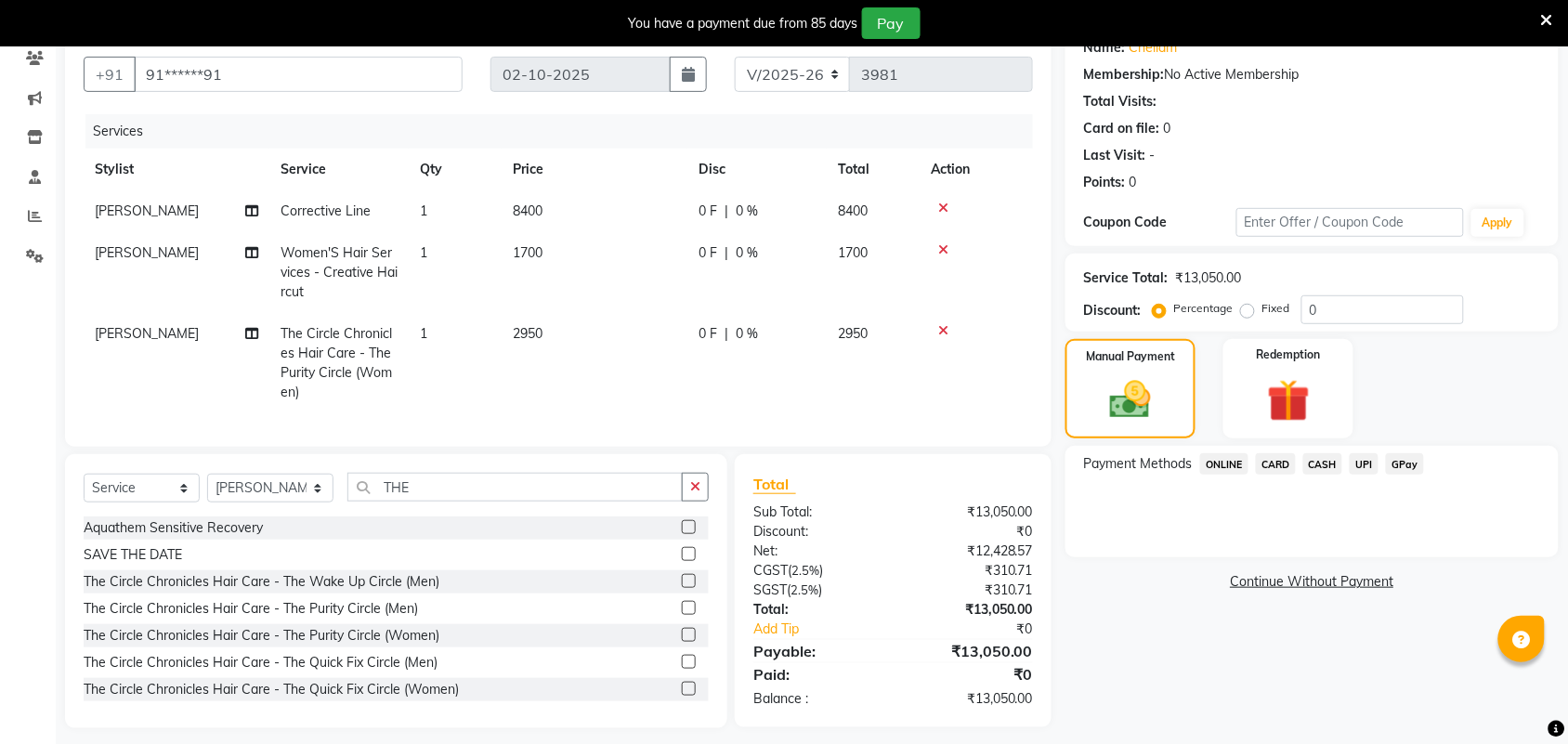
click at [1366, 464] on span "UPI" at bounding box center [1365, 464] width 29 height 21
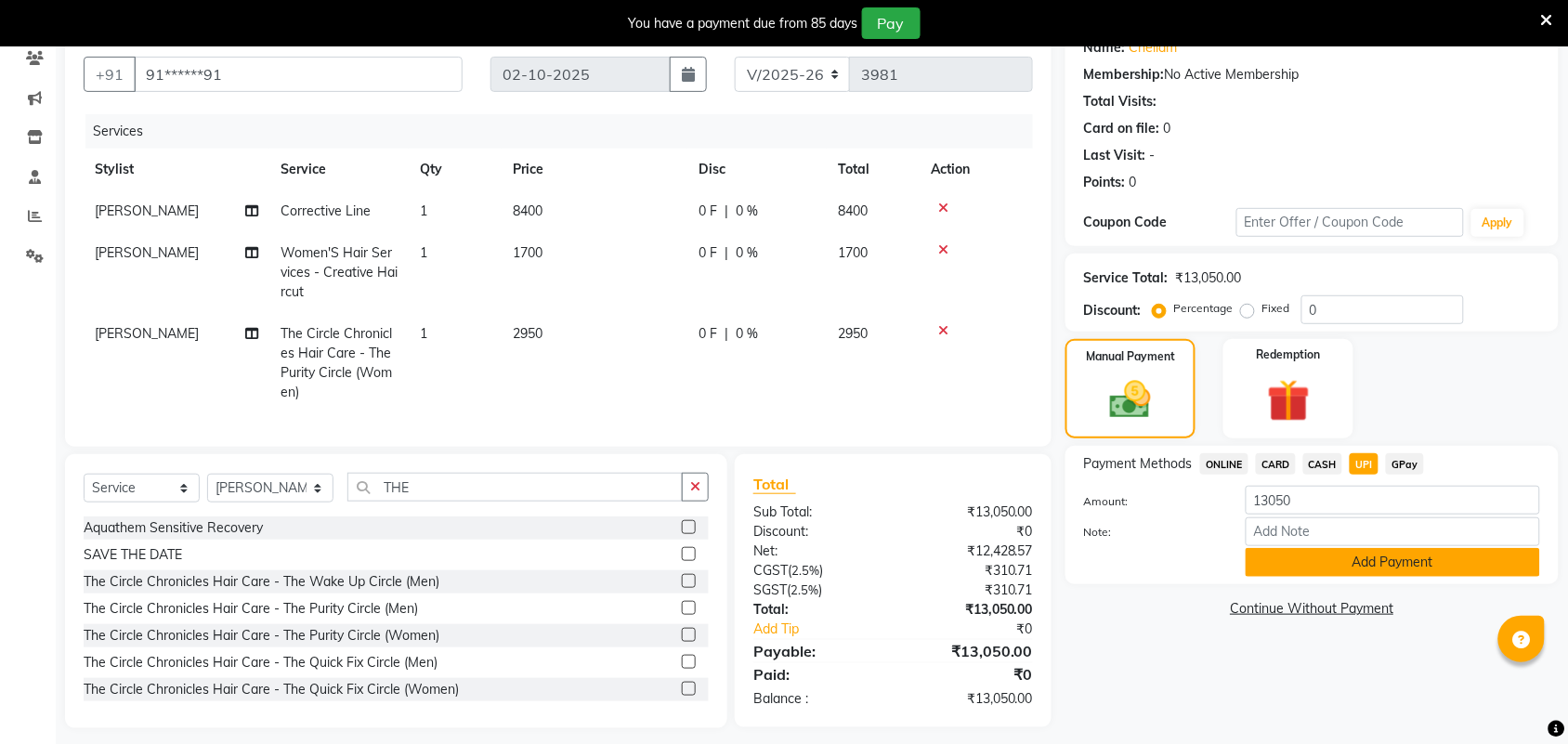
click at [1382, 560] on button "Add Payment" at bounding box center [1393, 562] width 294 height 29
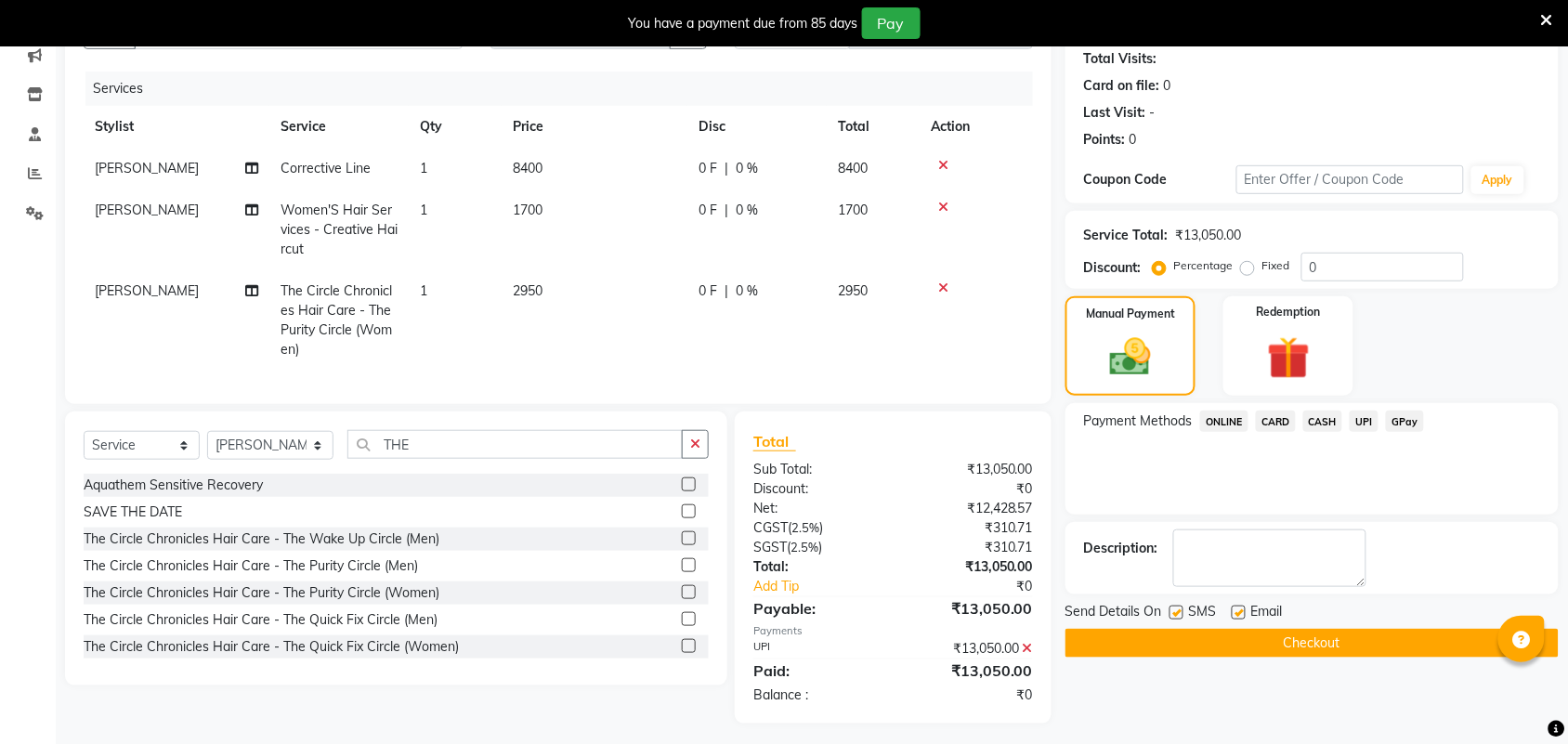
scroll to position [229, 0]
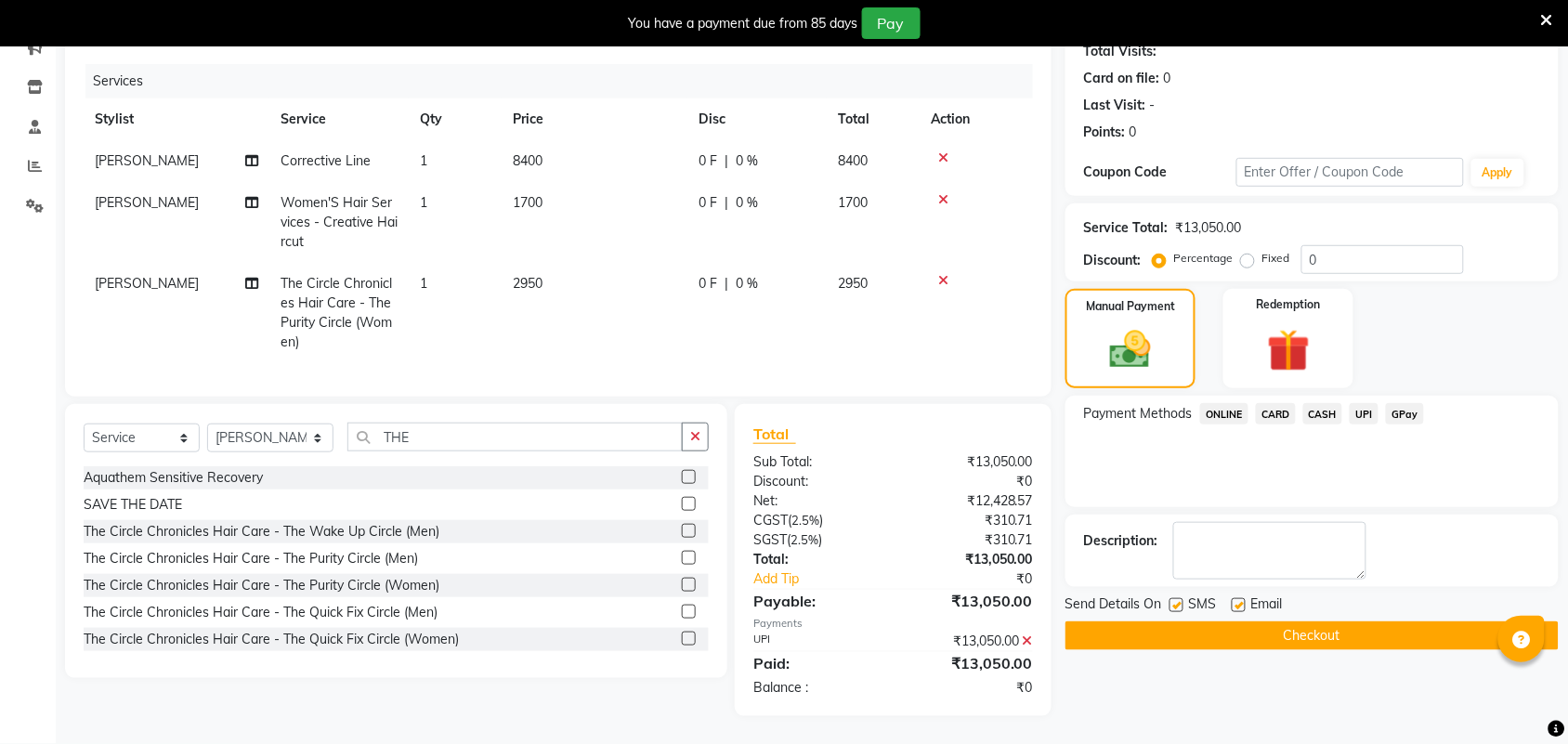
click at [1376, 623] on button "Checkout" at bounding box center [1312, 636] width 494 height 29
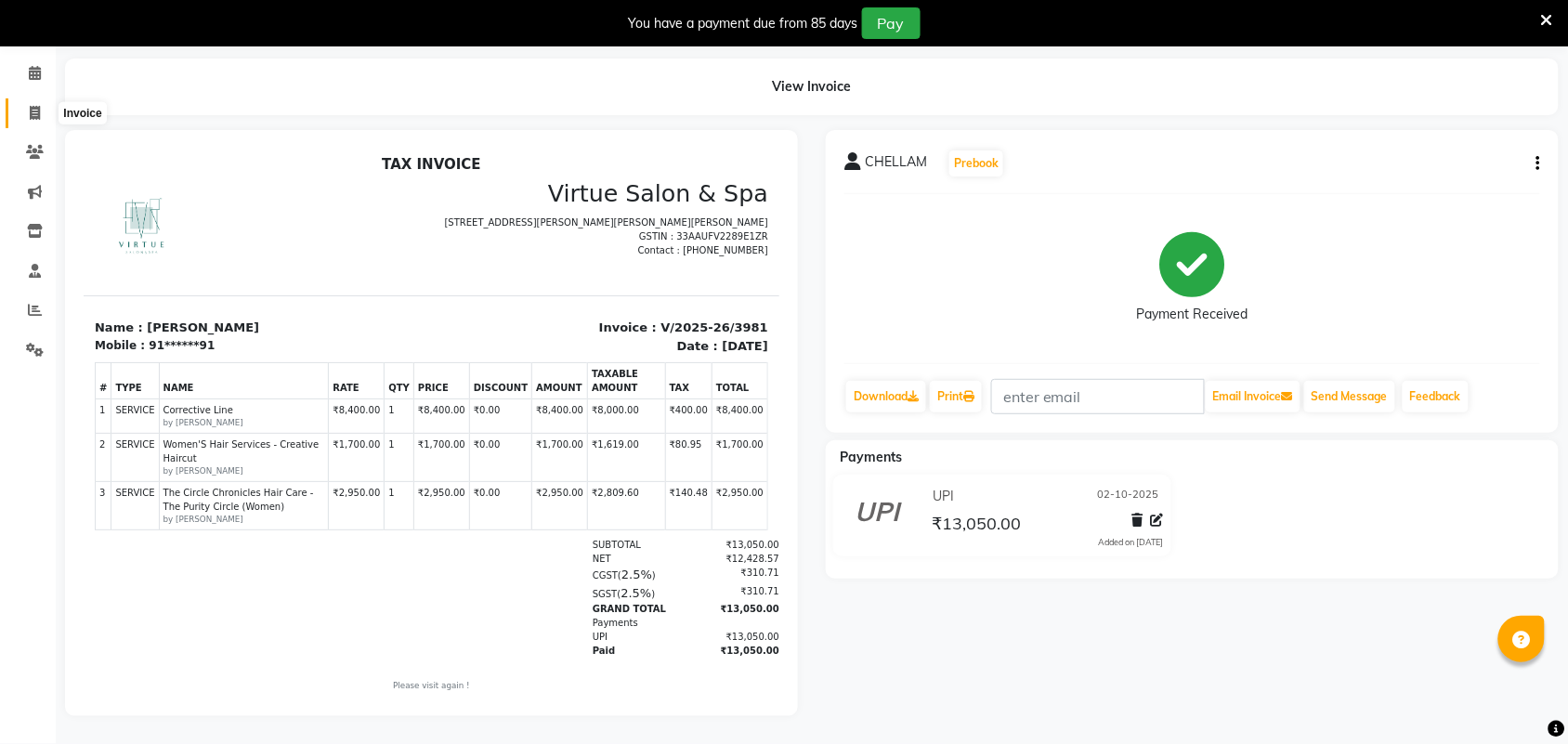
click at [20, 103] on span at bounding box center [34, 114] width 32 height 21
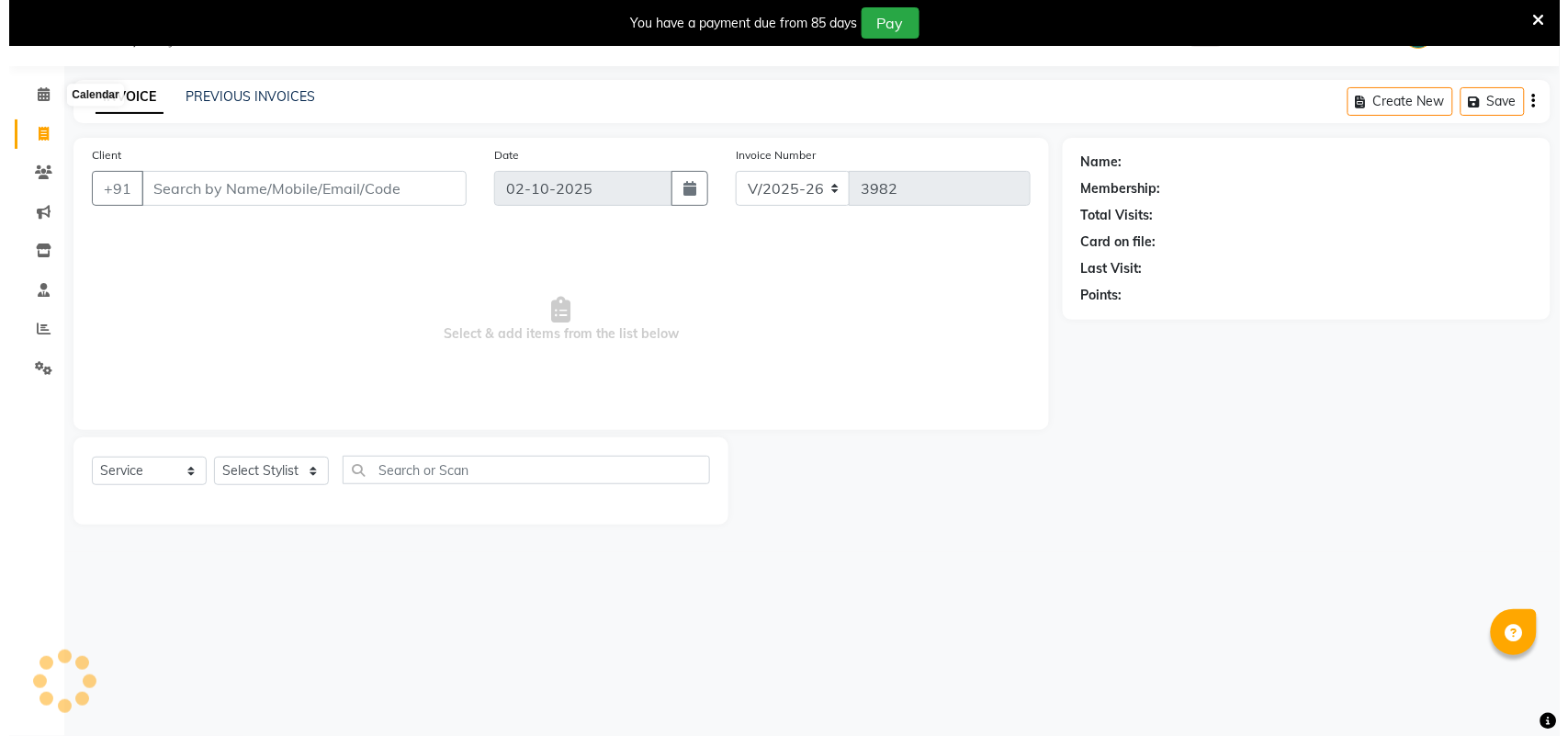
scroll to position [46, 0]
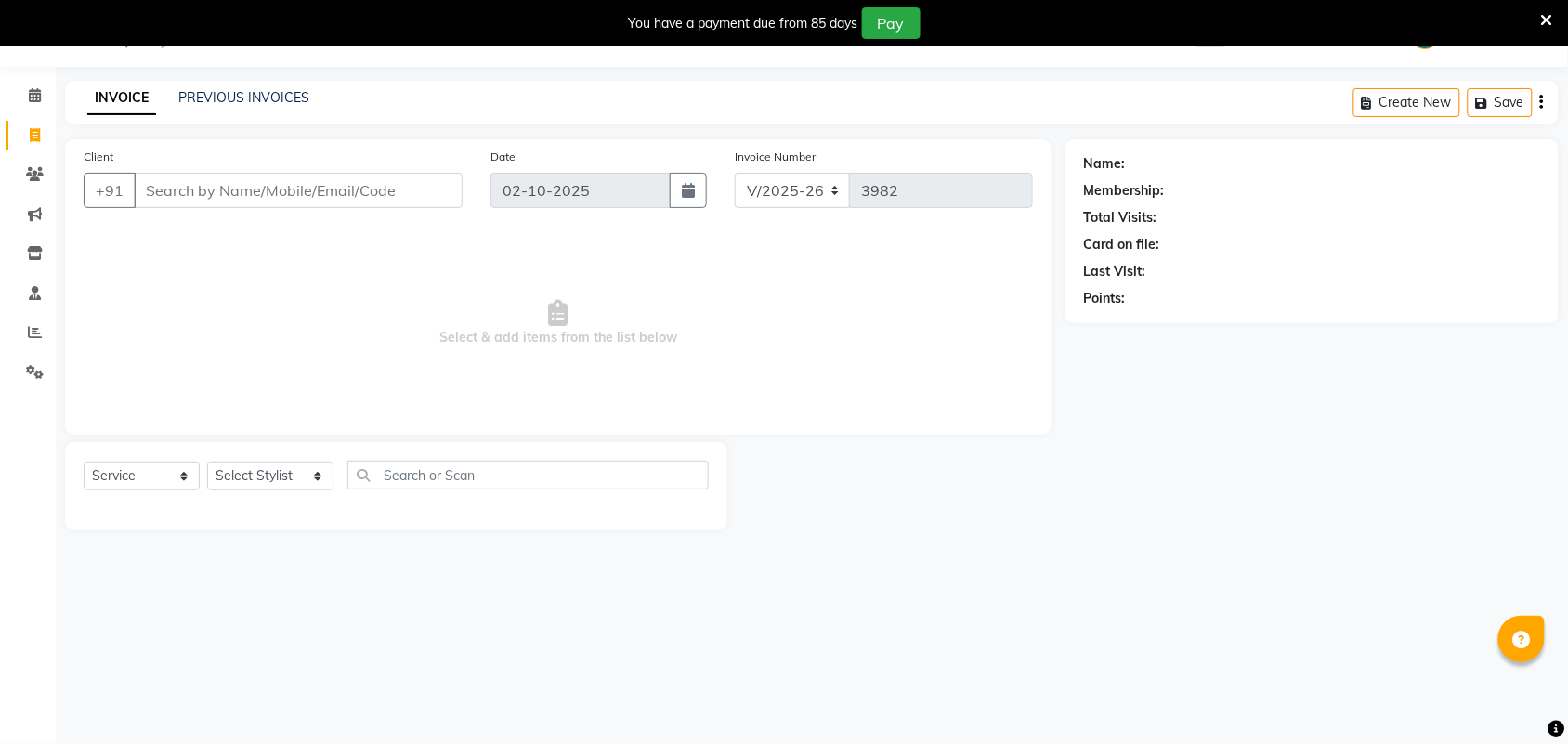
click at [404, 200] on input "Client" at bounding box center [298, 190] width 329 height 35
click at [412, 201] on button "Add Client" at bounding box center [415, 190] width 96 height 35
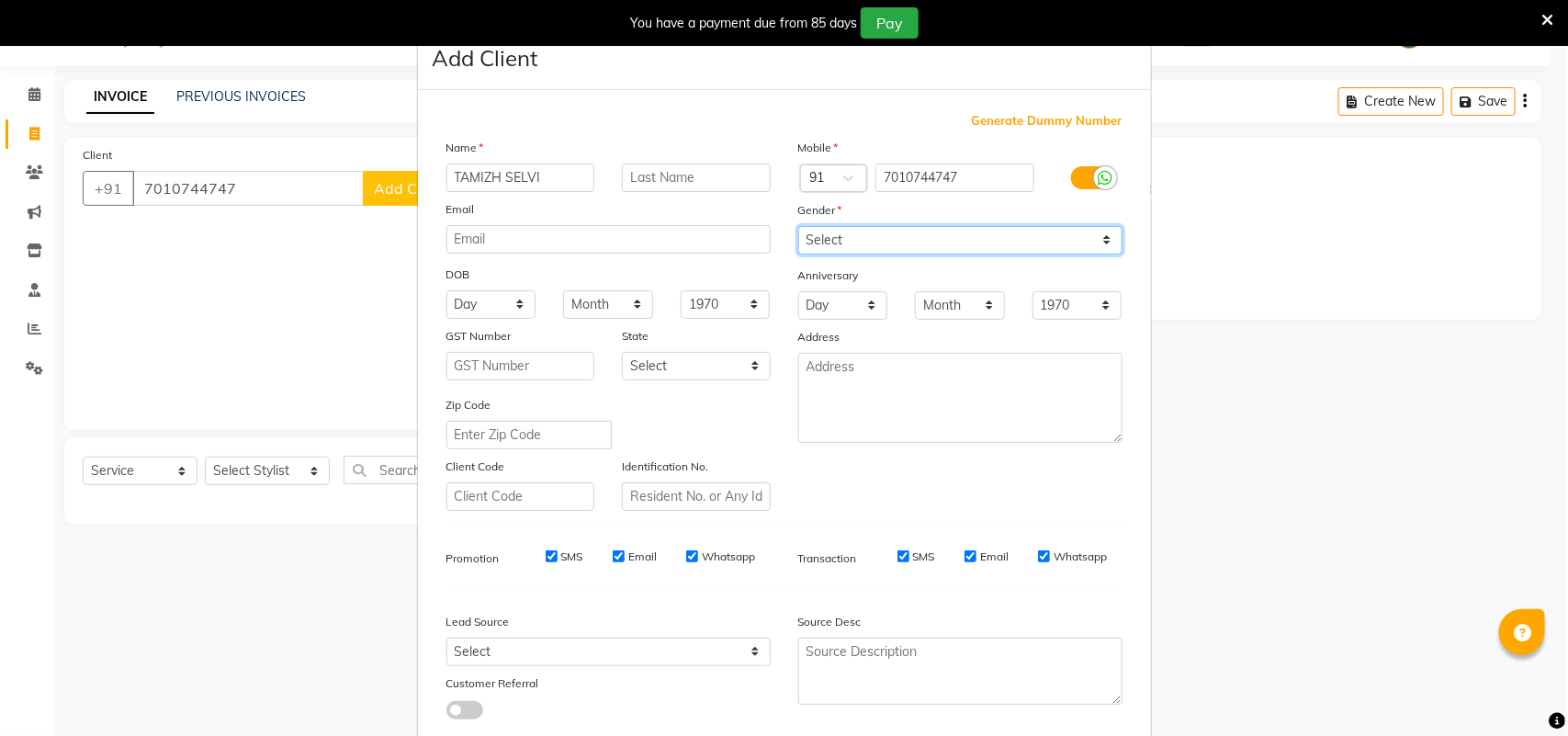
click at [999, 250] on select "Select [DEMOGRAPHIC_DATA] [DEMOGRAPHIC_DATA] Other Prefer Not To Say" at bounding box center [960, 240] width 325 height 29
click at [798, 226] on select "Select [DEMOGRAPHIC_DATA] [DEMOGRAPHIC_DATA] Other Prefer Not To Say" at bounding box center [960, 240] width 325 height 29
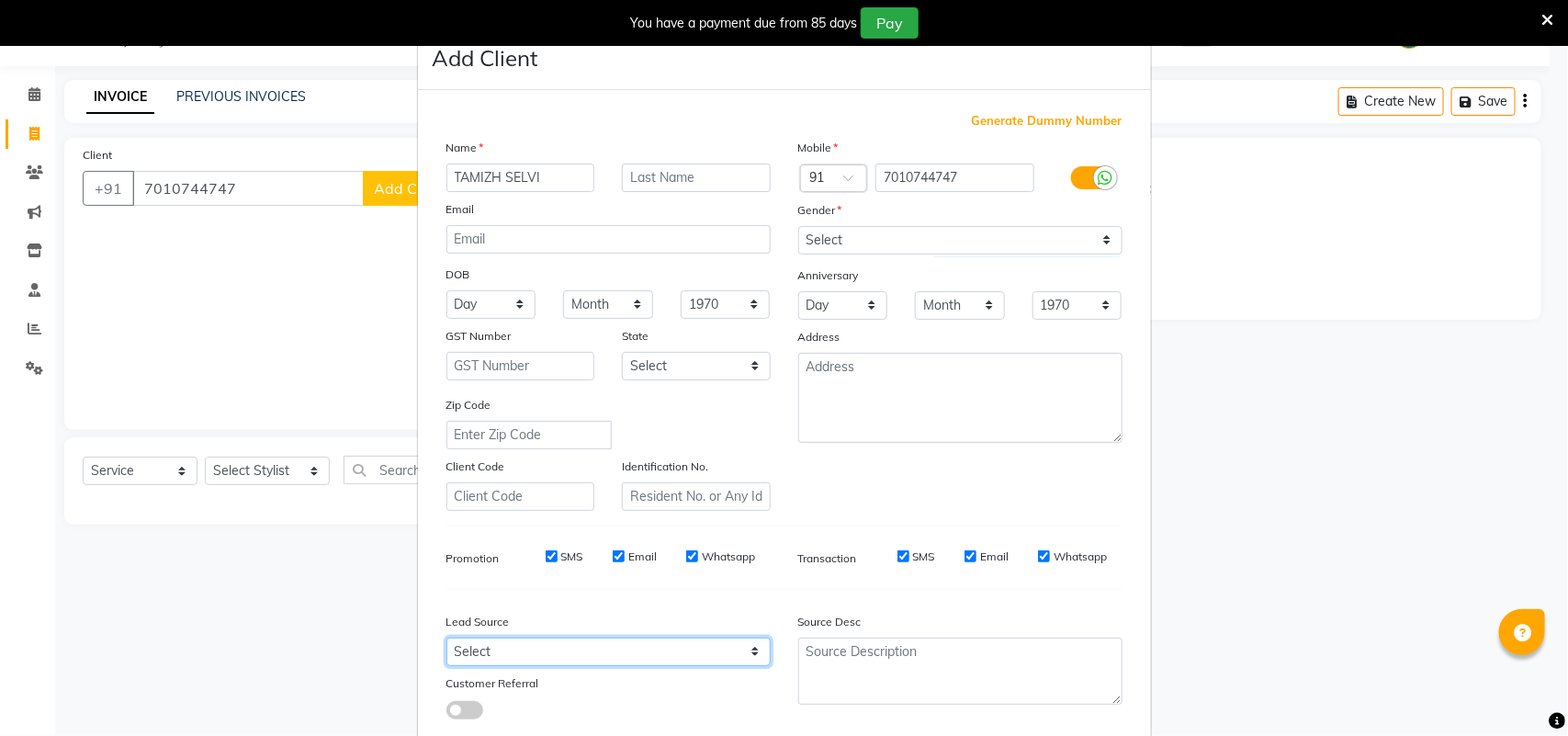
drag, startPoint x: 650, startPoint y: 639, endPoint x: 663, endPoint y: 639, distance: 13.0
click at [650, 639] on select "Select Walk-in Referral Internet Friend Word of Mouth Advertisement Facebook Ju…" at bounding box center [609, 652] width 325 height 29
click at [446, 638] on select "Select Walk-in Referral Internet Friend Word of Mouth Advertisement Facebook Ju…" at bounding box center [609, 652] width 325 height 29
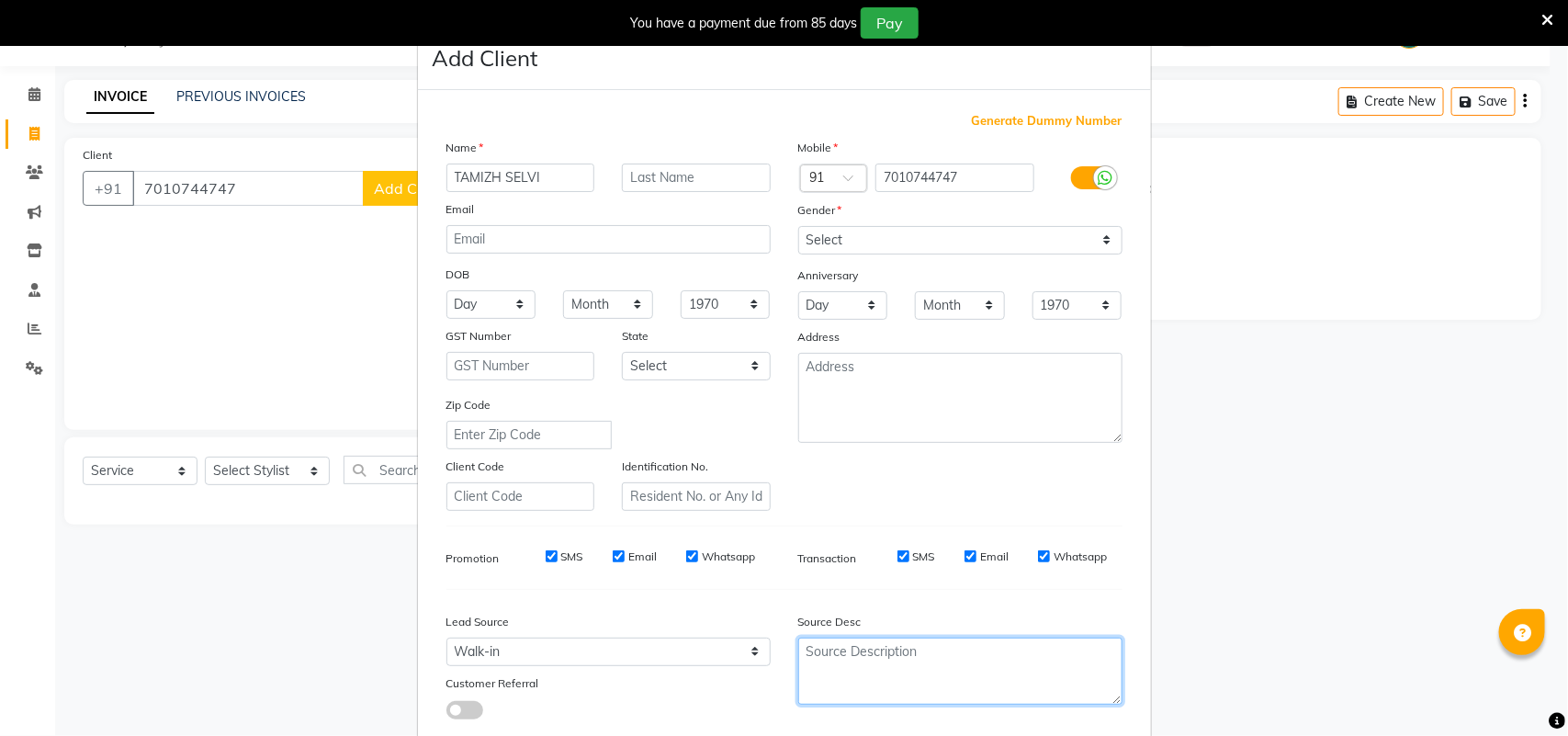
click at [836, 664] on textarea at bounding box center [960, 672] width 325 height 67
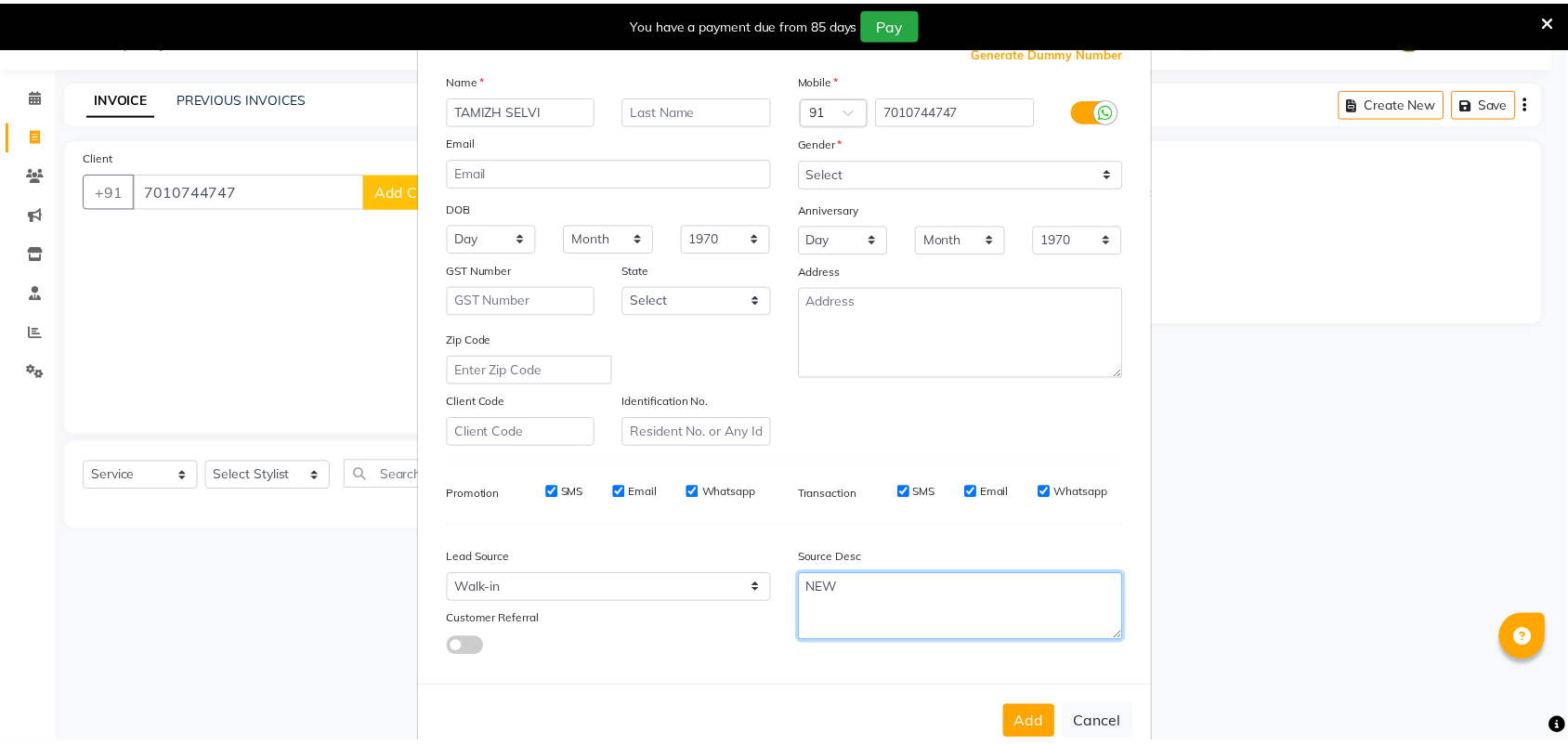
scroll to position [107, 0]
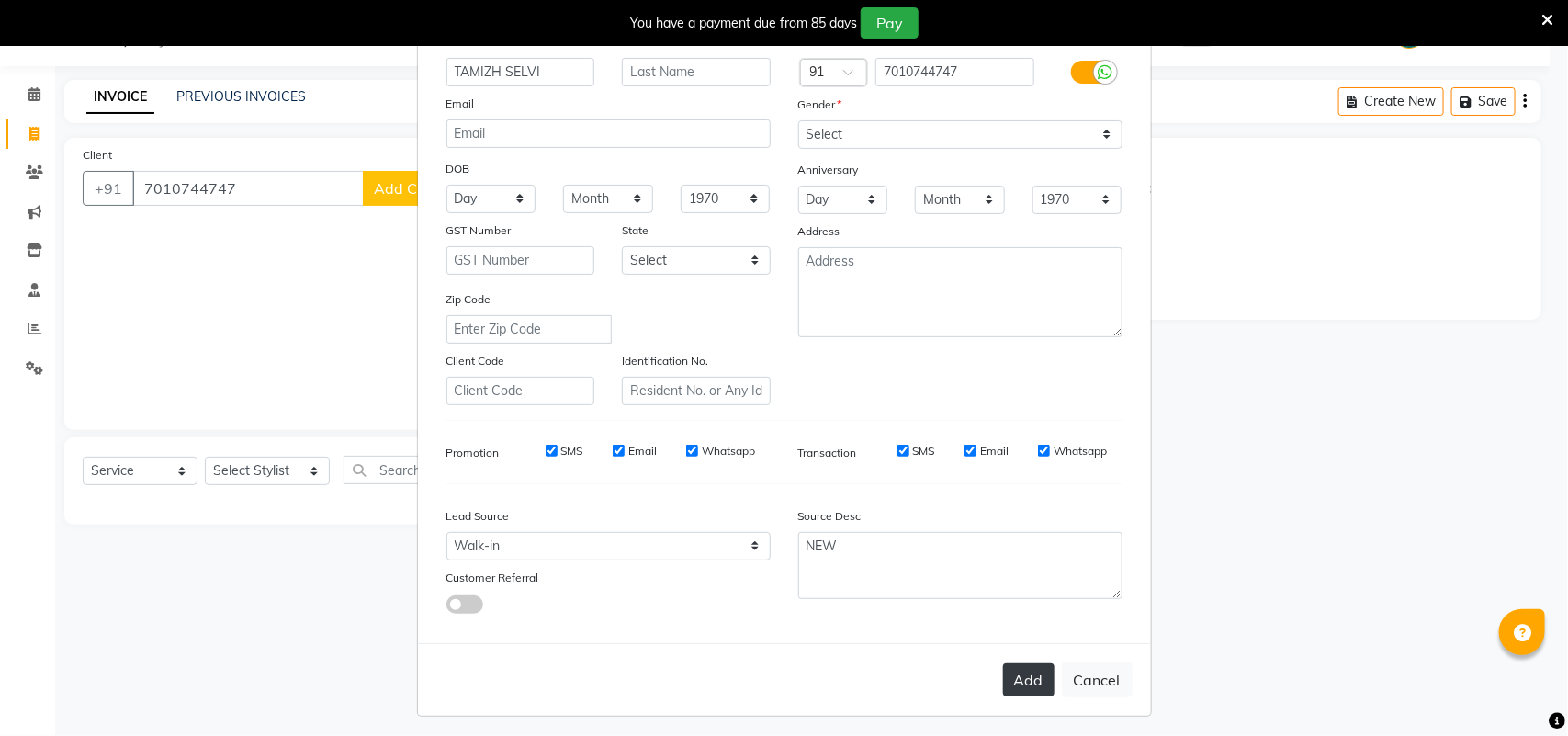
click at [1016, 675] on button "Add" at bounding box center [1028, 680] width 52 height 33
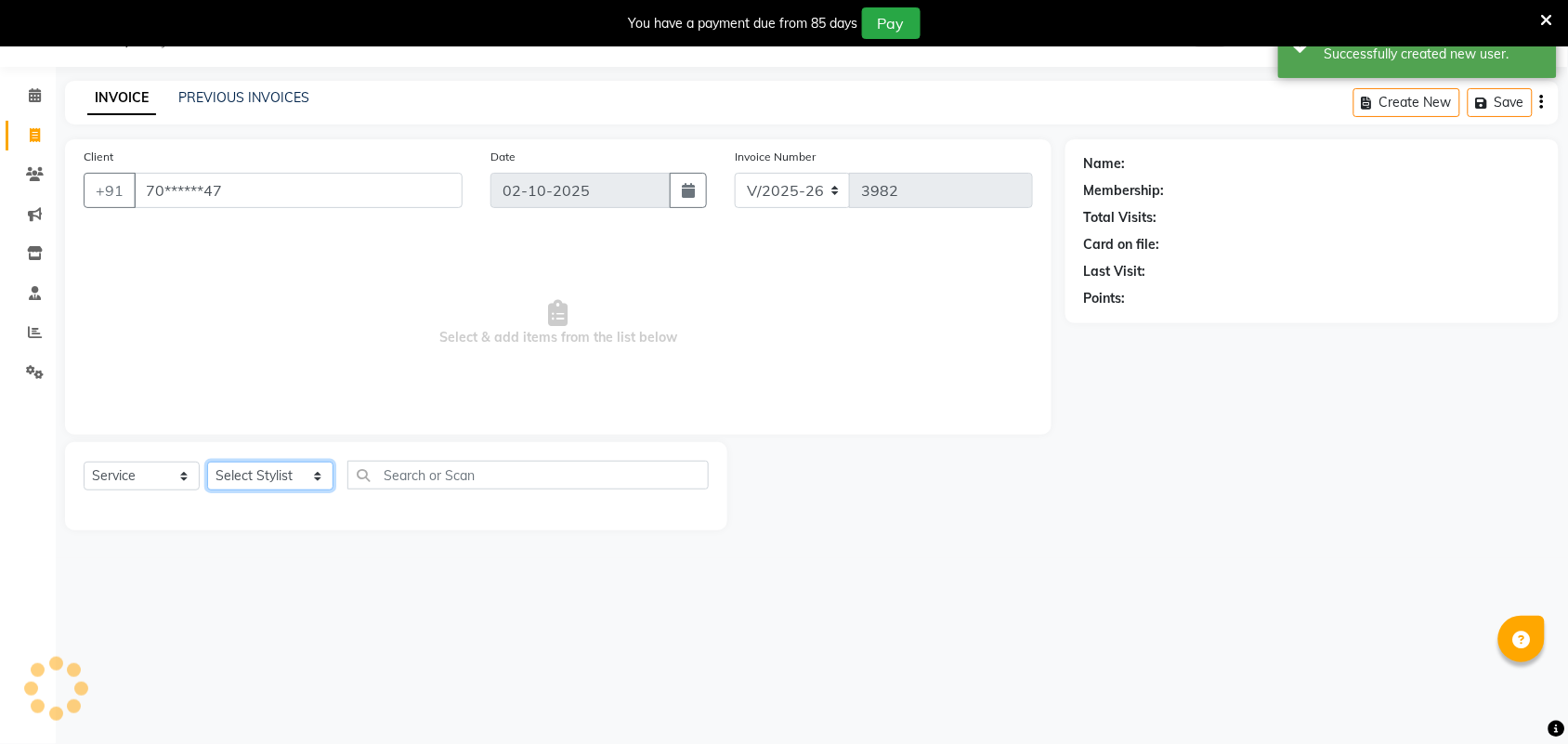
click at [256, 471] on select "Select Stylist Admin [PERSON_NAME] Apsu Auditor Ambattur [PERSON_NAME] Dingg - …" at bounding box center [270, 476] width 126 height 29
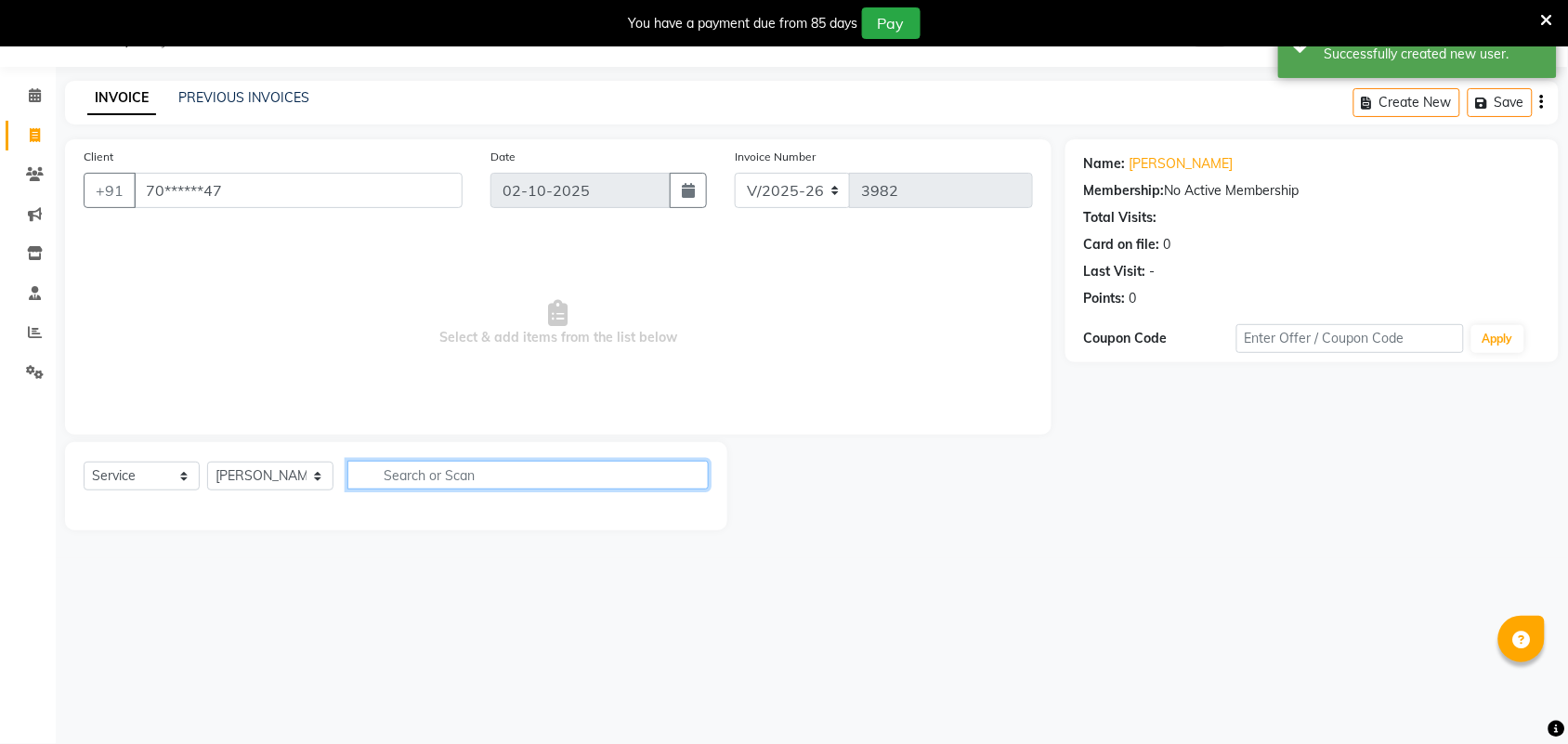
click at [460, 483] on input "text" at bounding box center [528, 475] width 361 height 29
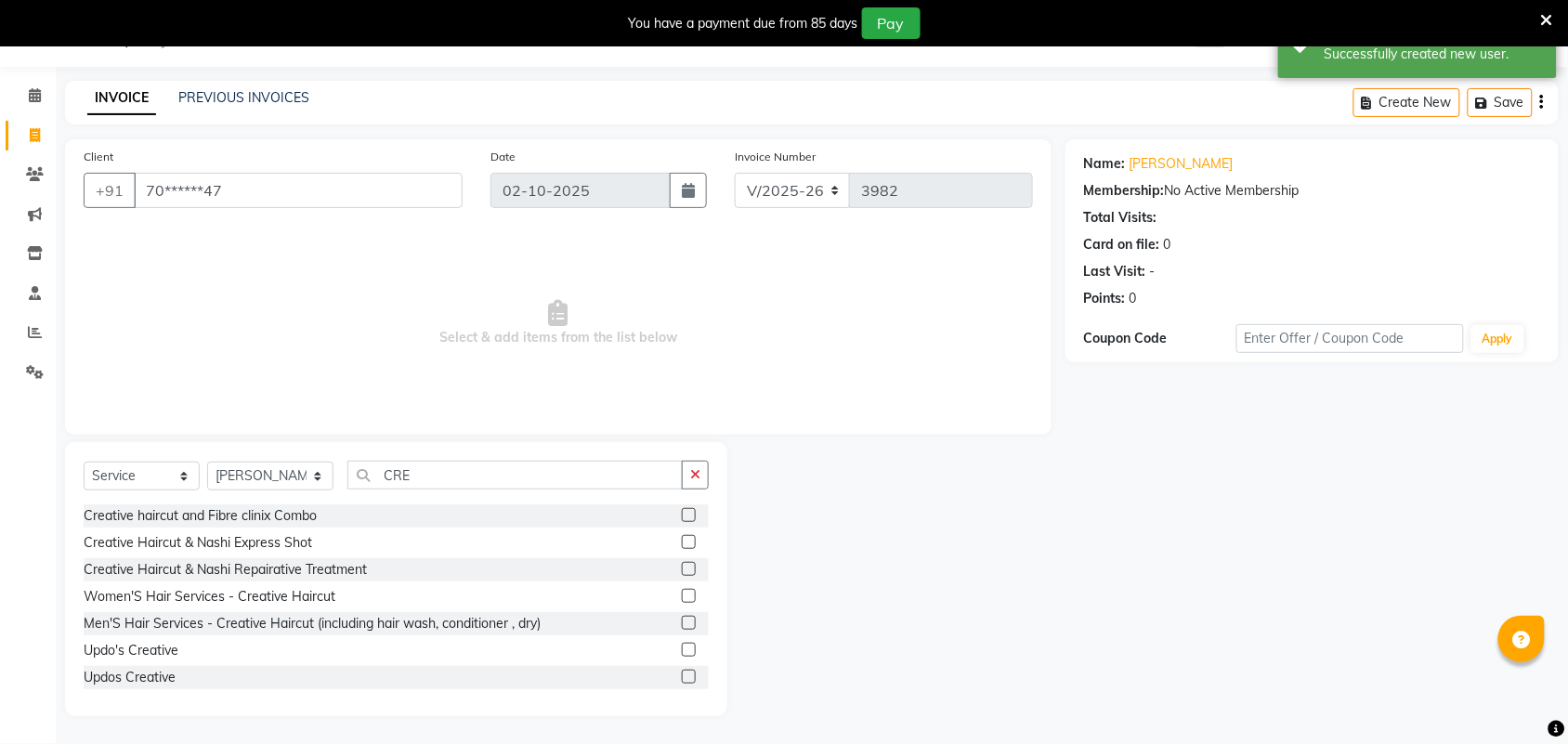
click at [682, 595] on label at bounding box center [689, 595] width 14 height 14
click at [682, 595] on input "checkbox" at bounding box center [688, 596] width 12 height 12
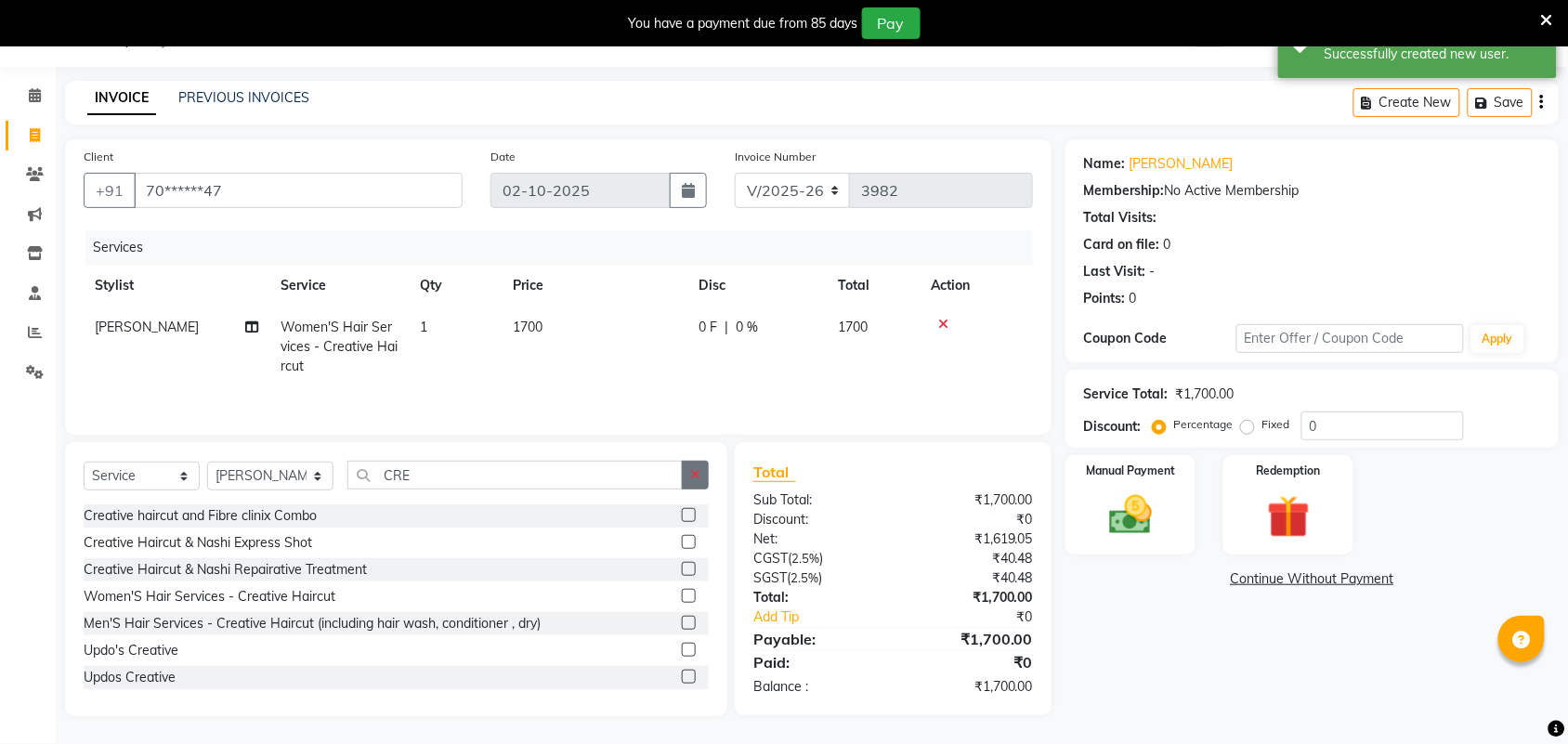
click at [697, 479] on icon "button" at bounding box center [696, 474] width 11 height 13
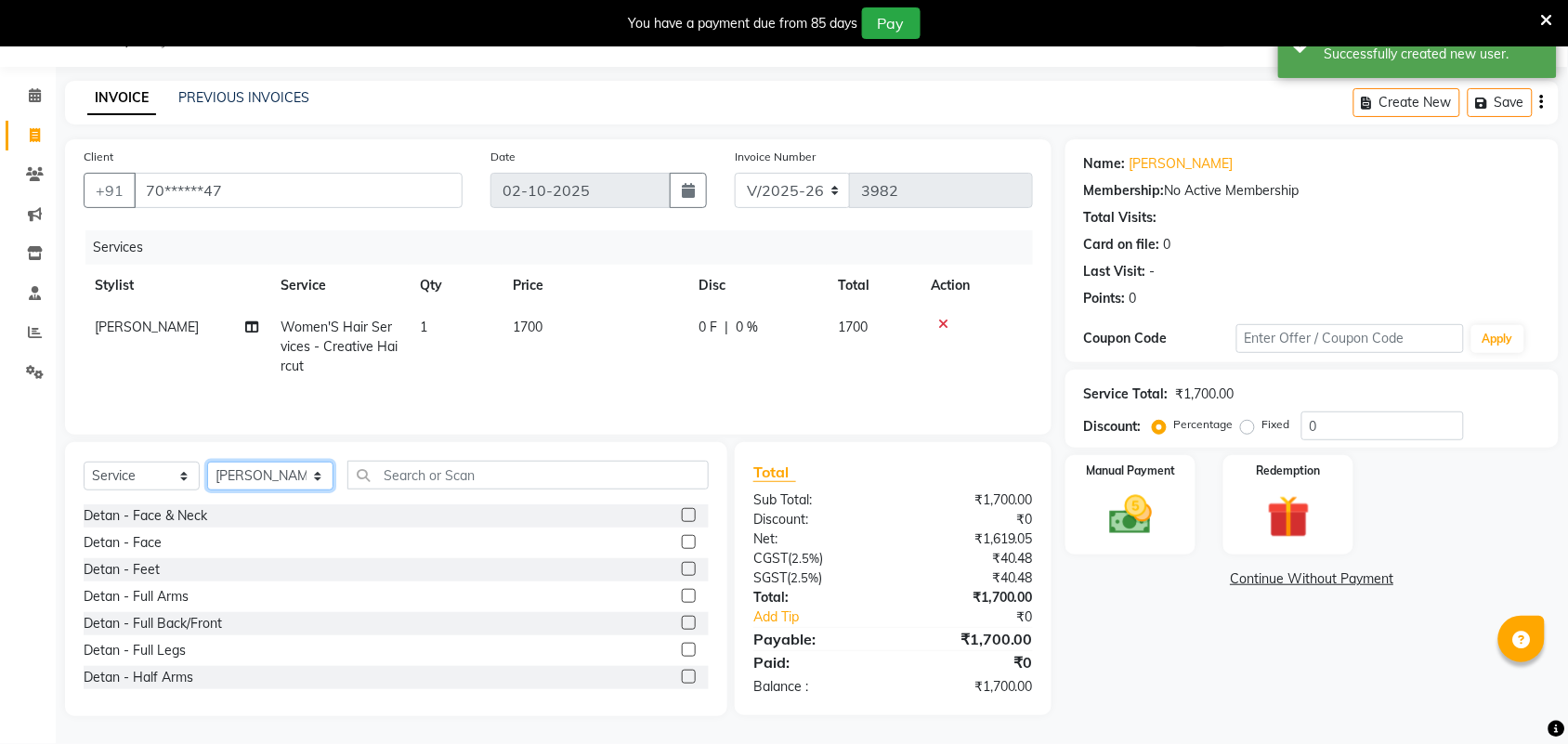
click at [282, 485] on select "Select Stylist Admin [PERSON_NAME] Apsu Auditor Ambattur [PERSON_NAME] Dingg - …" at bounding box center [270, 476] width 126 height 29
click at [207, 464] on select "Select Stylist Admin [PERSON_NAME] Apsu Auditor Ambattur [PERSON_NAME] Dingg - …" at bounding box center [270, 476] width 126 height 29
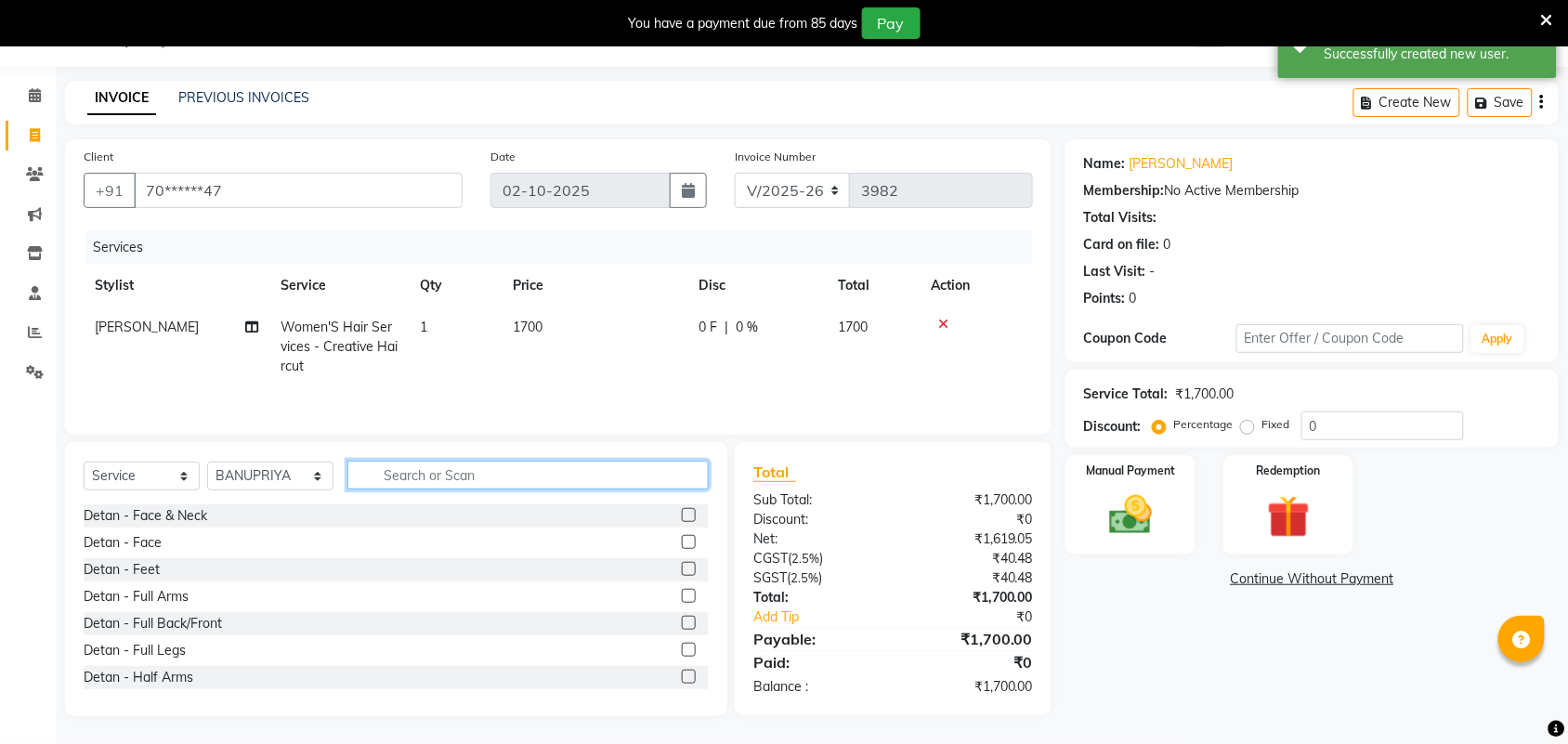
click at [414, 471] on input "text" at bounding box center [528, 475] width 361 height 29
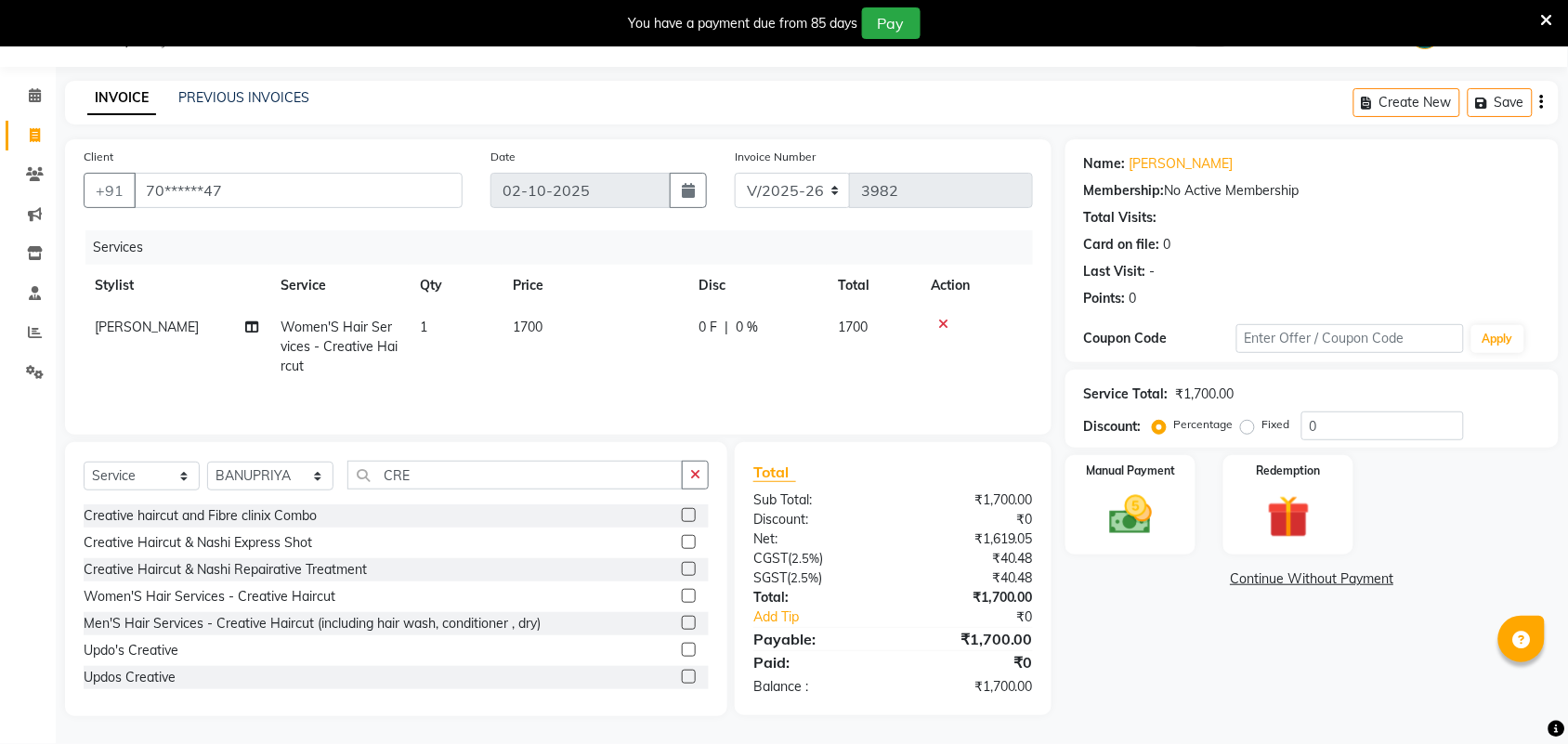
click at [682, 597] on label at bounding box center [689, 595] width 14 height 14
click at [682, 597] on input "checkbox" at bounding box center [688, 596] width 12 height 12
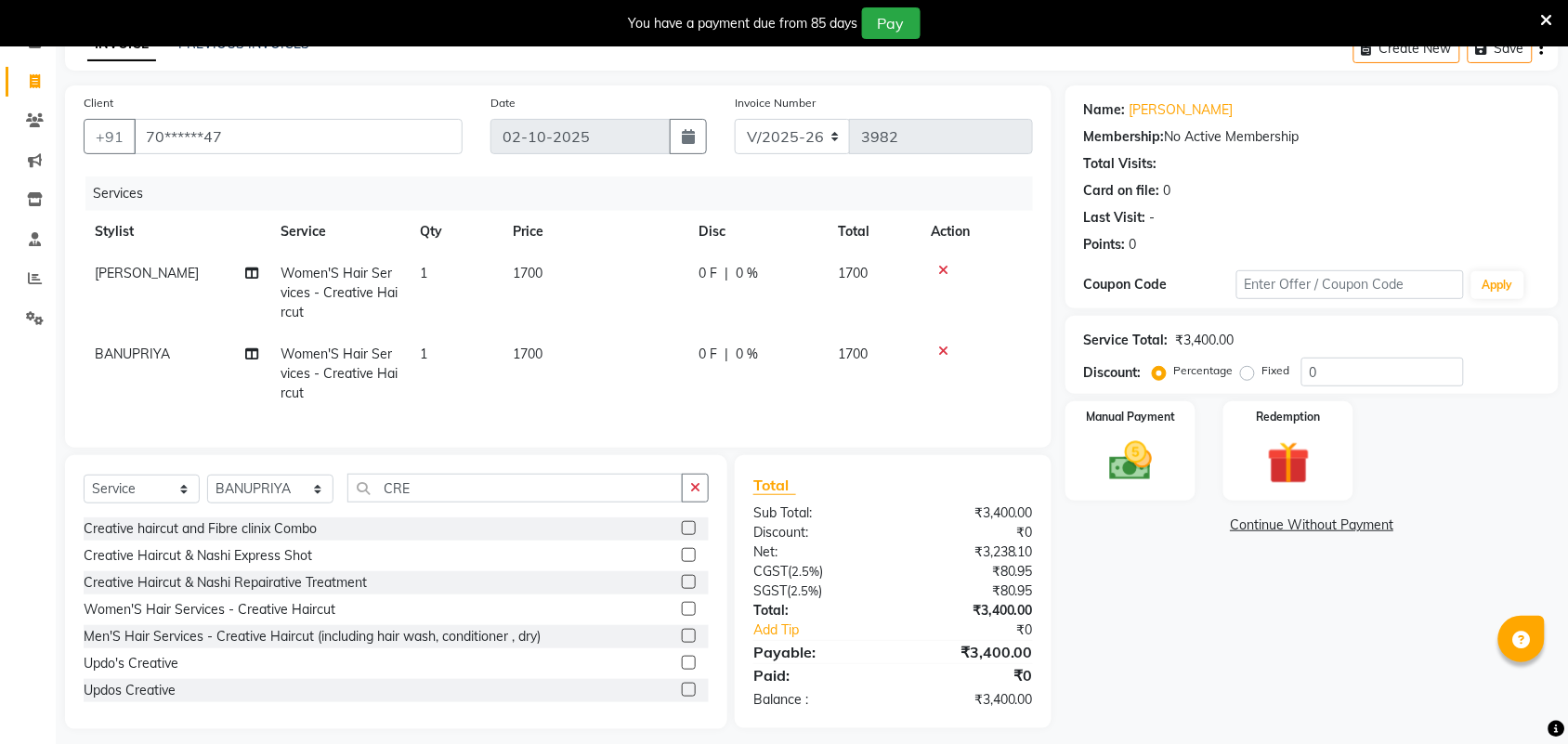
scroll to position [130, 0]
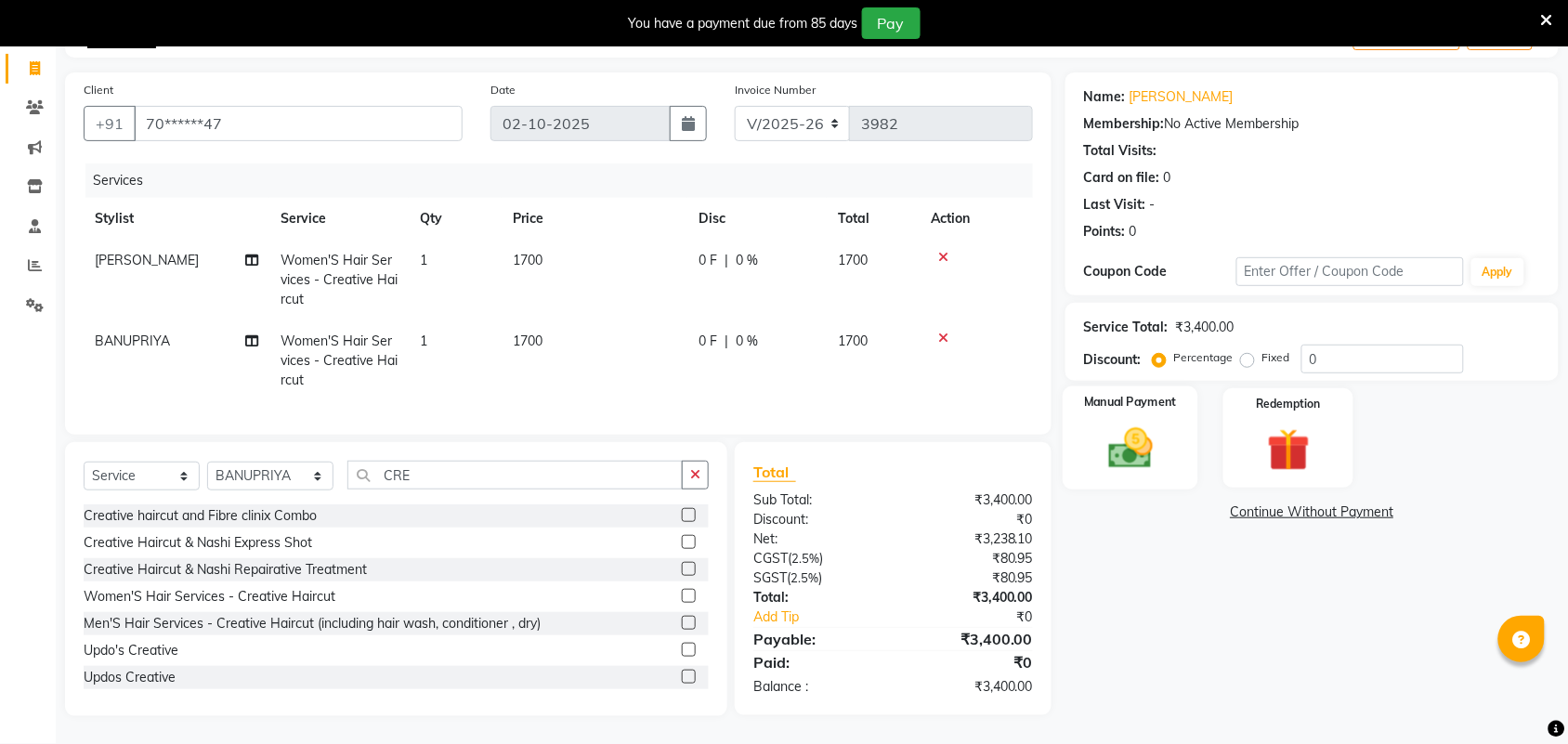
click at [1143, 449] on img at bounding box center [1131, 448] width 73 height 51
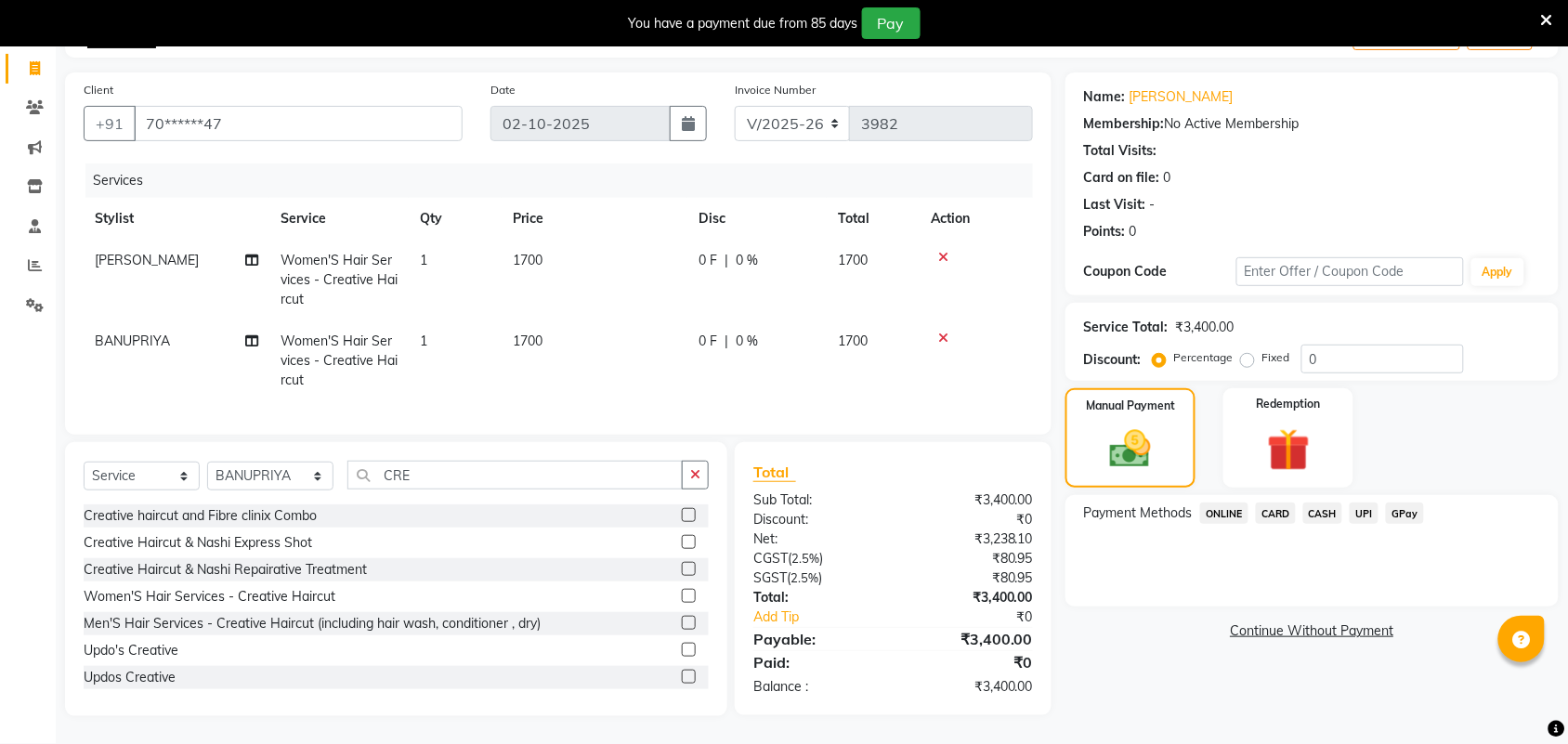
click at [1317, 502] on span "CASH" at bounding box center [1323, 513] width 40 height 21
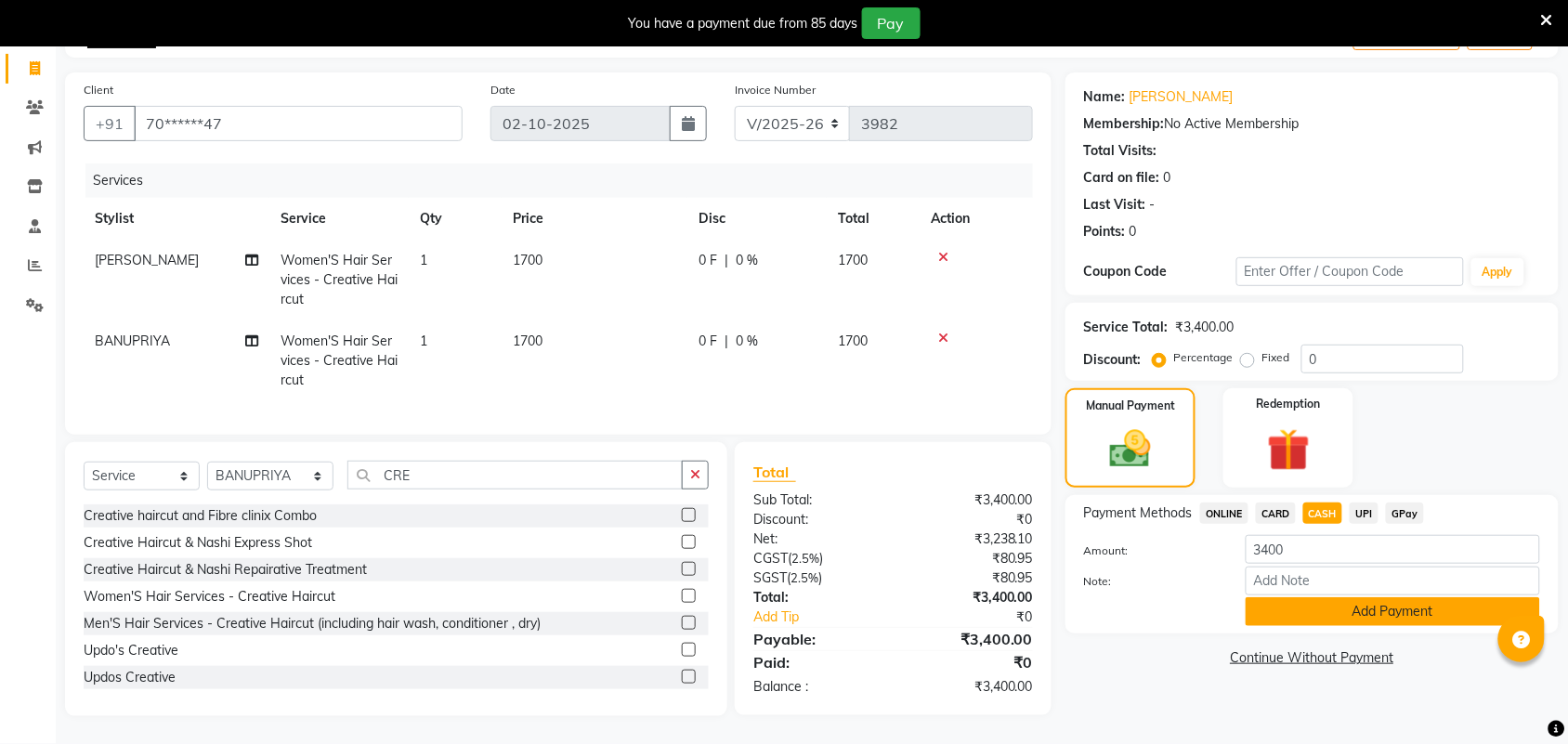
click at [1362, 597] on button "Add Payment" at bounding box center [1393, 612] width 294 height 29
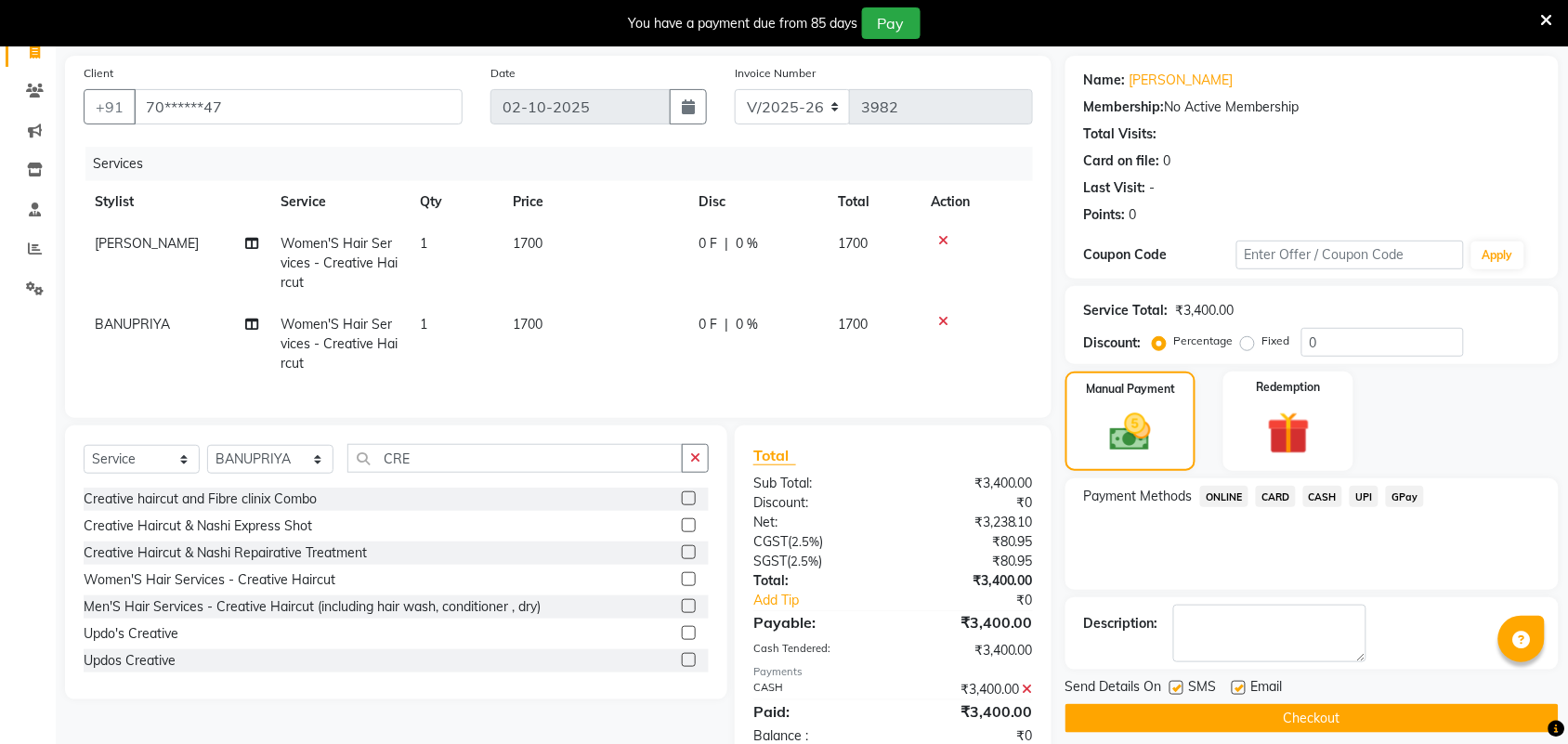
scroll to position [195, 0]
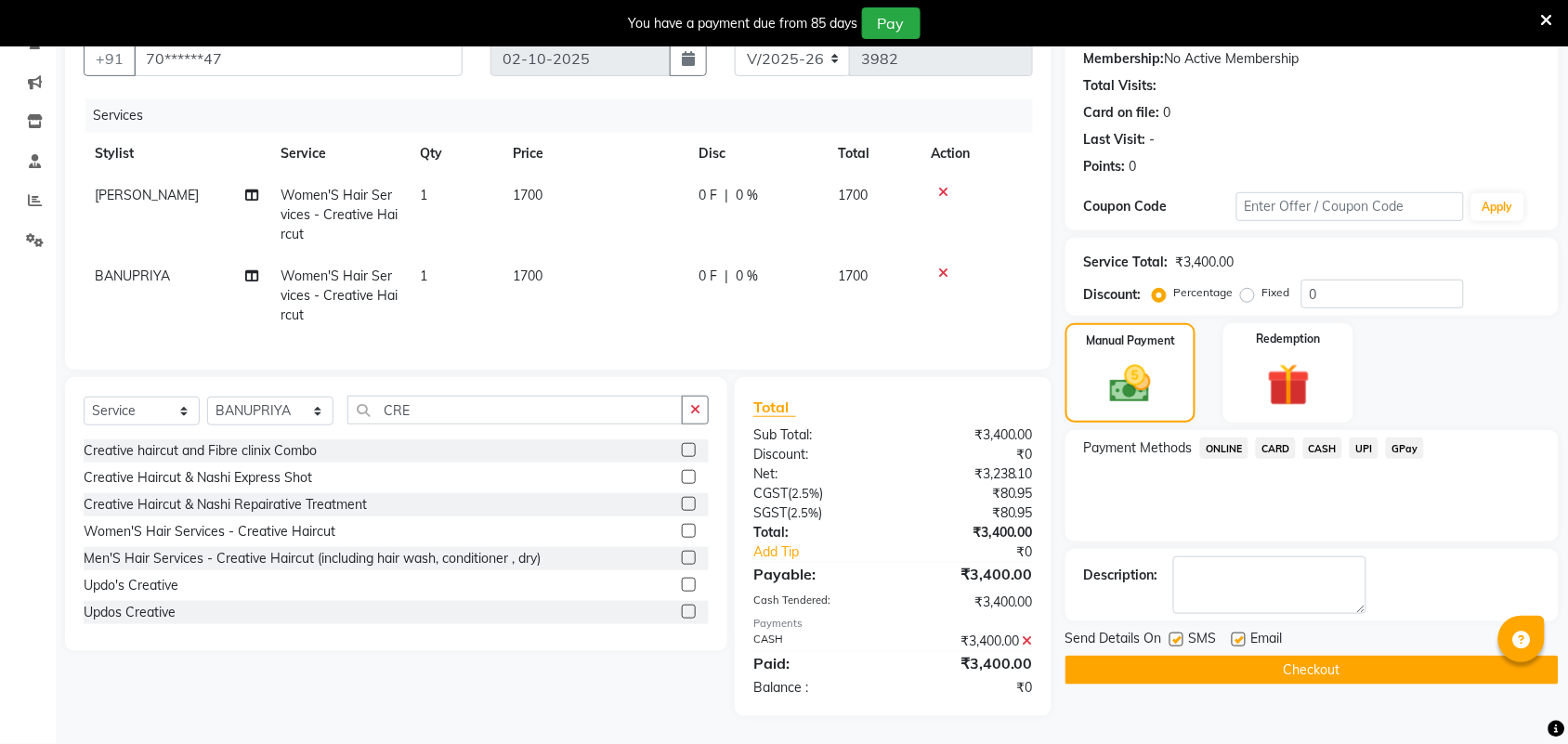
click at [1356, 656] on button "Checkout" at bounding box center [1312, 670] width 494 height 29
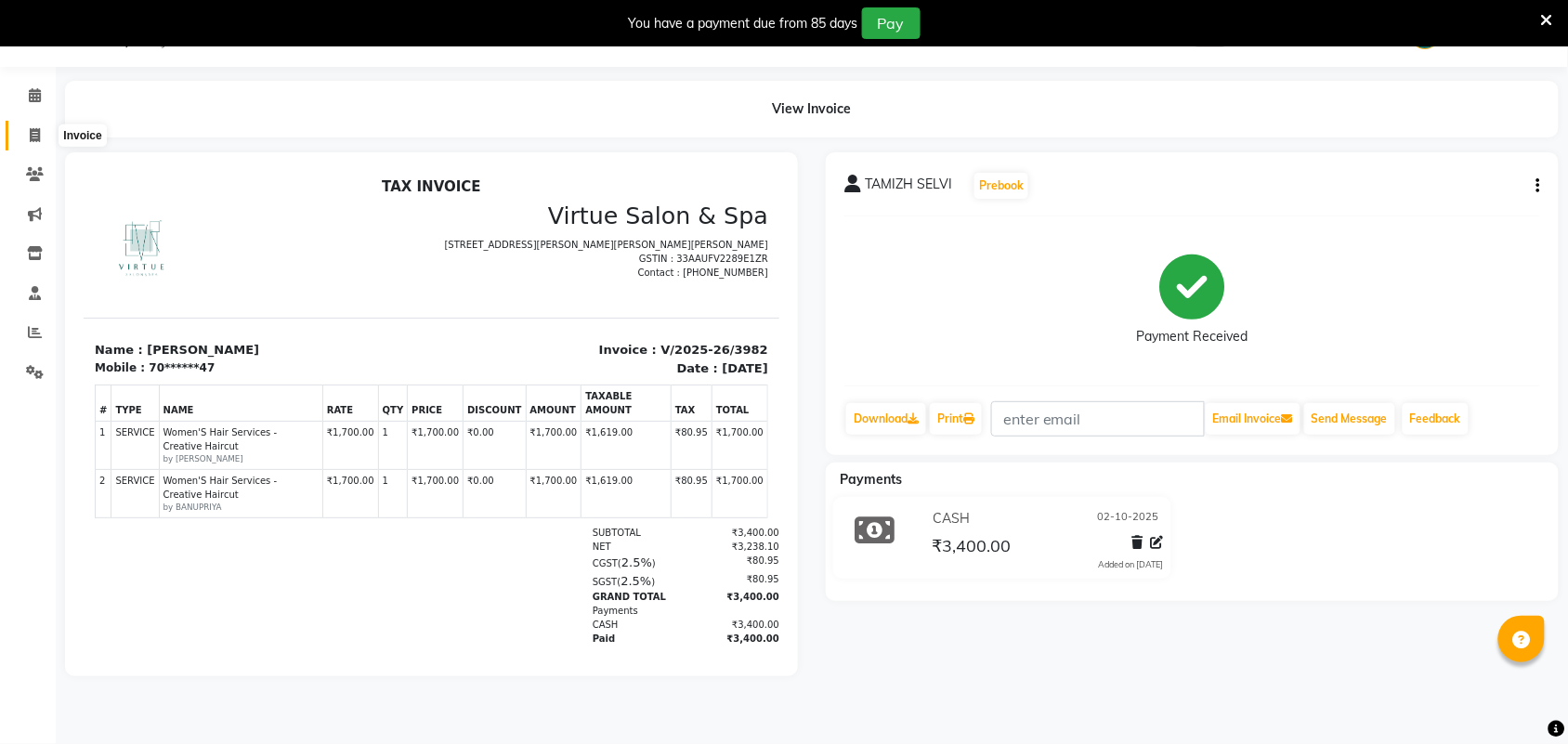
click at [43, 145] on span at bounding box center [34, 136] width 32 height 21
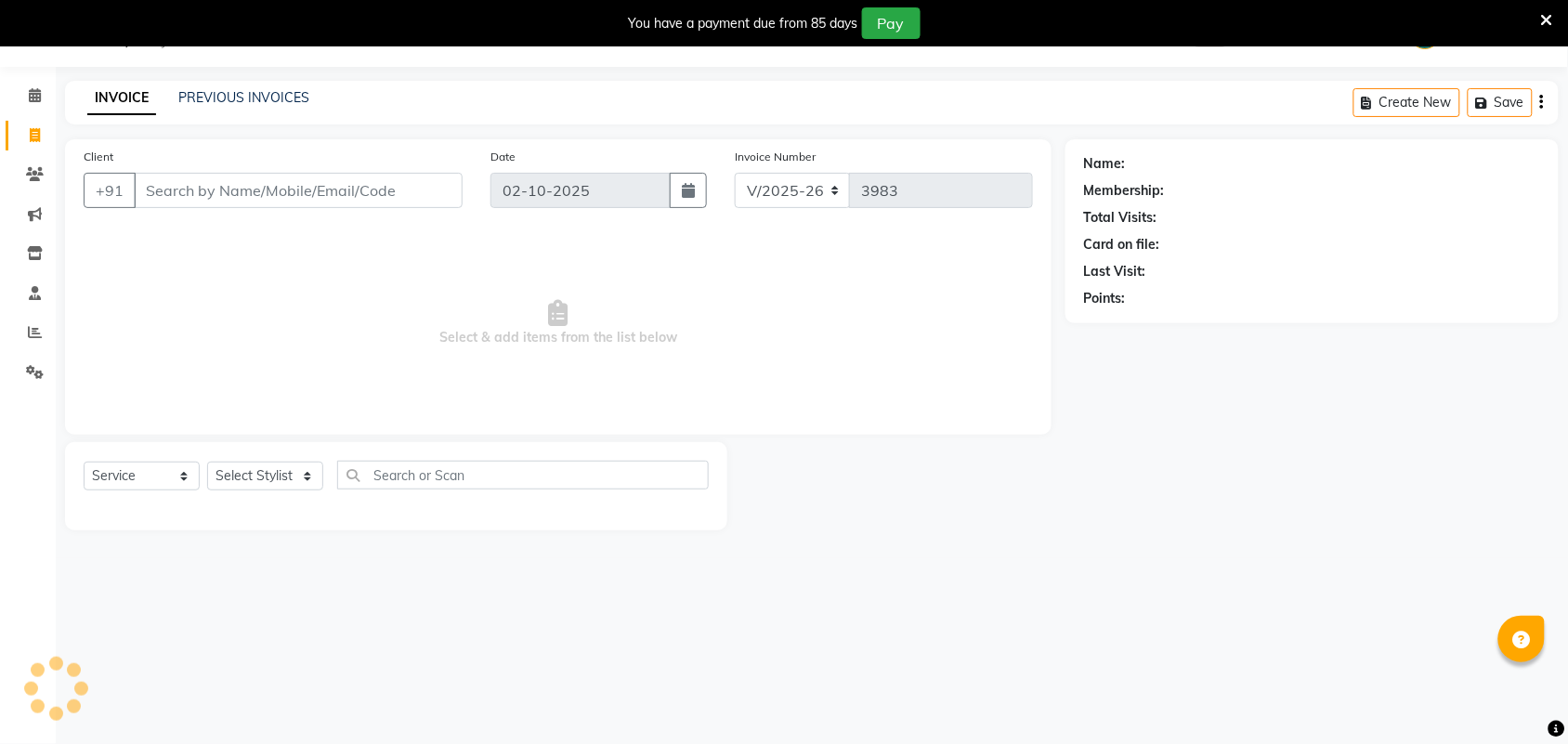
click at [223, 182] on input "Client" at bounding box center [298, 190] width 329 height 35
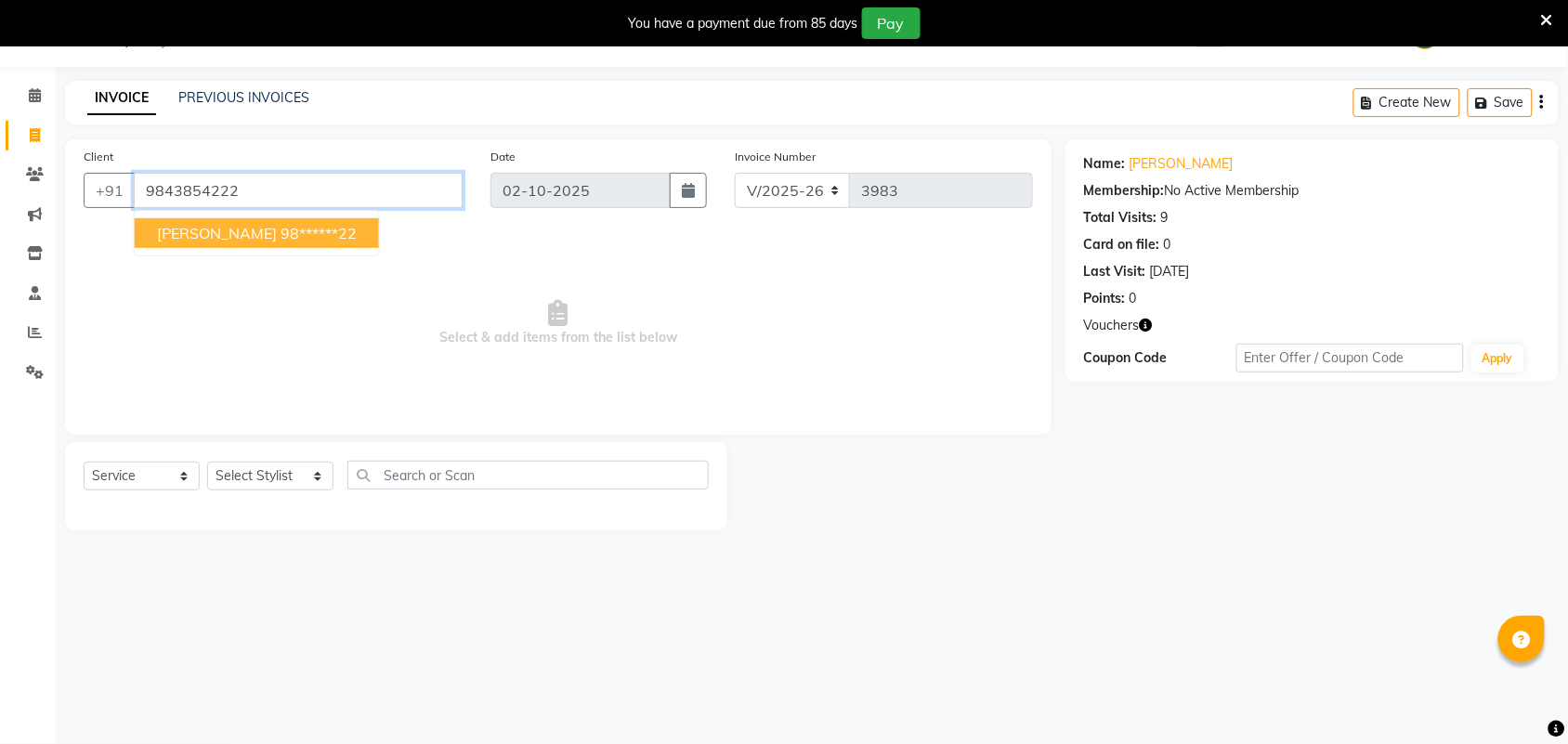
drag, startPoint x: 137, startPoint y: 188, endPoint x: 363, endPoint y: 186, distance: 226.0
click at [363, 186] on input "9843854222" at bounding box center [298, 190] width 329 height 35
click at [237, 467] on select "Select Stylist Admin [PERSON_NAME] Apsu Auditor Ambattur [PERSON_NAME] Dingg - …" at bounding box center [270, 476] width 126 height 29
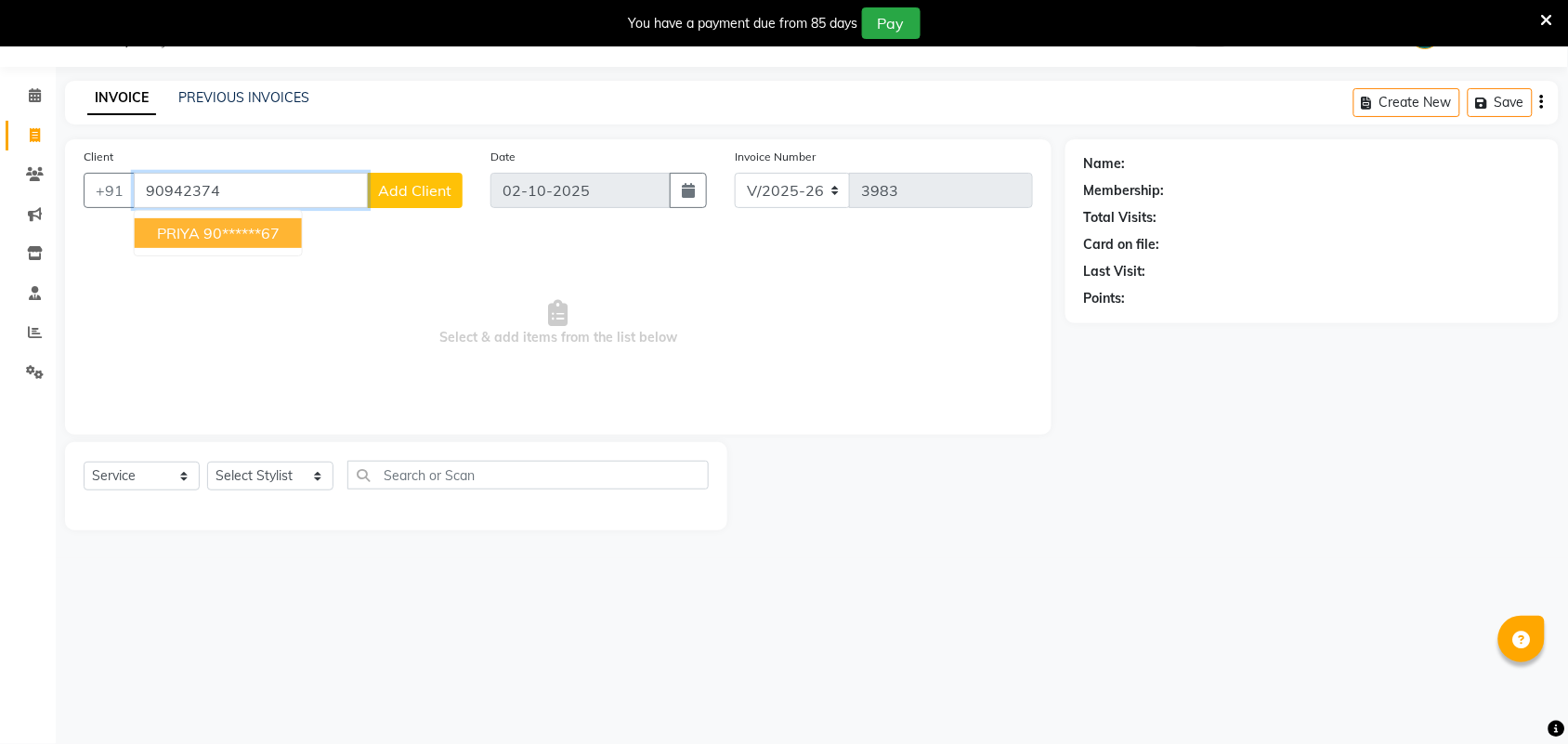
click at [302, 232] on button "PRIYA 90******67" at bounding box center [219, 233] width 167 height 30
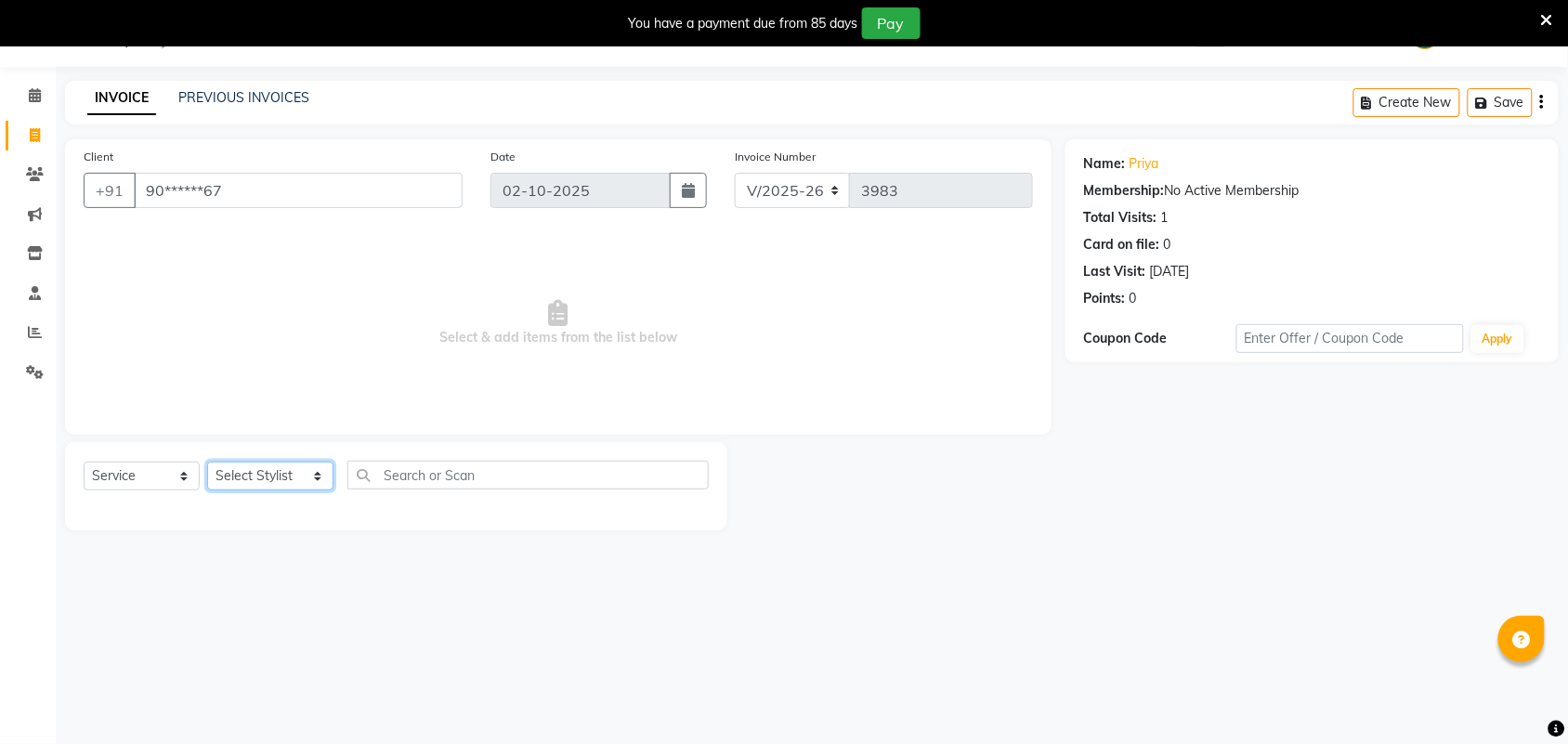
click at [277, 484] on select "Select Stylist Admin [PERSON_NAME] Apsu Auditor Ambattur [PERSON_NAME] Dingg - …" at bounding box center [270, 476] width 126 height 29
click at [239, 477] on select "Select Stylist Admin [PERSON_NAME] Apsu Auditor Ambattur [PERSON_NAME] Dingg - …" at bounding box center [270, 476] width 126 height 29
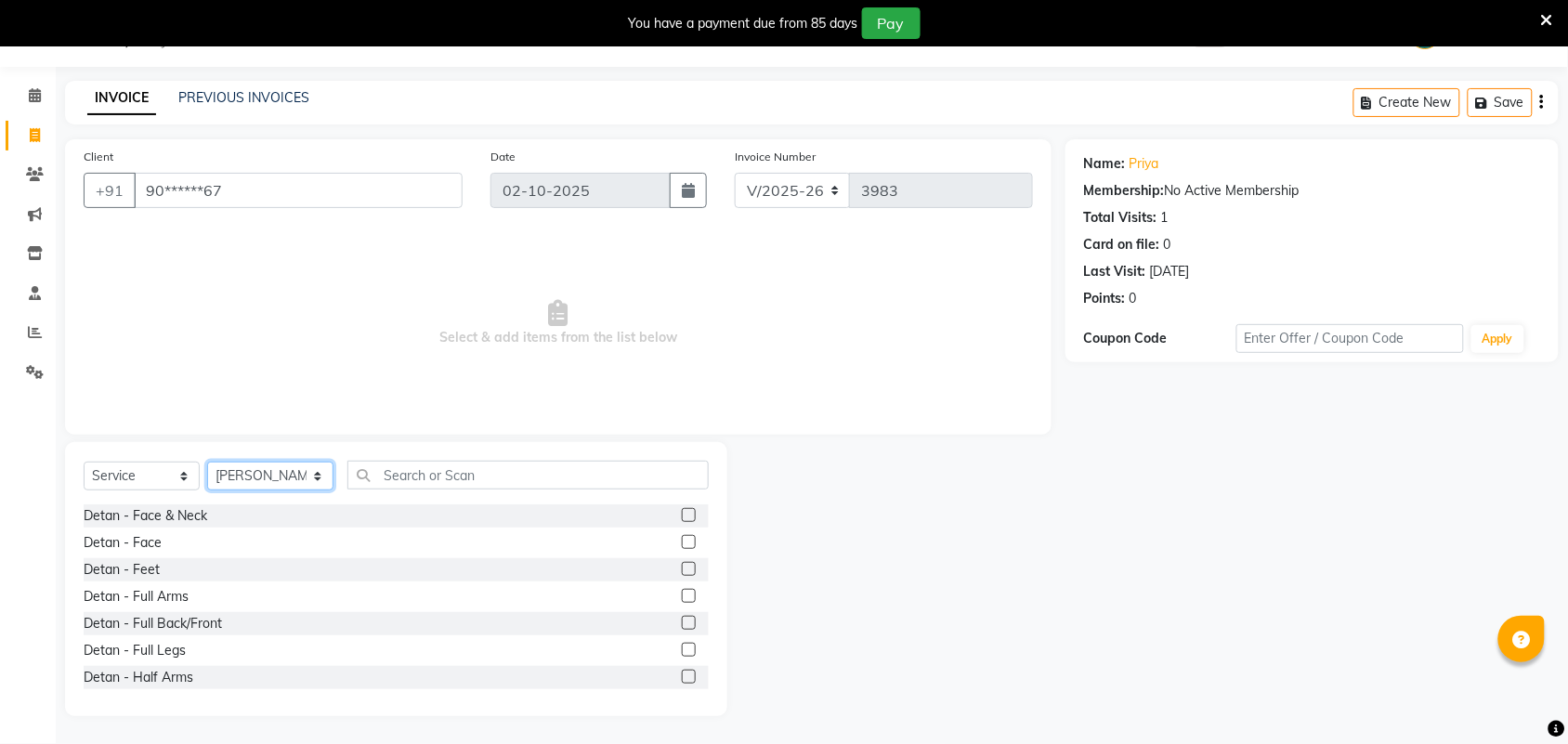
click at [239, 477] on select "Select Stylist Admin [PERSON_NAME] Apsu Auditor Ambattur [PERSON_NAME] Dingg - …" at bounding box center [270, 476] width 126 height 29
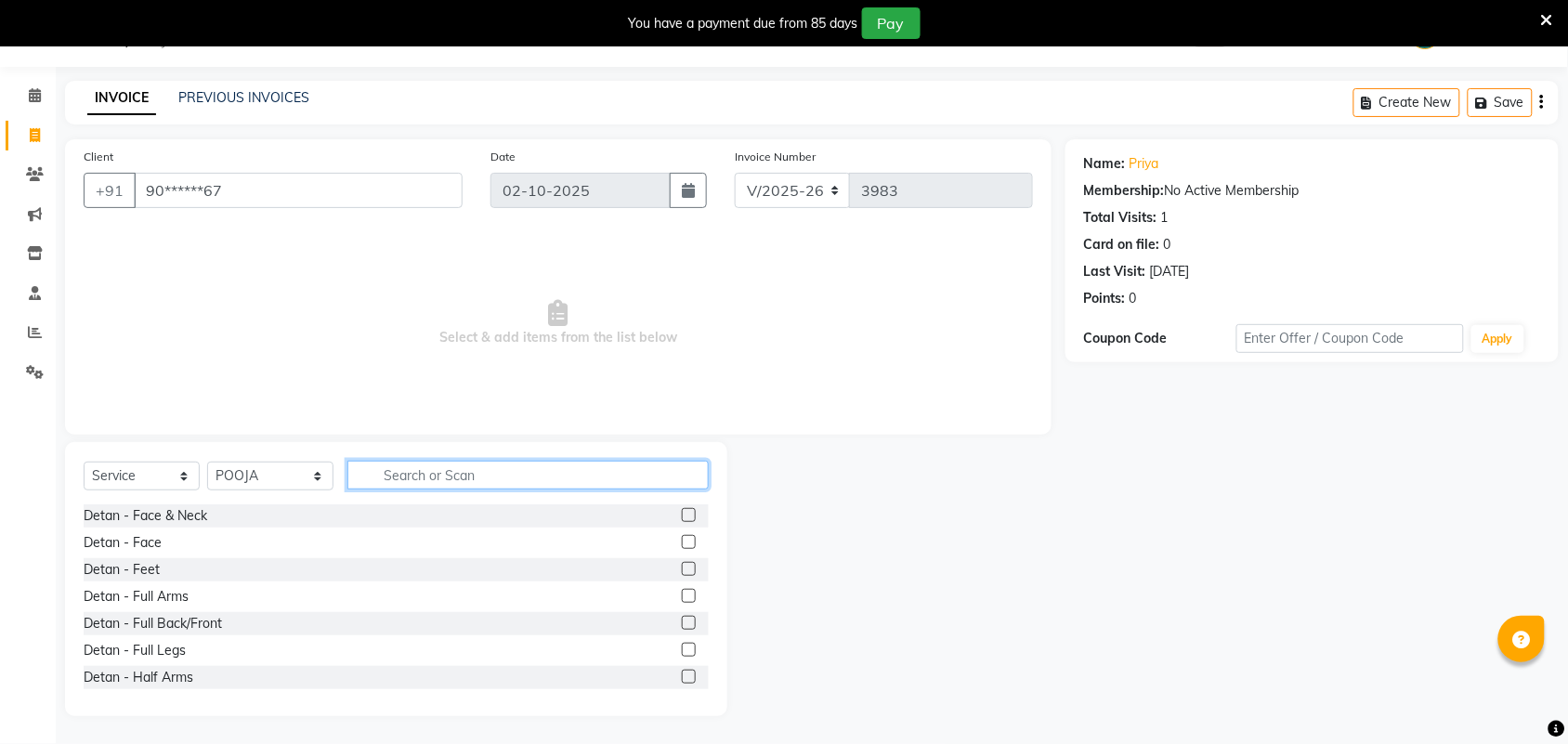
click at [462, 472] on input "text" at bounding box center [528, 475] width 361 height 29
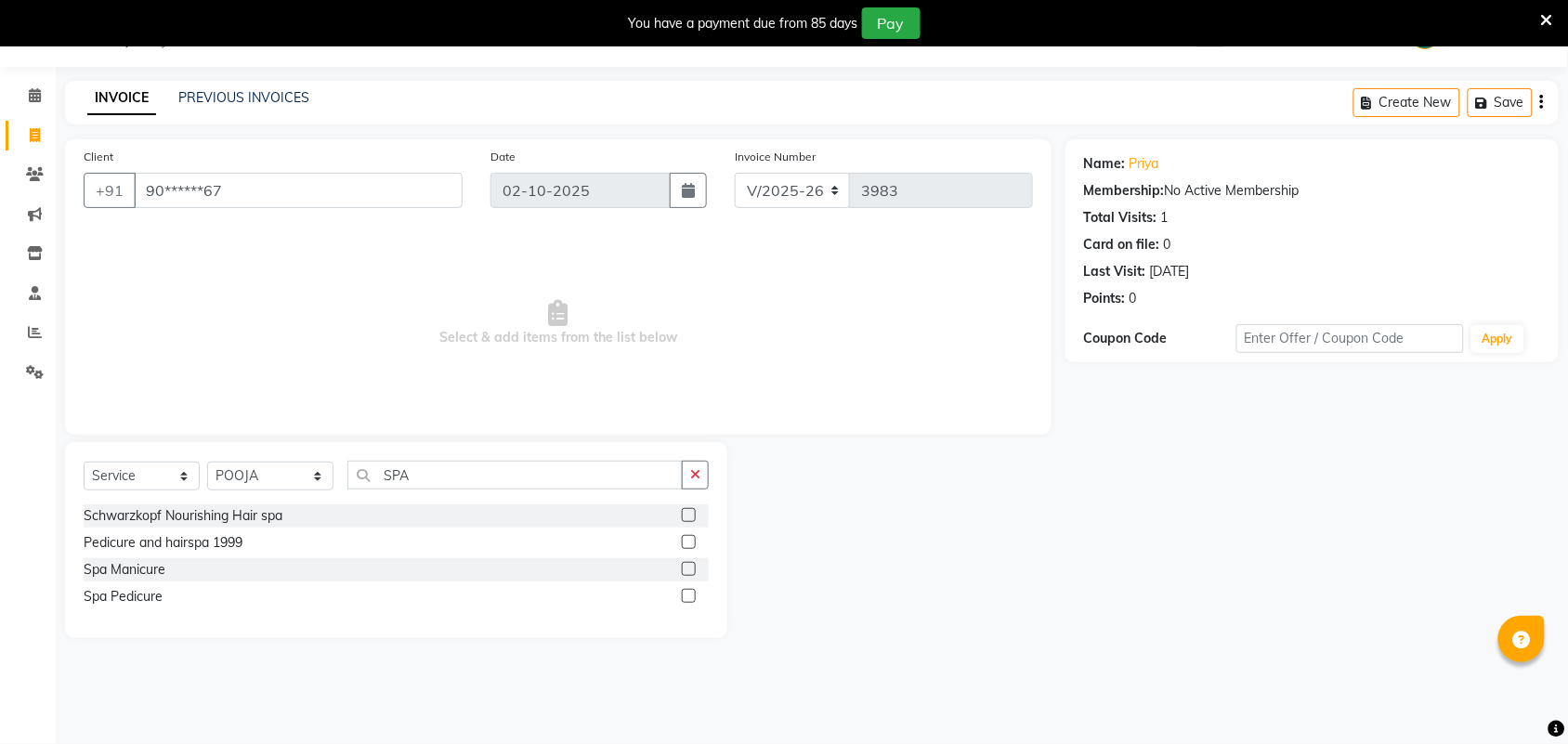
click at [689, 592] on label at bounding box center [689, 595] width 14 height 14
click at [689, 592] on input "checkbox" at bounding box center [688, 596] width 12 height 12
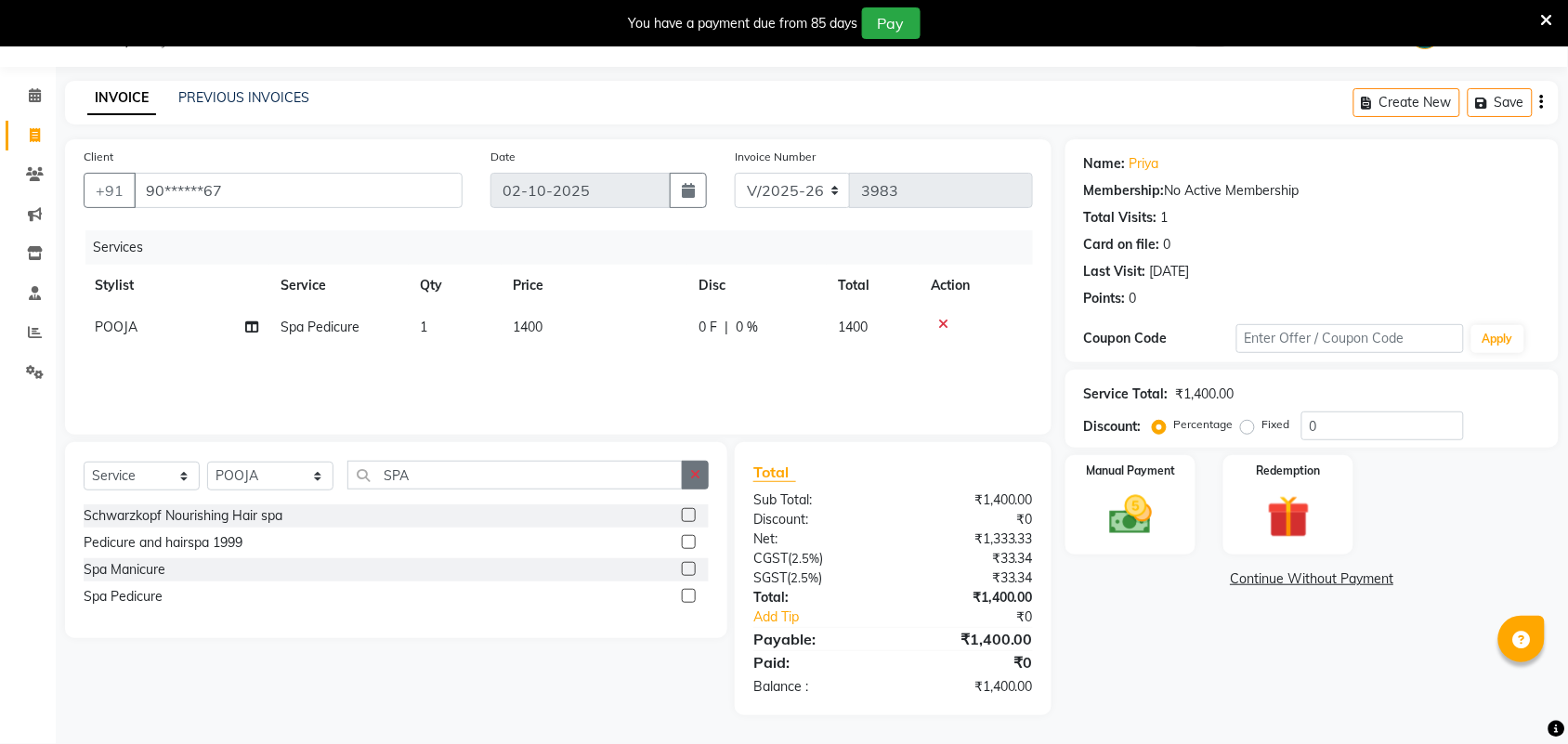
click at [693, 476] on icon "button" at bounding box center [696, 474] width 11 height 13
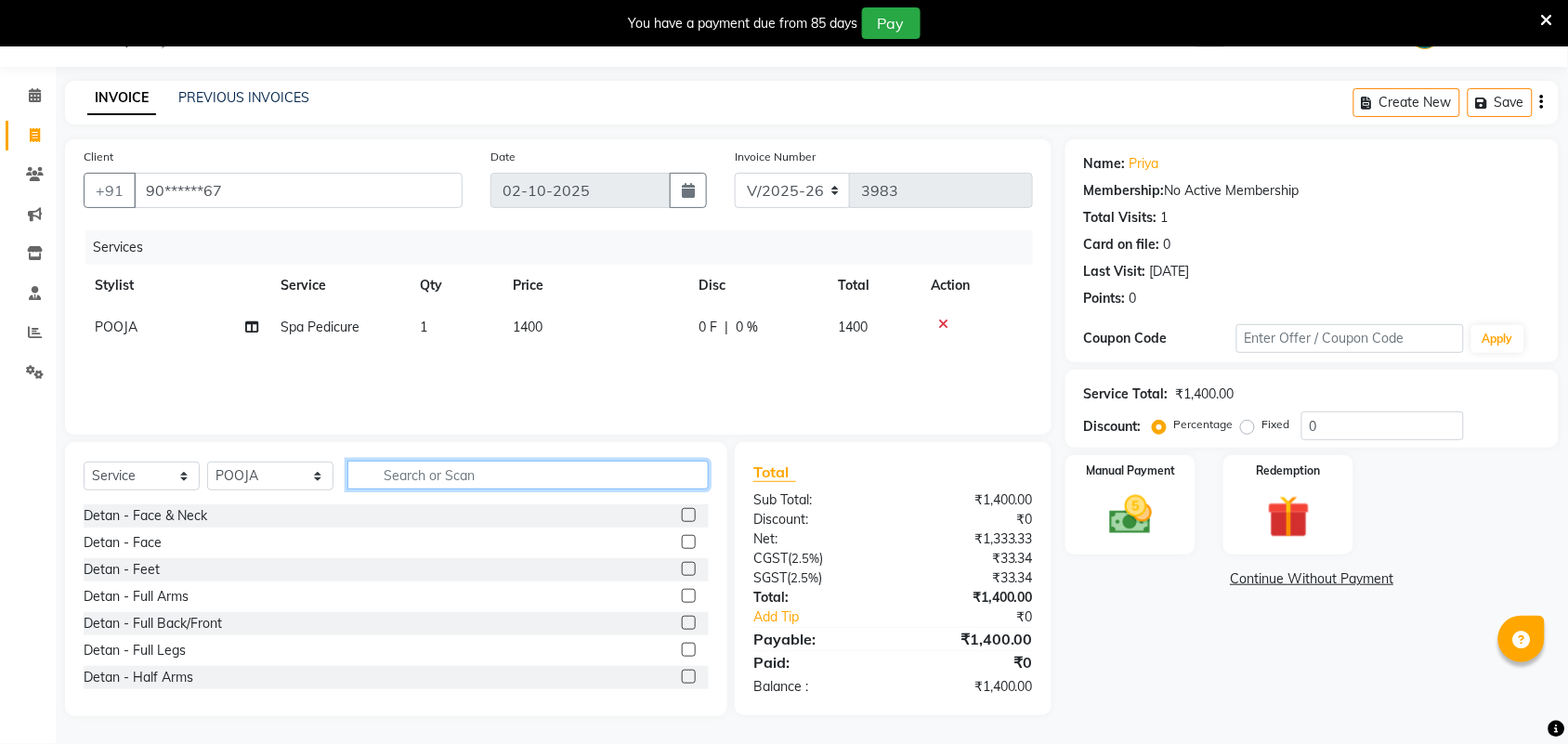
click at [623, 476] on input "text" at bounding box center [528, 475] width 361 height 29
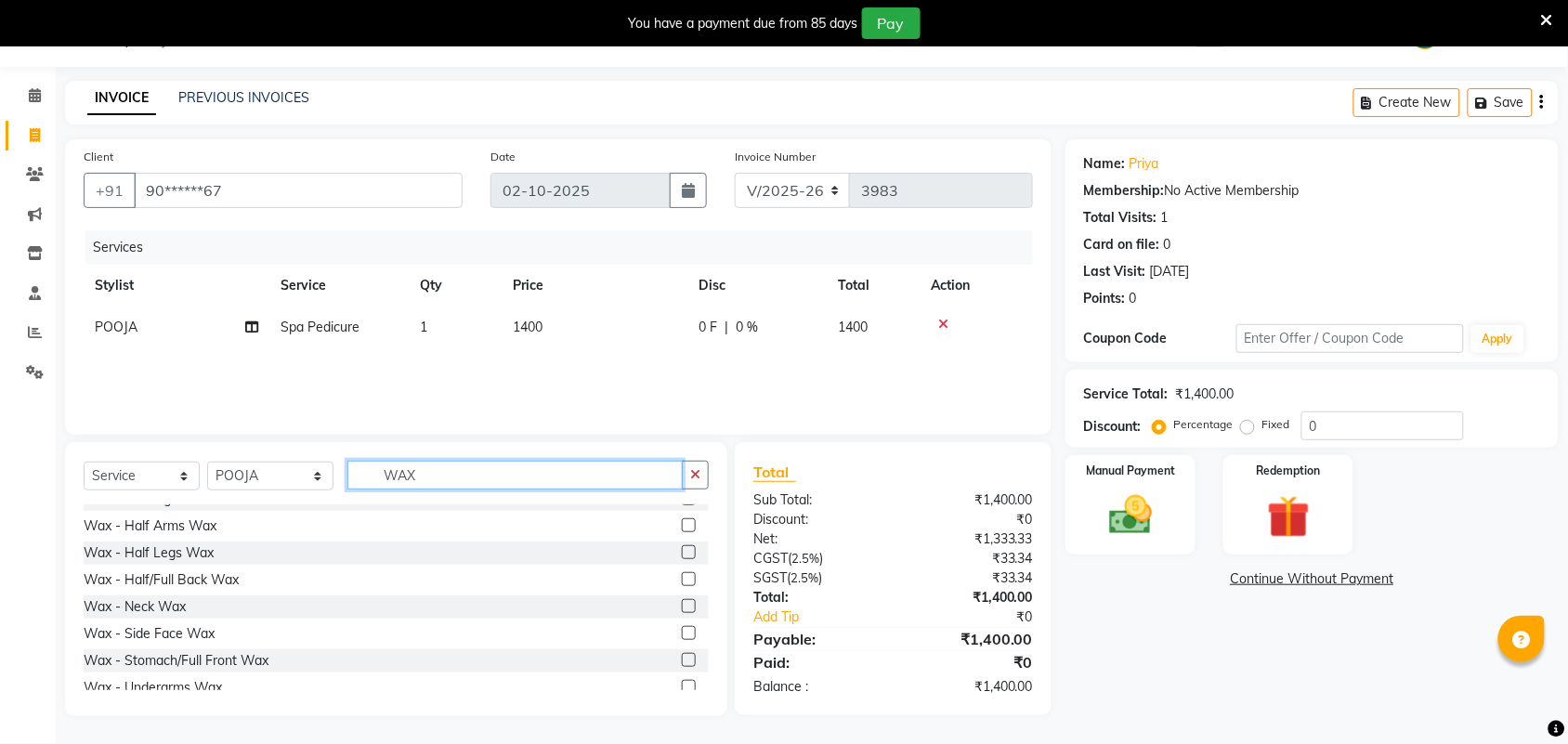
scroll to position [325, 0]
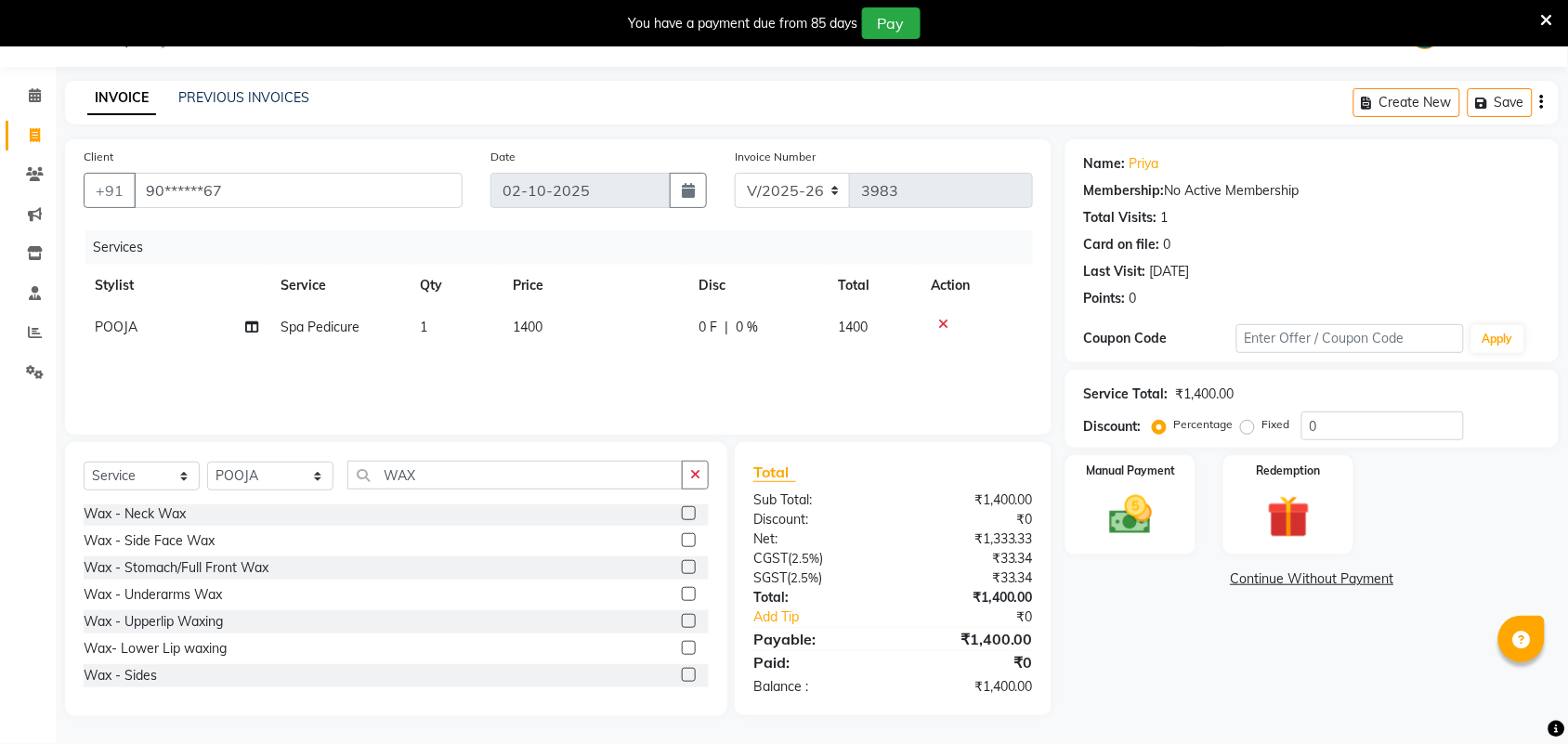
click at [682, 594] on label at bounding box center [689, 593] width 14 height 14
click at [682, 594] on input "checkbox" at bounding box center [688, 594] width 12 height 12
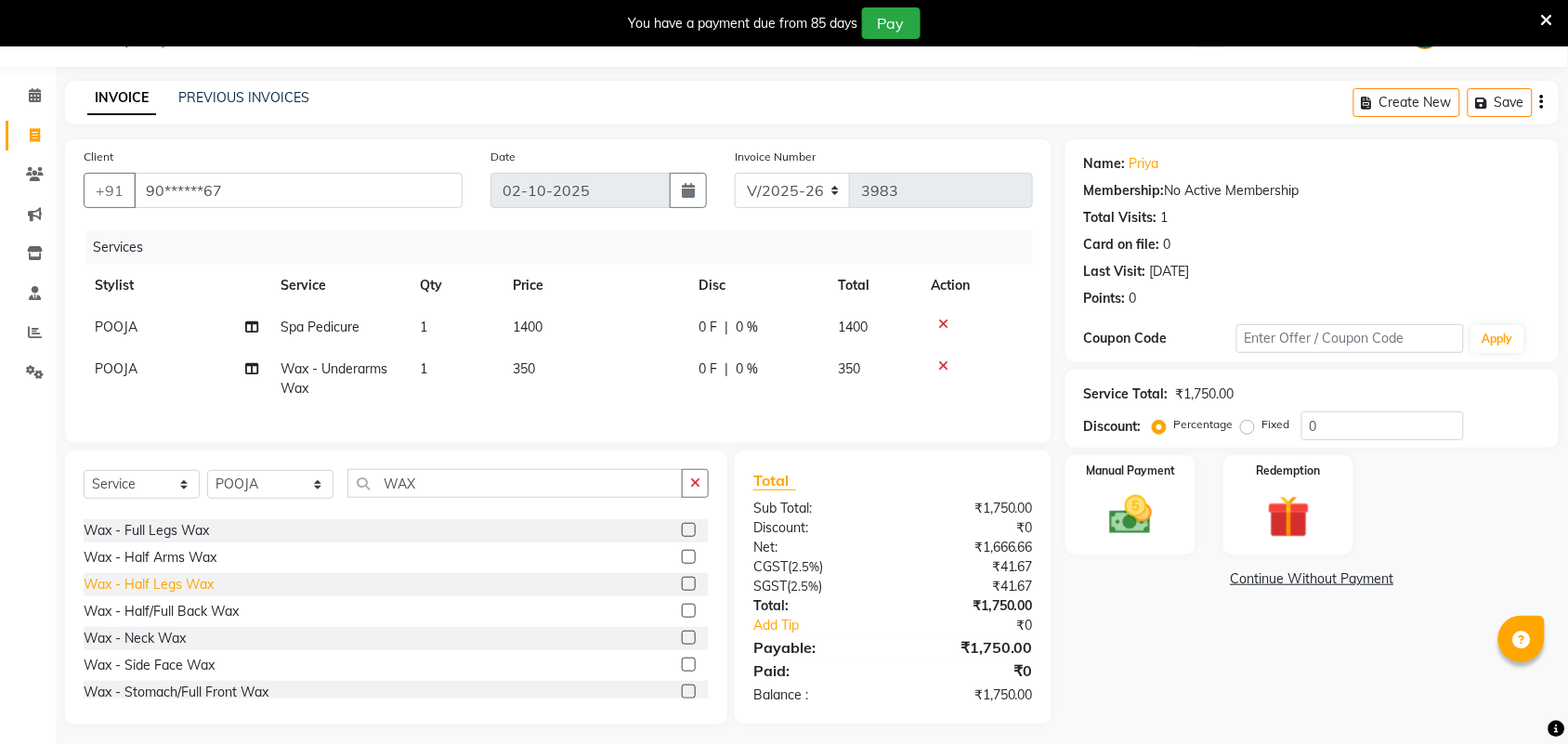
scroll to position [93, 0]
click at [682, 599] on label at bounding box center [689, 592] width 14 height 14
click at [682, 599] on input "checkbox" at bounding box center [688, 592] width 12 height 12
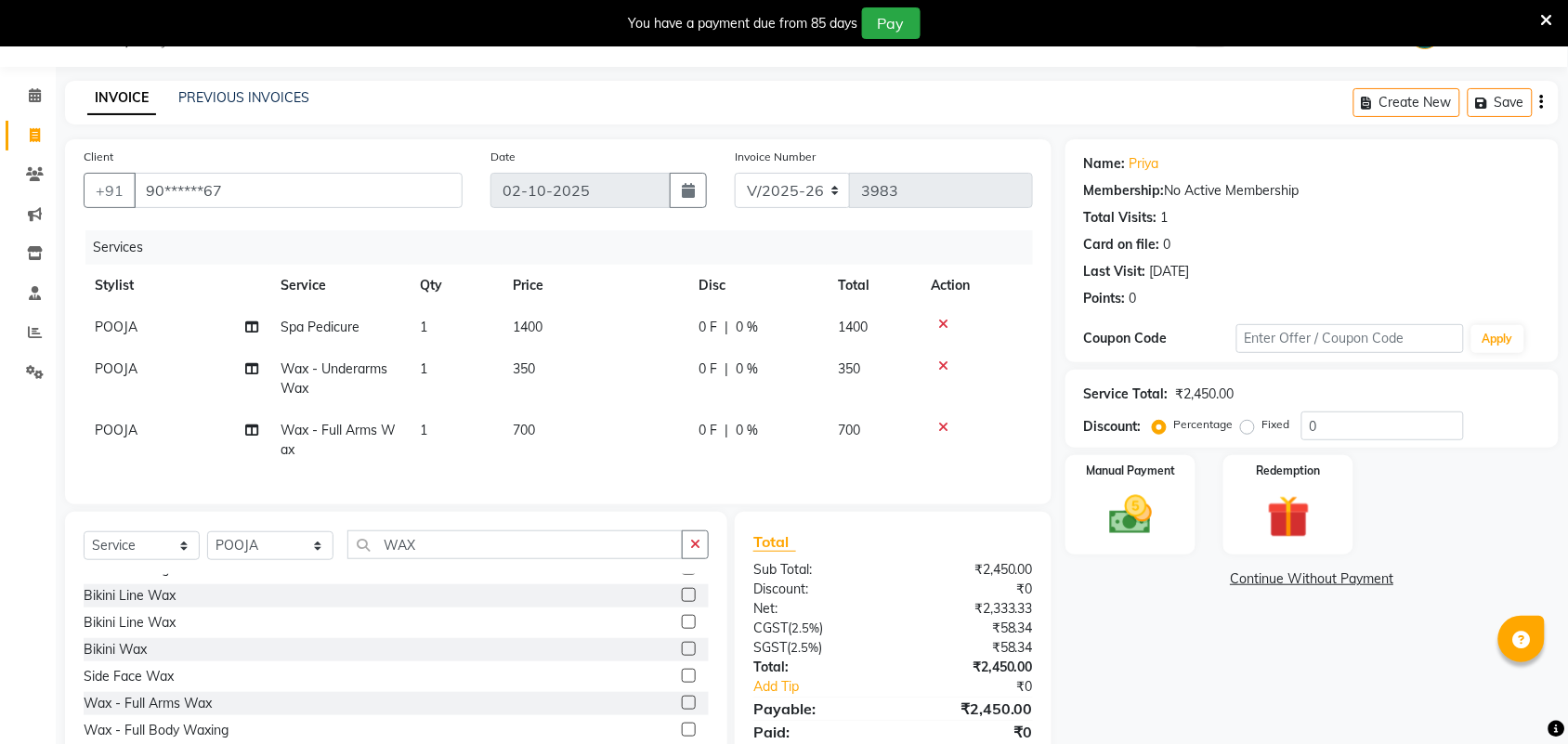
scroll to position [0, 0]
click at [682, 592] on label at bounding box center [689, 585] width 14 height 14
click at [682, 592] on input "checkbox" at bounding box center [688, 586] width 12 height 12
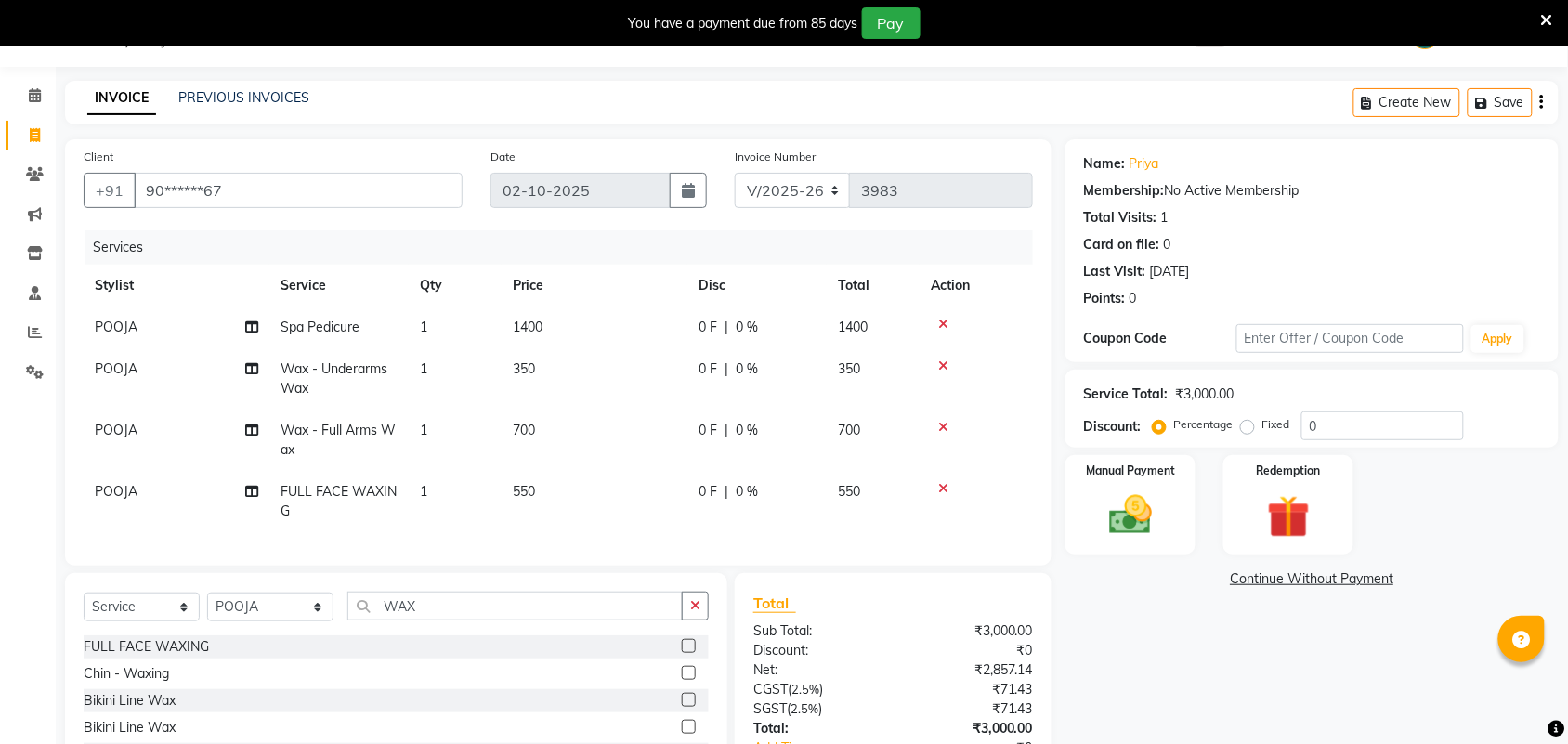
click at [573, 495] on td "550" at bounding box center [594, 501] width 186 height 61
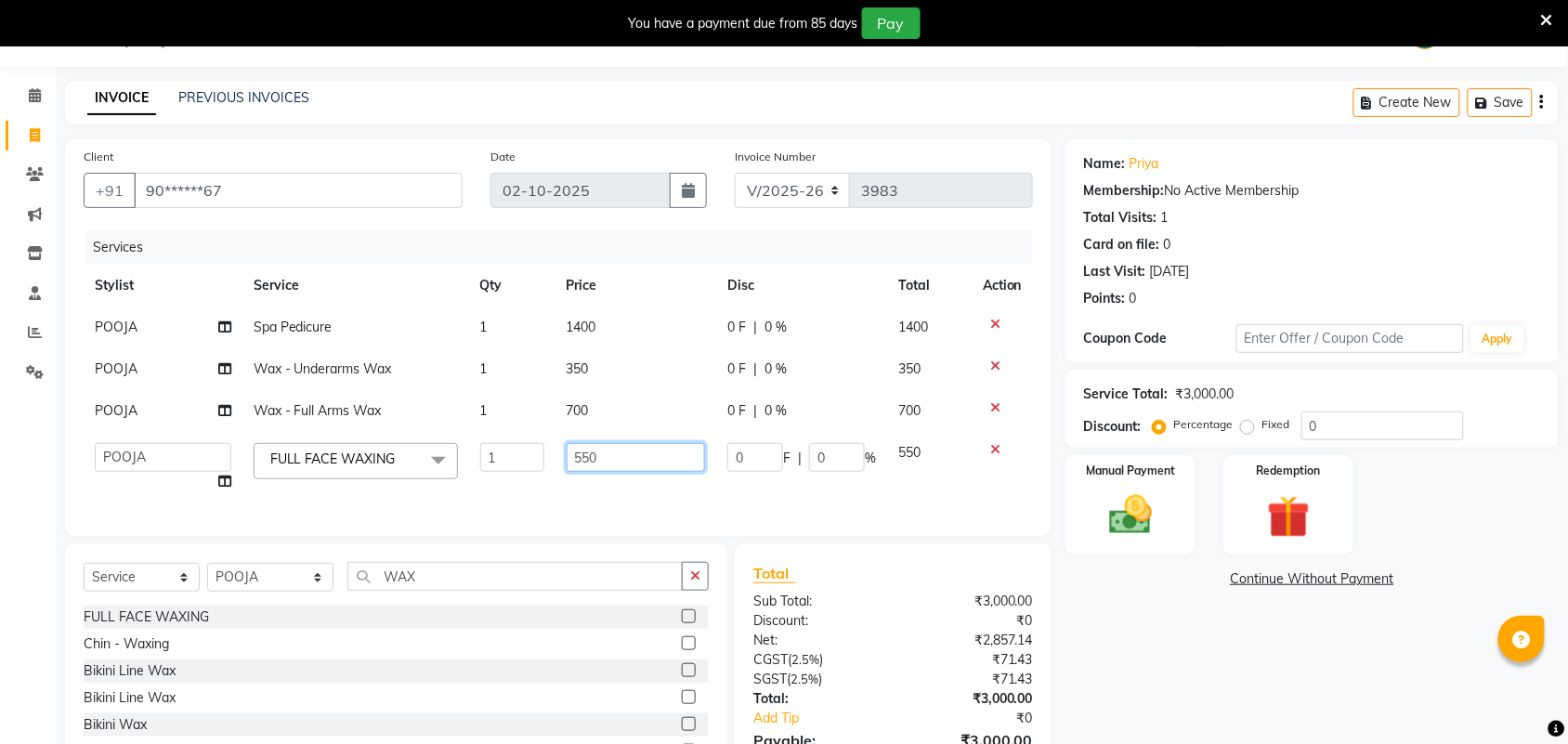
click at [610, 467] on input "550" at bounding box center [635, 457] width 139 height 29
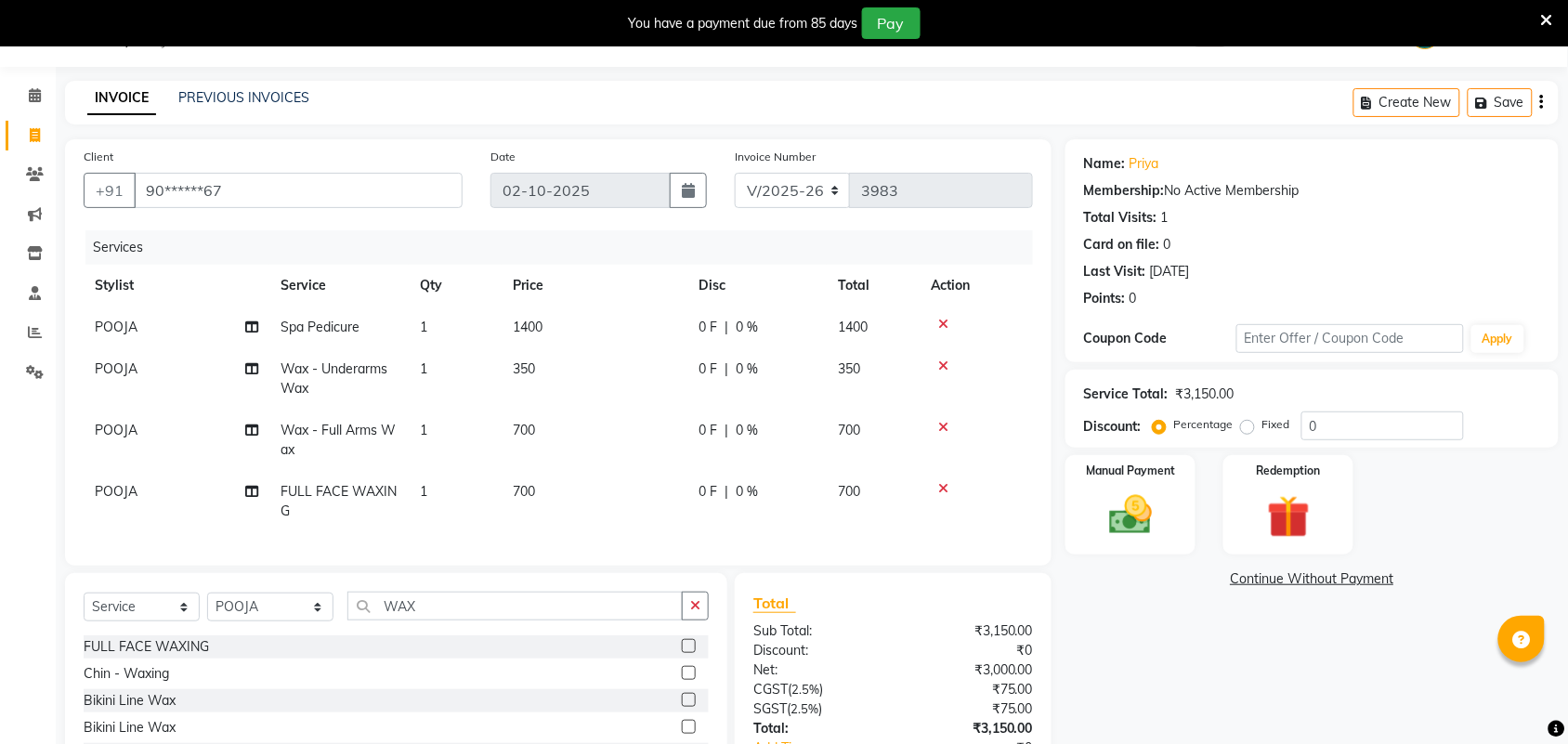
click at [1162, 658] on div "Name: Priya Membership: No Active Membership Total Visits: 1 Card on file: 0 La…" at bounding box center [1319, 492] width 507 height 708
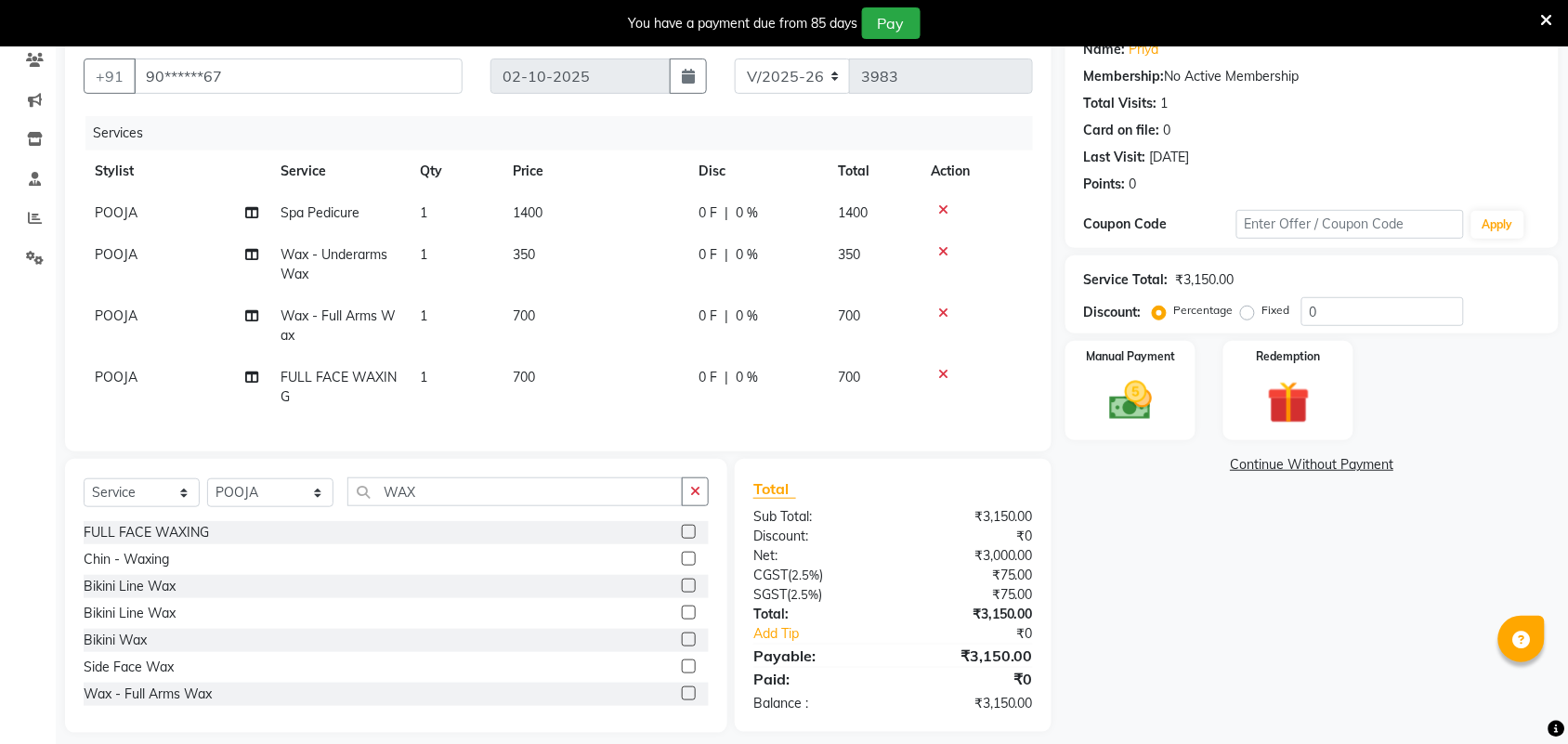
scroll to position [162, 0]
click at [1095, 421] on img at bounding box center [1131, 398] width 73 height 51
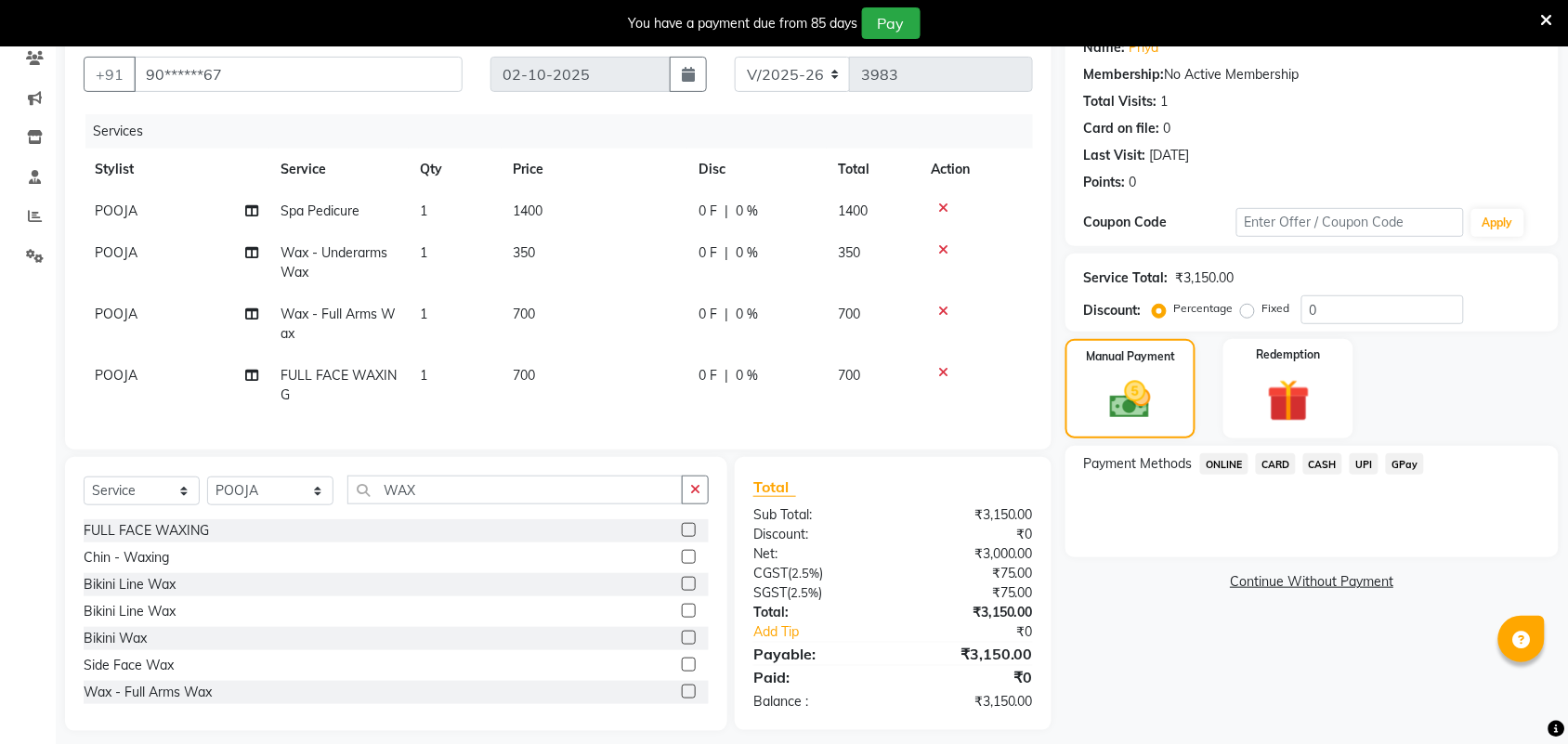
click at [1366, 461] on span "UPI" at bounding box center [1365, 464] width 29 height 21
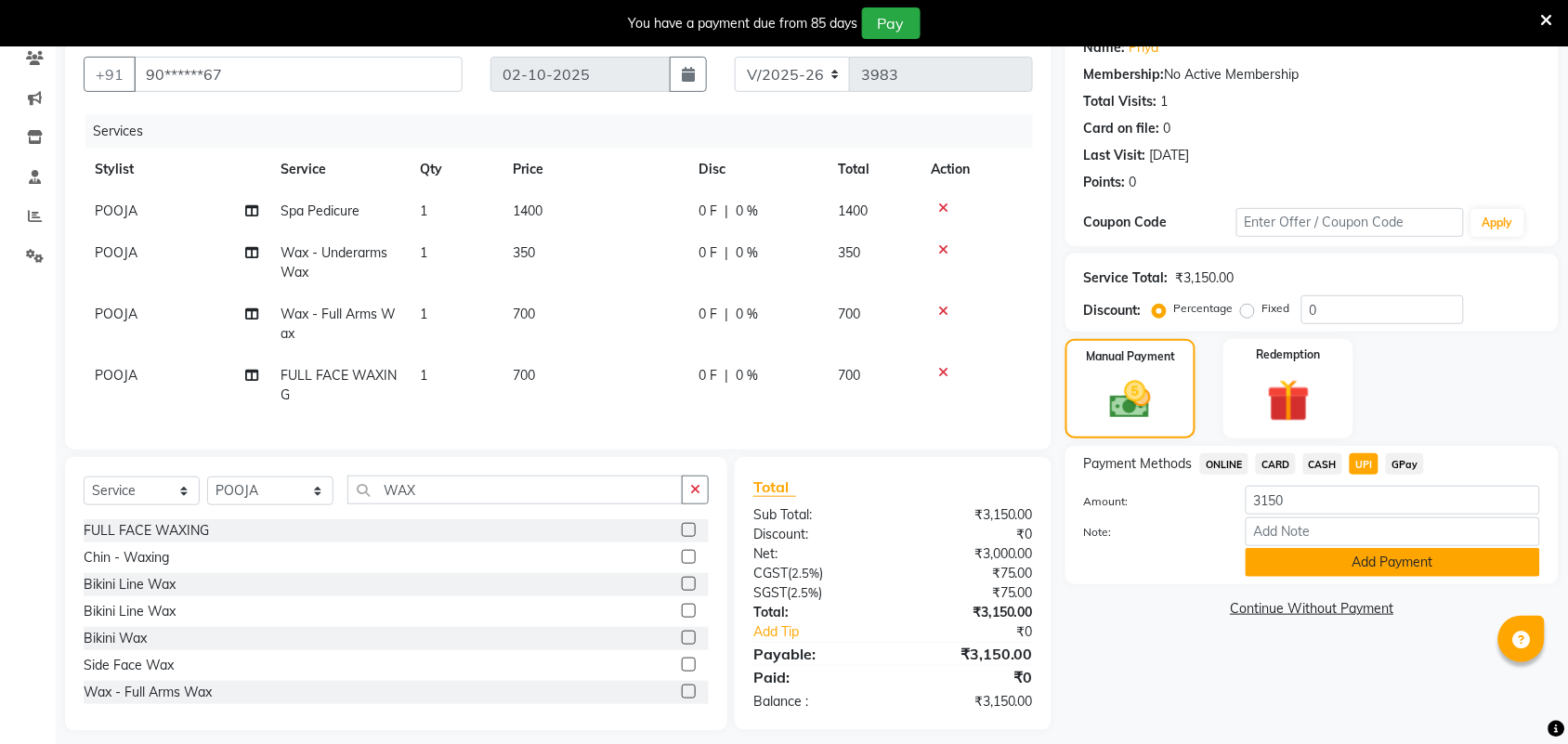
click at [1354, 572] on button "Add Payment" at bounding box center [1393, 562] width 294 height 29
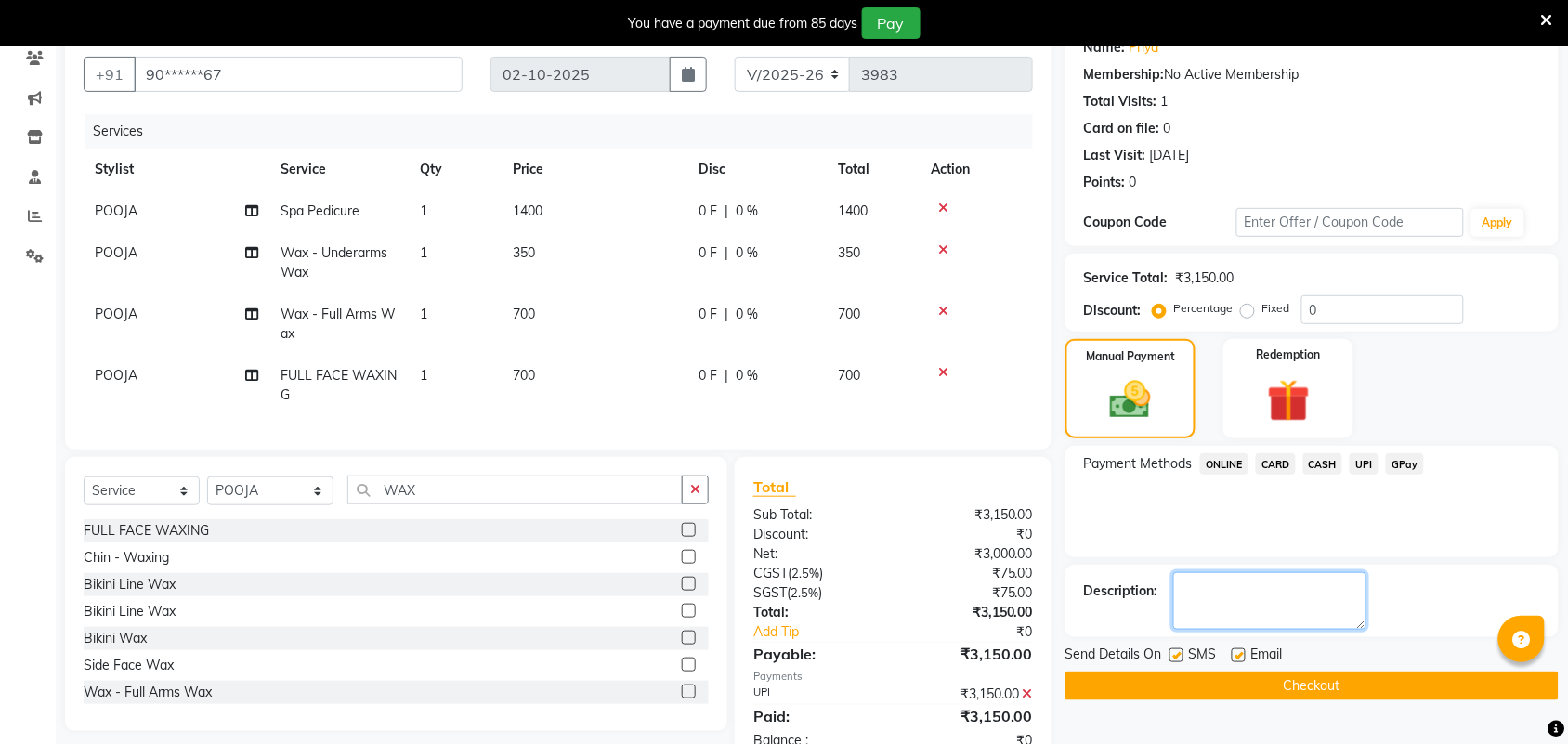
click at [1252, 596] on textarea at bounding box center [1270, 600] width 193 height 57
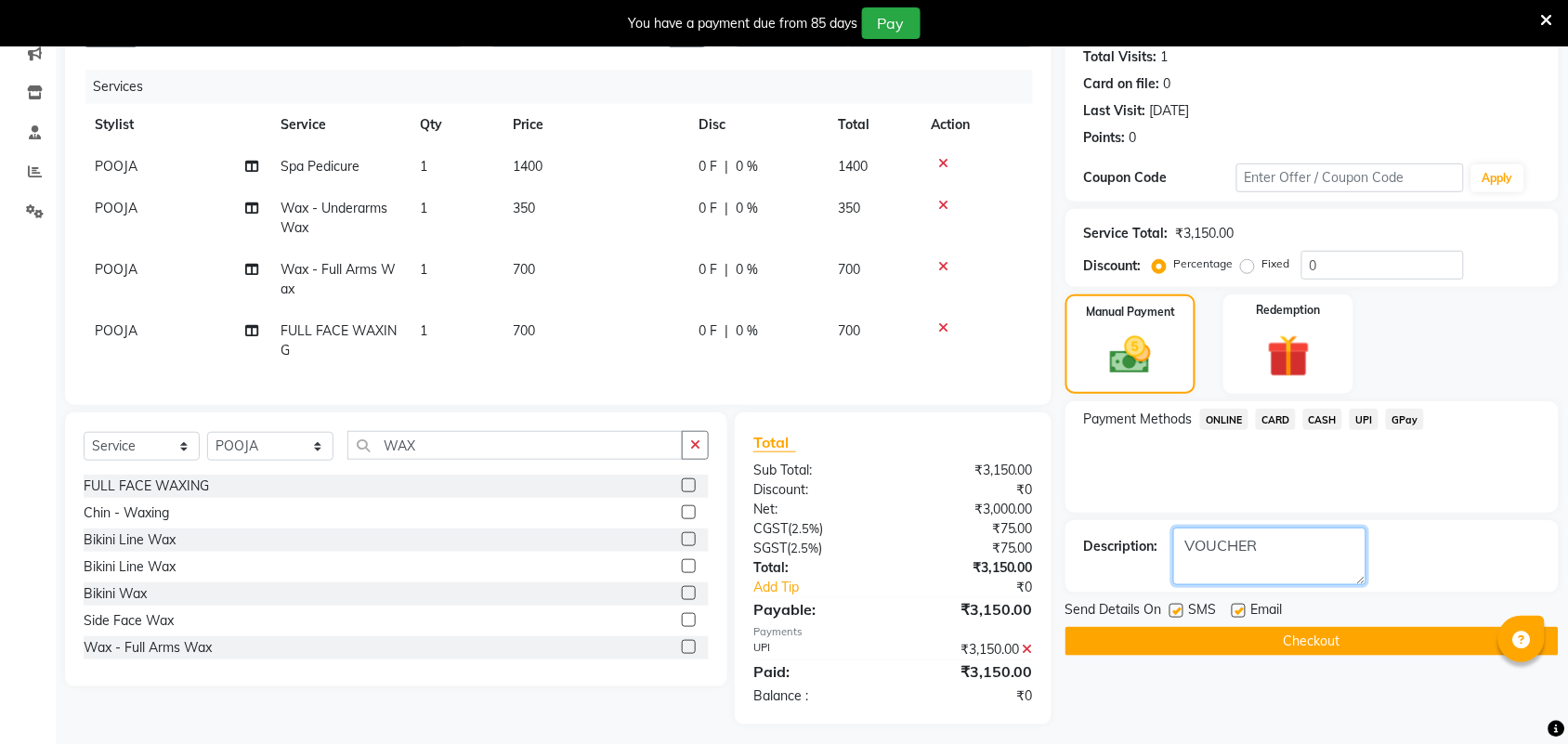
scroll to position [232, 0]
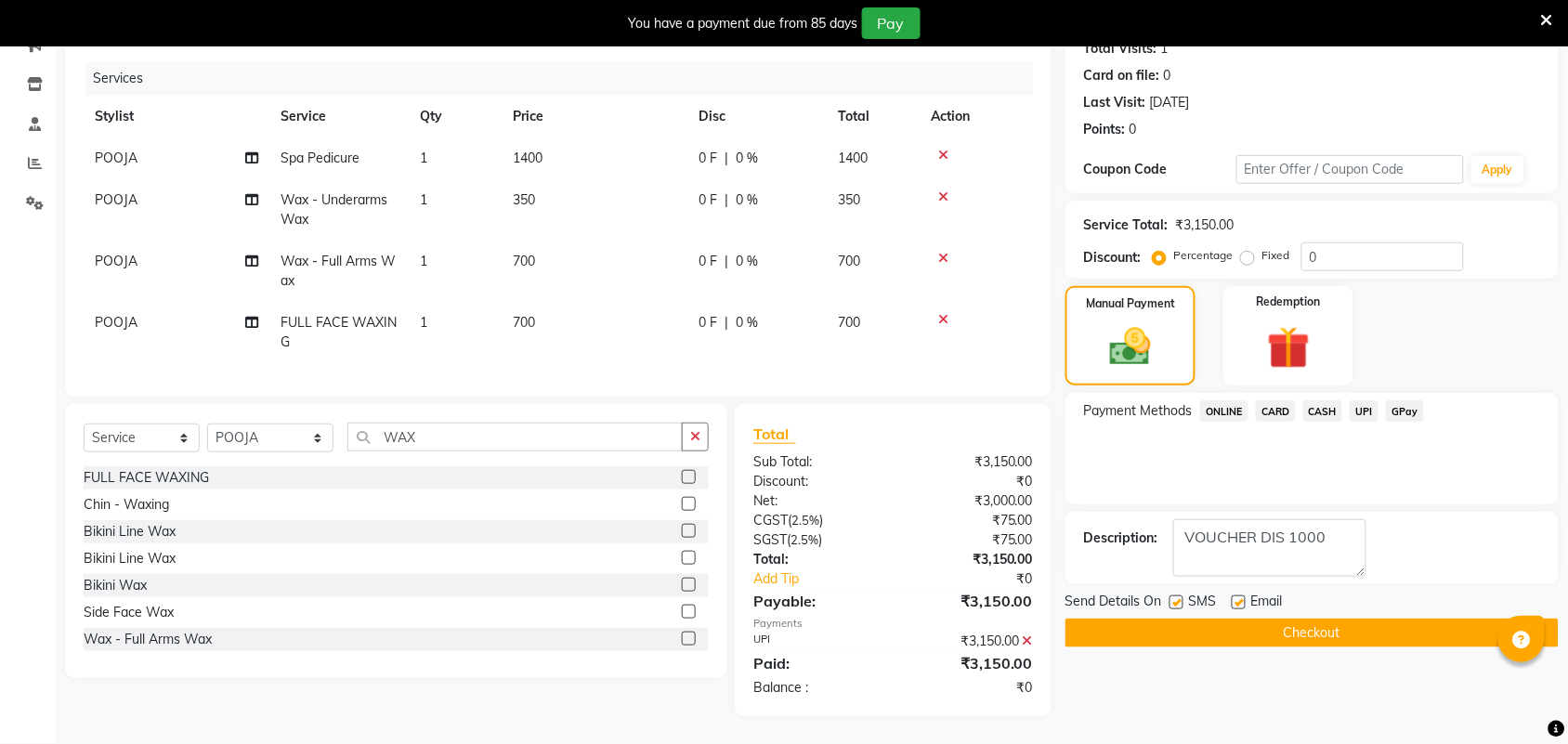
click at [1166, 623] on button "Checkout" at bounding box center [1312, 633] width 494 height 29
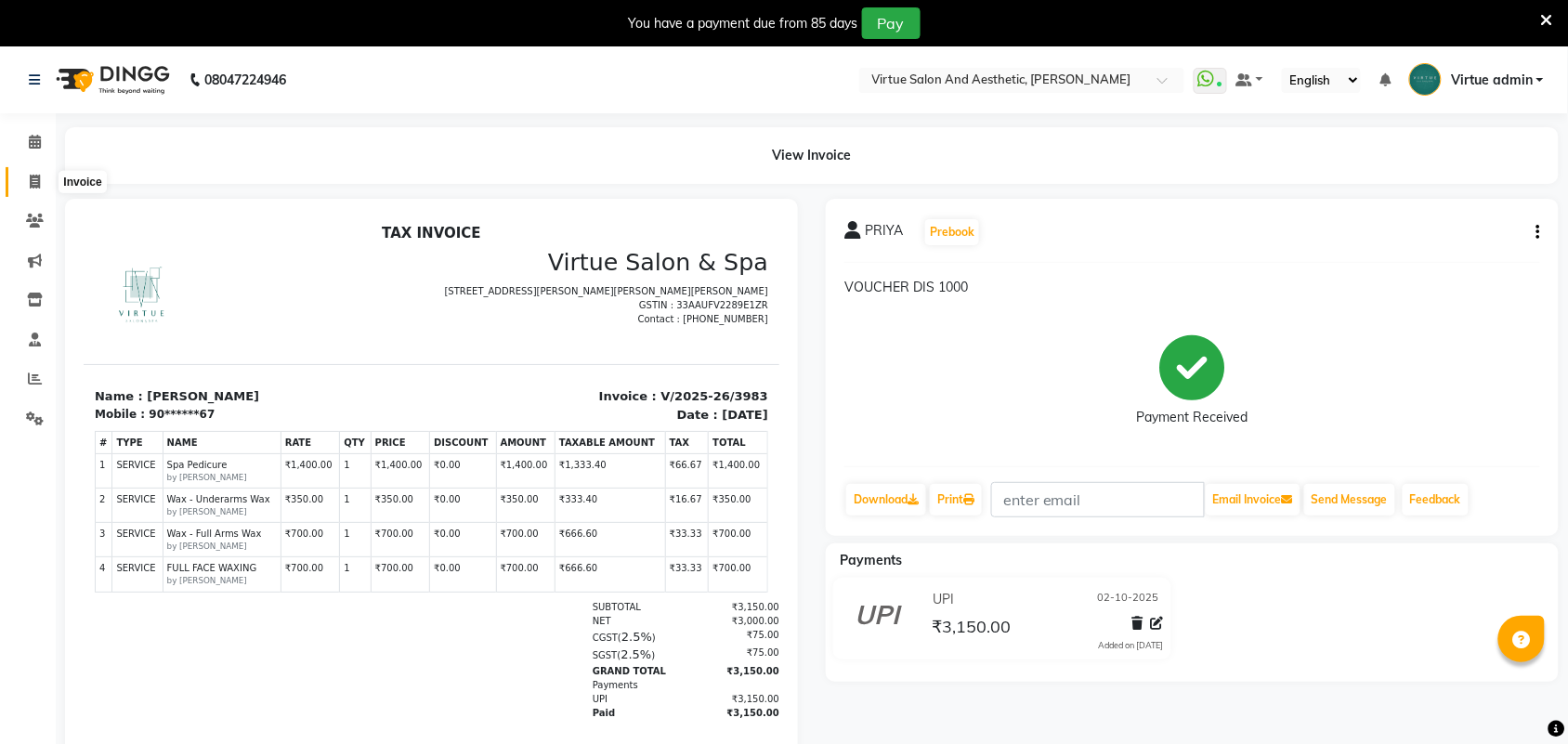
click at [37, 175] on icon at bounding box center [35, 182] width 11 height 14
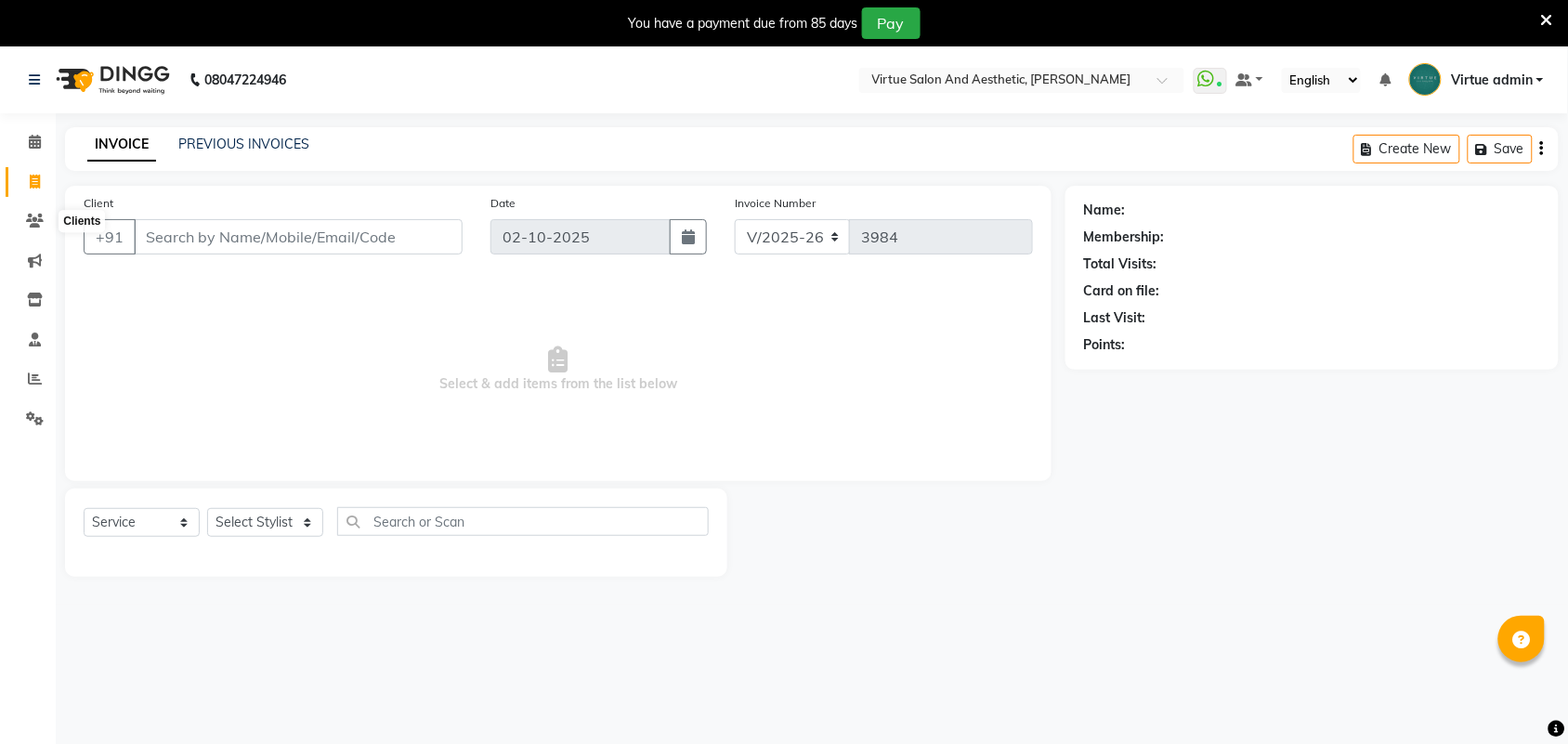
scroll to position [47, 0]
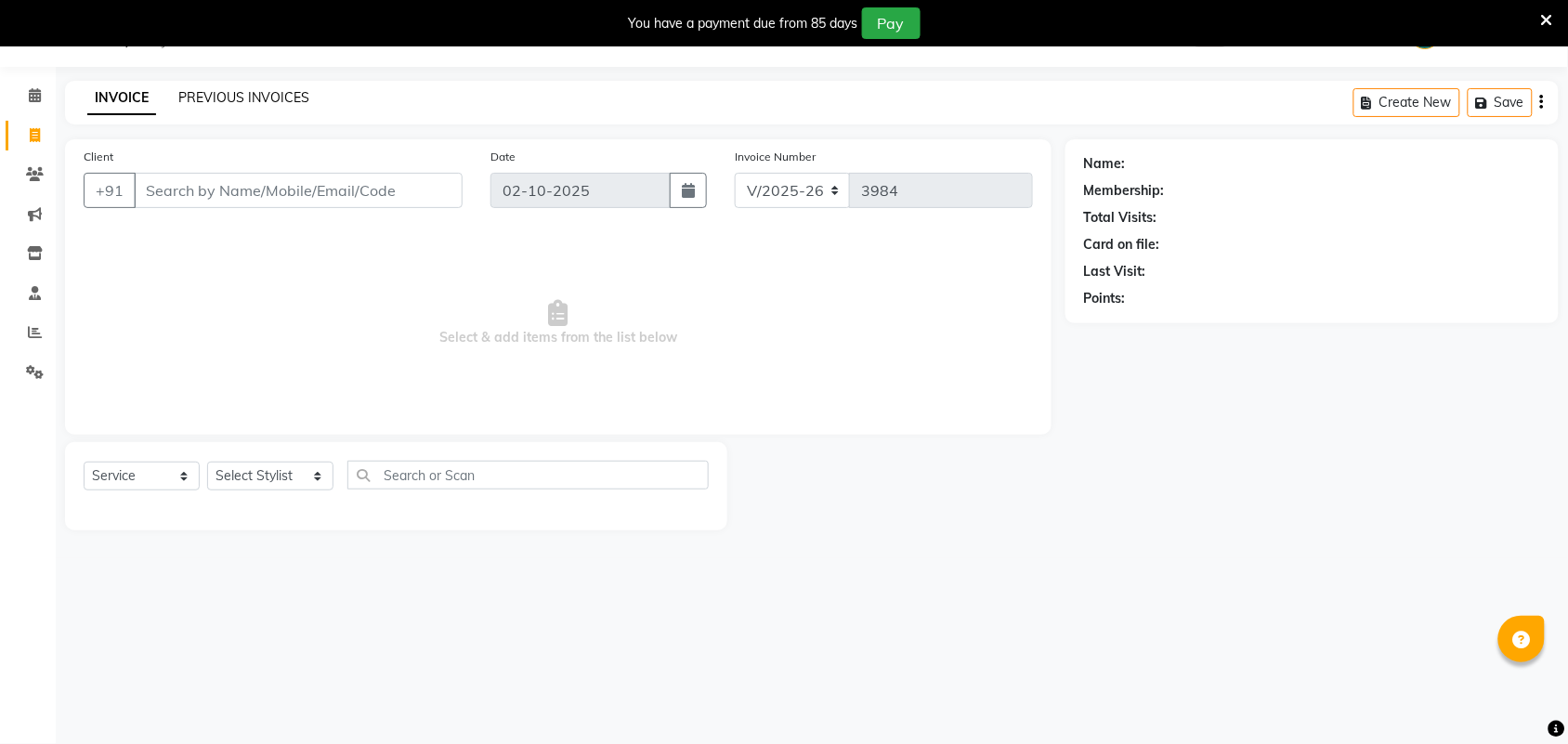
click at [233, 99] on link "PREVIOUS INVOICES" at bounding box center [244, 97] width 131 height 17
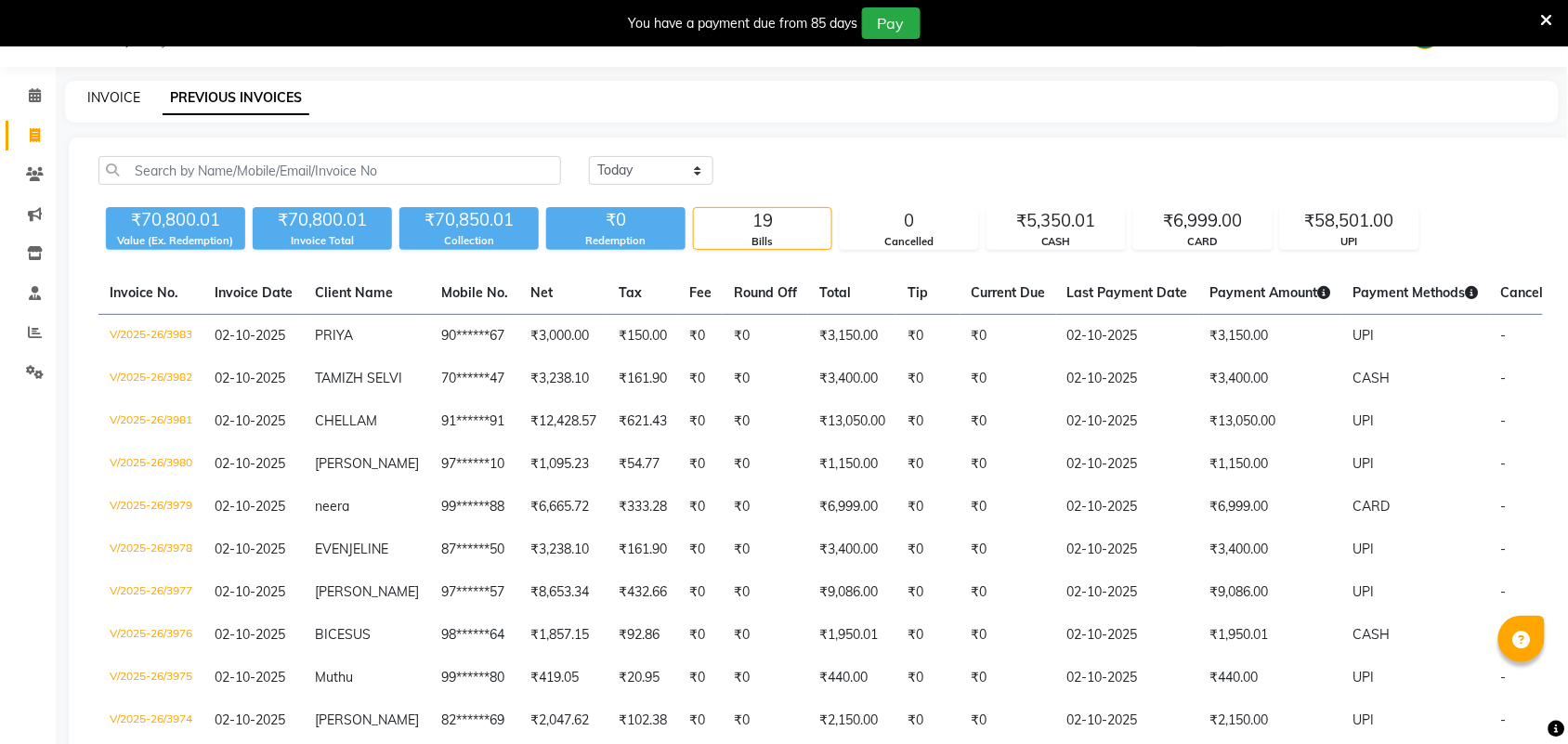
click at [125, 100] on link "INVOICE" at bounding box center [114, 97] width 53 height 17
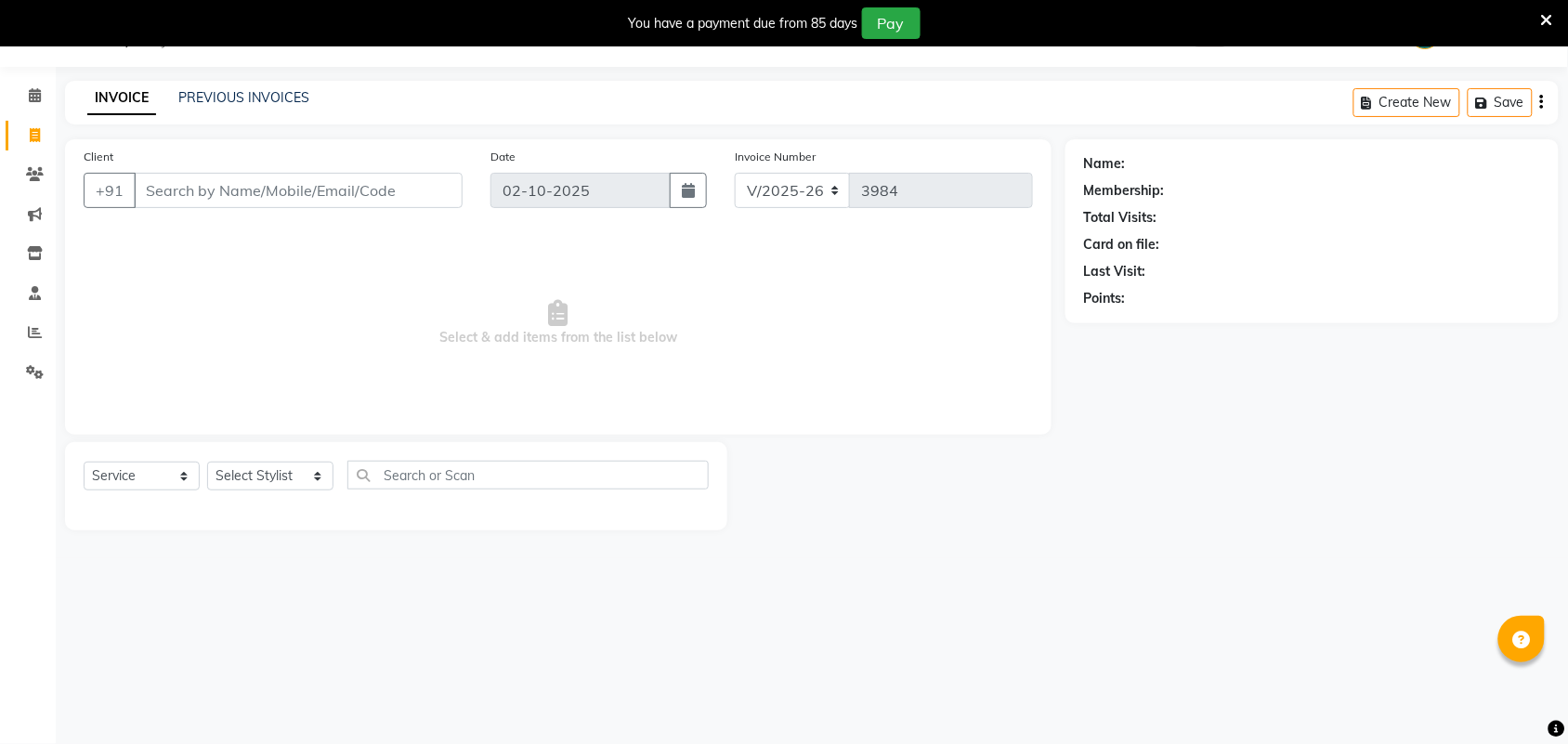
click at [245, 105] on div "PREVIOUS INVOICES" at bounding box center [244, 98] width 131 height 19
click at [248, 98] on link "PREVIOUS INVOICES" at bounding box center [244, 97] width 131 height 17
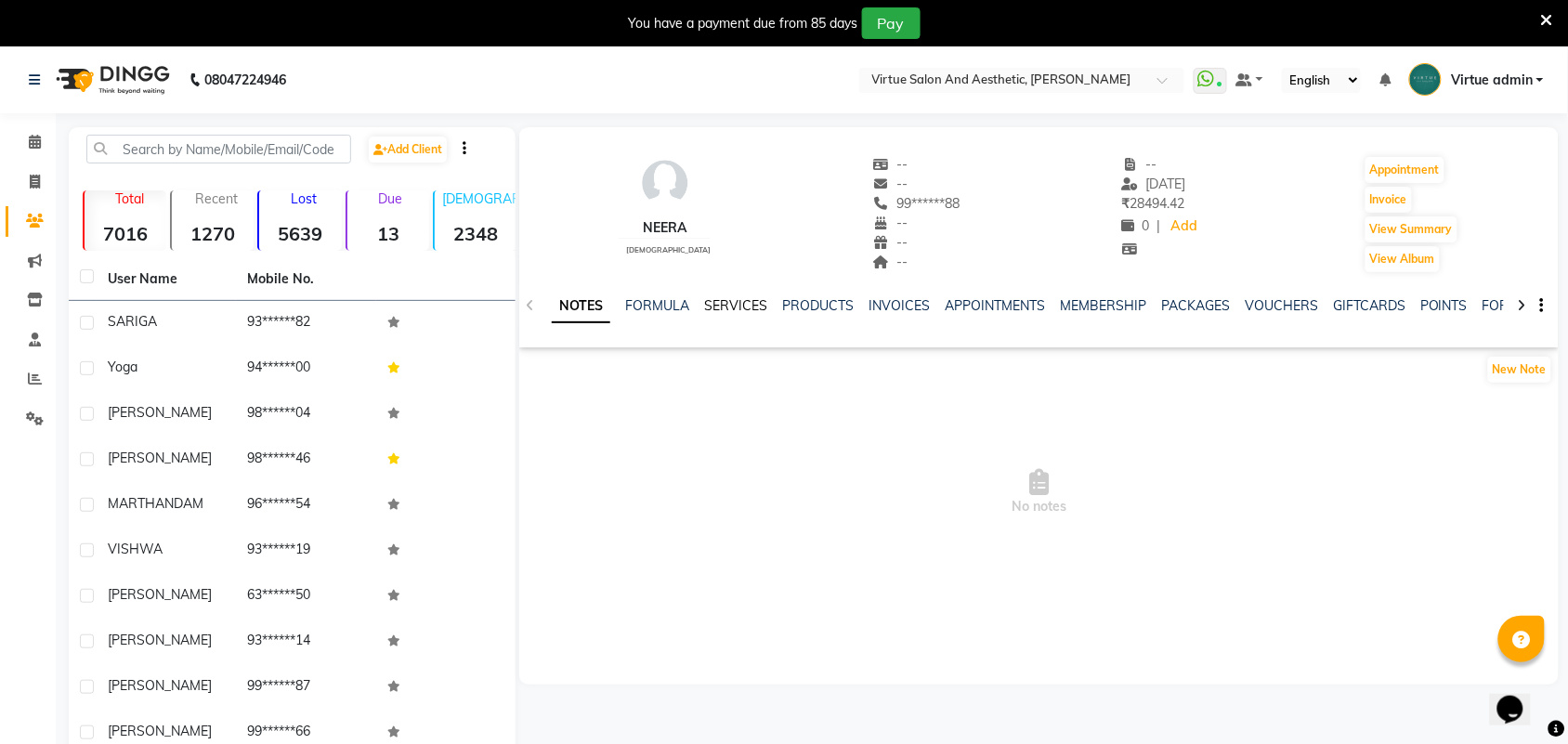
click at [736, 309] on link "SERVICES" at bounding box center [735, 305] width 63 height 17
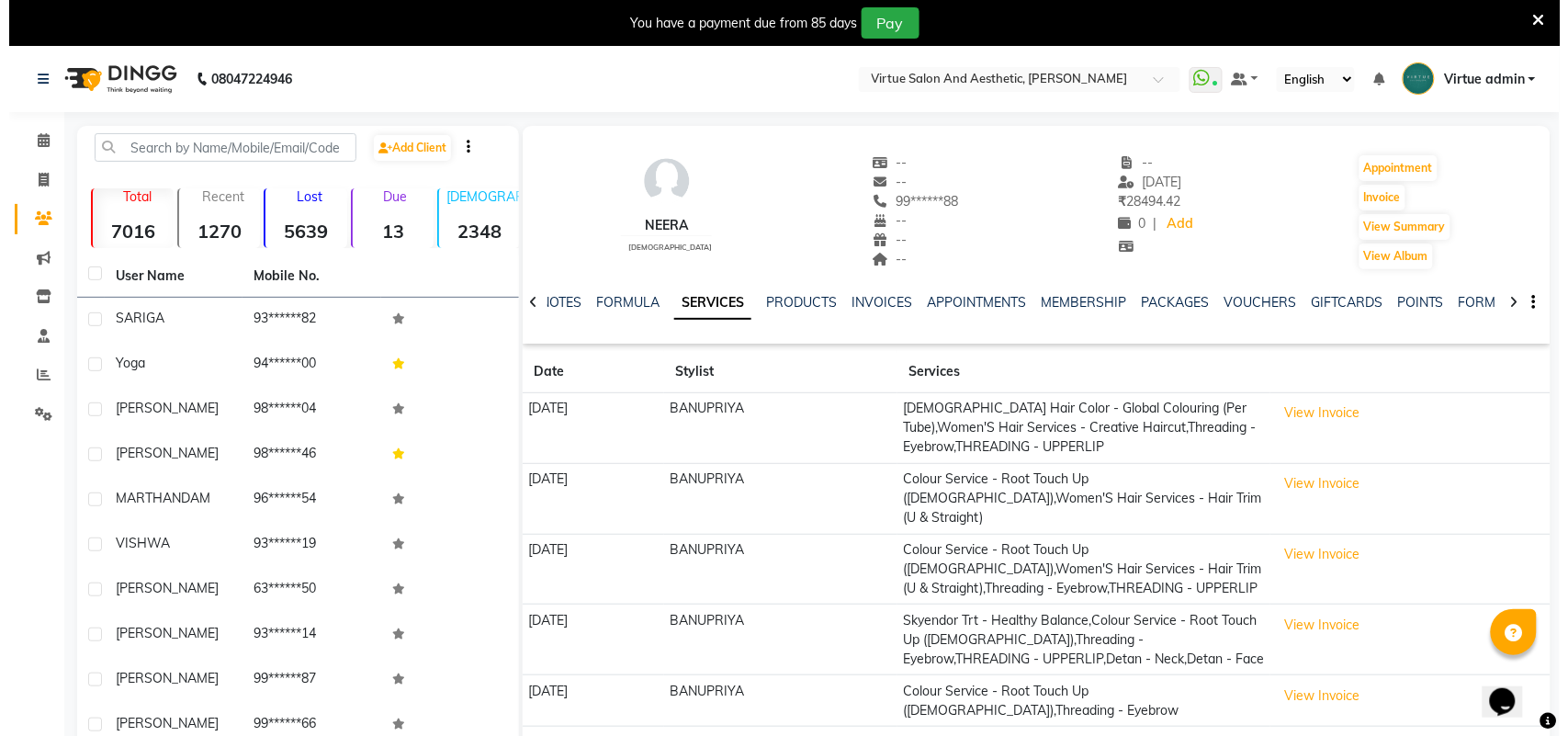
scroll to position [90, 0]
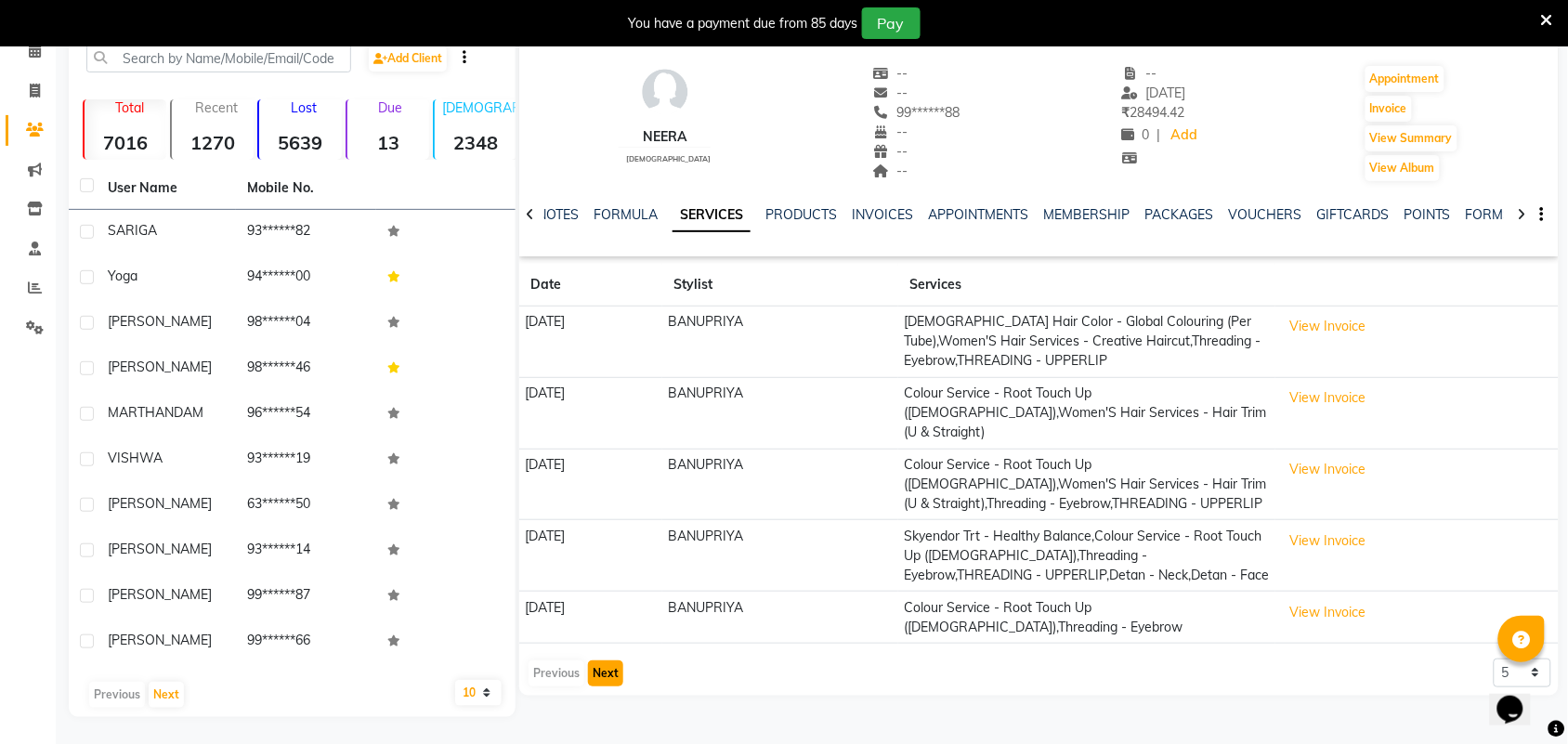
click at [607, 664] on button "Next" at bounding box center [605, 673] width 35 height 26
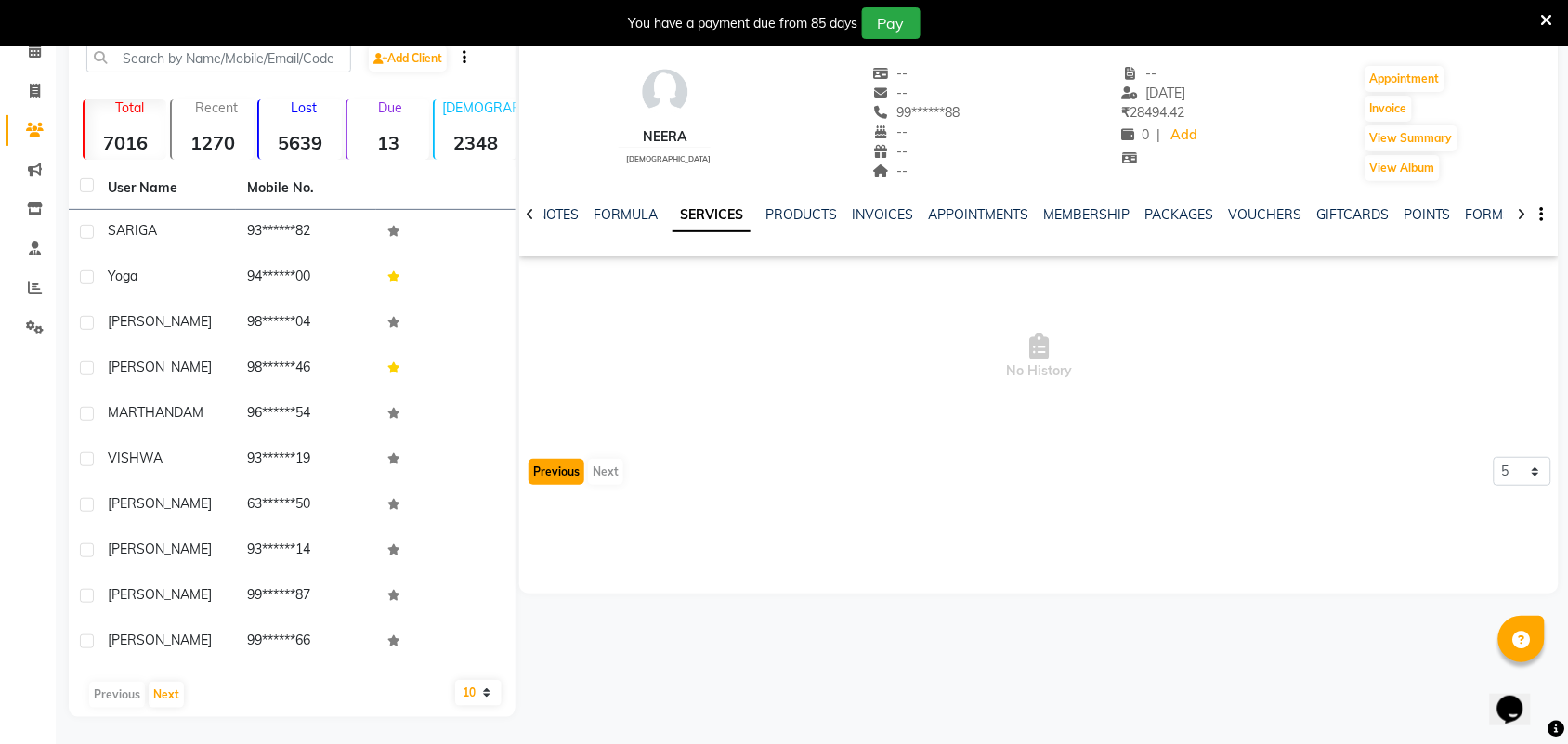
click at [560, 465] on button "Previous" at bounding box center [556, 471] width 55 height 26
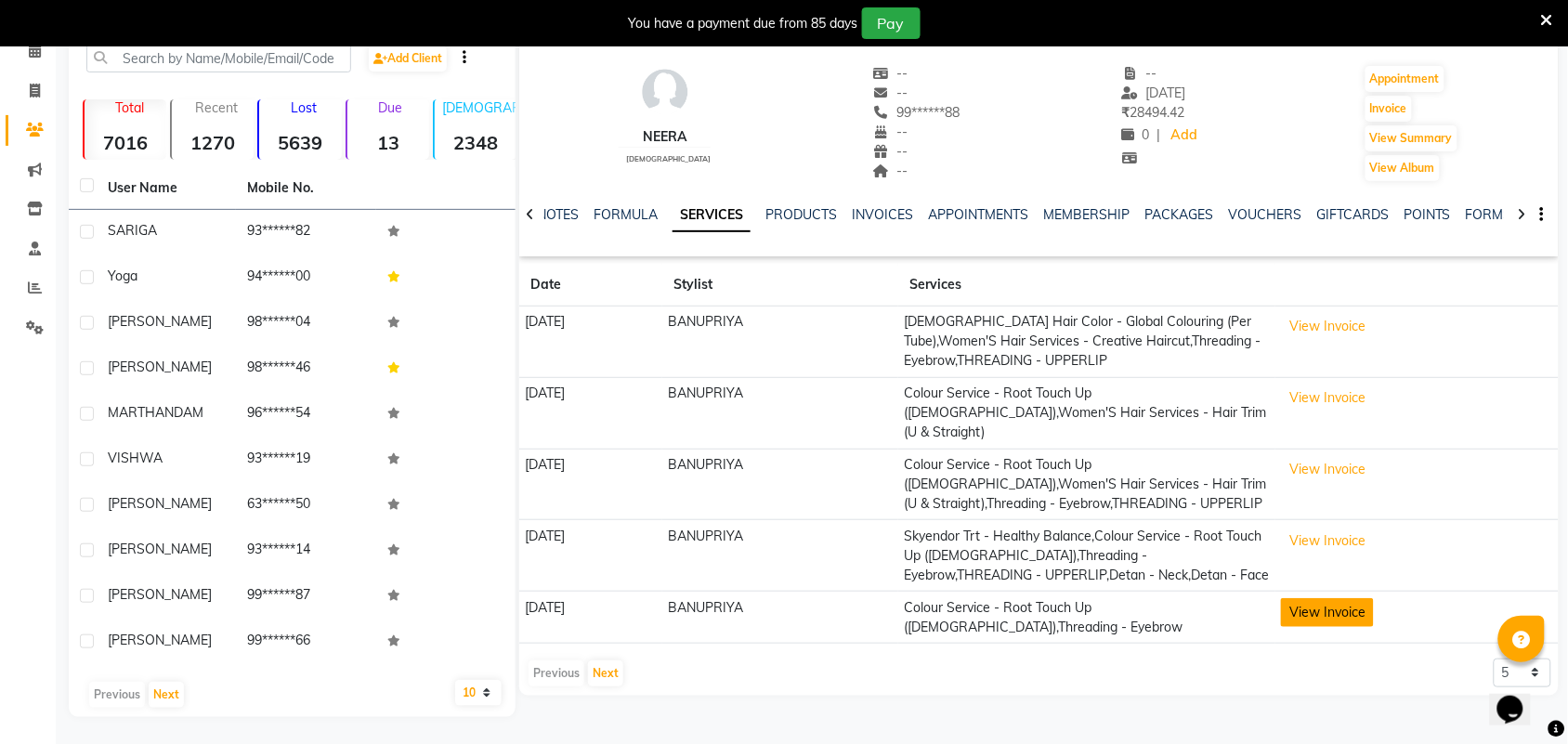
click at [1374, 598] on button "View Invoice" at bounding box center [1328, 613] width 93 height 29
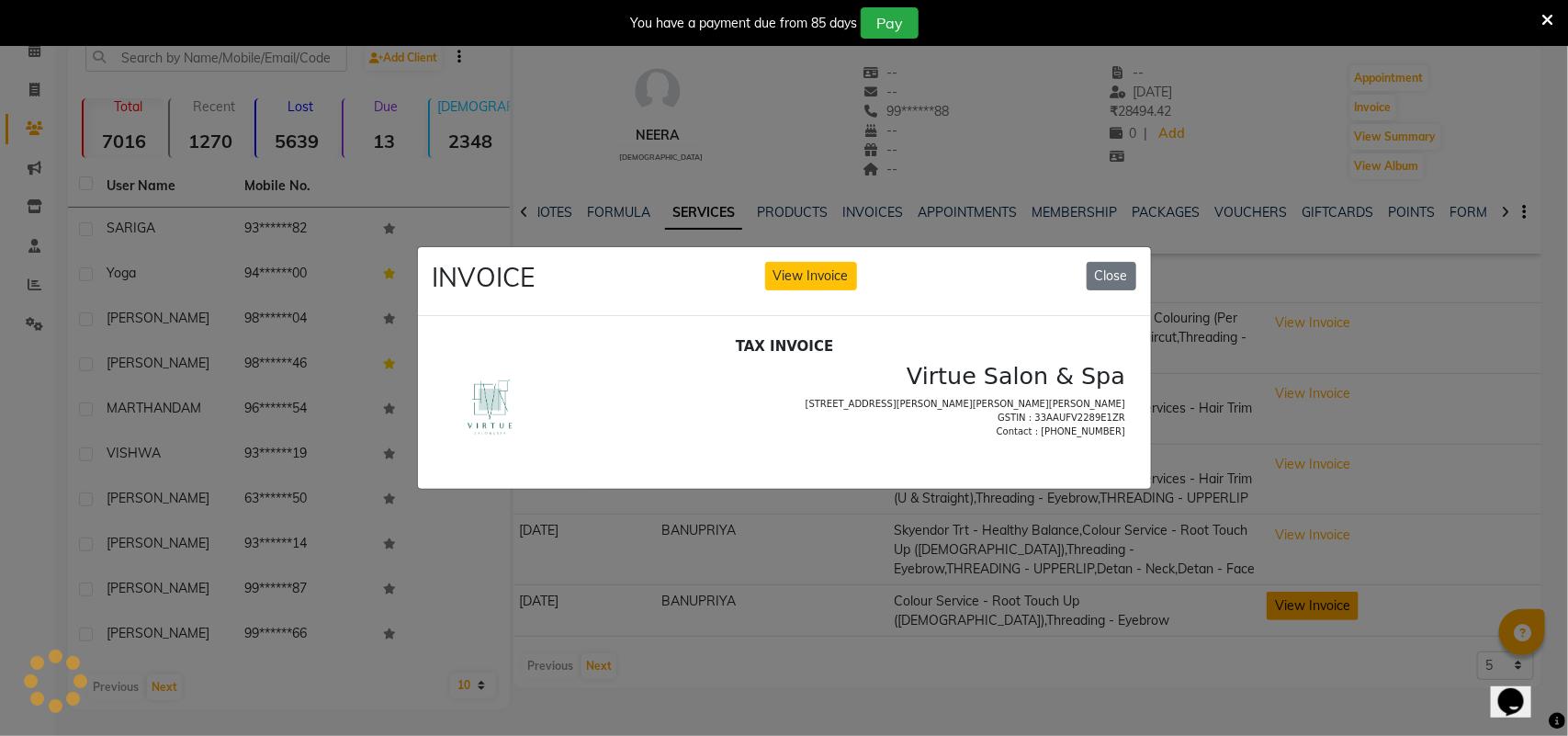
scroll to position [0, 0]
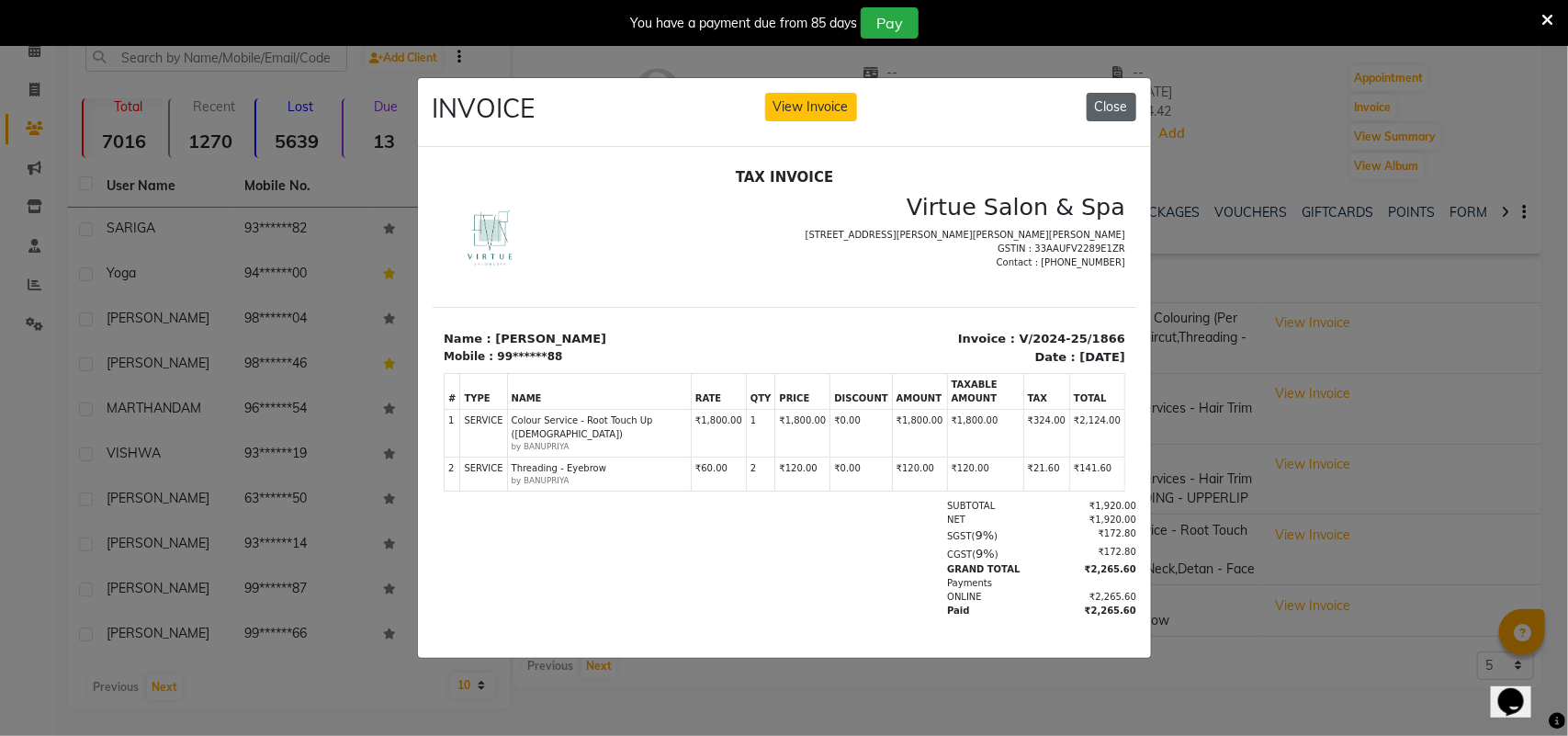
click at [1102, 103] on button "Close" at bounding box center [1111, 108] width 50 height 29
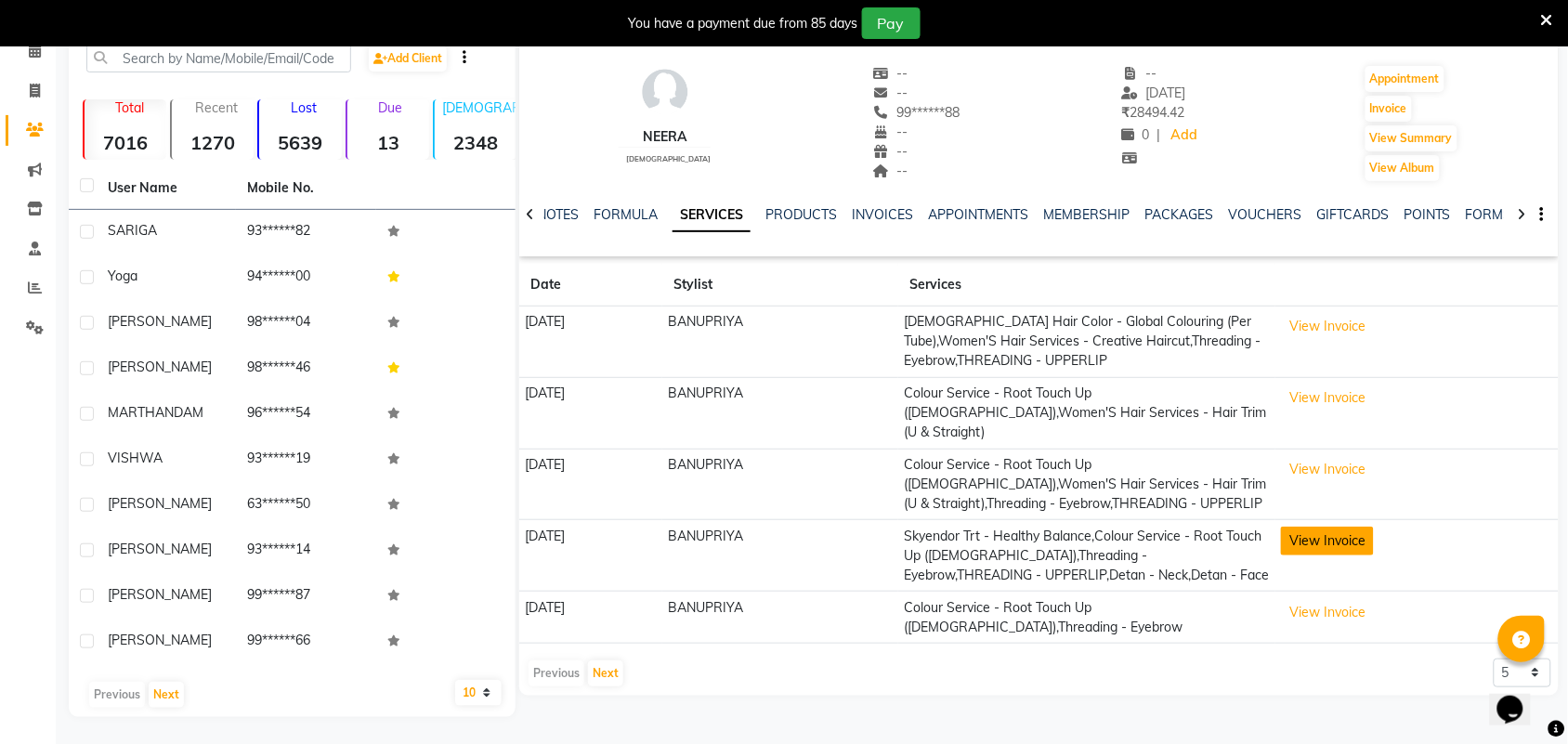
click at [1363, 534] on button "View Invoice" at bounding box center [1328, 541] width 93 height 29
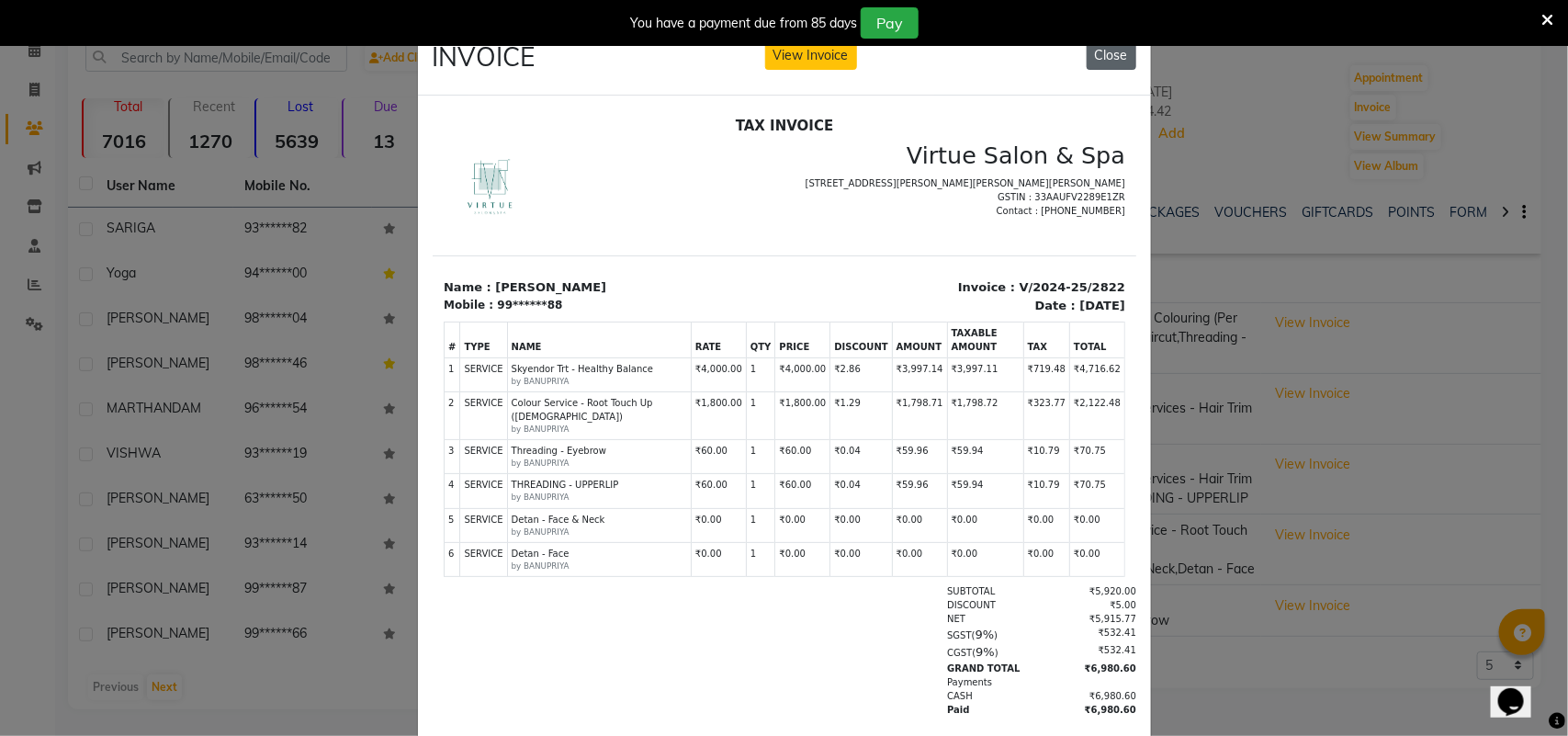
click at [1103, 61] on button "Close" at bounding box center [1111, 56] width 50 height 29
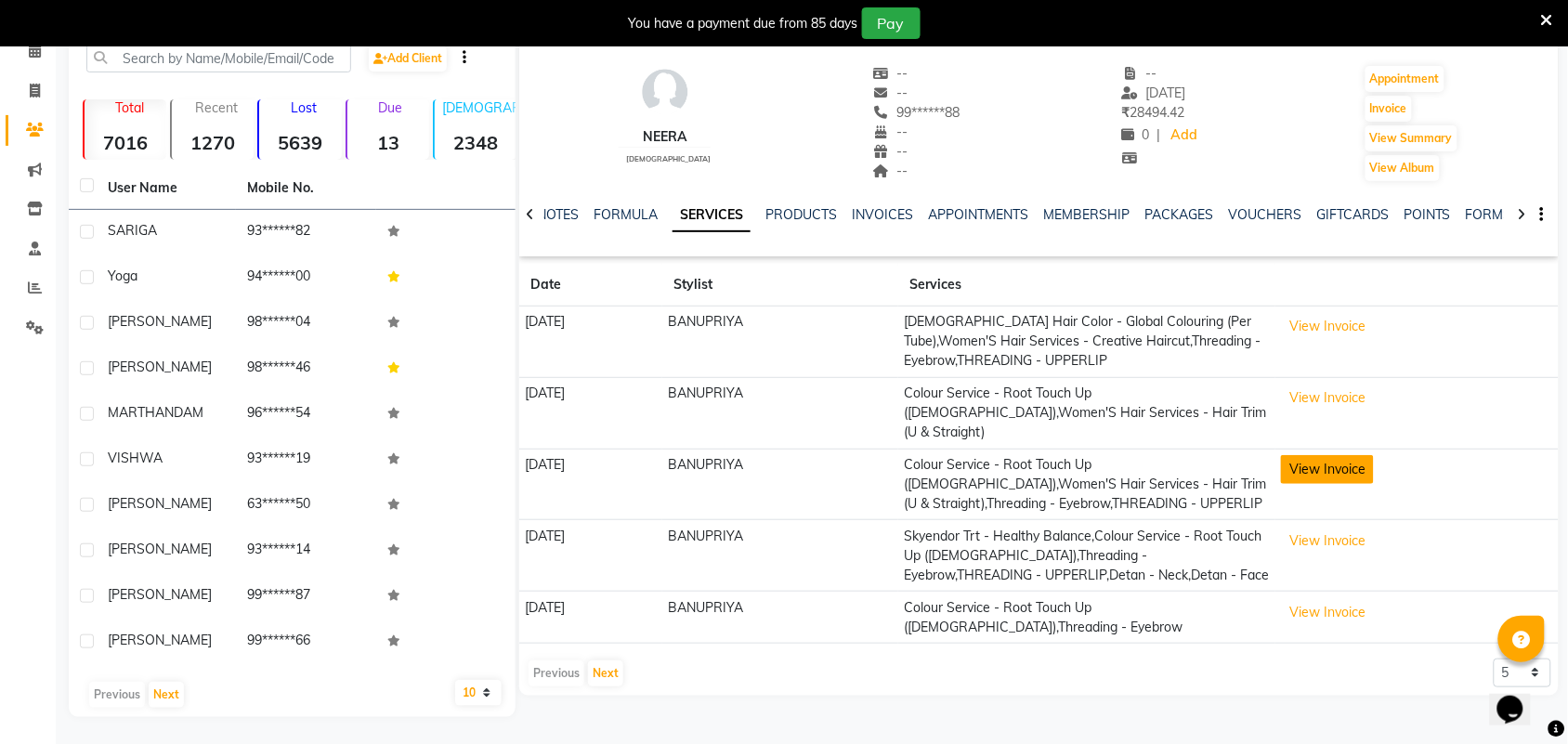
click at [1374, 456] on button "View Invoice" at bounding box center [1328, 470] width 93 height 29
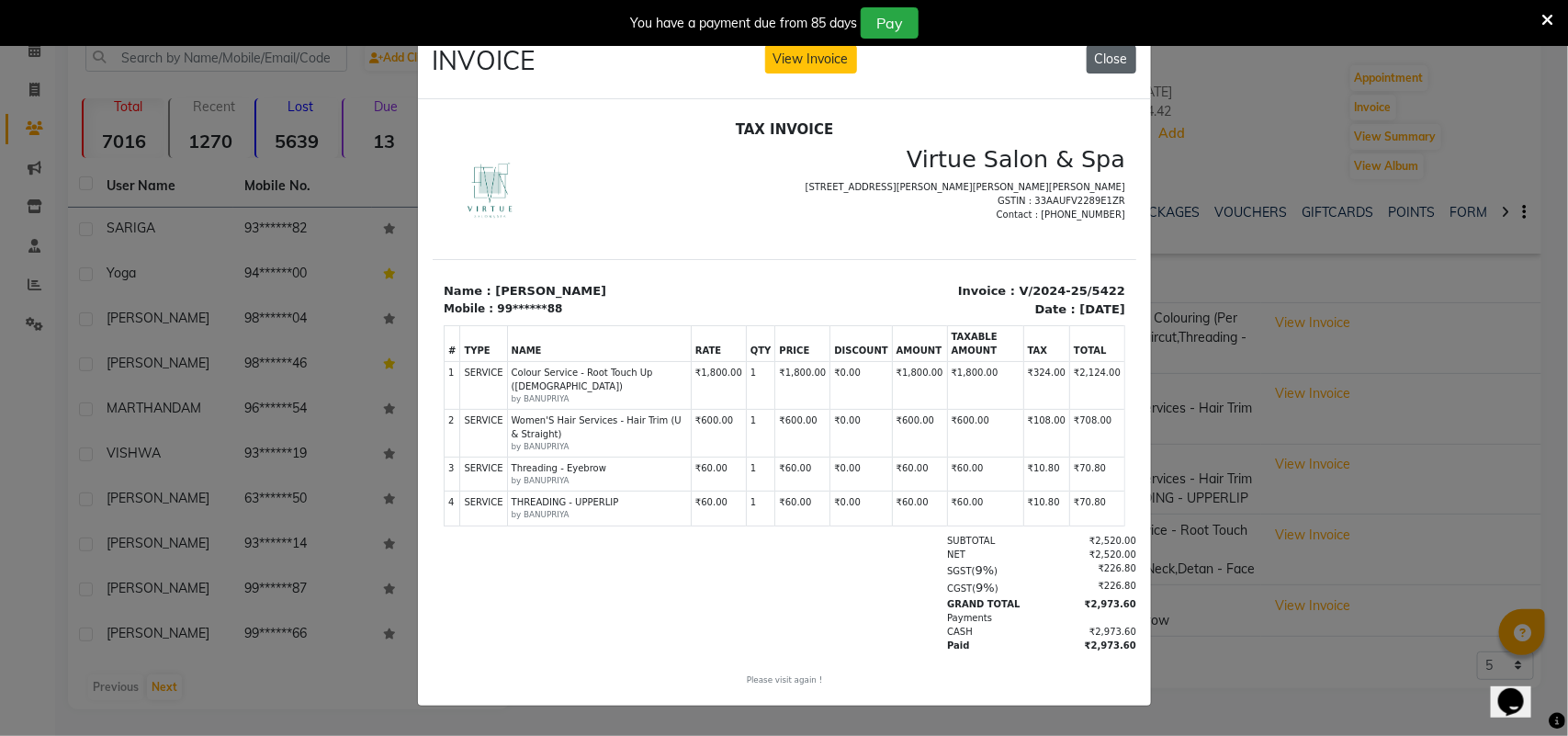
click at [1093, 61] on button "Close" at bounding box center [1111, 60] width 50 height 29
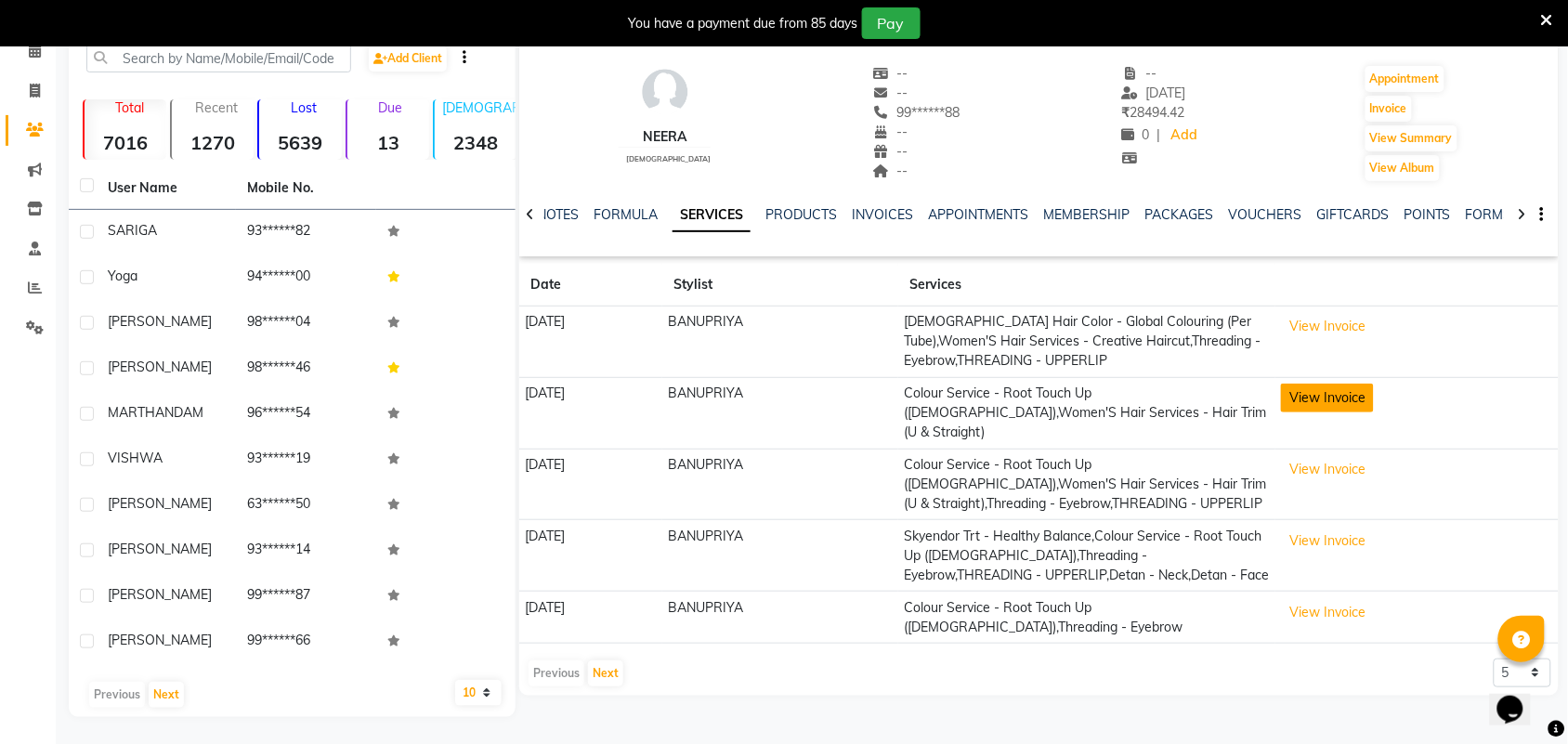
click at [1366, 406] on button "View Invoice" at bounding box center [1328, 398] width 93 height 29
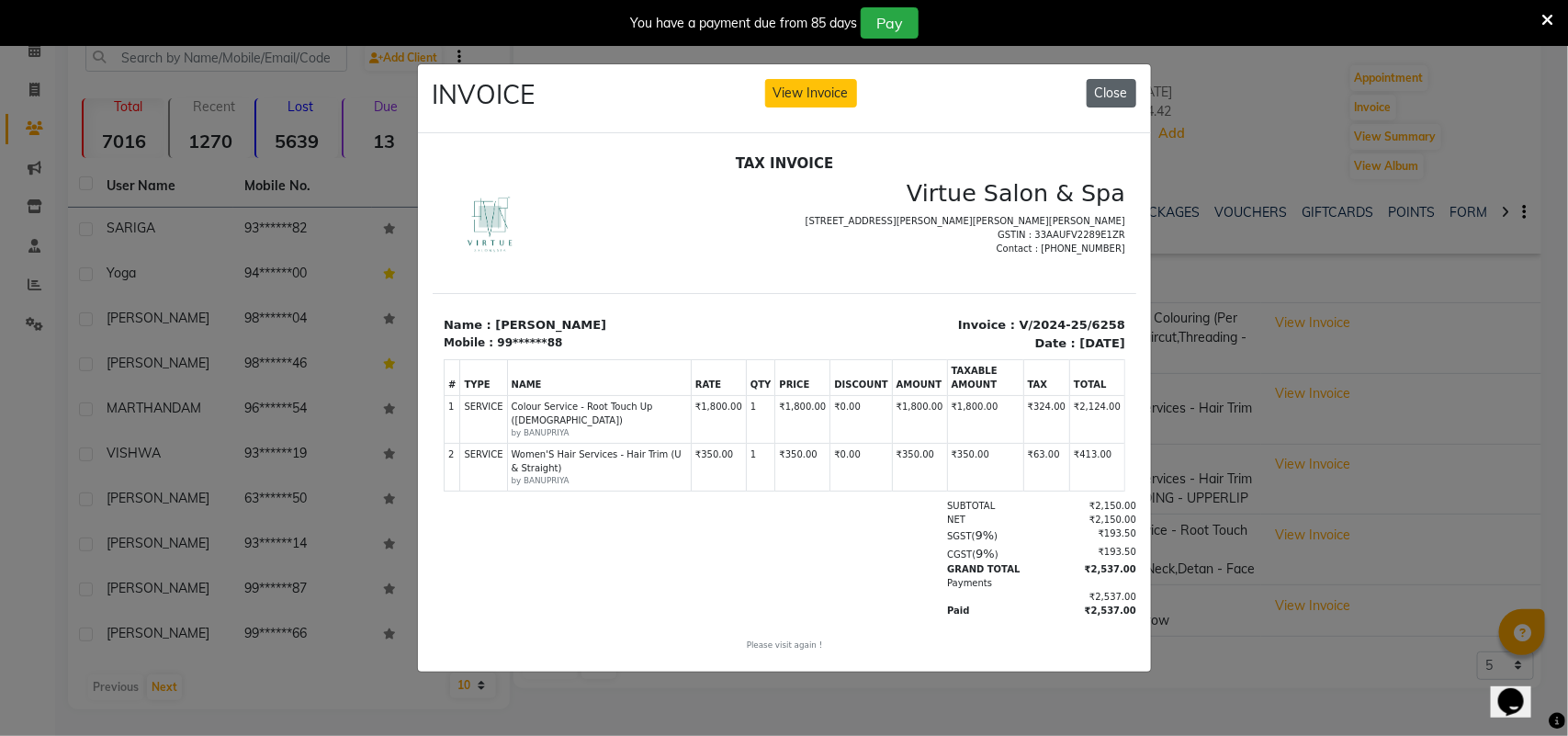
click at [1118, 94] on button "Close" at bounding box center [1111, 93] width 50 height 29
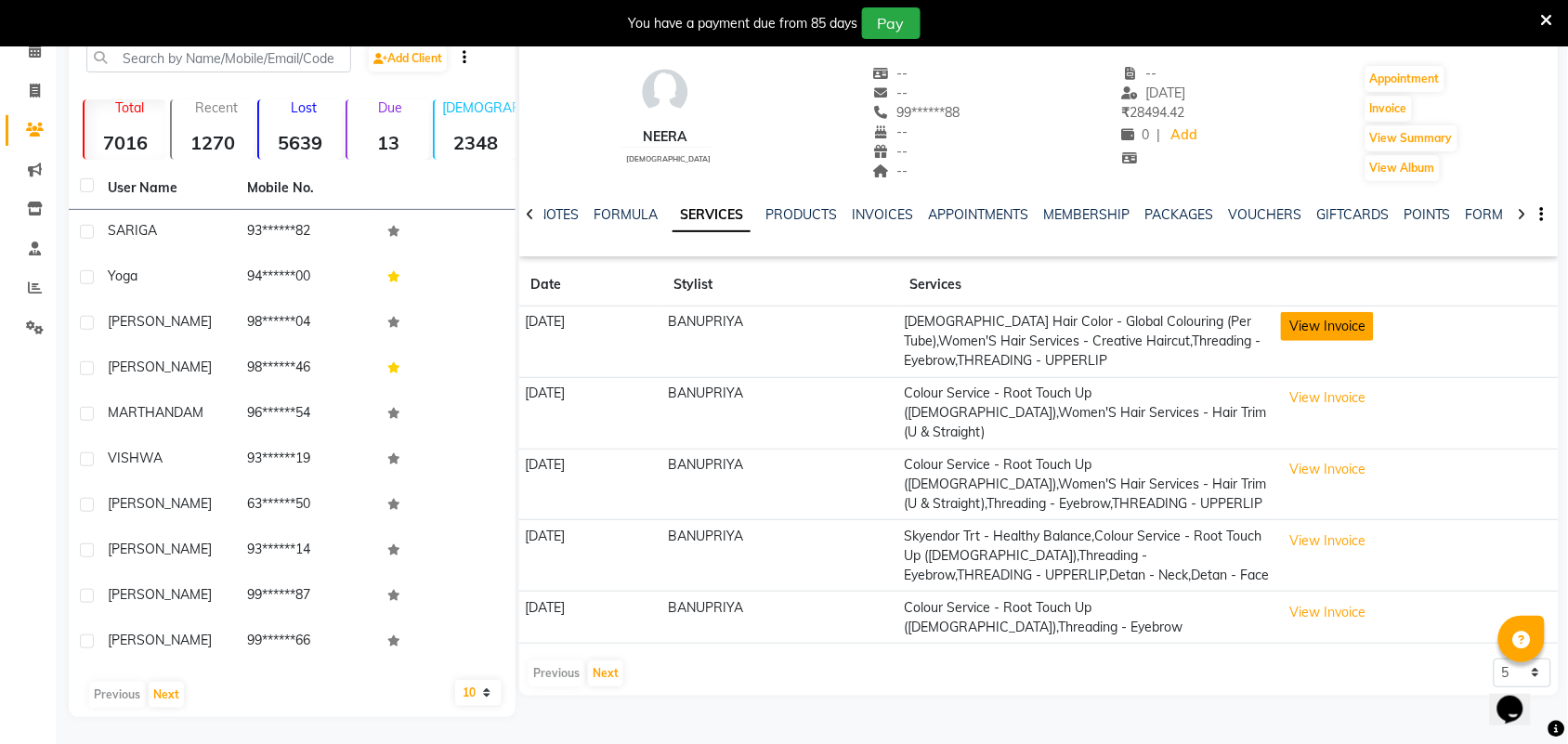
click at [1374, 326] on button "View Invoice" at bounding box center [1328, 326] width 93 height 29
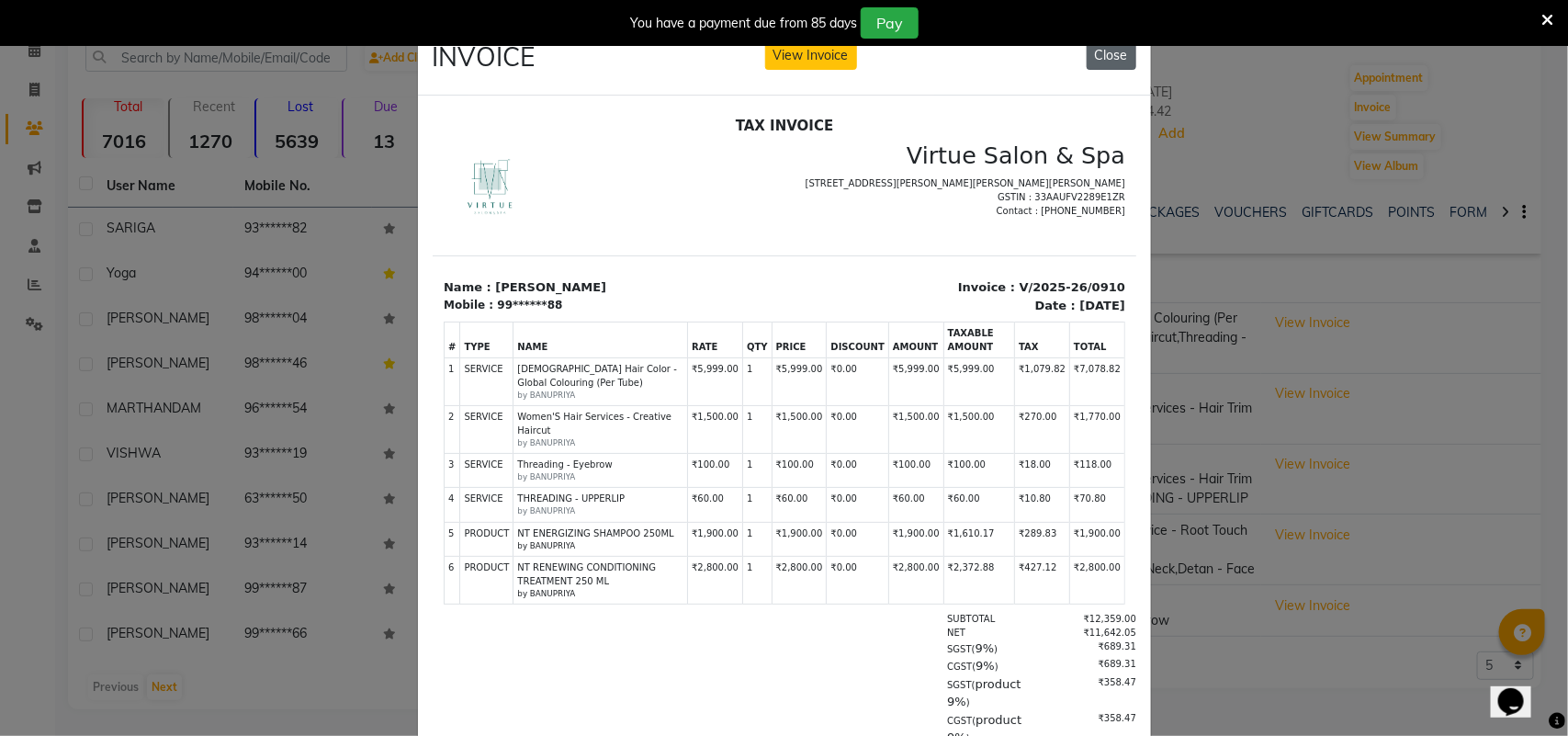
click at [1099, 66] on button "Close" at bounding box center [1111, 56] width 50 height 29
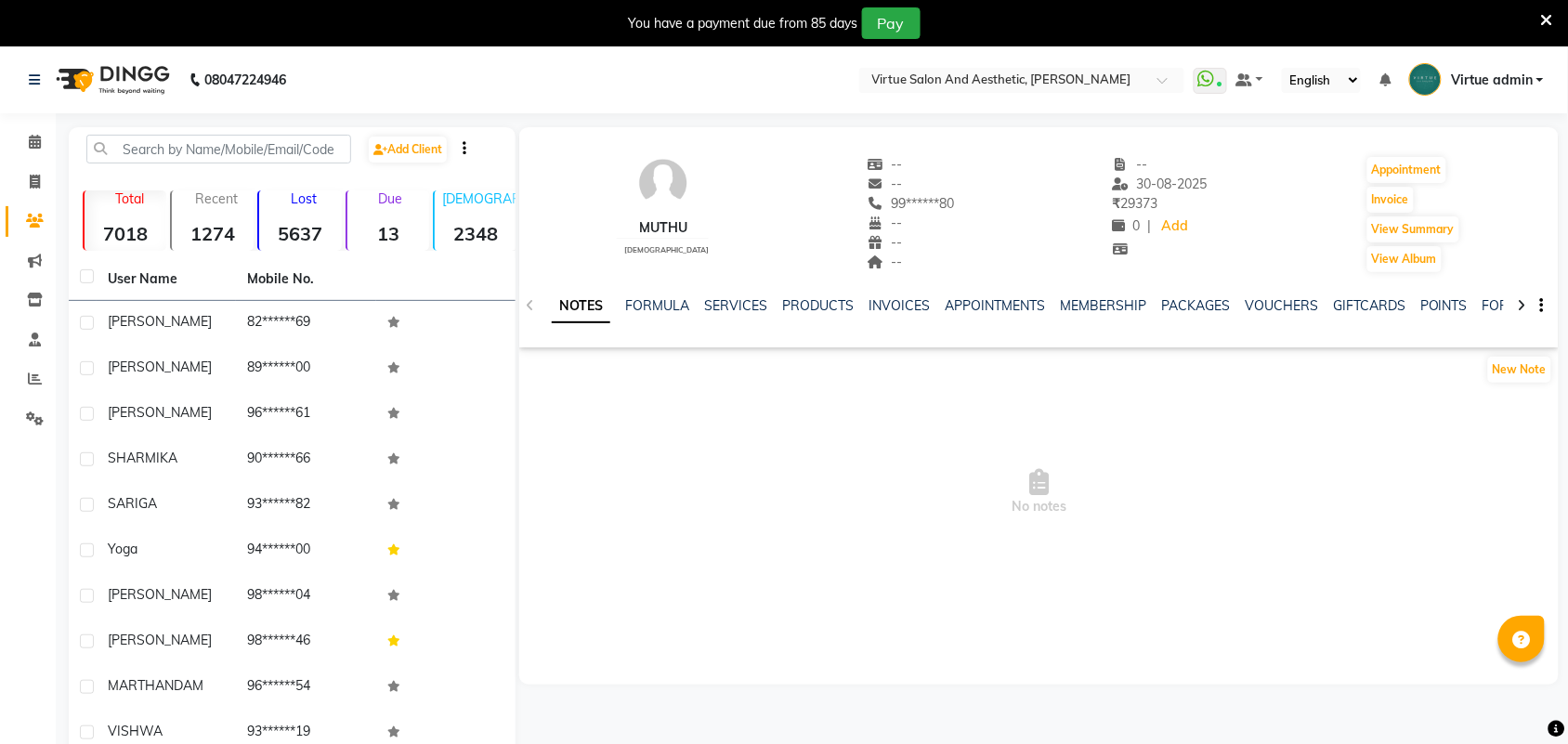
click at [746, 314] on div "SERVICES" at bounding box center [735, 306] width 63 height 19
click at [744, 308] on link "SERVICES" at bounding box center [735, 305] width 63 height 17
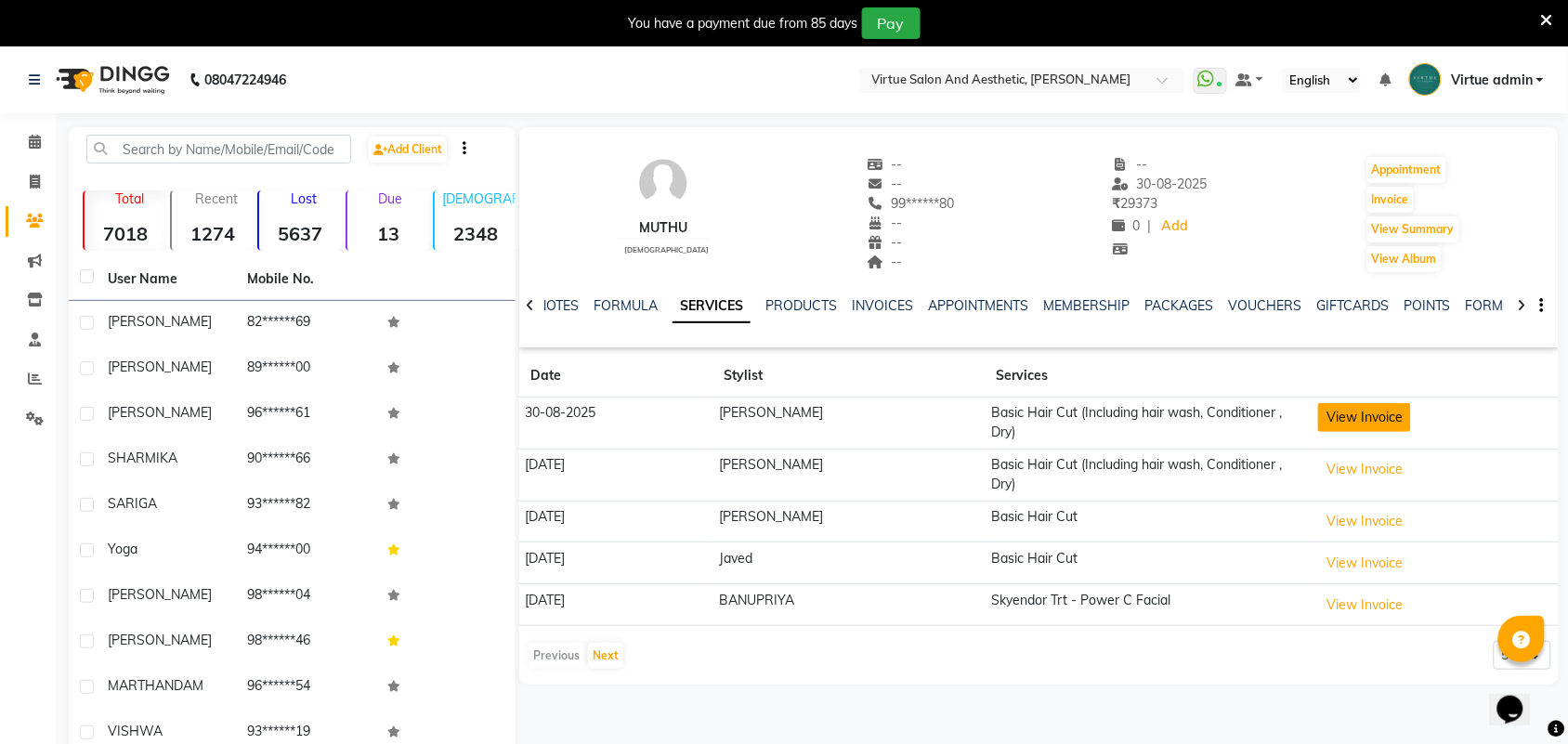
click at [1381, 420] on button "View Invoice" at bounding box center [1365, 418] width 93 height 29
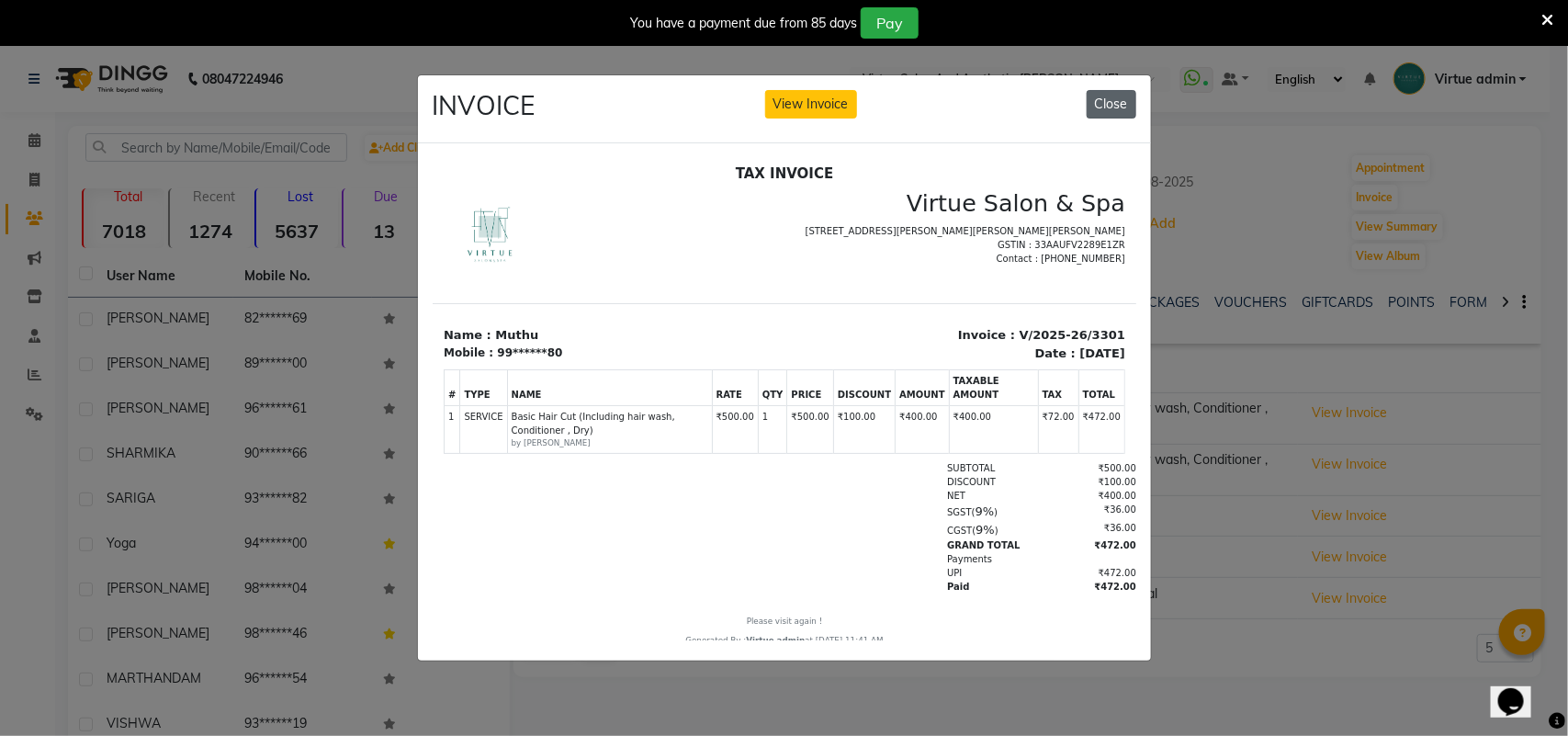
click at [1129, 96] on button "Close" at bounding box center [1111, 105] width 50 height 29
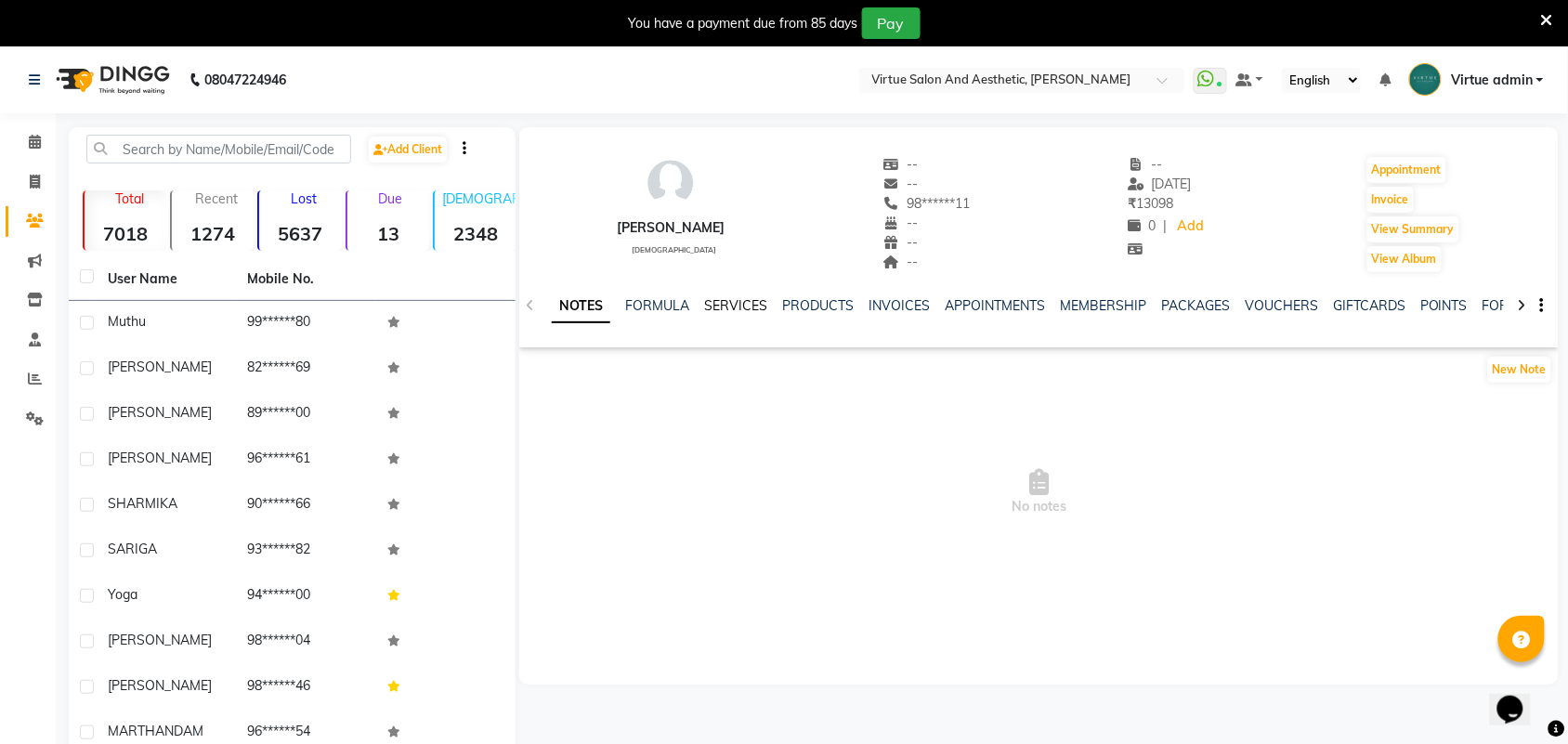
click at [735, 308] on link "SERVICES" at bounding box center [735, 305] width 63 height 17
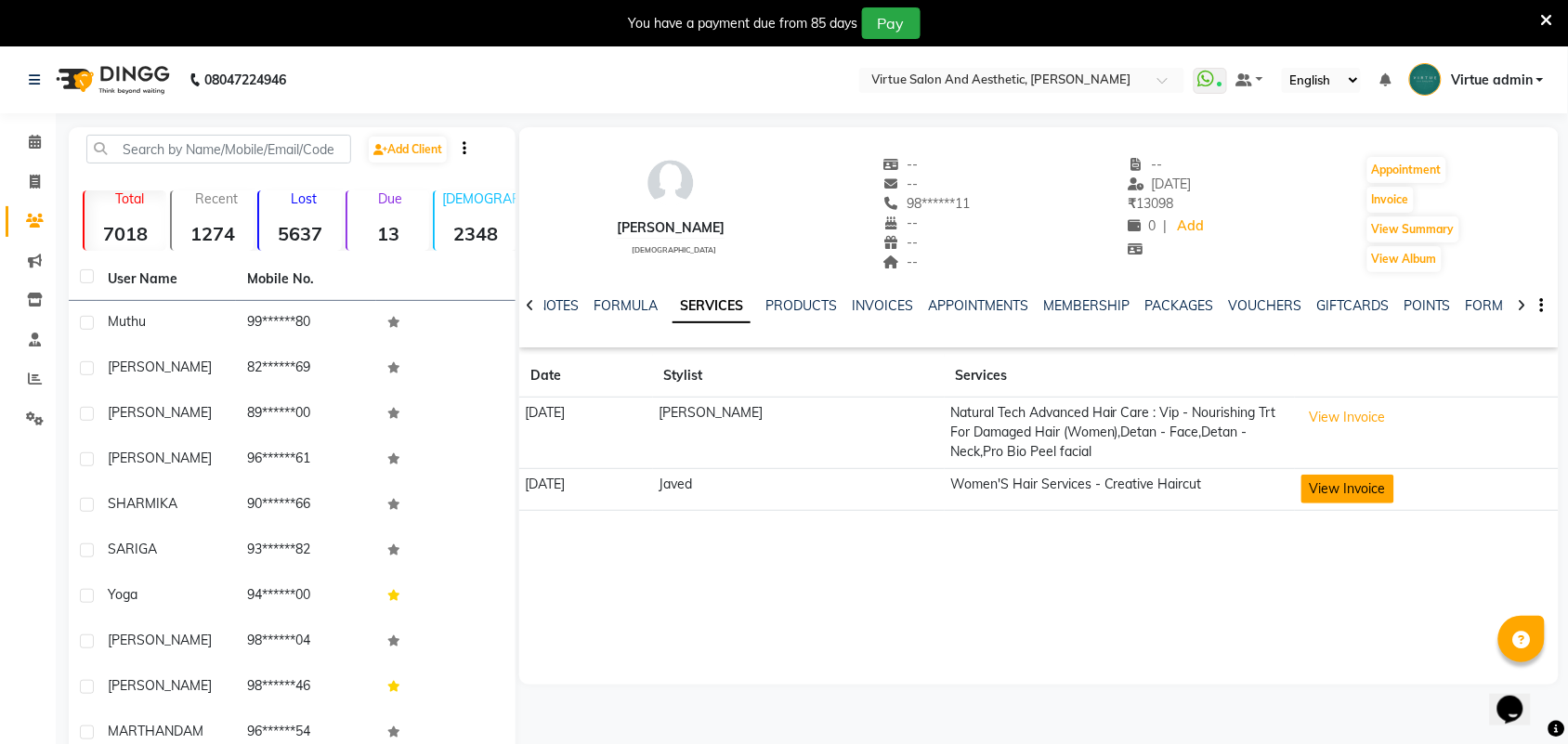
click at [1364, 480] on button "View Invoice" at bounding box center [1348, 490] width 93 height 29
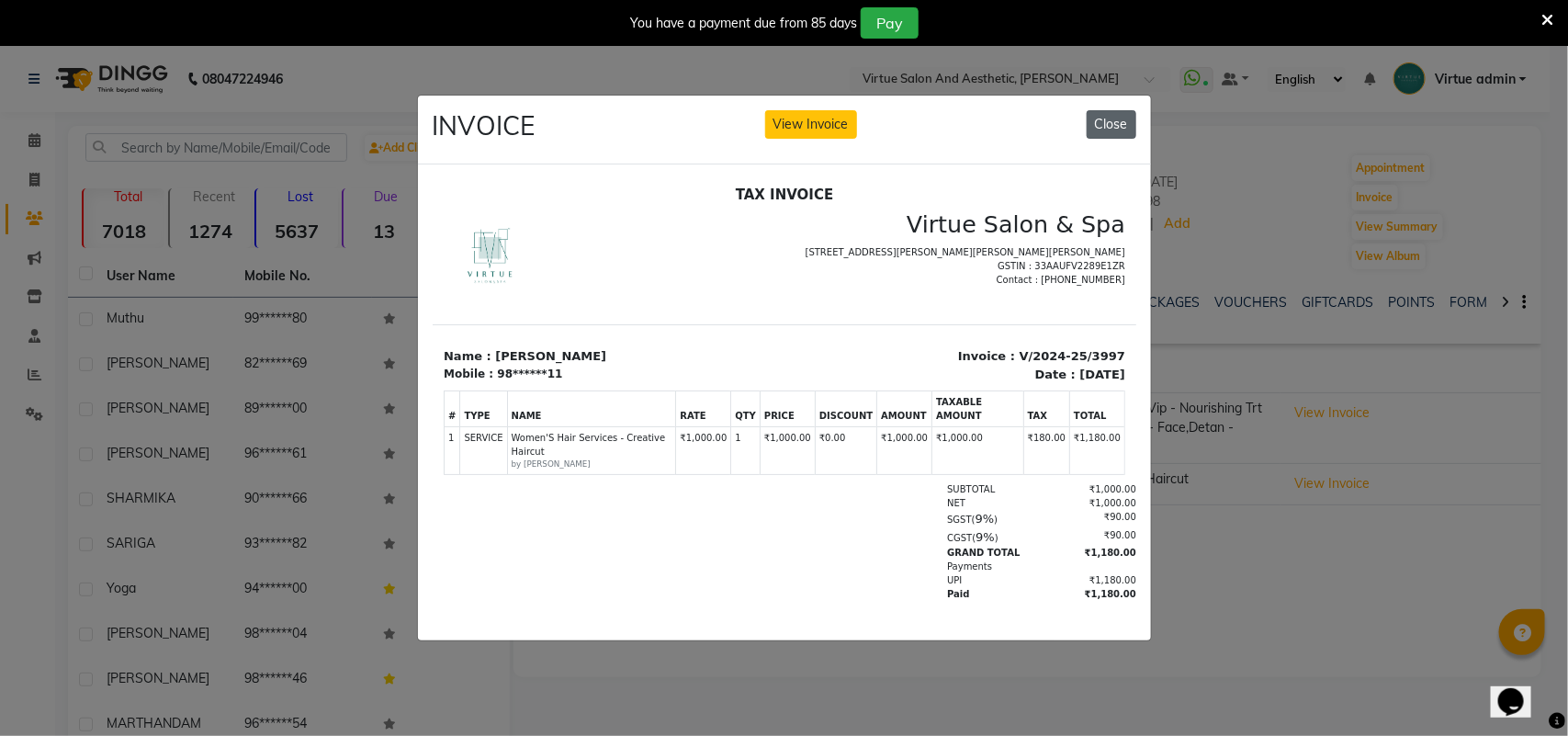
click at [1121, 116] on button "Close" at bounding box center [1111, 125] width 50 height 29
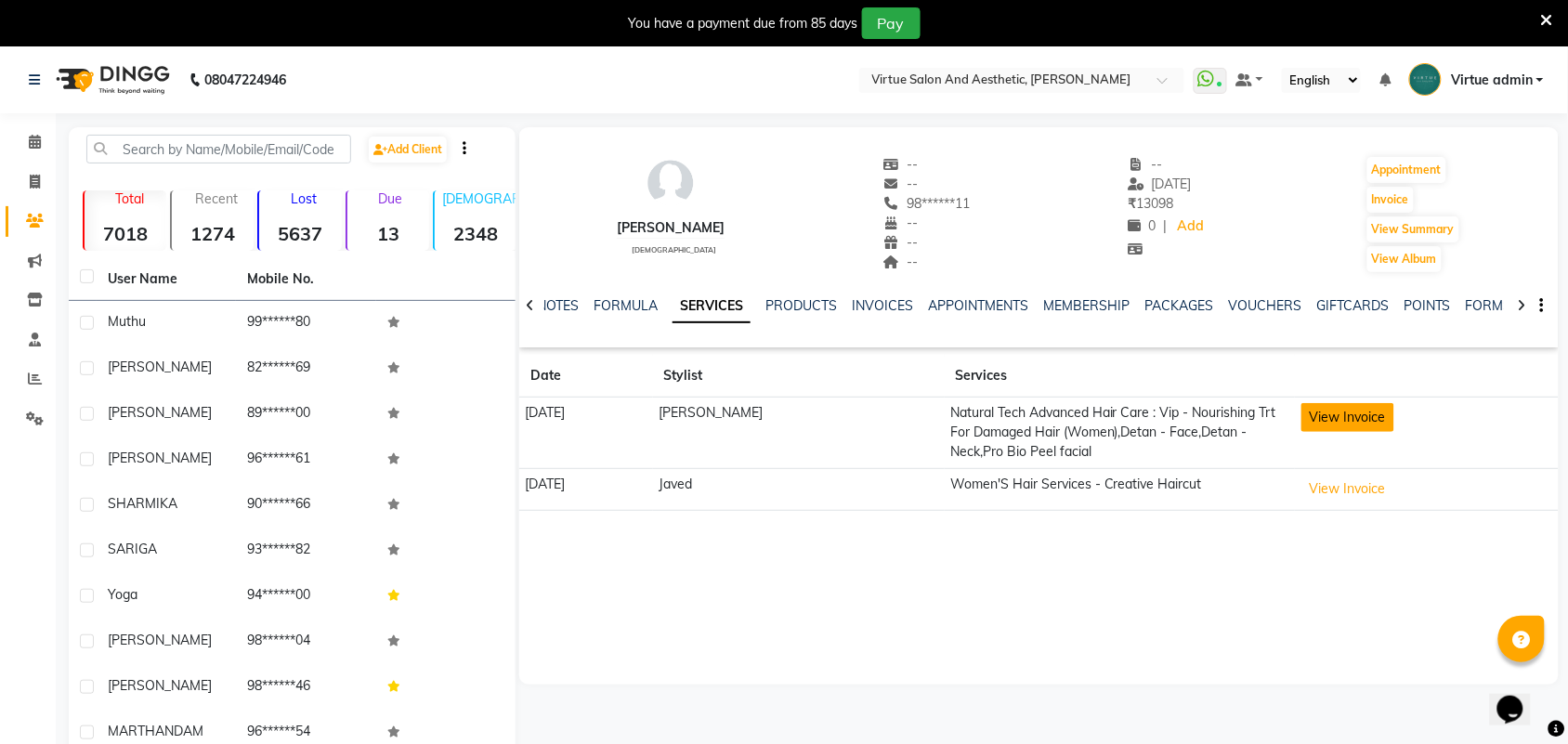
click at [1310, 416] on button "View Invoice" at bounding box center [1348, 418] width 93 height 29
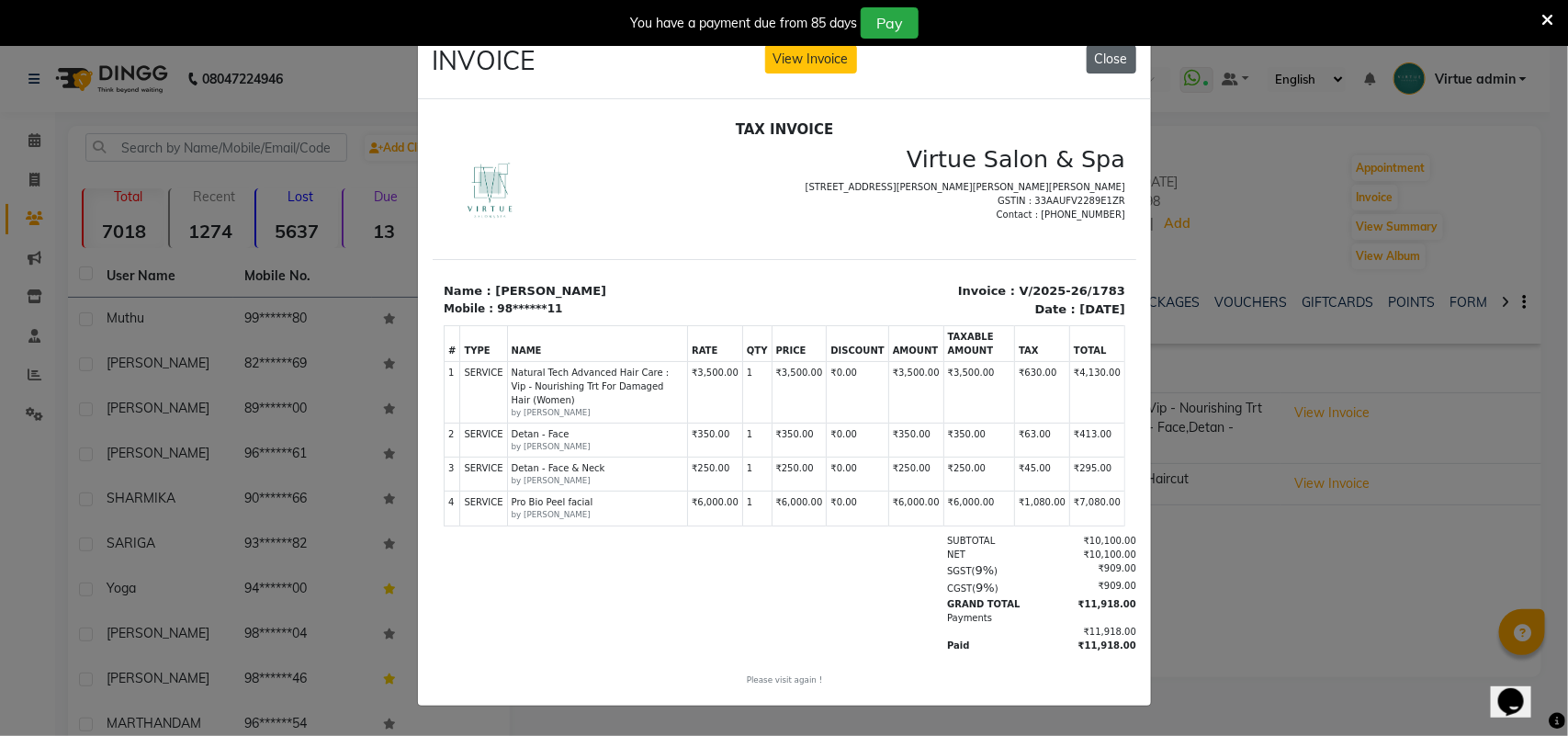
click at [1094, 55] on button "Close" at bounding box center [1111, 60] width 50 height 29
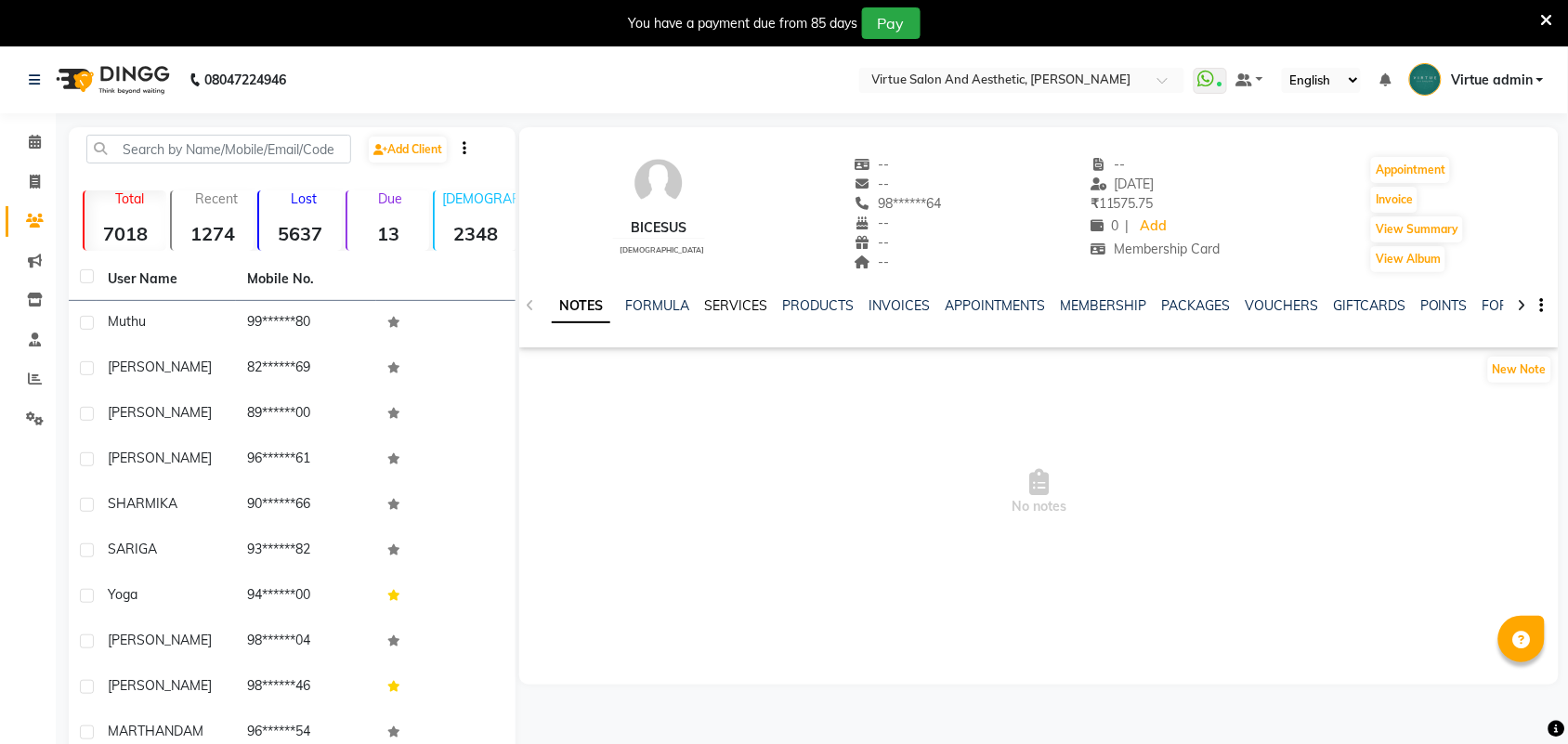
click at [760, 304] on link "SERVICES" at bounding box center [735, 305] width 63 height 17
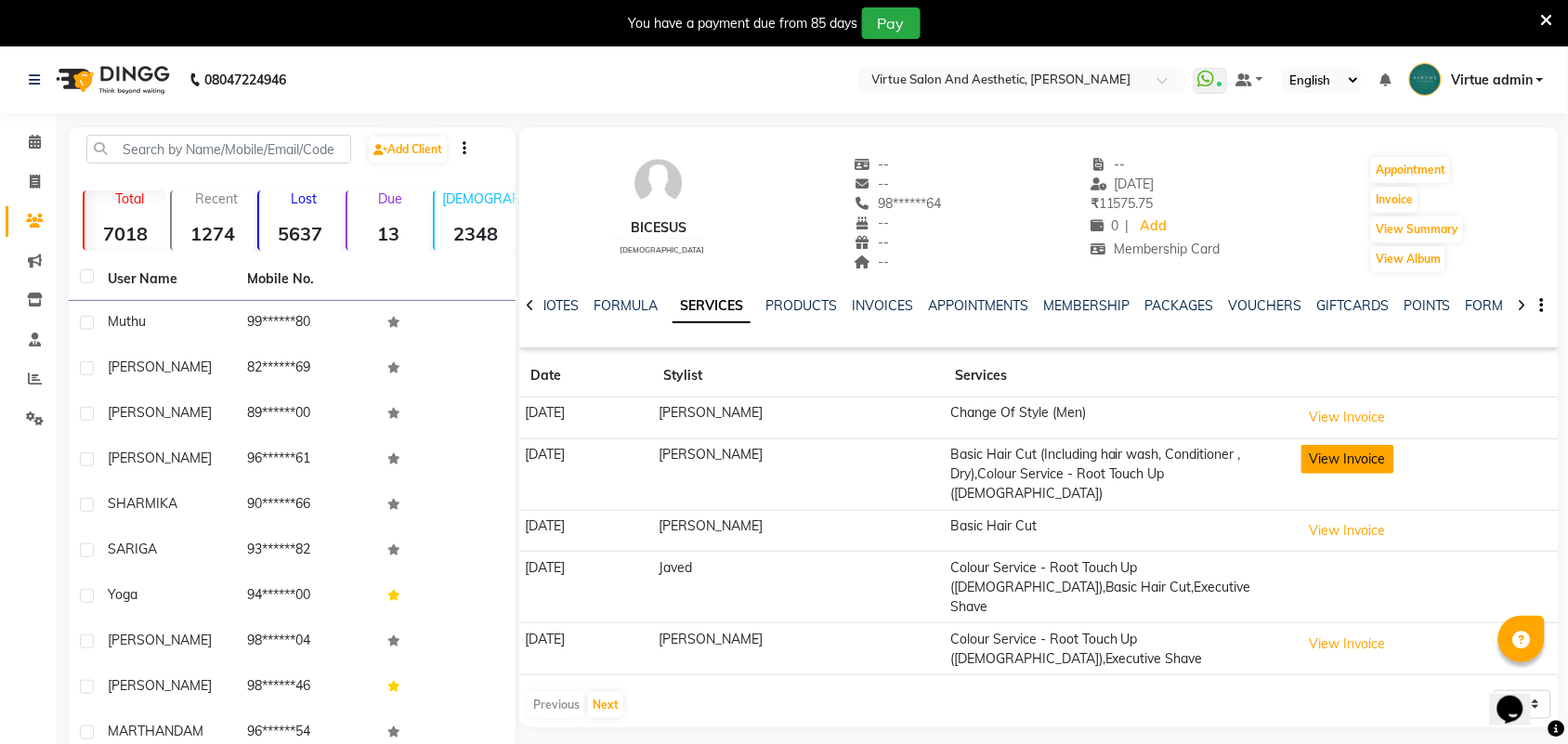
click at [1322, 462] on button "View Invoice" at bounding box center [1348, 459] width 93 height 29
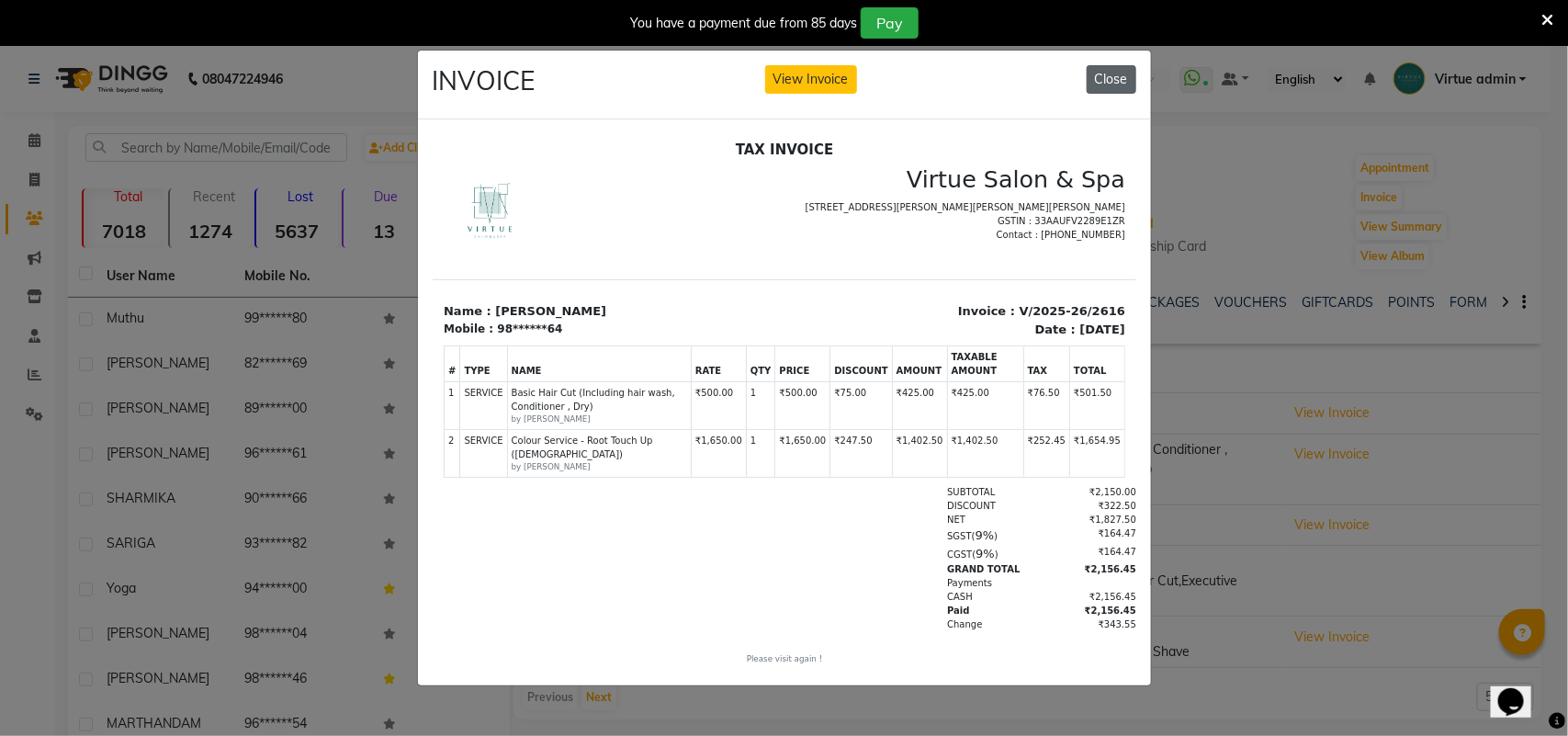
click at [1112, 70] on button "Close" at bounding box center [1111, 80] width 50 height 29
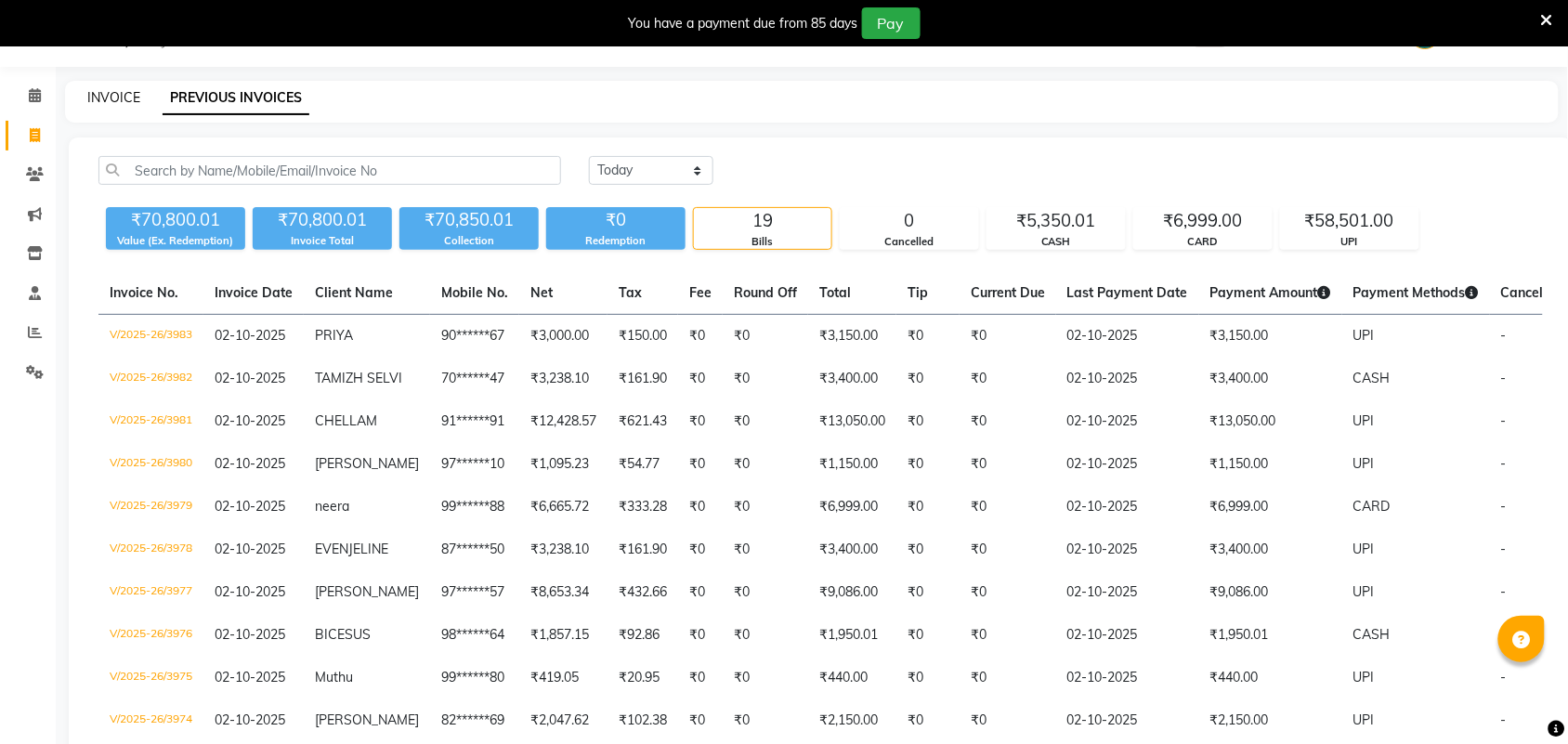
click at [118, 99] on link "INVOICE" at bounding box center [114, 97] width 53 height 17
select select "service"
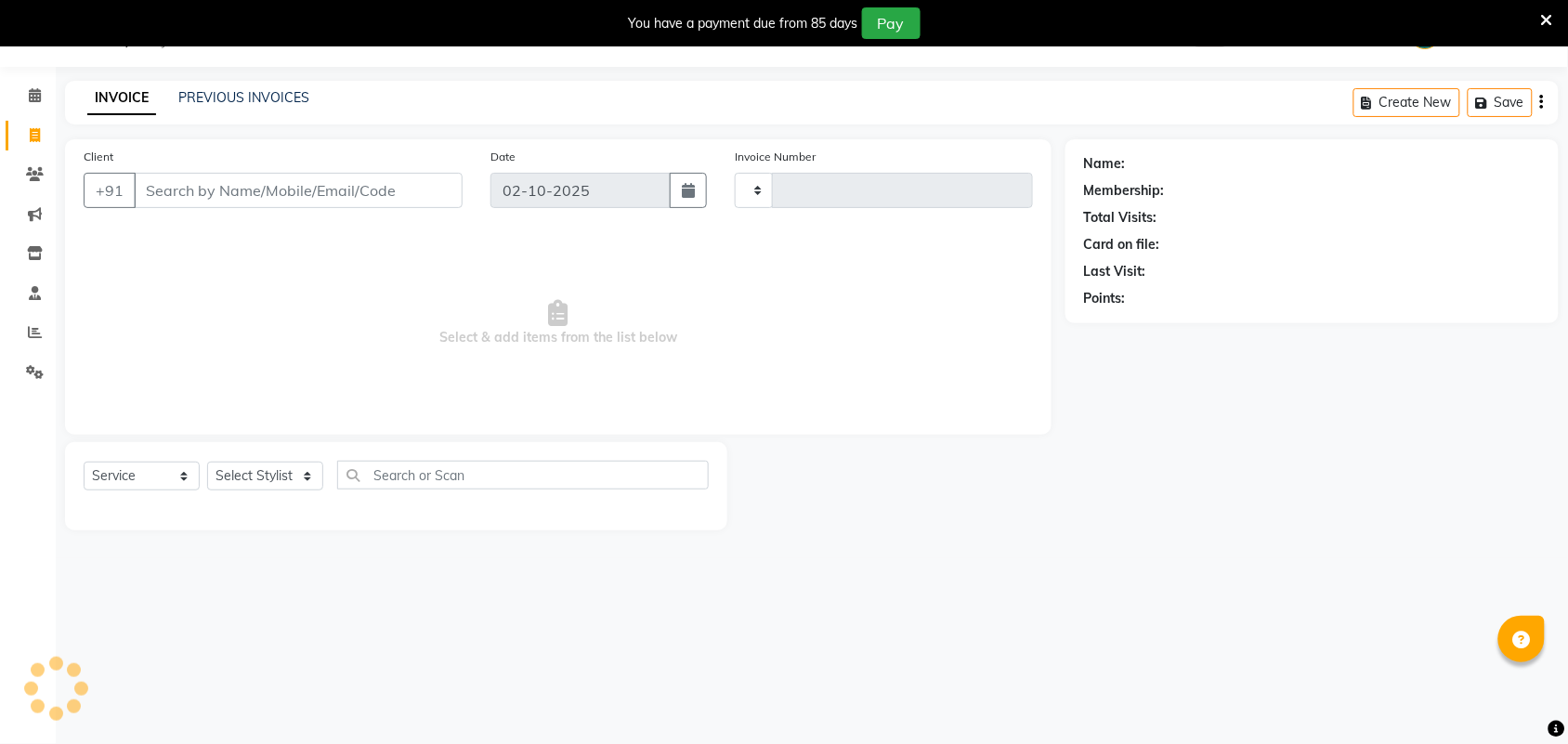
type input "3984"
select select "4466"
click at [186, 174] on input "Client" at bounding box center [298, 190] width 329 height 35
click at [202, 206] on div "+91" at bounding box center [273, 190] width 379 height 35
click at [204, 193] on input "Client" at bounding box center [298, 190] width 329 height 35
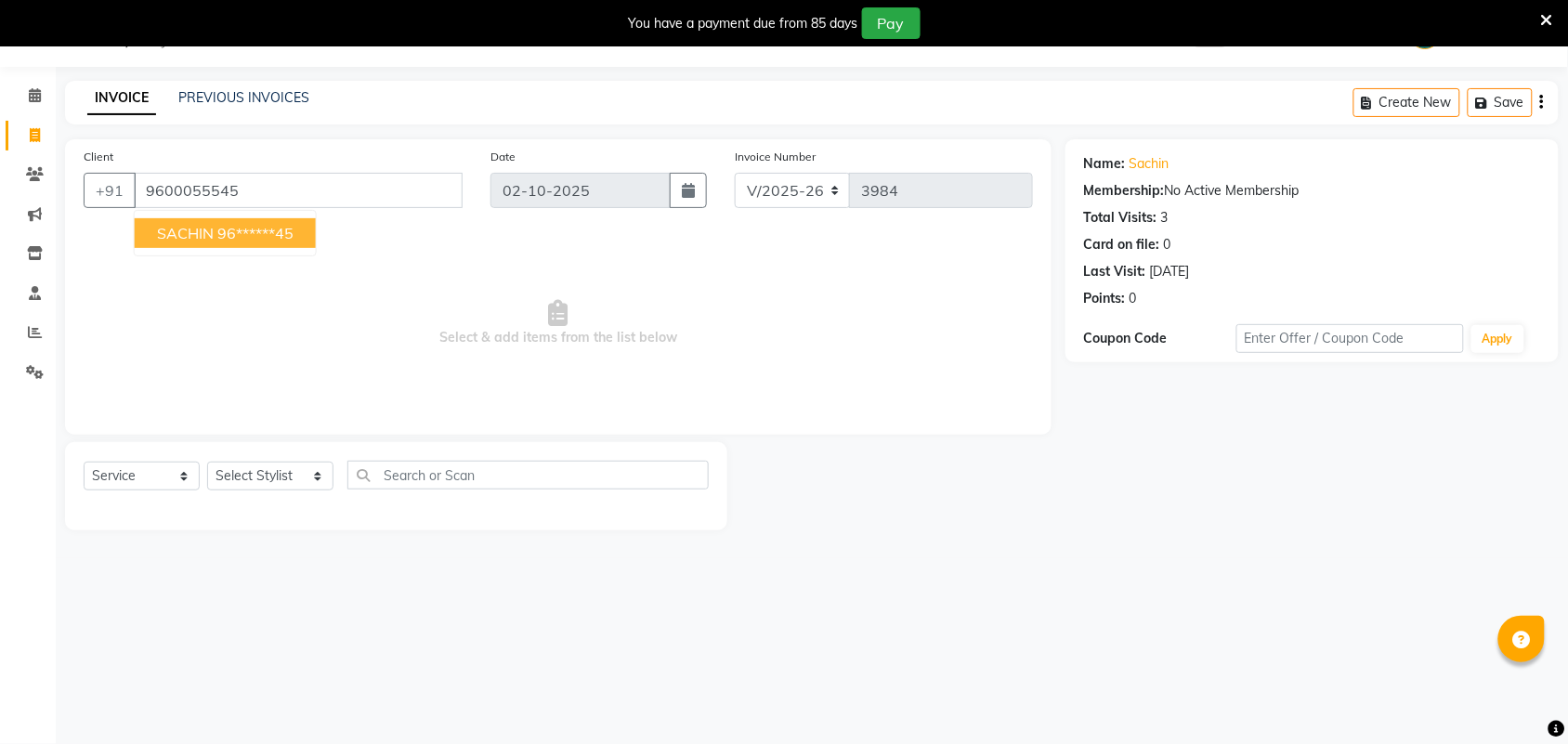
click at [271, 242] on ngb-highlight "96******45" at bounding box center [256, 232] width 76 height 18
type input "96******45"
click at [256, 469] on select "Select Stylist Admin [PERSON_NAME] Apsu Auditor Ambattur [PERSON_NAME] Dingg - …" at bounding box center [270, 476] width 126 height 29
select select "92821"
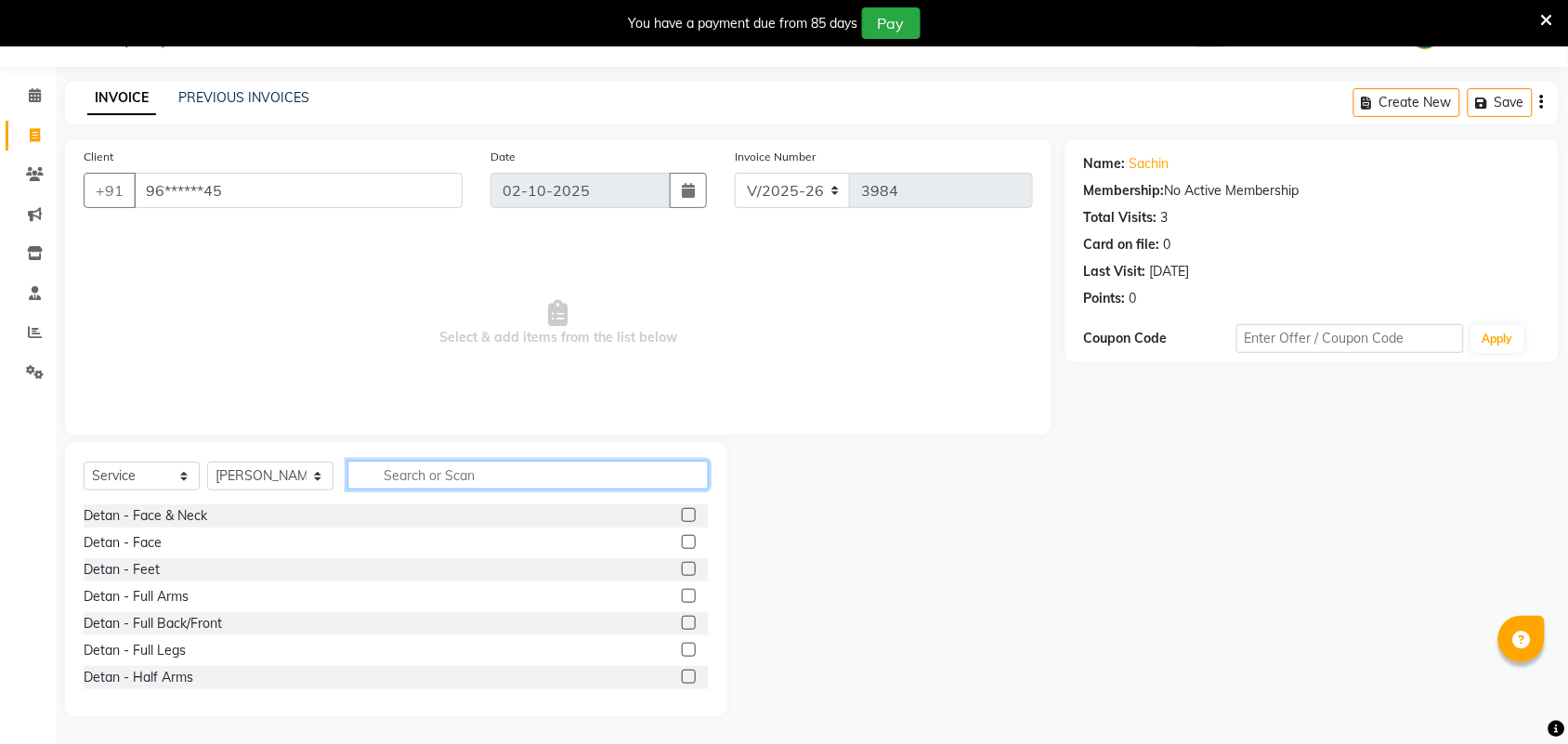
click at [421, 481] on input "text" at bounding box center [528, 475] width 361 height 29
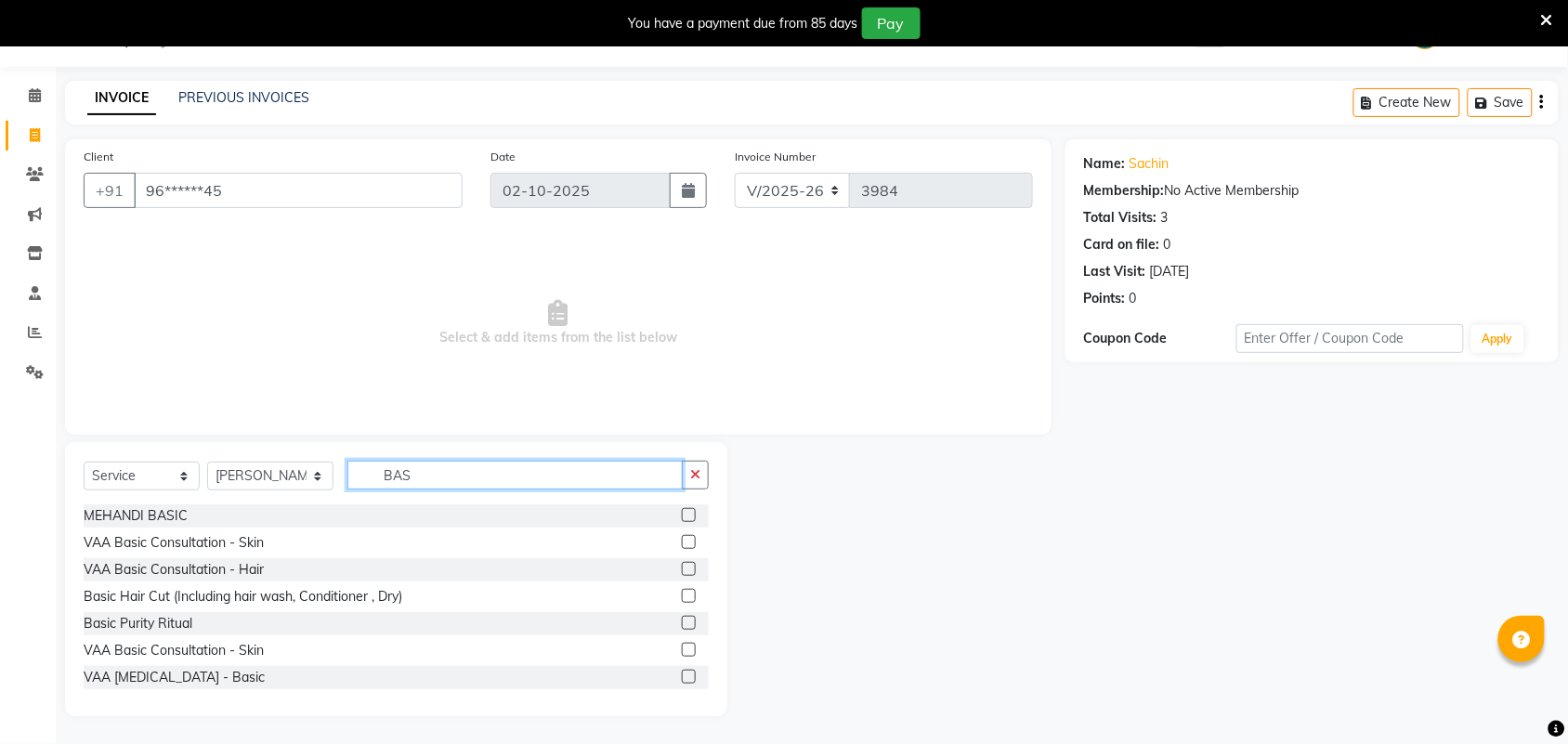
type input "BAS"
click at [682, 600] on label at bounding box center [689, 595] width 14 height 14
click at [682, 600] on input "checkbox" at bounding box center [688, 596] width 12 height 12
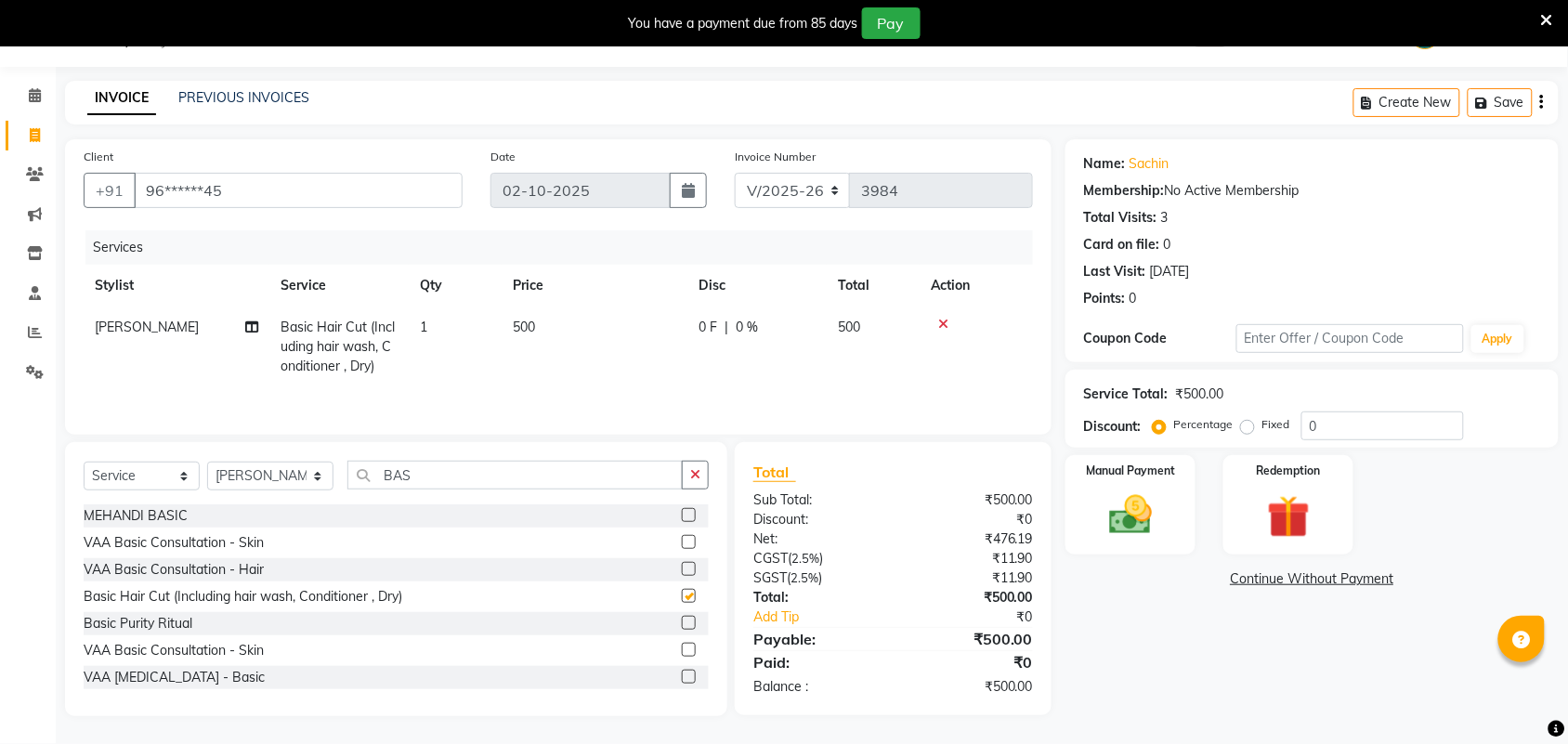
checkbox input "false"
click at [554, 349] on td "500" at bounding box center [594, 347] width 186 height 81
select select "92821"
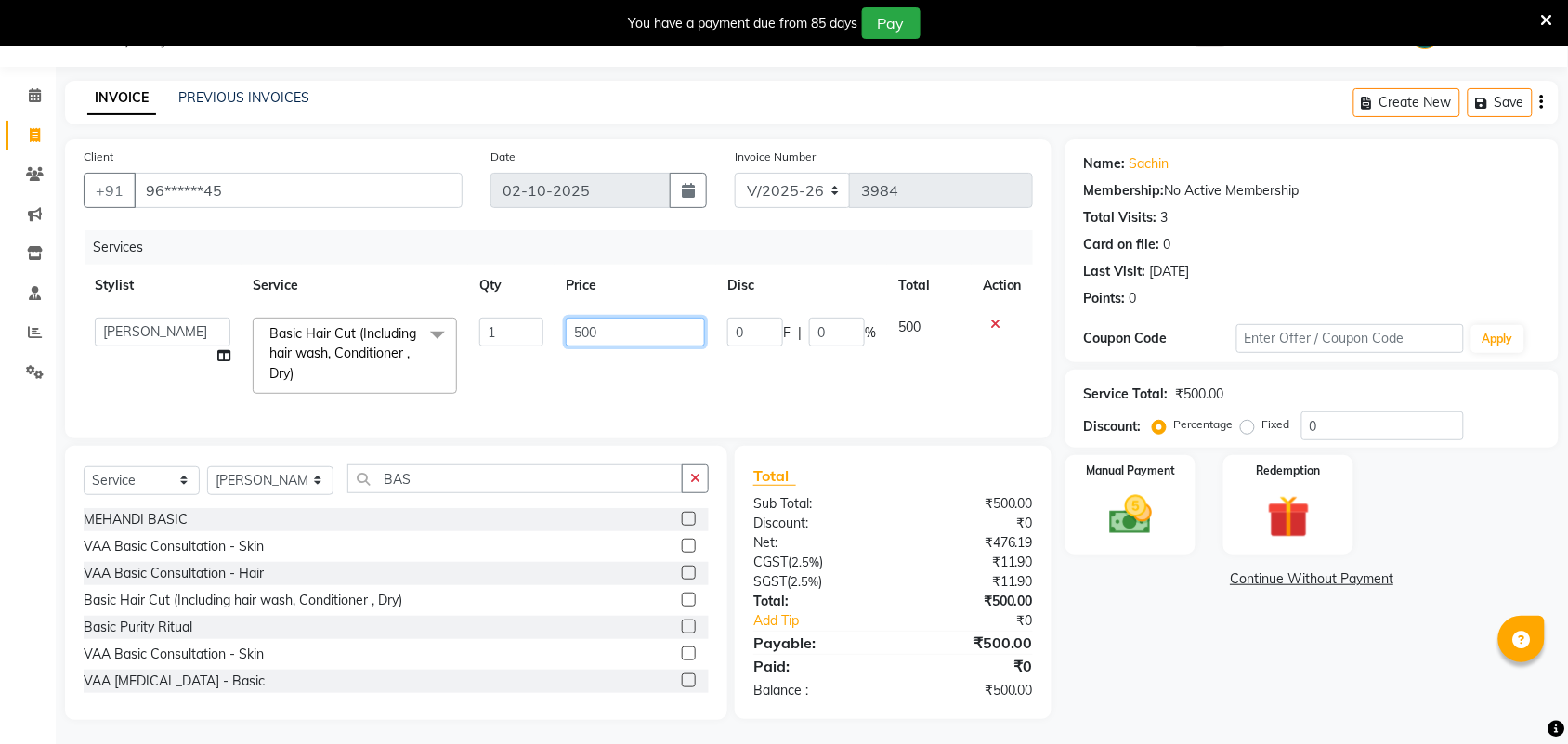
click at [592, 334] on input "500" at bounding box center [634, 332] width 139 height 29
type input "590"
click at [1163, 512] on img at bounding box center [1131, 515] width 73 height 51
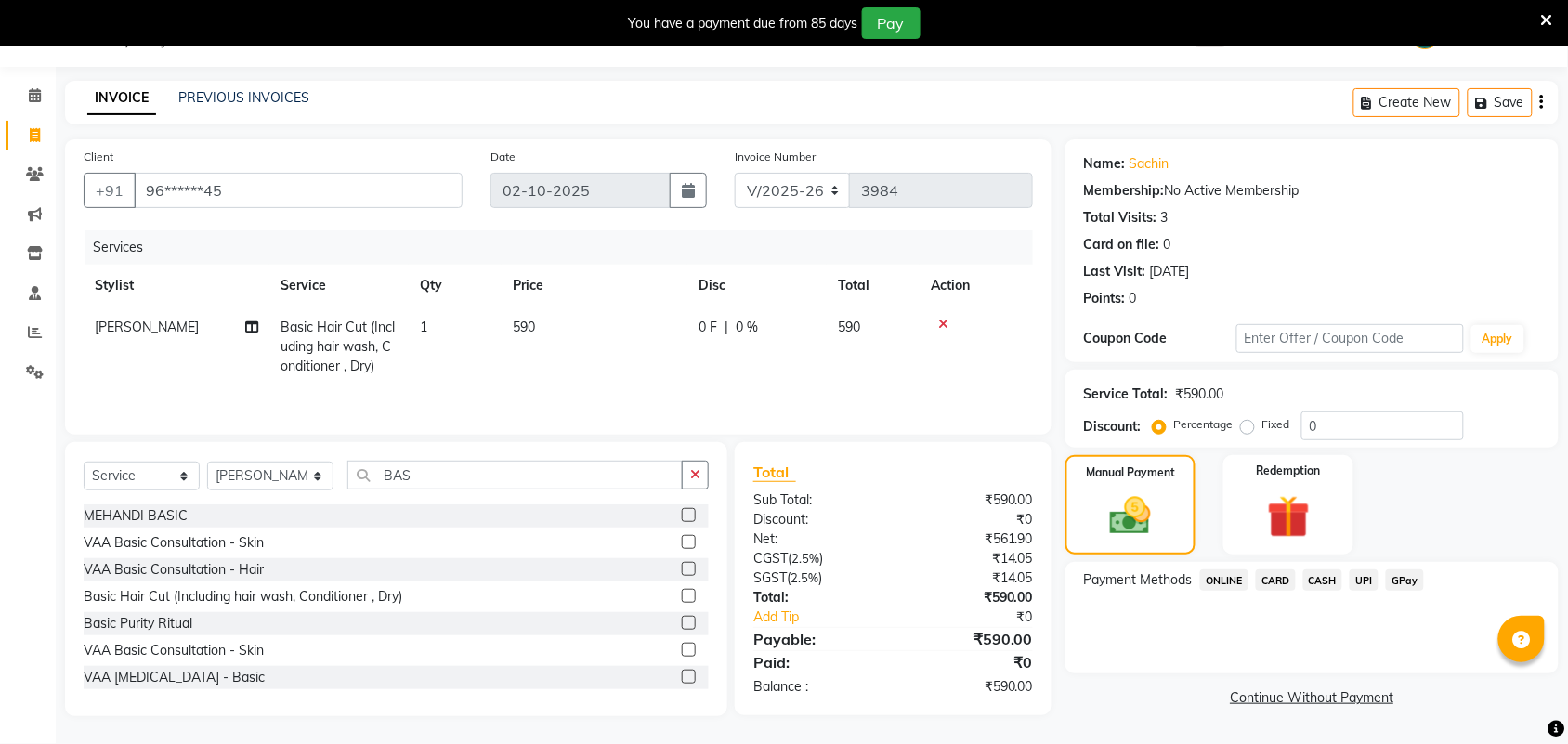
click at [1364, 584] on span "UPI" at bounding box center [1365, 580] width 29 height 21
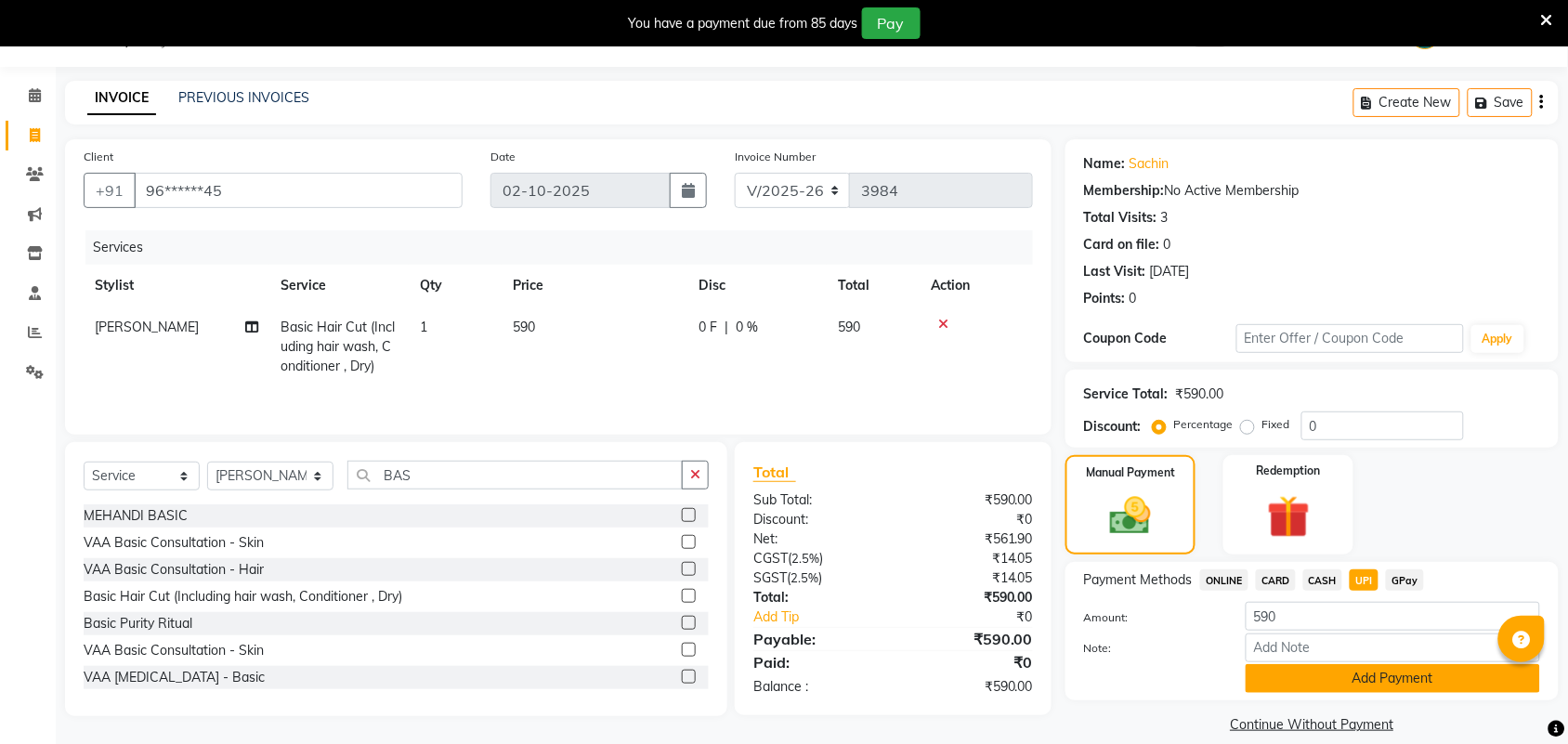
click at [1343, 675] on button "Add Payment" at bounding box center [1393, 679] width 294 height 29
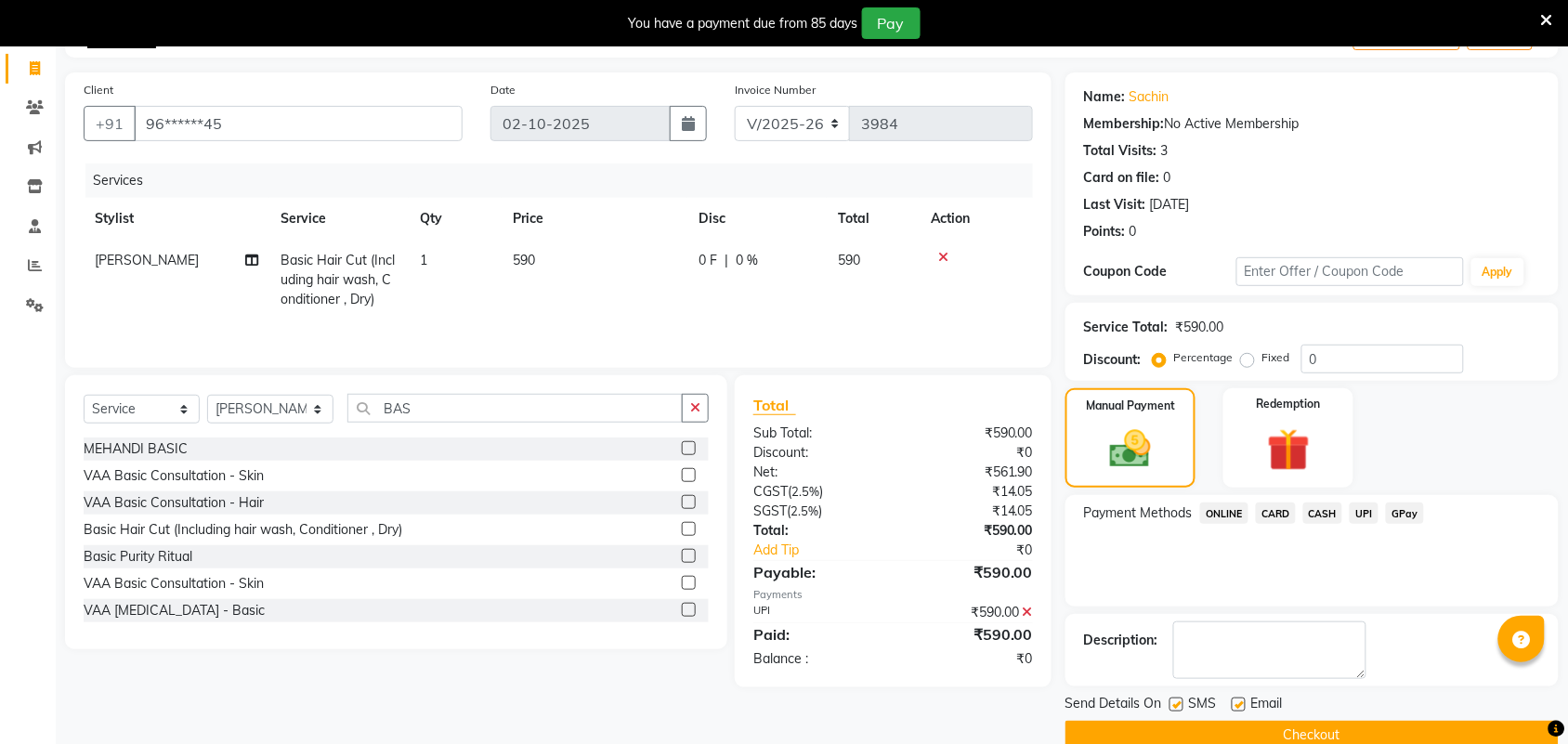
scroll to position [147, 0]
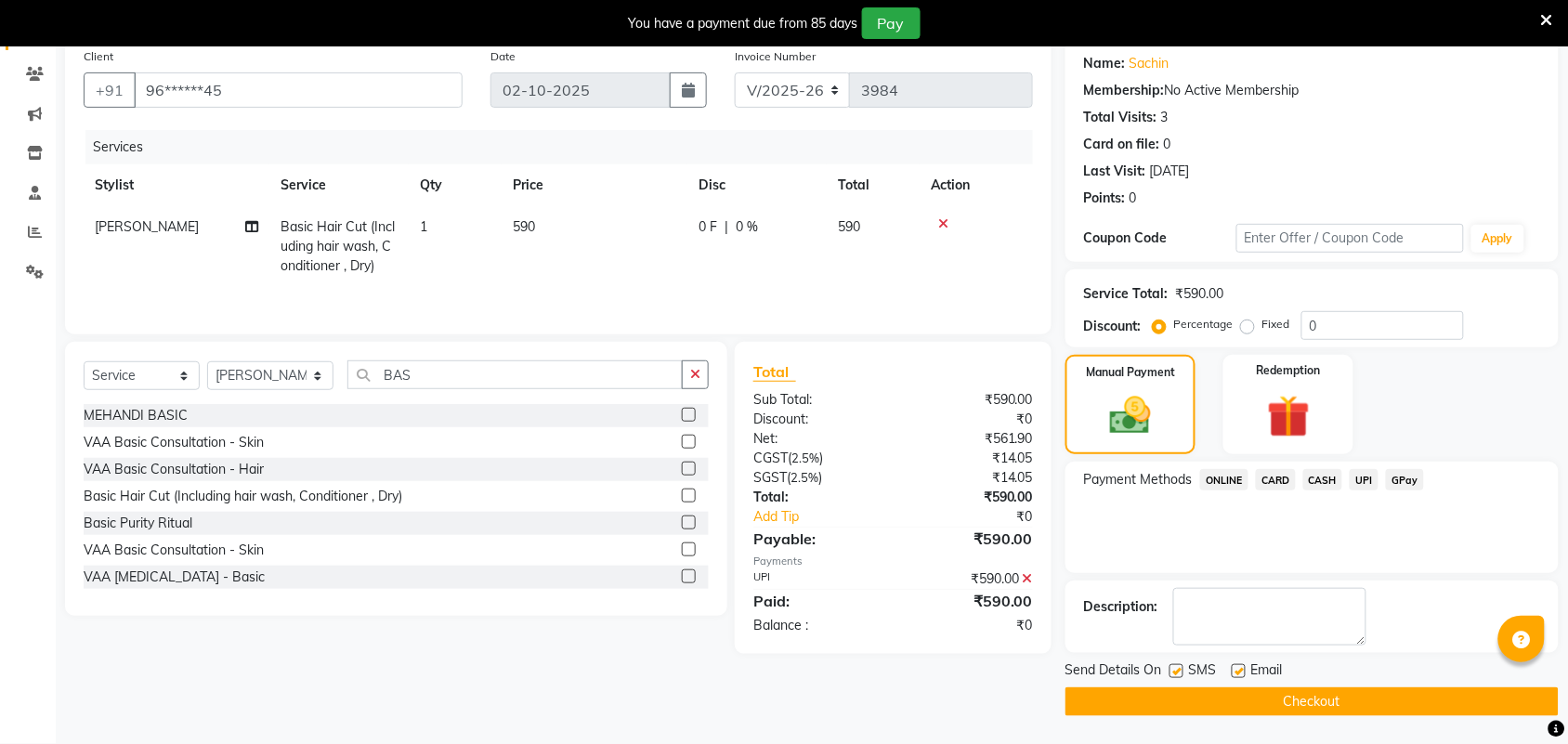
click at [1331, 693] on button "Checkout" at bounding box center [1312, 702] width 494 height 29
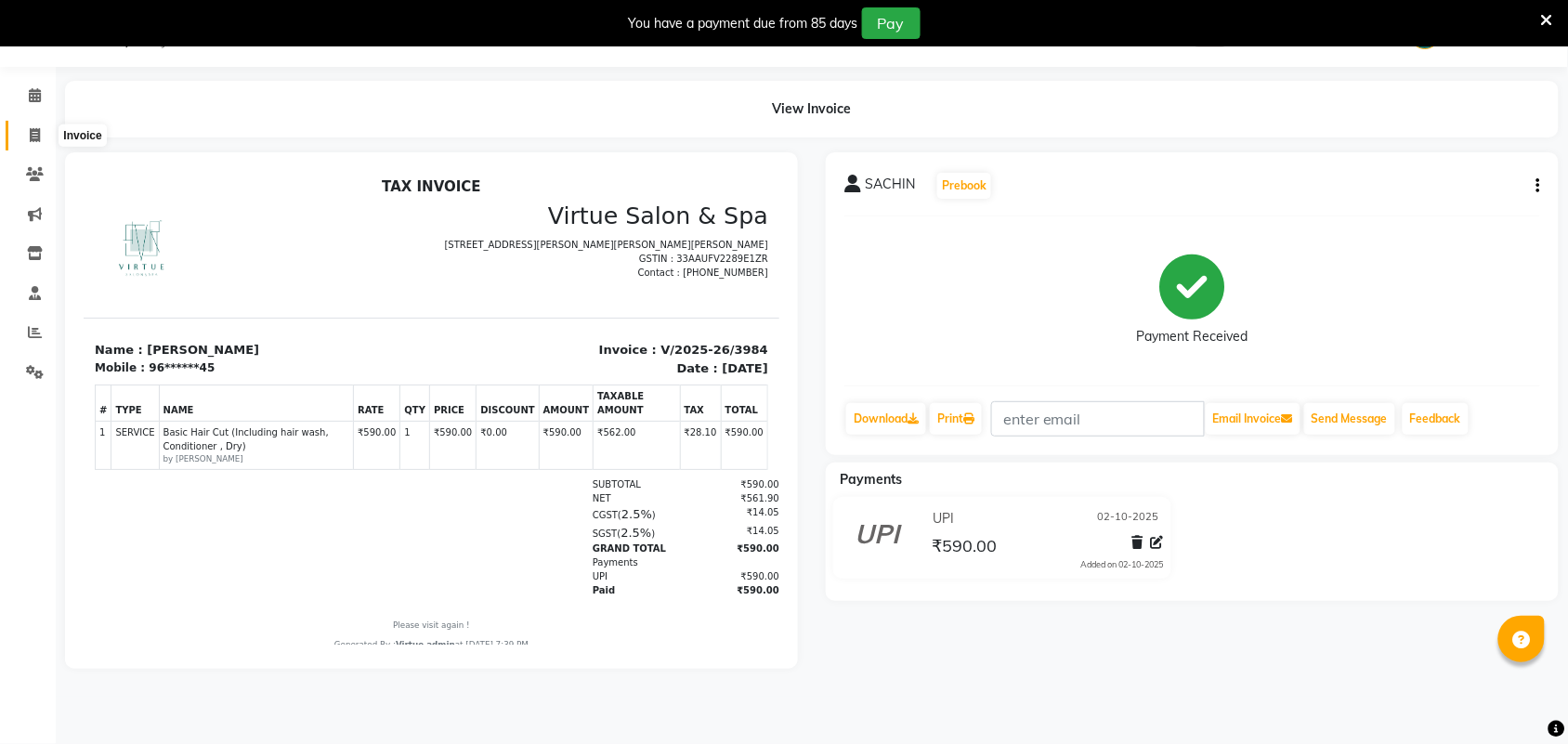
click at [30, 131] on icon at bounding box center [35, 135] width 11 height 14
select select "service"
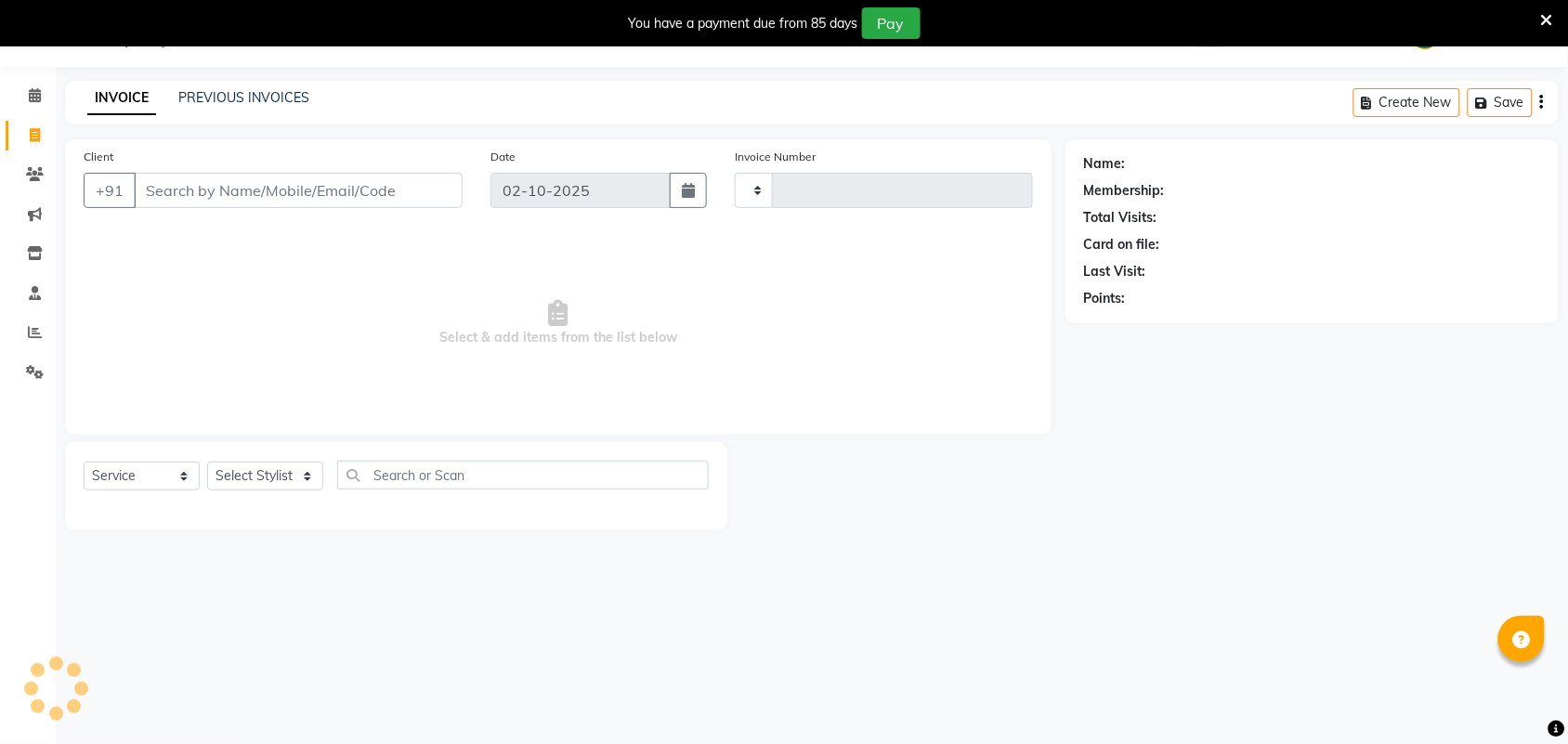
type input "3985"
select select "4466"
click at [247, 104] on link "PREVIOUS INVOICES" at bounding box center [244, 97] width 131 height 17
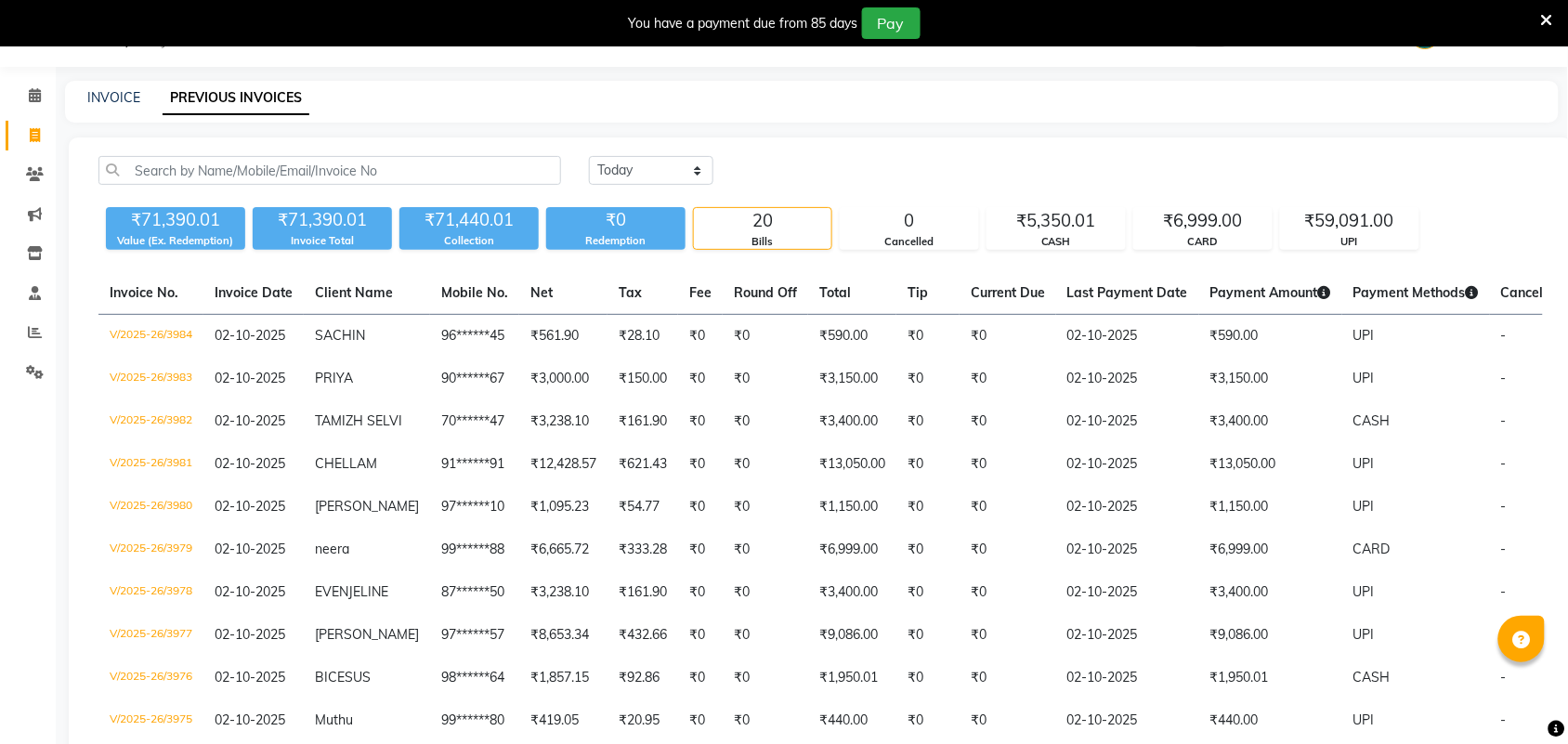
click at [139, 103] on div "INVOICE PREVIOUS INVOICES" at bounding box center [801, 98] width 1472 height 19
click at [211, 96] on link "PREVIOUS INVOICES" at bounding box center [235, 98] width 147 height 33
click at [113, 100] on link "INVOICE" at bounding box center [114, 97] width 53 height 17
select select "4466"
select select "service"
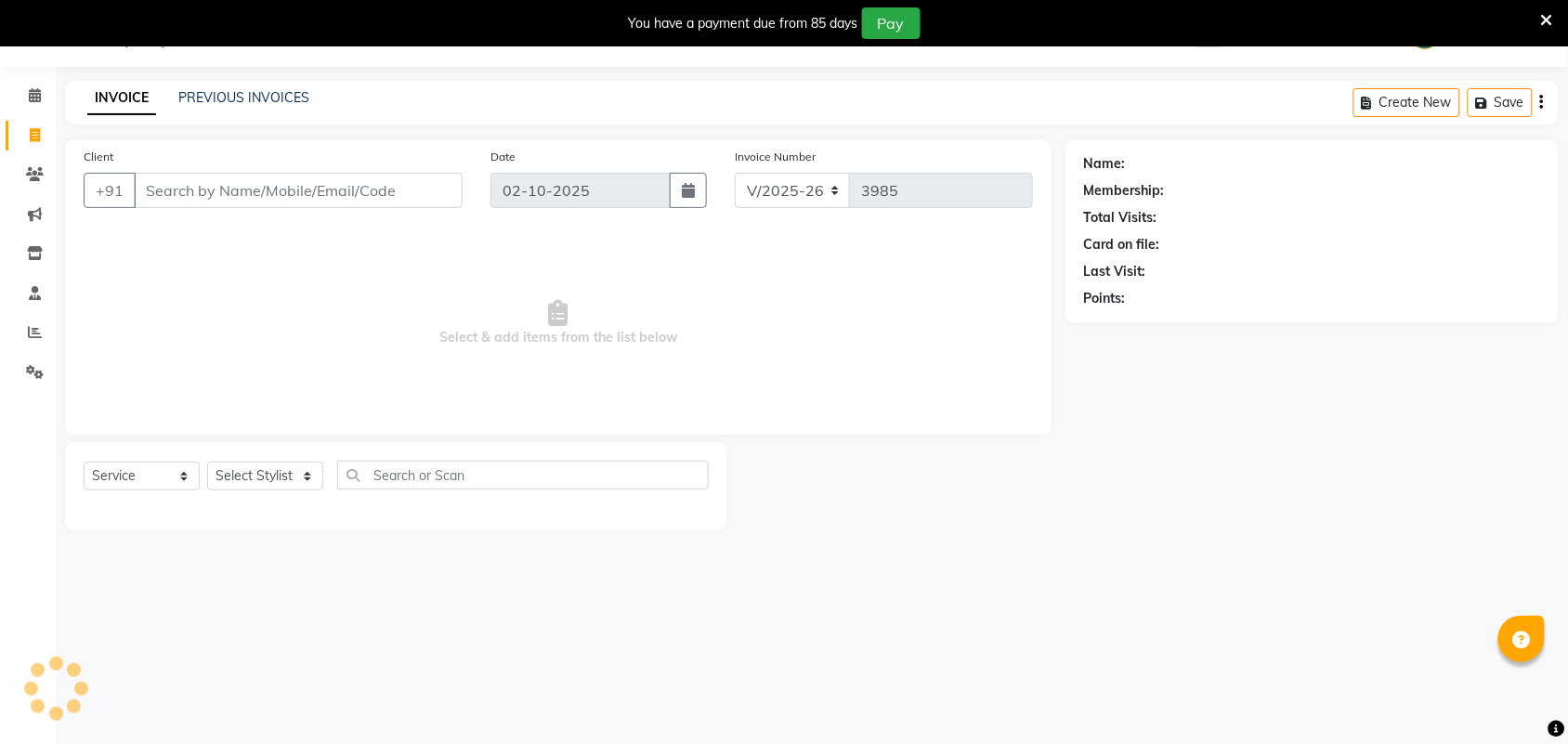
click at [223, 109] on div "INVOICE PREVIOUS INVOICES" at bounding box center [198, 99] width 266 height 21
click at [256, 96] on link "PREVIOUS INVOICES" at bounding box center [244, 97] width 131 height 17
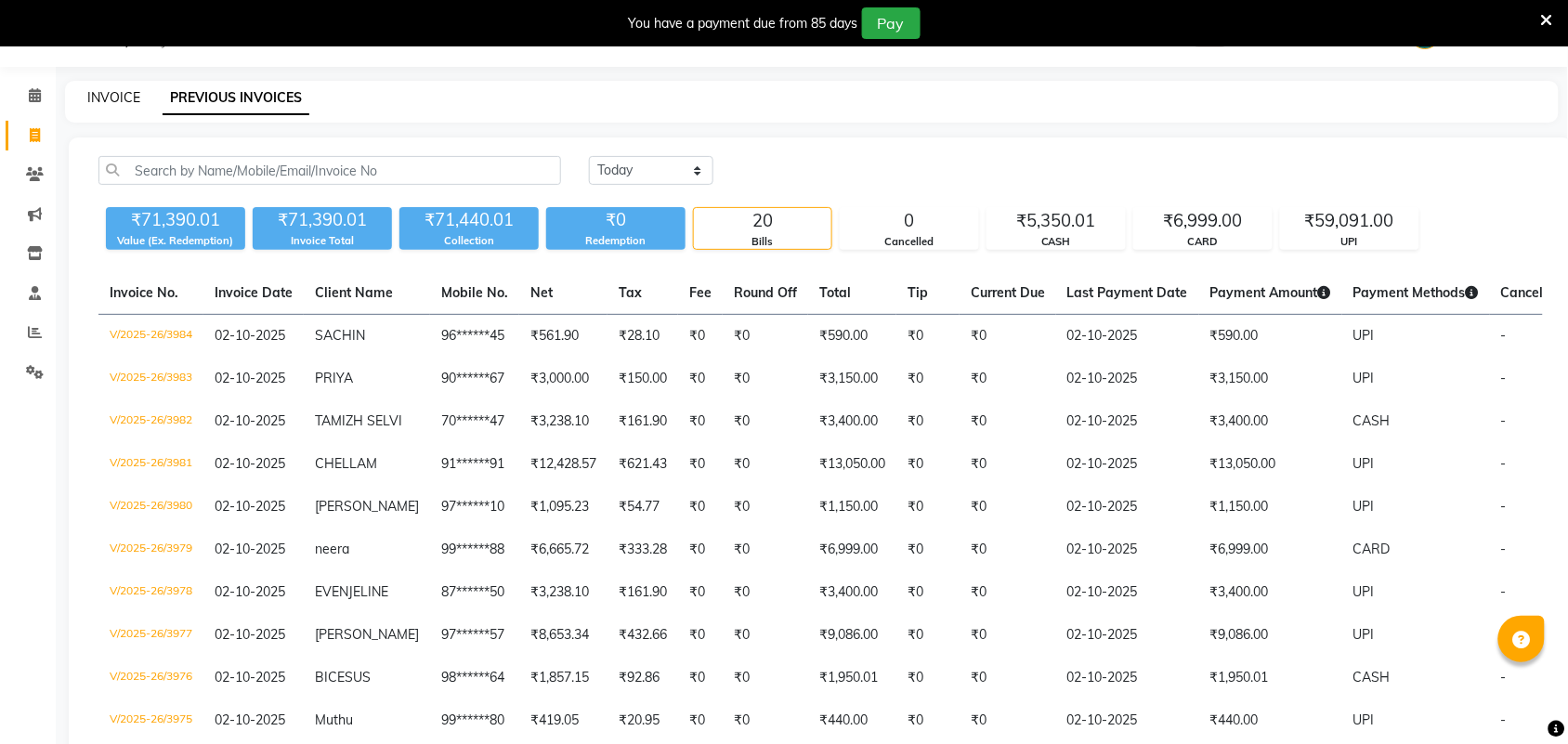
click at [88, 94] on link "INVOICE" at bounding box center [114, 97] width 53 height 17
select select "service"
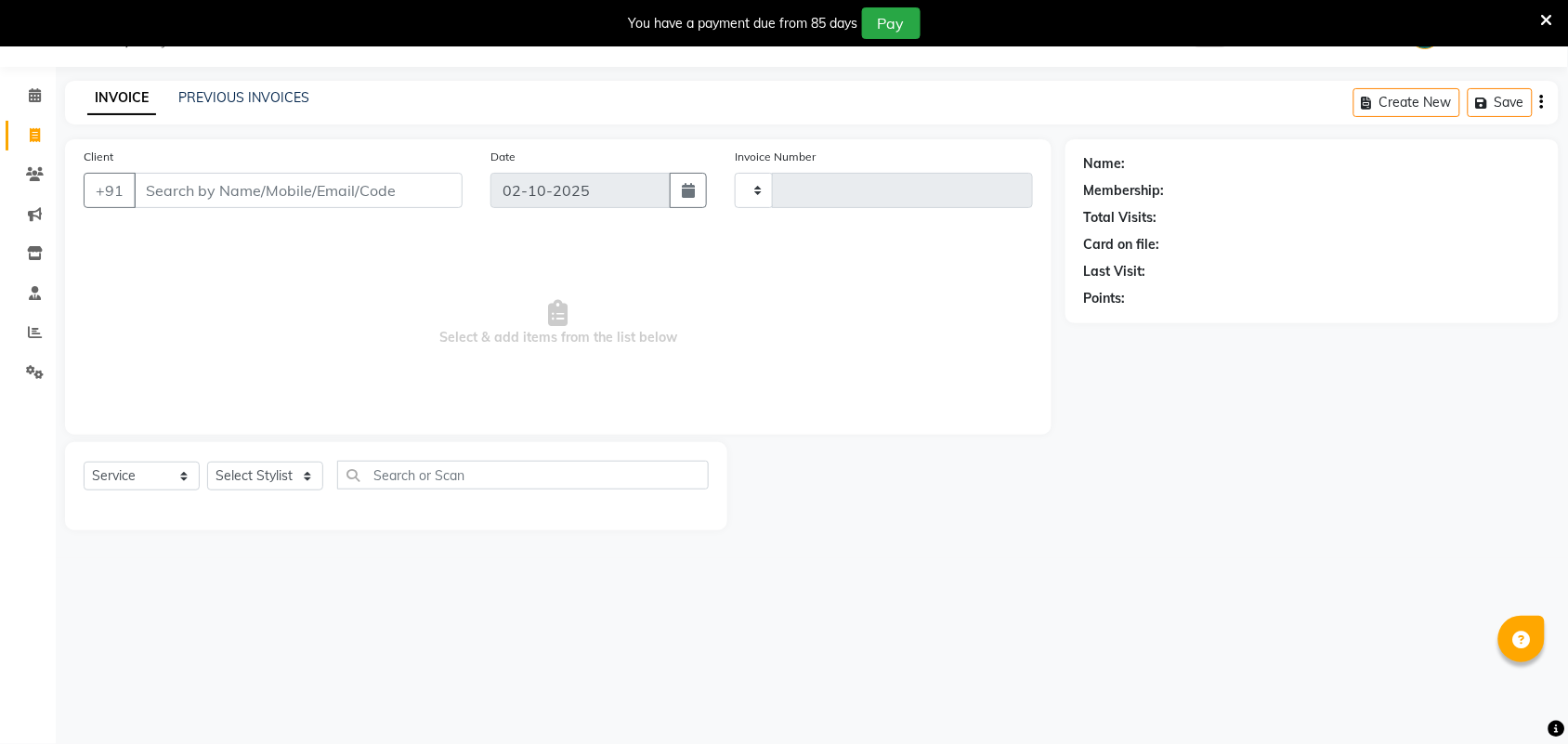
type input "3985"
select select "4466"
click at [182, 197] on input "Client" at bounding box center [298, 190] width 329 height 35
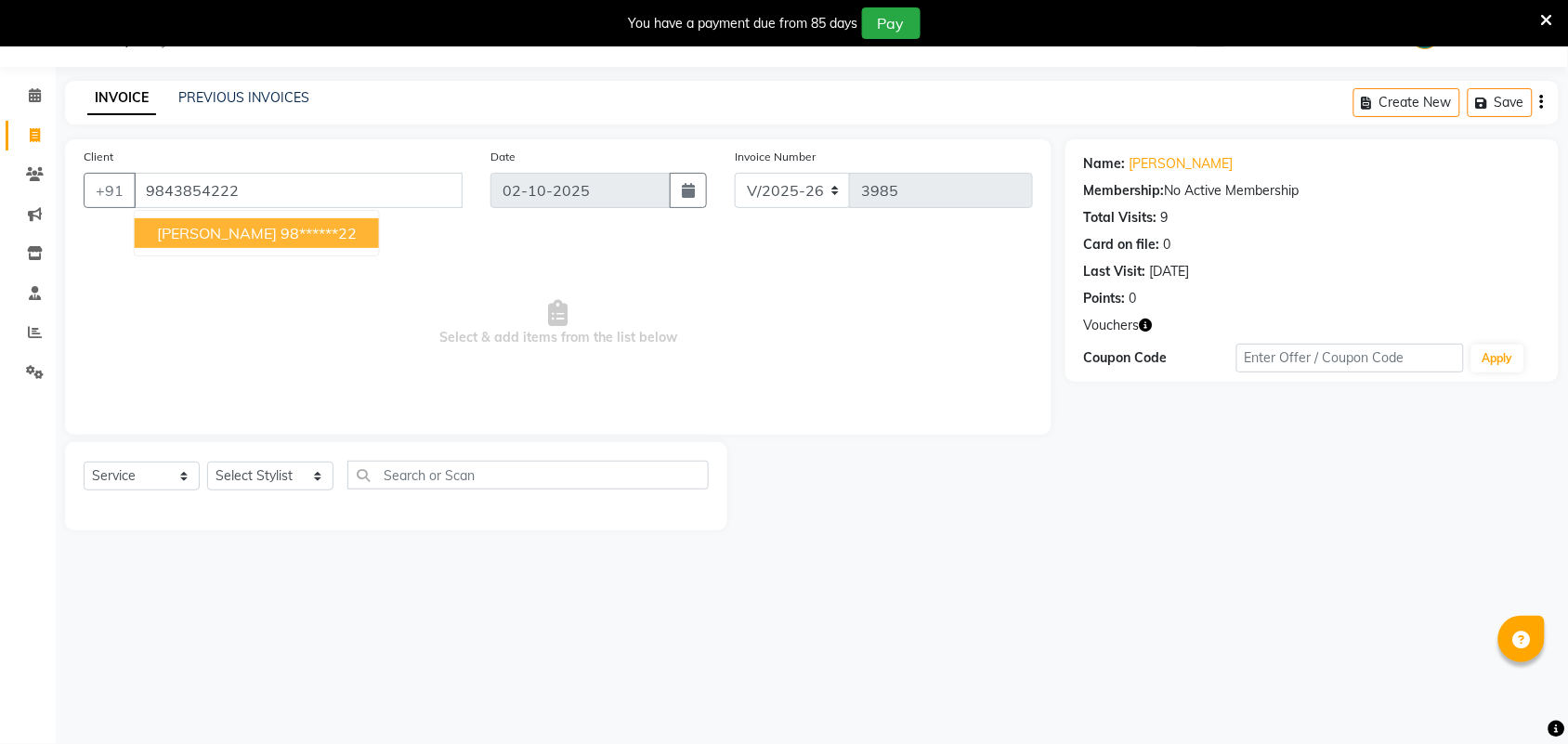
click at [281, 237] on ngb-highlight "98******22" at bounding box center [319, 232] width 76 height 18
type input "98******22"
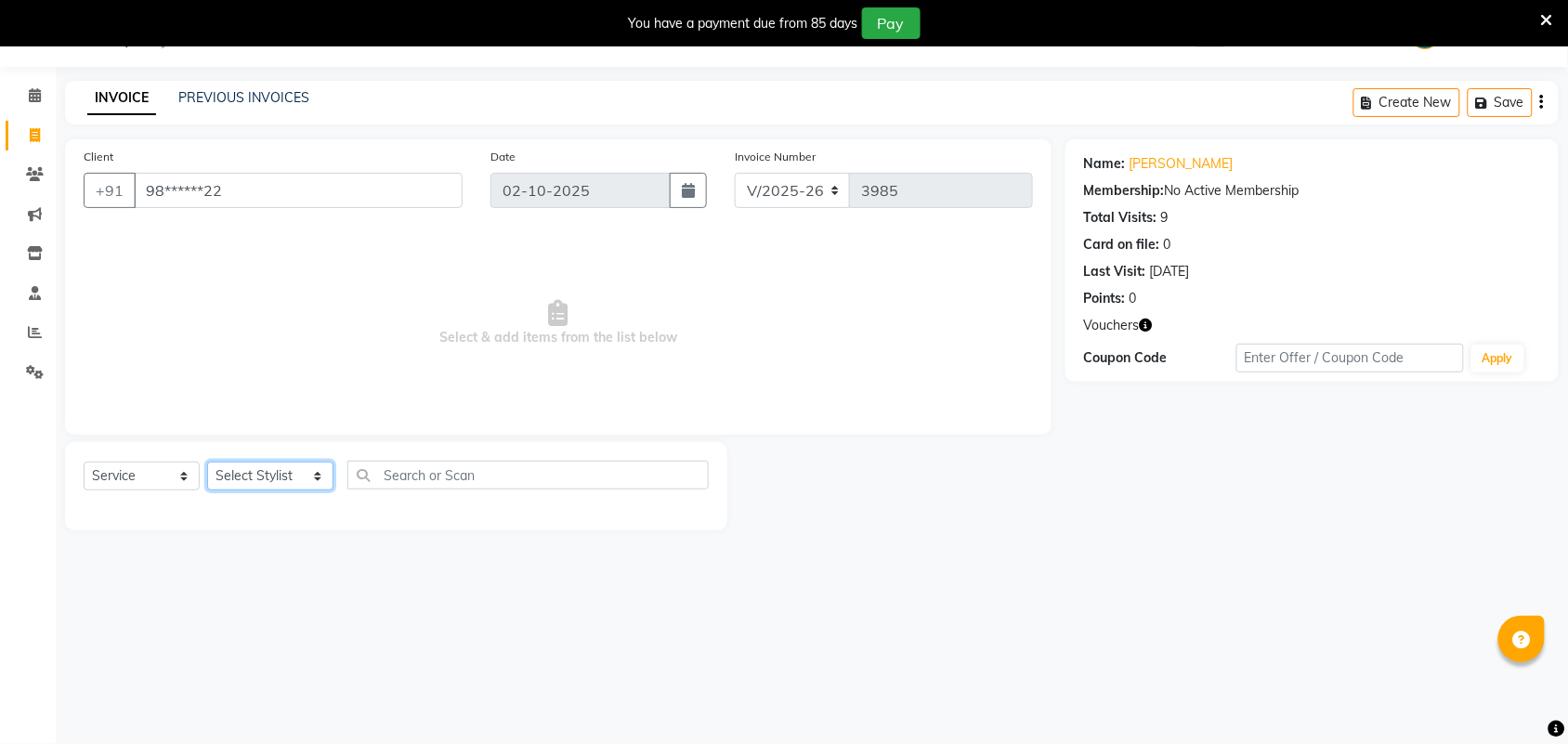
click at [269, 484] on select "Select Stylist Admin [PERSON_NAME] Apsu Auditor Ambattur [PERSON_NAME] Dingg - …" at bounding box center [270, 476] width 126 height 29
select select "71189"
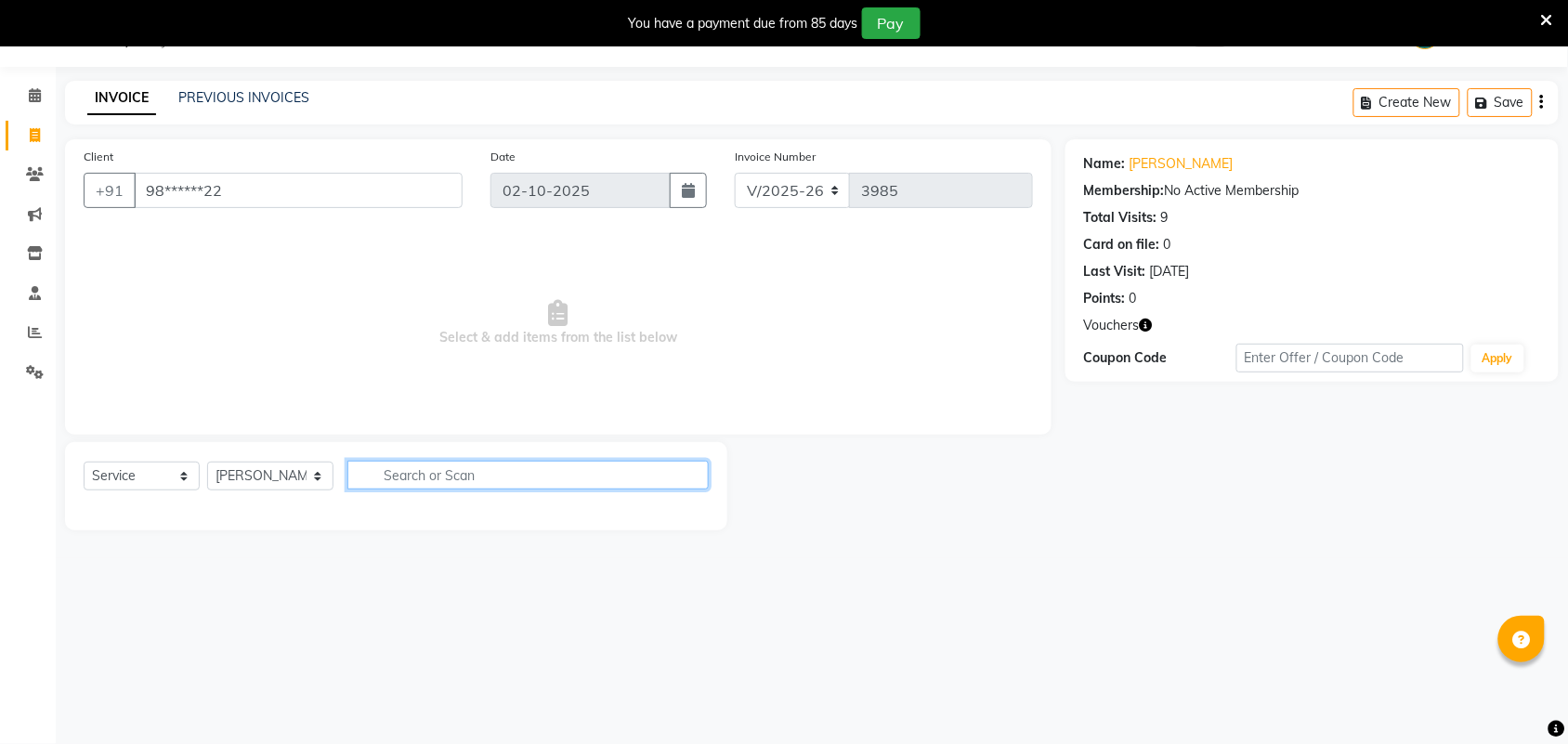
click at [500, 471] on input "text" at bounding box center [528, 475] width 361 height 29
click at [586, 480] on input "[PERSON_NAME]" at bounding box center [515, 475] width 335 height 29
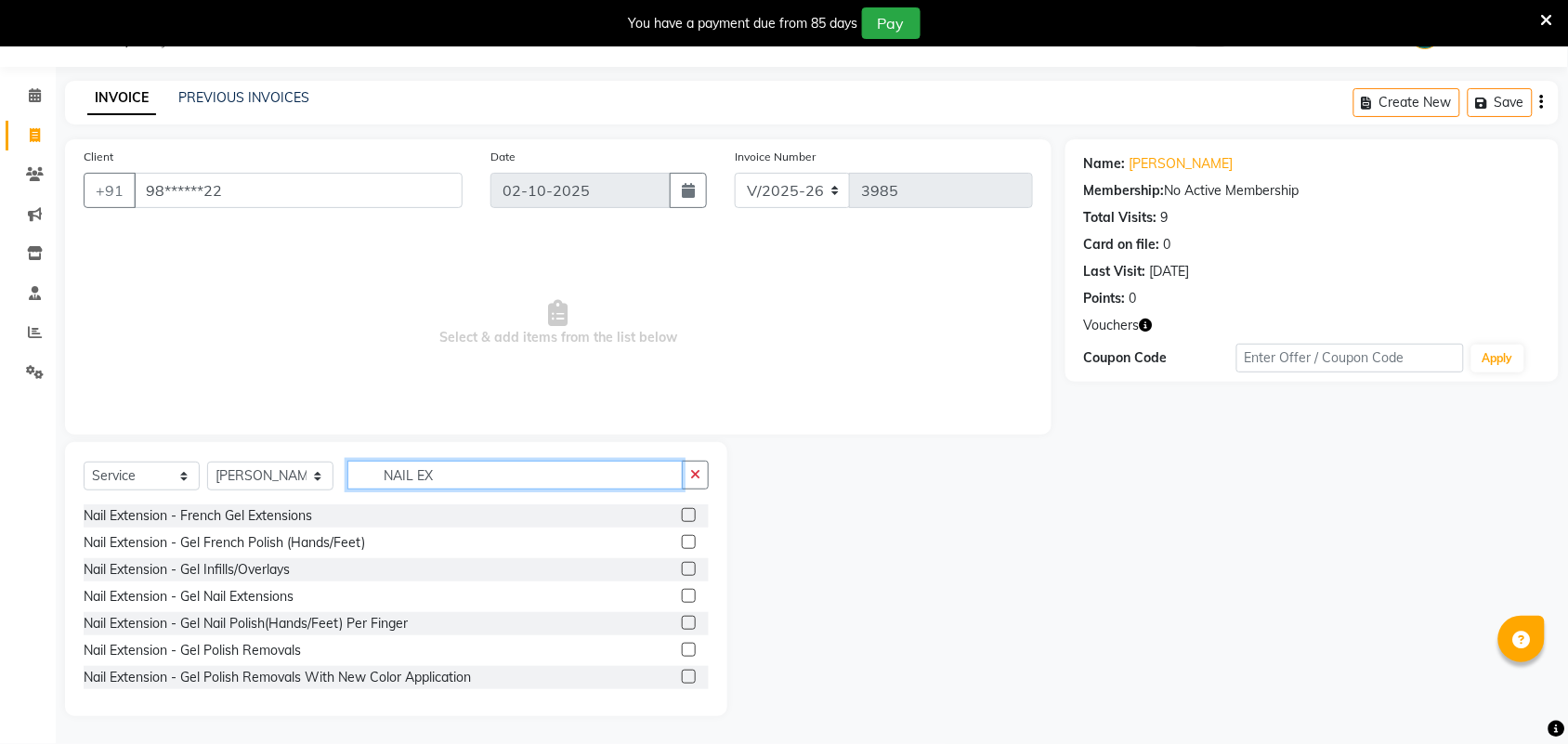
type input "NAIL EX"
click at [682, 621] on label at bounding box center [689, 623] width 14 height 14
click at [682, 621] on input "checkbox" at bounding box center [688, 624] width 12 height 12
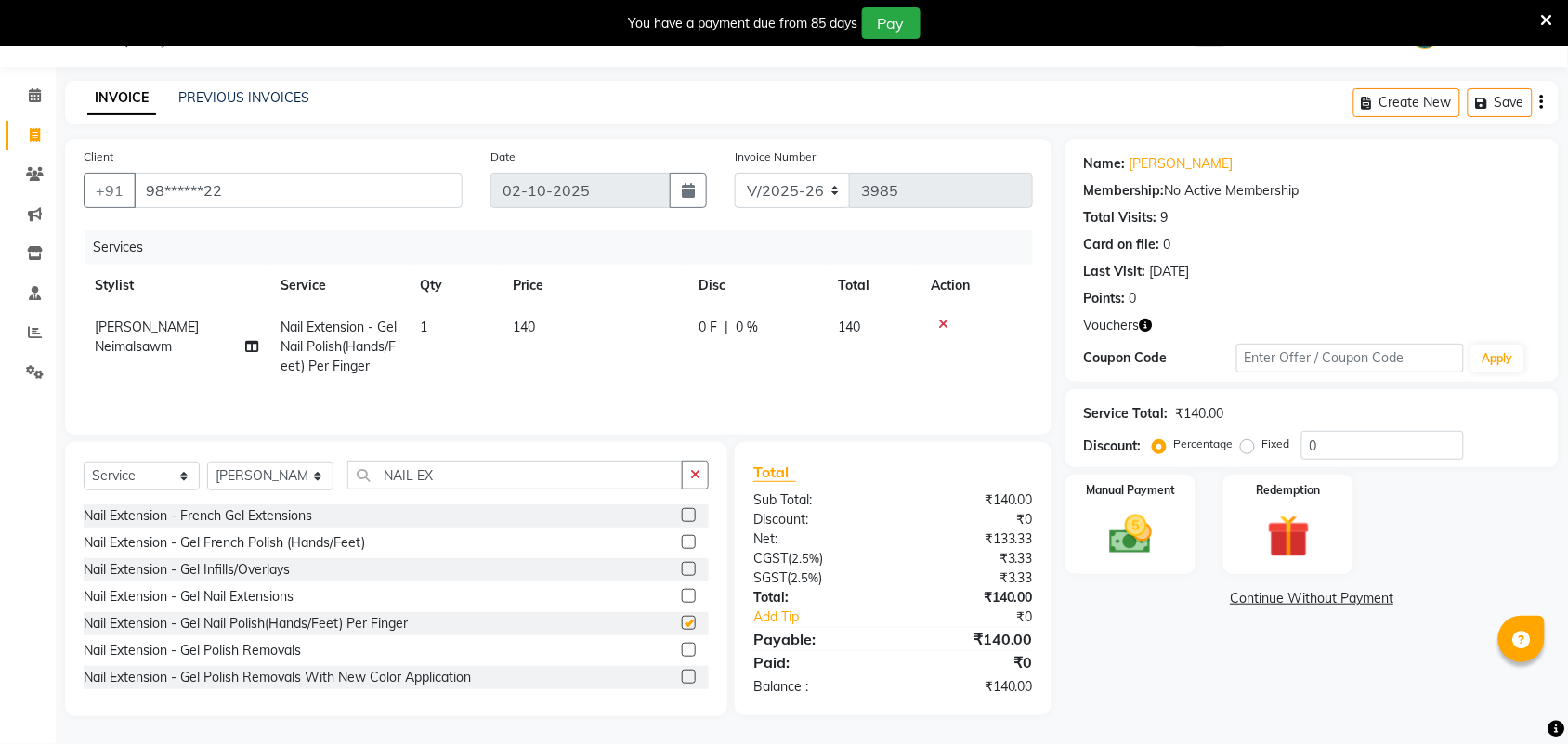
checkbox input "false"
click at [554, 327] on td "140" at bounding box center [594, 347] width 186 height 81
select select "71189"
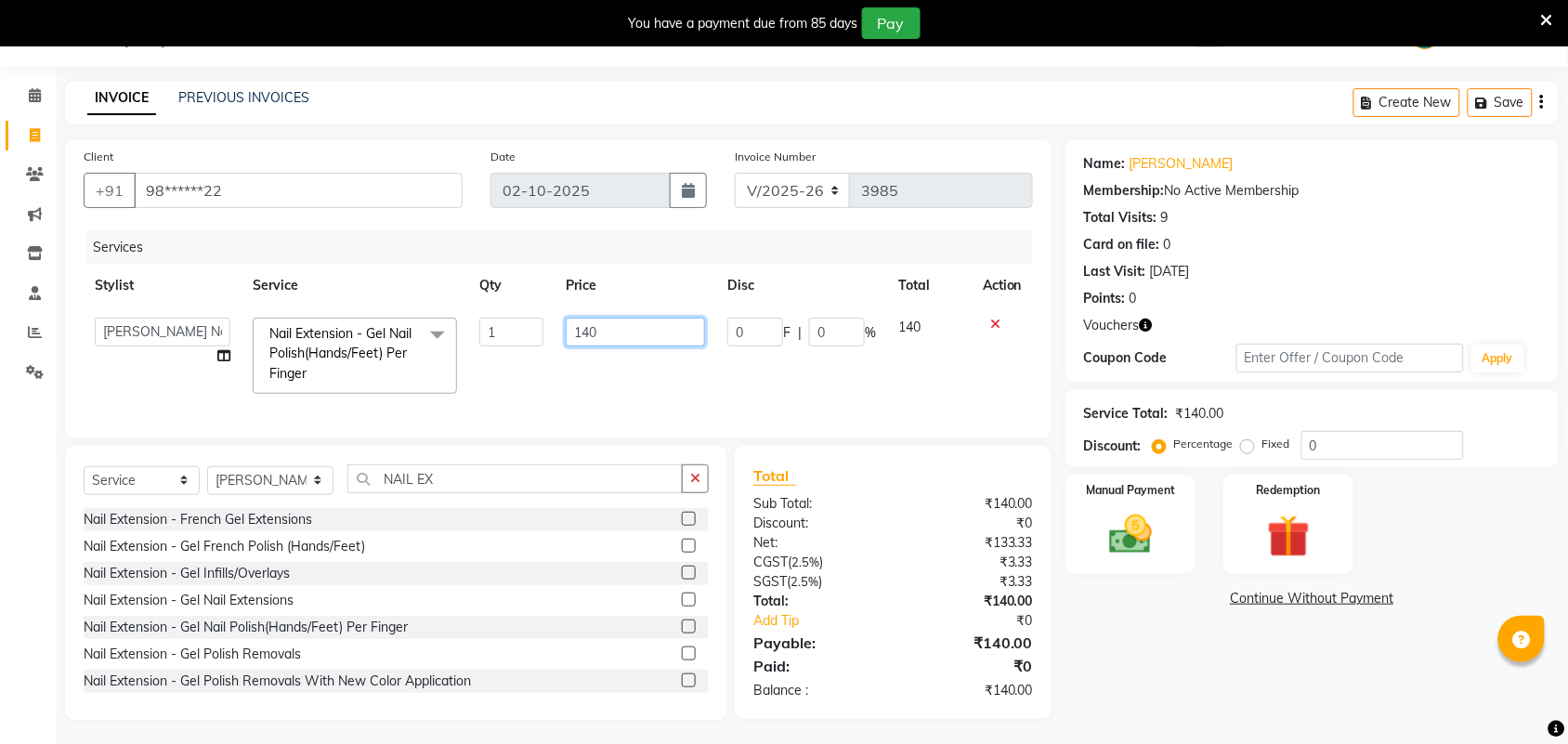
click at [638, 336] on input "140" at bounding box center [634, 332] width 139 height 29
type input "1"
type input "2360"
click at [1121, 655] on div "Name: [PERSON_NAME] Membership: No Active Membership Total Visits: 9 Card on fi…" at bounding box center [1319, 429] width 507 height 581
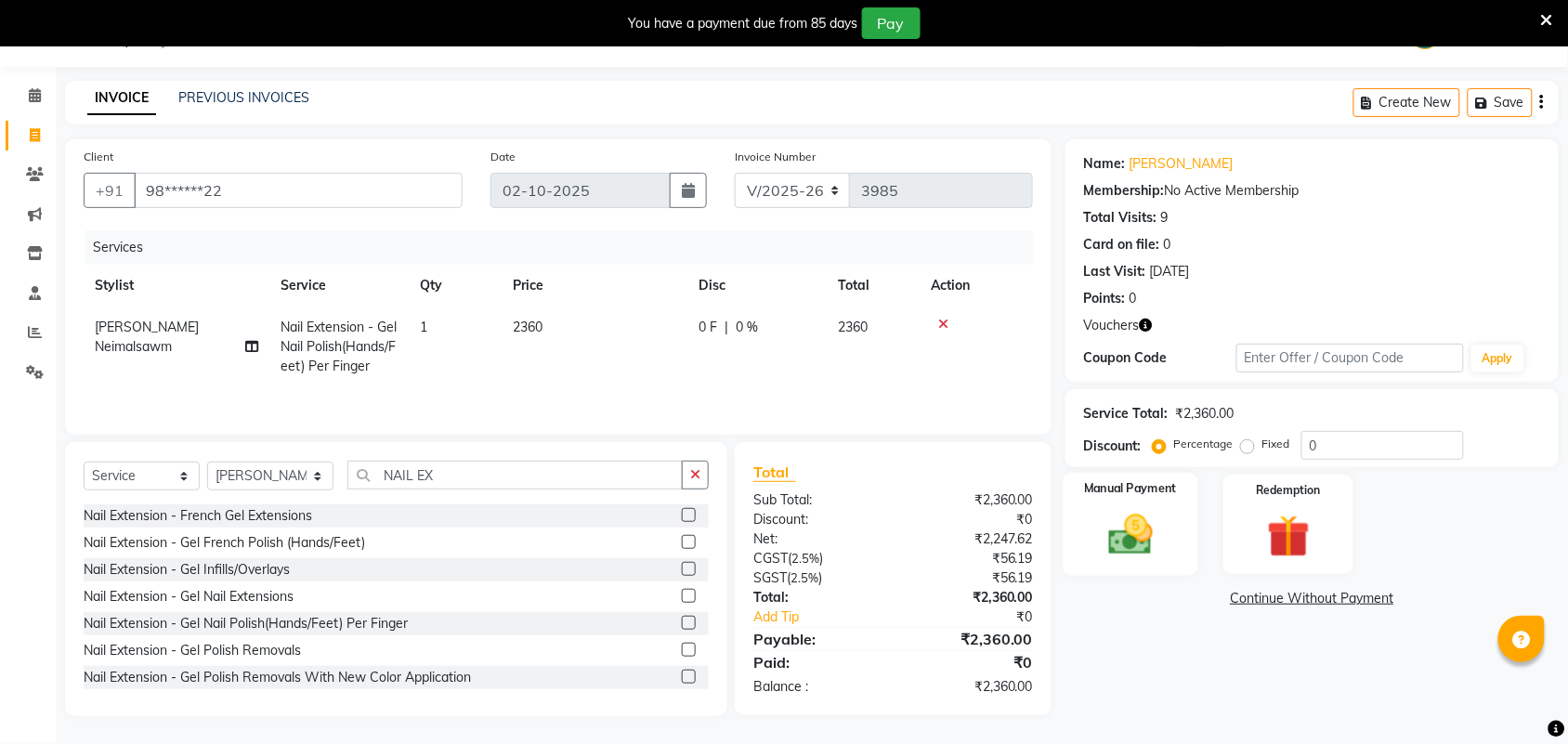
click at [1140, 527] on img at bounding box center [1131, 534] width 73 height 51
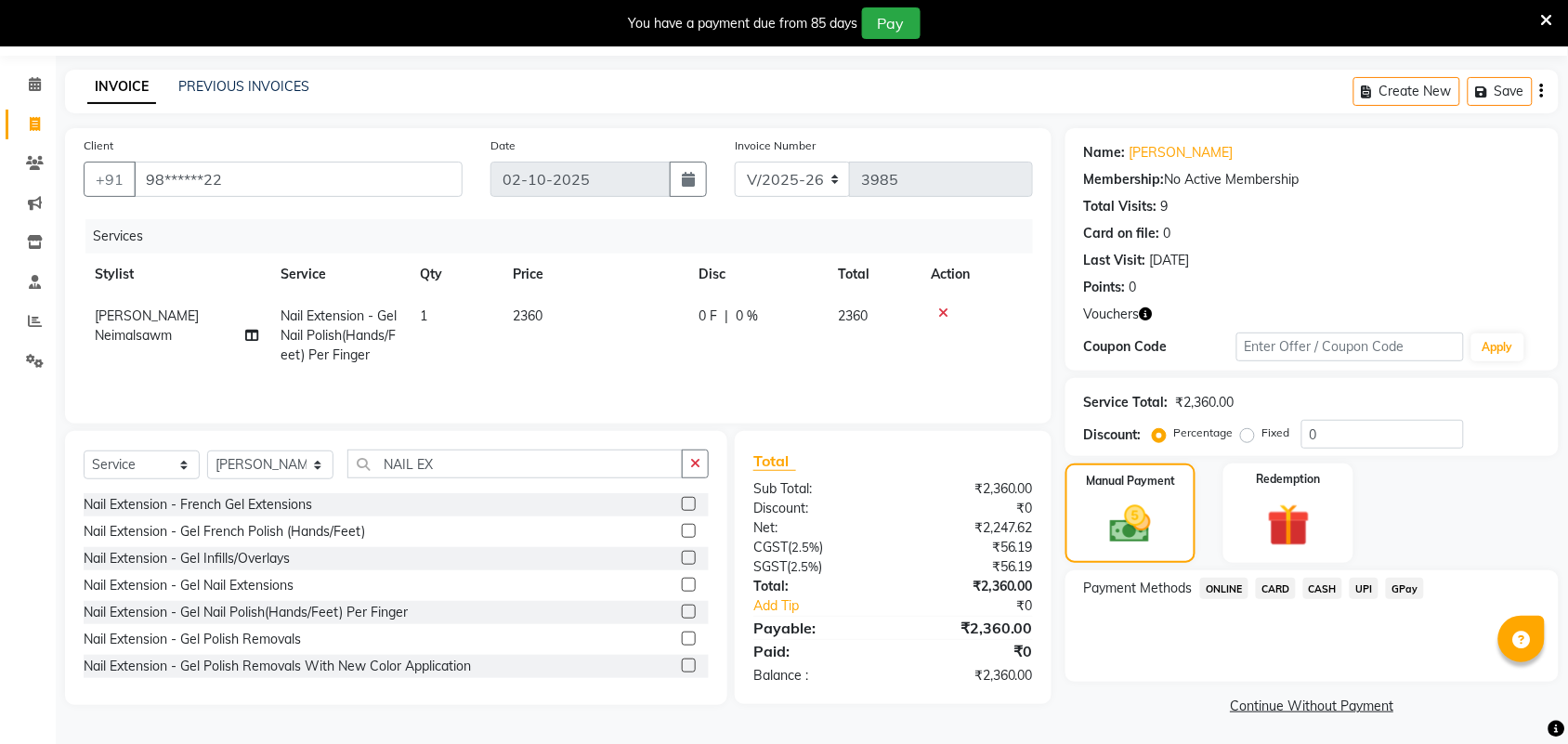
scroll to position [61, 0]
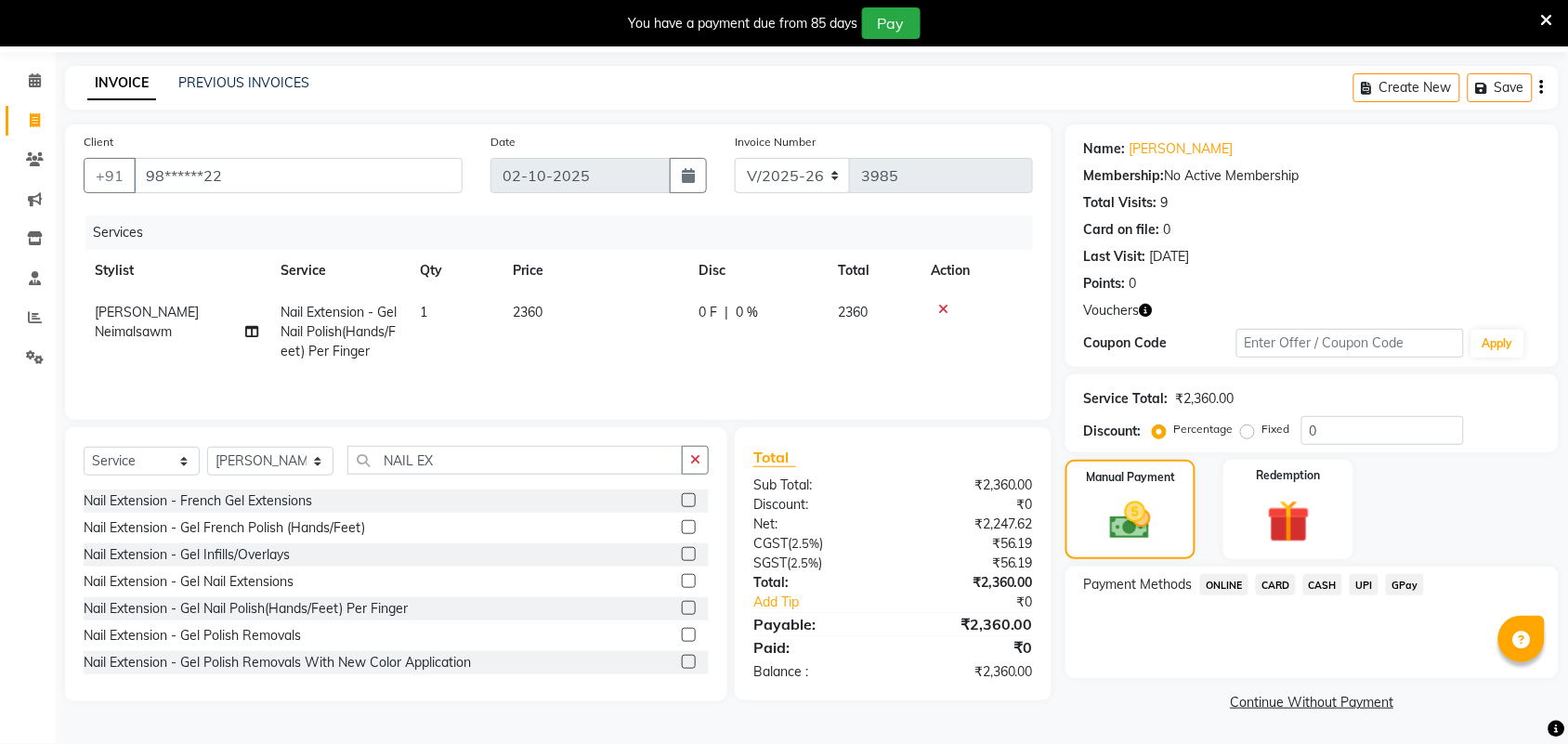
click at [1359, 590] on span "UPI" at bounding box center [1365, 585] width 29 height 21
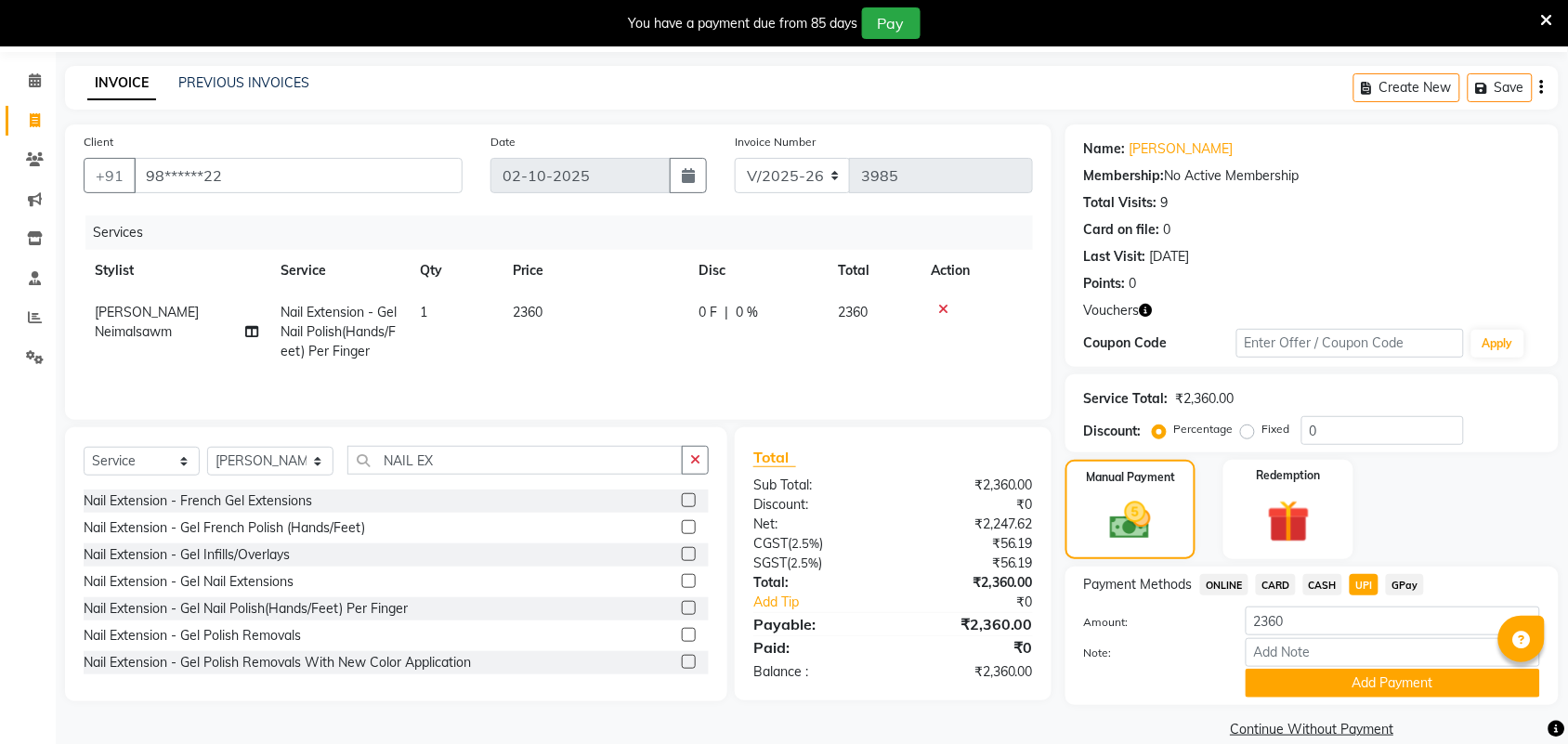
click at [1369, 679] on button "Add Payment" at bounding box center [1393, 684] width 294 height 29
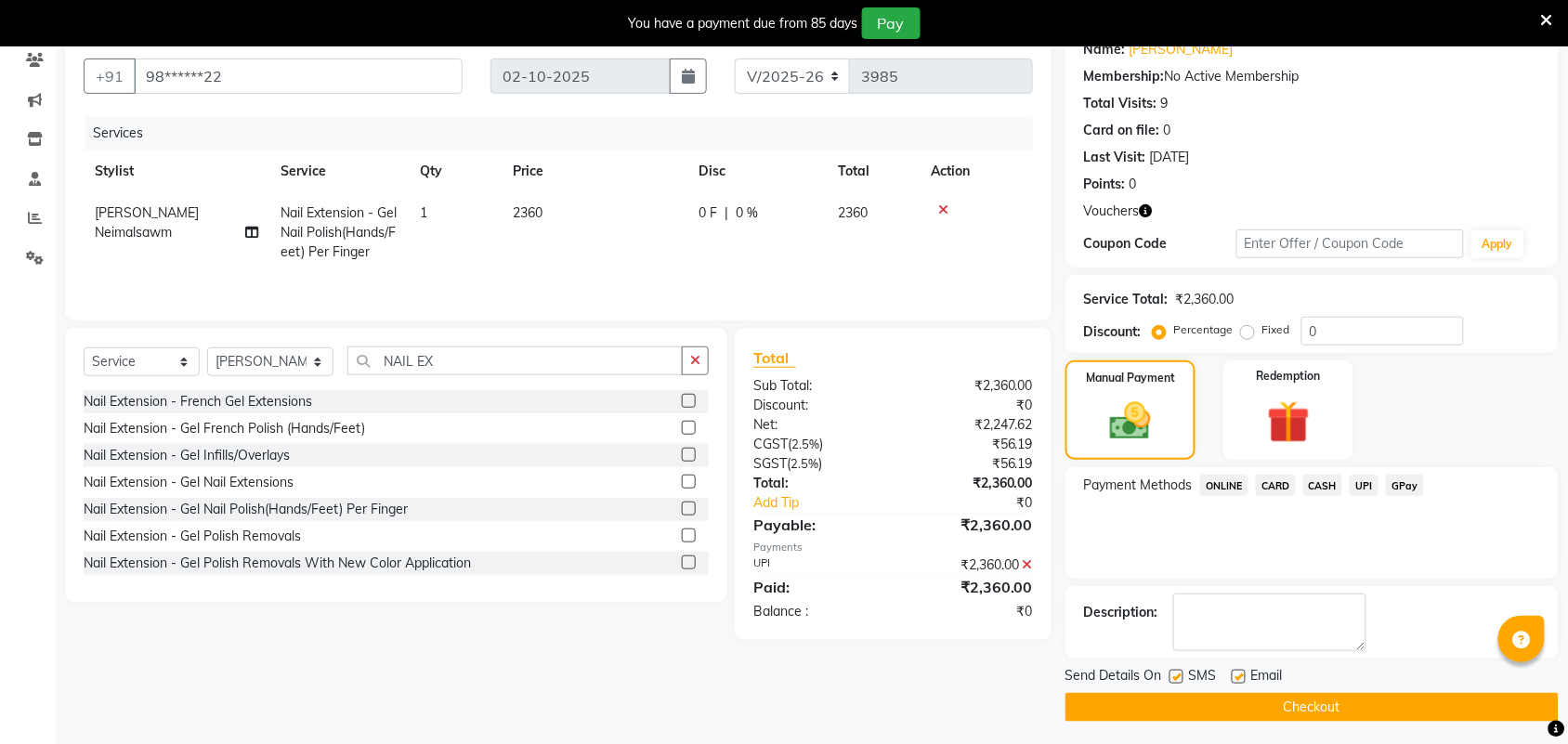
scroll to position [167, 0]
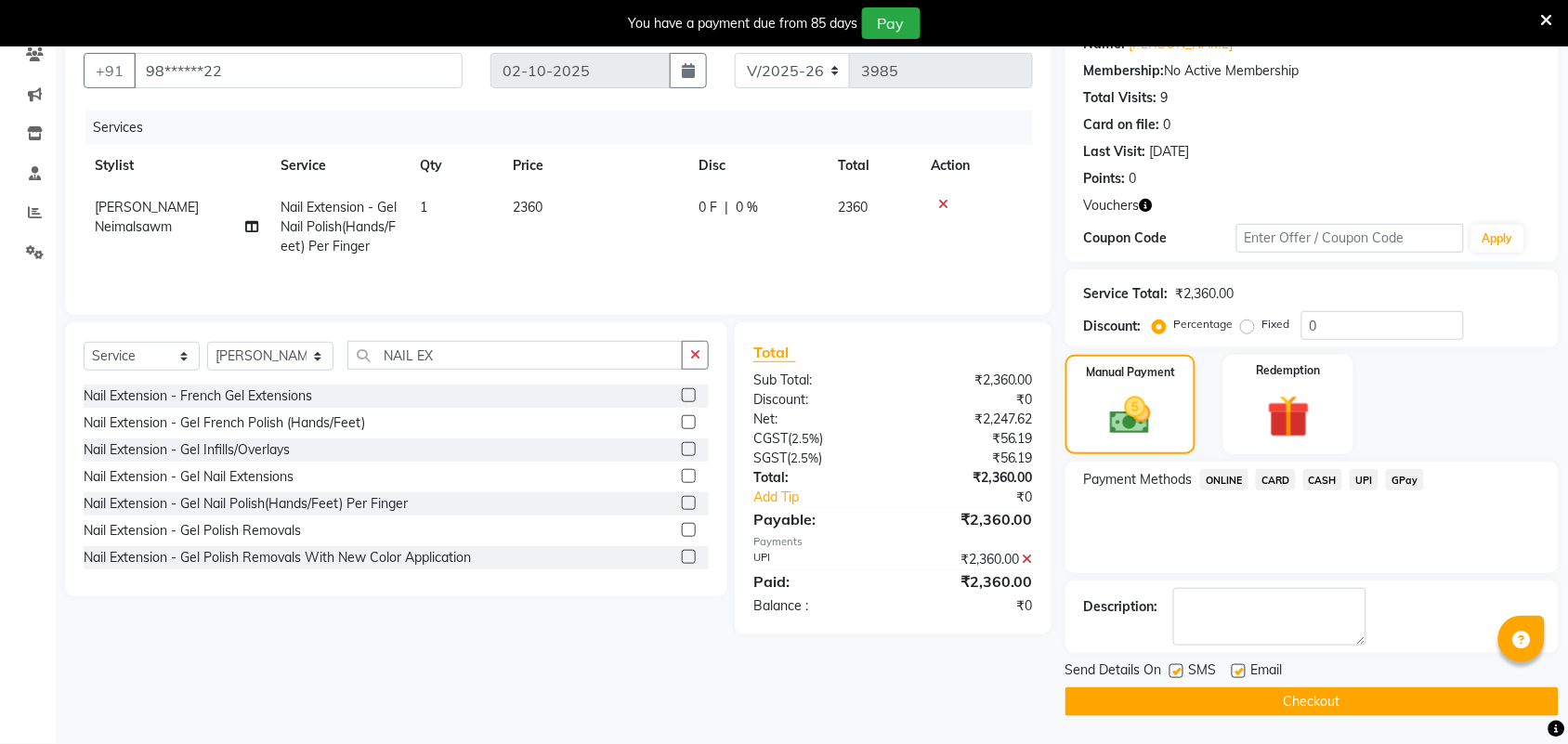
click at [1384, 701] on button "Checkout" at bounding box center [1312, 702] width 494 height 29
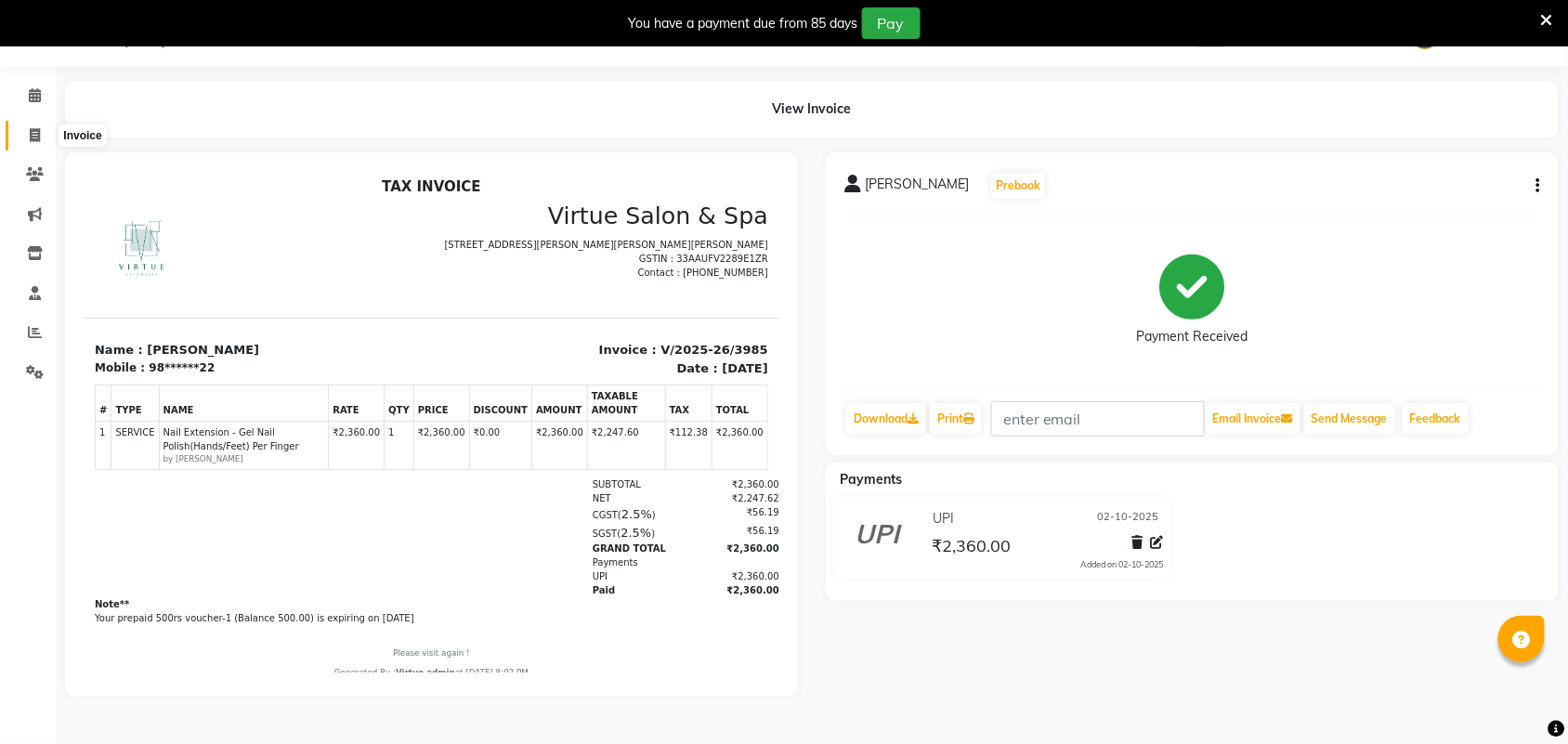
click at [37, 132] on icon at bounding box center [35, 135] width 11 height 14
select select "service"
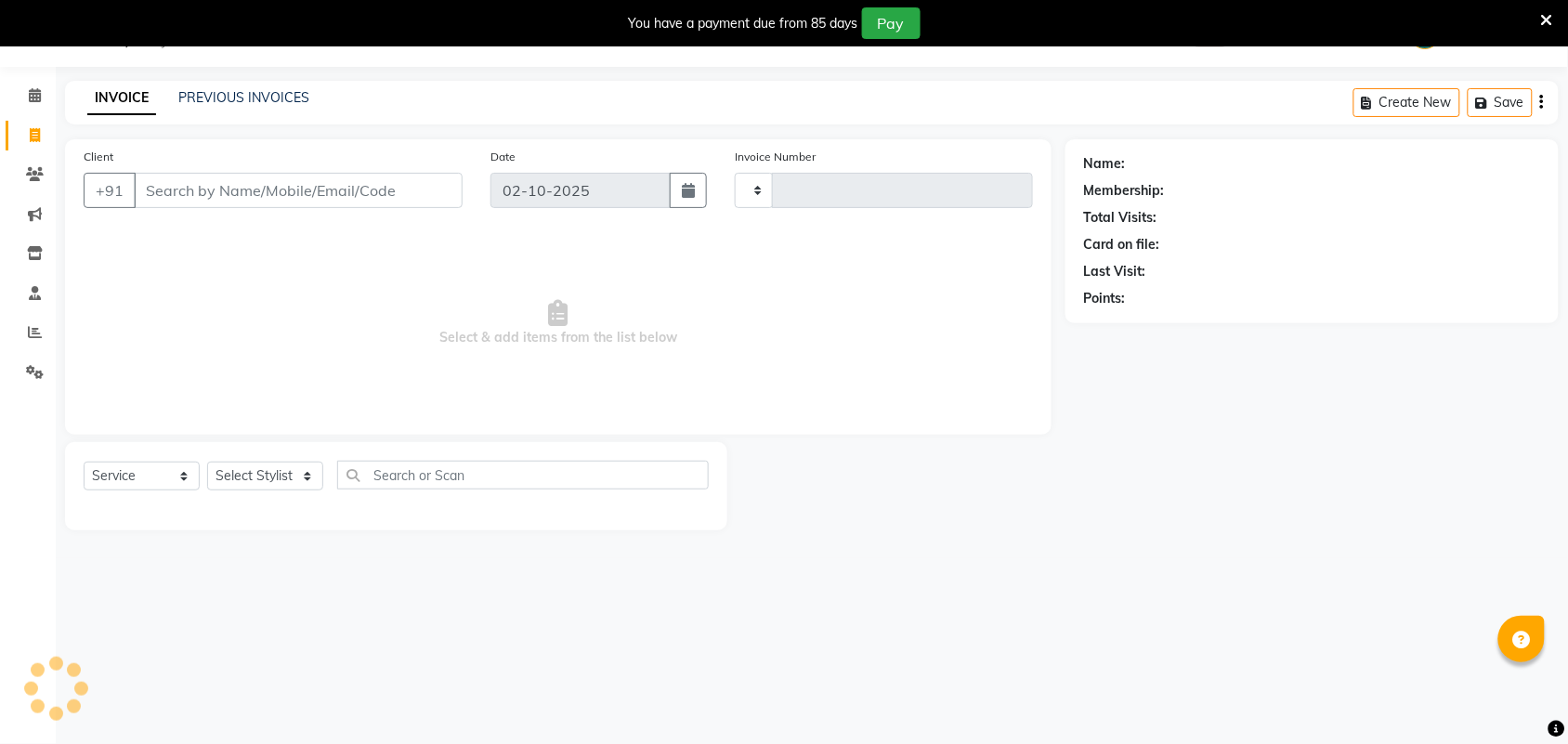
type input "3986"
select select "4466"
click at [180, 200] on input "Client" at bounding box center [298, 190] width 329 height 35
type input "8"
click at [303, 201] on input "Client" at bounding box center [298, 190] width 329 height 35
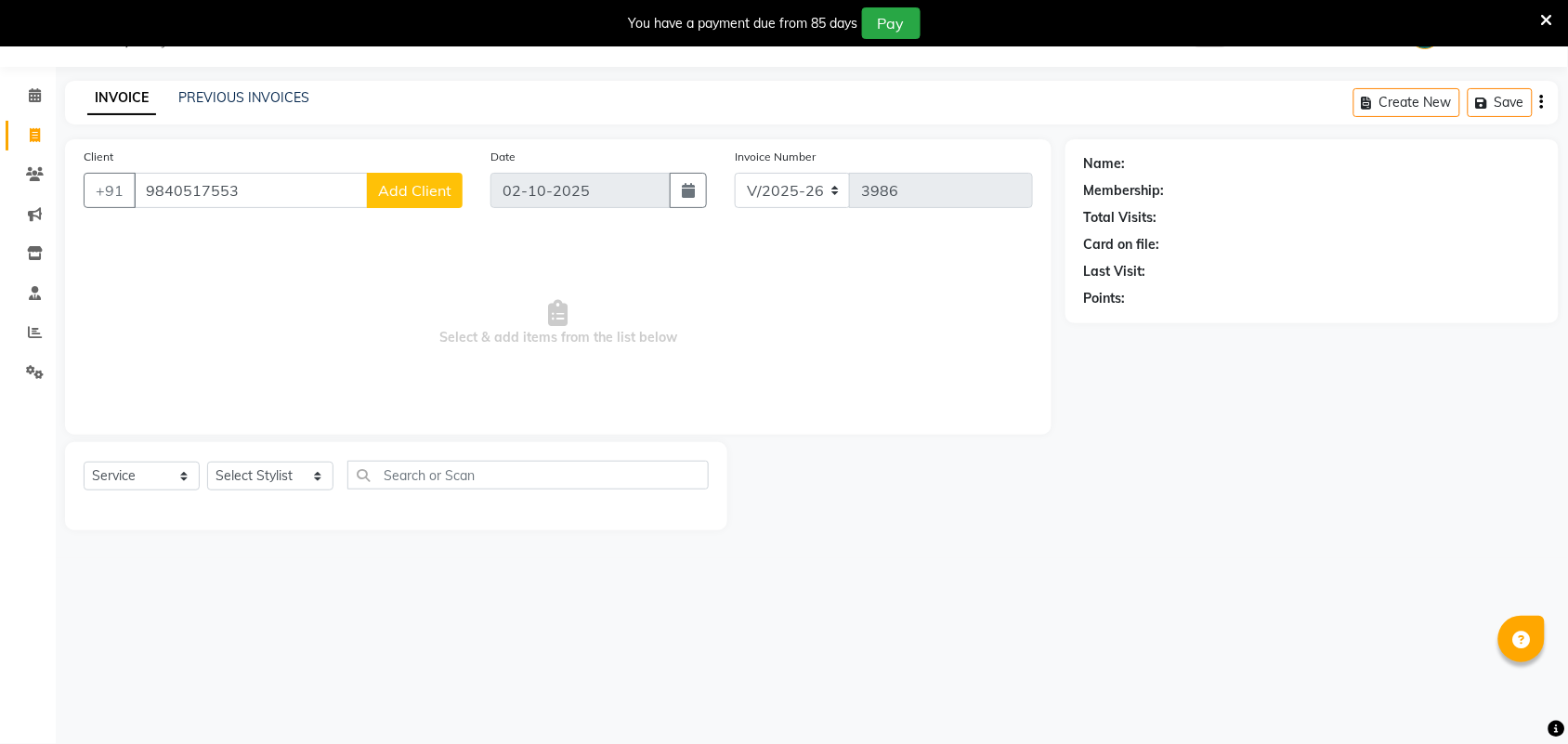
type input "9840517553"
click at [406, 202] on button "Add Client" at bounding box center [415, 190] width 96 height 35
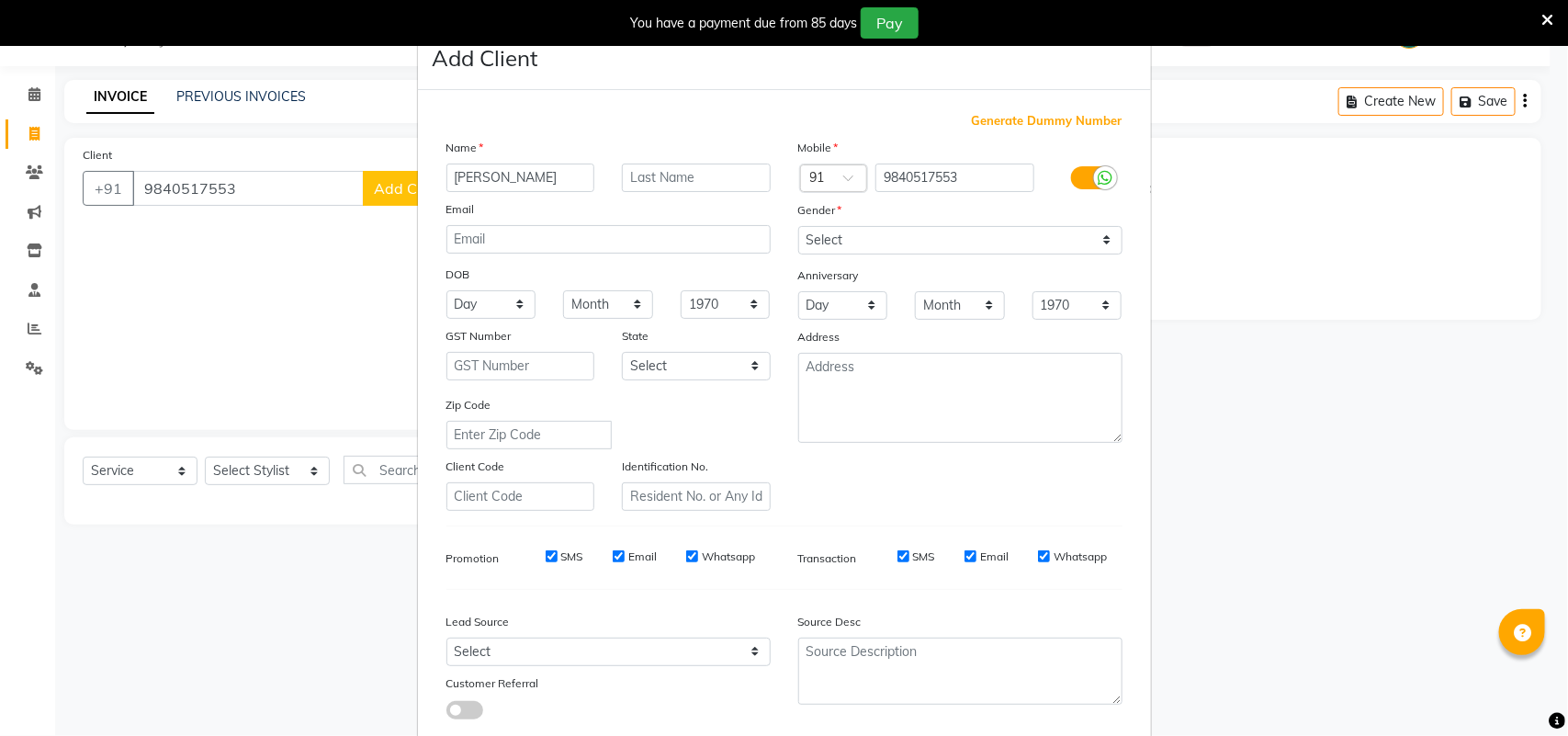
type input "[PERSON_NAME]"
click at [864, 243] on select "Select [DEMOGRAPHIC_DATA] [DEMOGRAPHIC_DATA] Other Prefer Not To Say" at bounding box center [960, 240] width 325 height 29
select select "[DEMOGRAPHIC_DATA]"
click at [798, 226] on select "Select [DEMOGRAPHIC_DATA] [DEMOGRAPHIC_DATA] Other Prefer Not To Say" at bounding box center [960, 240] width 325 height 29
click at [704, 638] on select "Select Walk-in Referral Internet Friend Word of Mouth Advertisement Facebook Ju…" at bounding box center [609, 652] width 325 height 29
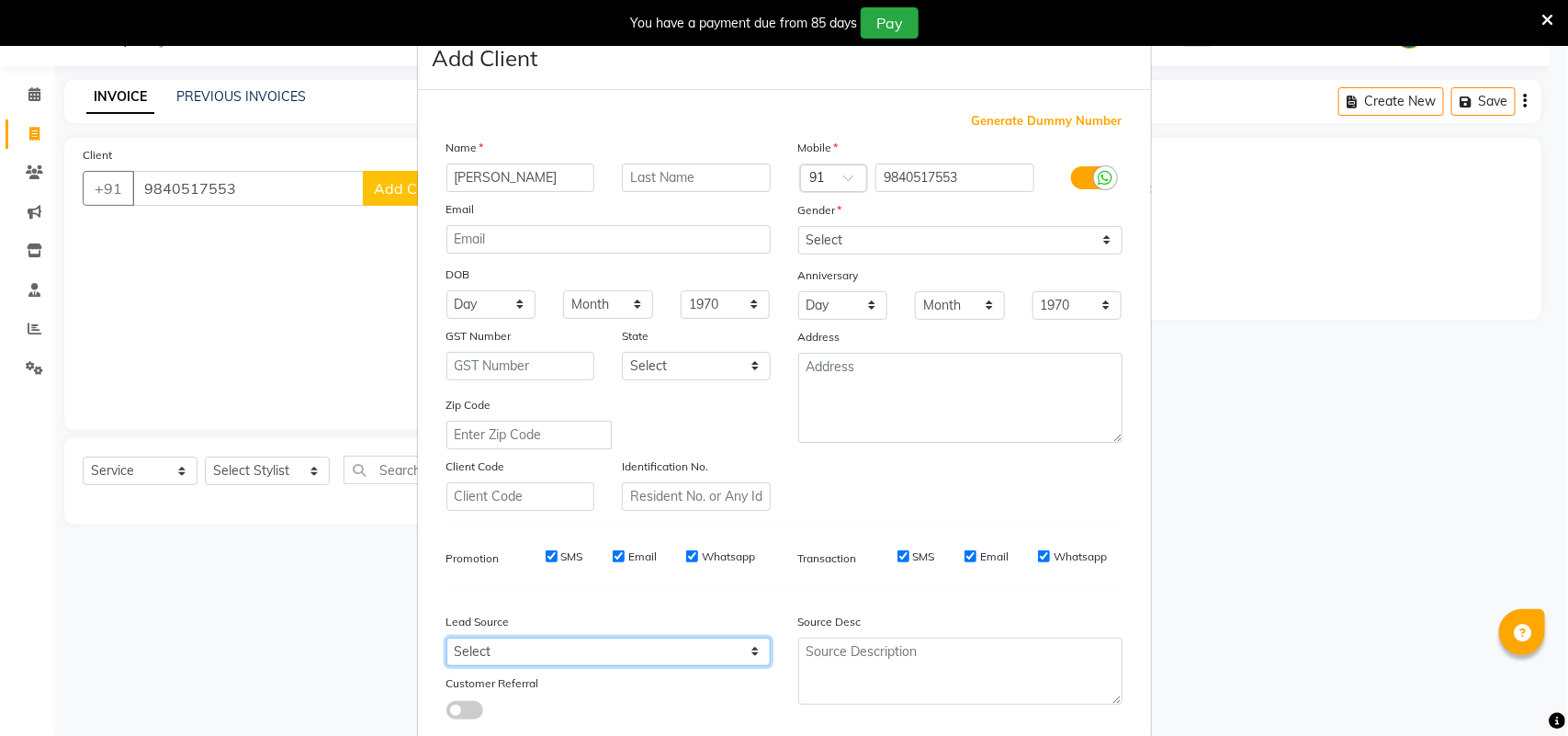
select select "30564"
click at [446, 638] on select "Select Walk-in Referral Internet Friend Word of Mouth Advertisement Facebook Ju…" at bounding box center [609, 652] width 325 height 29
click at [804, 629] on div "Source Desc" at bounding box center [873, 625] width 177 height 26
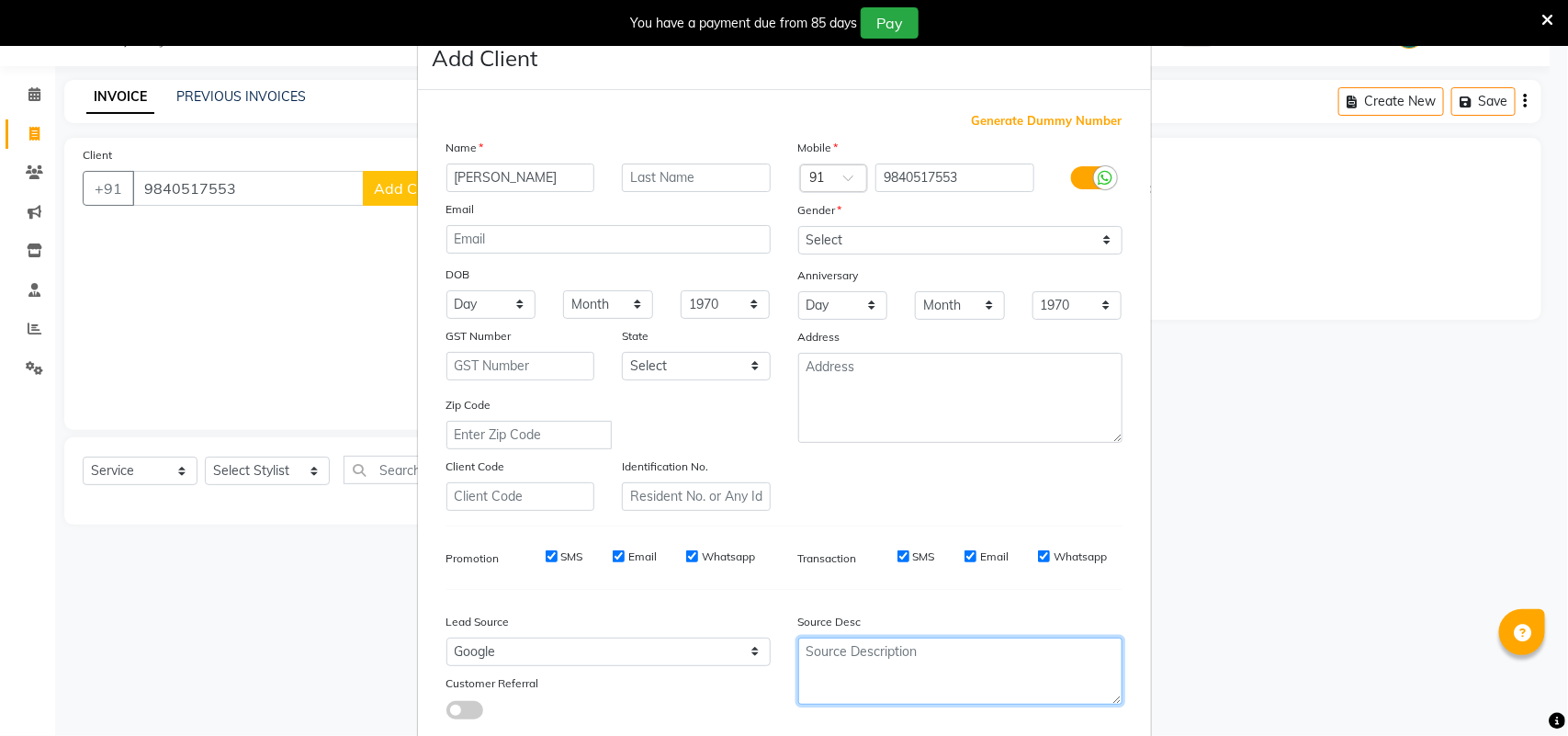
click at [818, 645] on textarea at bounding box center [960, 672] width 325 height 67
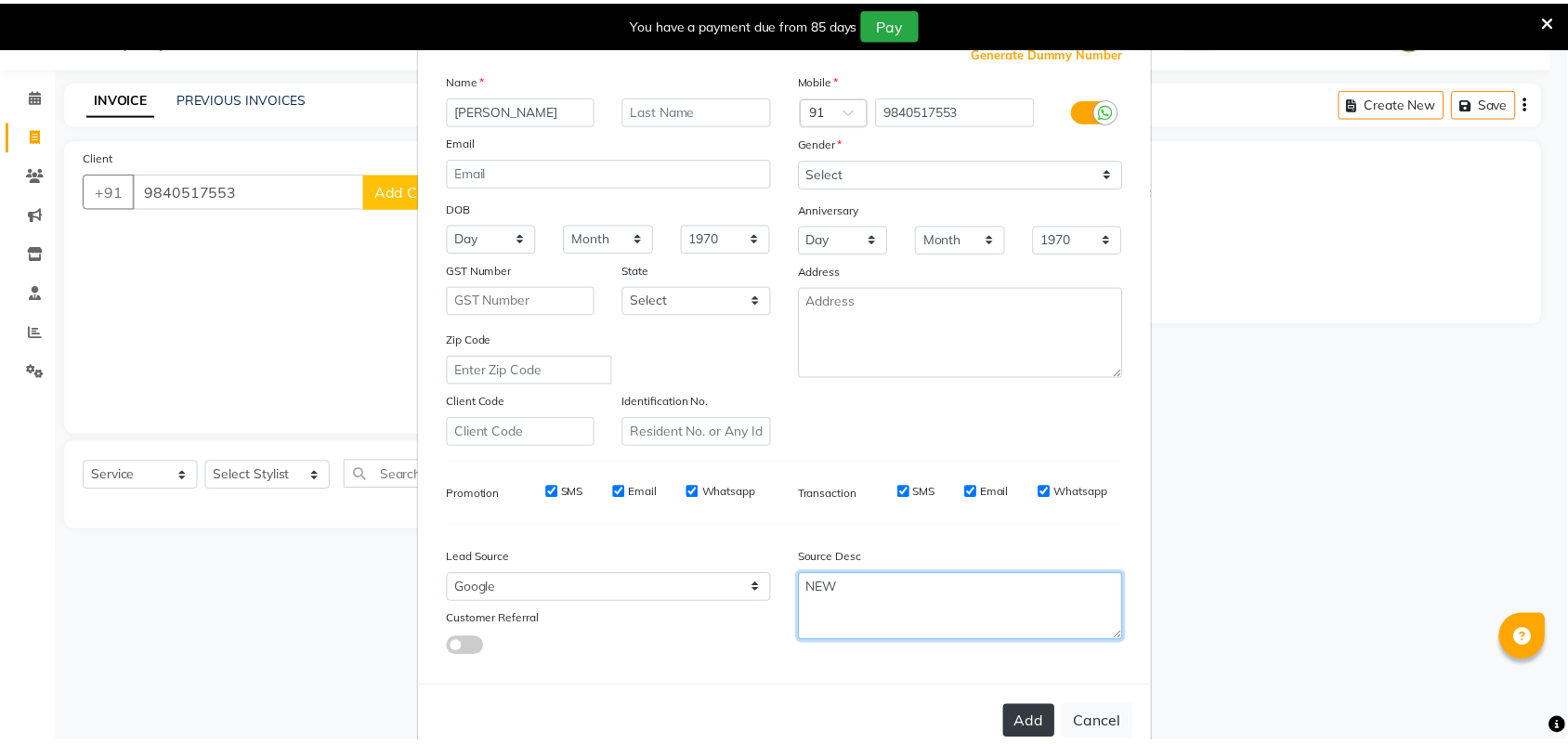
scroll to position [107, 0]
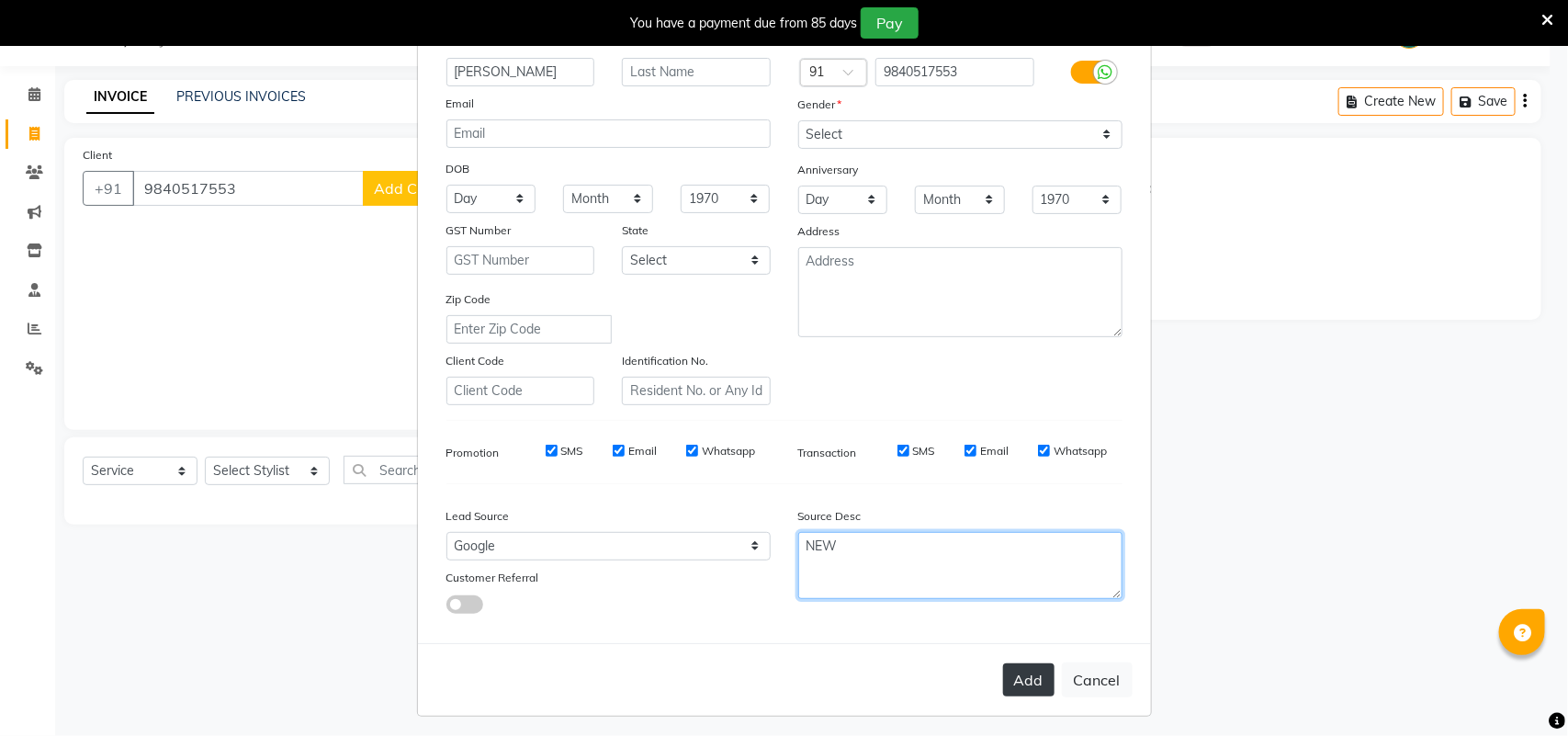
type textarea "NEW"
click at [1024, 674] on button "Add" at bounding box center [1028, 680] width 52 height 33
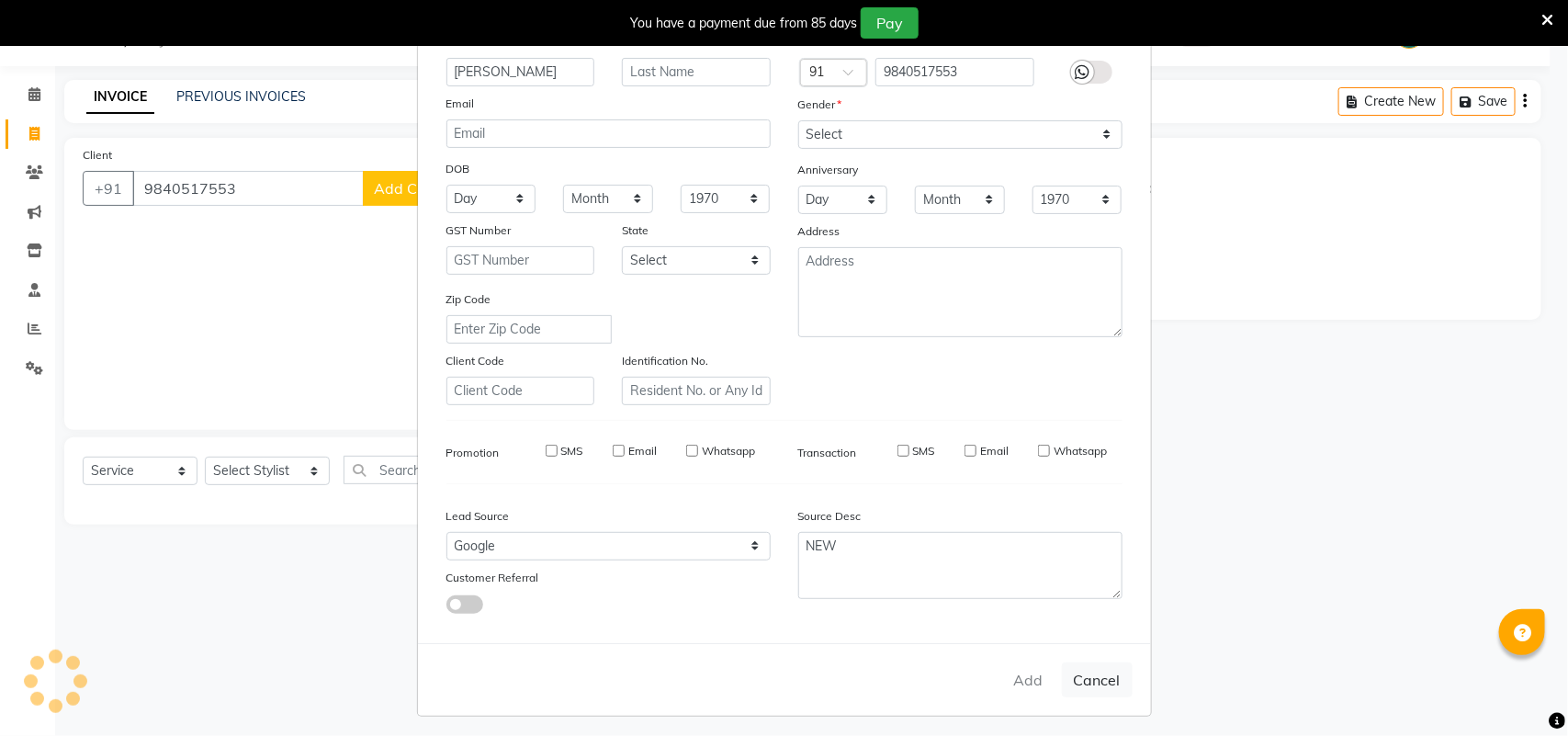
type input "98******53"
select select
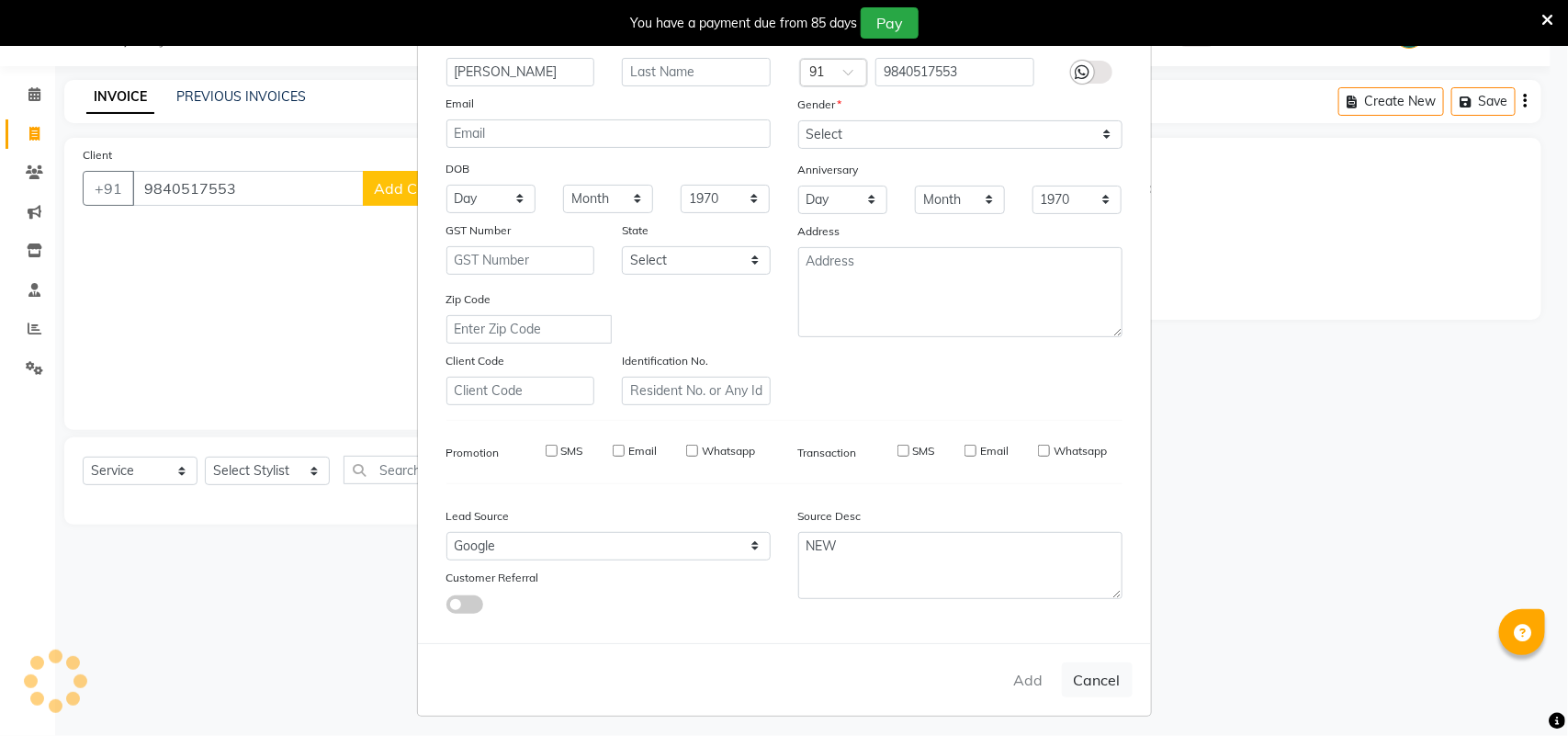
select select
checkbox input "false"
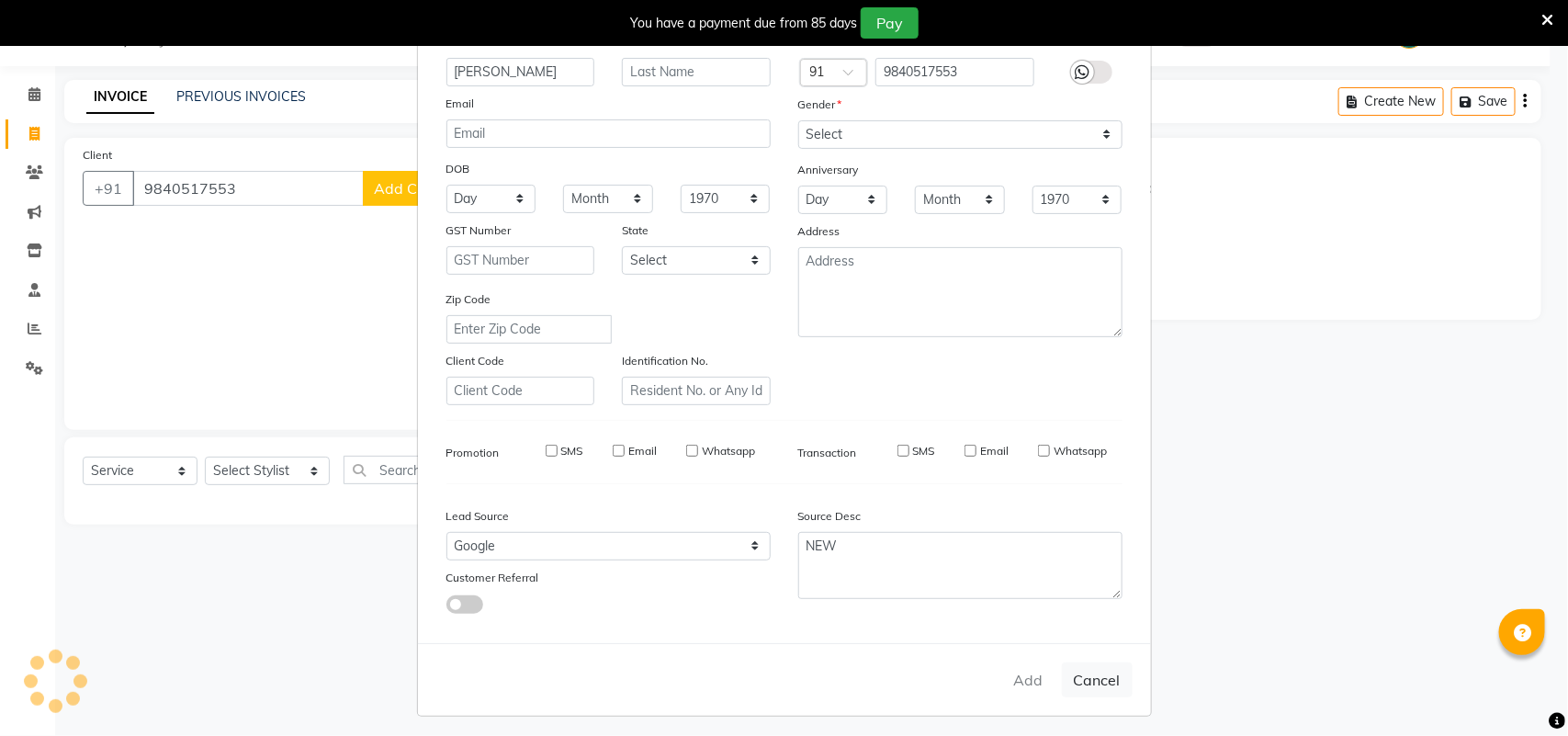
checkbox input "false"
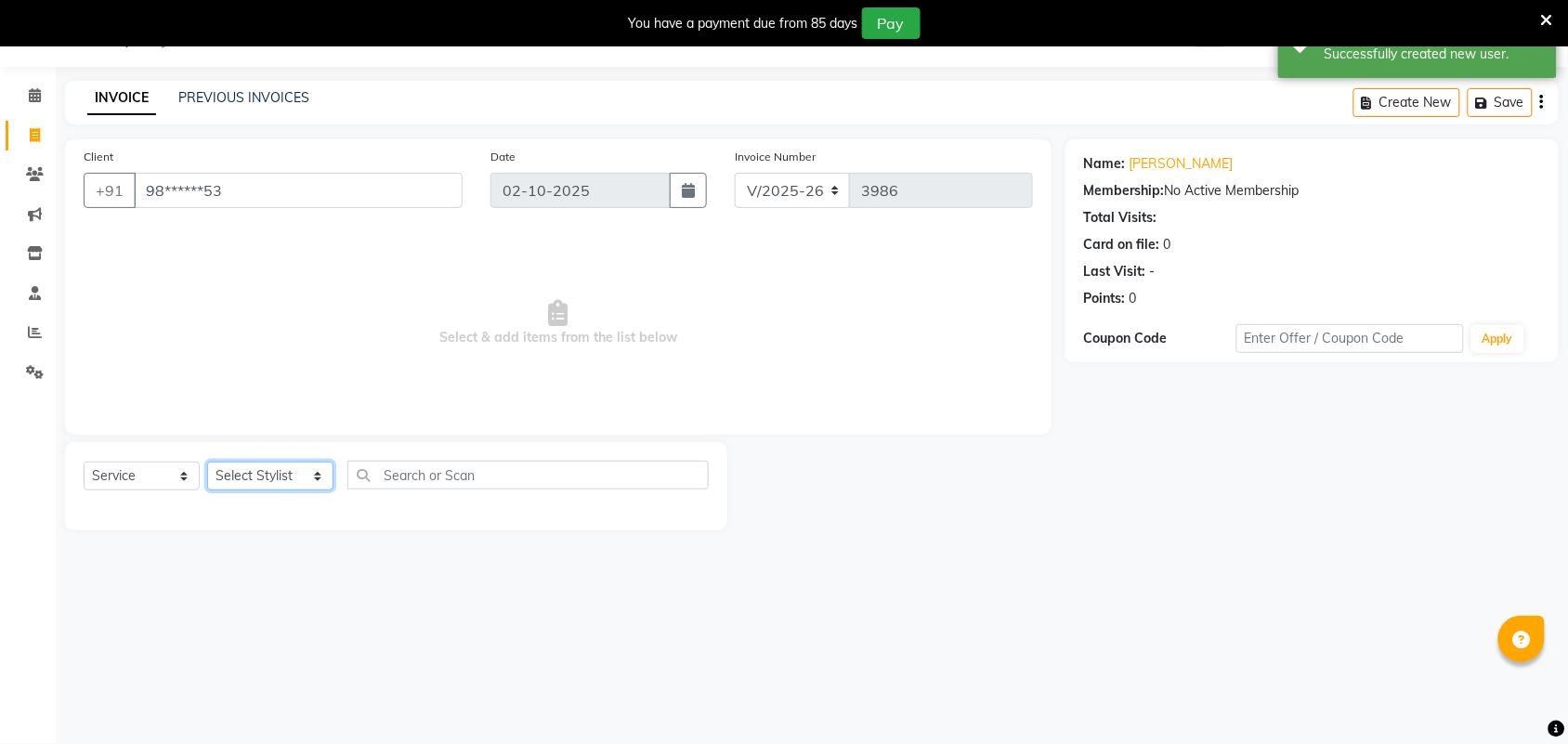
click at [275, 480] on select "Select Stylist Admin [PERSON_NAME] Apsu Auditor Ambattur [PERSON_NAME] Dingg - …" at bounding box center [270, 476] width 126 height 29
select select "47999"
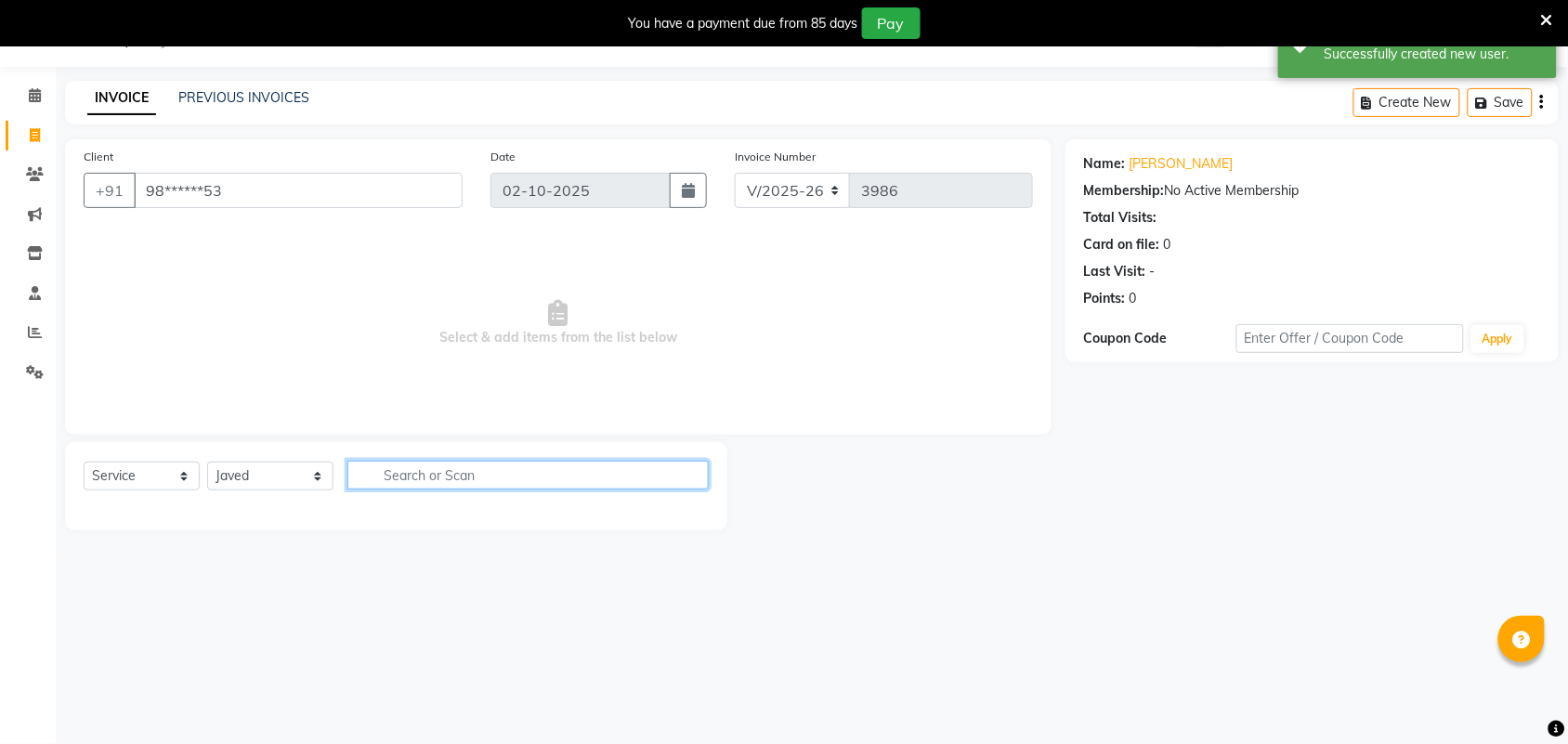
click at [402, 483] on input "text" at bounding box center [528, 475] width 361 height 29
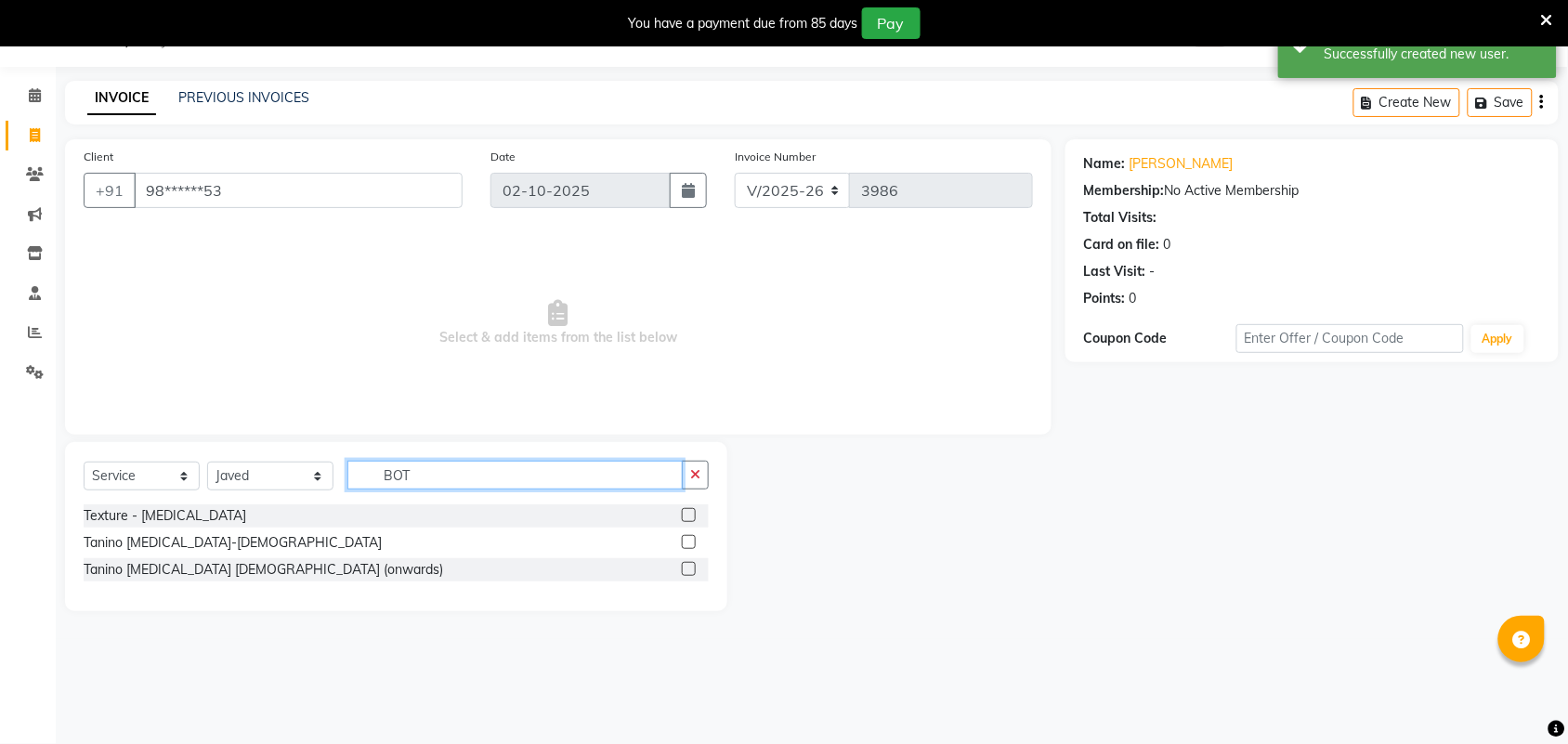
type input "BOT"
click at [685, 518] on label at bounding box center [689, 515] width 14 height 14
click at [685, 518] on input "checkbox" at bounding box center [688, 516] width 12 height 12
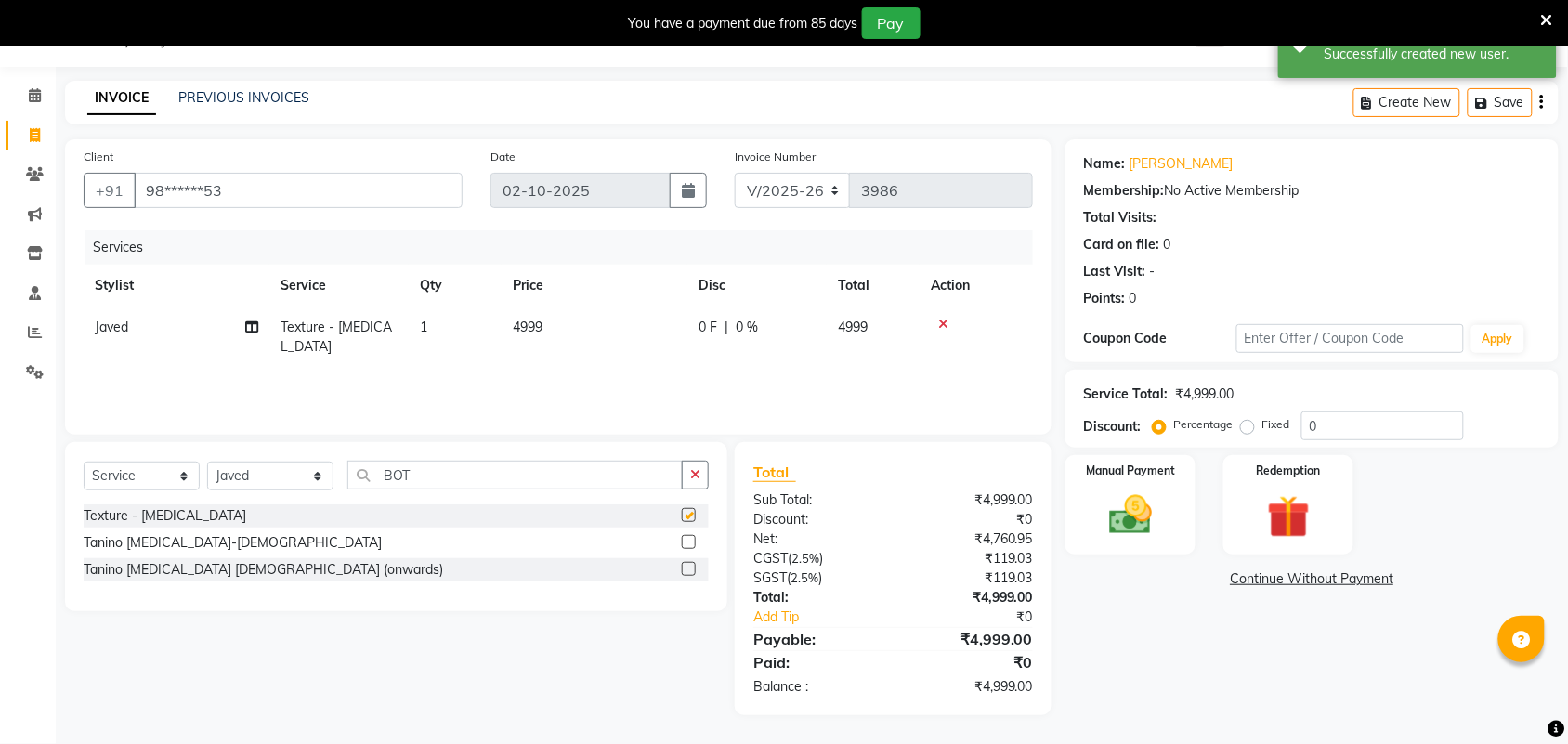
checkbox input "false"
drag, startPoint x: 546, startPoint y: 345, endPoint x: 562, endPoint y: 344, distance: 16.0
click at [549, 344] on td "4999" at bounding box center [594, 337] width 186 height 61
select select "47999"
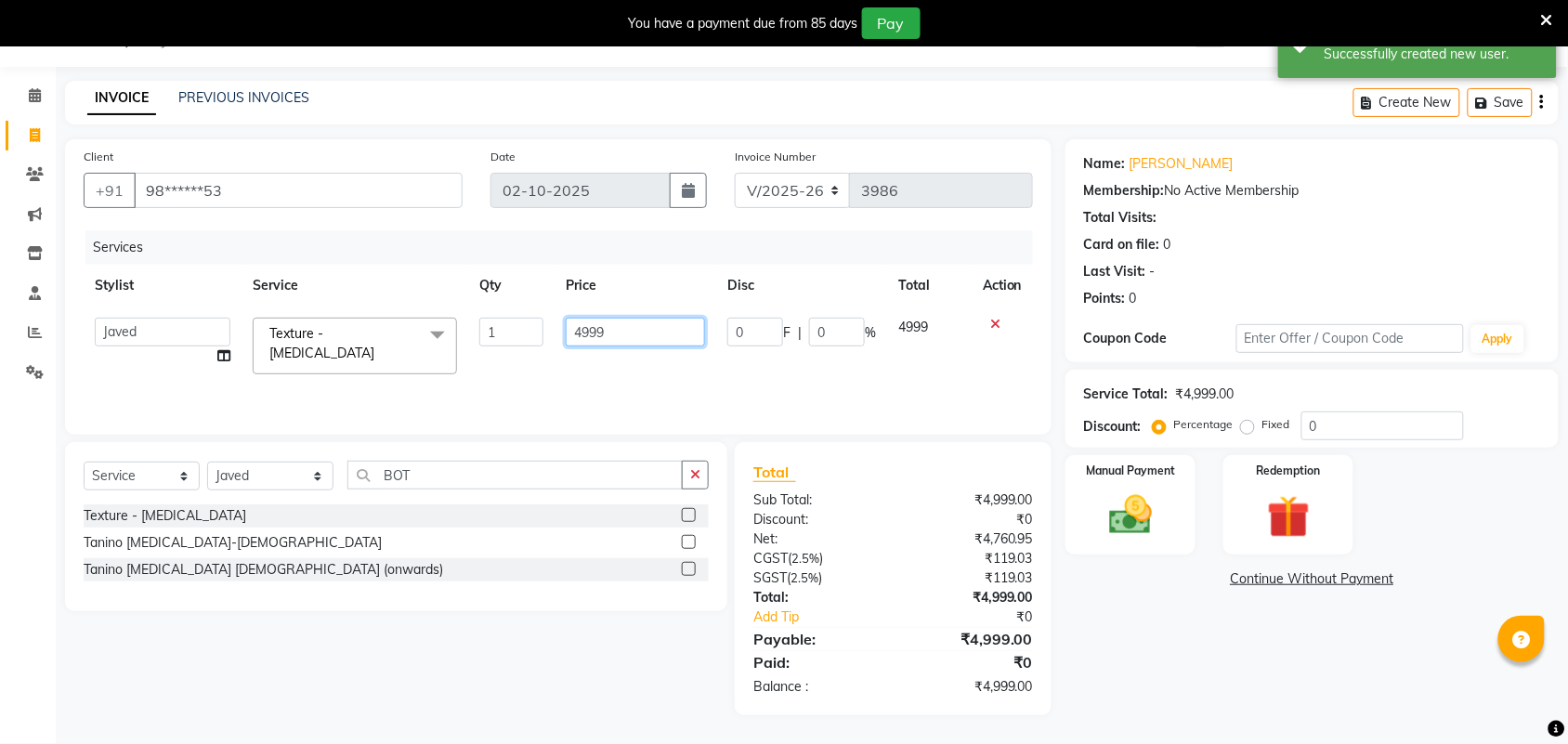
click at [599, 328] on input "4999" at bounding box center [634, 332] width 139 height 29
click at [613, 339] on input "4999" at bounding box center [634, 332] width 139 height 29
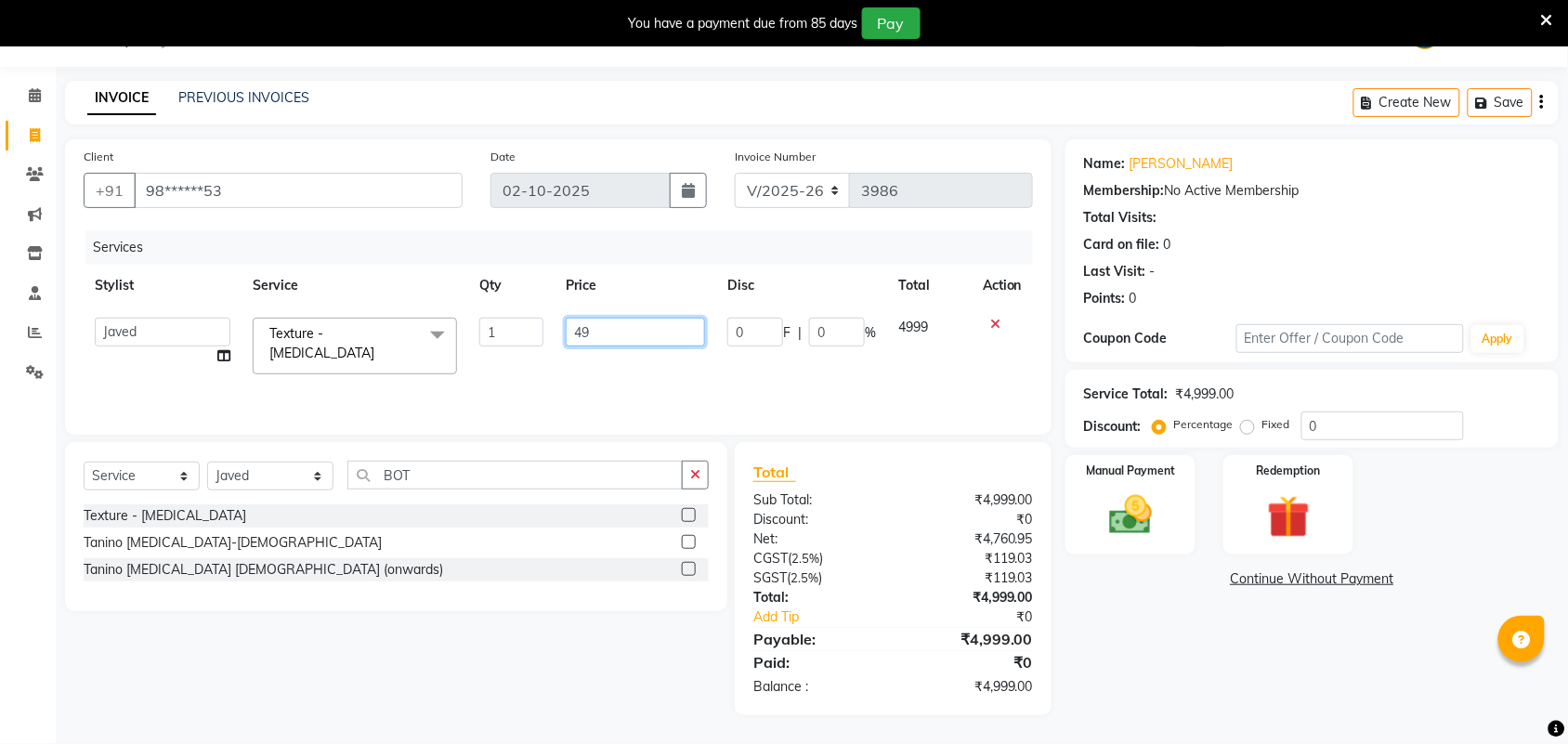
type input "4"
type input "7000"
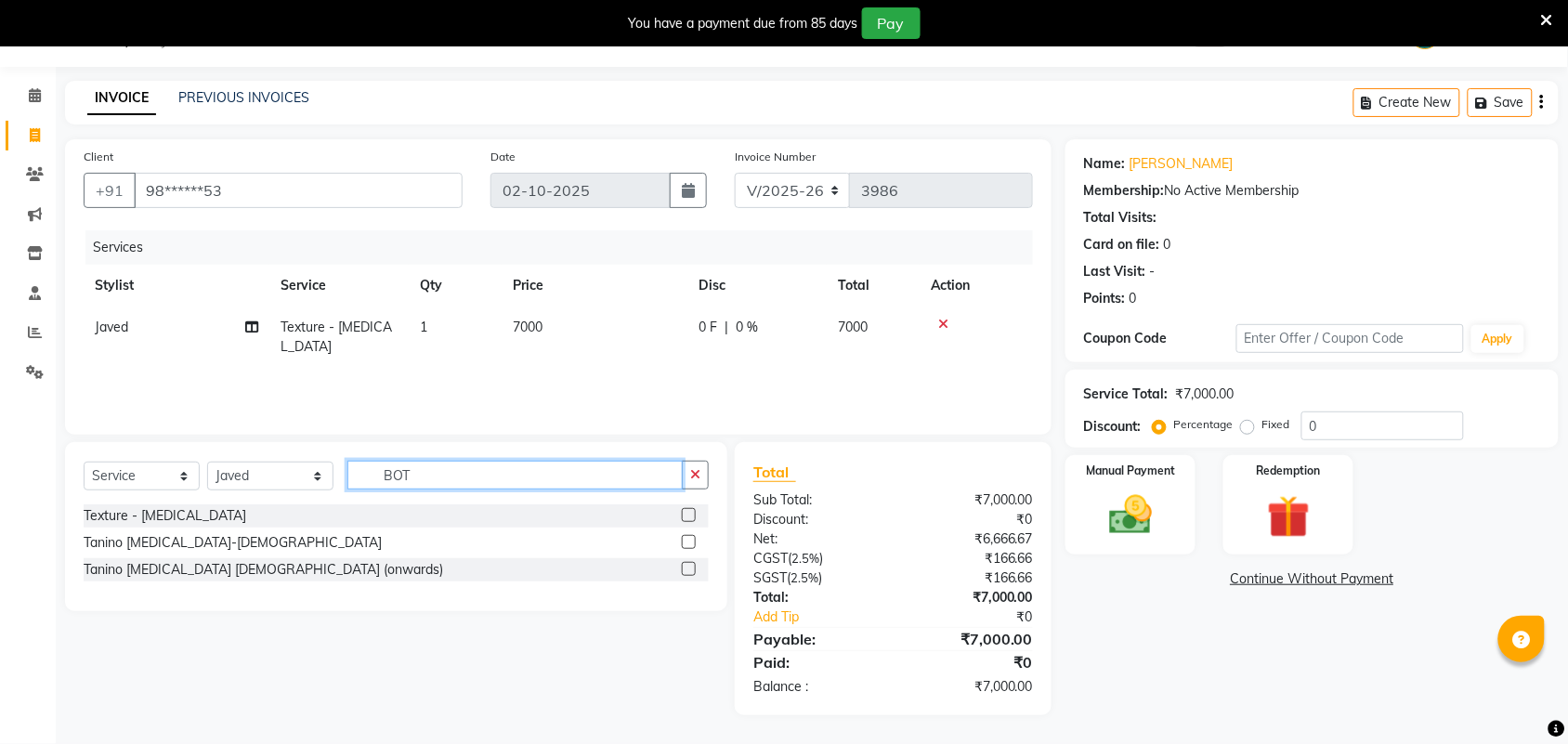
click at [638, 484] on input "BOT" at bounding box center [515, 475] width 335 height 29
click at [702, 475] on button "button" at bounding box center [696, 475] width 27 height 29
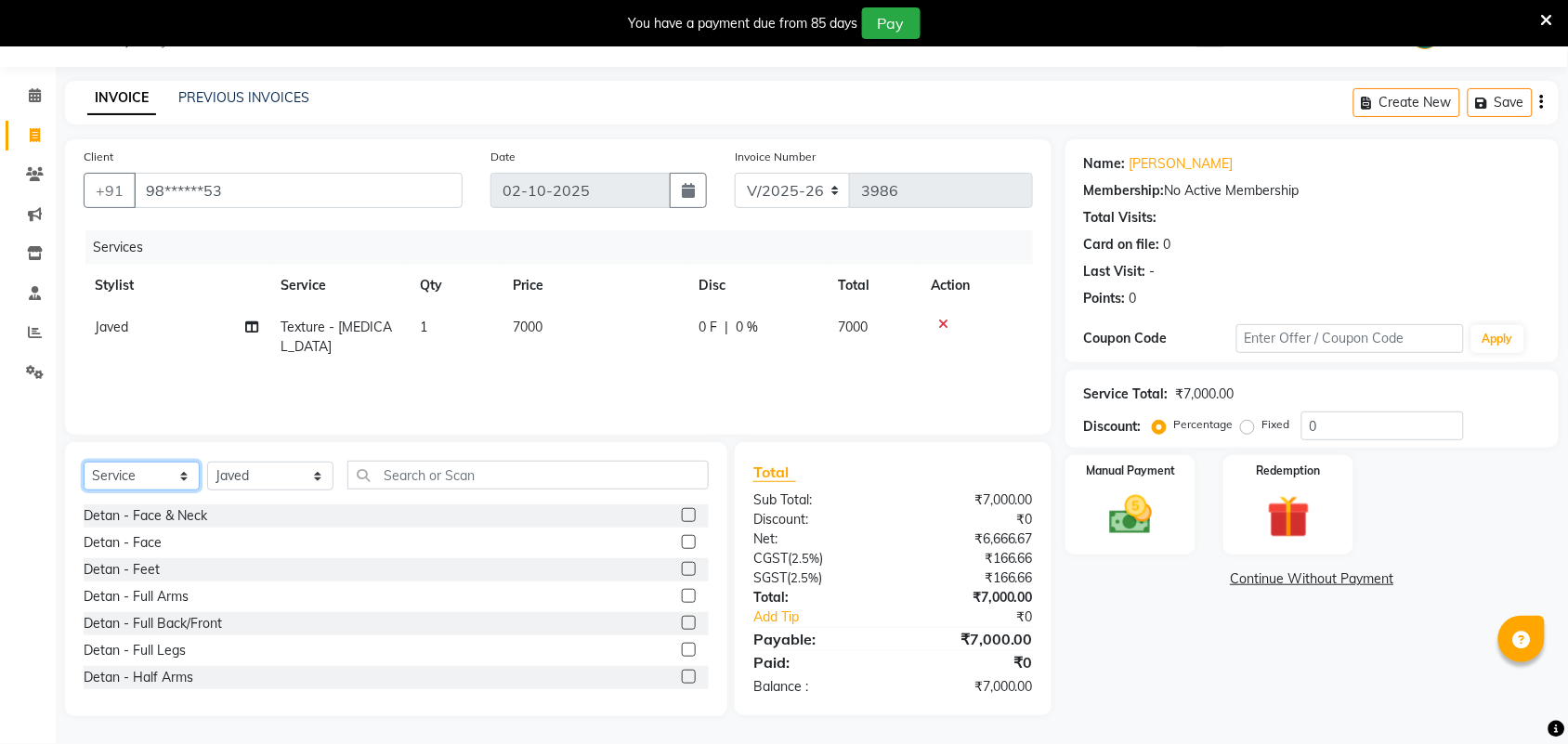
click at [152, 476] on select "Select Service Product Membership Package Voucher Prepaid Gift Card" at bounding box center [142, 476] width 117 height 29
select select "product"
click at [84, 461] on select "Select Service Product Membership Package Voucher Prepaid Gift Card" at bounding box center [142, 476] width 117 height 29
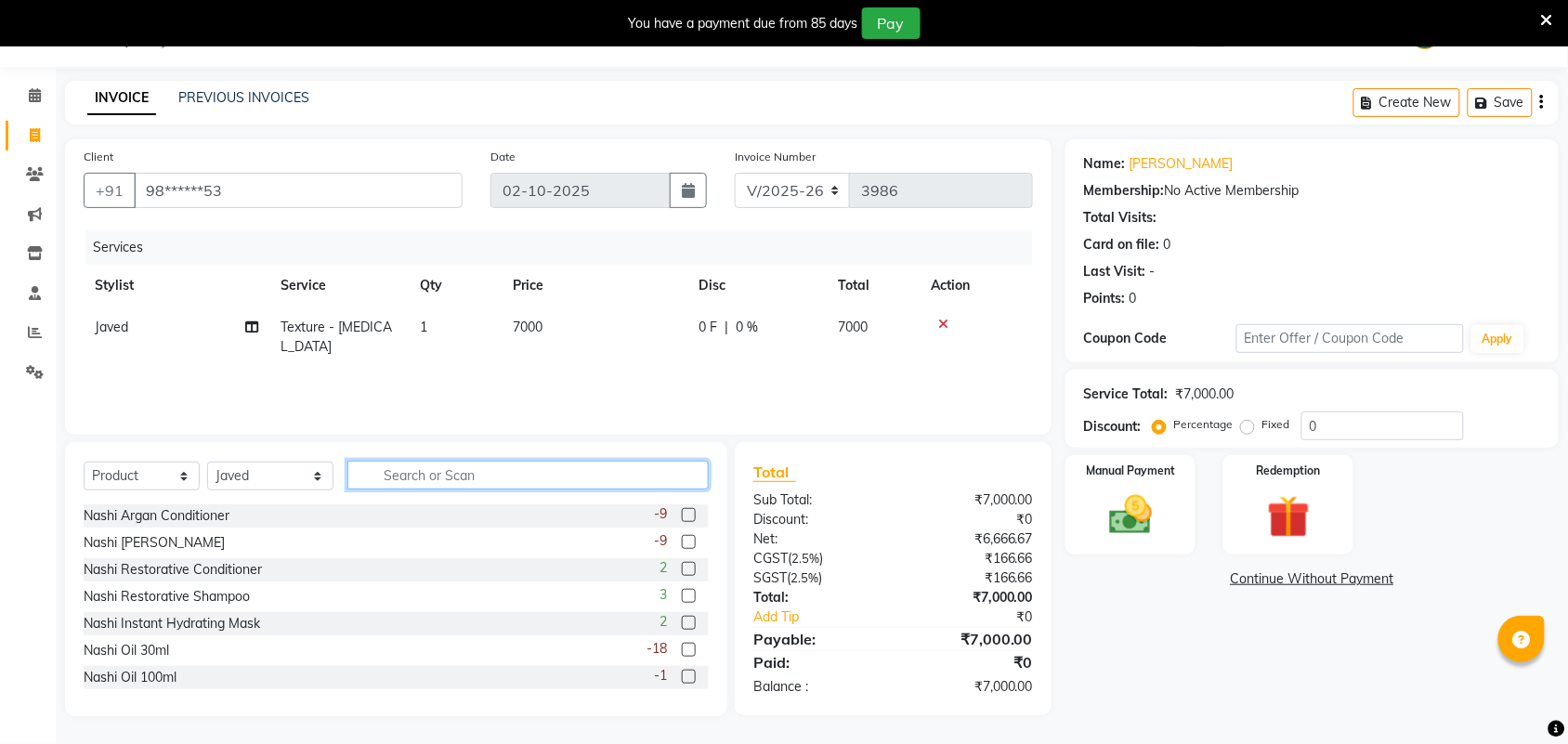
click at [476, 479] on input "text" at bounding box center [528, 475] width 361 height 29
type input "NASH"
click at [682, 516] on label at bounding box center [689, 515] width 14 height 14
click at [682, 516] on input "checkbox" at bounding box center [688, 516] width 12 height 12
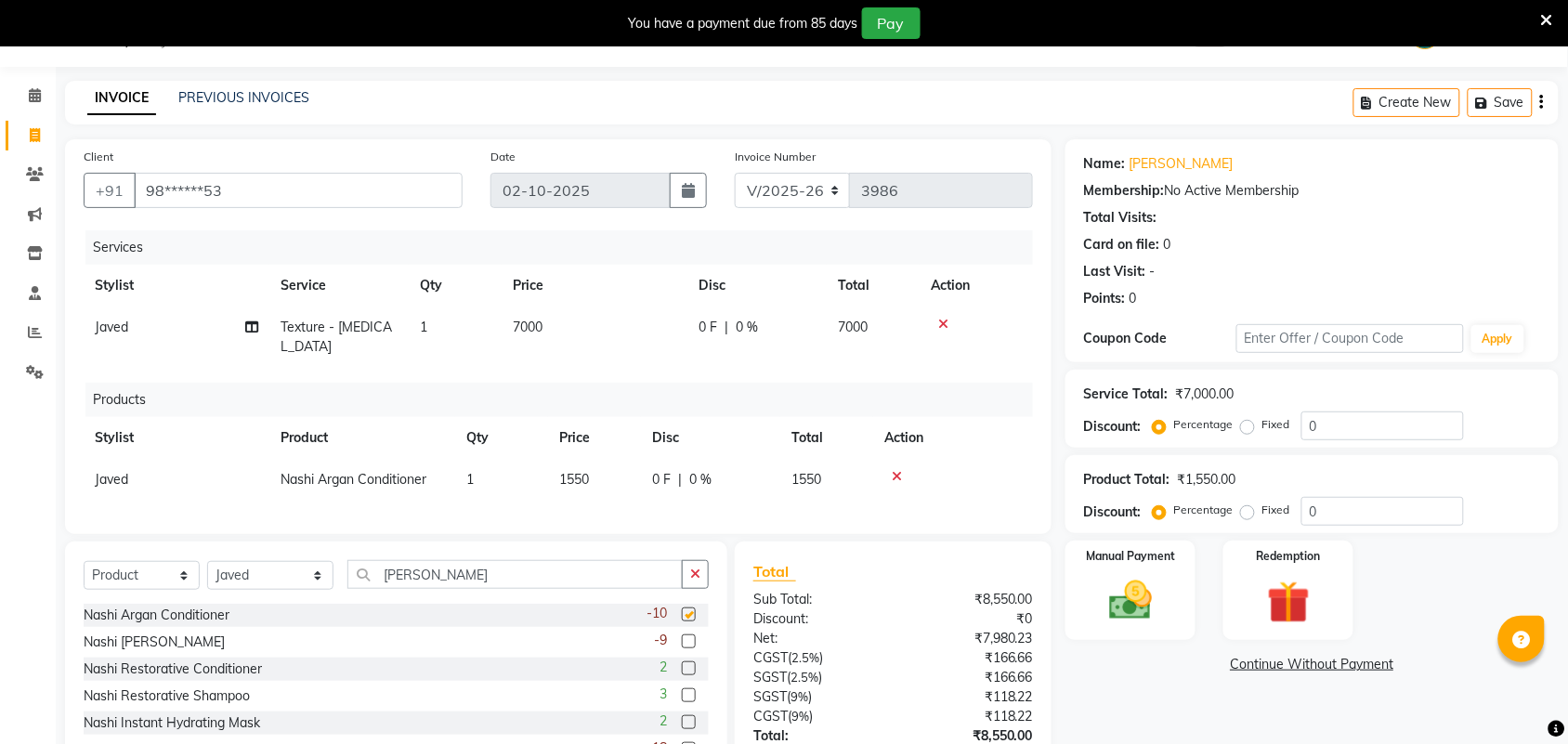
checkbox input "false"
click at [682, 637] on label at bounding box center [689, 641] width 14 height 14
click at [682, 637] on input "checkbox" at bounding box center [688, 642] width 12 height 12
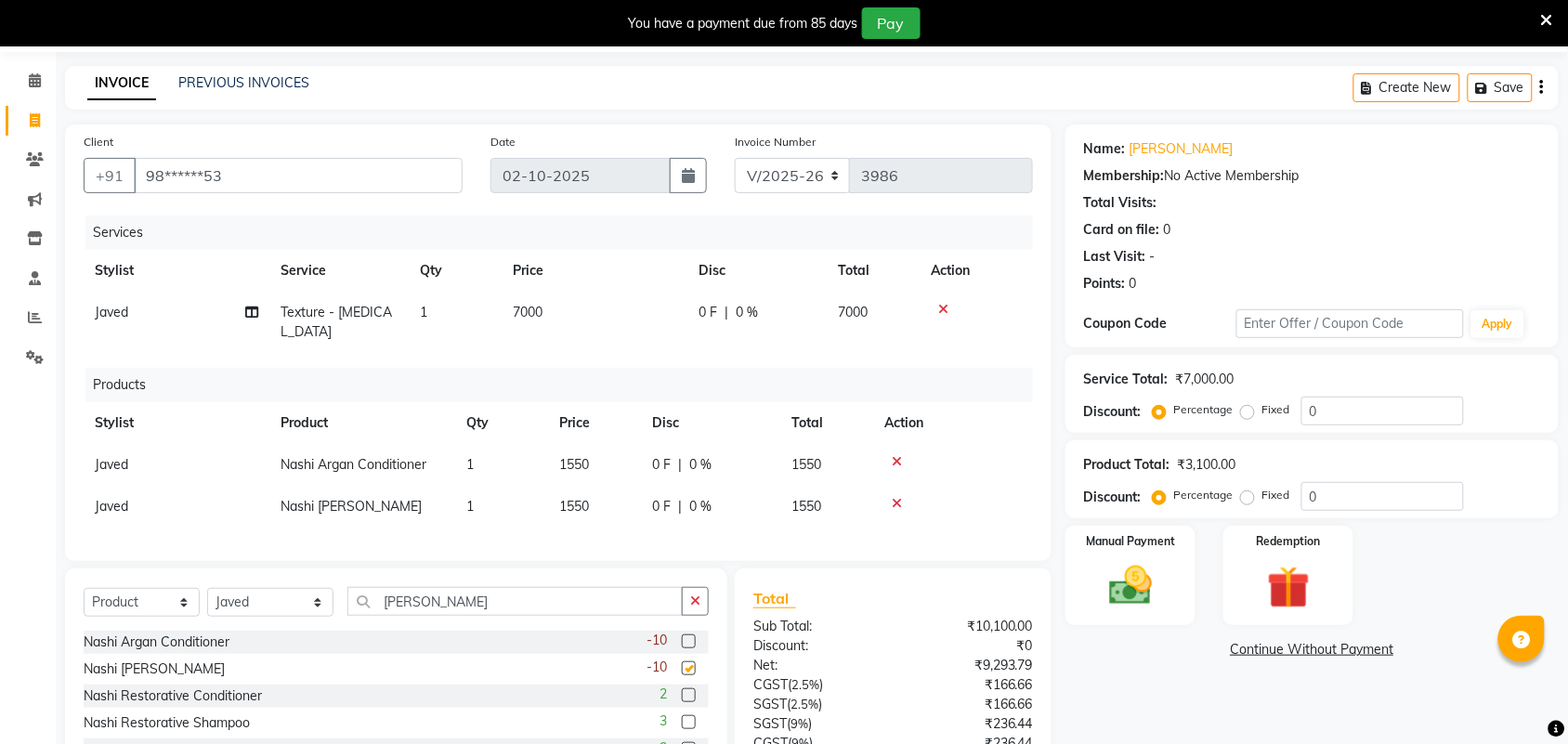
checkbox input "false"
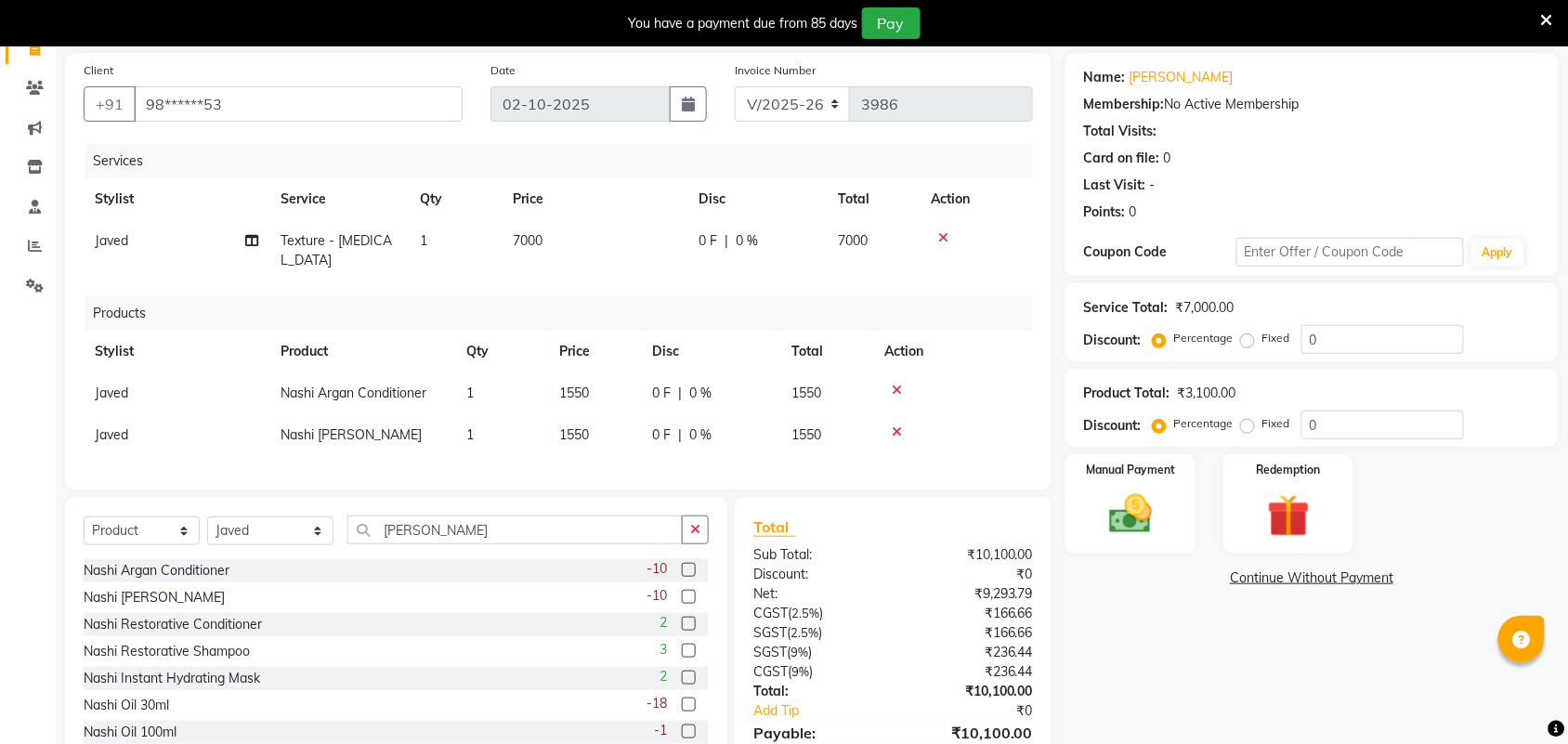
scroll to position [223, 0]
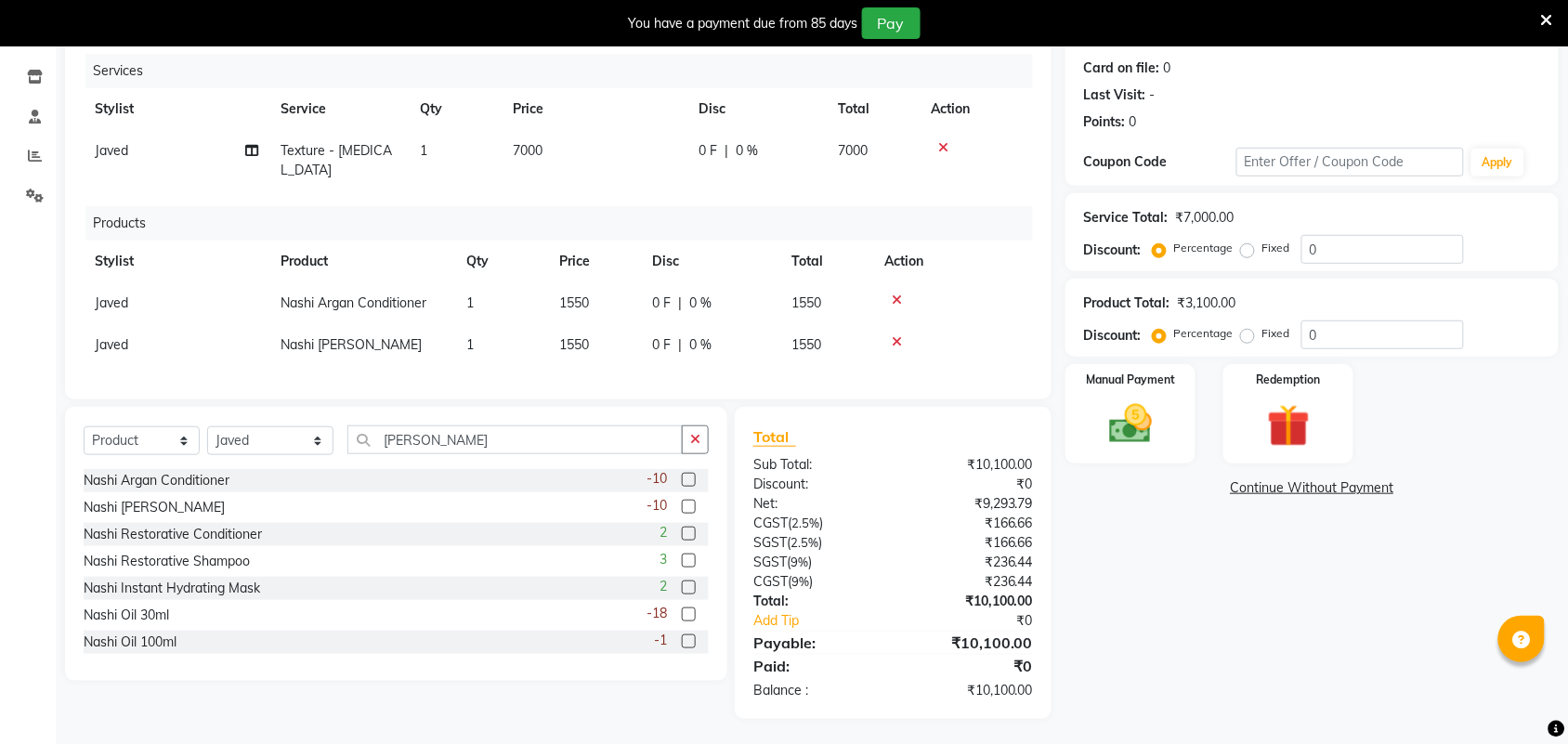
click at [682, 610] on label at bounding box center [689, 614] width 14 height 14
click at [682, 610] on input "checkbox" at bounding box center [688, 615] width 12 height 12
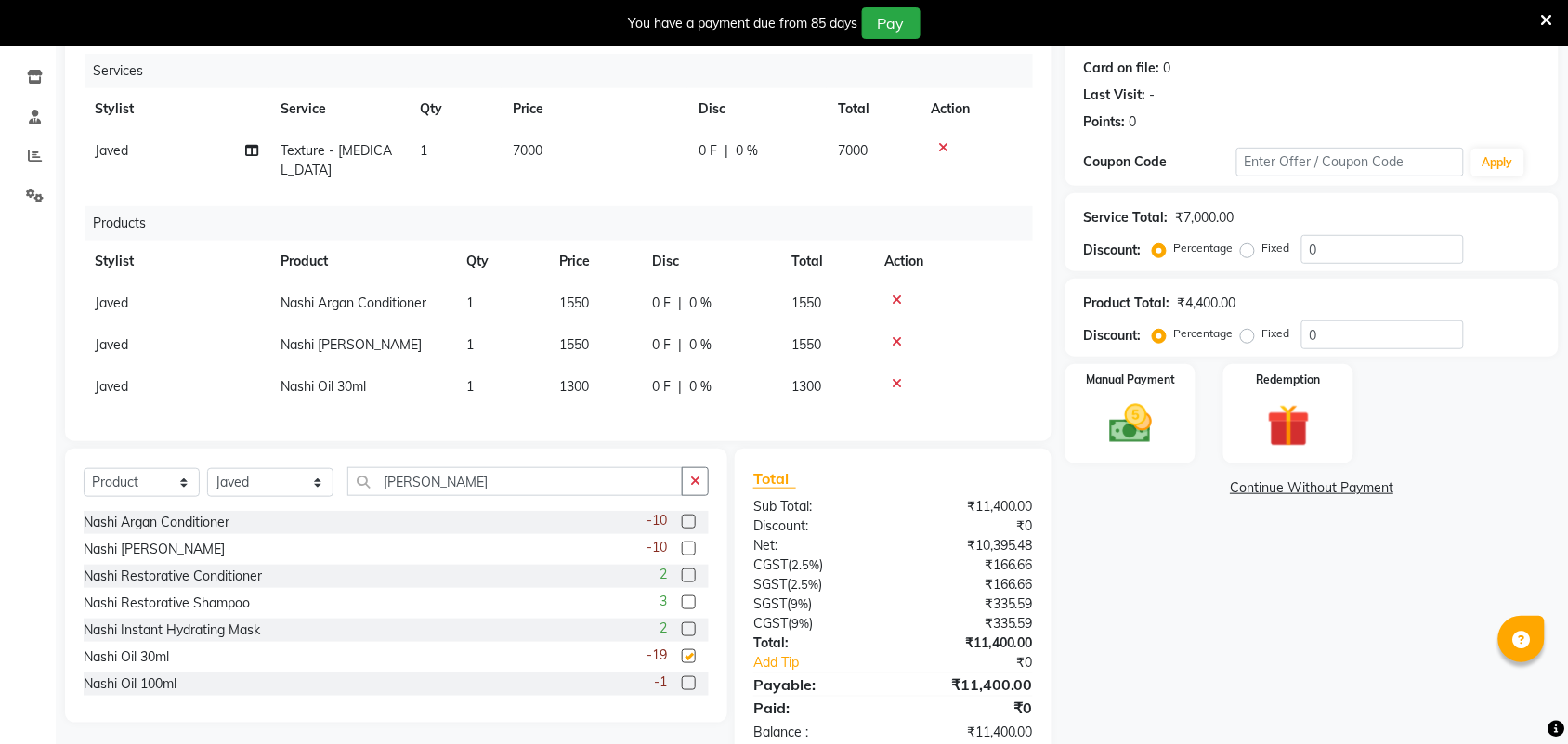
checkbox input "false"
click at [579, 294] on span "1550" at bounding box center [574, 302] width 30 height 17
select select "47999"
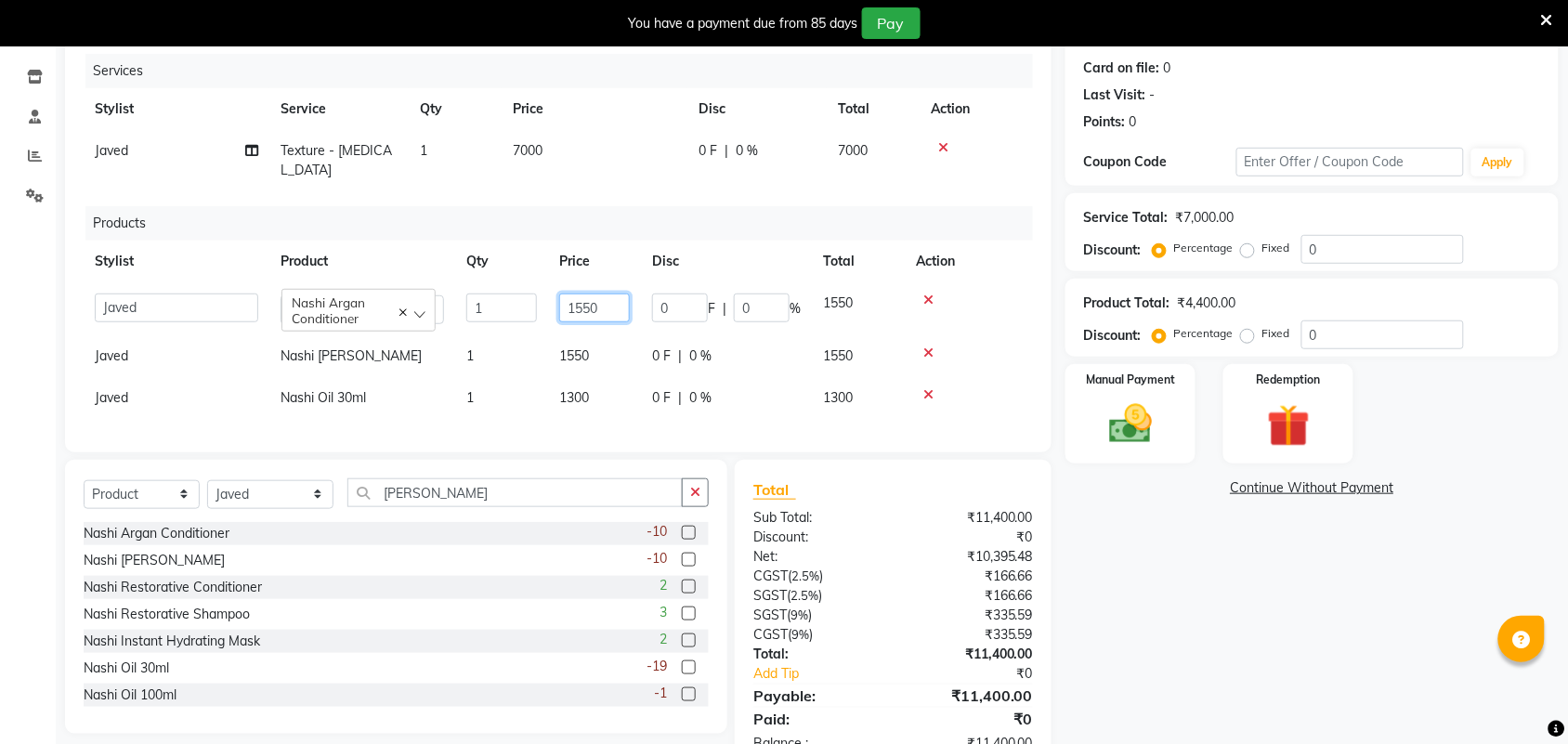
click at [584, 293] on input "1550" at bounding box center [595, 308] width 71 height 29
type input "1650"
click at [599, 336] on td "1550" at bounding box center [595, 355] width 93 height 42
select select "47999"
click at [581, 335] on input "1550" at bounding box center [595, 350] width 71 height 29
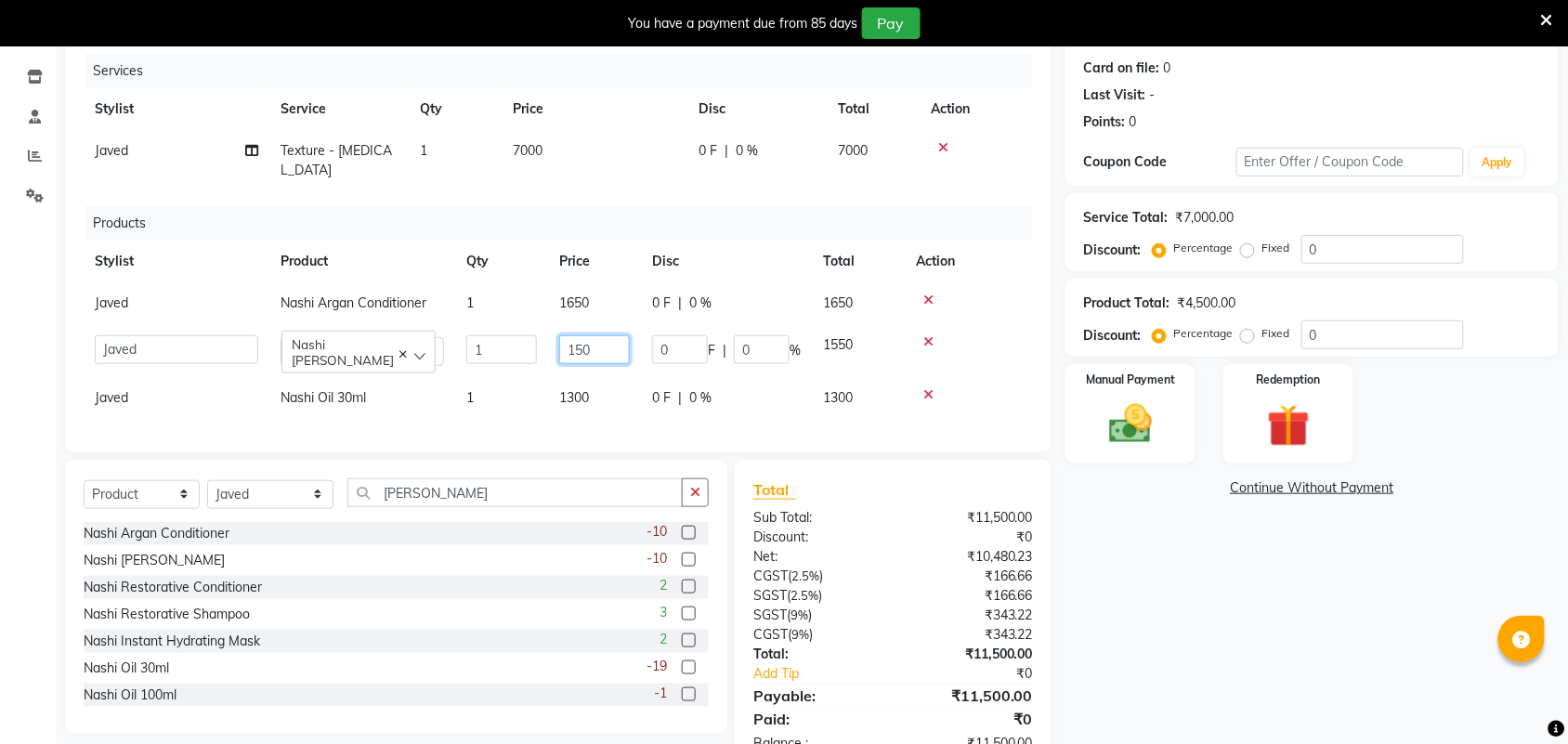
type input "1650"
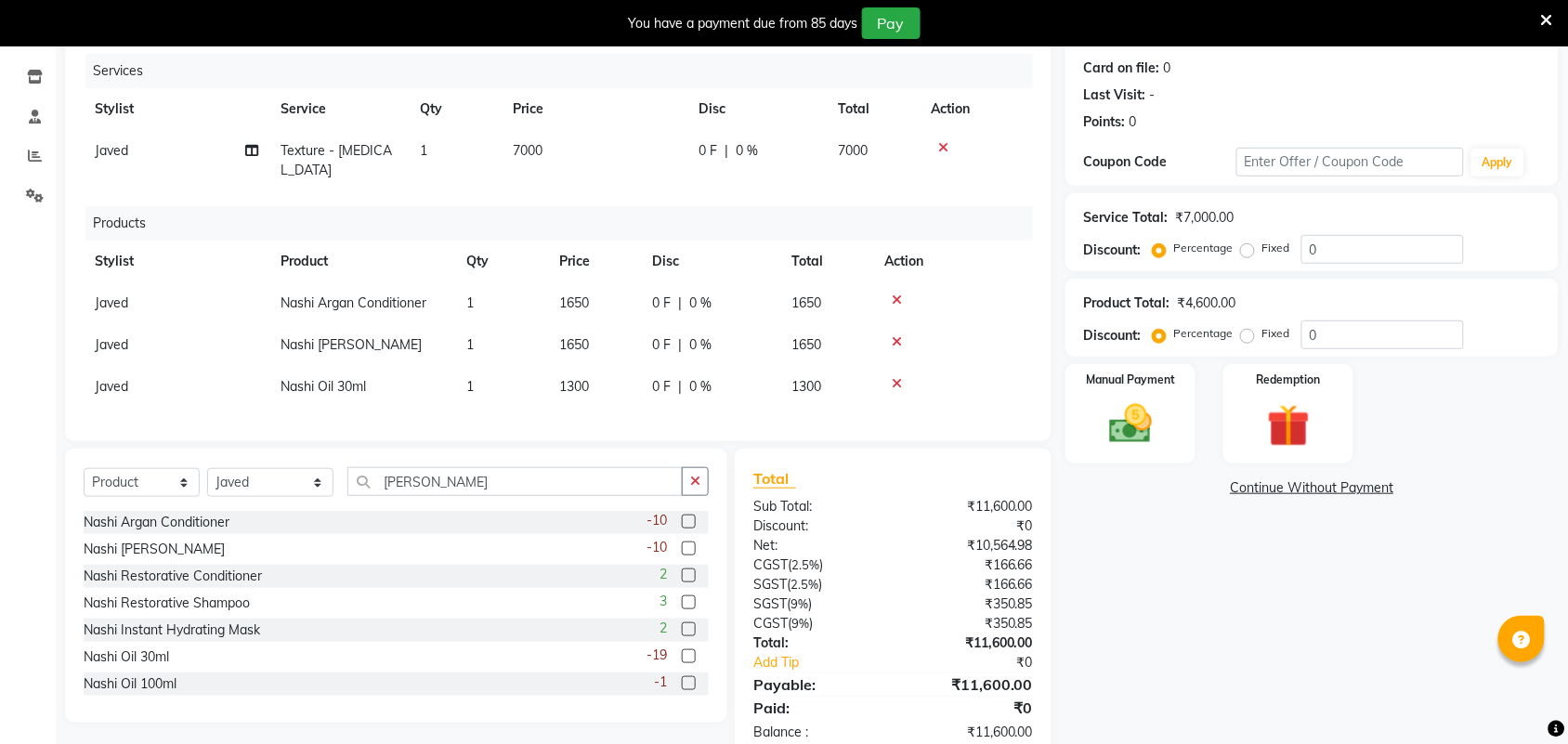
click at [1127, 567] on div "Name: Sujatha Membership: No Active Membership Total Visits: Card on file: 0 La…" at bounding box center [1319, 362] width 507 height 798
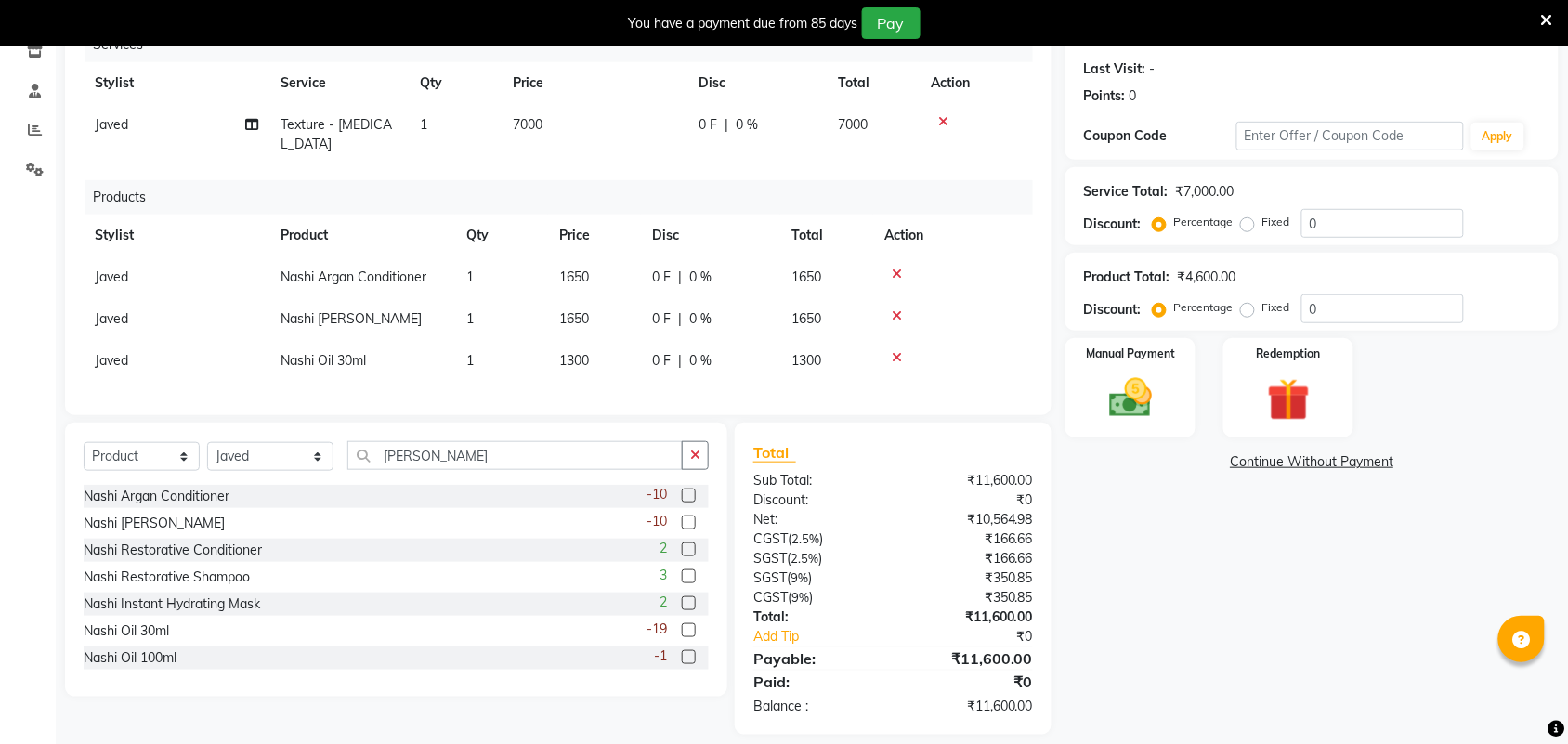
scroll to position [265, 0]
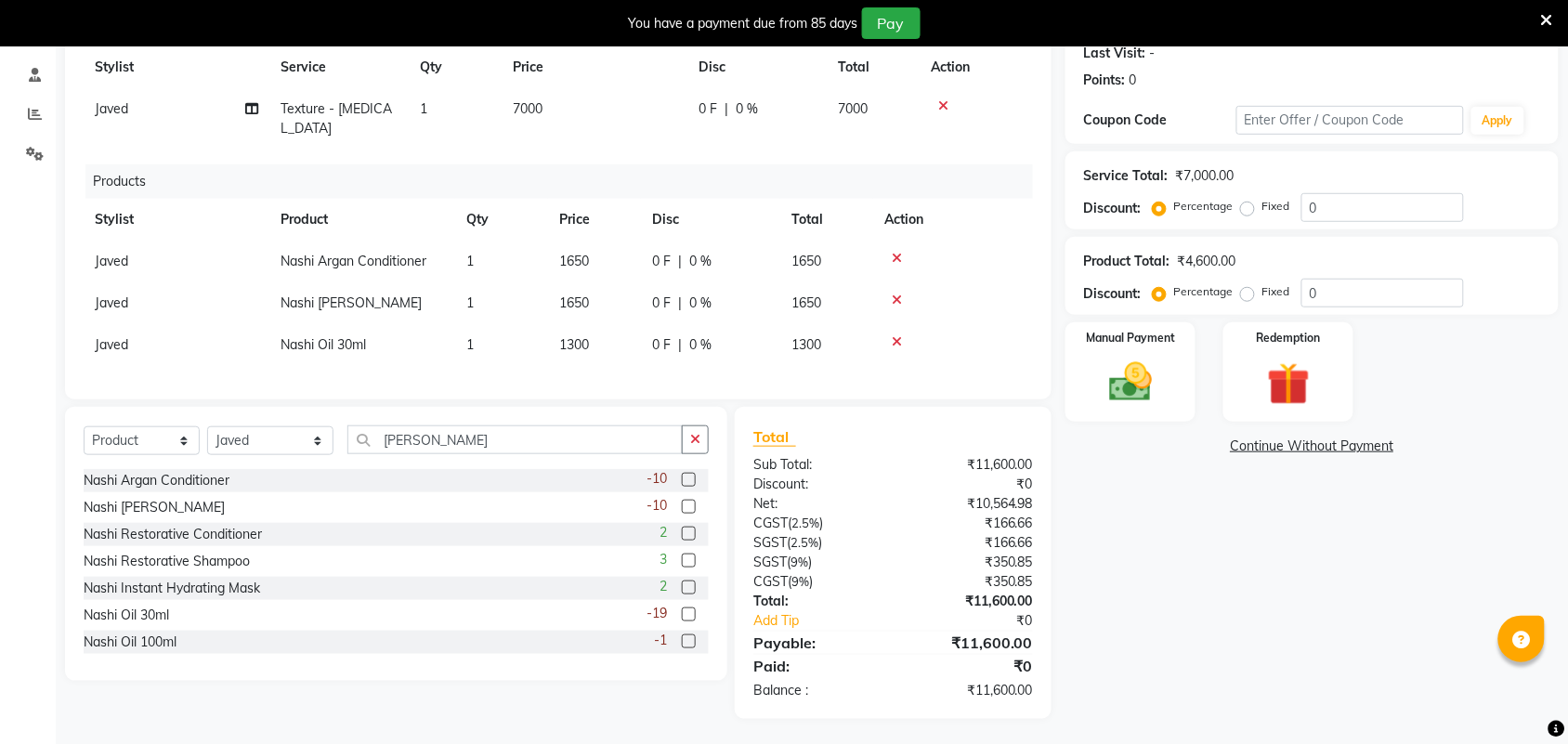
click at [1182, 656] on div "Name: Sujatha Membership: No Active Membership Total Visits: Card on file: 0 La…" at bounding box center [1319, 321] width 507 height 798
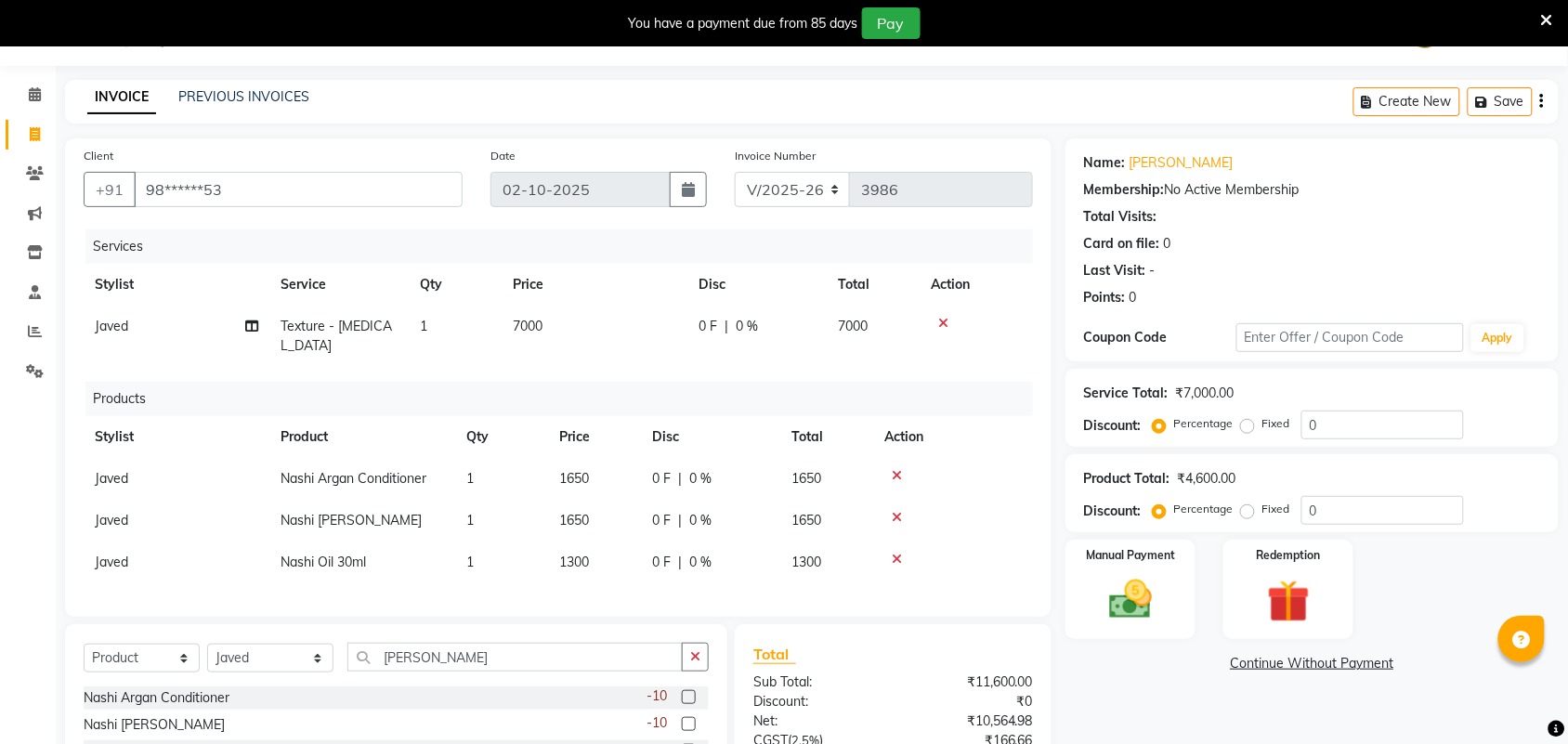
scroll to position [32, 0]
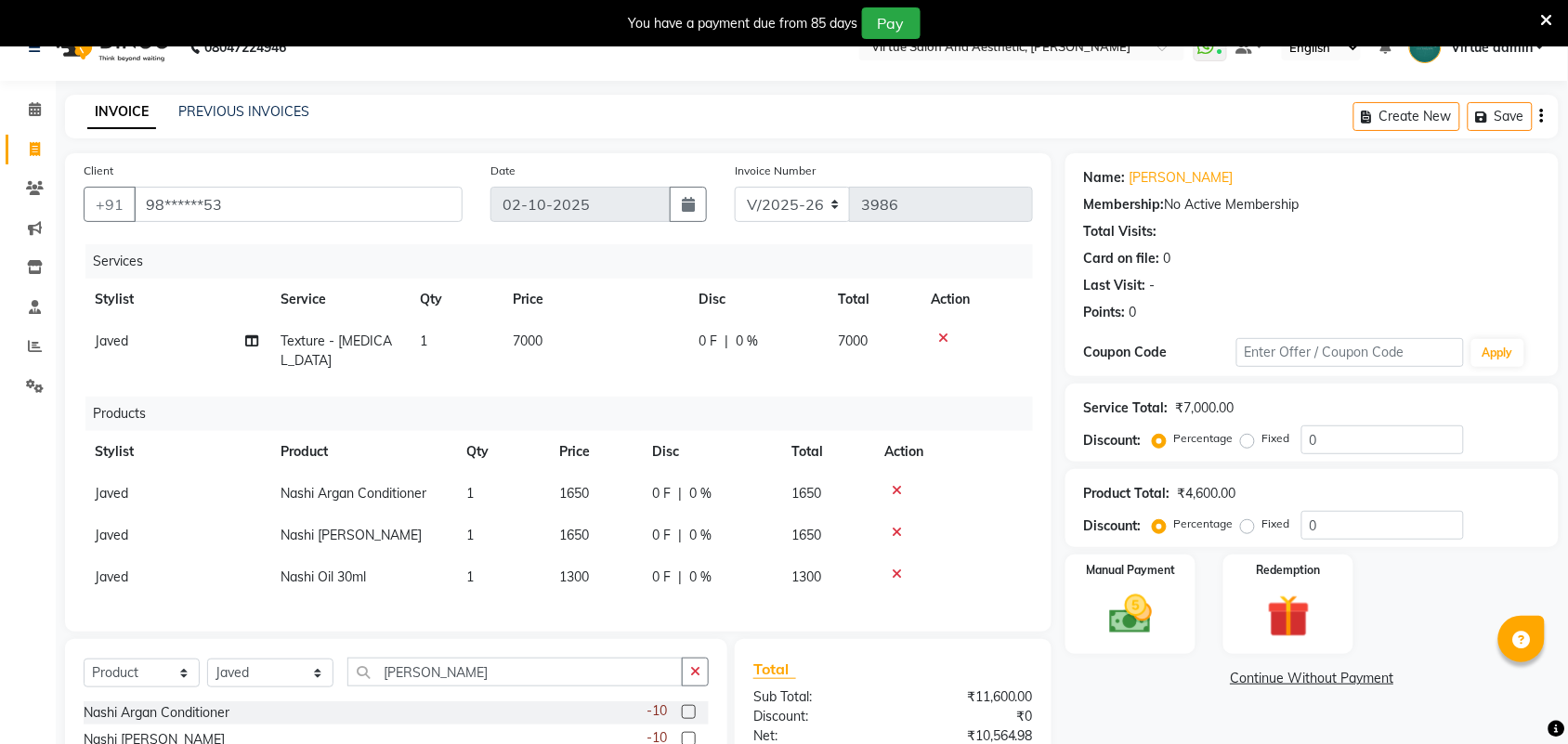
click at [530, 347] on span "7000" at bounding box center [528, 340] width 30 height 17
select select "47999"
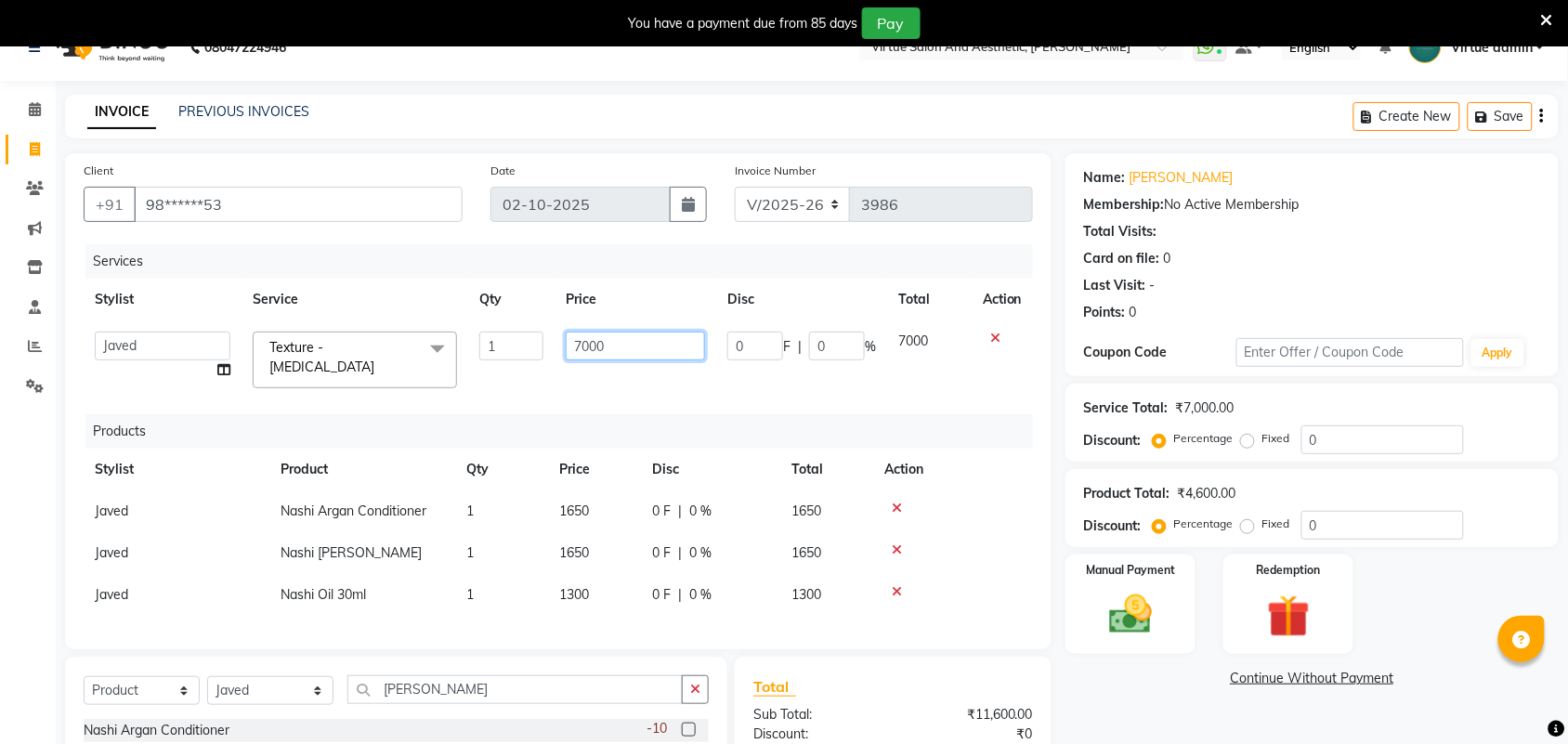
click at [591, 342] on input "7000" at bounding box center [634, 346] width 139 height 29
type input "7350"
click at [1396, 711] on div "Name: Sujatha Membership: No Active Membership Total Visits: Card on file: 0 La…" at bounding box center [1319, 561] width 507 height 816
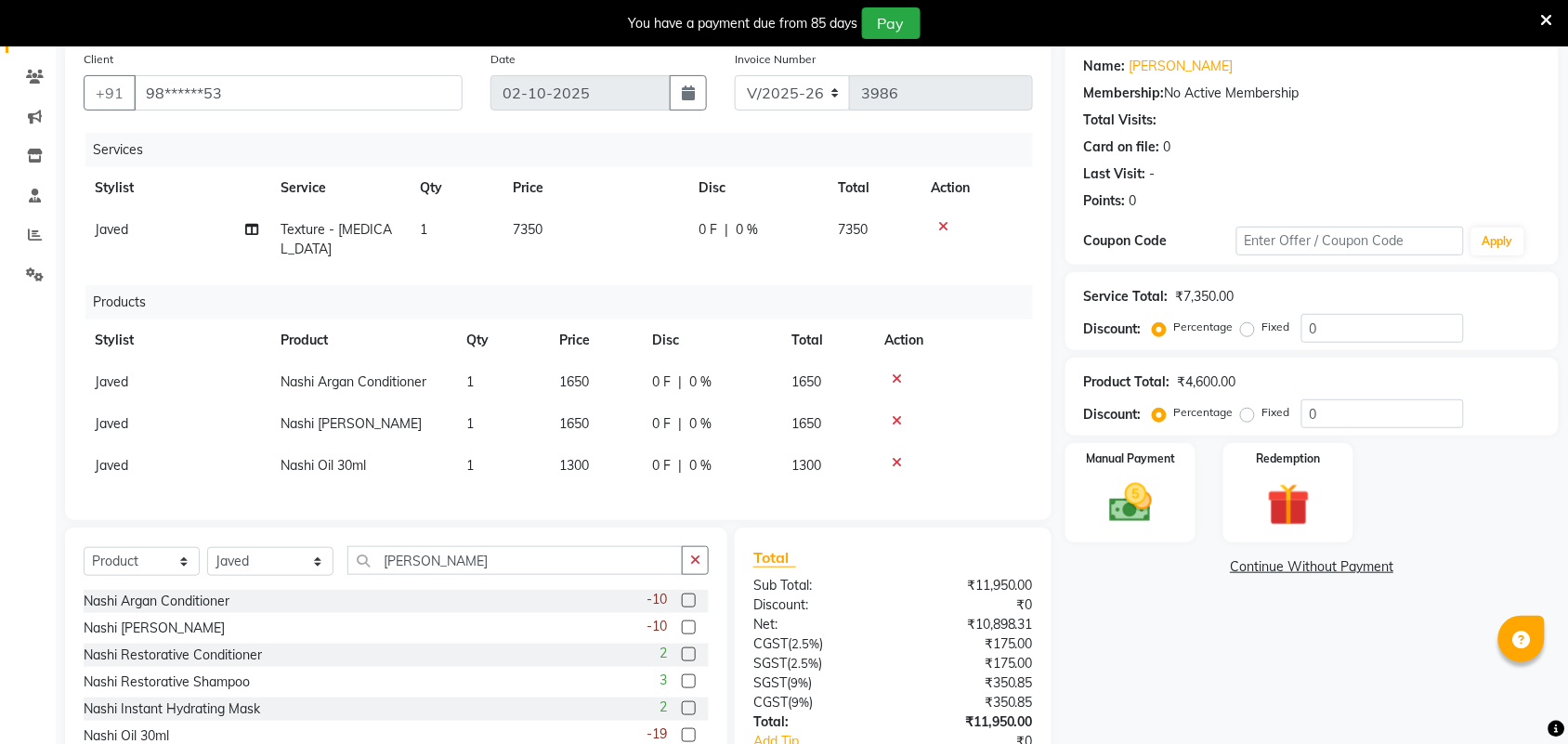
scroll to position [265, 0]
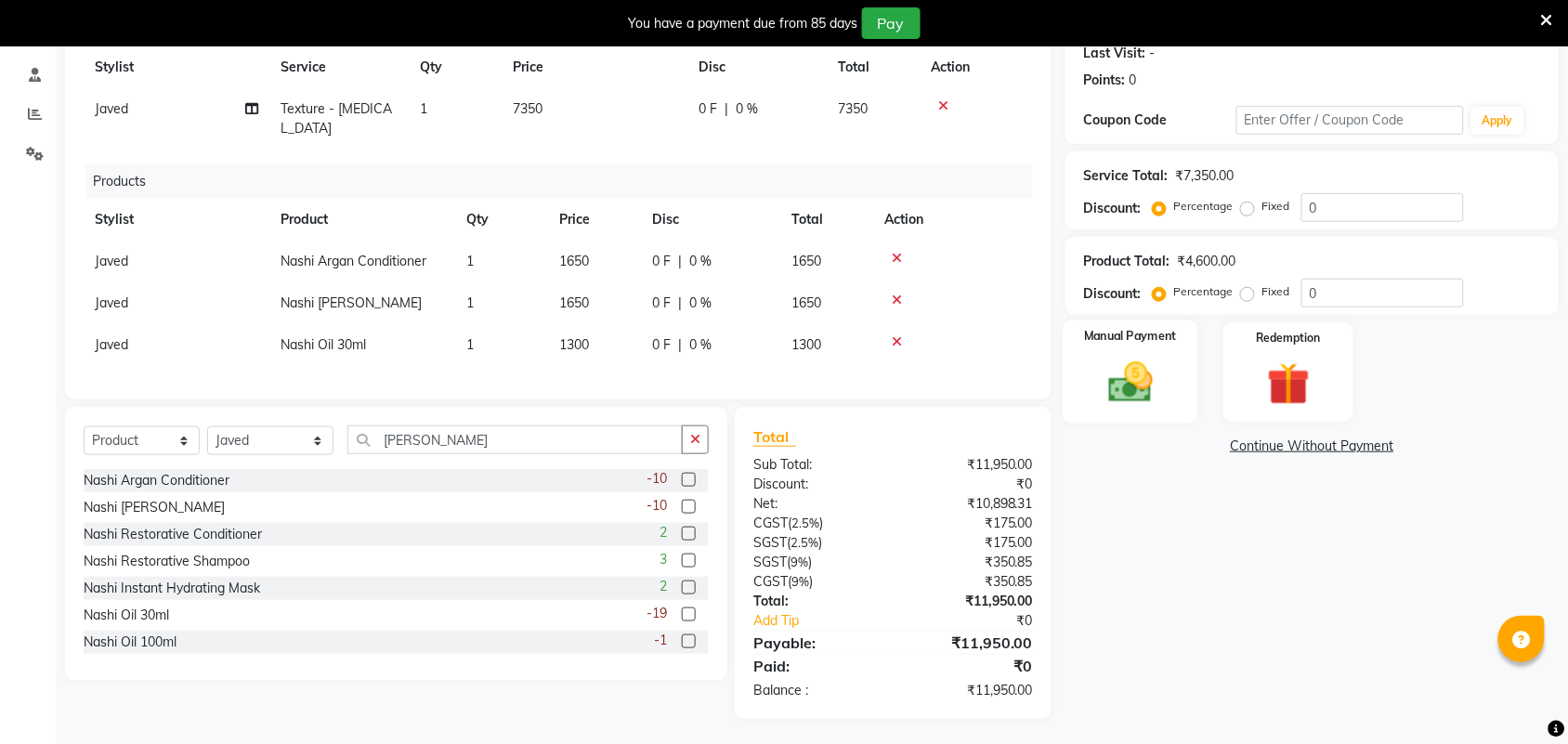
click at [1167, 383] on img at bounding box center [1131, 382] width 73 height 51
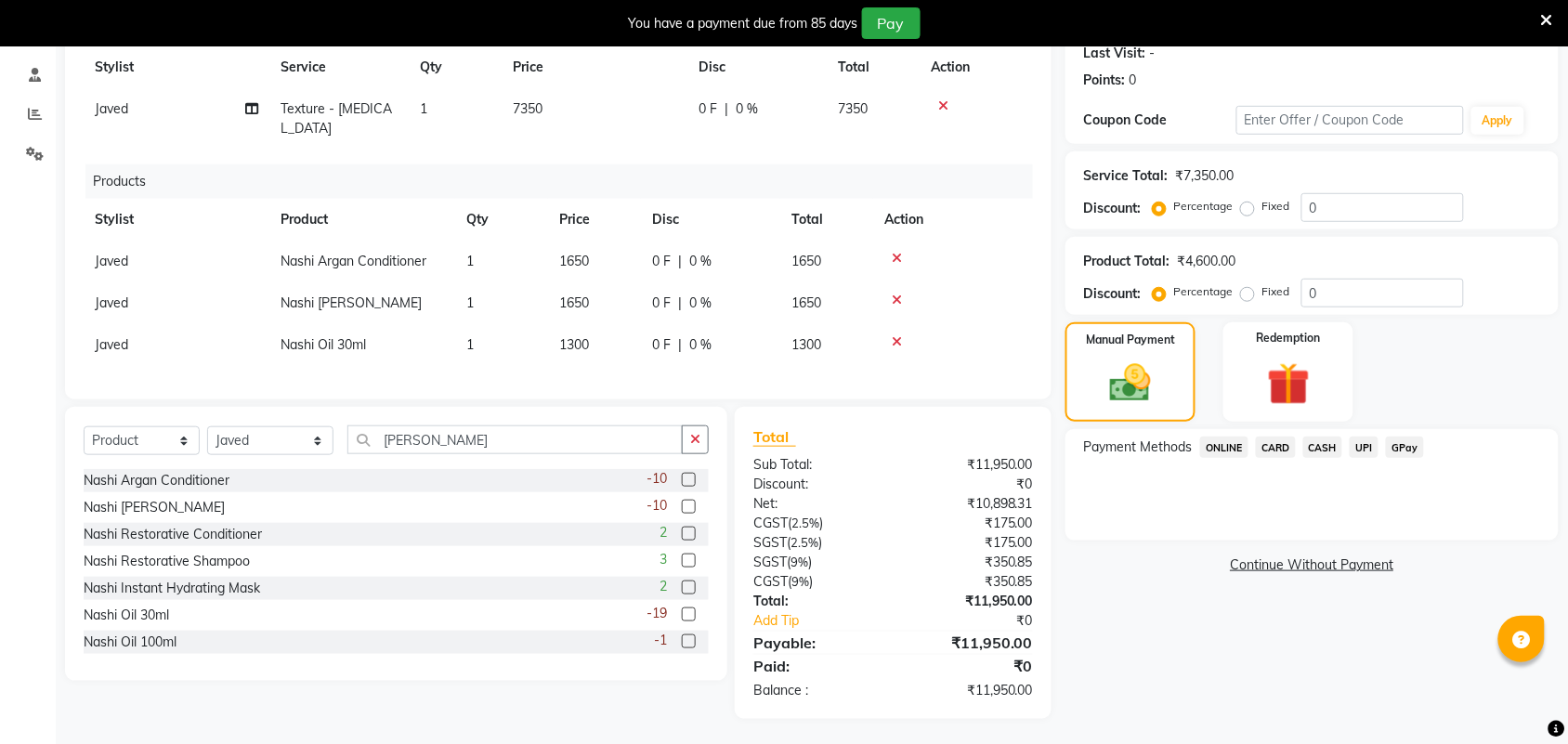
click at [1359, 449] on span "UPI" at bounding box center [1365, 447] width 29 height 21
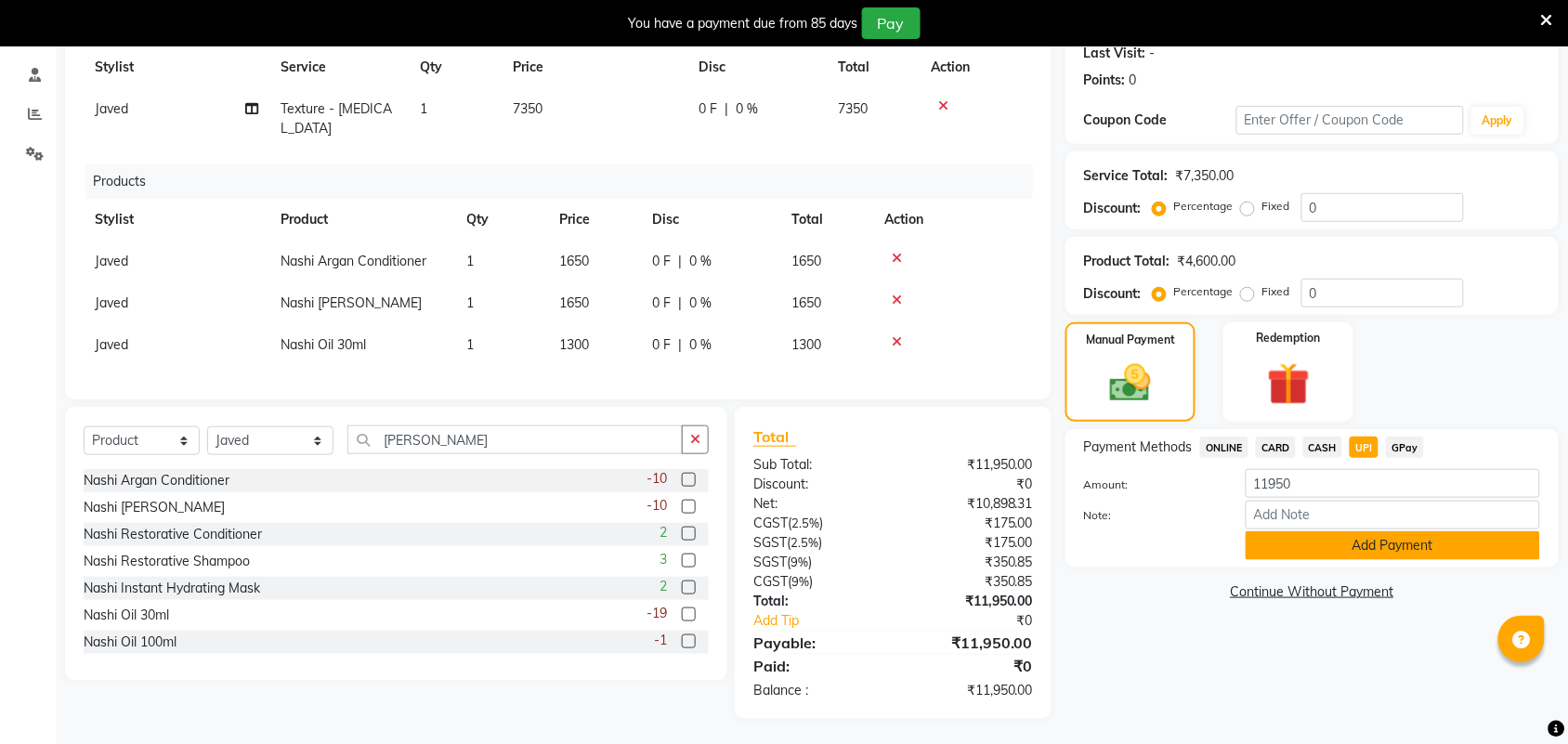
click at [1350, 544] on button "Add Payment" at bounding box center [1393, 546] width 294 height 29
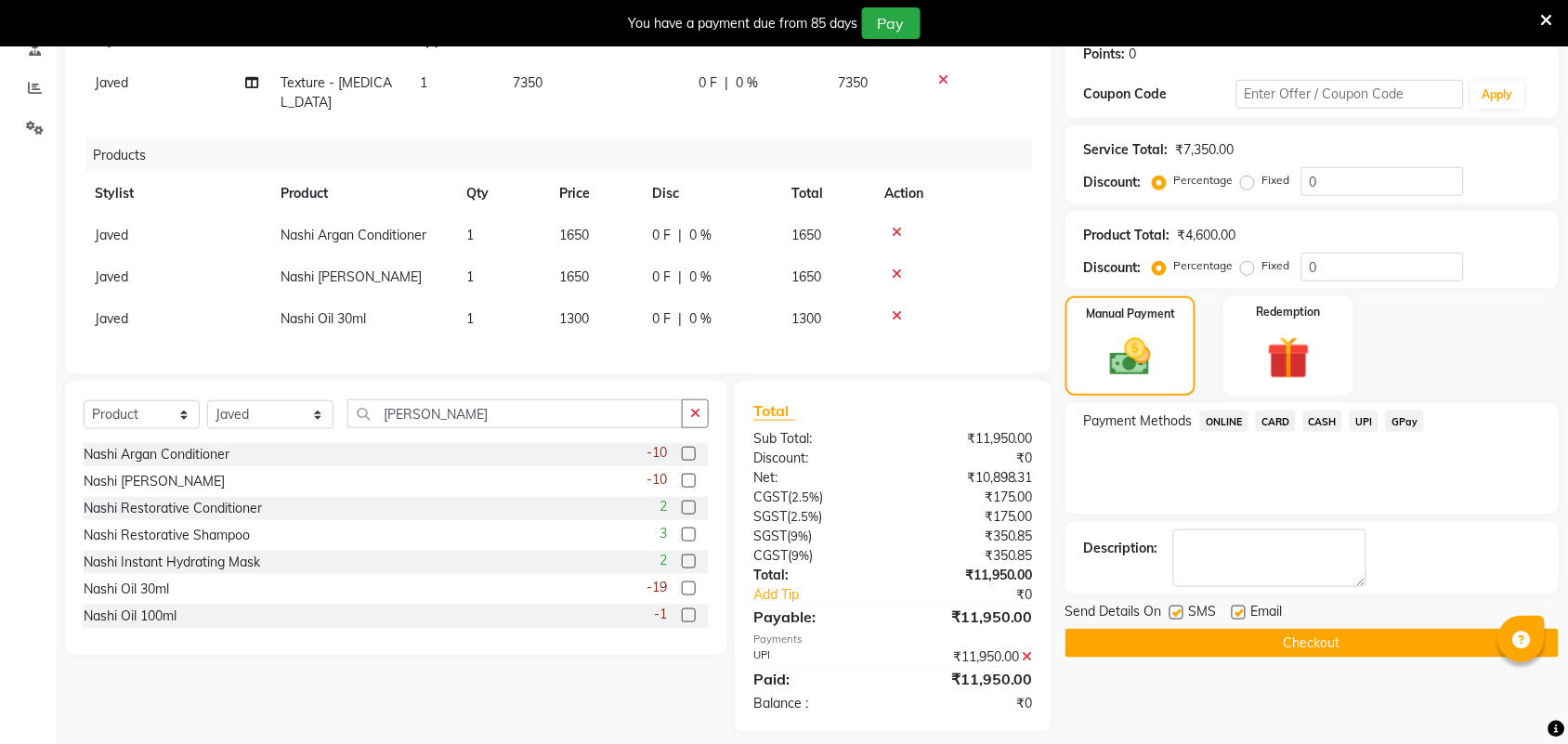
scroll to position [304, 0]
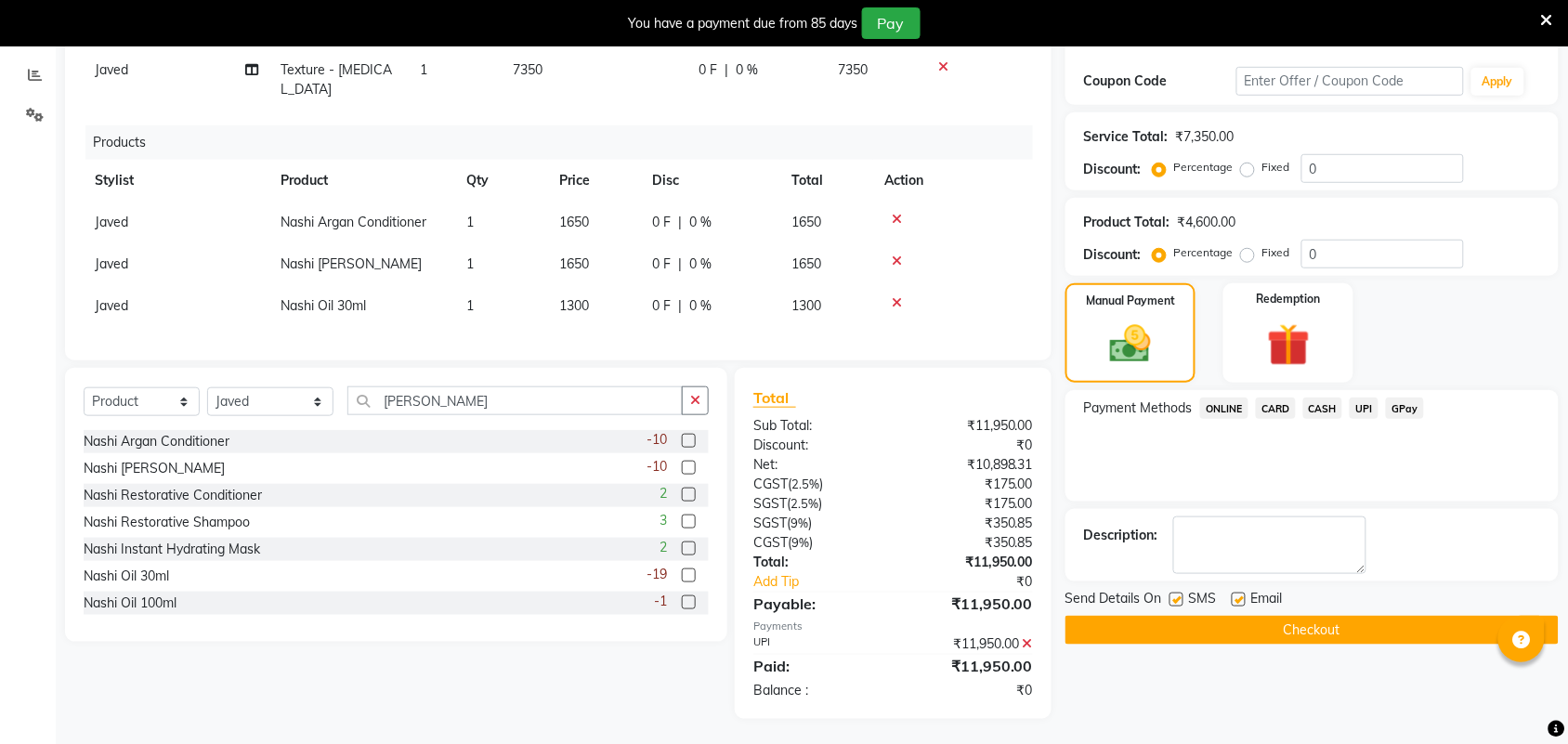
click at [1334, 639] on button "Checkout" at bounding box center [1312, 630] width 494 height 29
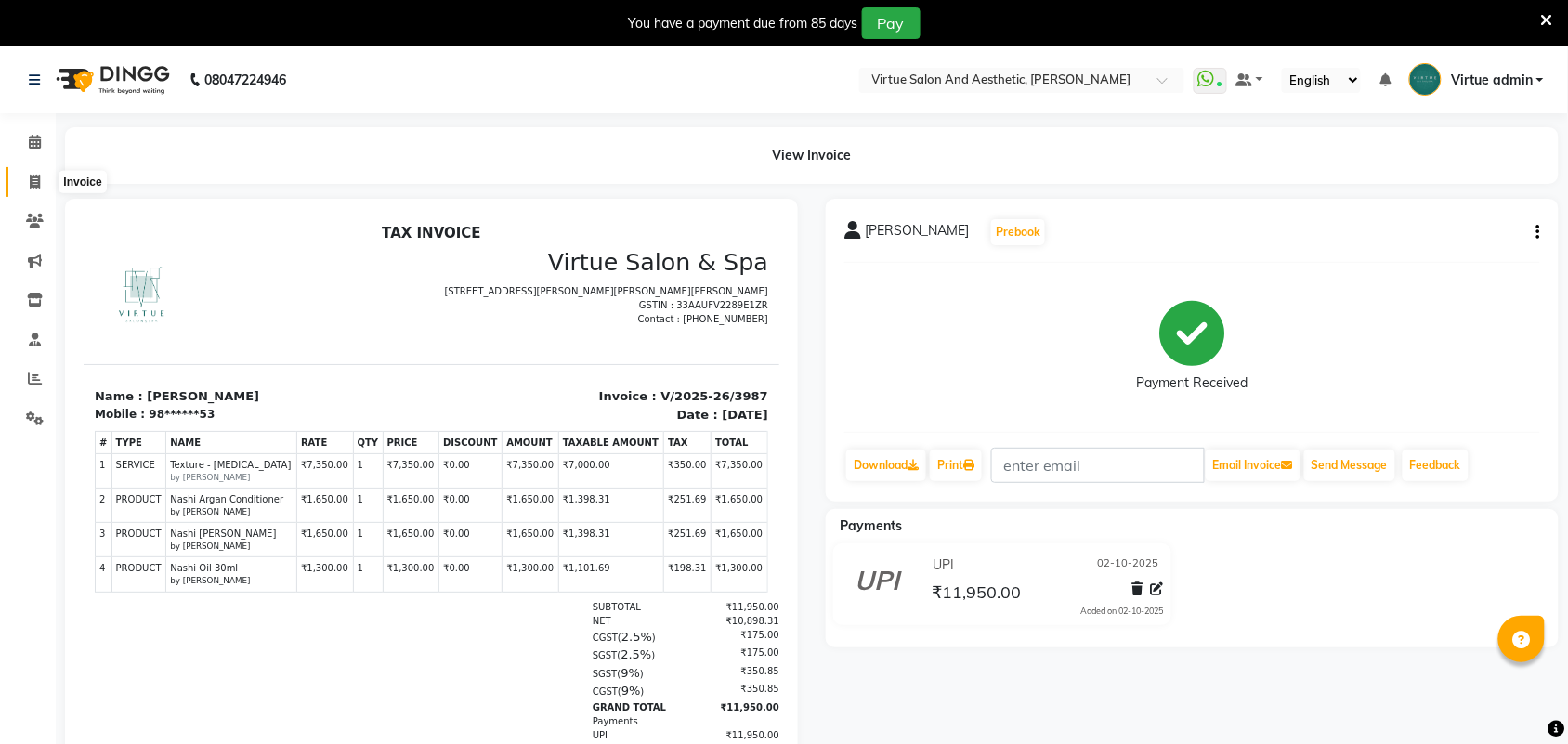
click at [30, 186] on icon at bounding box center [35, 182] width 11 height 14
select select "4466"
select select "service"
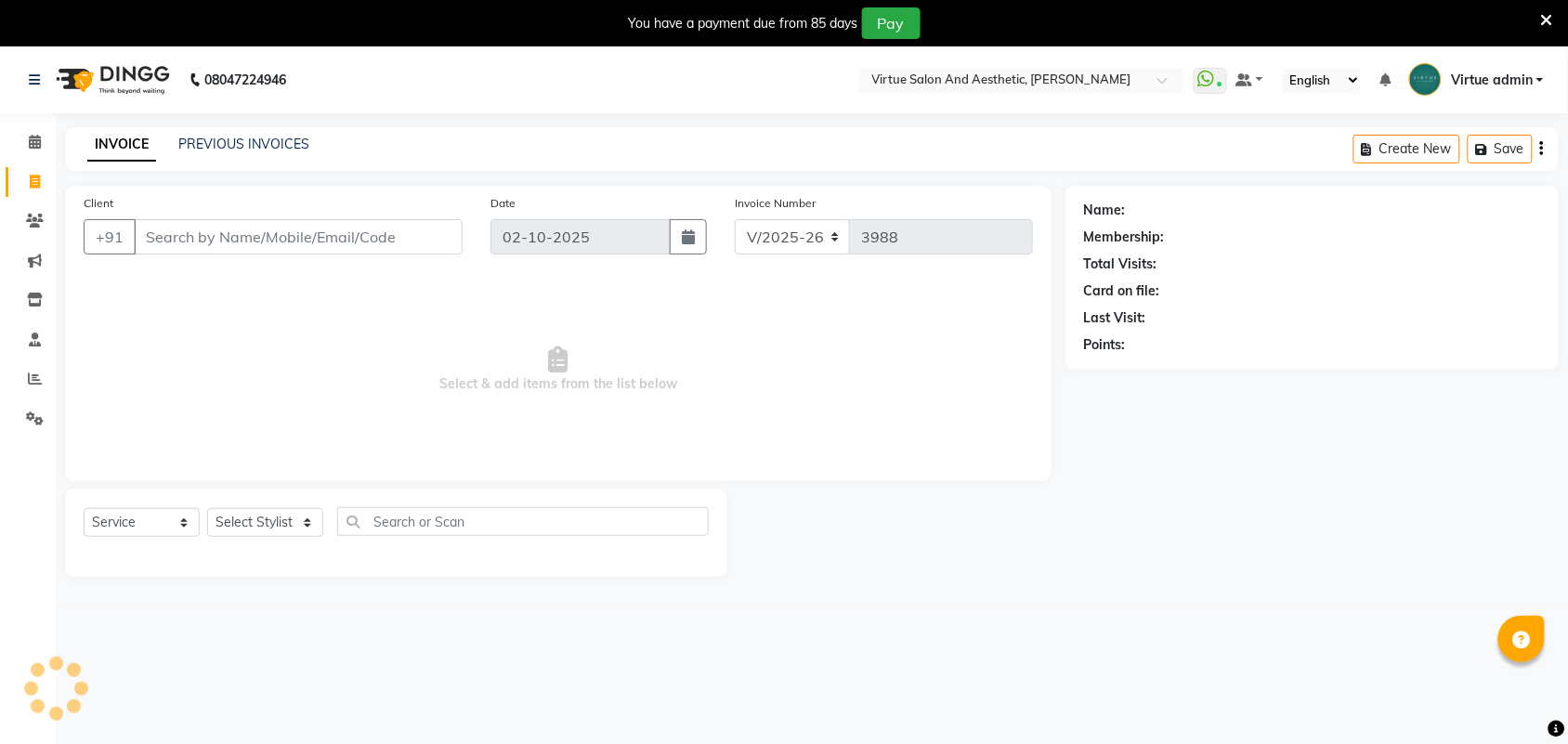
scroll to position [47, 0]
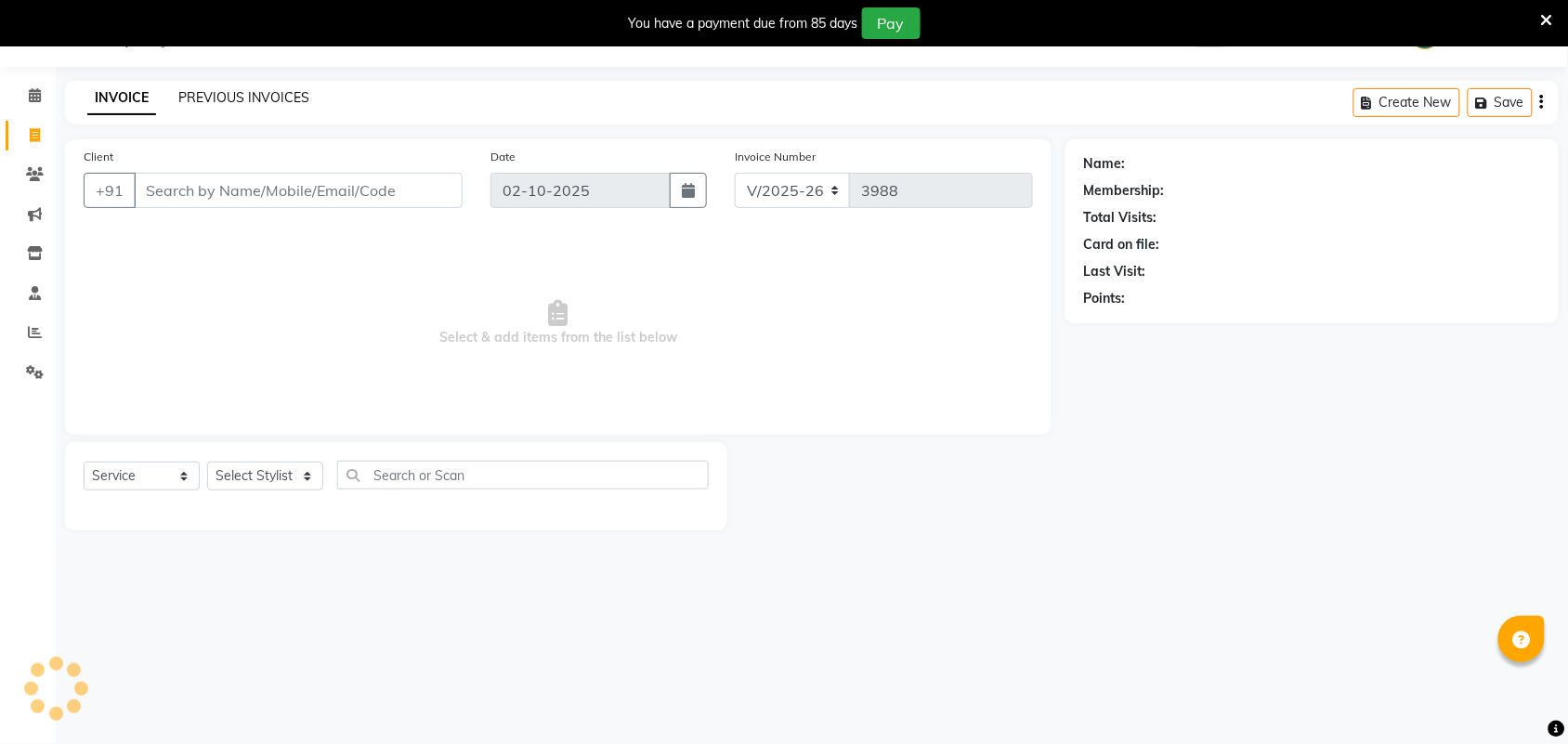
click at [287, 89] on link "PREVIOUS INVOICES" at bounding box center [244, 97] width 131 height 17
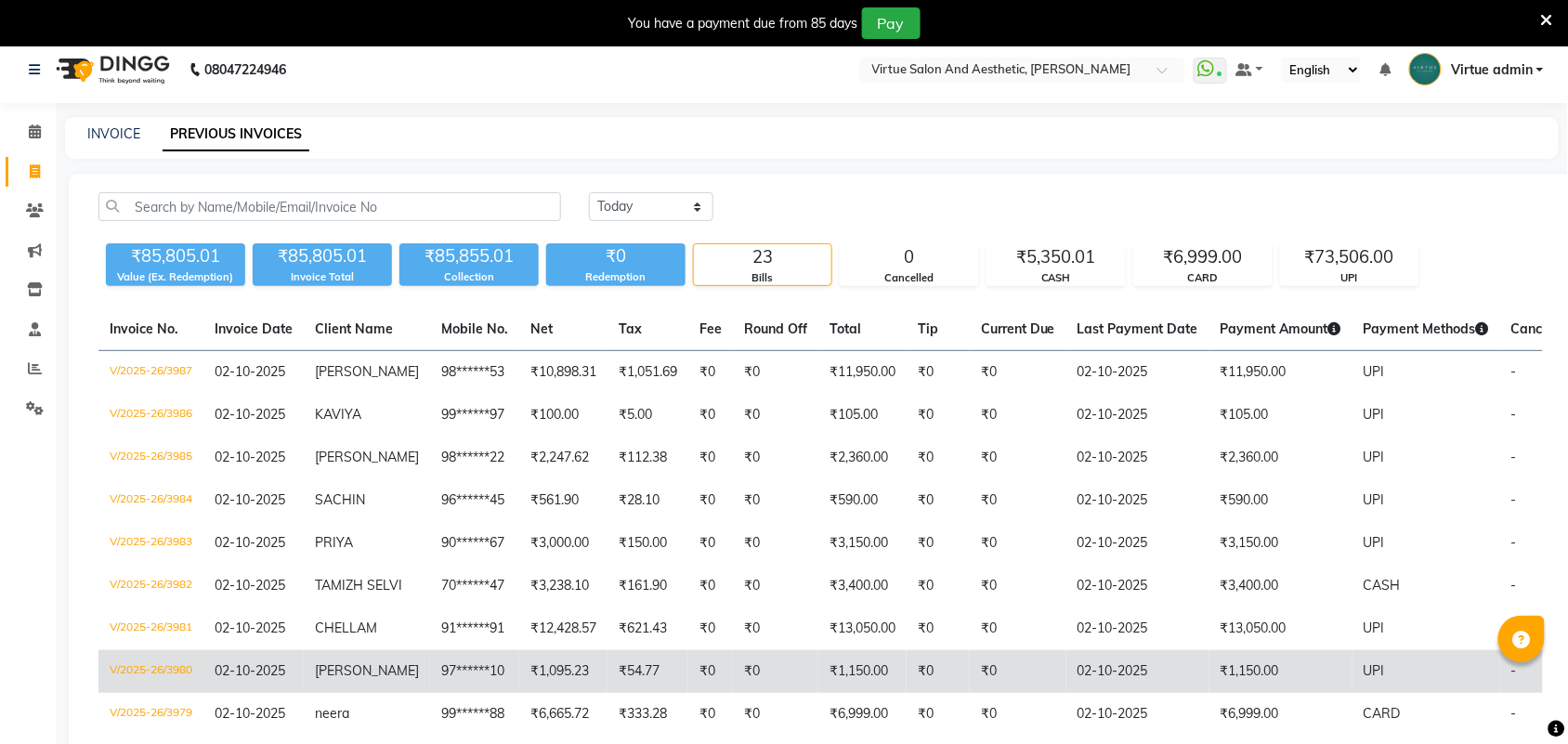
scroll to position [7, 0]
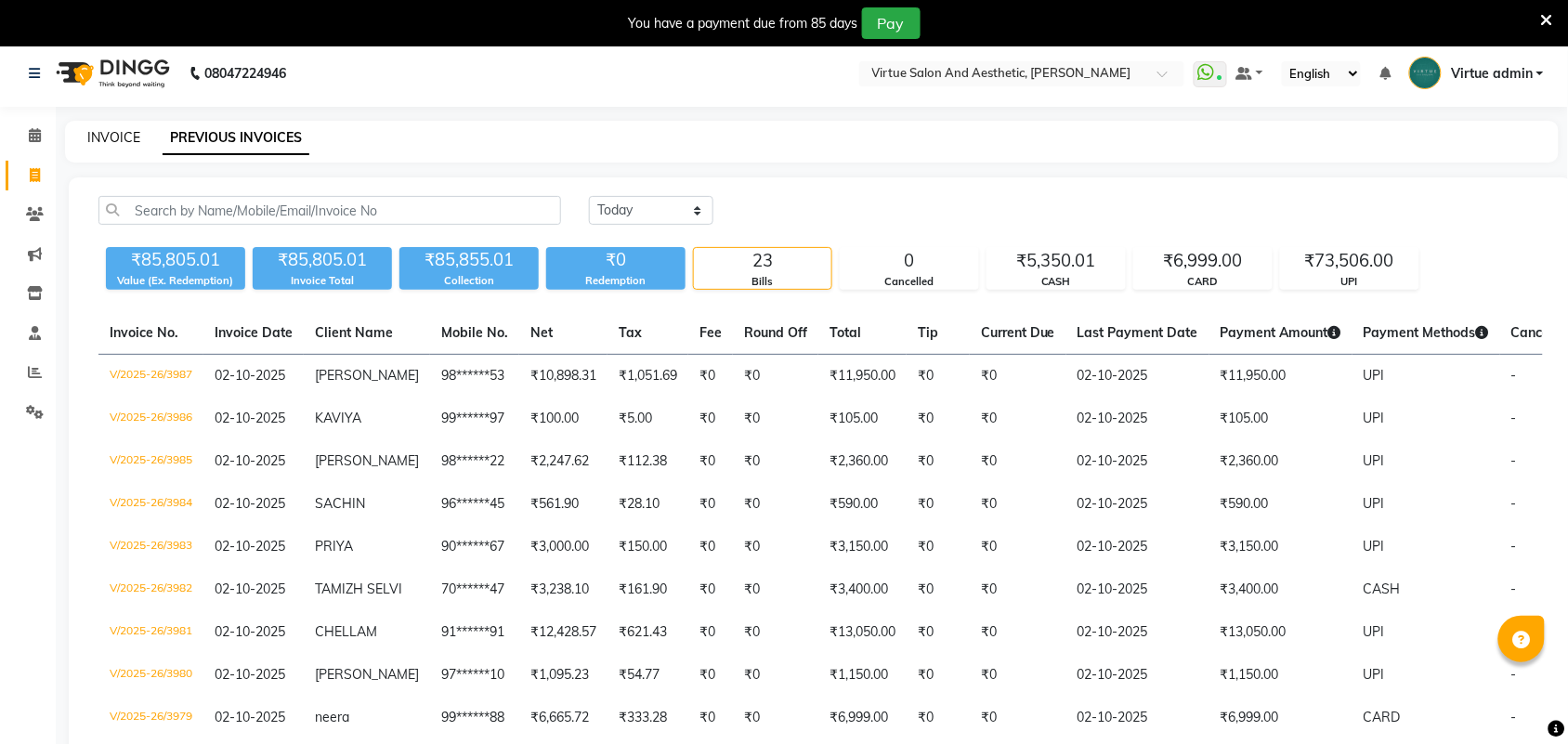
click at [120, 133] on link "INVOICE" at bounding box center [114, 137] width 53 height 17
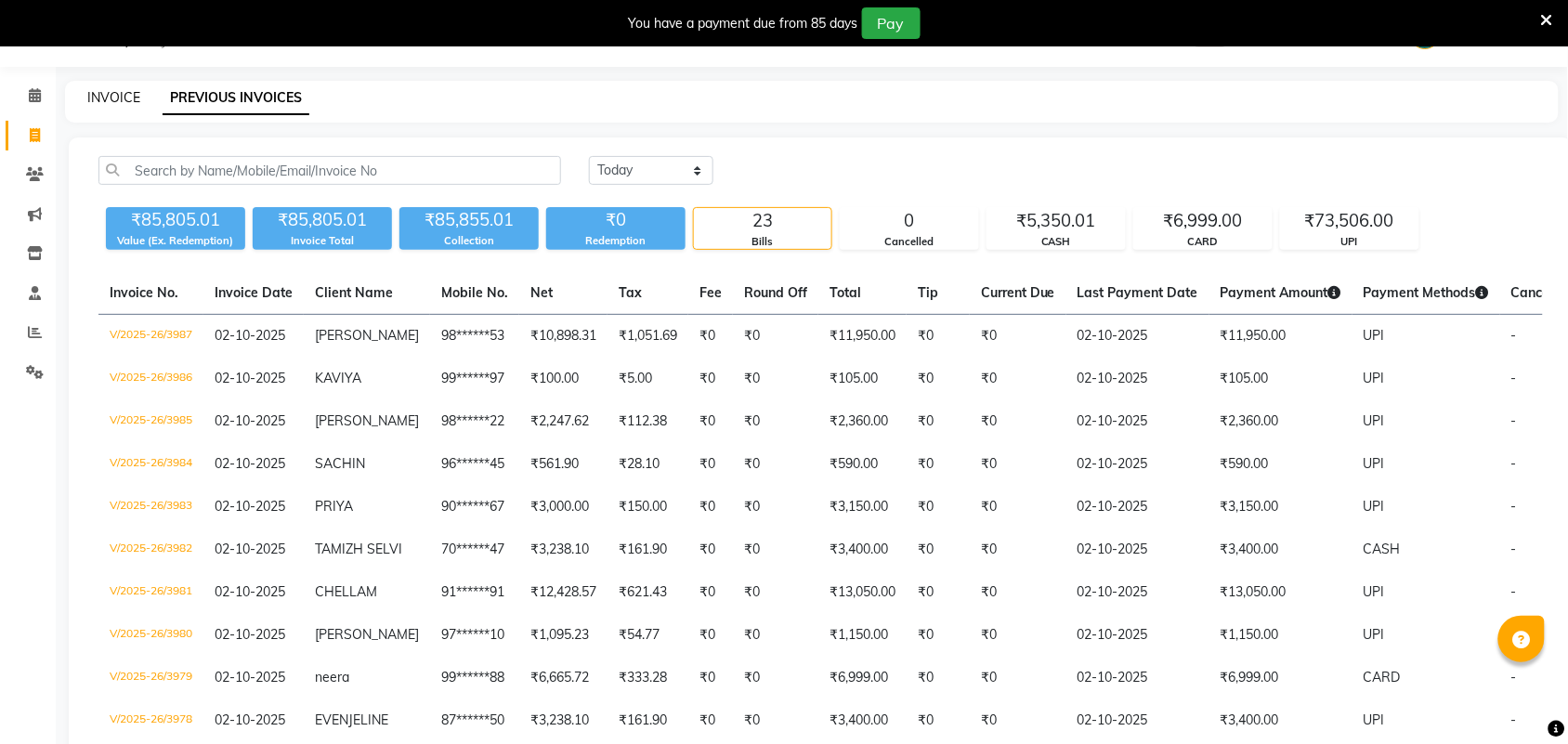
select select "service"
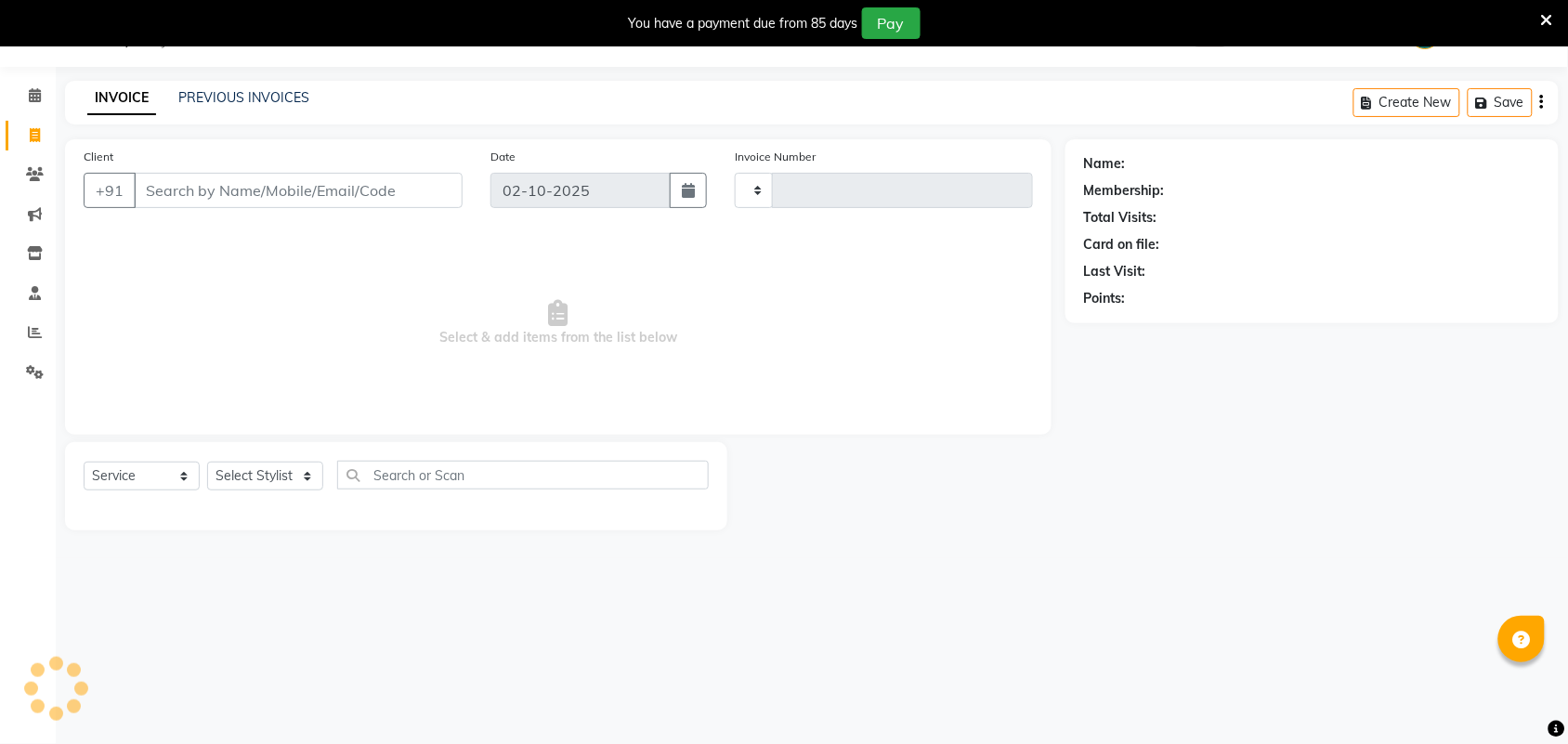
type input "3988"
select select "4466"
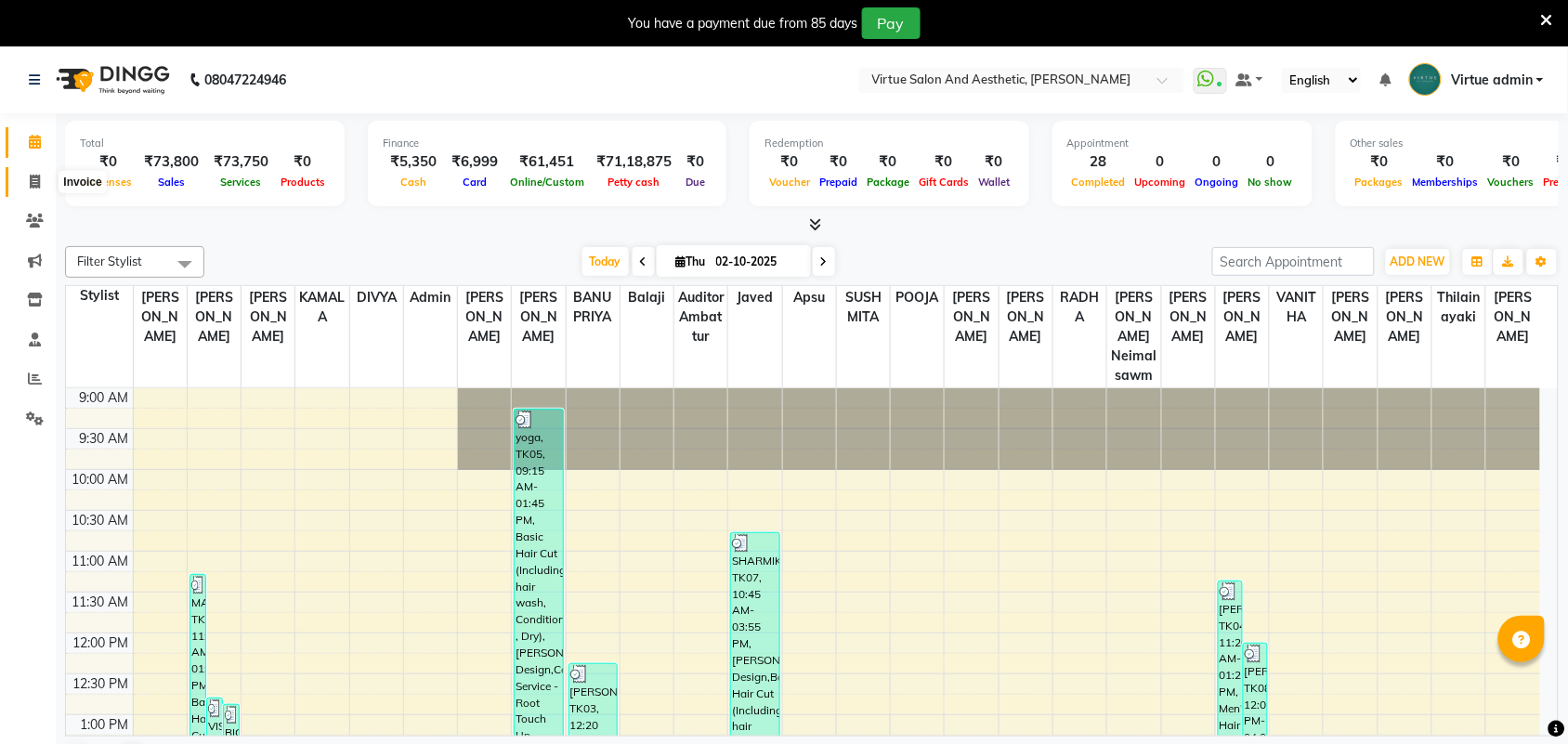
click at [30, 184] on icon at bounding box center [35, 182] width 11 height 14
select select "service"
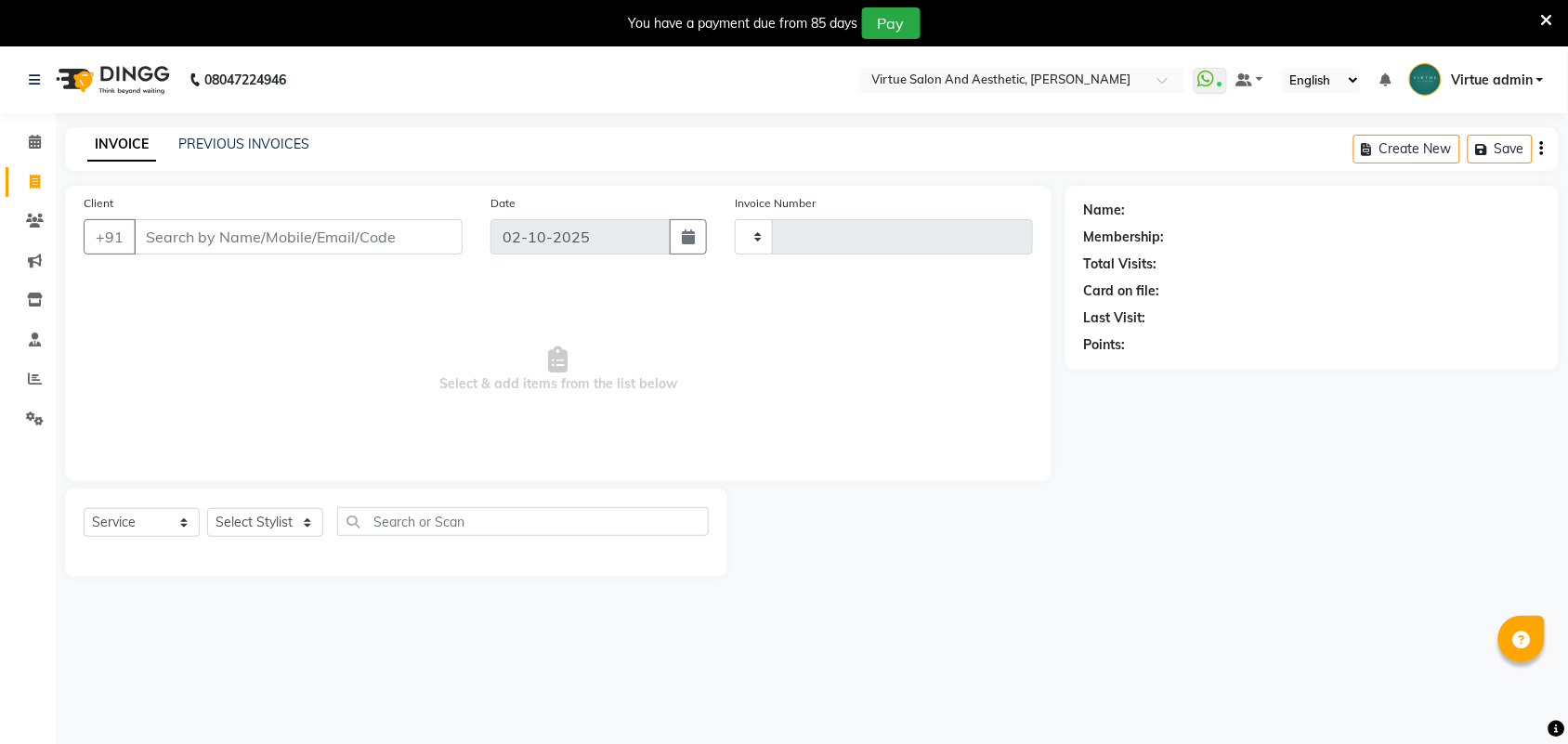
type input "3986"
select select "4466"
click at [253, 246] on input "Client" at bounding box center [298, 237] width 329 height 35
type input "9962859897"
click at [416, 237] on span "Add Client" at bounding box center [415, 236] width 74 height 18
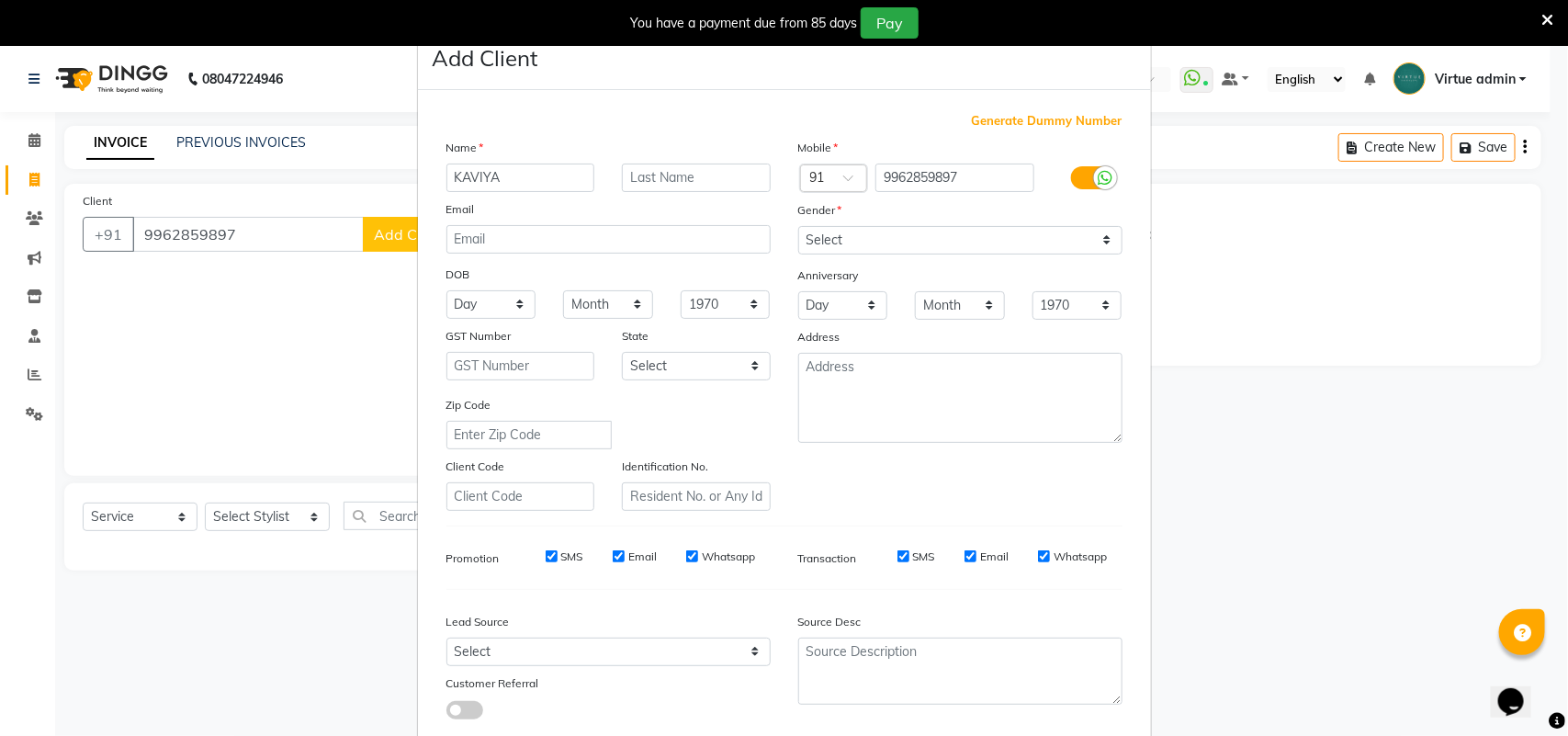
type input "KAVIYA"
click at [809, 231] on select "Select [DEMOGRAPHIC_DATA] [DEMOGRAPHIC_DATA] Other Prefer Not To Say" at bounding box center [960, 240] width 325 height 29
select select "[DEMOGRAPHIC_DATA]"
click at [798, 226] on select "Select [DEMOGRAPHIC_DATA] [DEMOGRAPHIC_DATA] Other Prefer Not To Say" at bounding box center [960, 240] width 325 height 29
click at [557, 638] on select "Select Walk-in Referral Internet Friend Word of Mouth Advertisement Facebook Ju…" at bounding box center [609, 652] width 325 height 29
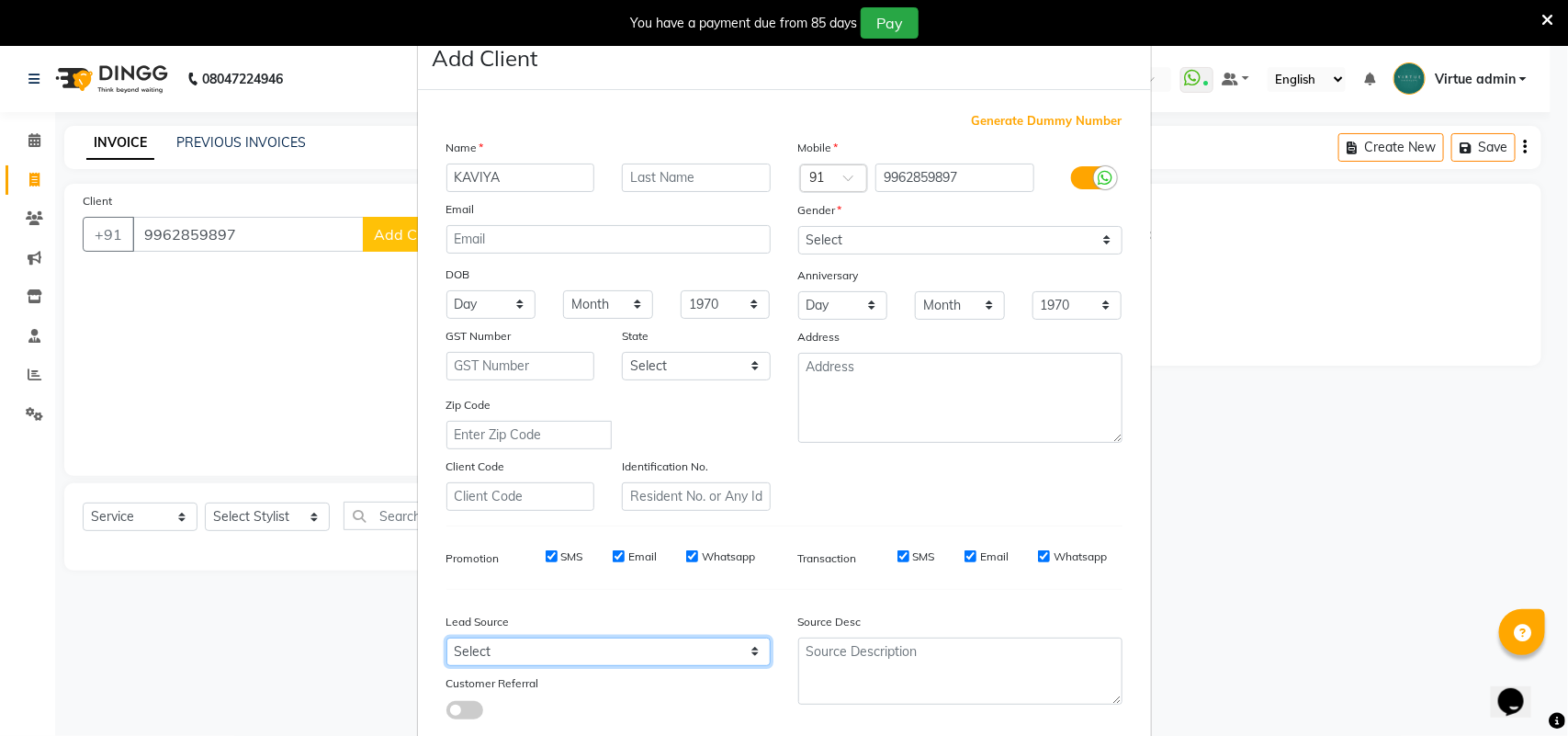
select select "30564"
click at [446, 638] on select "Select Walk-in Referral Internet Friend Word of Mouth Advertisement Facebook Ju…" at bounding box center [609, 652] width 325 height 29
click at [814, 629] on div "Source Desc" at bounding box center [873, 625] width 177 height 26
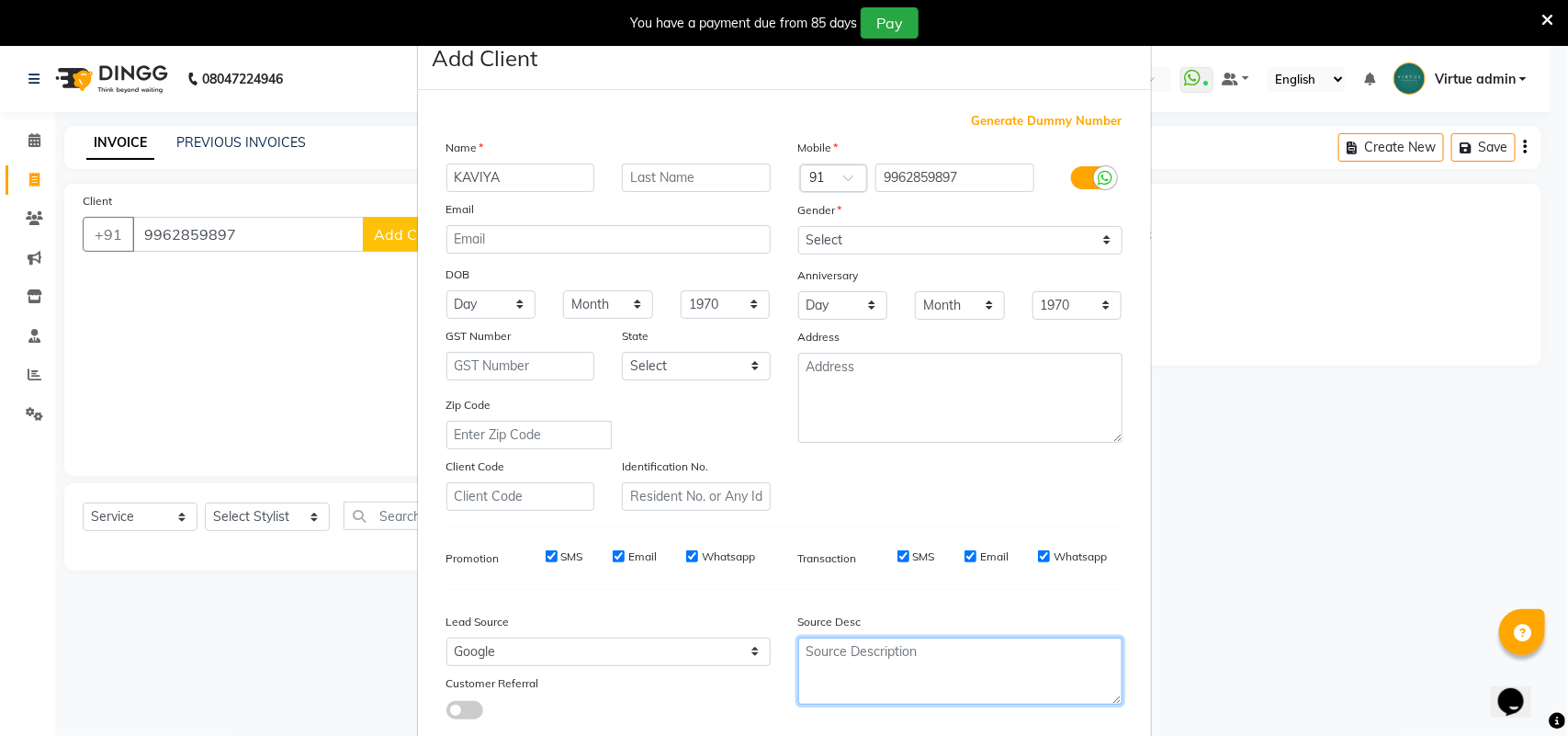
click at [817, 643] on textarea at bounding box center [960, 672] width 325 height 67
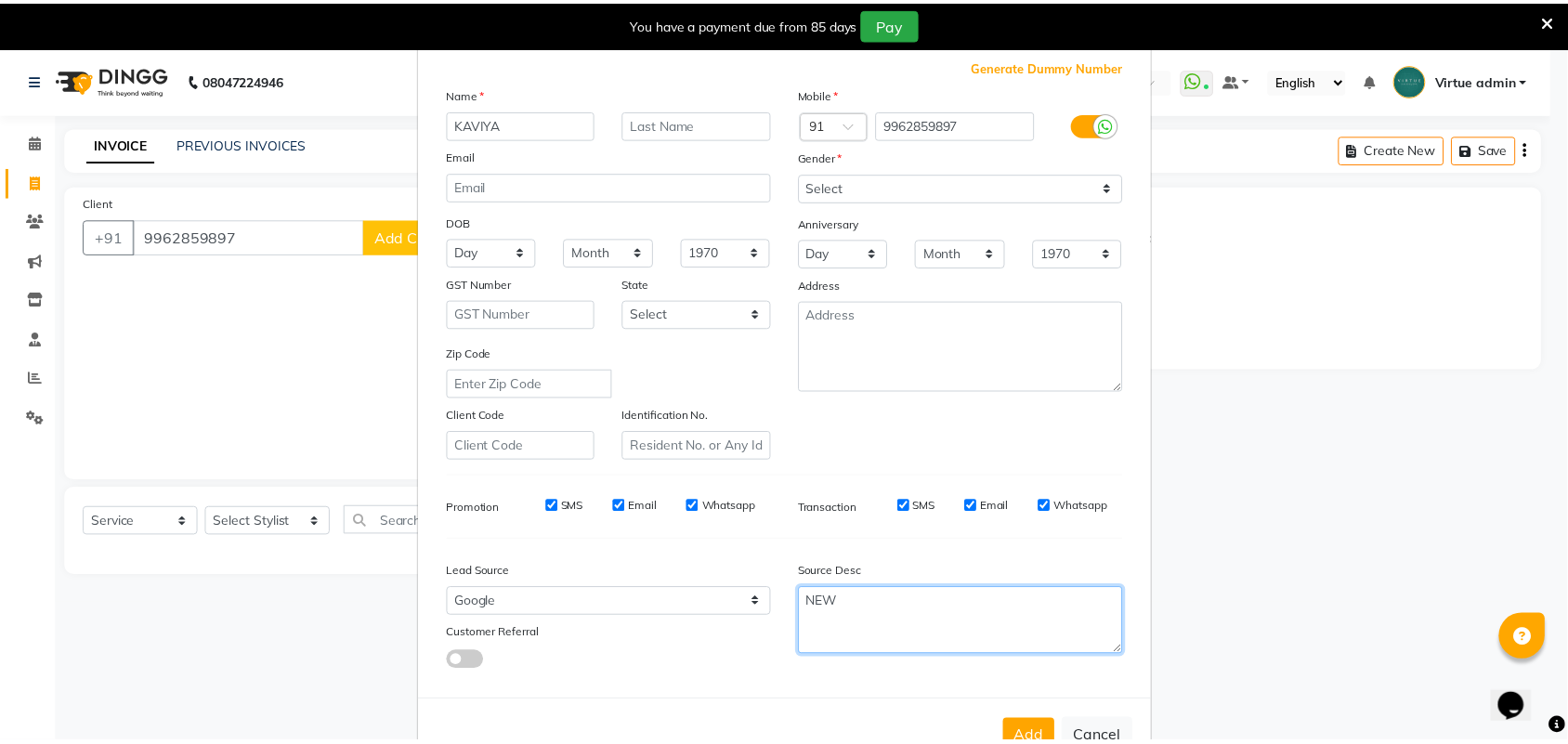
scroll to position [107, 0]
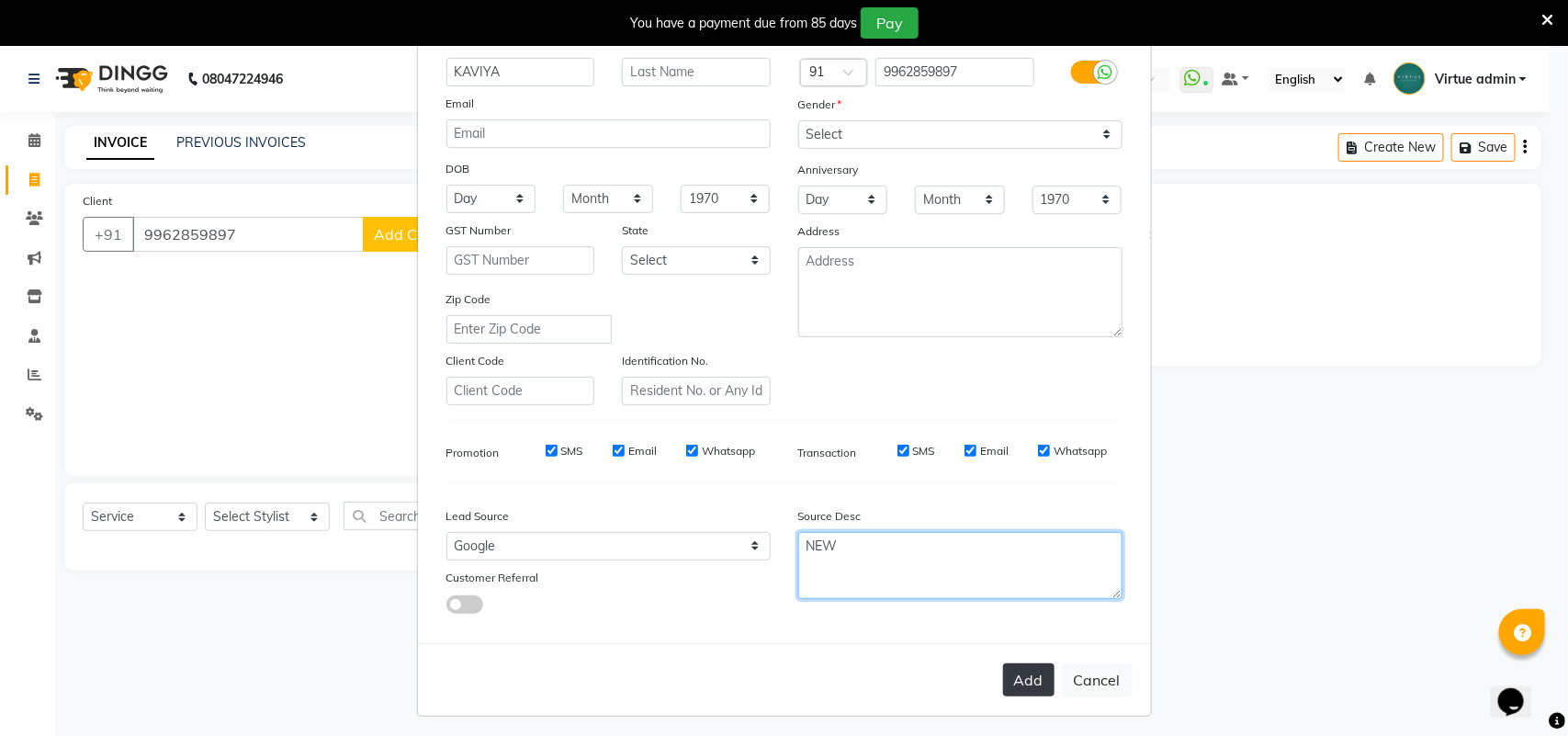
type textarea "NEW"
click at [1021, 680] on button "Add" at bounding box center [1028, 680] width 52 height 33
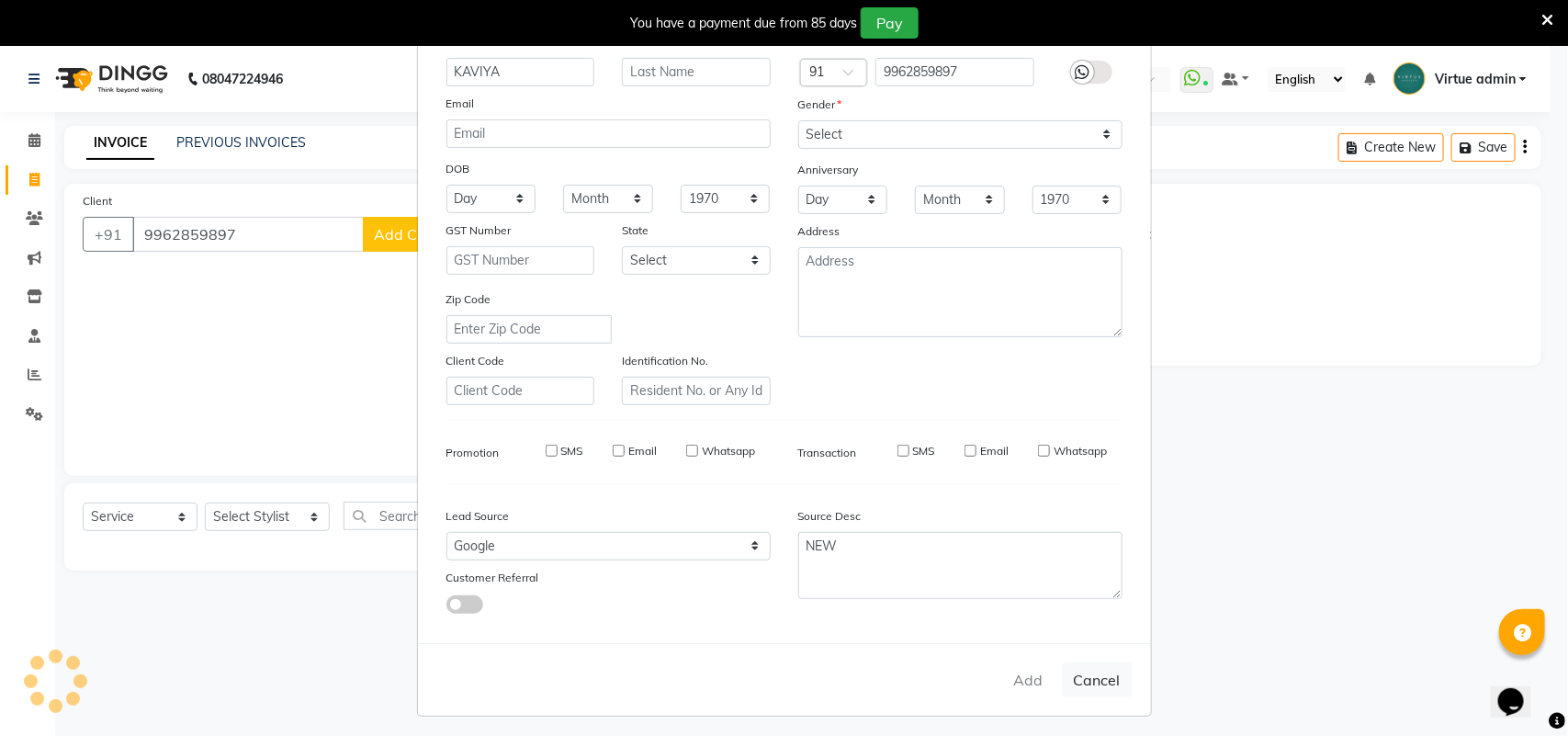
type input "99******97"
select select
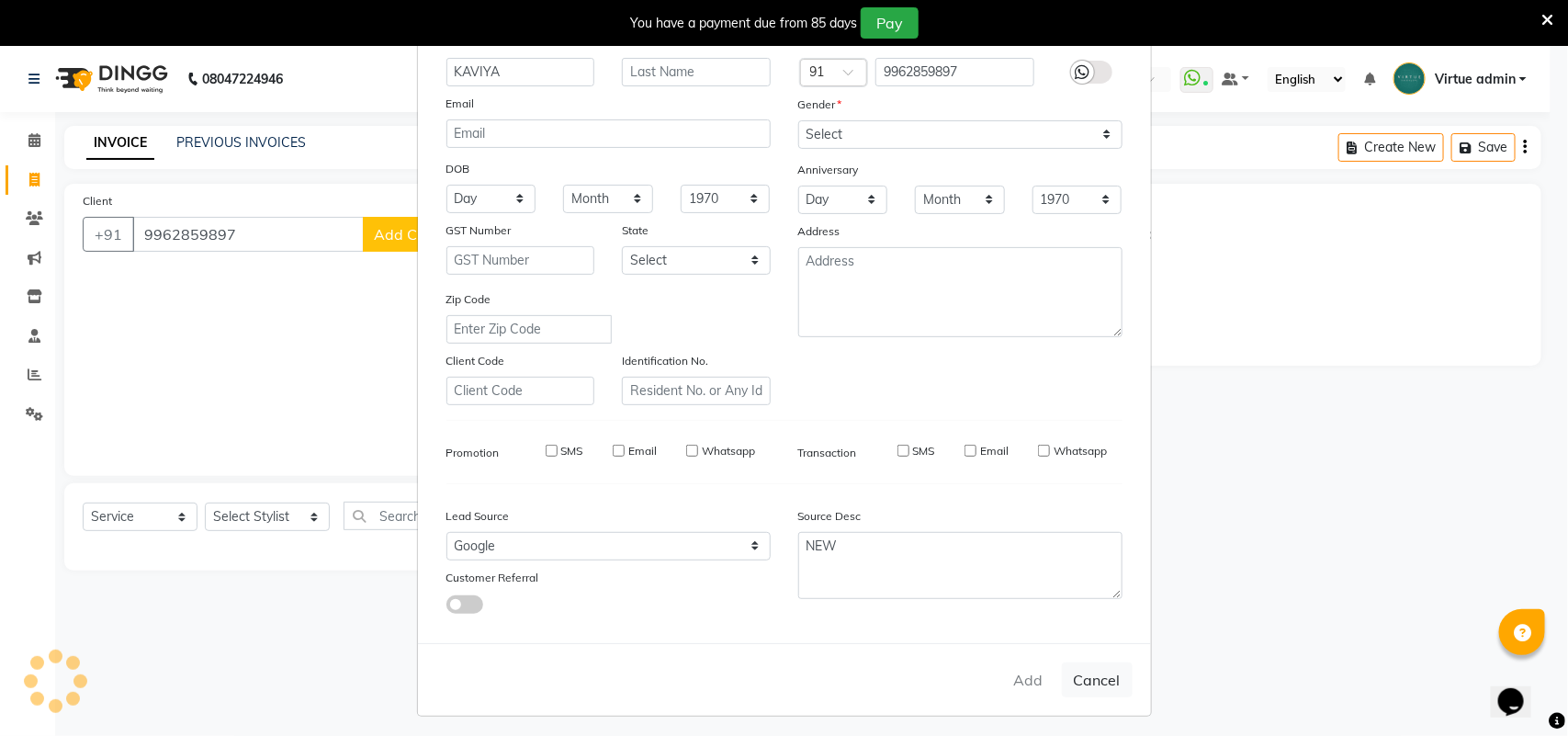
select select
checkbox input "false"
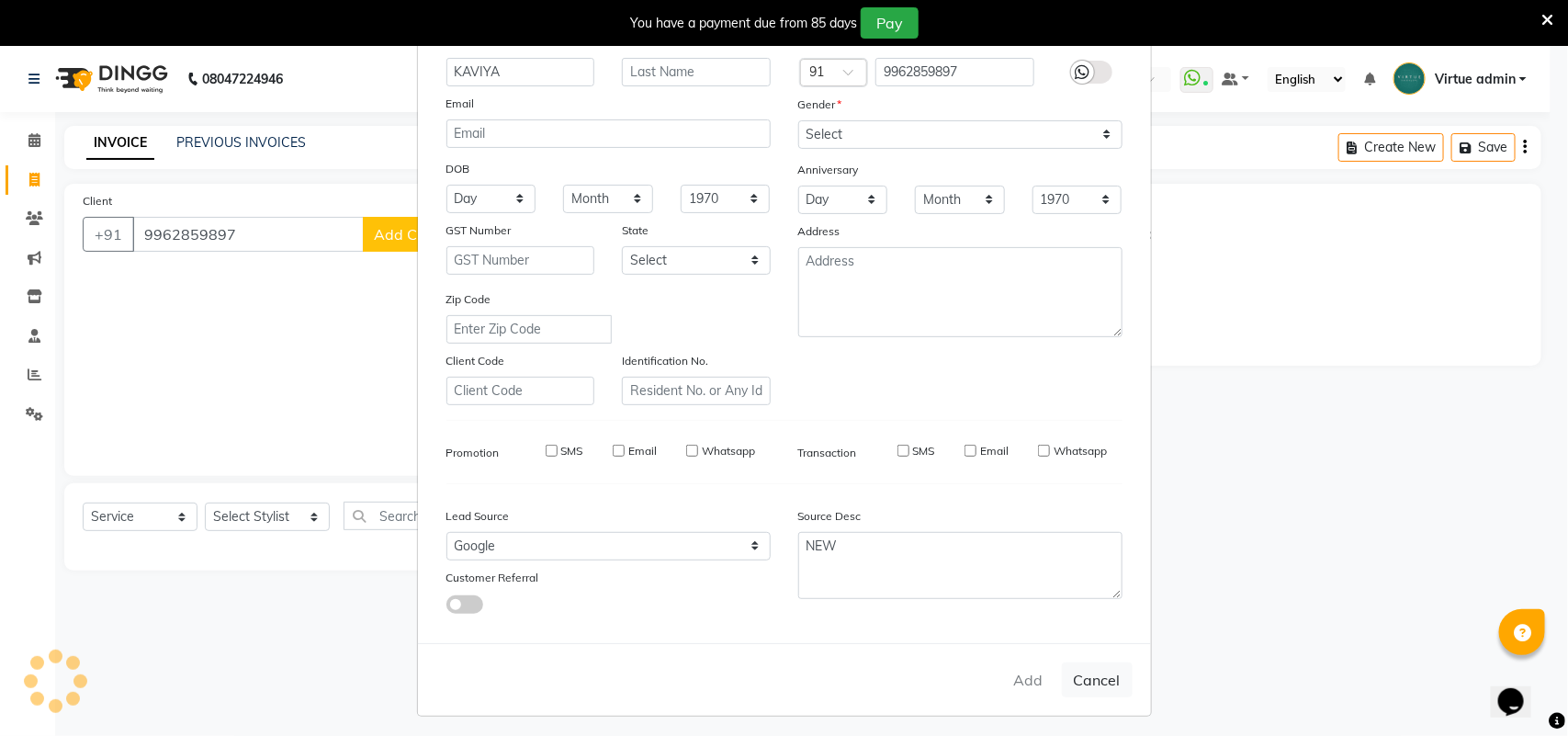
checkbox input "false"
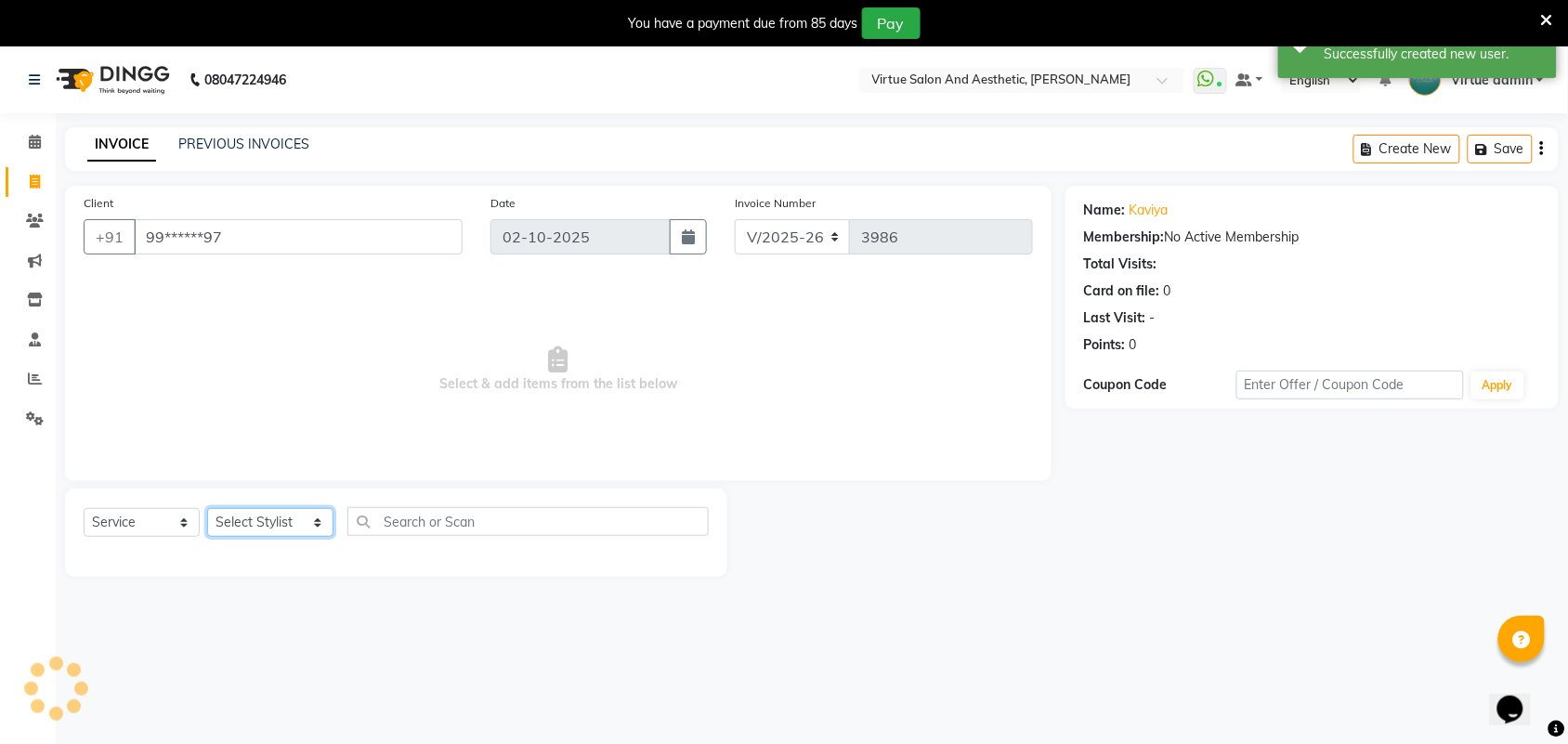
click at [267, 517] on select "Select Stylist Admin [PERSON_NAME] Apsu Auditor Ambattur [PERSON_NAME] Dingg - …" at bounding box center [270, 523] width 126 height 29
select select "30103"
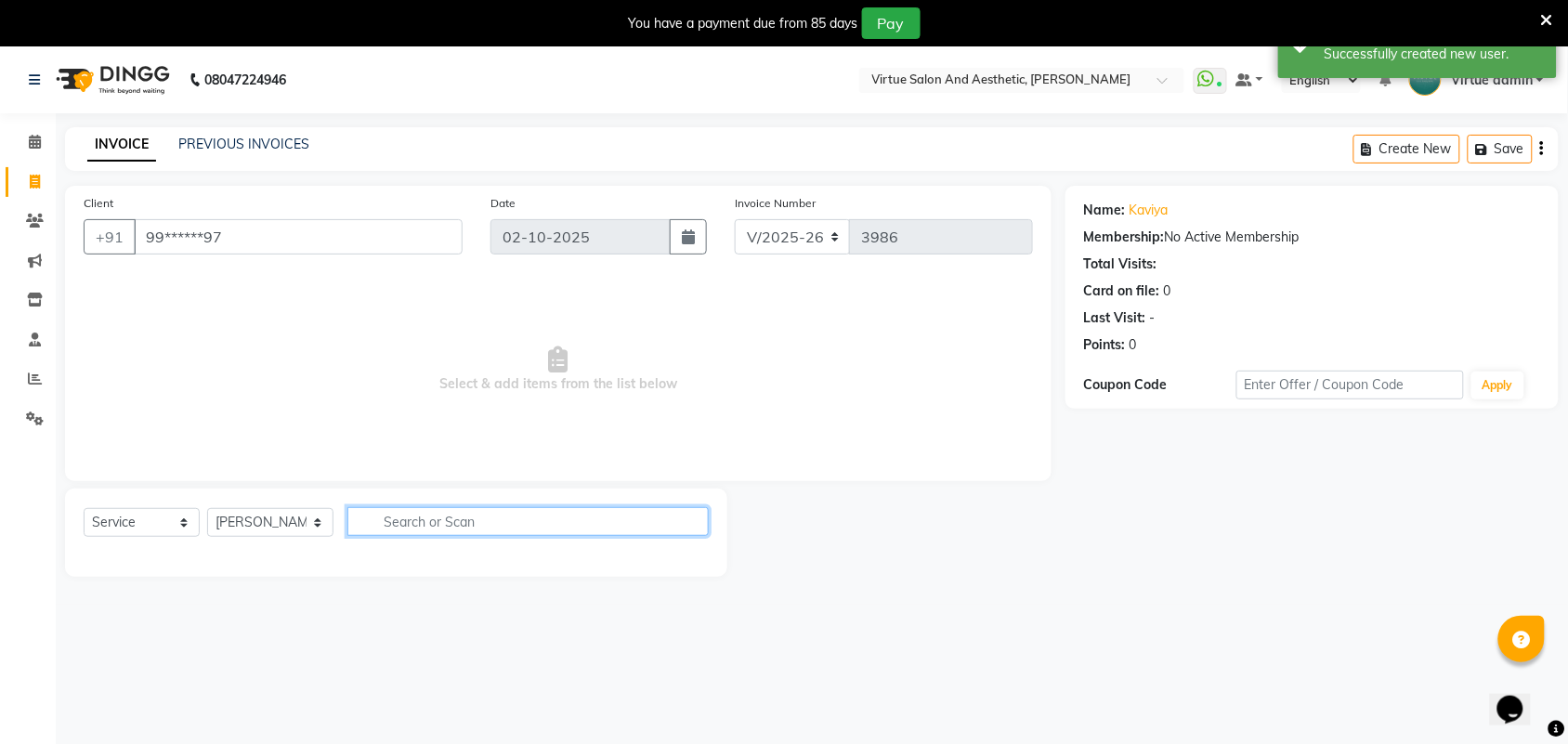
click at [406, 524] on input "text" at bounding box center [528, 522] width 361 height 29
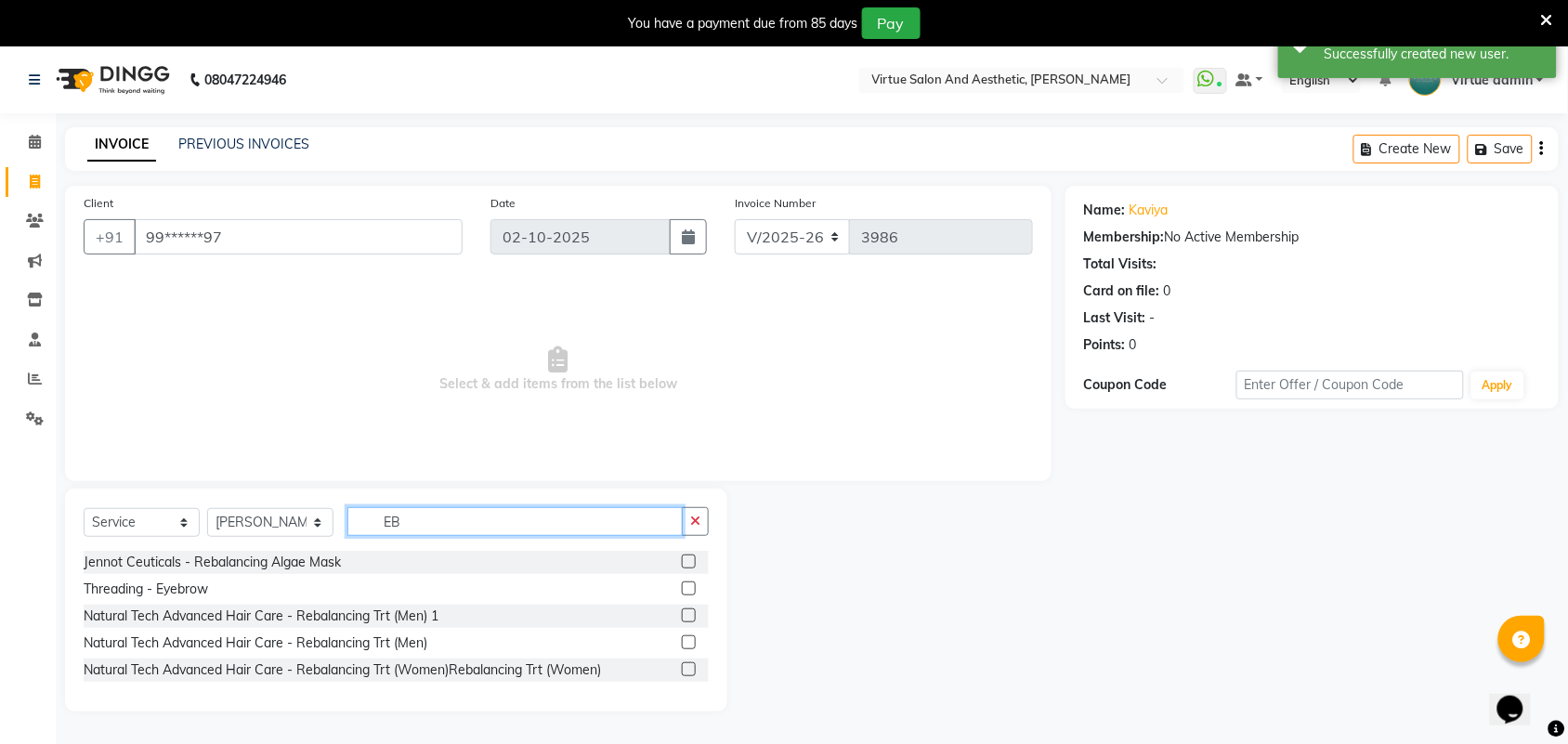
type input "EB"
drag, startPoint x: 282, startPoint y: 522, endPoint x: 290, endPoint y: 516, distance: 10.0
click at [282, 522] on select "Select Stylist Admin [PERSON_NAME] Apsu Auditor Ambattur [PERSON_NAME] Dingg - …" at bounding box center [270, 523] width 126 height 29
select select "25077"
click at [207, 508] on select "Select Stylist Admin [PERSON_NAME] Apsu Auditor Ambattur [PERSON_NAME] Dingg - …" at bounding box center [270, 523] width 126 height 29
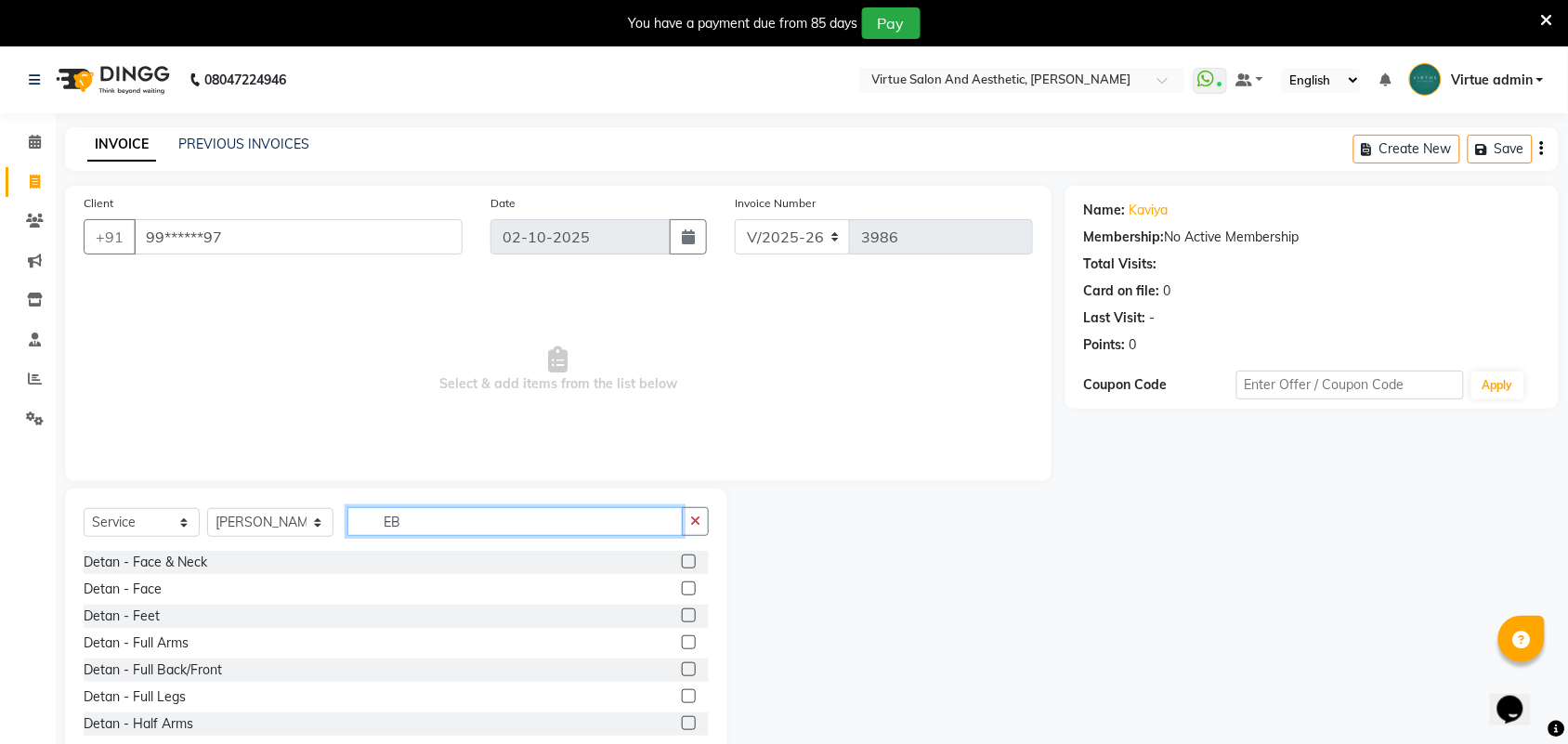
click at [631, 524] on input "EB" at bounding box center [515, 522] width 335 height 29
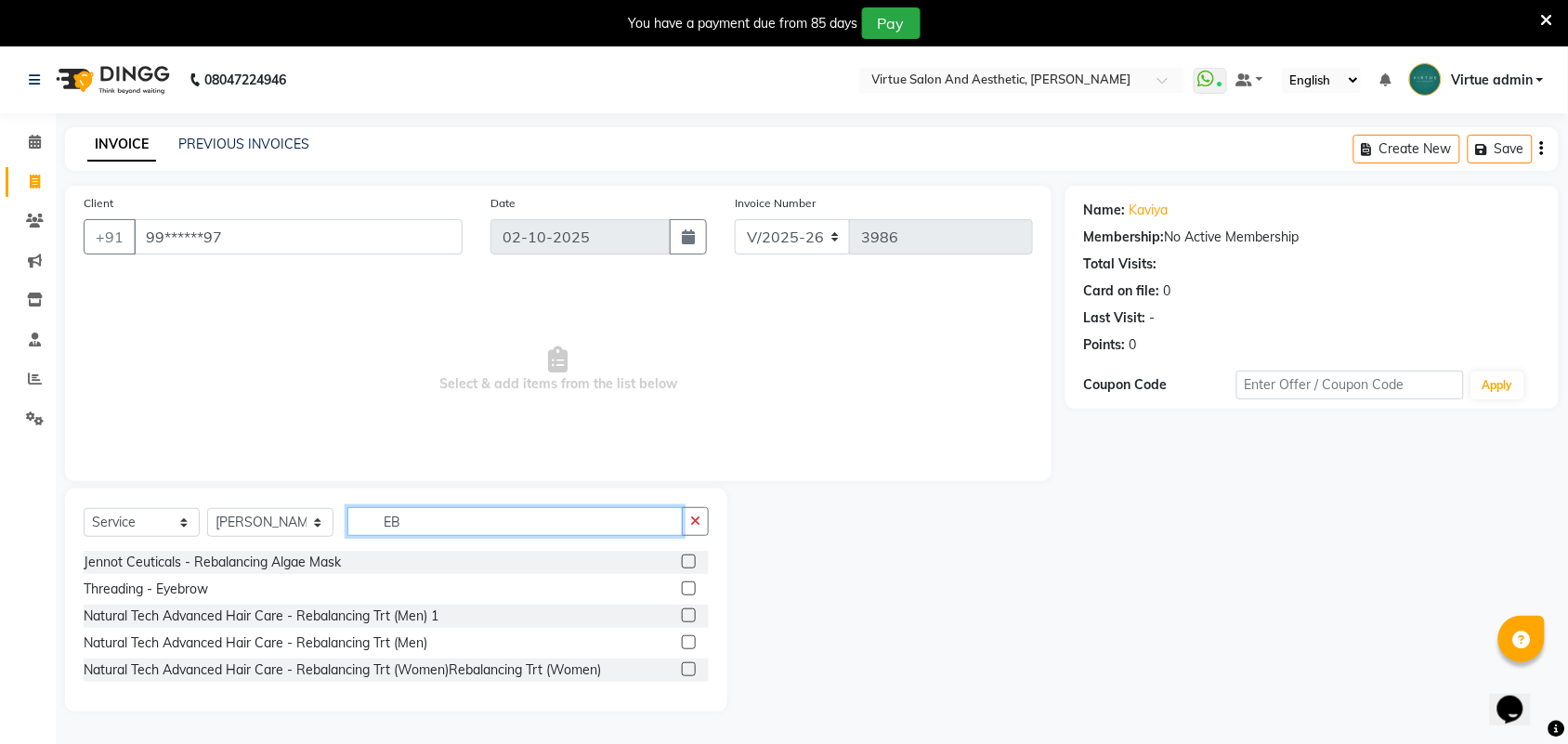
type input "EB"
click at [693, 586] on label at bounding box center [689, 589] width 14 height 14
click at [693, 586] on input "checkbox" at bounding box center [688, 590] width 12 height 12
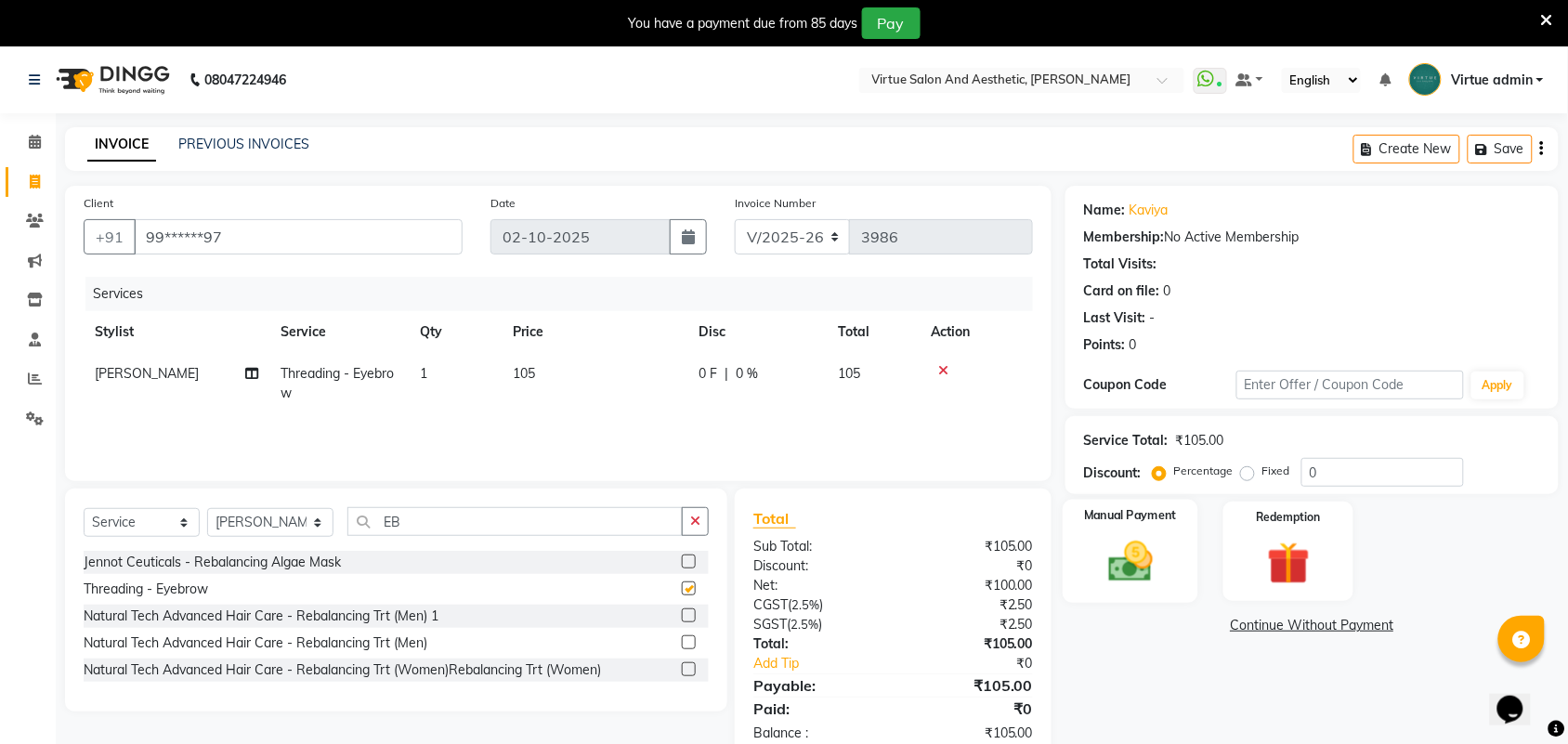
checkbox input "false"
click at [1153, 579] on img at bounding box center [1131, 561] width 73 height 51
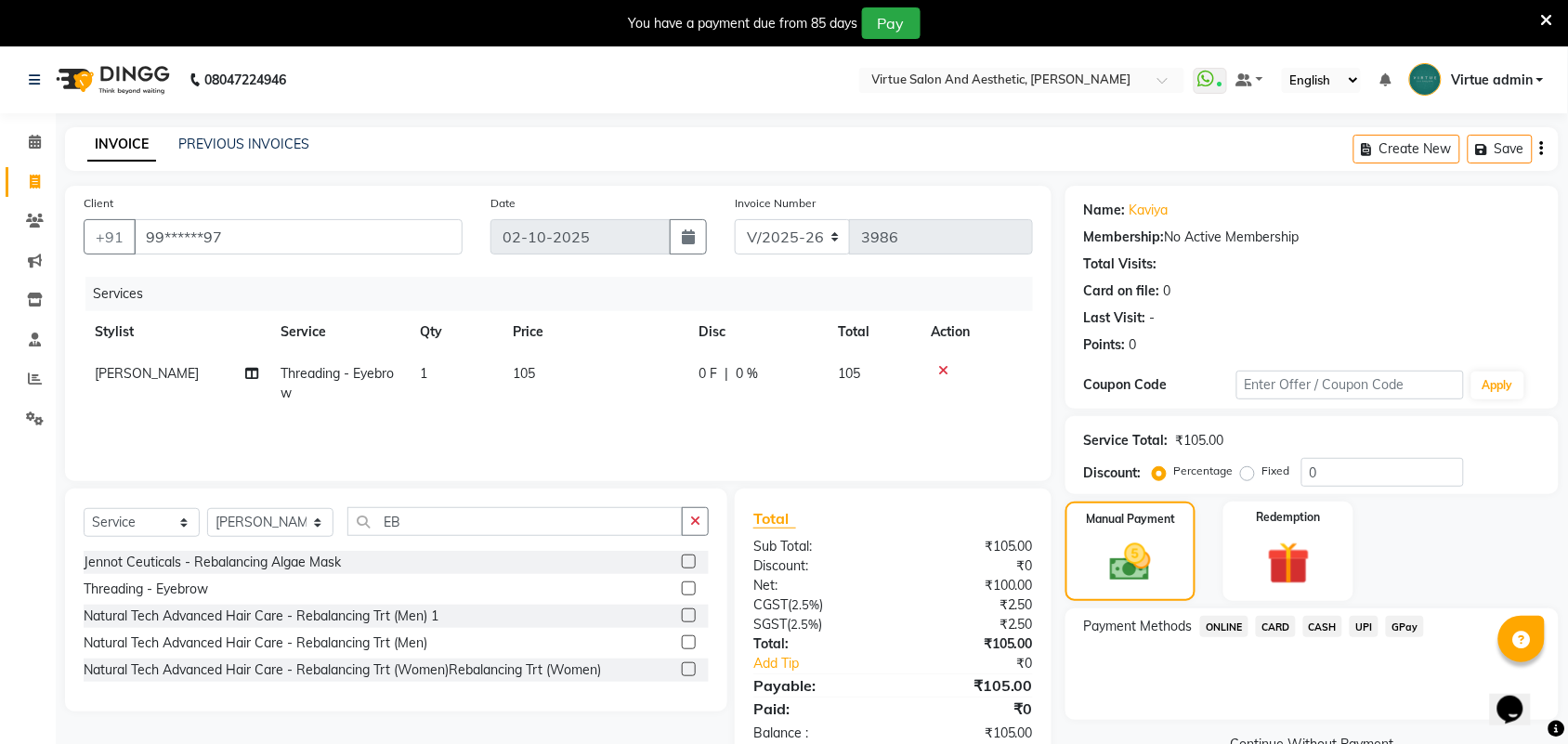
scroll to position [47, 0]
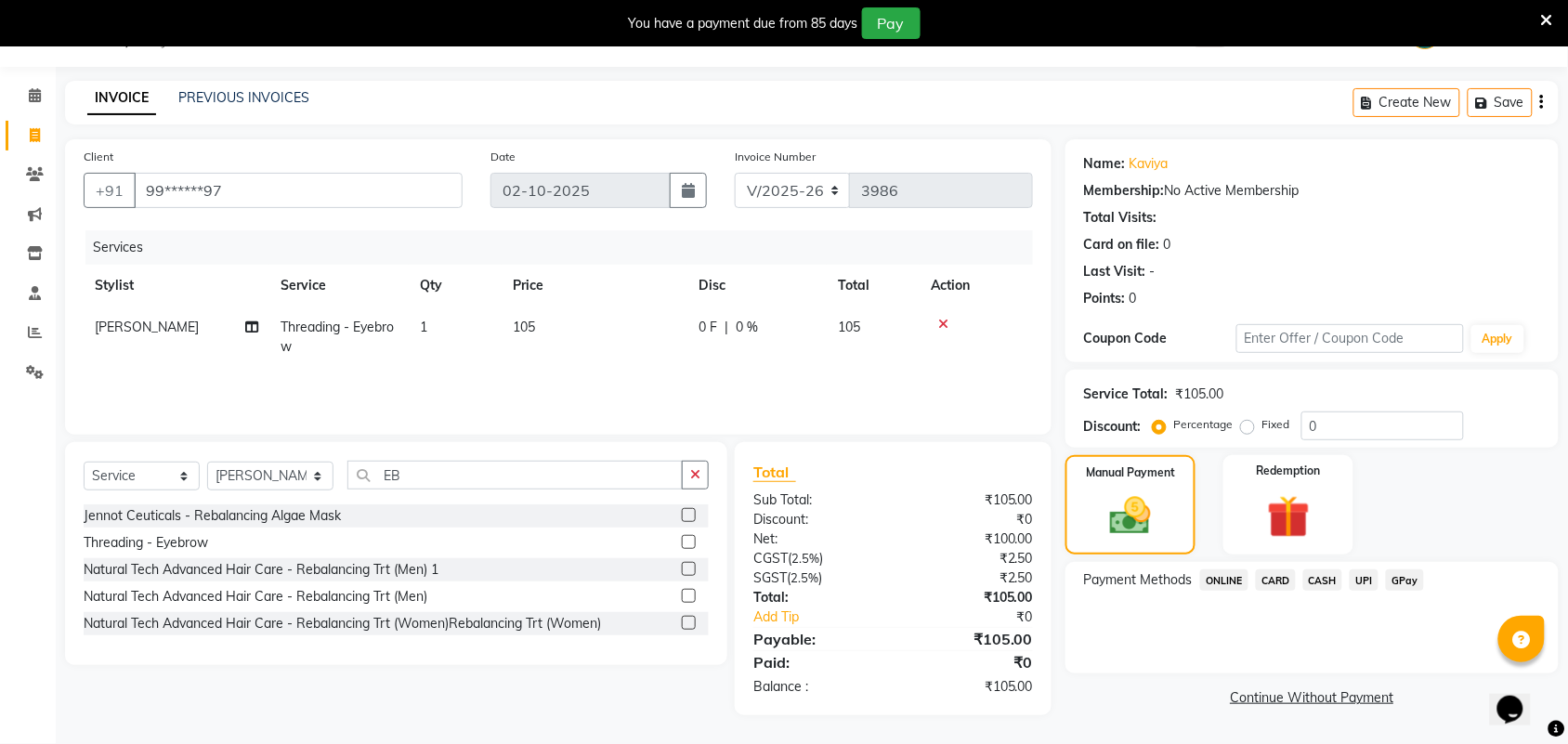
click at [1362, 576] on span "UPI" at bounding box center [1365, 580] width 29 height 21
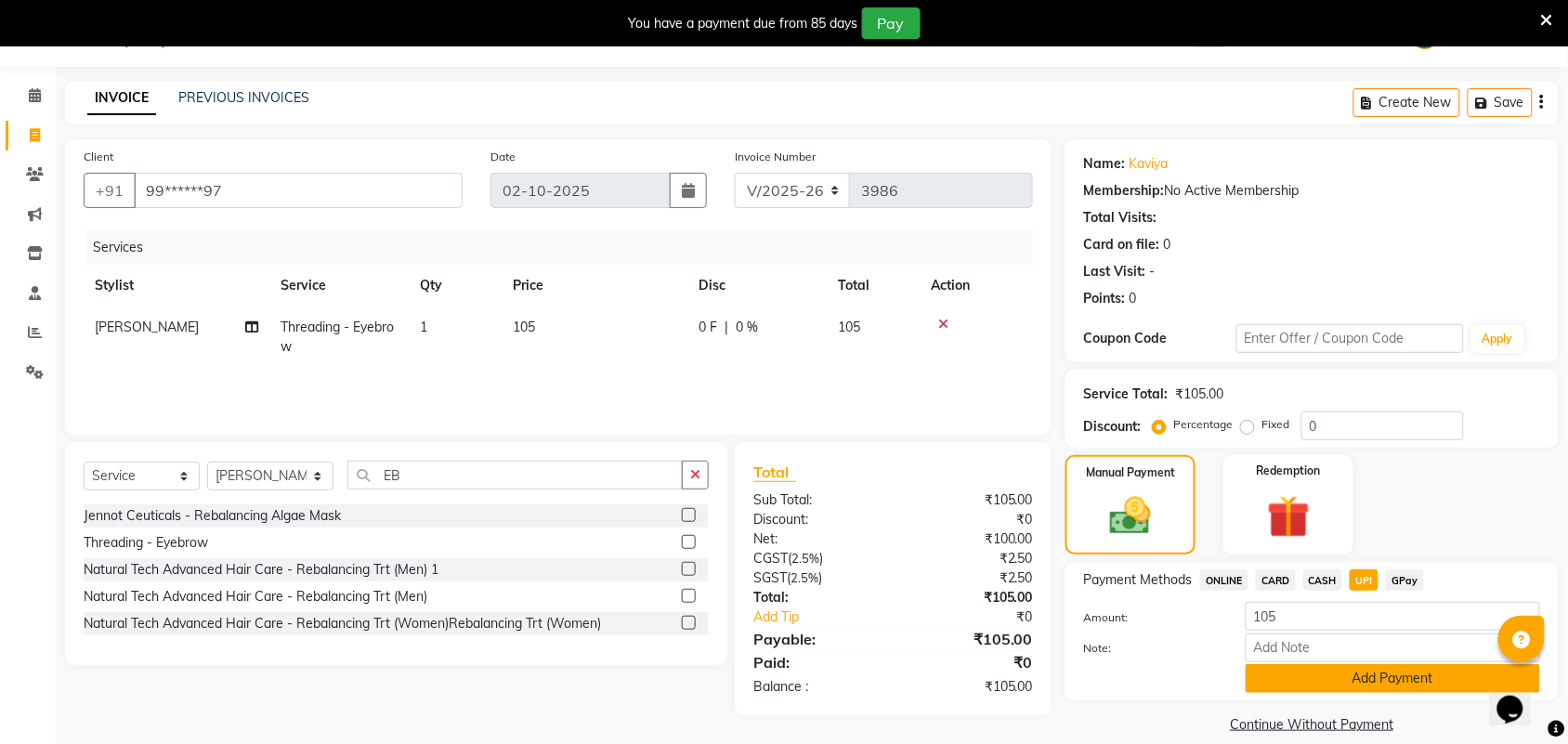
click at [1414, 669] on button "Add Payment" at bounding box center [1393, 679] width 294 height 29
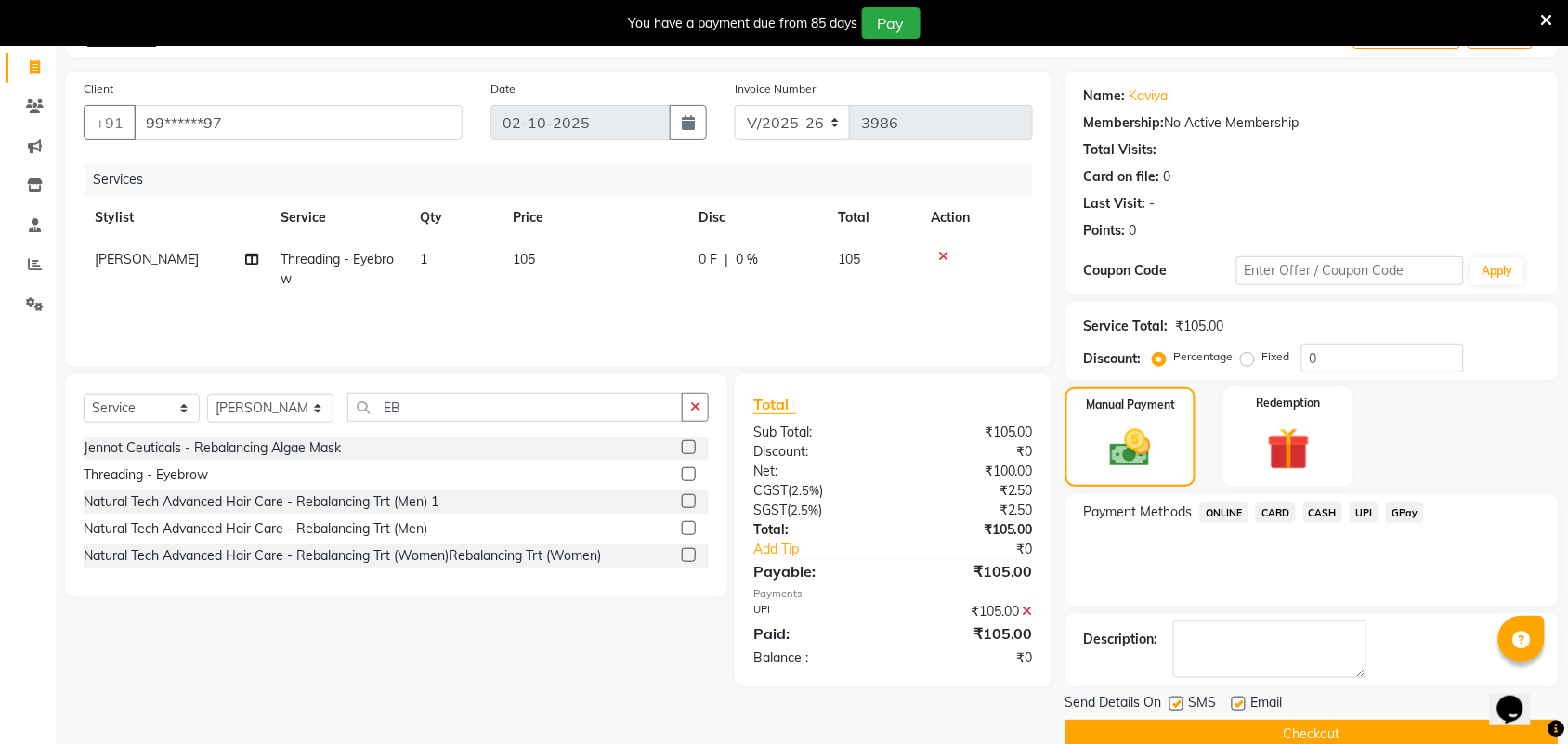
scroll to position [147, 0]
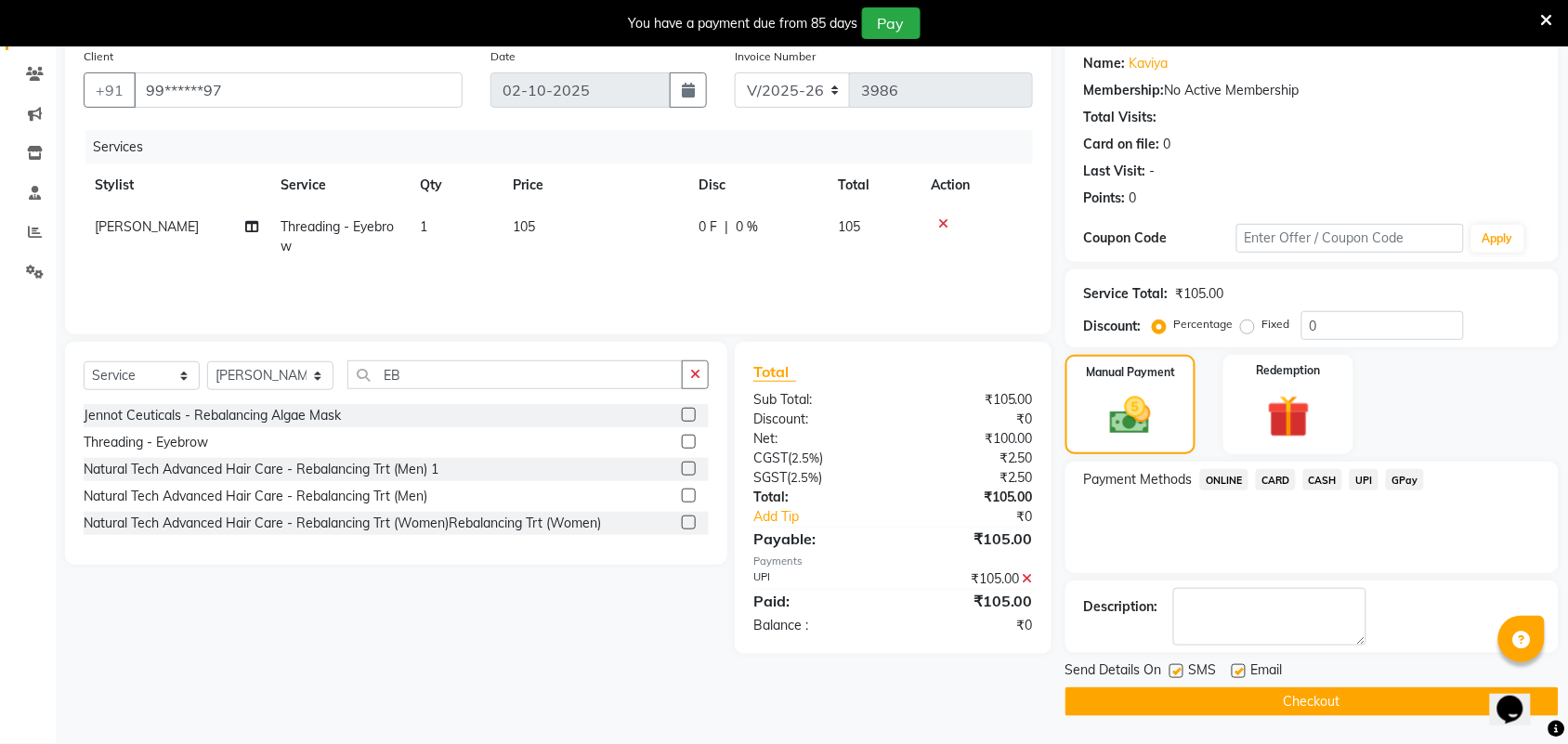
click at [1395, 701] on button "Checkout" at bounding box center [1312, 702] width 494 height 29
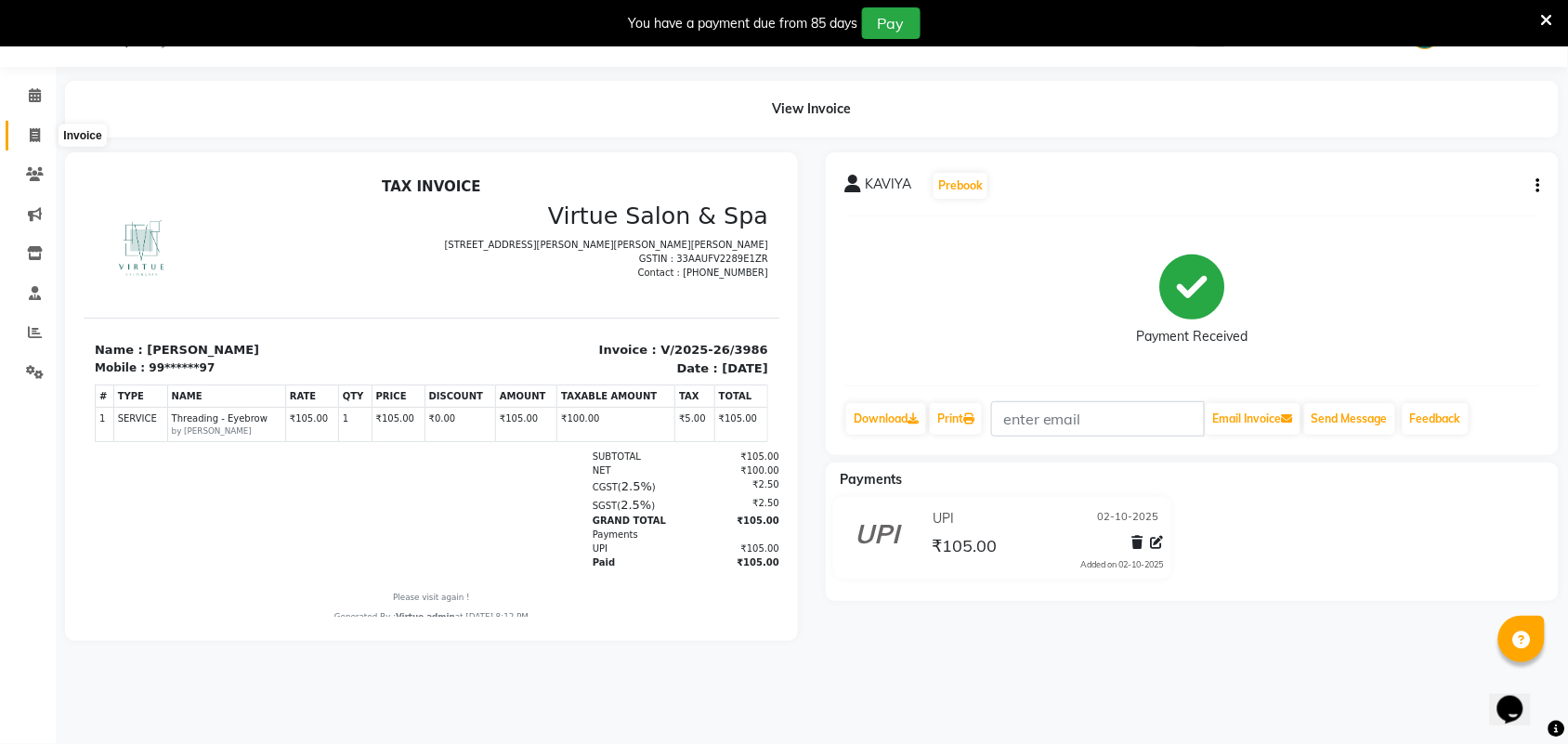
click at [35, 139] on icon at bounding box center [35, 135] width 11 height 14
select select "4466"
select select "service"
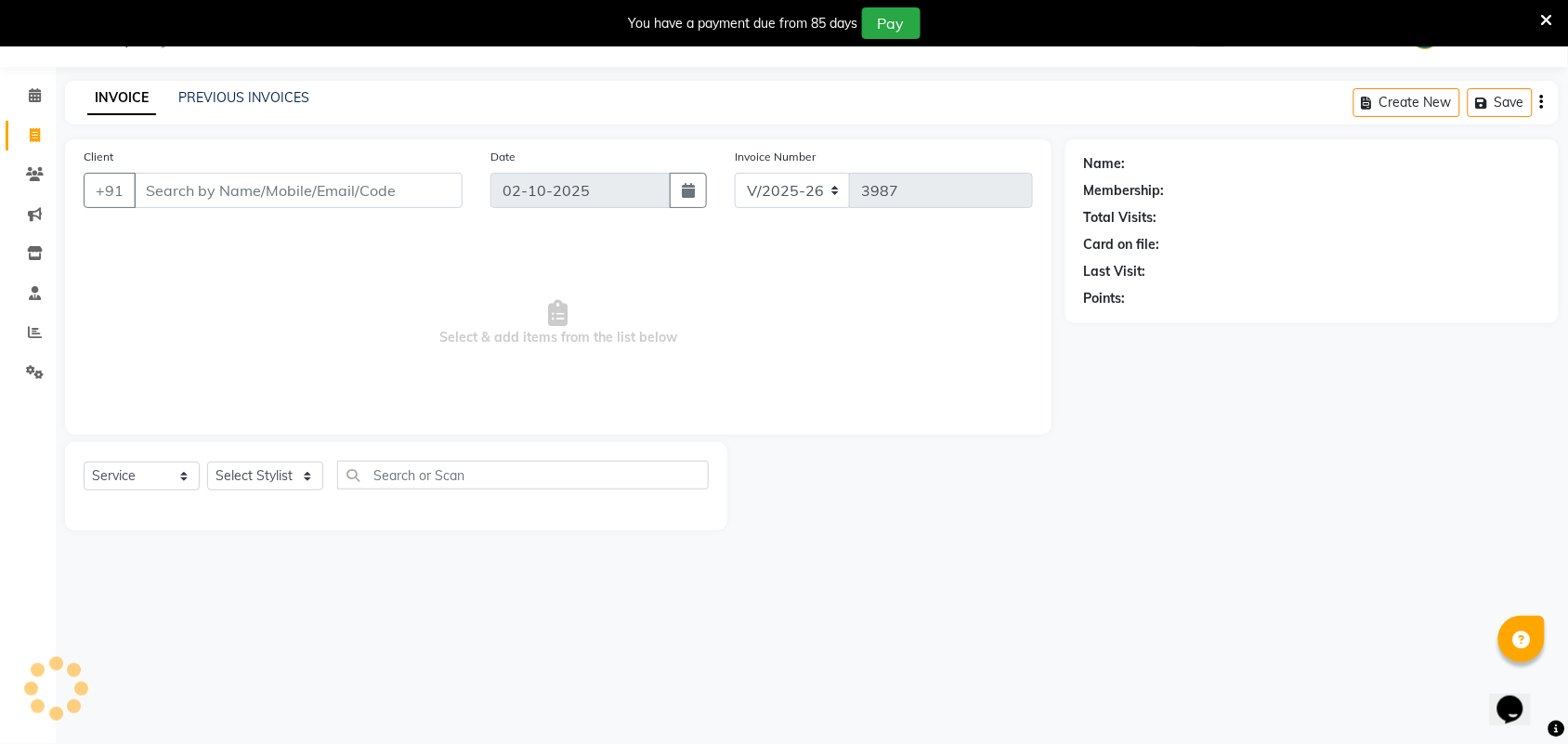
click at [206, 196] on input "Client" at bounding box center [298, 190] width 329 height 35
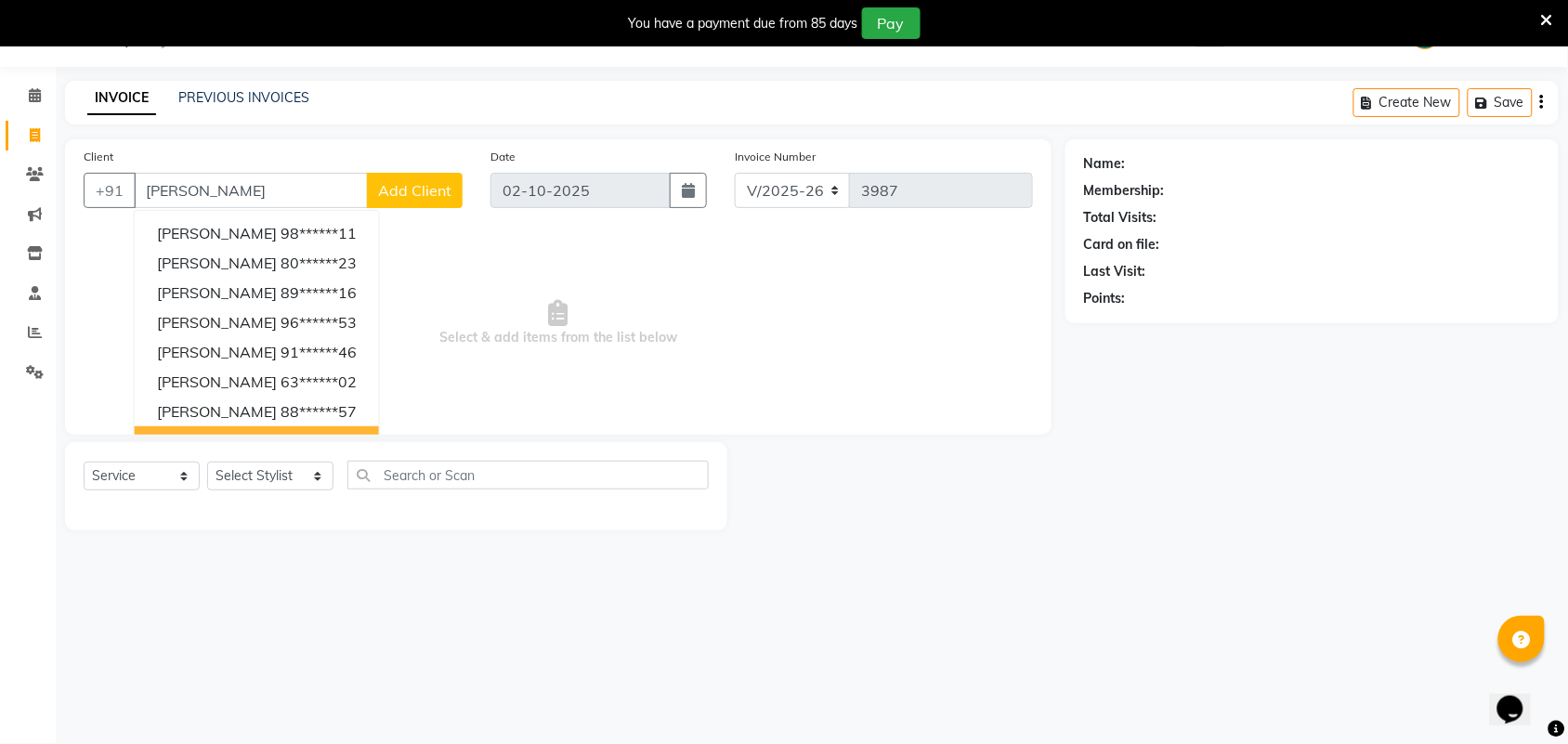
type input "[PERSON_NAME]"
click at [279, 479] on select "Select Stylist Admin [PERSON_NAME] Apsu Auditor Ambattur [PERSON_NAME] Dingg - …" at bounding box center [270, 476] width 126 height 29
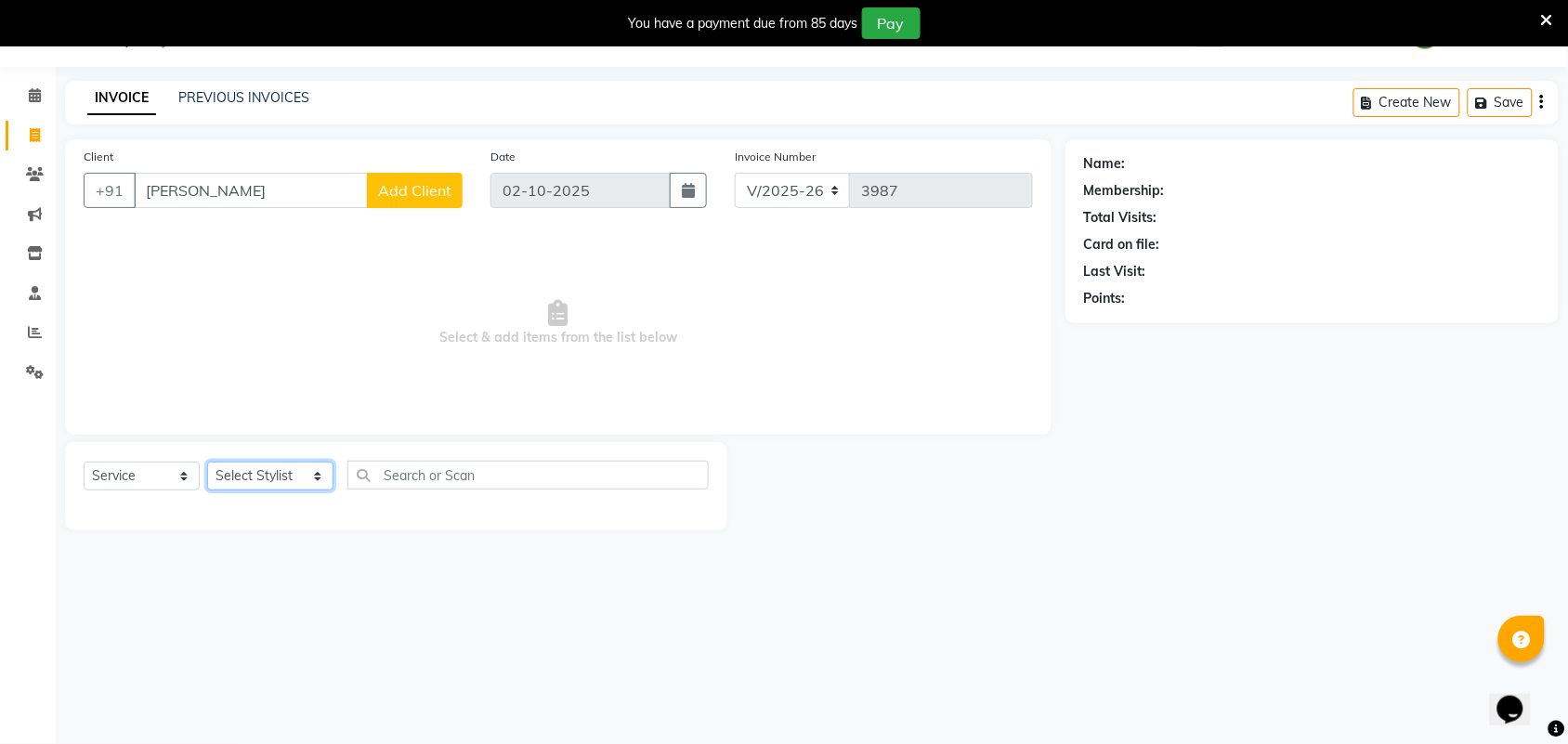
select select "25074"
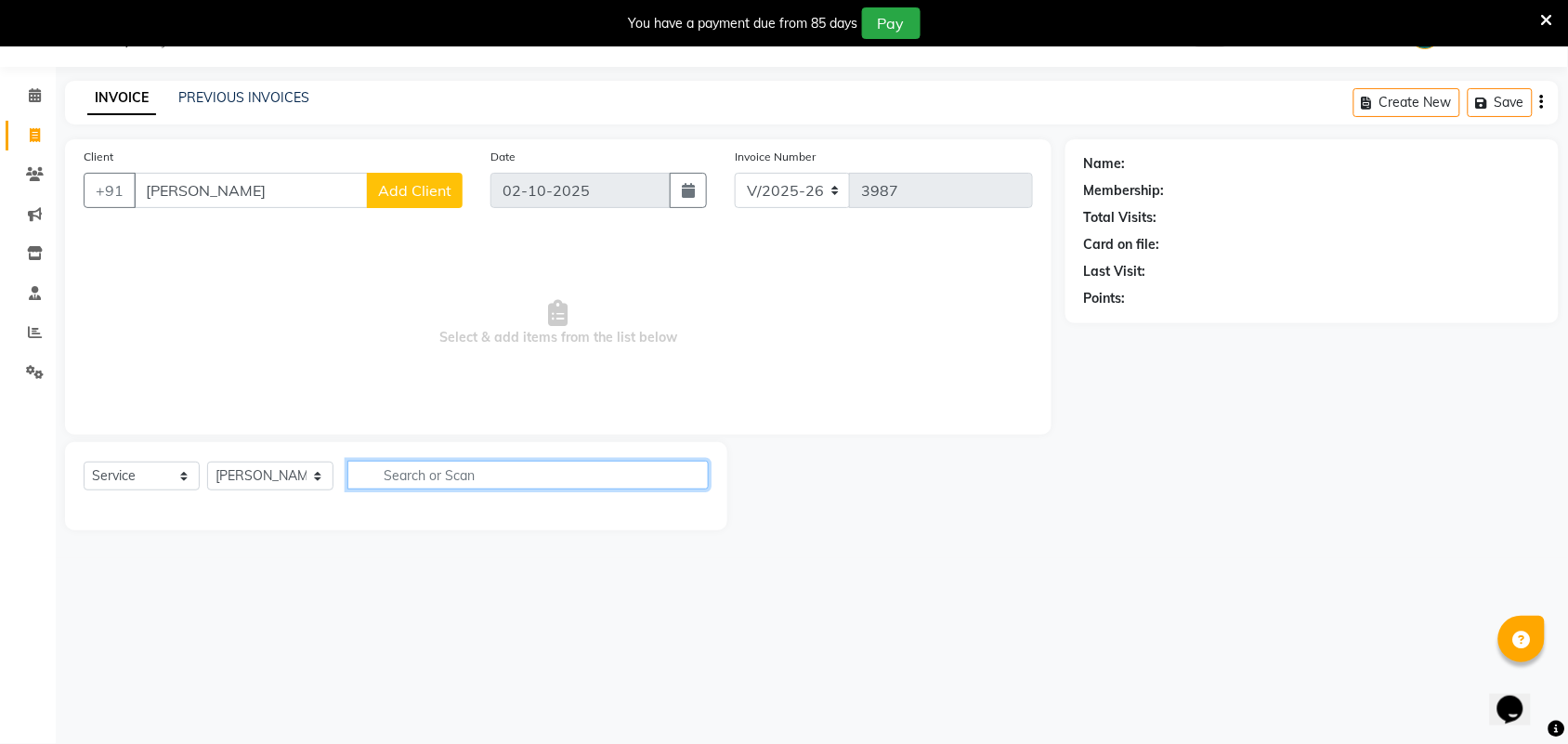
click at [365, 475] on input "text" at bounding box center [528, 475] width 361 height 29
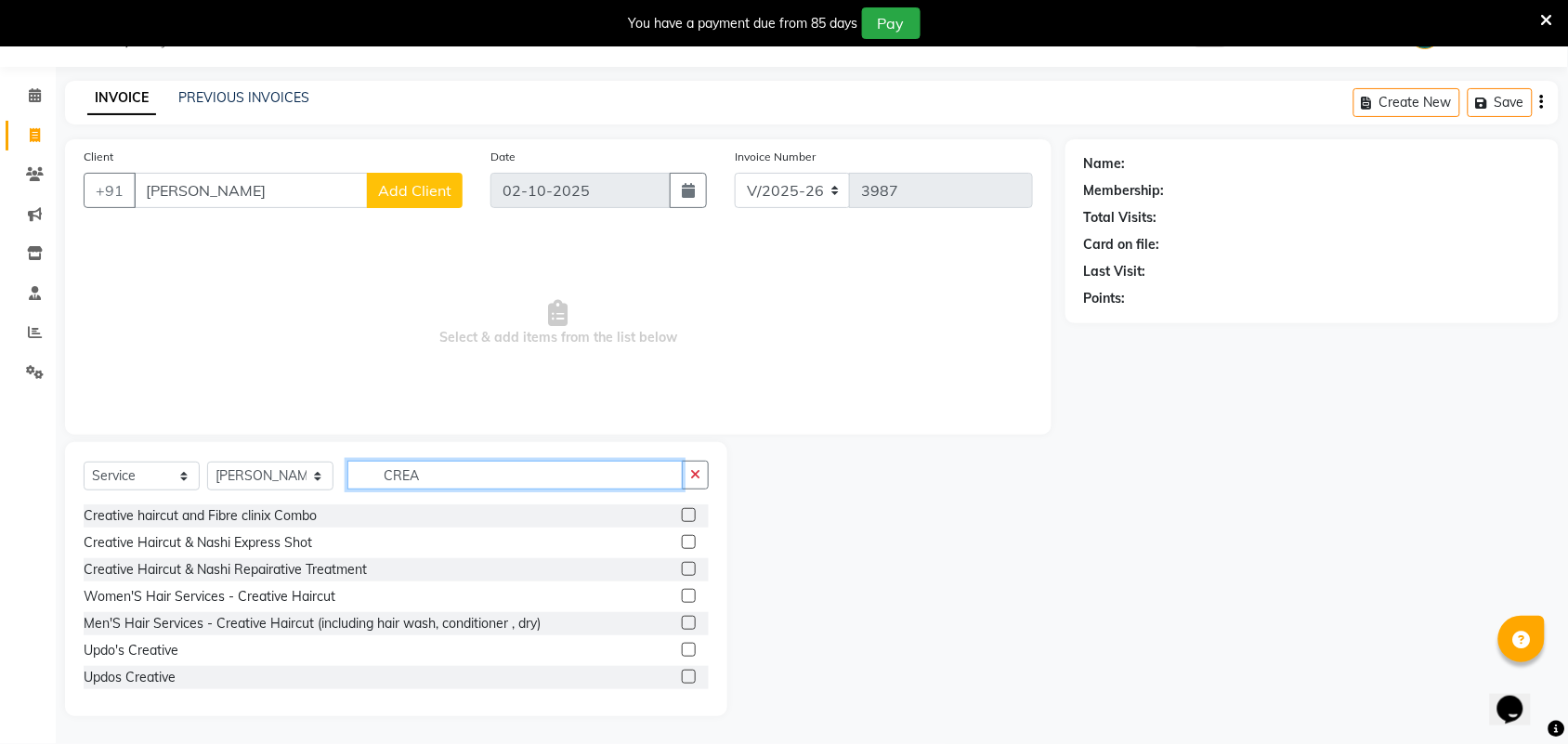
type input "CREA"
click at [682, 592] on label at bounding box center [689, 595] width 14 height 14
click at [682, 592] on input "checkbox" at bounding box center [688, 596] width 12 height 12
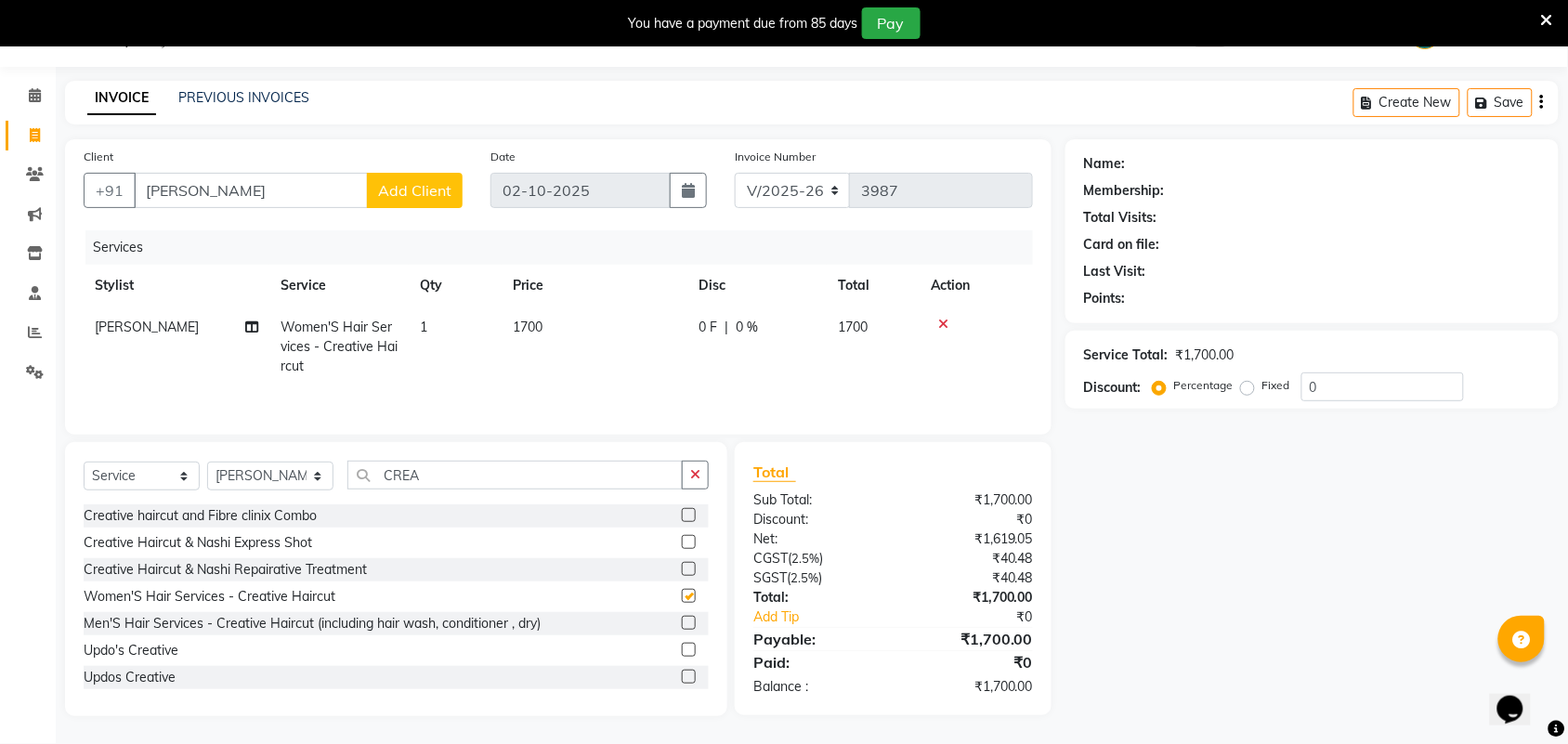
checkbox input "false"
click at [693, 479] on icon "button" at bounding box center [696, 474] width 11 height 13
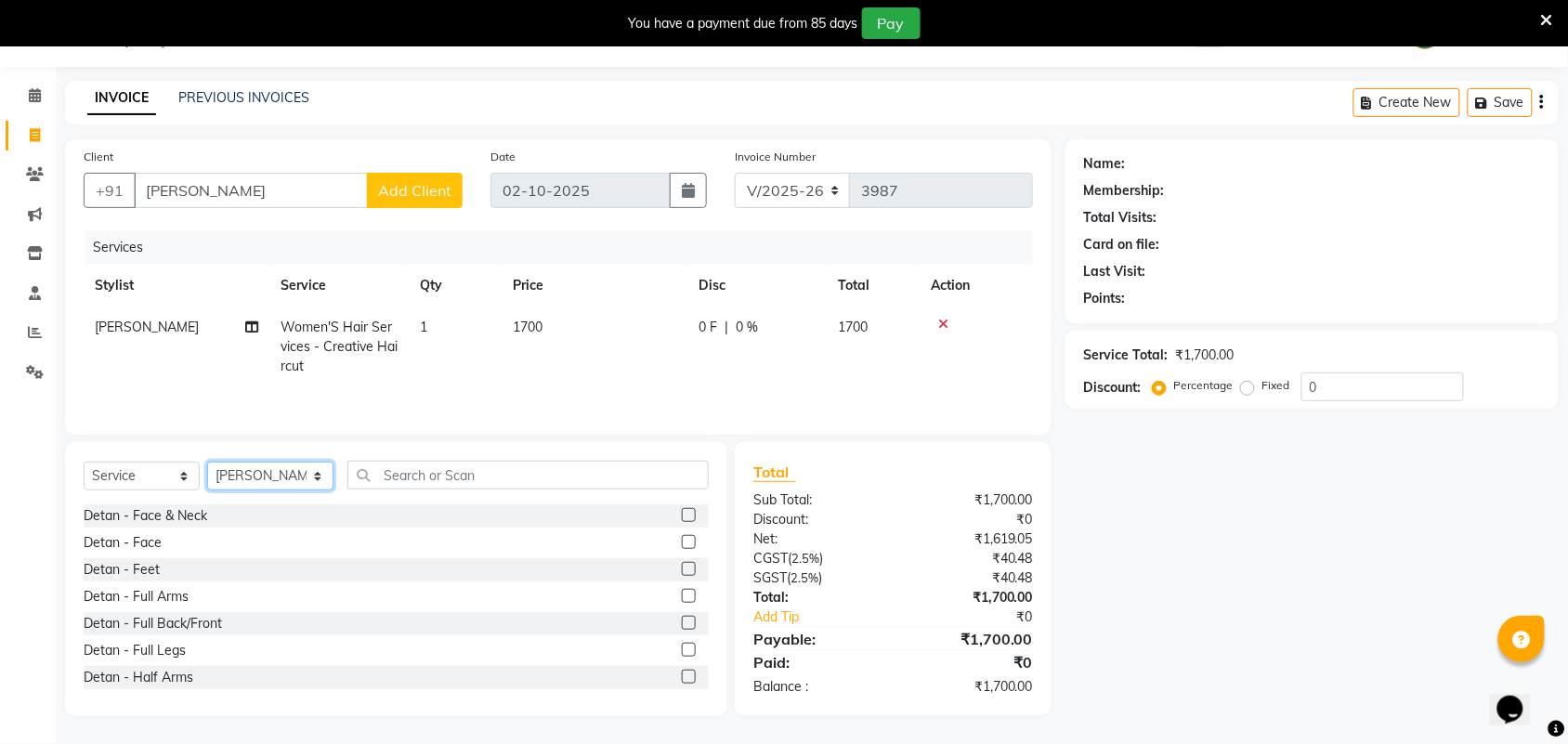
click at [223, 485] on select "Select Stylist Admin [PERSON_NAME] Apsu Auditor Ambattur [PERSON_NAME] Dingg - …" at bounding box center [270, 476] width 126 height 29
select select "25077"
click at [207, 464] on select "Select Stylist Admin [PERSON_NAME] Apsu Auditor Ambattur [PERSON_NAME] Dingg - …" at bounding box center [270, 476] width 126 height 29
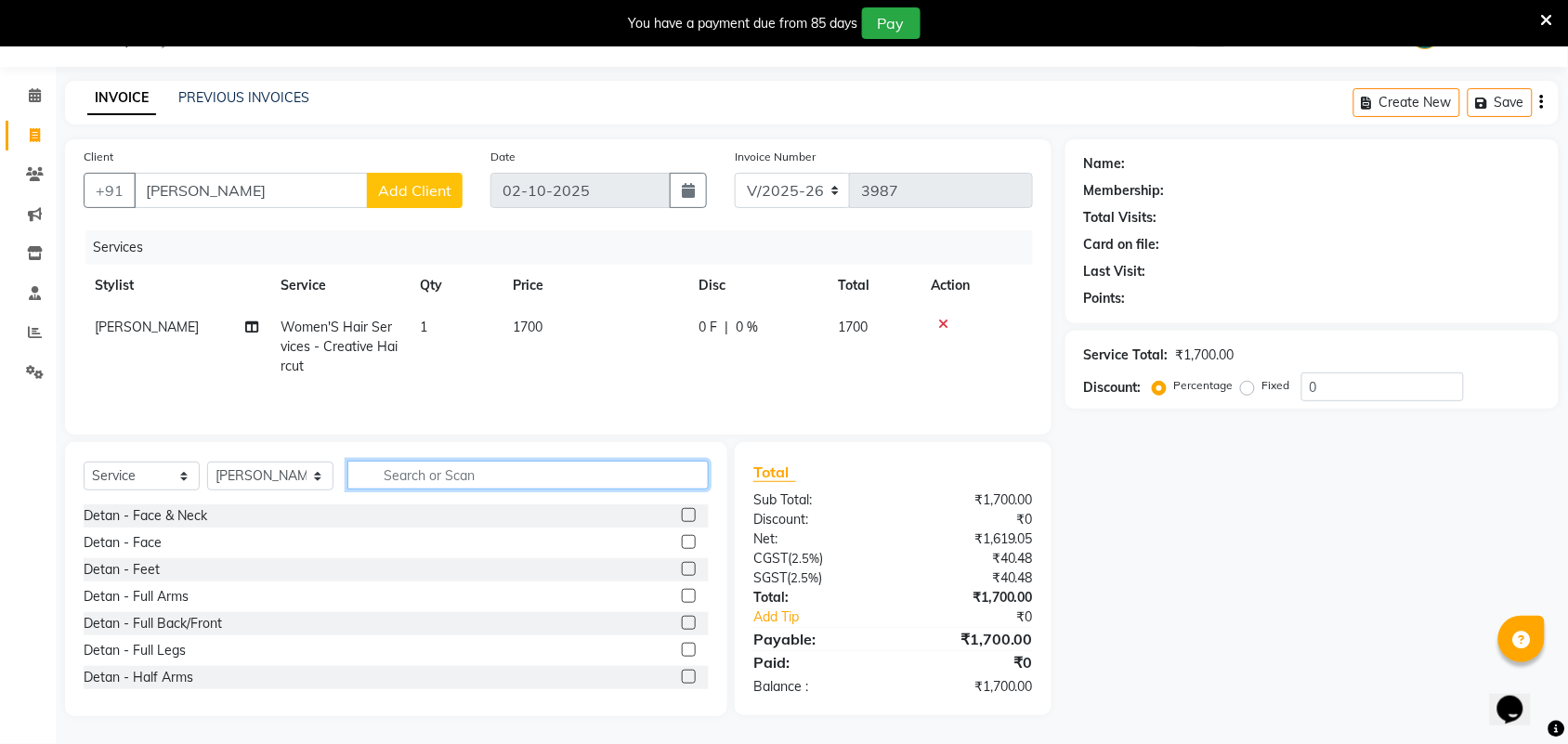
click at [394, 466] on input "text" at bounding box center [528, 475] width 361 height 29
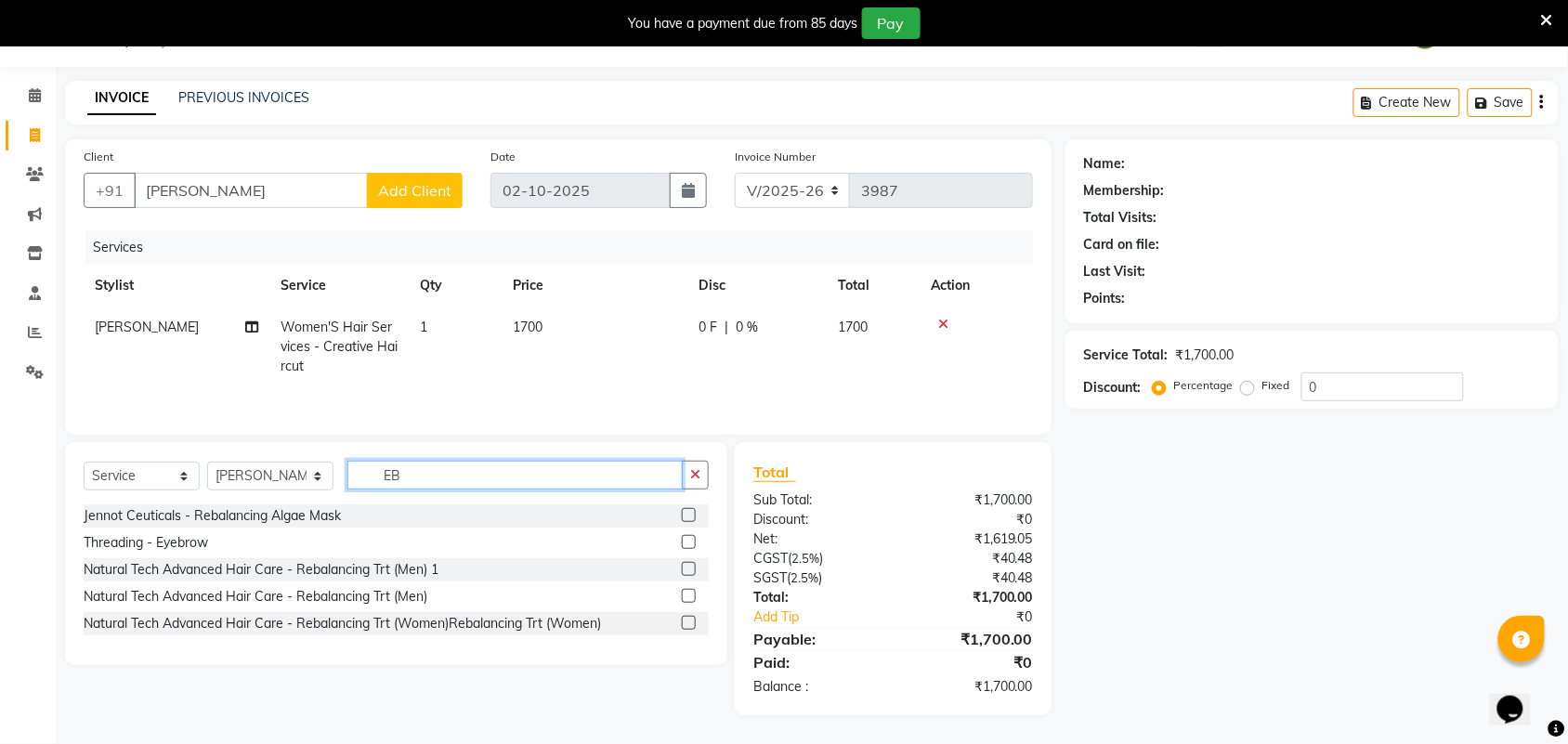
type input "EB"
click at [688, 541] on label at bounding box center [689, 542] width 14 height 14
click at [688, 541] on input "checkbox" at bounding box center [688, 543] width 12 height 12
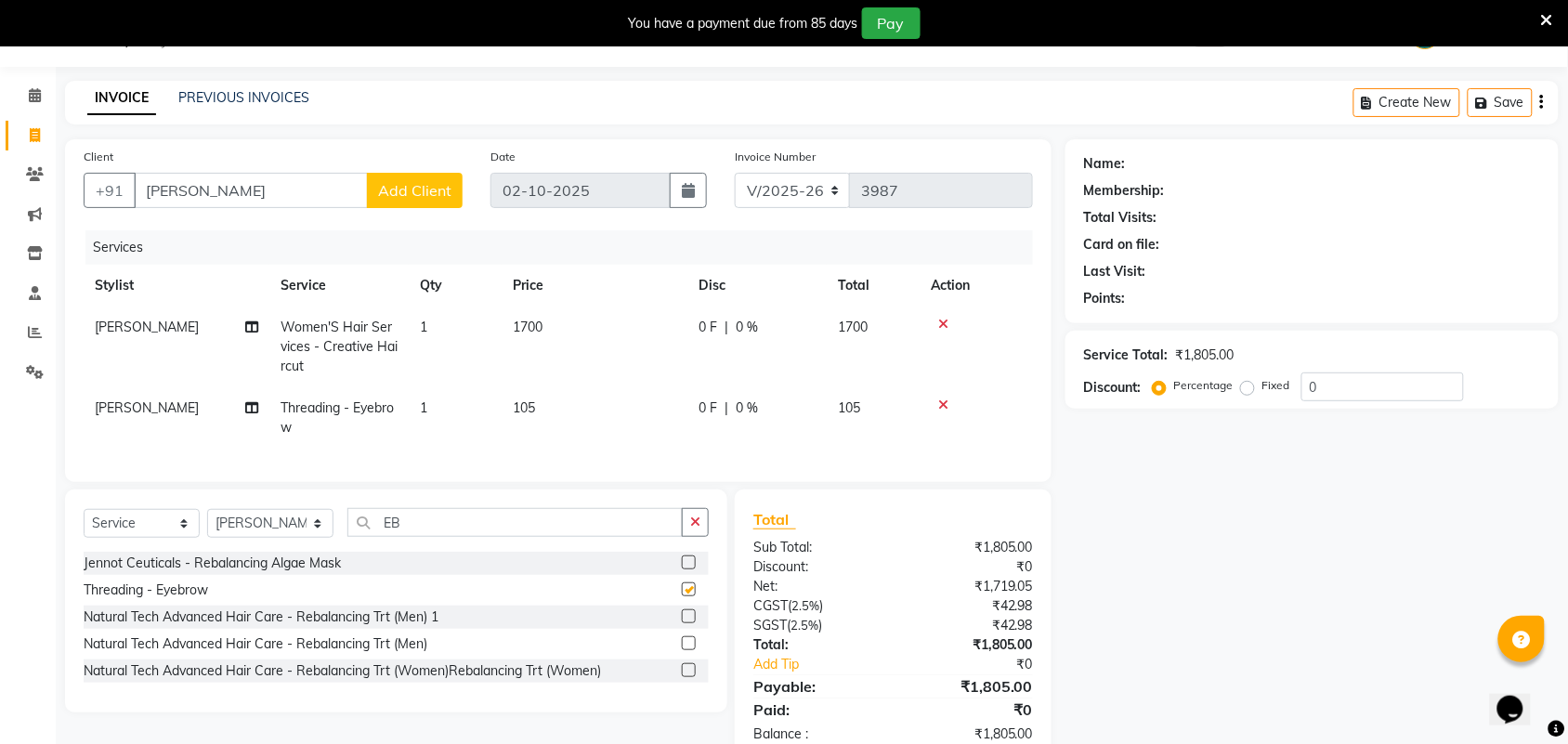
checkbox input "false"
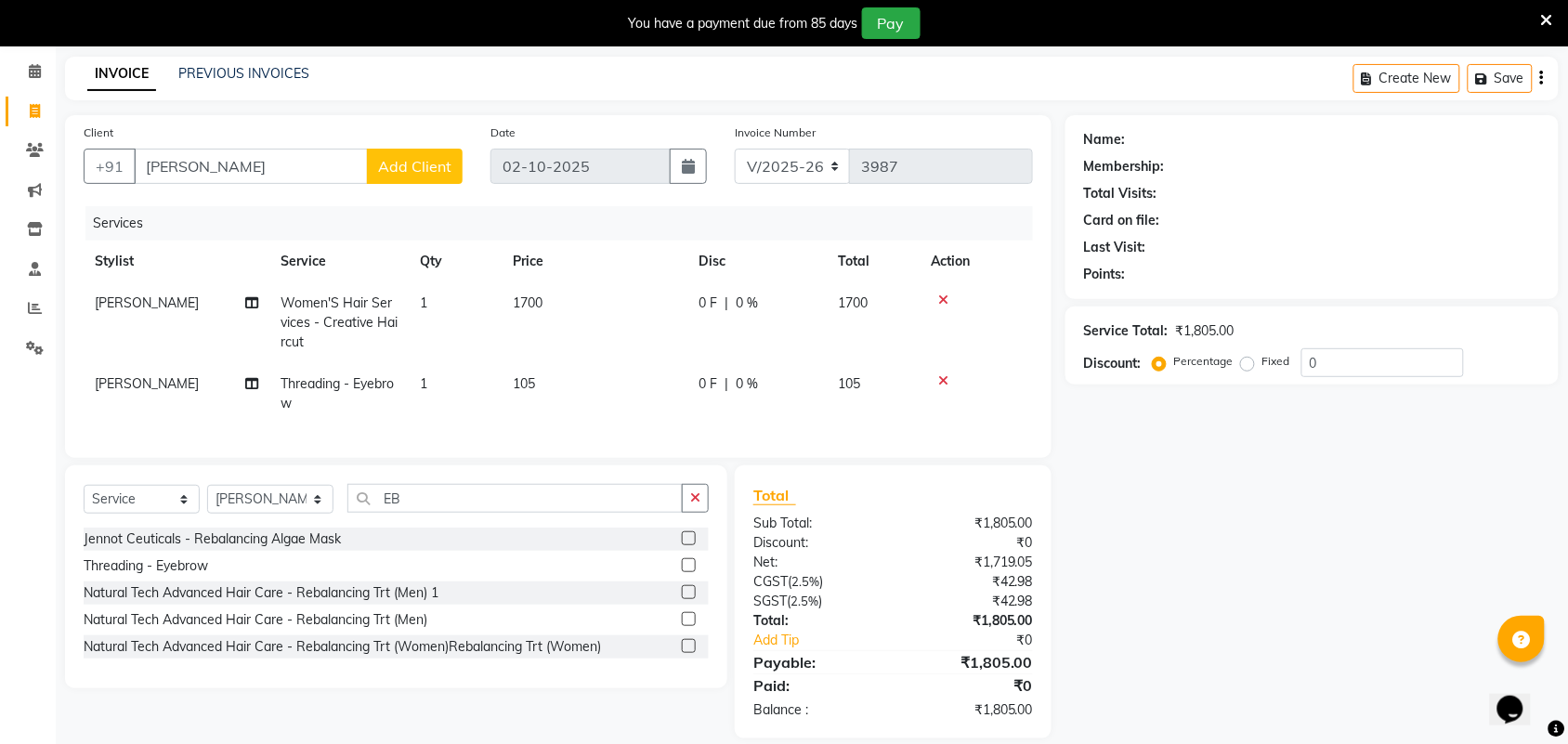
scroll to position [110, 0]
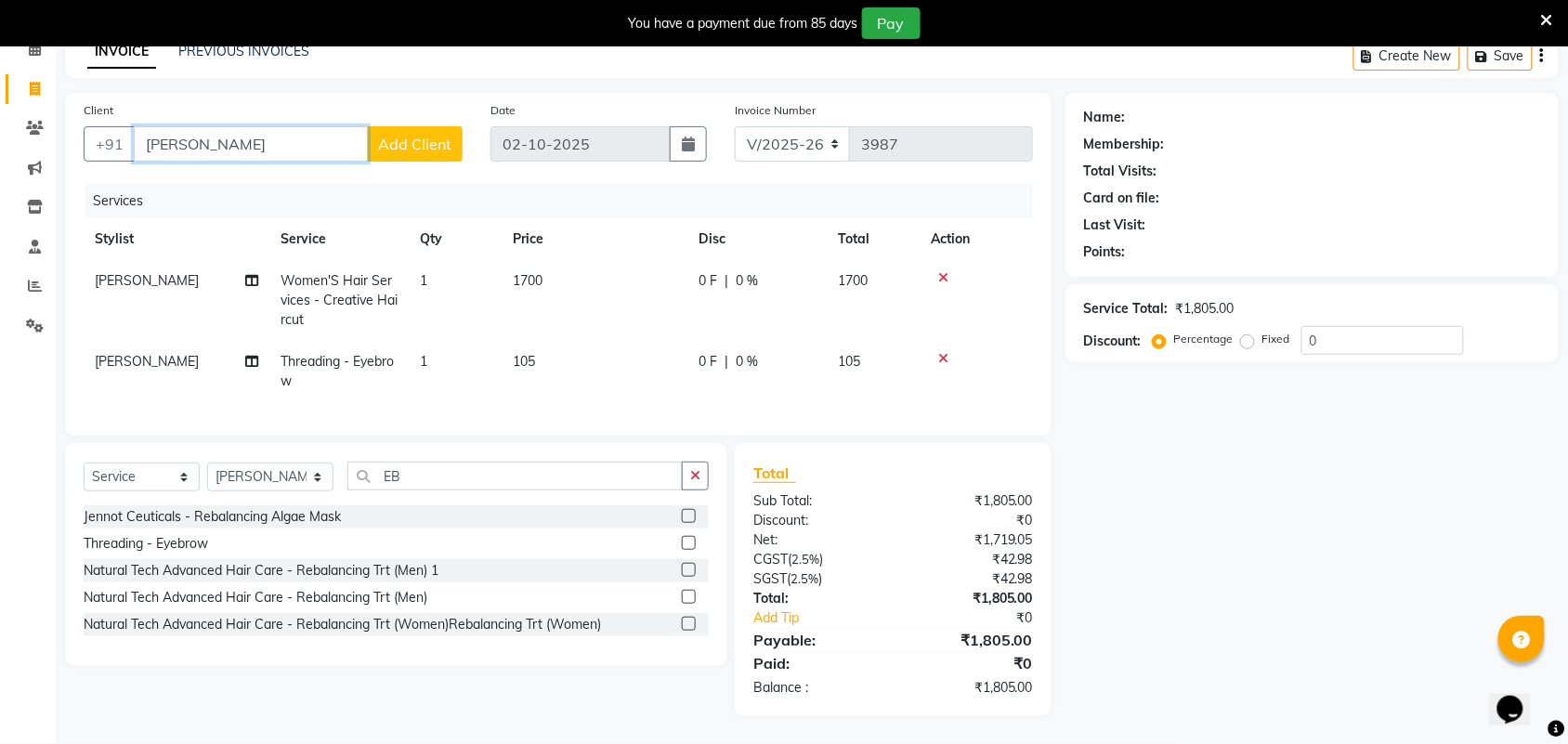
click at [308, 126] on input "[PERSON_NAME]" at bounding box center [251, 144] width 234 height 35
type input "J"
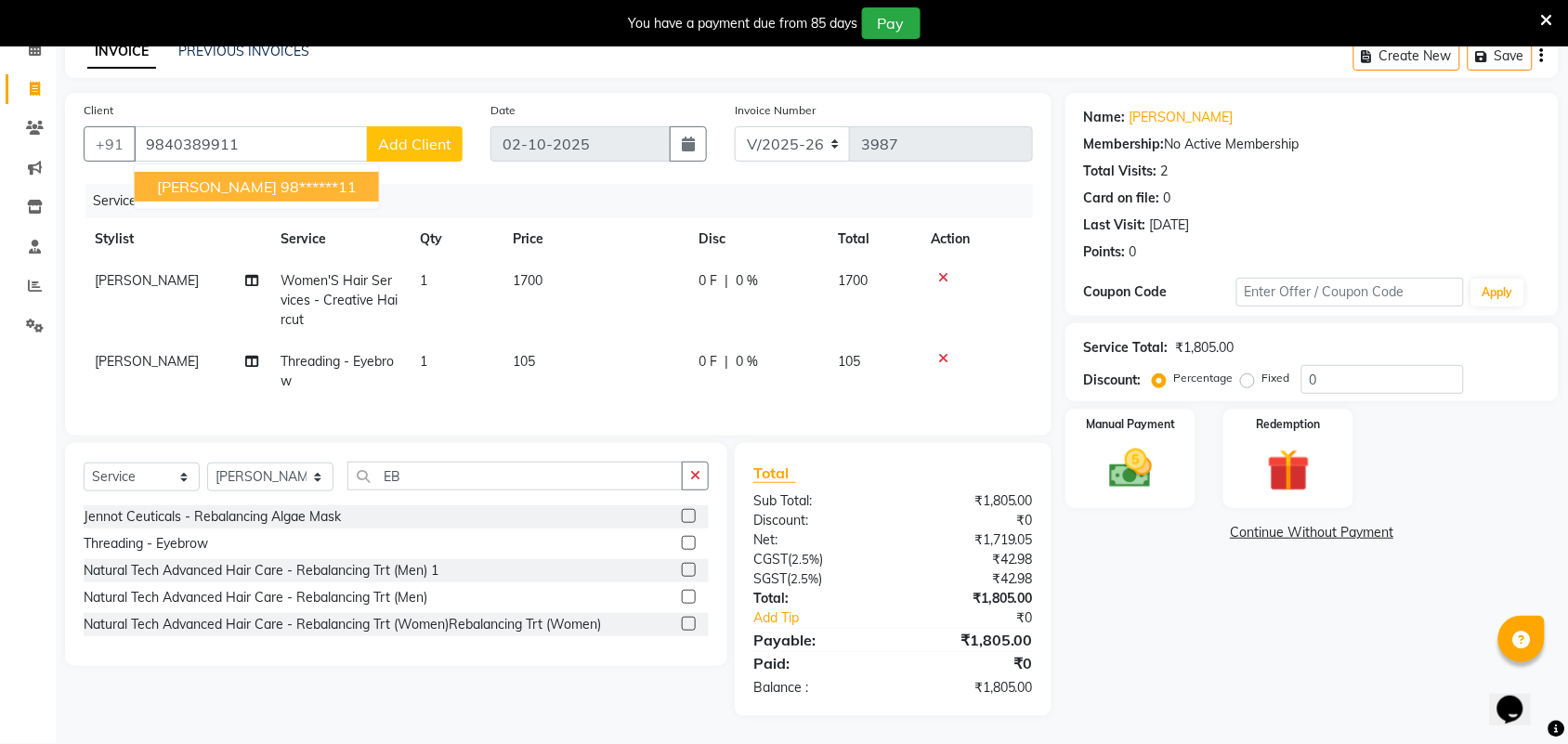
click at [281, 178] on ngb-highlight "98******11" at bounding box center [319, 186] width 76 height 18
type input "98******11"
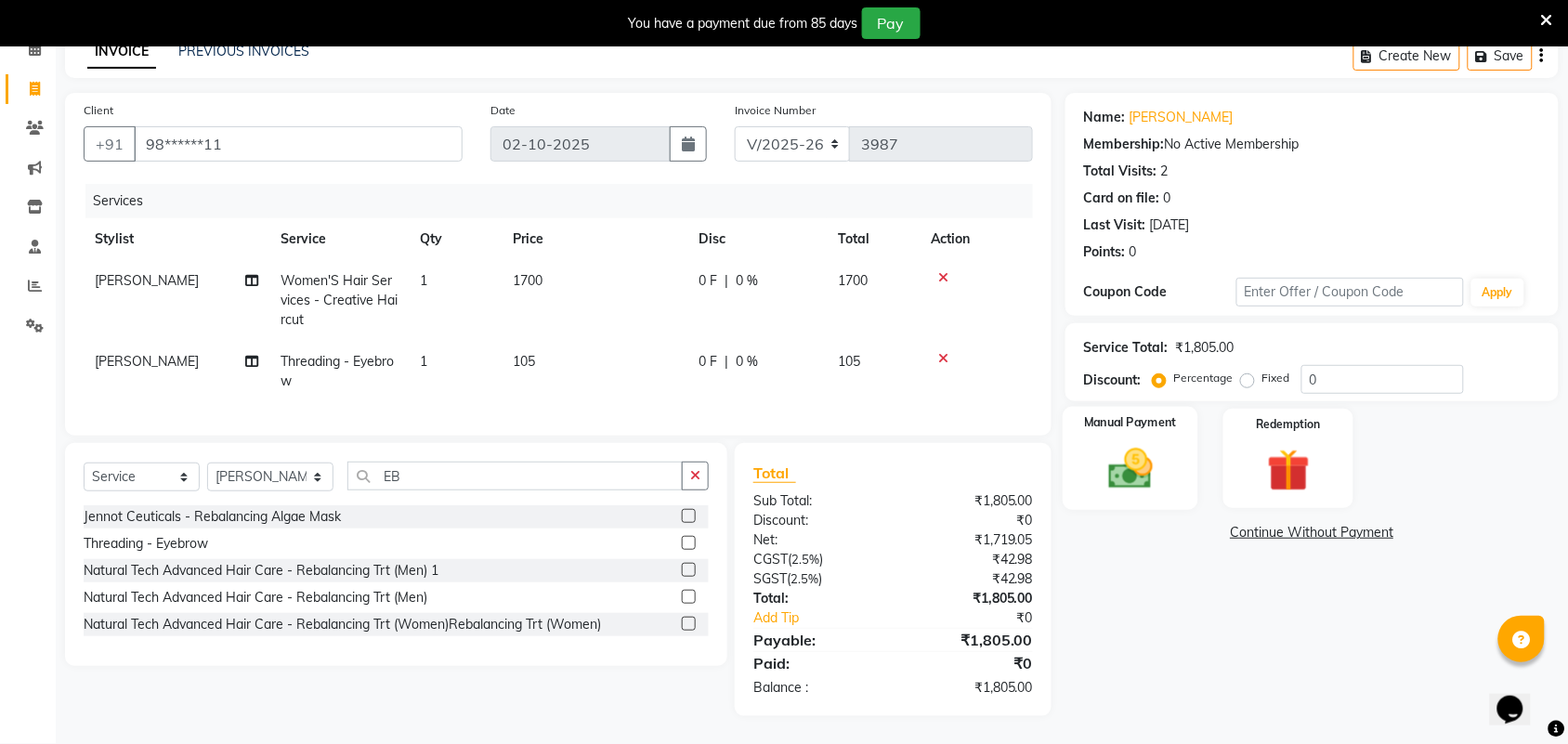
click at [1117, 465] on img at bounding box center [1131, 468] width 73 height 51
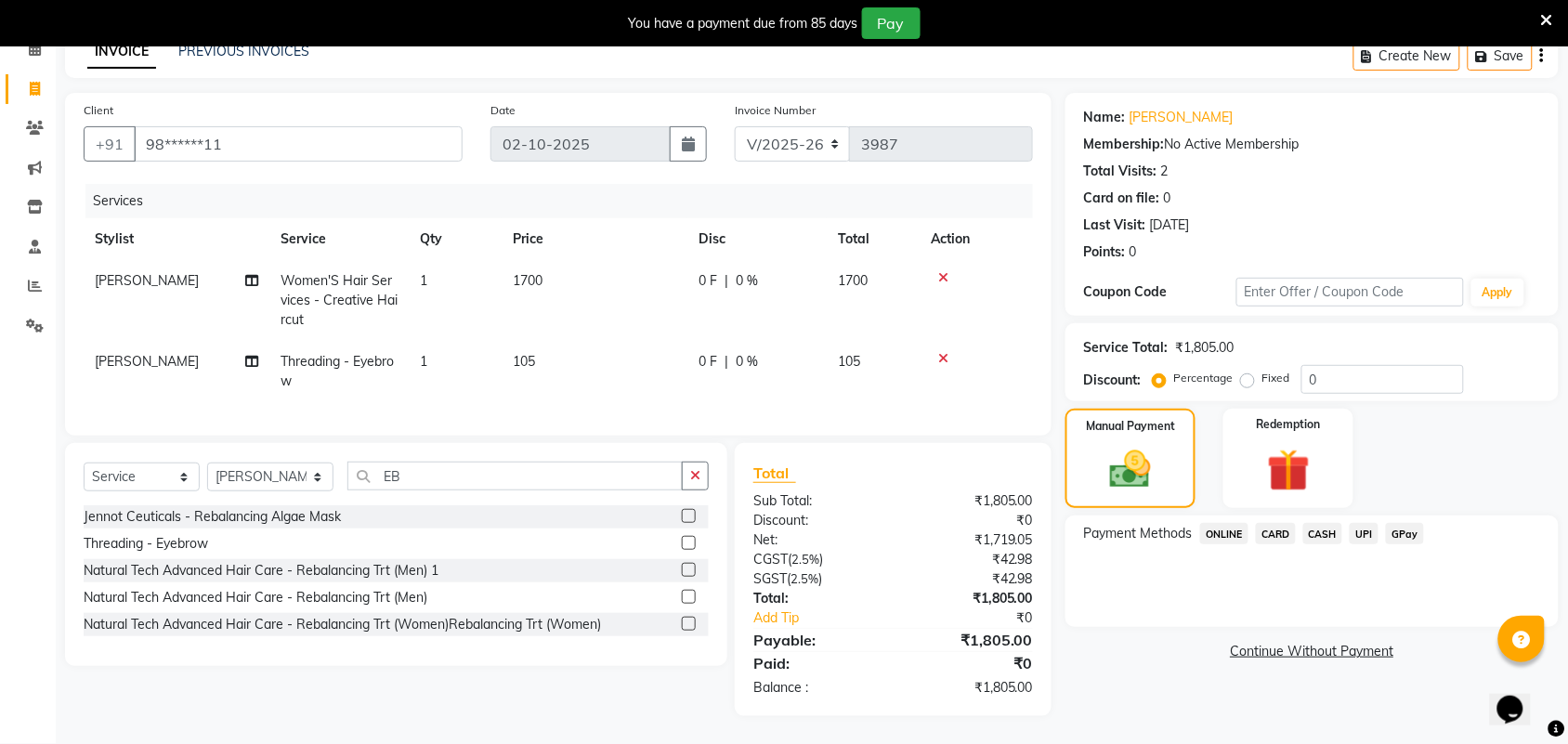
click at [1361, 523] on span "UPI" at bounding box center [1365, 533] width 29 height 21
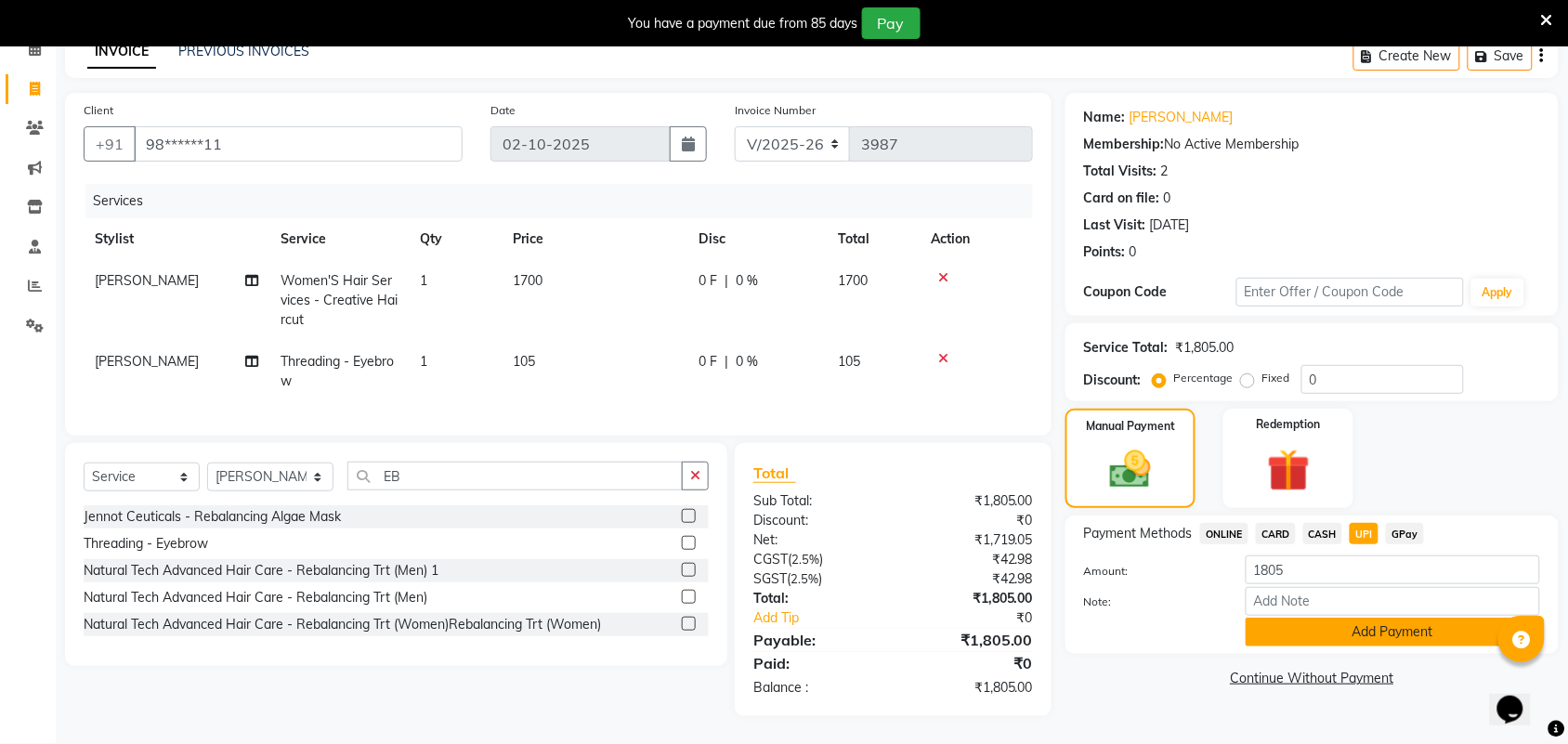
click at [1361, 618] on button "Add Payment" at bounding box center [1393, 632] width 294 height 29
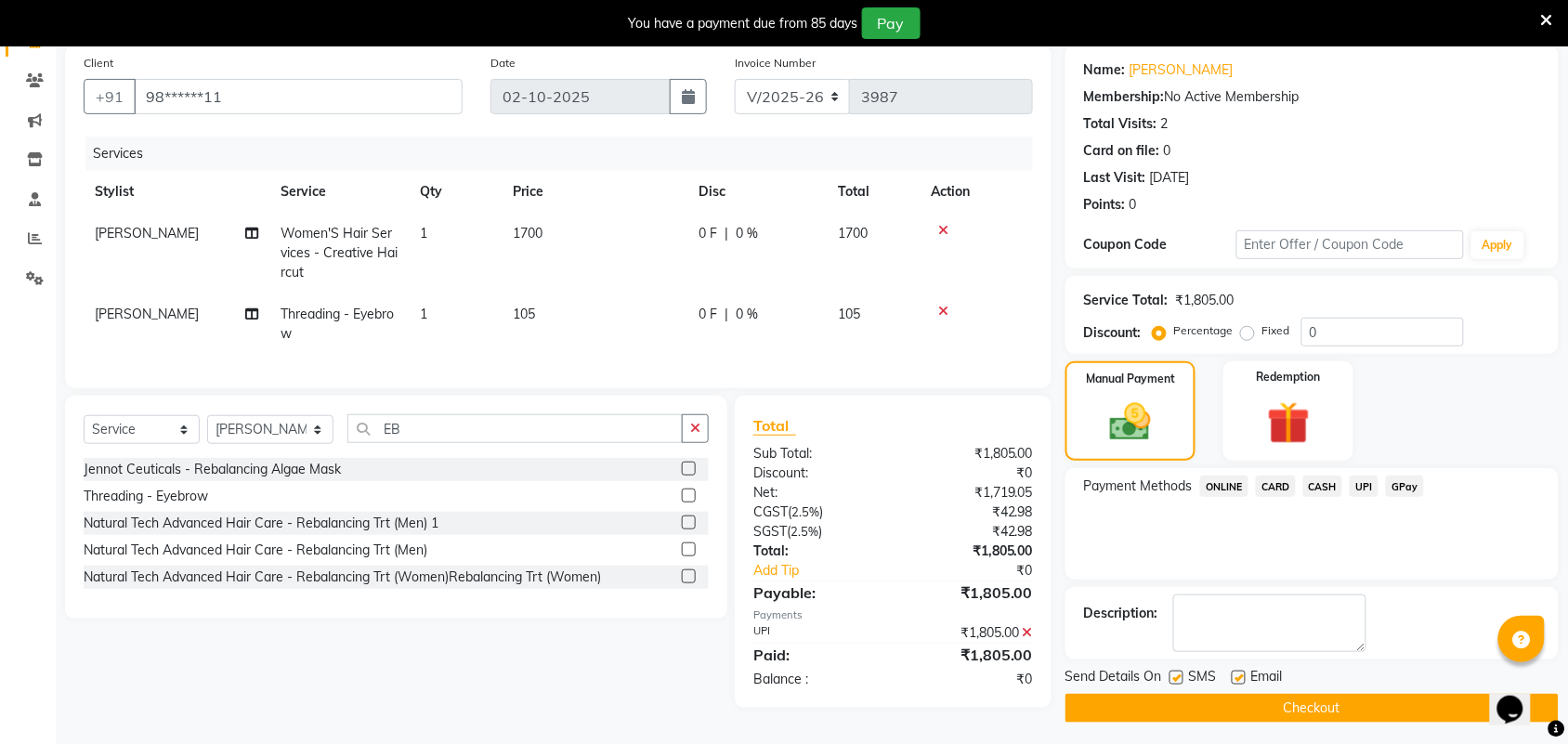
scroll to position [149, 0]
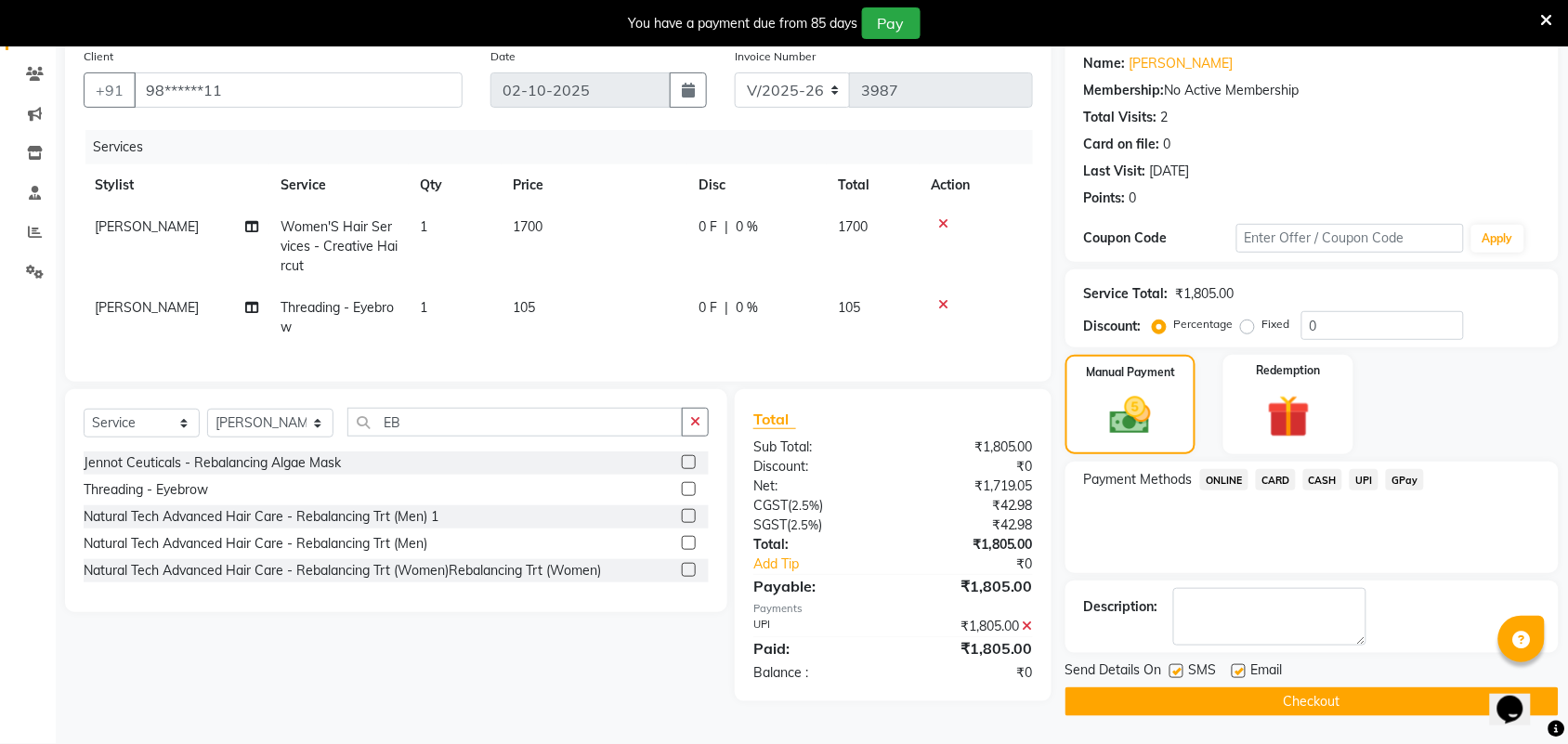
click at [1329, 697] on button "Checkout" at bounding box center [1312, 702] width 494 height 29
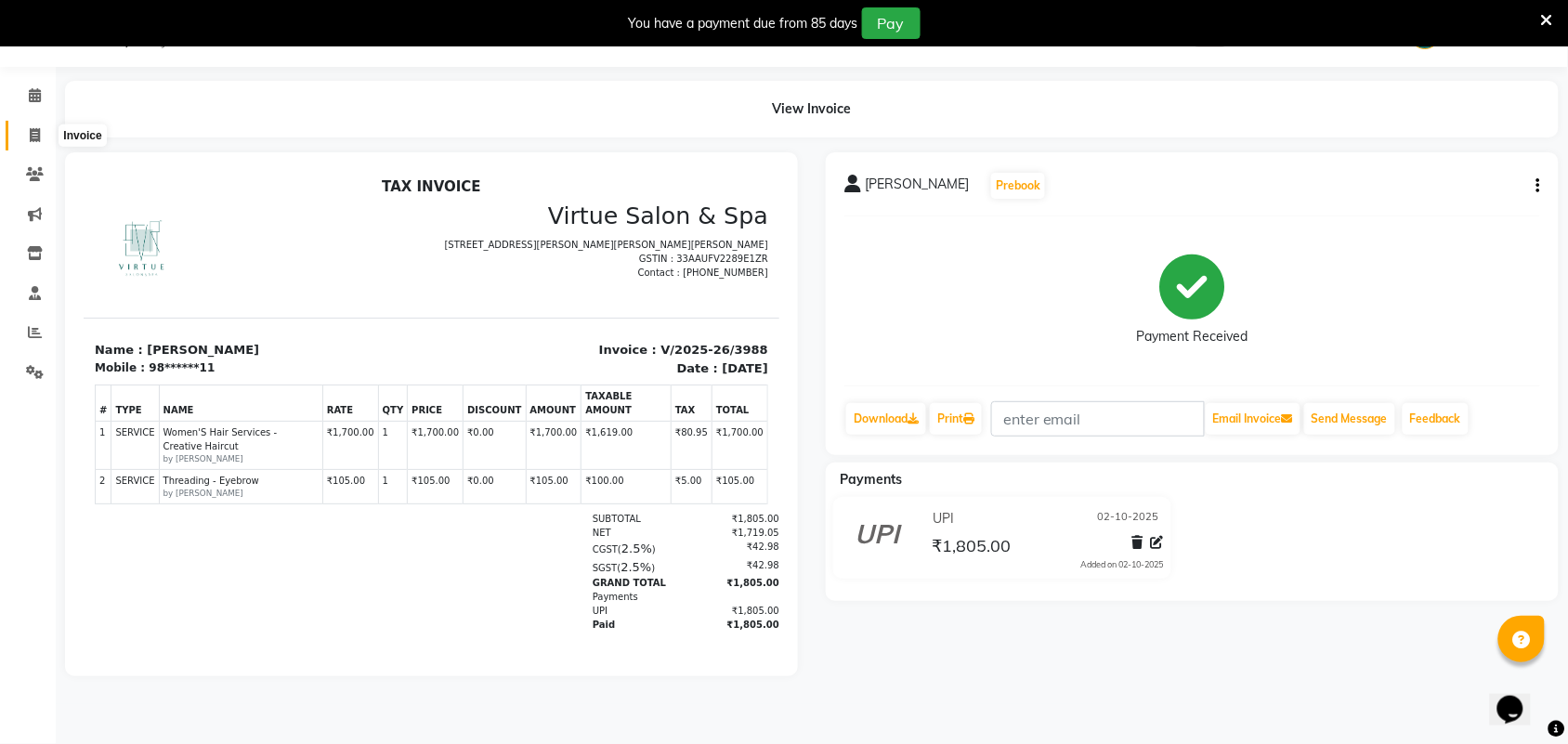
click at [31, 140] on icon at bounding box center [35, 135] width 11 height 14
select select "service"
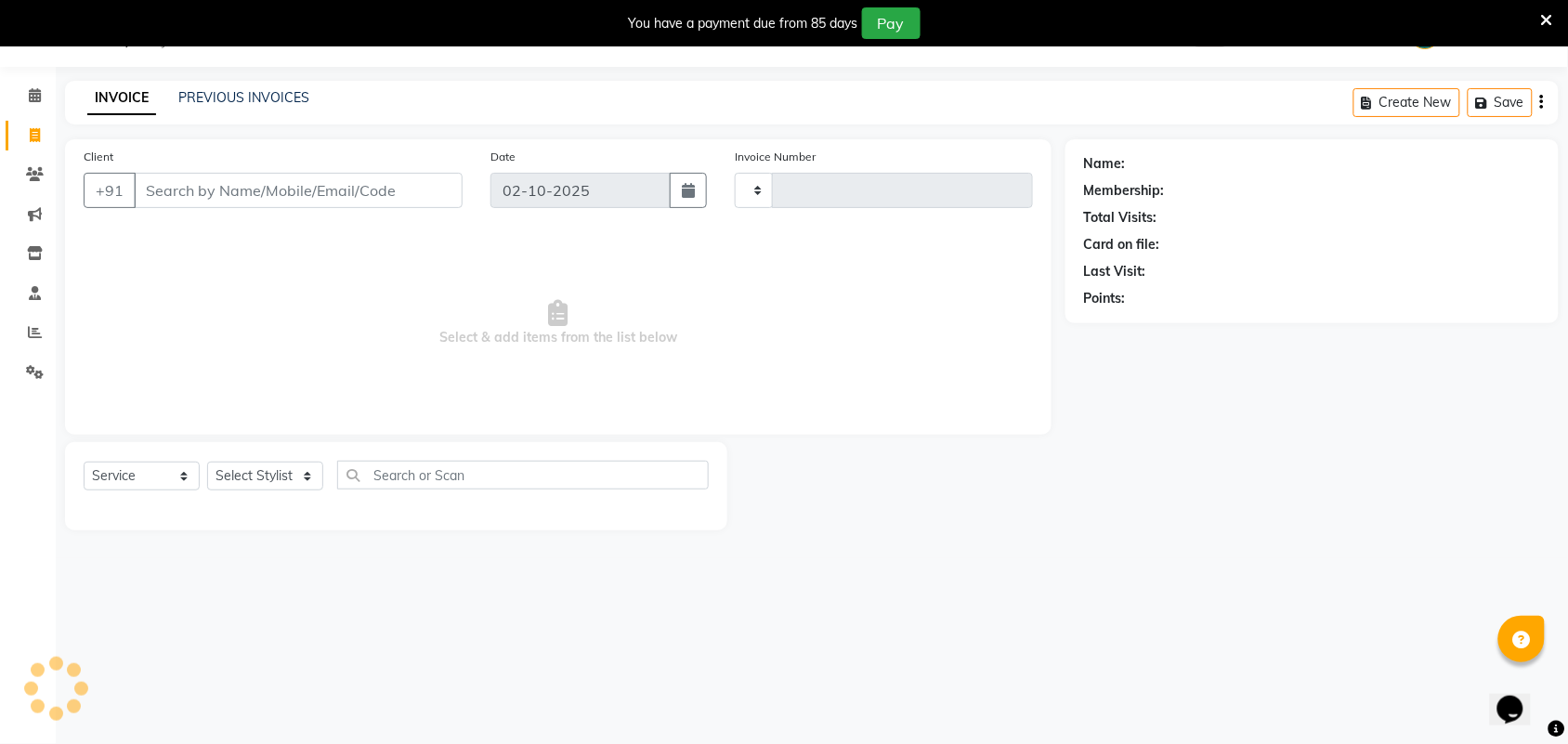
type input "3989"
select select "4466"
click at [202, 188] on input "Client" at bounding box center [298, 190] width 329 height 35
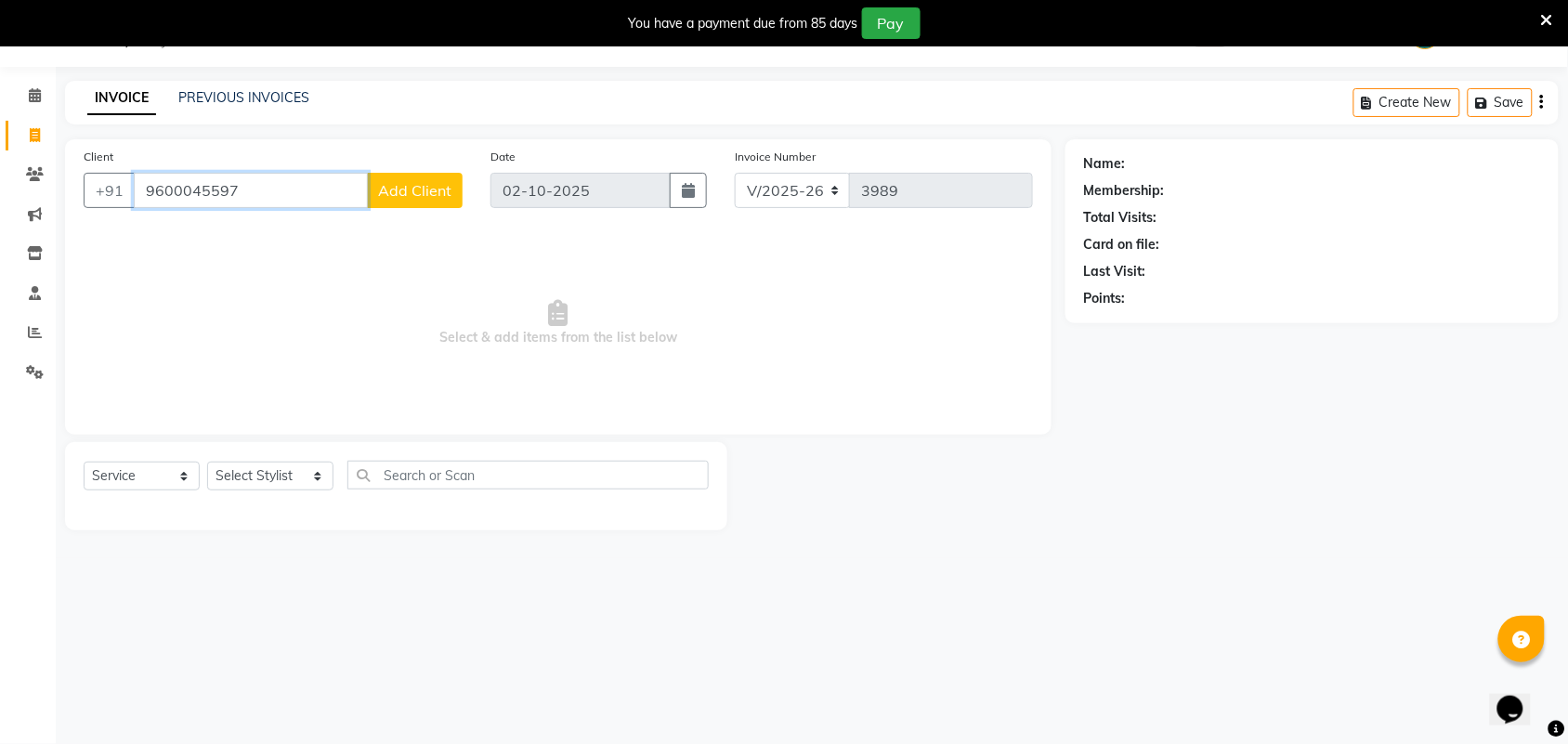
type input "9600045597"
click at [227, 479] on select "Select Stylist Admin [PERSON_NAME] Apsu Auditor Ambattur [PERSON_NAME] Dingg - …" at bounding box center [270, 476] width 126 height 29
select select "73933"
click at [501, 480] on input "text" at bounding box center [528, 475] width 361 height 29
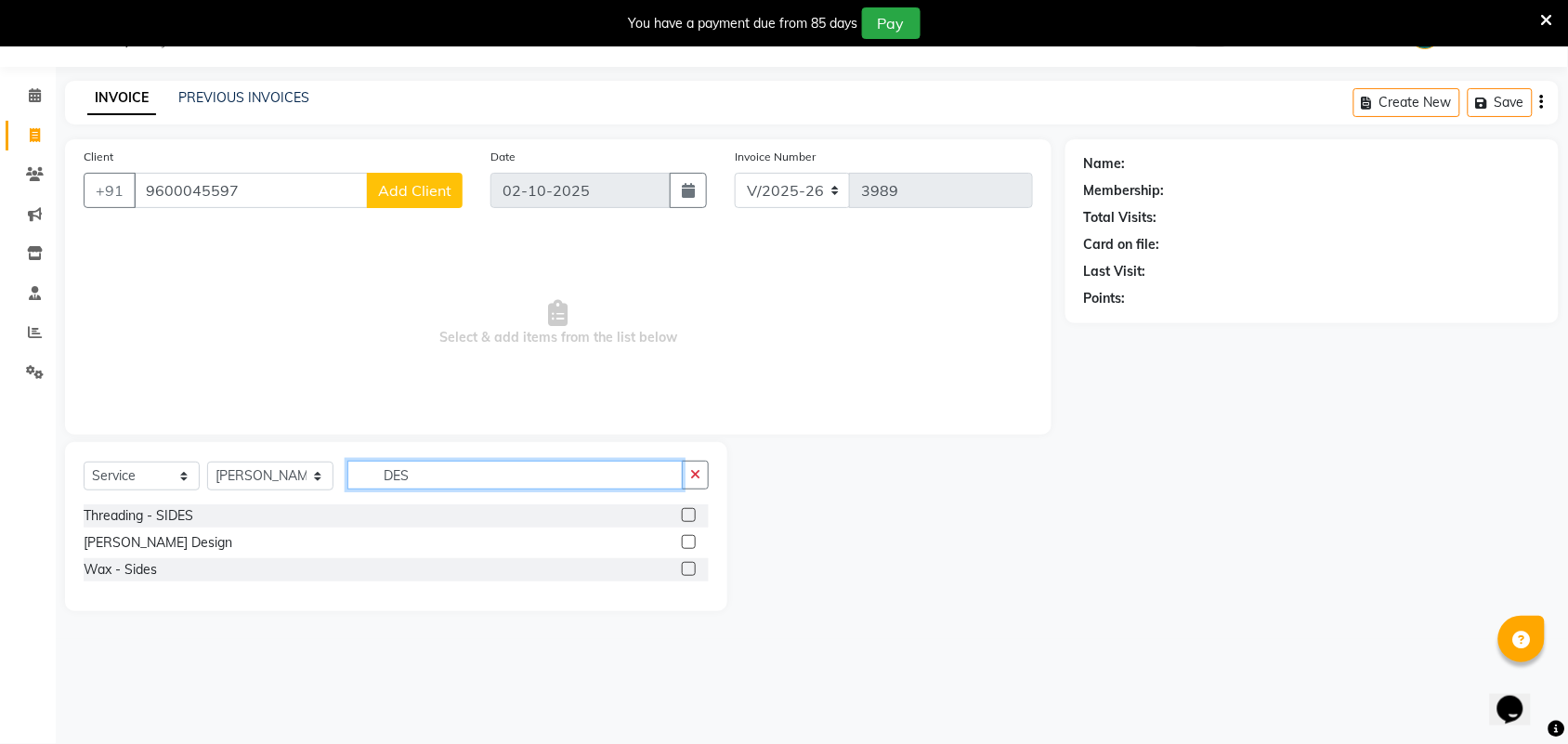
type input "DES"
click at [688, 545] on label at bounding box center [689, 542] width 14 height 14
click at [688, 545] on input "checkbox" at bounding box center [688, 543] width 12 height 12
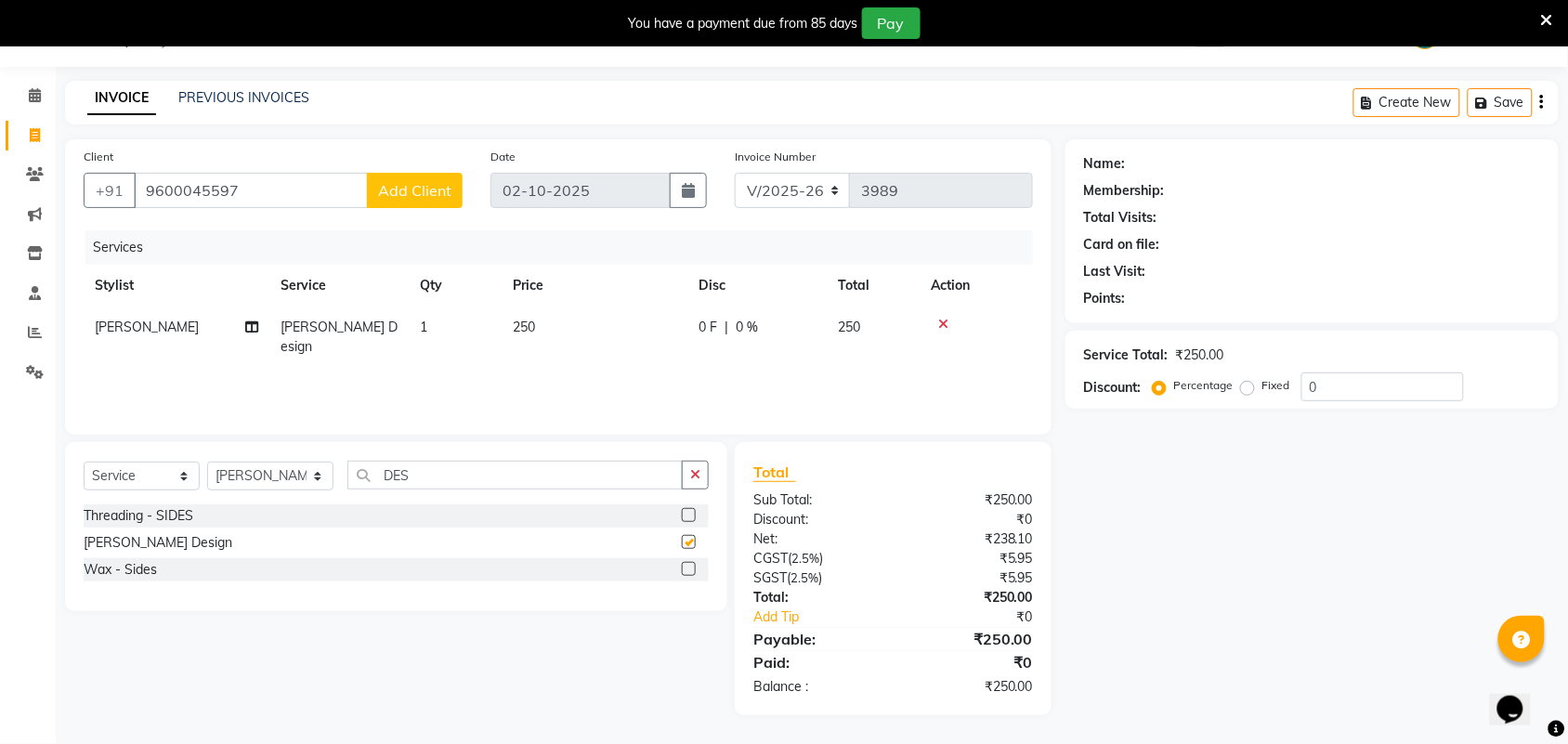
checkbox input "false"
click at [544, 332] on td "250" at bounding box center [594, 337] width 186 height 61
select select "73933"
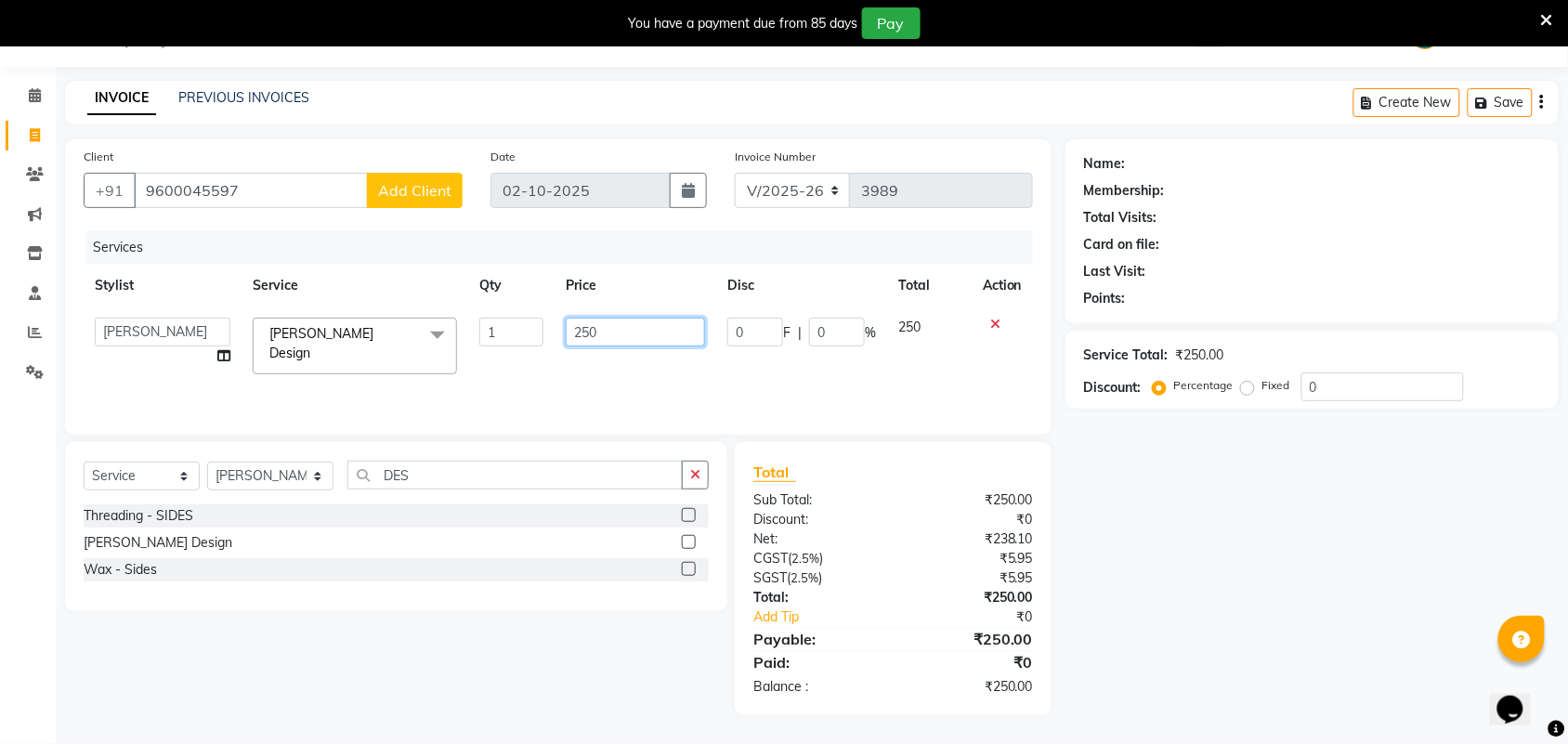
click at [591, 340] on input "250" at bounding box center [634, 332] width 139 height 29
type input "270"
click at [693, 476] on icon "button" at bounding box center [696, 474] width 11 height 13
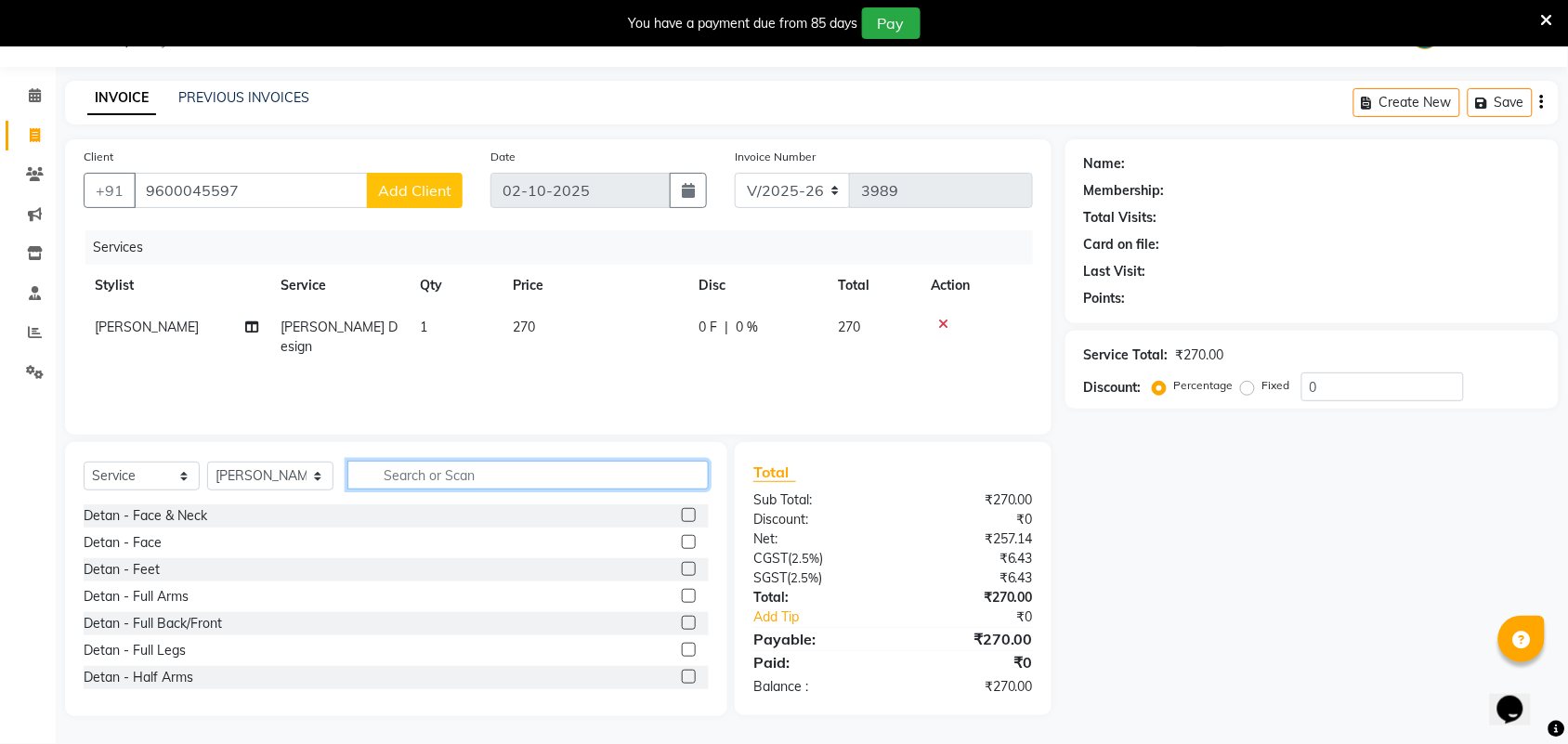
click at [629, 474] on input "text" at bounding box center [528, 475] width 361 height 29
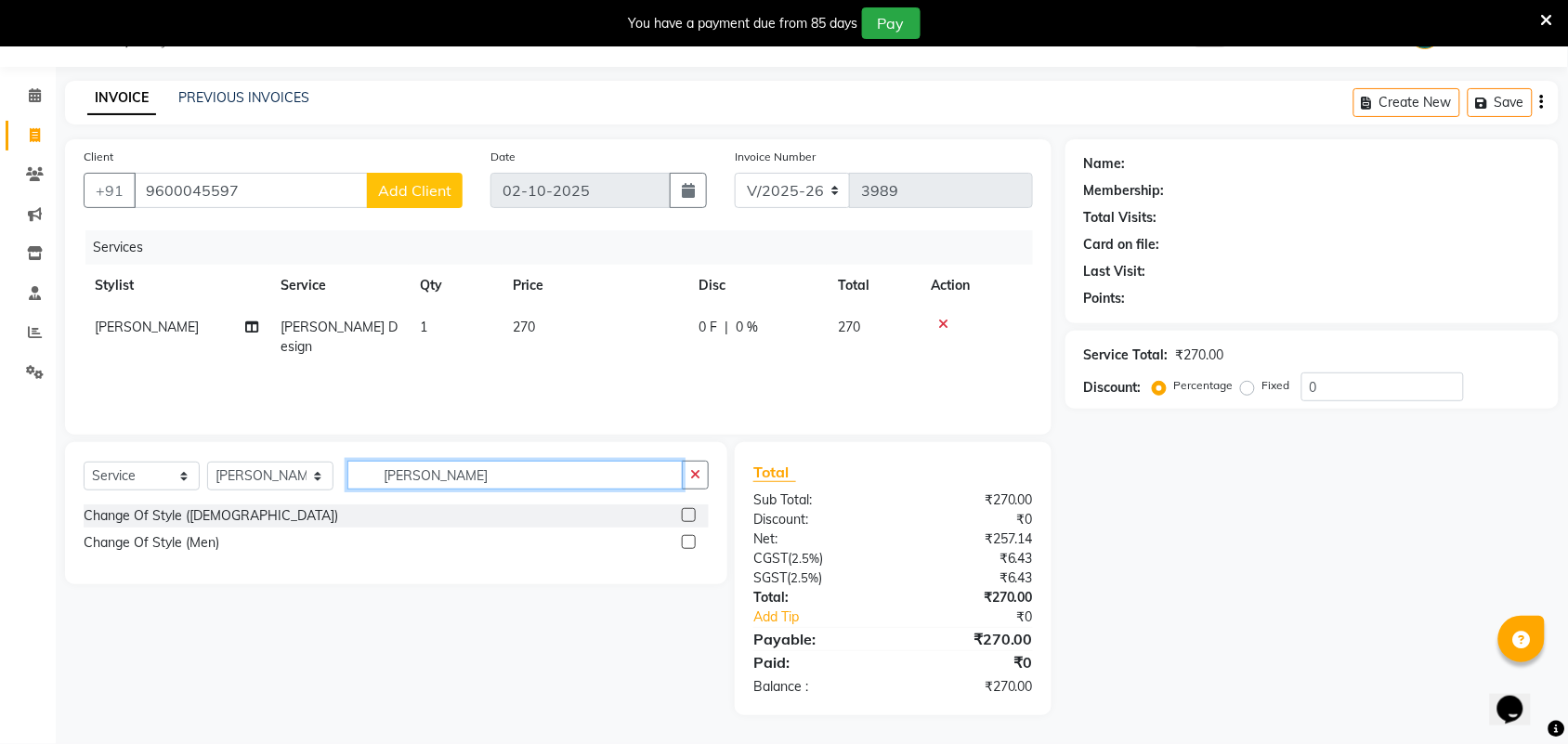
type input "[PERSON_NAME]"
click at [686, 536] on label at bounding box center [689, 542] width 14 height 14
click at [686, 537] on input "checkbox" at bounding box center [688, 543] width 12 height 12
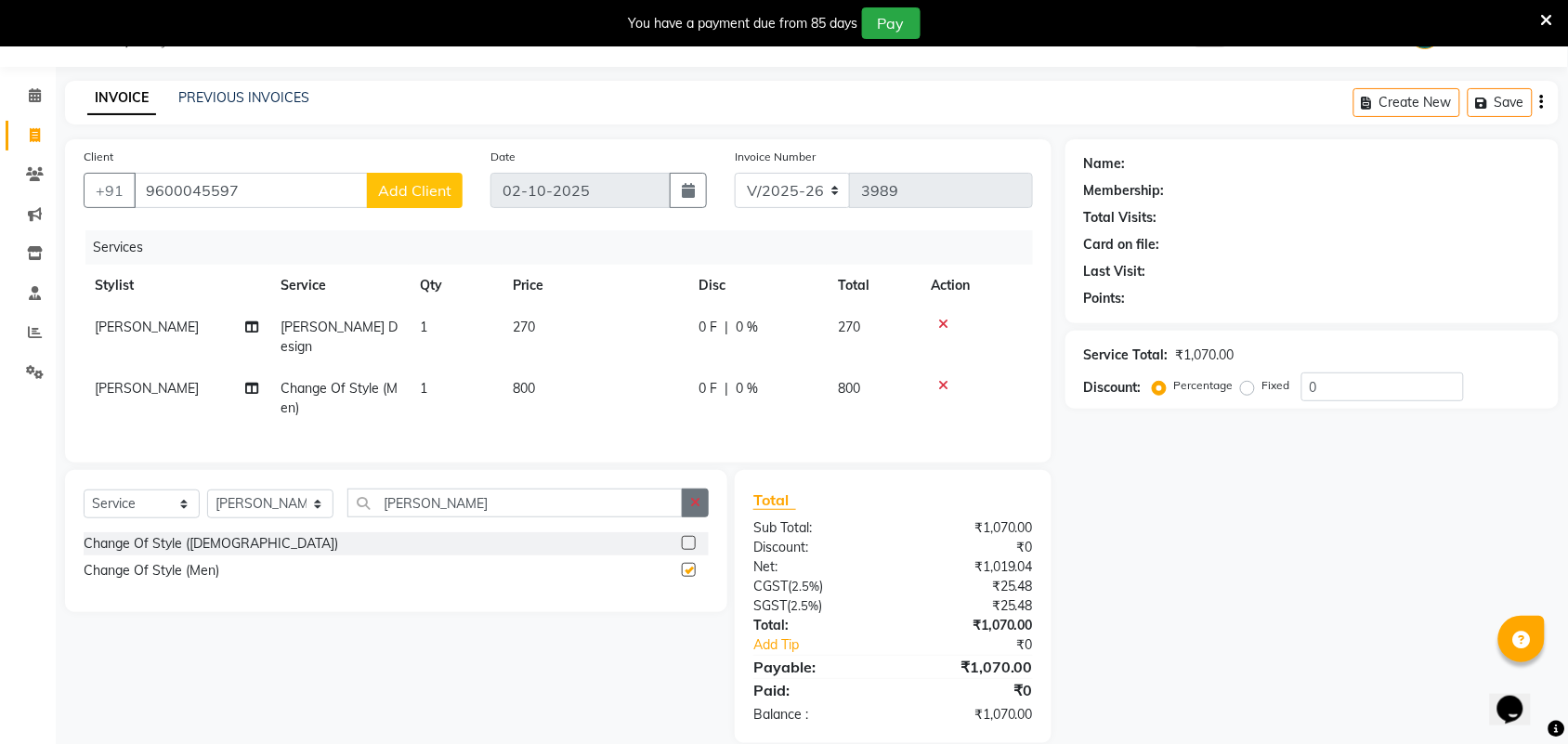
checkbox input "false"
click at [527, 380] on span "800" at bounding box center [524, 388] width 22 height 17
select select "73933"
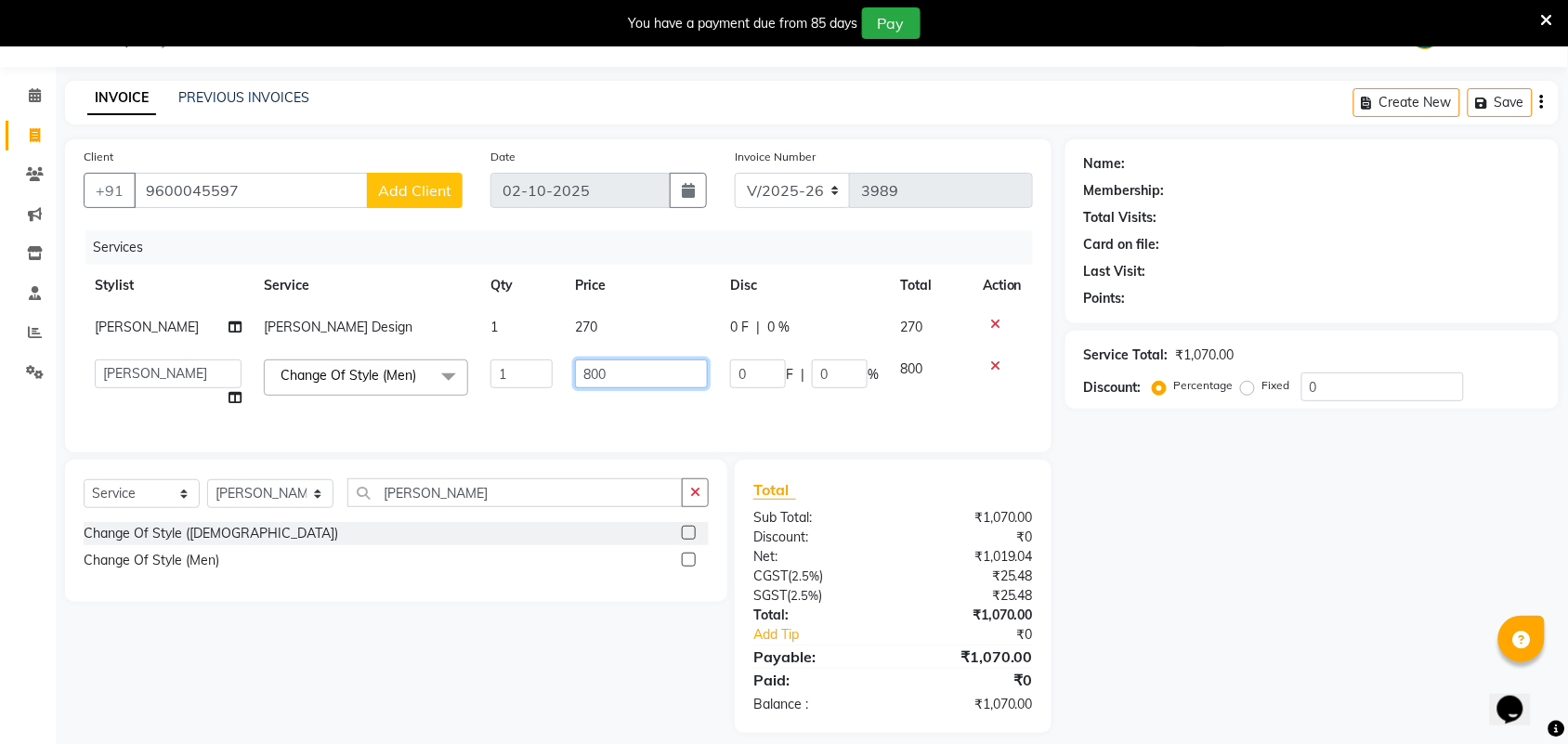
click at [588, 374] on input "800" at bounding box center [641, 374] width 133 height 29
click at [593, 374] on input "800" at bounding box center [641, 374] width 133 height 29
type input "880"
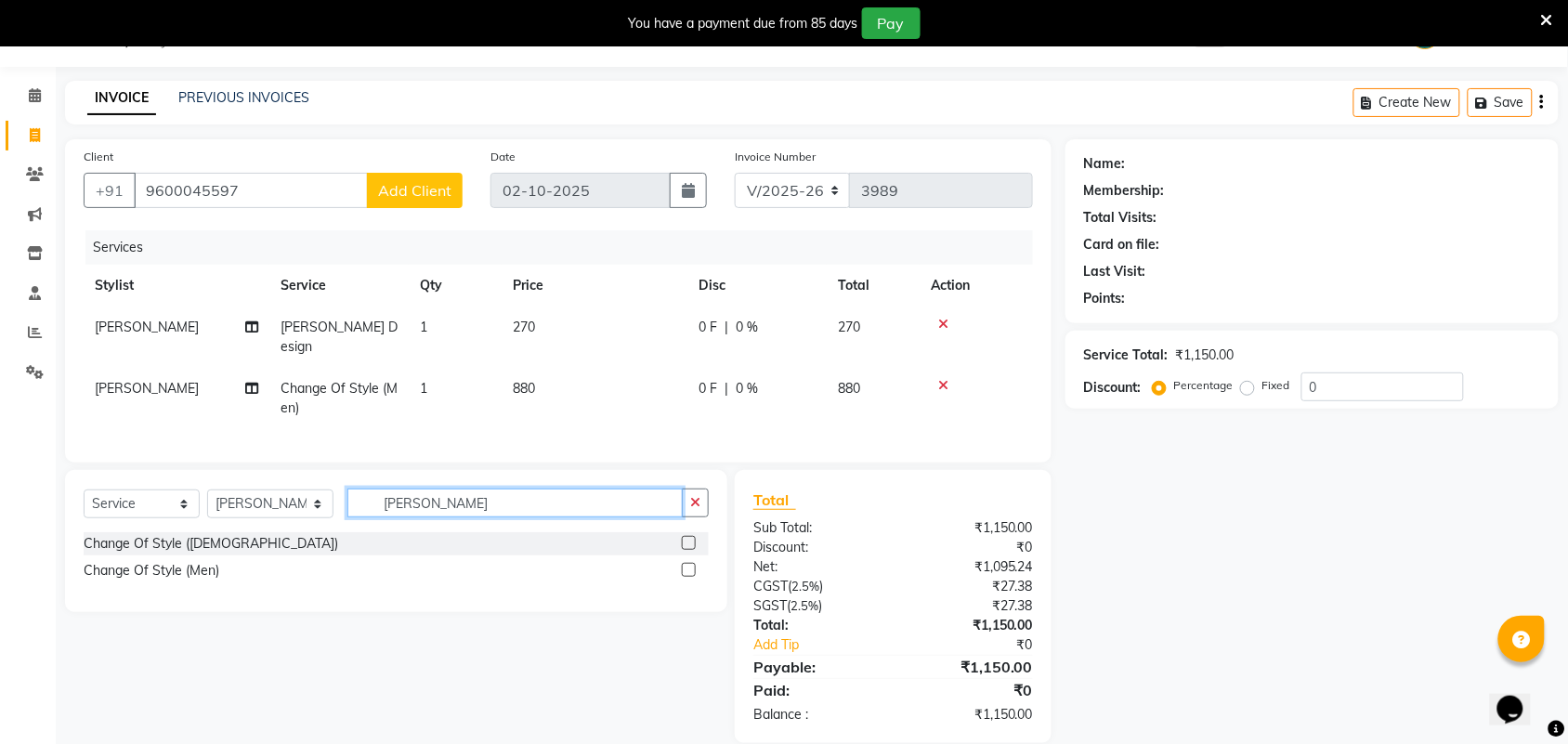
click at [663, 503] on input "[PERSON_NAME]" at bounding box center [515, 503] width 335 height 29
click at [691, 504] on icon "button" at bounding box center [696, 502] width 11 height 13
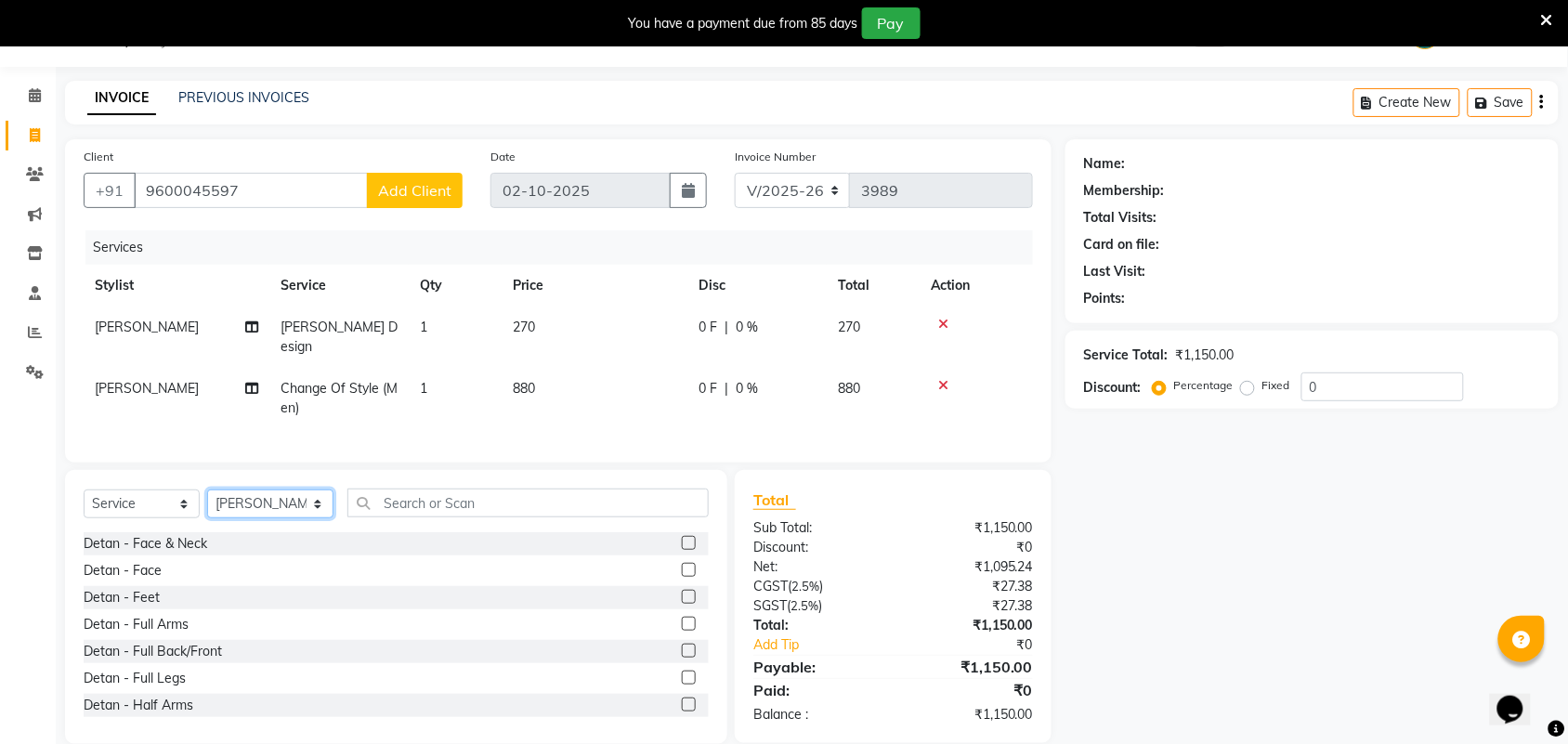
click at [256, 501] on select "Select Stylist Admin [PERSON_NAME] Apsu Auditor Ambattur [PERSON_NAME] Dingg - …" at bounding box center [270, 504] width 126 height 29
select select "25078"
click at [207, 490] on select "Select Stylist Admin [PERSON_NAME] Apsu Auditor Ambattur [PERSON_NAME] Dingg - …" at bounding box center [270, 504] width 126 height 29
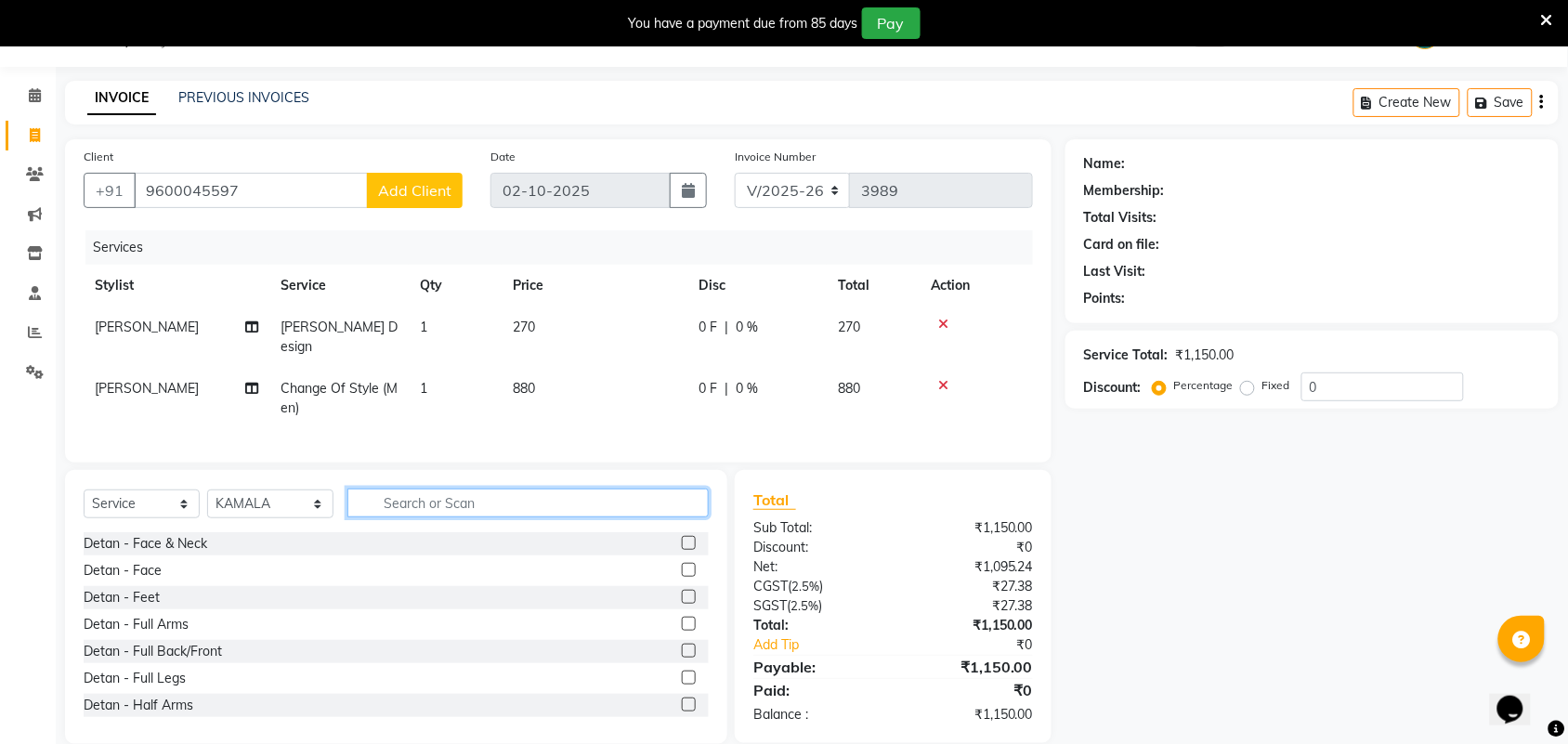
click at [448, 512] on input "text" at bounding box center [528, 503] width 361 height 29
type input "WAX"
click at [682, 697] on label at bounding box center [689, 704] width 14 height 14
click at [682, 699] on input "checkbox" at bounding box center [688, 705] width 12 height 12
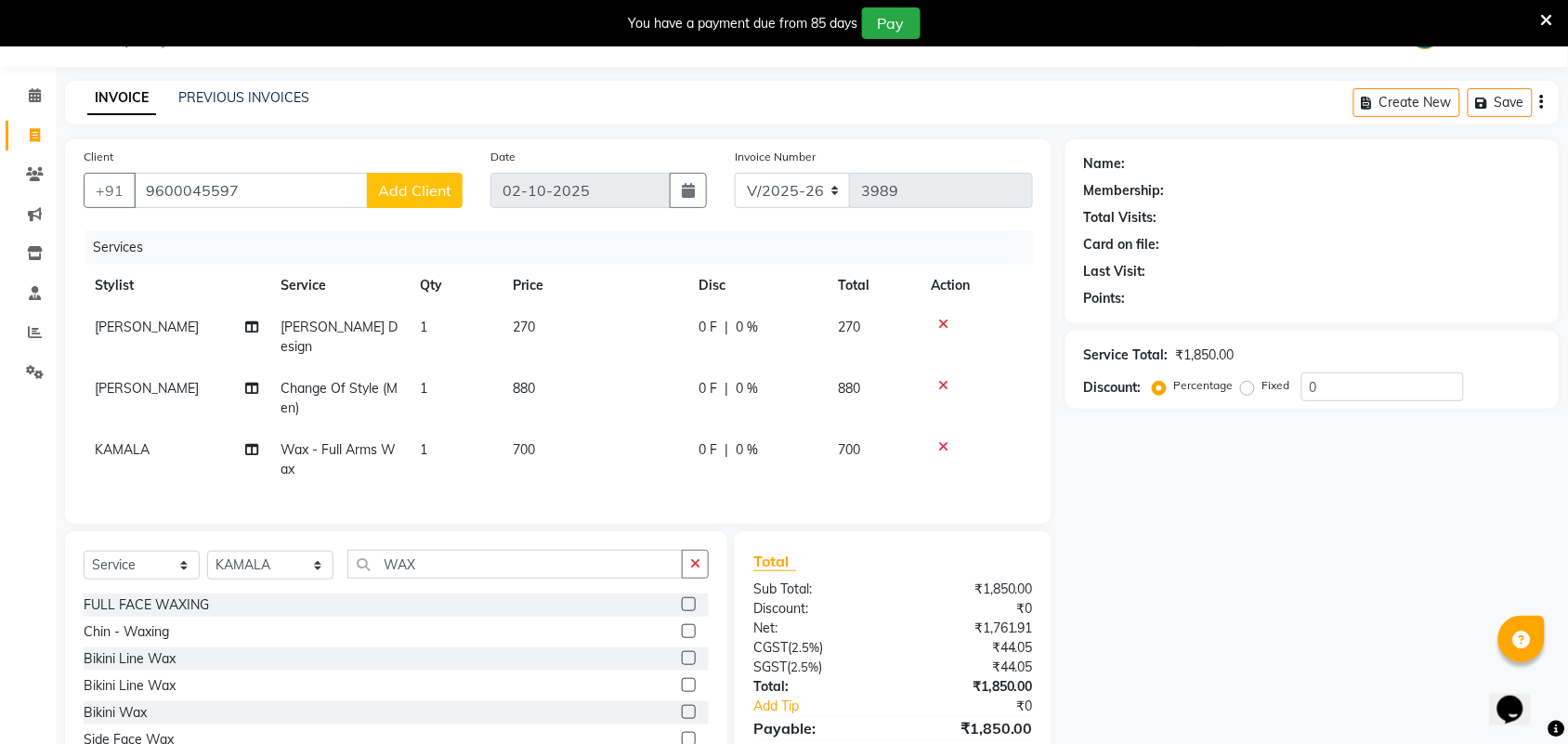
checkbox input "false"
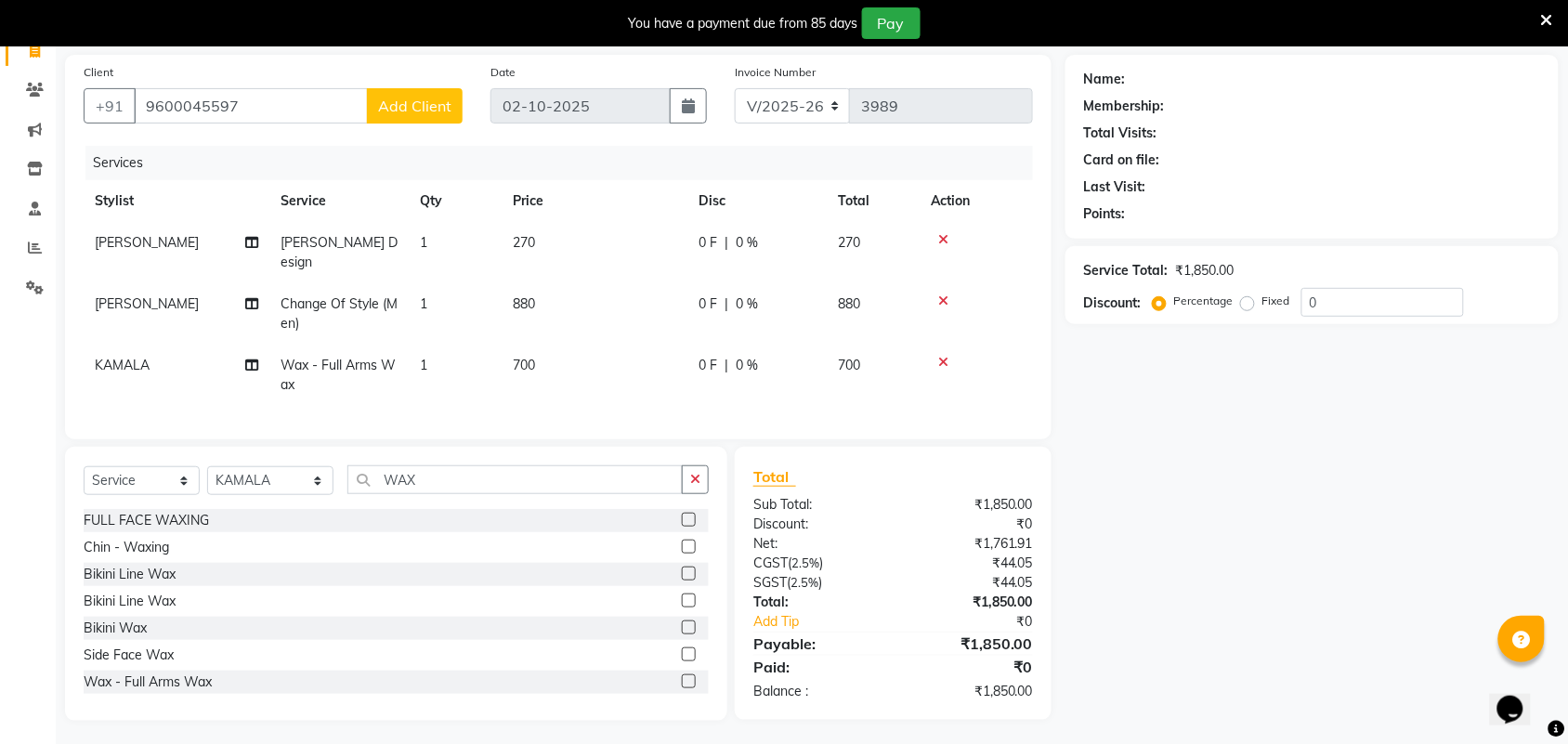
scroll to position [133, 0]
click at [701, 472] on button "button" at bounding box center [696, 478] width 27 height 29
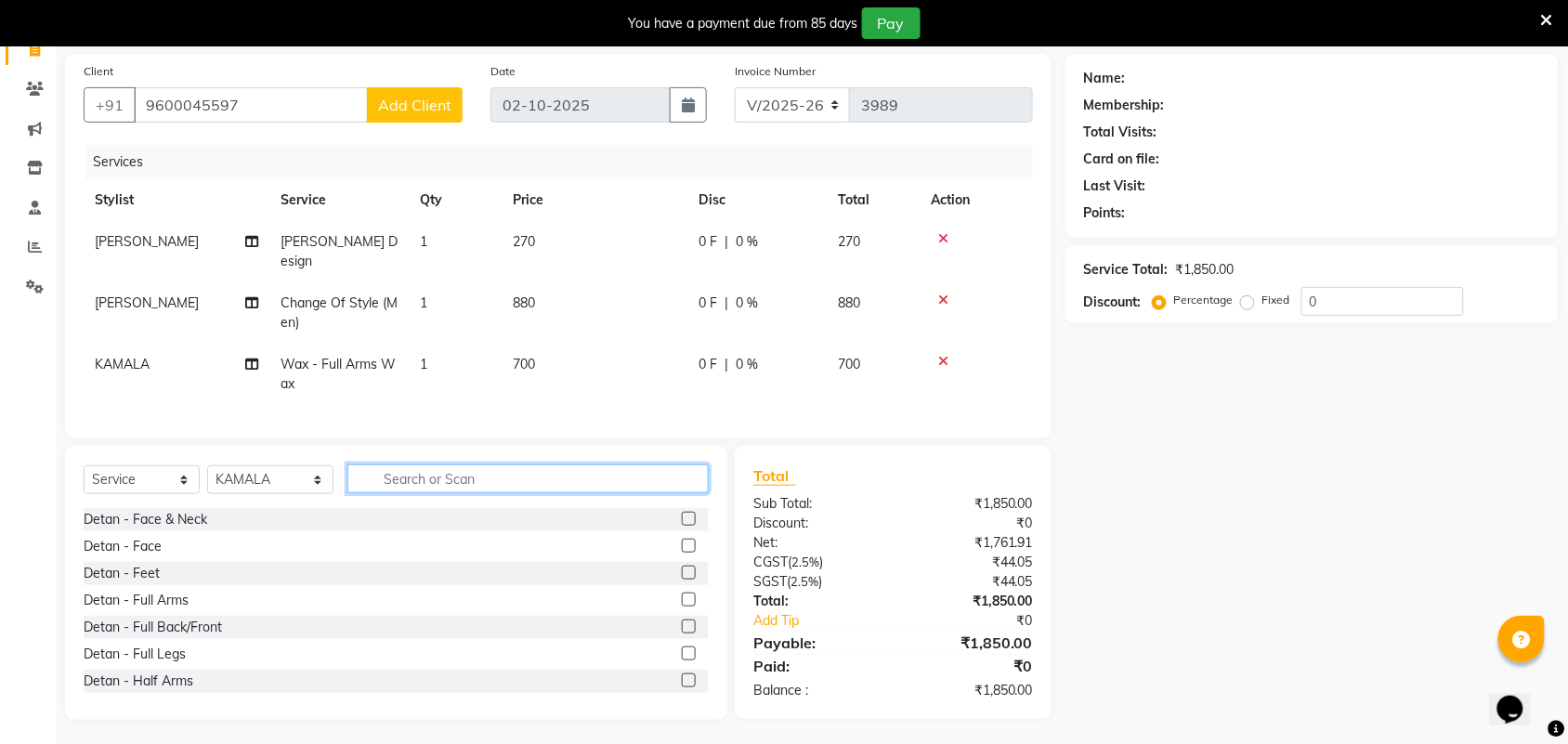
scroll to position [117, 0]
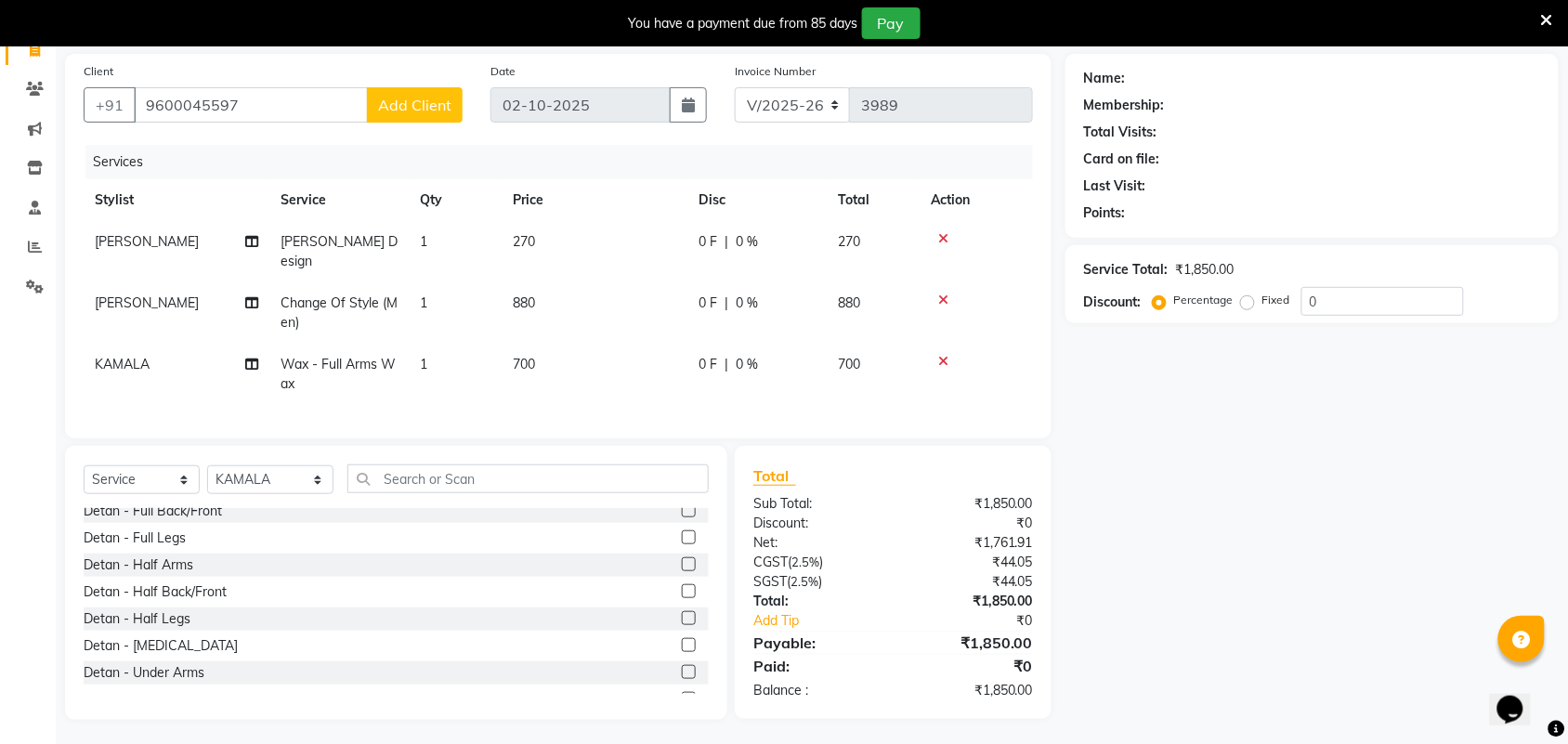
click at [491, 492] on div "Select Service Product Membership Package Voucher Prepaid Gift Card Select Styl…" at bounding box center [396, 486] width 626 height 44
click at [488, 480] on input "text" at bounding box center [528, 479] width 361 height 29
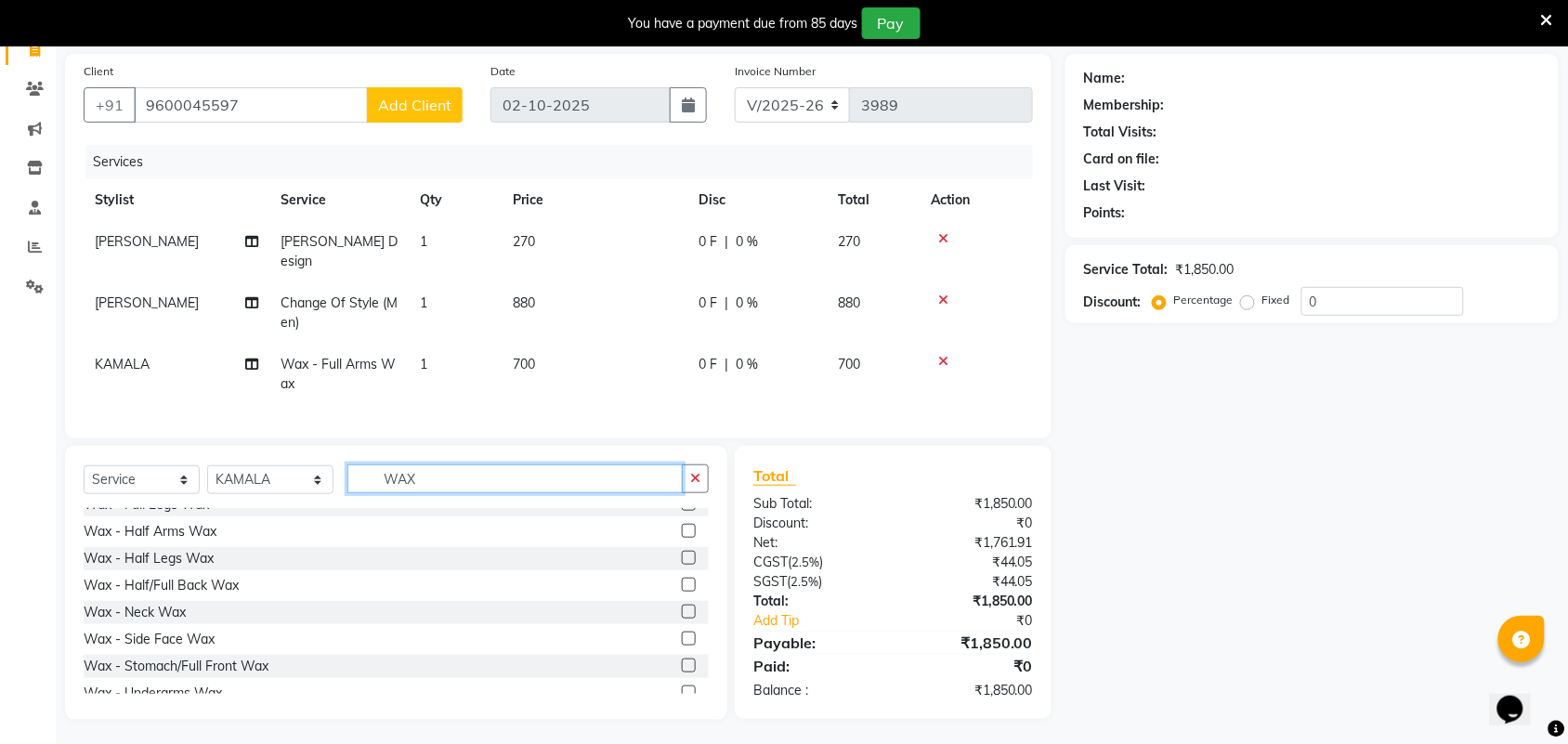
scroll to position [232, 0]
type input "WAX"
click at [682, 684] on label at bounding box center [689, 691] width 14 height 14
click at [682, 686] on input "checkbox" at bounding box center [688, 692] width 12 height 12
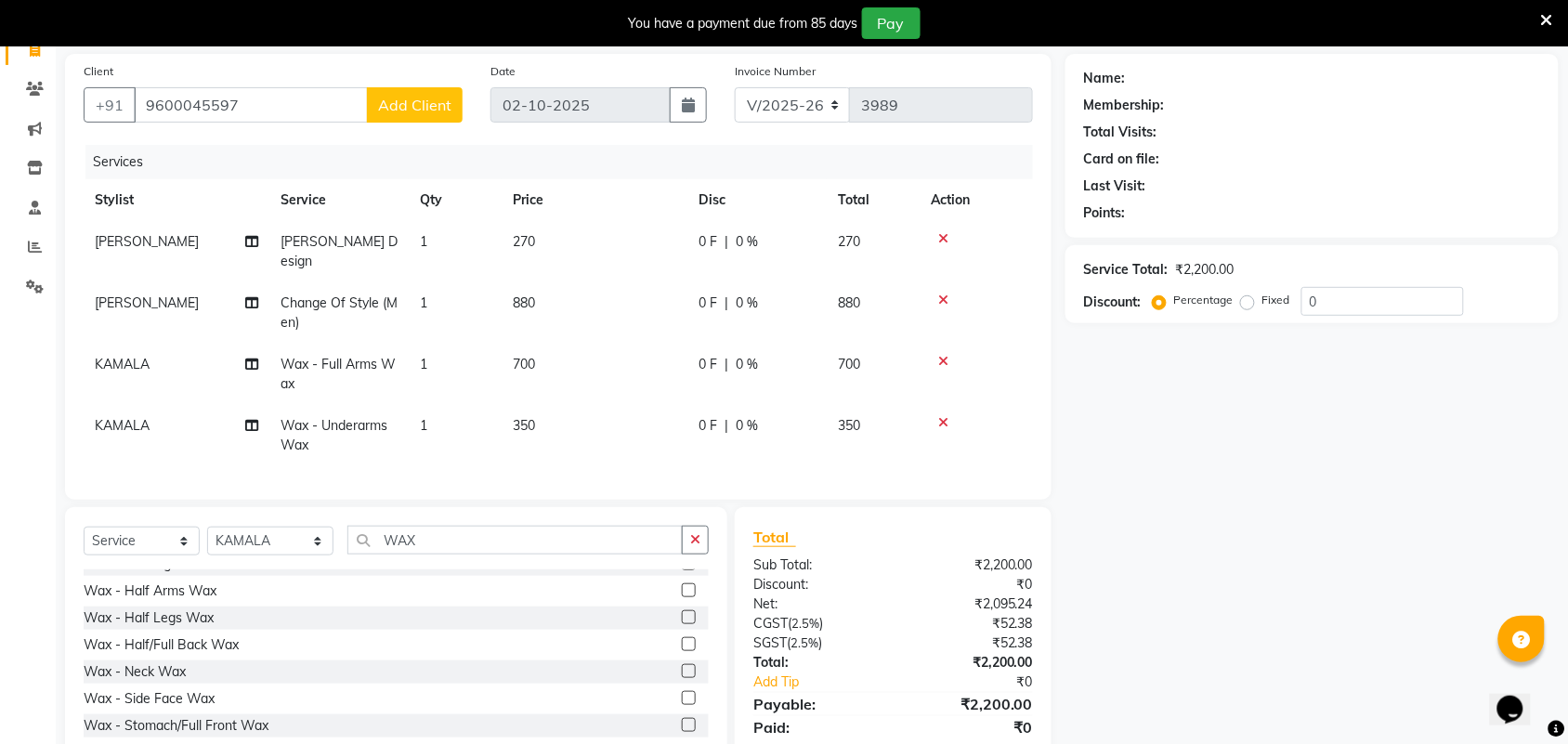
checkbox input "false"
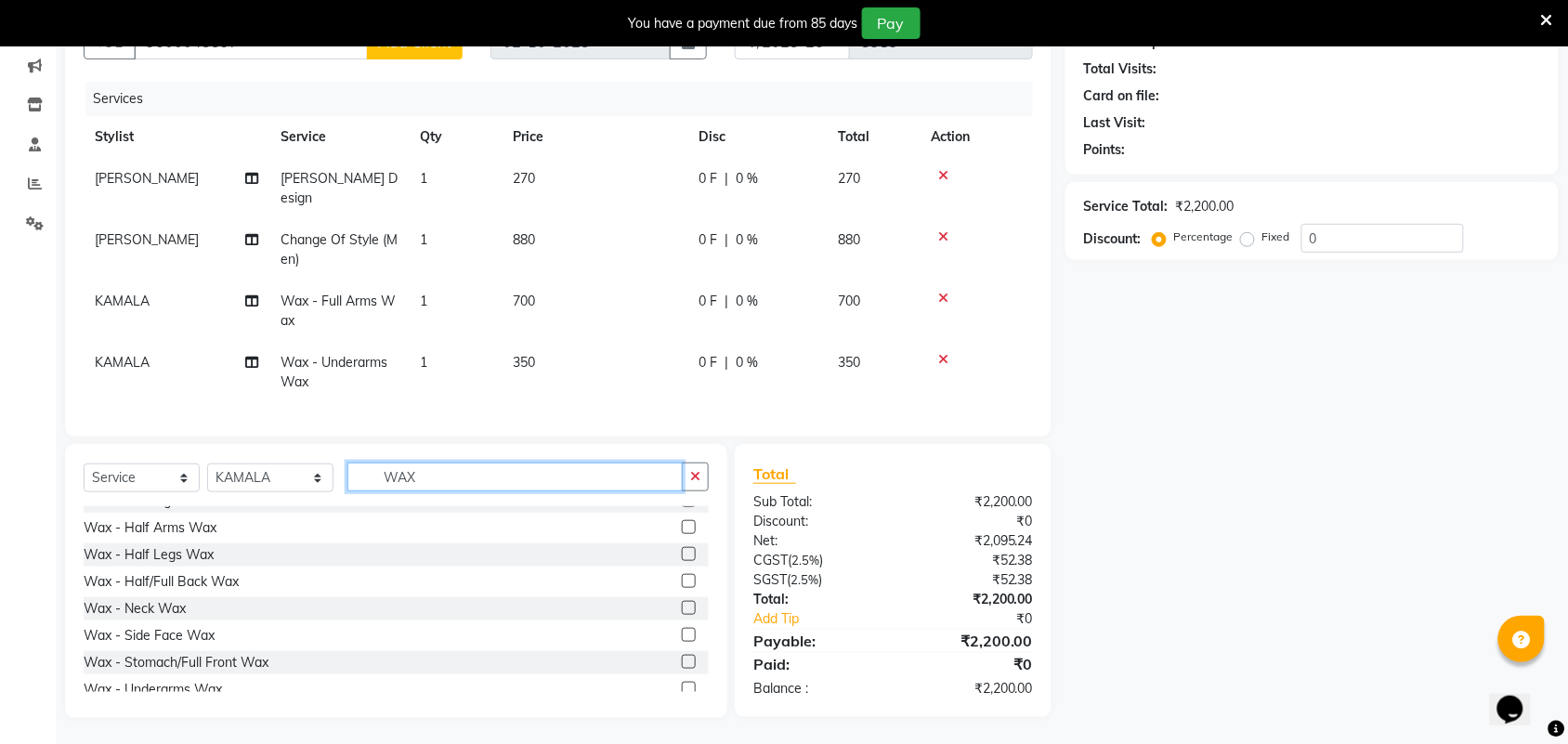
click at [660, 467] on input "WAX" at bounding box center [515, 477] width 335 height 29
click at [691, 477] on icon "button" at bounding box center [696, 476] width 11 height 13
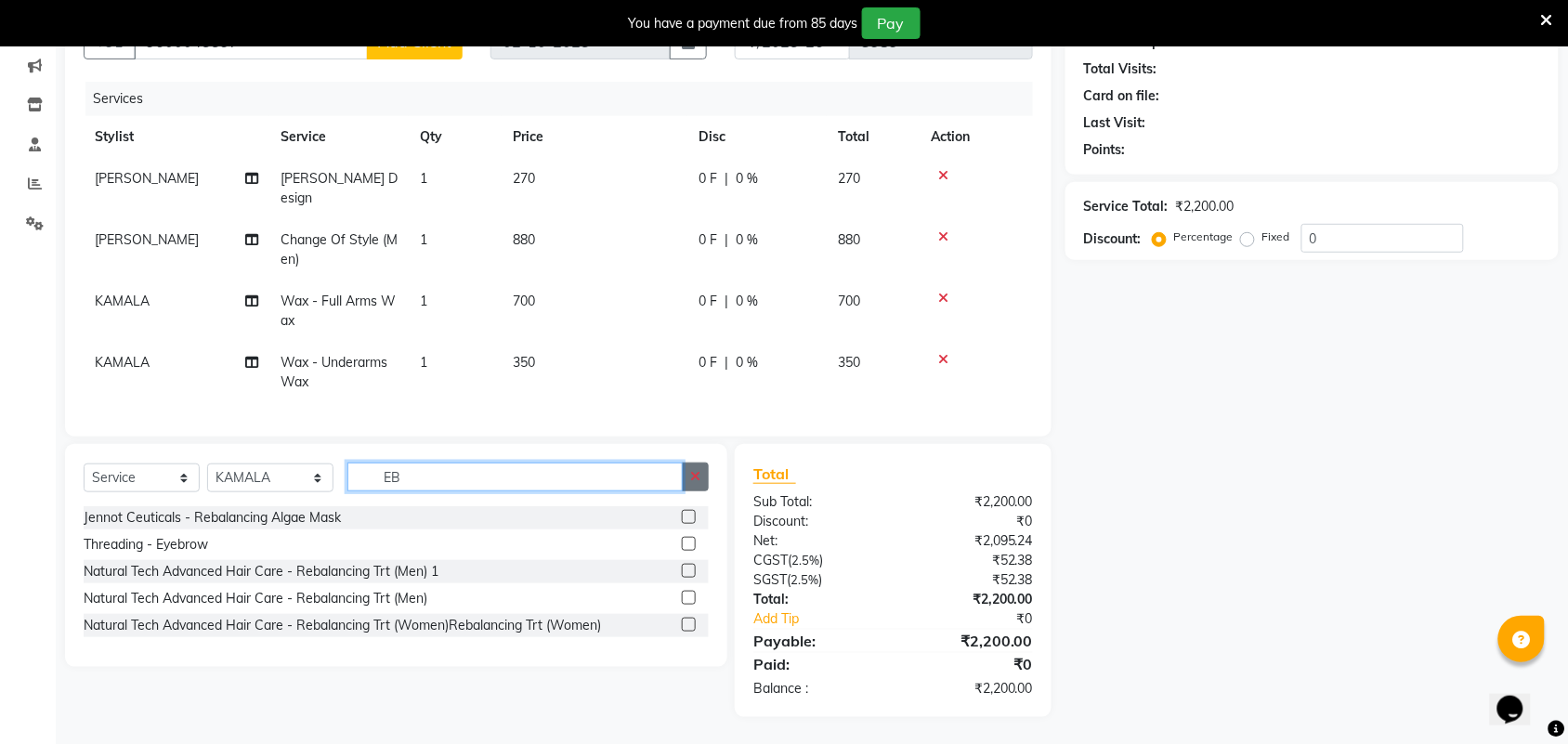
scroll to position [193, 0]
type input "EB"
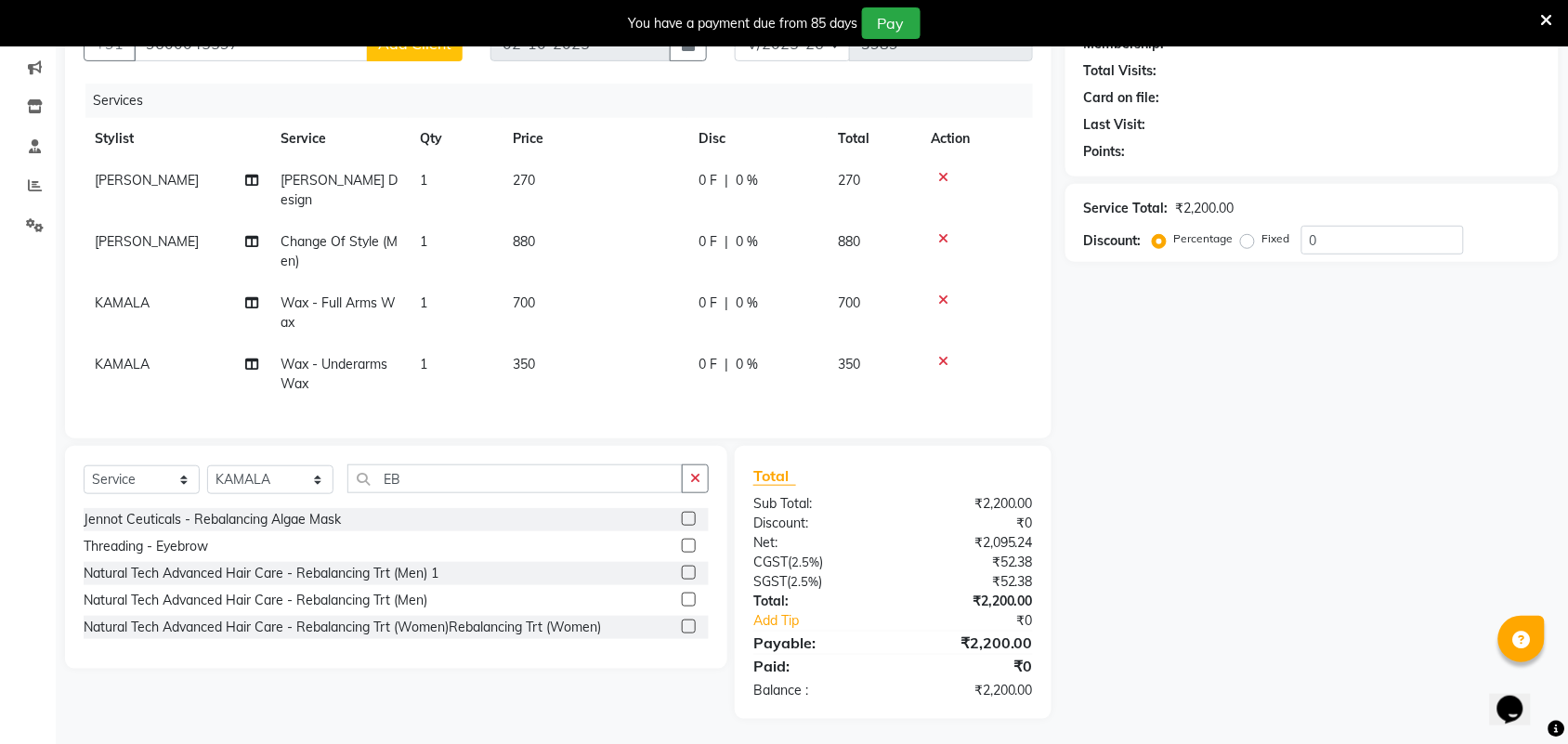
click at [685, 542] on label at bounding box center [689, 546] width 14 height 14
click at [685, 542] on input "checkbox" at bounding box center [688, 547] width 12 height 12
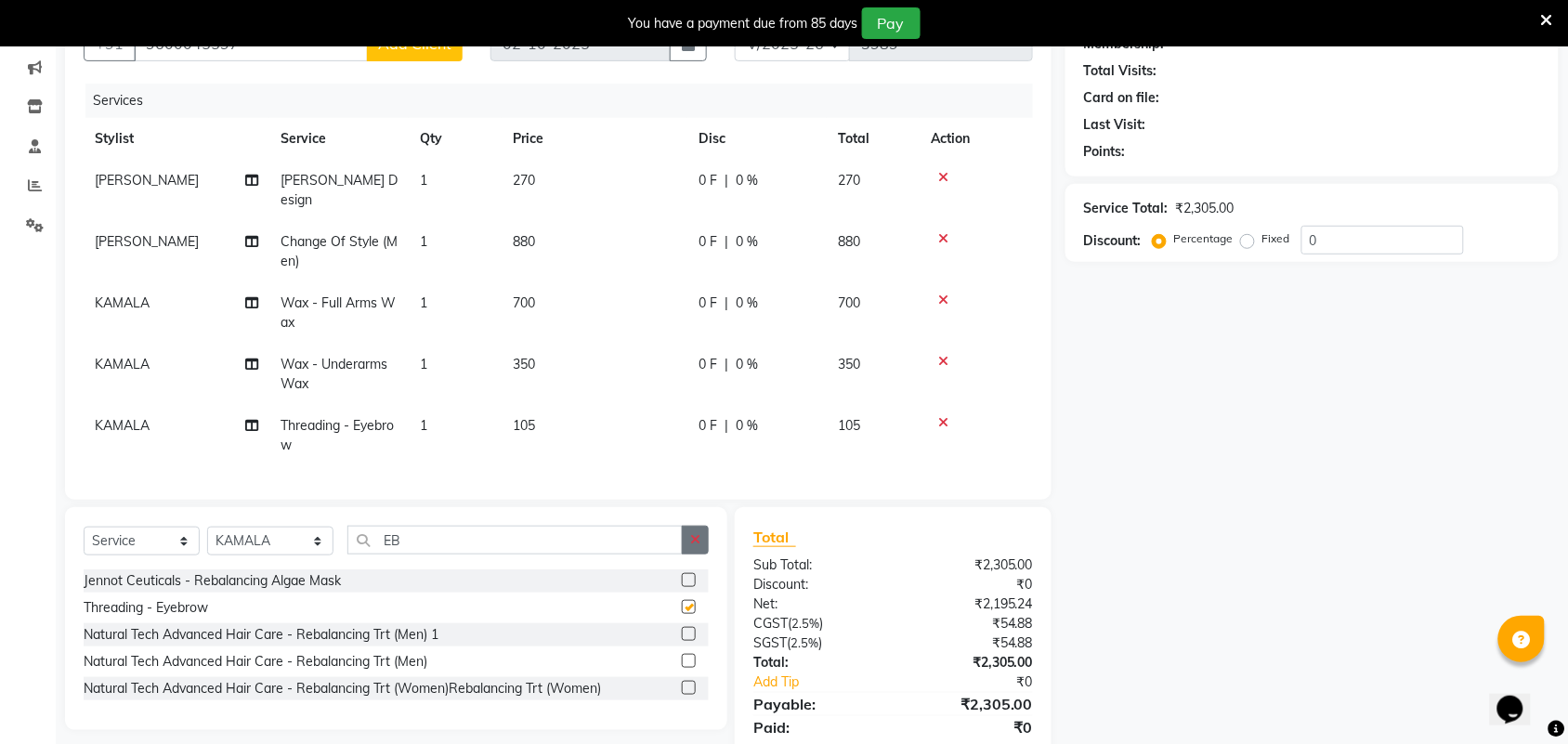
checkbox input "false"
click at [693, 536] on icon "button" at bounding box center [696, 539] width 11 height 13
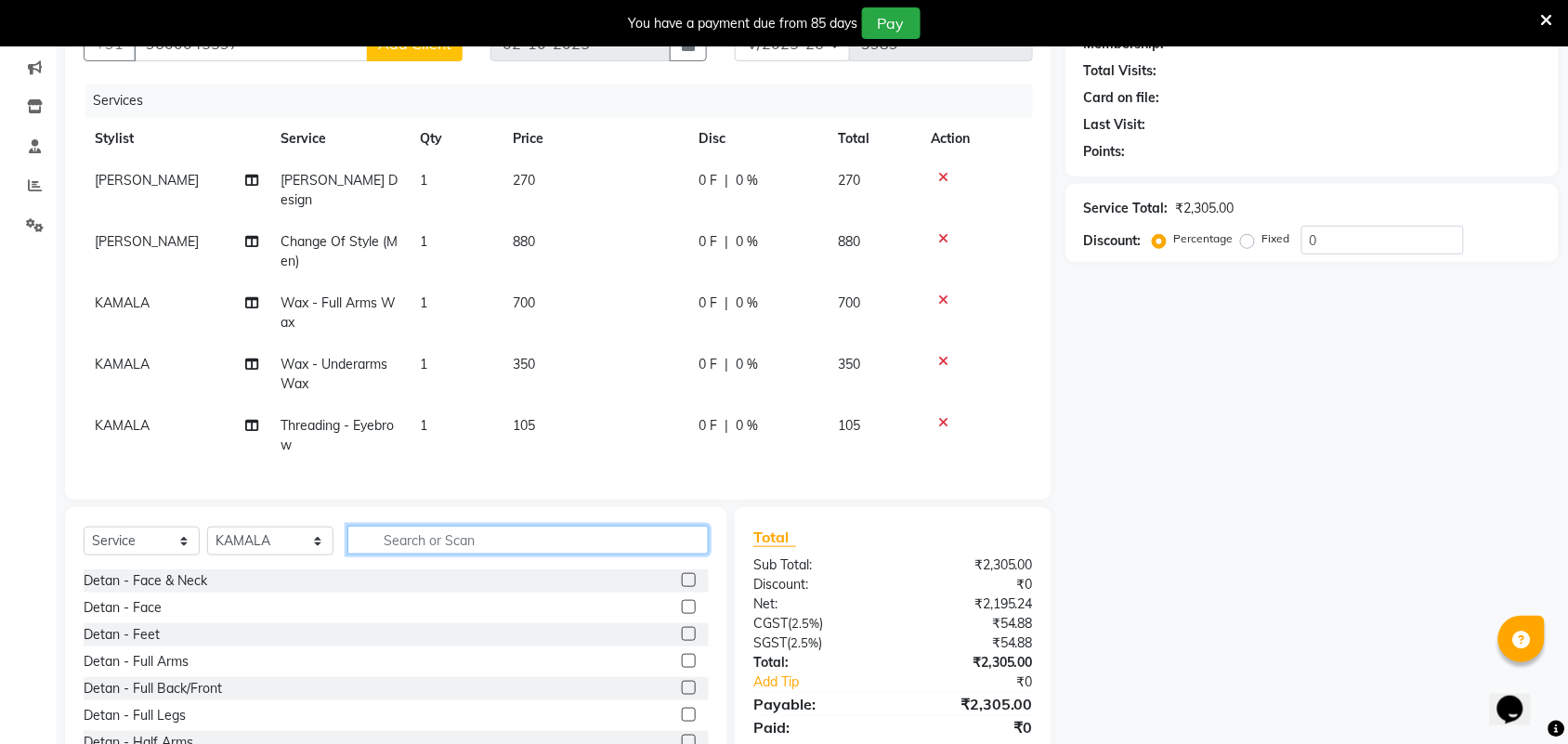
type input "T"
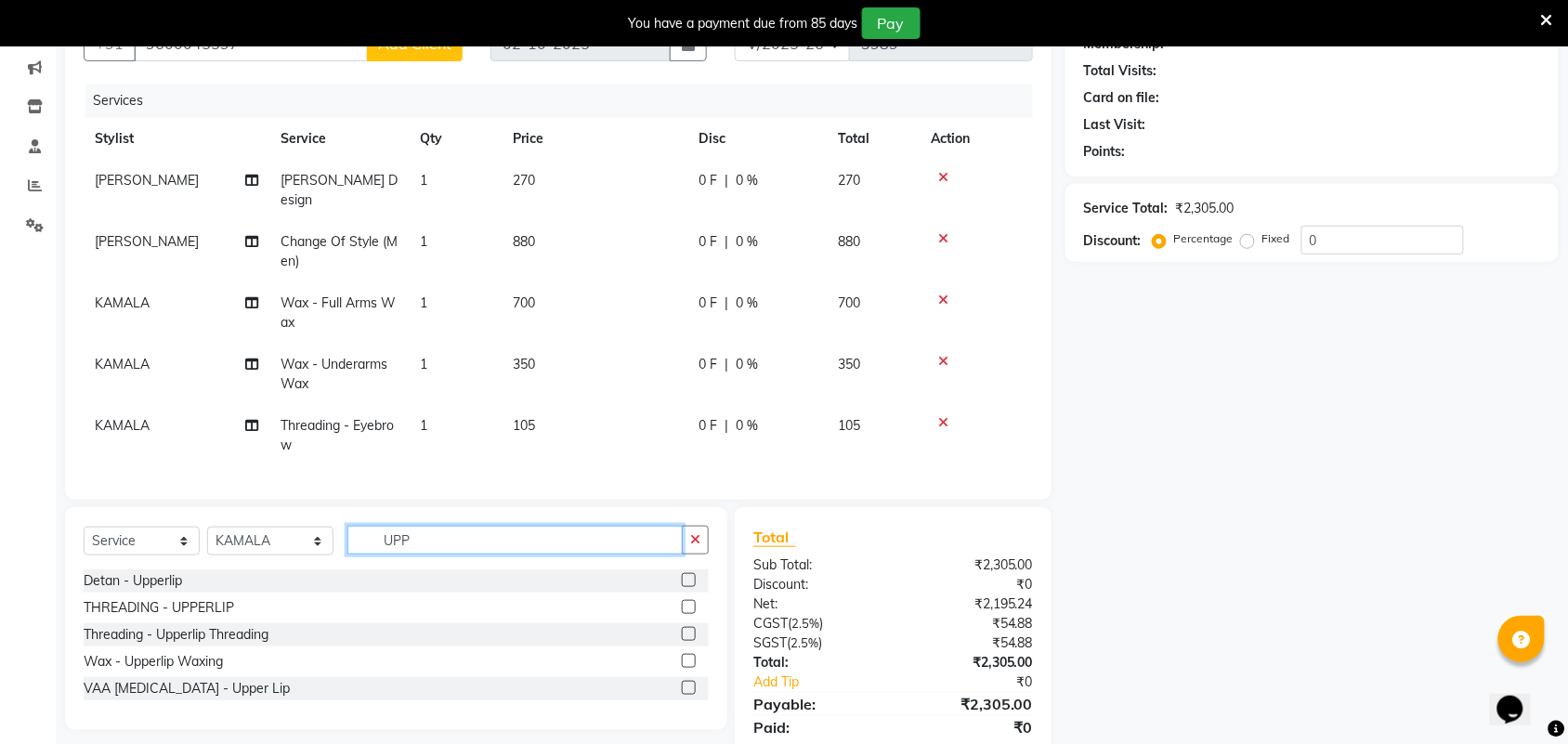
type input "UPP"
click at [688, 604] on label at bounding box center [689, 607] width 14 height 14
click at [688, 604] on input "checkbox" at bounding box center [688, 608] width 12 height 12
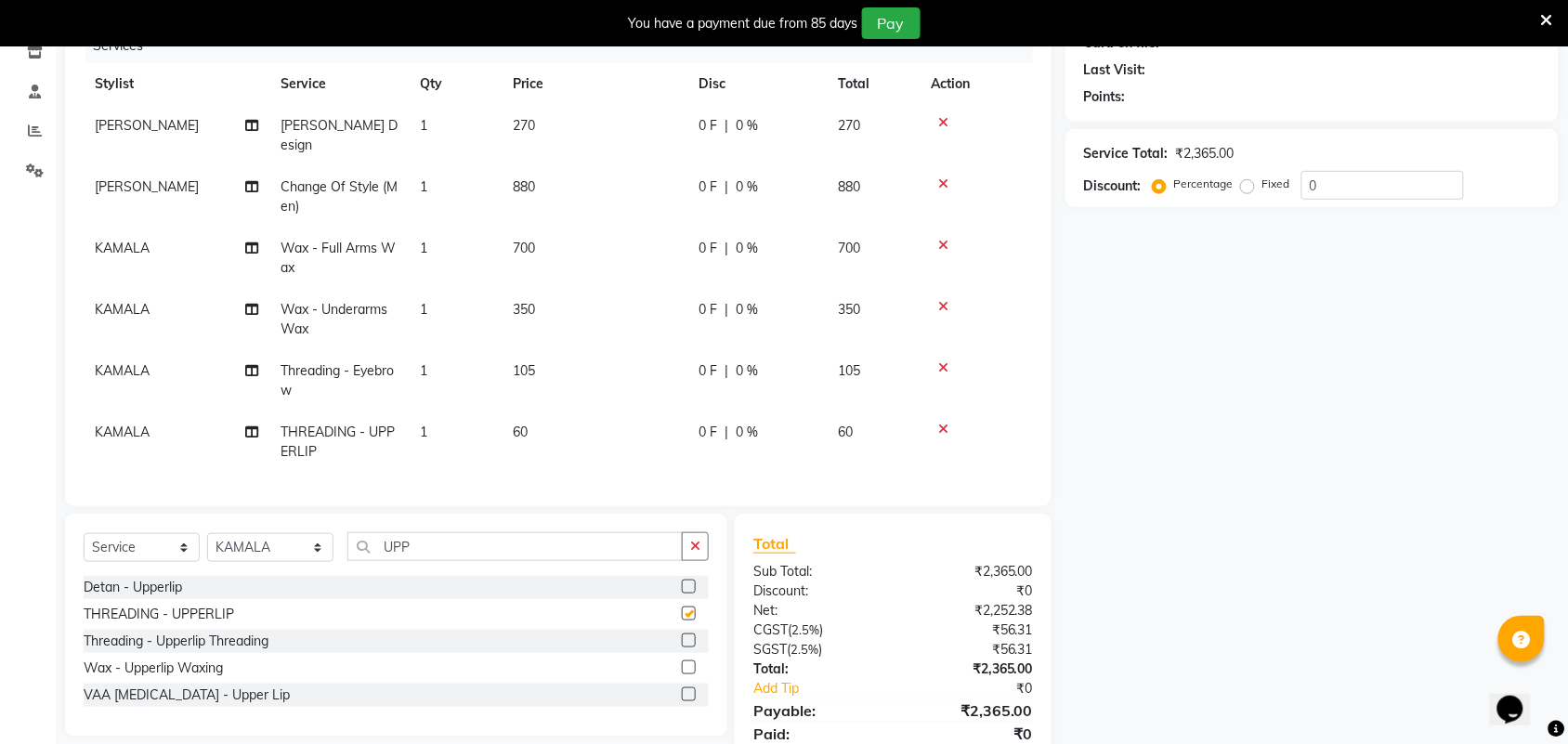
checkbox input "false"
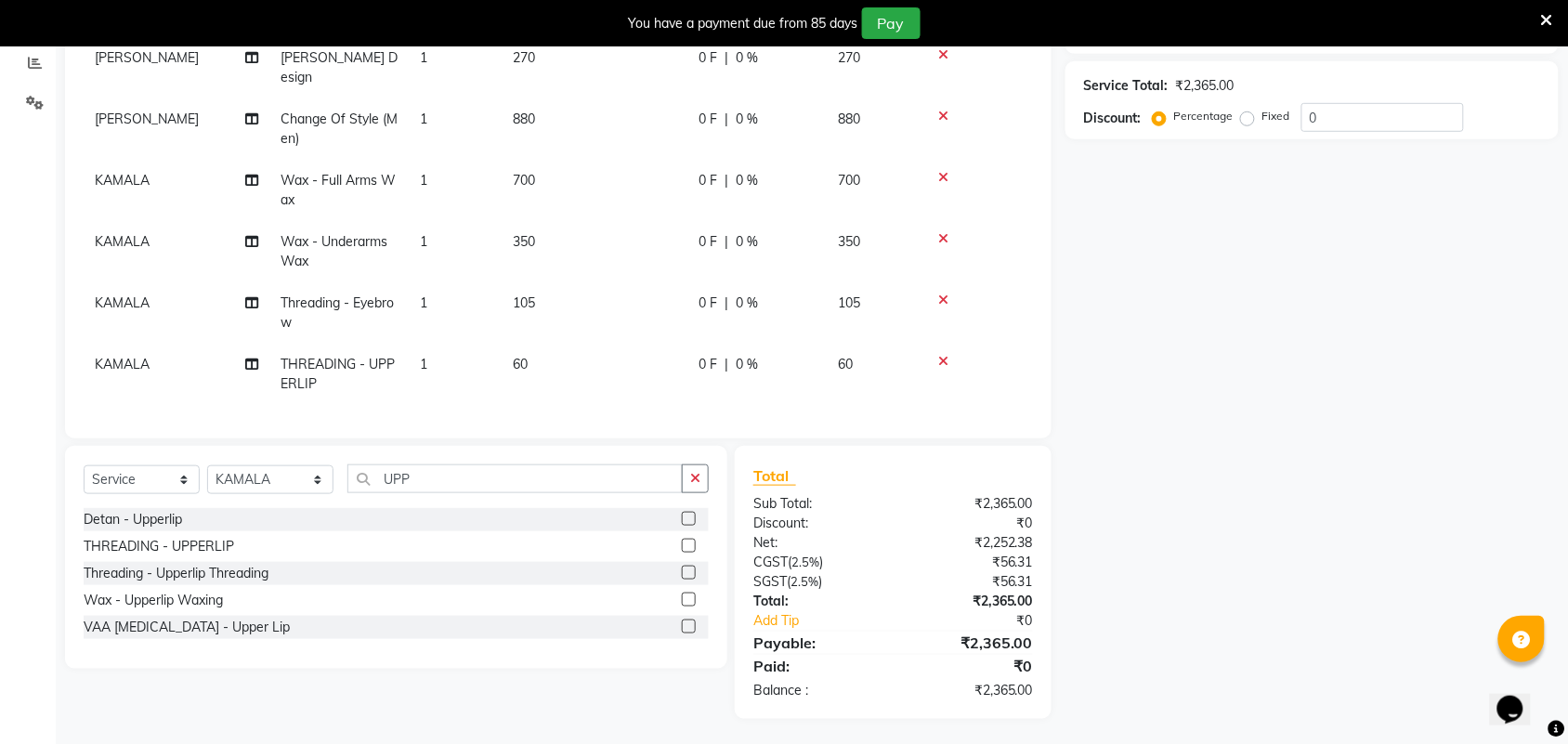
click at [583, 369] on td "60" at bounding box center [594, 374] width 186 height 61
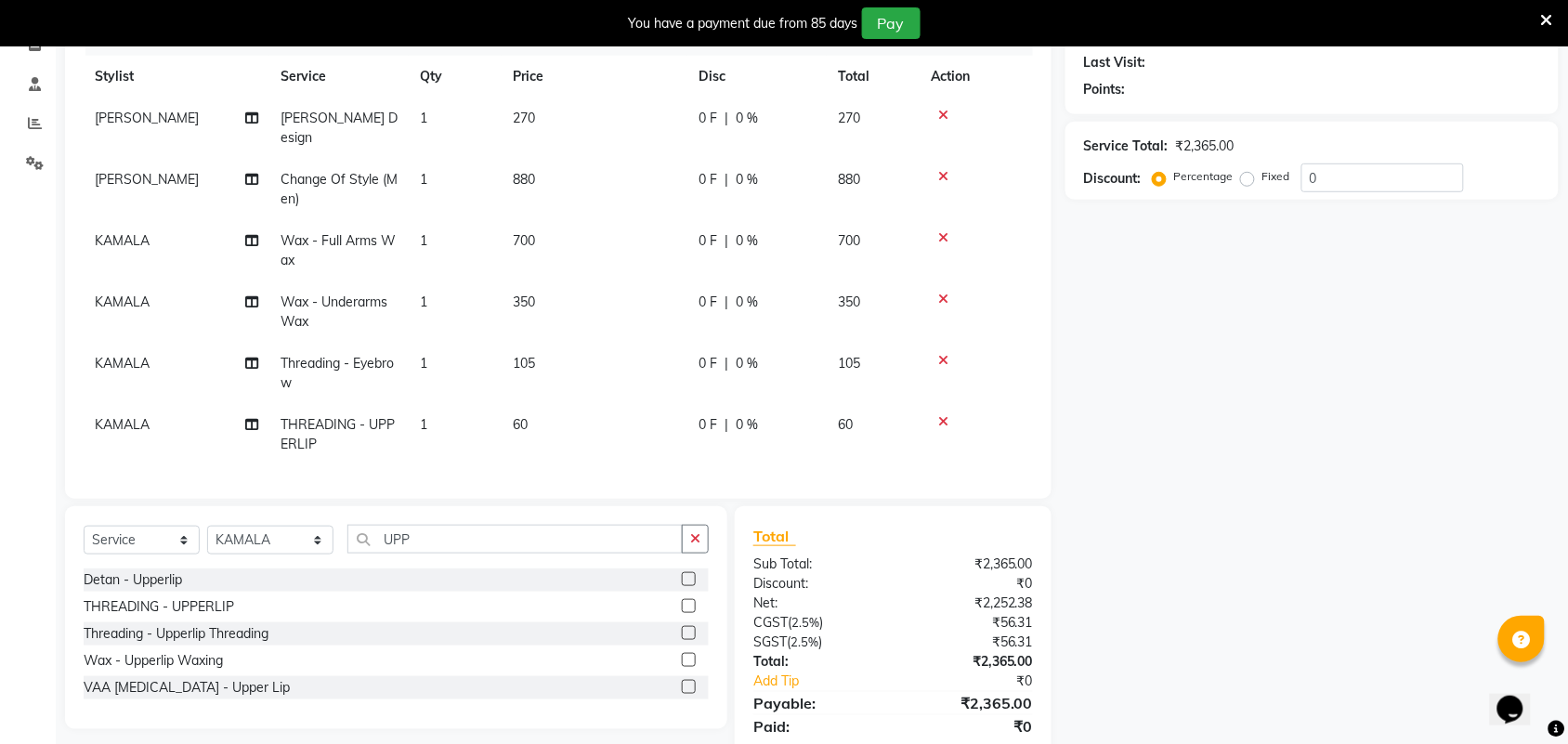
select select "25078"
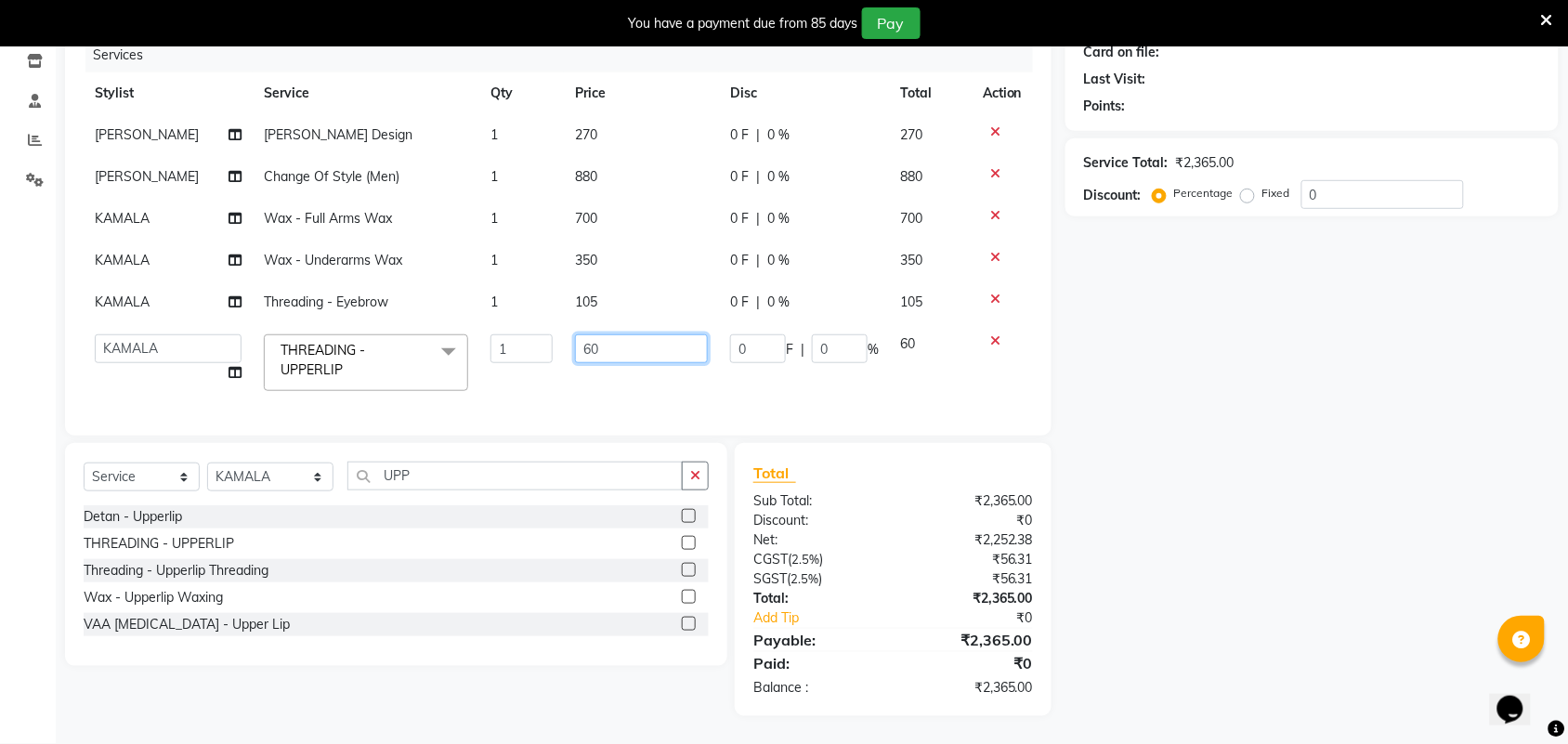
click at [633, 334] on input "60" at bounding box center [641, 349] width 133 height 29
type input "65"
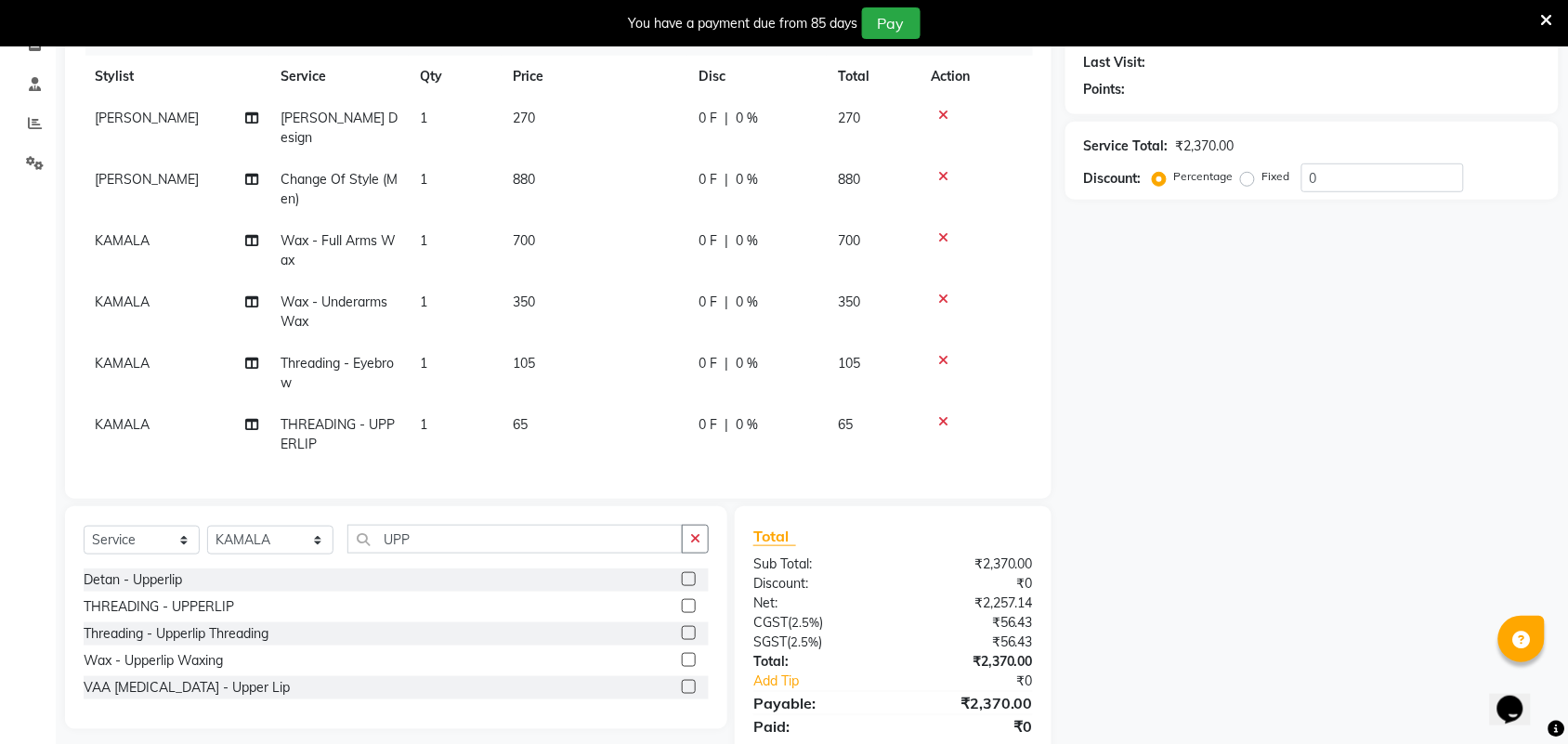
click at [1145, 535] on div "Name: Membership: Total Visits: Card on file: Last Visit: Points: Service Total…" at bounding box center [1319, 355] width 507 height 849
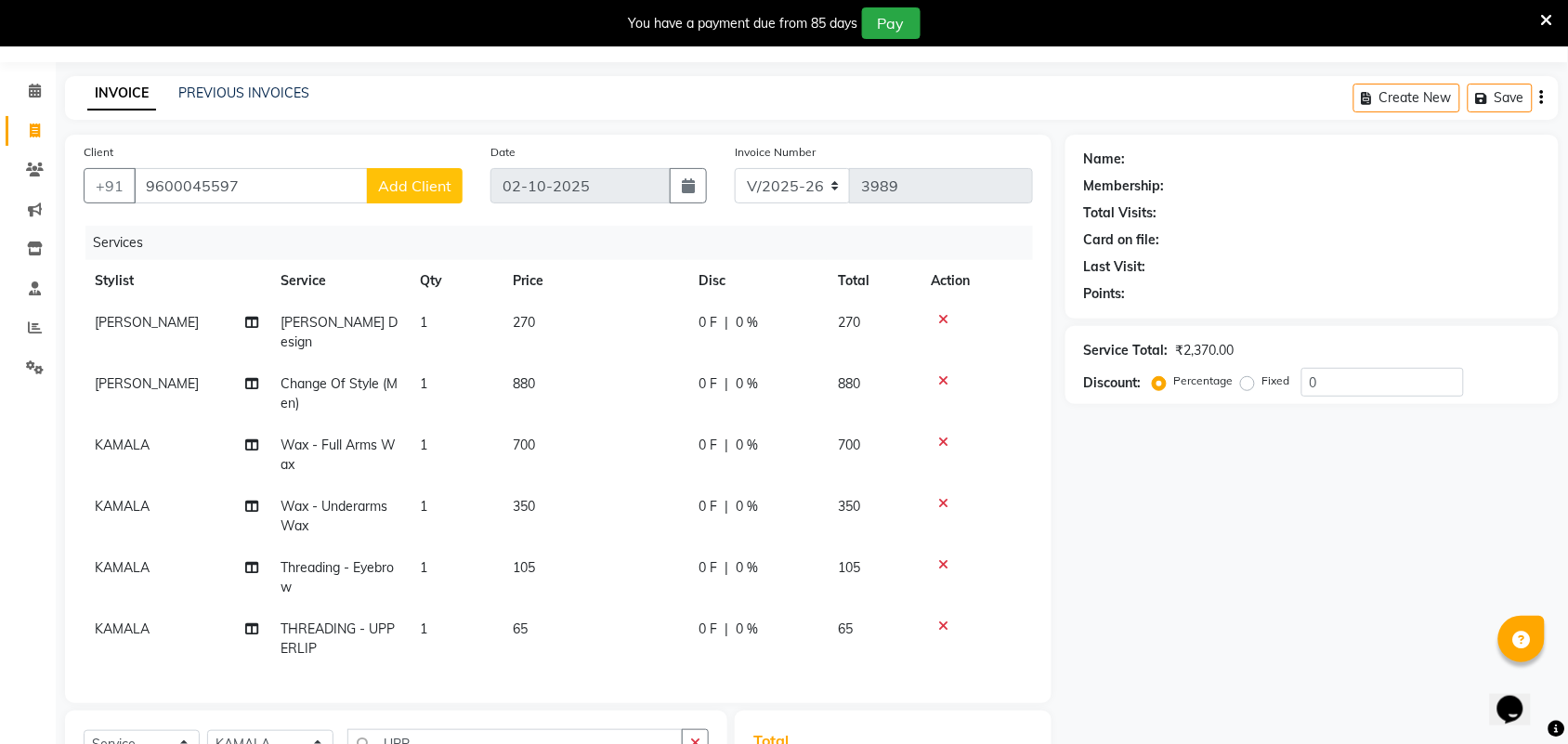
scroll to position [0, 0]
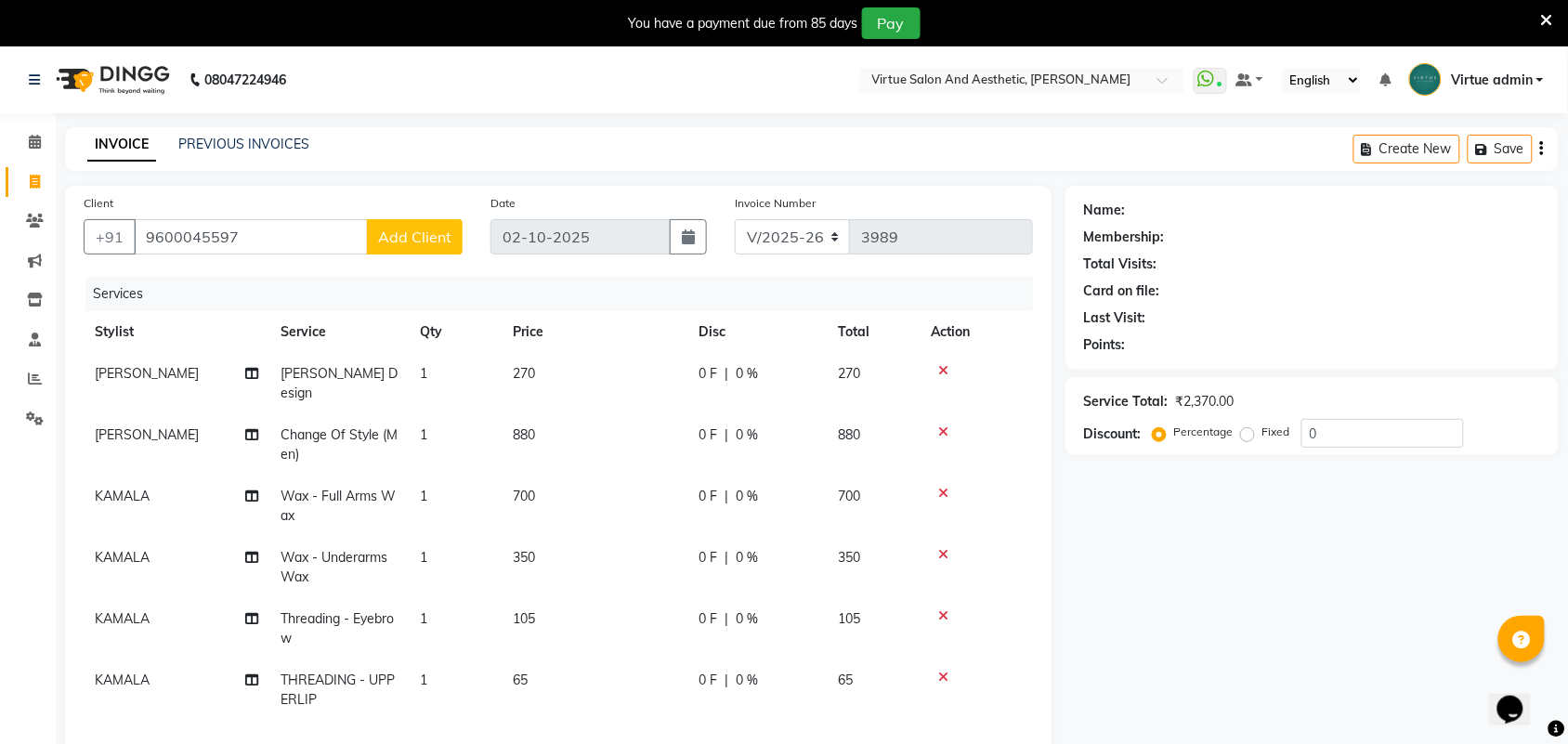
click at [586, 387] on td "270" at bounding box center [594, 383] width 186 height 61
select select "73933"
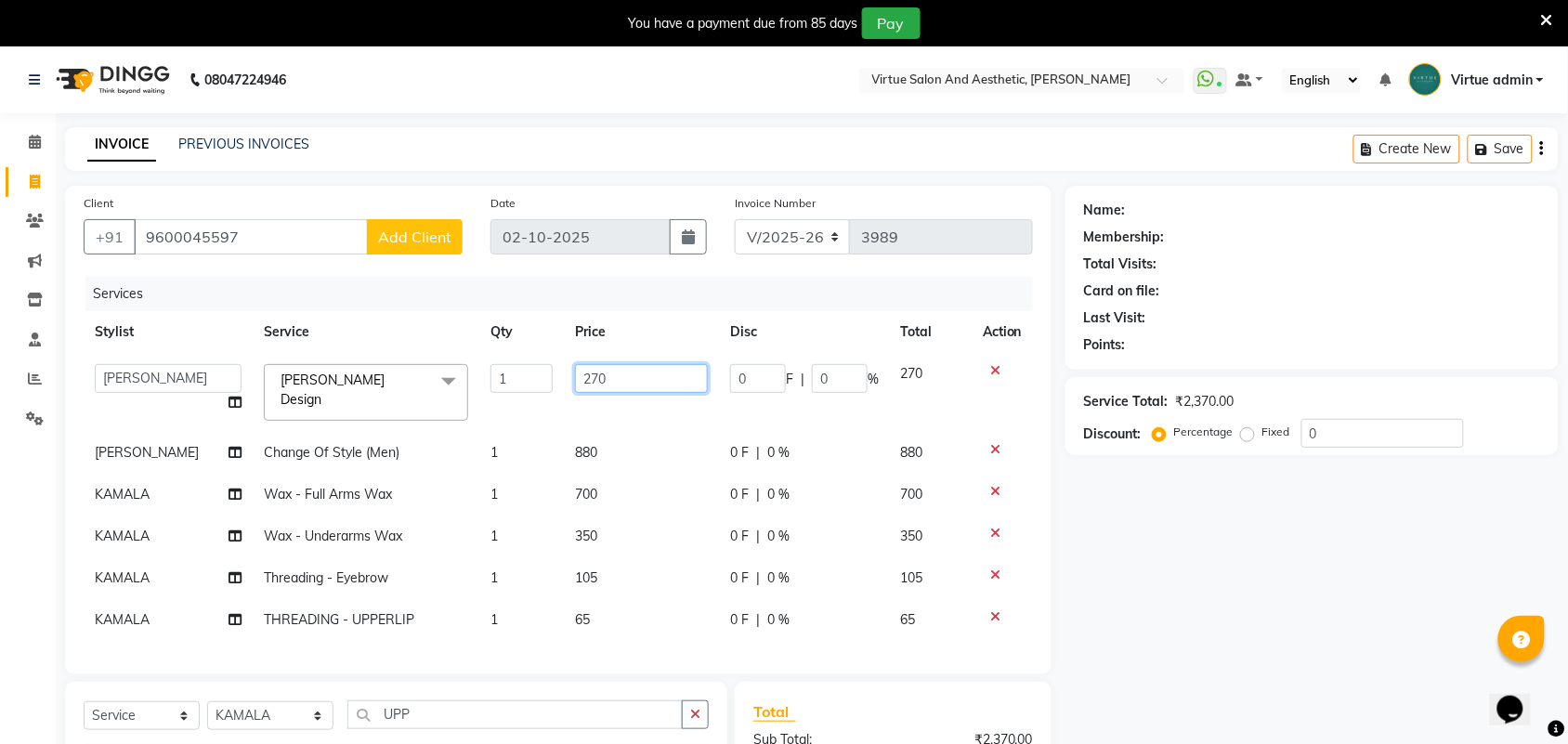
click at [618, 377] on input "270" at bounding box center [641, 379] width 133 height 29
type input "275"
click at [1222, 628] on div "Name: Membership: Total Visits: Card on file: Last Visit: Points: Service Total…" at bounding box center [1319, 570] width 507 height 769
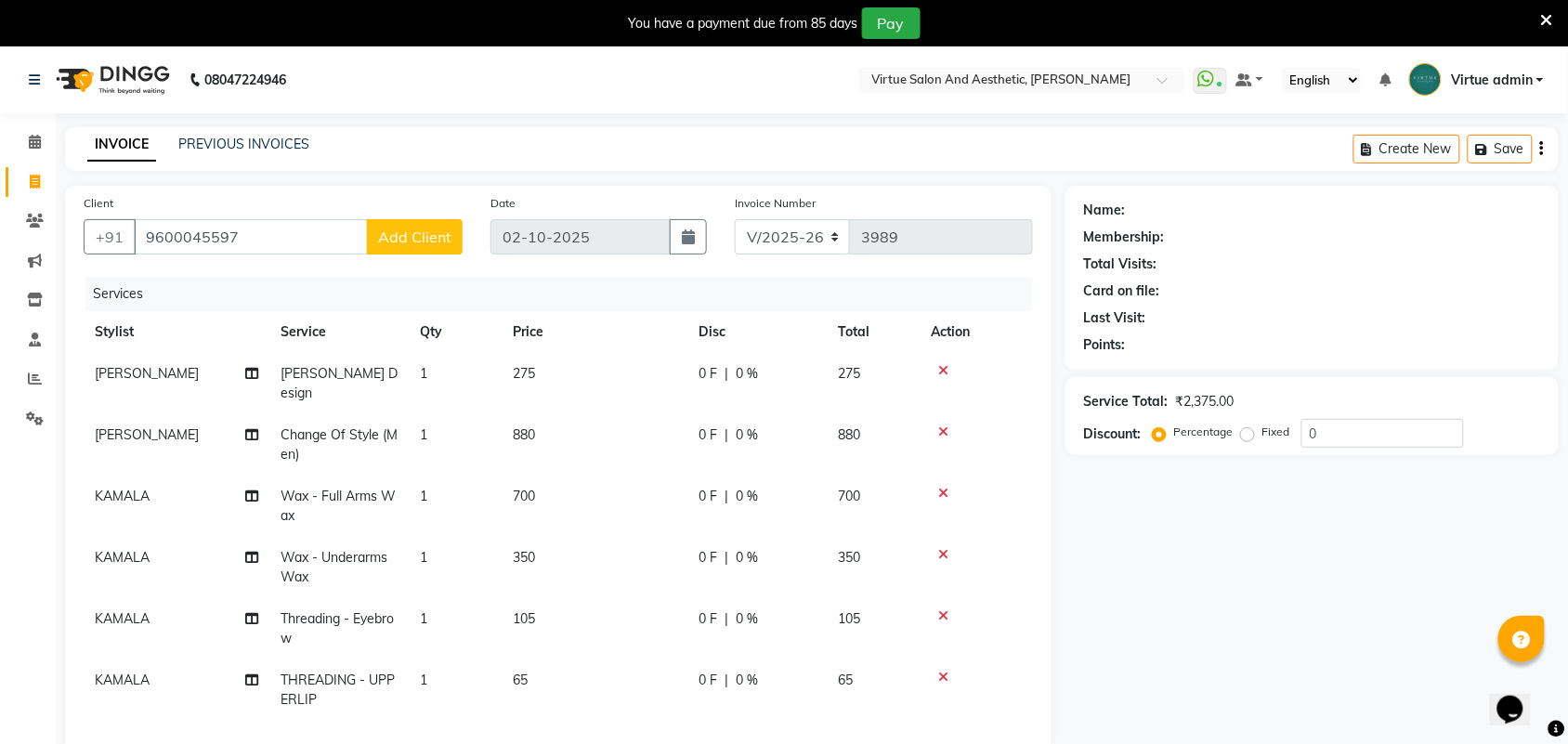
click at [420, 243] on span "Add Client" at bounding box center [415, 236] width 74 height 18
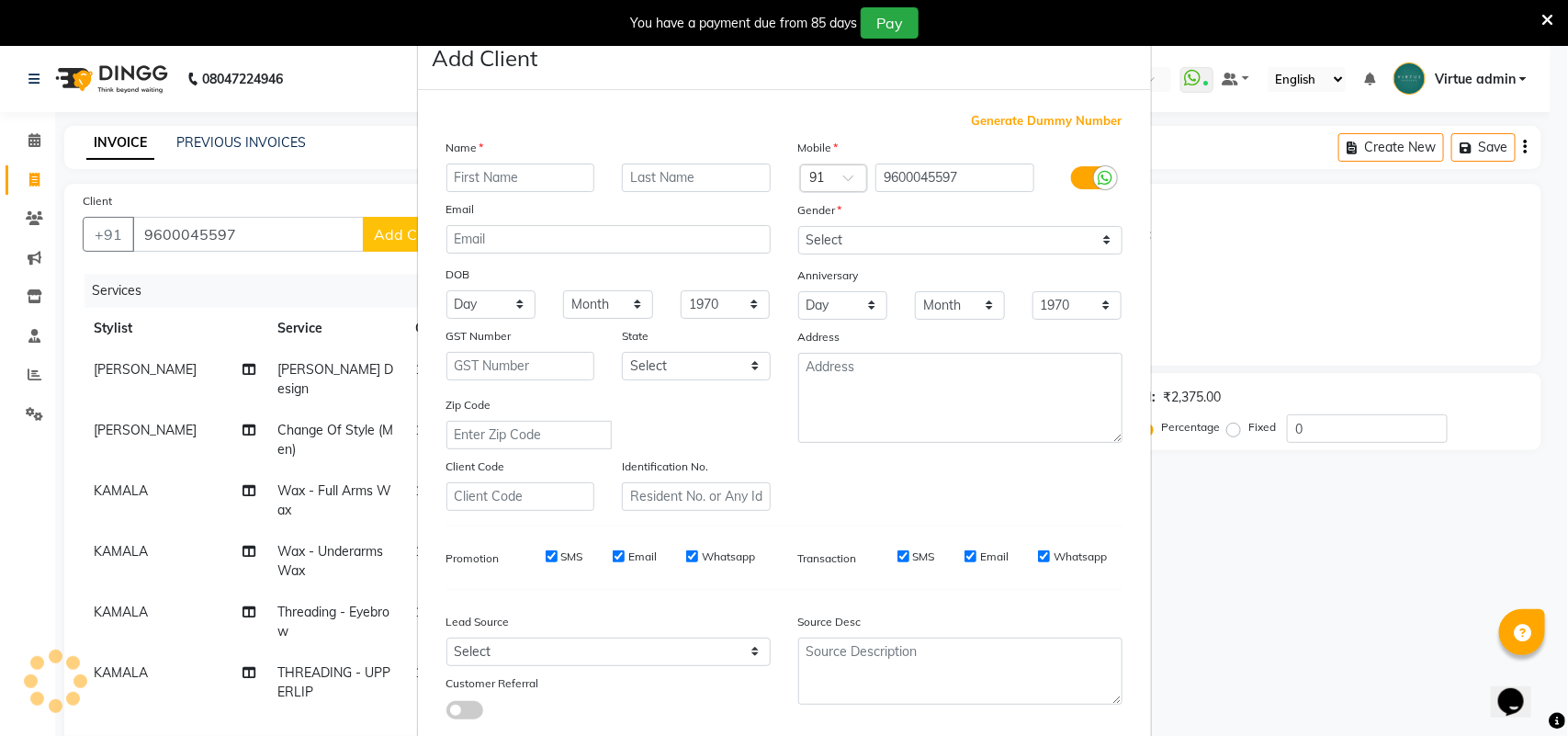
click at [520, 184] on input "text" at bounding box center [520, 178] width 149 height 29
type input "[PERSON_NAME]"
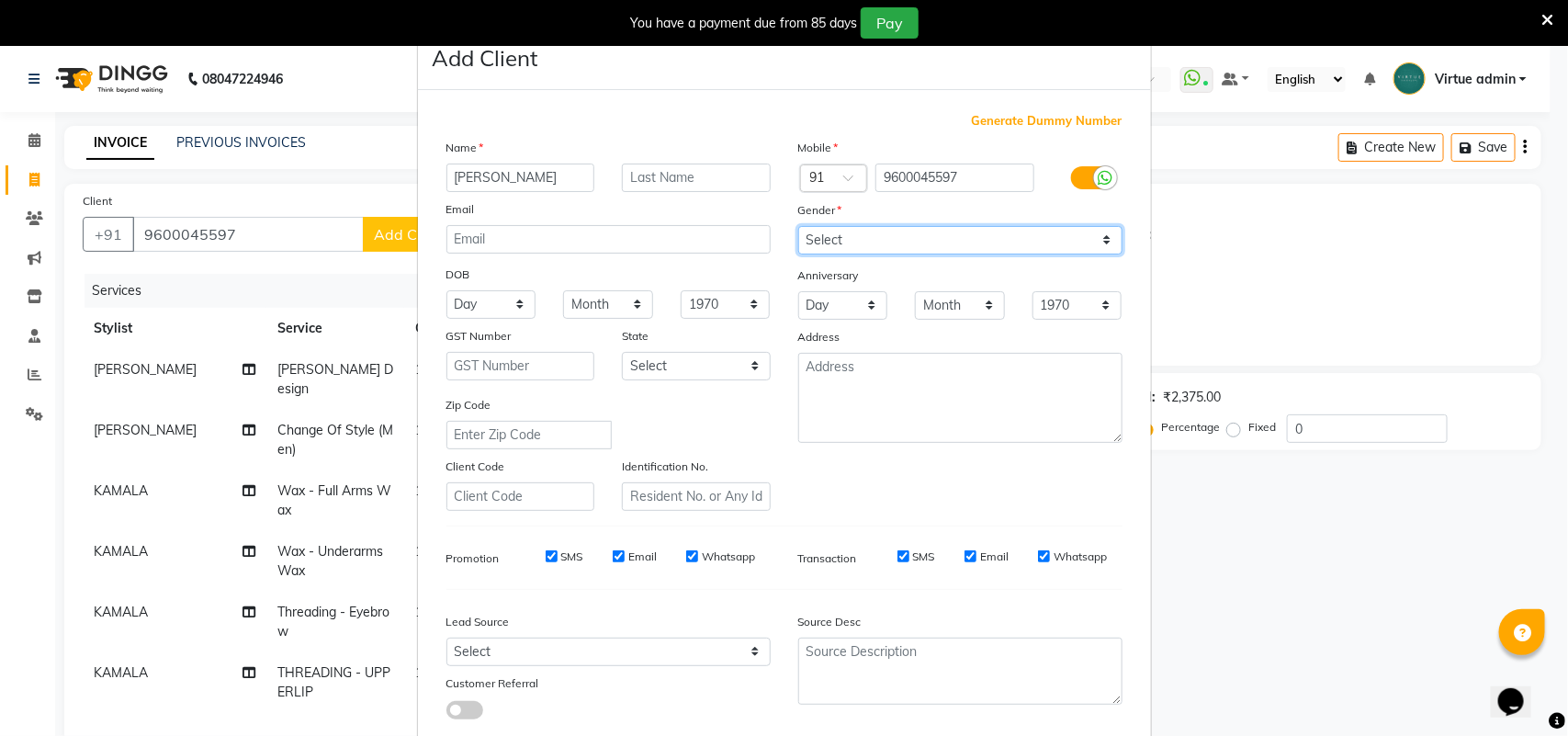
click at [942, 249] on select "Select [DEMOGRAPHIC_DATA] [DEMOGRAPHIC_DATA] Other Prefer Not To Say" at bounding box center [960, 240] width 325 height 29
select select "[DEMOGRAPHIC_DATA]"
click at [798, 226] on select "Select [DEMOGRAPHIC_DATA] [DEMOGRAPHIC_DATA] Other Prefer Not To Say" at bounding box center [960, 240] width 325 height 29
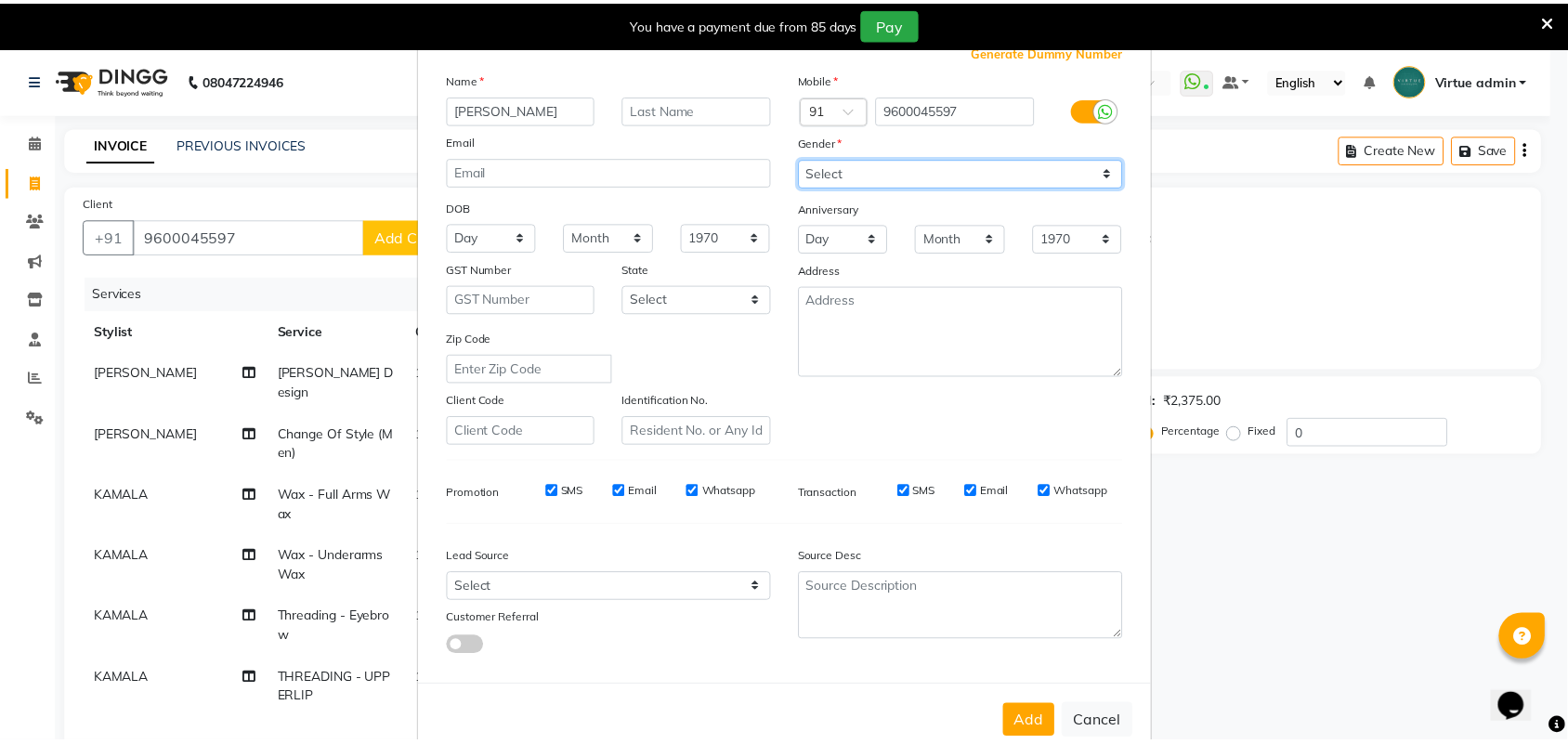
scroll to position [107, 0]
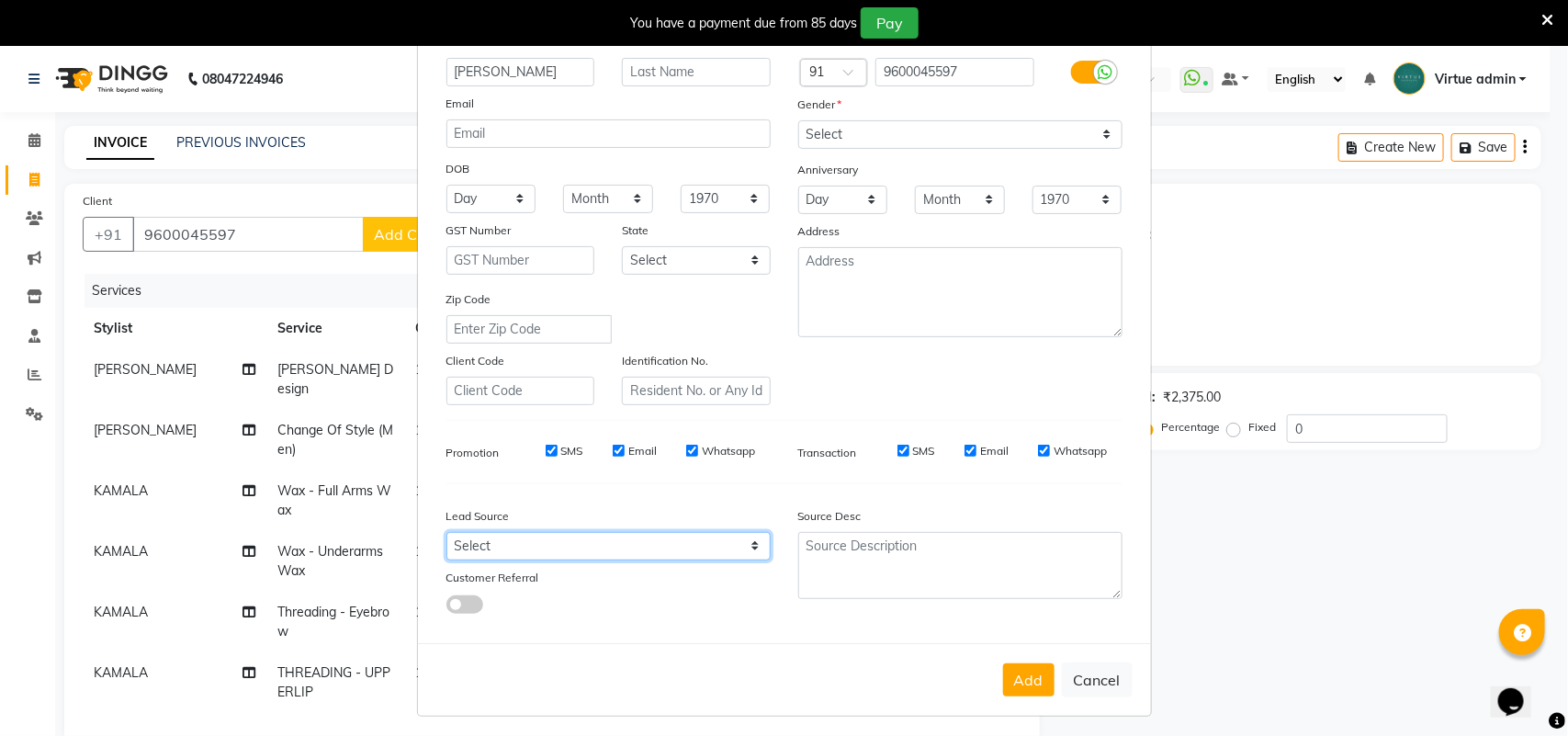
click at [567, 537] on select "Select Walk-in Referral Internet Friend Word of Mouth Advertisement Facebook Ju…" at bounding box center [609, 547] width 325 height 29
select select "30564"
click at [446, 532] on select "Select Walk-in Referral Internet Friend Word of Mouth Advertisement Facebook Ju…" at bounding box center [609, 547] width 325 height 29
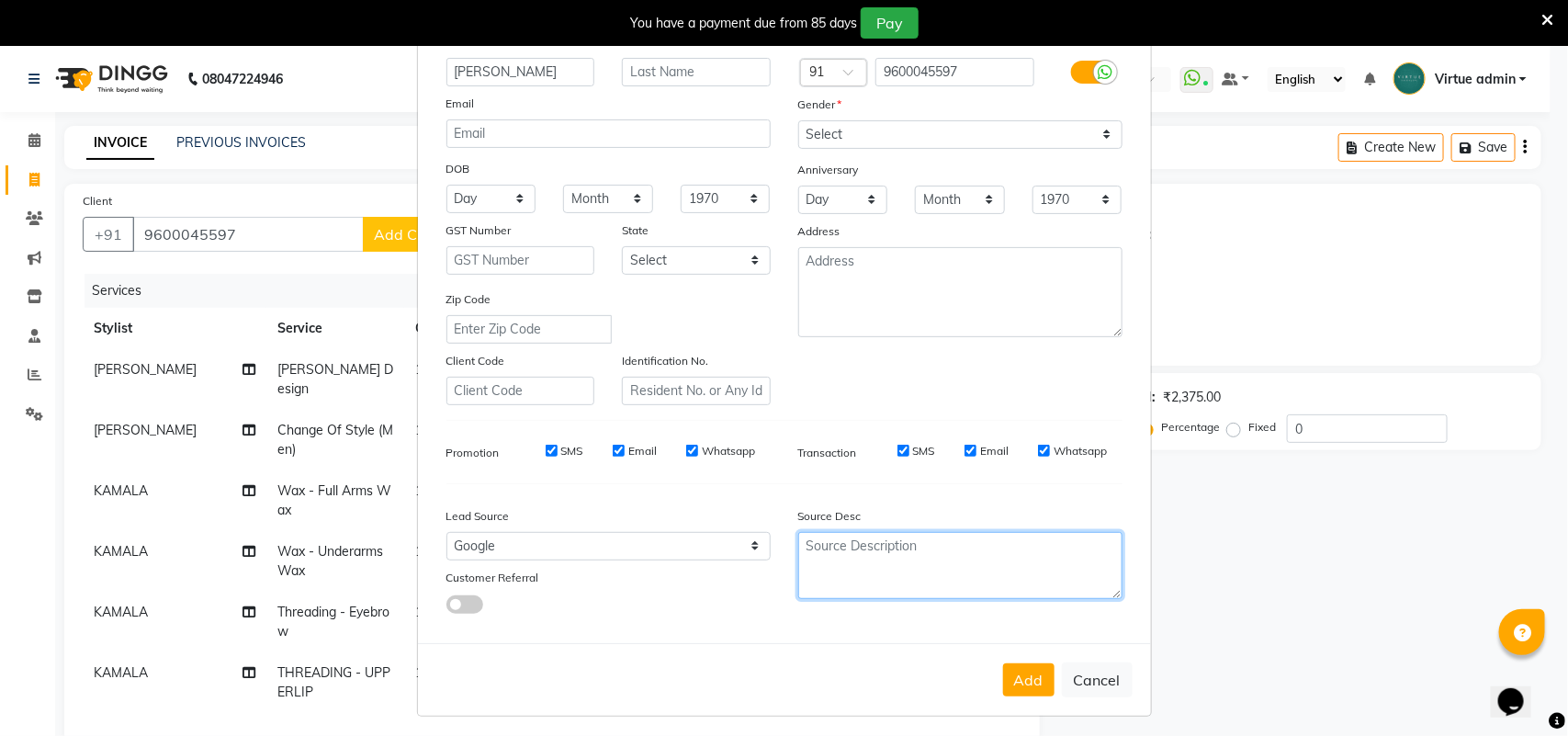
click at [850, 552] on textarea at bounding box center [960, 566] width 325 height 67
type textarea "NEW"
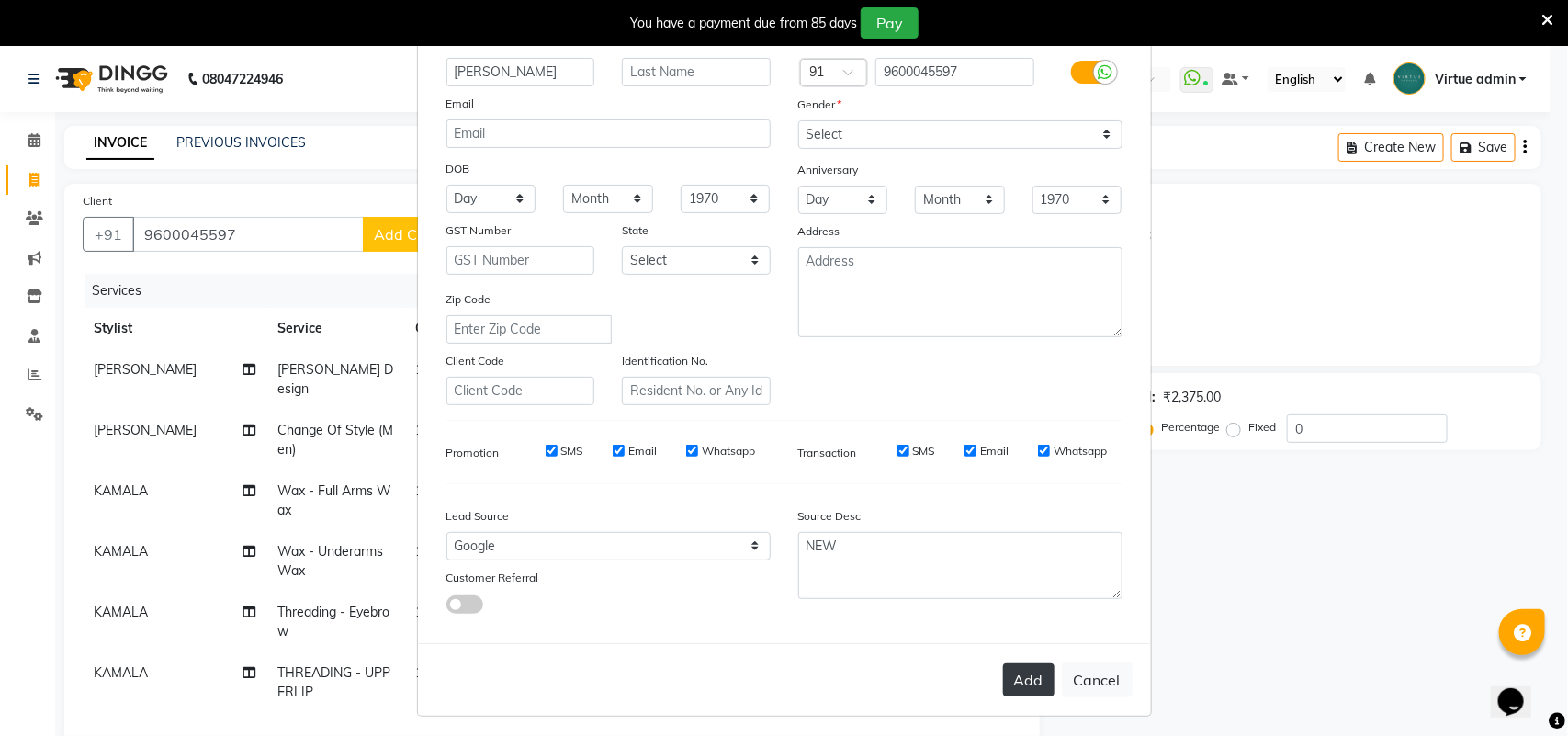
click at [1021, 664] on button "Add" at bounding box center [1028, 680] width 52 height 33
type input "96******97"
select select
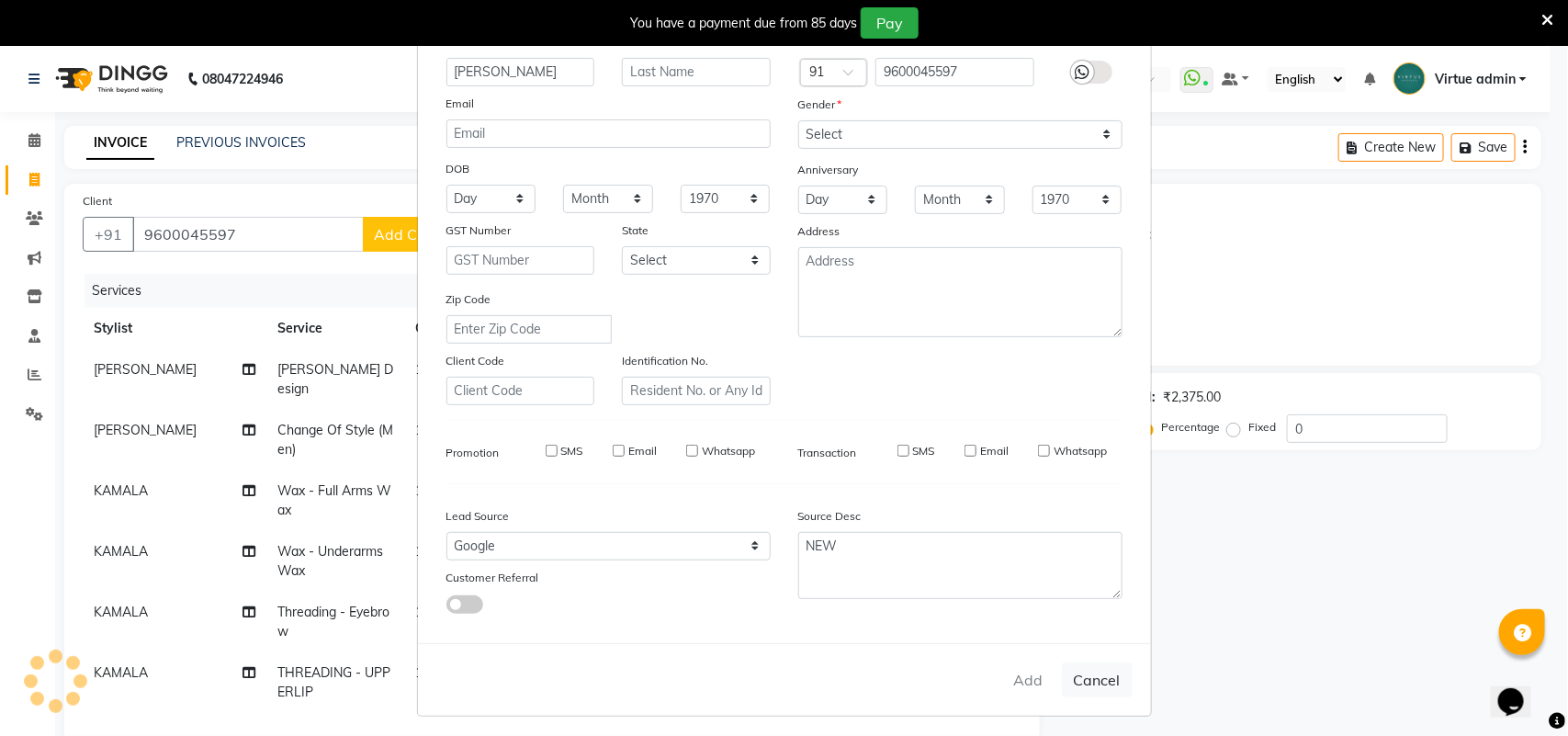
select select
checkbox input "false"
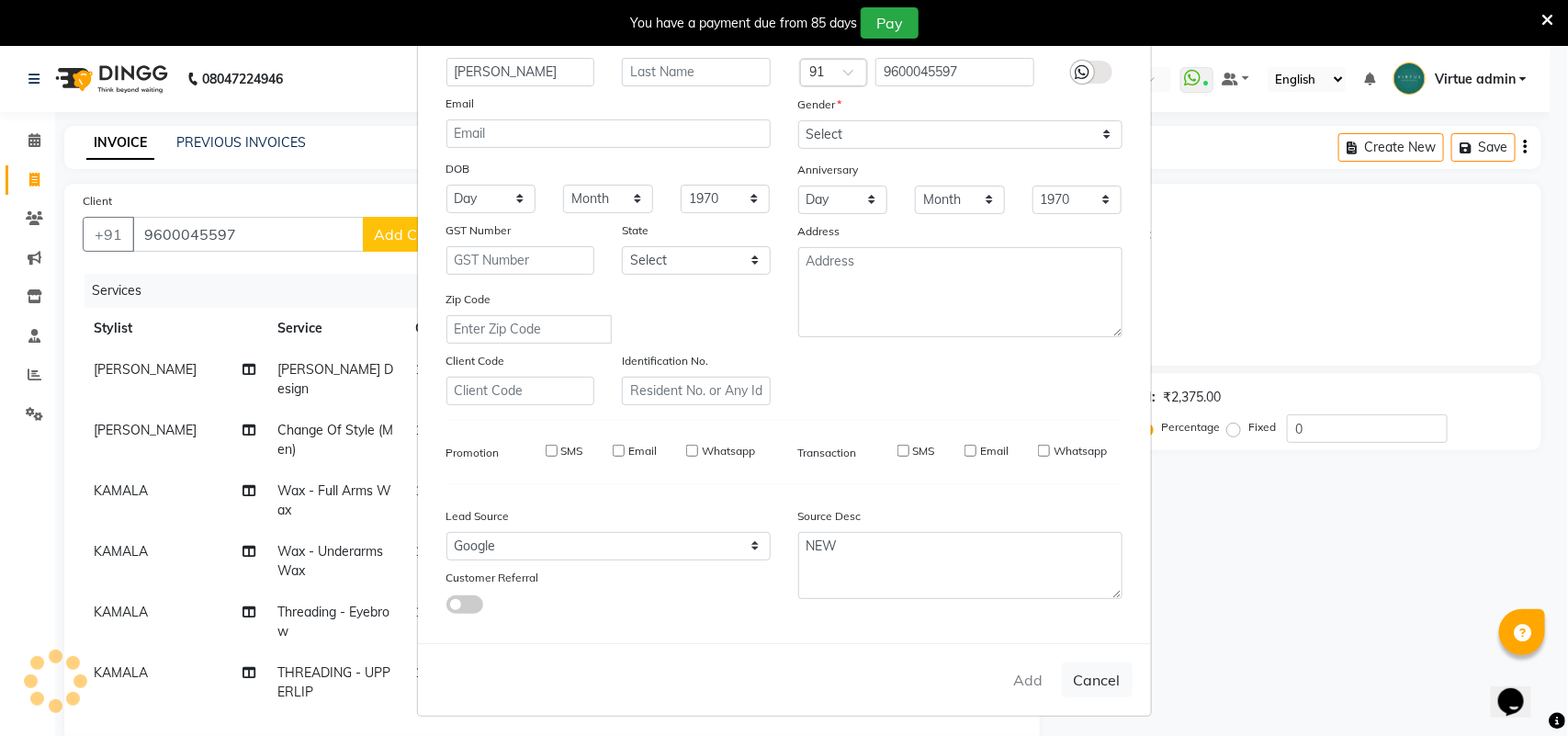
checkbox input "false"
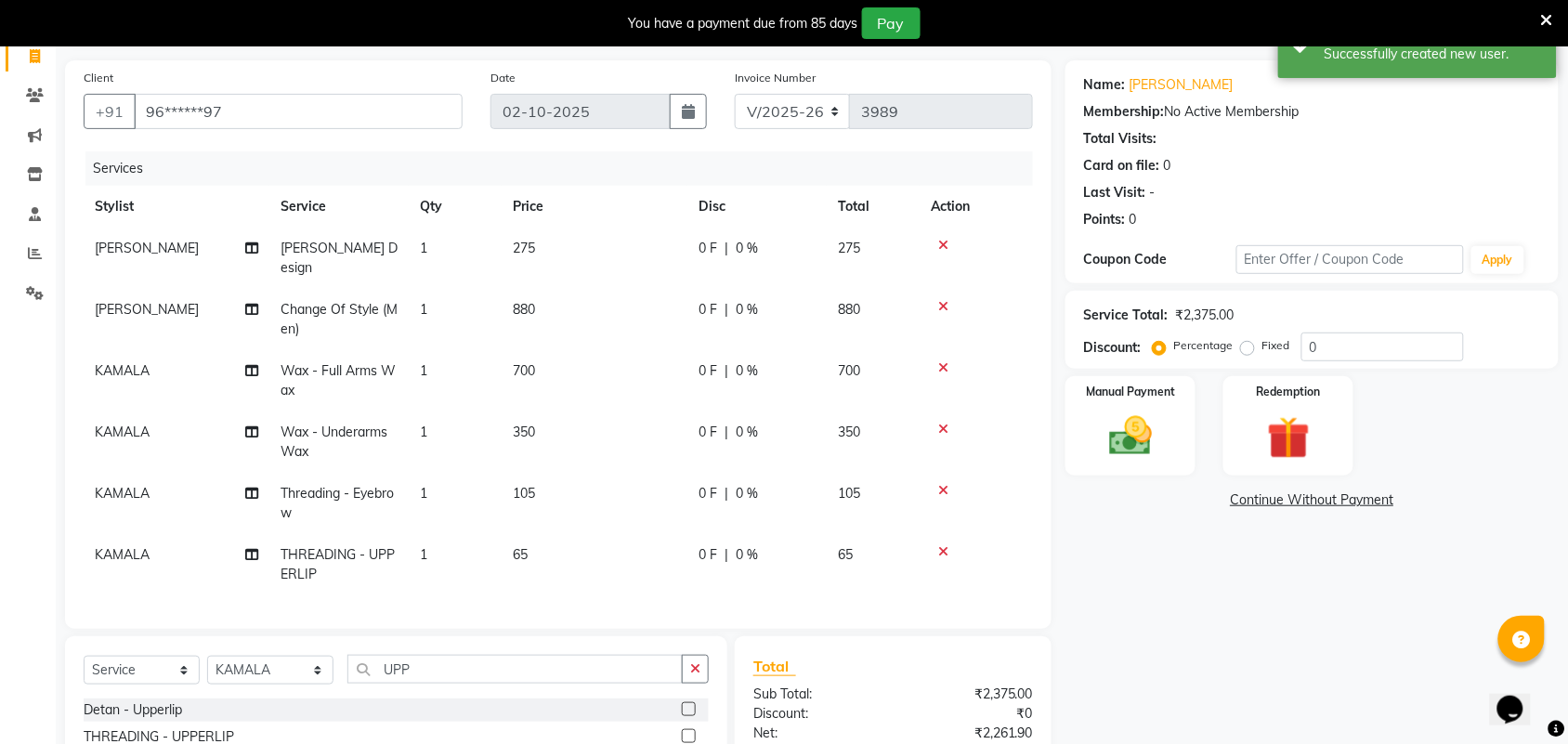
scroll to position [316, 0]
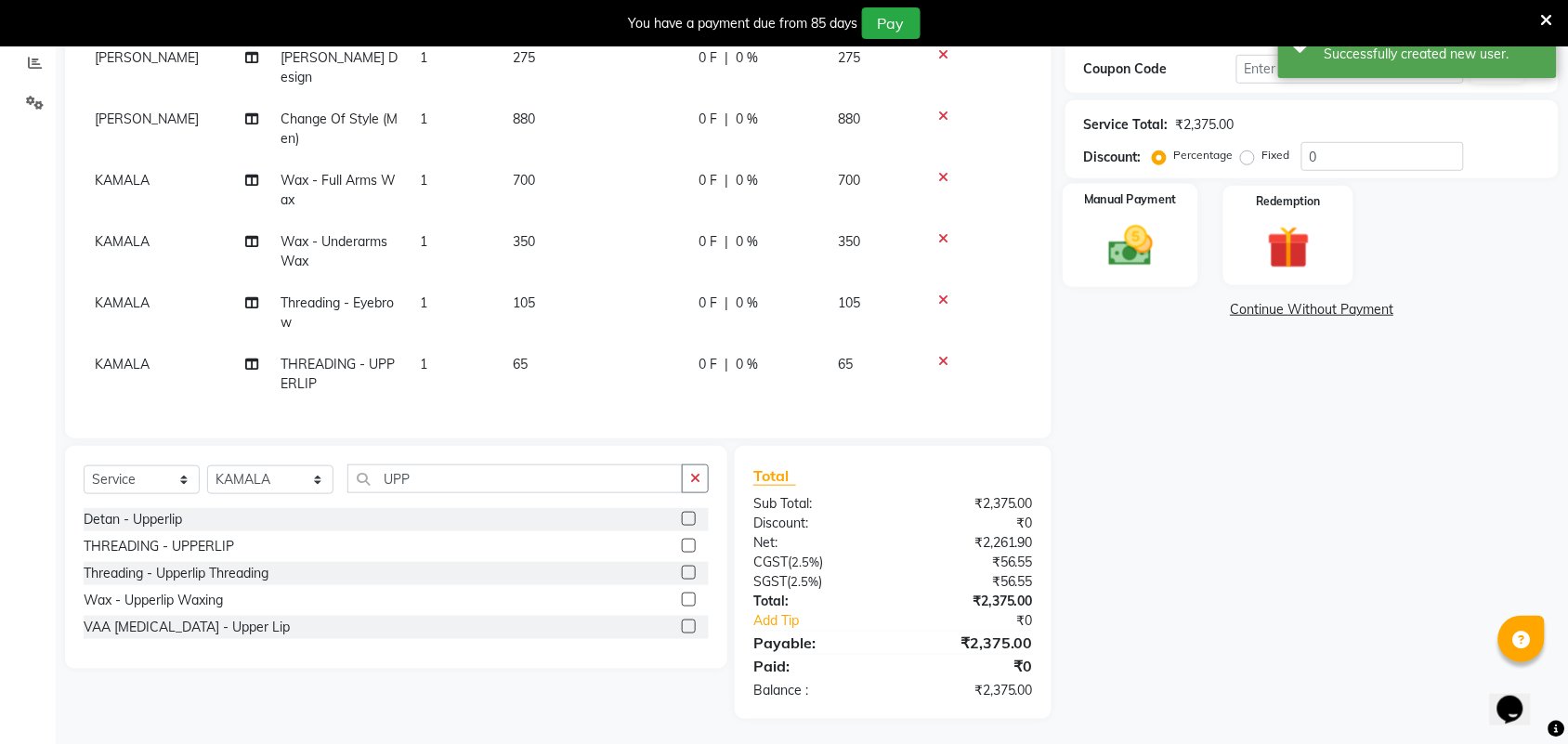
click at [1102, 254] on img at bounding box center [1131, 246] width 73 height 51
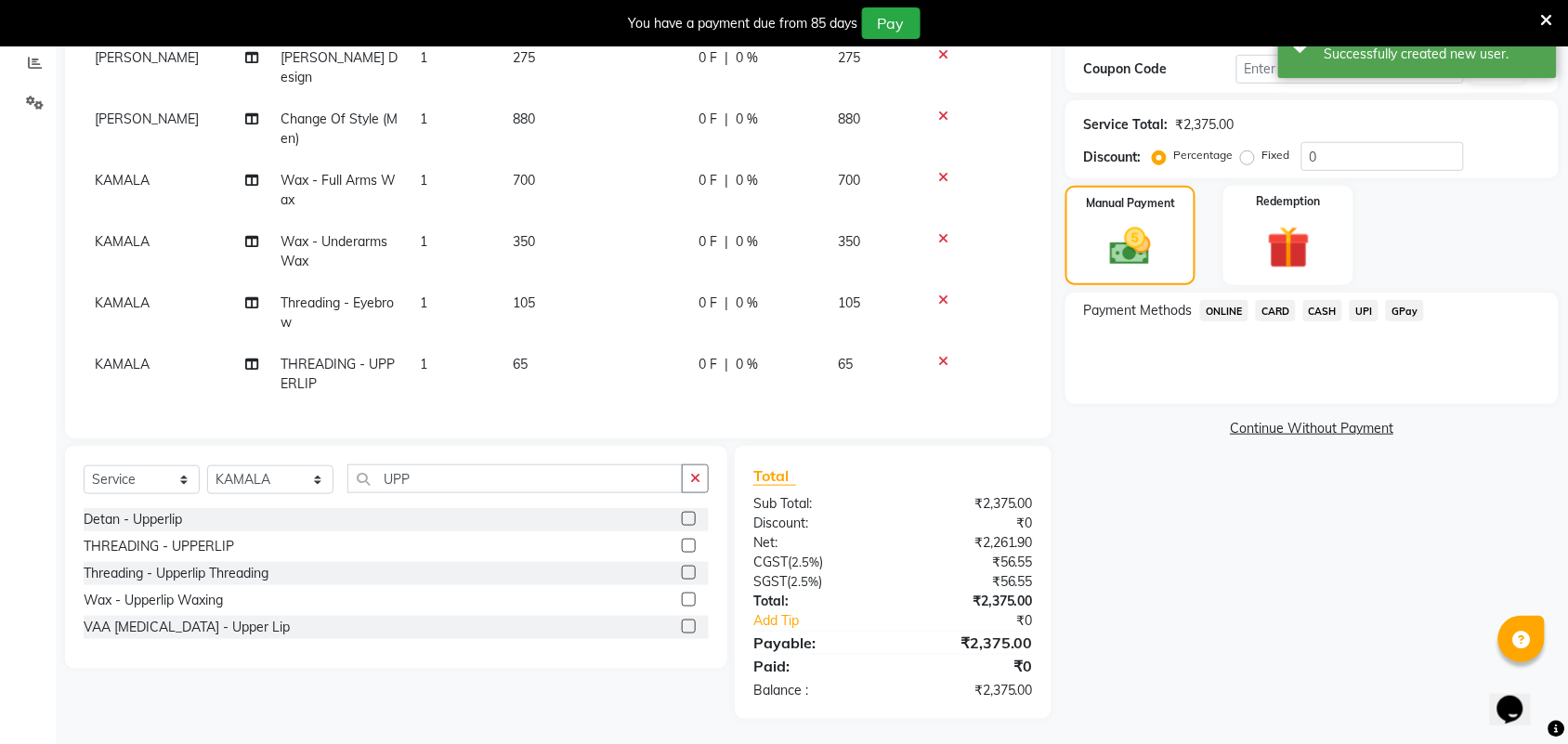
click at [1375, 305] on span "UPI" at bounding box center [1365, 311] width 29 height 21
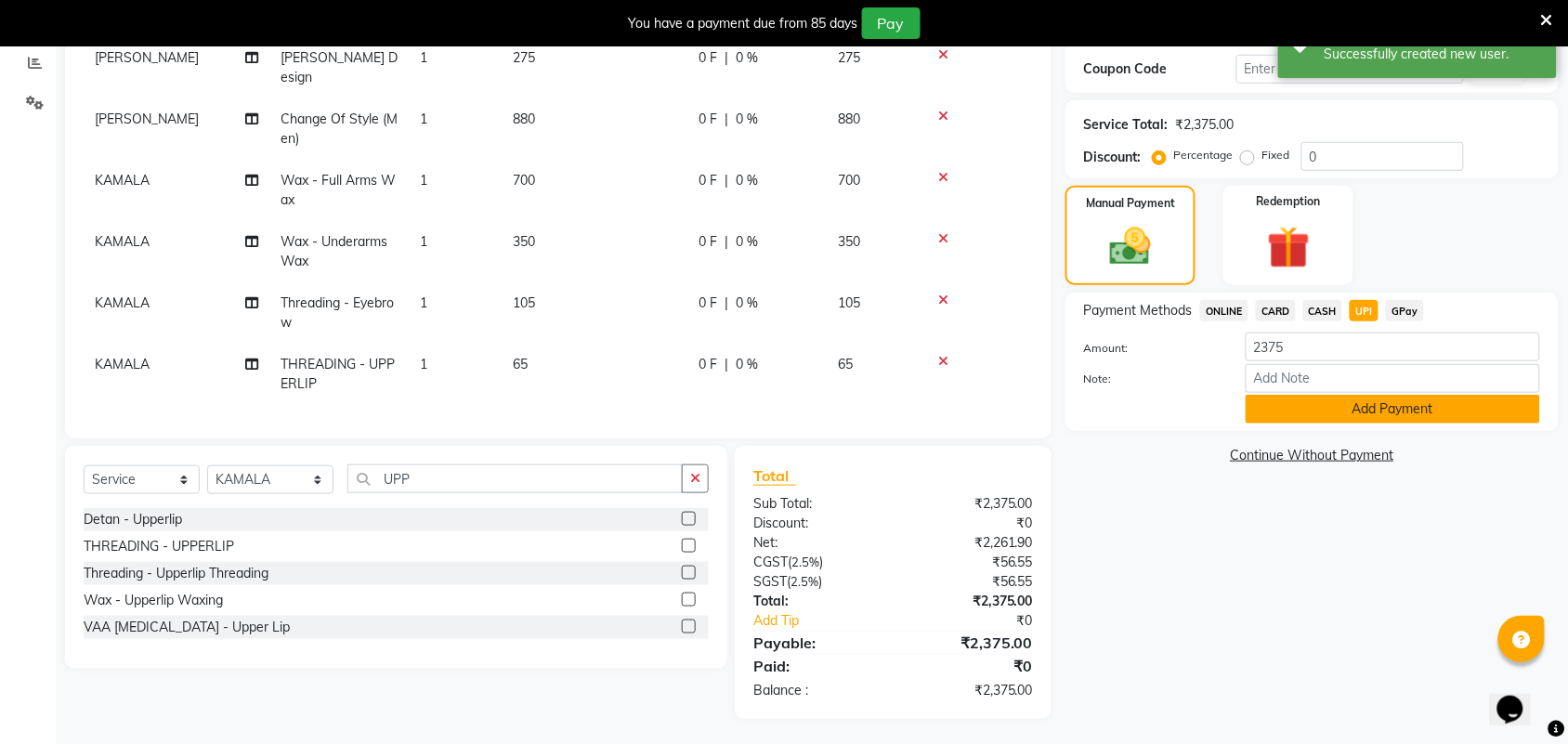
click at [1358, 395] on button "Add Payment" at bounding box center [1393, 409] width 294 height 29
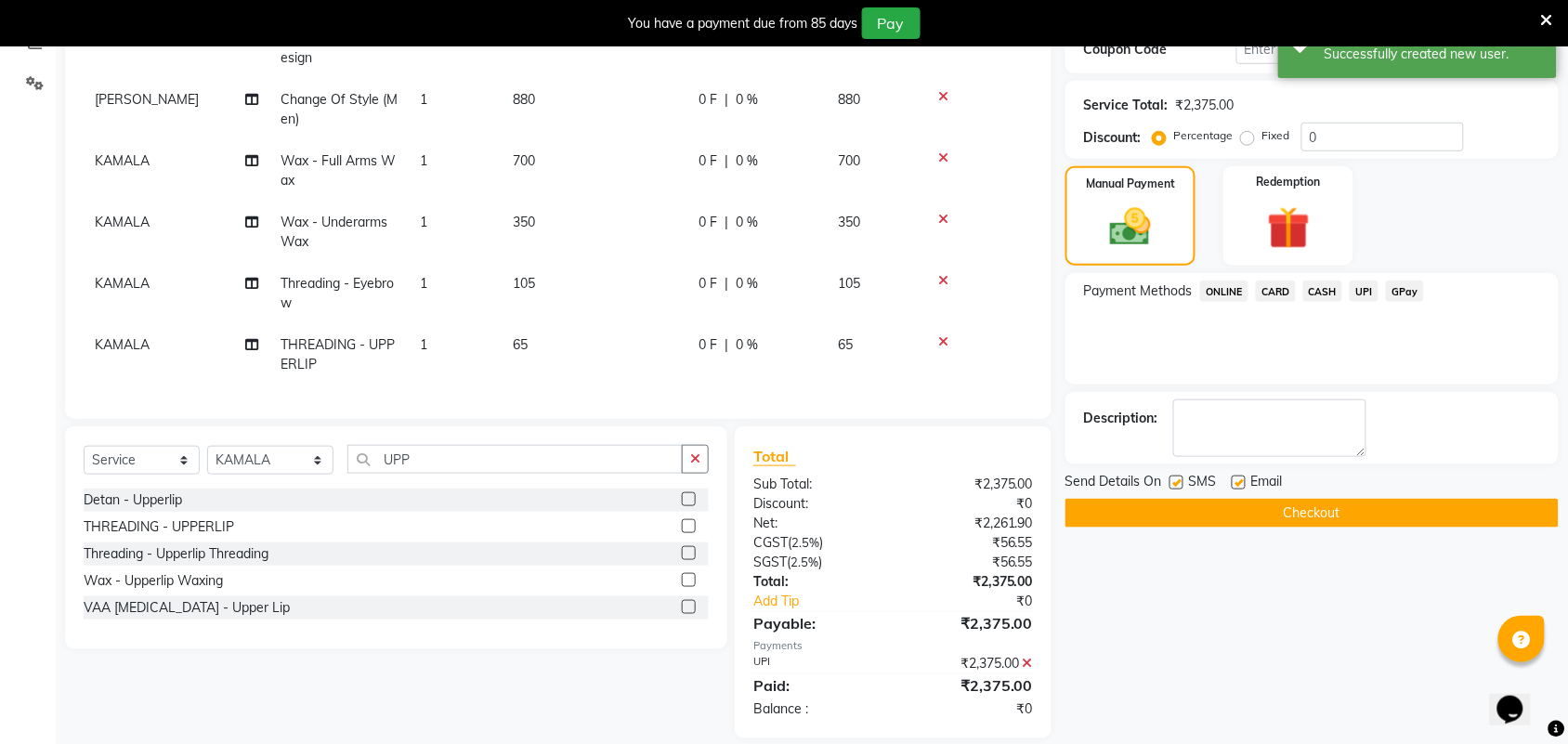
scroll to position [355, 0]
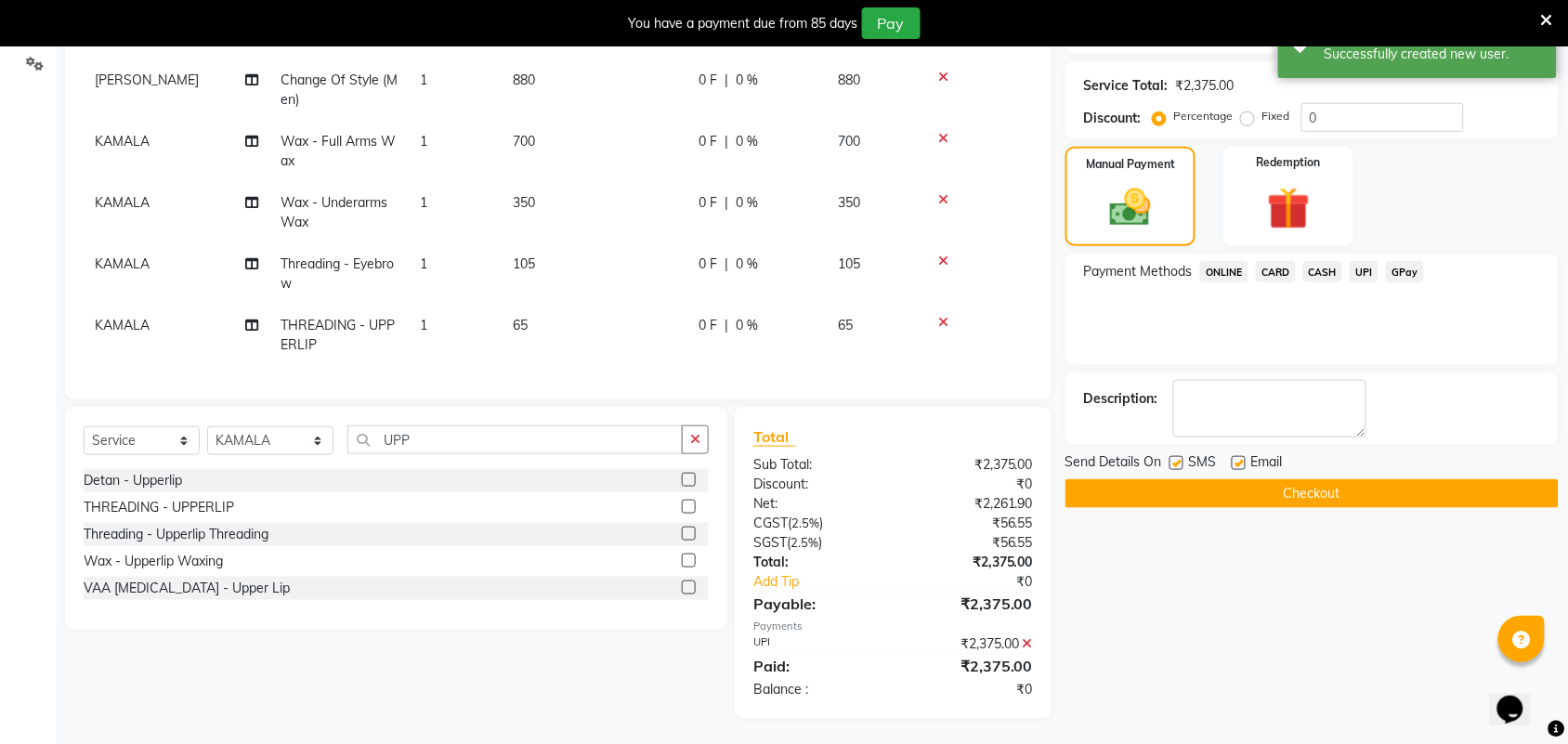
click at [1338, 493] on button "Checkout" at bounding box center [1312, 493] width 494 height 29
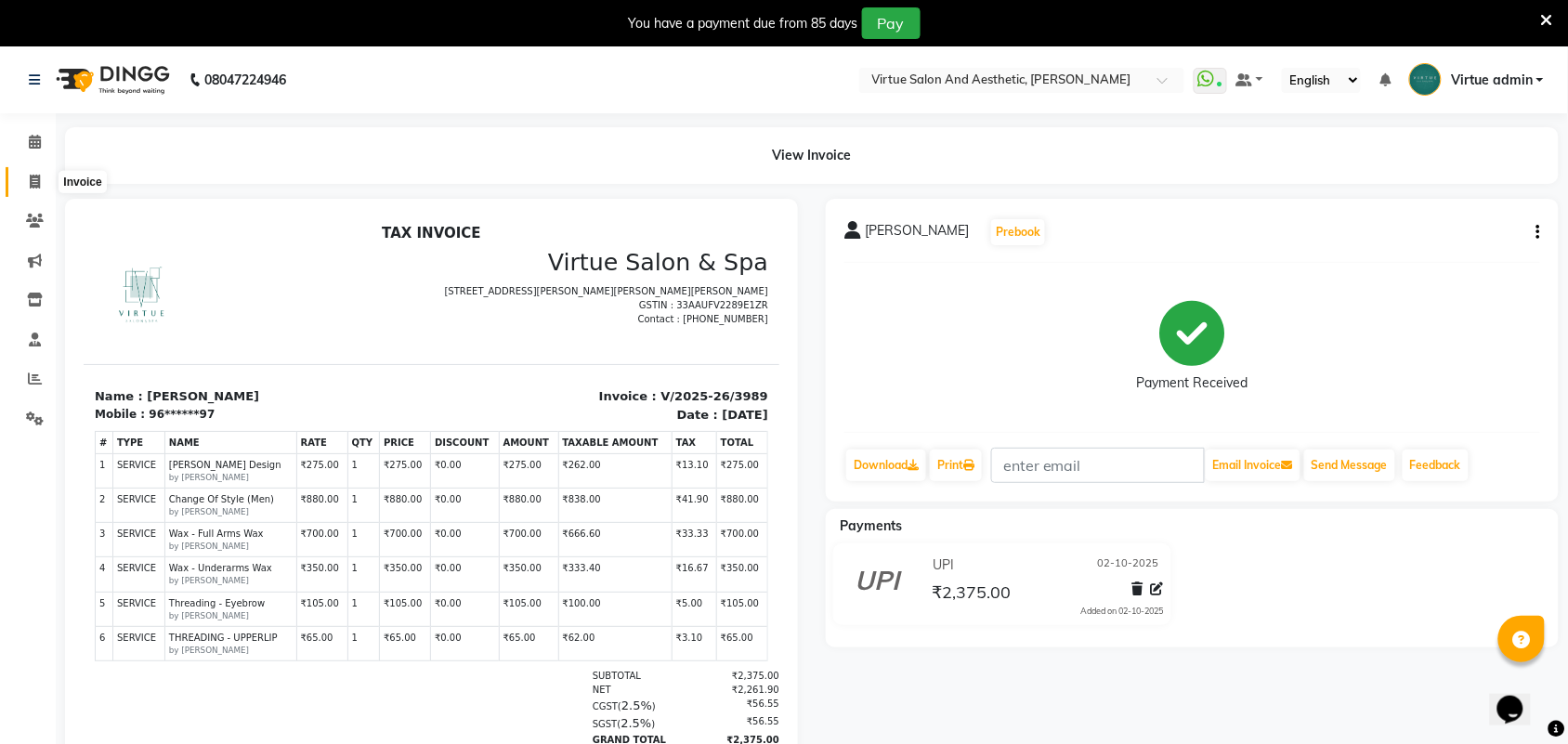
click at [25, 186] on span at bounding box center [34, 183] width 32 height 21
select select "4466"
select select "service"
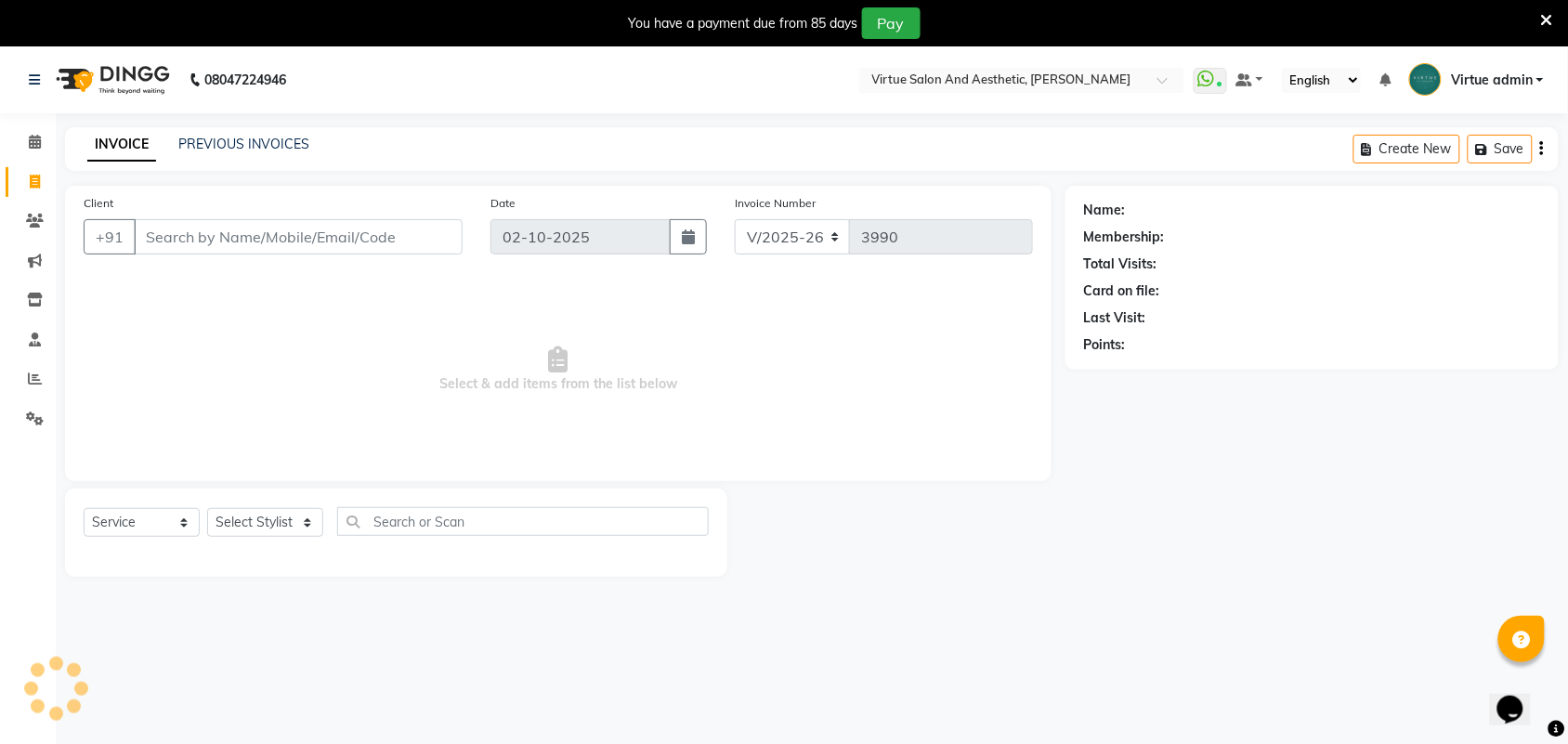
scroll to position [47, 0]
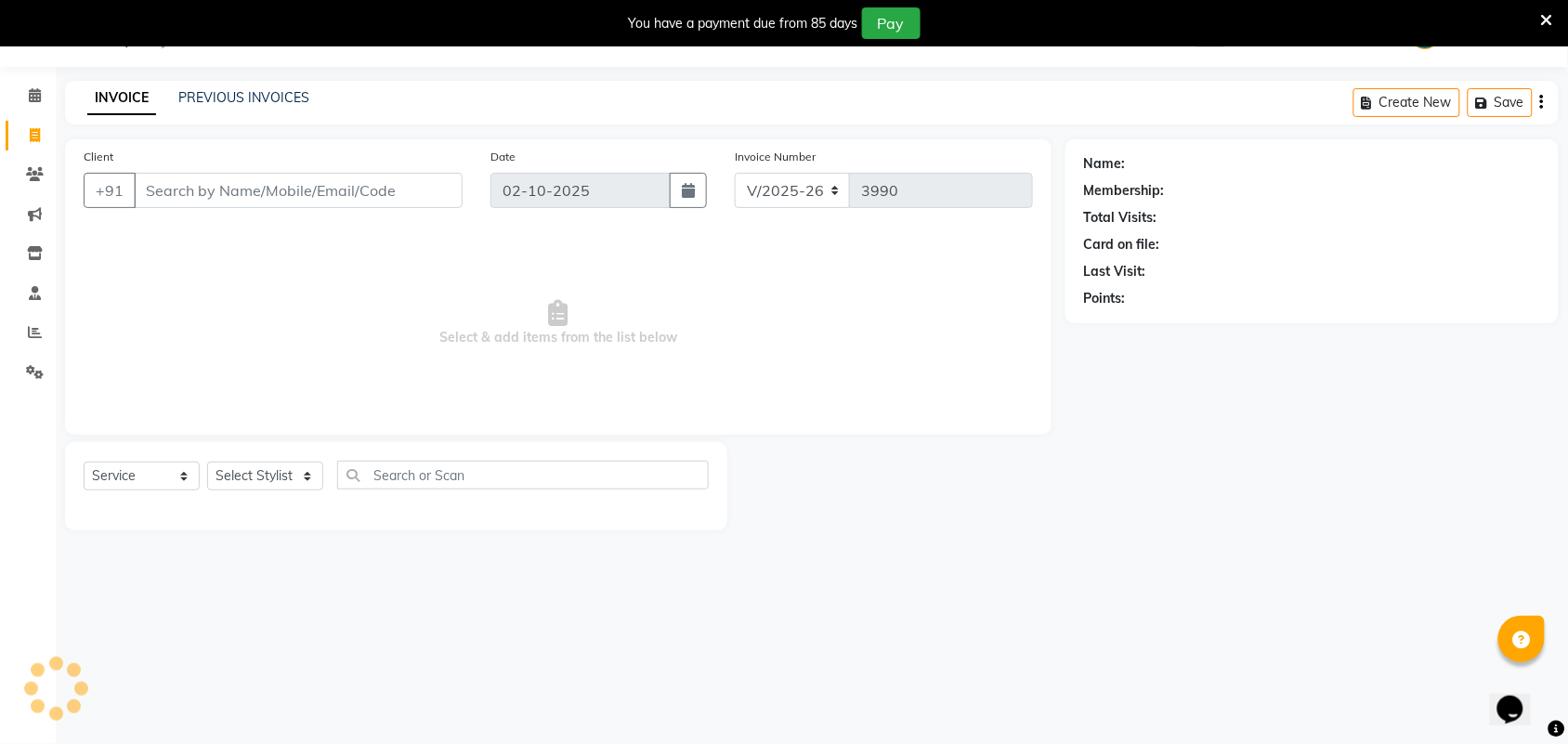
click at [227, 107] on div "PREVIOUS INVOICES" at bounding box center [244, 98] width 131 height 19
click at [225, 100] on link "PREVIOUS INVOICES" at bounding box center [244, 97] width 131 height 17
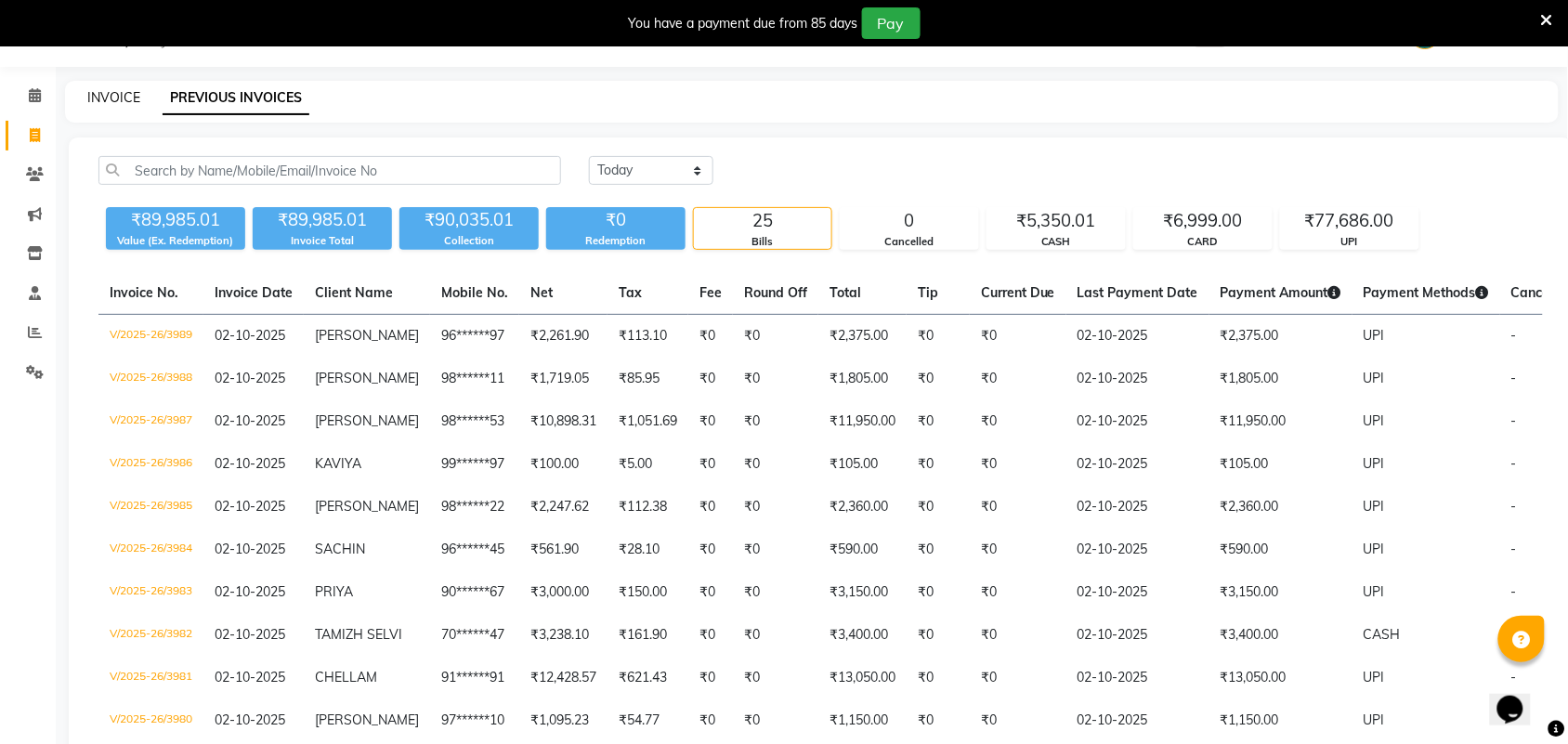
click at [127, 103] on link "INVOICE" at bounding box center [114, 97] width 53 height 17
select select "4466"
select select "service"
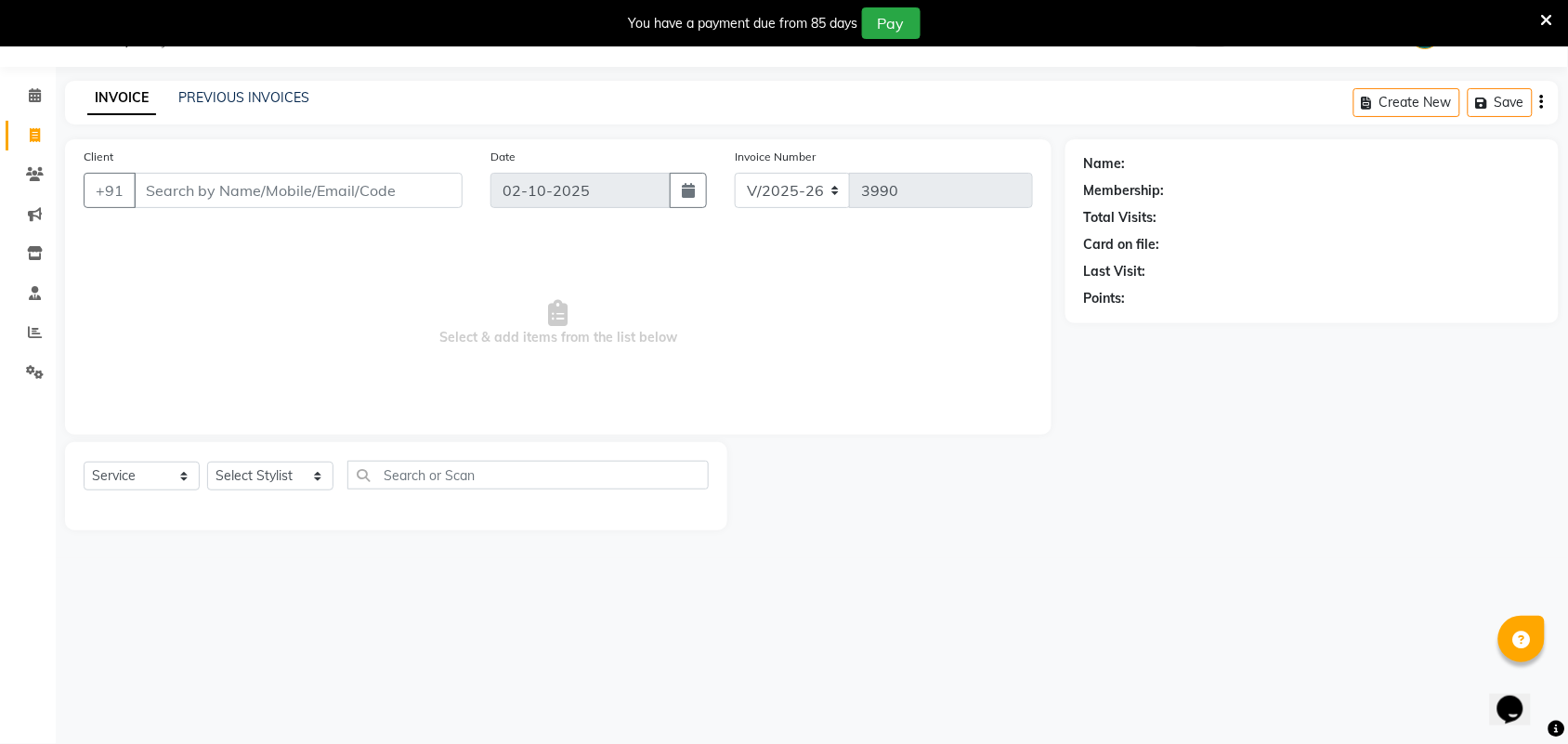
click at [287, 105] on div "PREVIOUS INVOICES" at bounding box center [244, 98] width 131 height 19
click at [280, 93] on link "PREVIOUS INVOICES" at bounding box center [244, 97] width 131 height 17
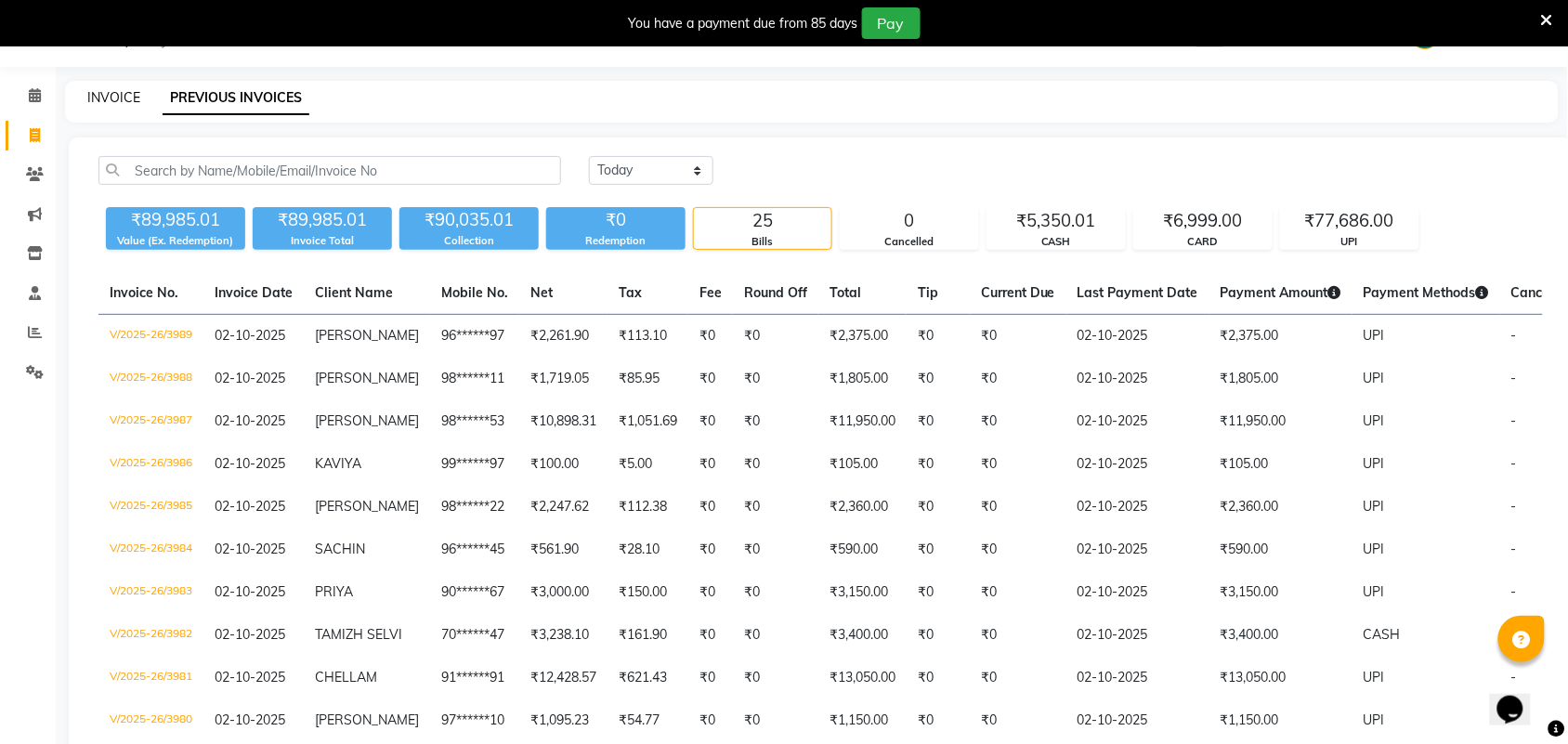
click at [131, 97] on link "INVOICE" at bounding box center [114, 97] width 53 height 17
select select "4466"
select select "service"
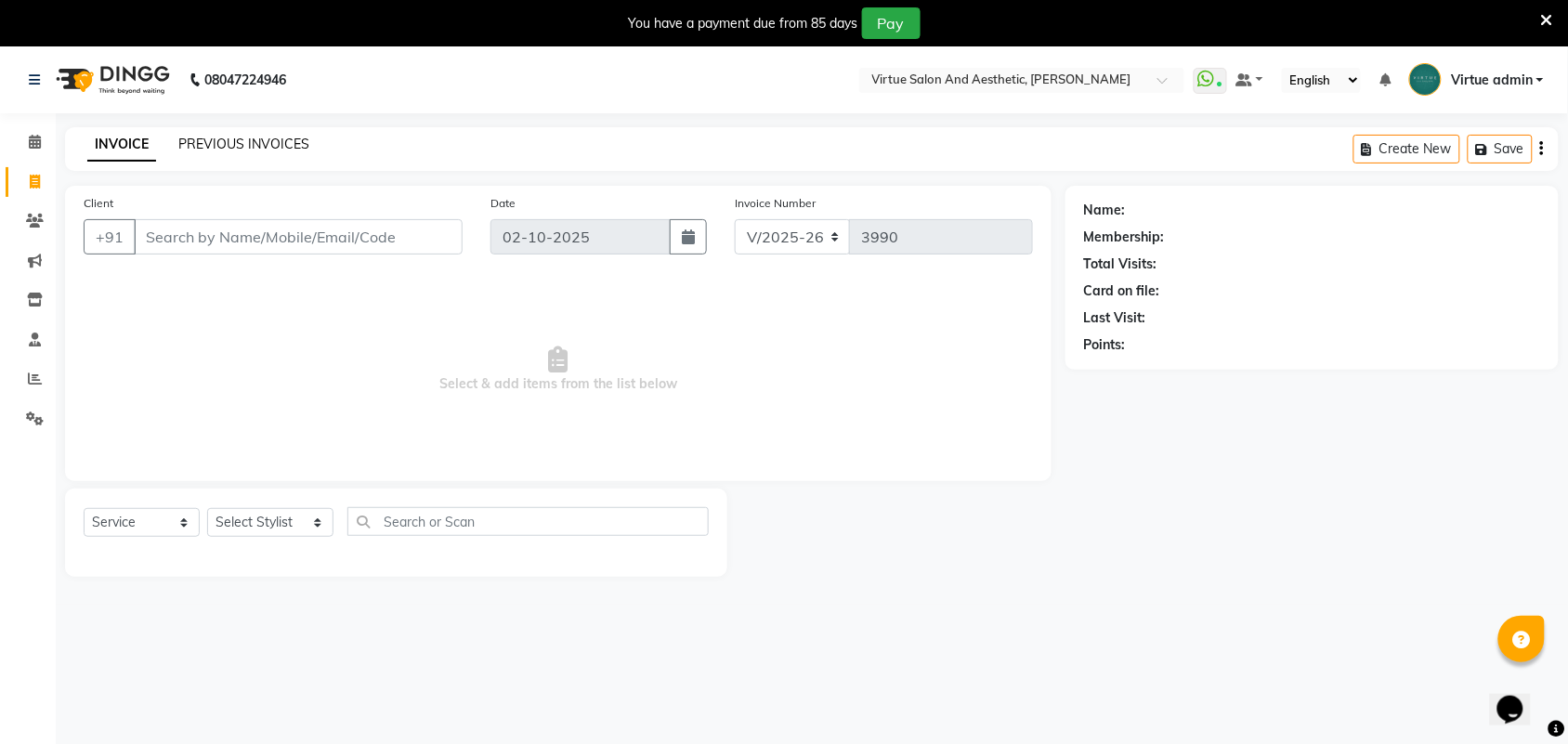
click at [222, 150] on link "PREVIOUS INVOICES" at bounding box center [244, 144] width 131 height 17
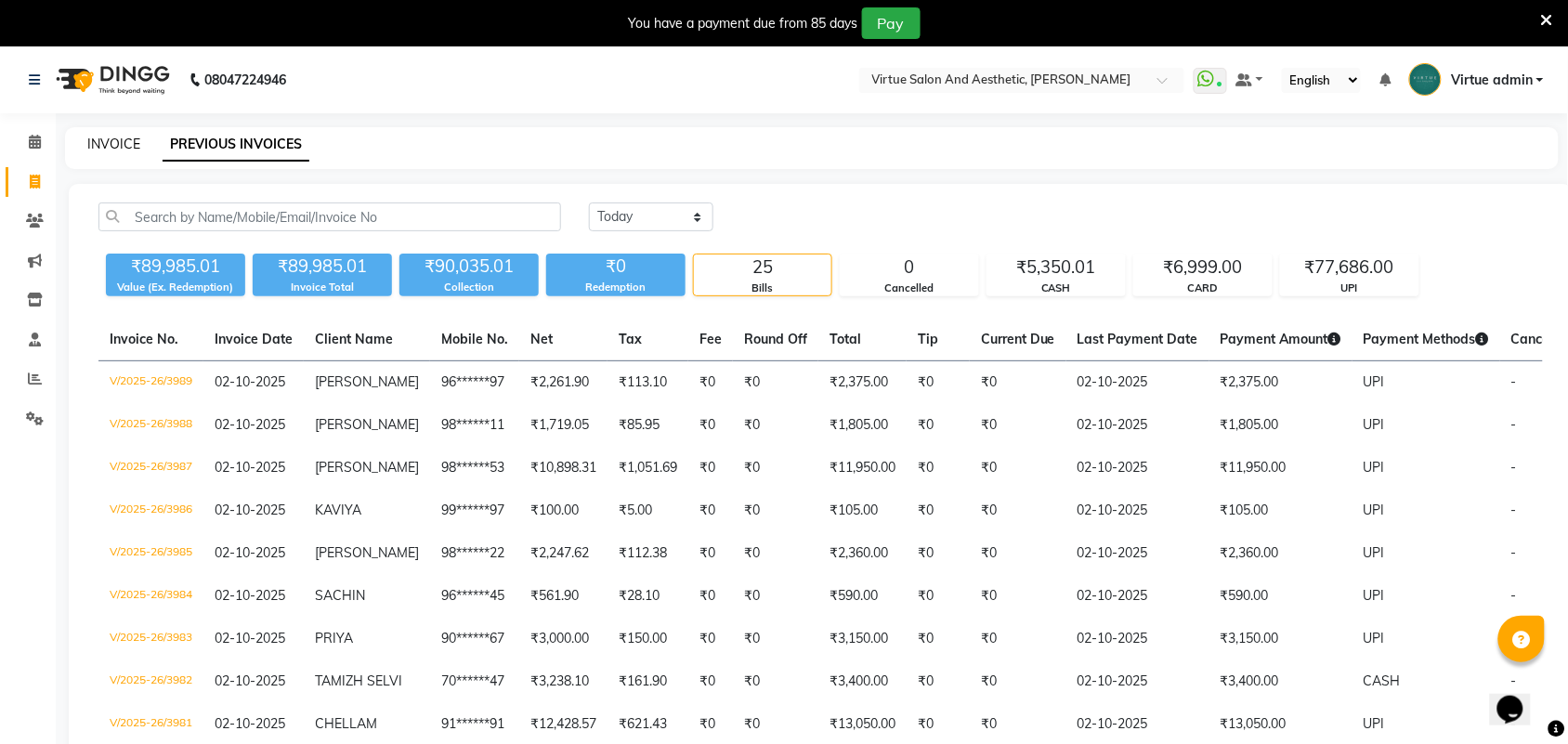
click at [120, 144] on link "INVOICE" at bounding box center [114, 144] width 53 height 17
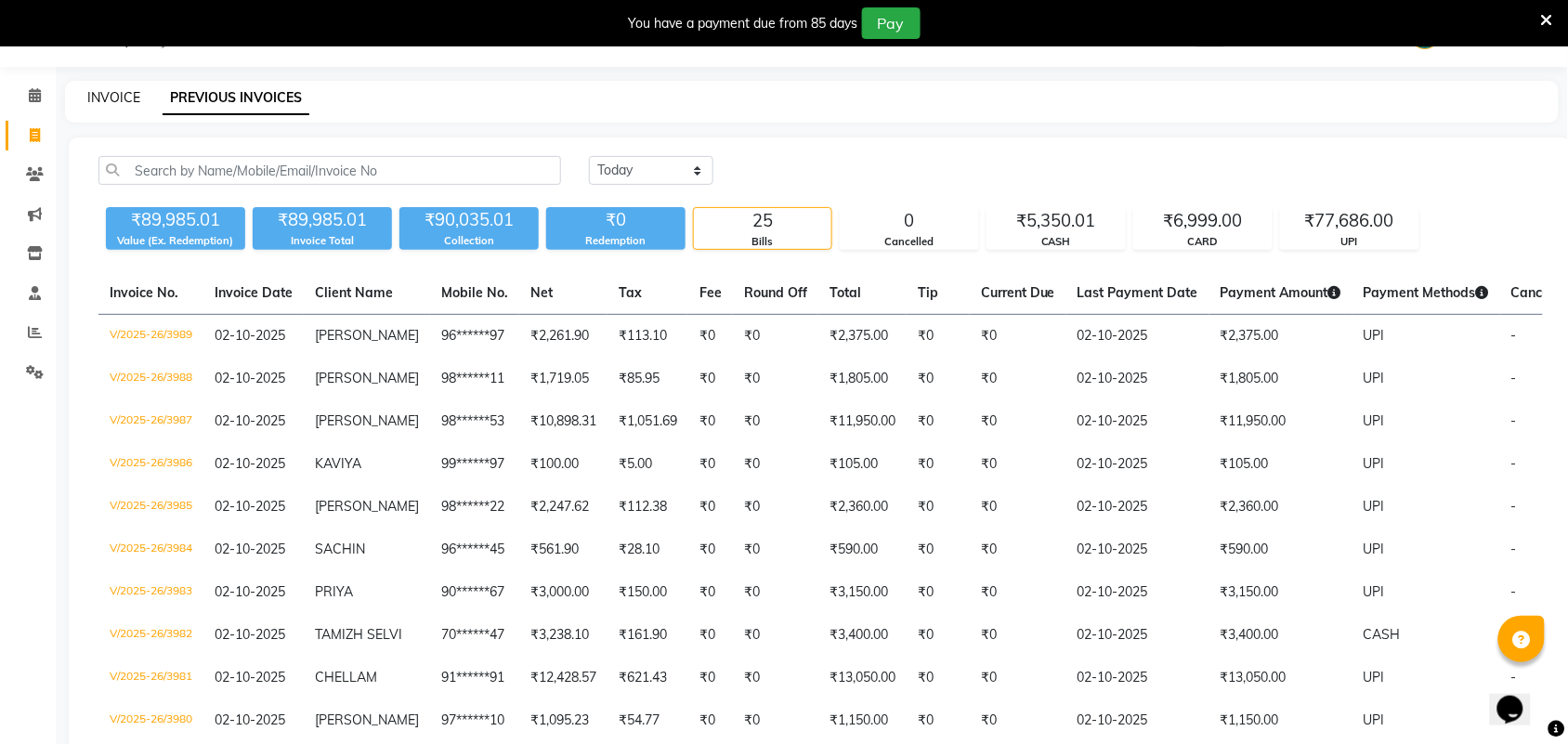
select select "4466"
select select "service"
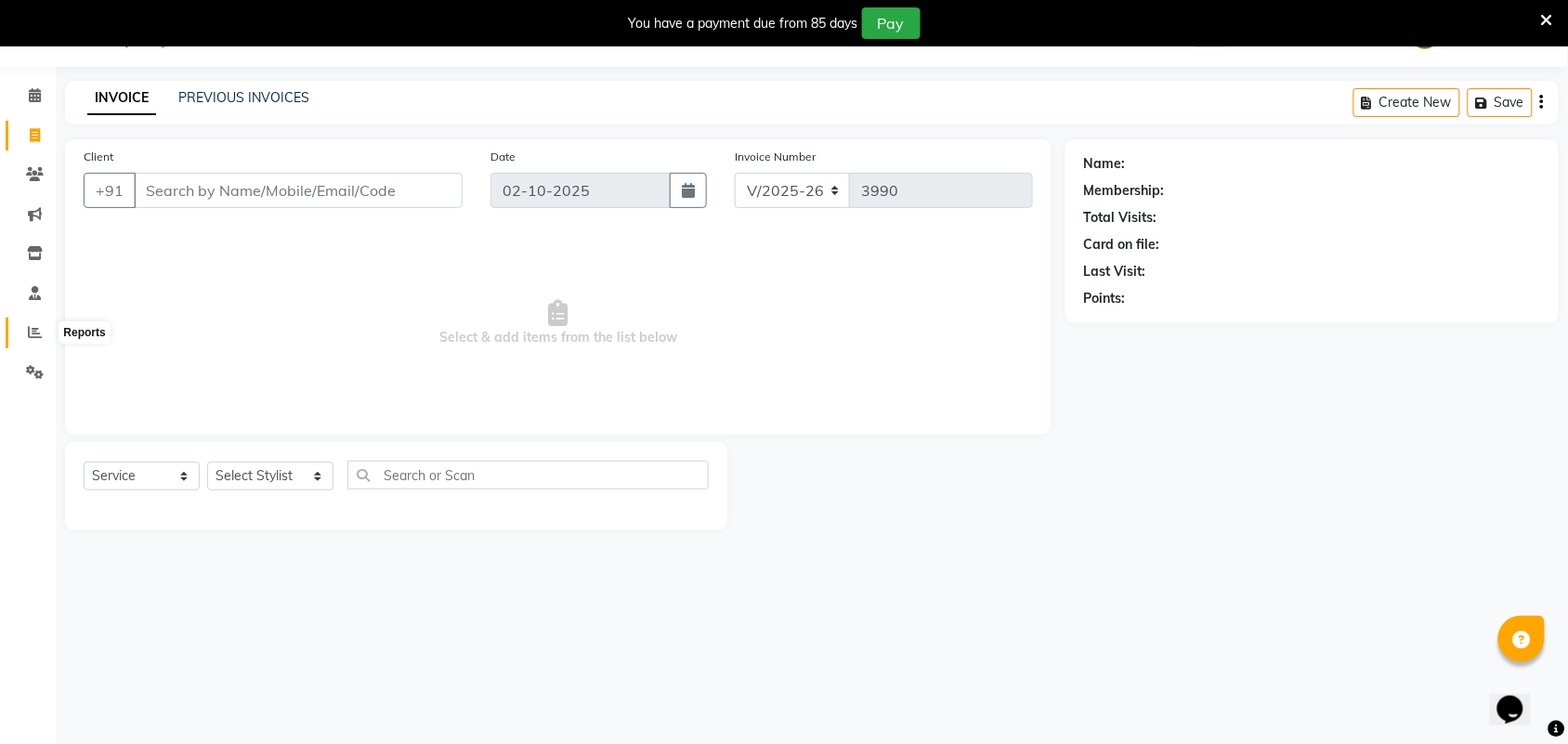
click at [30, 336] on icon at bounding box center [35, 332] width 14 height 14
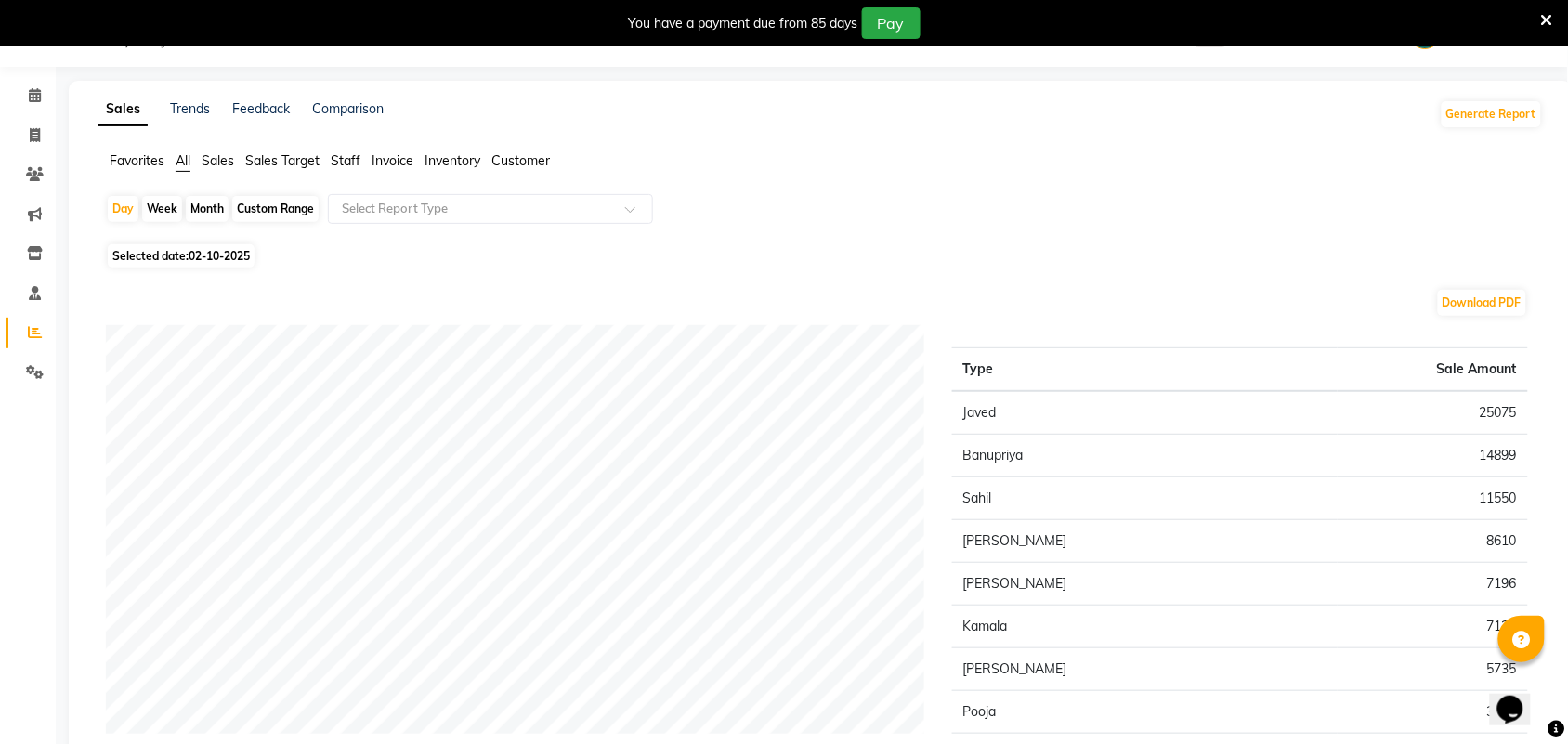
click at [200, 209] on div "Month" at bounding box center [207, 209] width 43 height 26
select select "10"
select select "2025"
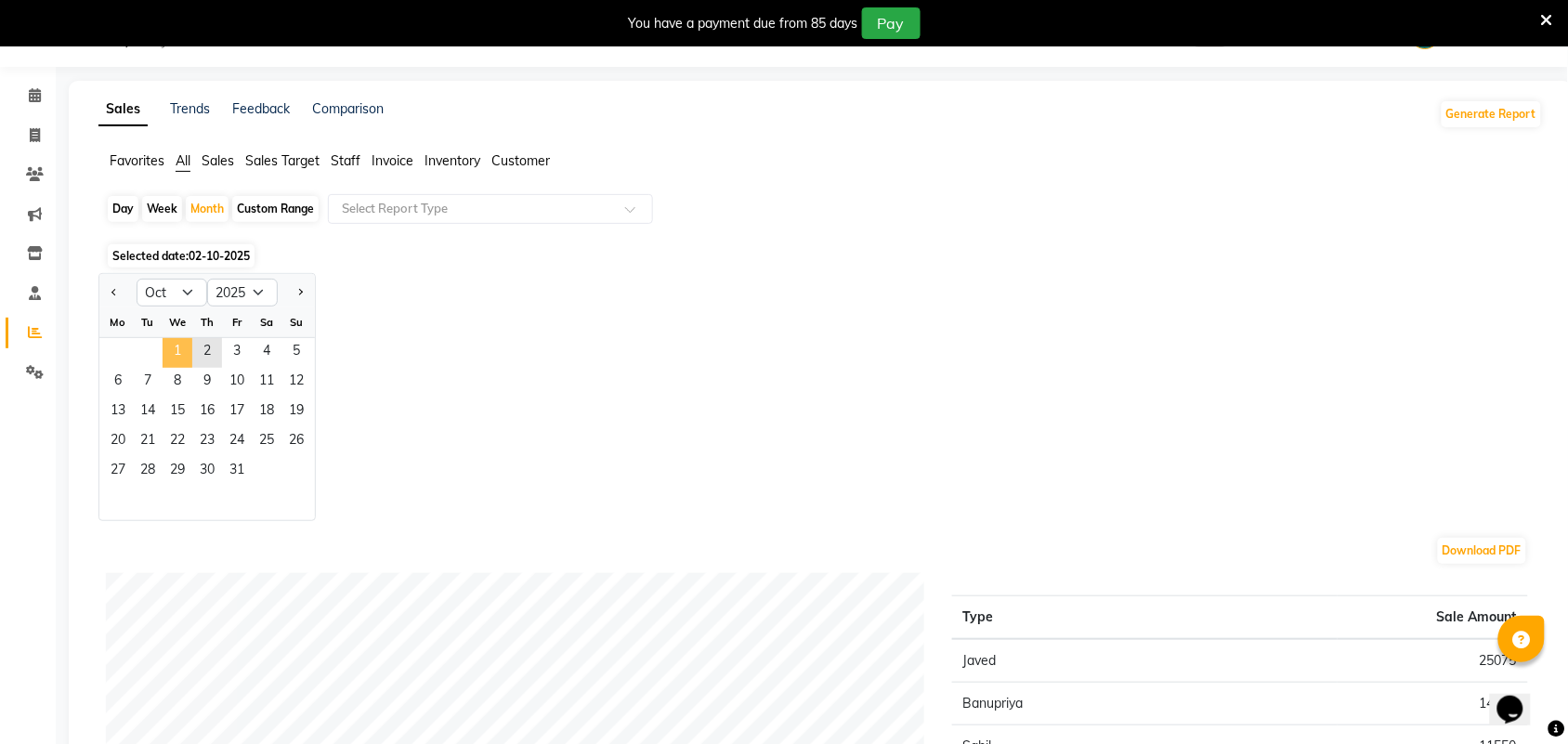
click at [172, 346] on span "1" at bounding box center [177, 353] width 30 height 30
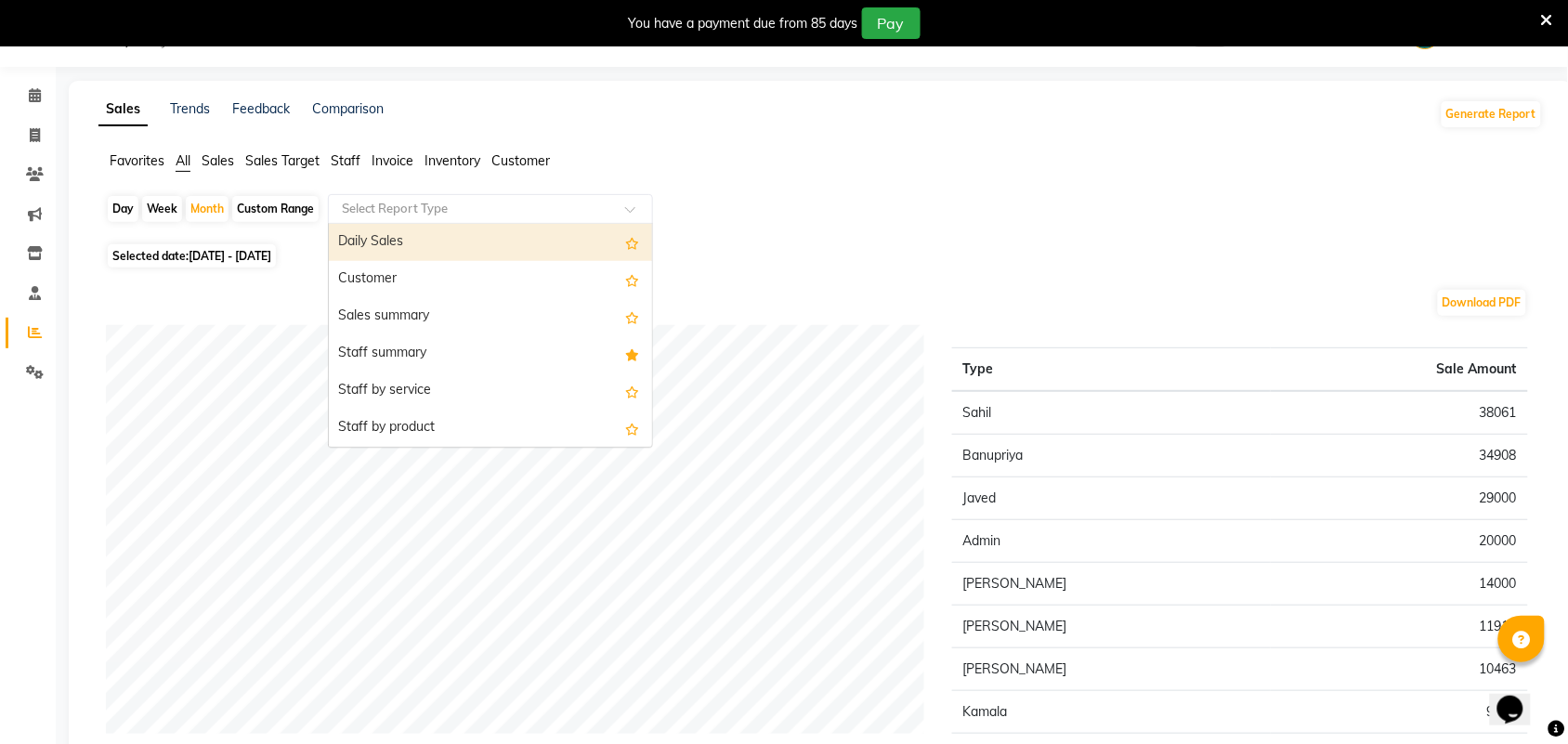
click at [516, 207] on input "text" at bounding box center [471, 209] width 267 height 18
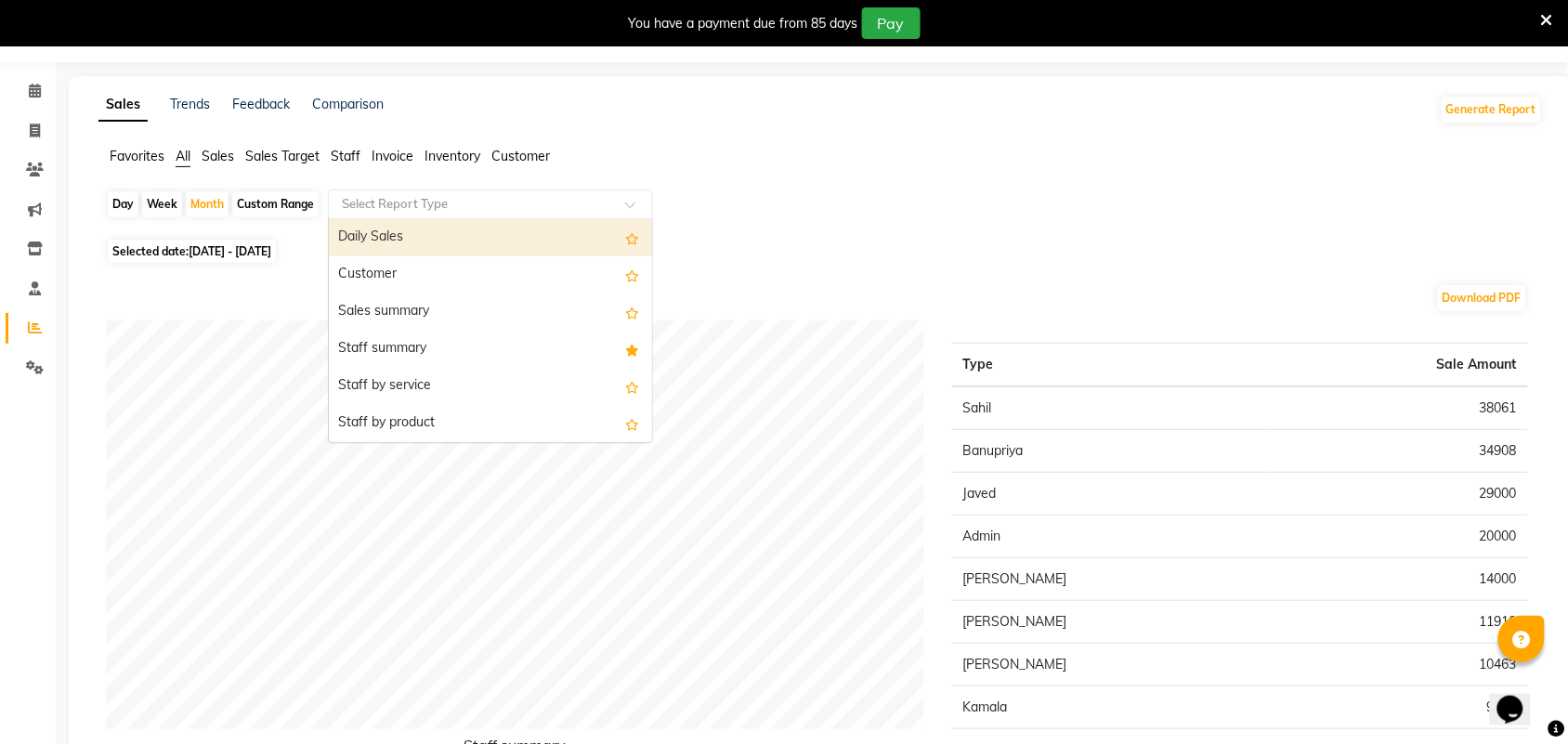
scroll to position [47, 0]
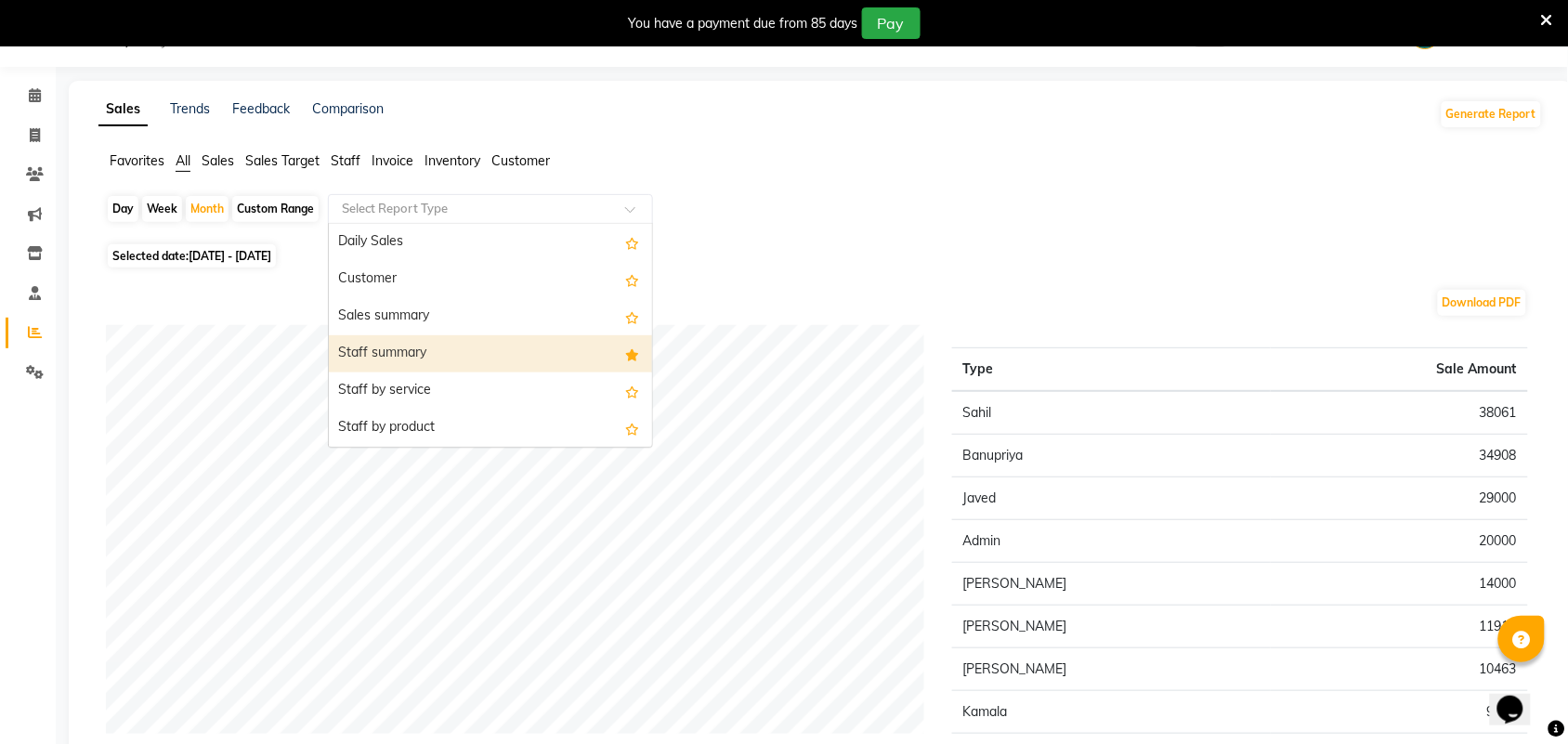
click at [429, 341] on div "Staff summary" at bounding box center [491, 354] width 324 height 37
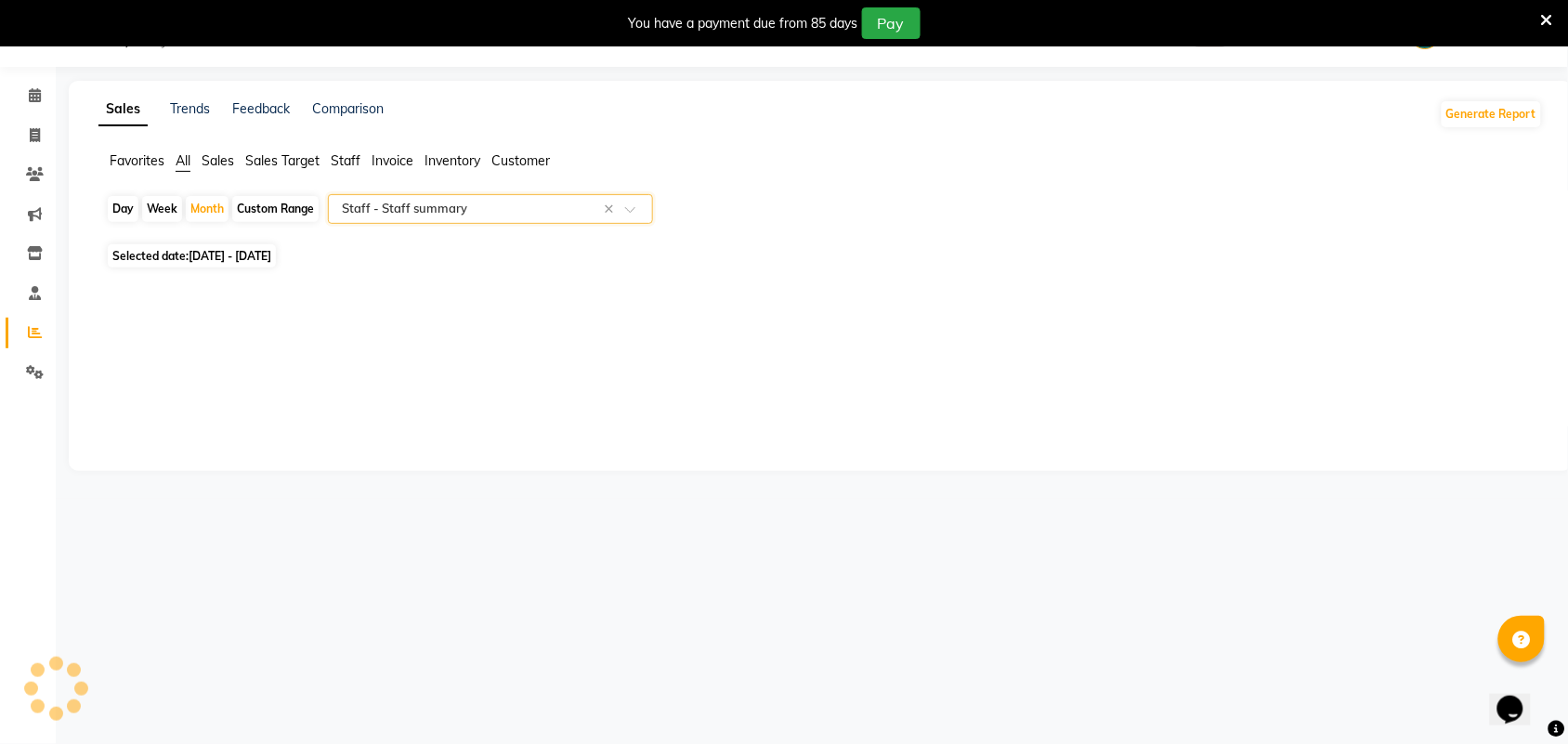
select select "full_report"
select select "csv"
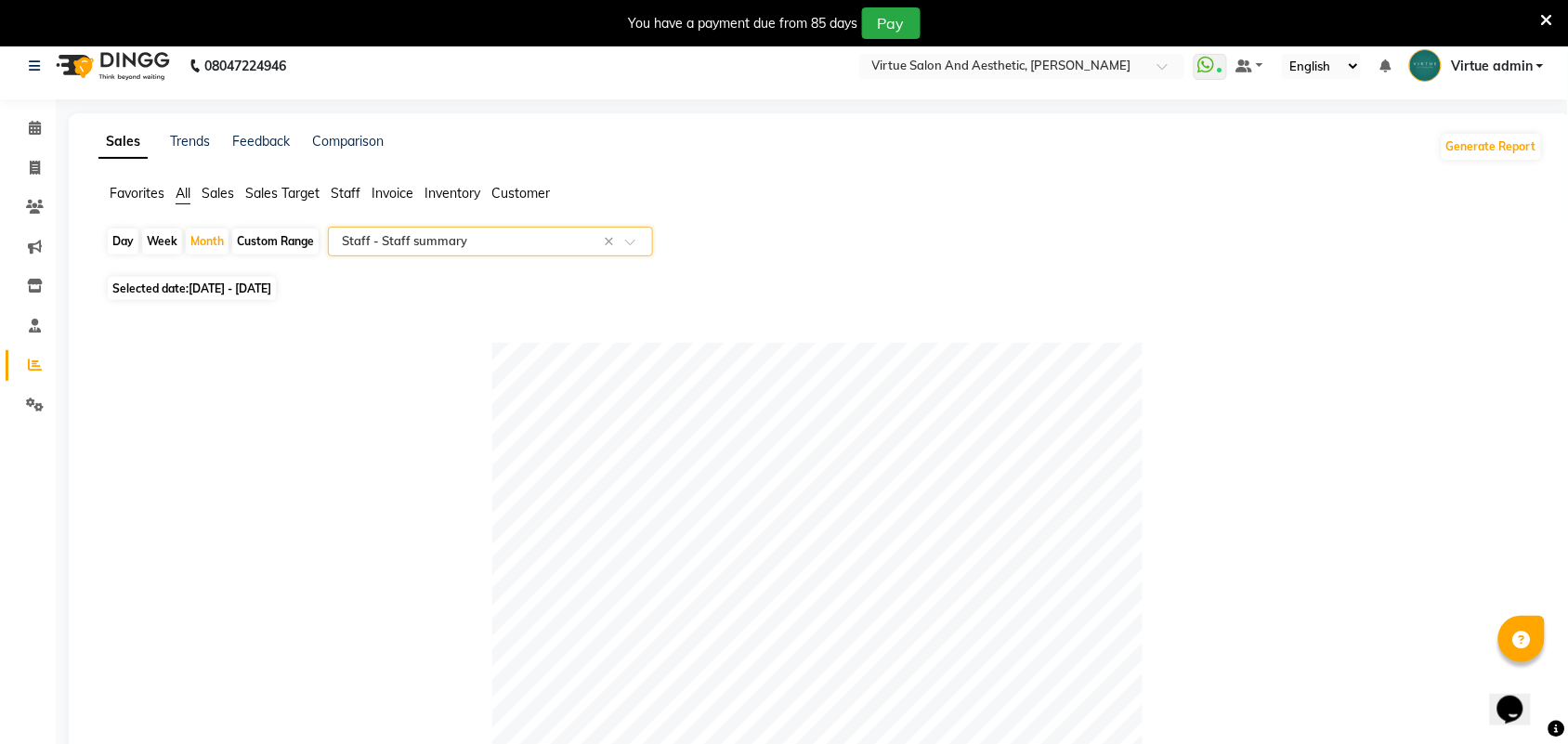
scroll to position [0, 0]
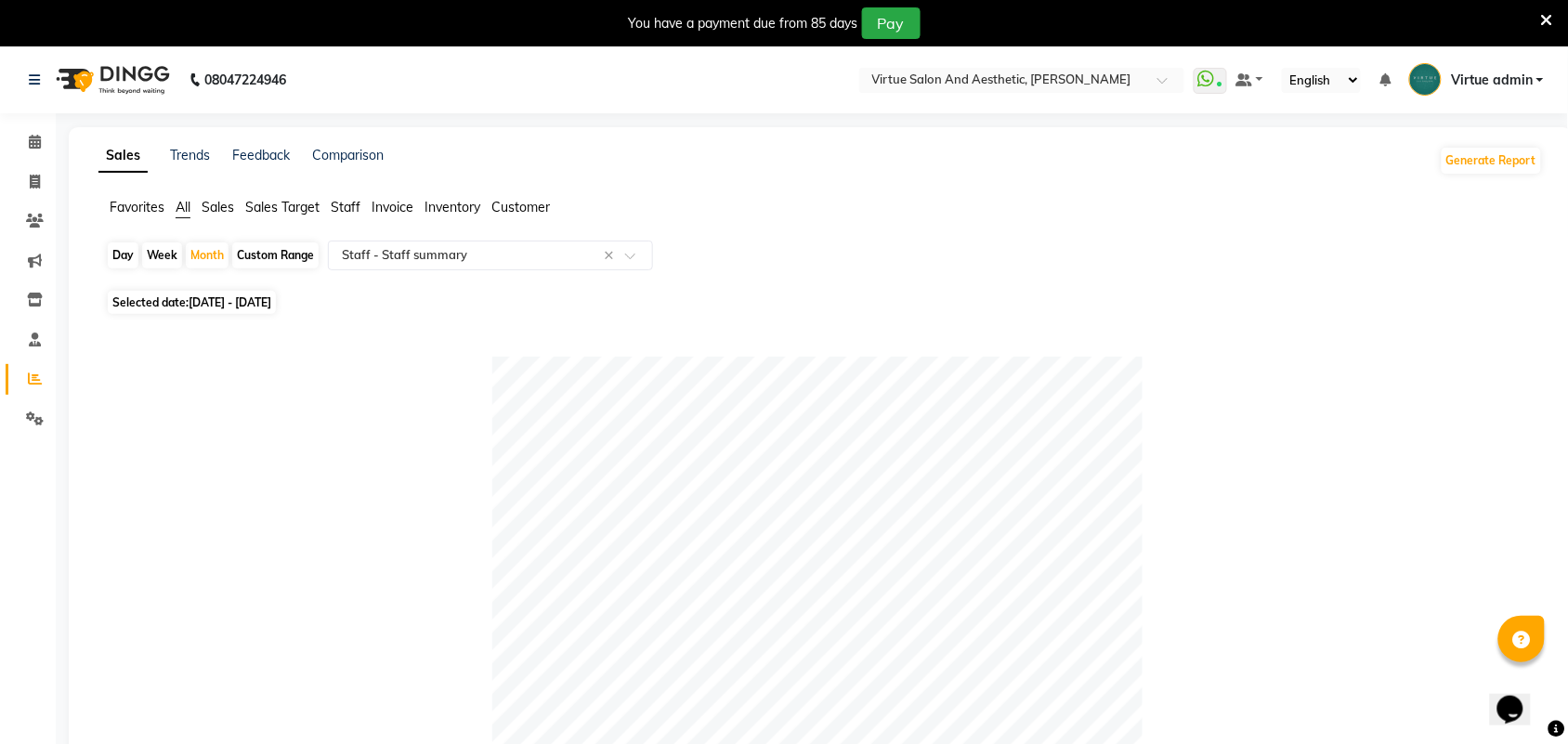
click at [115, 246] on div "Day" at bounding box center [123, 255] width 31 height 26
select select "10"
select select "2025"
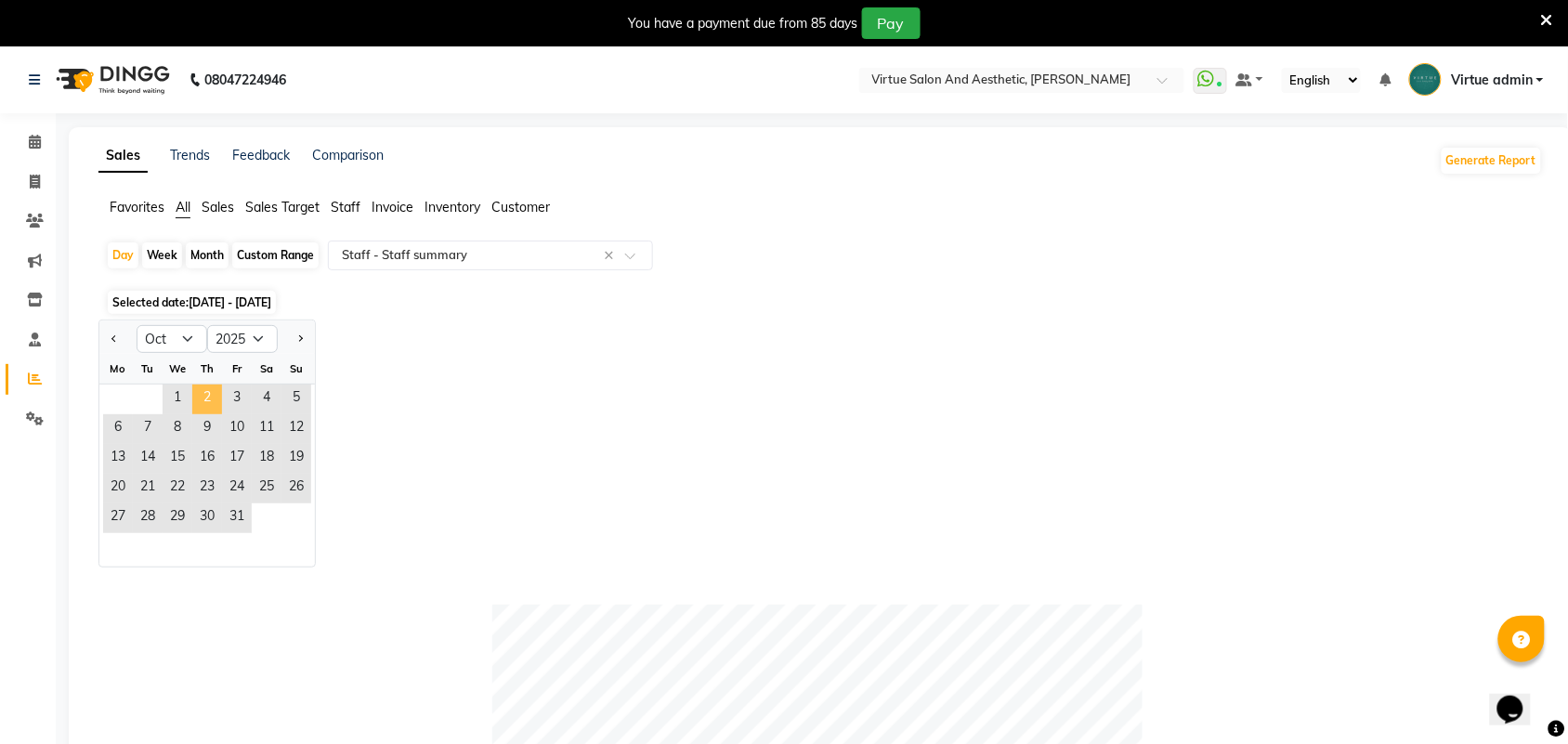
click at [198, 394] on span "2" at bounding box center [207, 399] width 30 height 30
